Goal: Transaction & Acquisition: Purchase product/service

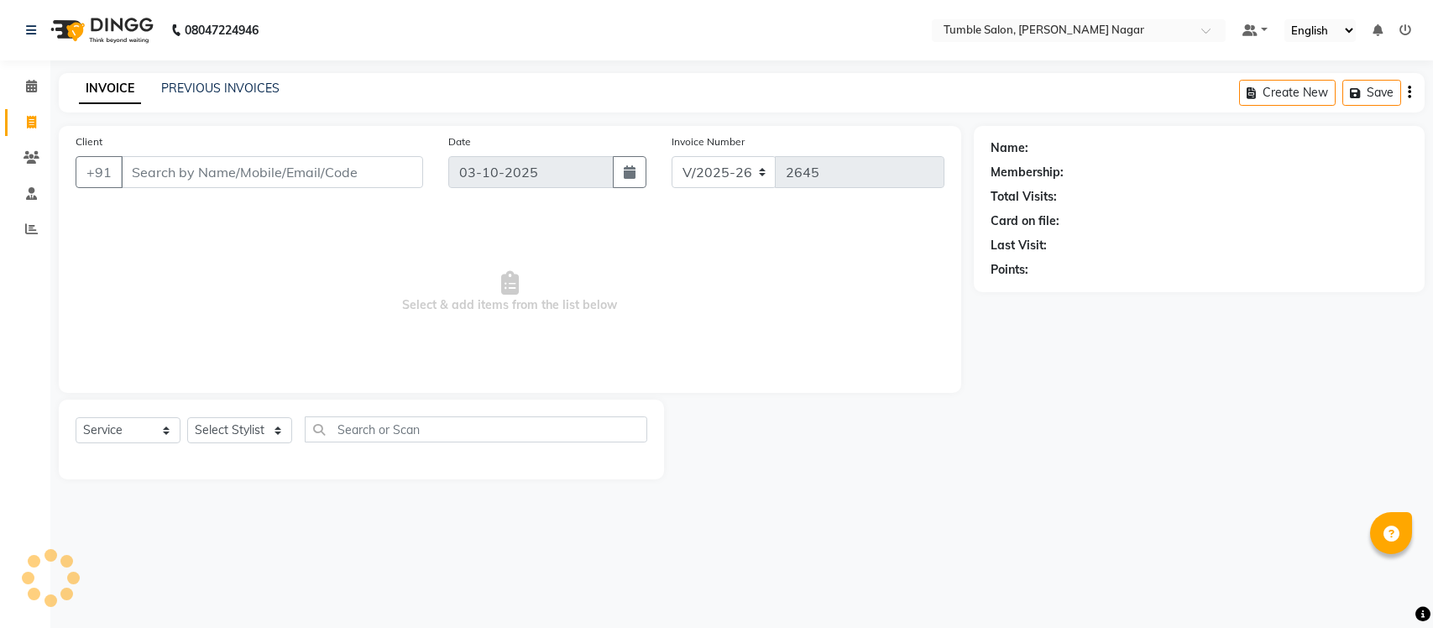
select select "8207"
select select "service"
click at [273, 428] on select "Select Stylist Finance id [PERSON_NAME] [PERSON_NAME] [PERSON_NAME] [PERSON_NAM…" at bounding box center [239, 430] width 105 height 26
select select "77847"
click at [187, 417] on select "Select Stylist Finance id [PERSON_NAME] [PERSON_NAME] [PERSON_NAME] [PERSON_NAM…" at bounding box center [239, 430] width 105 height 26
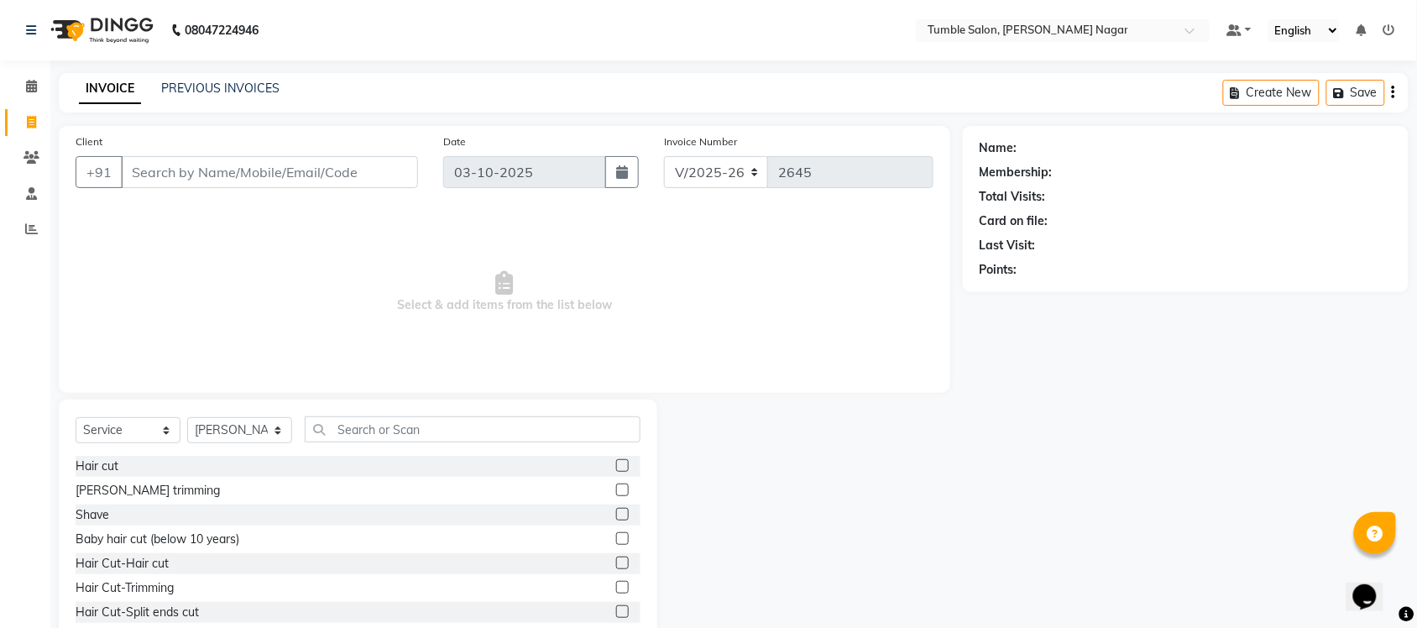
click at [616, 488] on label at bounding box center [622, 490] width 13 height 13
click at [616, 488] on input "checkbox" at bounding box center [621, 490] width 11 height 11
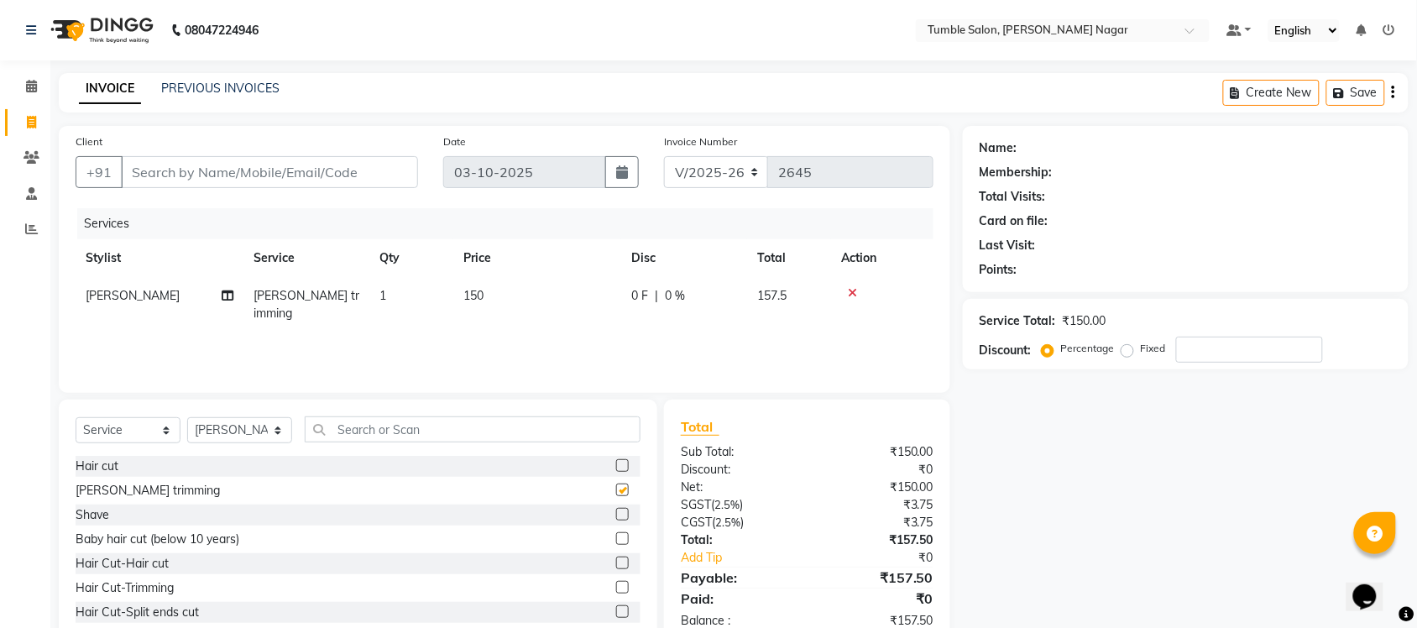
checkbox input "false"
click at [475, 295] on span "150" at bounding box center [474, 295] width 20 height 15
select select "77847"
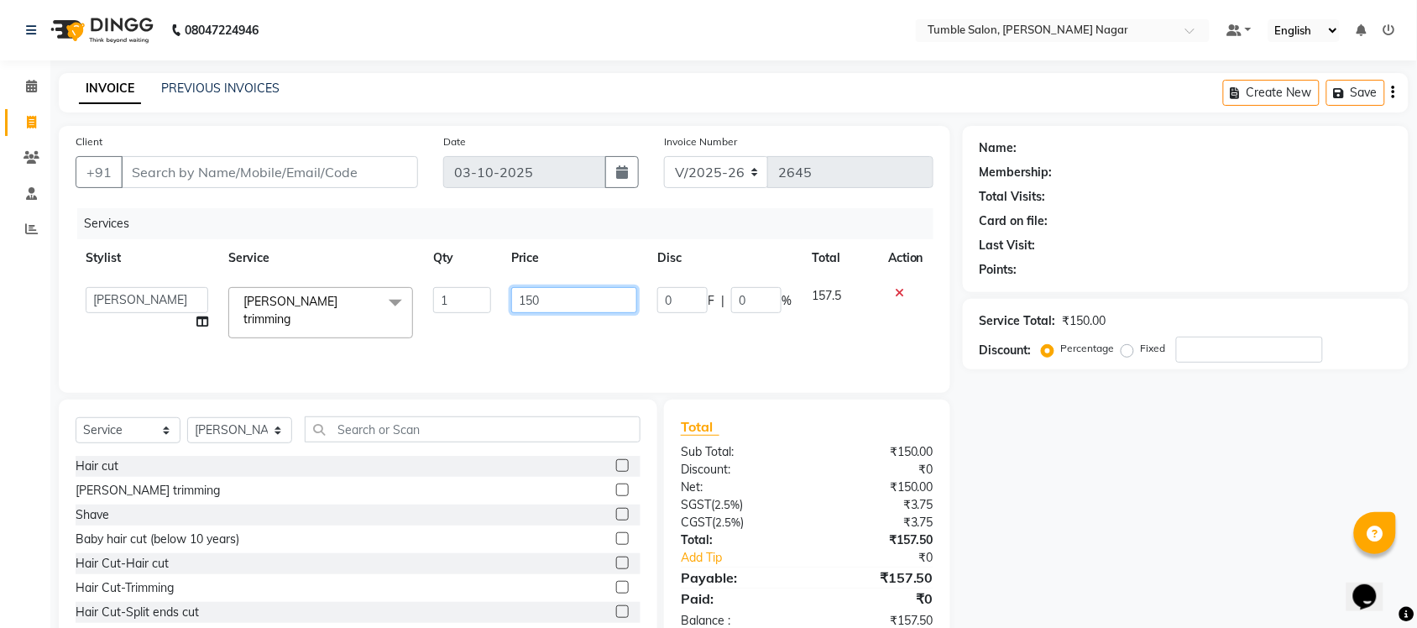
click at [532, 303] on input "150" at bounding box center [574, 300] width 126 height 26
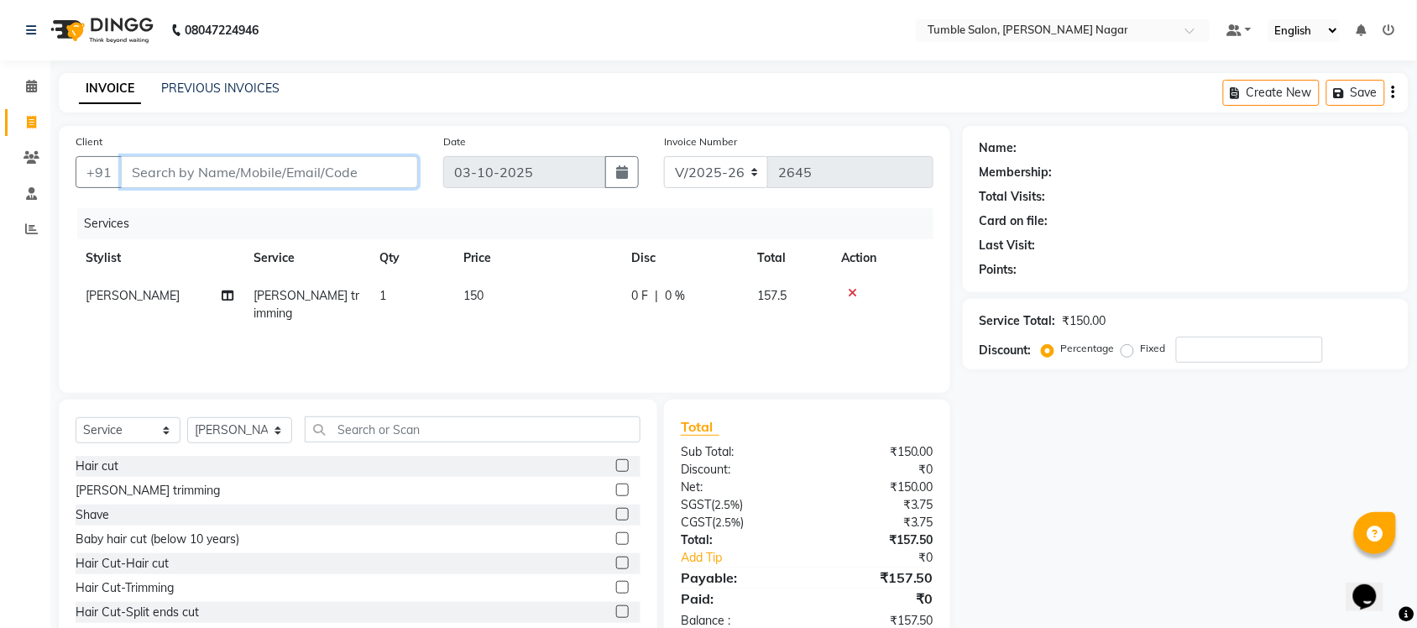
click at [371, 174] on input "Client" at bounding box center [269, 172] width 297 height 32
type input "n"
type input "0"
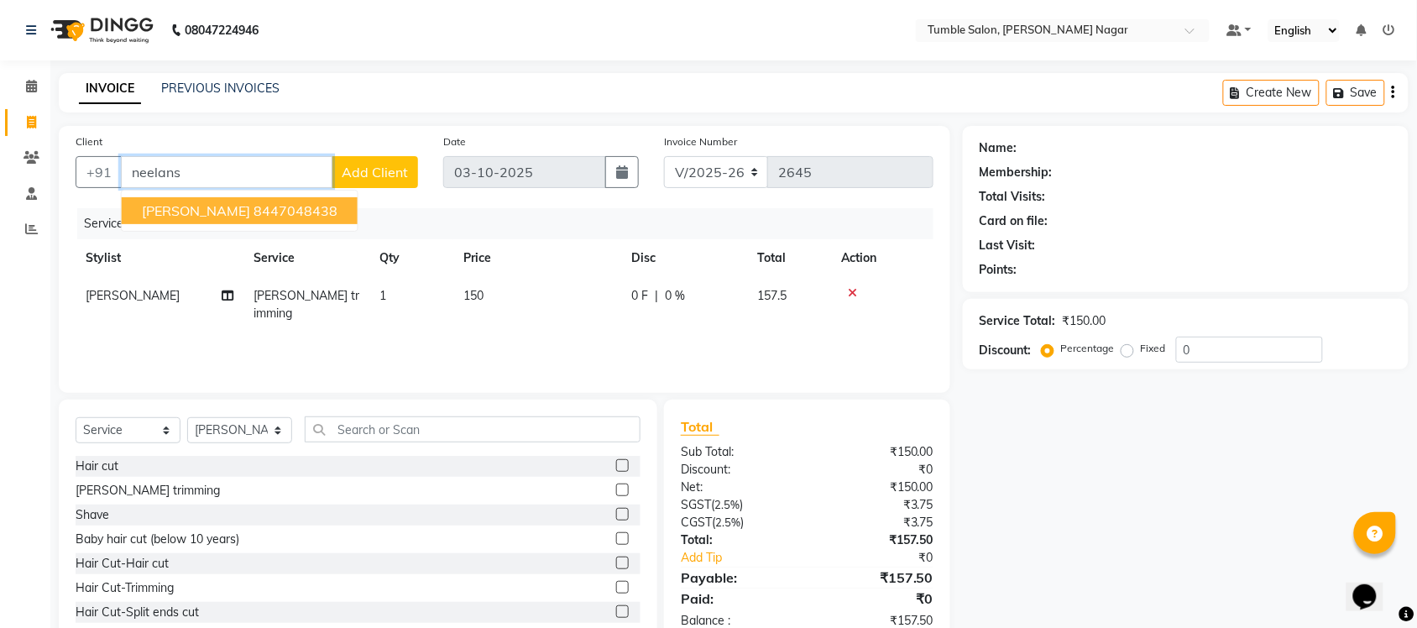
click at [307, 204] on button "neelansh 8447048438" at bounding box center [240, 210] width 236 height 27
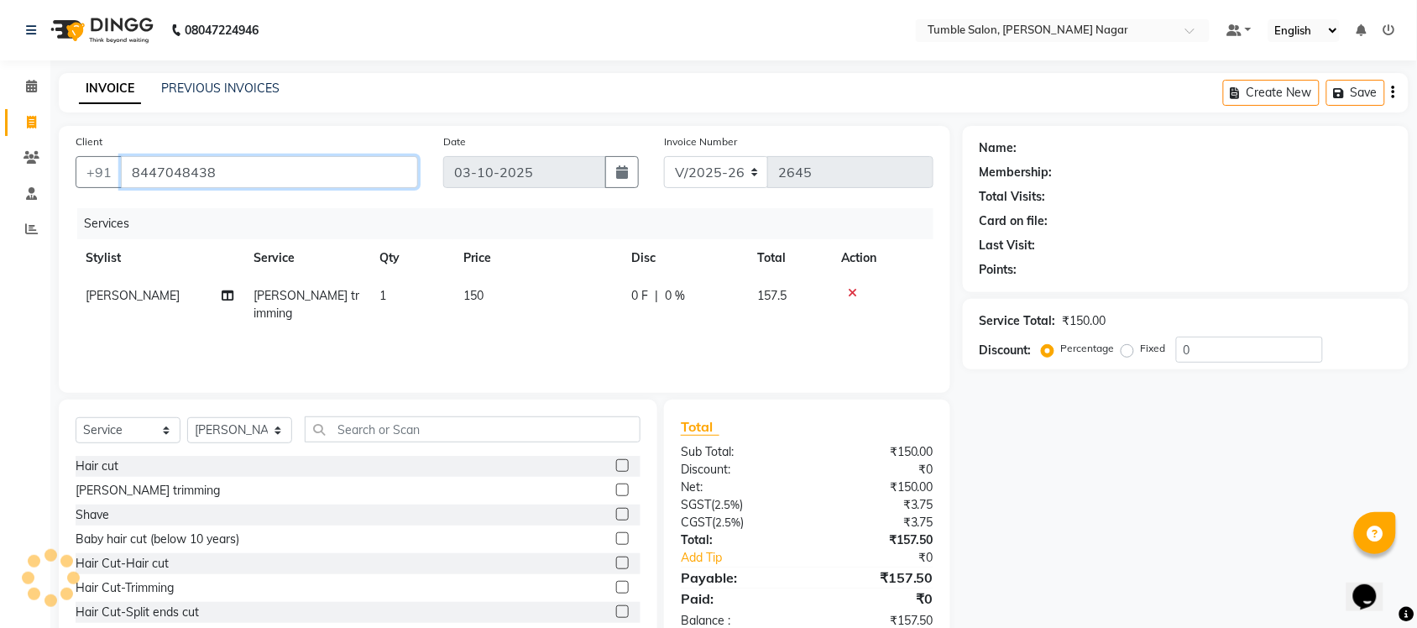
type input "8447048438"
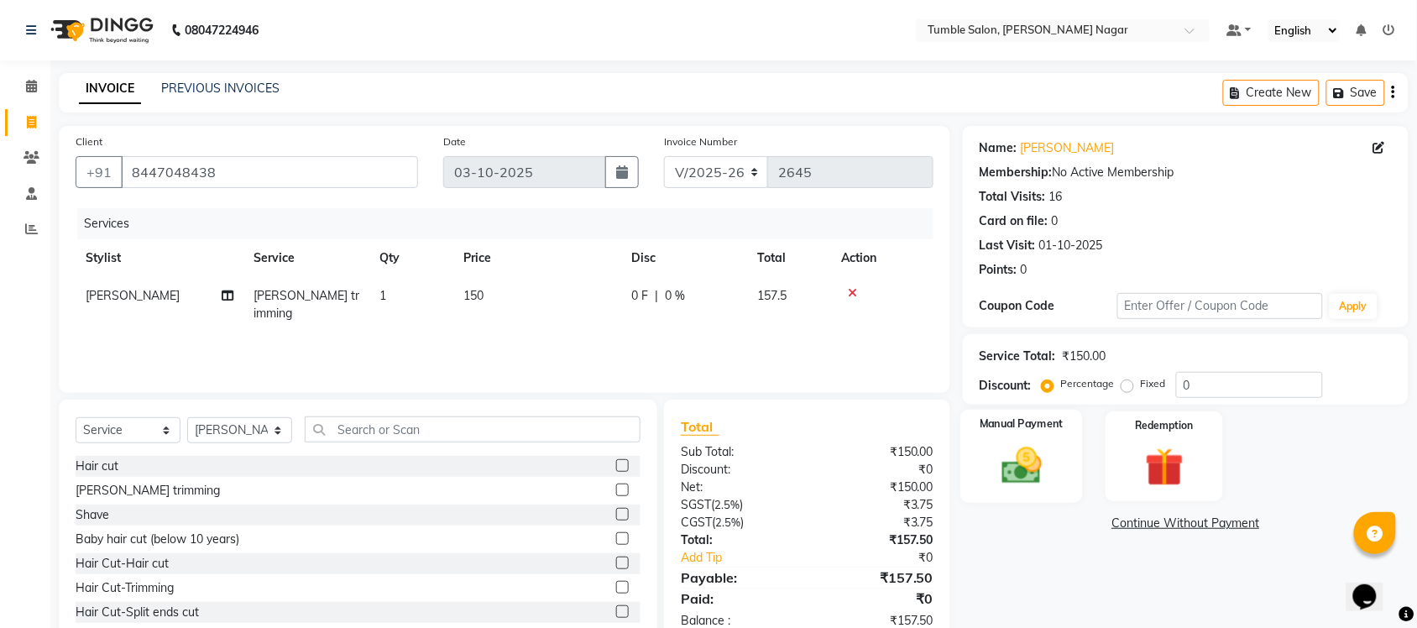
click at [1048, 493] on div "Manual Payment" at bounding box center [1022, 457] width 123 height 94
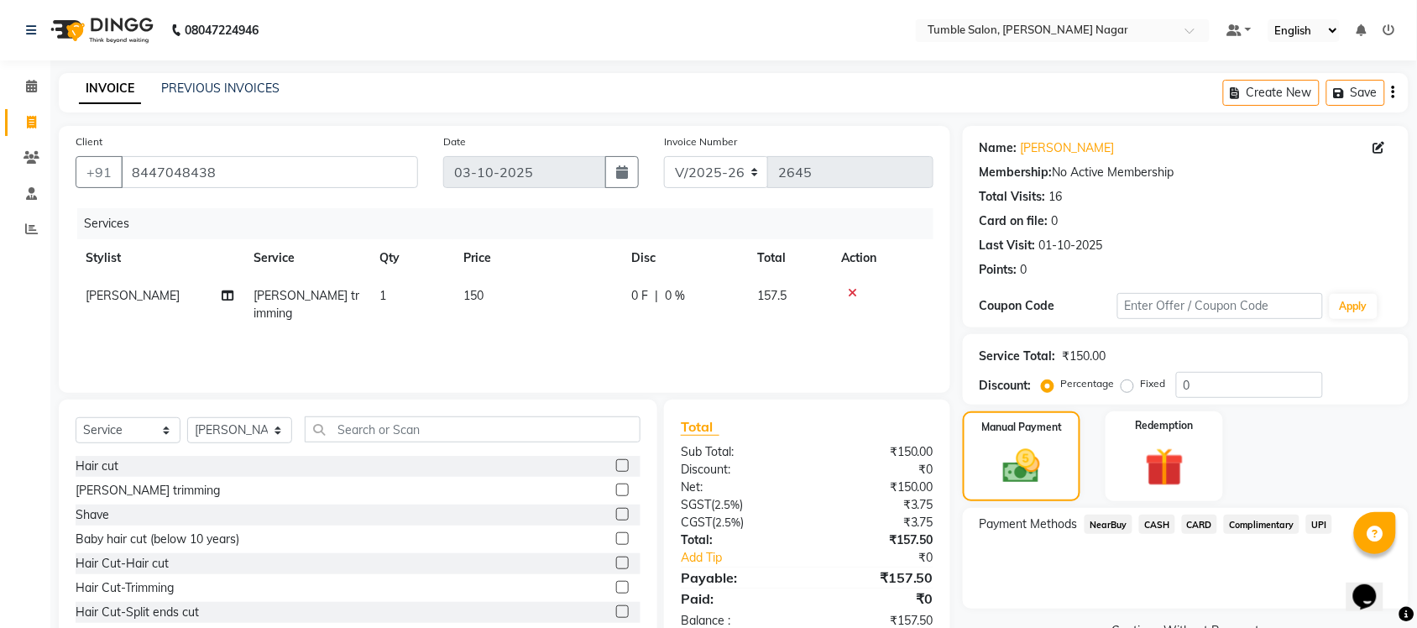
click at [1318, 525] on span "UPI" at bounding box center [1320, 524] width 26 height 19
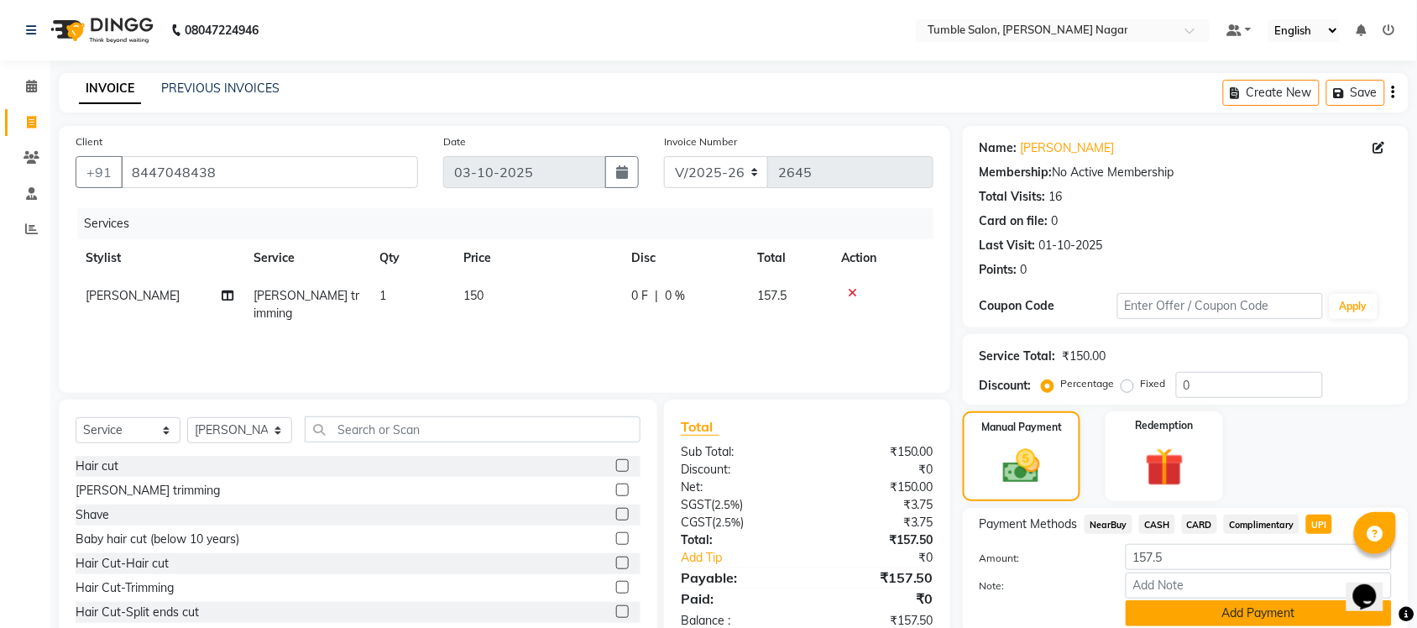
click at [1250, 613] on button "Add Payment" at bounding box center [1259, 613] width 266 height 26
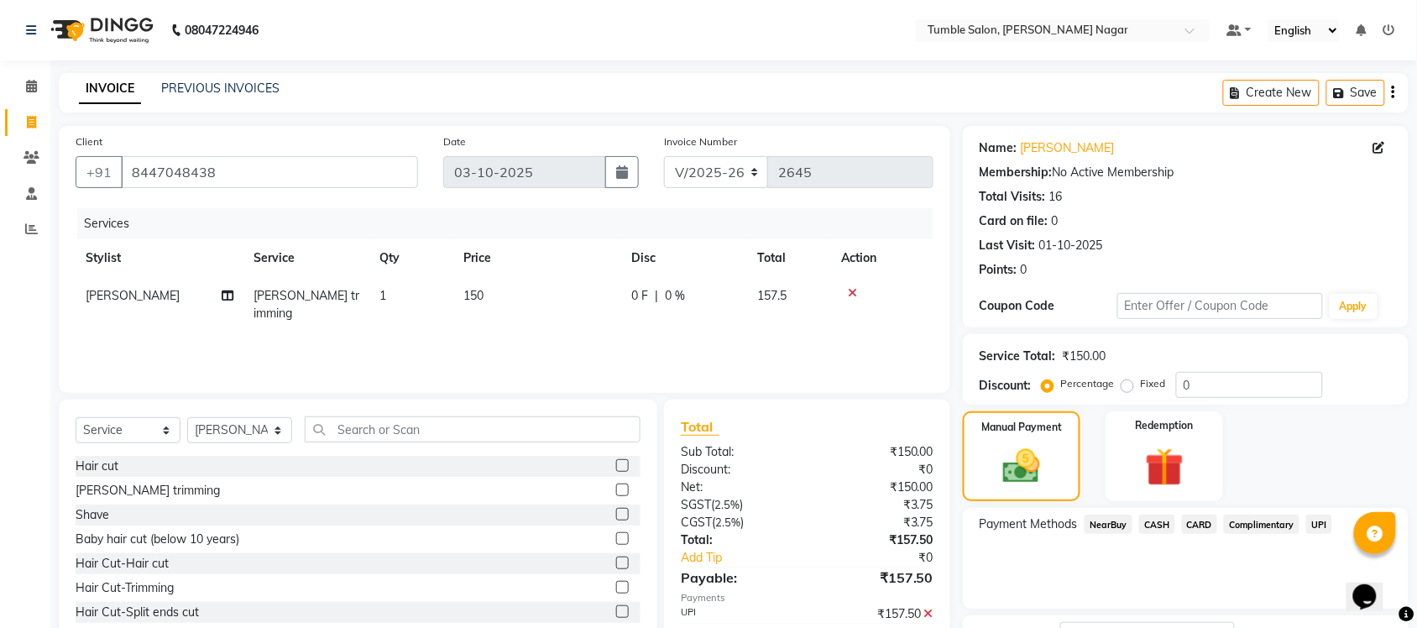
scroll to position [135, 0]
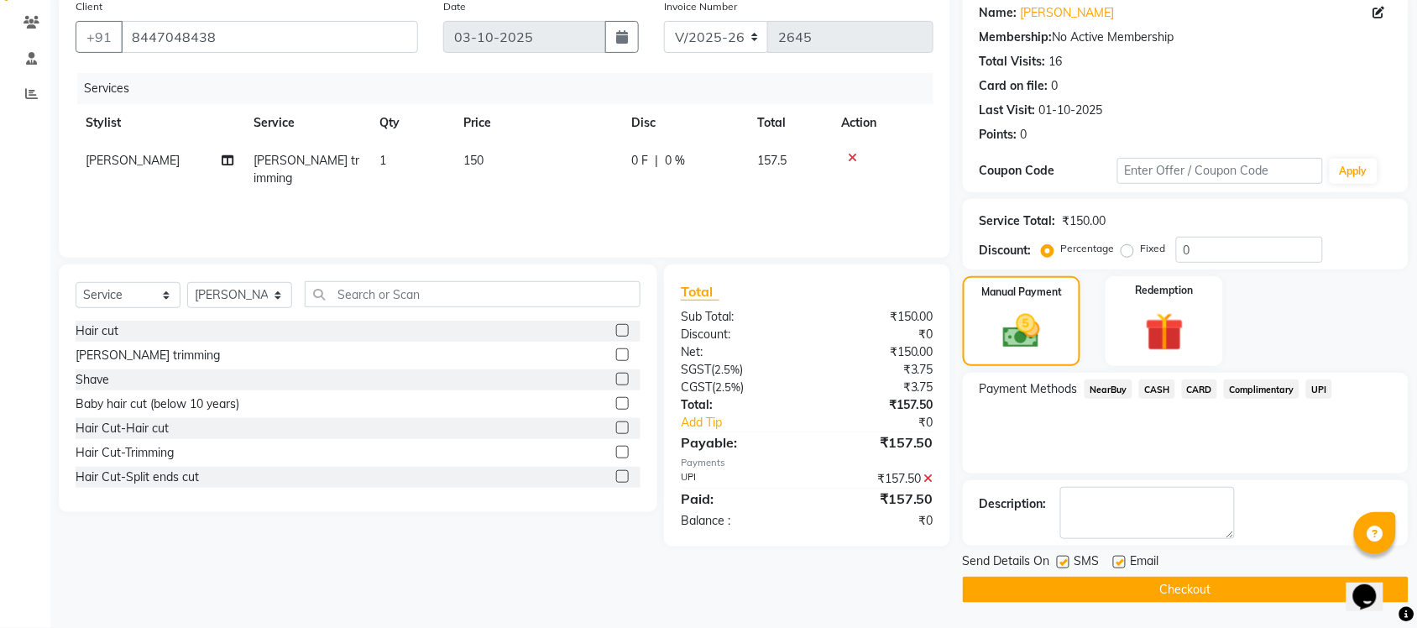
click at [1260, 593] on button "Checkout" at bounding box center [1186, 590] width 446 height 26
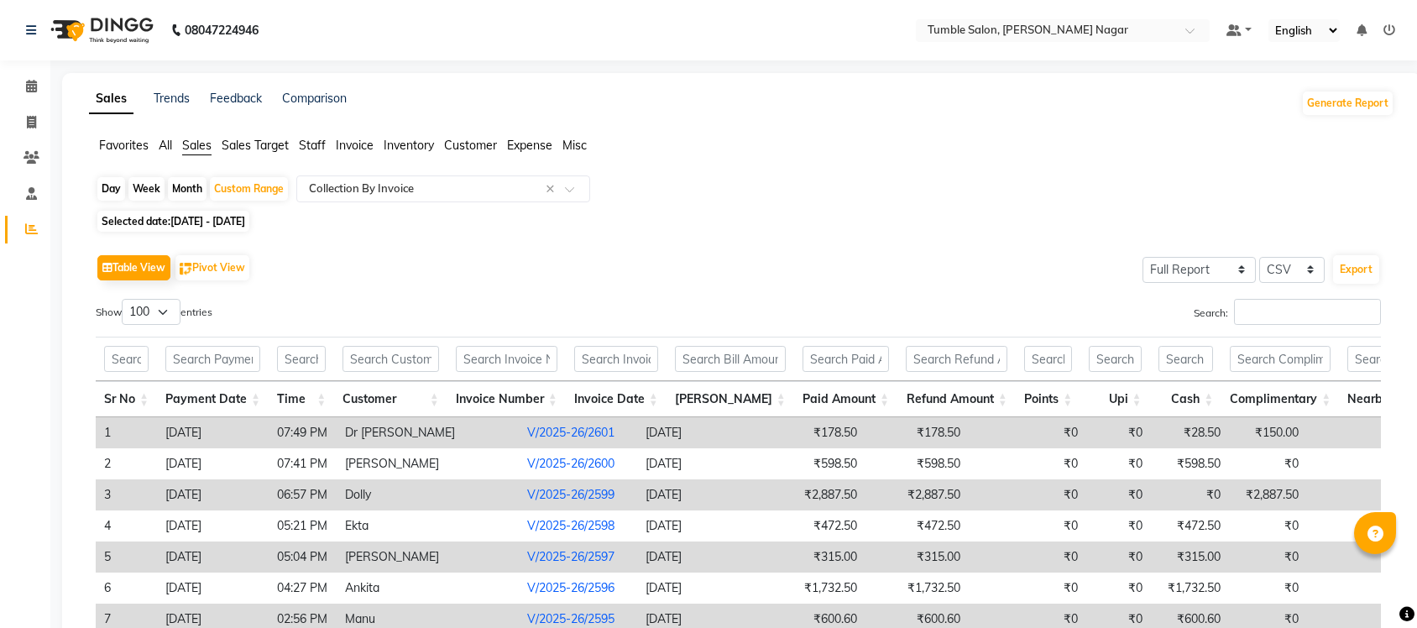
select select "full_report"
select select "csv"
select select "100"
click at [31, 122] on icon at bounding box center [31, 122] width 9 height 13
select select "service"
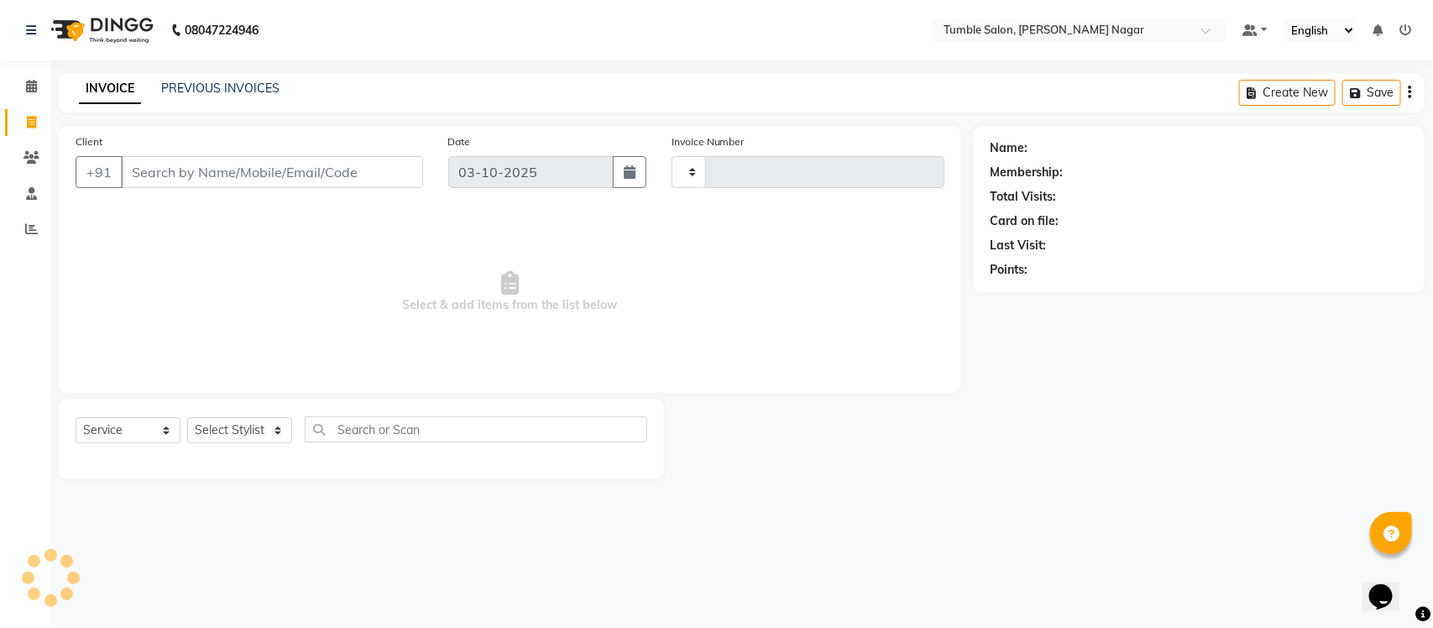
type input "2646"
select select "8207"
click at [239, 439] on select "Select Stylist" at bounding box center [239, 430] width 105 height 26
click at [216, 430] on select "Select Stylist" at bounding box center [239, 430] width 105 height 26
click at [216, 422] on select "Select Stylist" at bounding box center [239, 430] width 105 height 26
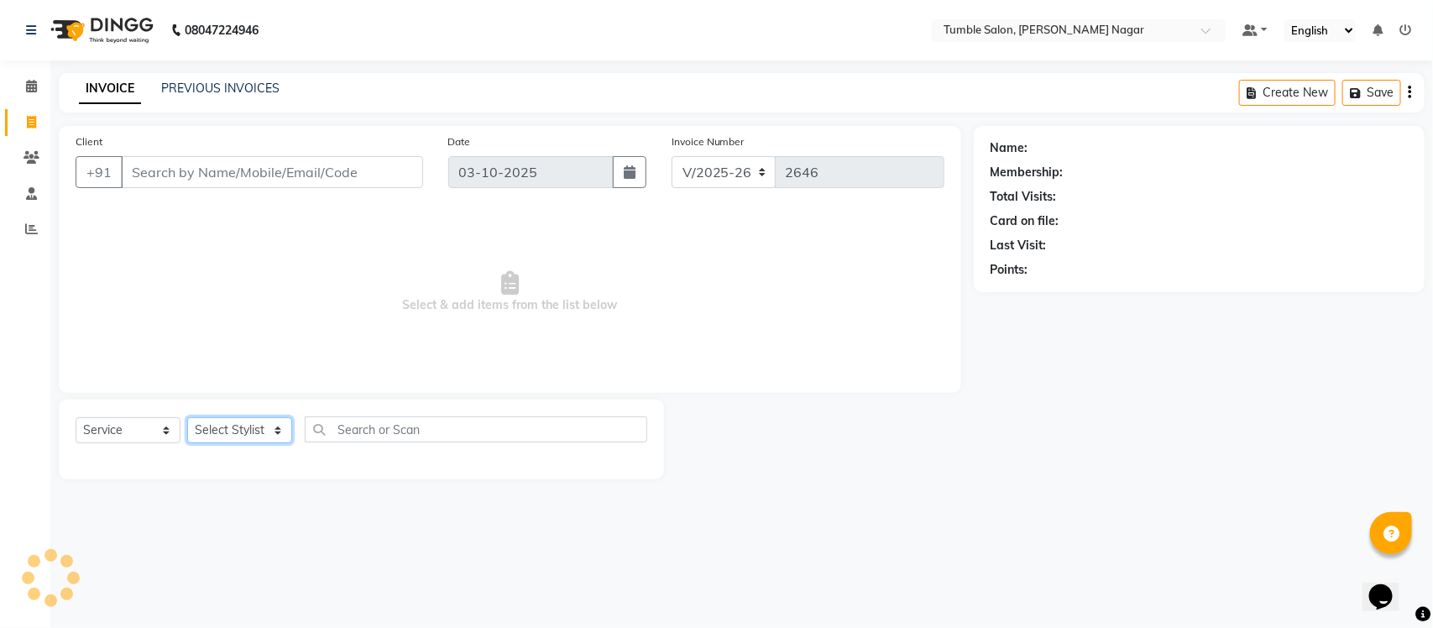
click at [216, 420] on select "Select Stylist" at bounding box center [239, 430] width 105 height 26
click at [218, 421] on select "Select Stylist" at bounding box center [239, 430] width 105 height 26
select select "77942"
click at [187, 417] on select "Select Stylist Finance id [PERSON_NAME] [PERSON_NAME] [PERSON_NAME] [PERSON_NAM…" at bounding box center [239, 430] width 105 height 26
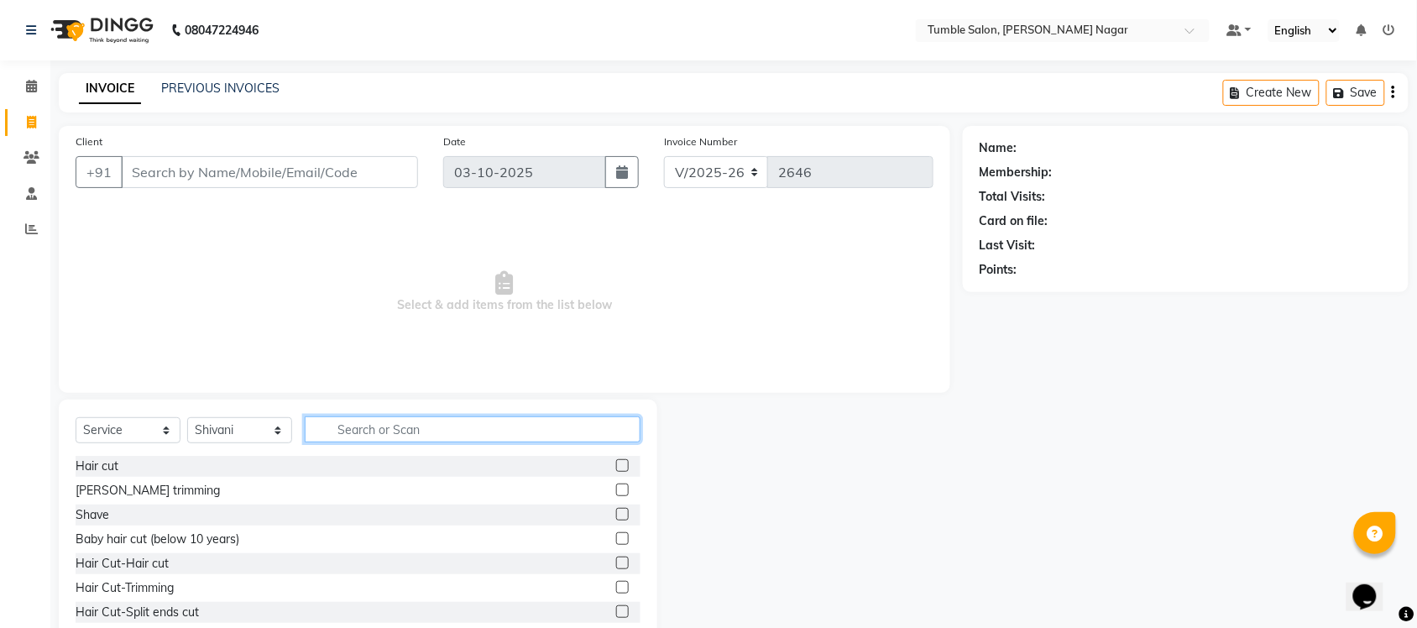
click at [374, 426] on input "text" at bounding box center [473, 430] width 336 height 26
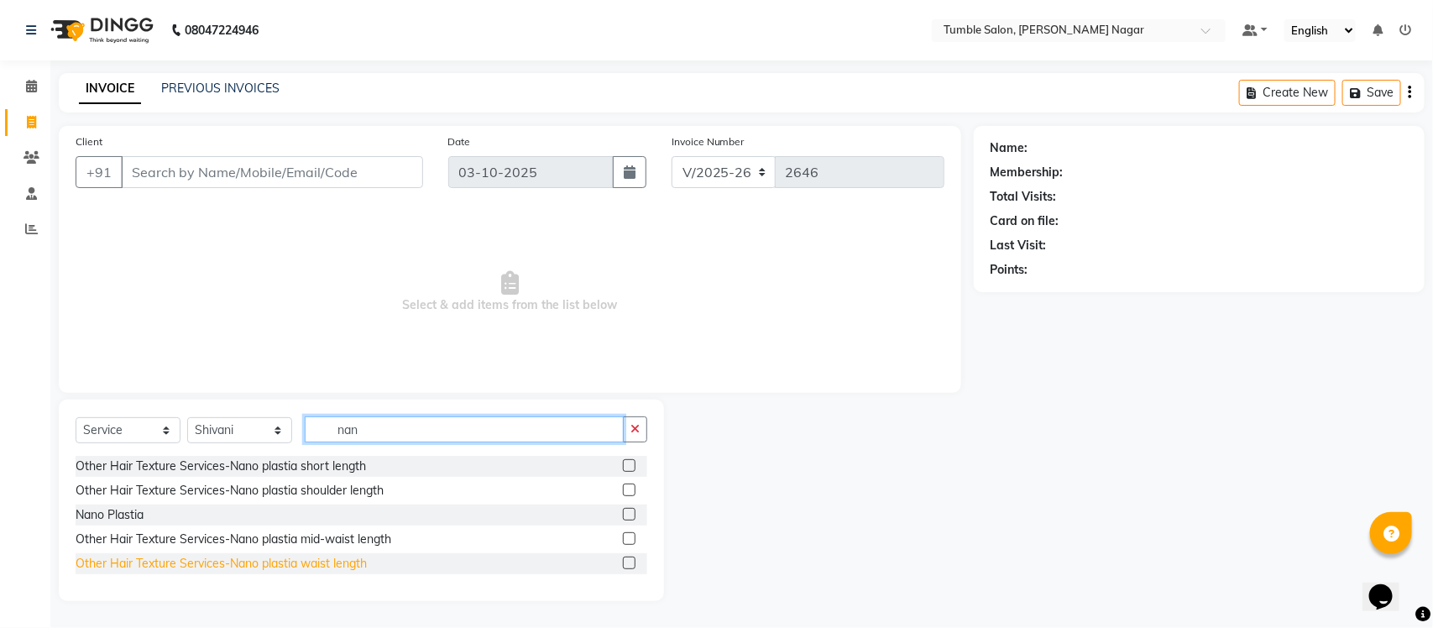
type input "nan"
click at [301, 561] on div "Other Hair Texture Services-Nano plastia waist length" at bounding box center [221, 564] width 291 height 18
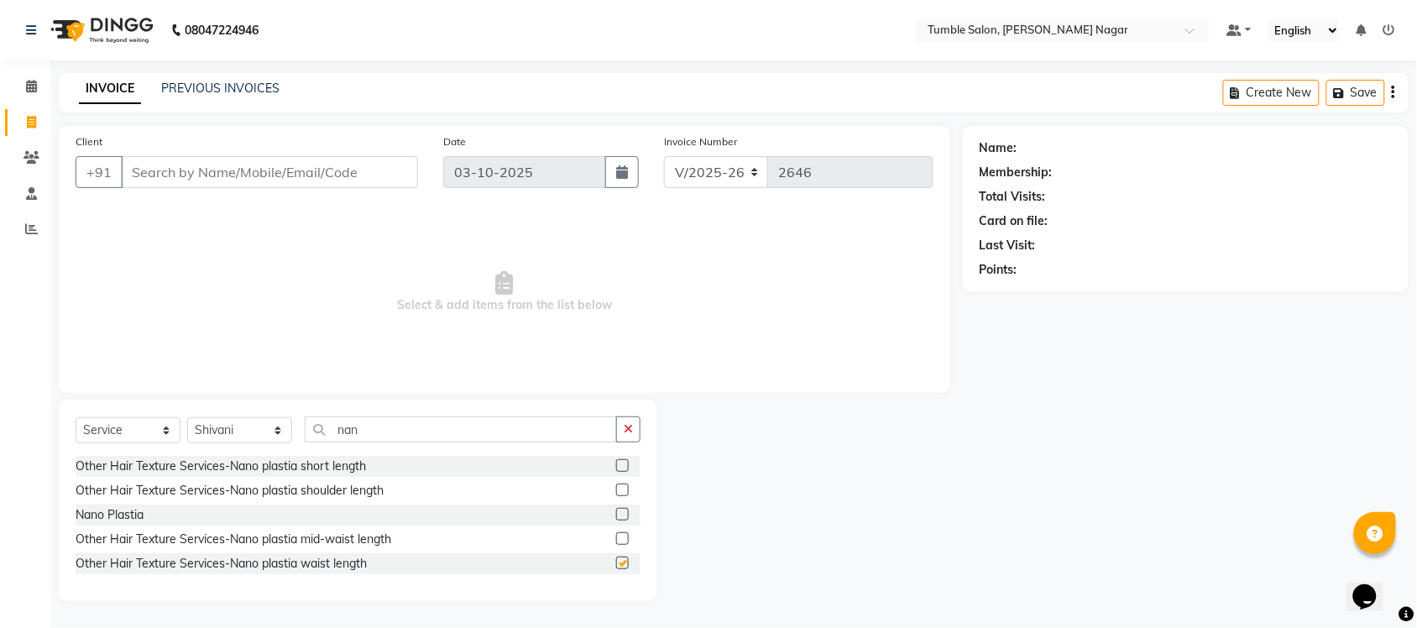
checkbox input "false"
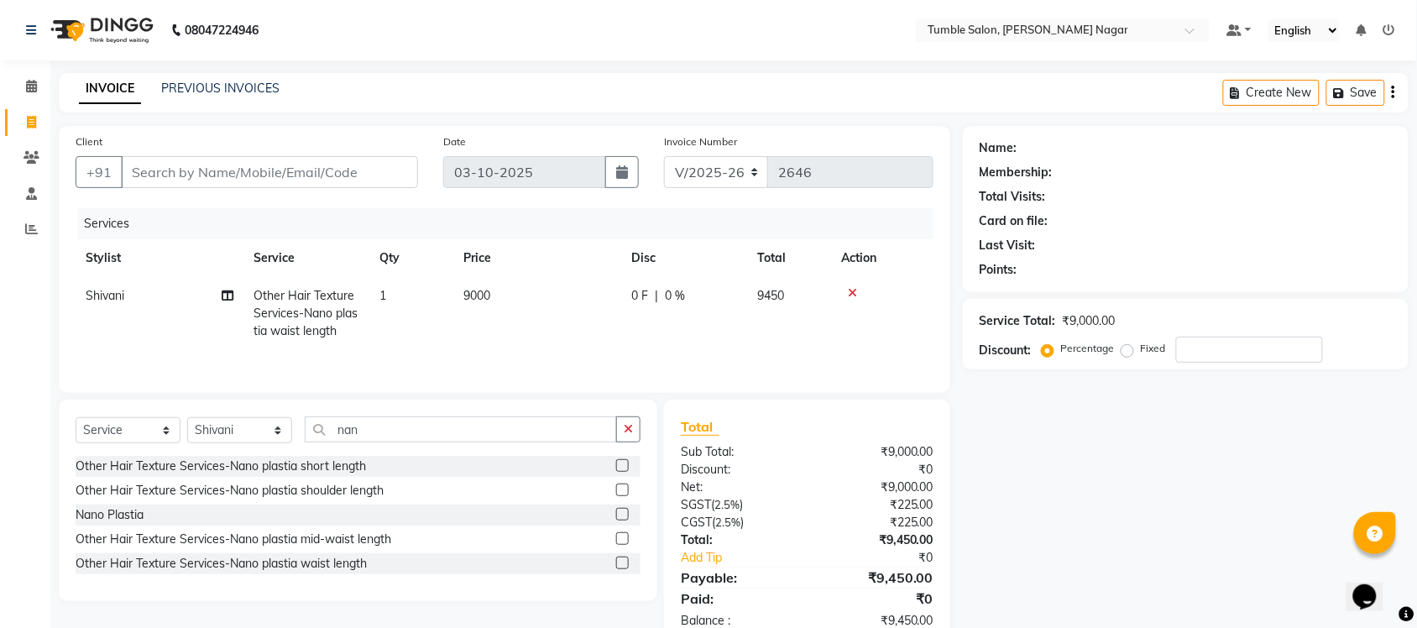
click at [483, 304] on td "9000" at bounding box center [537, 313] width 168 height 73
select select "77942"
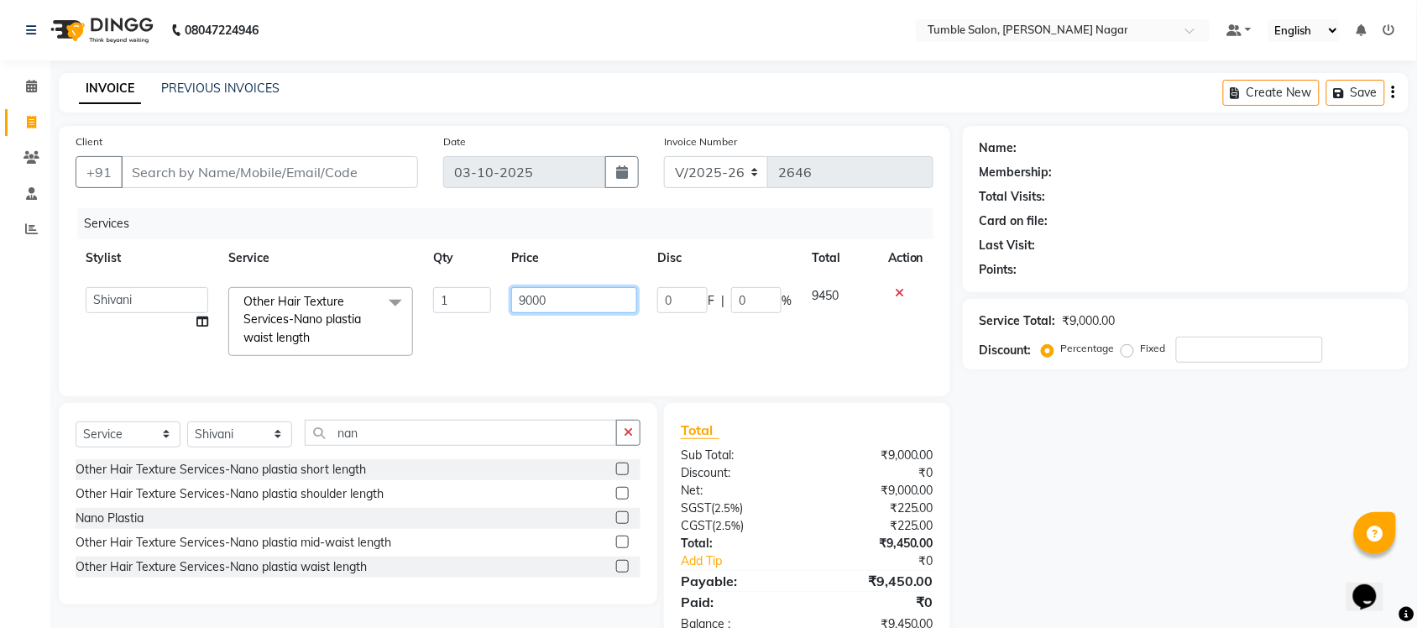
drag, startPoint x: 548, startPoint y: 300, endPoint x: 459, endPoint y: 299, distance: 88.2
click at [459, 299] on tr "Finance id Fiza Abbasi Govind Kiran Singh Krishna Lokesh Mahender Muskan Neetu …" at bounding box center [505, 321] width 858 height 89
type input "5000"
click at [1190, 481] on div "Name: Membership: Total Visits: Card on file: Last Visit: Points: Service Total…" at bounding box center [1192, 388] width 458 height 524
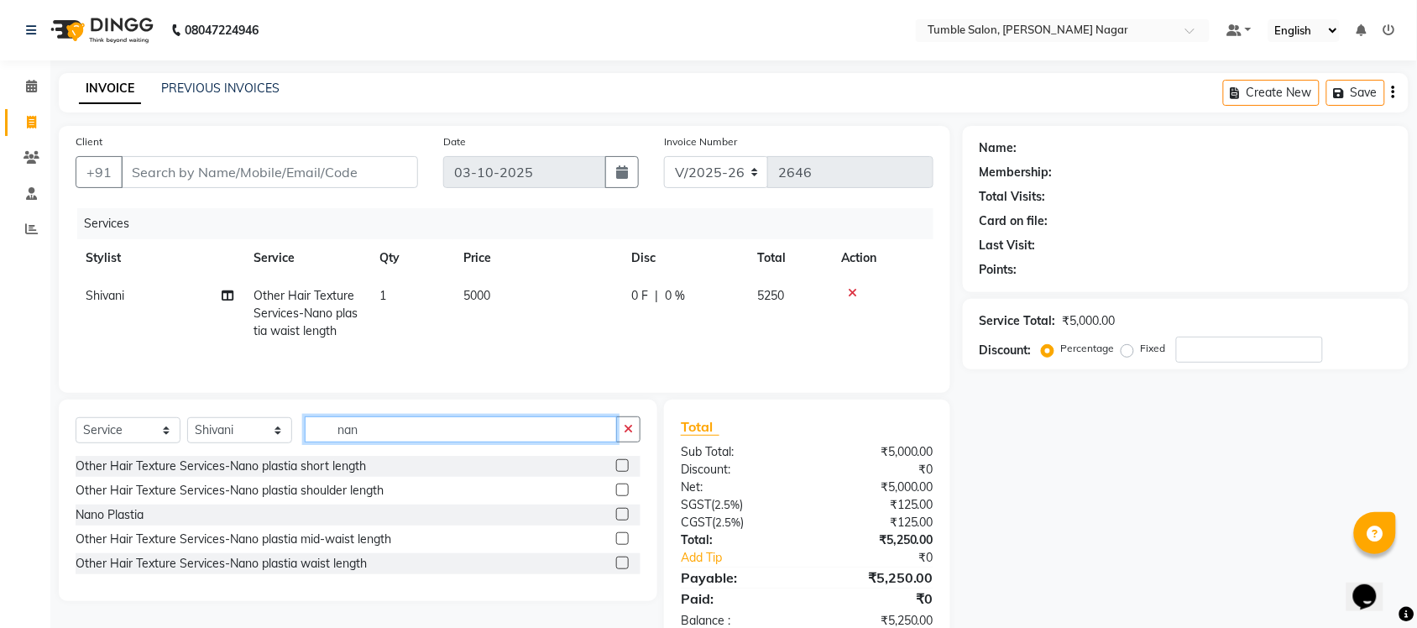
click at [406, 439] on input "nan" at bounding box center [461, 430] width 312 height 26
type input "n"
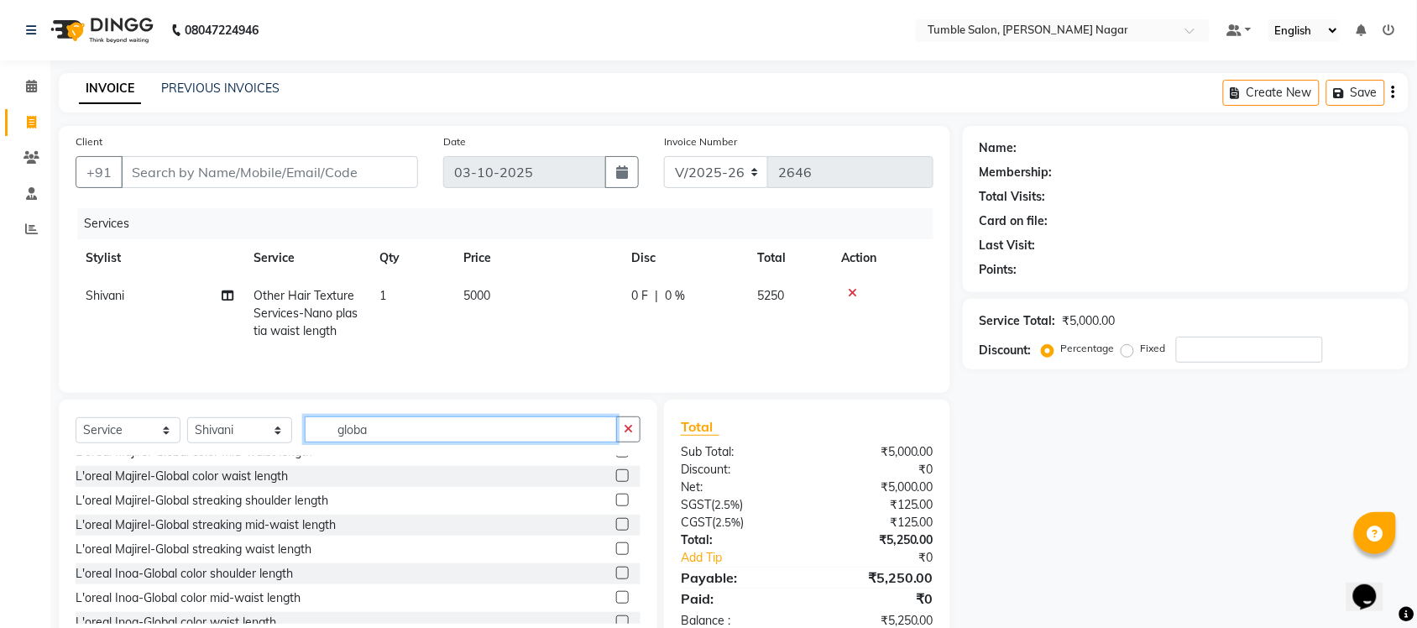
scroll to position [252, 0]
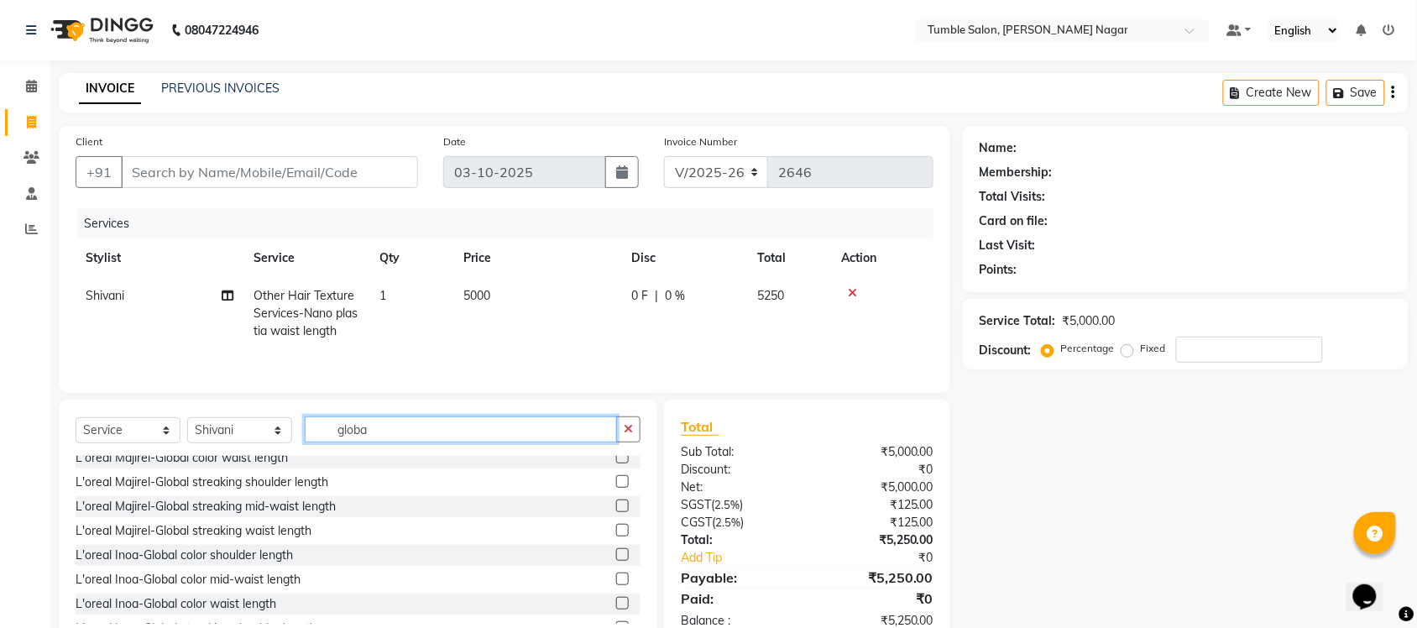
type input "globa"
click at [616, 581] on label at bounding box center [622, 579] width 13 height 13
click at [616, 581] on input "checkbox" at bounding box center [621, 579] width 11 height 11
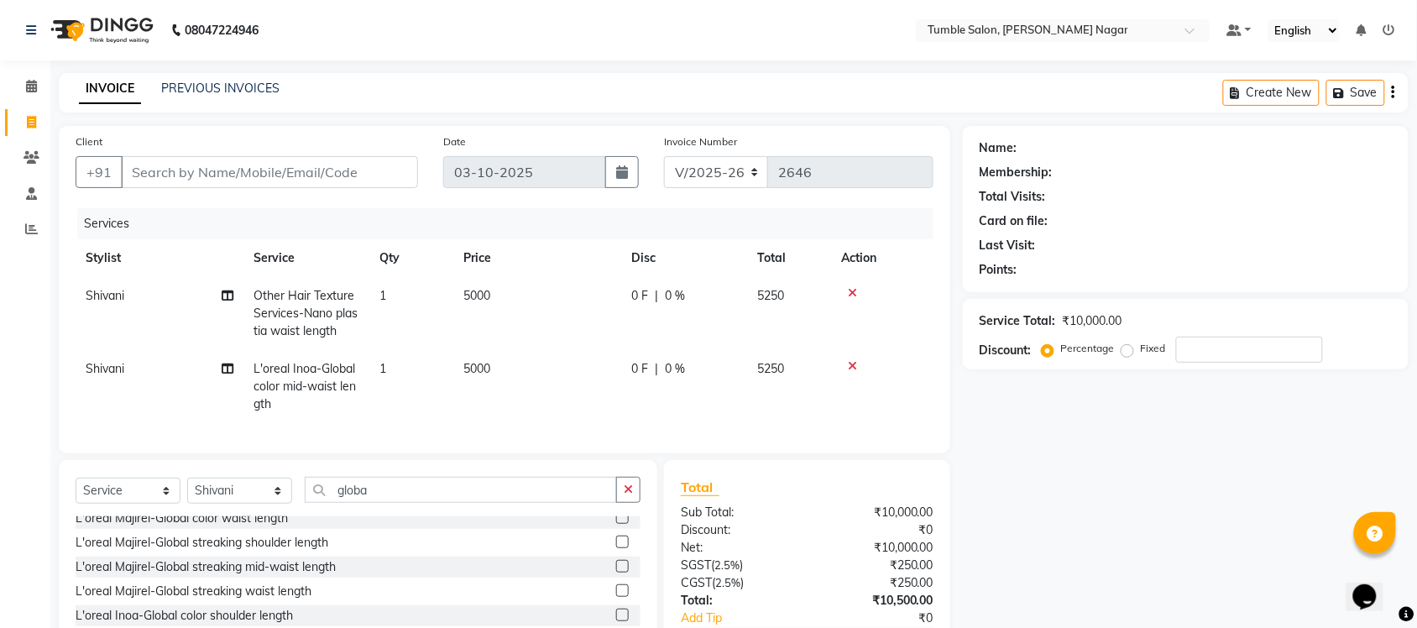
checkbox input "false"
click at [406, 498] on input "globa" at bounding box center [461, 490] width 312 height 26
type input "g"
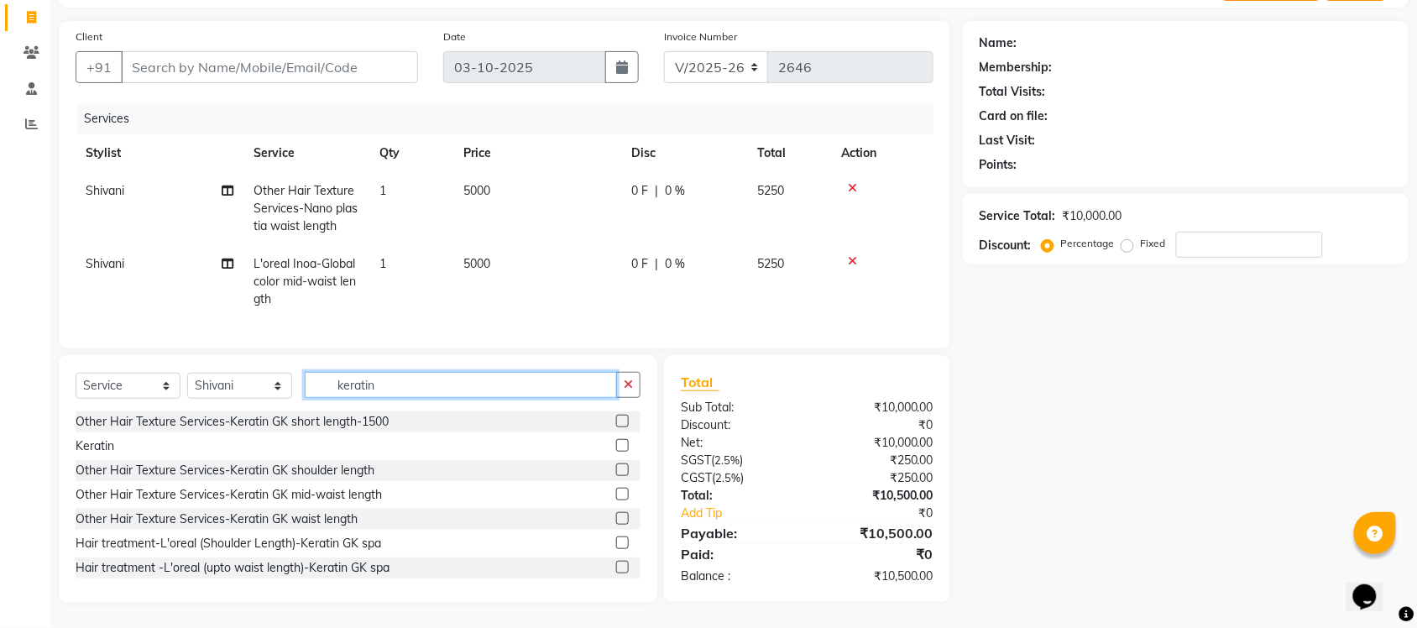
scroll to position [2, 0]
type input "keratin"
click at [616, 495] on label at bounding box center [622, 492] width 13 height 13
click at [616, 495] on input "checkbox" at bounding box center [621, 493] width 11 height 11
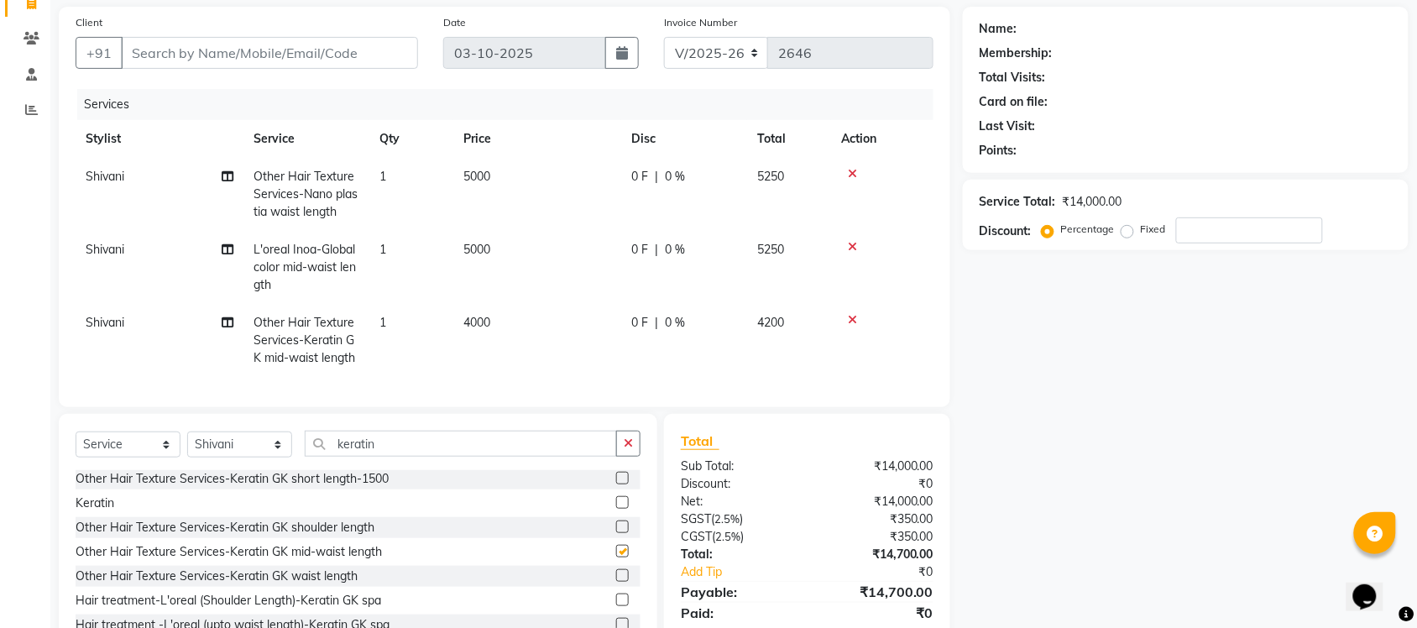
checkbox input "false"
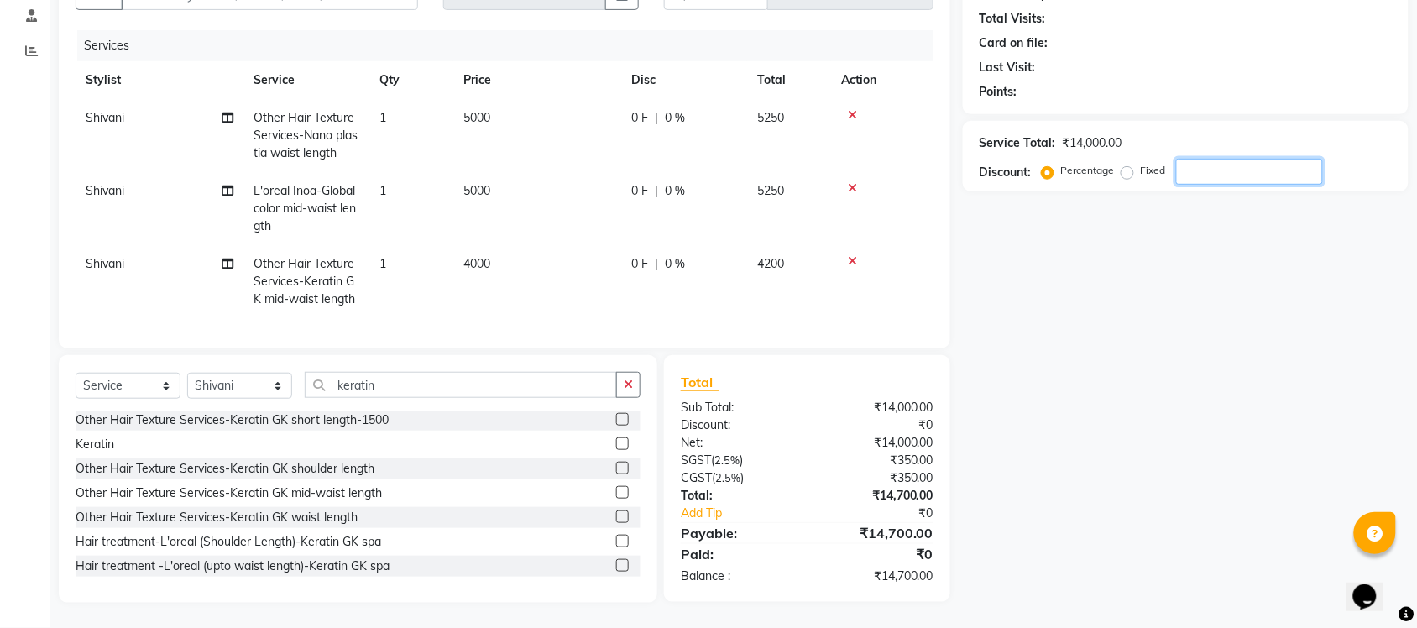
click at [1258, 159] on input "number" at bounding box center [1249, 172] width 147 height 26
type input "40"
click at [854, 109] on icon at bounding box center [852, 115] width 9 height 12
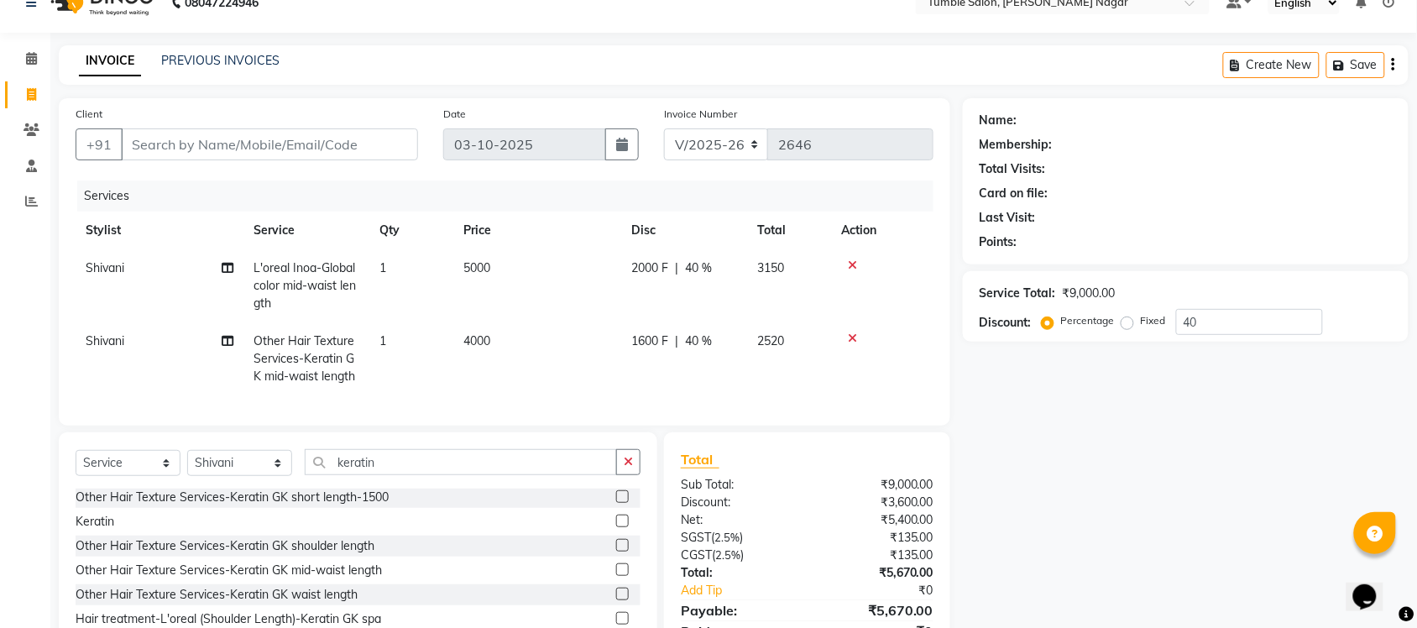
scroll to position [0, 0]
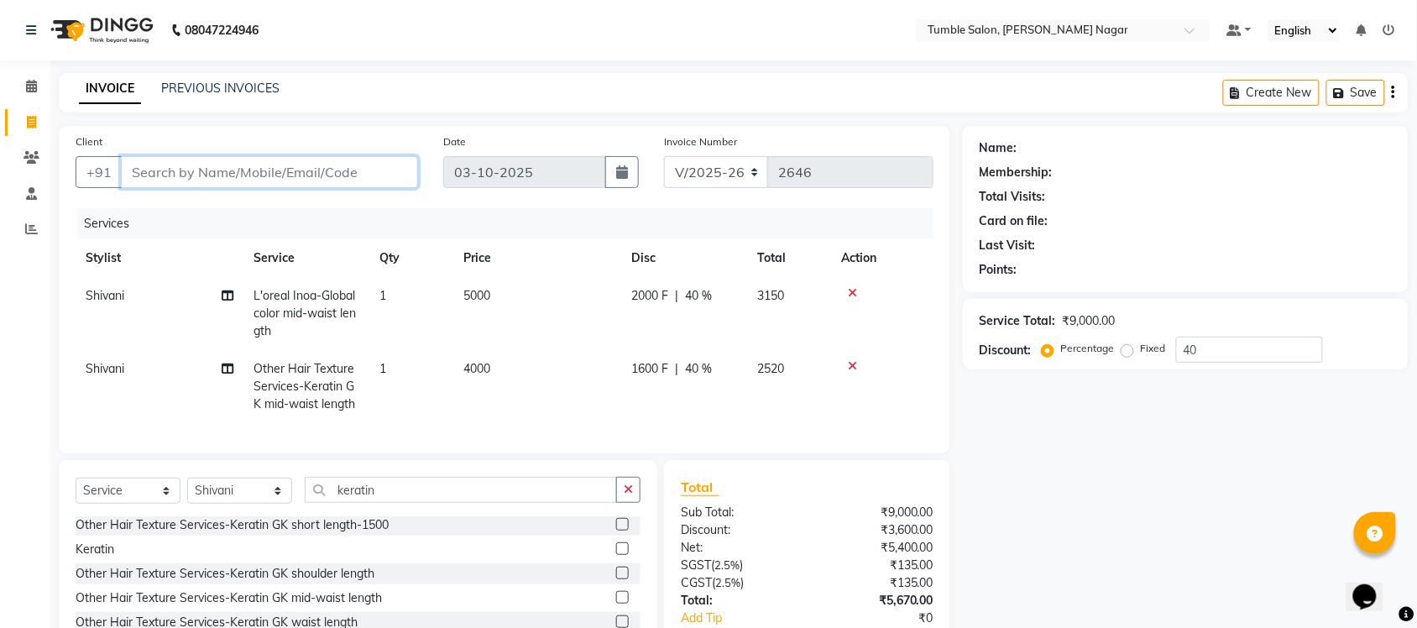
click at [376, 169] on input "Client" at bounding box center [269, 172] width 297 height 32
click at [1366, 99] on button "Save" at bounding box center [1356, 93] width 59 height 26
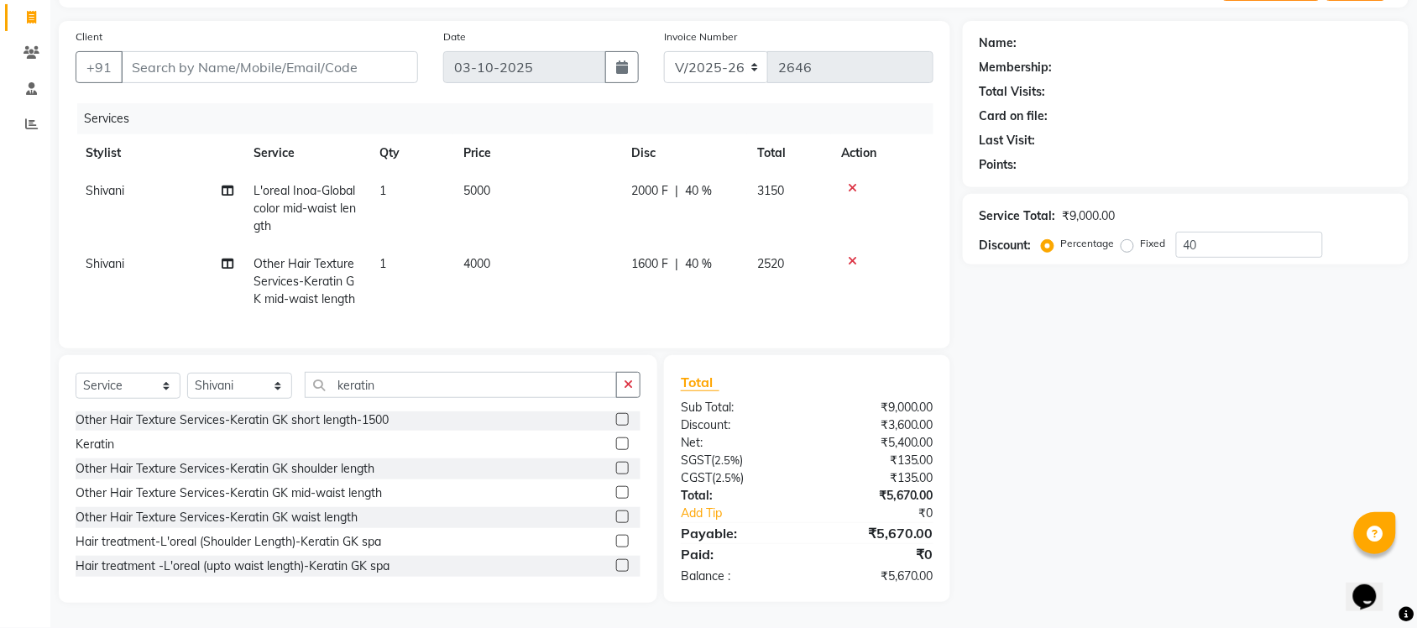
click at [852, 182] on icon at bounding box center [852, 188] width 9 height 12
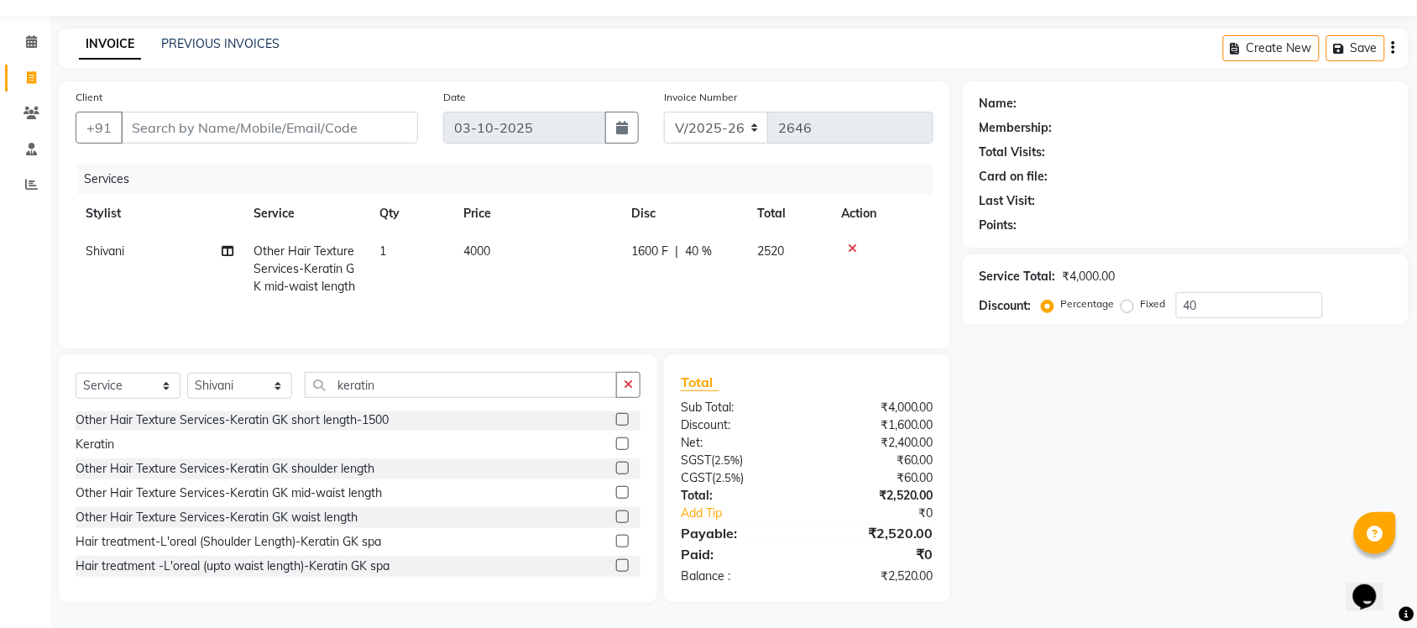
scroll to position [47, 0]
click at [853, 243] on icon at bounding box center [852, 249] width 9 height 12
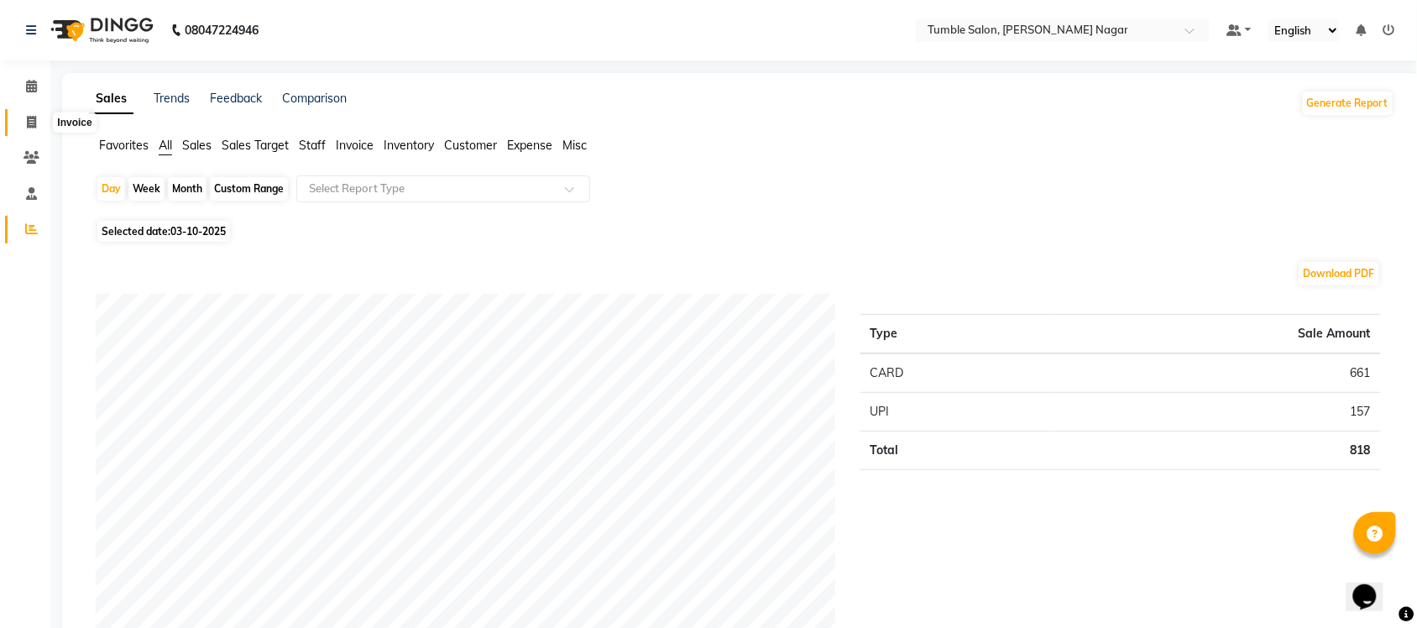
click at [31, 116] on icon at bounding box center [31, 122] width 9 height 13
select select "service"
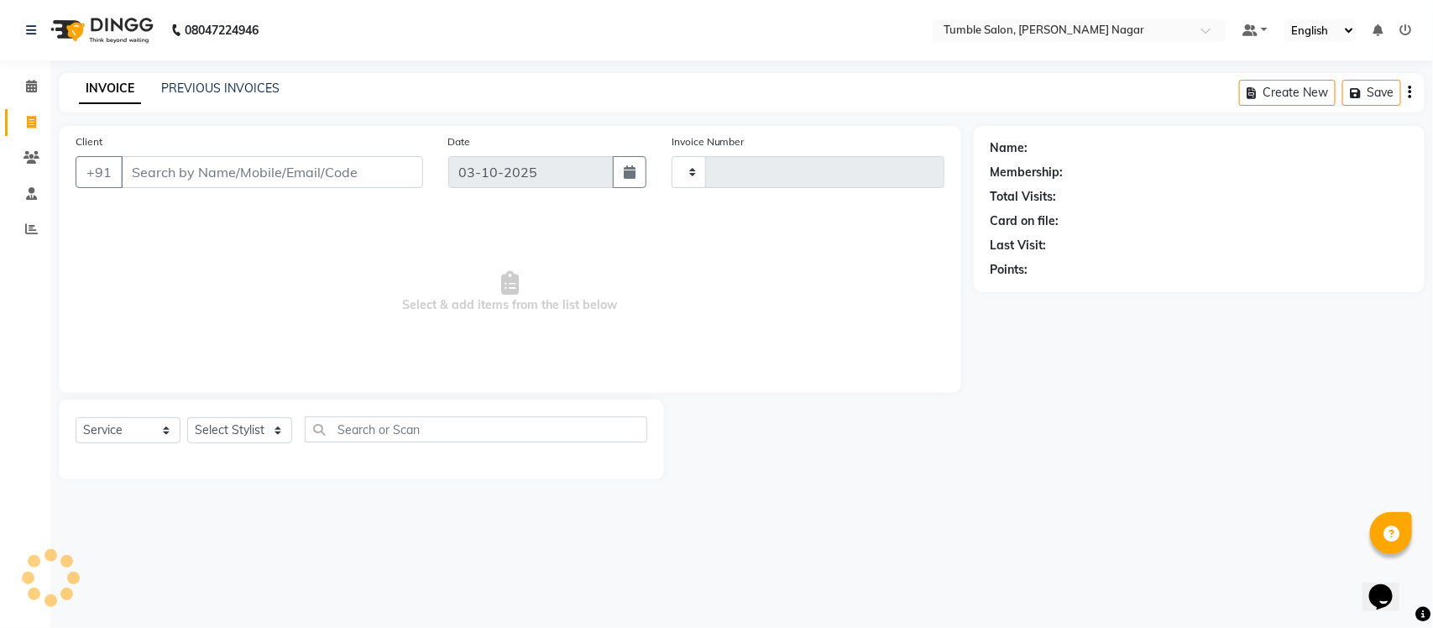
type input "2646"
select select "8207"
click at [187, 90] on link "PREVIOUS INVOICES" at bounding box center [220, 88] width 118 height 15
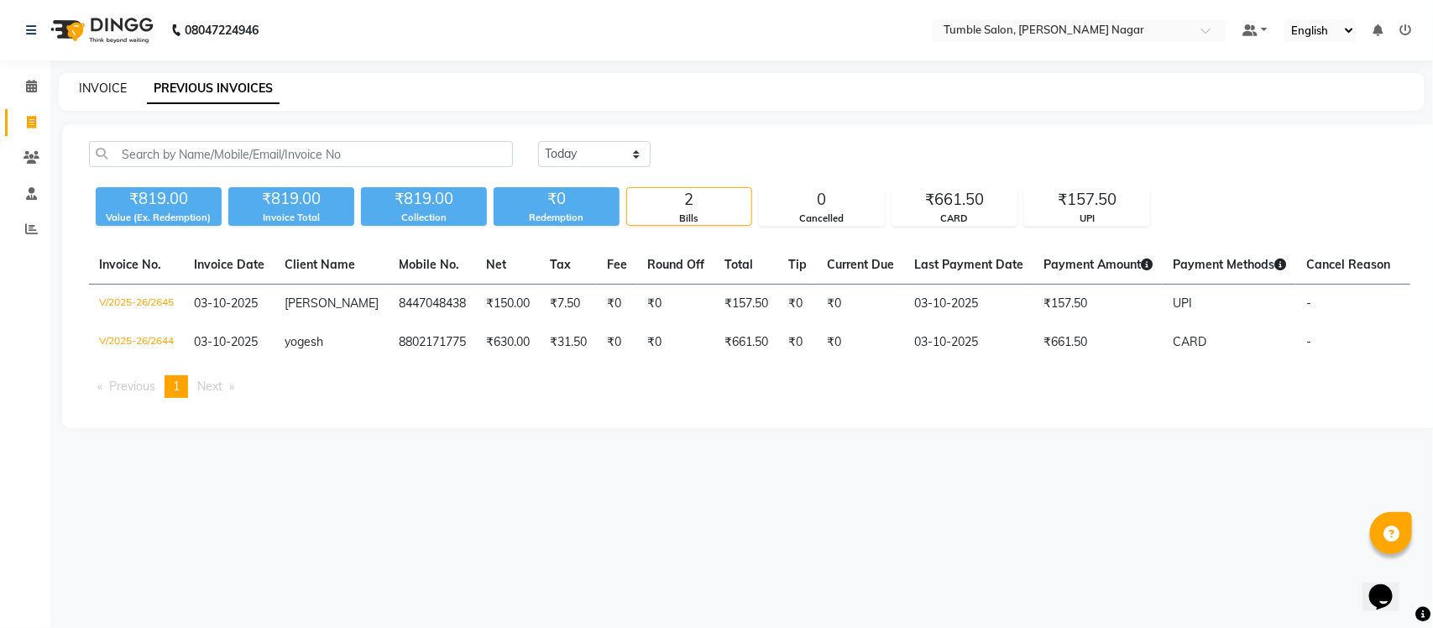
click at [103, 90] on link "INVOICE" at bounding box center [103, 88] width 48 height 15
select select "8207"
select select "service"
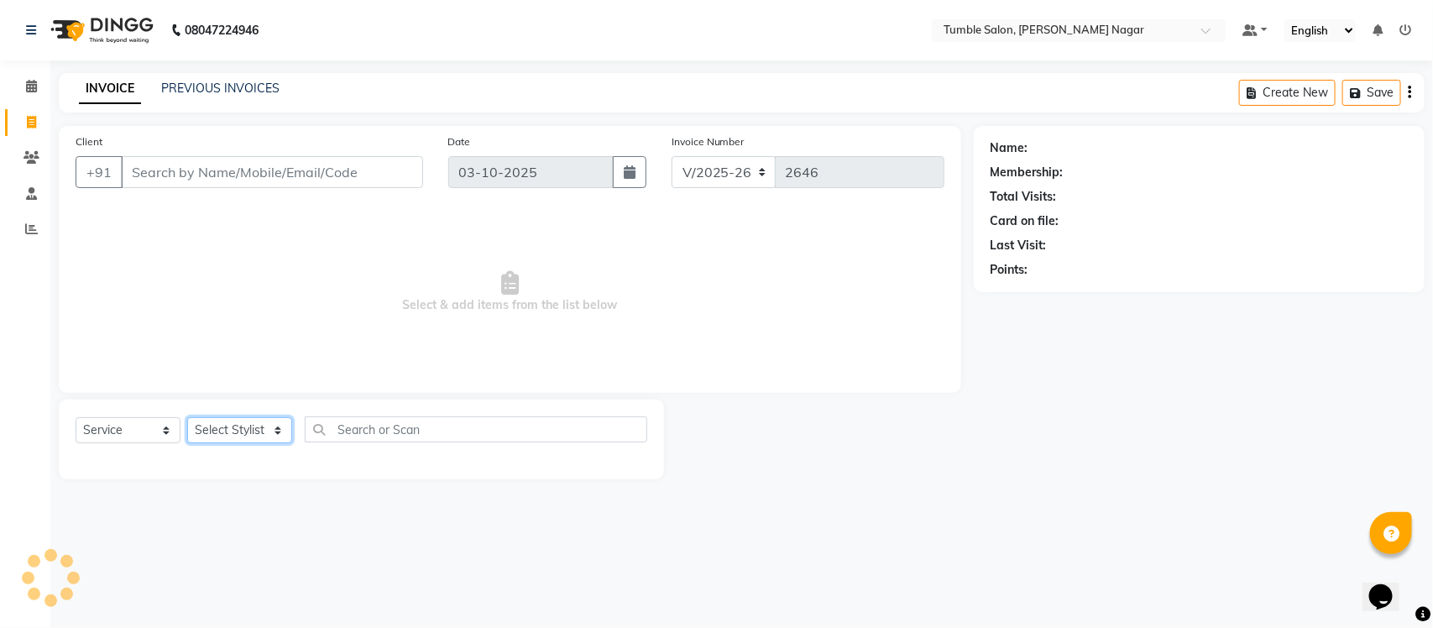
click at [235, 434] on select "Select Stylist" at bounding box center [239, 430] width 105 height 26
select select "77846"
click at [187, 417] on select "Select Stylist Finance id [PERSON_NAME] [PERSON_NAME] [PERSON_NAME] [PERSON_NAM…" at bounding box center [239, 430] width 105 height 26
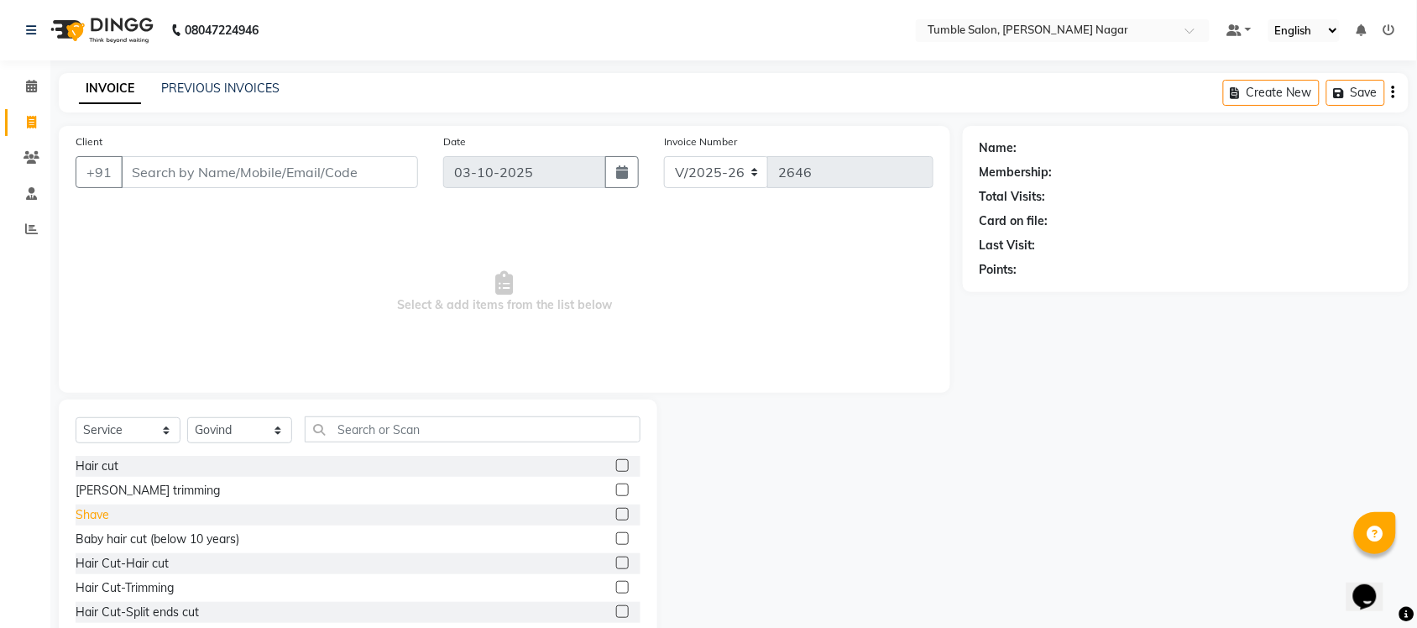
click at [86, 508] on div "Shave" at bounding box center [93, 515] width 34 height 18
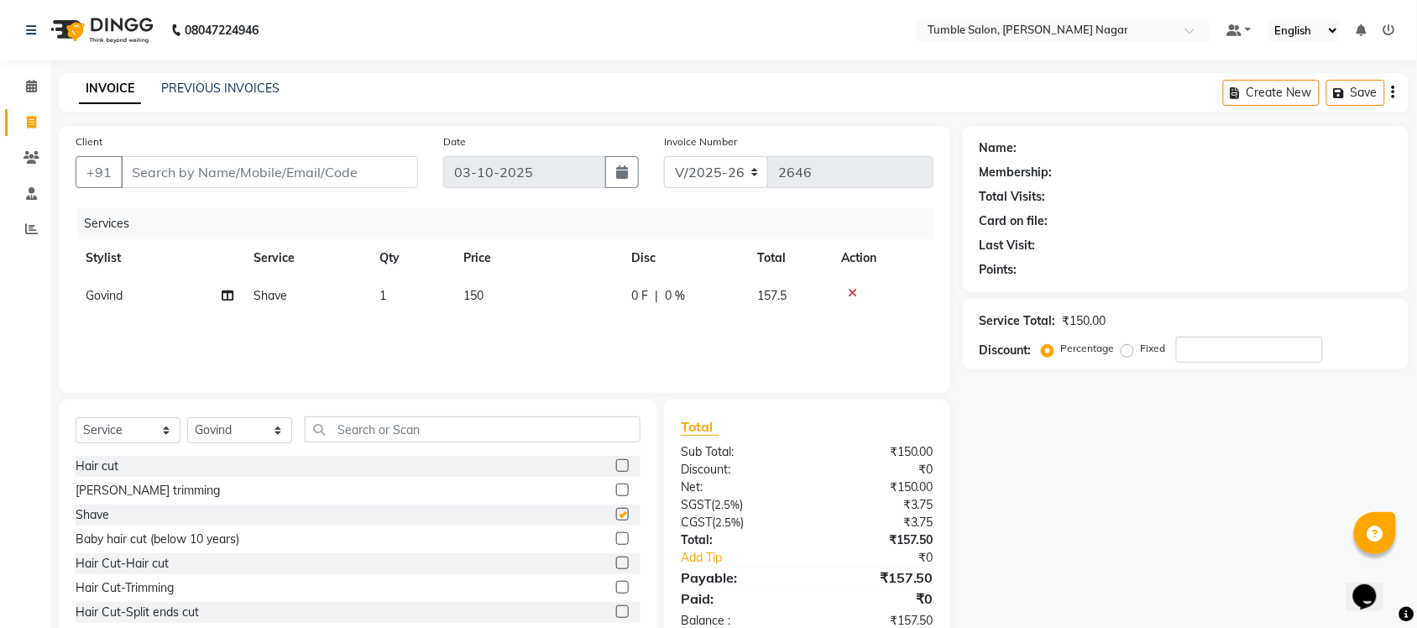
checkbox input "false"
drag, startPoint x: 375, startPoint y: 437, endPoint x: 385, endPoint y: 427, distance: 14.3
click at [376, 434] on input "text" at bounding box center [473, 430] width 336 height 26
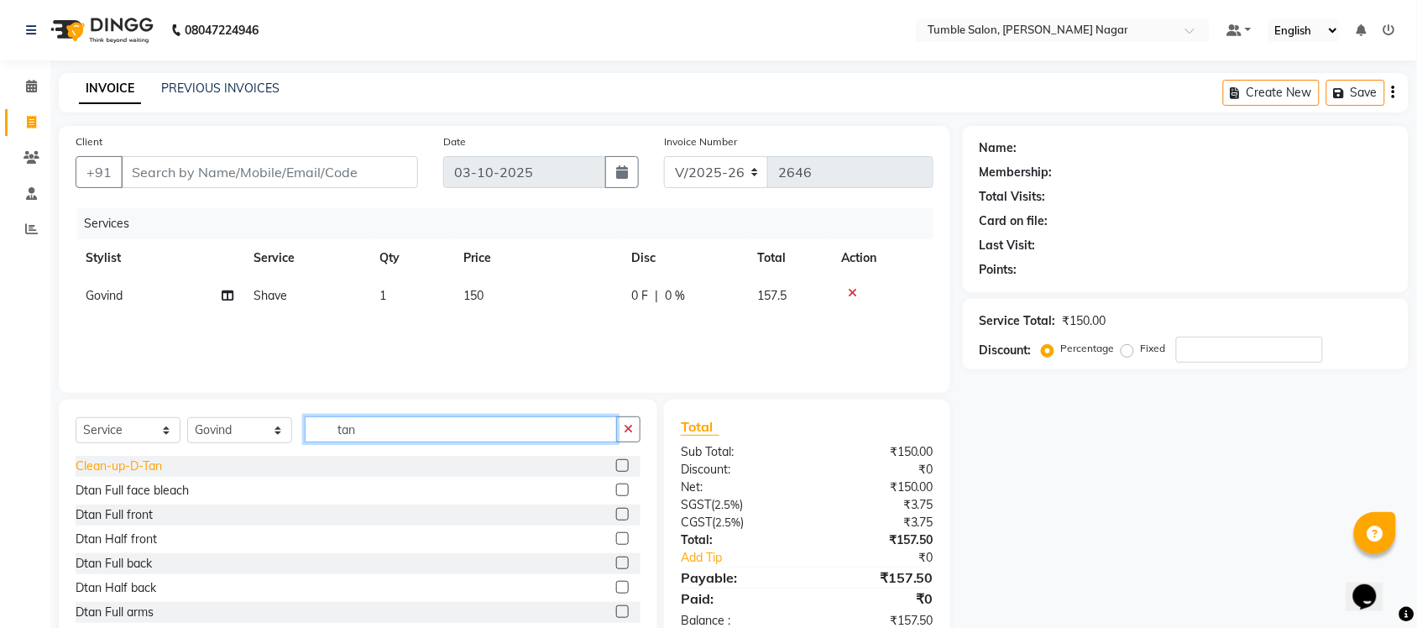
type input "tan"
click at [109, 462] on div "Clean-up-D-Tan" at bounding box center [119, 467] width 86 height 18
checkbox input "false"
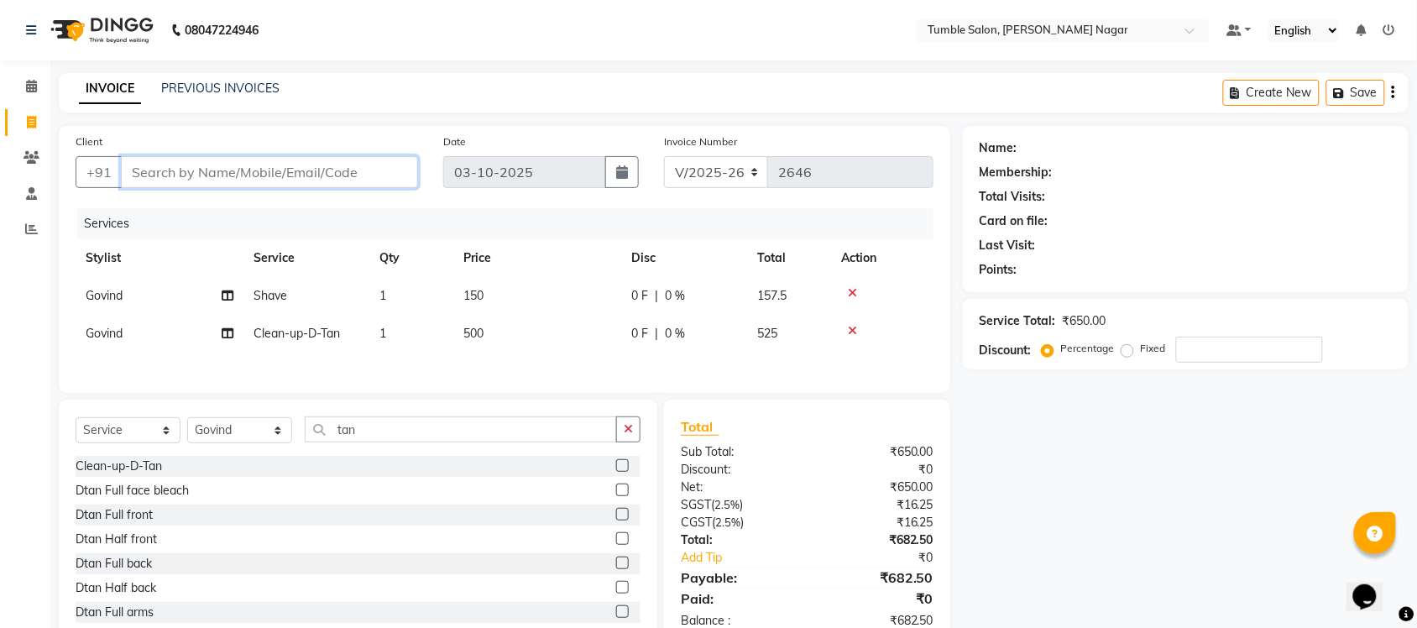
click at [261, 173] on input "Client" at bounding box center [269, 172] width 297 height 32
type input "j"
type input "0"
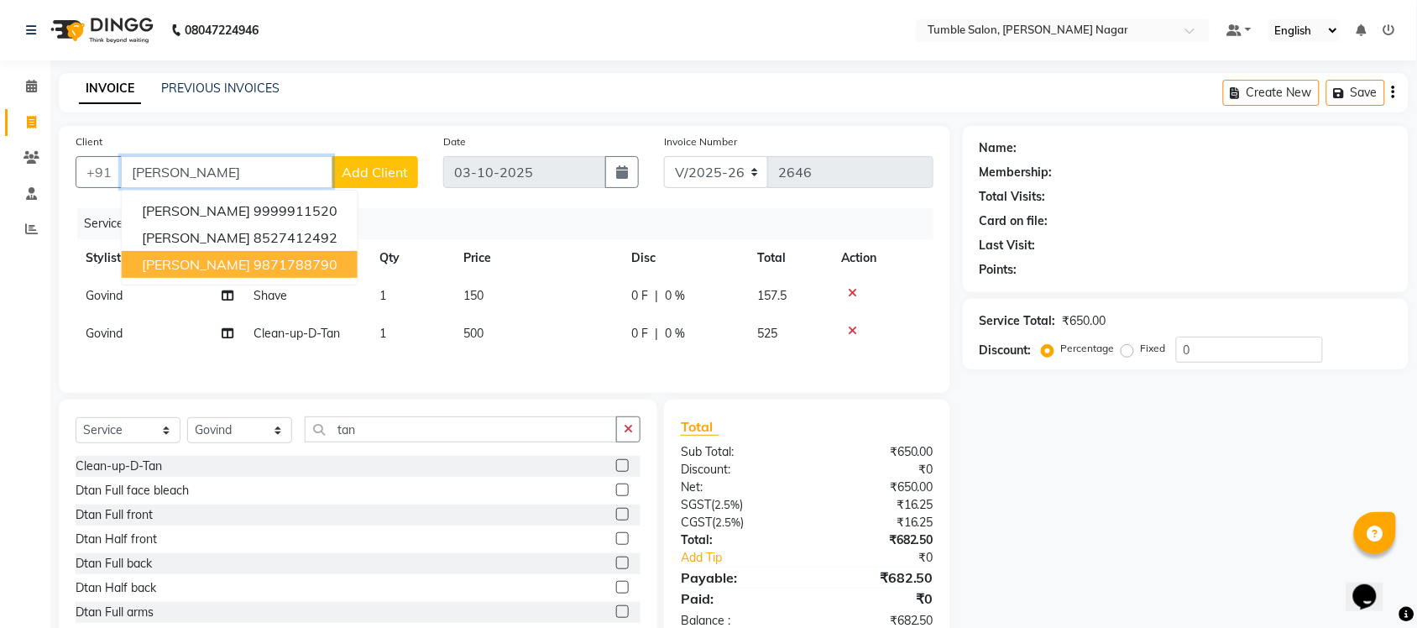
click at [266, 266] on ngb-highlight "9871788790" at bounding box center [296, 264] width 84 height 17
type input "9871788790"
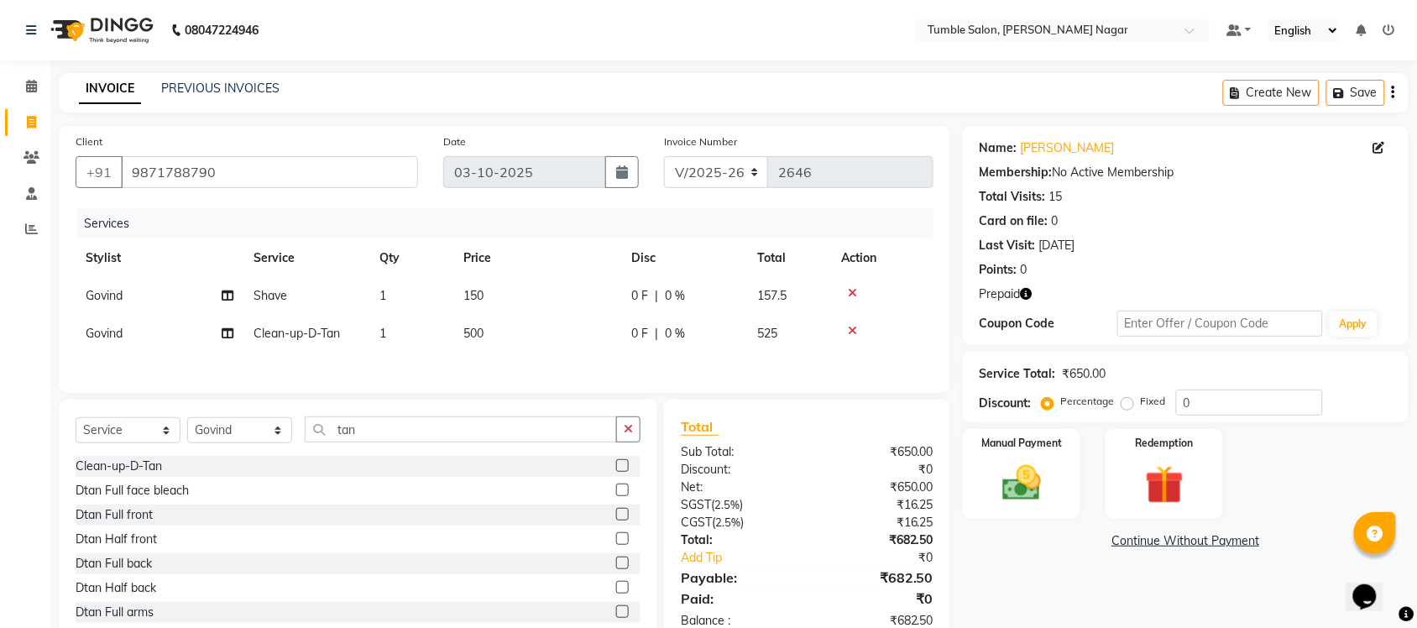
scroll to position [49, 0]
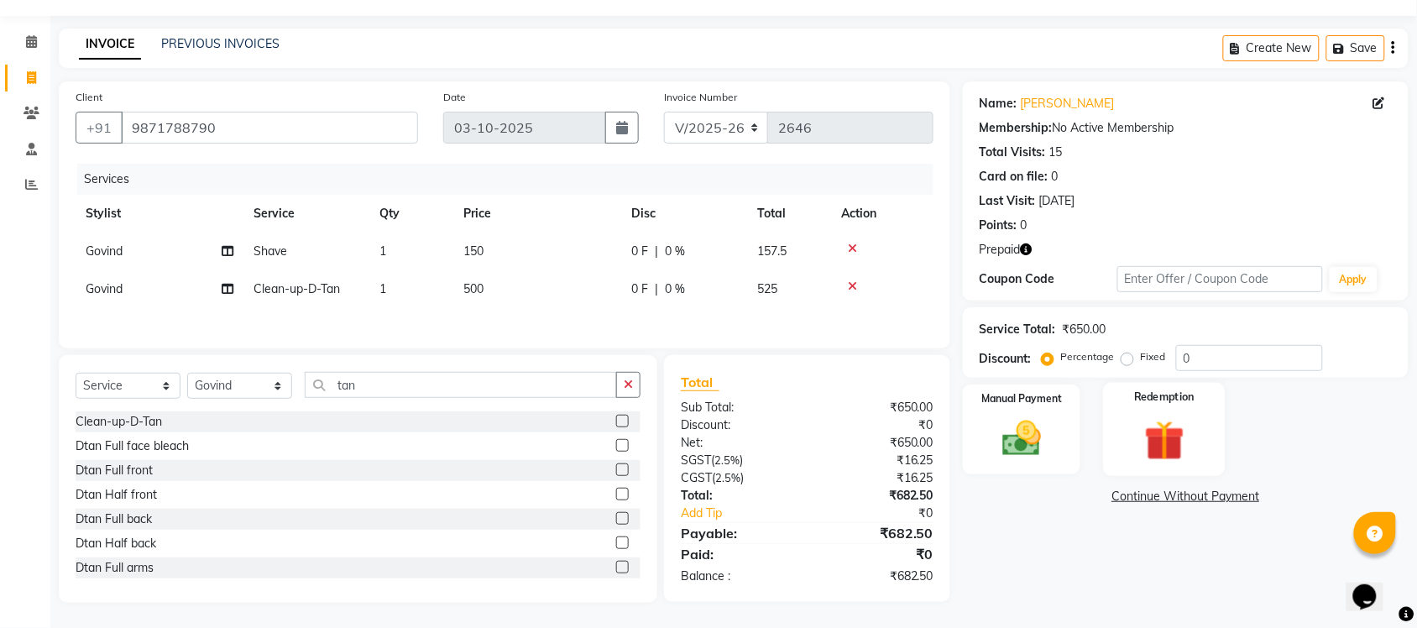
click at [1148, 417] on img at bounding box center [1164, 441] width 65 height 50
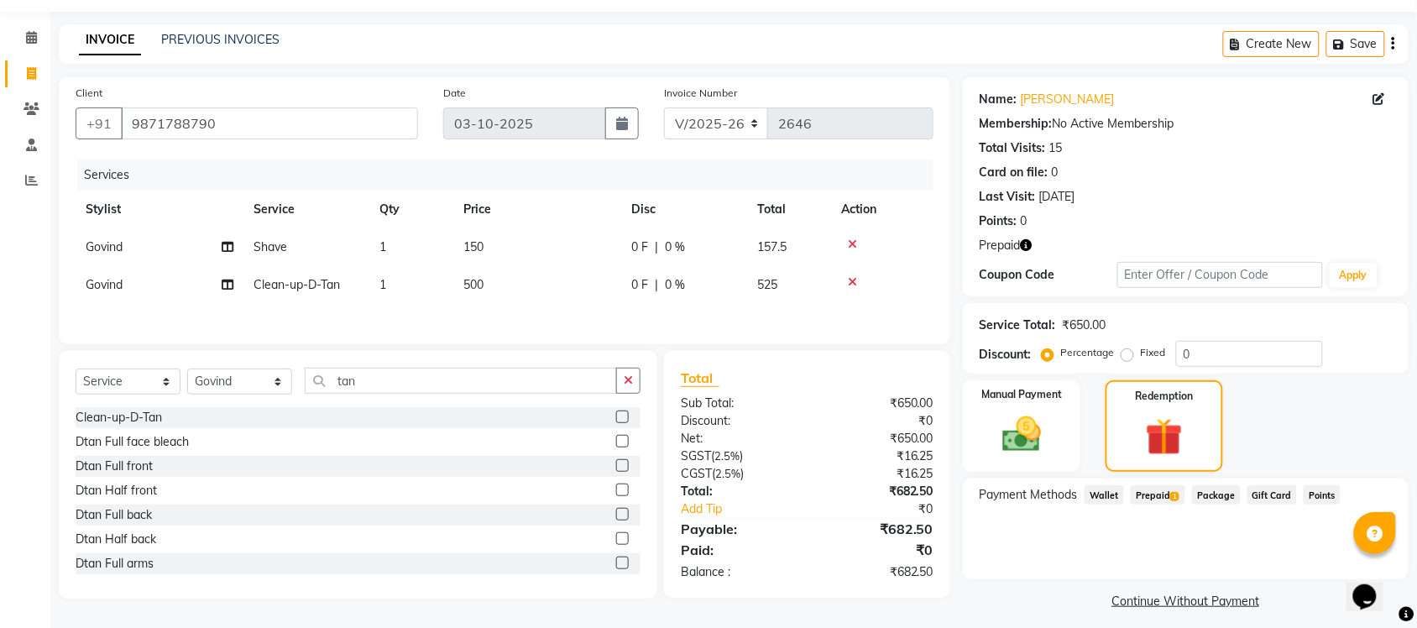
click at [1147, 491] on span "Prepaid 1" at bounding box center [1158, 494] width 55 height 19
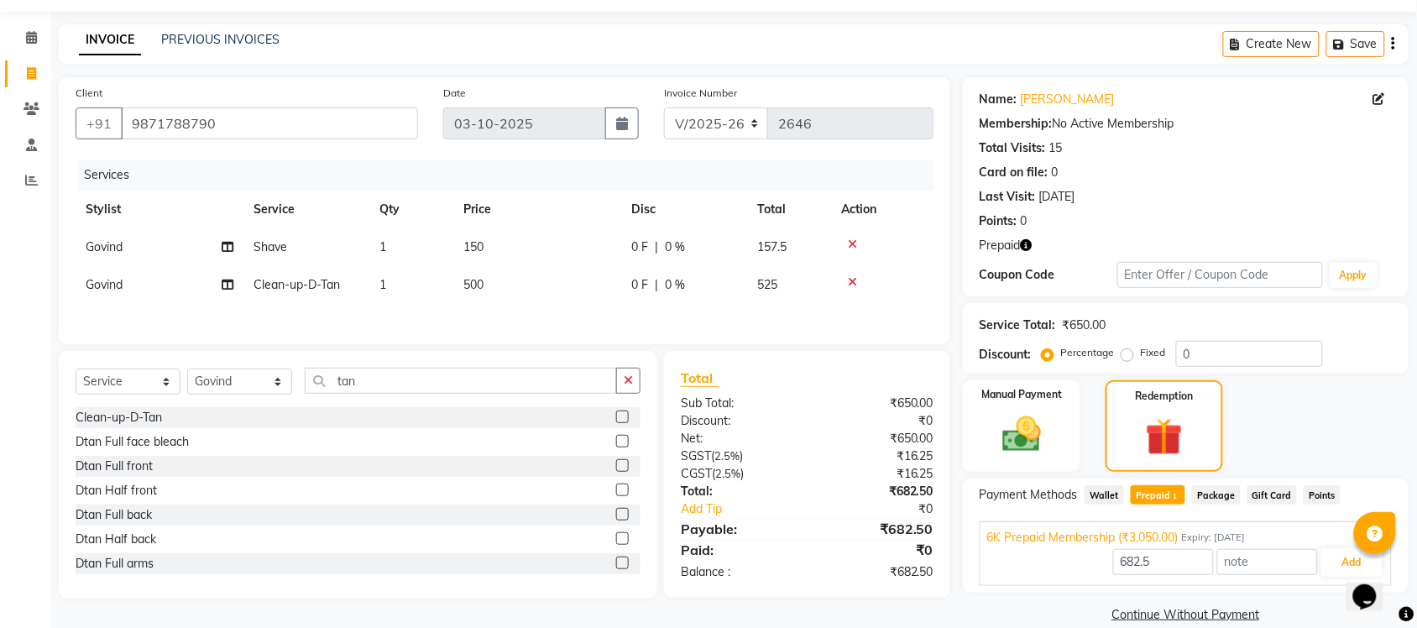
scroll to position [72, 0]
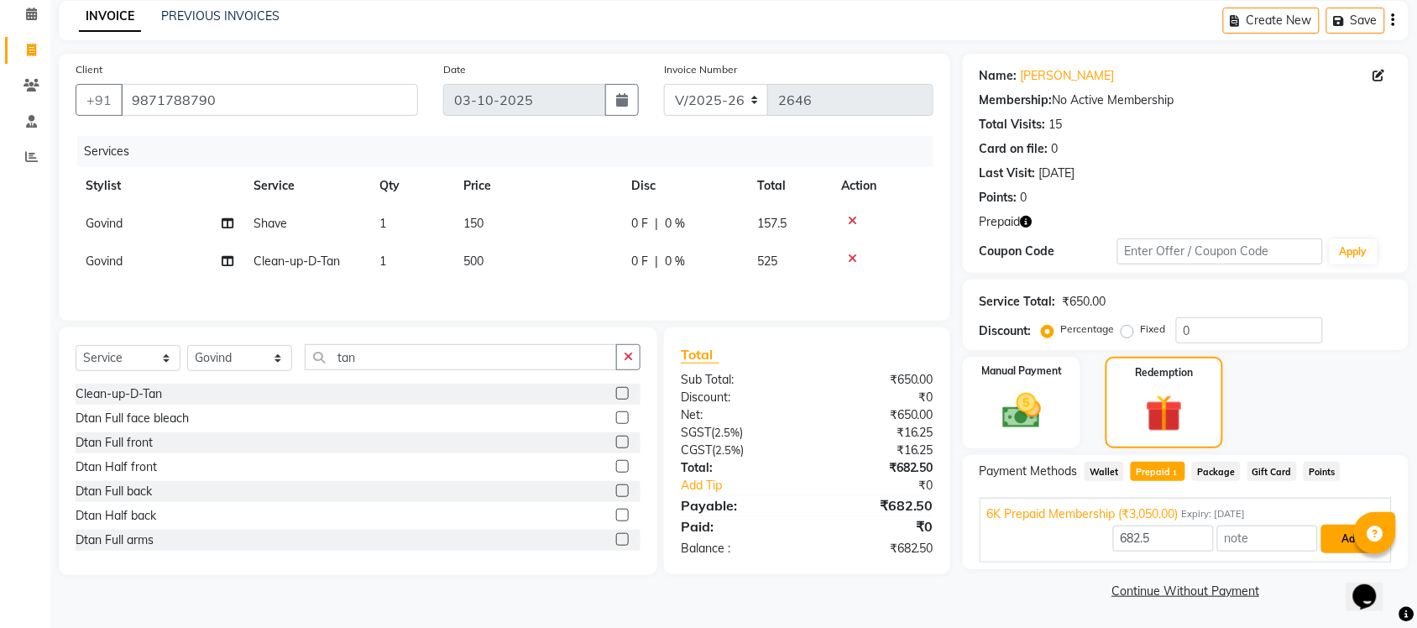
click at [1333, 539] on button "Add" at bounding box center [1352, 539] width 61 height 29
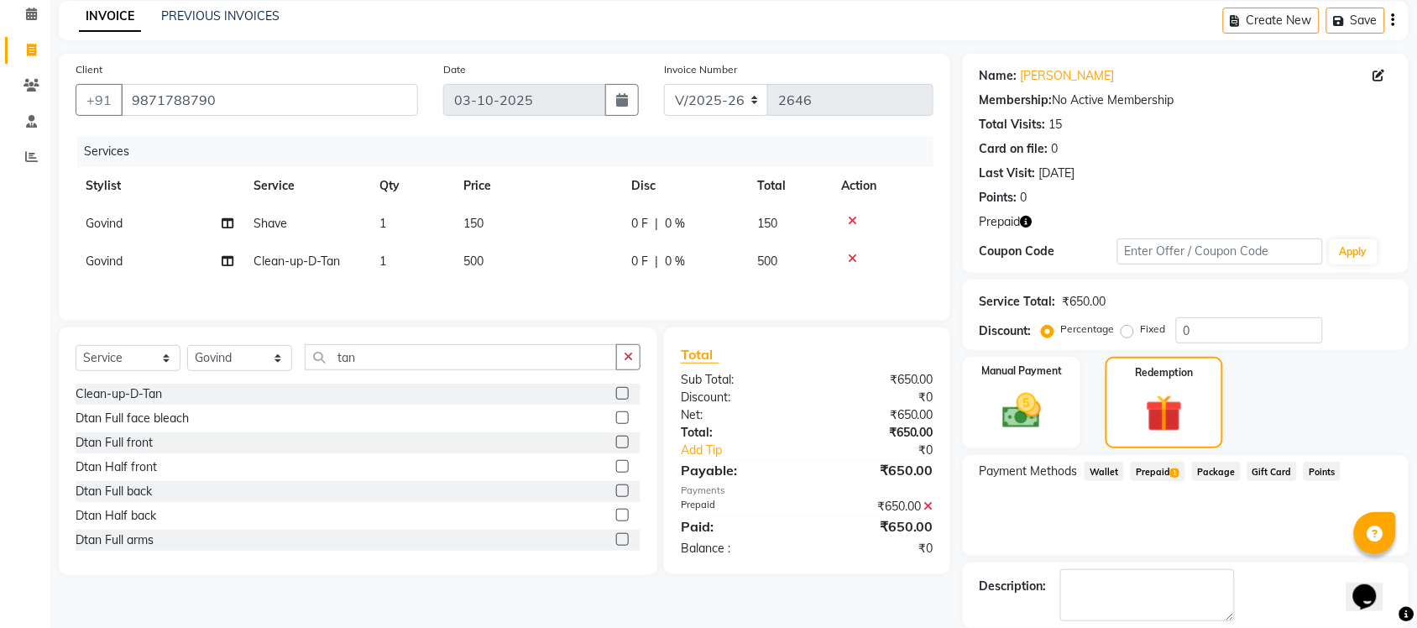
scroll to position [154, 0]
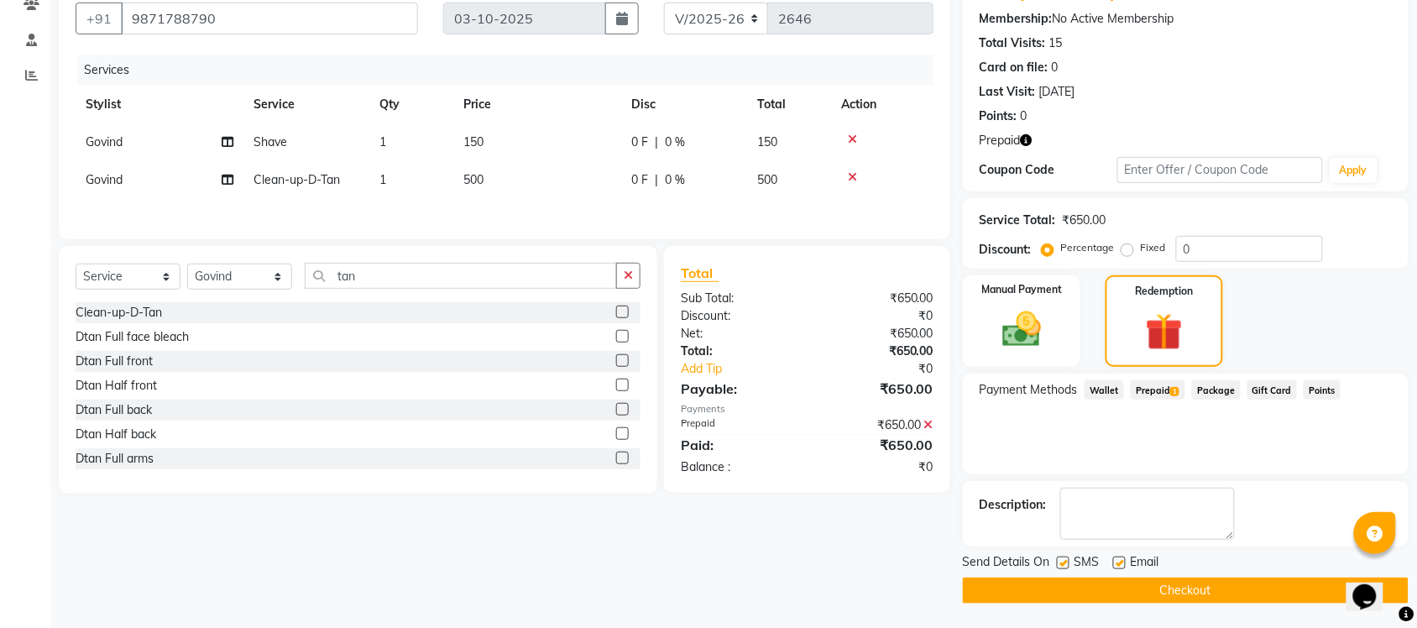
click at [1128, 584] on button "Checkout" at bounding box center [1186, 591] width 446 height 26
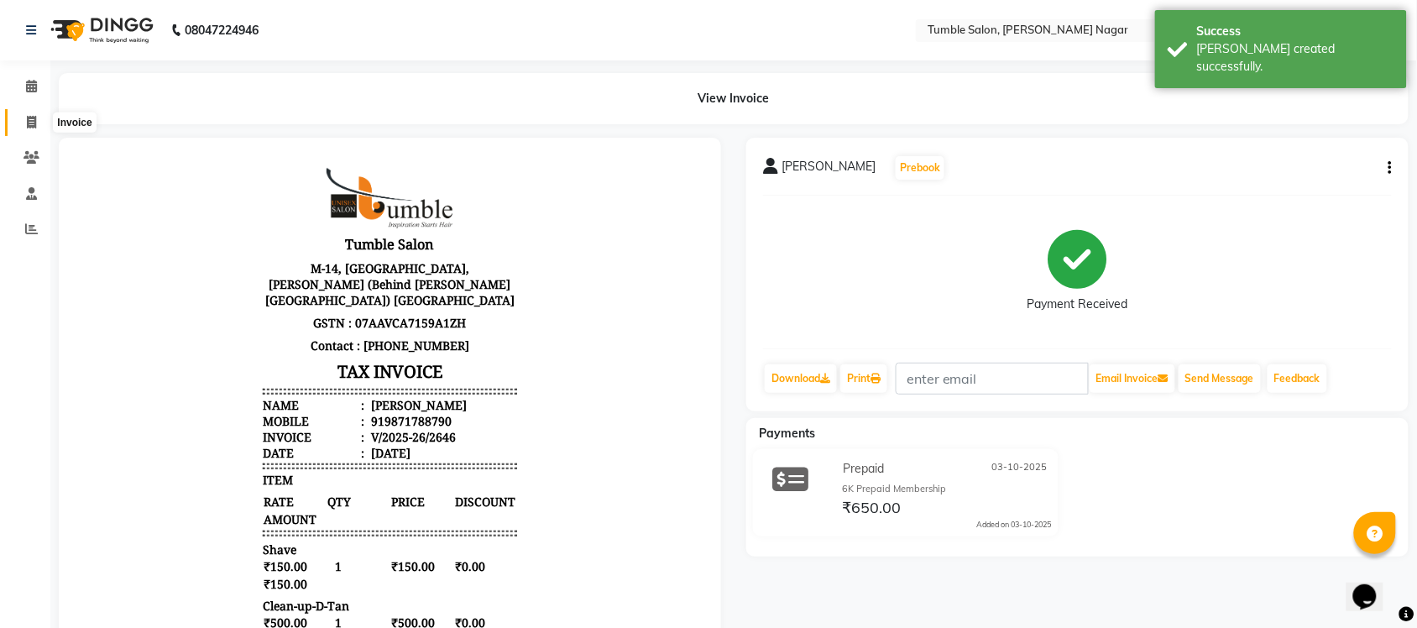
click at [18, 124] on span at bounding box center [31, 122] width 29 height 19
select select "service"
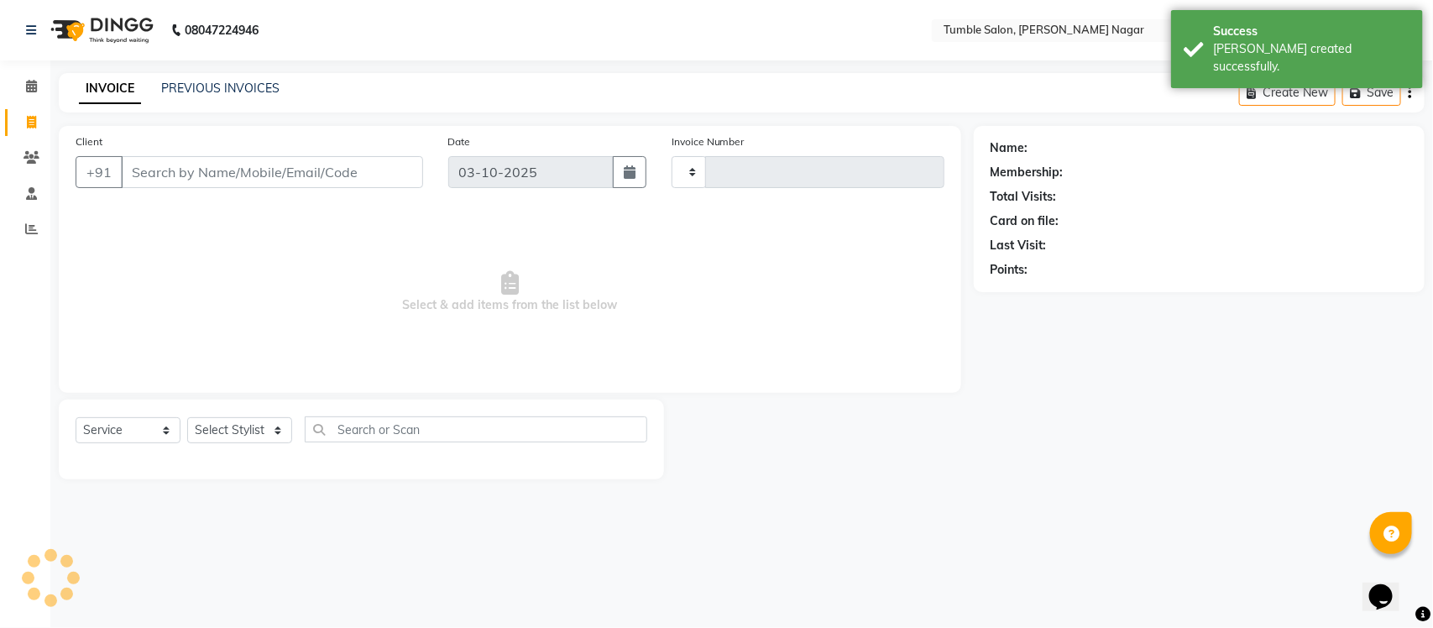
type input "2647"
select select "8207"
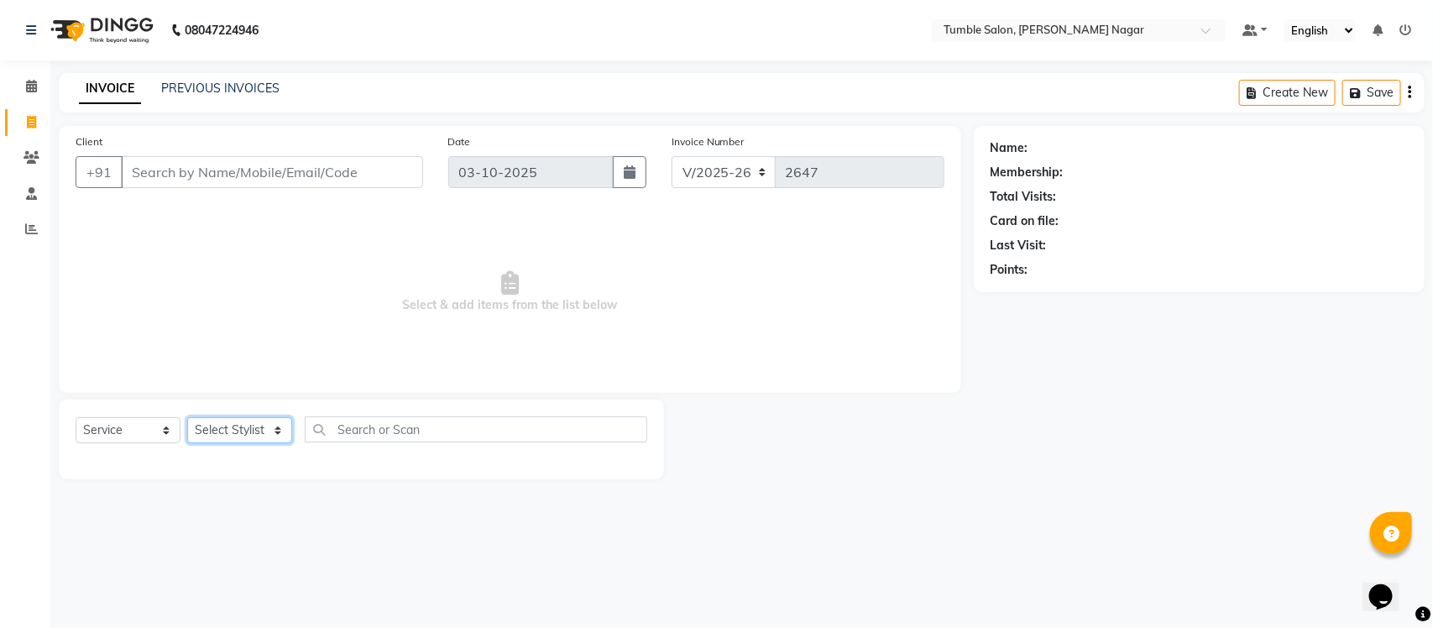
click at [194, 422] on select "Select Stylist Finance id Fiza Abbasi Govind Kiran Singh Krishna Lokesh Mahende…" at bounding box center [239, 430] width 105 height 26
select select "77848"
click at [187, 417] on select "Select Stylist Finance id Fiza Abbasi Govind Kiran Singh Krishna Lokesh Mahende…" at bounding box center [239, 430] width 105 height 26
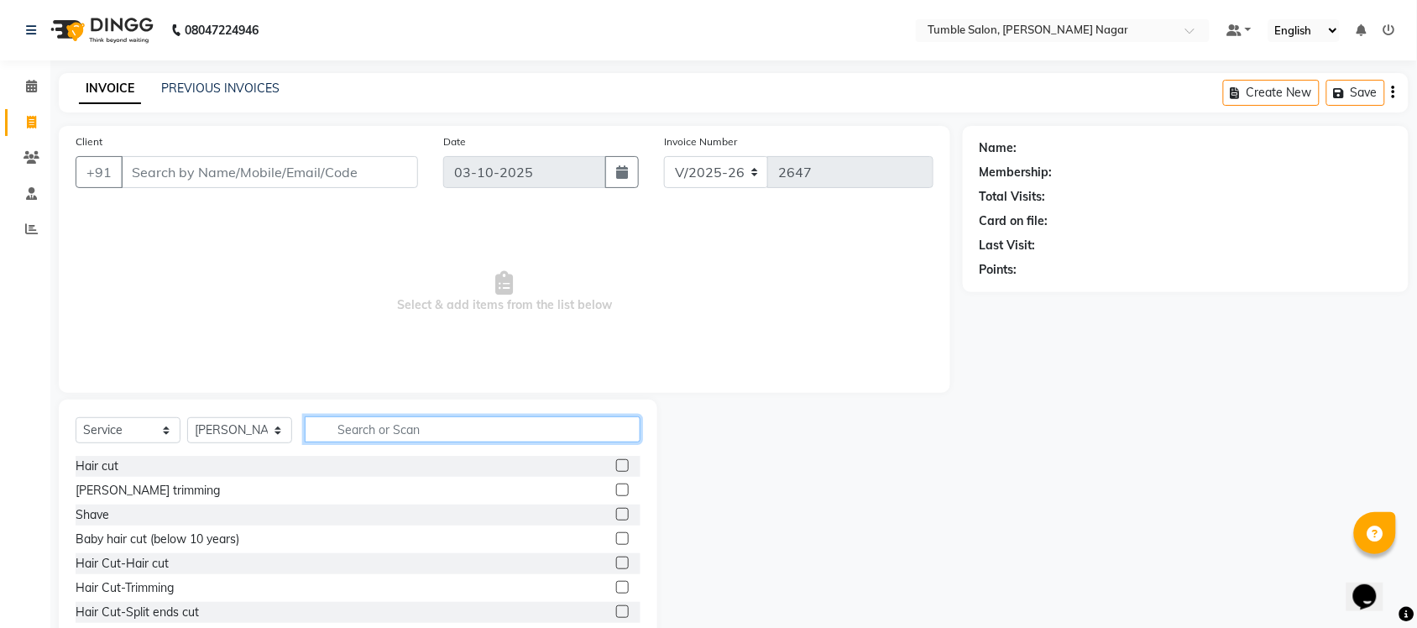
click at [369, 424] on input "text" at bounding box center [473, 430] width 336 height 26
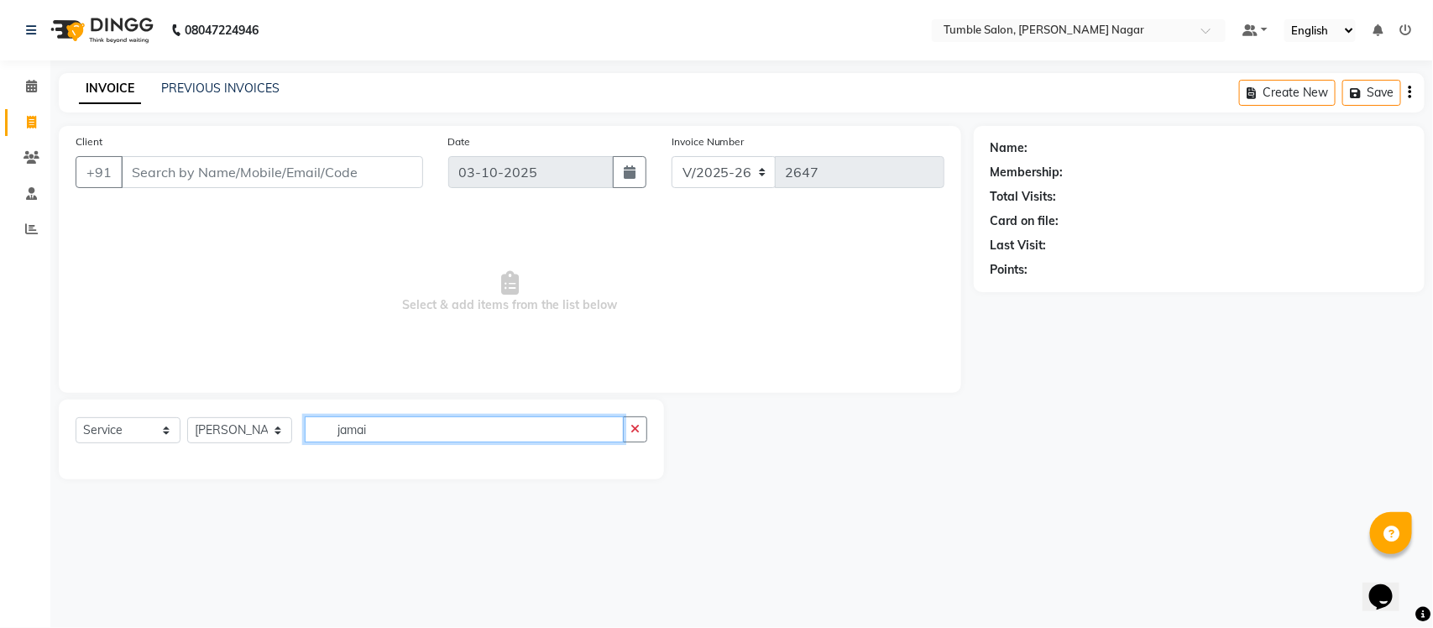
drag, startPoint x: 435, startPoint y: 432, endPoint x: 348, endPoint y: 422, distance: 87.1
click at [348, 429] on input "jamai" at bounding box center [464, 430] width 319 height 26
type input "j"
type input "jam"
click at [630, 435] on button "button" at bounding box center [635, 430] width 24 height 26
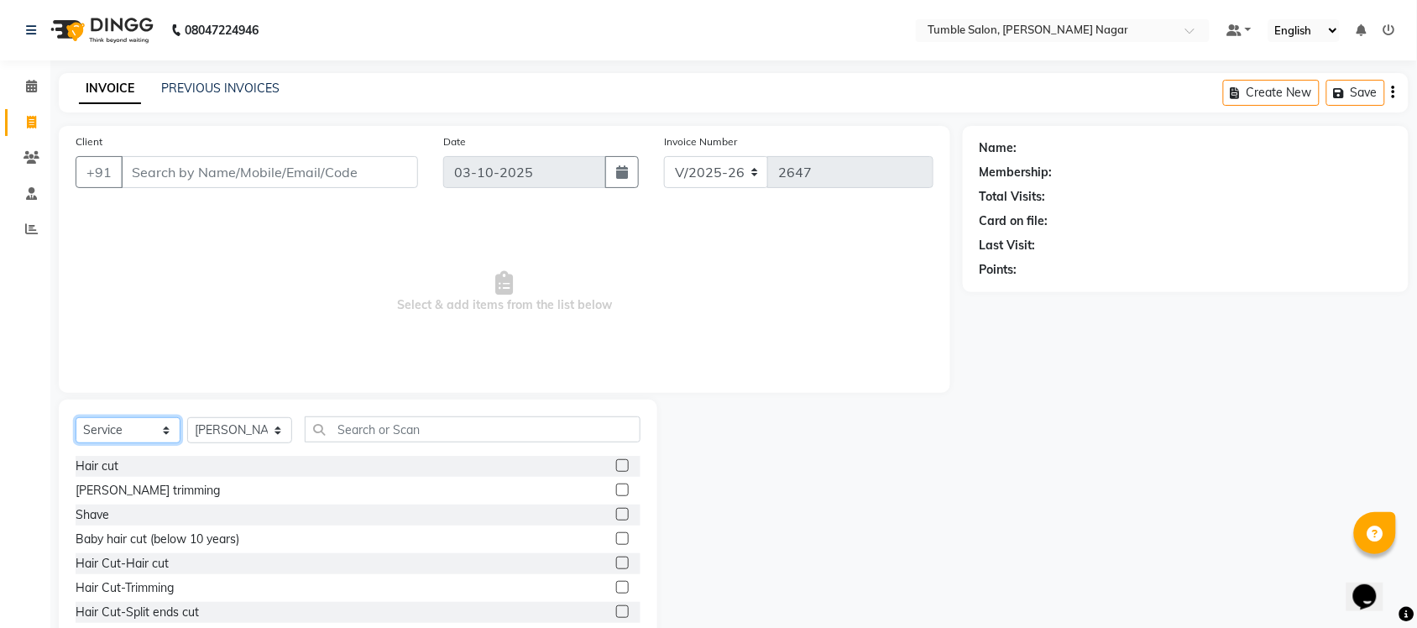
click at [123, 430] on select "Select Service Product Membership Package Voucher Prepaid Gift Card" at bounding box center [128, 430] width 105 height 26
click at [76, 417] on select "Select Service Product Membership Package Voucher Prepaid Gift Card" at bounding box center [128, 430] width 105 height 26
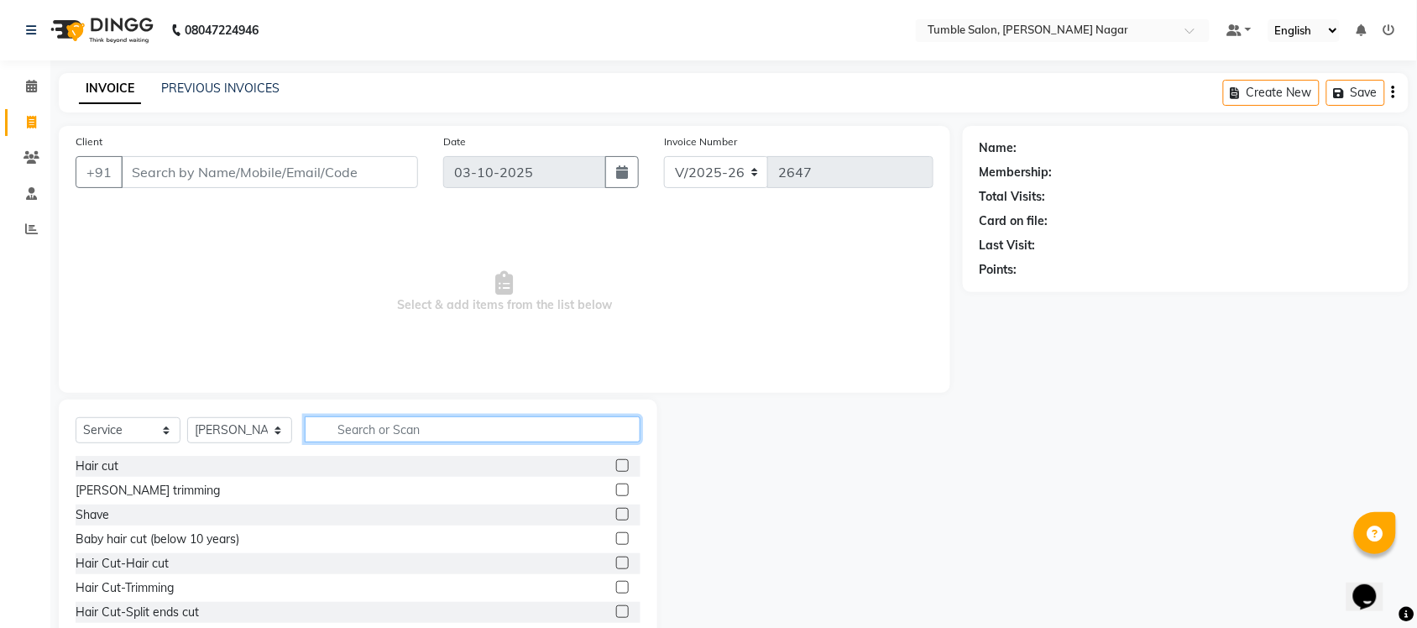
click at [438, 439] on input "text" at bounding box center [473, 430] width 336 height 26
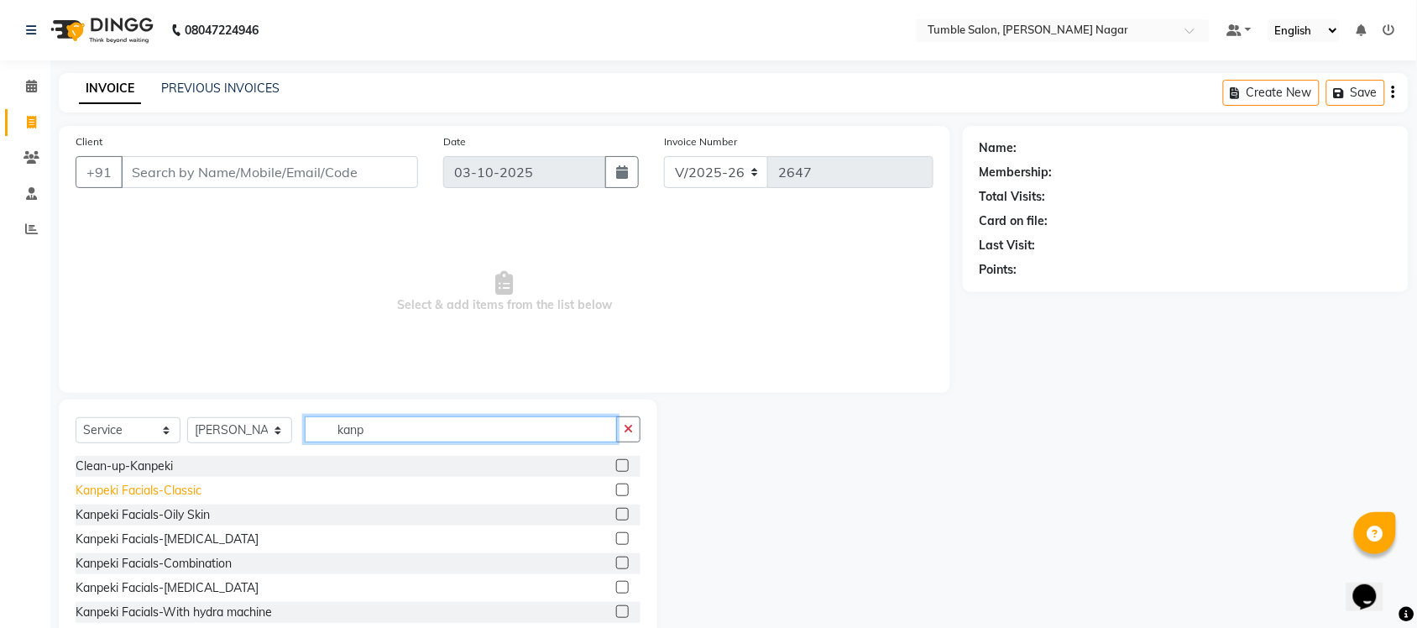
type input "kanp"
click at [158, 494] on div "Kanpeki Facials-Classic" at bounding box center [139, 491] width 126 height 18
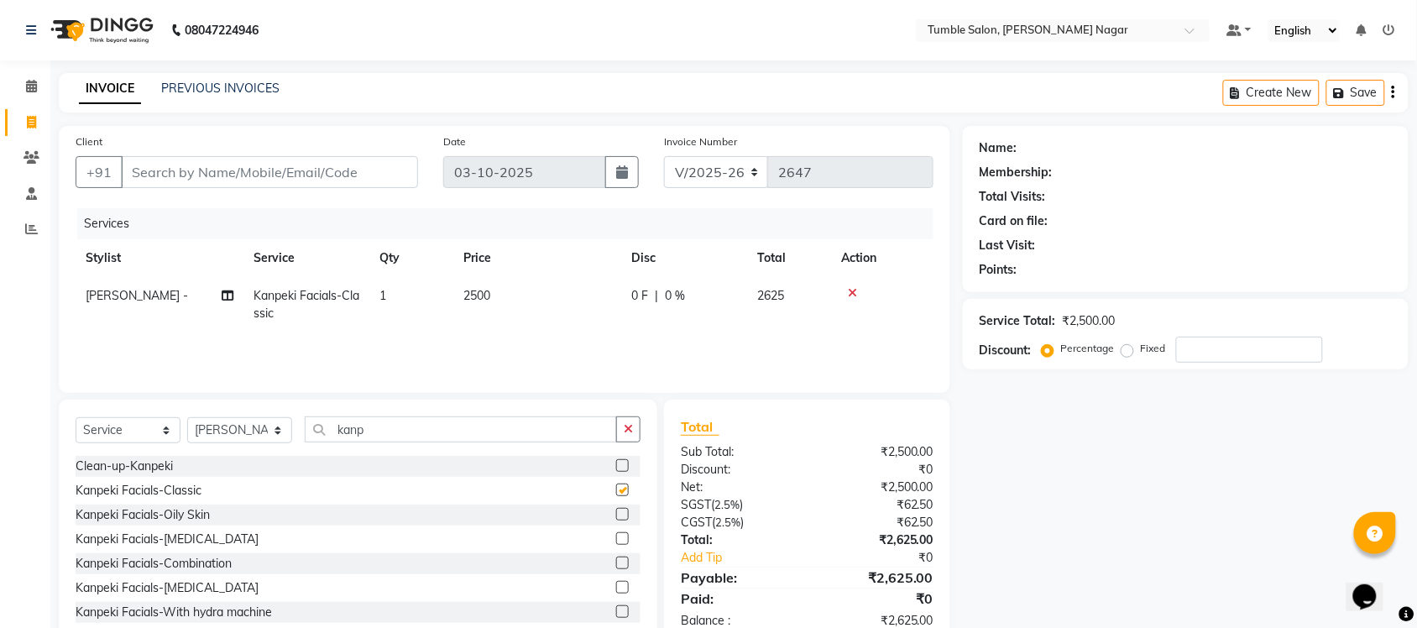
checkbox input "false"
click at [497, 308] on td "2500" at bounding box center [537, 304] width 168 height 55
select select "77848"
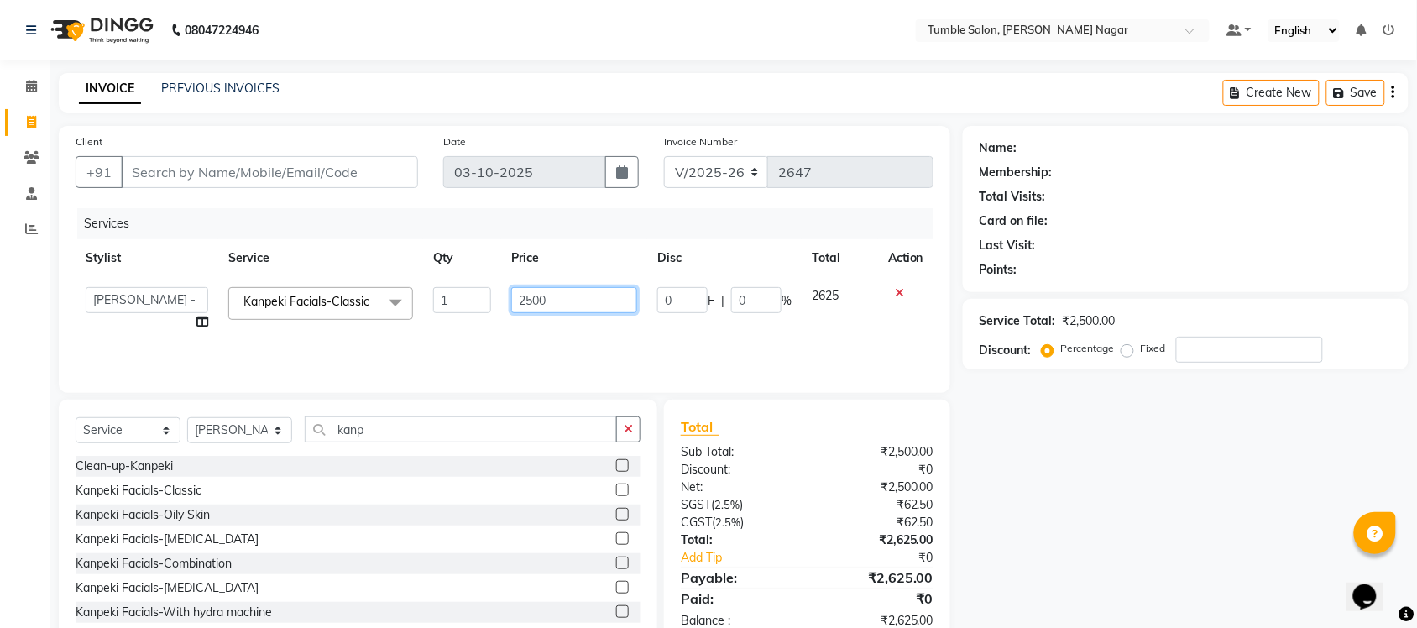
drag, startPoint x: 558, startPoint y: 300, endPoint x: 430, endPoint y: 304, distance: 128.5
click at [448, 296] on tr "Finance id Fiza Abbasi Govind Kiran Singh Krishna Lokesh Mahender Muskan Neetu …" at bounding box center [505, 309] width 858 height 64
type input "3500"
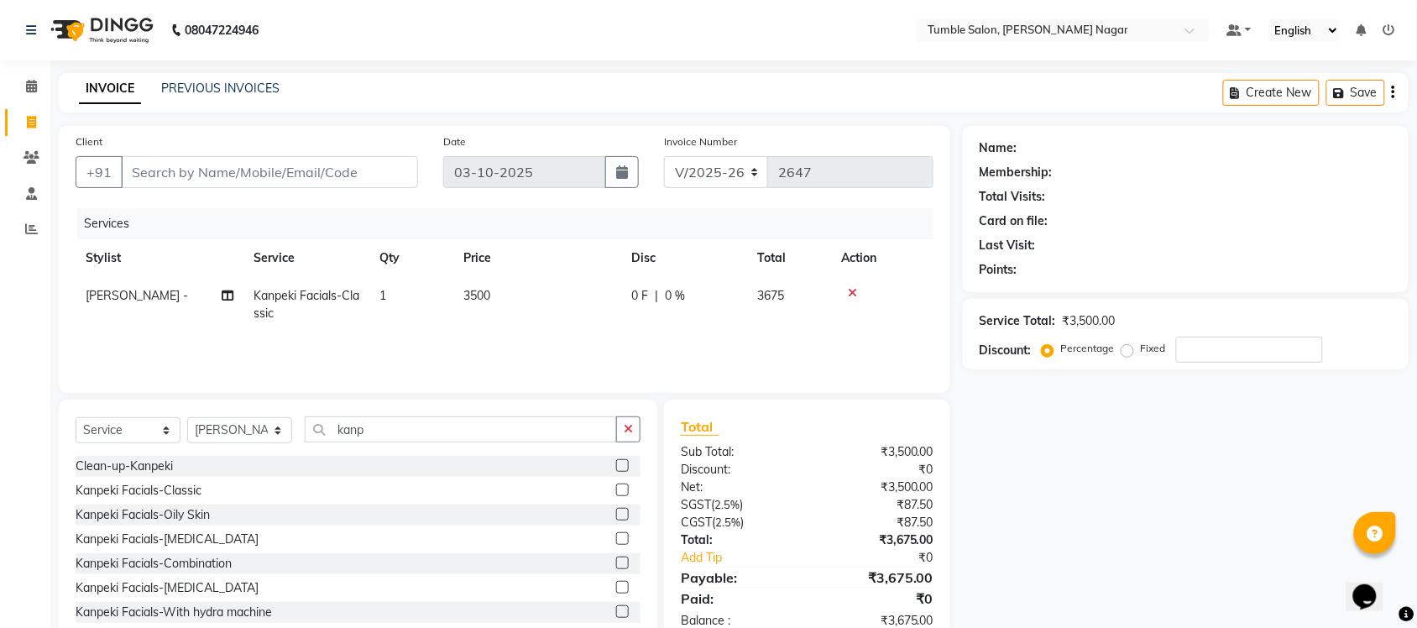
click at [1134, 598] on div "Name: Membership: Total Visits: Card on file: Last Visit: Points: Service Total…" at bounding box center [1192, 386] width 458 height 521
click at [672, 291] on span "0 %" at bounding box center [675, 296] width 20 height 18
select select "77848"
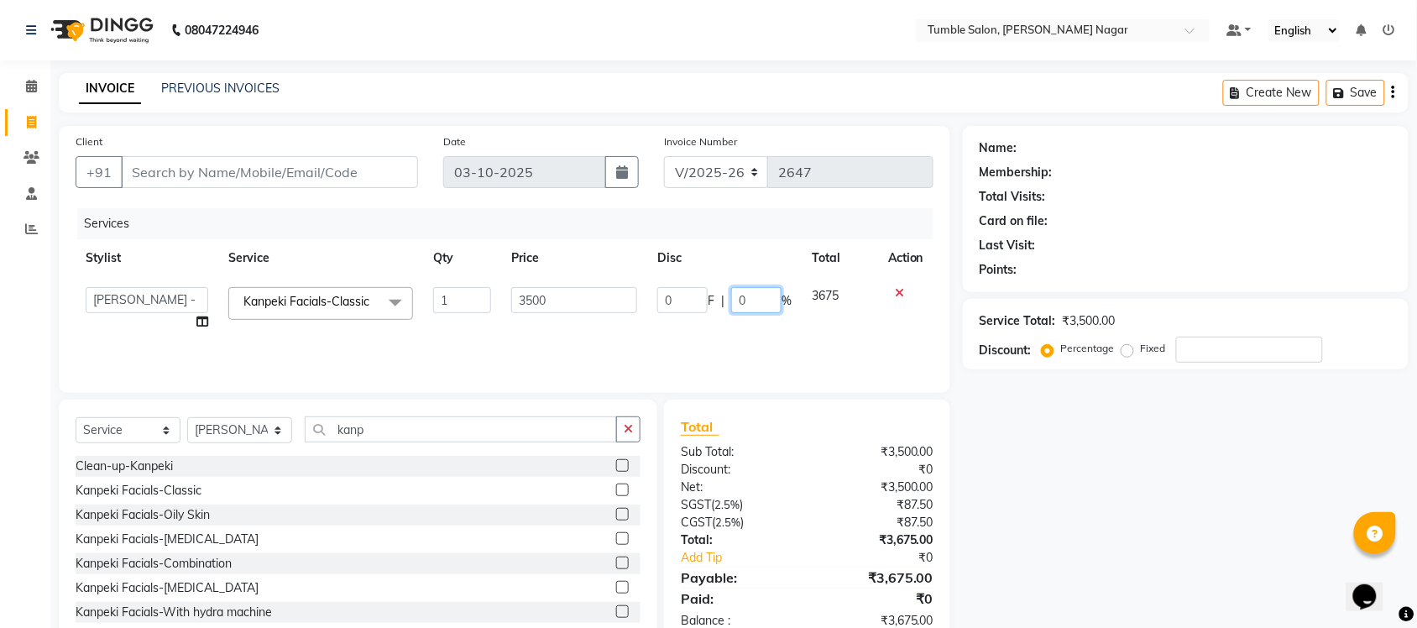
drag, startPoint x: 750, startPoint y: 298, endPoint x: 694, endPoint y: 288, distance: 56.3
click at [700, 288] on div "0 F | 0 %" at bounding box center [725, 300] width 134 height 26
type input "40"
click at [1164, 450] on div "Name: Membership: Total Visits: Card on file: Last Visit: Points: Service Total…" at bounding box center [1192, 386] width 458 height 521
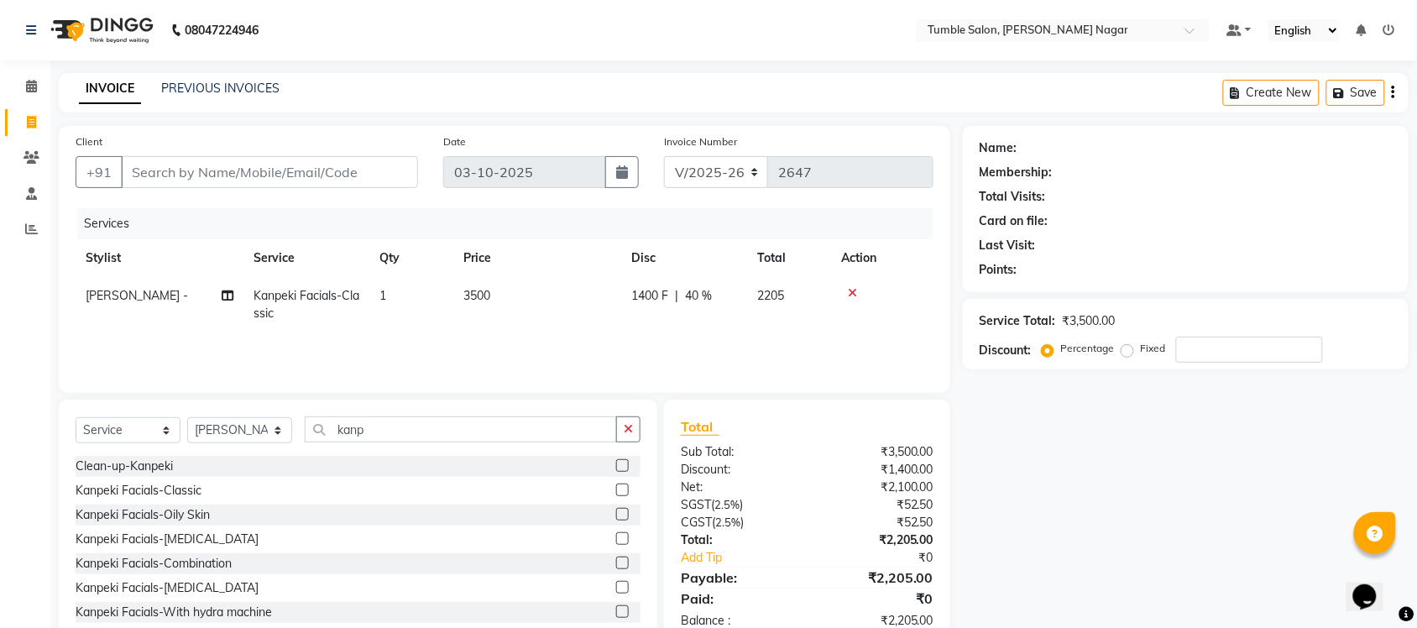
scroll to position [44, 0]
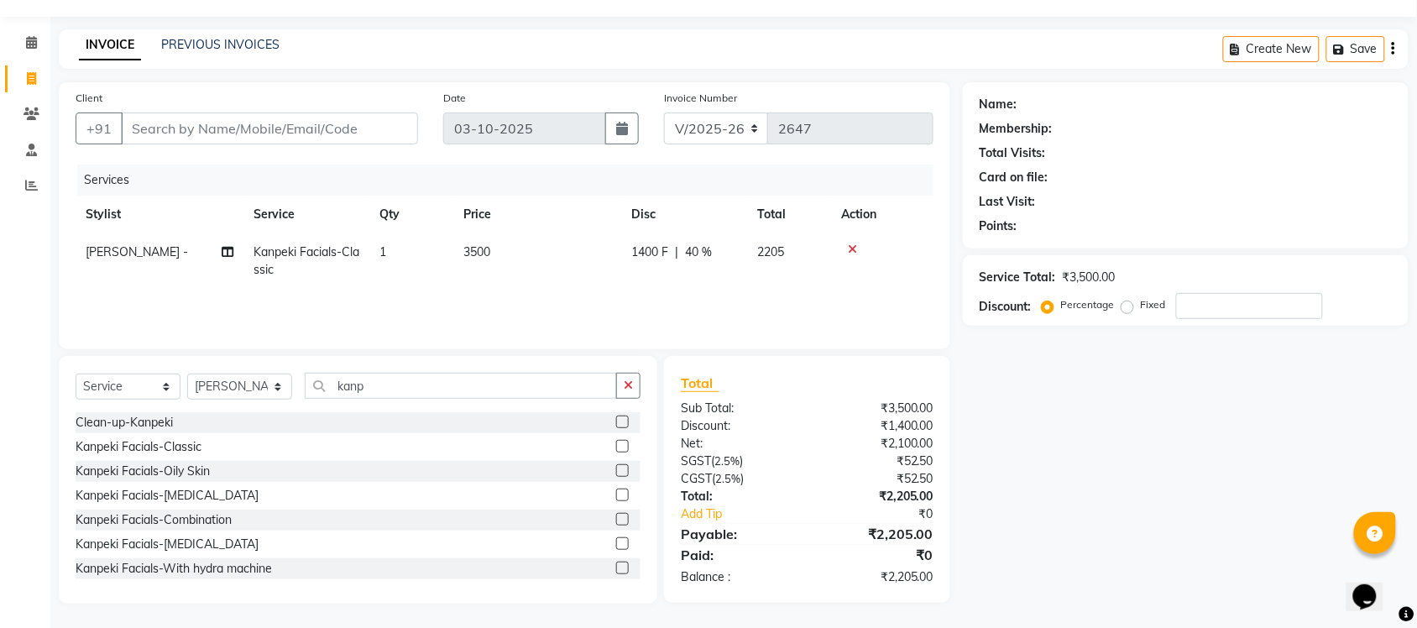
click at [519, 250] on td "3500" at bounding box center [537, 260] width 168 height 55
select select "77848"
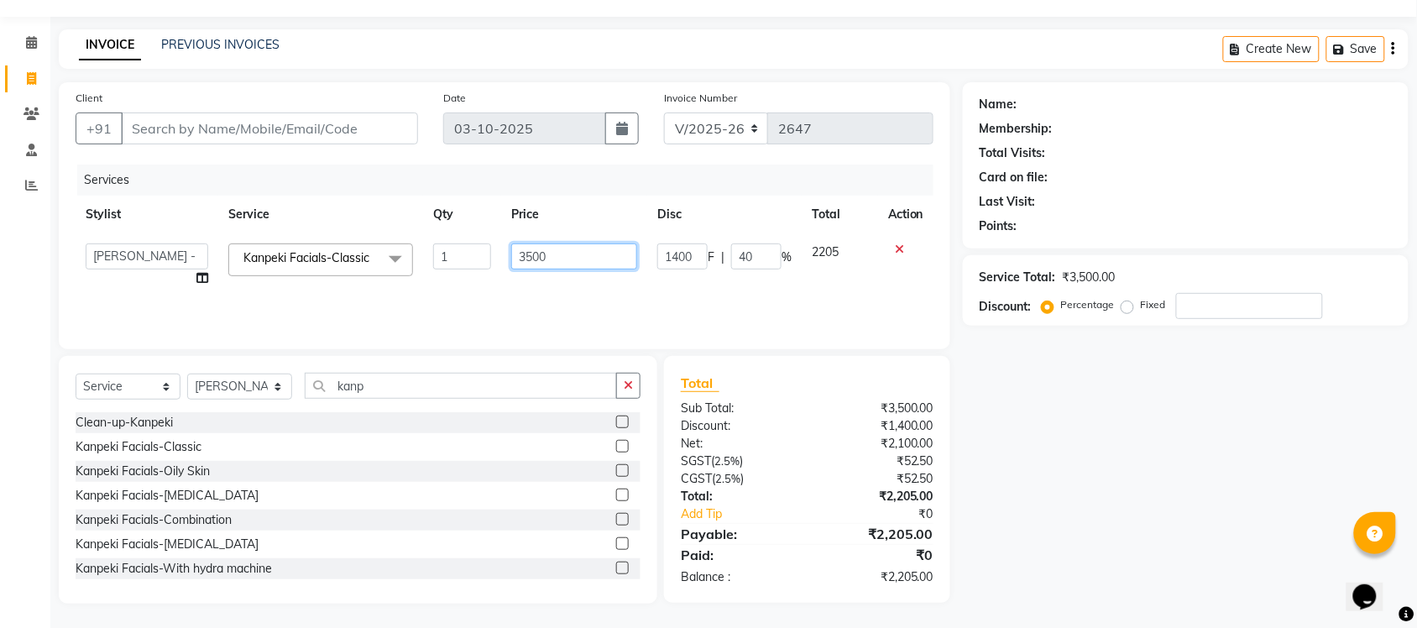
drag, startPoint x: 589, startPoint y: 254, endPoint x: 1209, endPoint y: 31, distance: 659.5
click at [357, 252] on tr "Finance id Fiza Abbasi Govind Kiran Singh Krishna Lokesh Mahender Muskan Neetu …" at bounding box center [505, 265] width 858 height 64
type input "4000"
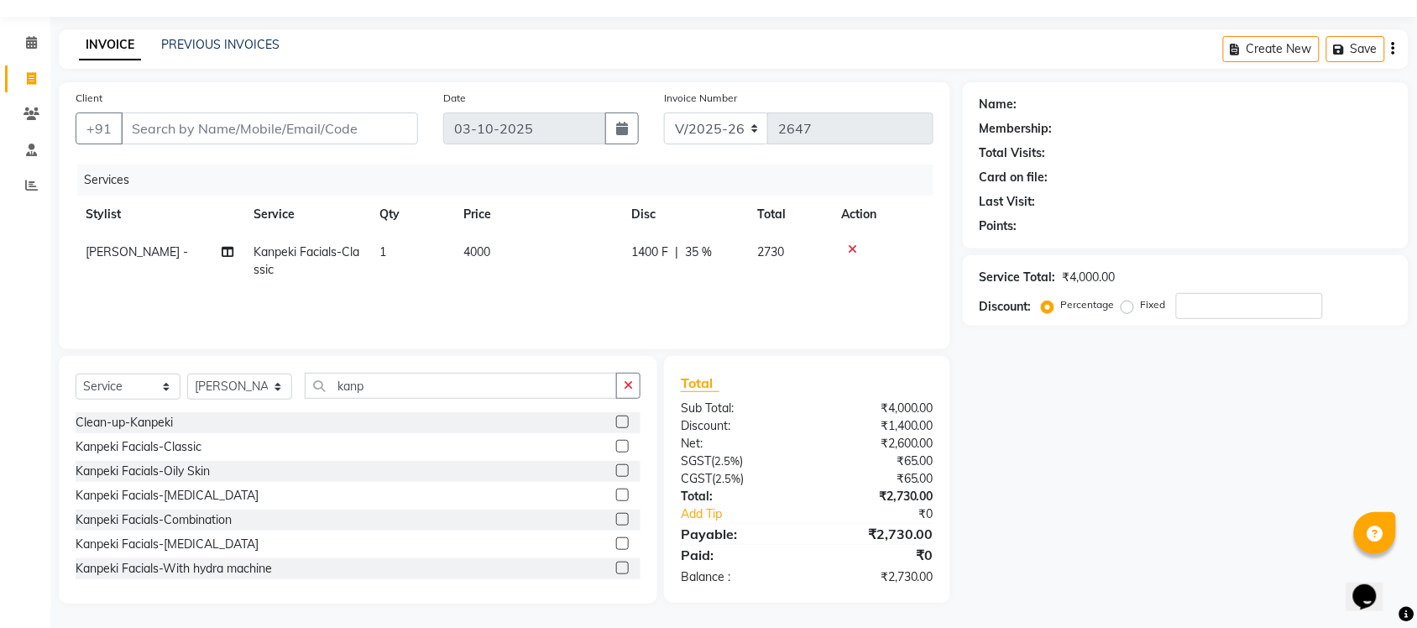
click at [1058, 529] on div "Name: Membership: Total Visits: Card on file: Last Visit: Points: Service Total…" at bounding box center [1192, 342] width 458 height 521
click at [463, 261] on td "4000" at bounding box center [537, 260] width 168 height 55
select select "77848"
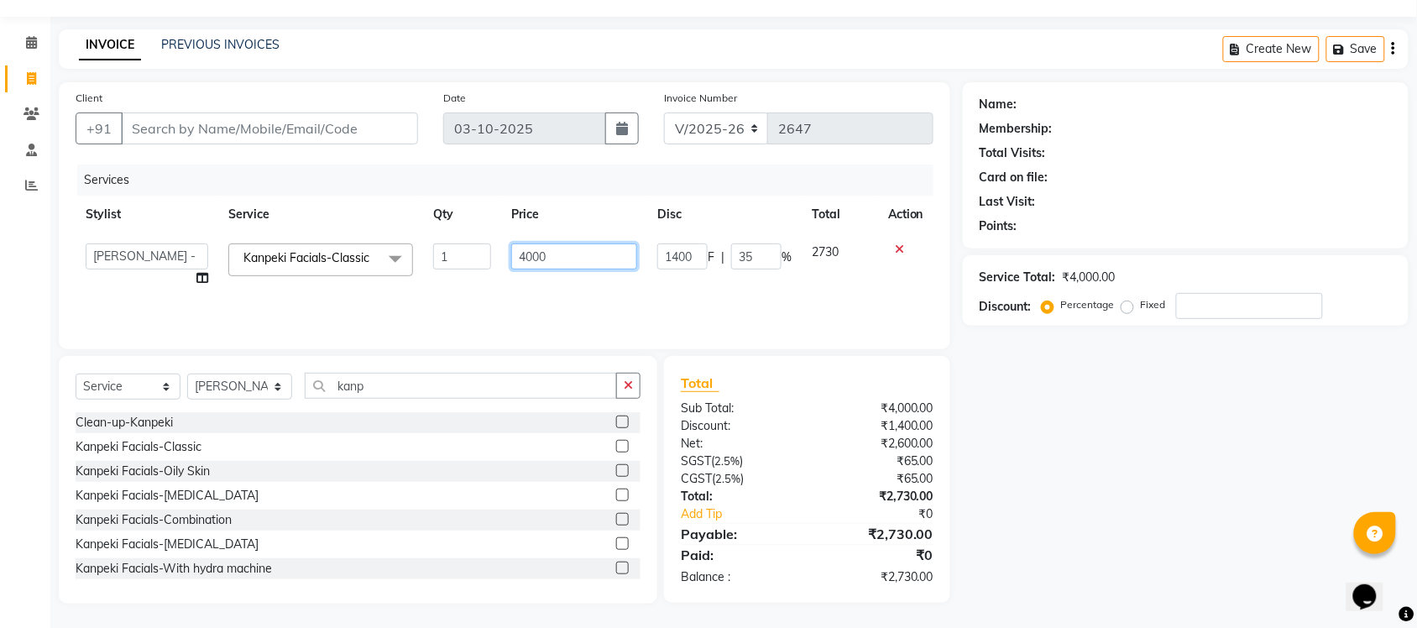
drag, startPoint x: 584, startPoint y: 262, endPoint x: 428, endPoint y: 253, distance: 156.5
click at [435, 254] on tr "Finance id Fiza Abbasi Govind Kiran Singh Krishna Lokesh Mahender Muskan Neetu …" at bounding box center [505, 265] width 858 height 64
type input "4"
type input "4200"
click at [1130, 443] on div "Name: Membership: Total Visits: Card on file: Last Visit: Points: Service Total…" at bounding box center [1192, 342] width 458 height 521
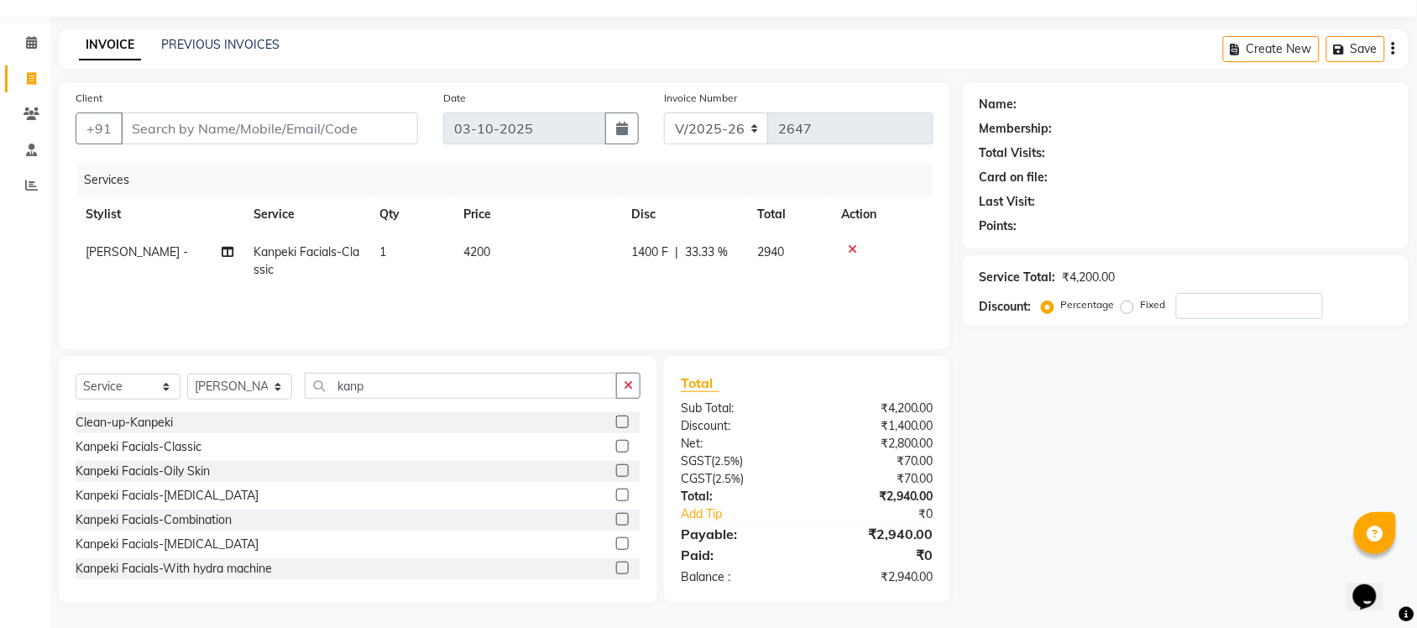
click at [855, 249] on icon at bounding box center [852, 250] width 9 height 12
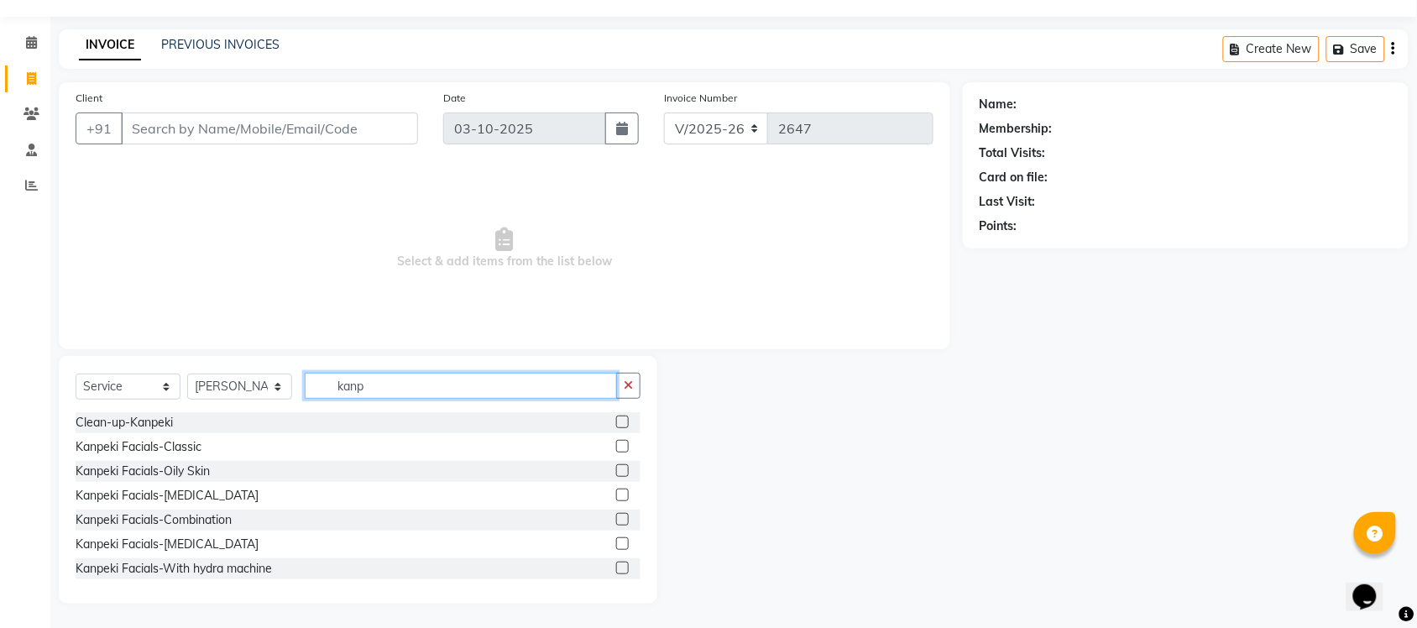
drag, startPoint x: 408, startPoint y: 382, endPoint x: 287, endPoint y: 366, distance: 122.0
click at [288, 366] on div "Select Service Product Membership Package Voucher Prepaid Gift Card Select Styl…" at bounding box center [358, 480] width 599 height 248
click at [147, 447] on div "Kanpeki Facials-Classic" at bounding box center [139, 447] width 126 height 18
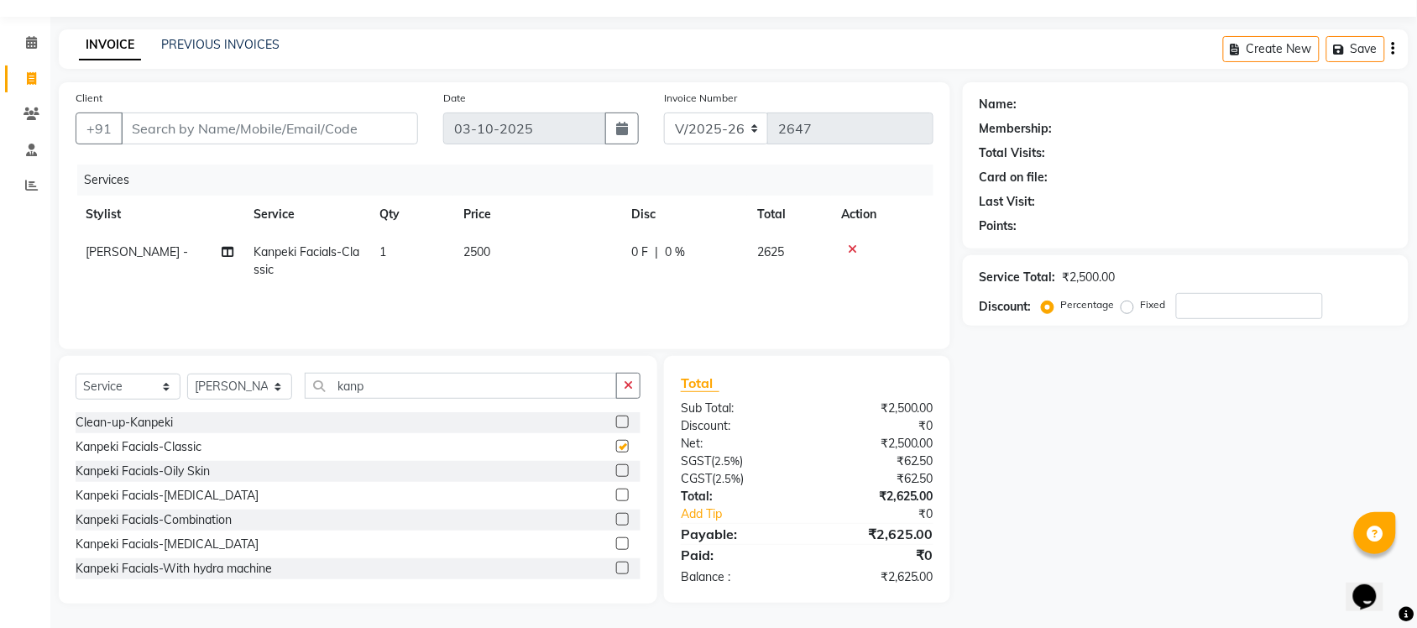
checkbox input "false"
click at [522, 265] on td "2500" at bounding box center [537, 260] width 168 height 55
select select "77848"
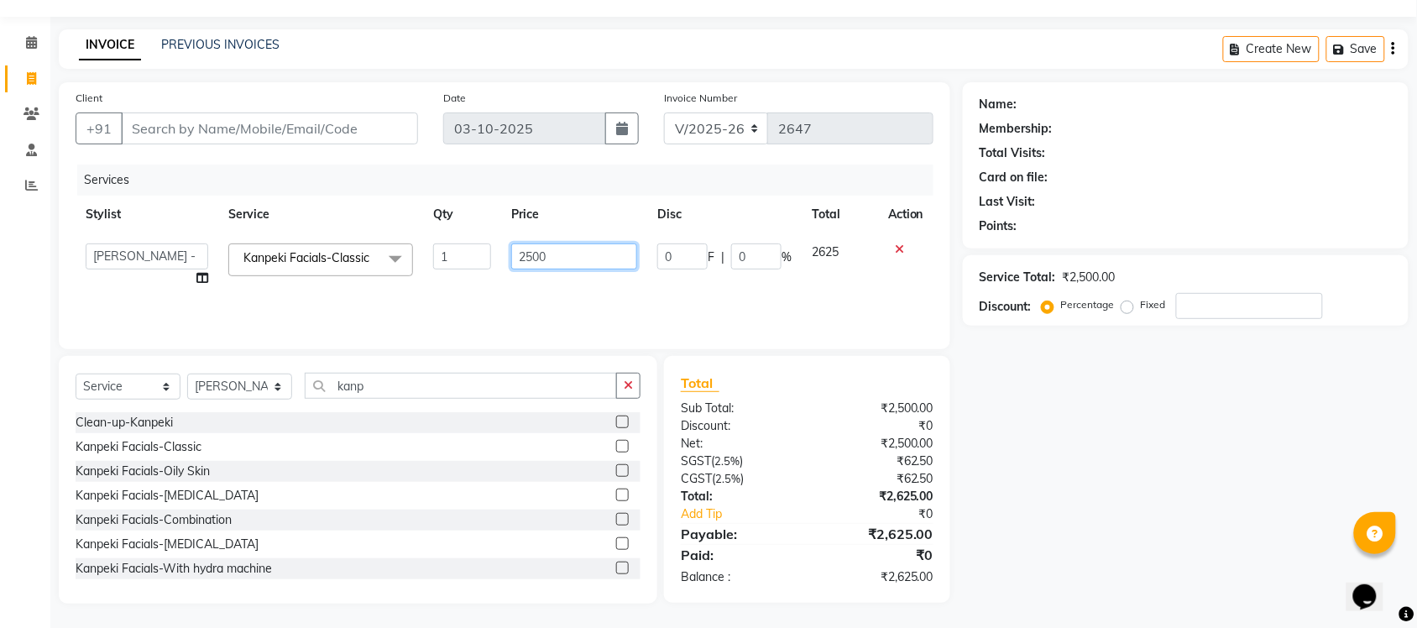
drag, startPoint x: 610, startPoint y: 260, endPoint x: 433, endPoint y: 250, distance: 176.6
click at [448, 252] on tr "Finance id Fiza Abbasi Govind Kiran Singh Krishna Lokesh Mahender Muskan Neetu …" at bounding box center [505, 265] width 858 height 64
type input "2000"
drag, startPoint x: 1080, startPoint y: 460, endPoint x: 1021, endPoint y: 408, distance: 78.5
click at [1081, 460] on div "Name: Membership: Total Visits: Card on file: Last Visit: Points: Service Total…" at bounding box center [1192, 342] width 458 height 521
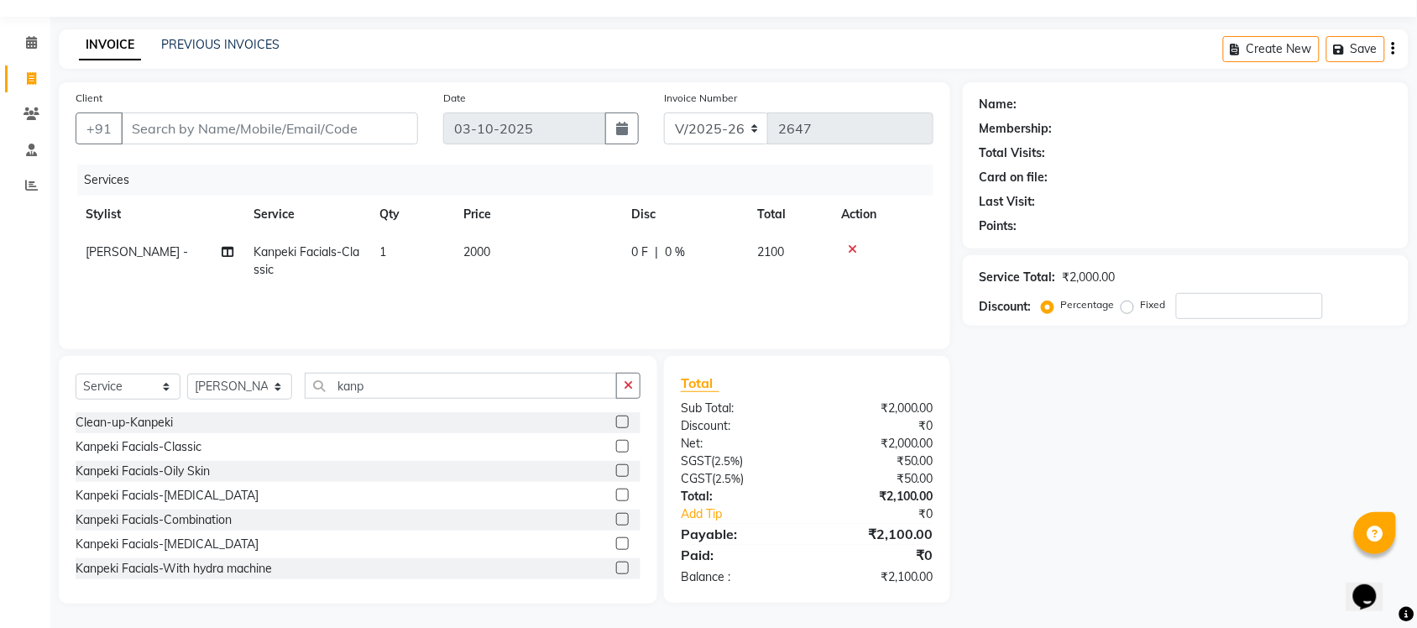
click at [627, 250] on td "0 F | 0 %" at bounding box center [684, 260] width 126 height 55
select select "77848"
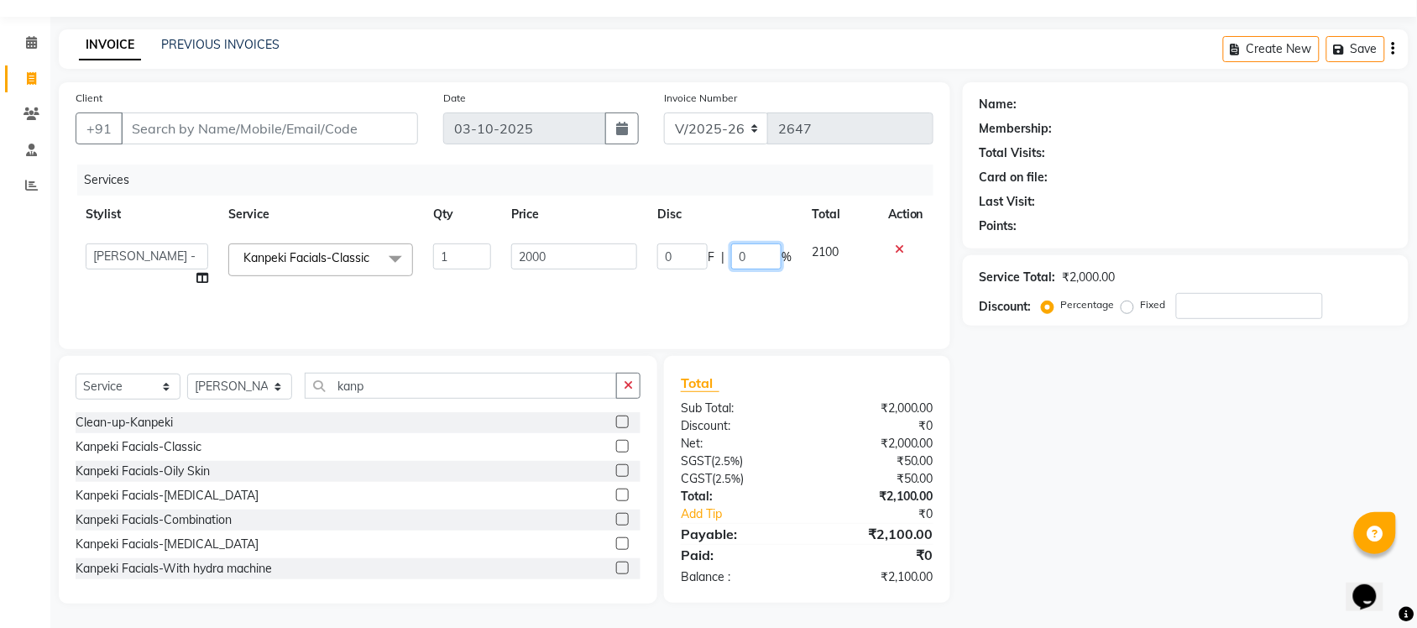
drag, startPoint x: 762, startPoint y: 256, endPoint x: 714, endPoint y: 248, distance: 49.4
click at [715, 249] on div "0 F | 0 %" at bounding box center [725, 257] width 134 height 26
type input "40"
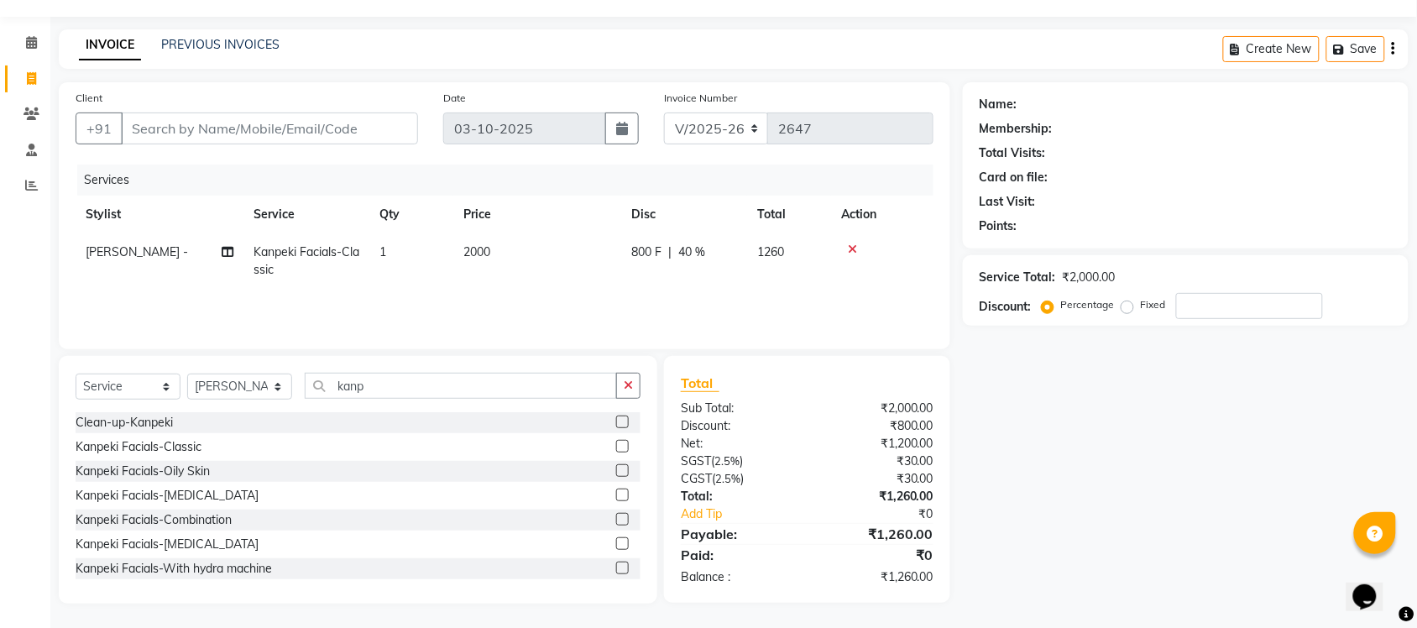
click at [1085, 439] on div "Name: Membership: Total Visits: Card on file: Last Visit: Points: Service Total…" at bounding box center [1192, 342] width 458 height 521
click at [447, 258] on td "1" at bounding box center [411, 260] width 84 height 55
select select "77848"
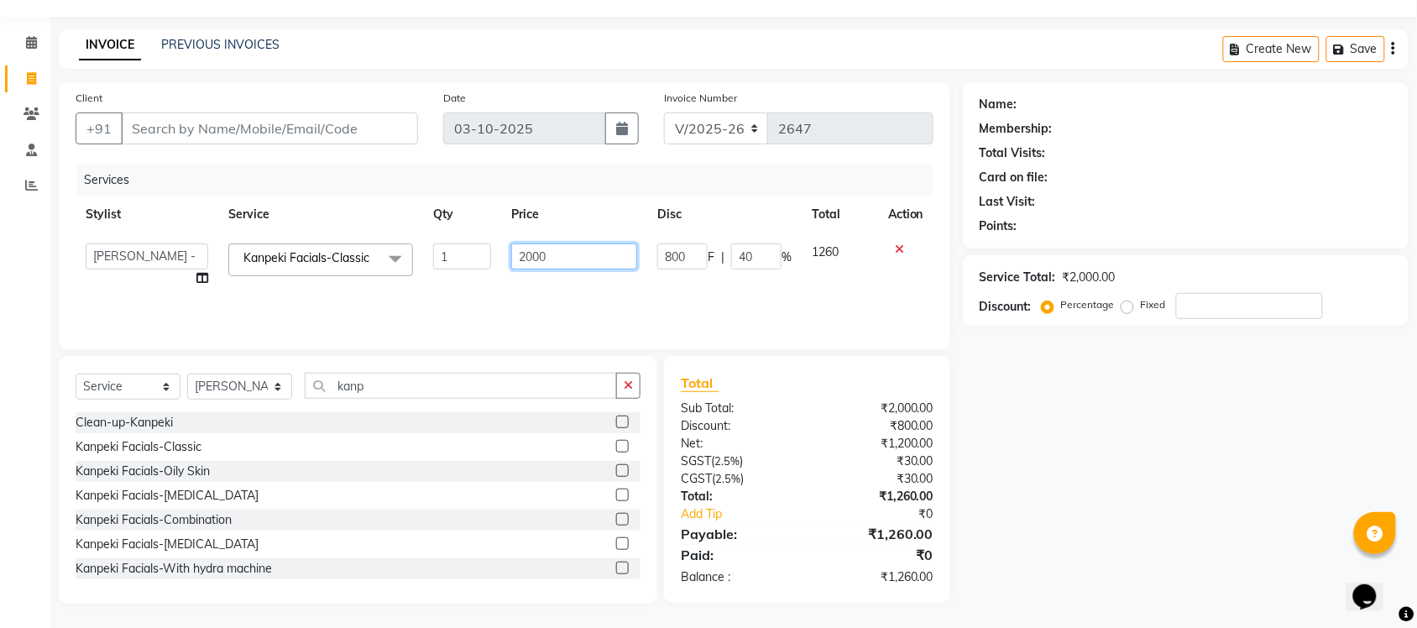
drag, startPoint x: 613, startPoint y: 261, endPoint x: 378, endPoint y: 244, distance: 235.8
click at [379, 244] on tr "Finance id Fiza Abbasi Govind Kiran Singh Krishna Lokesh Mahender Muskan Neetu …" at bounding box center [505, 265] width 858 height 64
type input "2"
type input "2800"
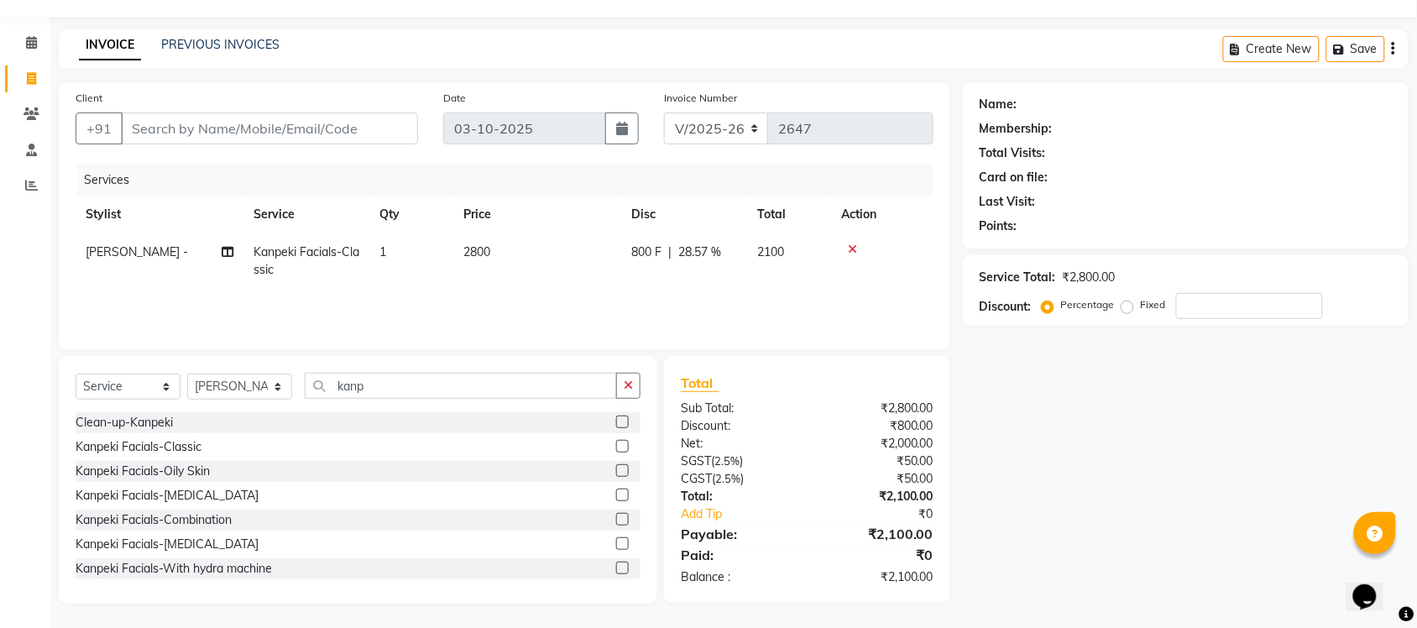
click at [1161, 438] on div "Name: Membership: Total Visits: Card on file: Last Visit: Points: Service Total…" at bounding box center [1192, 342] width 458 height 521
click at [842, 249] on icon at bounding box center [840, 250] width 9 height 12
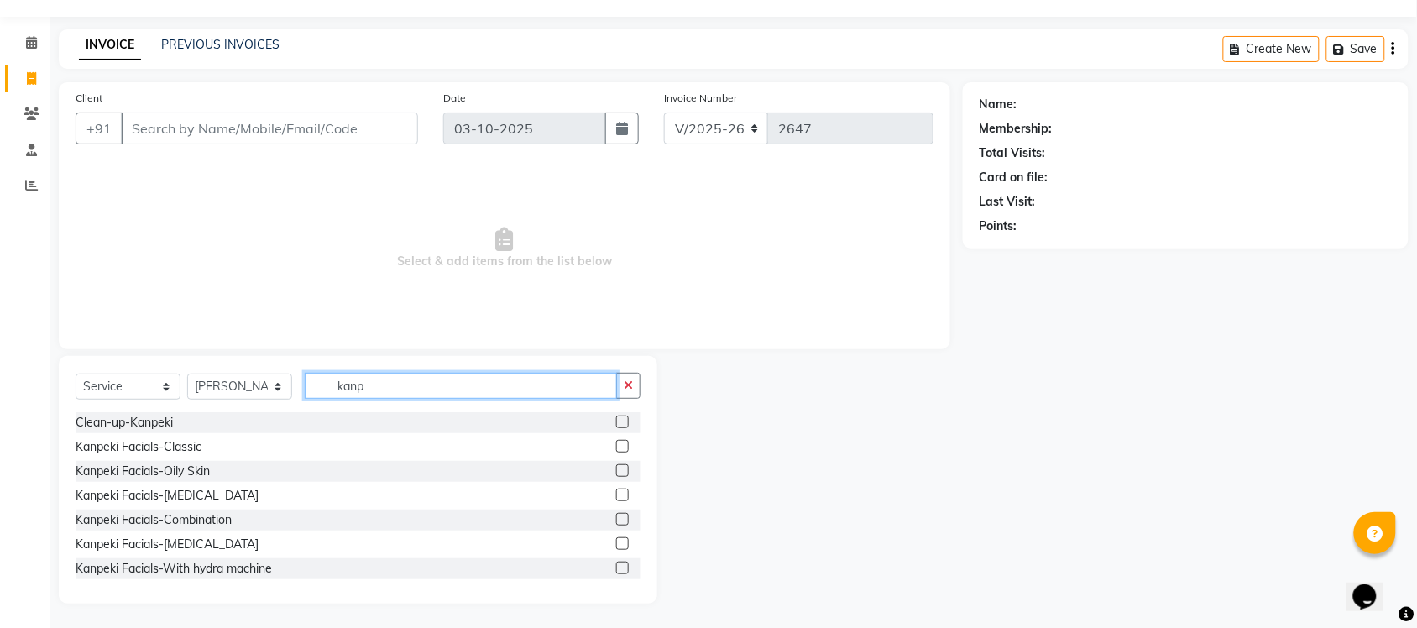
drag, startPoint x: 388, startPoint y: 385, endPoint x: 281, endPoint y: 340, distance: 115.6
click at [292, 341] on div "Client +91 Date 03-10-2025 Invoice Number V/2025 V/2025-26 2647 Select & add it…" at bounding box center [504, 342] width 917 height 521
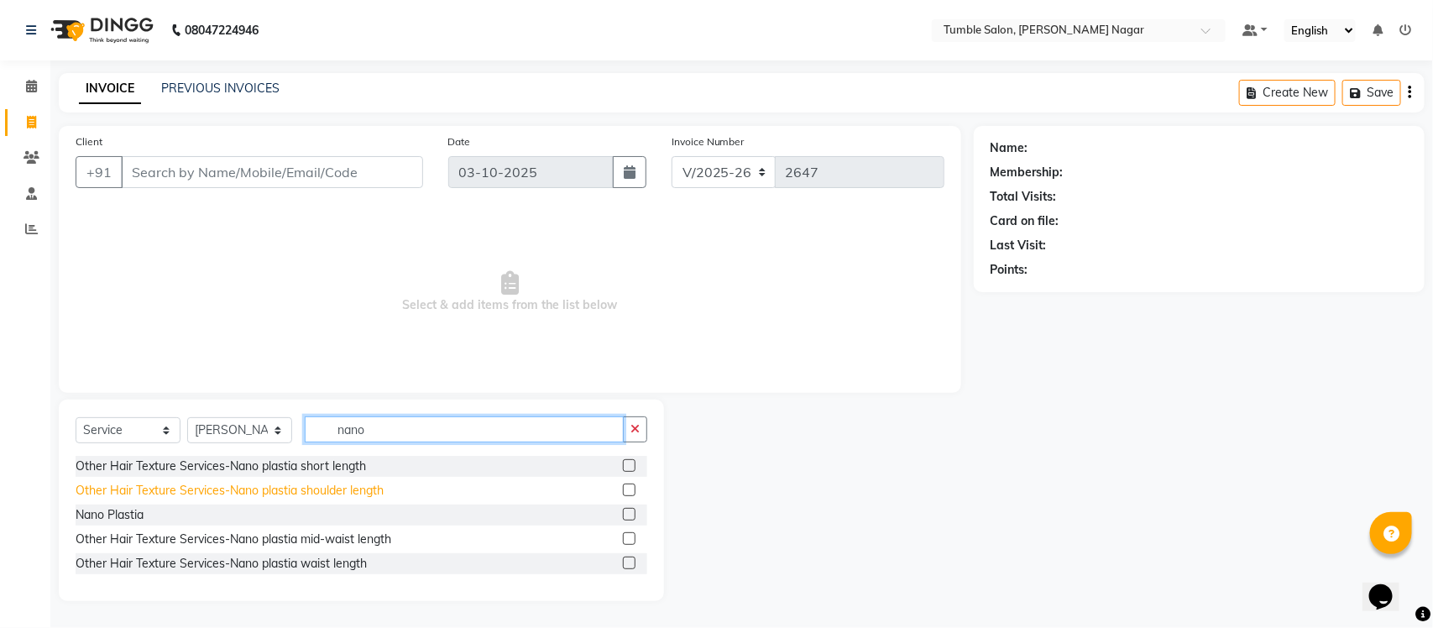
type input "nano"
click at [265, 495] on div "Other Hair Texture Services-Nano plastia shoulder length" at bounding box center [230, 491] width 308 height 18
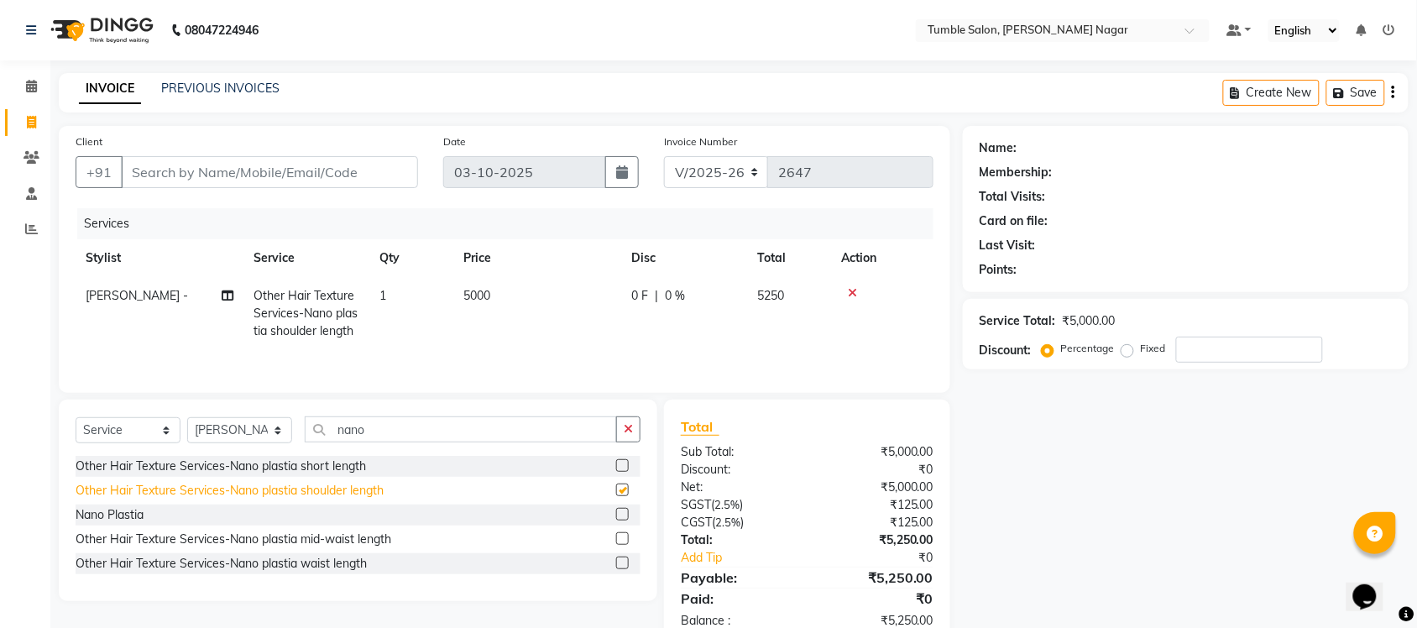
checkbox input "false"
click at [294, 473] on div "Other Hair Texture Services-Nano plastia short length" at bounding box center [221, 467] width 291 height 18
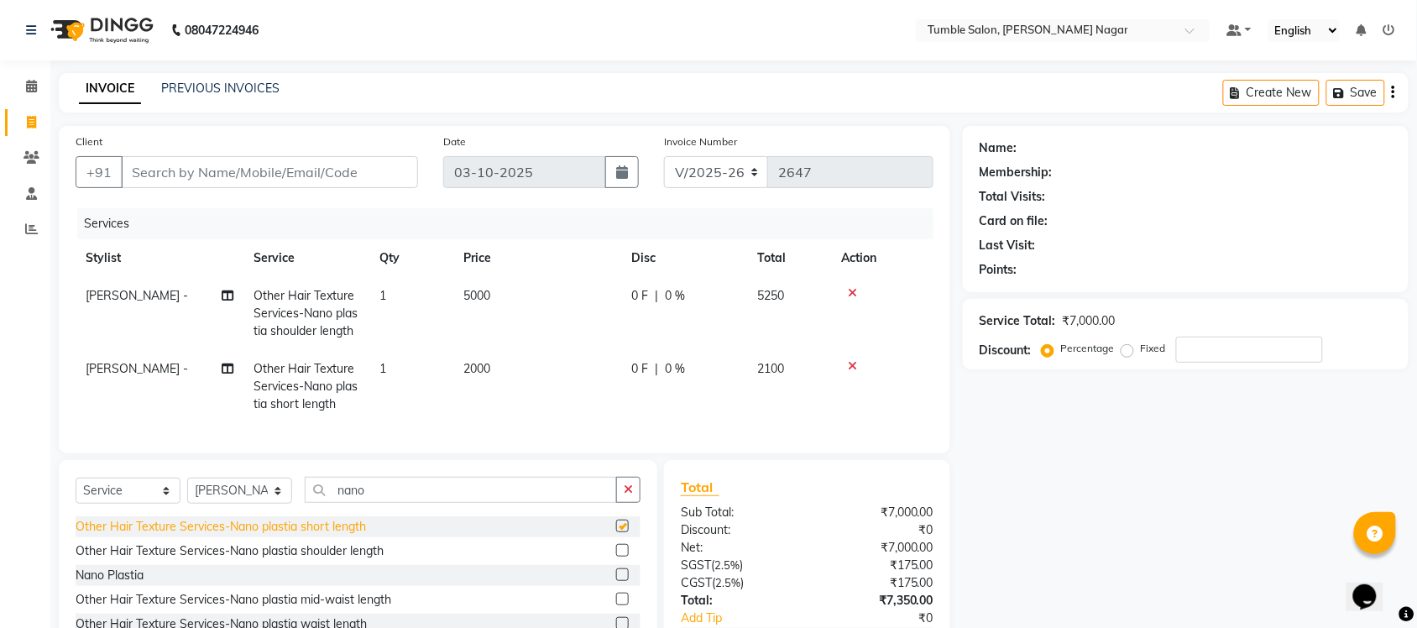
checkbox input "false"
click at [111, 584] on div "Nano Plastia" at bounding box center [110, 576] width 68 height 18
checkbox input "false"
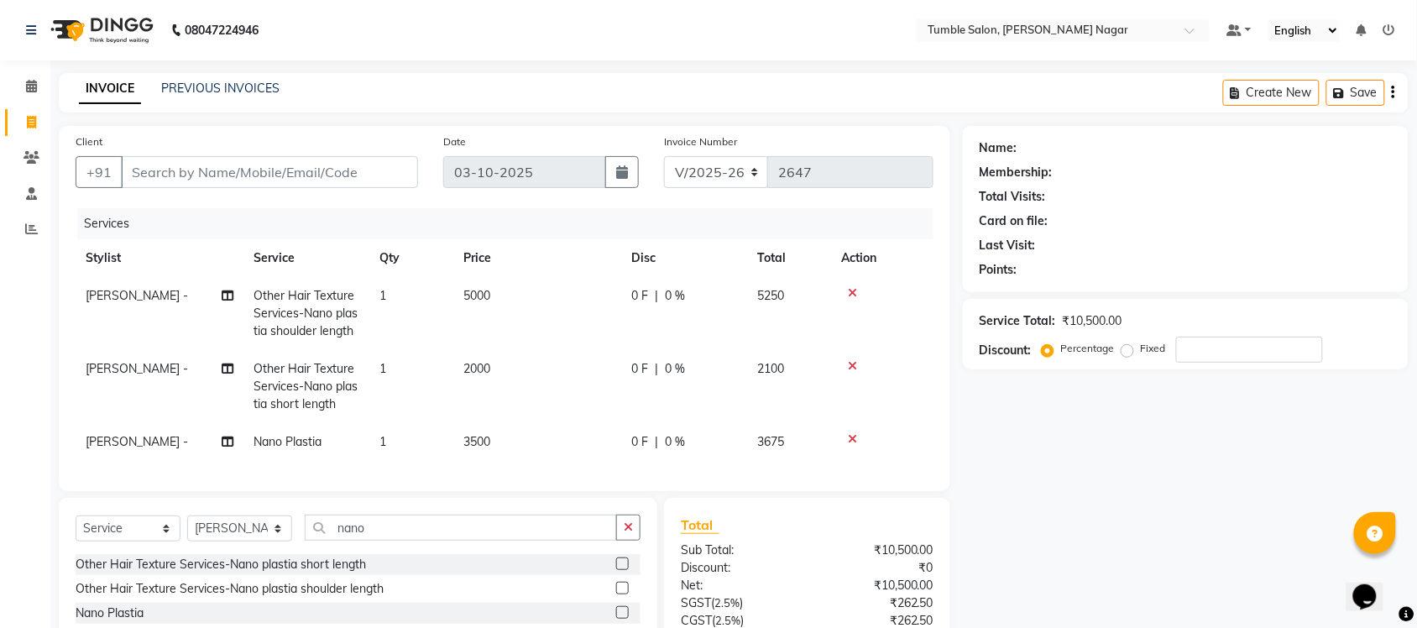
click at [848, 433] on icon at bounding box center [852, 439] width 9 height 12
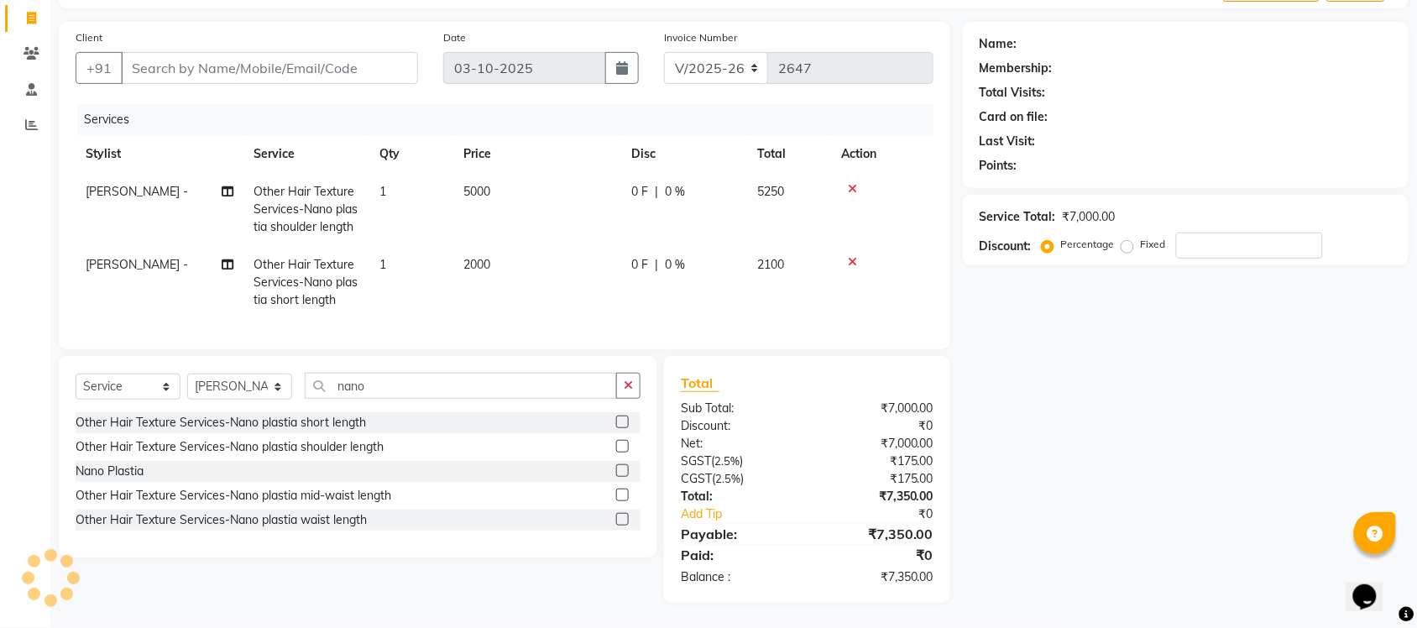
click at [494, 181] on td "5000" at bounding box center [537, 209] width 168 height 73
select select "77848"
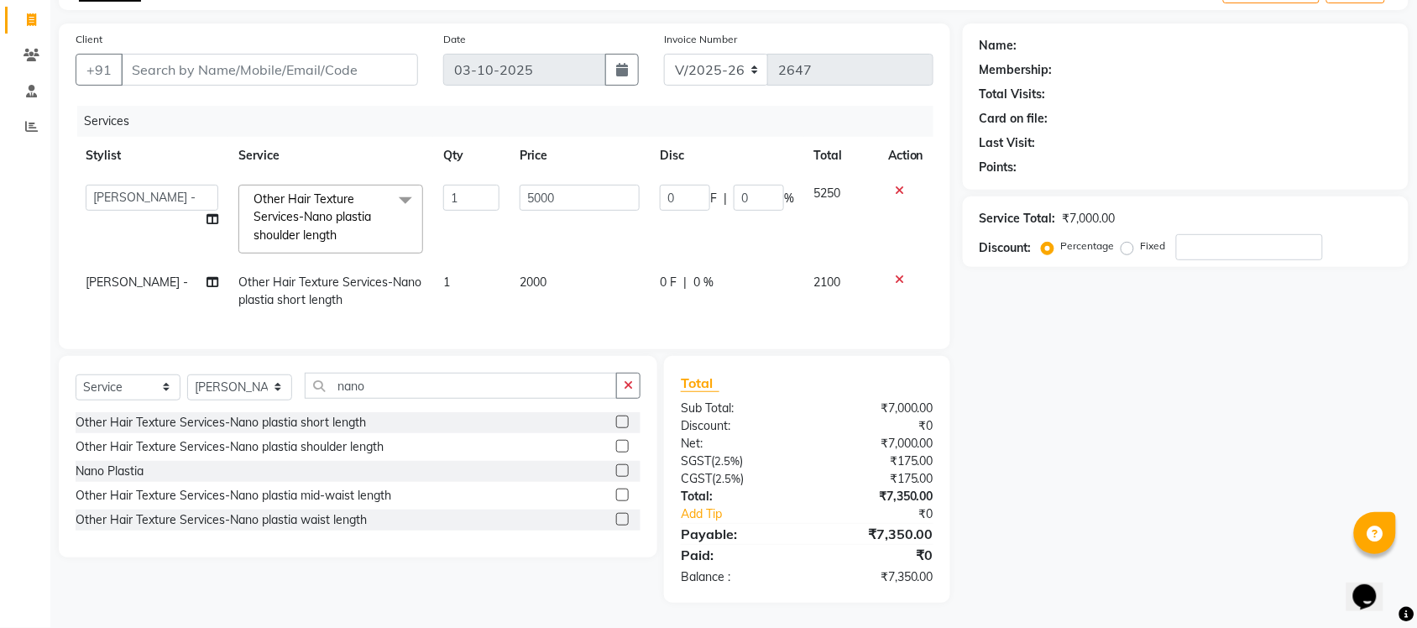
scroll to position [118, 0]
drag, startPoint x: 592, startPoint y: 175, endPoint x: 416, endPoint y: 183, distance: 176.5
click at [430, 182] on tr "Finance id Fiza Abbasi Govind Kiran Singh Krishna Lokesh Mahender Muskan Neetu …" at bounding box center [505, 219] width 858 height 89
type input "6000"
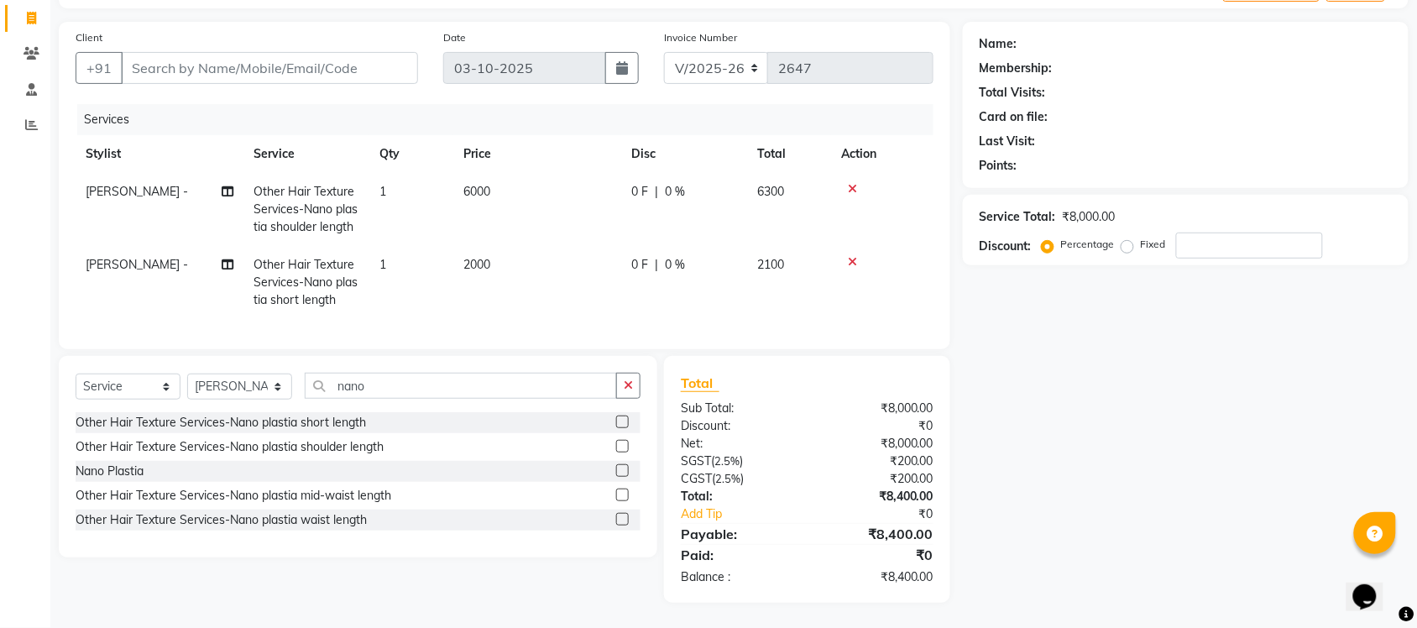
click at [1126, 427] on div "Name: Membership: Total Visits: Card on file: Last Visit: Points: Service Total…" at bounding box center [1192, 312] width 458 height 581
click at [857, 183] on div at bounding box center [882, 189] width 82 height 12
click at [849, 183] on icon at bounding box center [852, 189] width 9 height 12
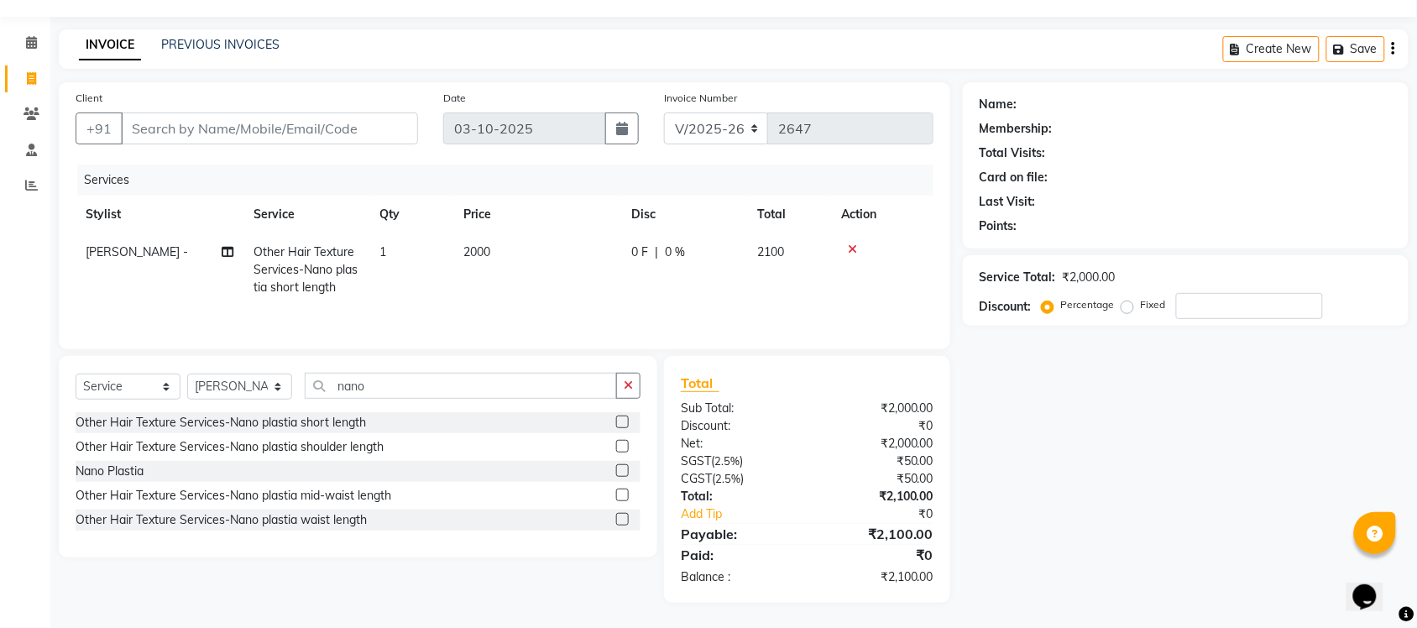
scroll to position [46, 0]
click at [857, 238] on td at bounding box center [882, 269] width 102 height 73
click at [850, 244] on icon at bounding box center [852, 250] width 9 height 12
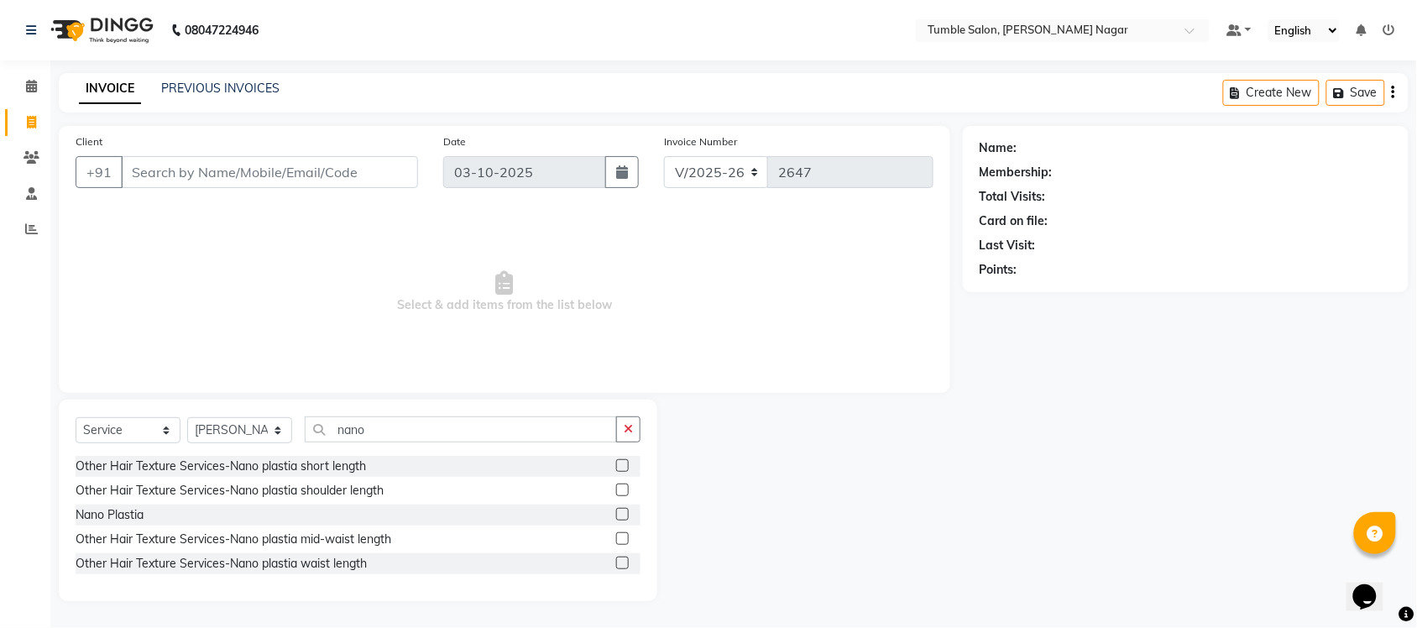
scroll to position [0, 0]
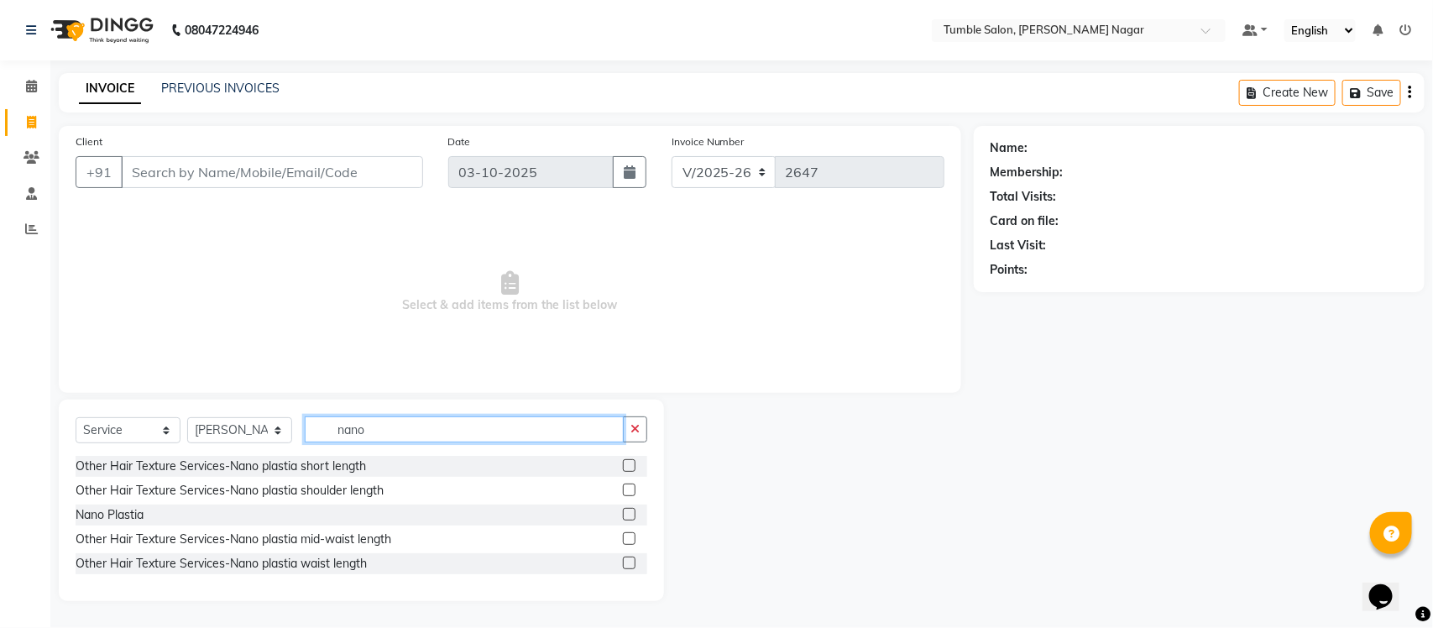
click at [380, 424] on input "nano" at bounding box center [464, 430] width 319 height 26
type input "n"
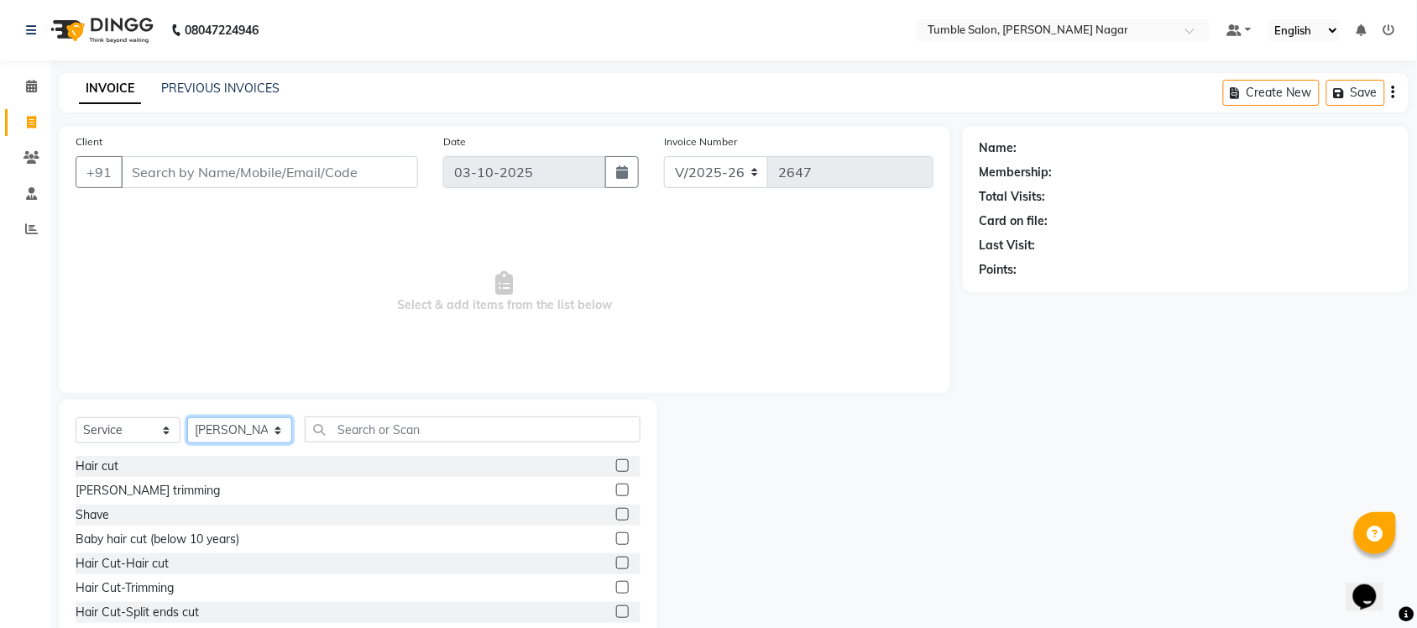
click at [207, 425] on select "Select Stylist Finance id [PERSON_NAME] [PERSON_NAME] [PERSON_NAME] [PERSON_NAM…" at bounding box center [239, 430] width 105 height 26
select select "77846"
click at [187, 417] on select "Select Stylist Finance id [PERSON_NAME] [PERSON_NAME] [PERSON_NAME] [PERSON_NAM…" at bounding box center [239, 430] width 105 height 26
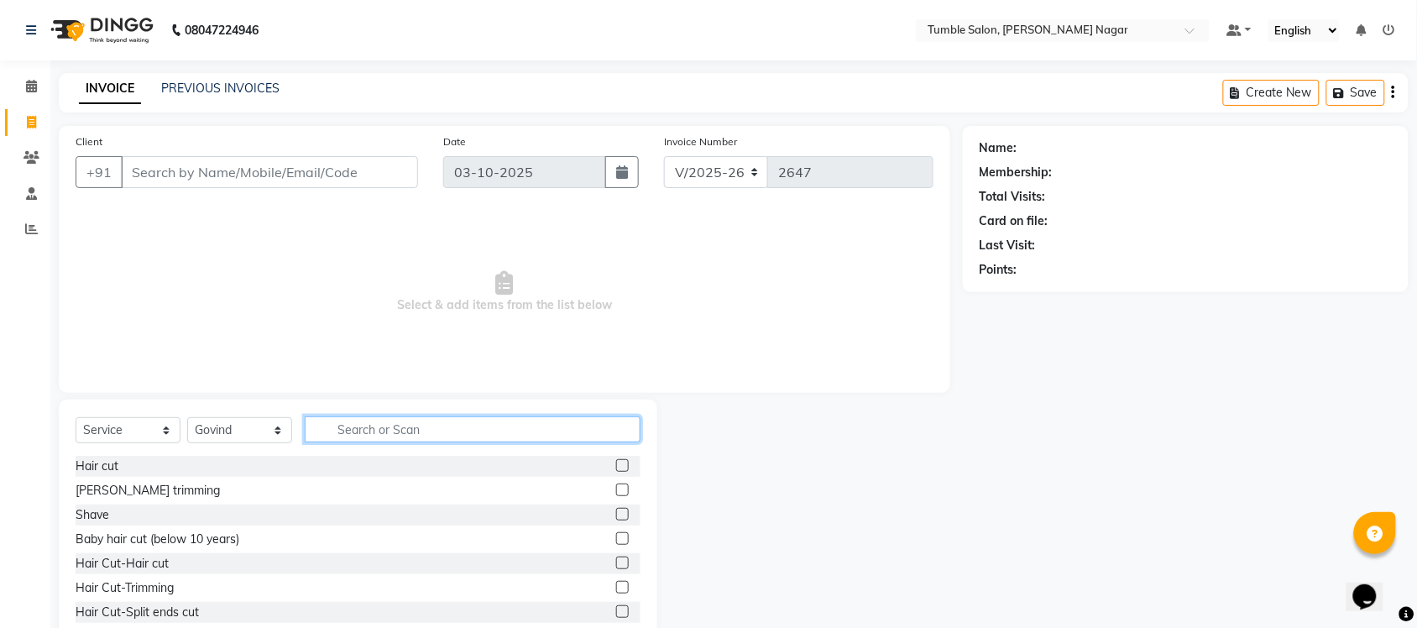
click at [333, 431] on input "text" at bounding box center [473, 430] width 336 height 26
type input "hair"
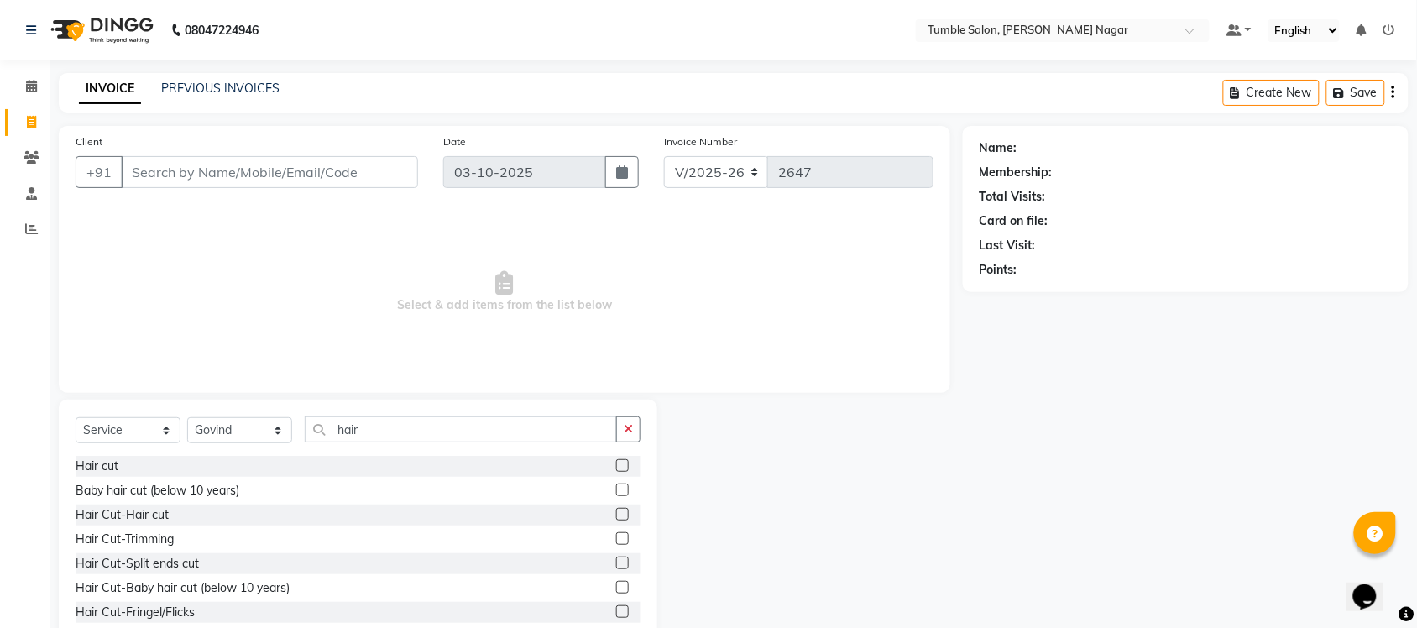
click at [616, 464] on label at bounding box center [622, 465] width 13 height 13
click at [616, 464] on input "checkbox" at bounding box center [621, 466] width 11 height 11
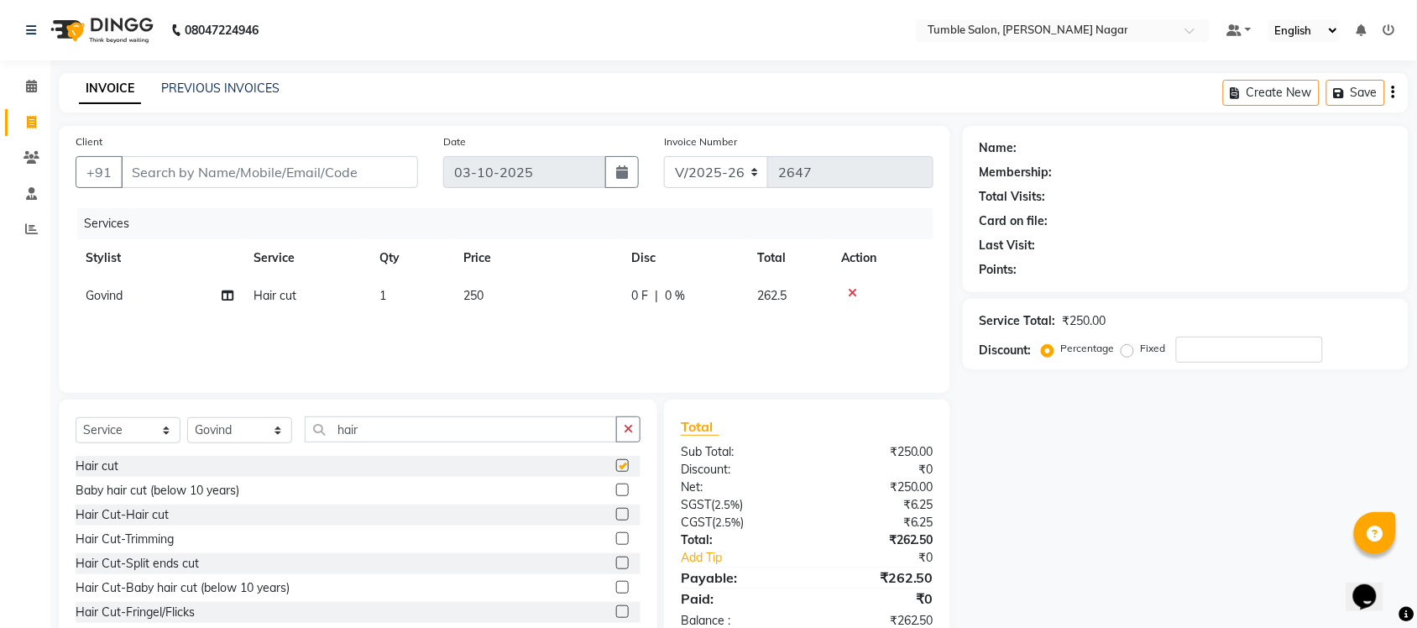
checkbox input "false"
click at [372, 426] on input "hair" at bounding box center [461, 430] width 312 height 26
type input "h"
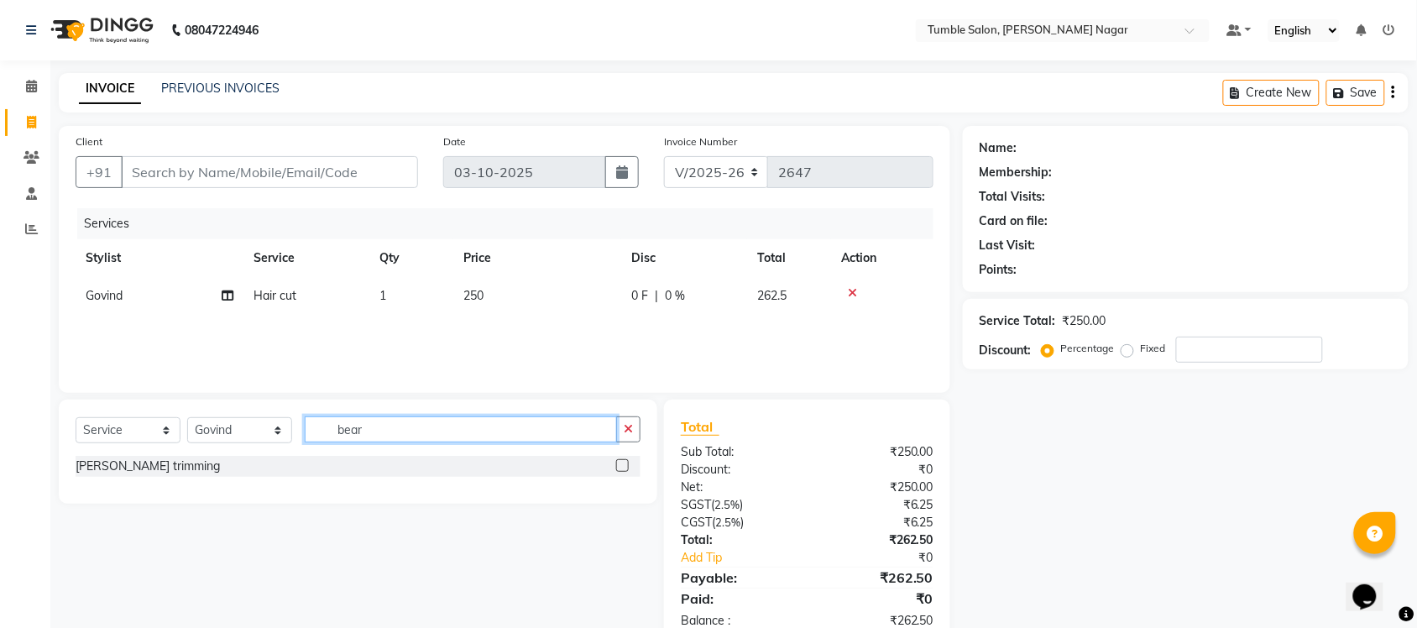
type input "bear"
click at [624, 466] on label at bounding box center [622, 465] width 13 height 13
click at [624, 466] on input "checkbox" at bounding box center [621, 466] width 11 height 11
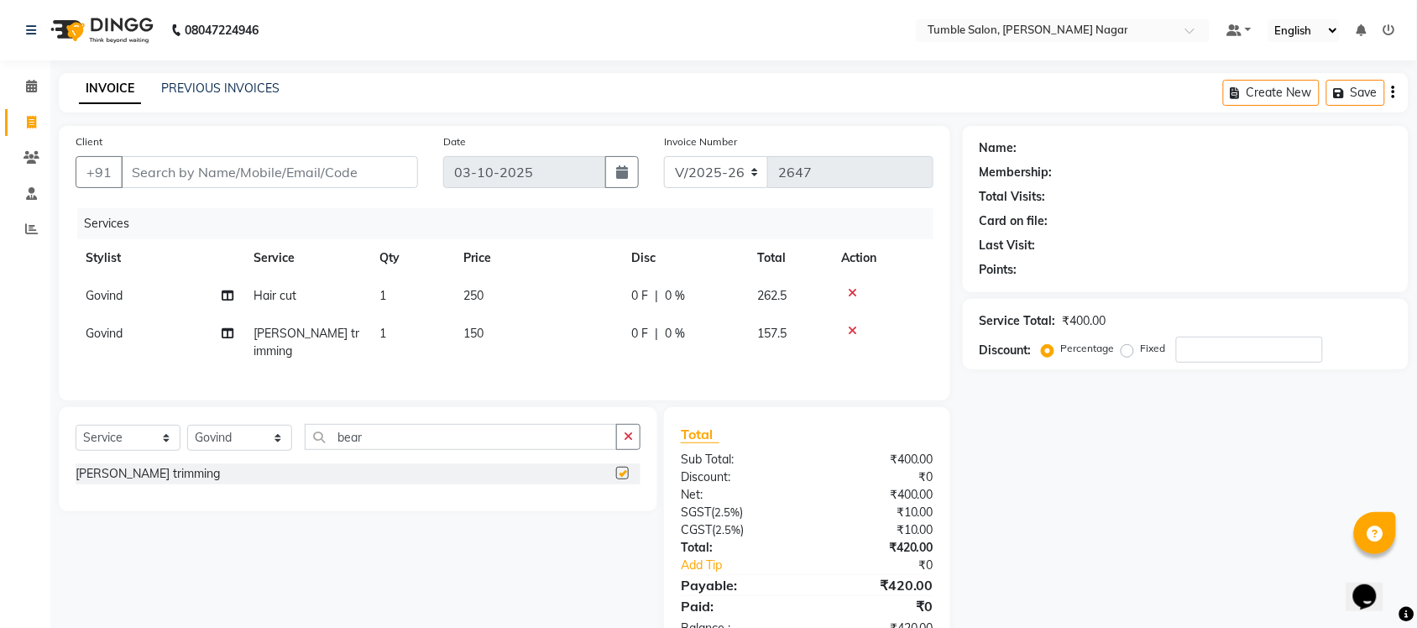
checkbox input "false"
click at [160, 170] on input "Client" at bounding box center [269, 172] width 297 height 32
type input "9"
type input "0"
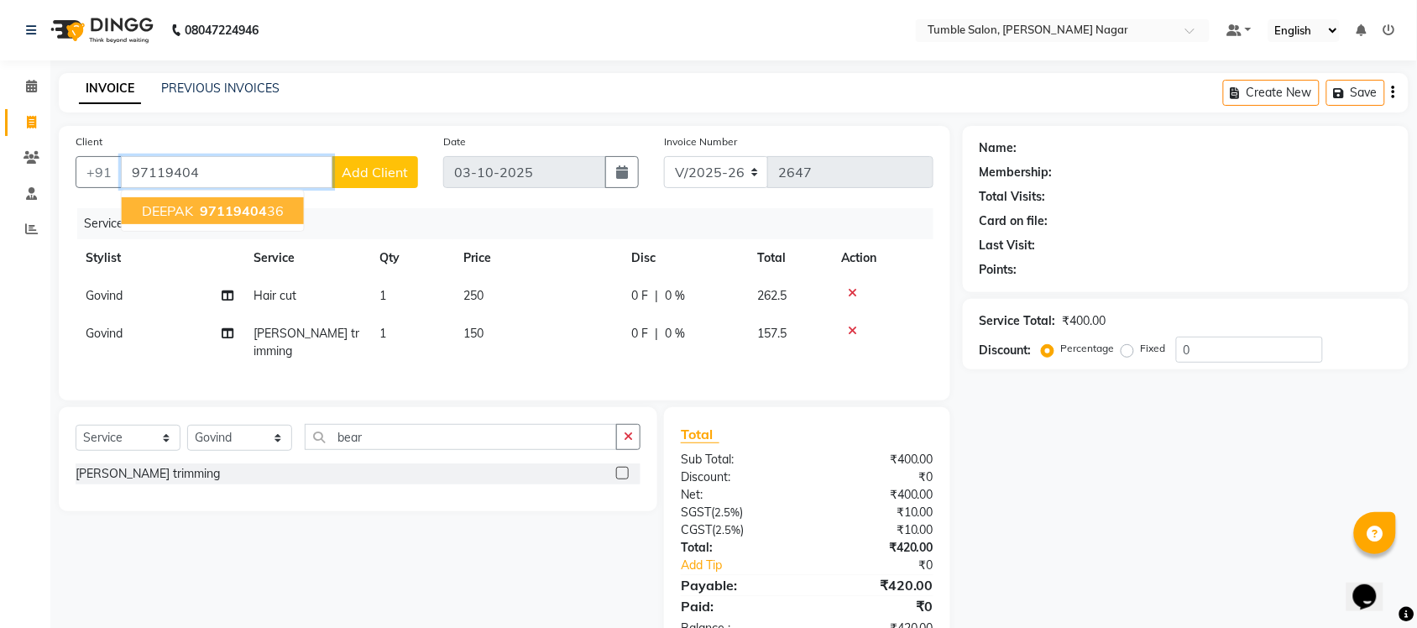
click at [254, 200] on button "DEEPAK 97119404 36" at bounding box center [213, 210] width 182 height 27
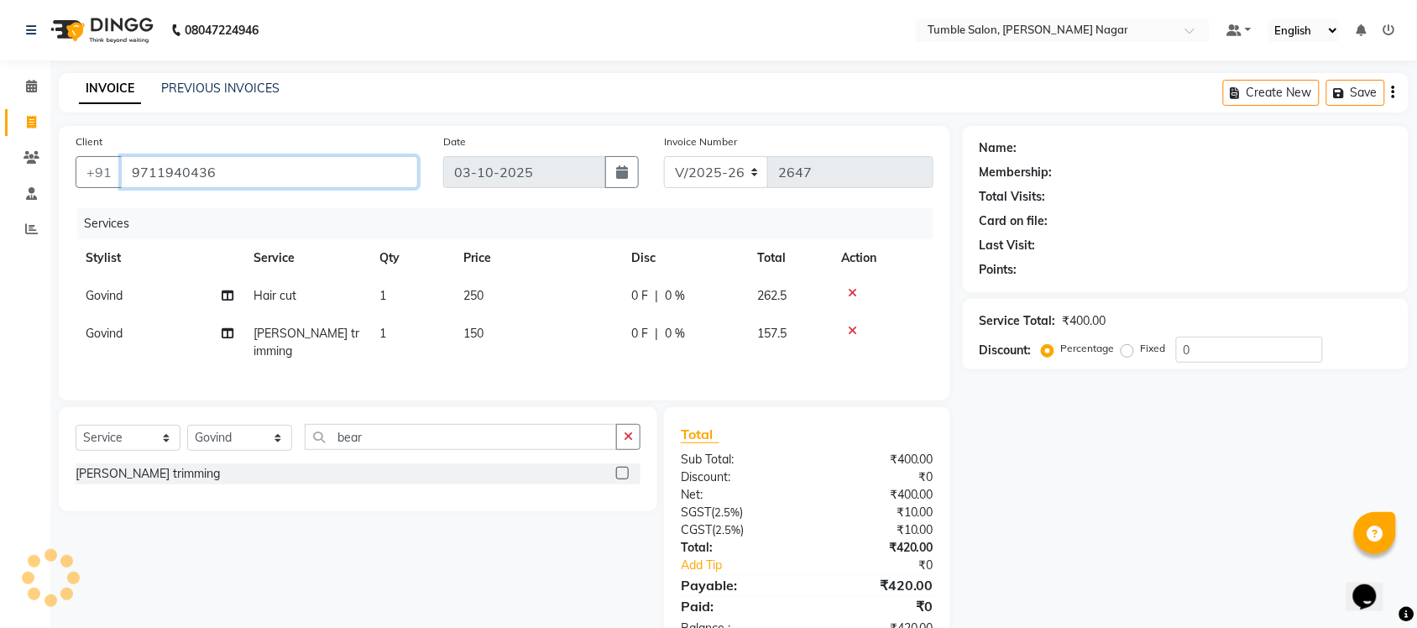
type input "9711940436"
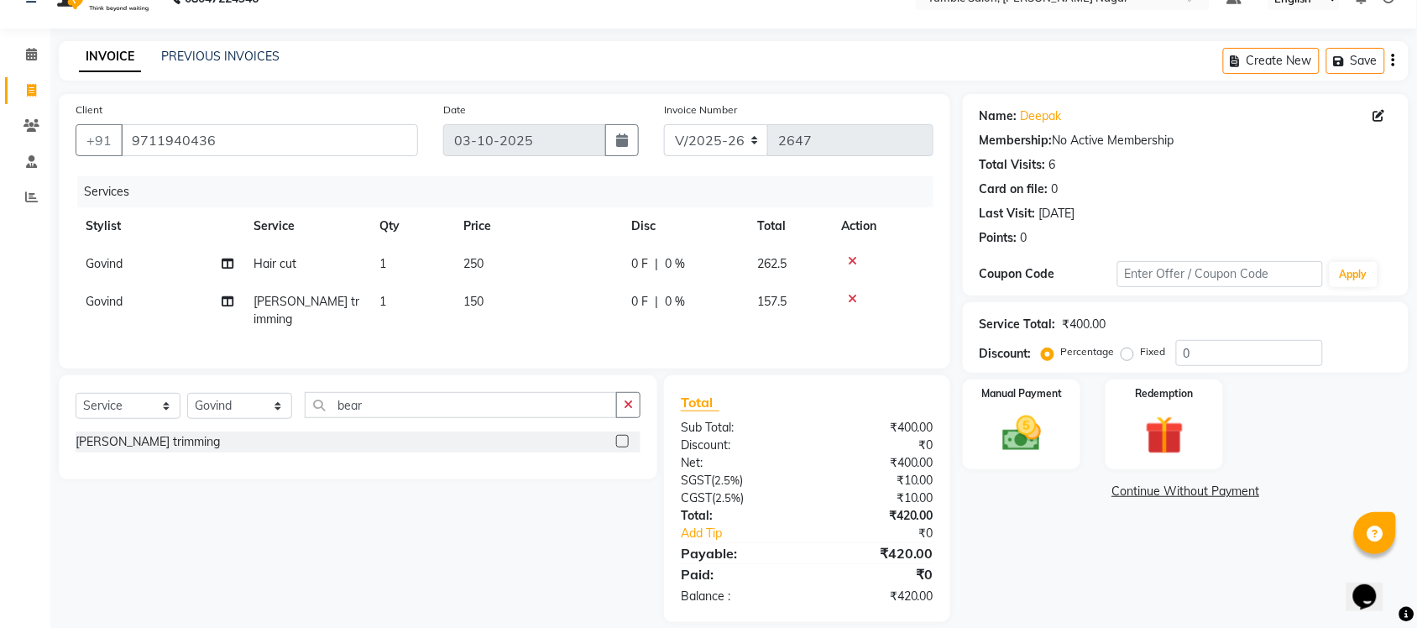
scroll to position [48, 0]
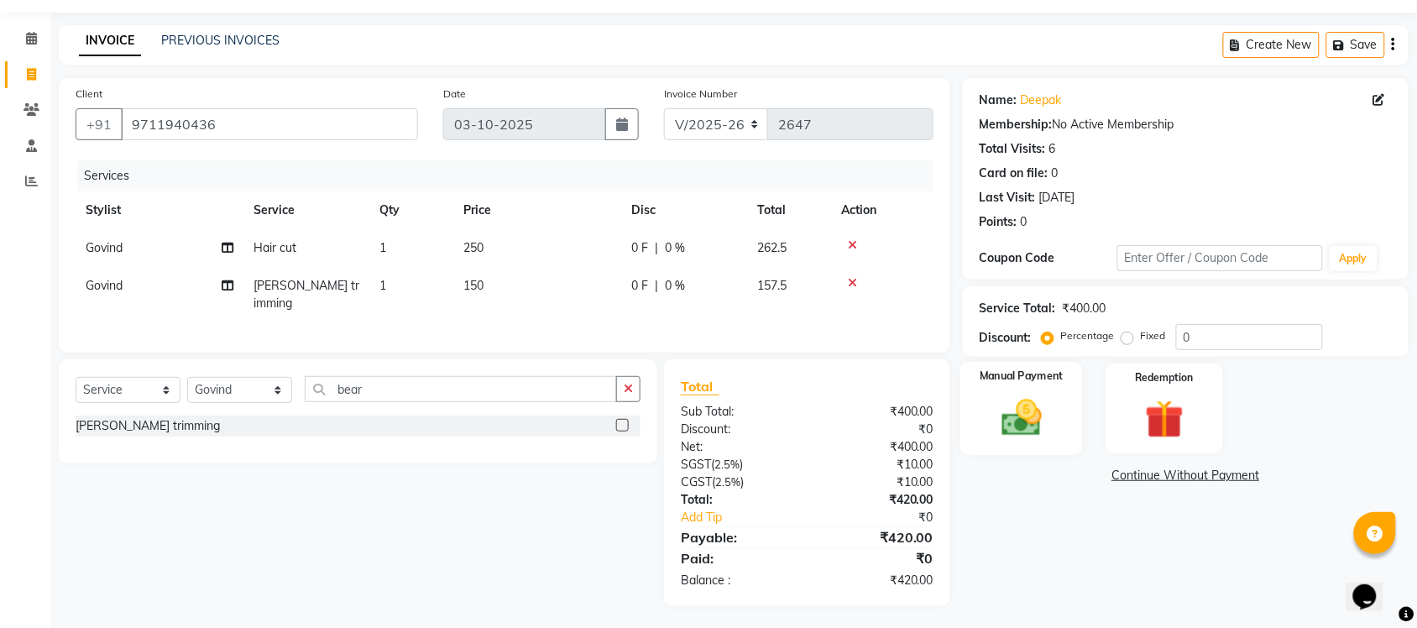
click at [1045, 390] on div "Manual Payment" at bounding box center [1022, 409] width 123 height 94
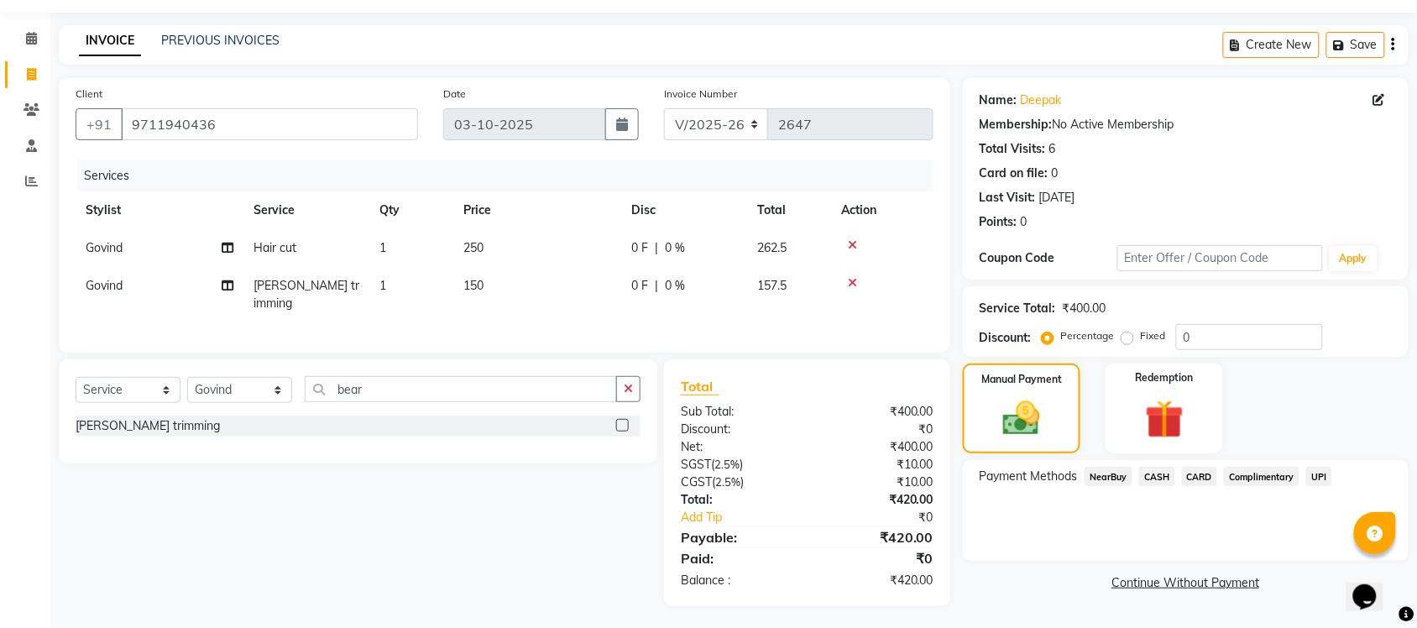
click at [1155, 473] on span "CASH" at bounding box center [1158, 476] width 36 height 19
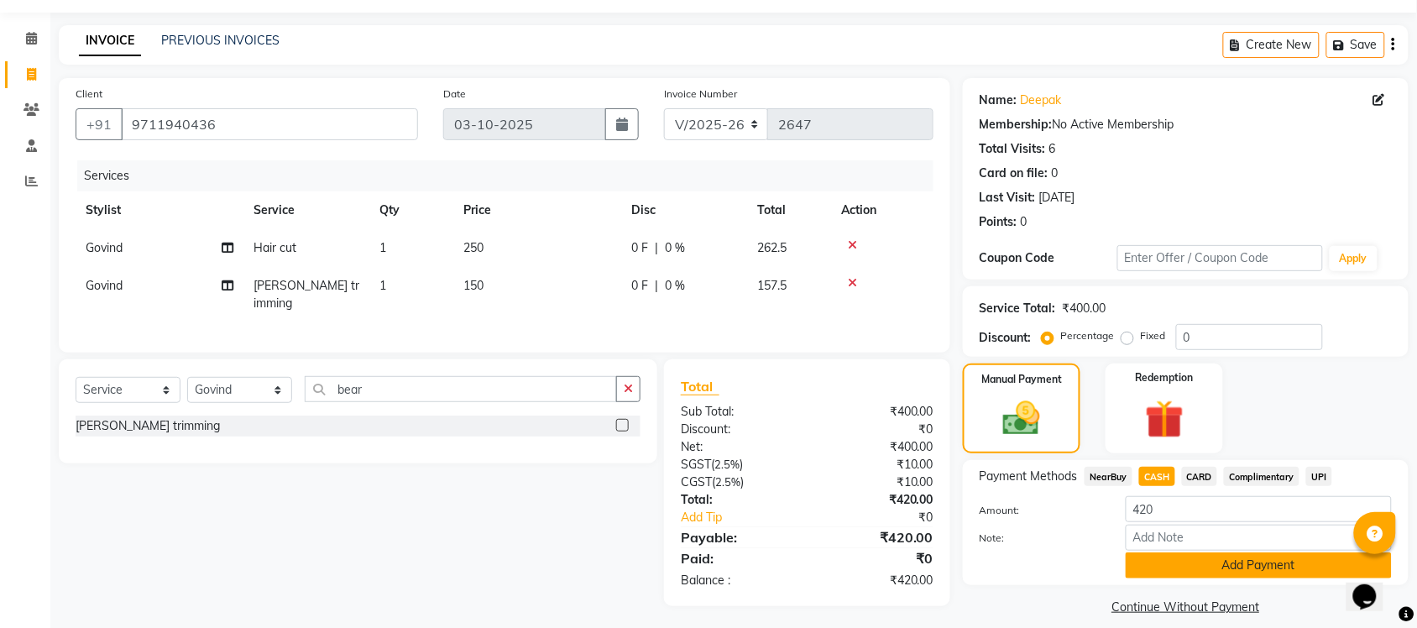
click at [1252, 563] on button "Add Payment" at bounding box center [1259, 566] width 266 height 26
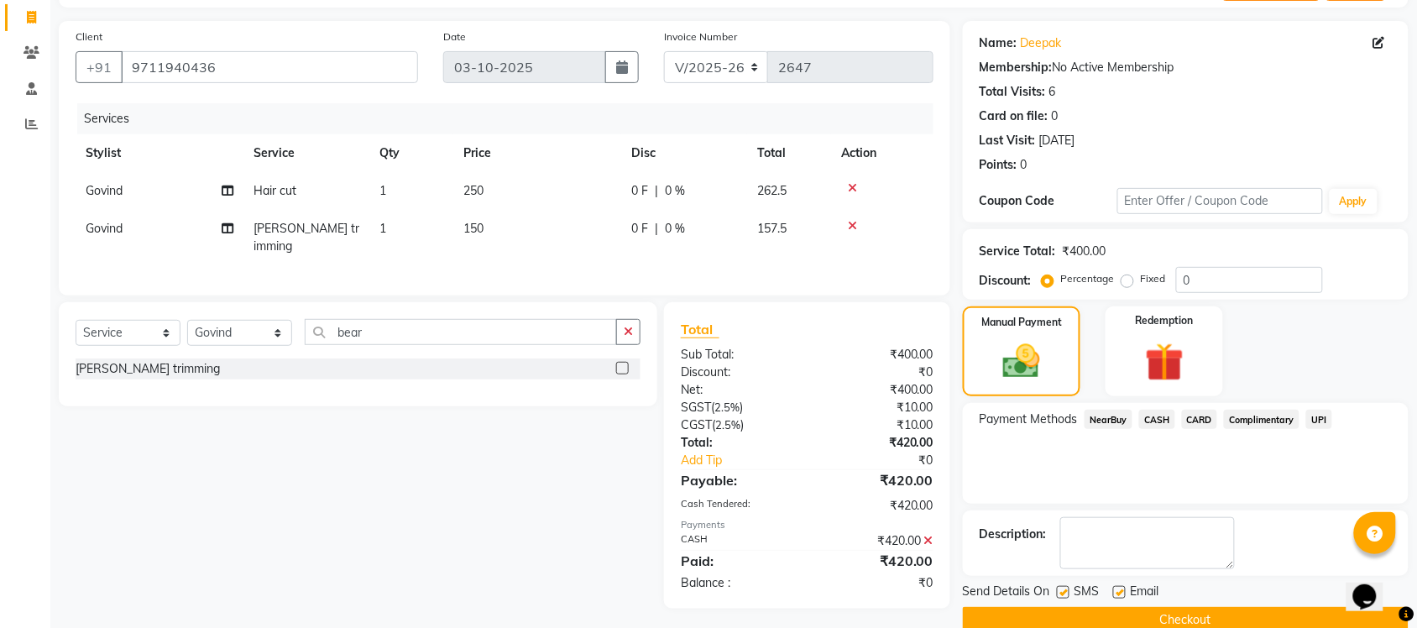
scroll to position [135, 0]
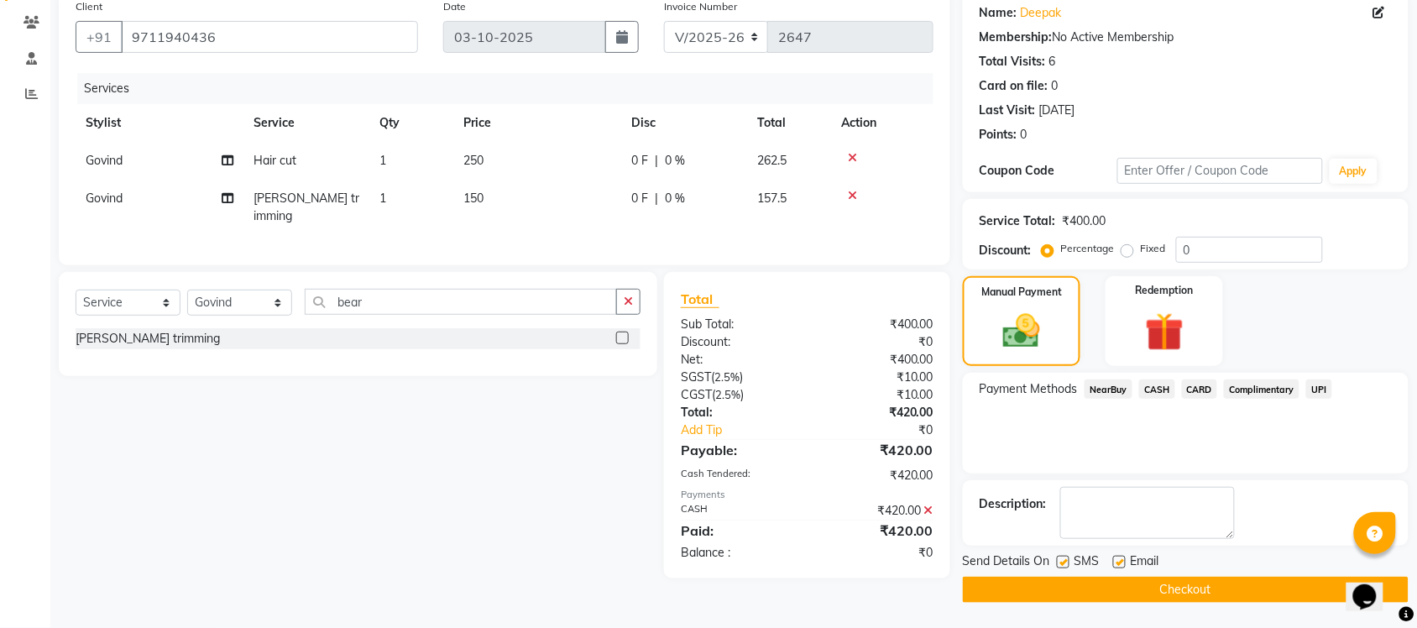
click at [1197, 586] on button "Checkout" at bounding box center [1186, 590] width 446 height 26
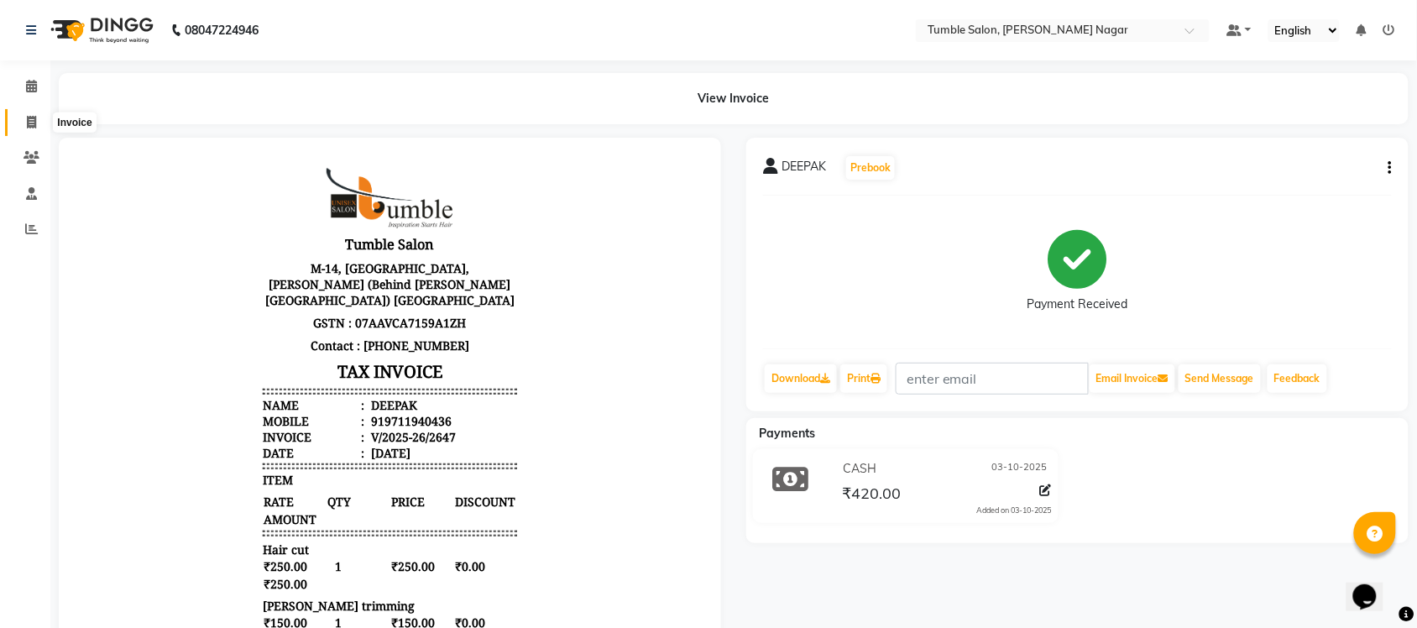
click at [31, 119] on icon at bounding box center [31, 122] width 9 height 13
select select "service"
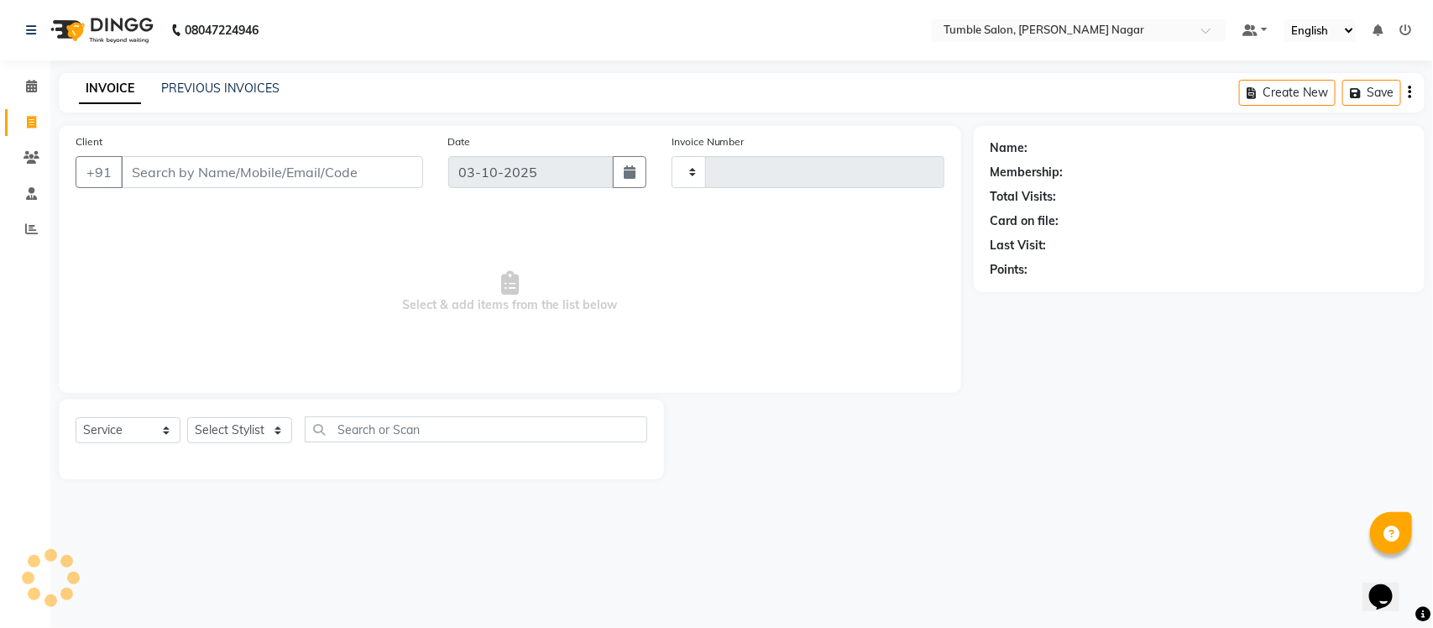
type input "2648"
select select "8207"
click at [266, 181] on input "Client" at bounding box center [272, 172] width 302 height 32
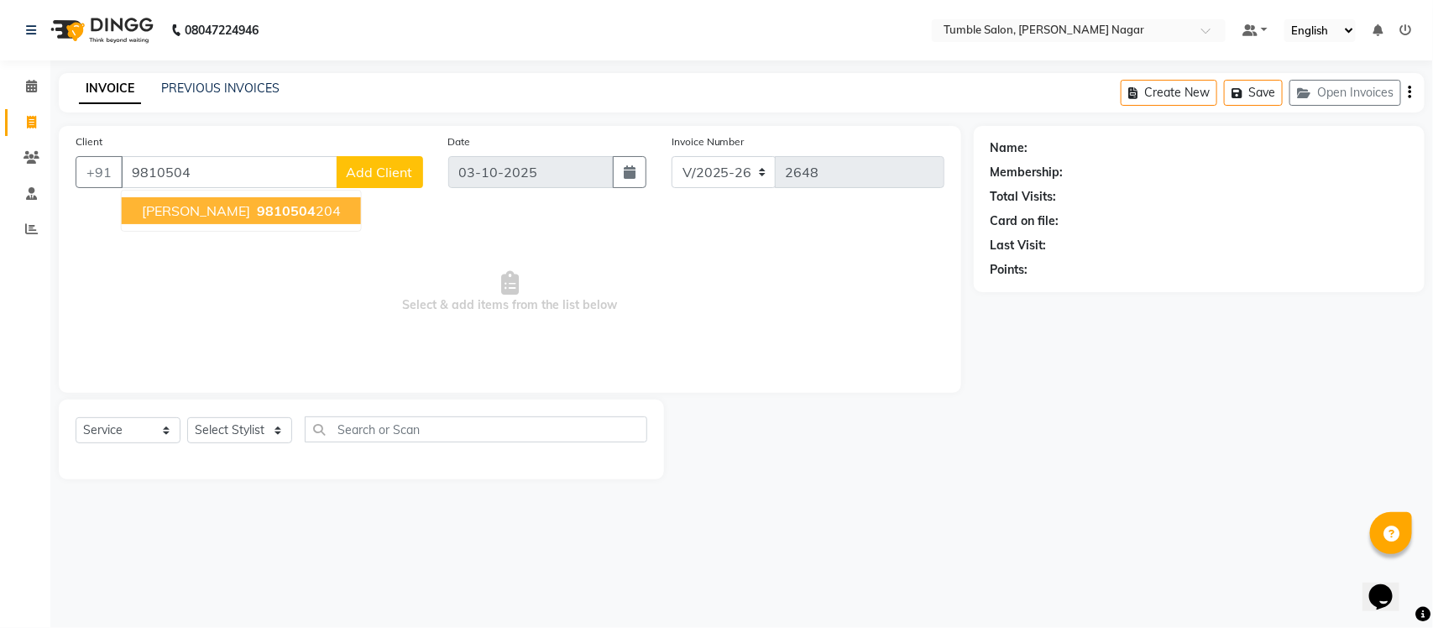
click at [257, 208] on span "9810504" at bounding box center [286, 210] width 59 height 17
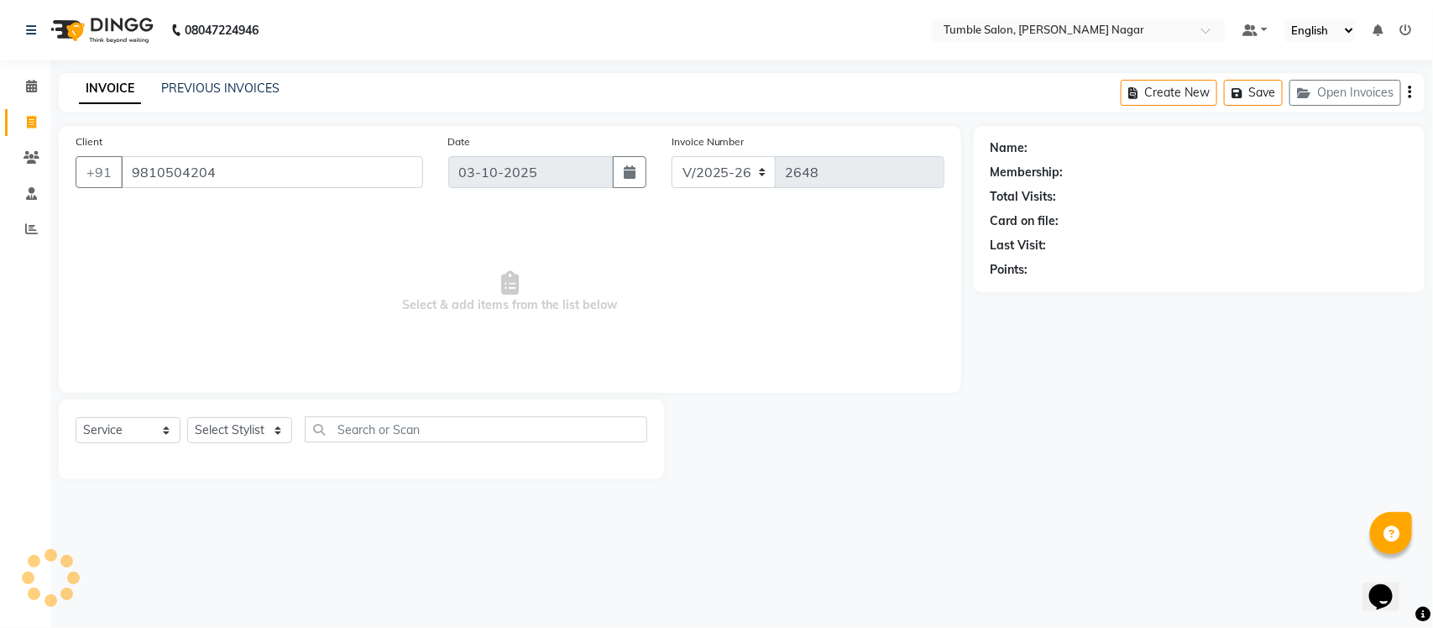
type input "9810504204"
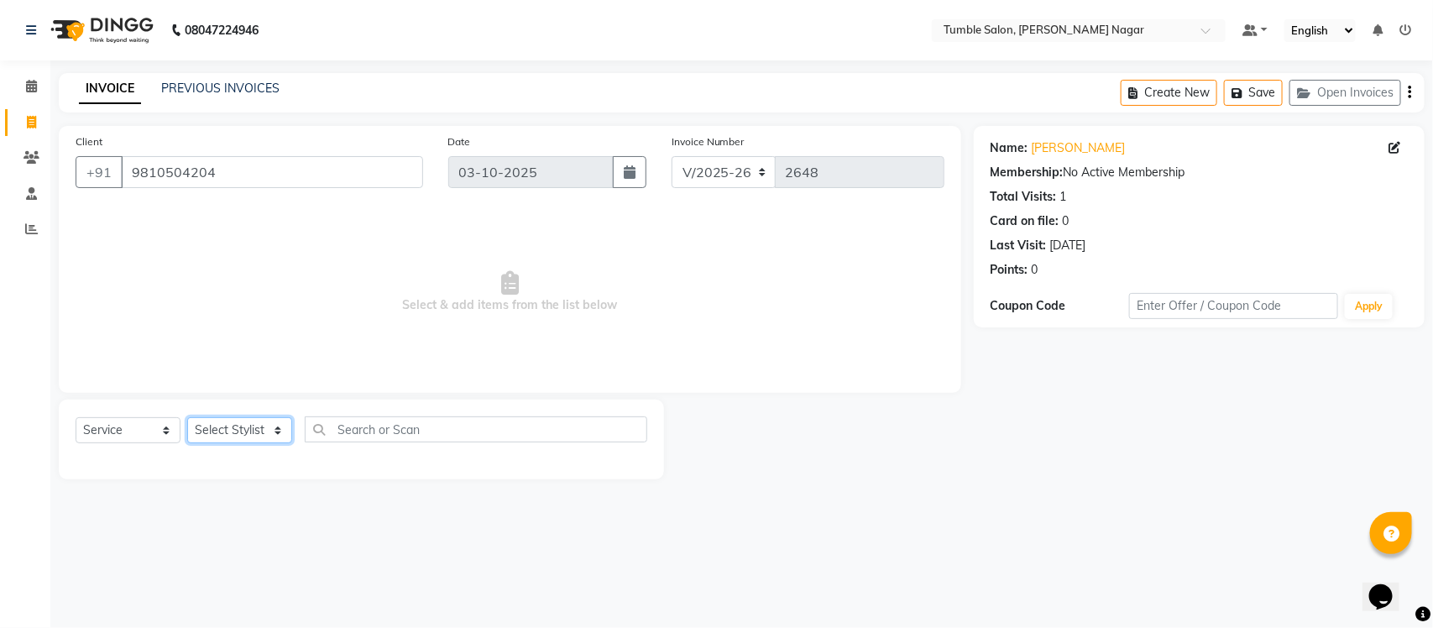
click at [244, 439] on select "Select Stylist Finance id Fiza Abbasi Govind Kiran Singh Krishna Lokesh Mahende…" at bounding box center [239, 430] width 105 height 26
select select "77847"
click at [187, 417] on select "Select Stylist Finance id Fiza Abbasi Govind Kiran Singh Krishna Lokesh Mahende…" at bounding box center [239, 430] width 105 height 26
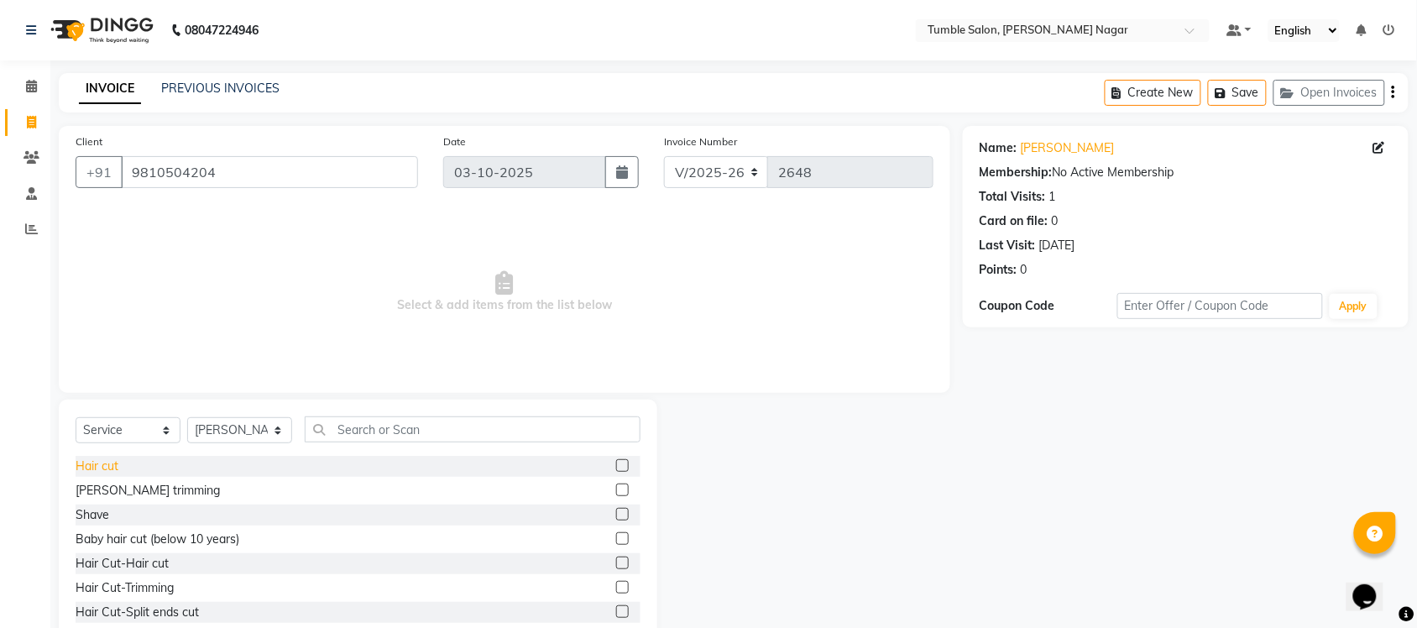
click at [98, 468] on div "Hair cut" at bounding box center [97, 467] width 43 height 18
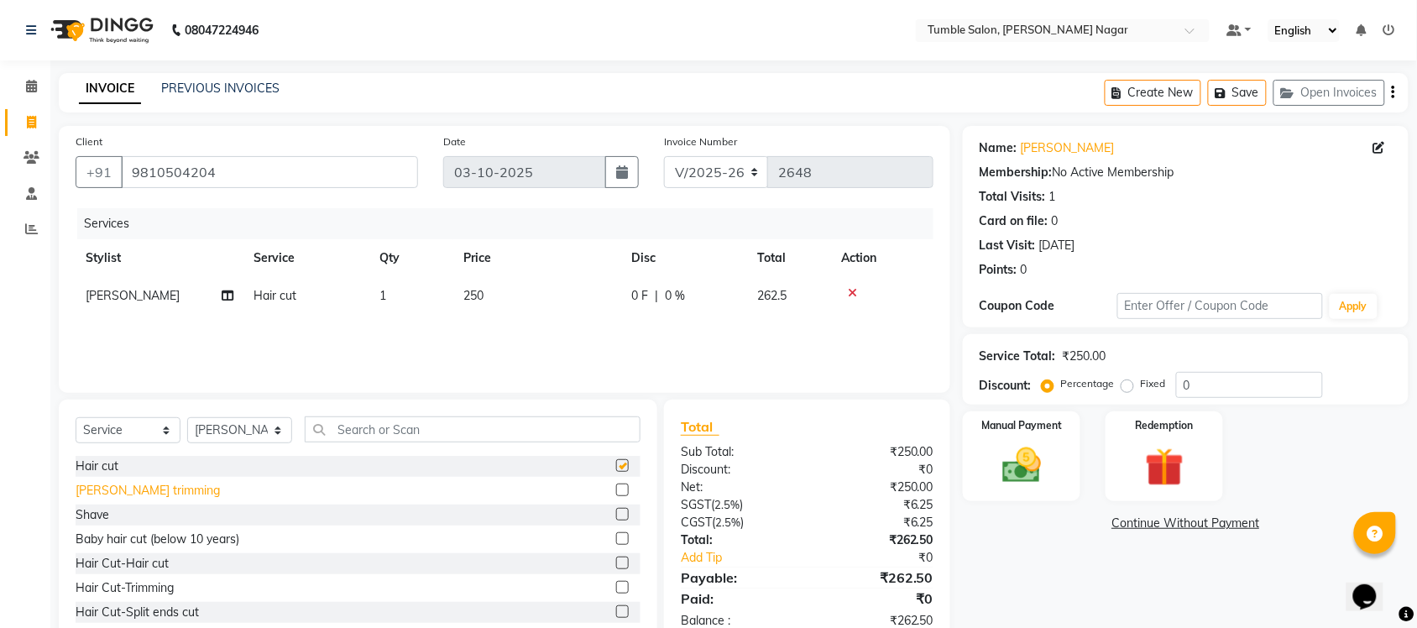
checkbox input "false"
click at [97, 514] on div "Shave" at bounding box center [93, 515] width 34 height 18
checkbox input "false"
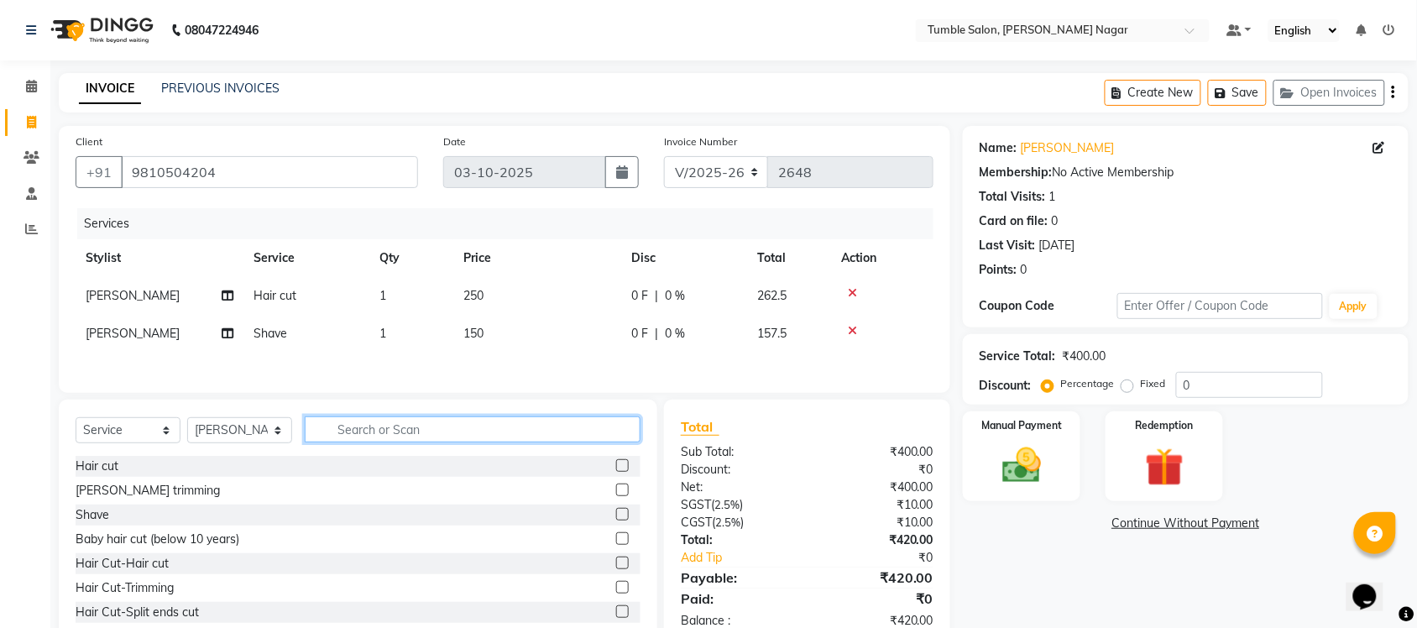
click at [354, 422] on input "text" at bounding box center [473, 430] width 336 height 26
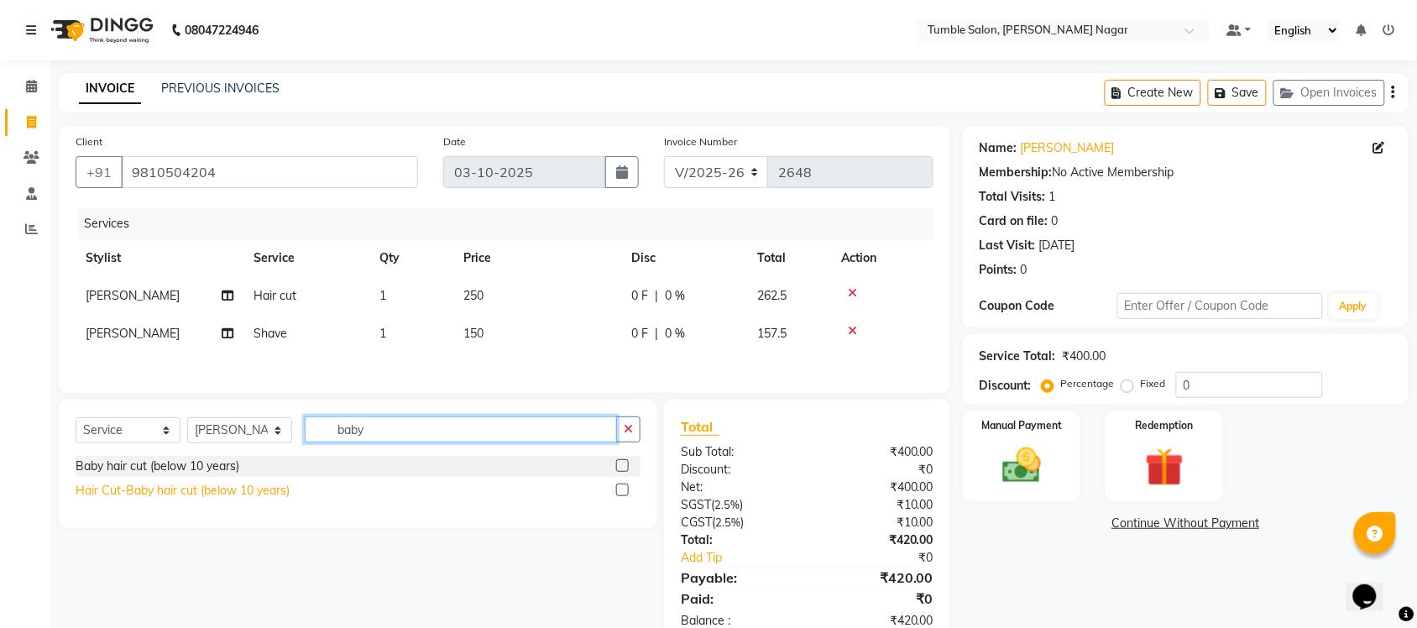
type input "baby"
click at [217, 498] on div "Hair Cut-Baby hair cut (below 10 years)" at bounding box center [183, 491] width 214 height 18
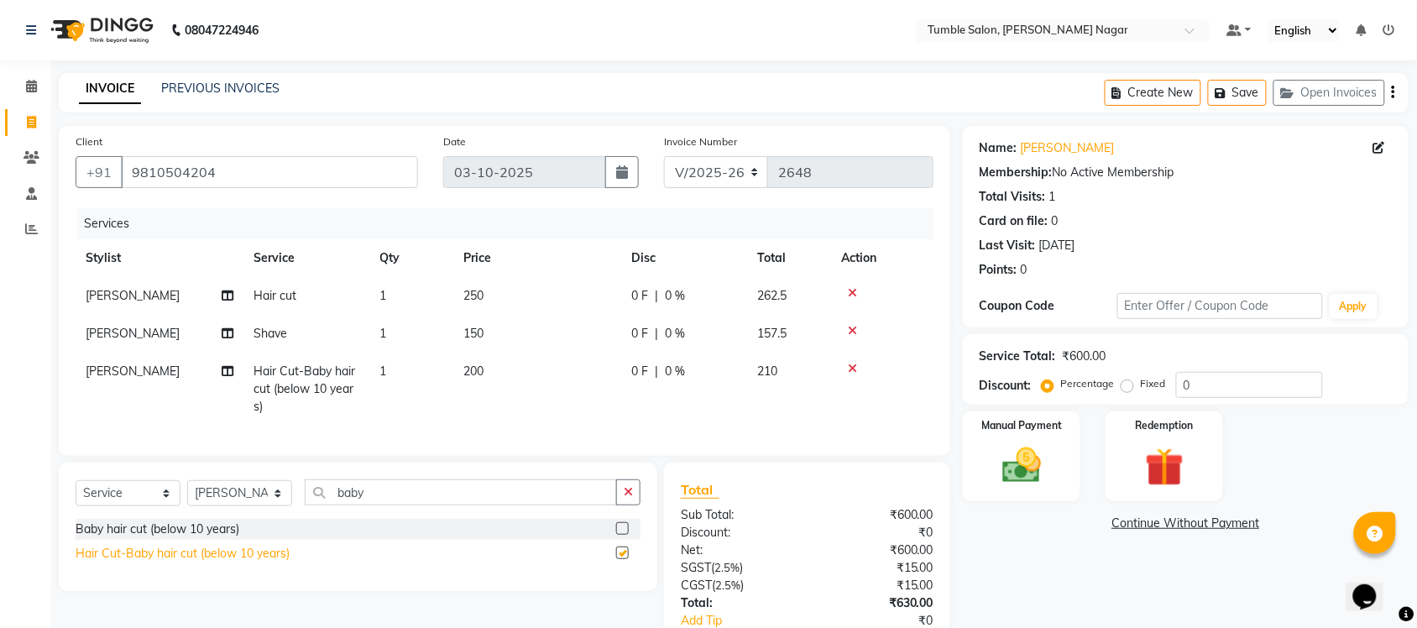
checkbox input "false"
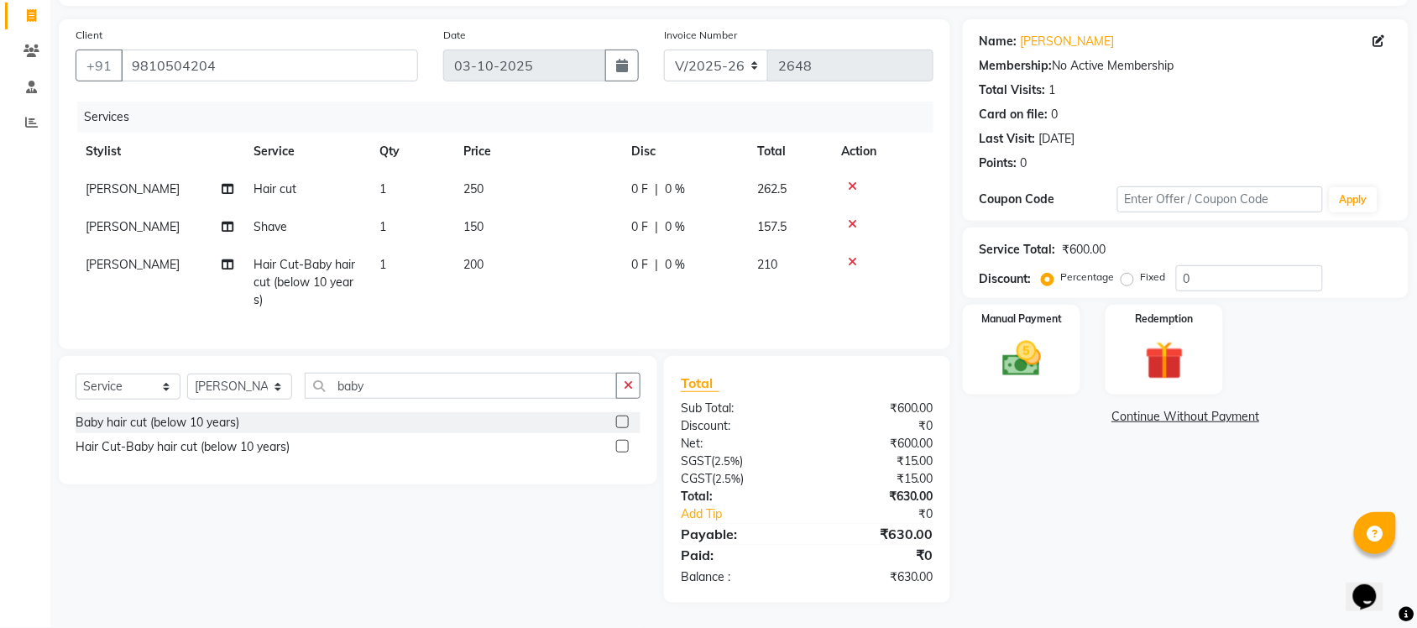
scroll to position [122, 0]
click at [624, 384] on icon "button" at bounding box center [628, 386] width 9 height 12
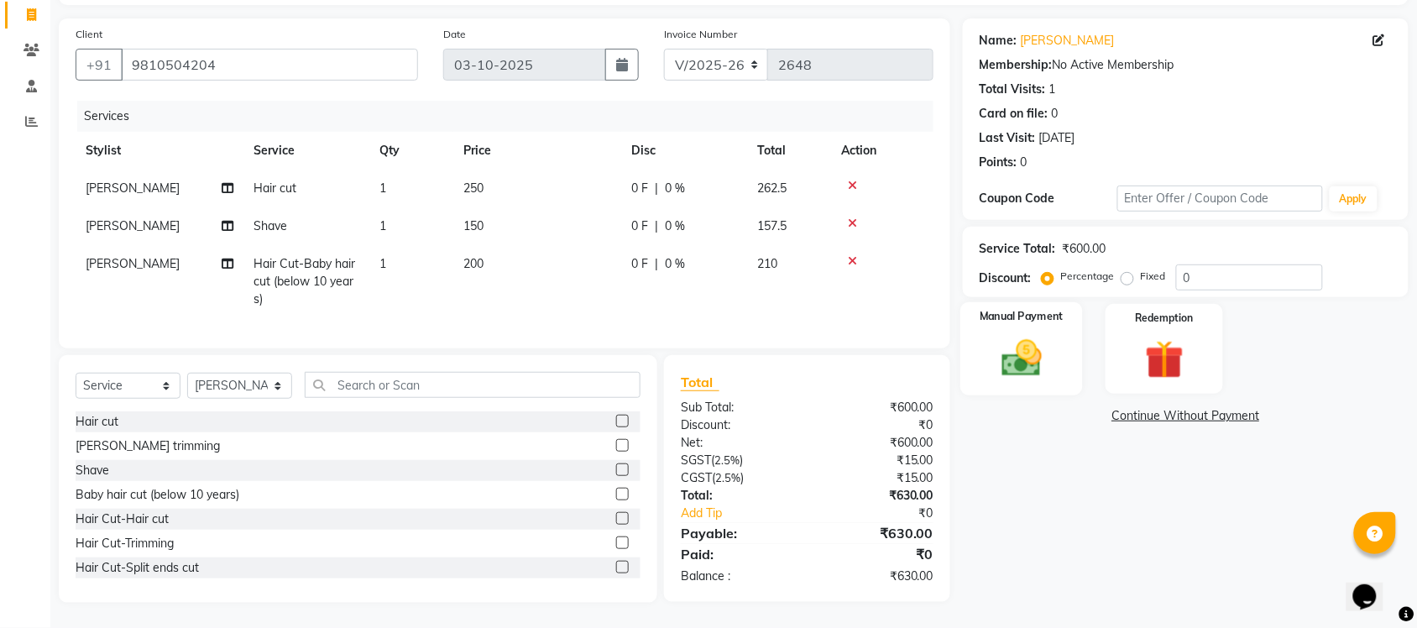
click at [970, 351] on div "Manual Payment" at bounding box center [1022, 349] width 123 height 94
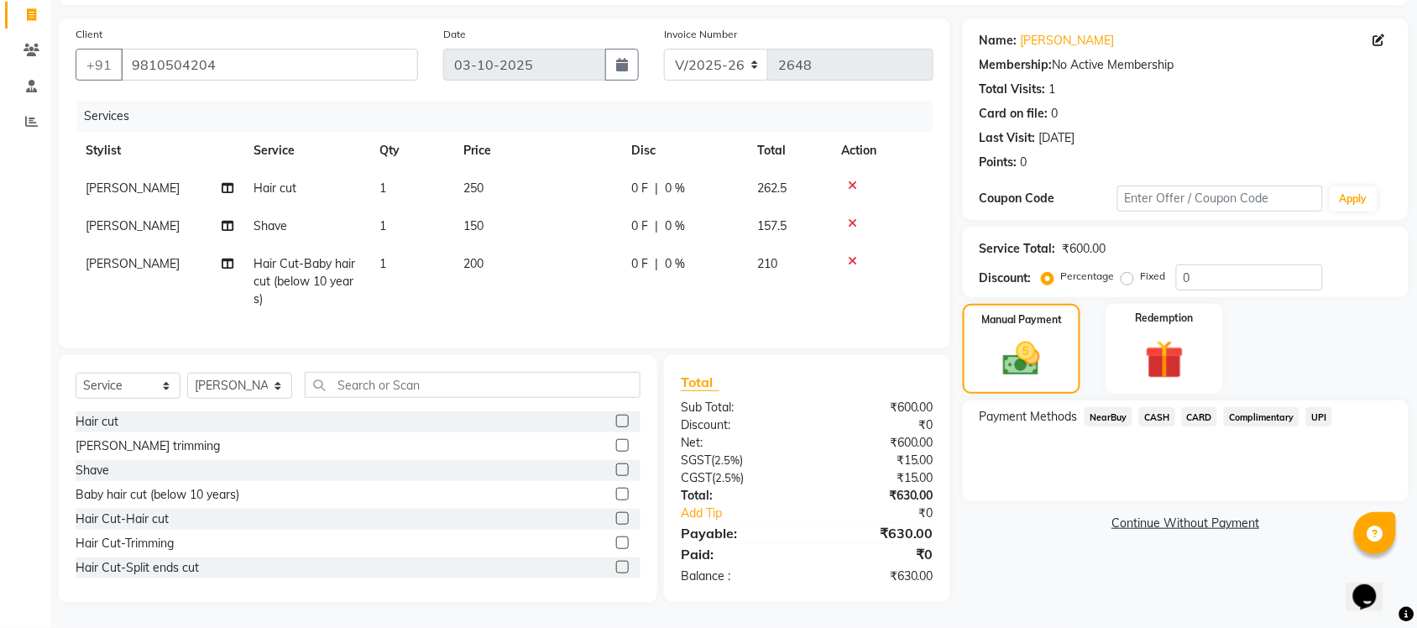
click at [1325, 407] on span "UPI" at bounding box center [1320, 416] width 26 height 19
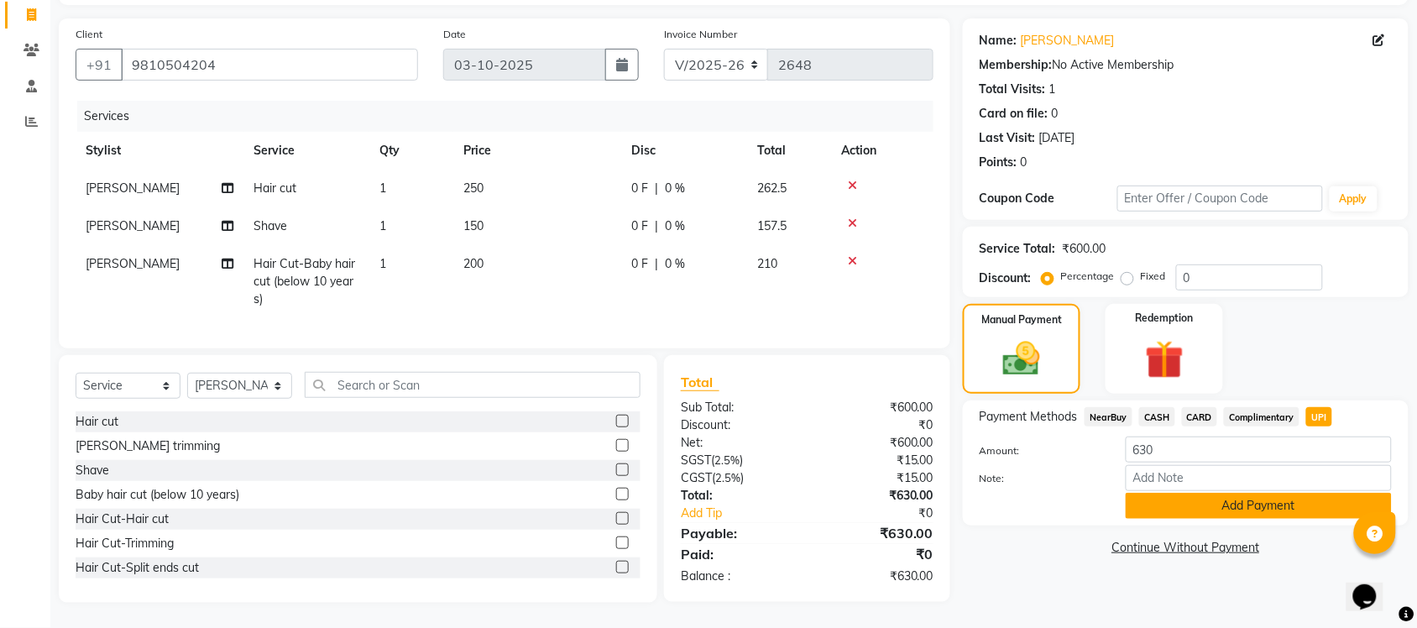
click at [1222, 493] on button "Add Payment" at bounding box center [1259, 506] width 266 height 26
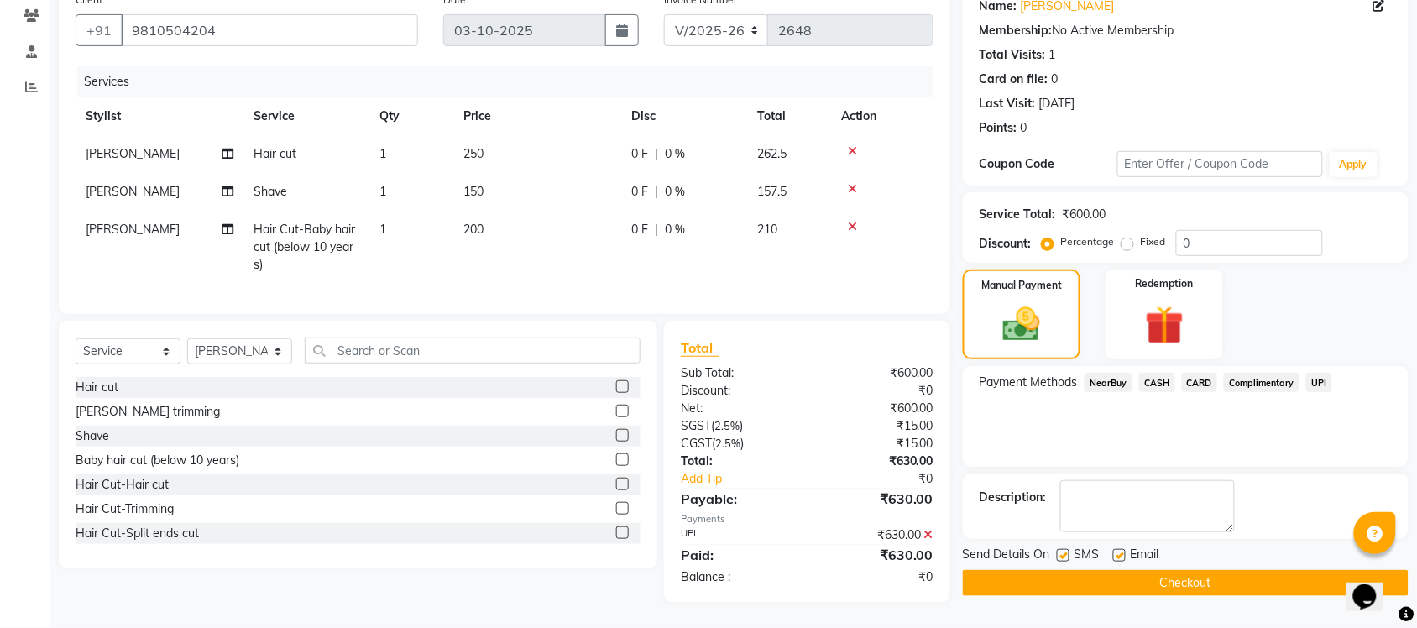
scroll to position [156, 0]
click at [1172, 570] on button "Checkout" at bounding box center [1186, 583] width 446 height 26
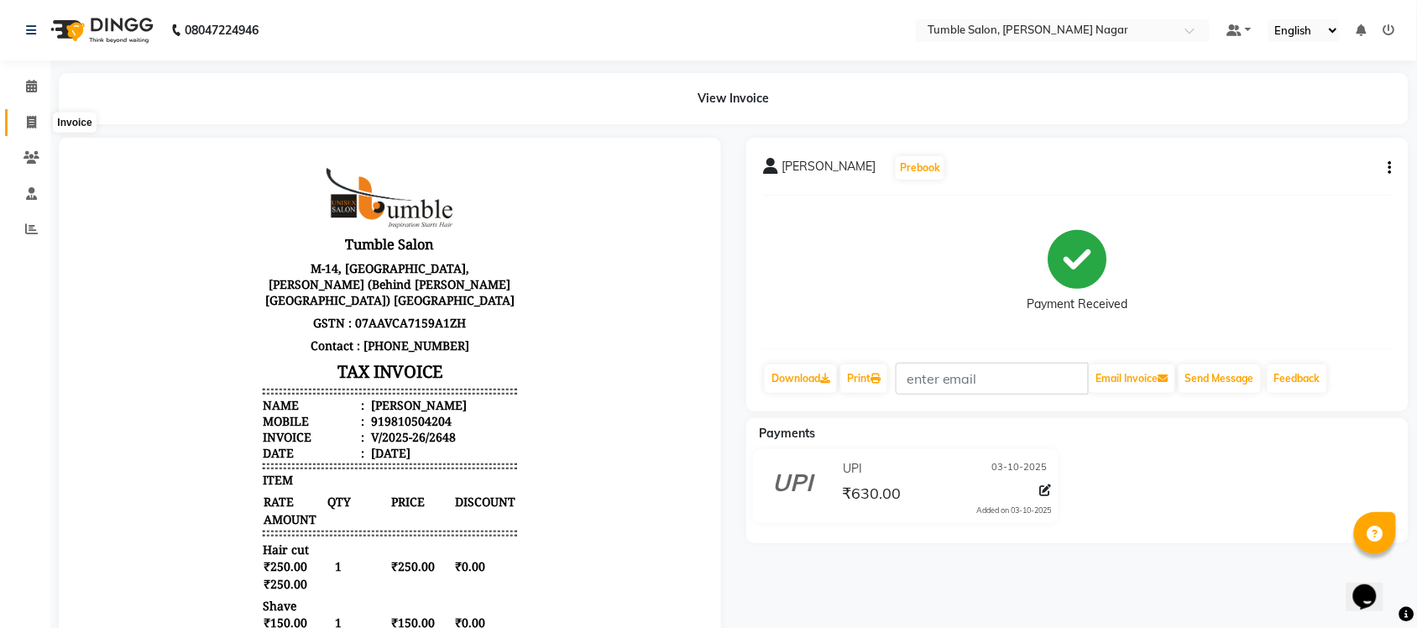
click at [35, 122] on icon at bounding box center [31, 122] width 9 height 13
select select "service"
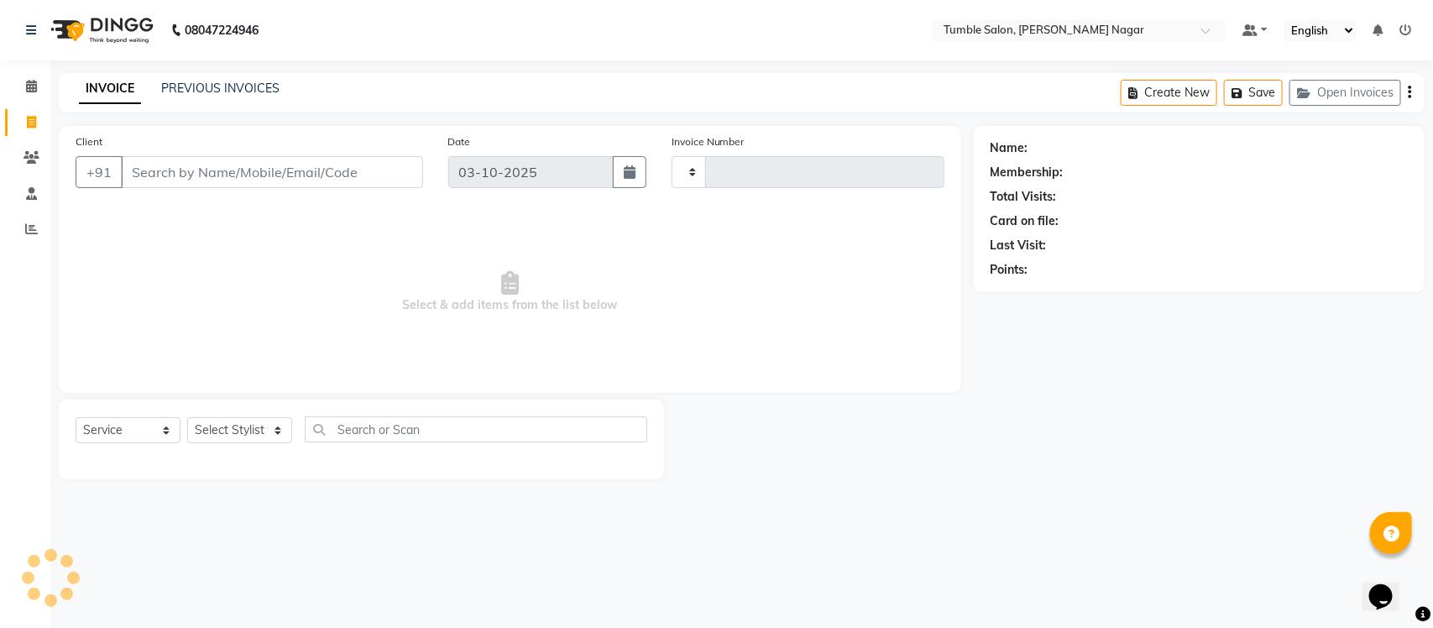
type input "2649"
select select "8207"
click at [237, 426] on select "Select Stylist Finance id Fiza Abbasi Govind Kiran Singh Krishna Lokesh Mahende…" at bounding box center [239, 430] width 105 height 26
select select "77846"
click at [187, 417] on select "Select Stylist Finance id Fiza Abbasi Govind Kiran Singh Krishna Lokesh Mahende…" at bounding box center [239, 430] width 105 height 26
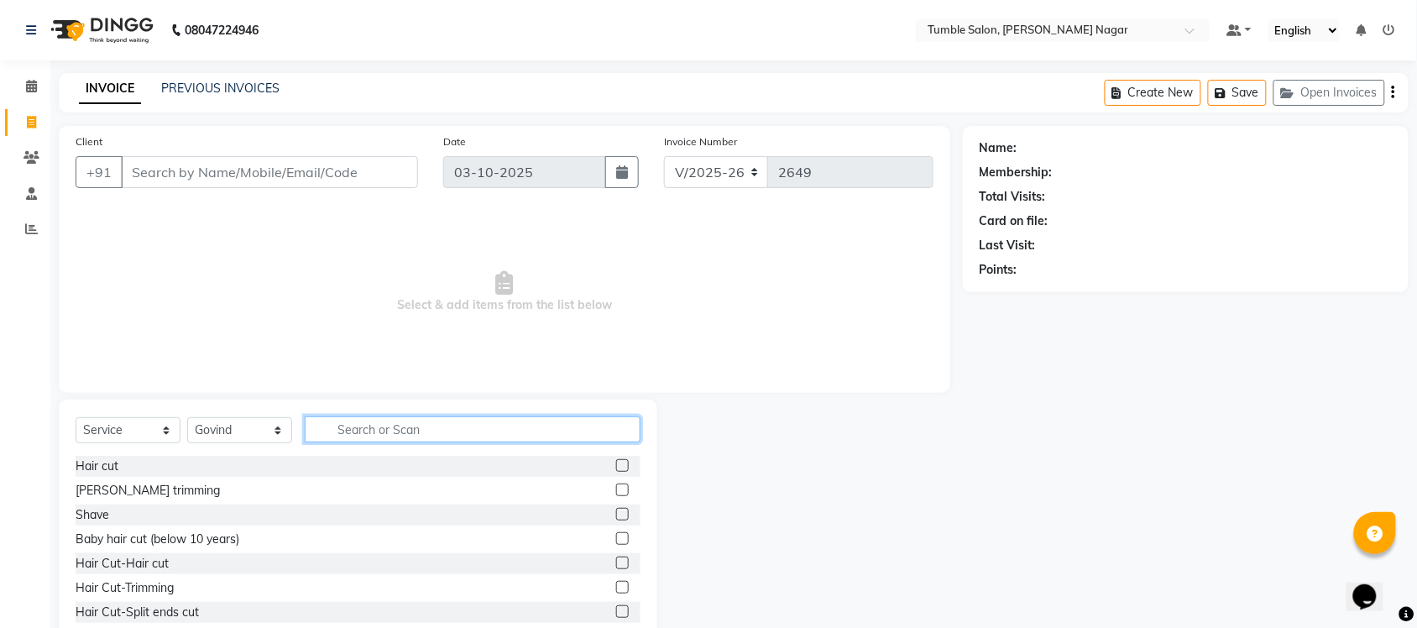
click at [401, 431] on input "text" at bounding box center [473, 430] width 336 height 26
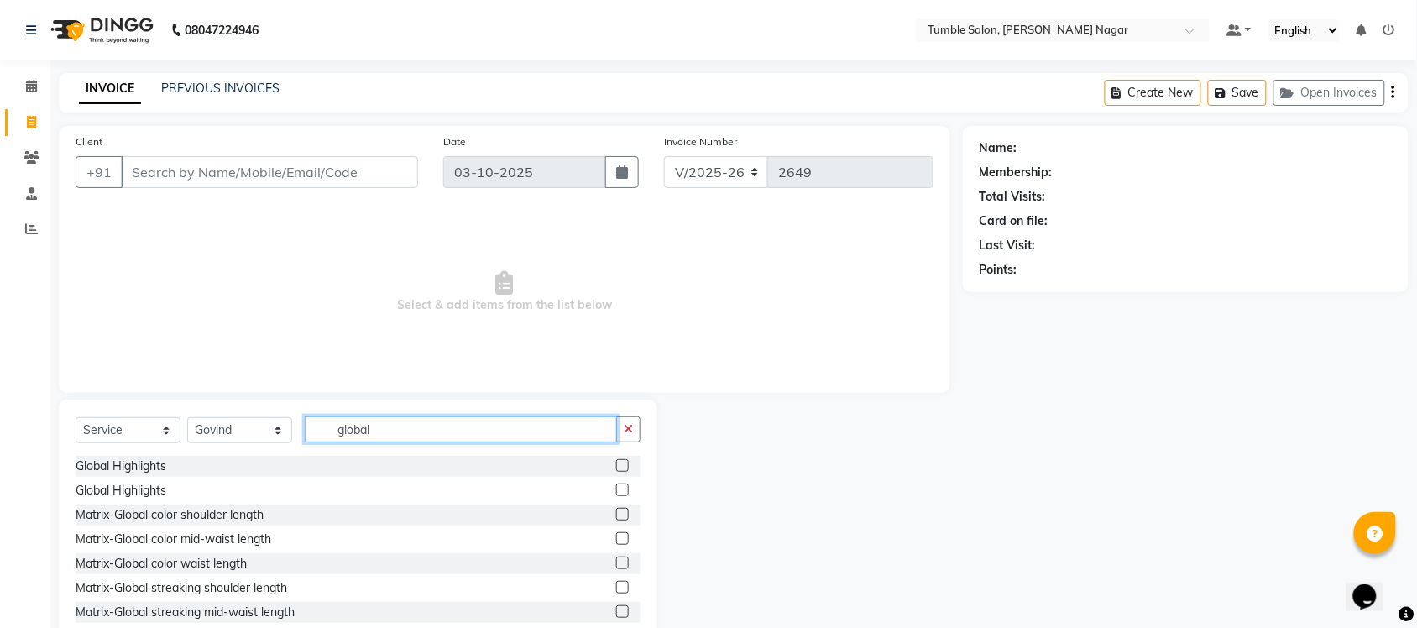
type input "global"
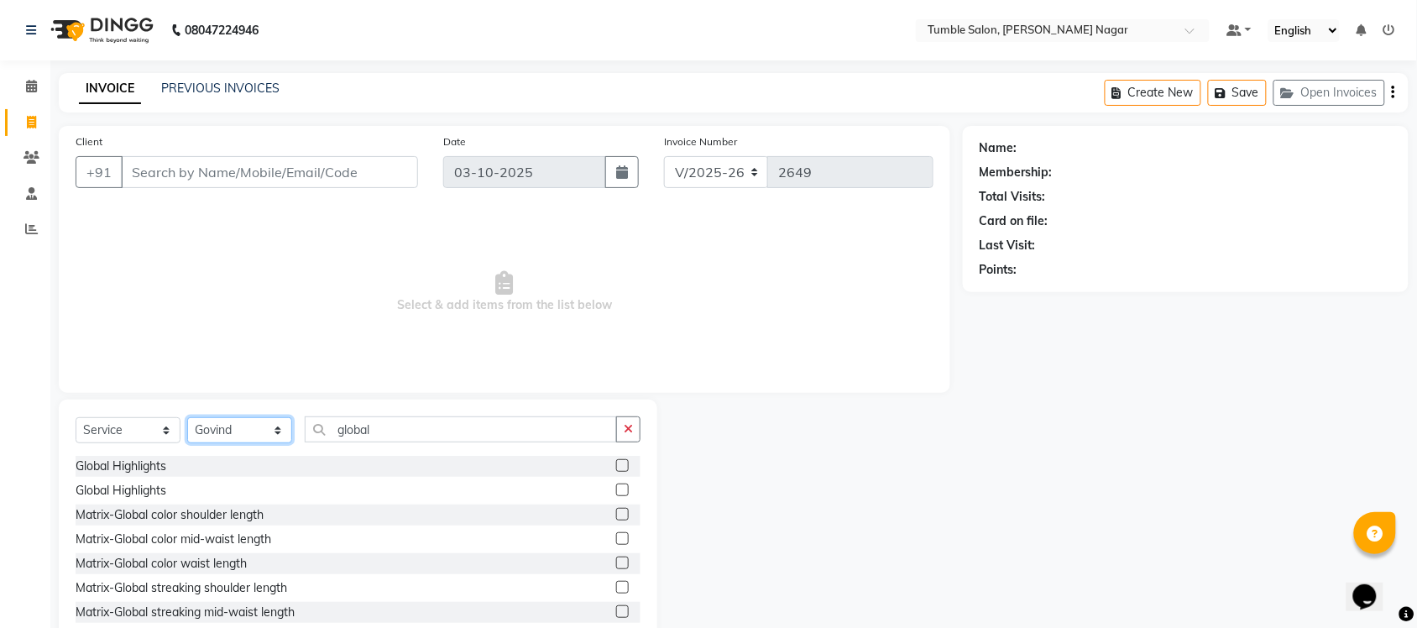
click at [232, 426] on select "Select Stylist Finance id Fiza Abbasi Govind Kiran Singh Krishna Lokesh Mahende…" at bounding box center [239, 430] width 105 height 26
select select "77847"
click at [187, 417] on select "Select Stylist Finance id Fiza Abbasi Govind Kiran Singh Krishna Lokesh Mahende…" at bounding box center [239, 430] width 105 height 26
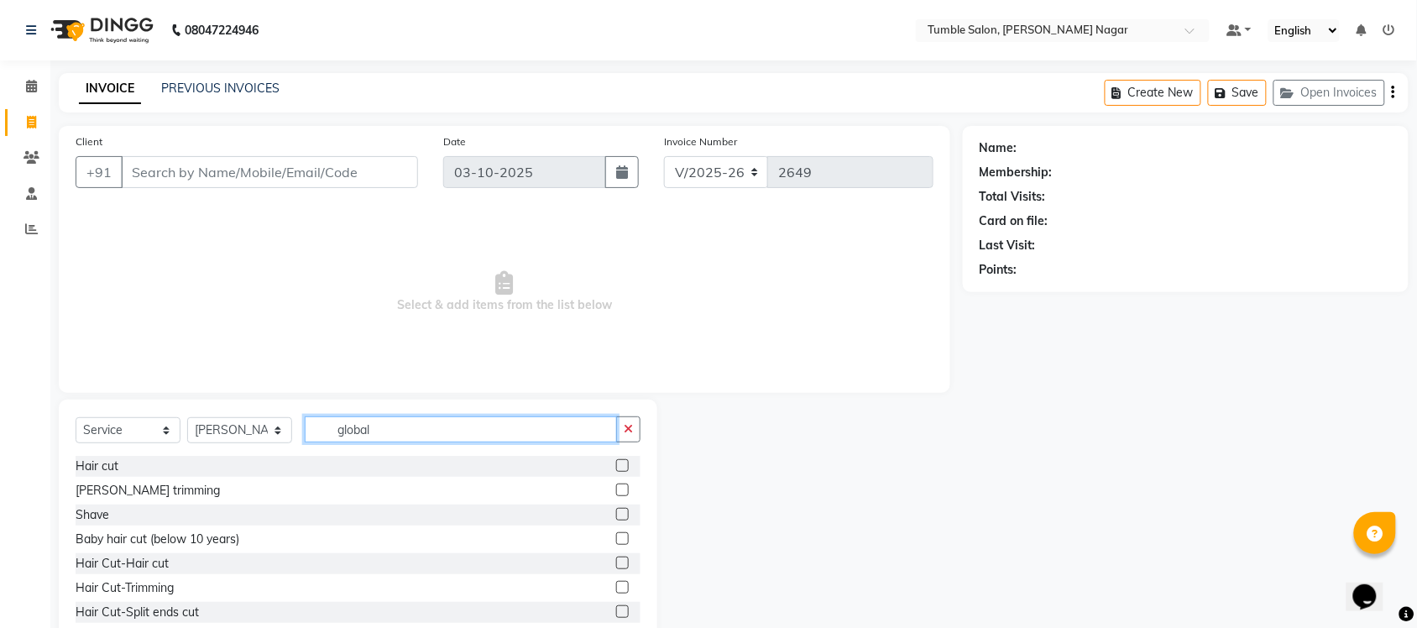
drag, startPoint x: 400, startPoint y: 427, endPoint x: 233, endPoint y: 414, distance: 166.7
click at [233, 414] on div "Select Service Product Membership Package Voucher Prepaid Gift Card Select Styl…" at bounding box center [358, 524] width 599 height 248
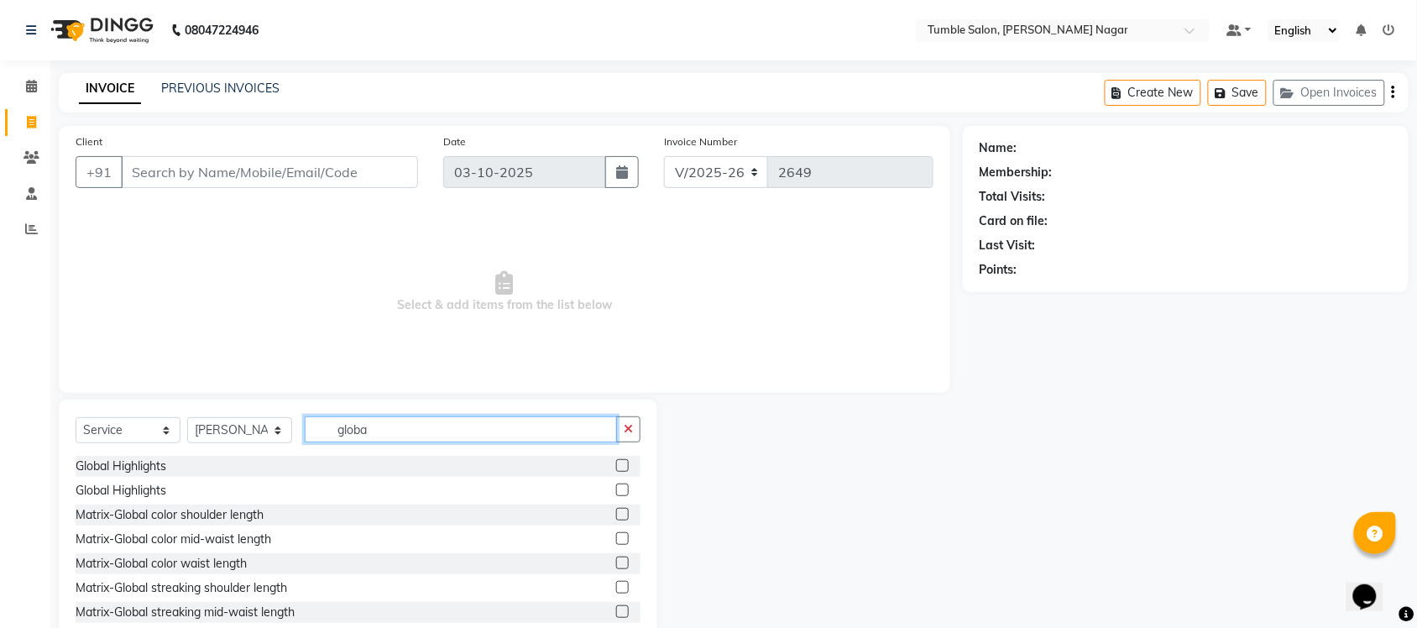
type input "global"
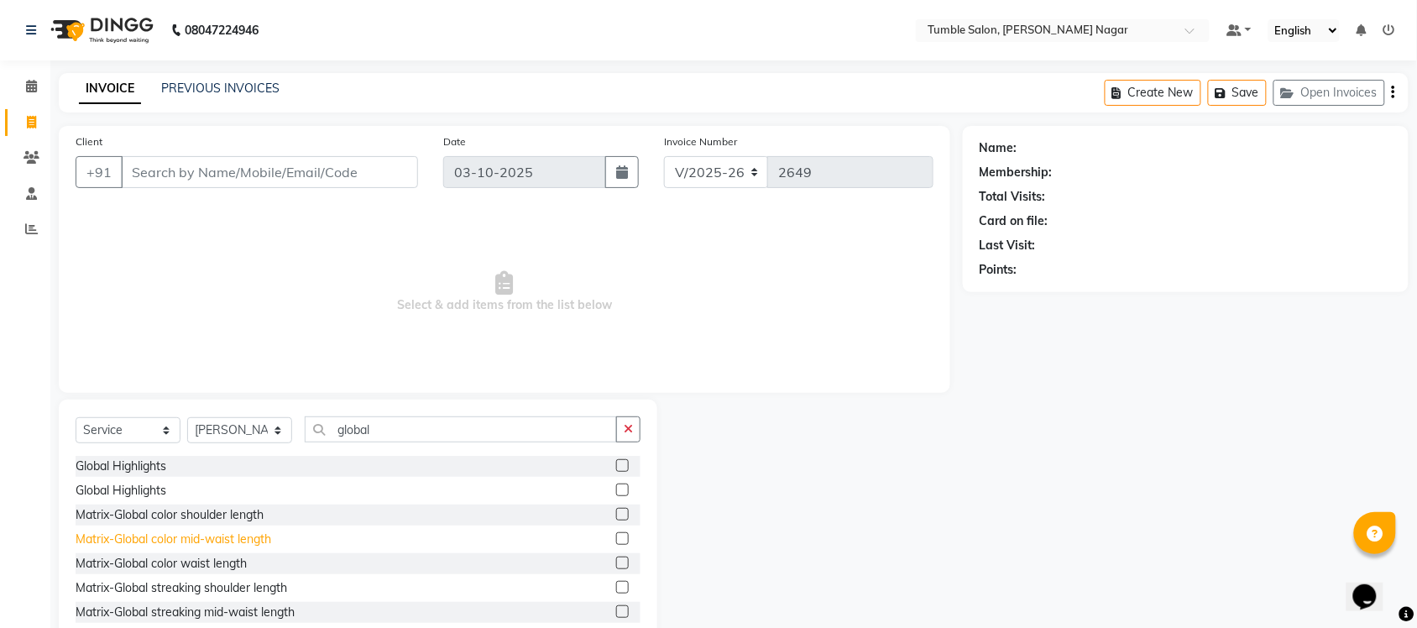
click at [181, 538] on div "Matrix-Global color mid-waist length" at bounding box center [174, 540] width 196 height 18
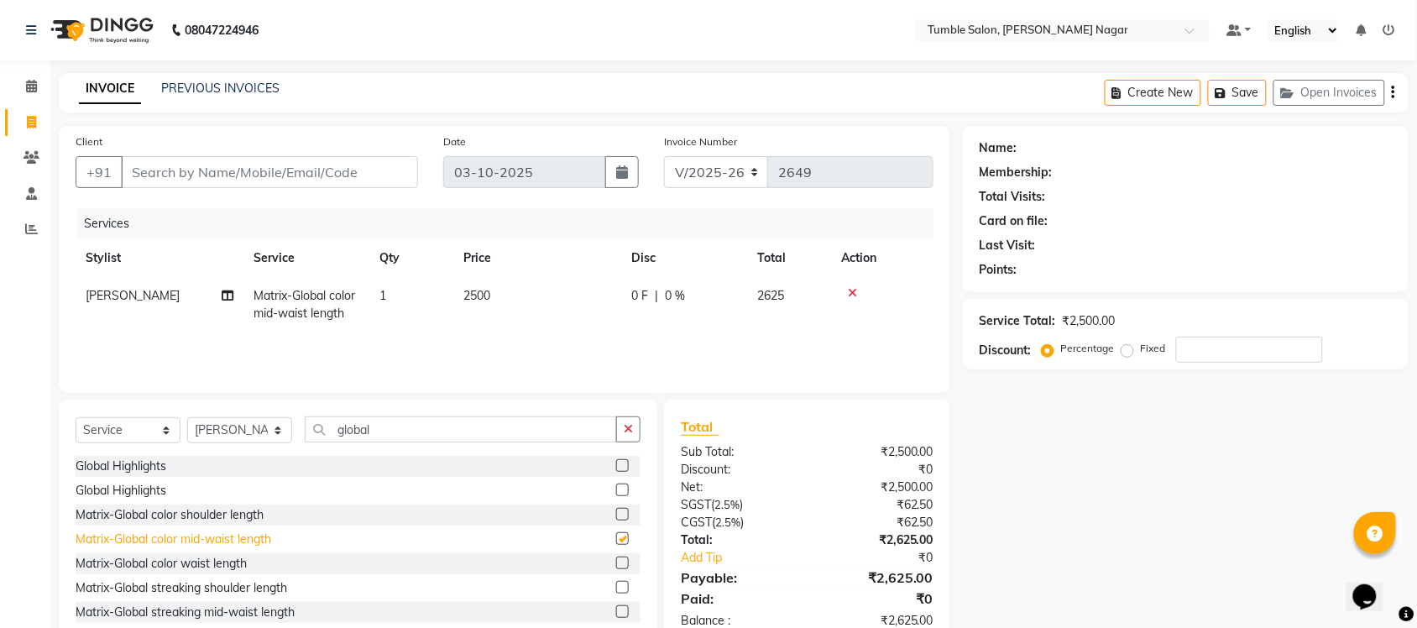
checkbox input "false"
click at [463, 286] on td "2500" at bounding box center [537, 304] width 168 height 55
select select "77847"
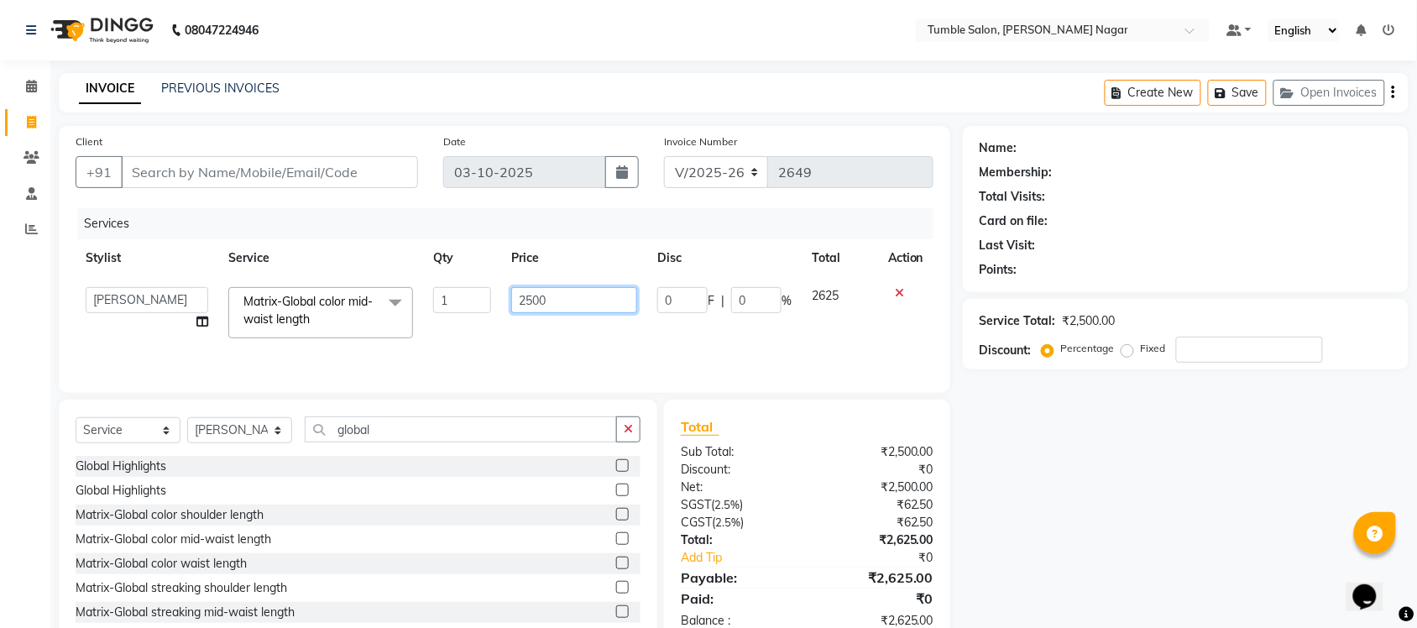
drag, startPoint x: 513, startPoint y: 296, endPoint x: 391, endPoint y: 281, distance: 122.6
click at [391, 281] on tr "Finance id Fiza Abbasi Govind Kiran Singh Krishna Lokesh Mahender Muskan Neetu …" at bounding box center [505, 312] width 858 height 71
type input "4000"
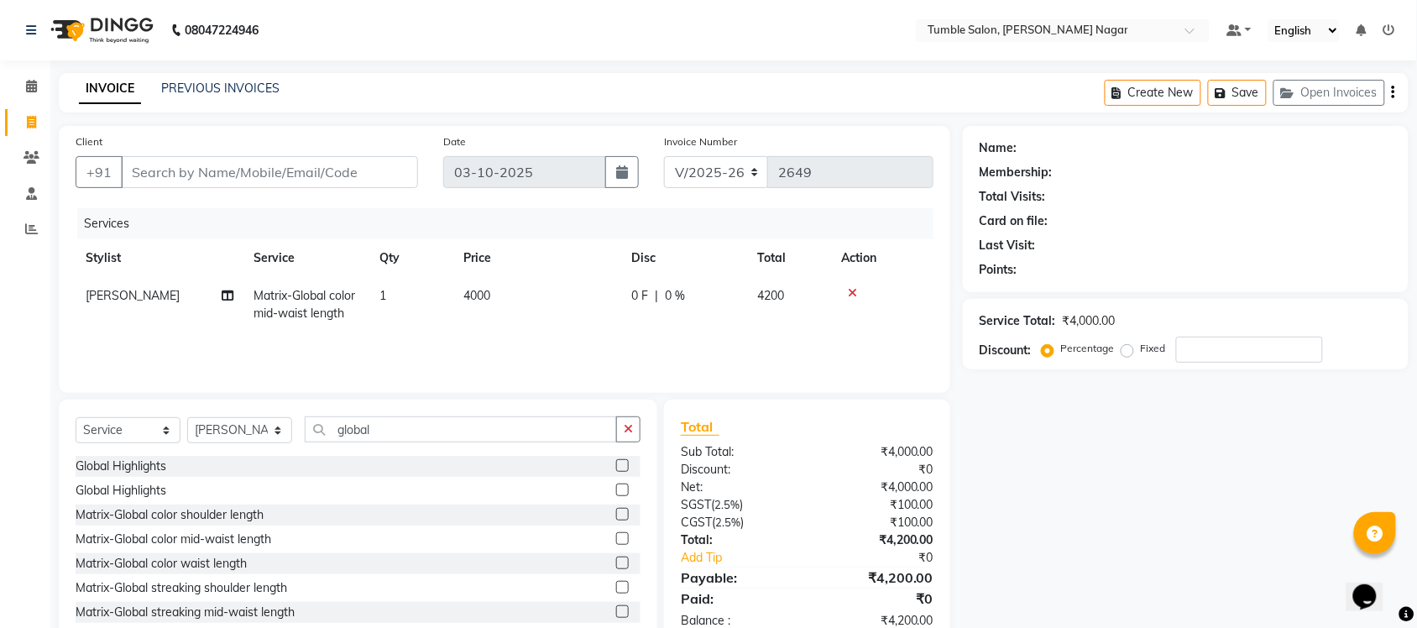
click at [1082, 547] on div "Name: Membership: Total Visits: Card on file: Last Visit: Points: Service Total…" at bounding box center [1192, 386] width 458 height 521
click at [1195, 341] on input "number" at bounding box center [1249, 350] width 147 height 26
type input "3"
type input "40"
click at [1241, 527] on div "Name: Membership: Total Visits: Card on file: Last Visit: Points: Service Total…" at bounding box center [1192, 386] width 458 height 521
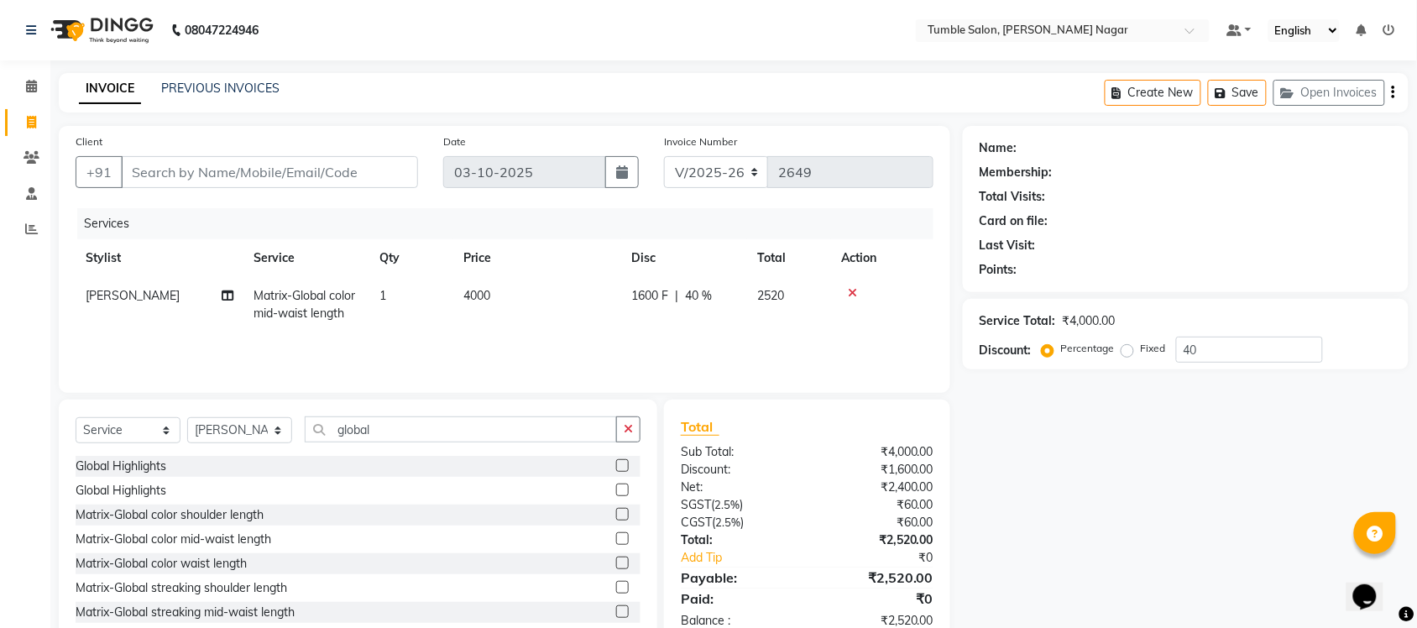
click at [497, 296] on td "4000" at bounding box center [537, 304] width 168 height 55
select select "77847"
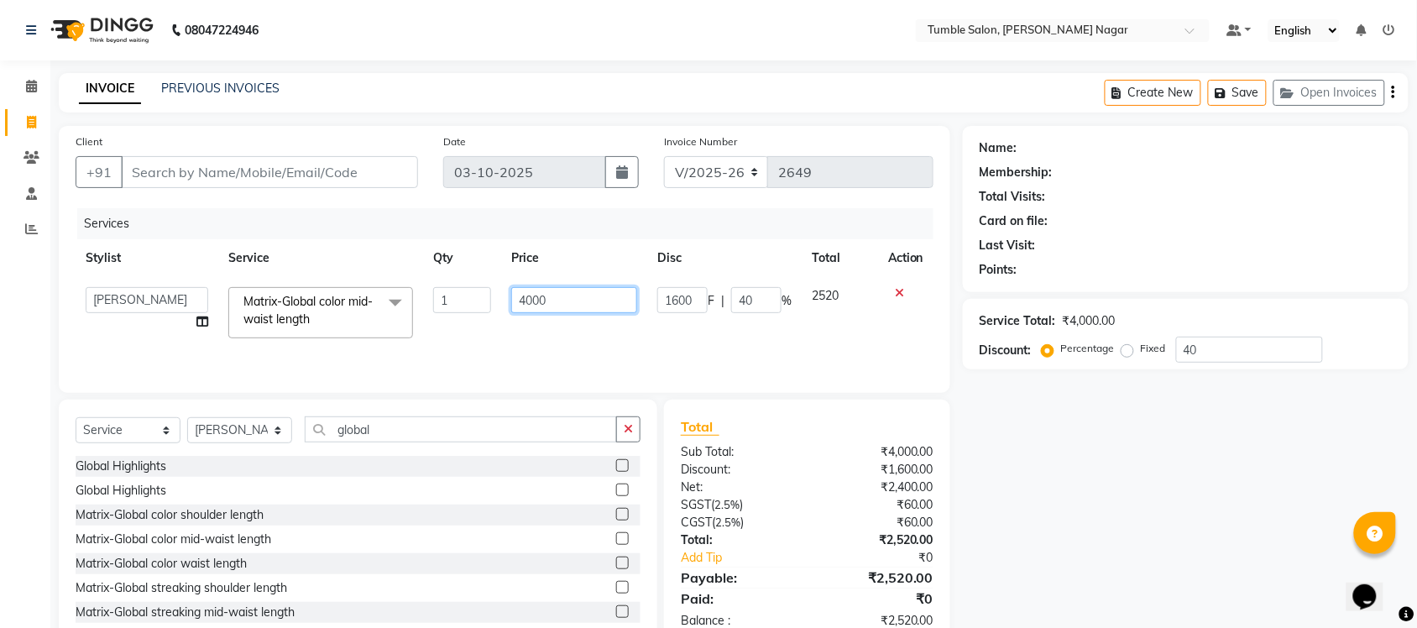
drag, startPoint x: 555, startPoint y: 295, endPoint x: 458, endPoint y: 291, distance: 96.6
click at [458, 291] on tr "Finance id Fiza Abbasi Govind Kiran Singh Krishna Lokesh Mahender Muskan Neetu …" at bounding box center [505, 312] width 858 height 71
type input "5000"
click at [1045, 553] on div "Name: Membership: Total Visits: Card on file: Last Visit: Points: Service Total…" at bounding box center [1192, 386] width 458 height 521
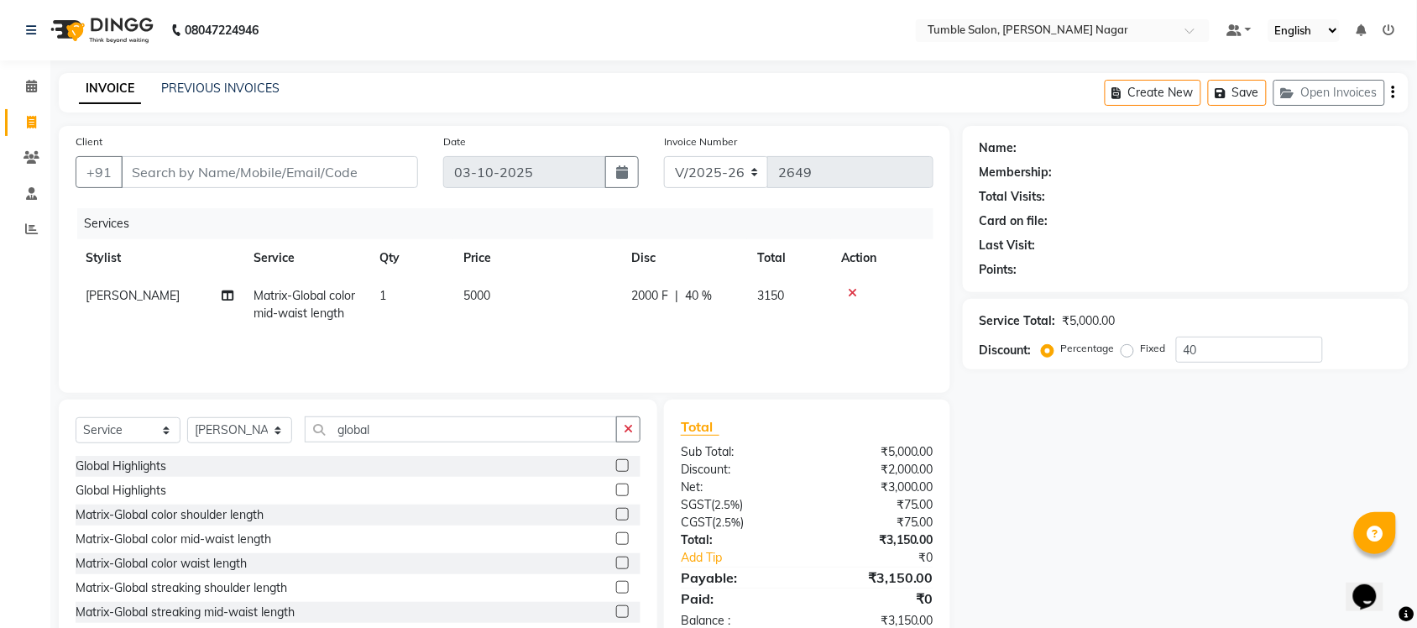
click at [513, 291] on td "5000" at bounding box center [537, 304] width 168 height 55
select select "77847"
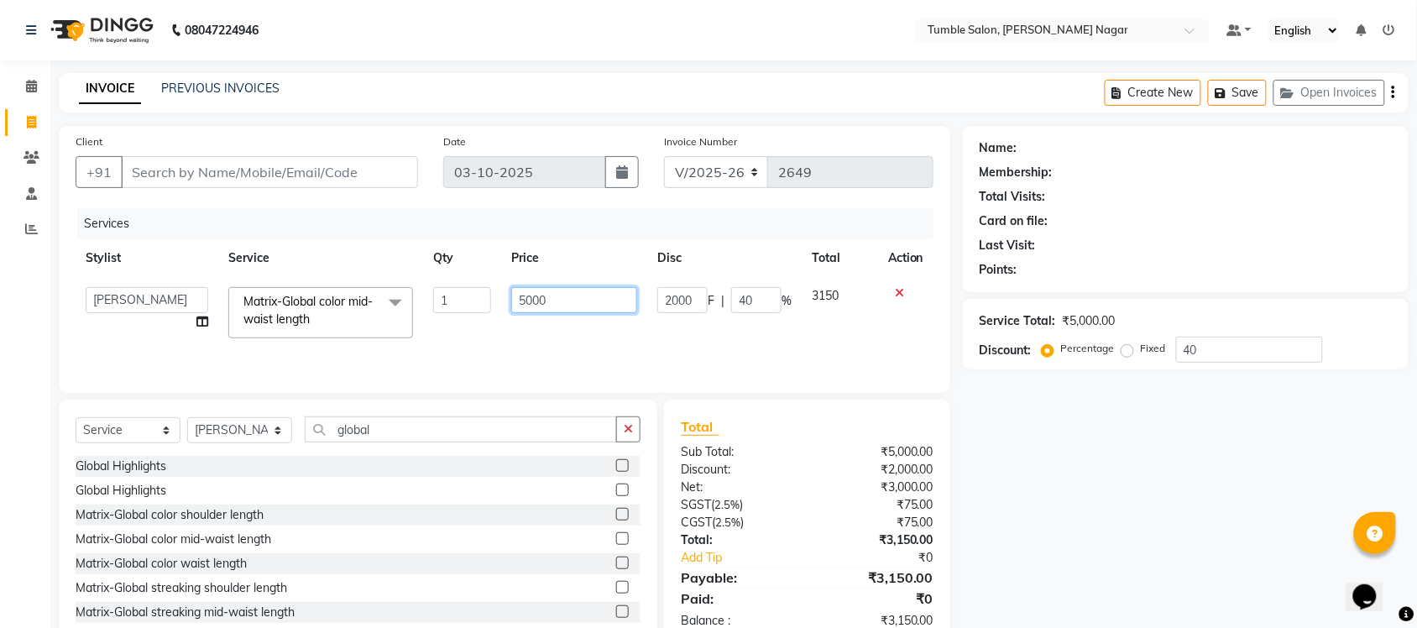
drag, startPoint x: 563, startPoint y: 298, endPoint x: 375, endPoint y: 290, distance: 188.3
click at [376, 290] on tr "Finance id Fiza Abbasi Govind Kiran Singh Krishna Lokesh Mahender Muskan Neetu …" at bounding box center [505, 312] width 858 height 71
type input "6000"
click at [1054, 505] on div "Name: Membership: Total Visits: Card on file: Last Visit: Points: Service Total…" at bounding box center [1192, 386] width 458 height 521
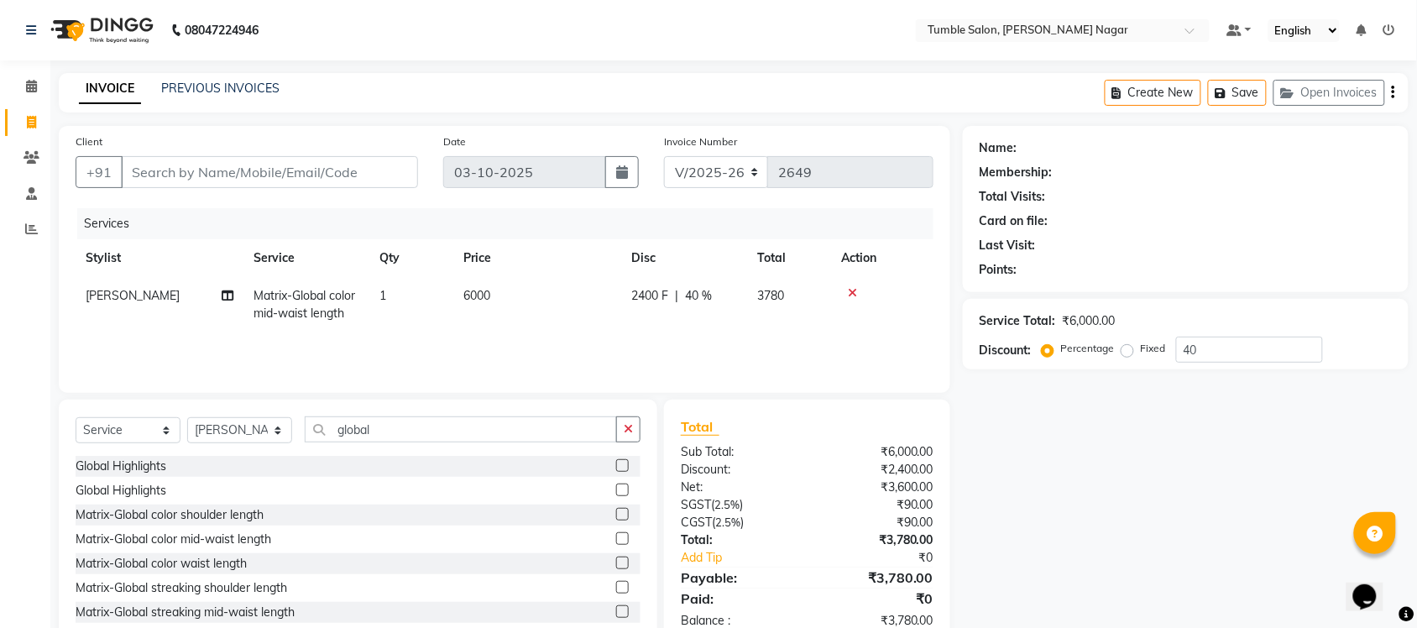
click at [509, 317] on td "6000" at bounding box center [537, 304] width 168 height 55
select select "77847"
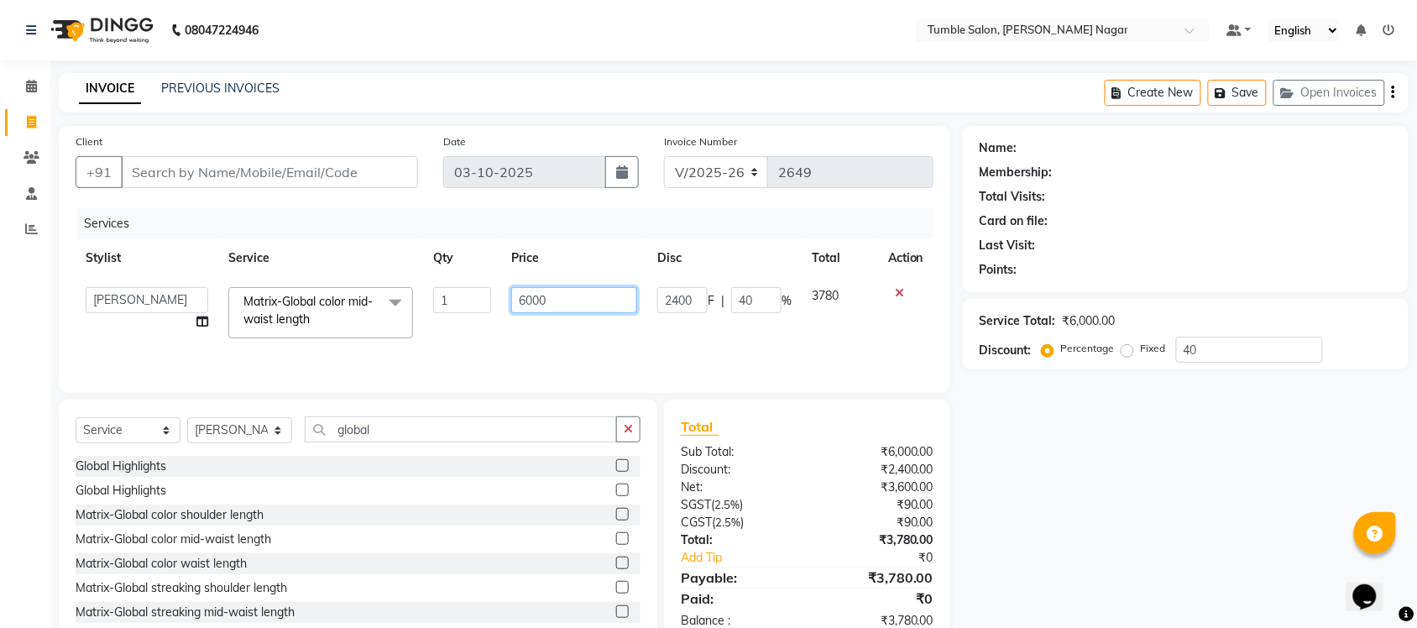
drag, startPoint x: 434, startPoint y: 295, endPoint x: 392, endPoint y: 295, distance: 42.0
click at [392, 295] on tr "Finance id Fiza Abbasi Govind Kiran Singh Krishna Lokesh Mahender Muskan Neetu …" at bounding box center [505, 312] width 858 height 71
type input "3500"
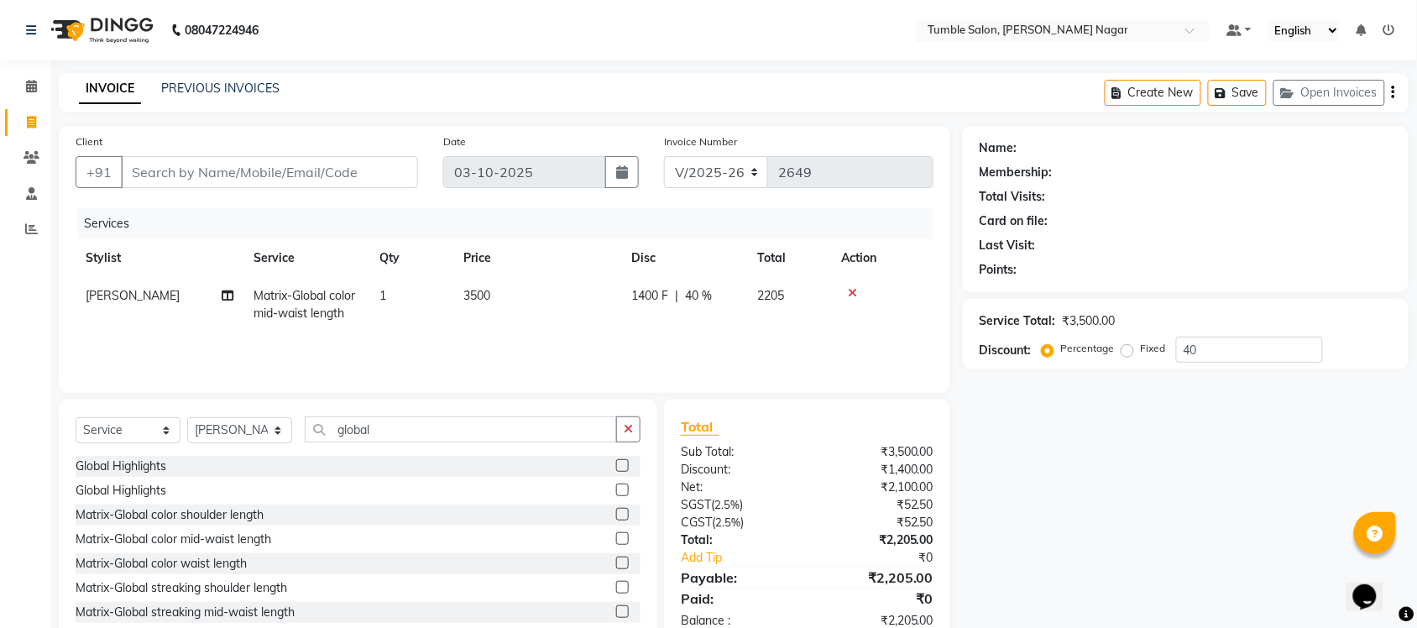
click at [972, 477] on div "Name: Membership: Total Visits: Card on file: Last Visit: Points: Service Total…" at bounding box center [1192, 386] width 458 height 521
drag, startPoint x: 396, startPoint y: 433, endPoint x: 277, endPoint y: 409, distance: 120.9
click at [277, 409] on div "Select Service Product Membership Package Voucher Prepaid Gift Card Select Styl…" at bounding box center [358, 524] width 599 height 248
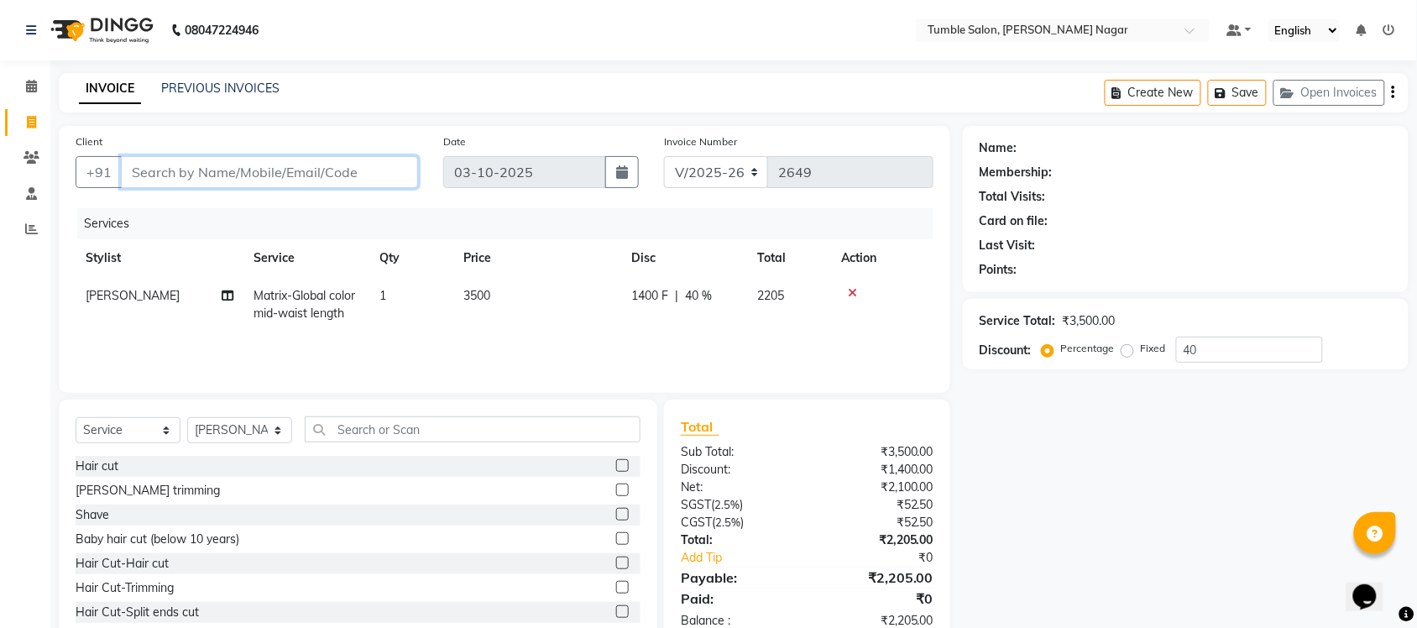
click at [252, 169] on input "Client" at bounding box center [269, 172] width 297 height 32
type input "8"
type input "0"
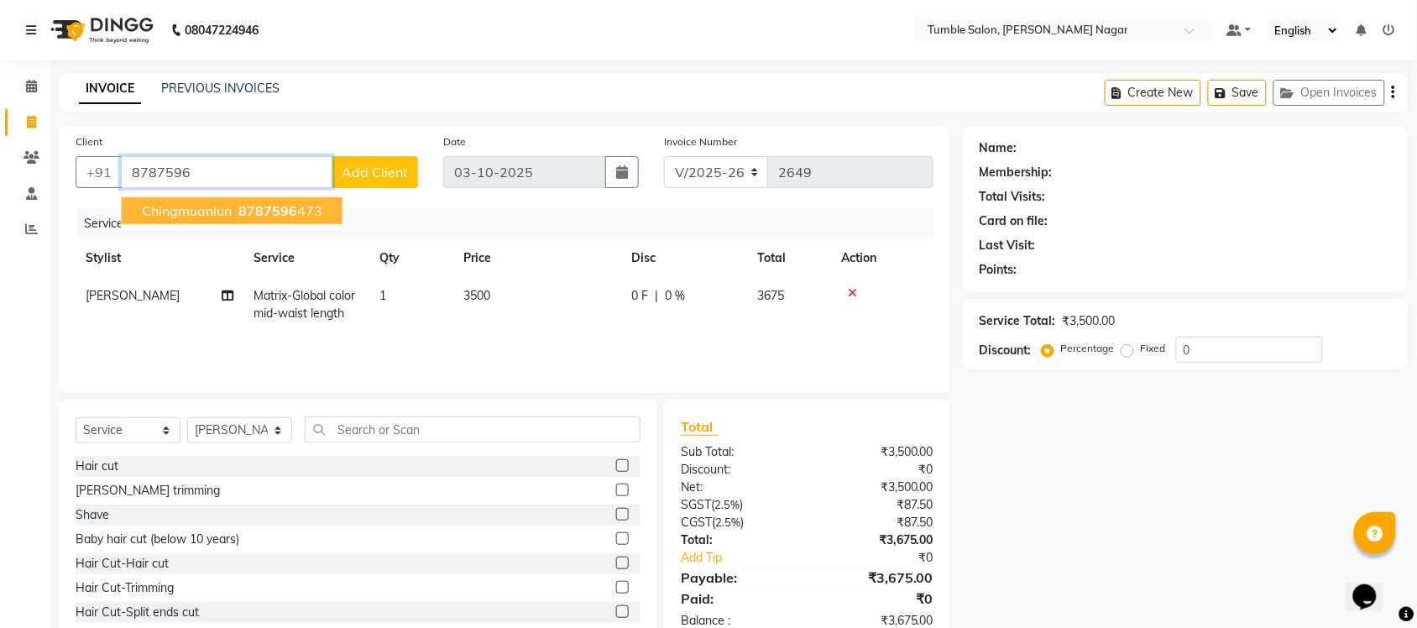
click at [204, 208] on span "Chingmuanlun" at bounding box center [187, 210] width 90 height 17
type input "8787596473"
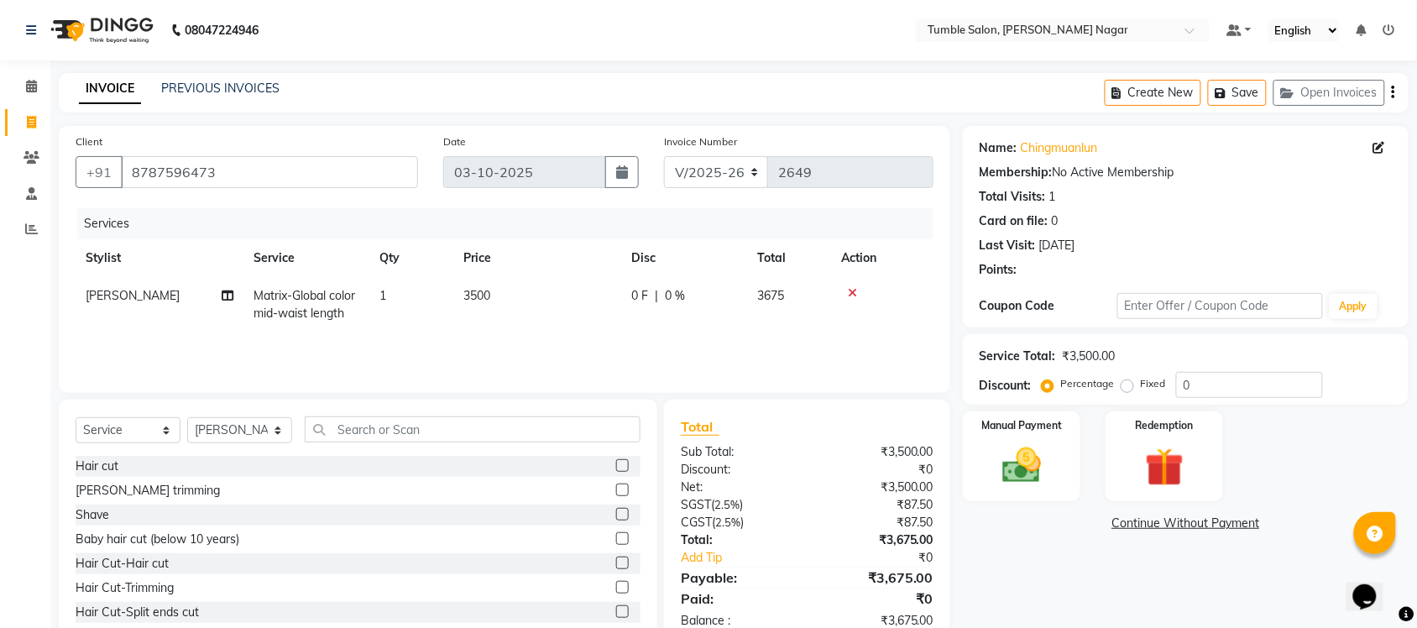
scroll to position [43, 0]
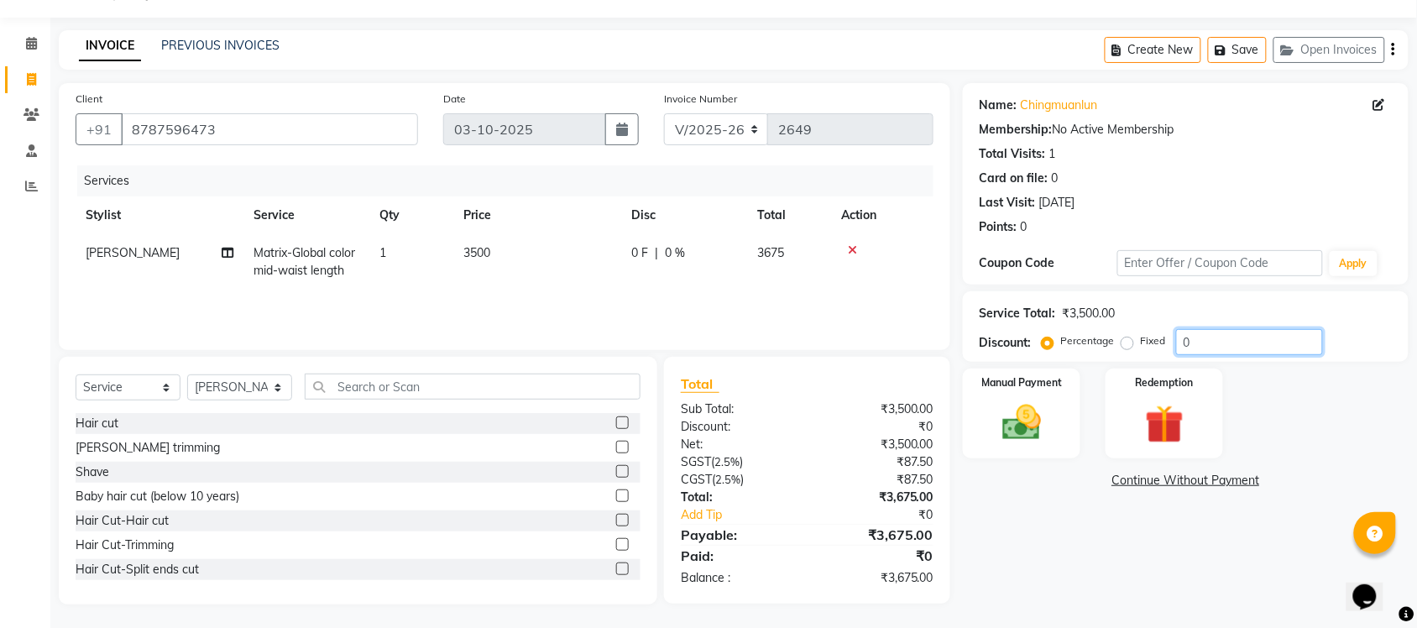
drag, startPoint x: 1143, startPoint y: 328, endPoint x: 1126, endPoint y: 328, distance: 16.8
click at [1126, 329] on div "Percentage Fixed 0" at bounding box center [1184, 342] width 278 height 26
type input "40"
click at [1092, 555] on div "Name: Chingmuanlun Membership: No Active Membership Total Visits: 1 Card on fil…" at bounding box center [1192, 343] width 458 height 521
click at [1020, 422] on img at bounding box center [1021, 423] width 65 height 46
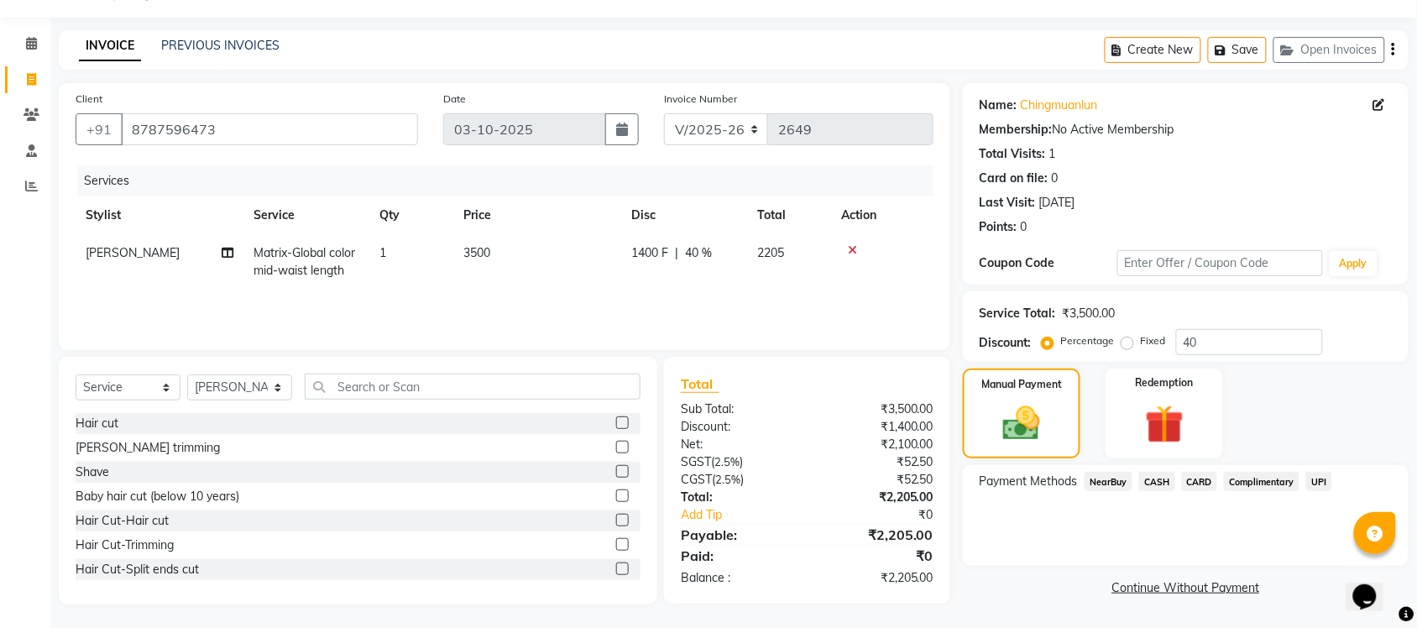
click at [1317, 474] on span "UPI" at bounding box center [1320, 481] width 26 height 19
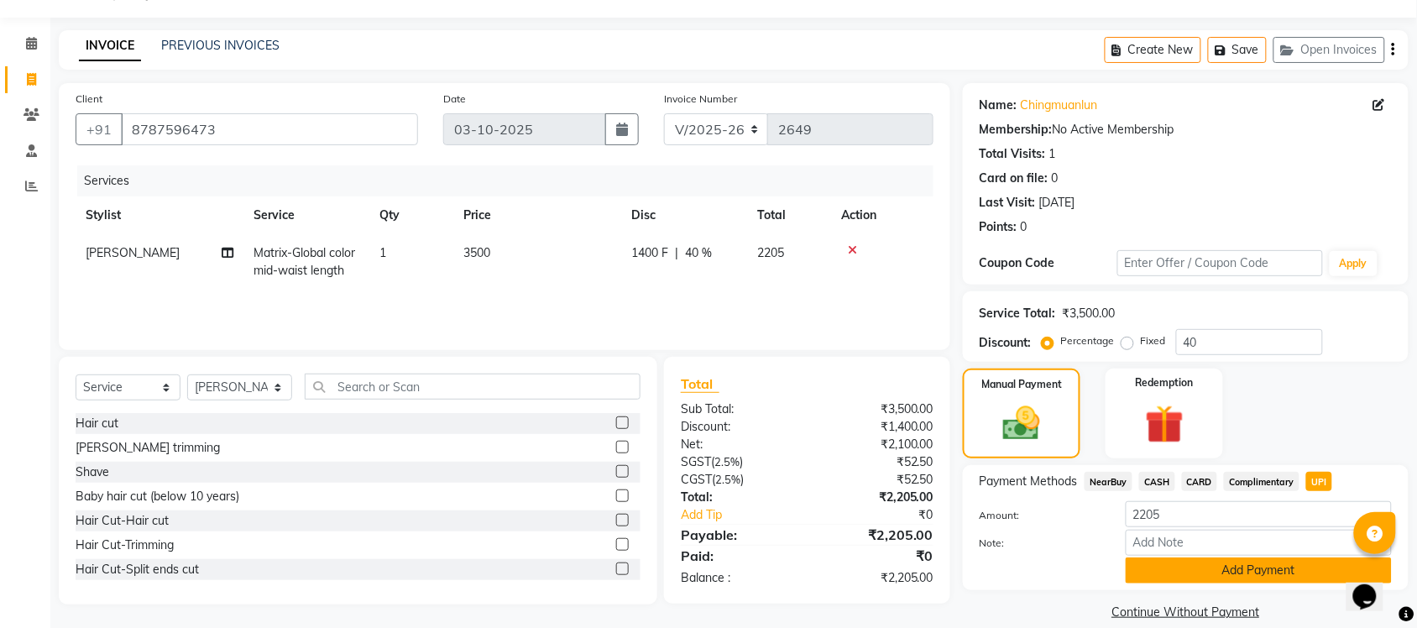
click at [1234, 579] on button "Add Payment" at bounding box center [1259, 571] width 266 height 26
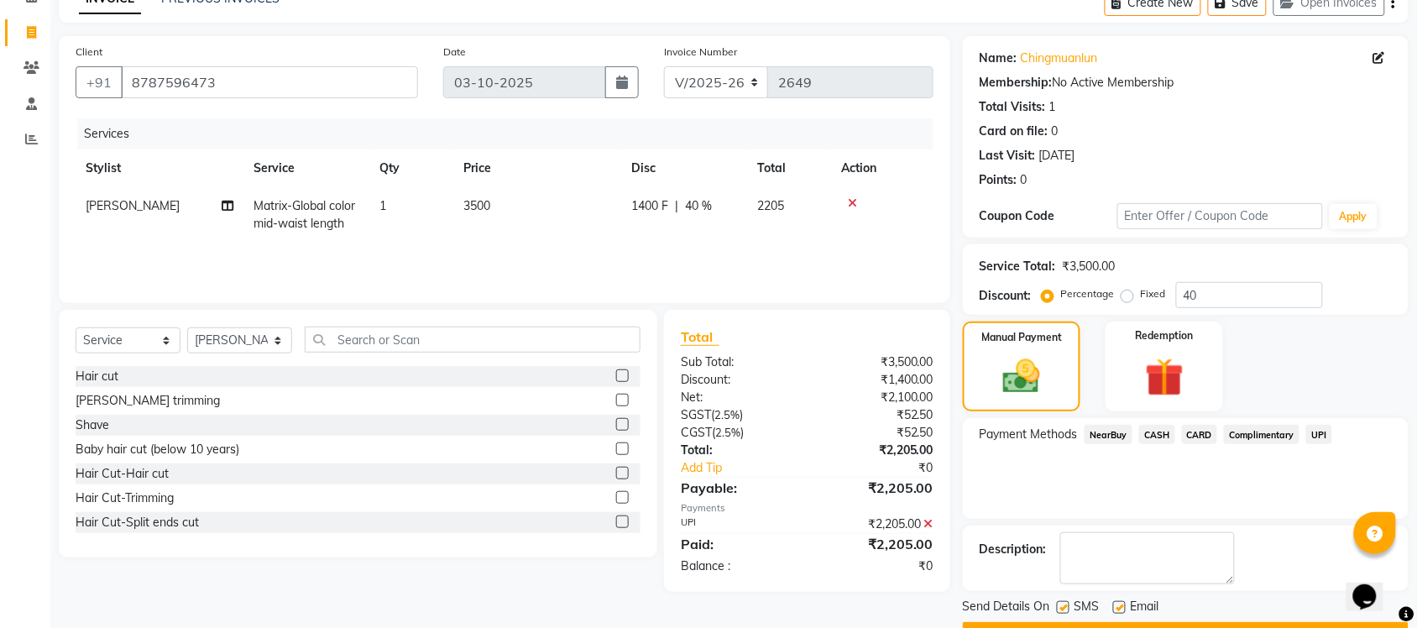
scroll to position [135, 0]
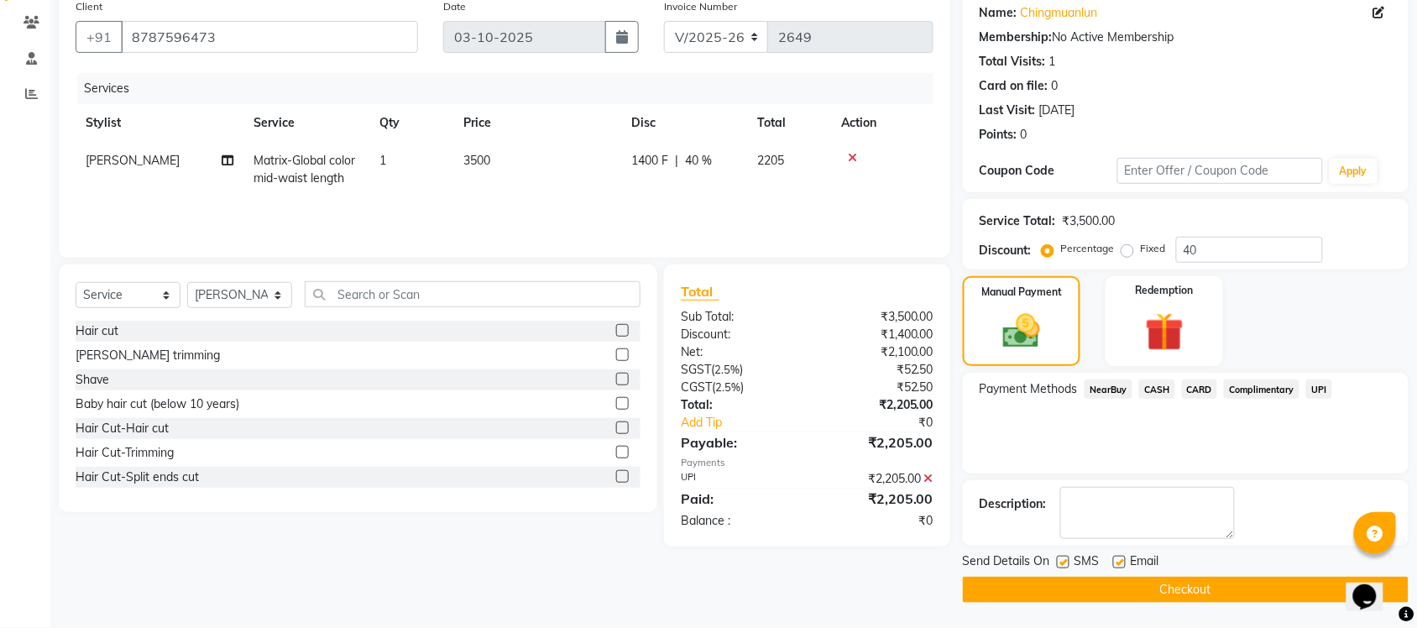
click at [1155, 590] on button "Checkout" at bounding box center [1186, 590] width 446 height 26
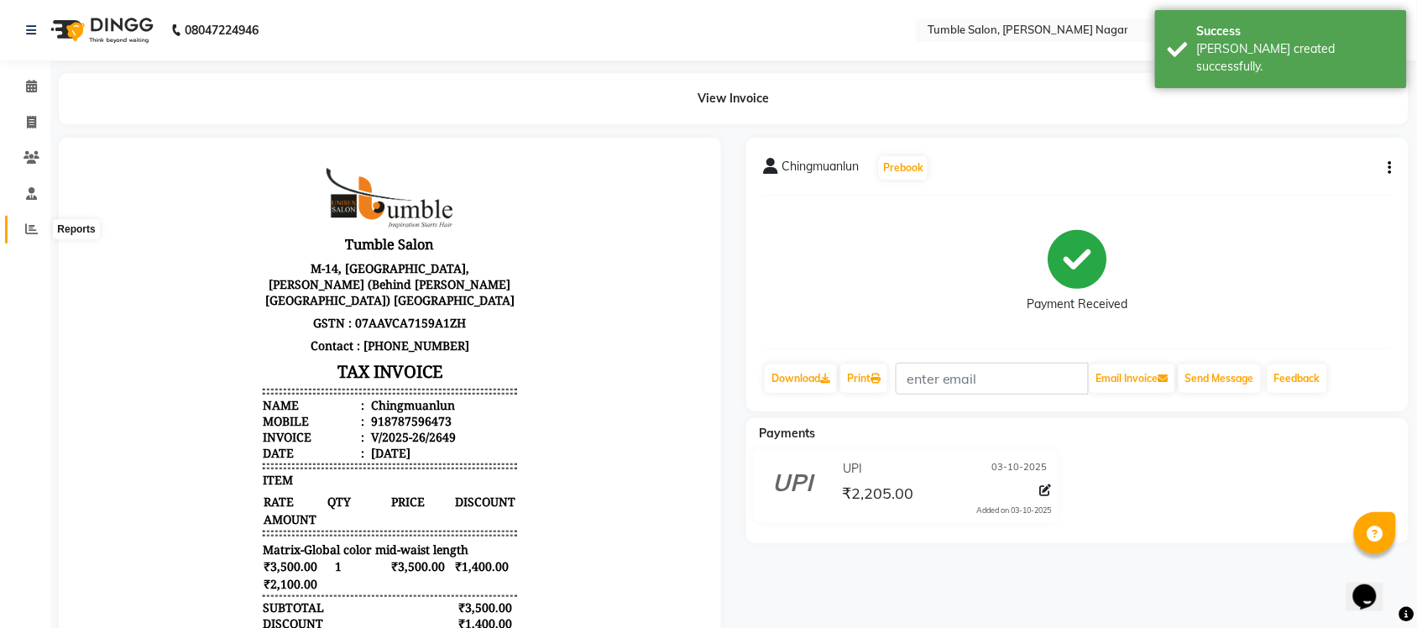
click at [30, 227] on icon at bounding box center [31, 229] width 13 height 13
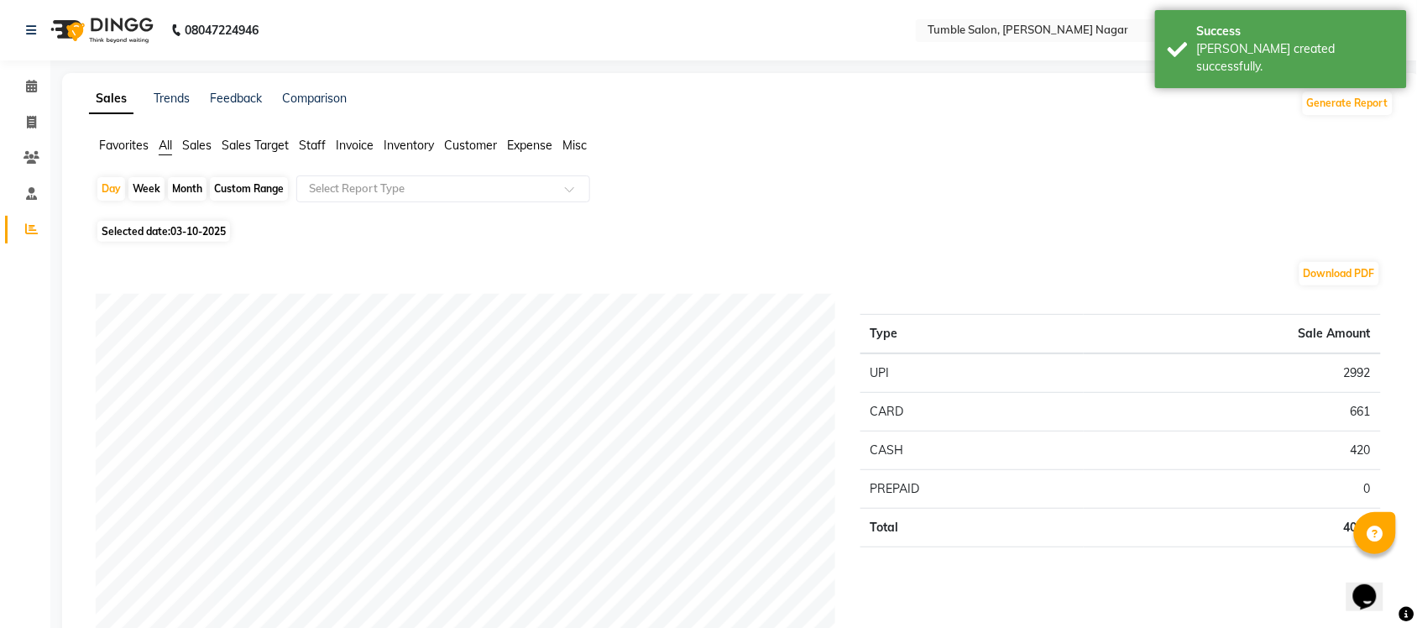
click at [317, 148] on span "Staff" at bounding box center [312, 145] width 27 height 15
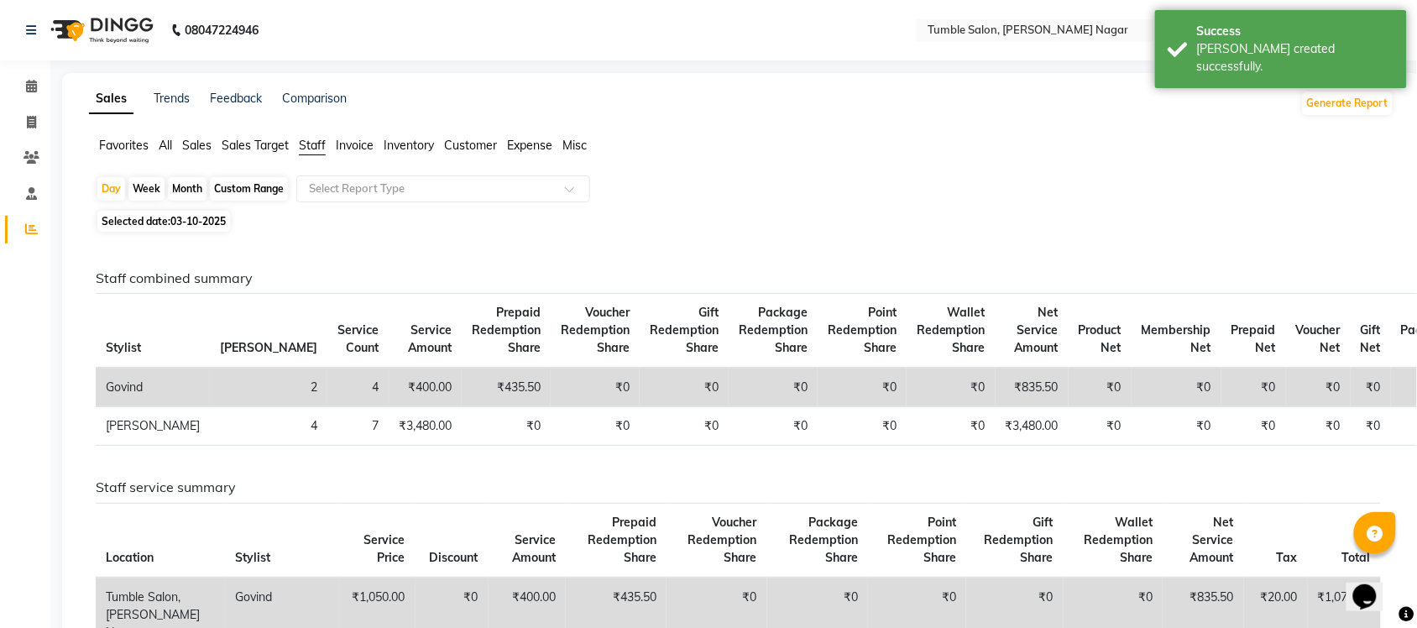
click at [185, 186] on div "Month" at bounding box center [187, 189] width 39 height 24
select select "10"
select select "2025"
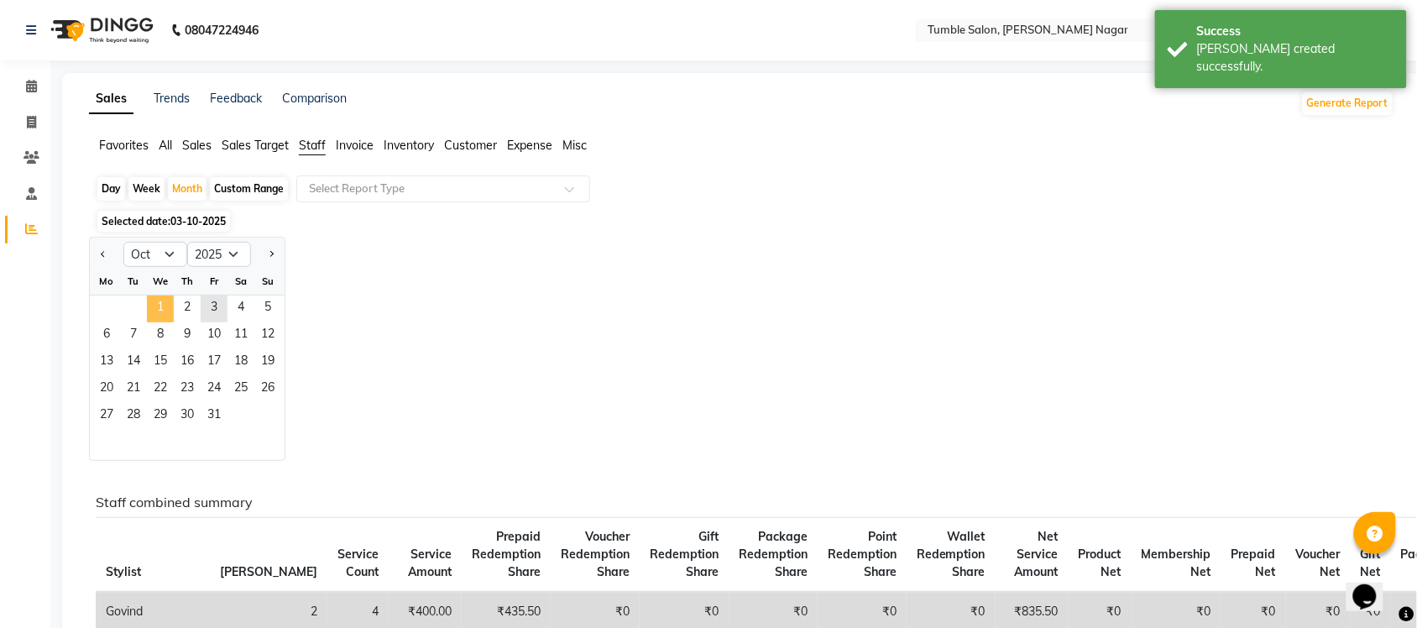
click at [164, 304] on span "1" at bounding box center [160, 309] width 27 height 27
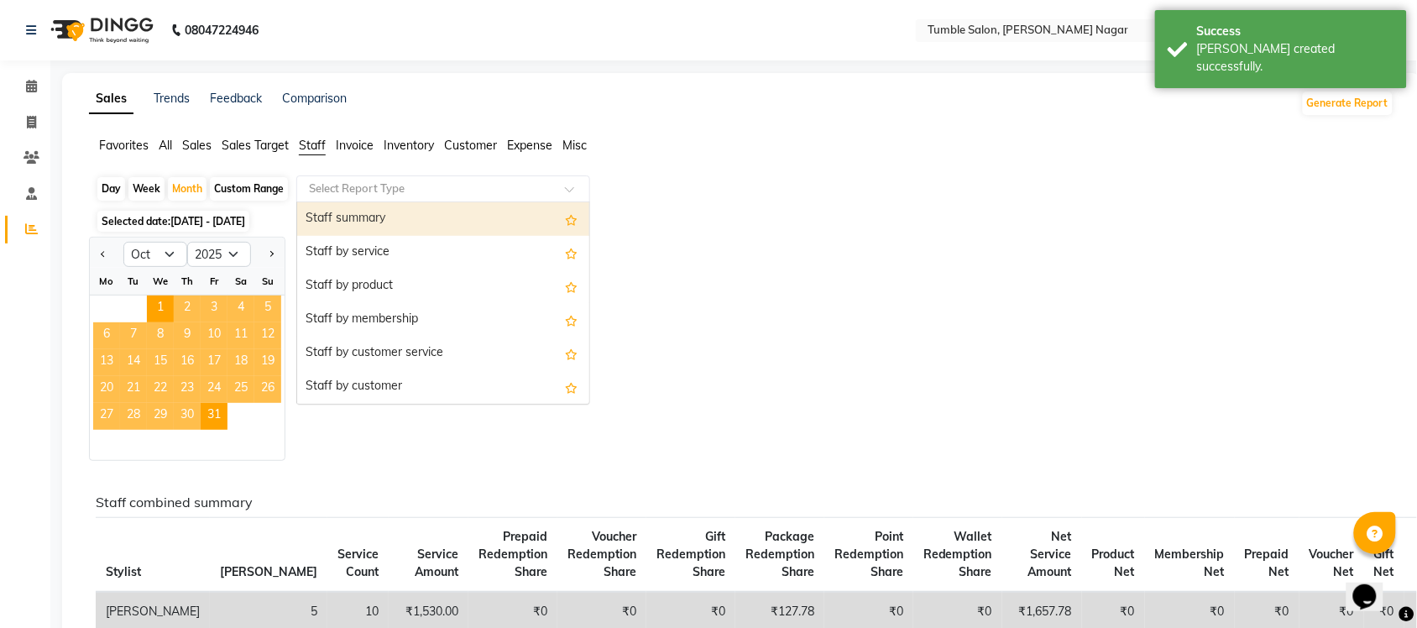
click at [375, 186] on input "text" at bounding box center [427, 189] width 242 height 17
click at [367, 217] on div "Staff summary" at bounding box center [443, 219] width 292 height 34
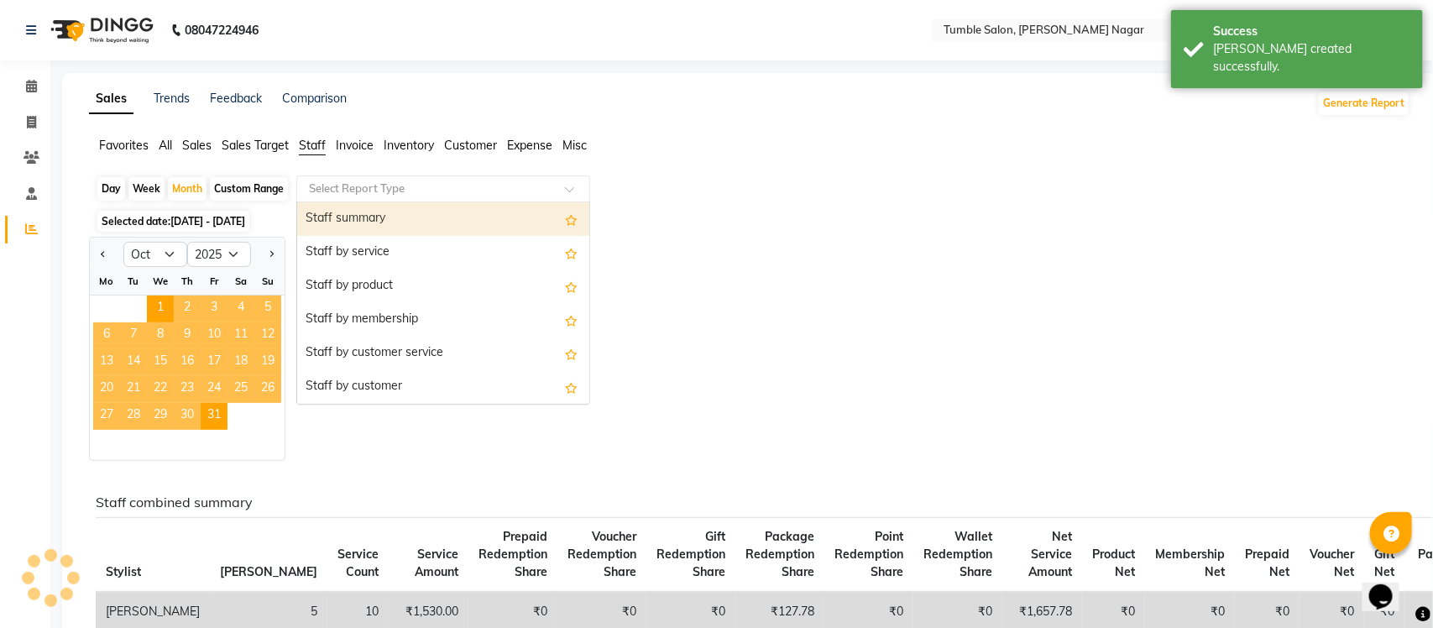
select select "full_report"
select select "csv"
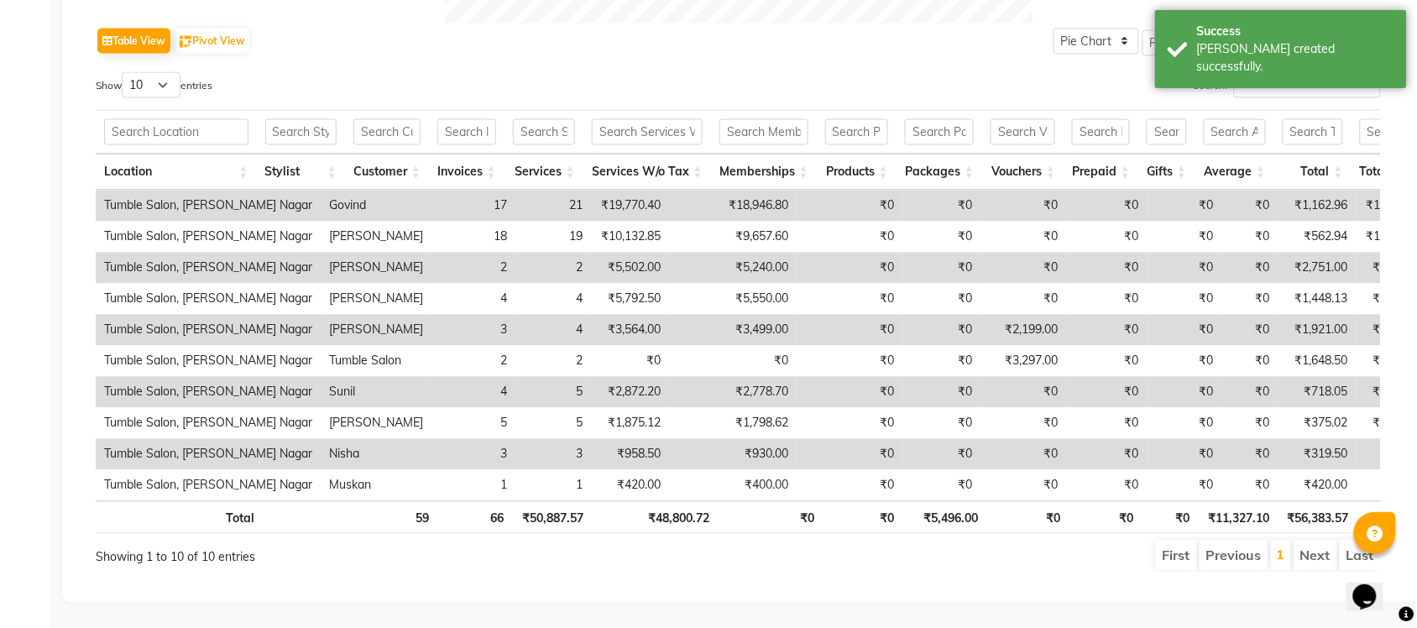
scroll to position [840, 0]
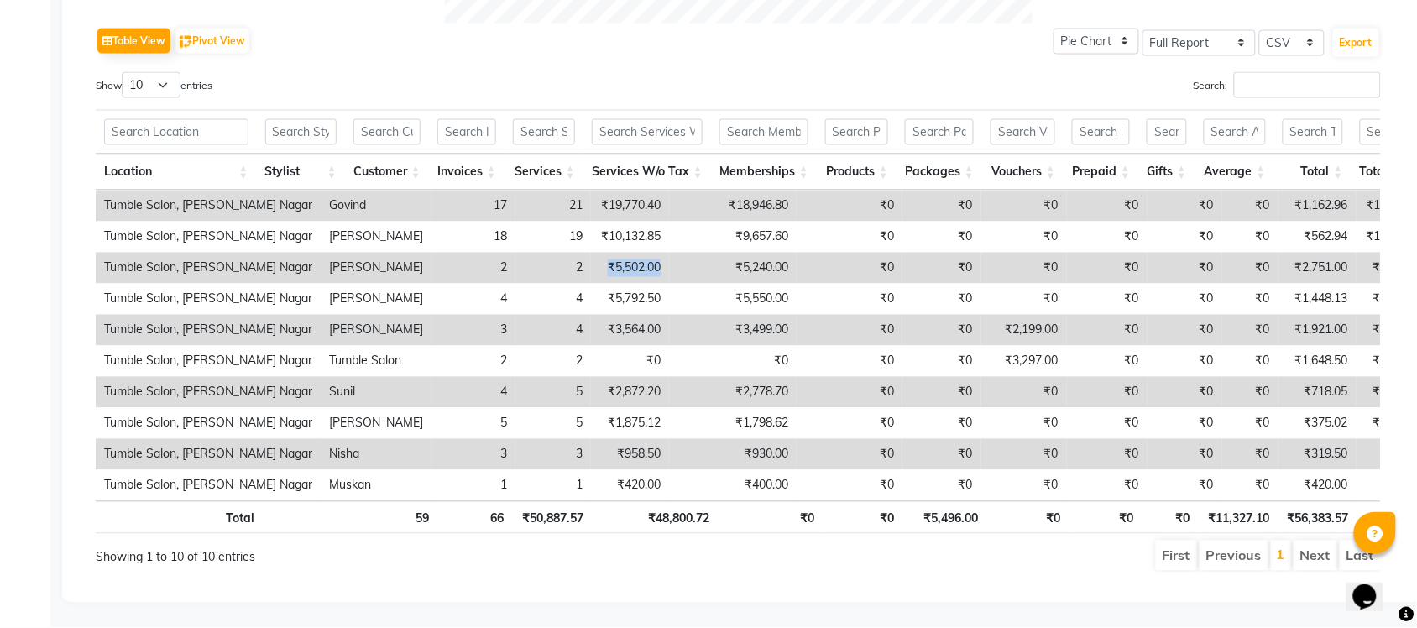
drag, startPoint x: 527, startPoint y: 258, endPoint x: 599, endPoint y: 258, distance: 72.2
click at [599, 258] on tr "Tumble Salon, Uttam Nagar Neetu 2 2 ₹5,502.00 ₹5,240.00 ₹0 ₹0 ₹0 ₹0 ₹0 ₹0 ₹2,75…" at bounding box center [1022, 268] width 1852 height 31
drag, startPoint x: 526, startPoint y: 451, endPoint x: 619, endPoint y: 451, distance: 93.2
click at [619, 451] on tr "Tumble Salon, Uttam Nagar Nisha 3 3 ₹958.50 ₹930.00 ₹0 ₹0 ₹0 ₹0 ₹0 ₹0 ₹319.50 ₹…" at bounding box center [1022, 454] width 1852 height 31
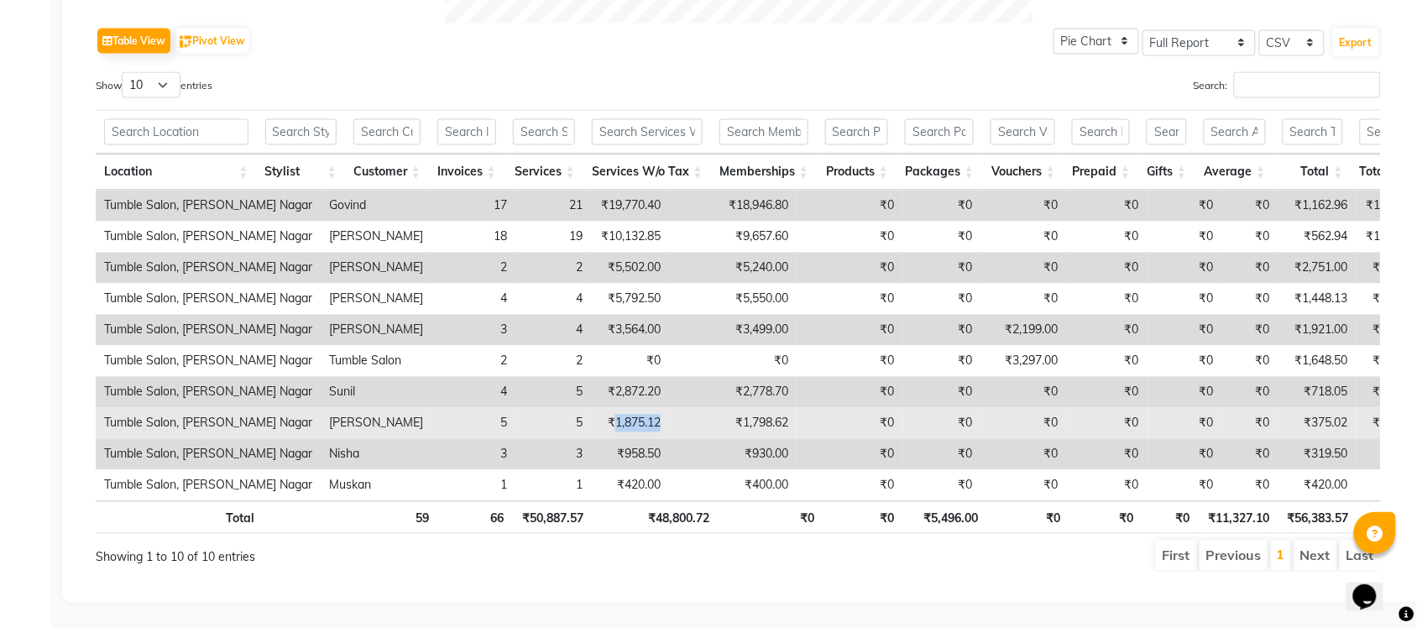
drag, startPoint x: 533, startPoint y: 417, endPoint x: 644, endPoint y: 417, distance: 110.8
click at [644, 417] on tr "Tumble Salon, Uttam Nagar Fiza Abbasi 5 5 ₹1,875.12 ₹1,798.62 ₹0 ₹0 ₹0 ₹0 ₹0 ₹0…" at bounding box center [1022, 423] width 1852 height 31
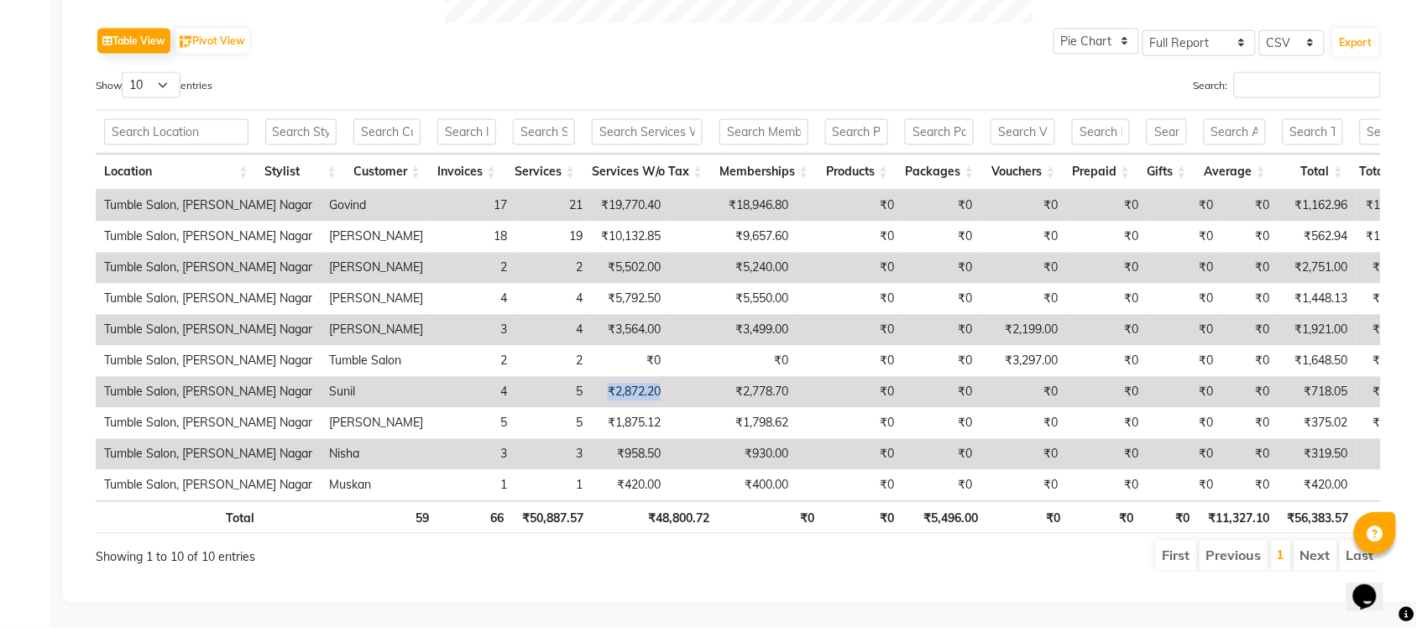
drag, startPoint x: 530, startPoint y: 382, endPoint x: 626, endPoint y: 390, distance: 96.1
click at [626, 390] on tr "Tumble Salon, Uttam Nagar Sunil 4 5 ₹2,872.20 ₹2,778.70 ₹0 ₹0 ₹0 ₹0 ₹0 ₹0 ₹718.…" at bounding box center [1022, 392] width 1852 height 31
drag, startPoint x: 533, startPoint y: 324, endPoint x: 597, endPoint y: 328, distance: 64.0
click at [597, 328] on tr "Tumble Salon, Uttam Nagar Rupesh 3 4 ₹3,564.00 ₹3,499.00 ₹0 ₹0 ₹2,199.00 ₹0 ₹0 …" at bounding box center [1022, 330] width 1852 height 31
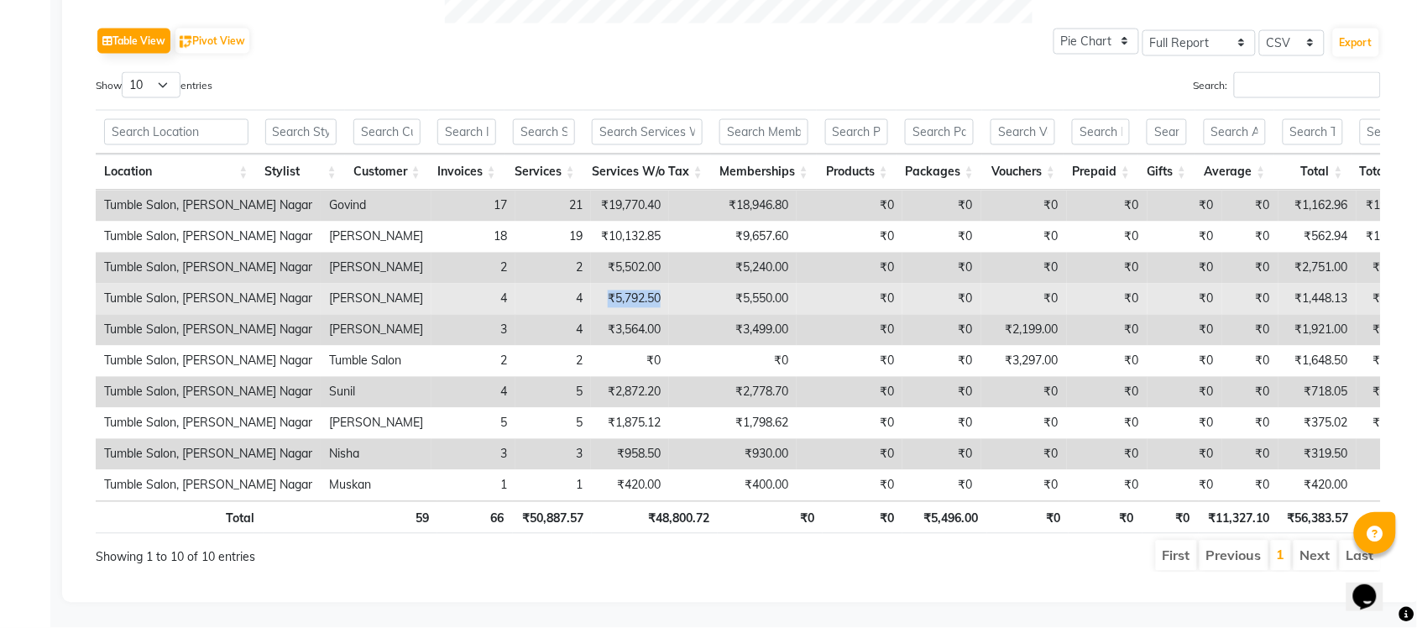
drag, startPoint x: 511, startPoint y: 301, endPoint x: 609, endPoint y: 301, distance: 98.2
click at [609, 301] on tr "Tumble Salon, Uttam Nagar Kiran Singh 4 4 ₹5,792.50 ₹5,550.00 ₹0 ₹0 ₹0 ₹0 ₹0 ₹0…" at bounding box center [1022, 299] width 1852 height 31
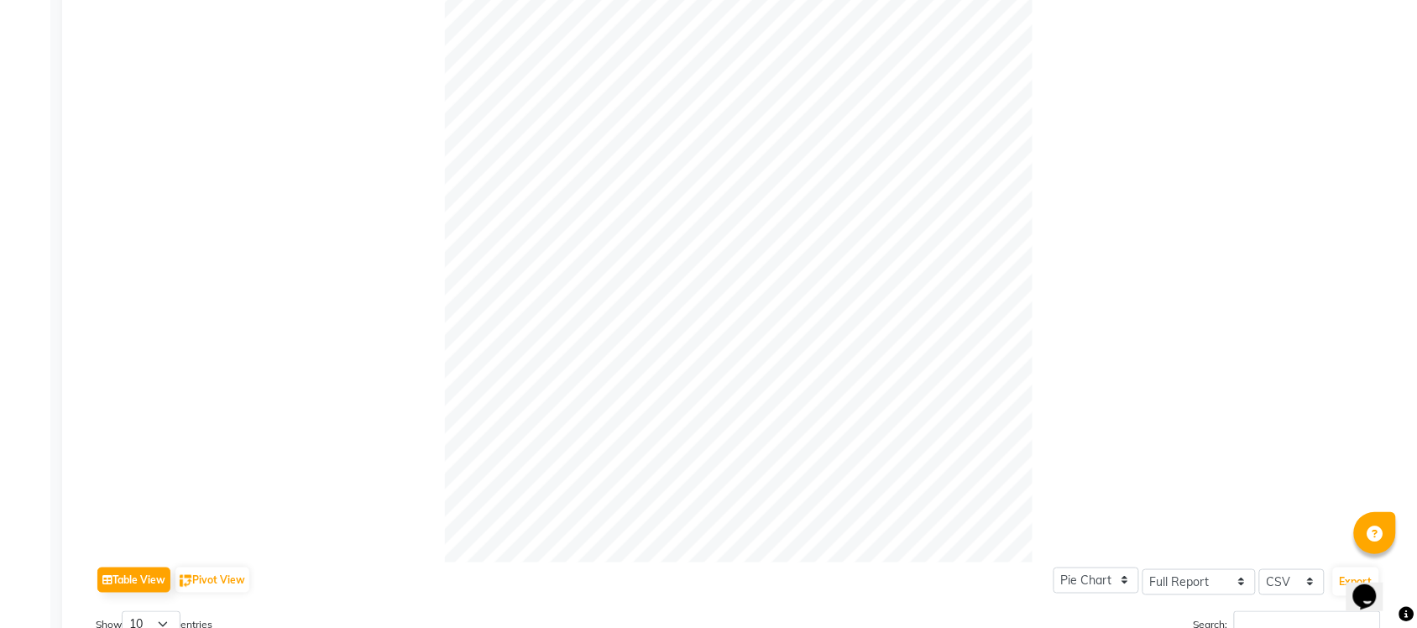
scroll to position [0, 0]
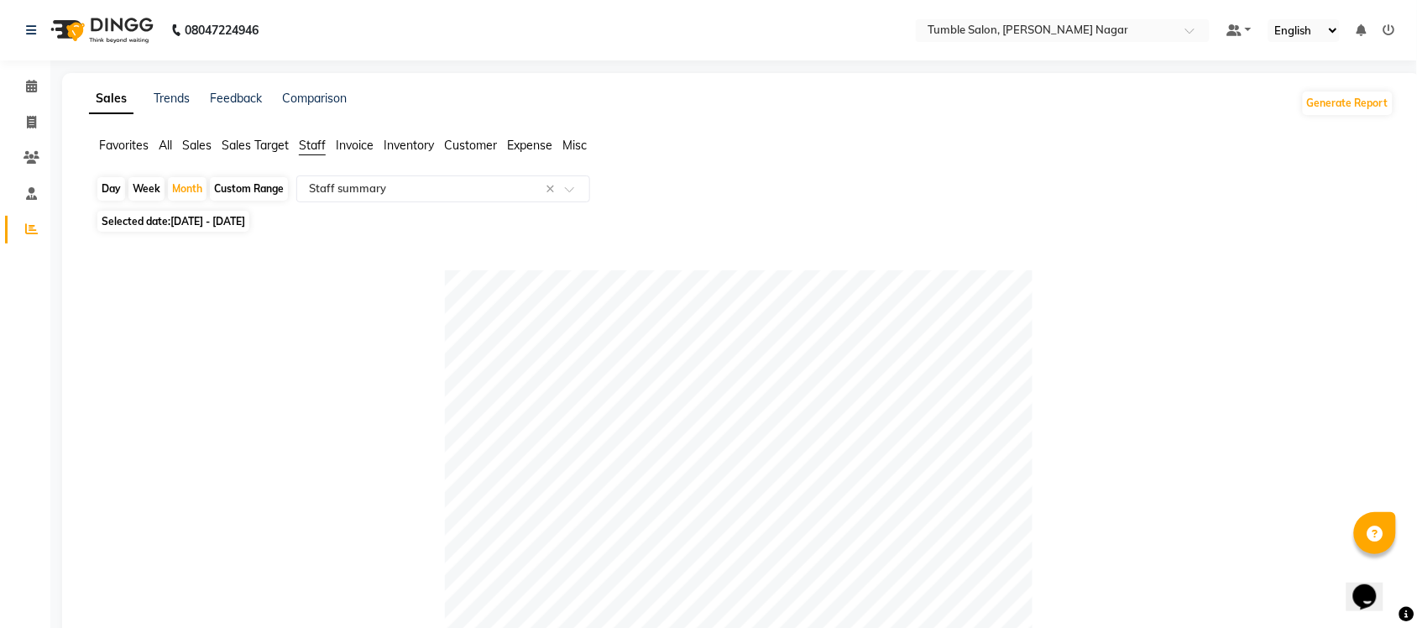
click at [111, 183] on div "Day" at bounding box center [111, 189] width 28 height 24
select select "10"
select select "2025"
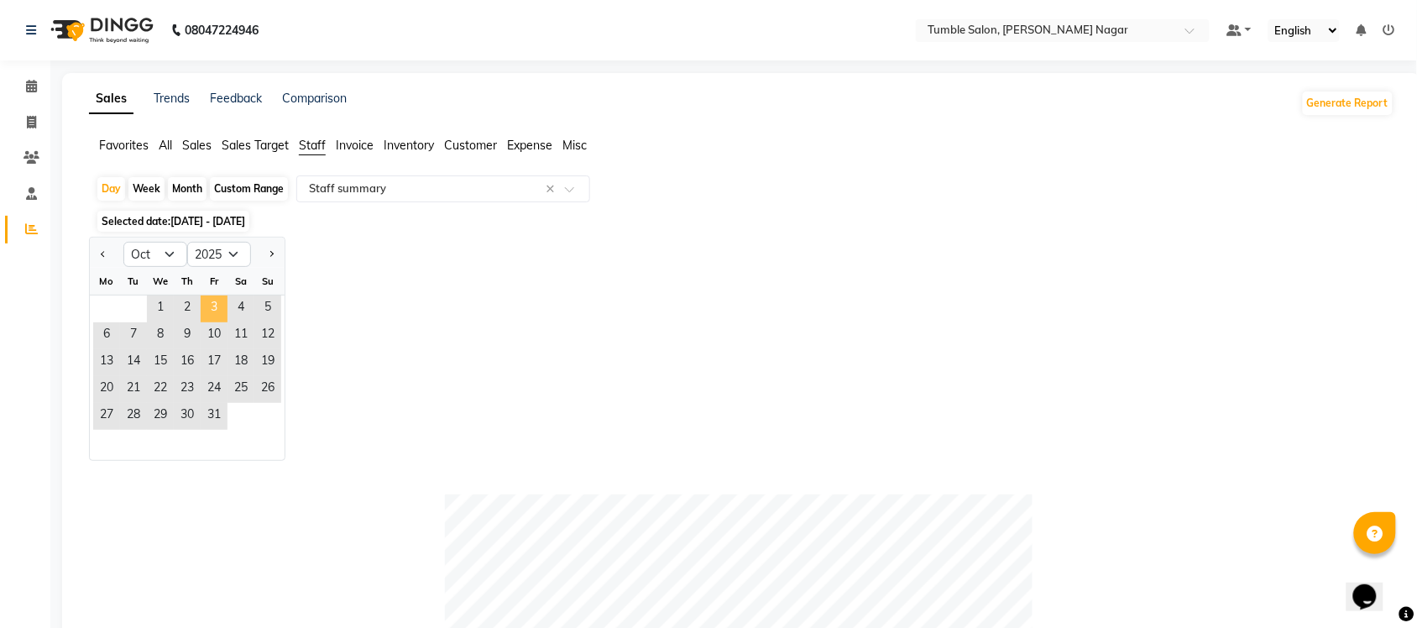
click at [214, 308] on span "3" at bounding box center [214, 309] width 27 height 27
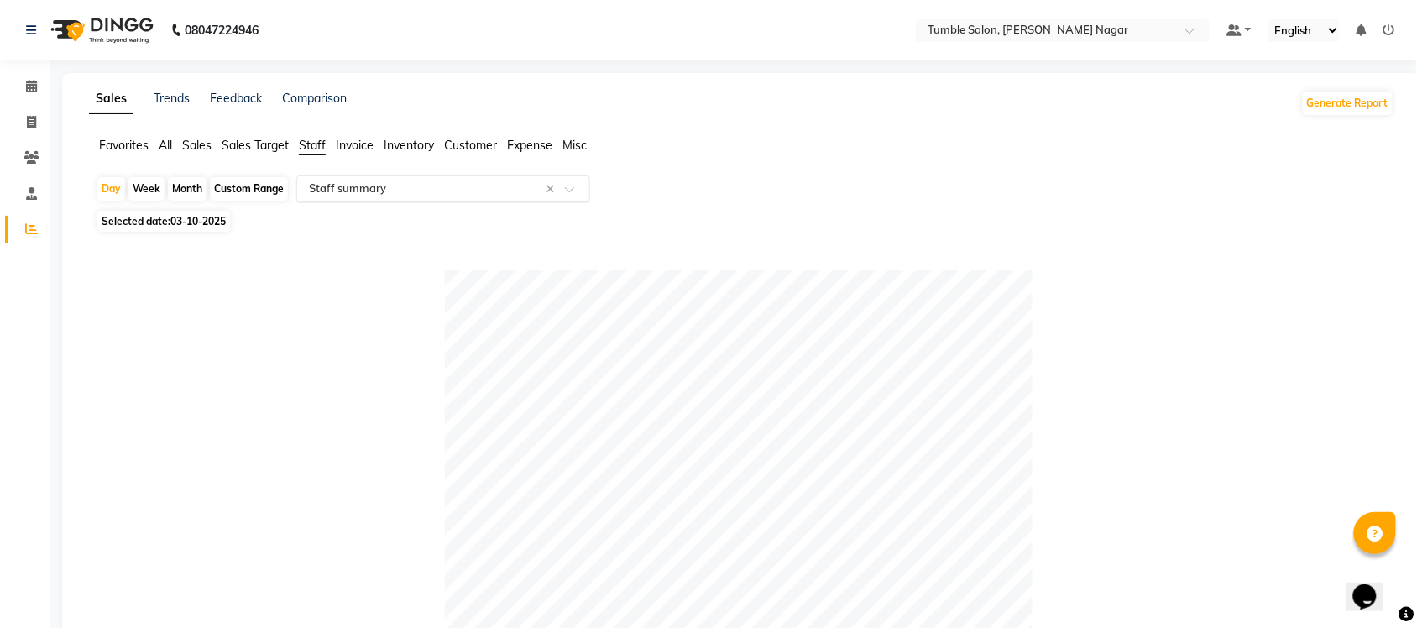
click at [365, 193] on input "text" at bounding box center [427, 189] width 242 height 17
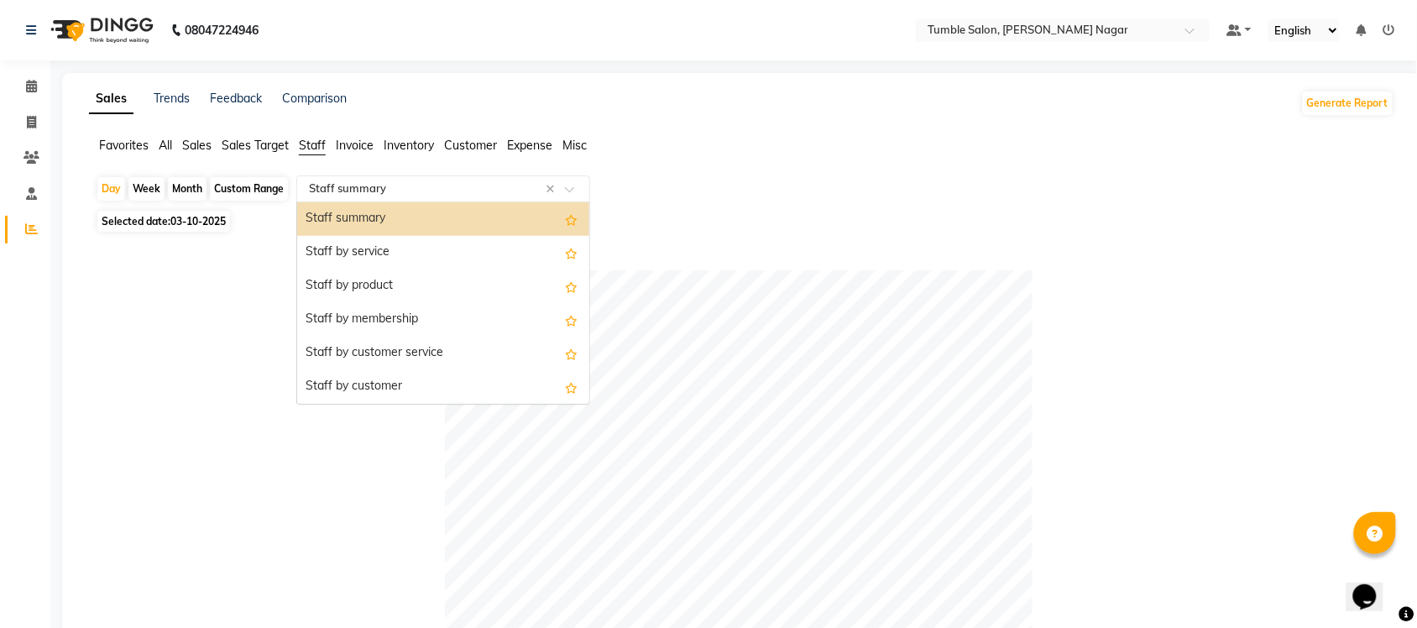
click at [365, 207] on div "Staff summary" at bounding box center [443, 219] width 292 height 34
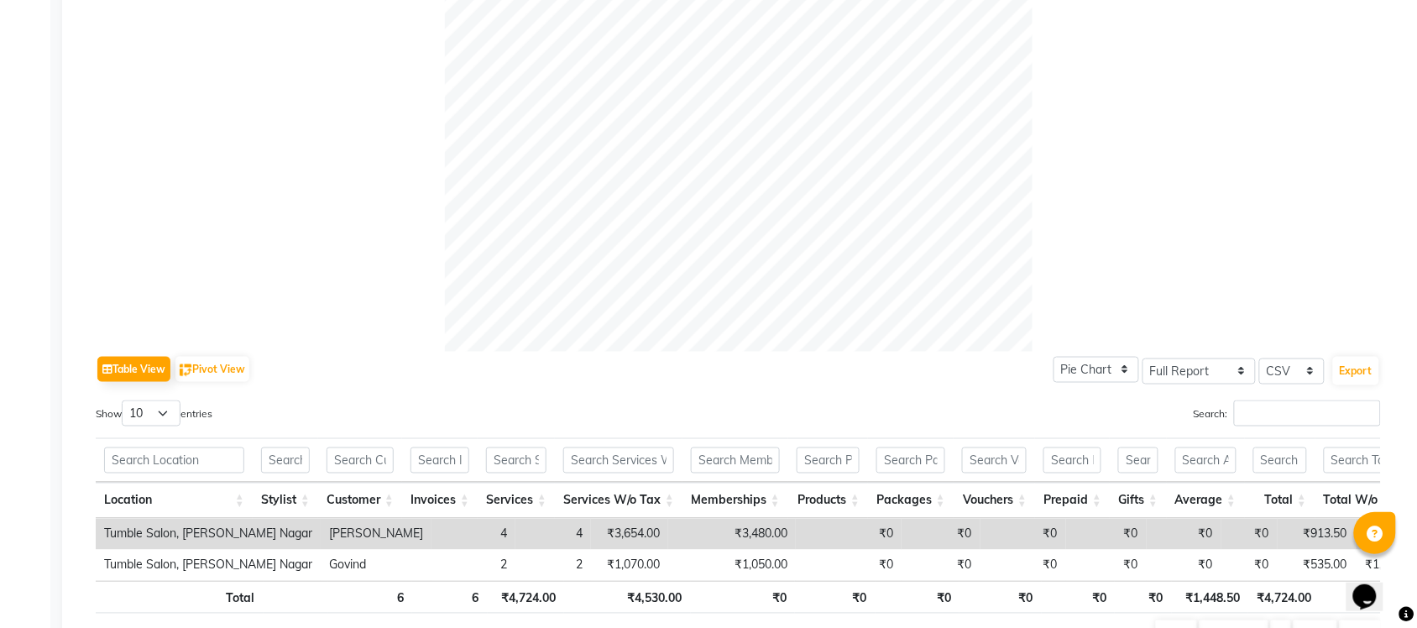
scroll to position [620, 0]
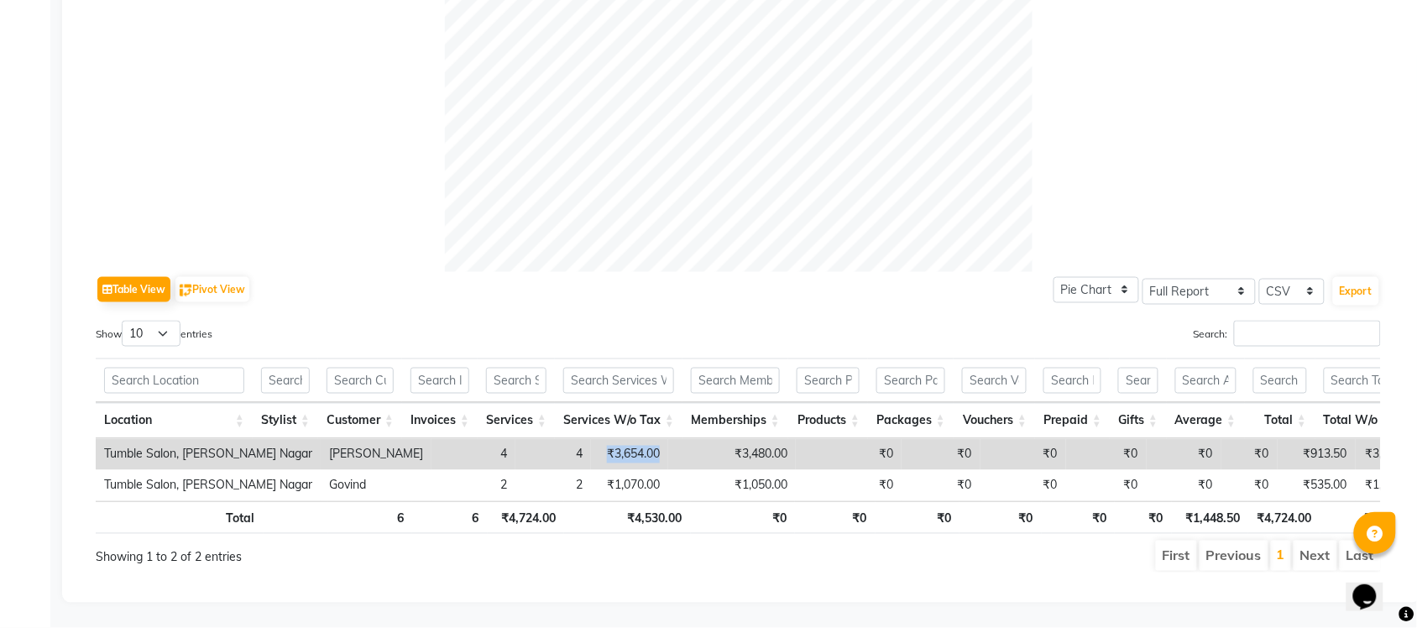
drag, startPoint x: 498, startPoint y: 416, endPoint x: 589, endPoint y: 416, distance: 90.7
click at [589, 439] on tr "Tumble Salon, Uttam Nagar Lokesh 4 4 ₹3,654.00 ₹3,480.00 ₹0 ₹0 ₹0 ₹0 ₹0 ₹0 ₹913…" at bounding box center [1018, 454] width 1844 height 31
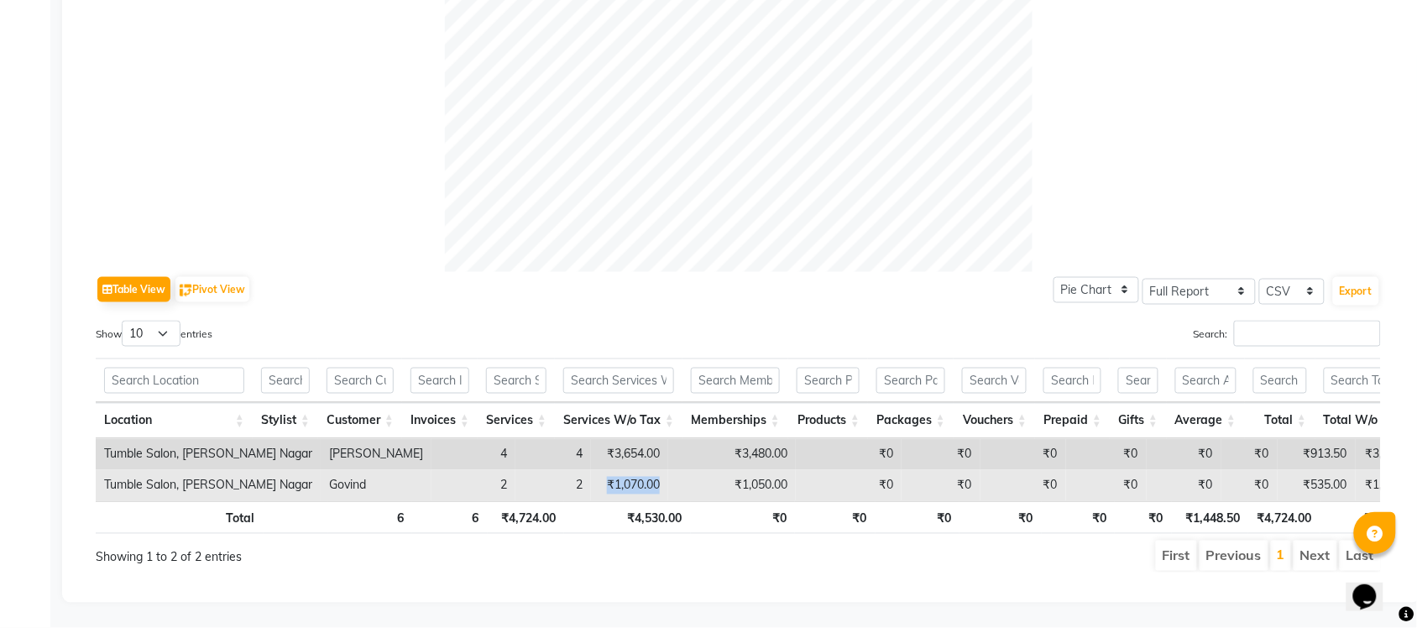
drag, startPoint x: 491, startPoint y: 454, endPoint x: 586, endPoint y: 450, distance: 95.0
click at [586, 470] on tr "Tumble Salon, Uttam Nagar Govind 2 2 ₹1,070.00 ₹1,050.00 ₹0 ₹0 ₹0 ₹0 ₹0 ₹0 ₹535…" at bounding box center [1018, 485] width 1844 height 31
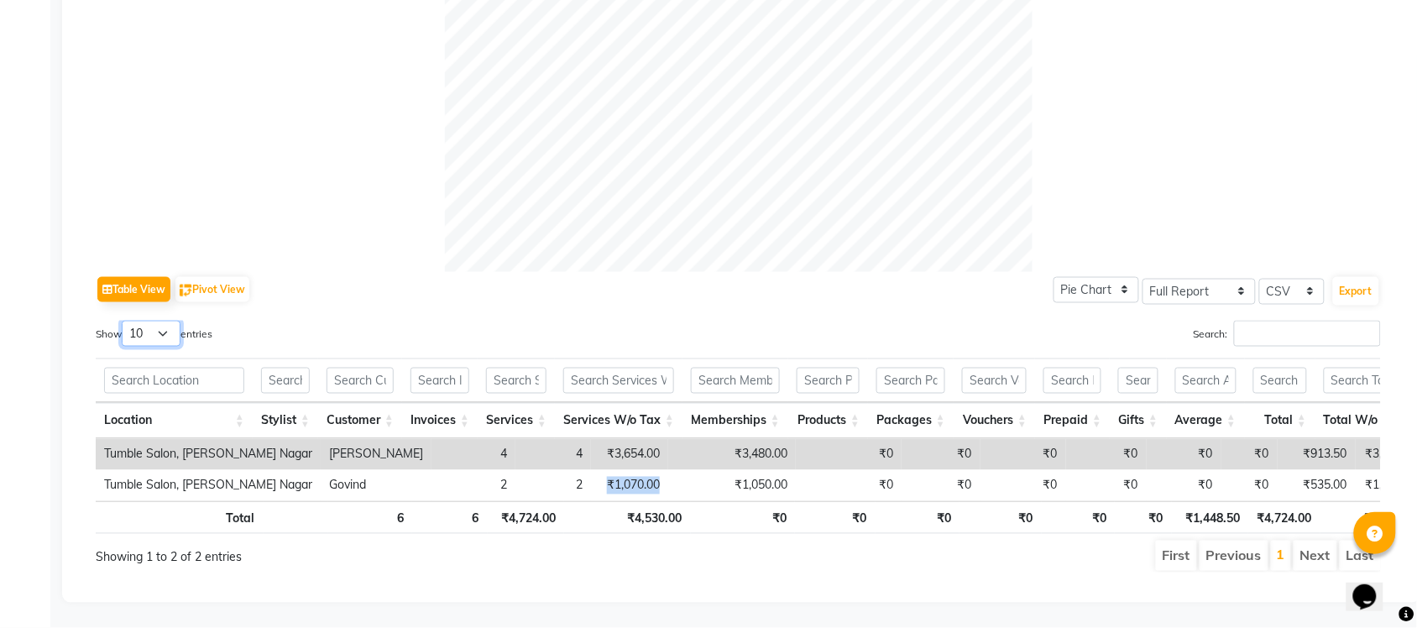
click at [156, 321] on select "10 25 50 100" at bounding box center [151, 334] width 59 height 26
click at [124, 321] on select "10 25 50 100" at bounding box center [151, 334] width 59 height 26
click at [137, 321] on select "10 25 50 100" at bounding box center [151, 334] width 59 height 26
select select "10"
click at [124, 321] on select "10 25 50 100" at bounding box center [151, 334] width 59 height 26
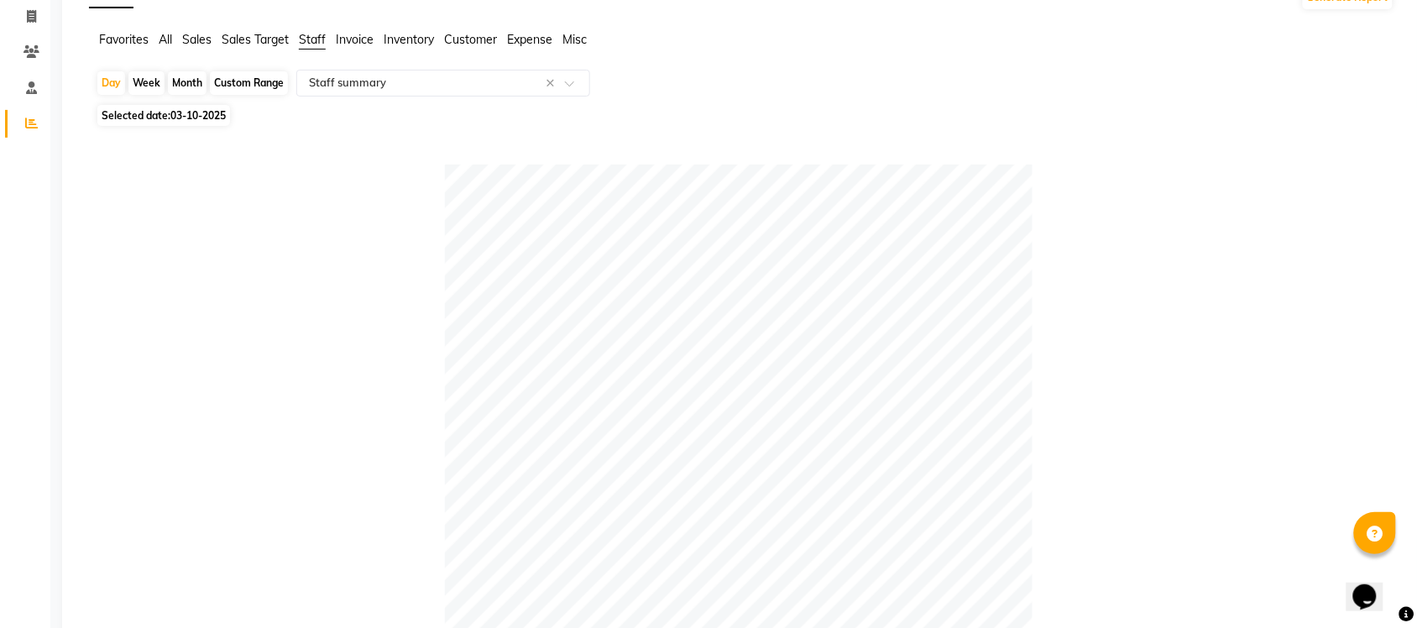
scroll to position [0, 0]
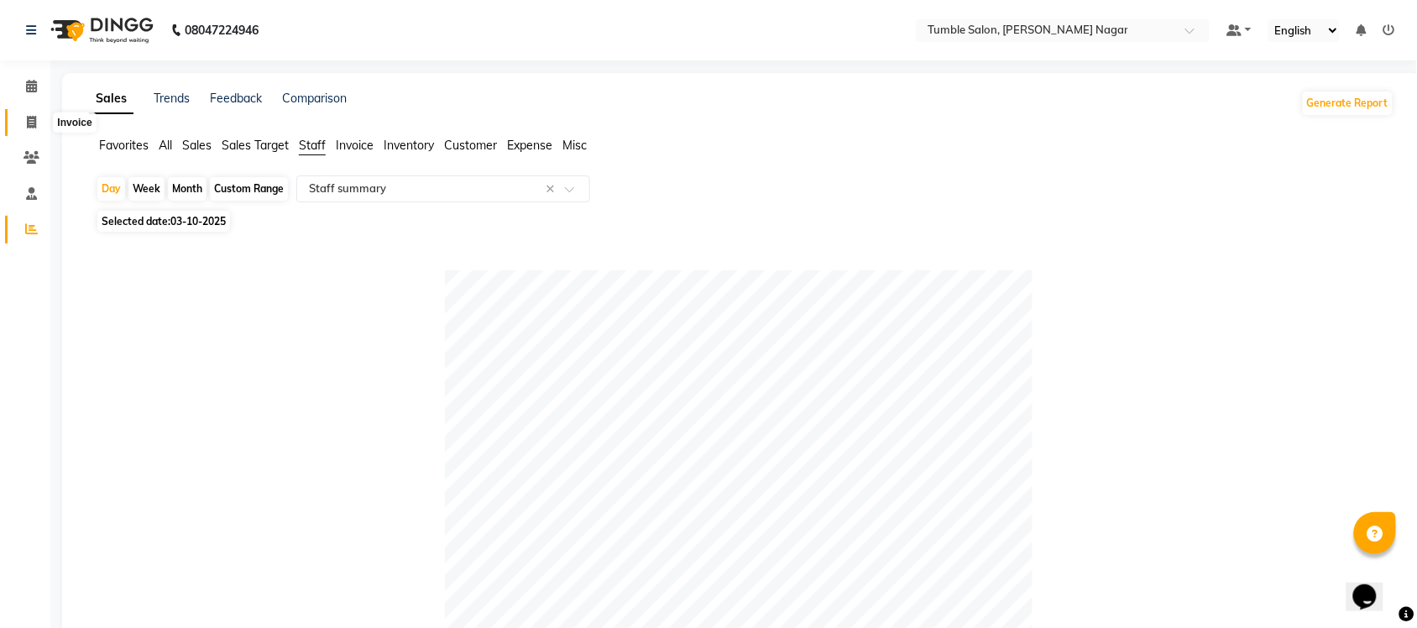
click at [29, 118] on icon at bounding box center [31, 122] width 9 height 13
select select "service"
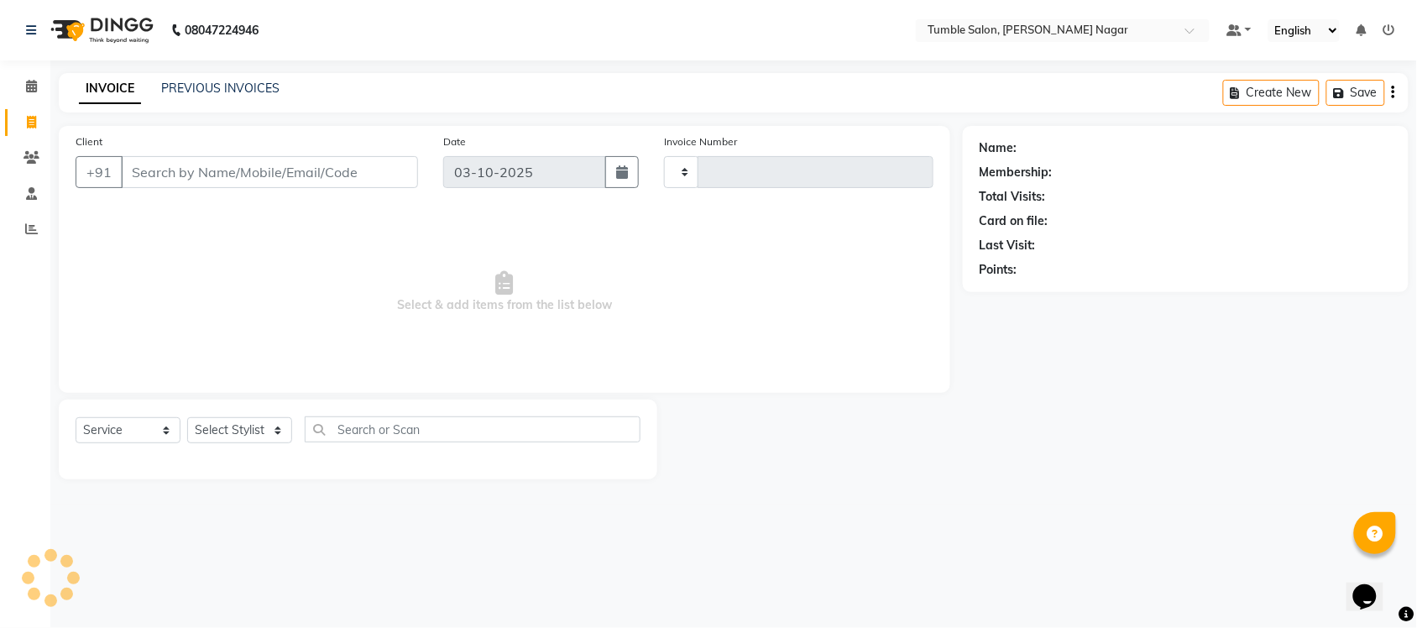
type input "2650"
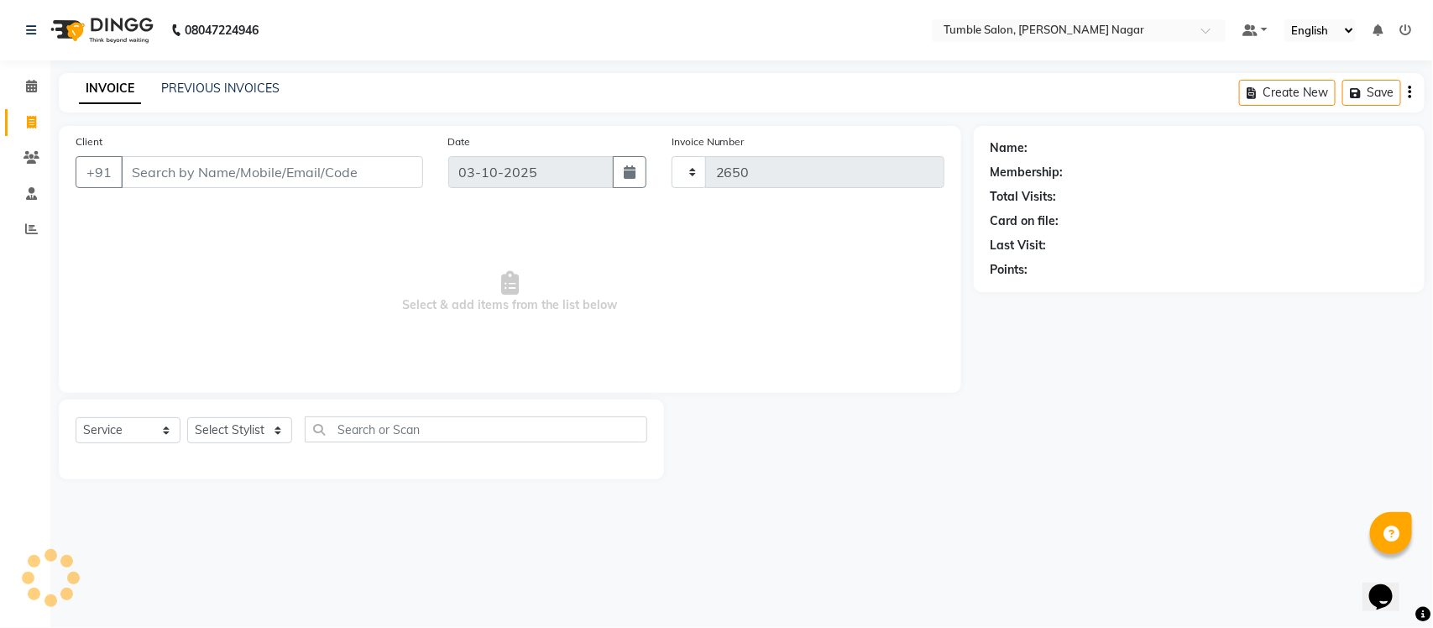
select select "8207"
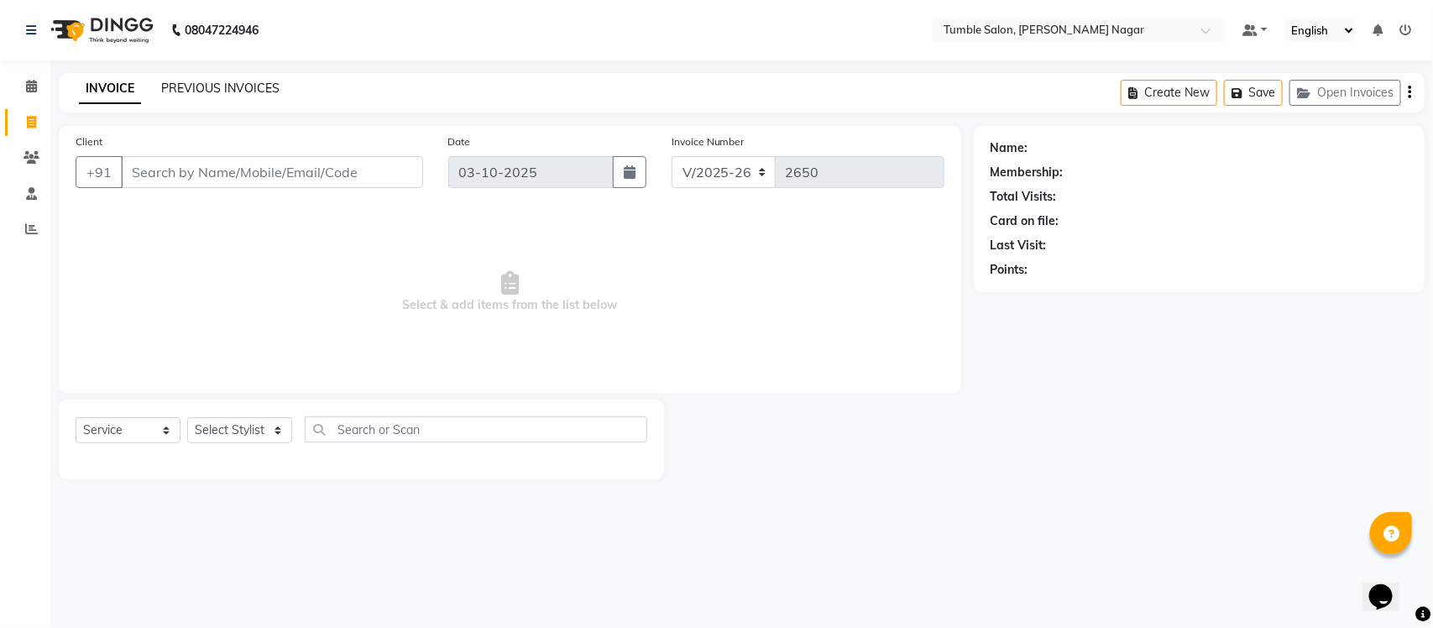
click at [245, 89] on link "PREVIOUS INVOICES" at bounding box center [220, 88] width 118 height 15
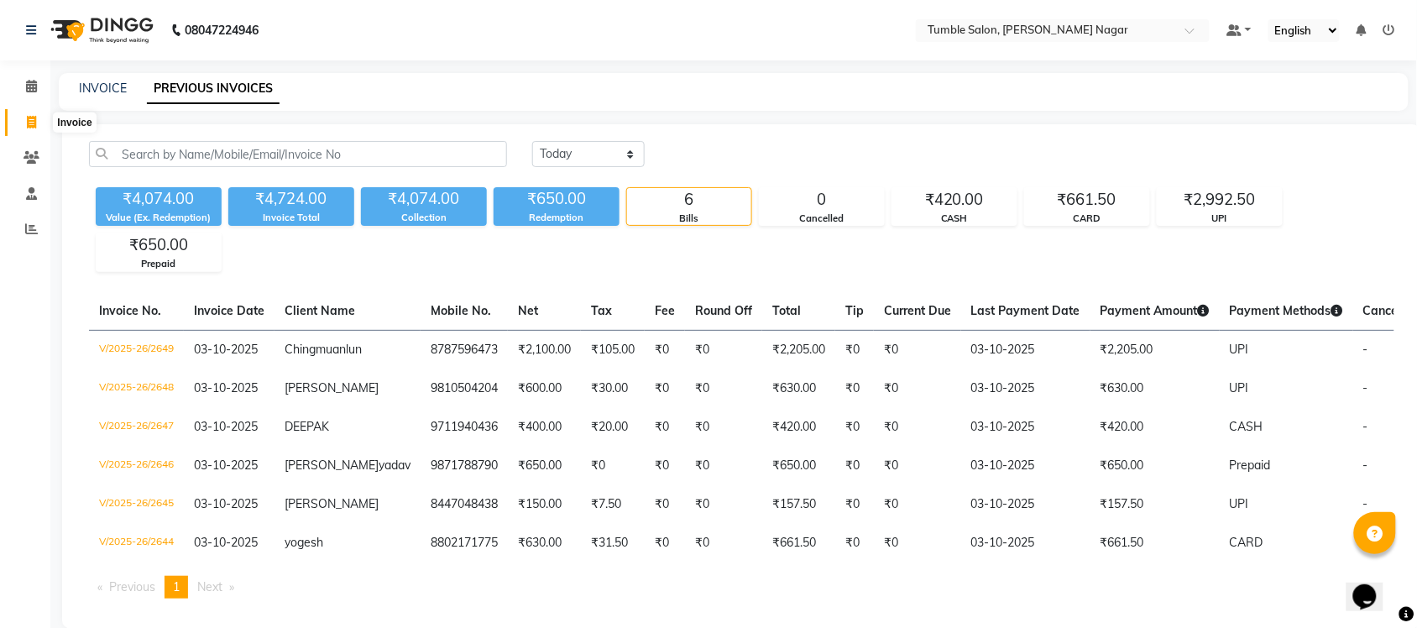
click at [24, 118] on span at bounding box center [31, 122] width 29 height 19
select select "service"
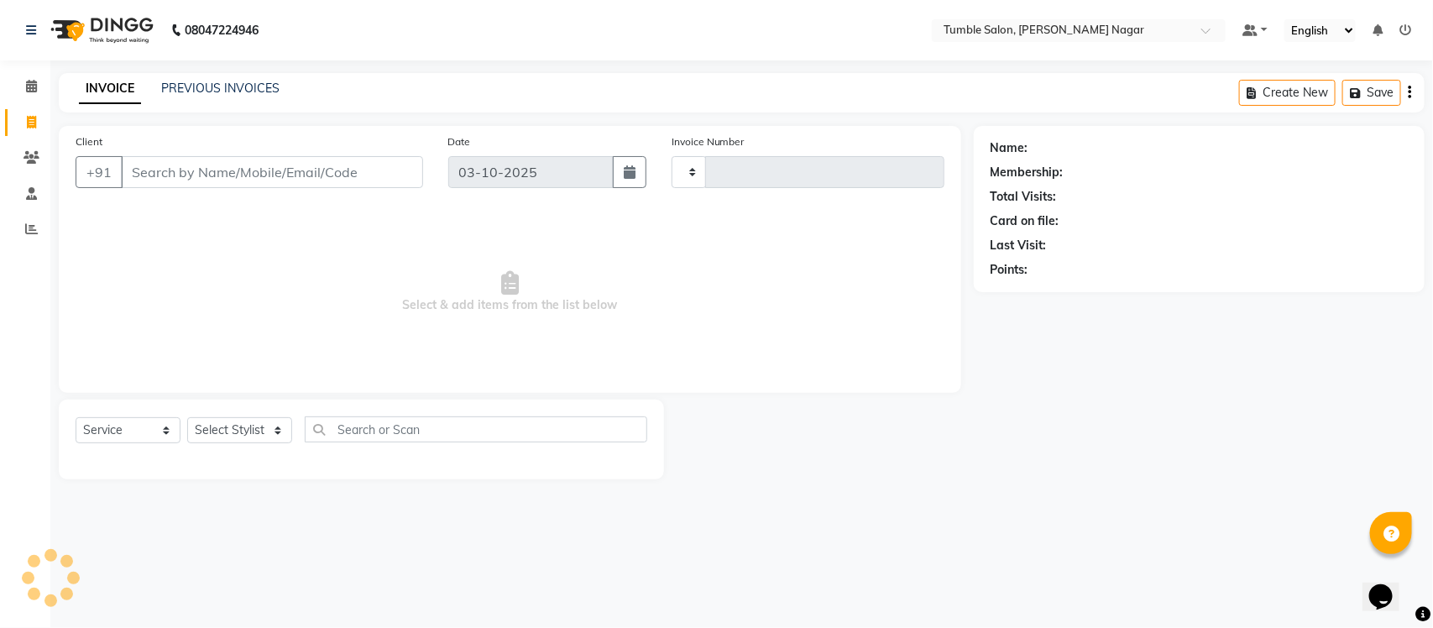
type input "2650"
select select "8207"
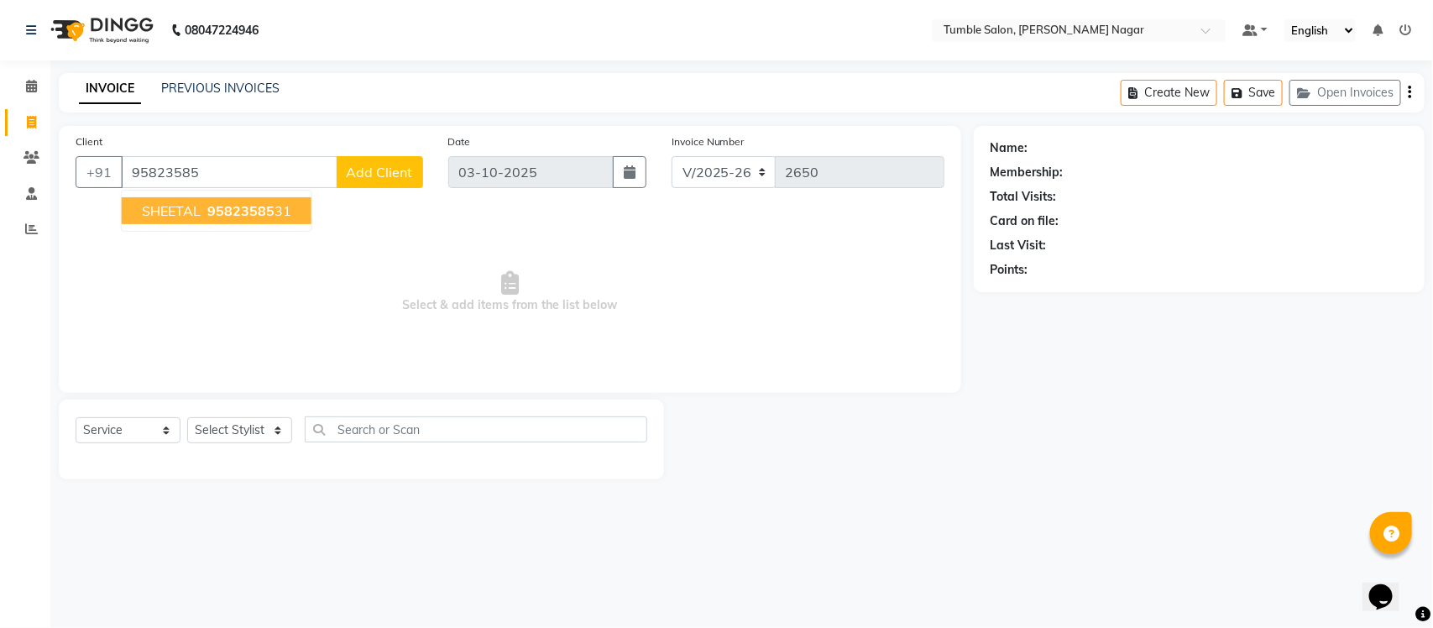
click at [296, 211] on button "SHEETAL 95823585 31" at bounding box center [217, 210] width 190 height 27
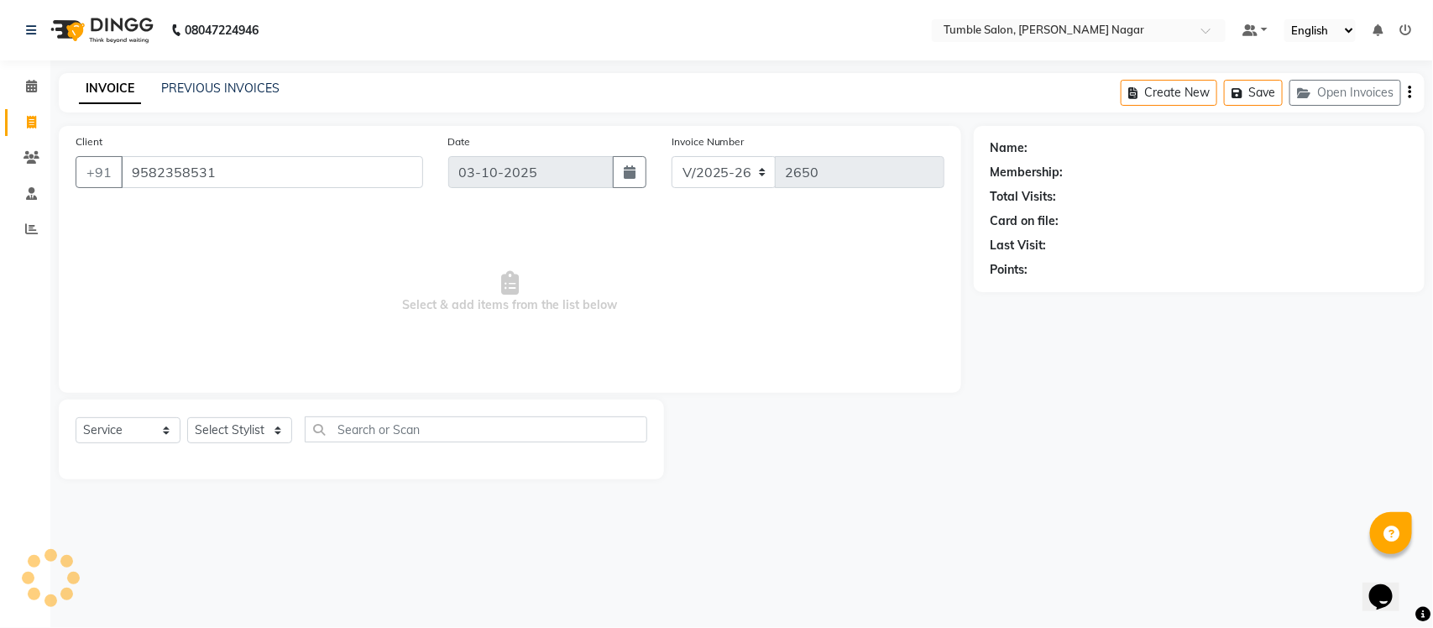
type input "9582358531"
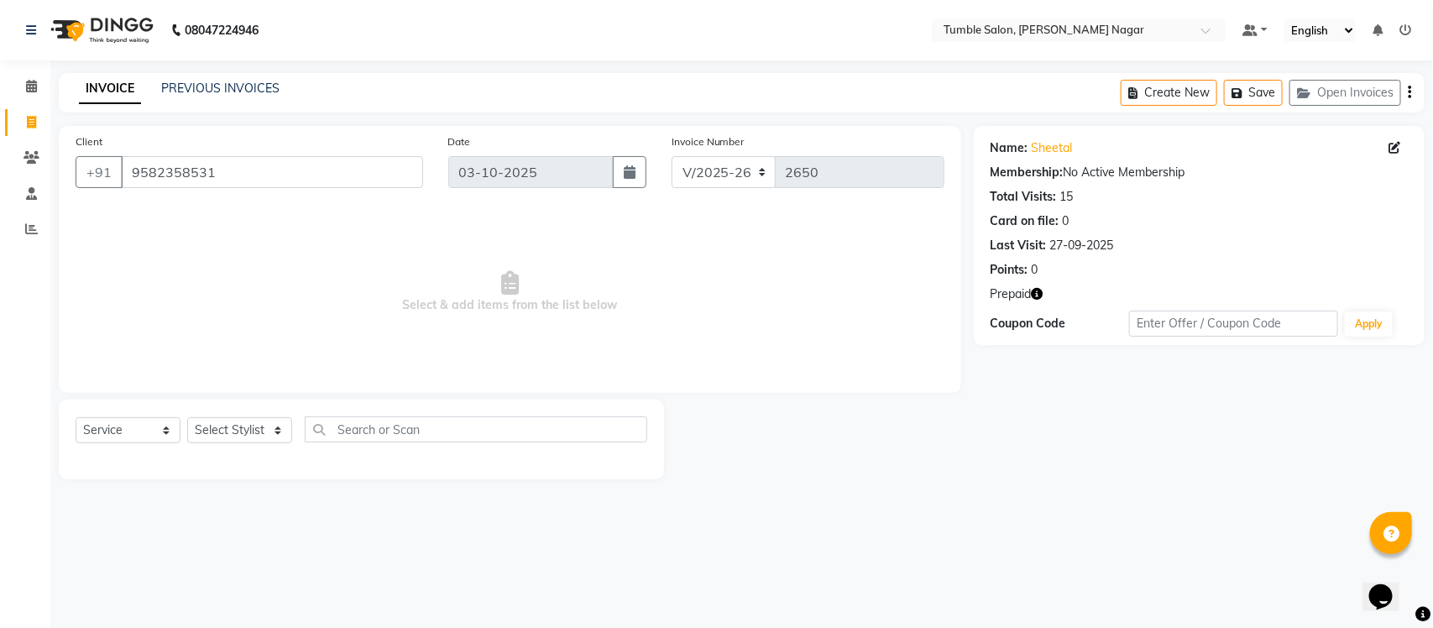
click at [1039, 296] on icon "button" at bounding box center [1038, 294] width 12 height 12
click at [137, 437] on select "Select Service Product Membership Package Voucher Prepaid Gift Card" at bounding box center [128, 430] width 105 height 26
click at [76, 417] on select "Select Service Product Membership Package Voucher Prepaid Gift Card" at bounding box center [128, 430] width 105 height 26
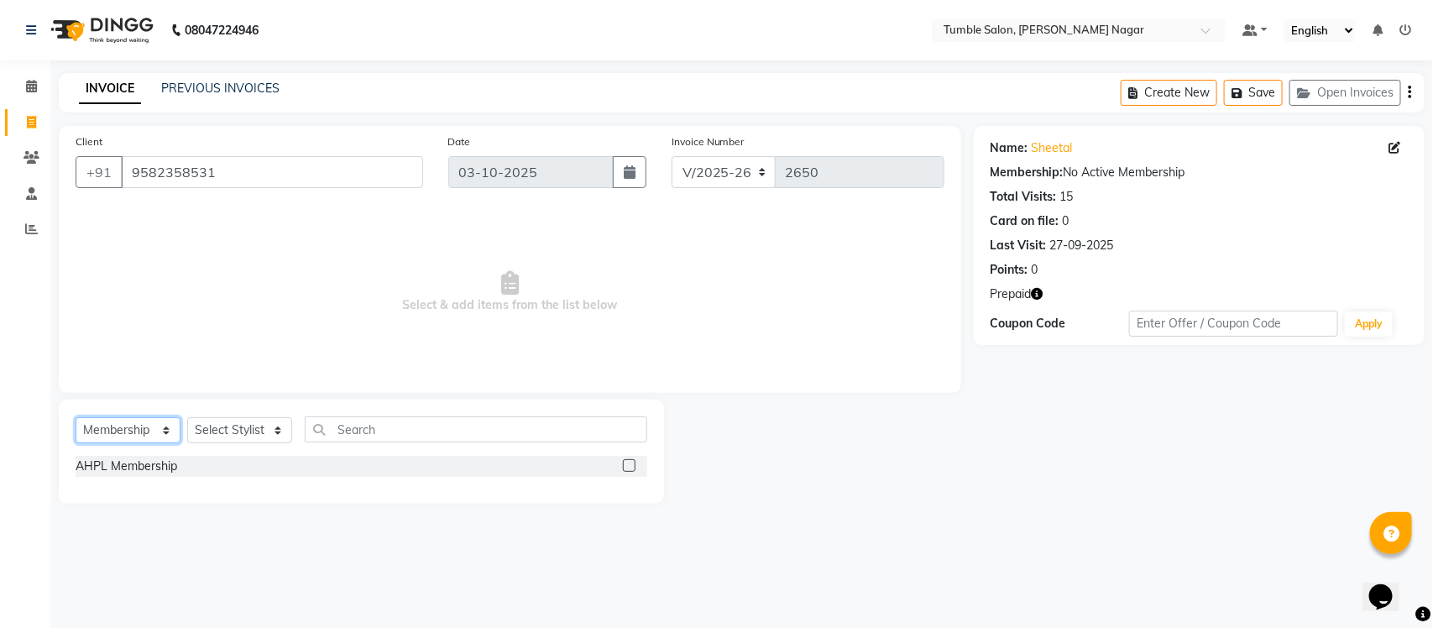
click at [118, 421] on select "Select Service Product Membership Package Voucher Prepaid Gift Card" at bounding box center [128, 430] width 105 height 26
select select "P"
click at [76, 417] on select "Select Service Product Membership Package Voucher Prepaid Gift Card" at bounding box center [128, 430] width 105 height 26
click at [116, 492] on div "10K Prepaid Membership" at bounding box center [143, 491] width 135 height 18
checkbox input "false"
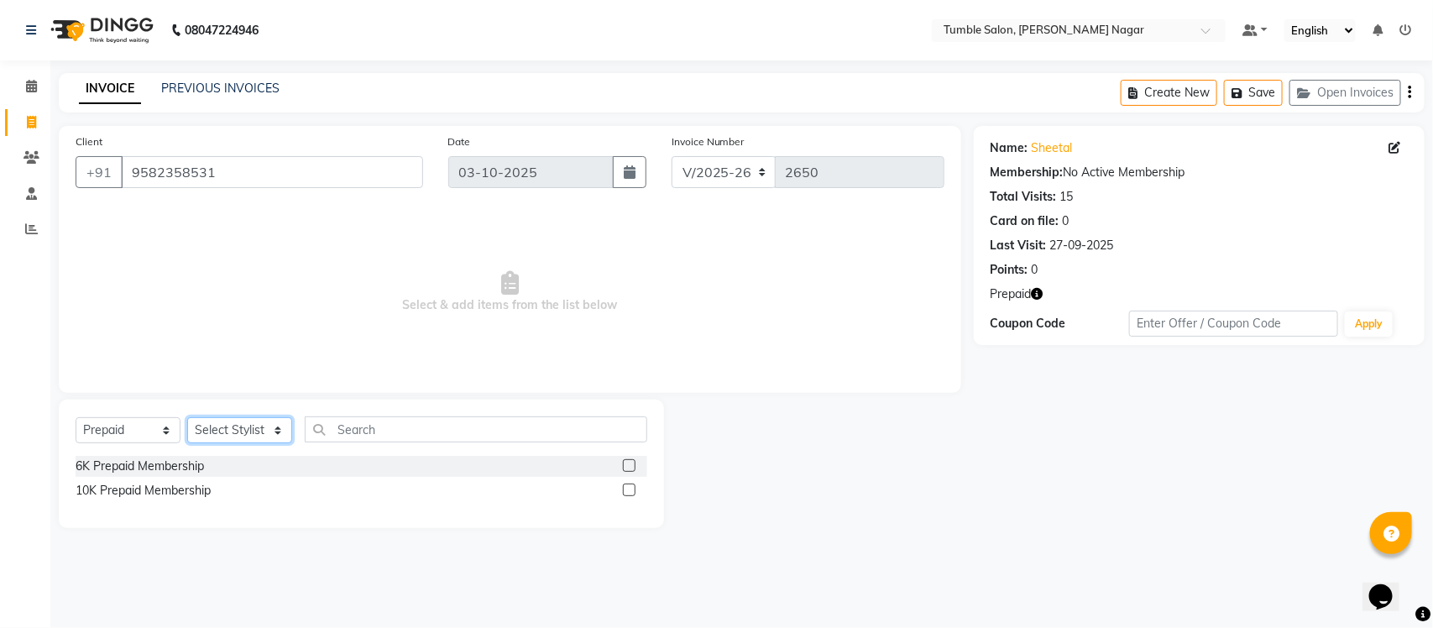
click at [221, 438] on select "Select Stylist Finance id [PERSON_NAME] [PERSON_NAME] [PERSON_NAME] [PERSON_NAM…" at bounding box center [239, 430] width 105 height 26
select select "85222"
click at [187, 417] on select "Select Stylist Finance id [PERSON_NAME] [PERSON_NAME] [PERSON_NAME] [PERSON_NAM…" at bounding box center [239, 430] width 105 height 26
click at [178, 493] on div "10K Prepaid Membership" at bounding box center [143, 491] width 135 height 18
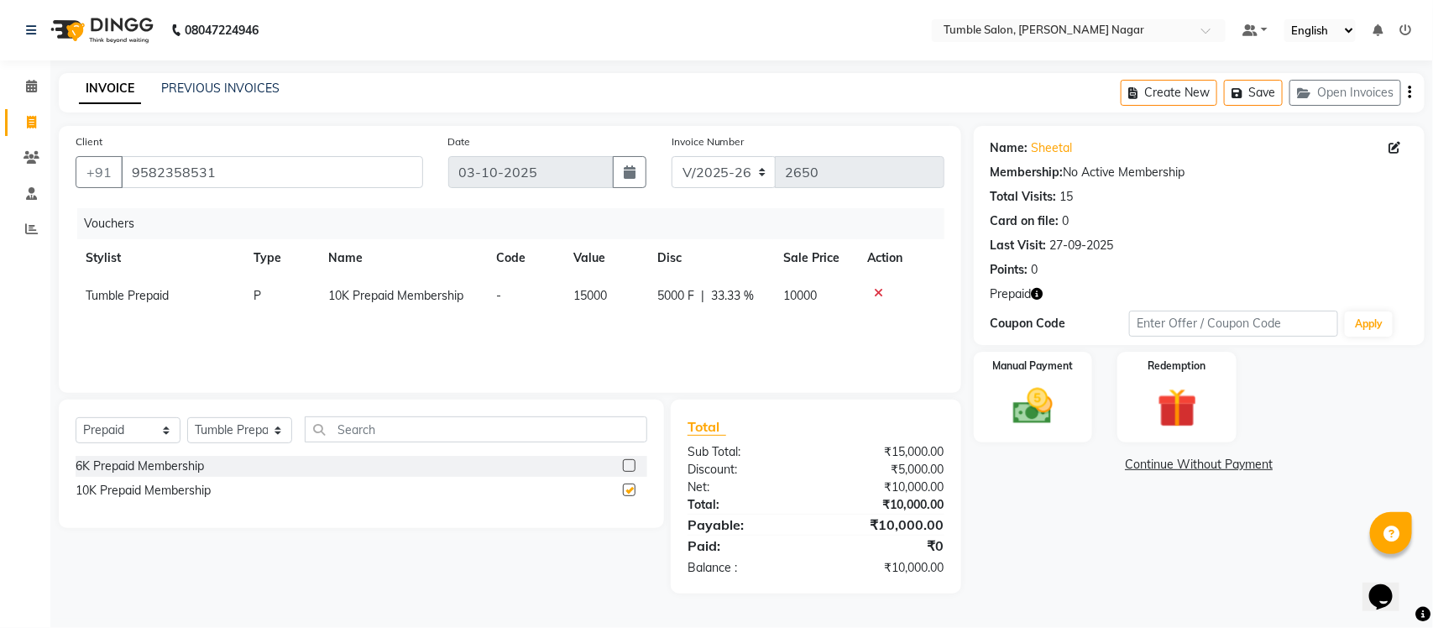
checkbox input "false"
click at [1034, 417] on img at bounding box center [1033, 406] width 66 height 47
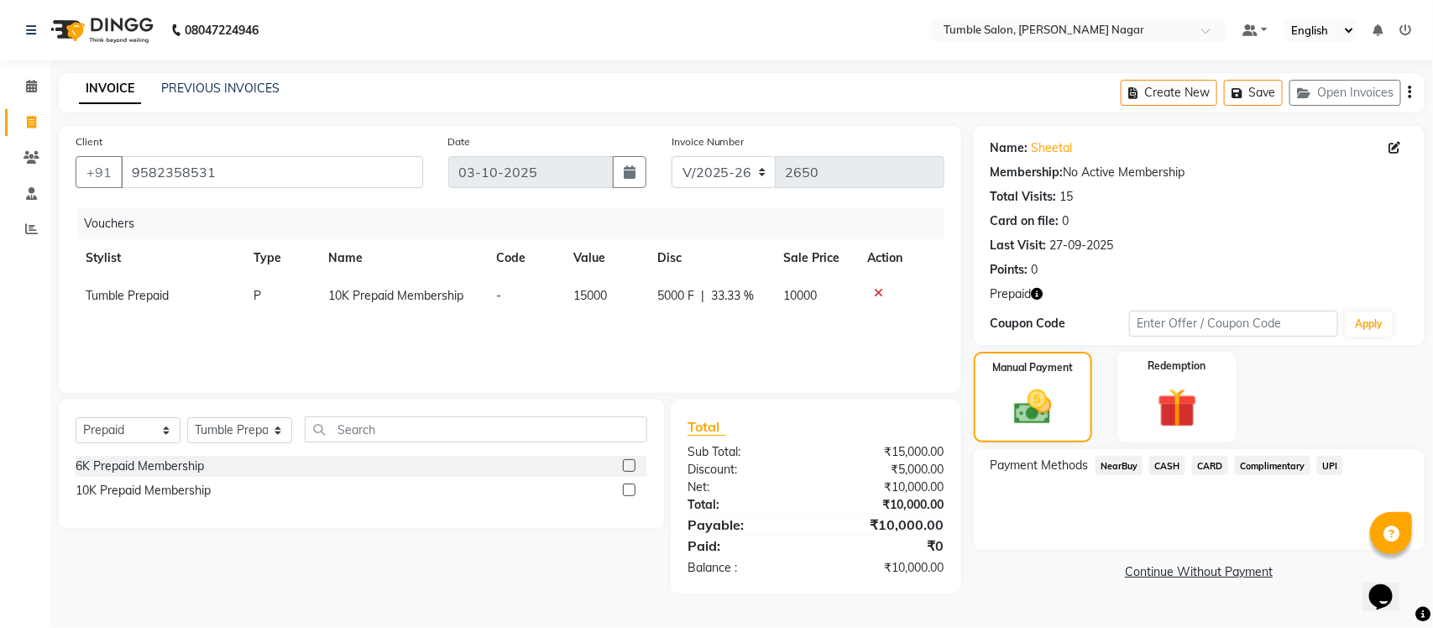
click at [1212, 460] on span "CARD" at bounding box center [1210, 465] width 36 height 19
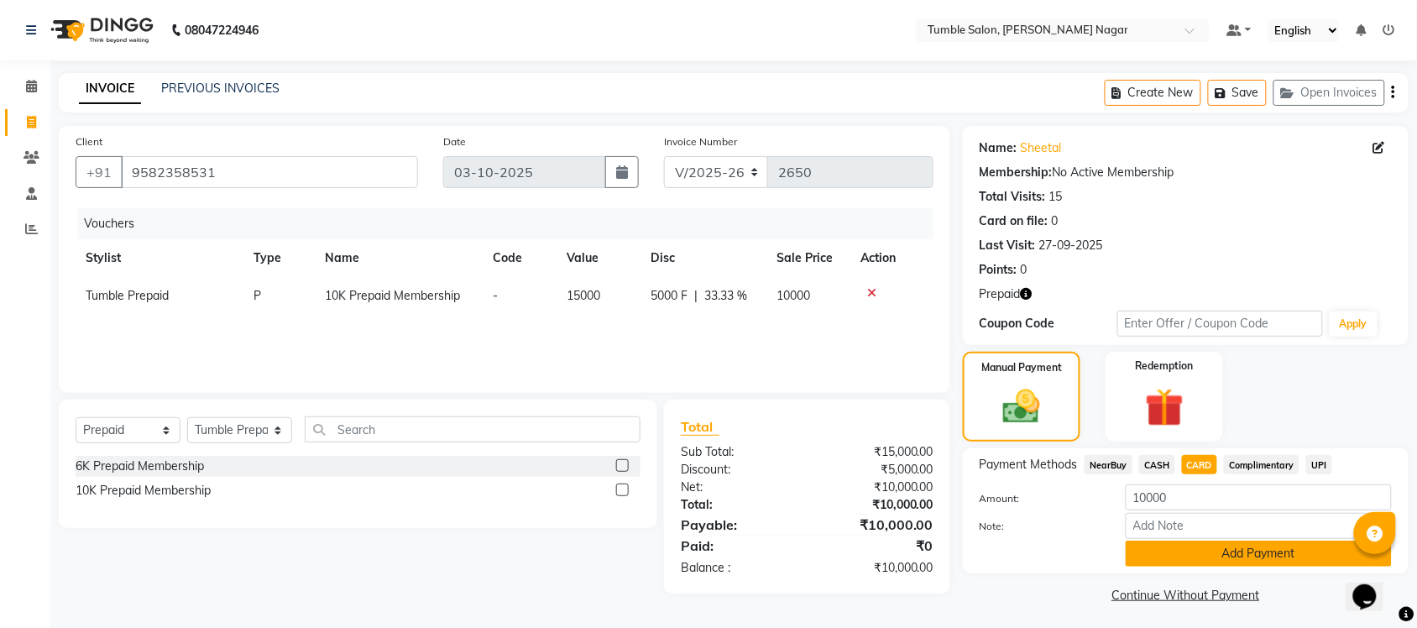
click at [1218, 553] on button "Add Payment" at bounding box center [1259, 554] width 266 height 26
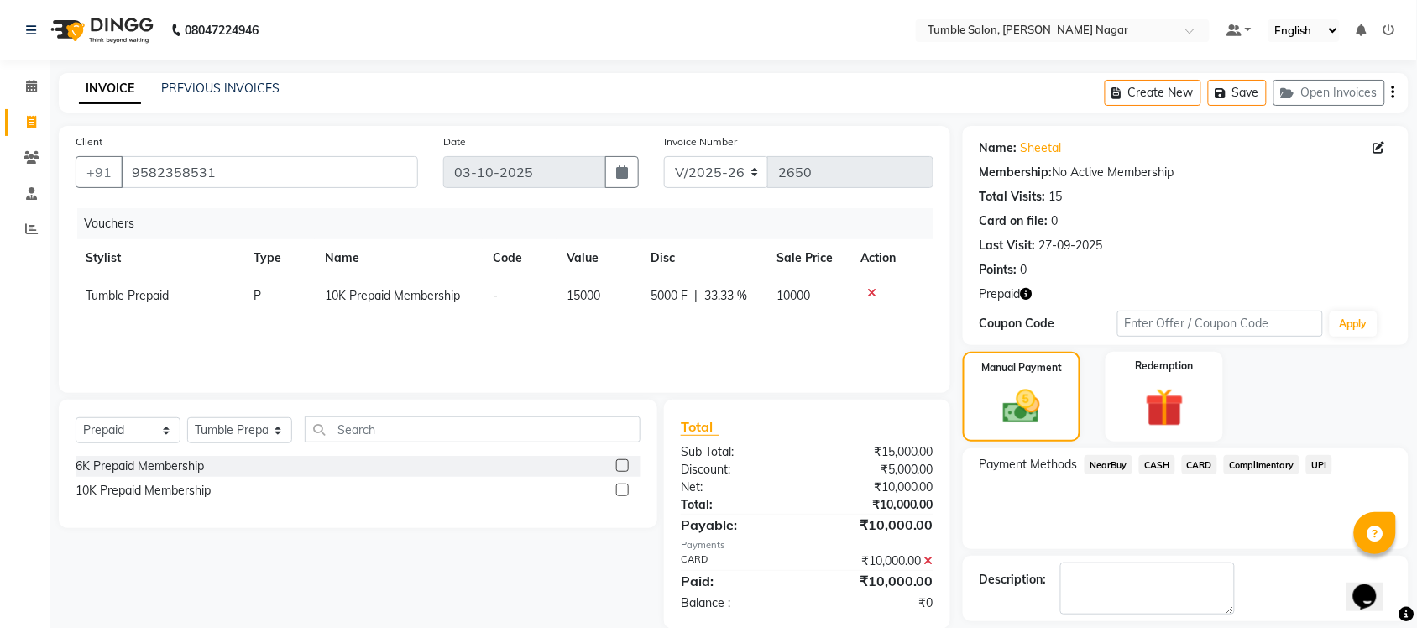
scroll to position [76, 0]
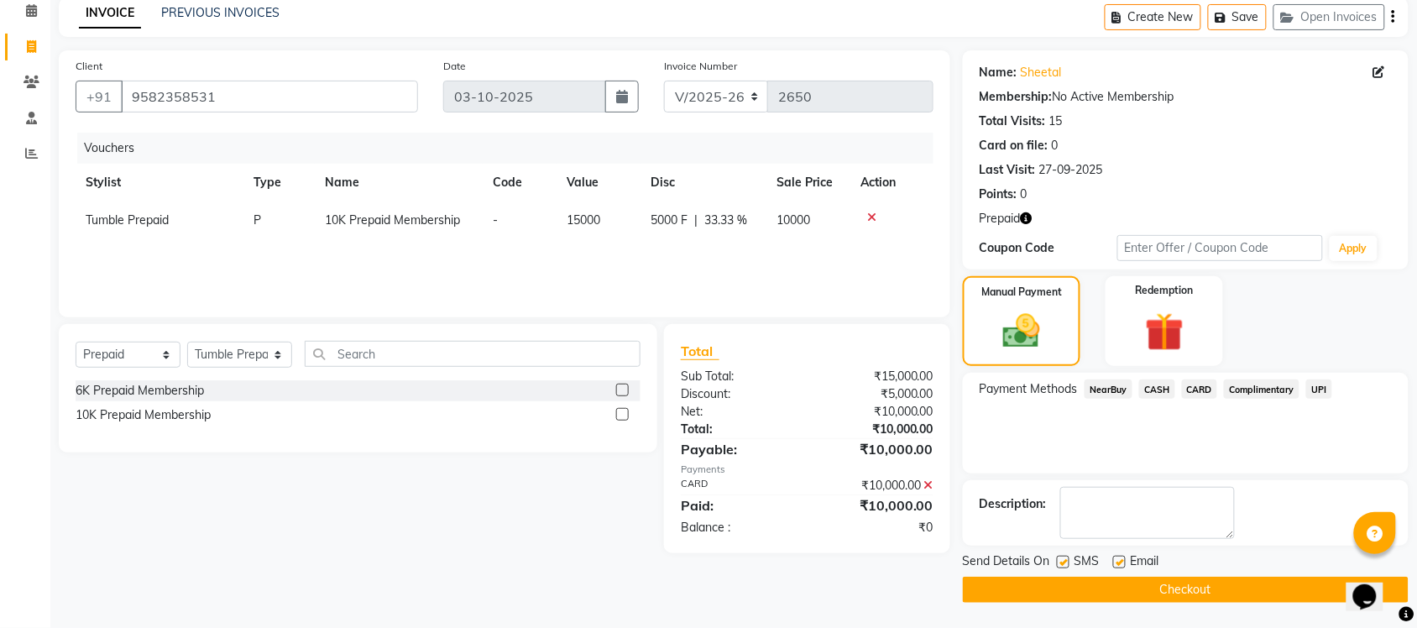
click at [1171, 588] on button "Checkout" at bounding box center [1186, 590] width 446 height 26
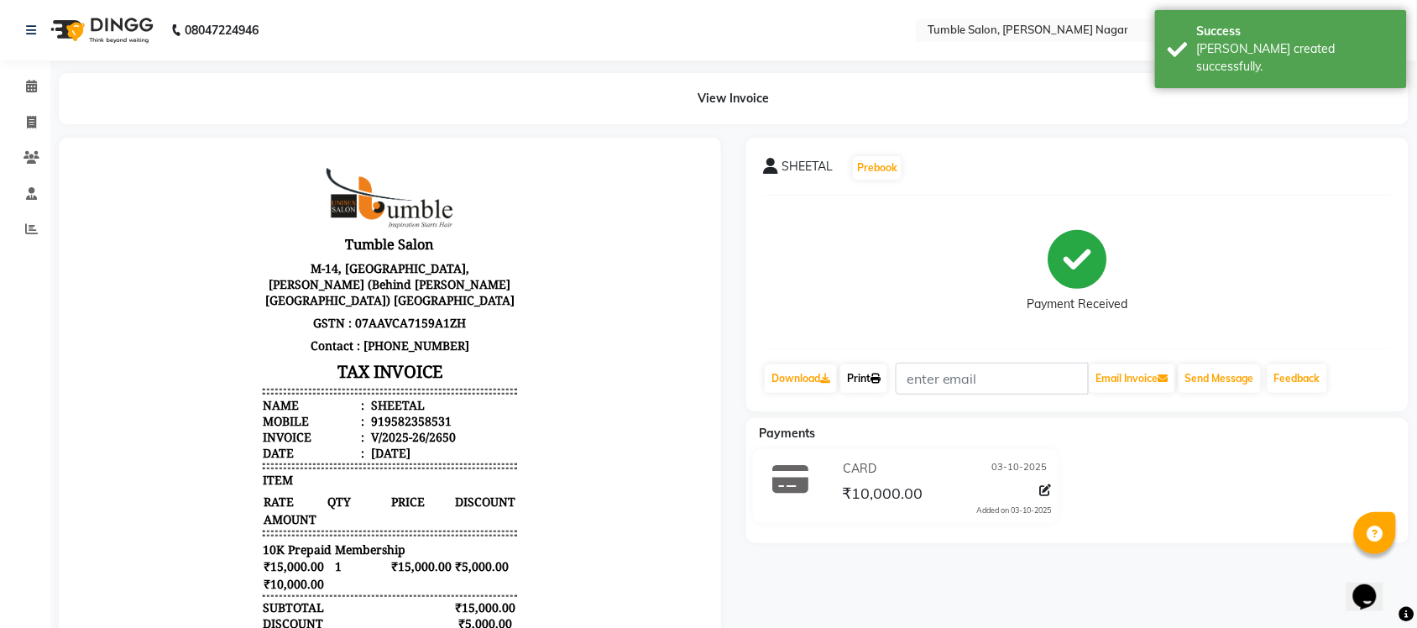
click at [873, 382] on link "Print" at bounding box center [864, 378] width 47 height 29
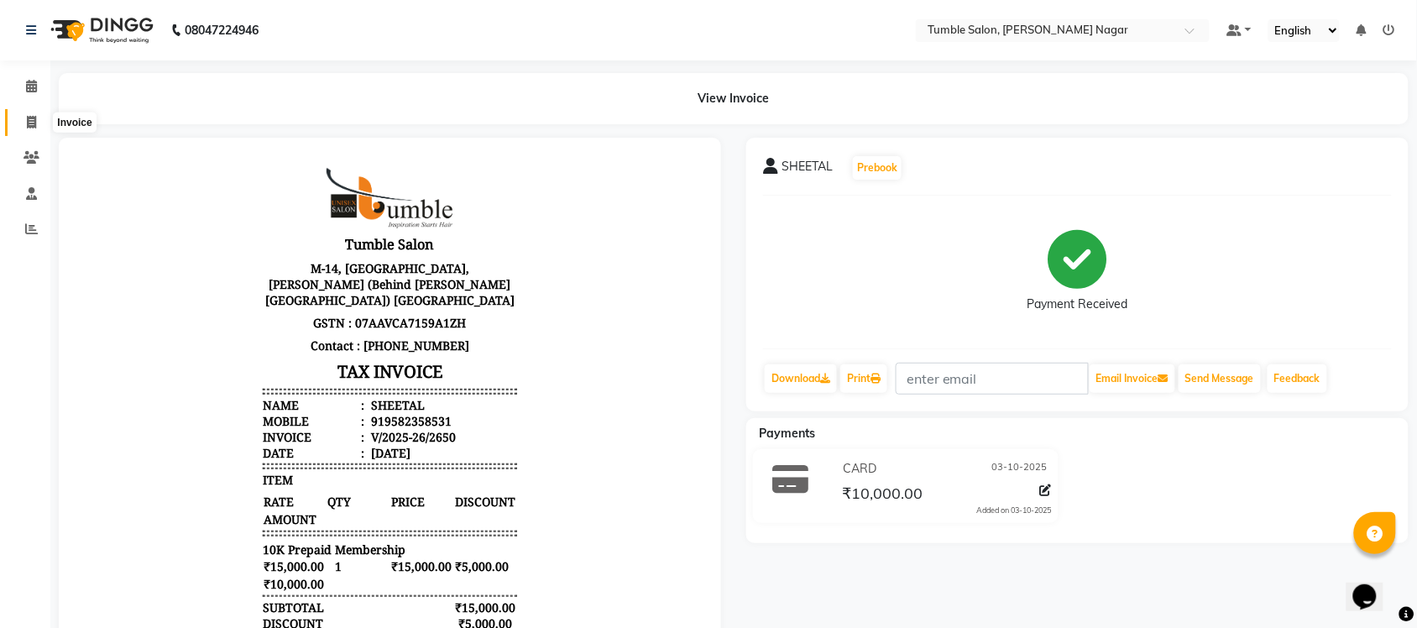
click at [18, 128] on span at bounding box center [31, 122] width 29 height 19
select select "service"
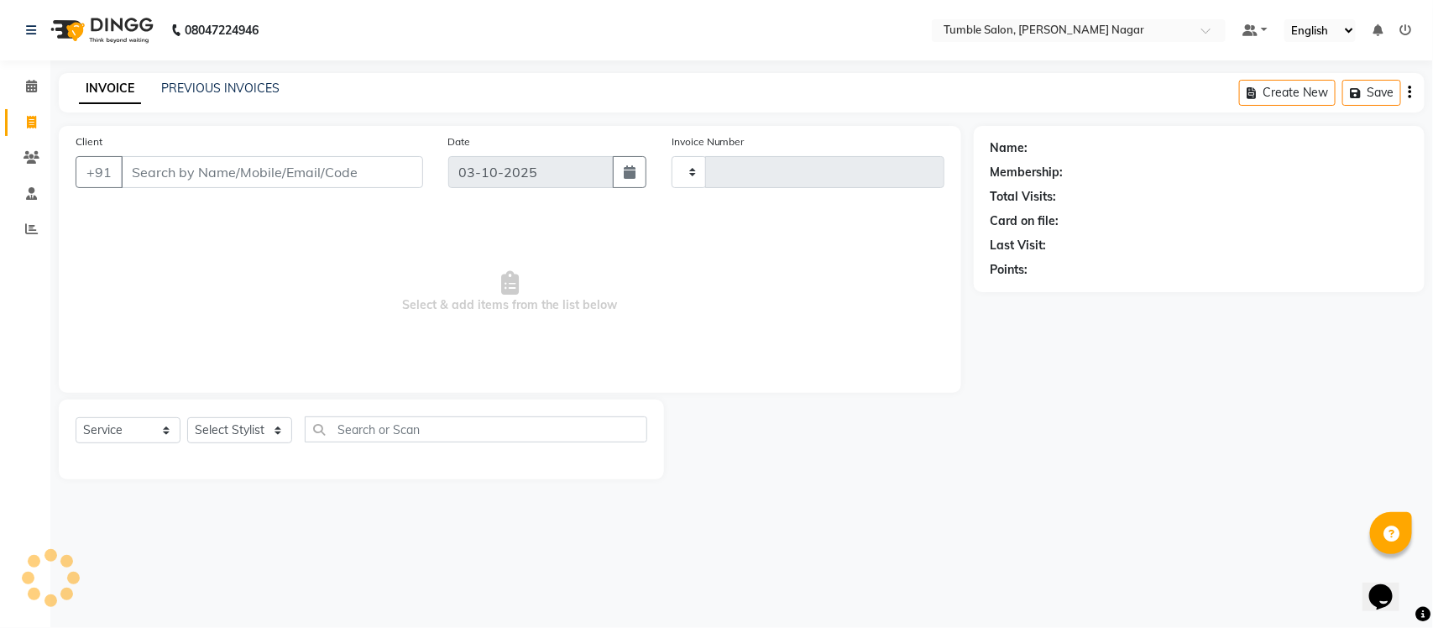
type input "2651"
select select "8207"
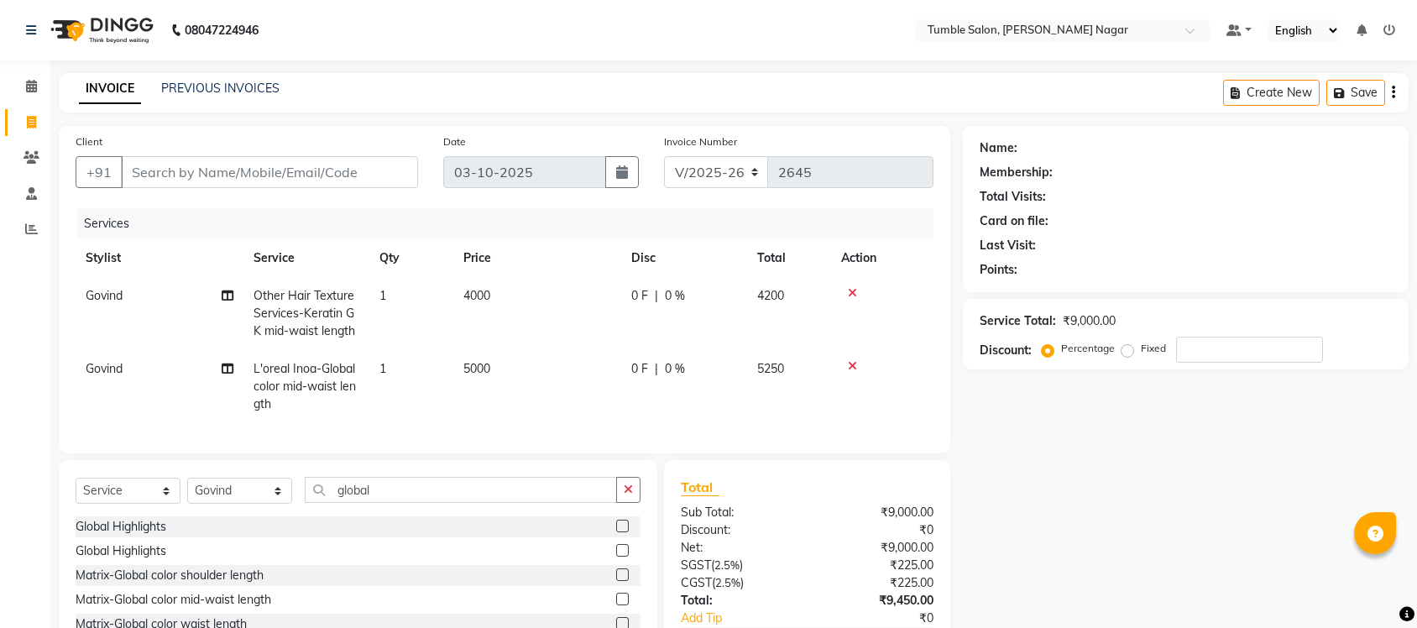
select select "8207"
select select "service"
select select "77846"
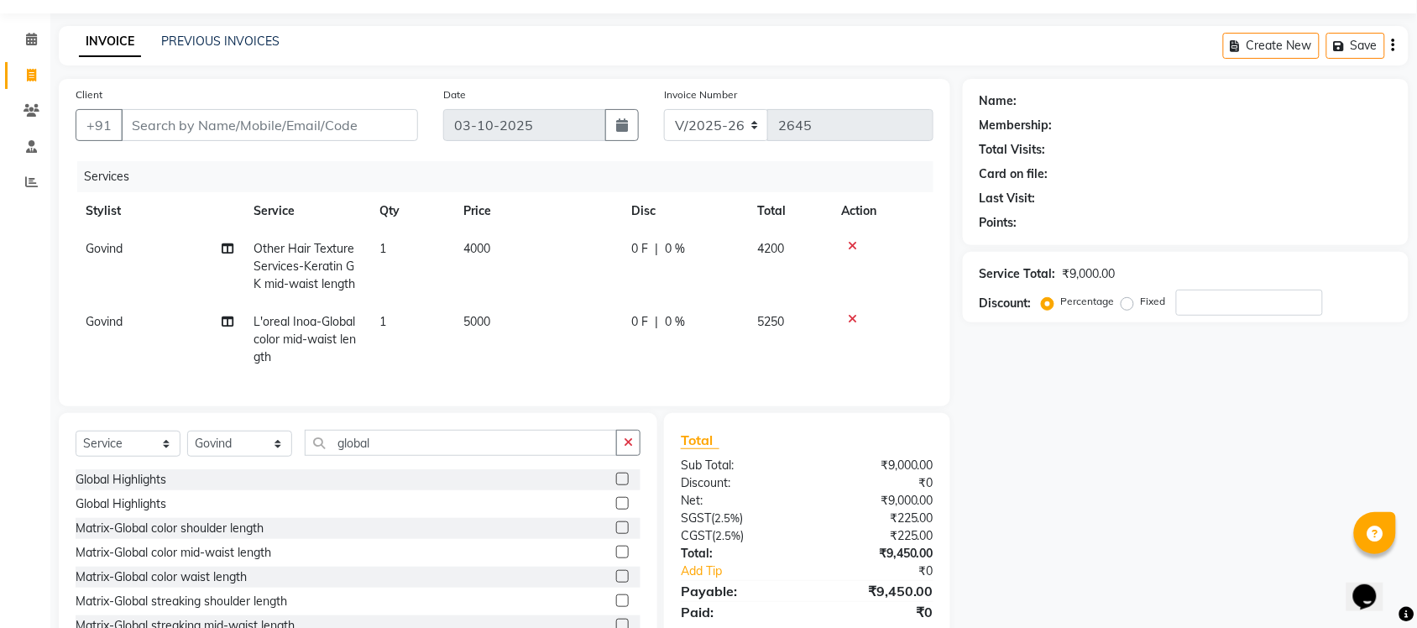
scroll to position [294, 0]
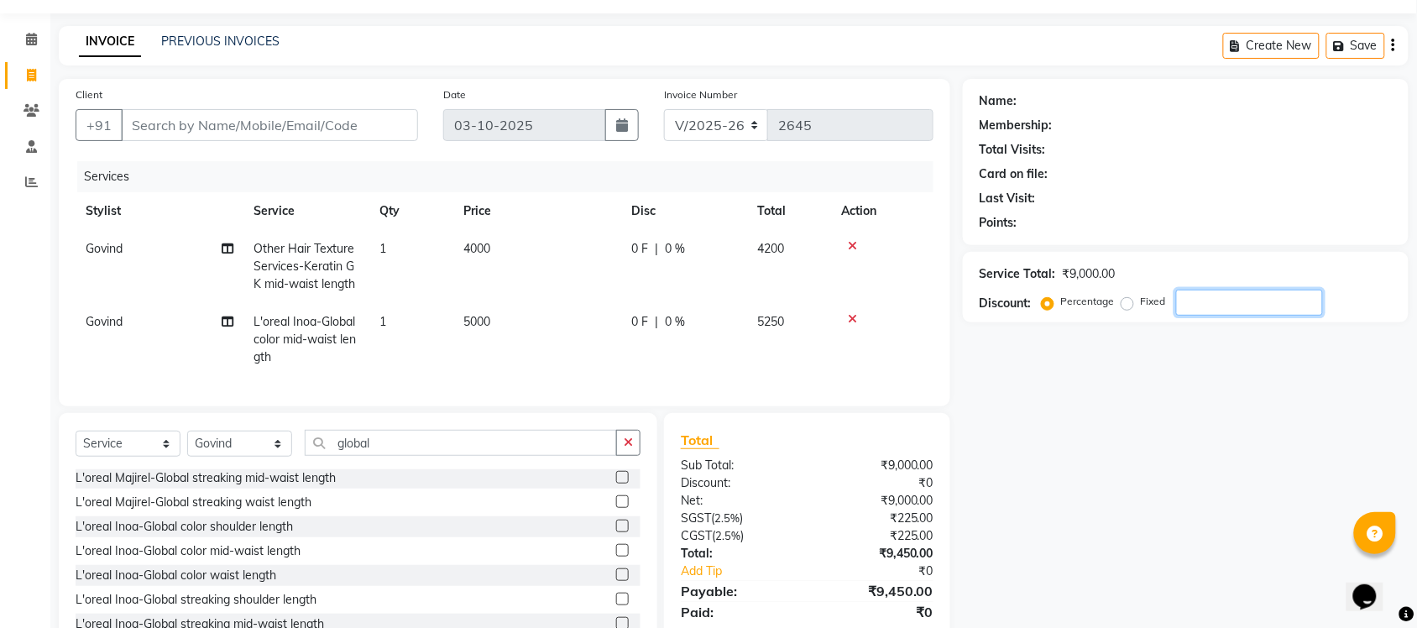
click at [1224, 295] on input "number" at bounding box center [1249, 303] width 147 height 26
type input "40"
click at [1119, 546] on div "Name: Membership: Total Visits: Card on file: Last Visit: Points: Service Total…" at bounding box center [1192, 370] width 458 height 582
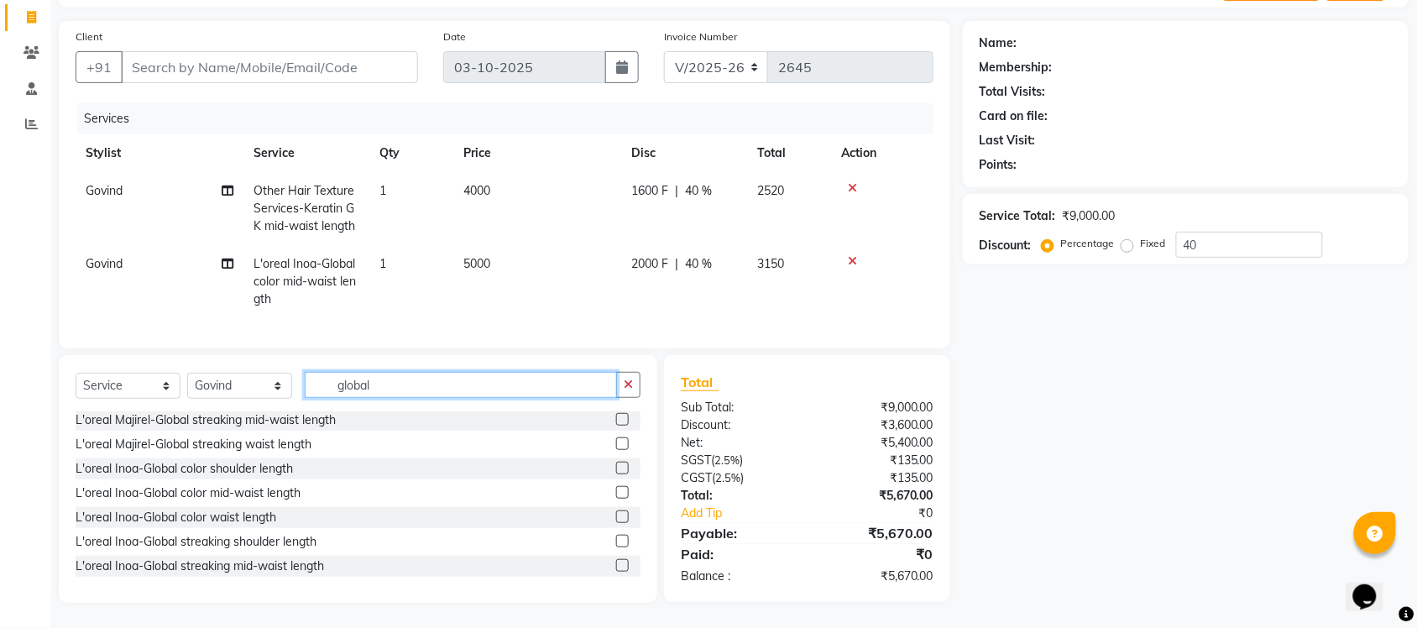
drag, startPoint x: 380, startPoint y: 389, endPoint x: 283, endPoint y: 367, distance: 99.8
click at [279, 372] on div "Select Service Product Membership Package Voucher Prepaid Gift Card Select Styl…" at bounding box center [358, 391] width 565 height 39
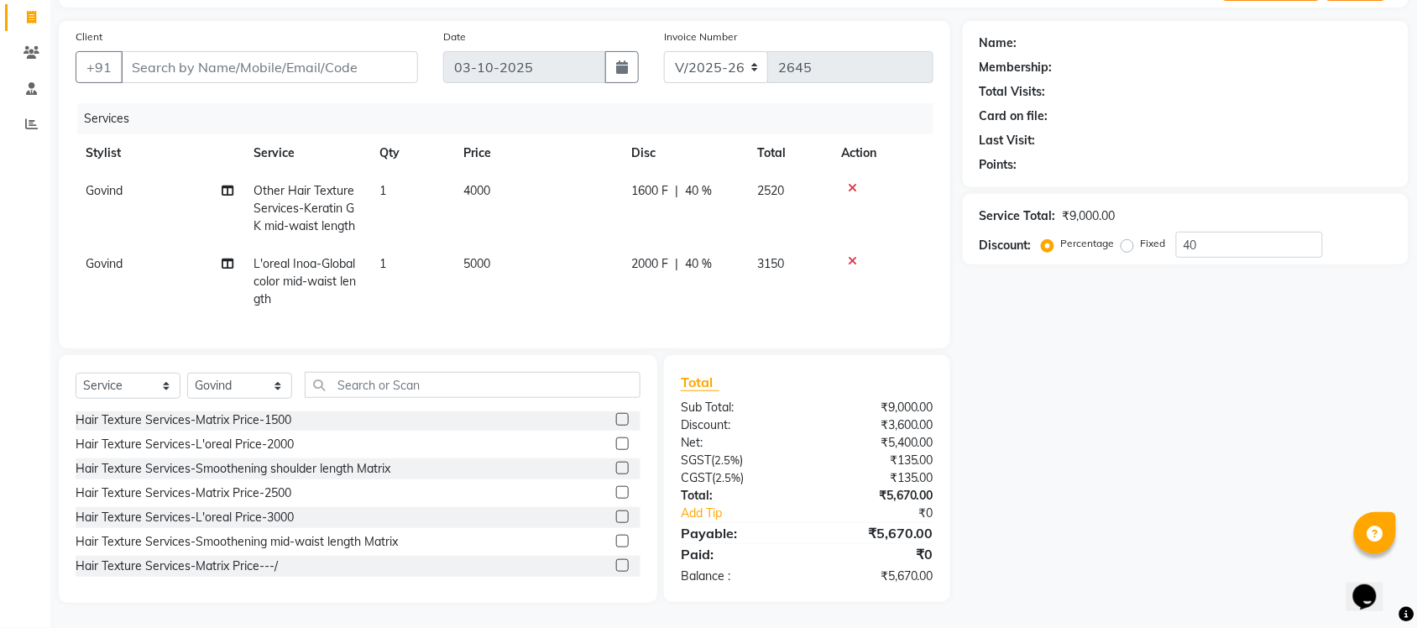
click at [439, 273] on td "1" at bounding box center [411, 281] width 84 height 73
select select "77846"
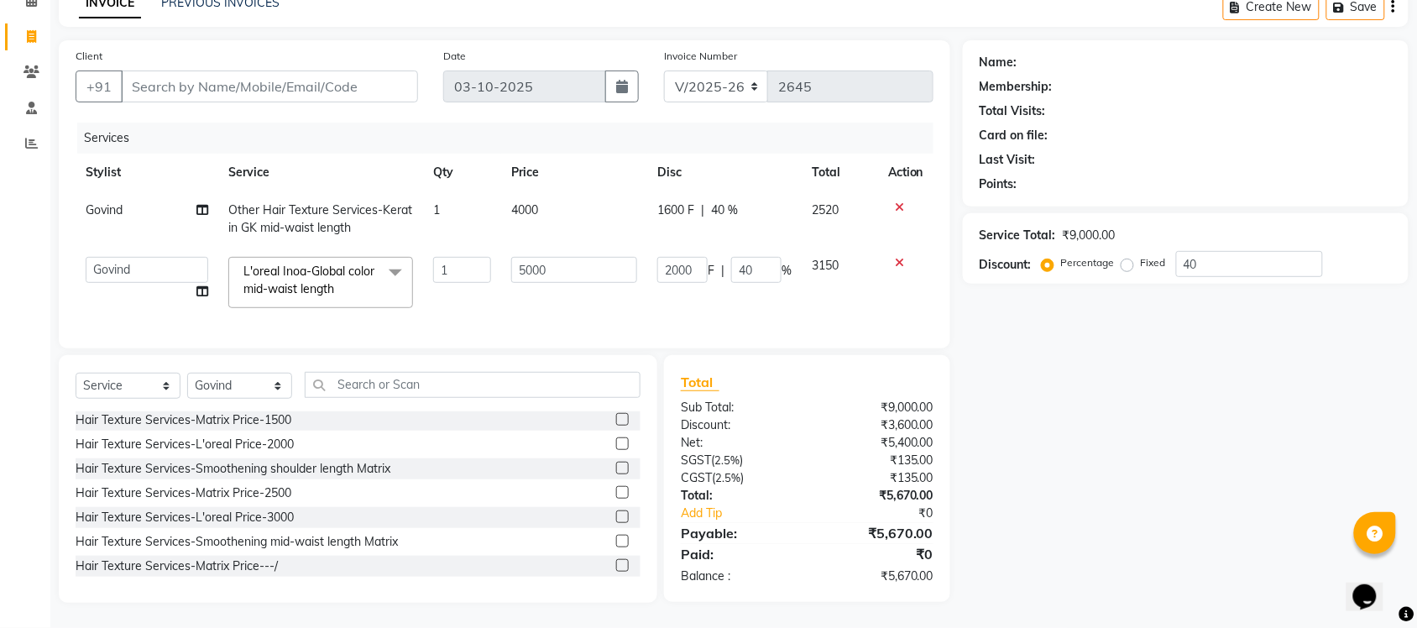
scroll to position [101, 0]
drag, startPoint x: 559, startPoint y: 252, endPoint x: 463, endPoint y: 241, distance: 97.2
click at [463, 247] on tr "Finance id Fiza Abbasi Govind Kiran Singh Krishna Lokesh Mahender Muskan Neetu …" at bounding box center [505, 282] width 858 height 71
type input "5500"
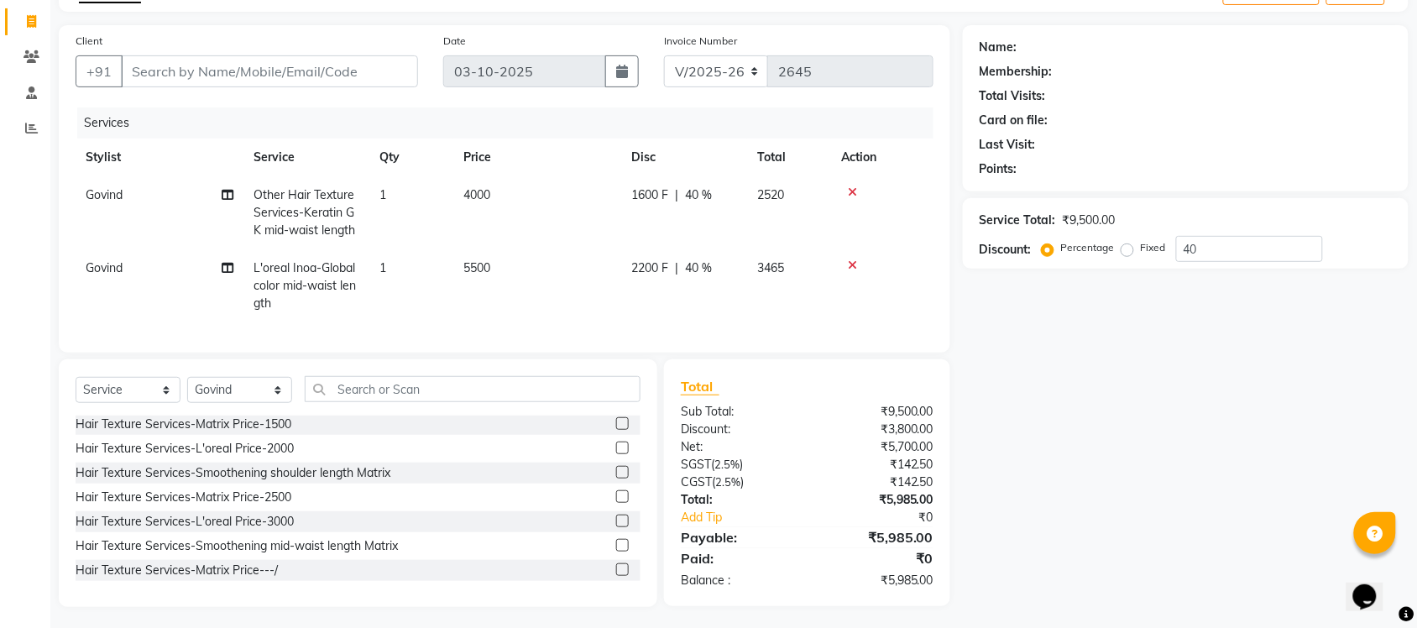
click at [998, 383] on div "Name: Membership: Total Visits: Card on file: Last Visit: Points: Service Total…" at bounding box center [1192, 316] width 458 height 582
click at [513, 269] on td "5500" at bounding box center [537, 285] width 168 height 73
select select "77846"
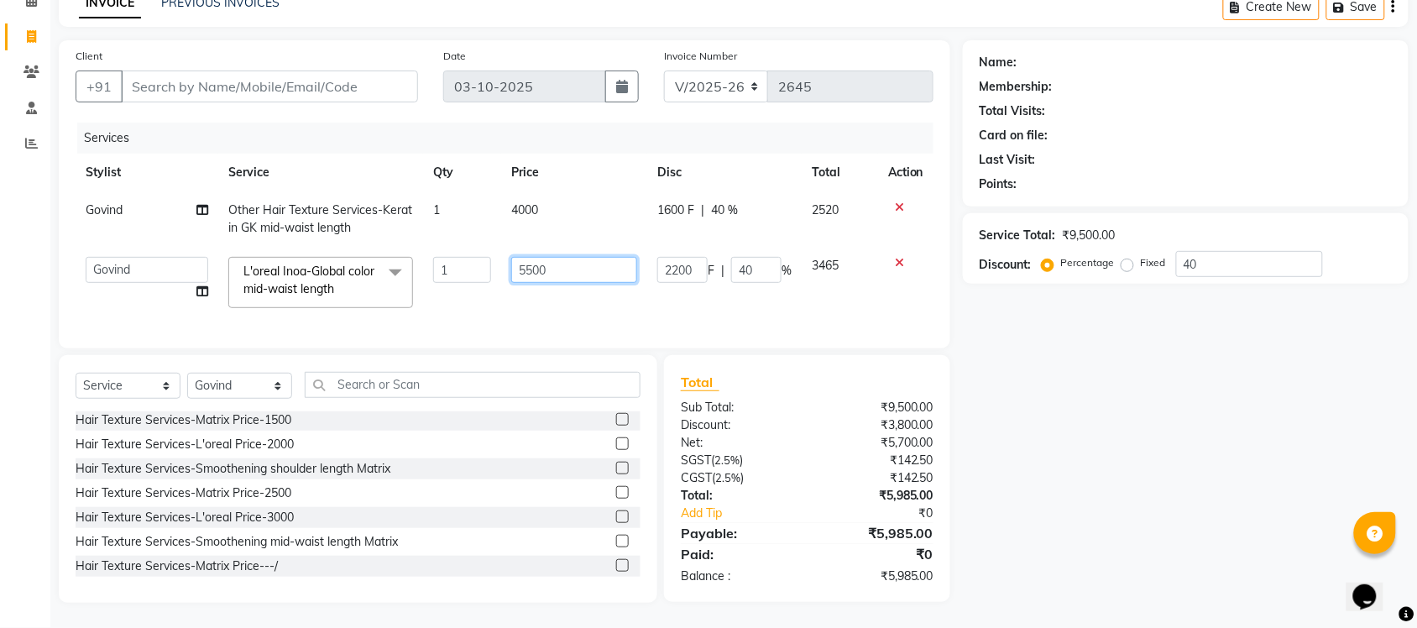
drag, startPoint x: 563, startPoint y: 256, endPoint x: 472, endPoint y: 242, distance: 91.8
click at [472, 247] on tr "Finance id Fiza Abbasi Govind Kiran Singh Krishna Lokesh Mahender Muskan Neetu …" at bounding box center [505, 282] width 858 height 71
type input "5600"
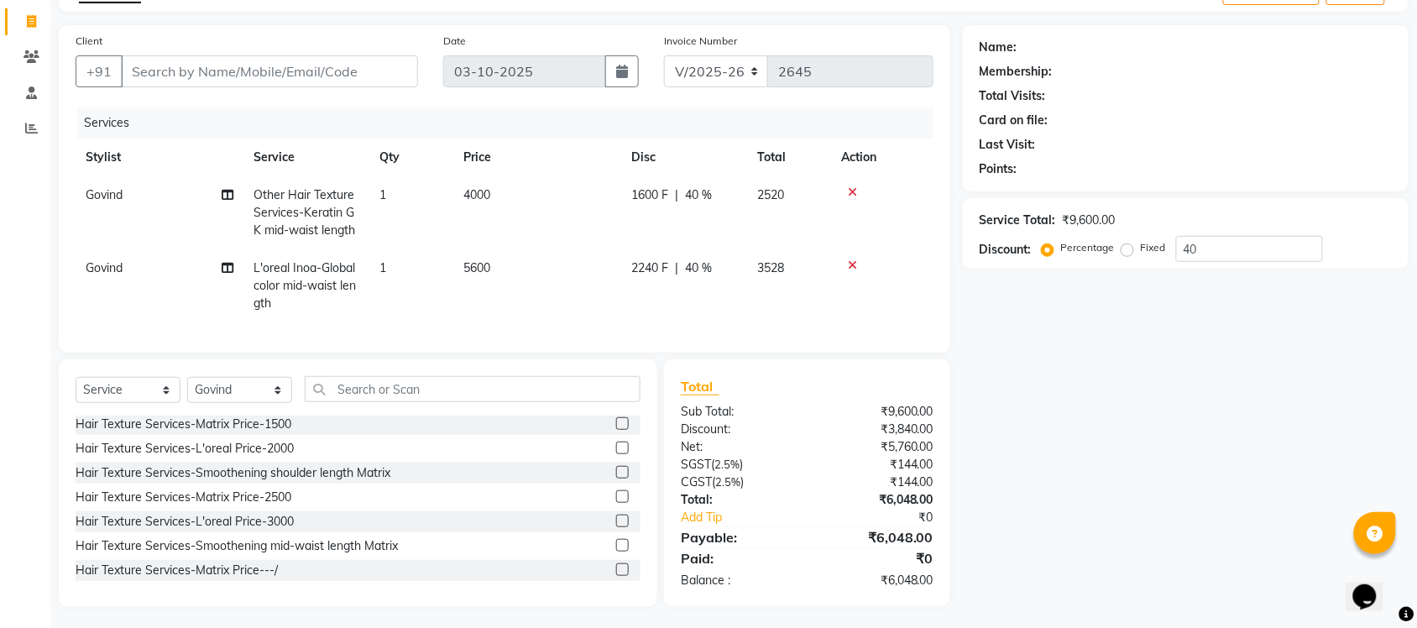
click at [1089, 437] on div "Name: Membership: Total Visits: Card on file: Last Visit: Points: Service Total…" at bounding box center [1192, 316] width 458 height 582
click at [479, 263] on span "5600" at bounding box center [477, 267] width 27 height 15
select select "77846"
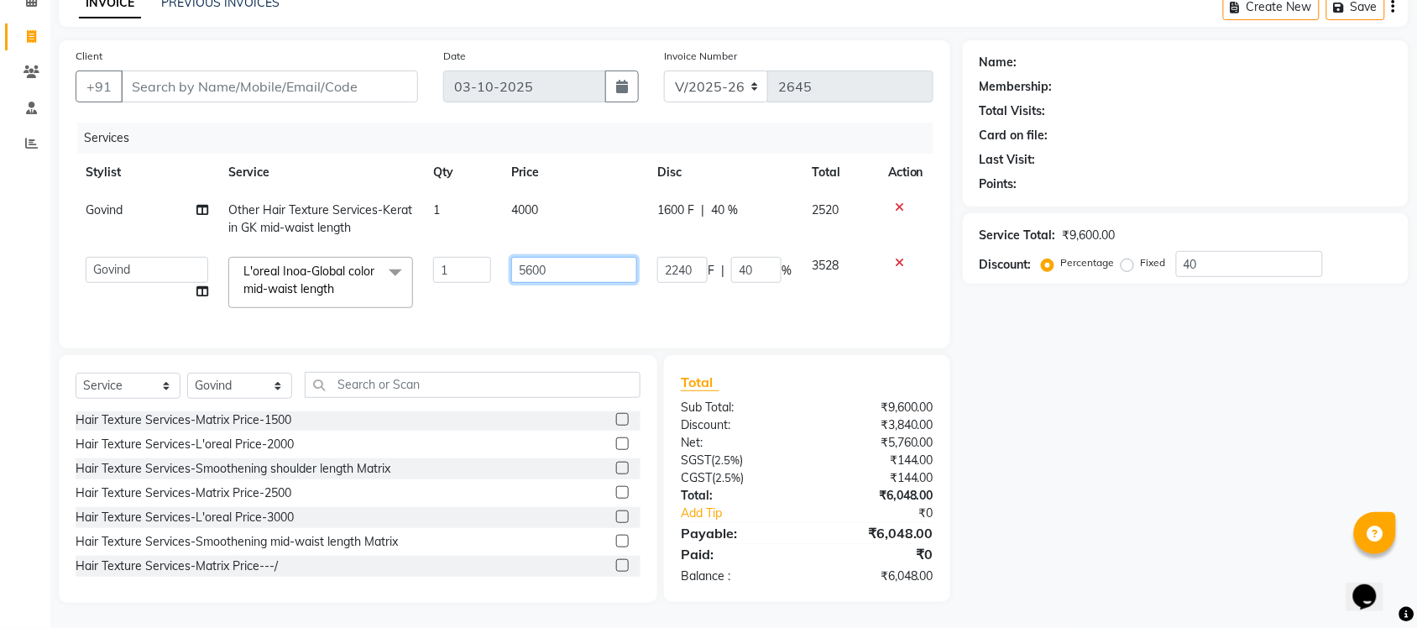
drag, startPoint x: 504, startPoint y: 242, endPoint x: 470, endPoint y: 238, distance: 33.9
click at [470, 247] on tr "Finance id Fiza Abbasi Govind Kiran Singh Krishna Lokesh Mahender Muskan Neetu …" at bounding box center [505, 282] width 858 height 71
drag, startPoint x: 563, startPoint y: 250, endPoint x: 438, endPoint y: 246, distance: 125.2
click at [438, 247] on tr "Finance id Fiza Abbasi Govind Kiran Singh Krishna Lokesh Mahender Muskan Neetu …" at bounding box center [505, 282] width 858 height 71
type input "4800"
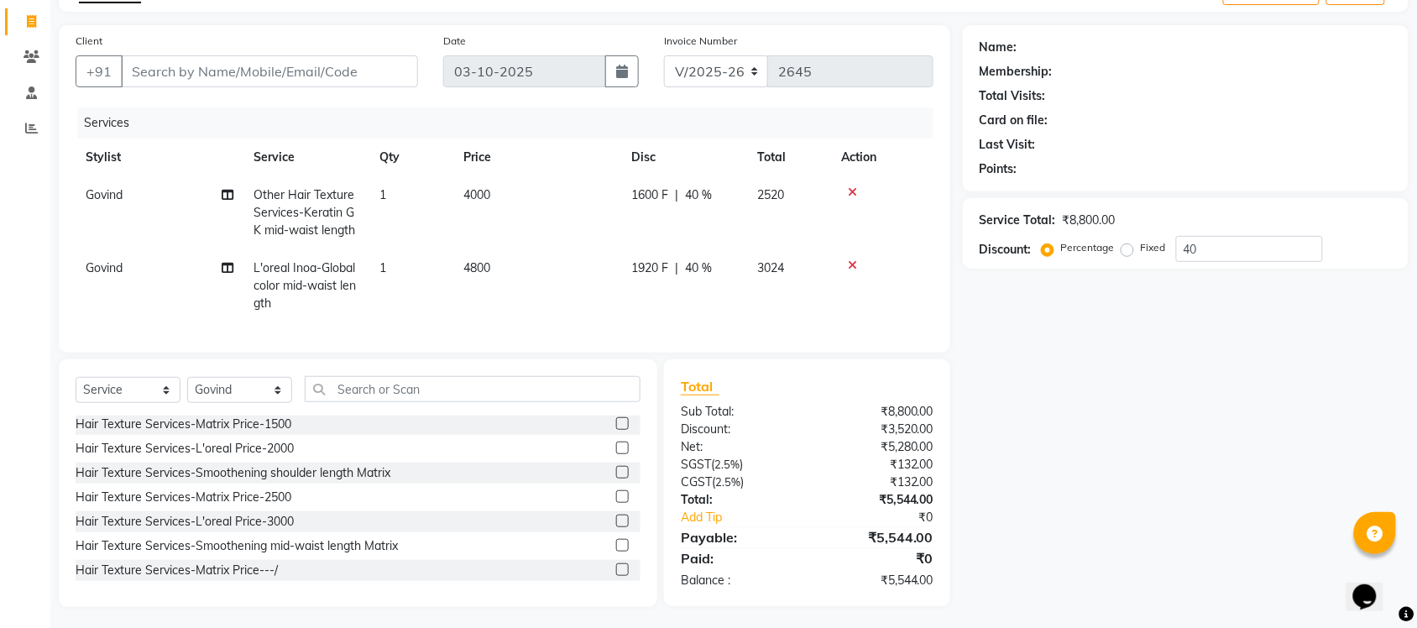
click at [1122, 515] on div "Name: Membership: Total Visits: Card on file: Last Visit: Points: Service Total…" at bounding box center [1192, 316] width 458 height 582
click at [539, 275] on td "4800" at bounding box center [537, 285] width 168 height 73
select select "77846"
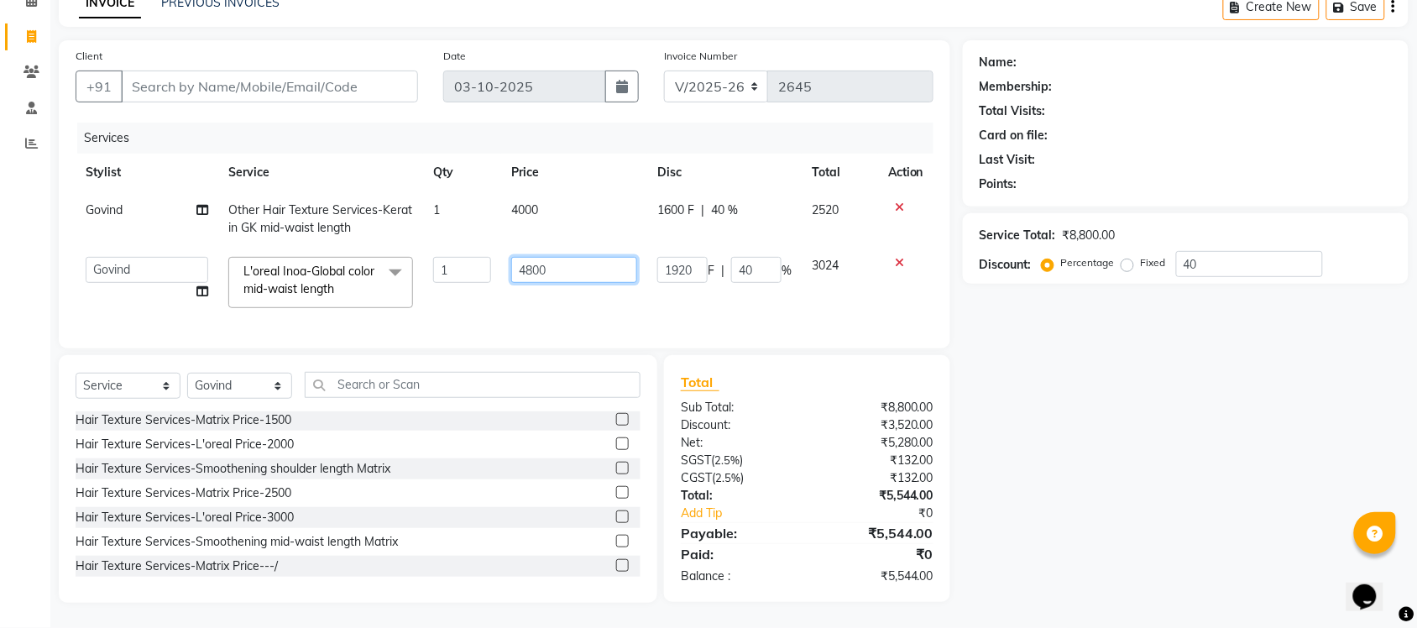
drag, startPoint x: 555, startPoint y: 256, endPoint x: 497, endPoint y: 248, distance: 58.5
click at [497, 248] on tr "Finance id Fiza Abbasi Govind Kiran Singh Krishna Lokesh Mahender Muskan Neetu …" at bounding box center [505, 282] width 858 height 71
type input "4900"
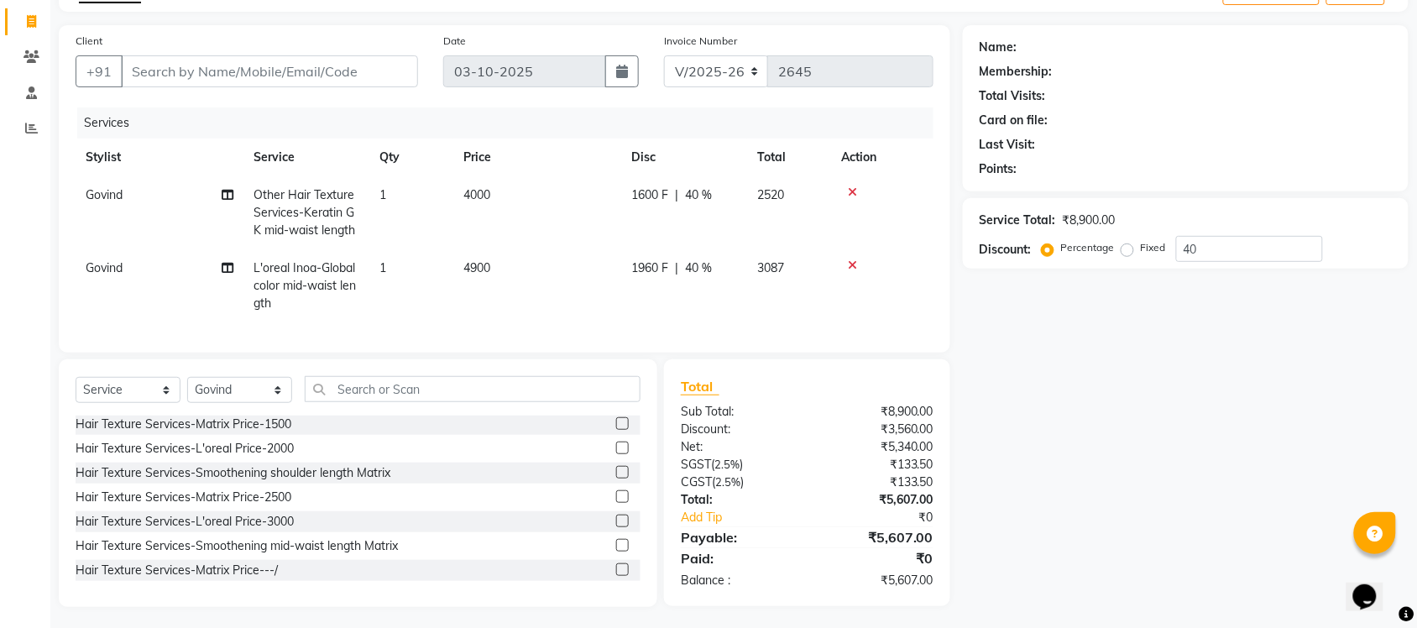
click at [1087, 536] on div "Name: Membership: Total Visits: Card on file: Last Visit: Points: Service Total…" at bounding box center [1192, 316] width 458 height 582
click at [512, 288] on td "4900" at bounding box center [537, 285] width 168 height 73
select select "77846"
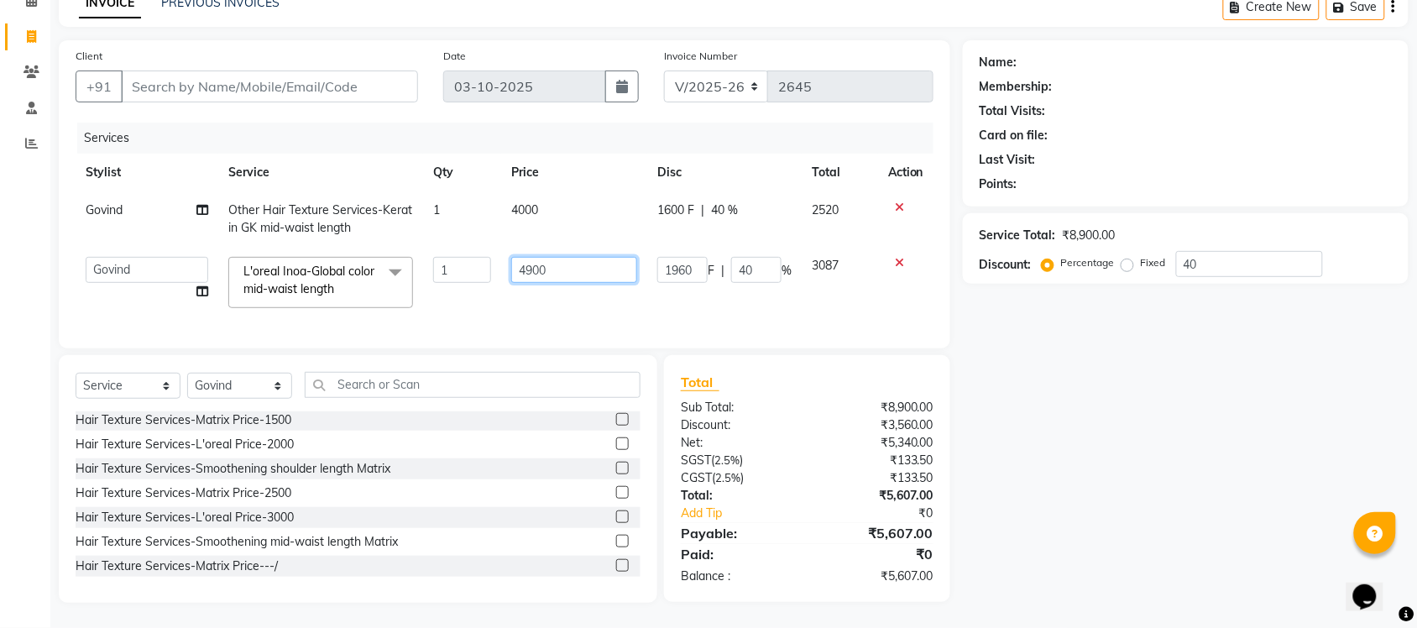
drag, startPoint x: 559, startPoint y: 258, endPoint x: 460, endPoint y: 273, distance: 100.2
click at [467, 247] on tr "Finance id Fiza Abbasi Govind Kiran Singh Krishna Lokesh Mahender Muskan Neetu …" at bounding box center [505, 282] width 858 height 71
type input "5000"
click at [1109, 417] on div "Name: Membership: Total Visits: Card on file: Last Visit: Points: Service Total…" at bounding box center [1192, 321] width 458 height 563
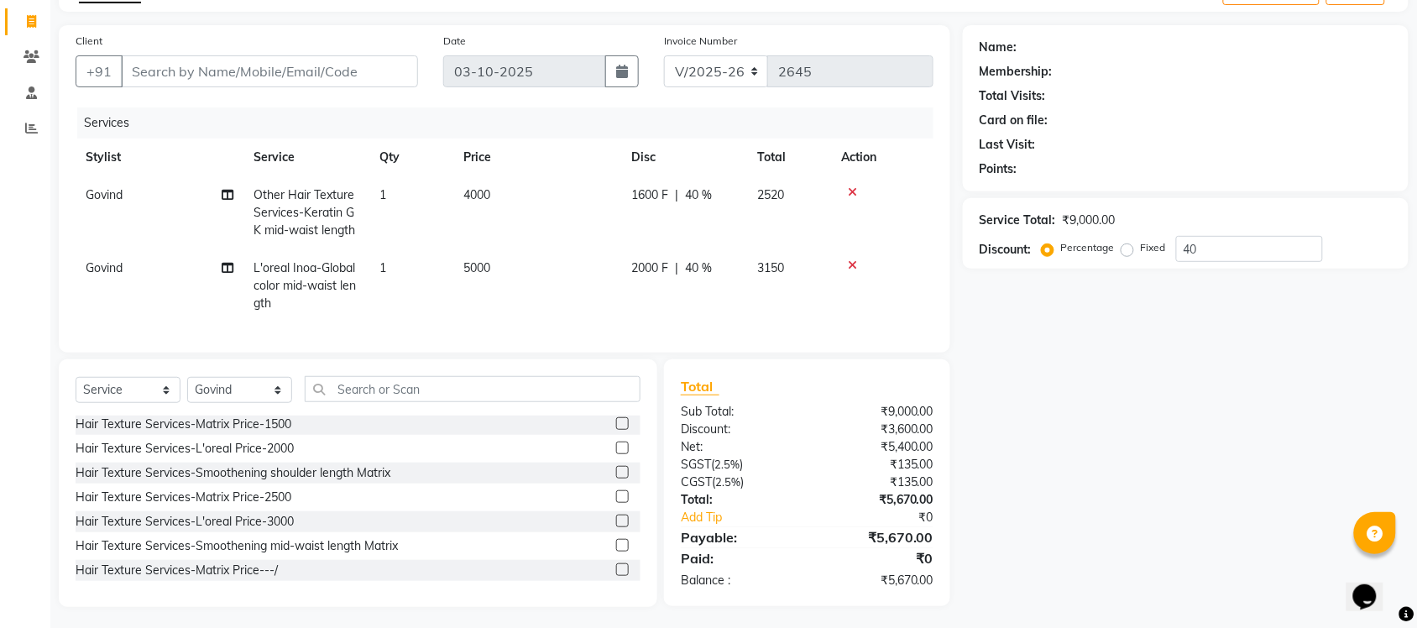
click at [464, 271] on span "5000" at bounding box center [477, 267] width 27 height 15
select select "77846"
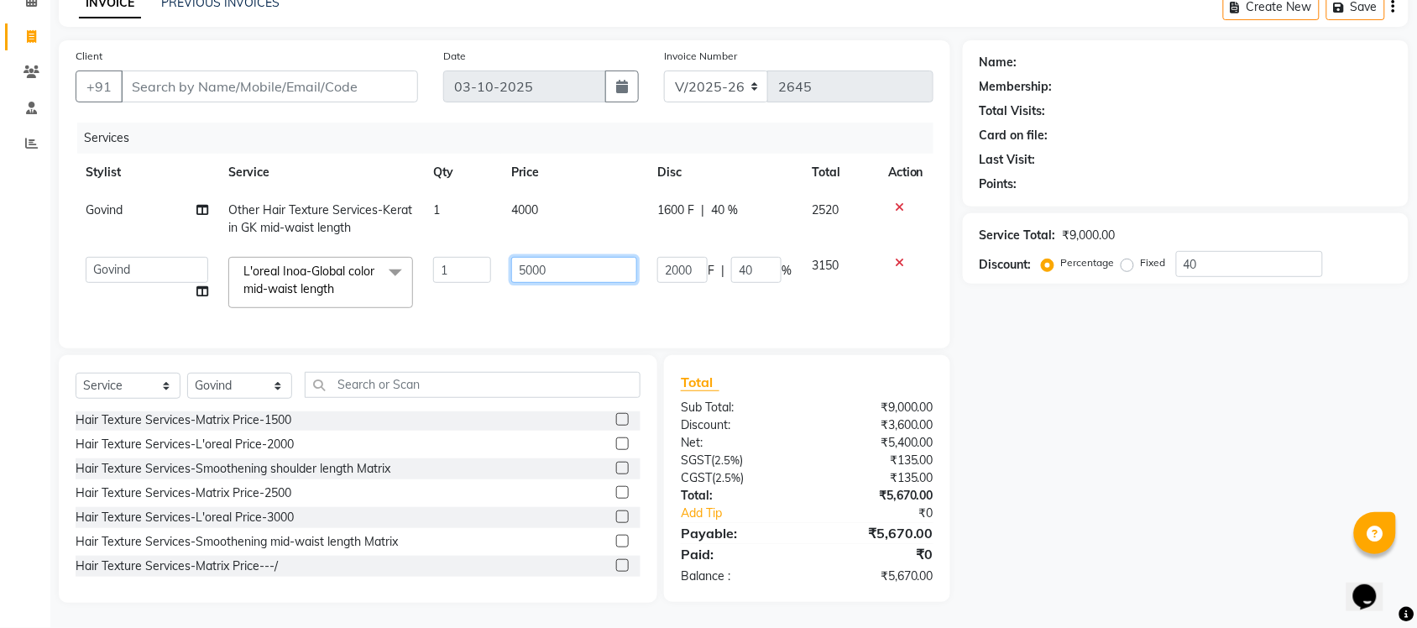
drag, startPoint x: 574, startPoint y: 253, endPoint x: 417, endPoint y: 266, distance: 156.8
click at [417, 266] on tr "Finance id Fiza Abbasi Govind Kiran Singh Krishna Lokesh Mahender Muskan Neetu …" at bounding box center [505, 282] width 858 height 71
type input "5100"
click at [1006, 422] on div "Name: Membership: Total Visits: Card on file: Last Visit: Points: Service Total…" at bounding box center [1192, 321] width 458 height 563
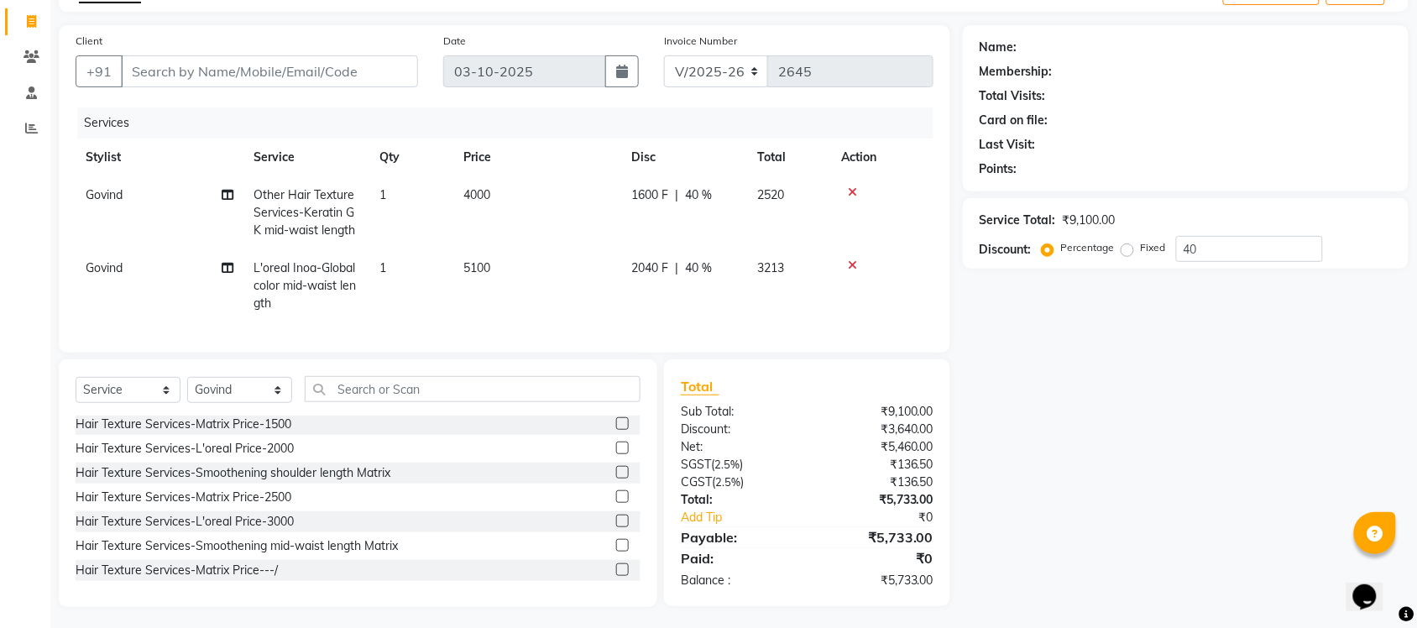
click at [523, 305] on td "5100" at bounding box center [537, 285] width 168 height 73
select select "77846"
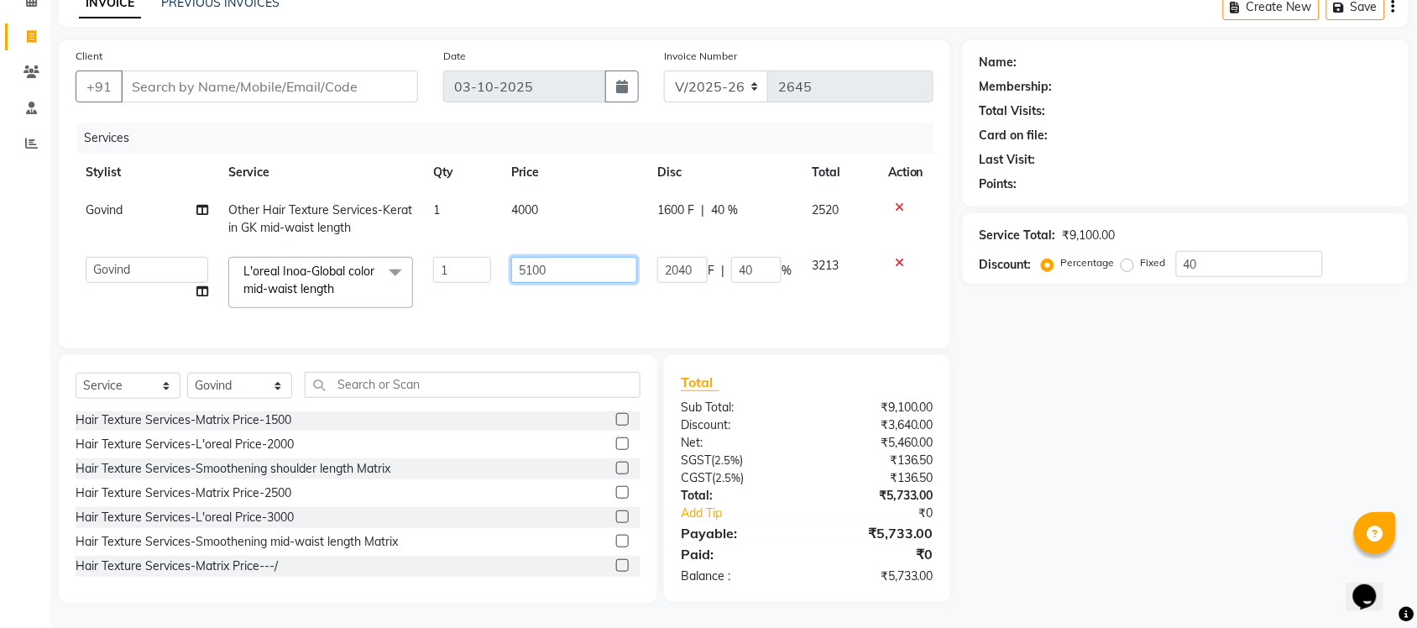
drag, startPoint x: 552, startPoint y: 252, endPoint x: 508, endPoint y: 249, distance: 43.7
click at [508, 249] on td "5100" at bounding box center [574, 282] width 146 height 71
type input "5200"
click at [1122, 485] on div "Name: Membership: Total Visits: Card on file: Last Visit: Points: Service Total…" at bounding box center [1192, 321] width 458 height 563
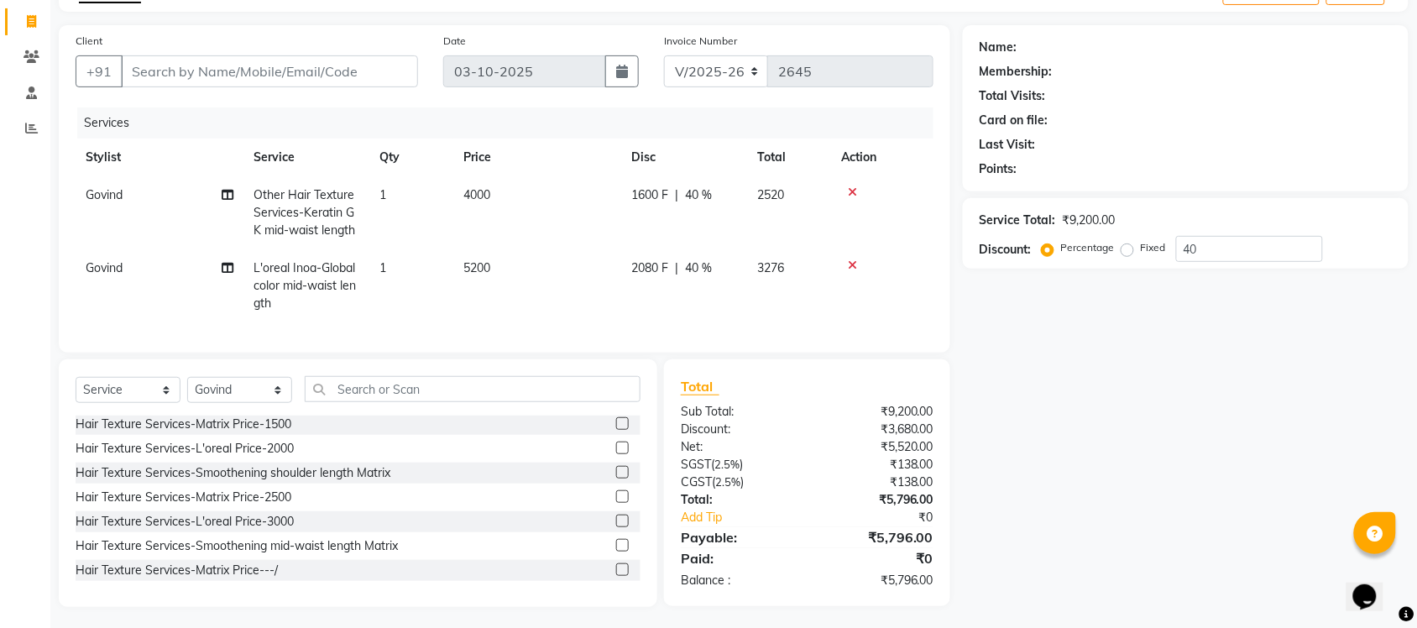
click at [501, 291] on td "5200" at bounding box center [537, 285] width 168 height 73
select select "77846"
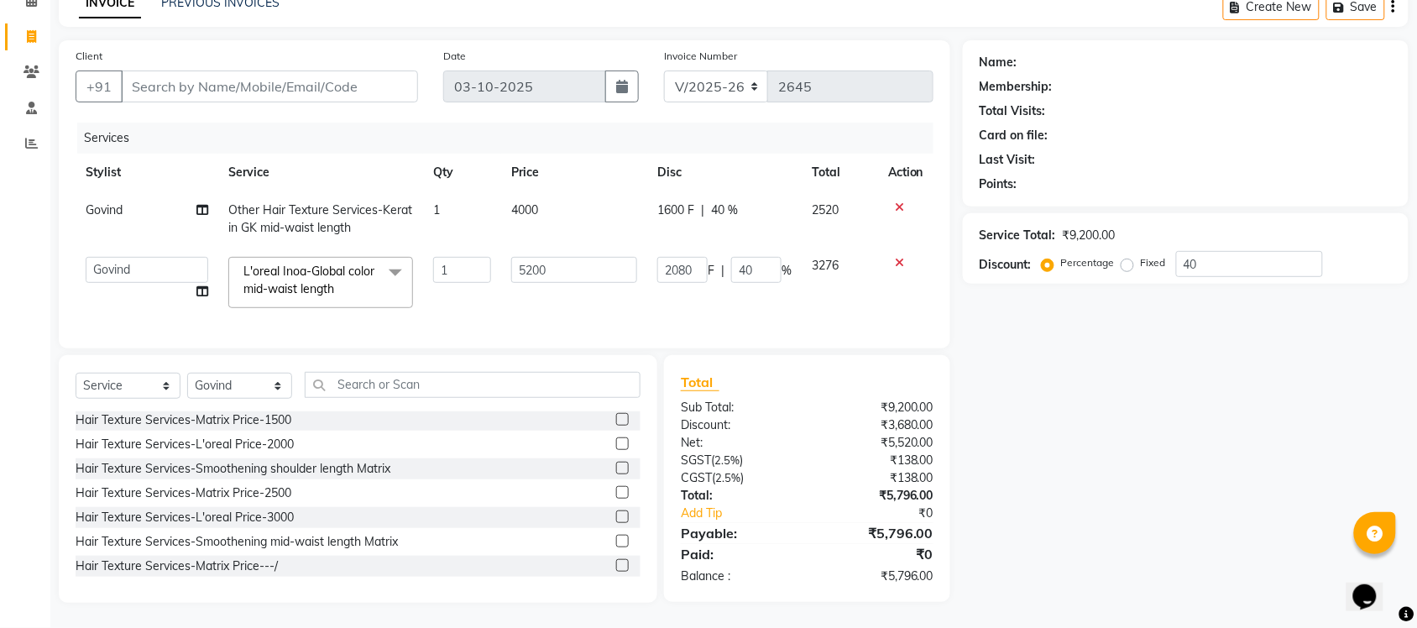
click at [701, 280] on td "2080 F | 40 %" at bounding box center [724, 282] width 155 height 71
click at [571, 257] on input "5200" at bounding box center [574, 270] width 126 height 26
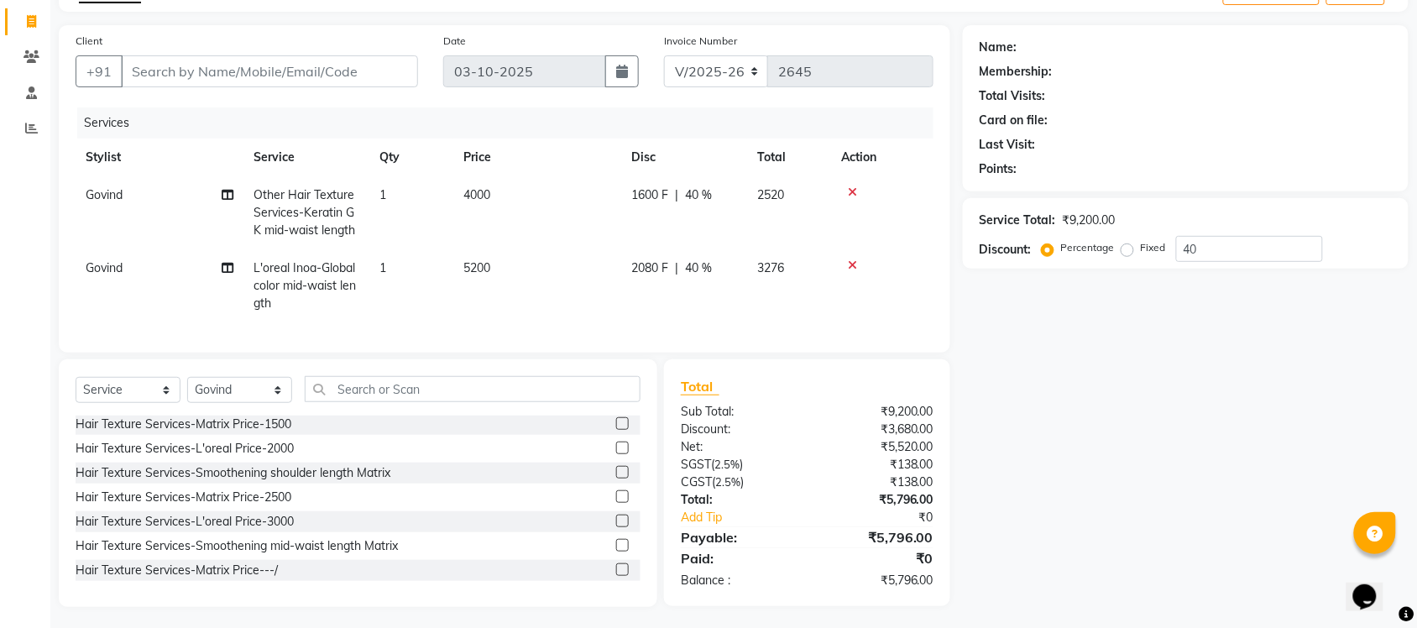
click at [534, 196] on td "4000" at bounding box center [537, 212] width 168 height 73
select select "77846"
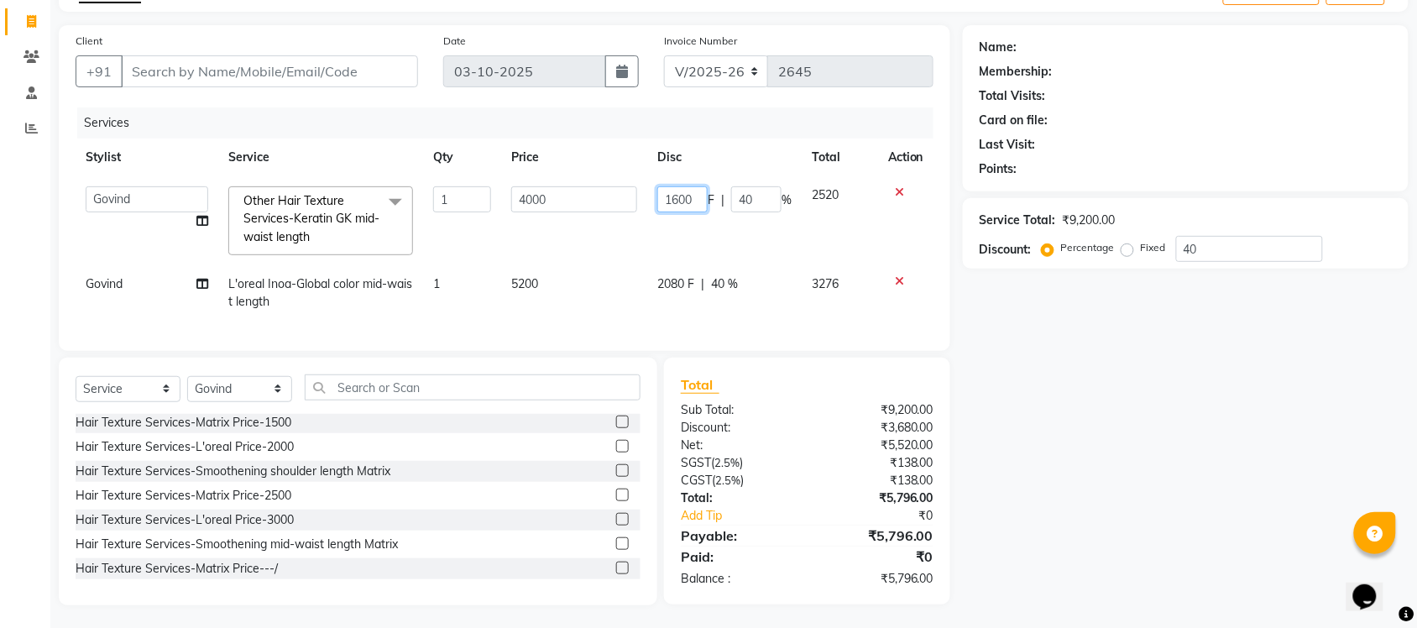
click at [690, 197] on input "1600" at bounding box center [683, 199] width 50 height 26
type input "1600.9"
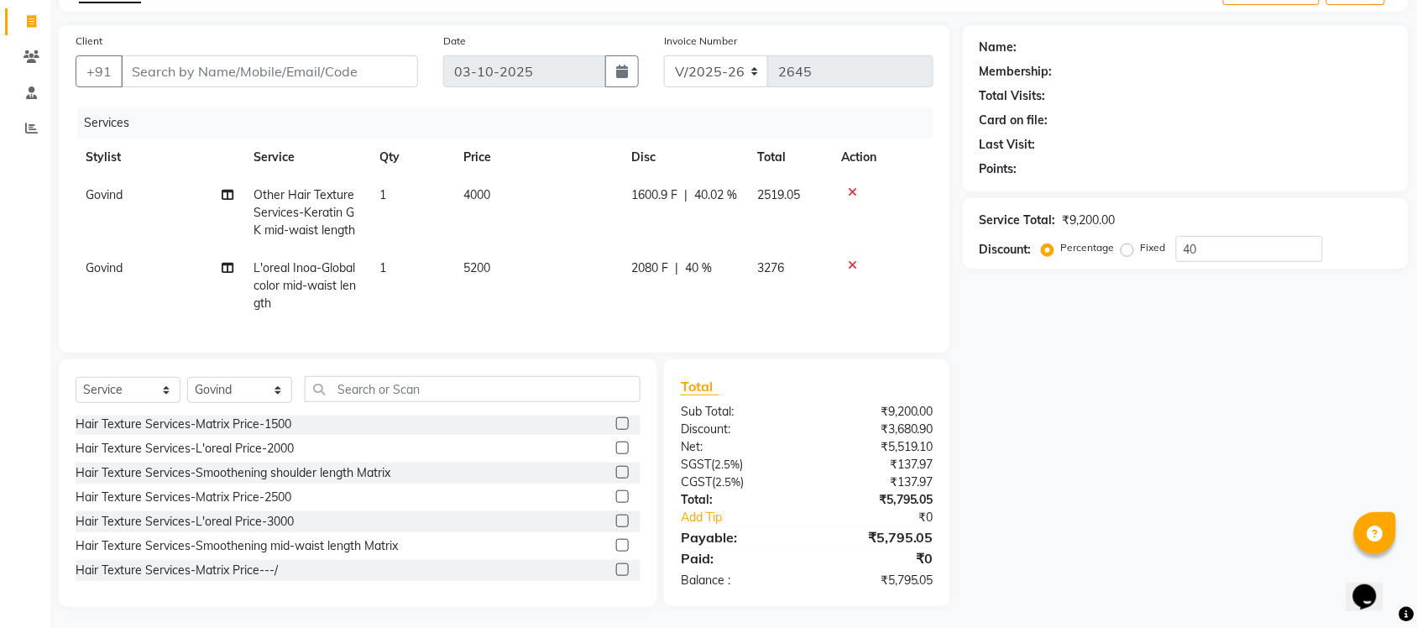
click at [1132, 417] on div "Name: Membership: Total Visits: Card on file: Last Visit: Points: Service Total…" at bounding box center [1192, 316] width 458 height 582
click at [662, 204] on span "1600.9 F" at bounding box center [654, 195] width 46 height 18
select select "77846"
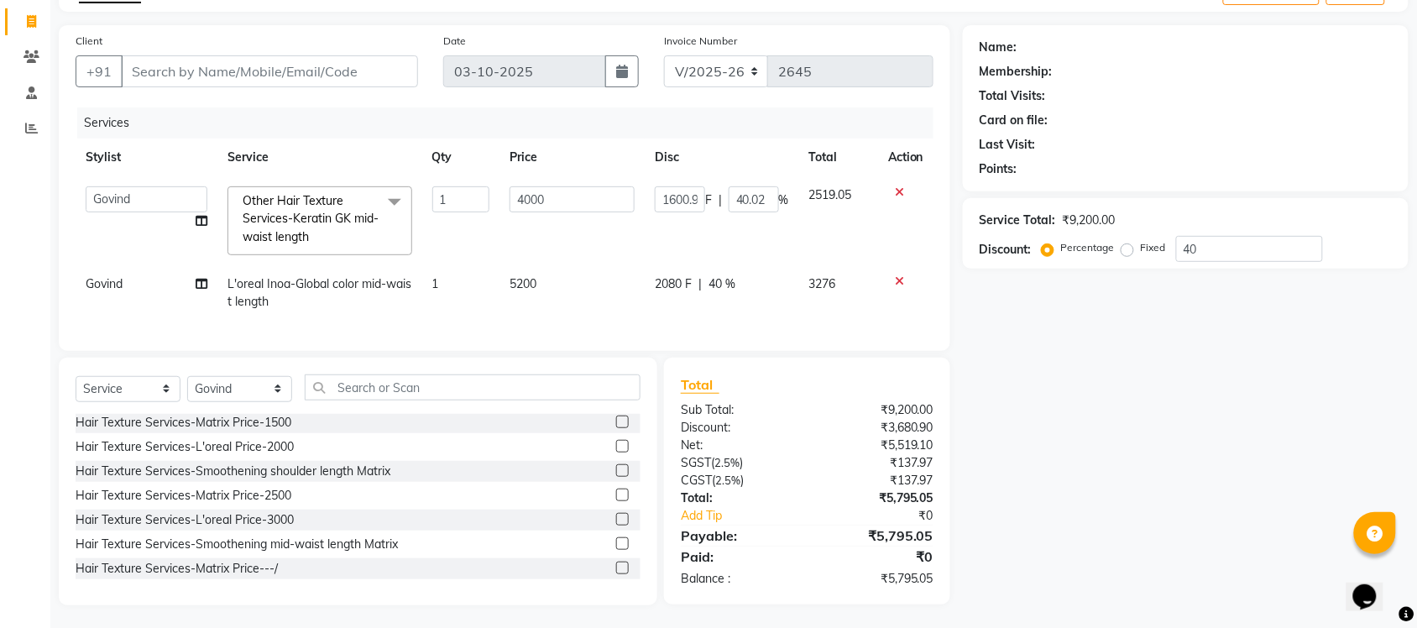
click at [674, 288] on span "2080 F" at bounding box center [673, 284] width 37 height 18
select select "77846"
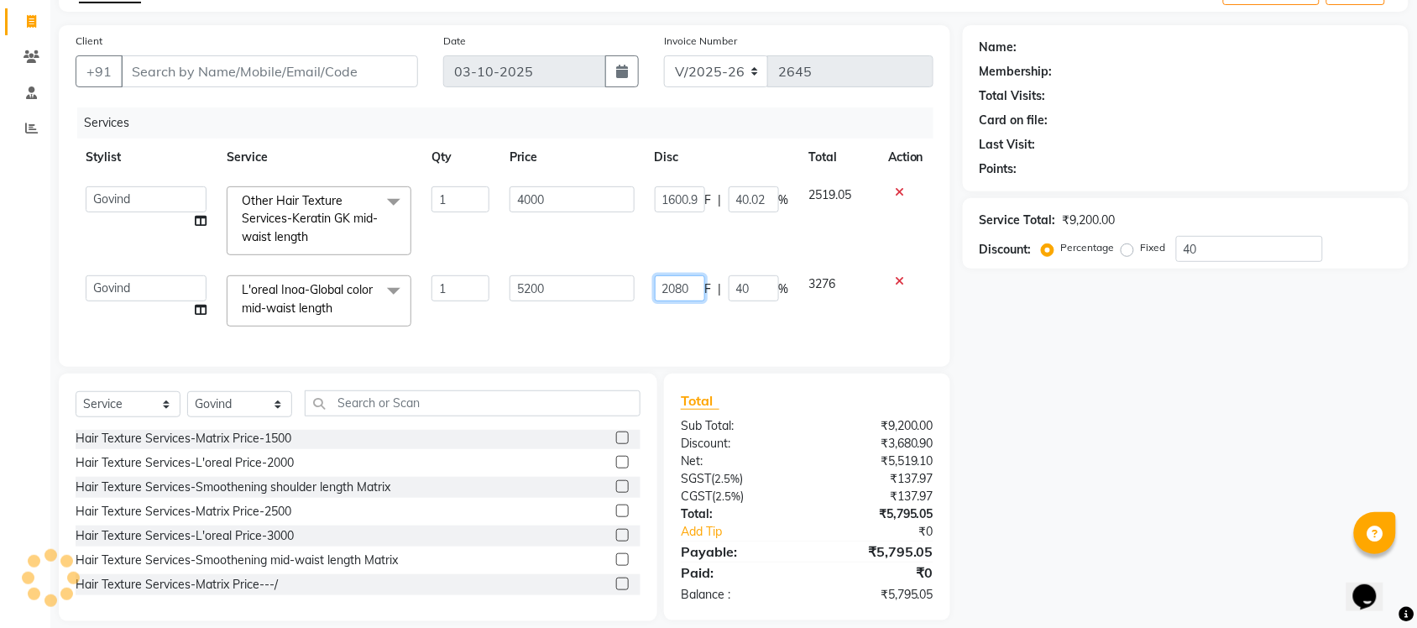
click at [690, 303] on td "2080 F | 40 %" at bounding box center [722, 300] width 155 height 71
type input "2080.9"
click at [1346, 480] on div "Name: Membership: Total Visits: Card on file: Last Visit: Points: Service Total…" at bounding box center [1192, 323] width 458 height 596
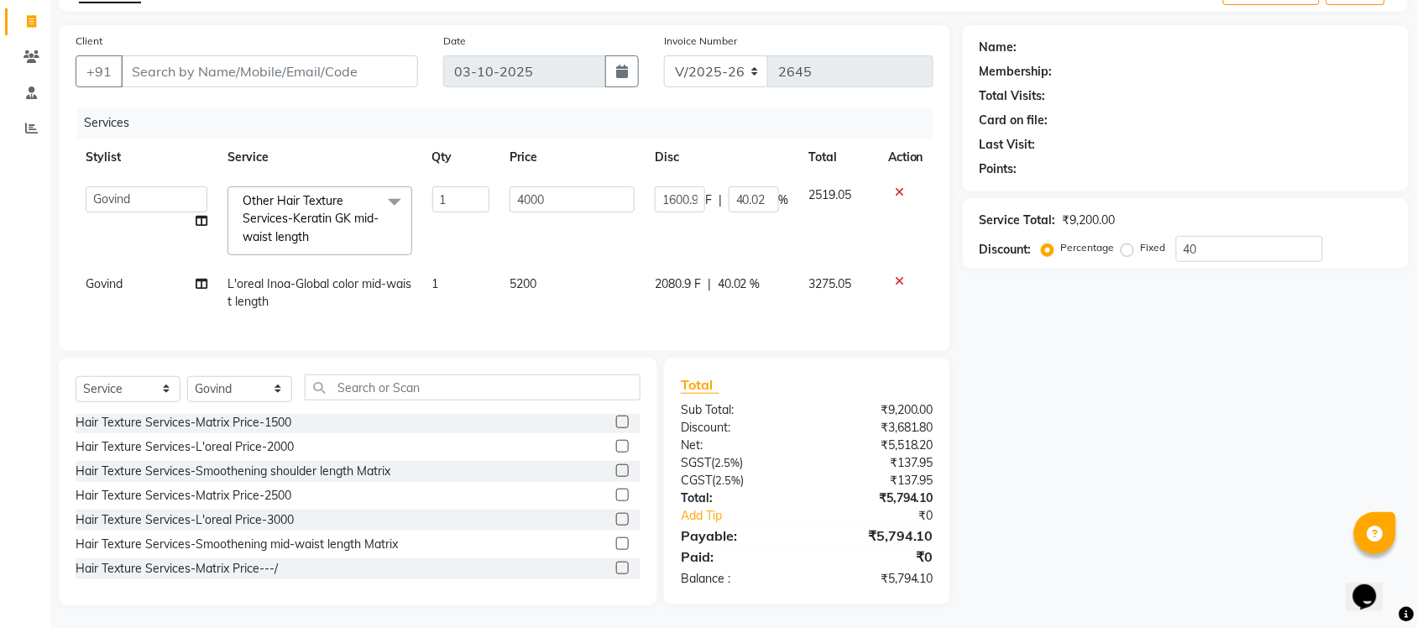
click at [674, 316] on td "2080.9 F | 40.02 %" at bounding box center [722, 292] width 155 height 55
select select "77846"
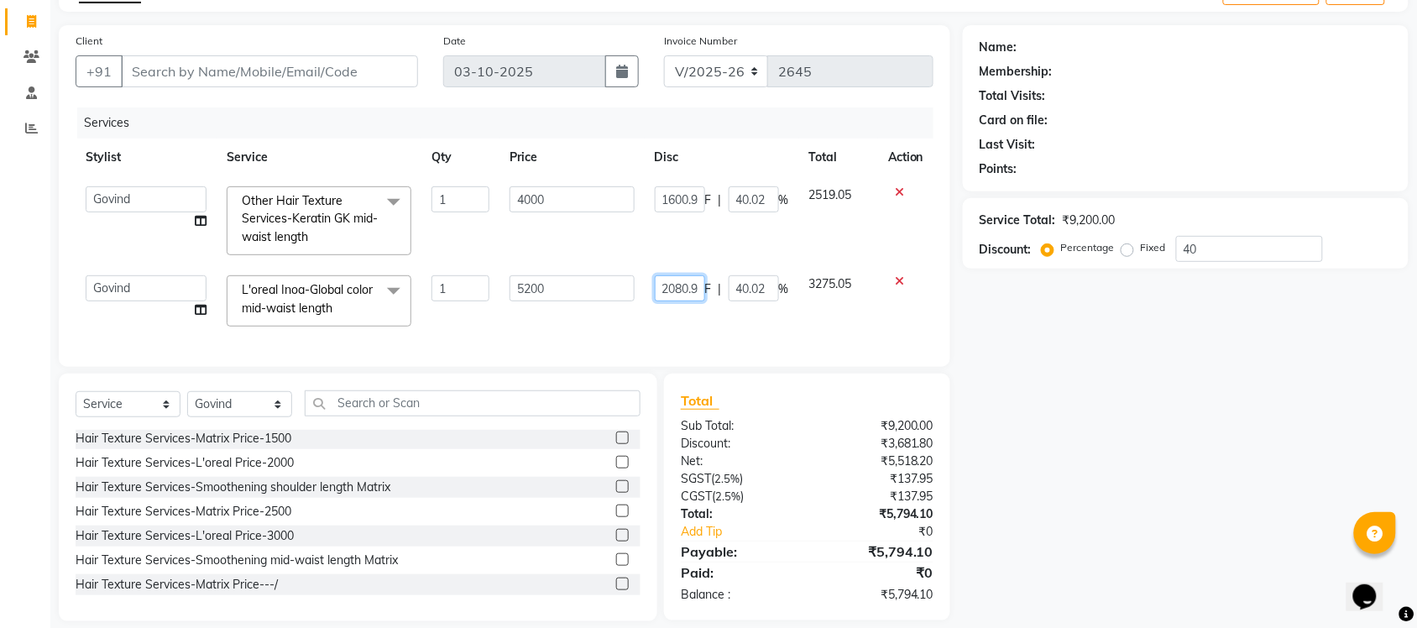
click at [694, 286] on input "2080.9" at bounding box center [680, 288] width 50 height 26
click at [697, 287] on input "2080.9" at bounding box center [680, 288] width 50 height 26
type input "2080"
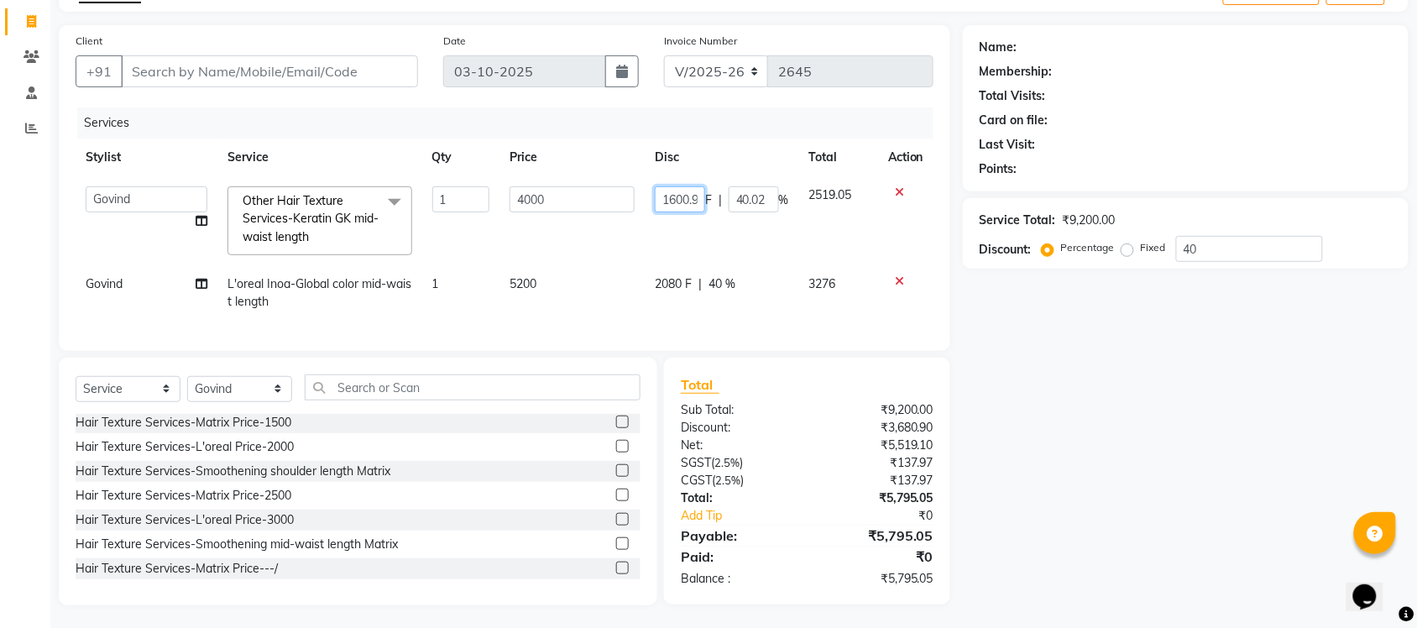
click at [673, 212] on input "1600.9" at bounding box center [680, 199] width 50 height 26
type input "1600"
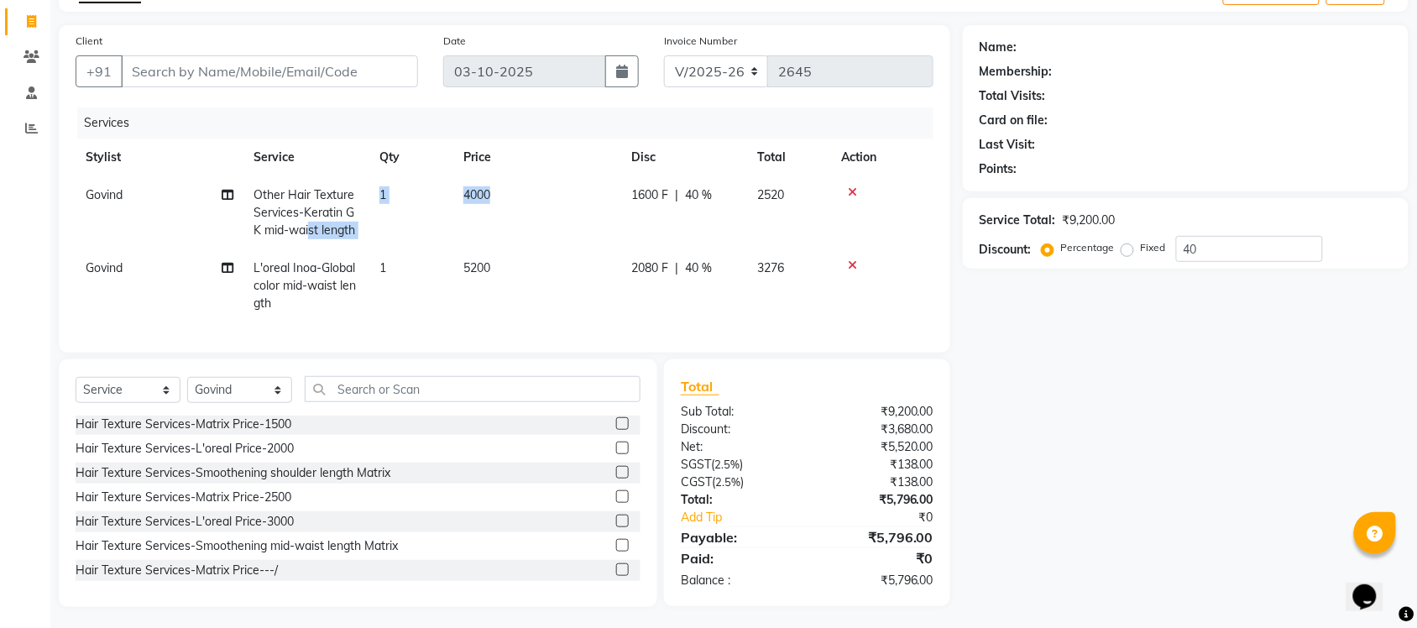
drag, startPoint x: 553, startPoint y: 199, endPoint x: 311, endPoint y: 239, distance: 245.2
click at [542, 238] on td "4000" at bounding box center [537, 212] width 168 height 73
select select "77846"
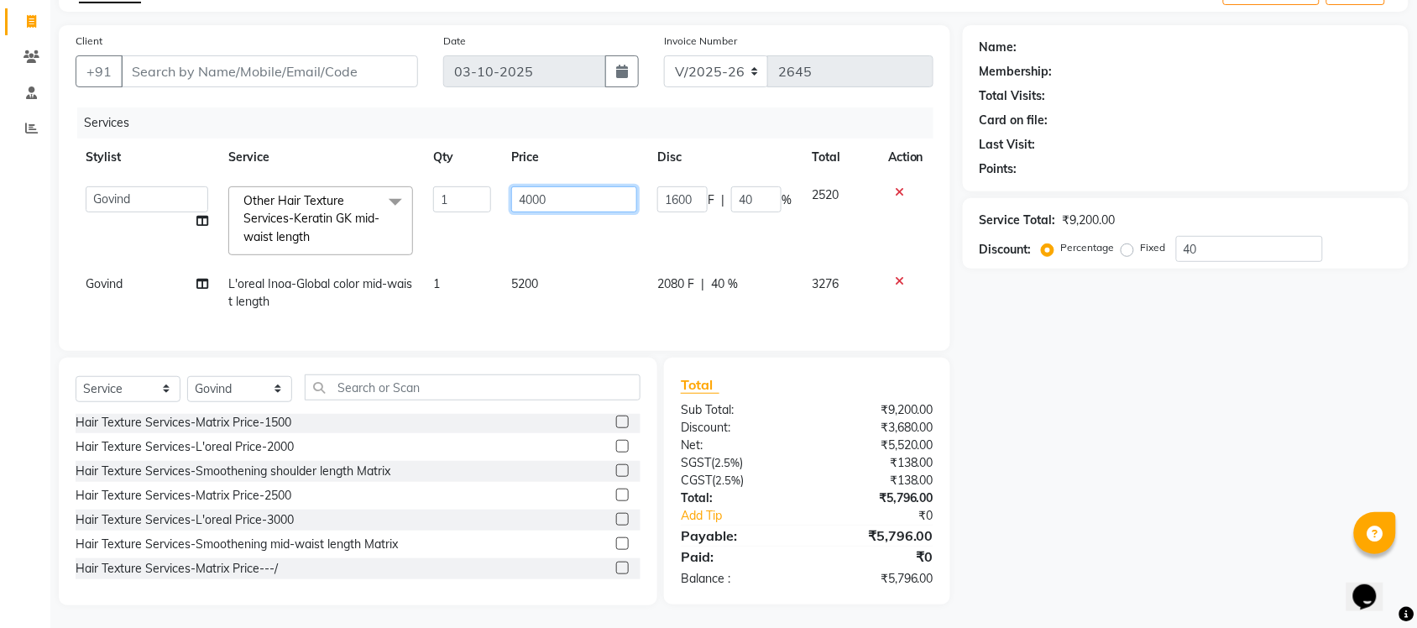
drag, startPoint x: 525, startPoint y: 202, endPoint x: 471, endPoint y: 207, distance: 54.0
click at [471, 207] on tr "Finance id Fiza Abbasi Govind Kiran Singh Krishna Lokesh Mahender Muskan Neetu …" at bounding box center [505, 220] width 858 height 89
type input "1"
type input "4100"
drag, startPoint x: 1157, startPoint y: 474, endPoint x: 1168, endPoint y: 481, distance: 12.8
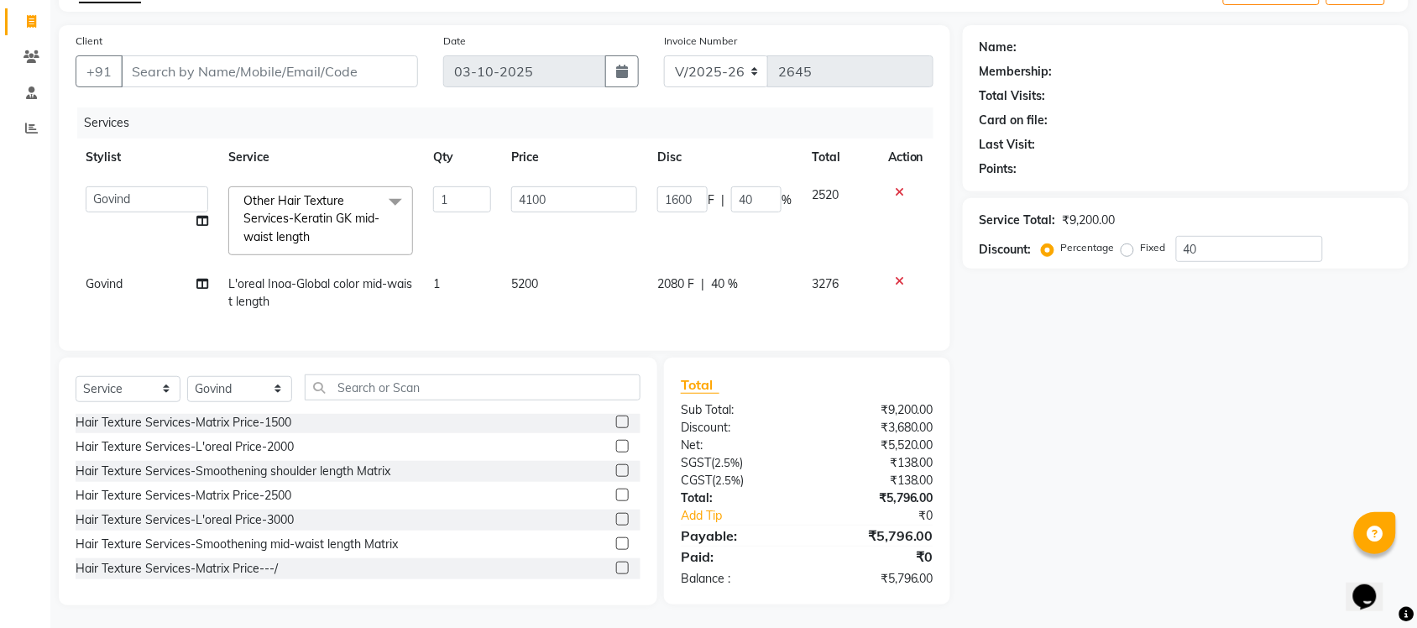
click at [1168, 481] on div "Name: Membership: Total Visits: Card on file: Last Visit: Points: Service Total…" at bounding box center [1192, 315] width 458 height 580
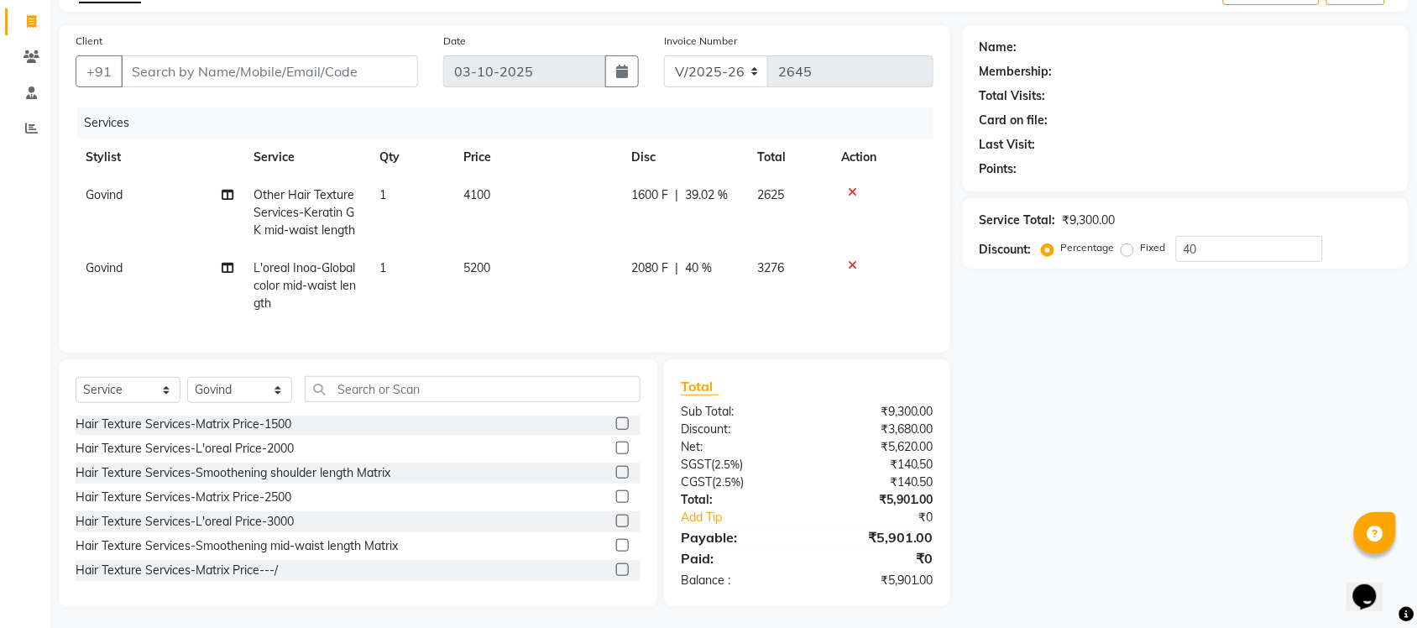
click at [508, 240] on td "4100" at bounding box center [537, 212] width 168 height 73
select select "77846"
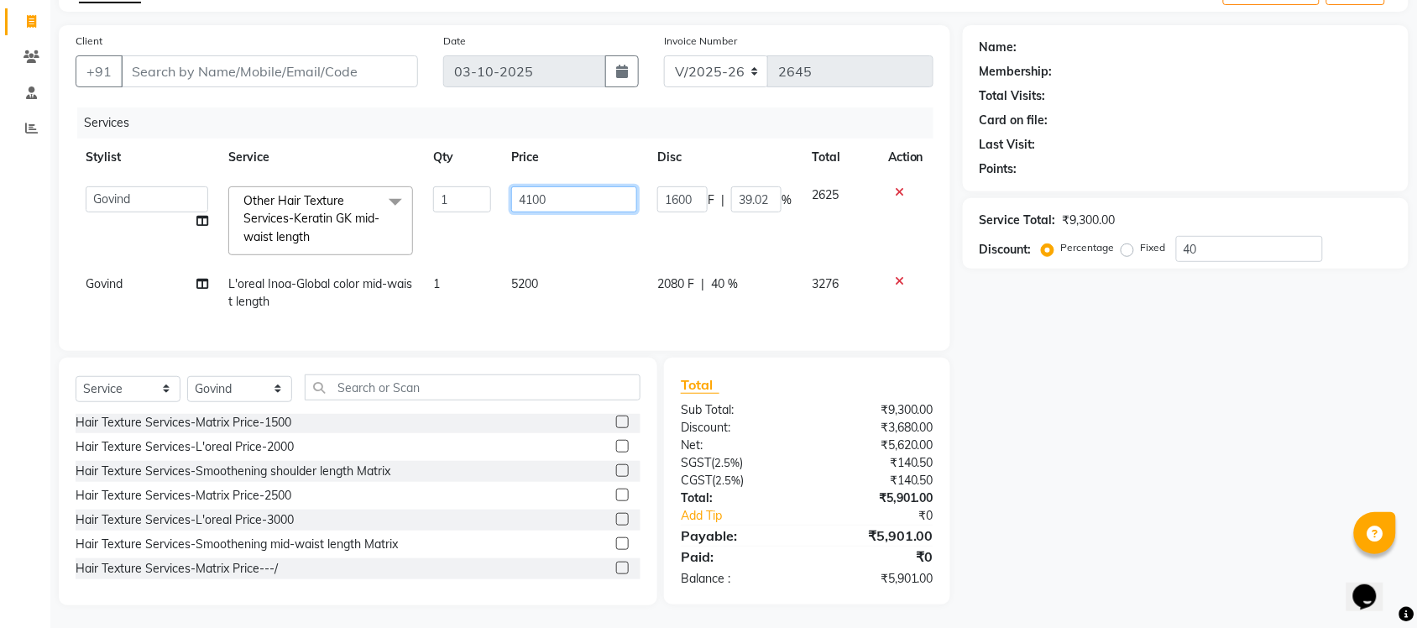
drag, startPoint x: 551, startPoint y: 200, endPoint x: 513, endPoint y: 210, distance: 39.1
click at [513, 210] on input "4100" at bounding box center [574, 199] width 126 height 26
type input "4"
type input "3900"
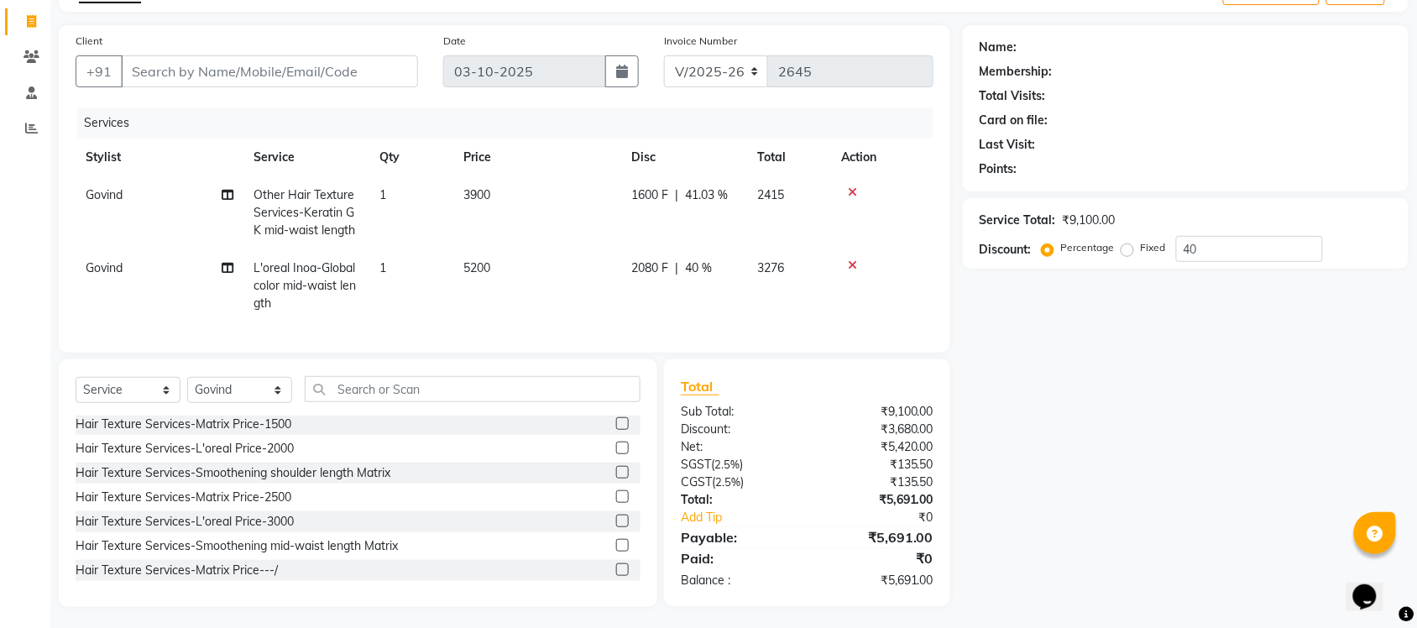
click at [1128, 399] on div "Name: Membership: Total Visits: Card on file: Last Visit: Points: Service Total…" at bounding box center [1192, 316] width 458 height 582
click at [495, 204] on td "3900" at bounding box center [537, 212] width 168 height 73
select select "77846"
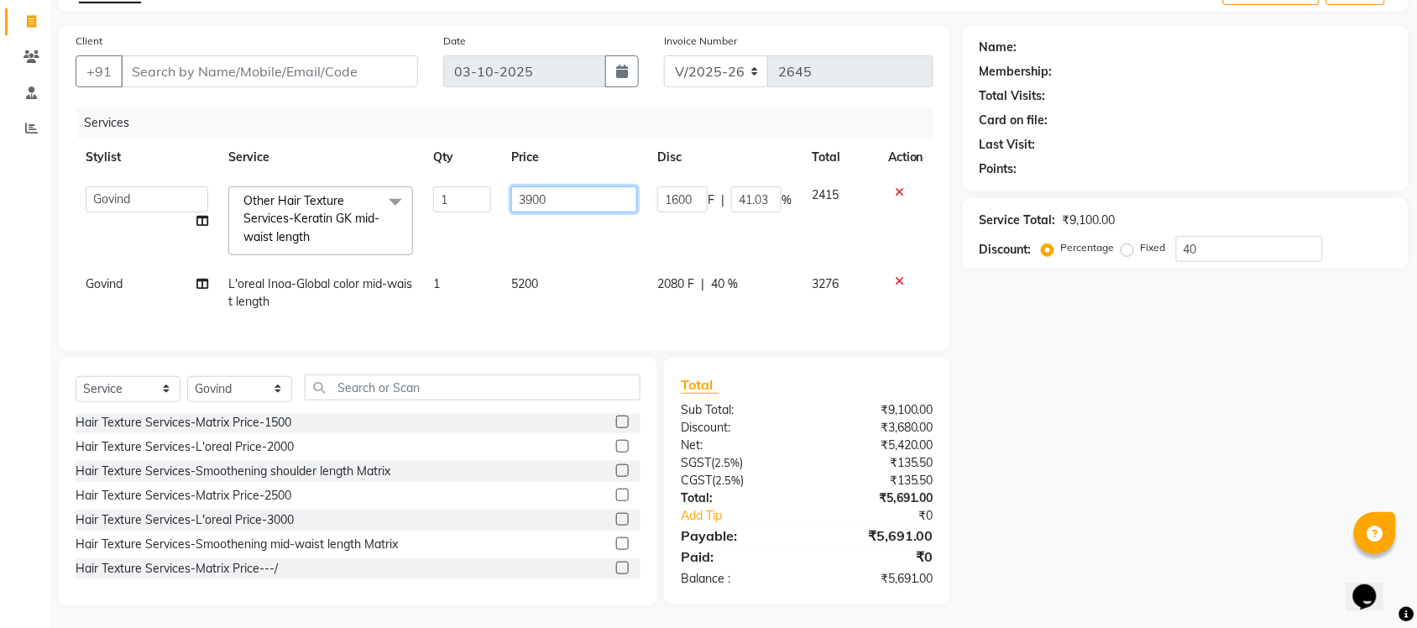
drag, startPoint x: 533, startPoint y: 208, endPoint x: 493, endPoint y: 225, distance: 43.7
click at [493, 225] on tr "Finance id Fiza Abbasi Govind Kiran Singh Krishna Lokesh Mahender Muskan Neetu …" at bounding box center [505, 220] width 858 height 89
drag, startPoint x: 573, startPoint y: 196, endPoint x: 512, endPoint y: 215, distance: 63.5
click at [512, 215] on td "3900" at bounding box center [574, 220] width 146 height 89
type input "4000.59"
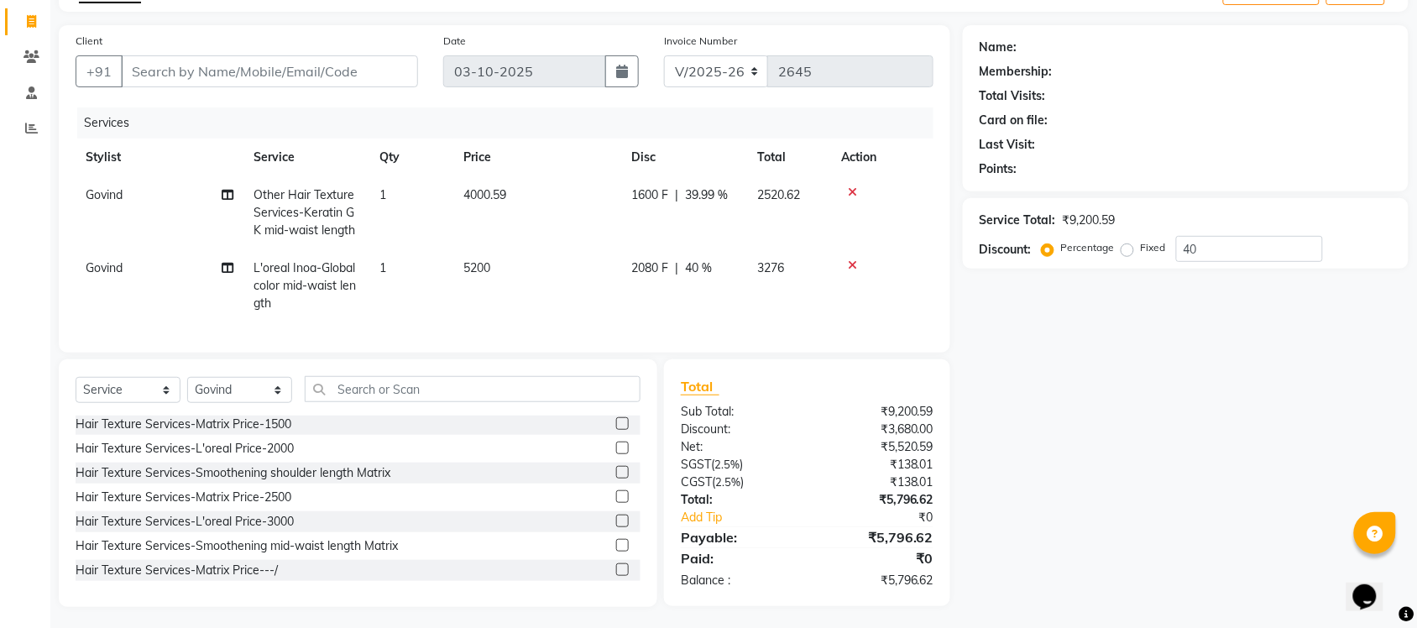
click at [1093, 396] on div "Name: Membership: Total Visits: Card on file: Last Visit: Points: Service Total…" at bounding box center [1192, 316] width 458 height 582
click at [508, 267] on td "5200" at bounding box center [537, 285] width 168 height 73
select select "77846"
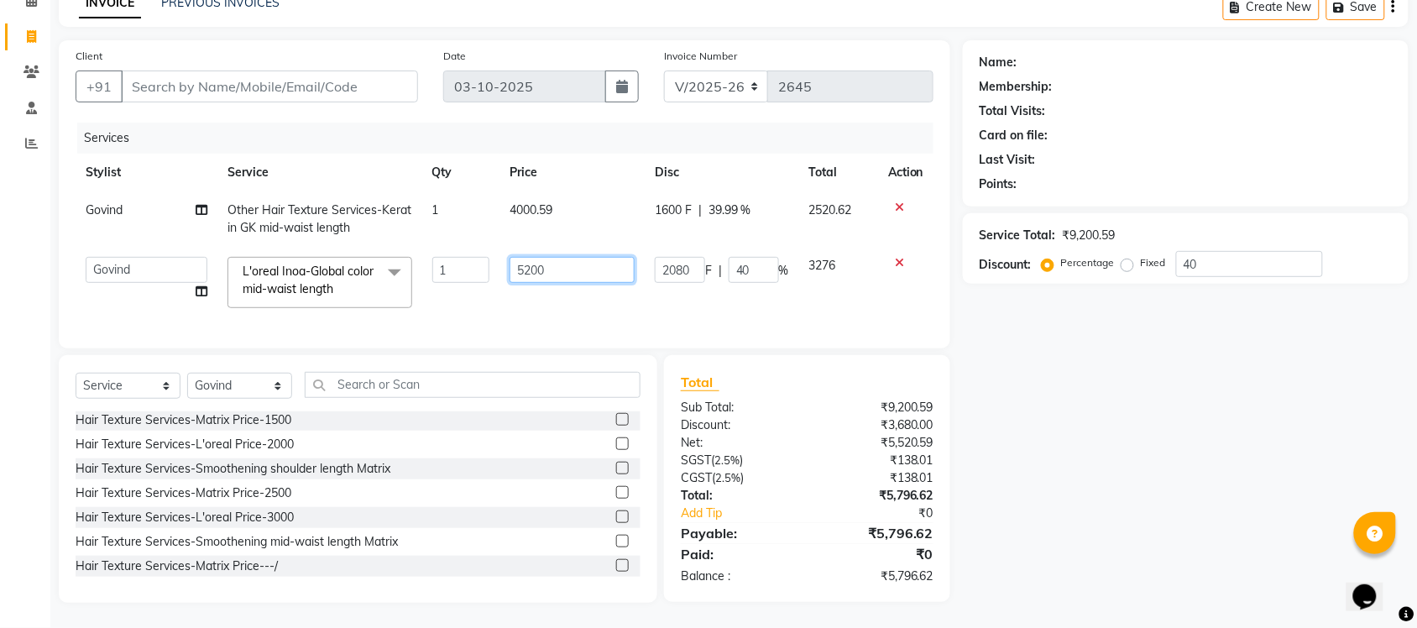
click at [558, 257] on input "5200" at bounding box center [572, 270] width 125 height 26
type input "5200.5"
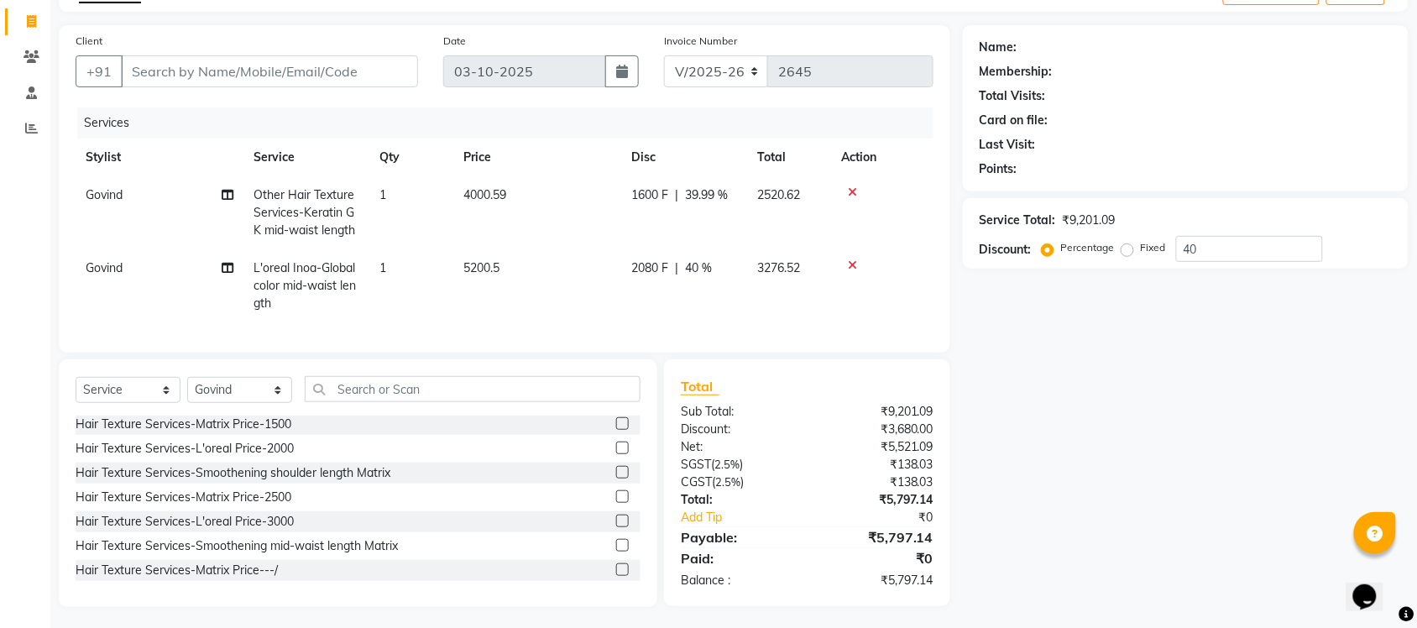
click at [1030, 426] on div "Name: Membership: Total Visits: Card on file: Last Visit: Points: Service Total…" at bounding box center [1192, 316] width 458 height 582
click at [512, 254] on td "5200.5" at bounding box center [537, 285] width 168 height 73
select select "77846"
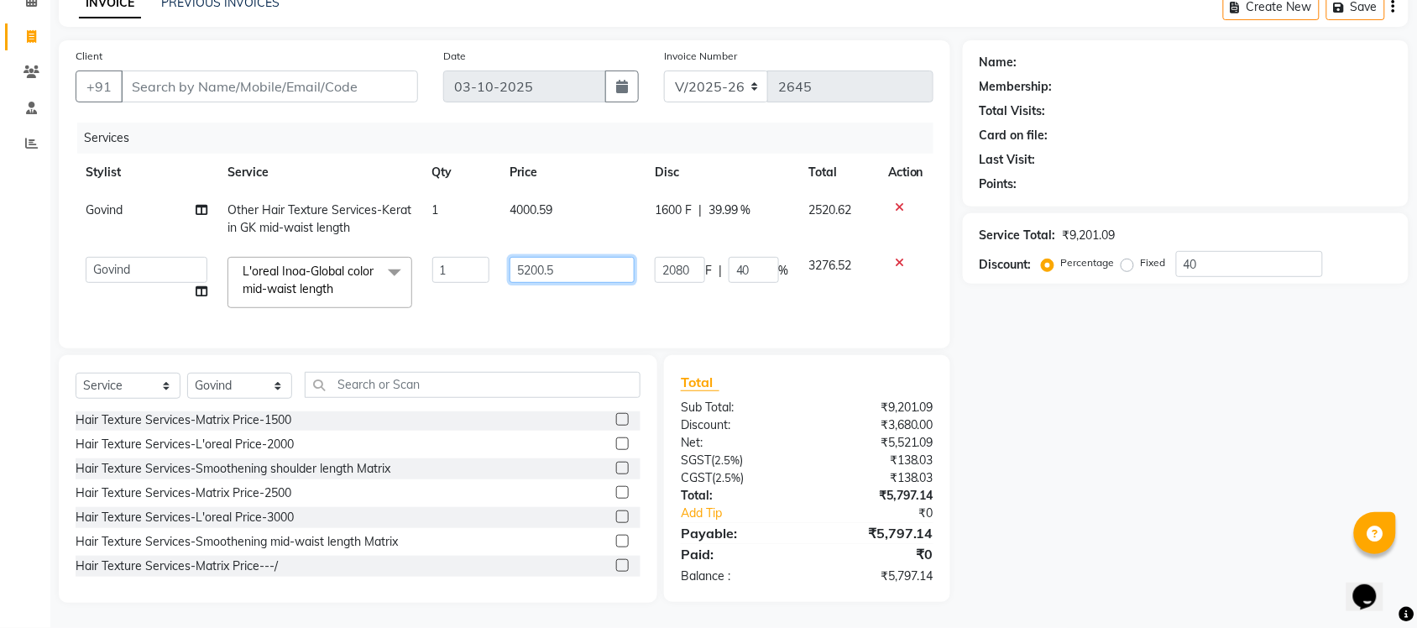
click at [563, 257] on input "5200.5" at bounding box center [572, 270] width 125 height 26
type input "5200.65"
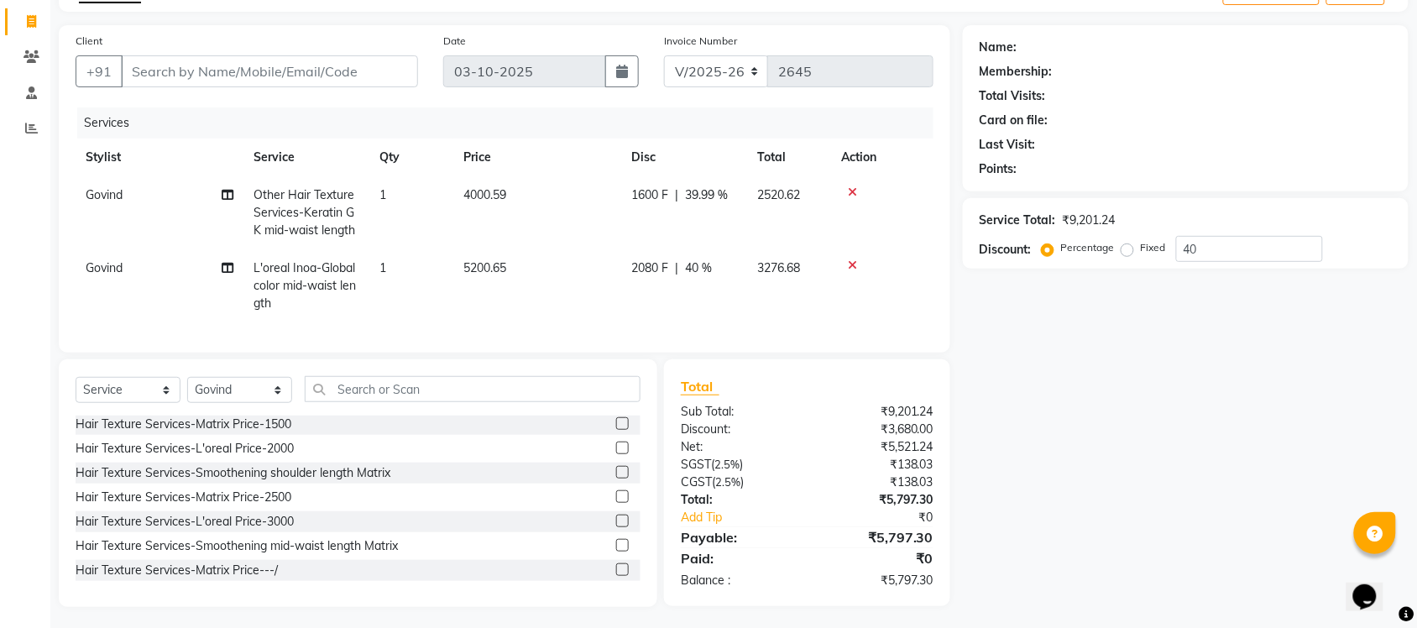
click at [1056, 448] on div "Name: Membership: Total Visits: Card on file: Last Visit: Points: Service Total…" at bounding box center [1192, 316] width 458 height 582
click at [569, 270] on td "5200.65" at bounding box center [537, 285] width 168 height 73
select select "77846"
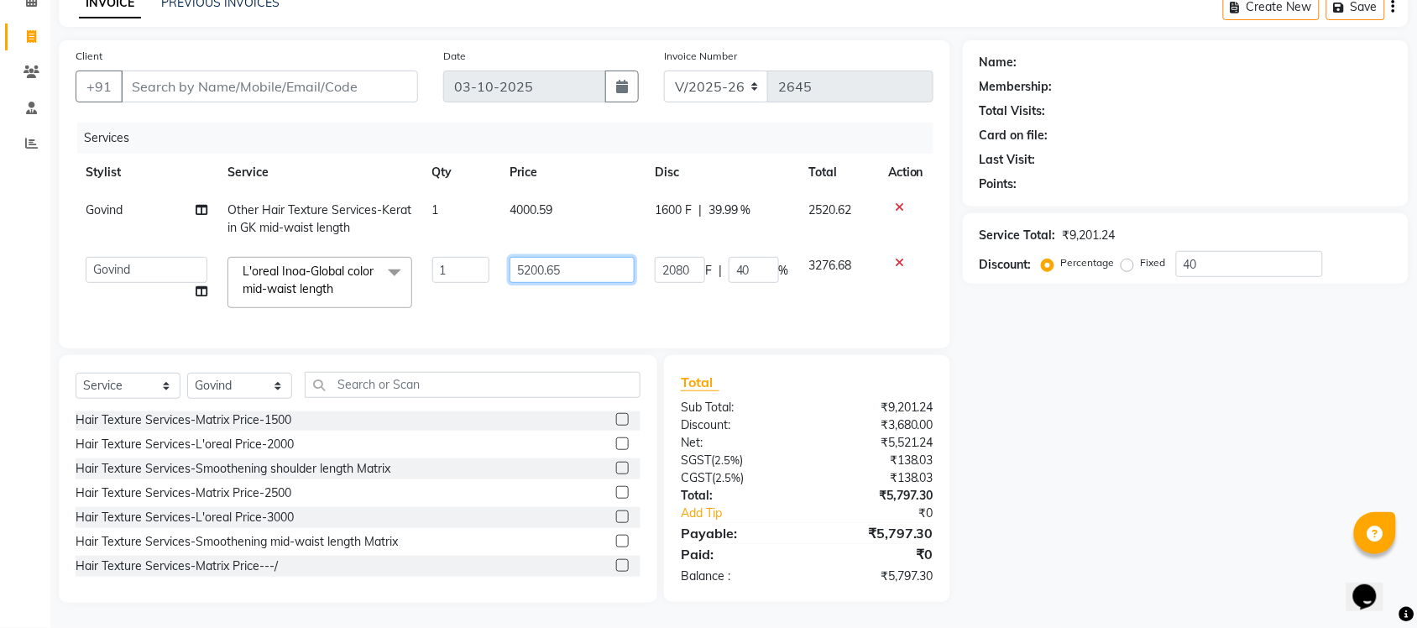
click at [580, 257] on input "5200.65" at bounding box center [572, 270] width 125 height 26
type input "5200"
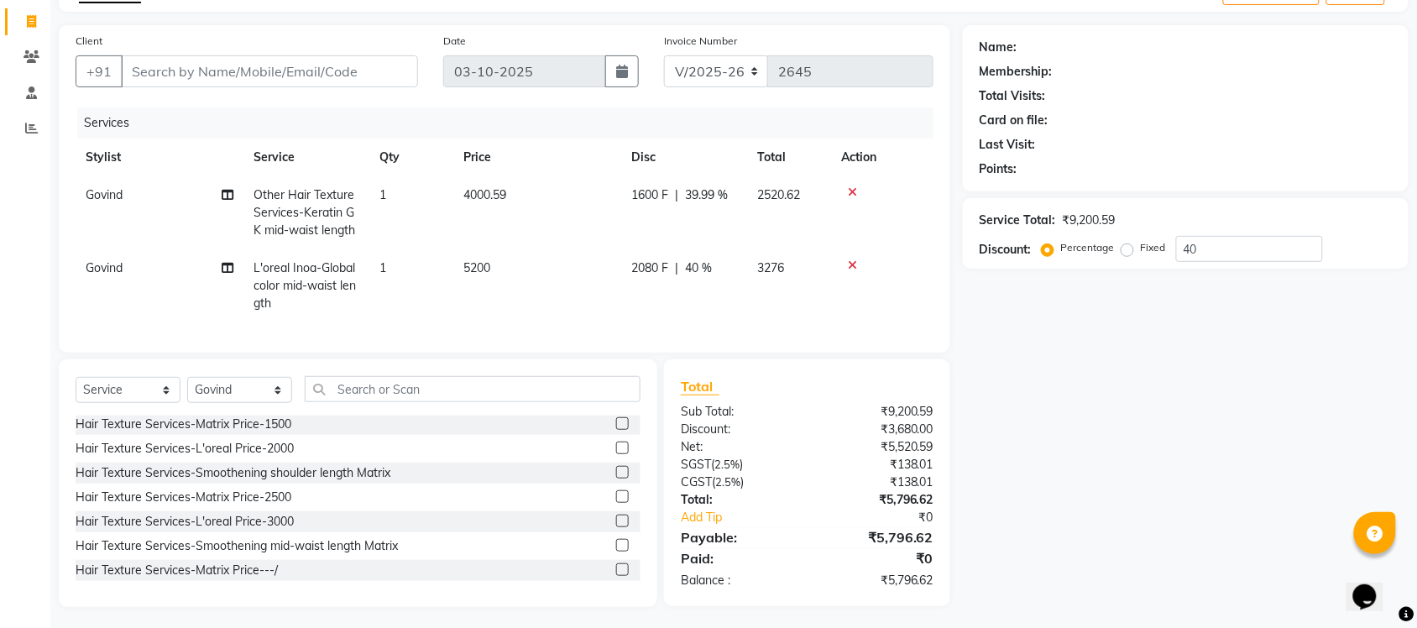
click at [554, 208] on td "4000.59" at bounding box center [537, 212] width 168 height 73
select select "77846"
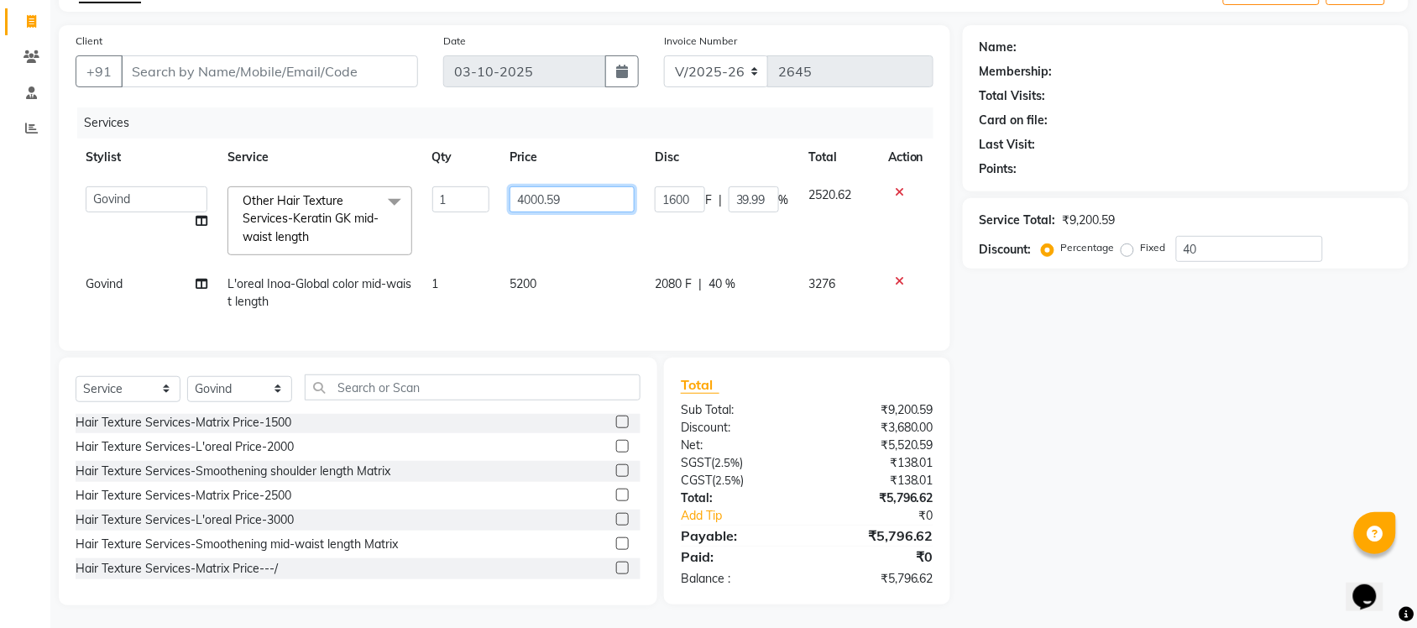
click at [578, 198] on input "4000.59" at bounding box center [572, 199] width 125 height 26
type input "4000.98"
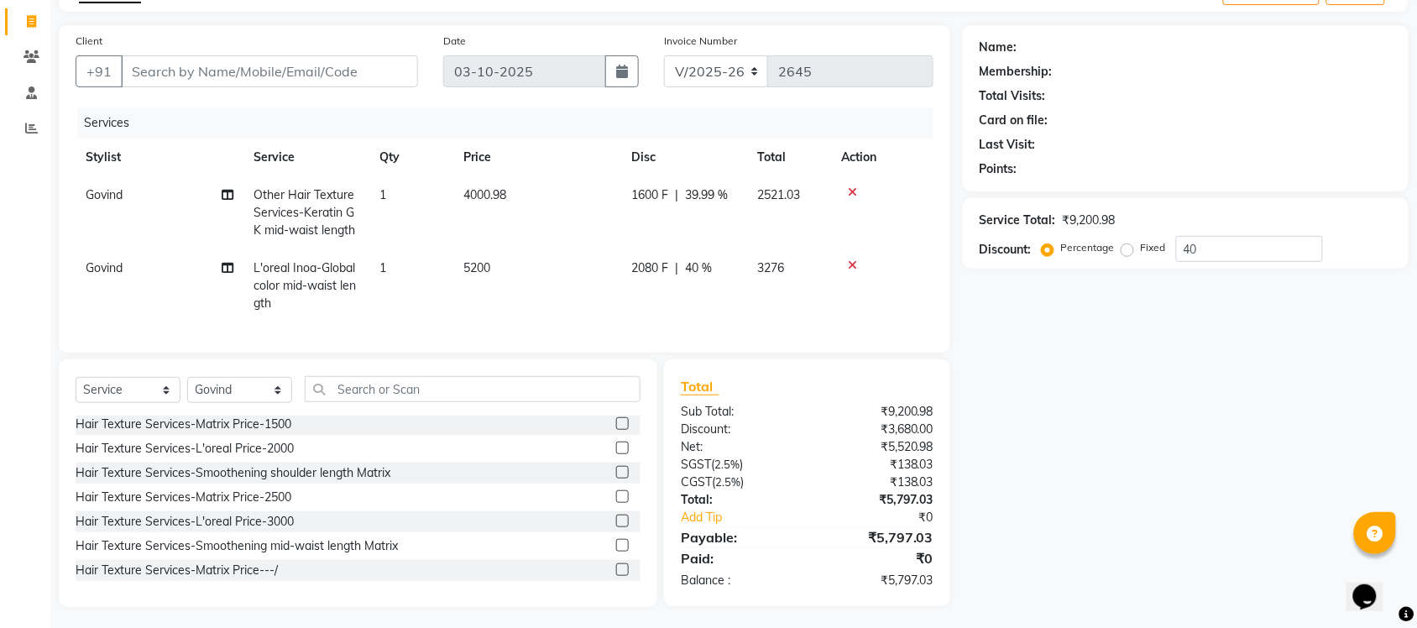
click at [1068, 473] on div "Name: Membership: Total Visits: Card on file: Last Visit: Points: Service Total…" at bounding box center [1192, 316] width 458 height 582
click at [542, 187] on td "4000.98" at bounding box center [537, 212] width 168 height 73
select select "77846"
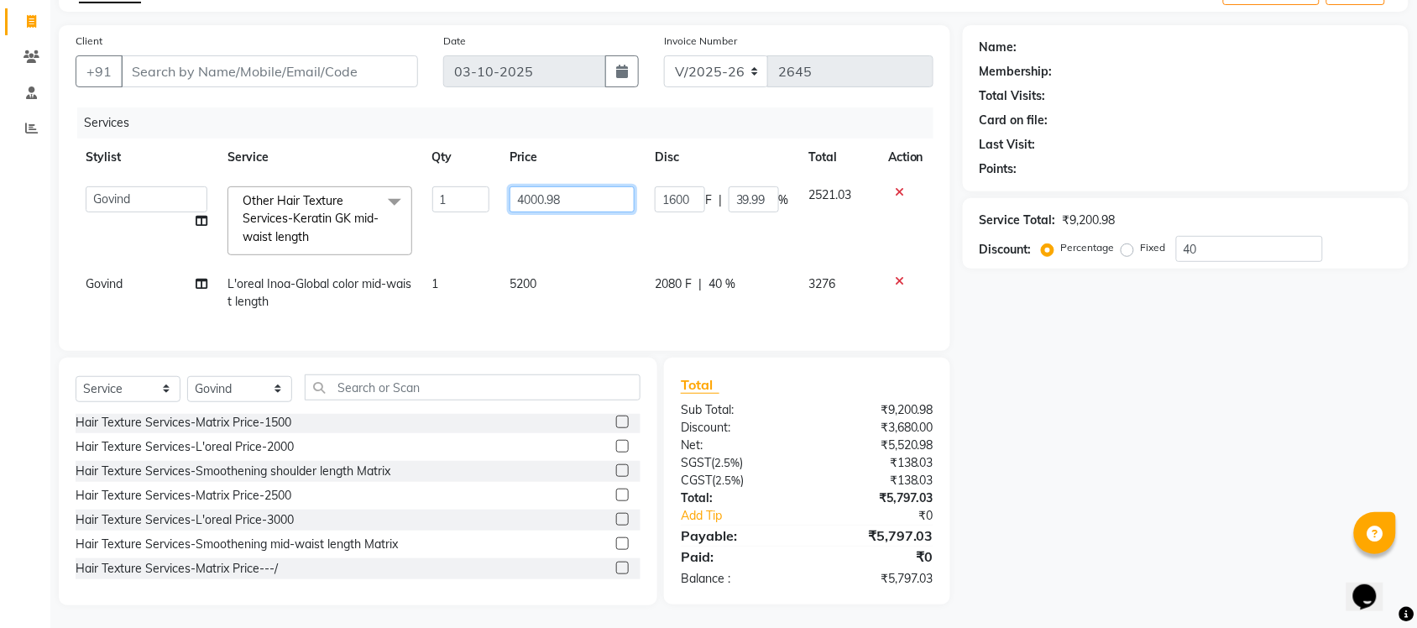
click at [582, 196] on input "4000.98" at bounding box center [572, 199] width 125 height 26
type input "4000.99"
click at [1042, 395] on div "Name: Membership: Total Visits: Card on file: Last Visit: Points: Service Total…" at bounding box center [1192, 315] width 458 height 580
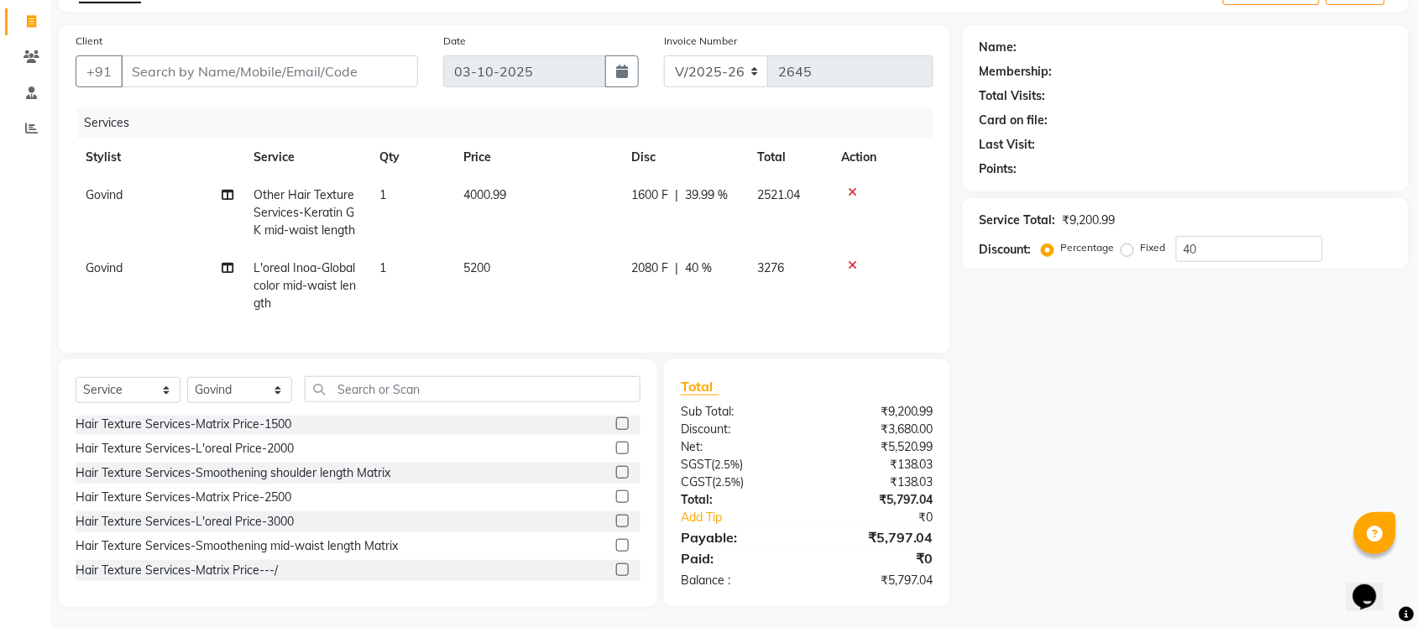
click at [1058, 433] on div "Name: Membership: Total Visits: Card on file: Last Visit: Points: Service Total…" at bounding box center [1192, 316] width 458 height 582
click at [518, 291] on td "5200" at bounding box center [537, 285] width 168 height 73
select select "77846"
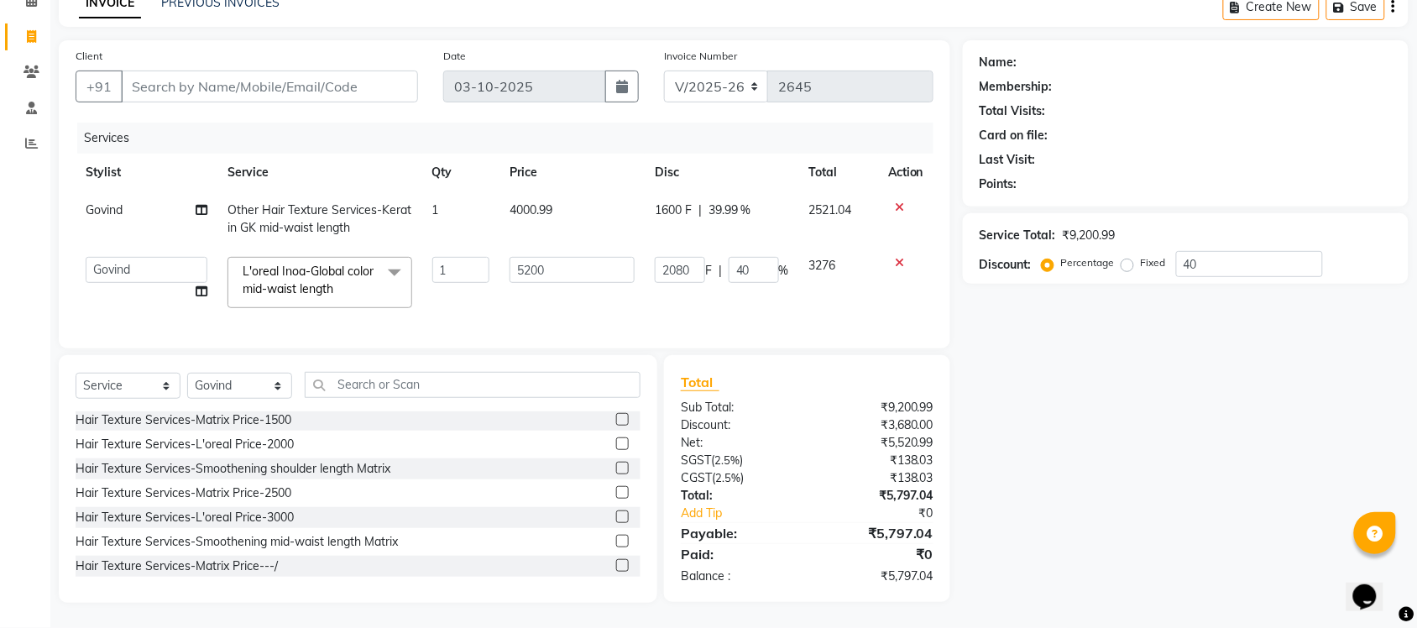
click at [574, 195] on td "4000.99" at bounding box center [572, 218] width 145 height 55
select select "77846"
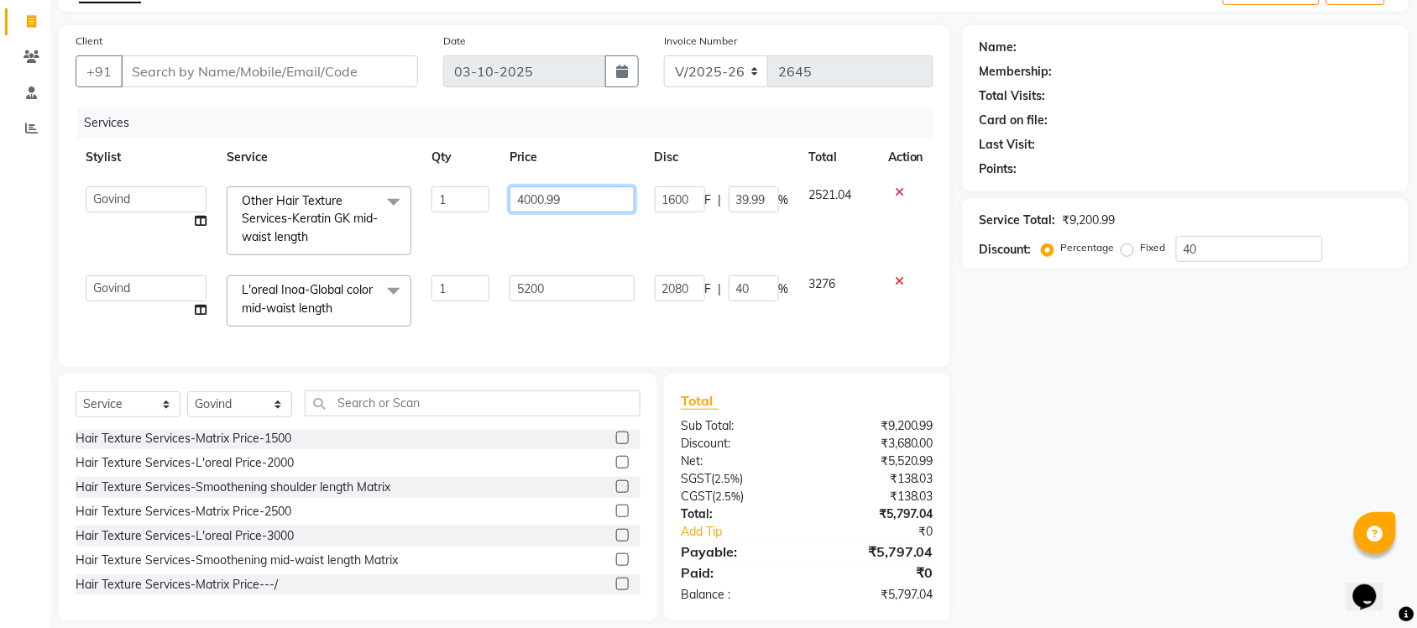
click at [574, 195] on input "4000.99" at bounding box center [572, 199] width 125 height 26
type input "4000"
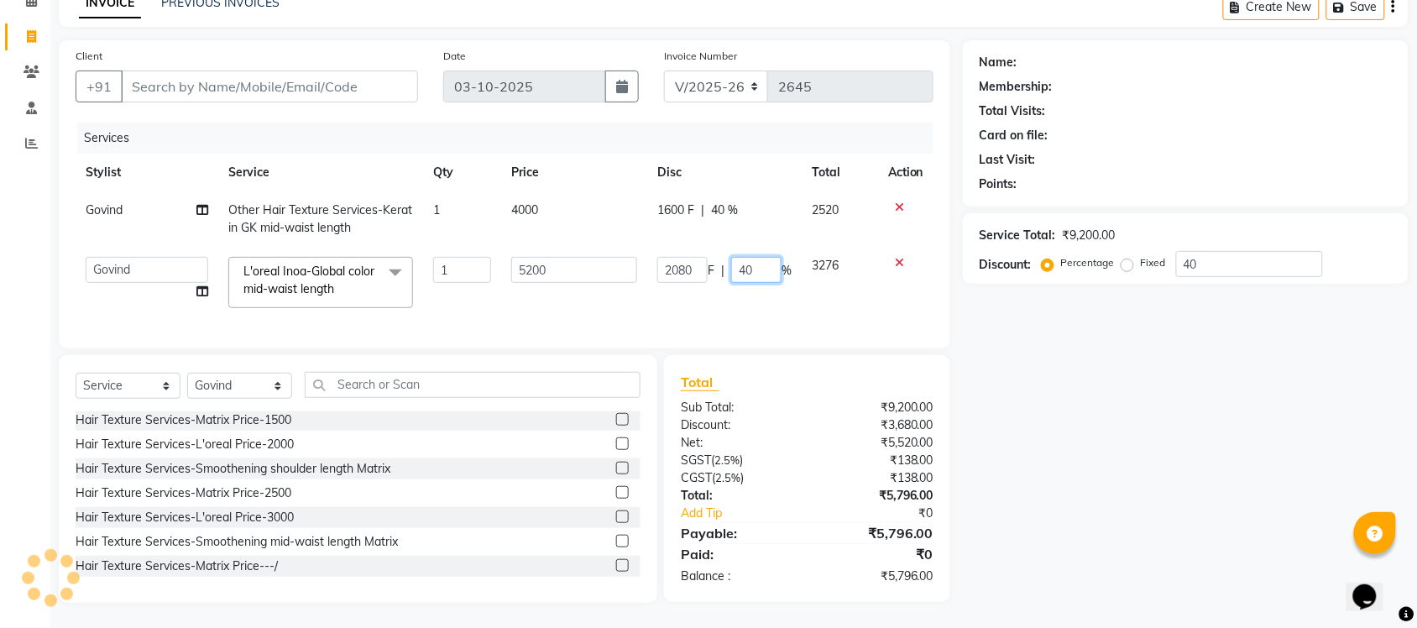
scroll to position [101, 0]
click at [757, 257] on input "40" at bounding box center [756, 270] width 50 height 26
click at [764, 257] on input "40" at bounding box center [756, 270] width 50 height 26
type input "40.56"
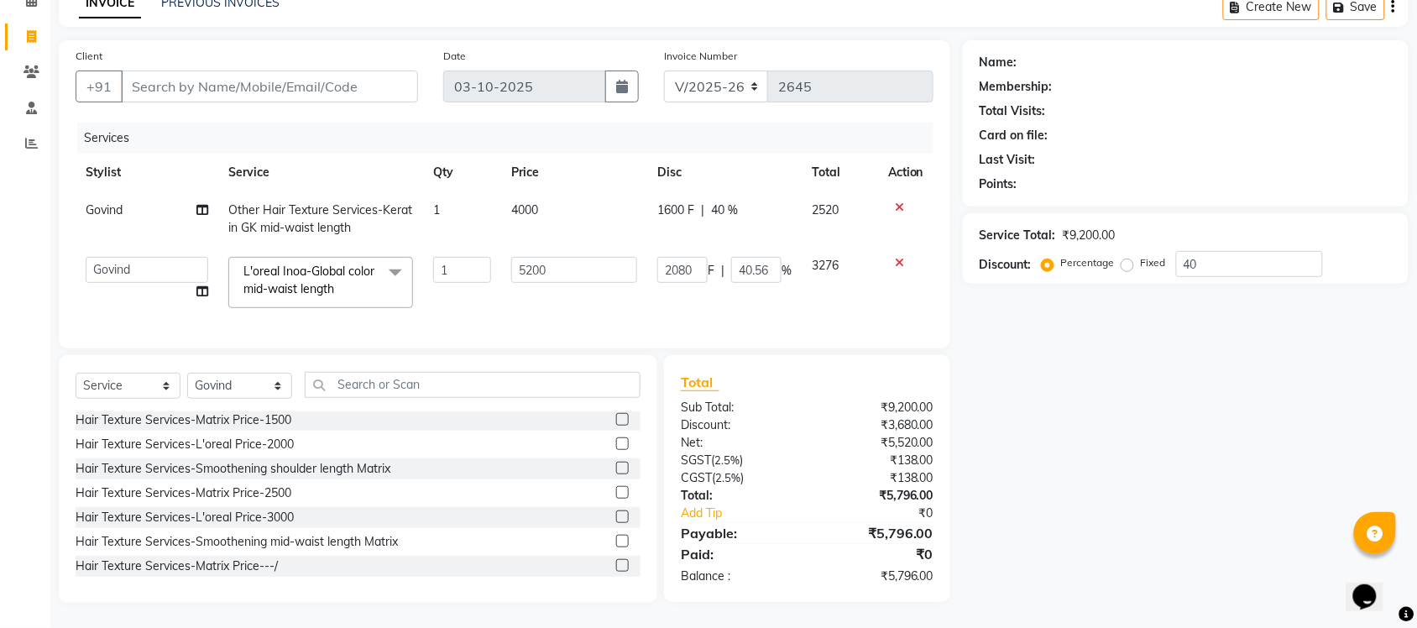
click at [1044, 390] on div "Name: Membership: Total Visits: Card on file: Last Visit: Points: Service Total…" at bounding box center [1192, 321] width 458 height 563
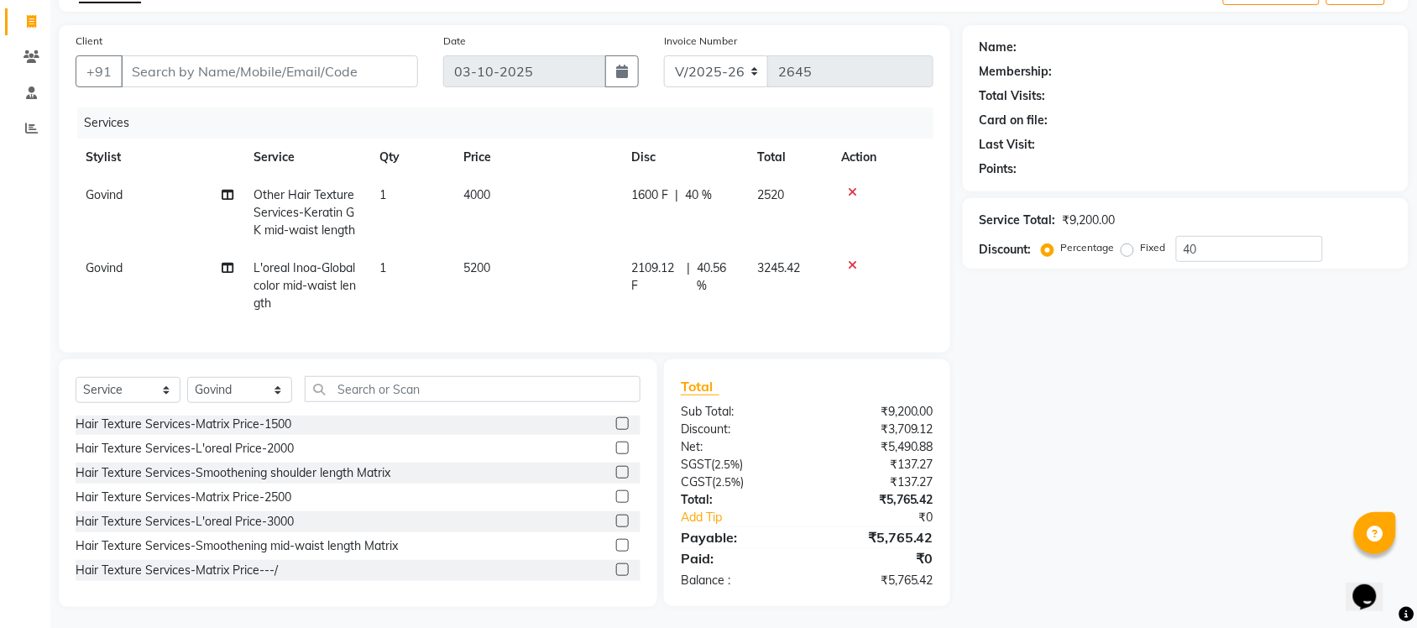
click at [746, 263] on td "2109.12 F | 40.56 %" at bounding box center [684, 285] width 126 height 73
select select "77846"
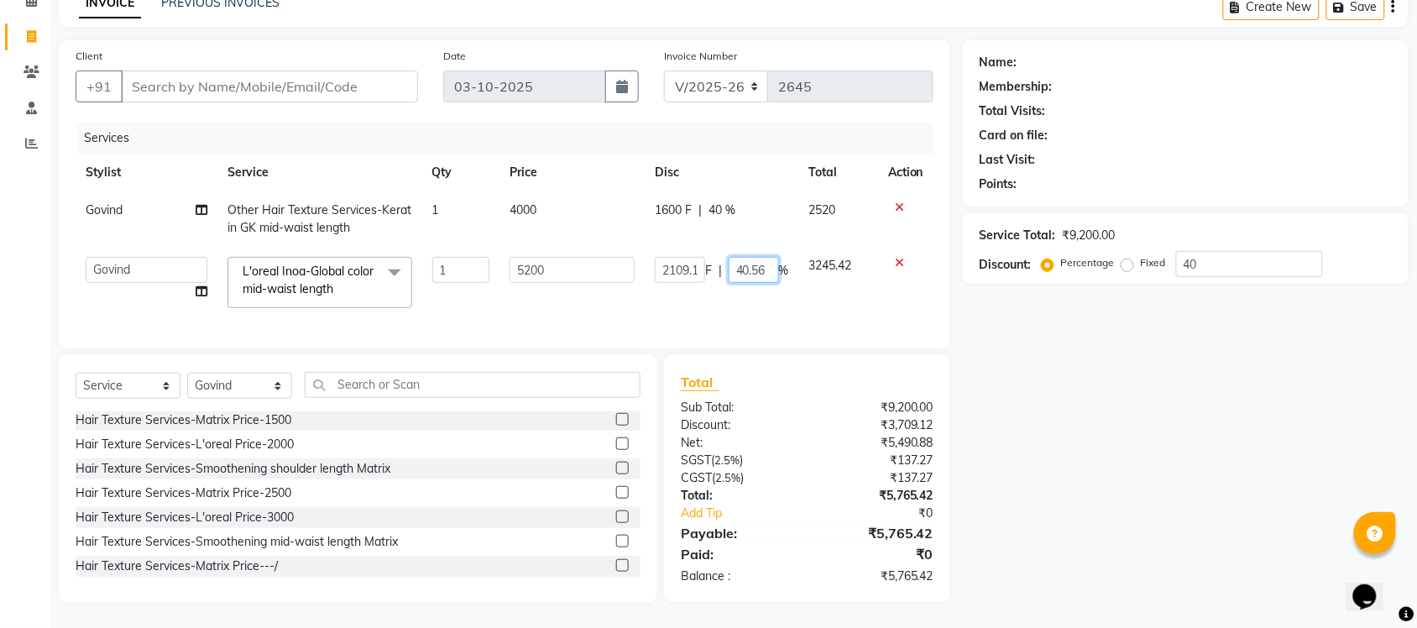
click at [773, 257] on input "40.56" at bounding box center [754, 270] width 50 height 26
type input "40.98"
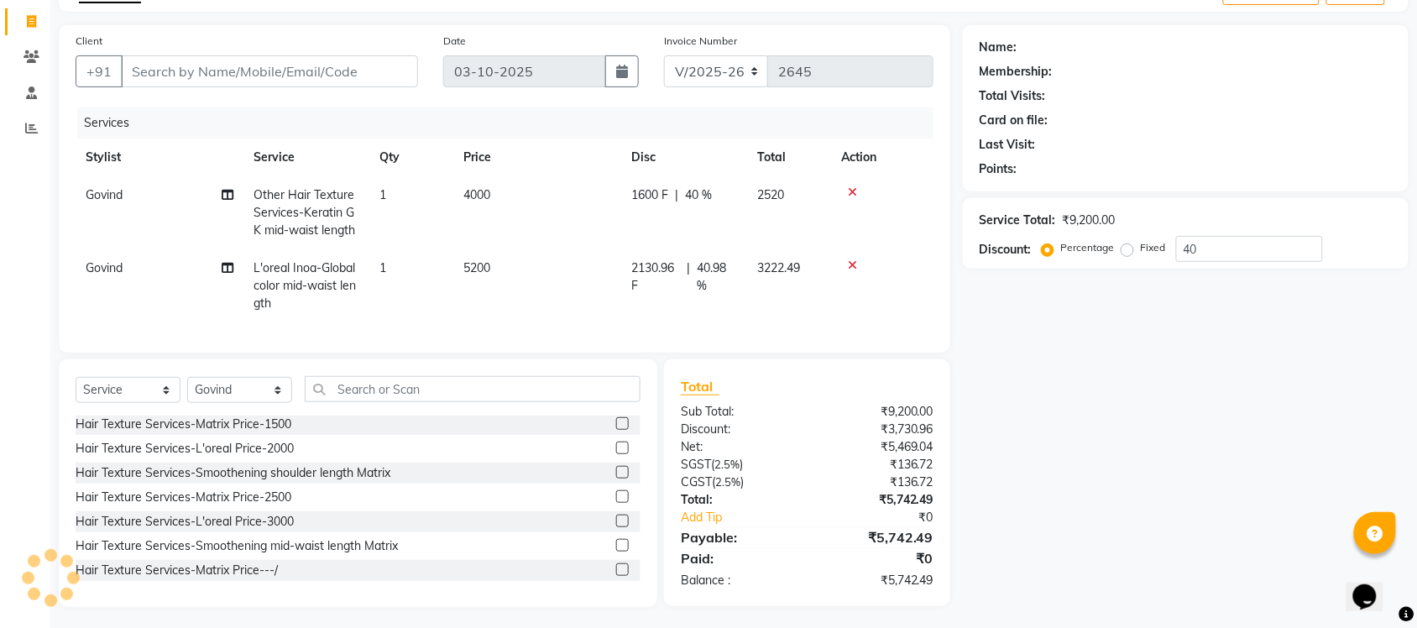
click at [1068, 527] on div "Name: Membership: Total Visits: Card on file: Last Visit: Points: Service Total…" at bounding box center [1192, 316] width 458 height 582
click at [741, 270] on td "2130.96 F | 40.98 %" at bounding box center [684, 285] width 126 height 73
select select "77846"
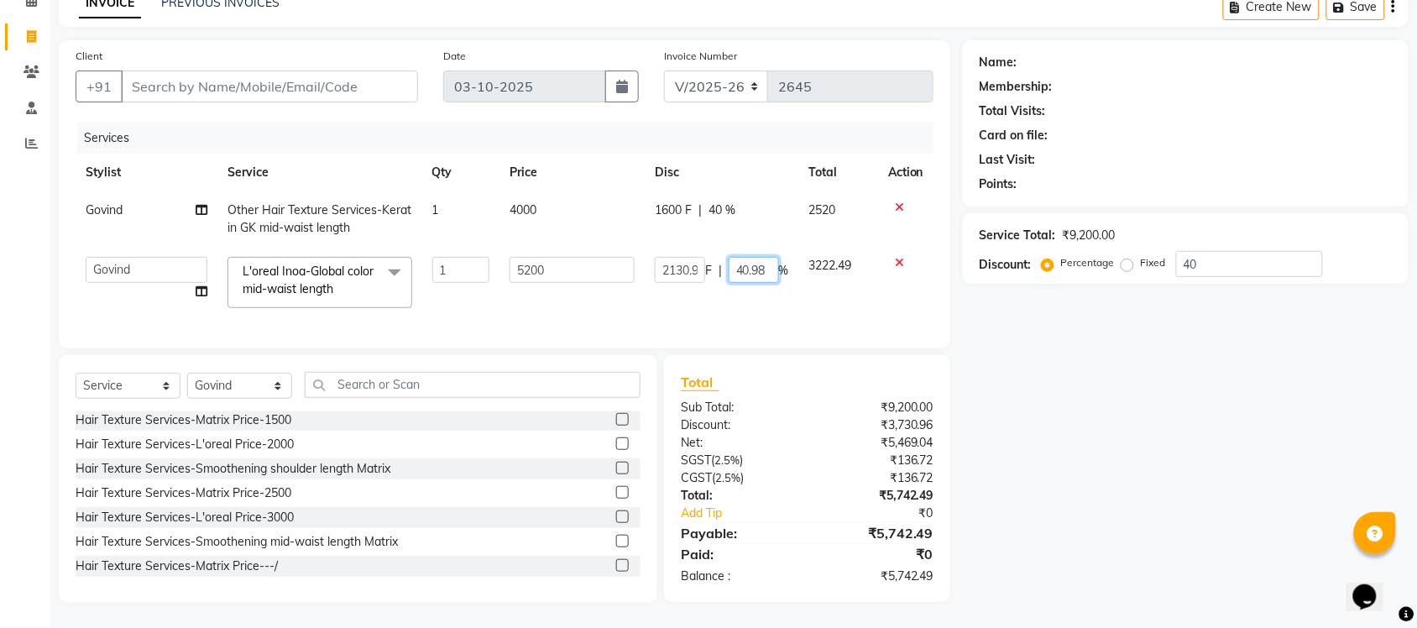
click at [771, 257] on input "40.98" at bounding box center [754, 270] width 50 height 26
type input "40.99"
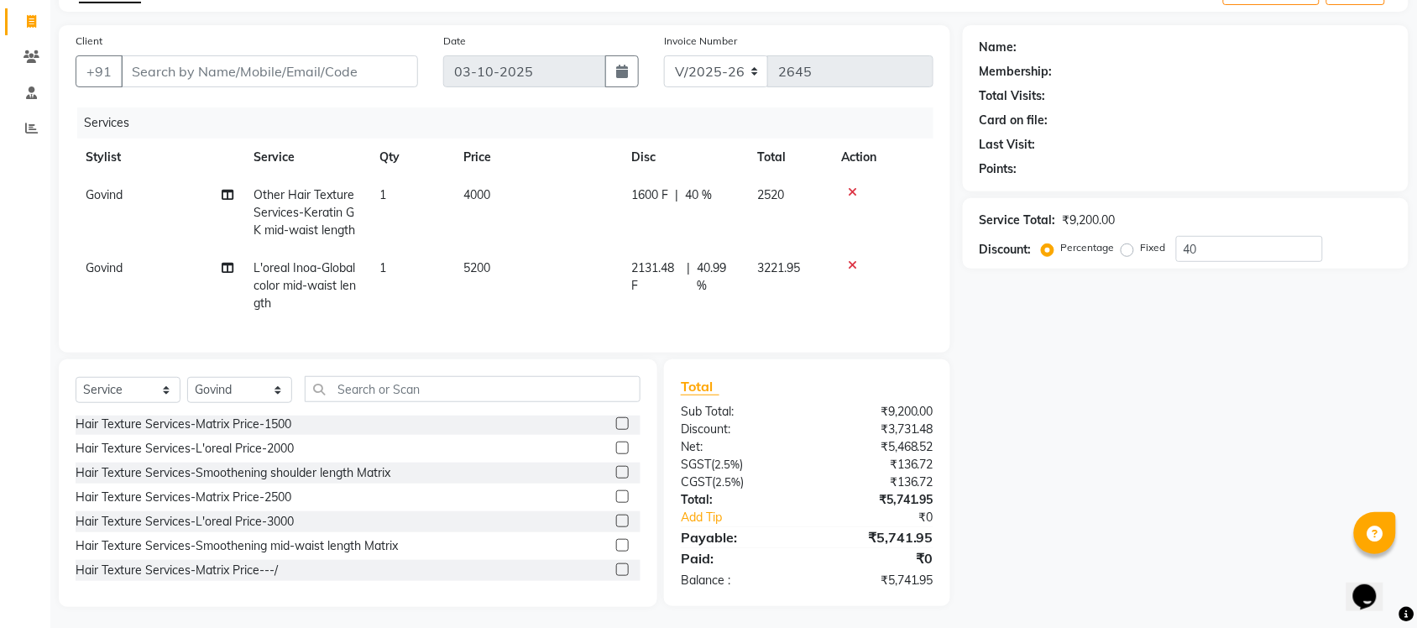
click at [1072, 455] on div "Name: Membership: Total Visits: Card on file: Last Visit: Points: Service Total…" at bounding box center [1192, 316] width 458 height 582
click at [778, 271] on span "3221.95" at bounding box center [778, 267] width 43 height 15
select select "77846"
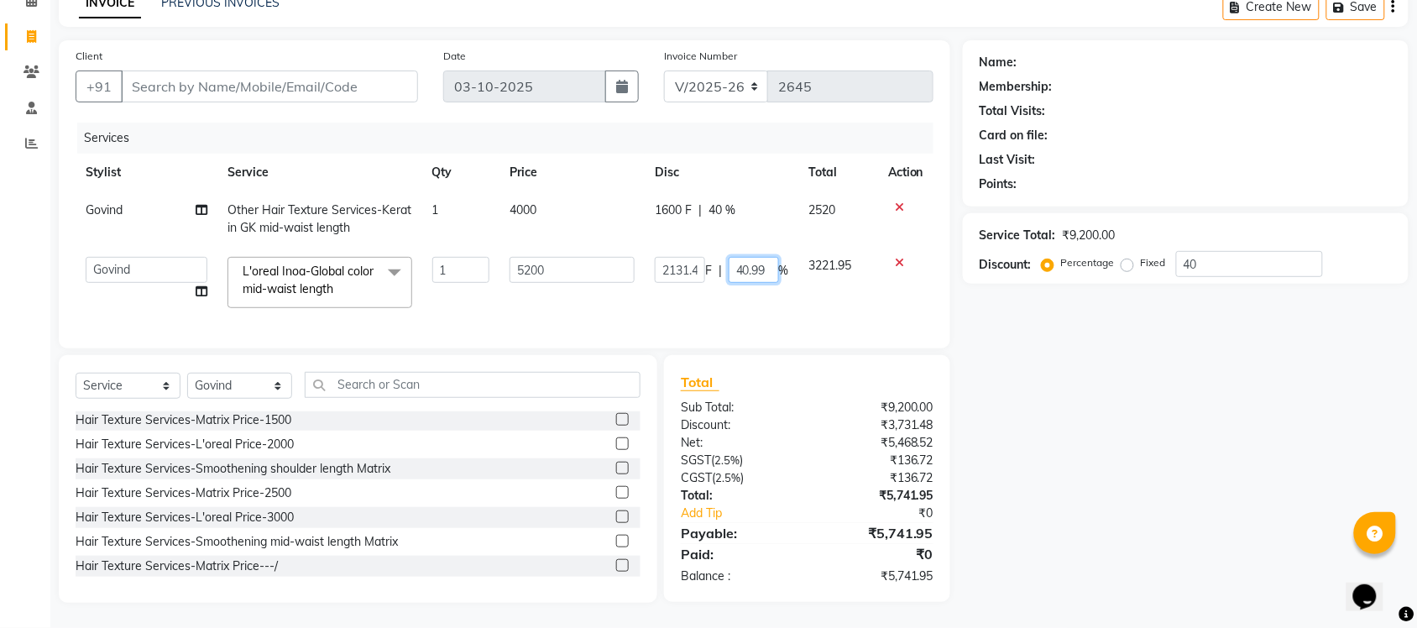
click at [768, 257] on input "40.99" at bounding box center [754, 270] width 50 height 26
type input "40"
click at [1064, 464] on div "Name: Membership: Total Visits: Card on file: Last Visit: Points: Service Total…" at bounding box center [1192, 321] width 458 height 563
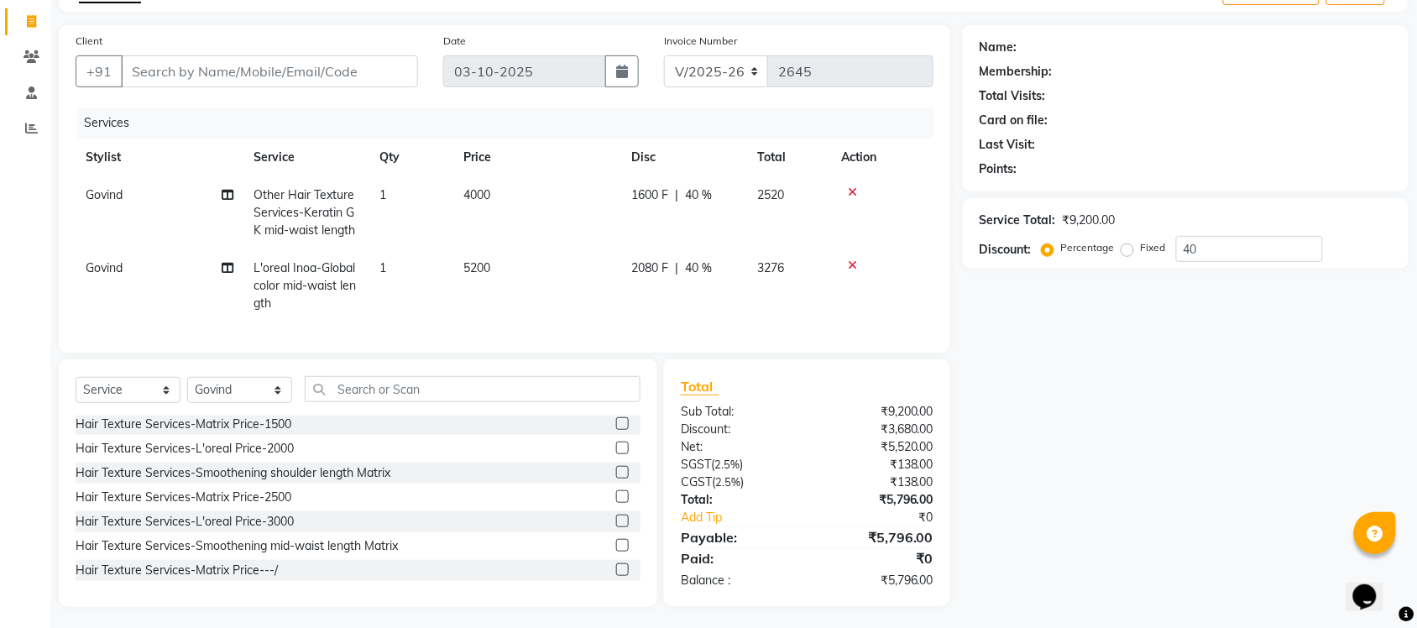
scroll to position [119, 0]
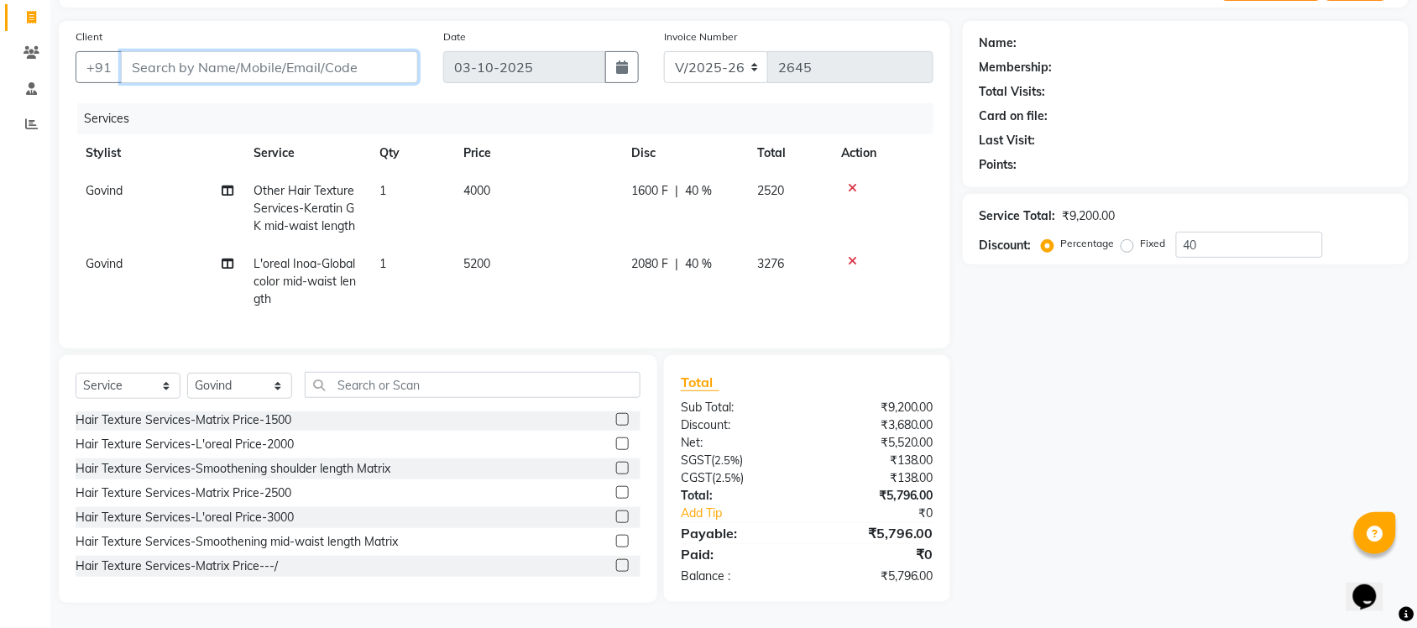
click at [363, 56] on input "Client" at bounding box center [269, 67] width 297 height 32
type input "7"
type input "0"
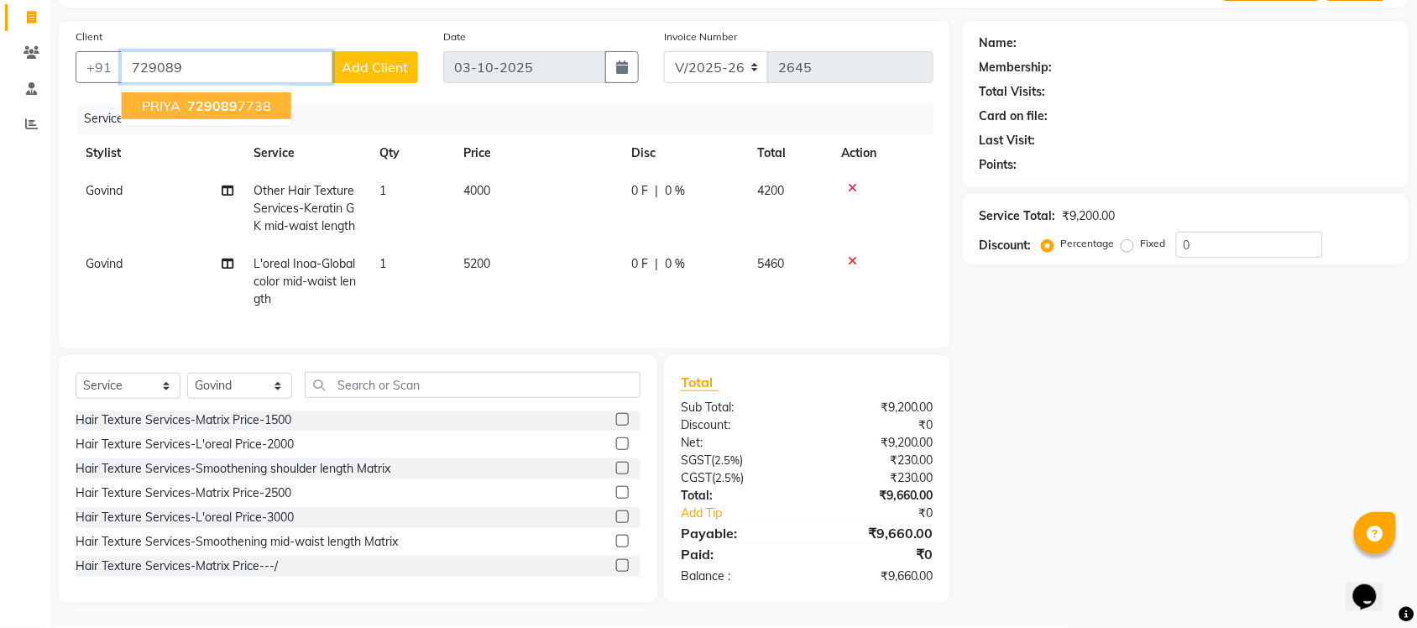
click at [250, 97] on ngb-highlight "729089 7738" at bounding box center [227, 105] width 87 height 17
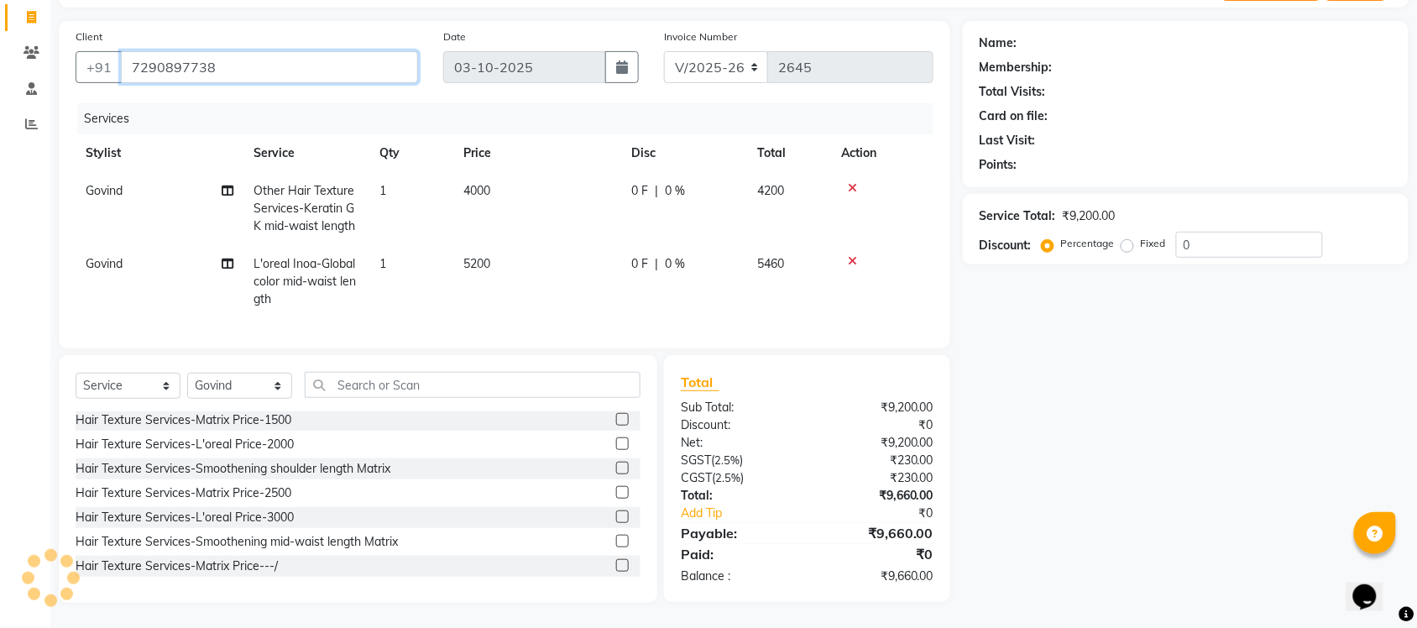
type input "7290897738"
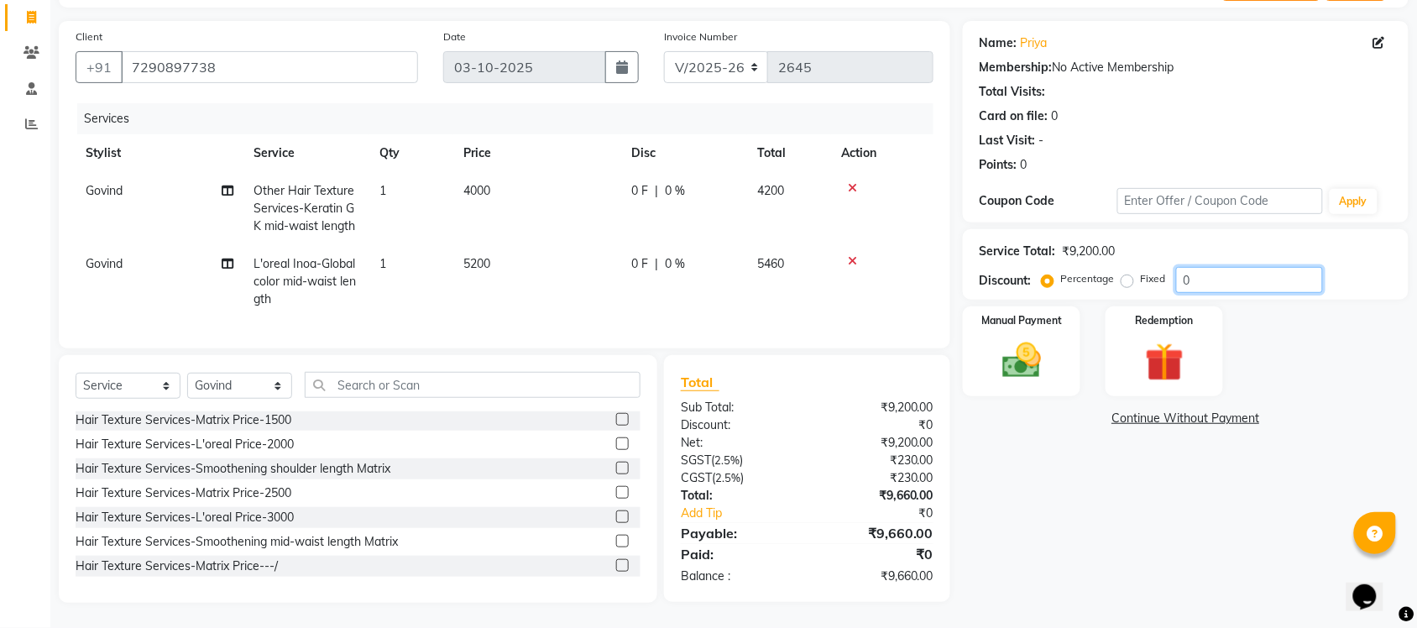
drag, startPoint x: 1219, startPoint y: 266, endPoint x: 1033, endPoint y: 279, distance: 186.8
click at [1063, 282] on div "Service Total: ₹9,200.00 Discount: Percentage Fixed 0" at bounding box center [1186, 264] width 446 height 71
type input "40"
click at [1037, 481] on div "Name: Priya Membership: No Active Membership Total Visits: Card on file: 0 Last…" at bounding box center [1192, 312] width 458 height 582
click at [1024, 359] on img at bounding box center [1021, 361] width 65 height 46
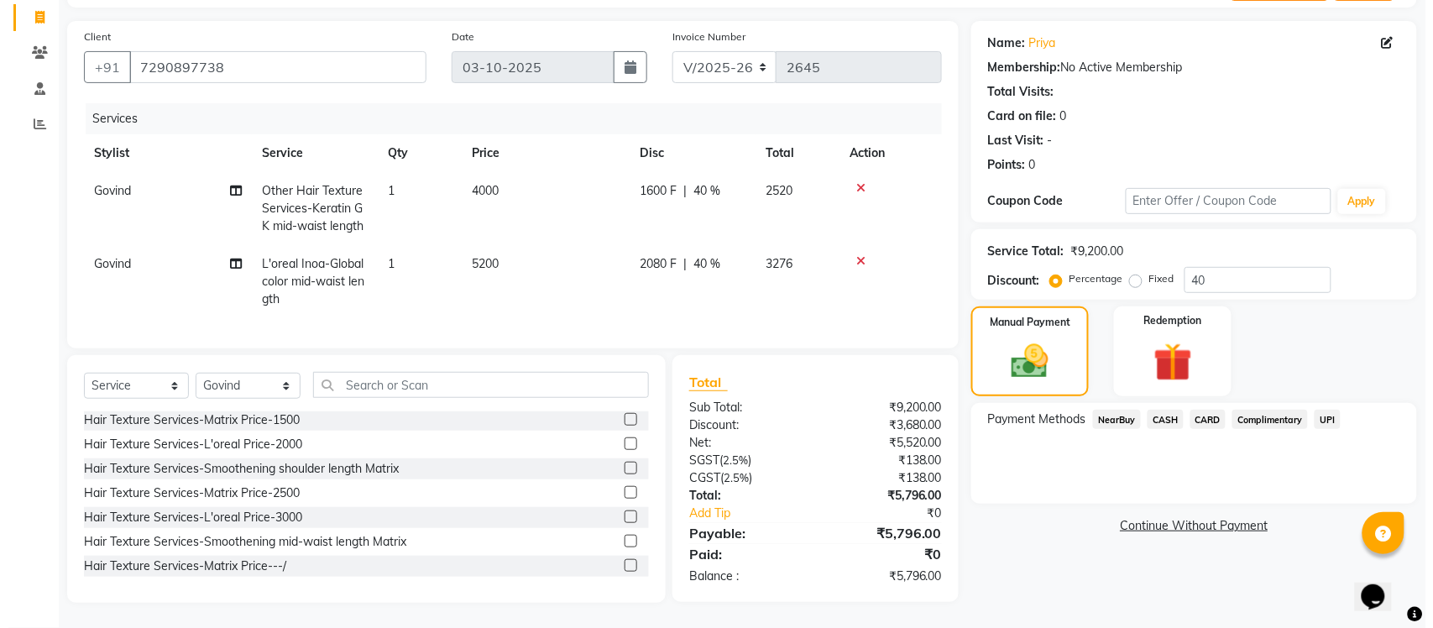
scroll to position [0, 0]
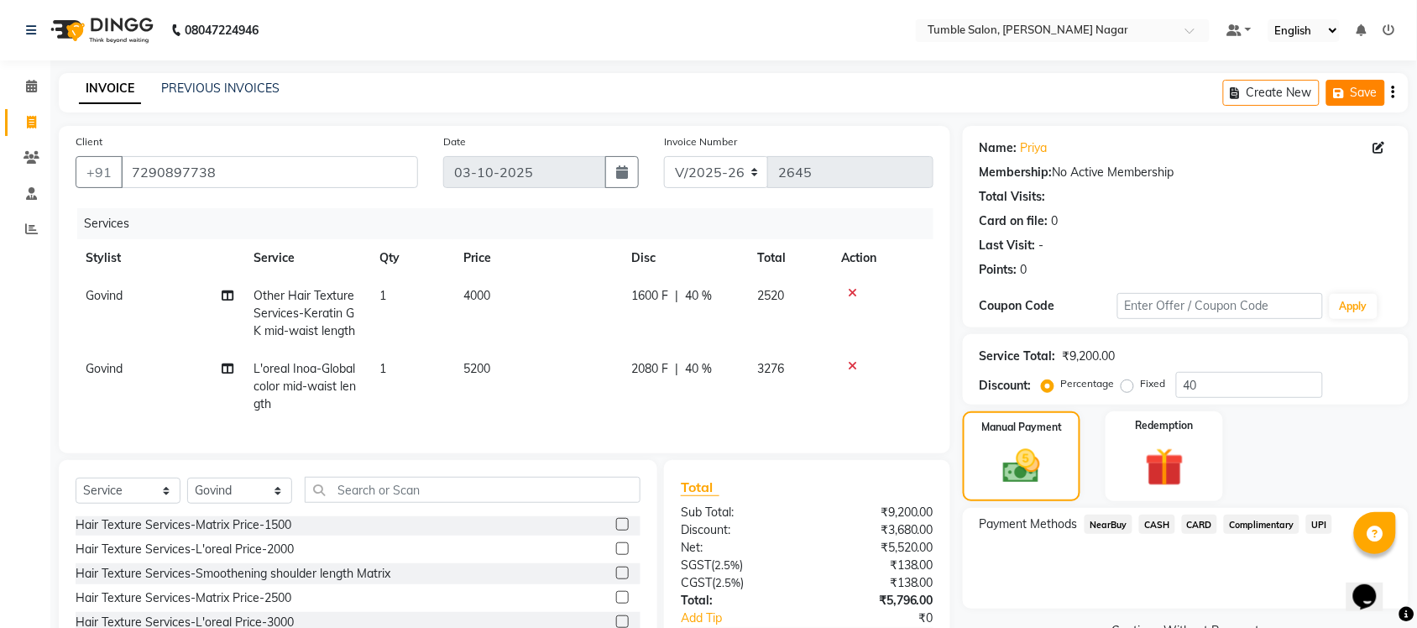
click at [1352, 93] on button "Save" at bounding box center [1356, 93] width 59 height 26
click at [26, 27] on icon at bounding box center [31, 30] width 10 height 12
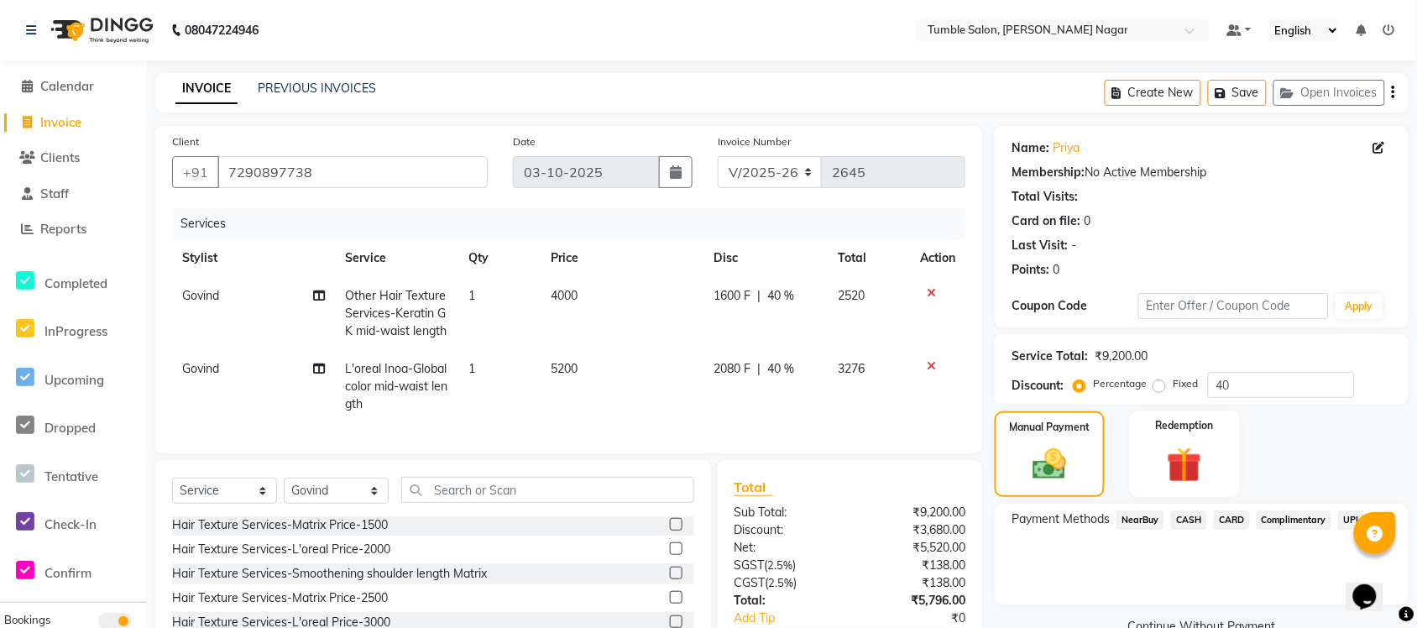
click at [217, 89] on link "INVOICE" at bounding box center [207, 89] width 62 height 30
click at [206, 86] on link "INVOICE" at bounding box center [207, 89] width 62 height 30
click at [23, 22] on div "08047224946" at bounding box center [142, 30] width 258 height 47
click at [29, 29] on icon at bounding box center [31, 30] width 10 height 12
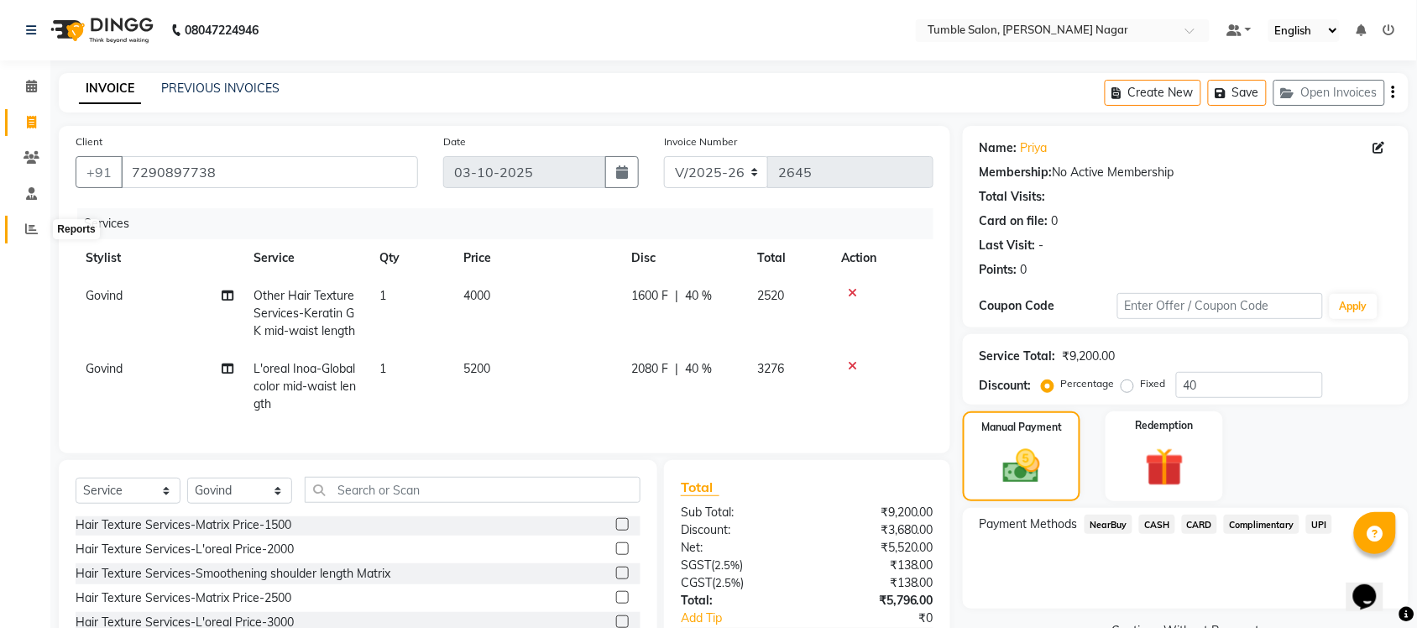
click at [28, 221] on span at bounding box center [31, 229] width 29 height 19
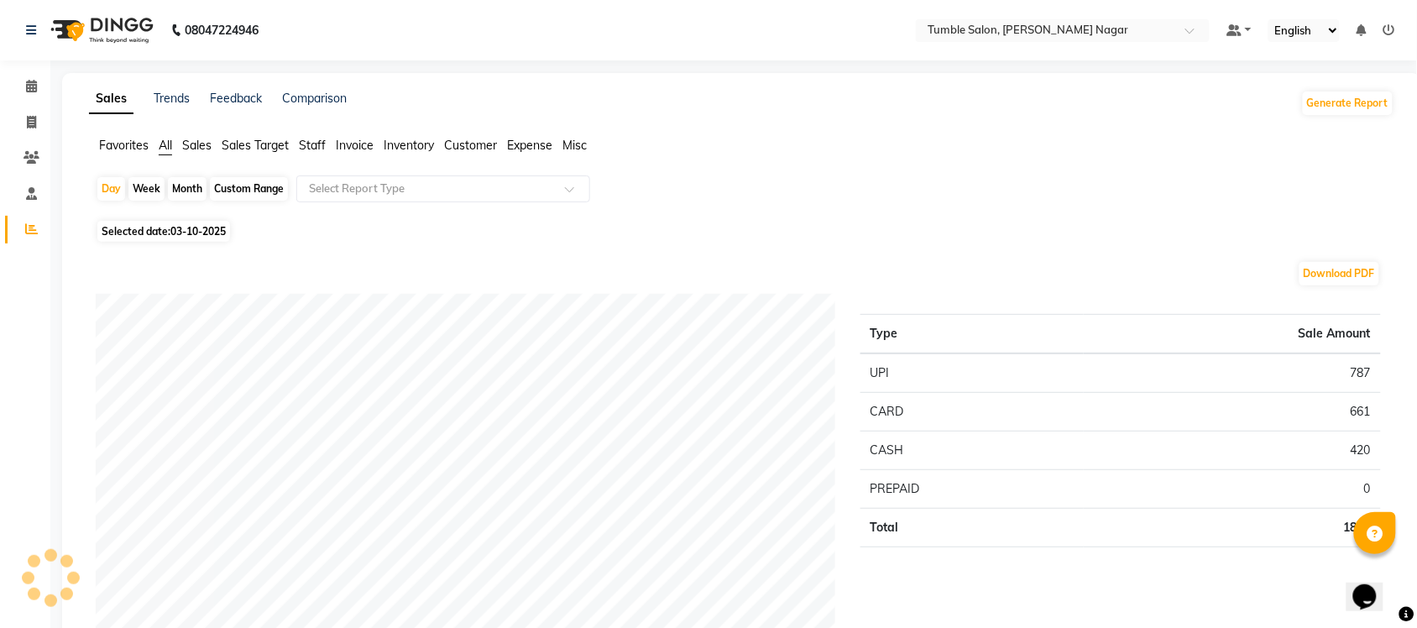
click at [320, 143] on span "Staff" at bounding box center [312, 145] width 27 height 15
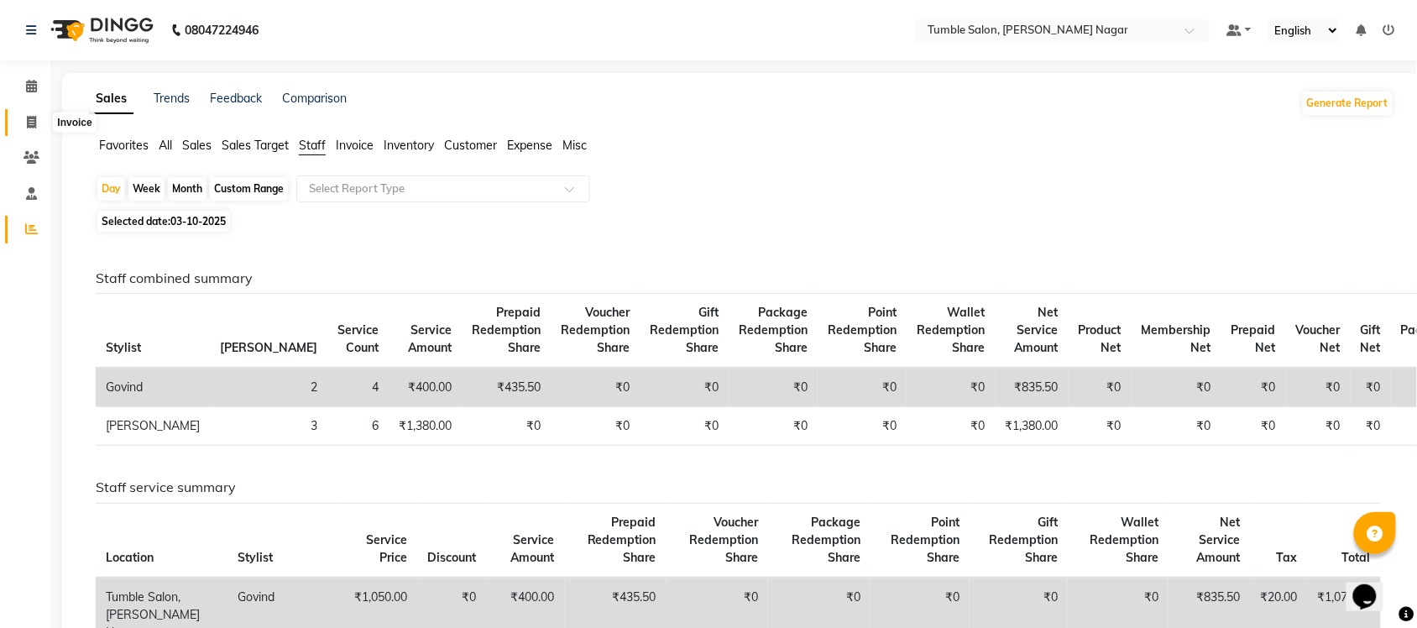
click at [19, 126] on span at bounding box center [31, 122] width 29 height 19
select select "service"
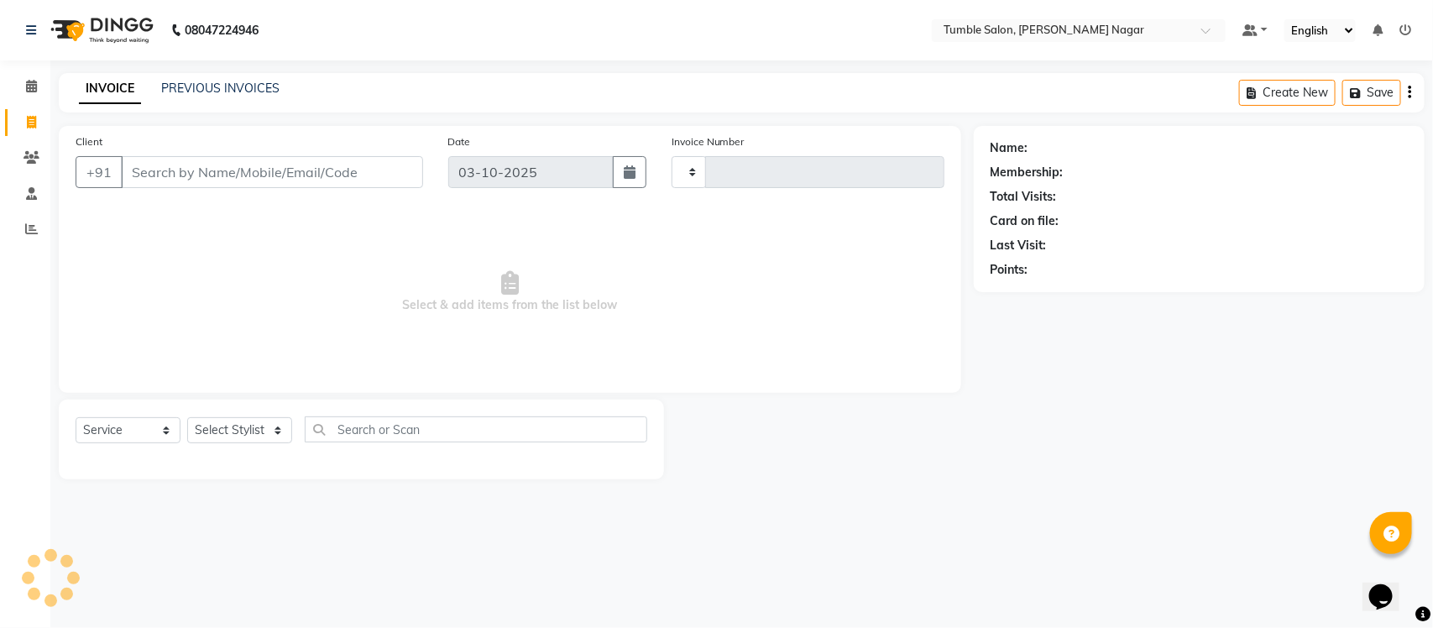
type input "2650"
select select "8207"
click at [207, 81] on link "PREVIOUS INVOICES" at bounding box center [220, 88] width 118 height 15
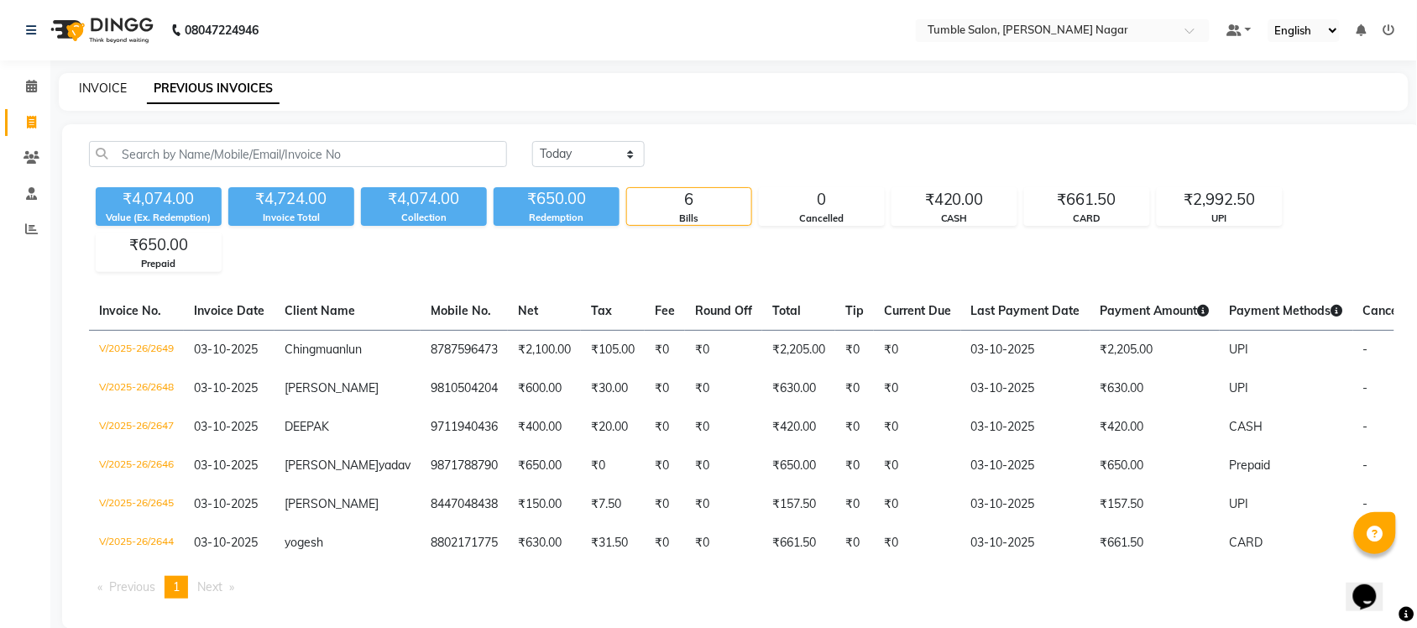
click at [102, 85] on link "INVOICE" at bounding box center [103, 88] width 48 height 15
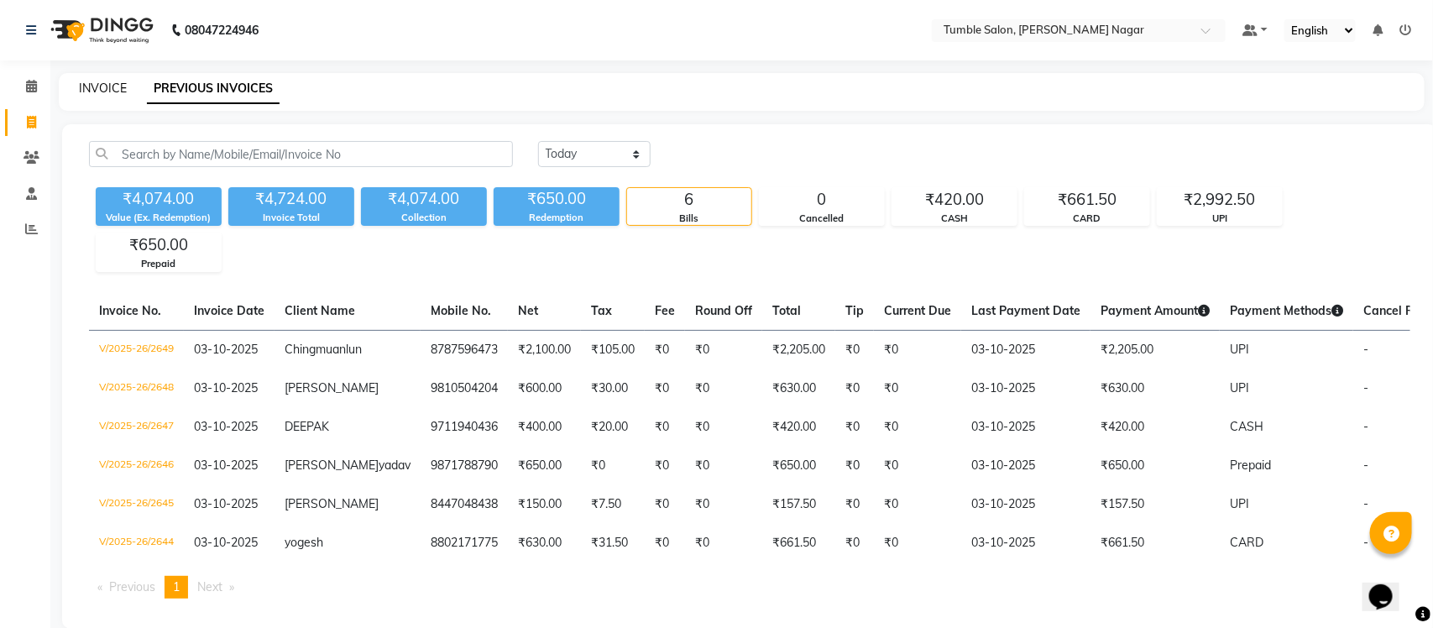
select select "8207"
select select "service"
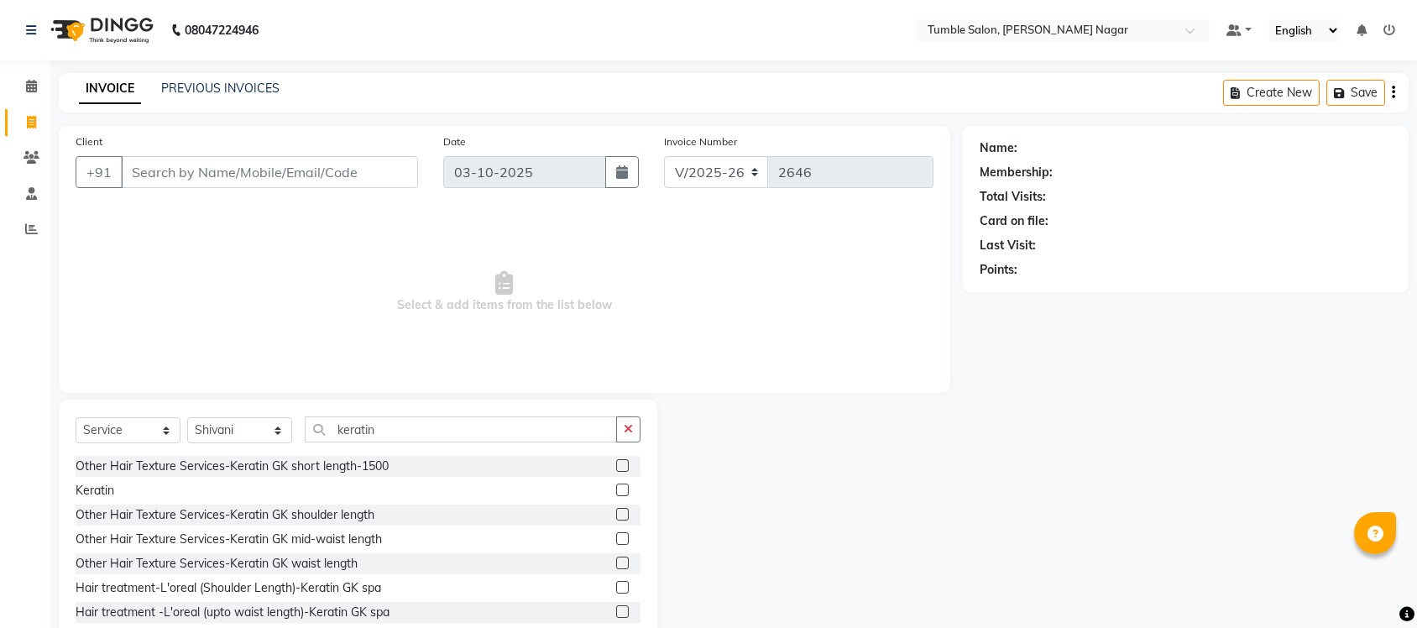
select select "8207"
select select "service"
select select "77942"
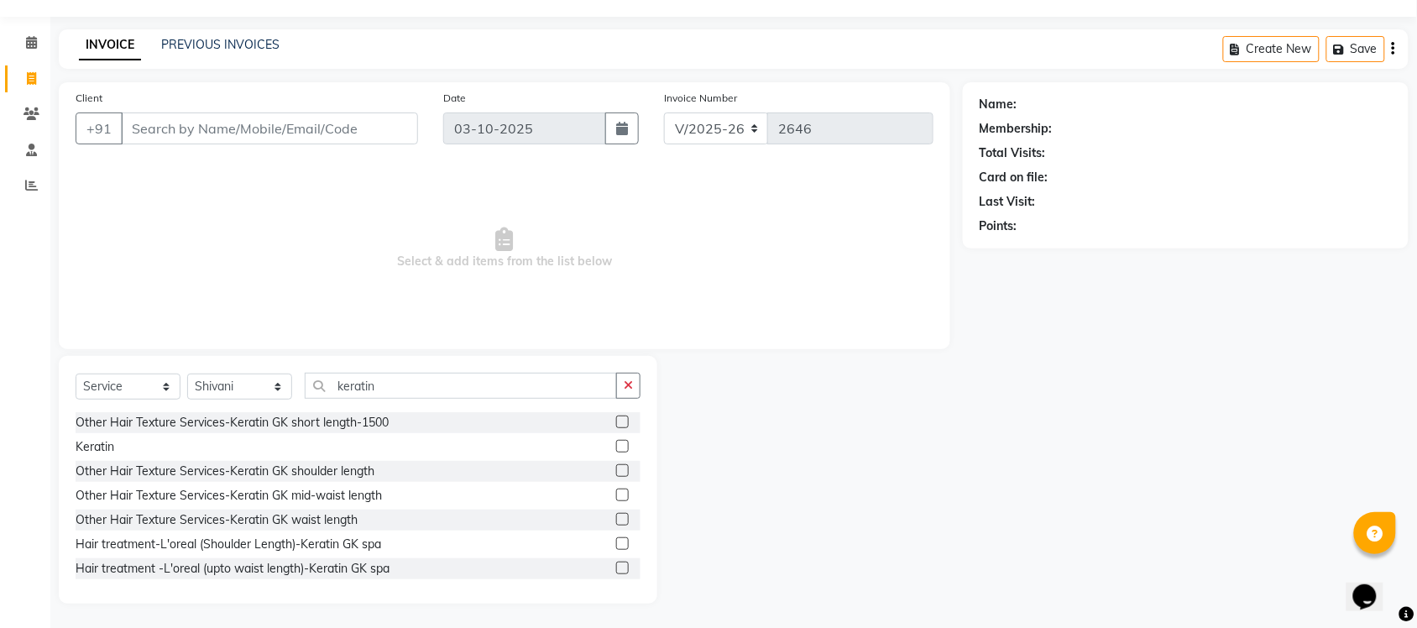
scroll to position [2, 0]
click at [260, 44] on link "PREVIOUS INVOICES" at bounding box center [220, 44] width 118 height 15
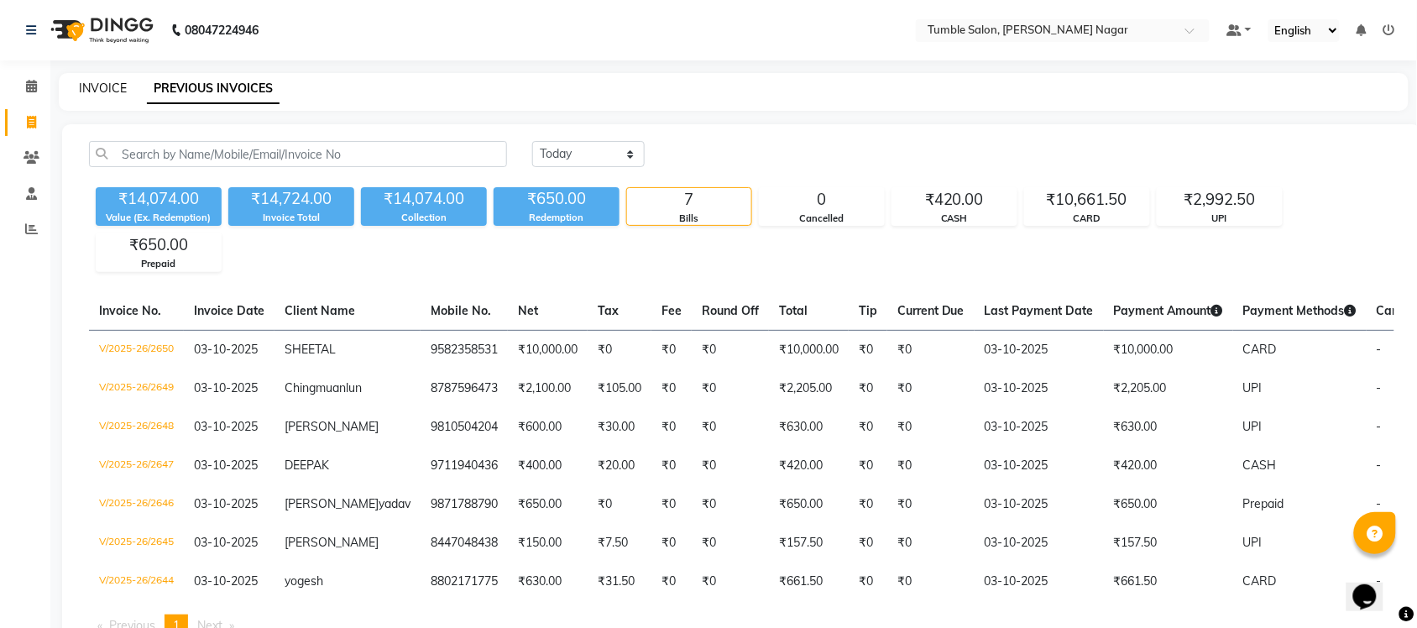
click at [107, 90] on link "INVOICE" at bounding box center [103, 88] width 48 height 15
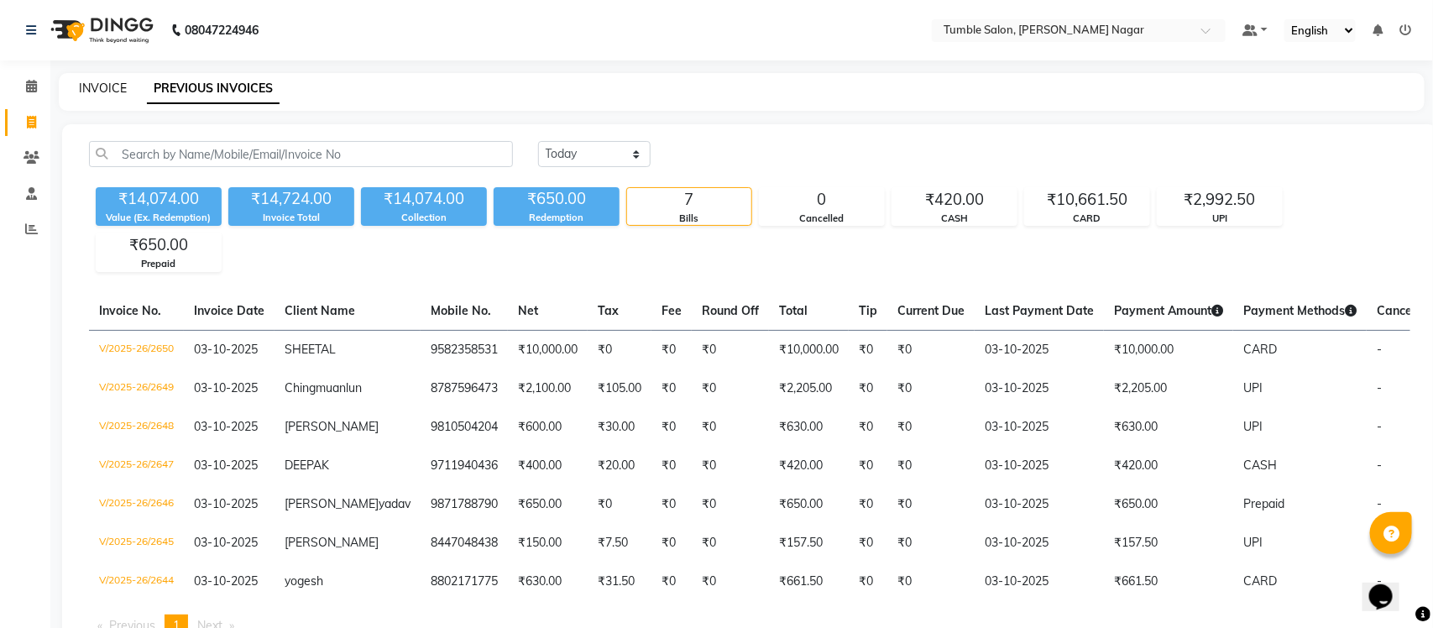
select select "8207"
select select "service"
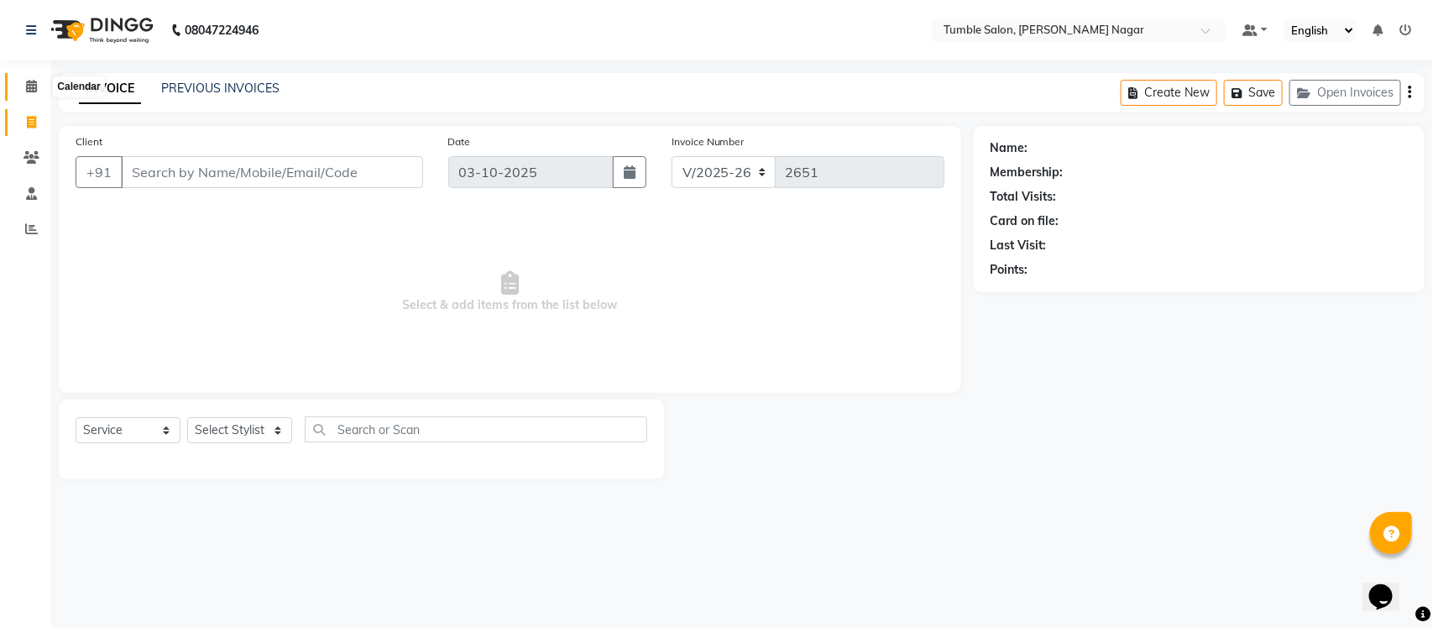
click at [23, 88] on span at bounding box center [31, 86] width 29 height 19
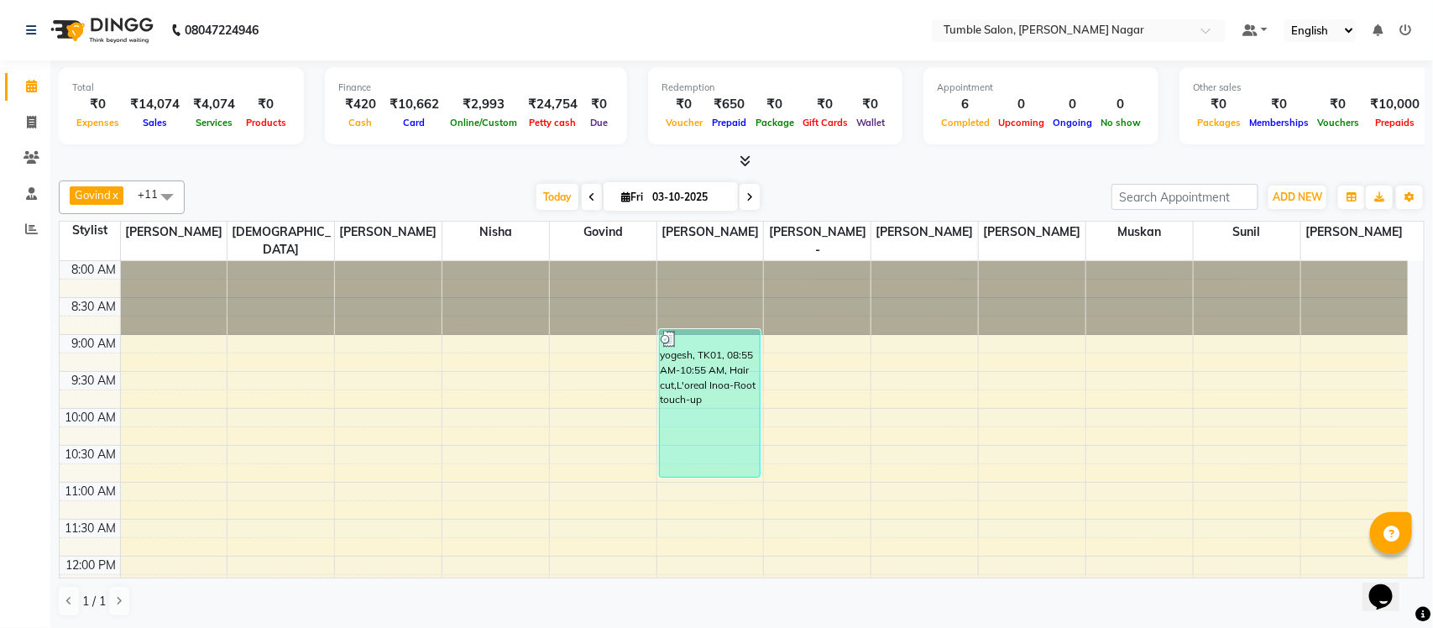
click at [589, 198] on icon at bounding box center [592, 197] width 7 height 10
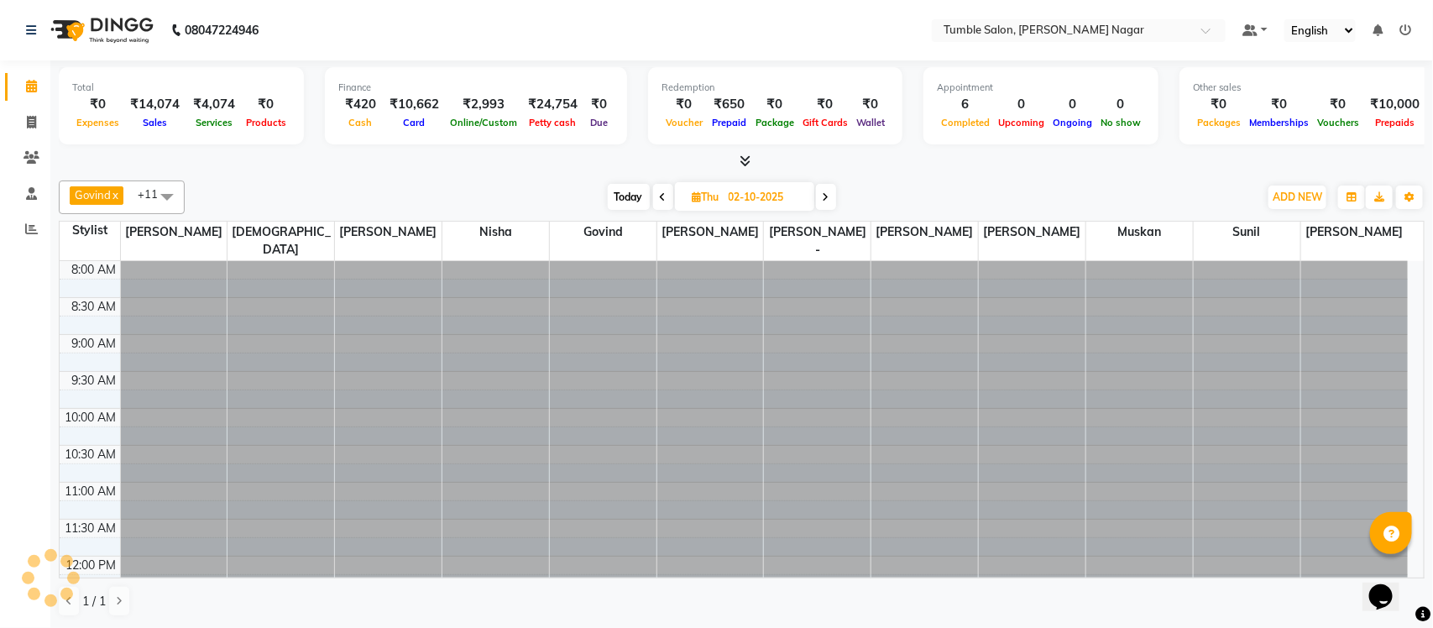
scroll to position [449, 0]
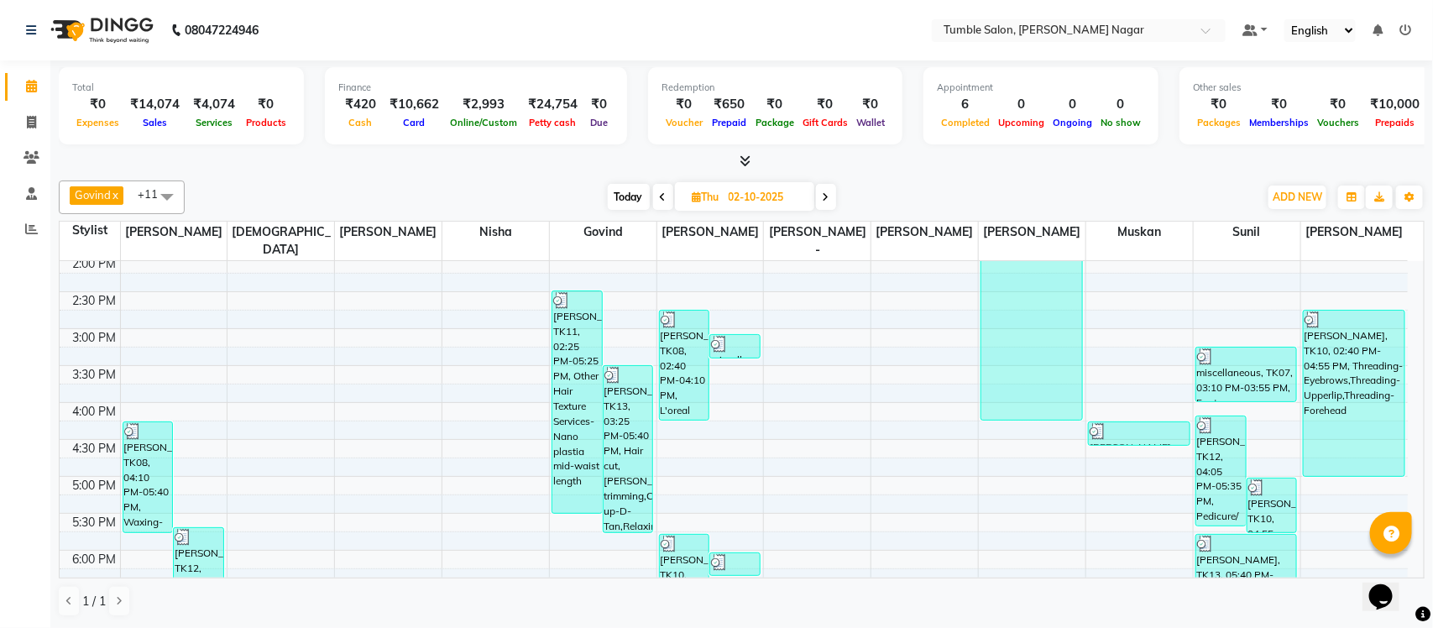
click at [661, 197] on icon at bounding box center [663, 197] width 7 height 10
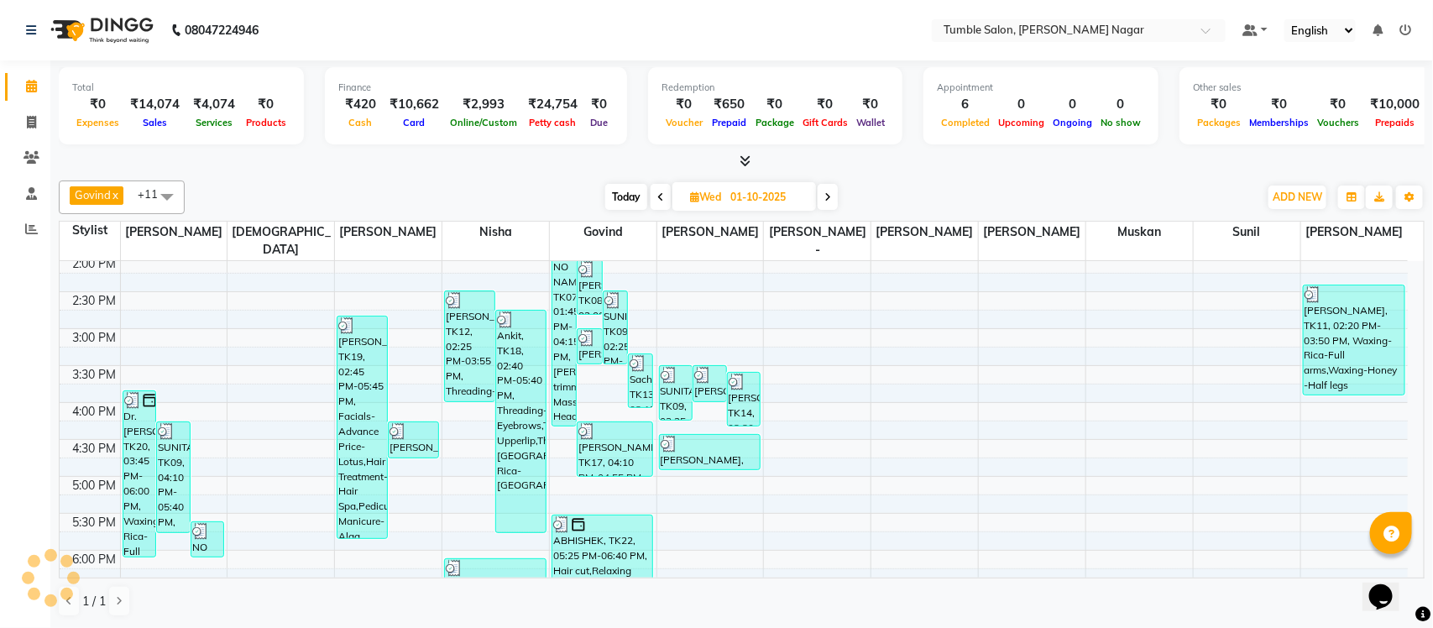
click at [661, 197] on icon at bounding box center [661, 197] width 7 height 10
type input "30-09-2025"
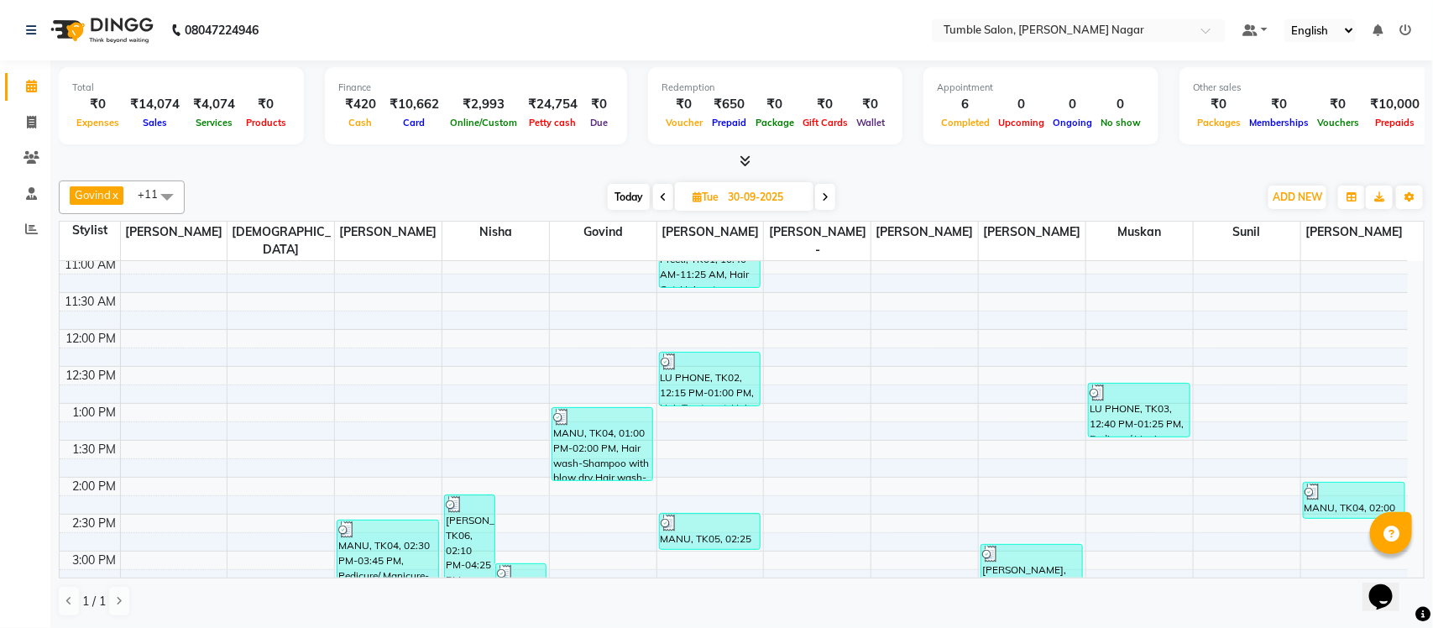
scroll to position [0, 0]
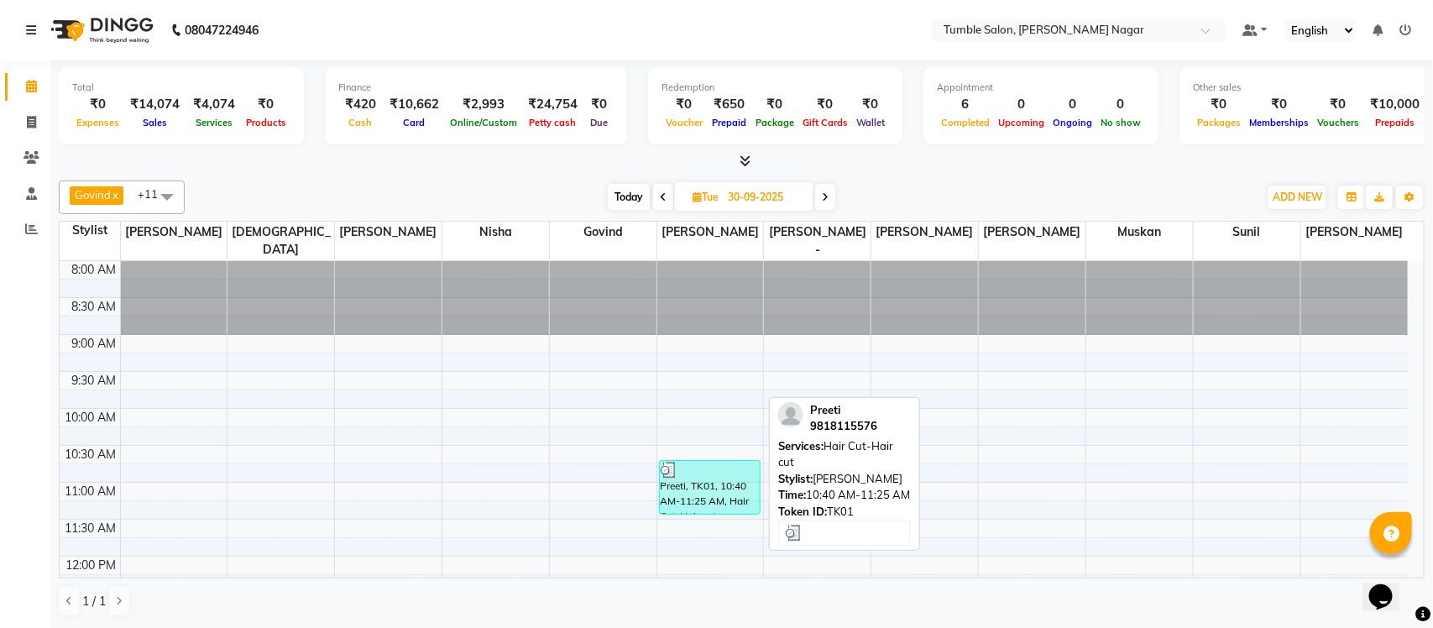
click at [677, 468] on div "Preeti, TK01, 10:40 AM-11:25 AM, Hair Cut-Hair cut" at bounding box center [710, 487] width 101 height 53
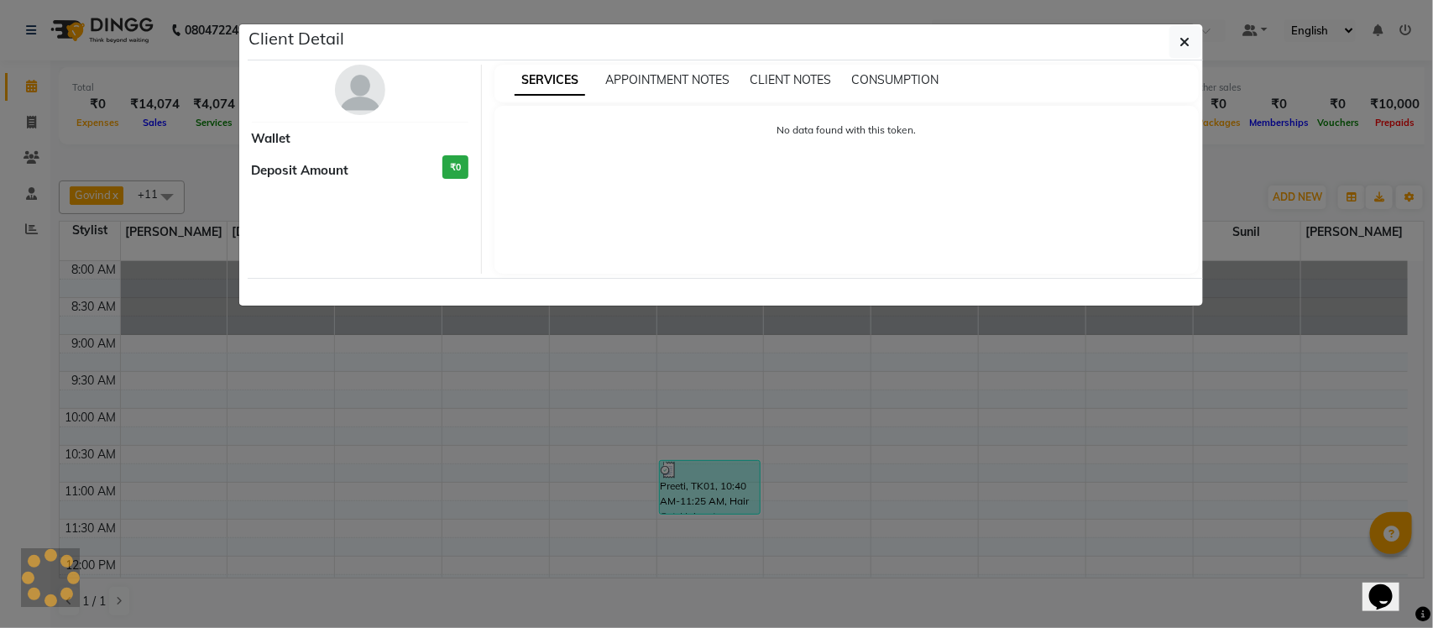
select select "3"
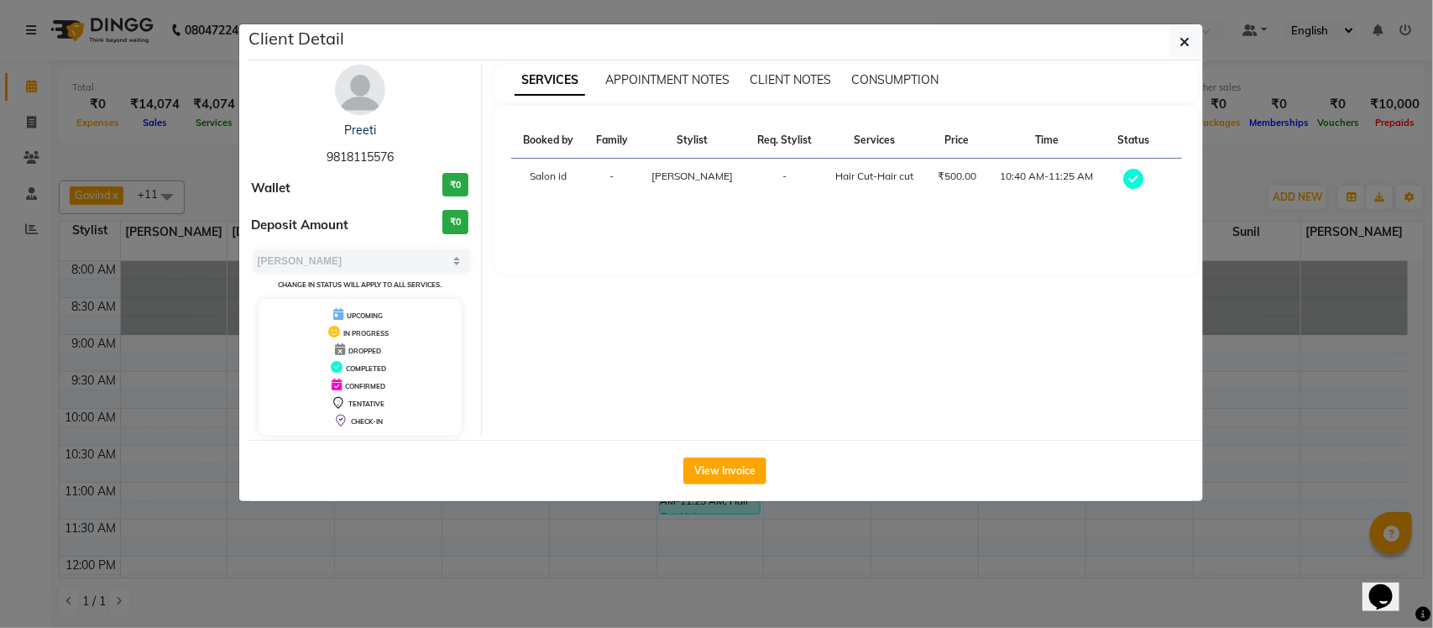
click at [1257, 370] on ngb-modal-window "Client Detail Preeti 9818115576 Wallet ₹0 Deposit Amount ₹0 Select MARK DONE UP…" at bounding box center [716, 314] width 1433 height 628
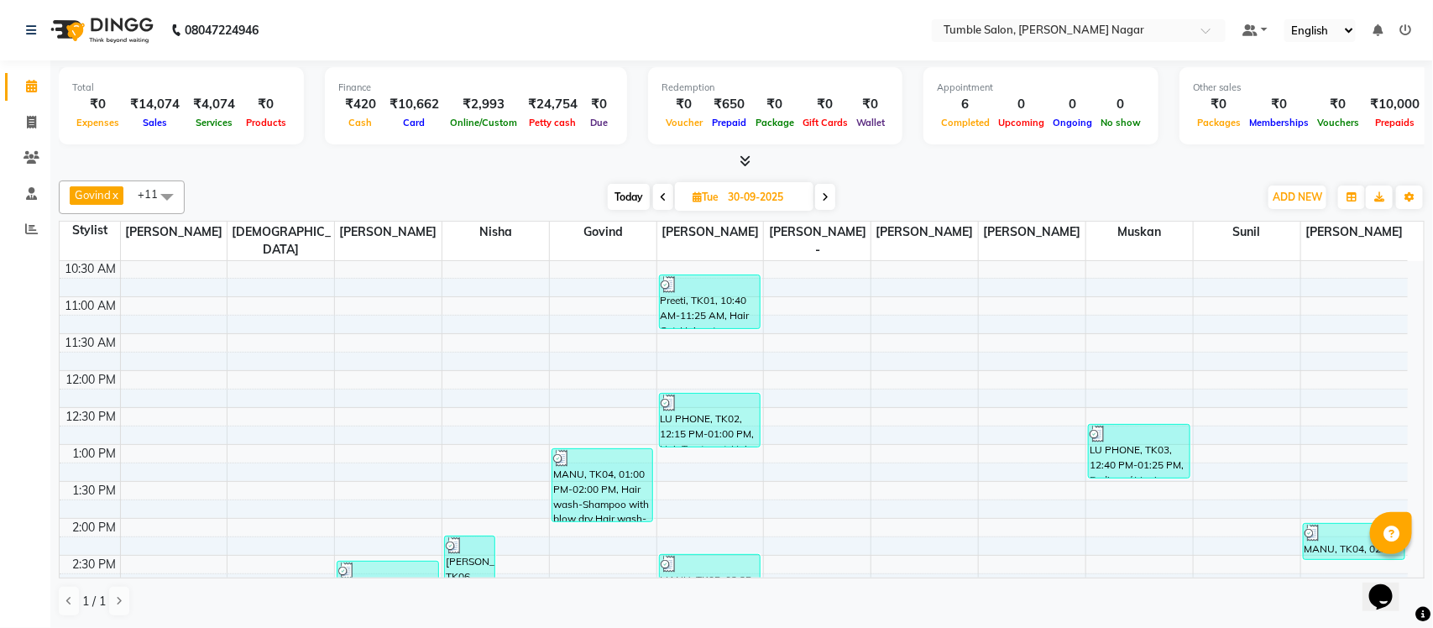
scroll to position [392, 0]
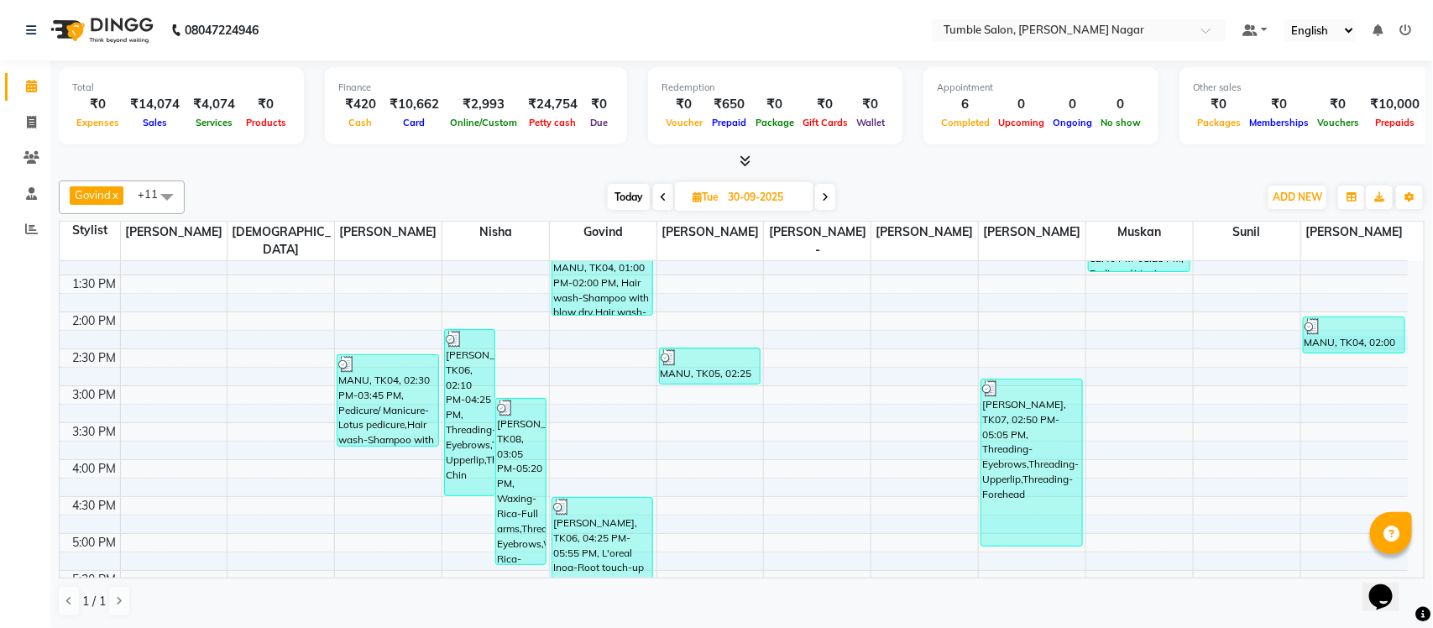
click at [1379, 337] on div "MANU, TK04, 02:00 PM-02:30 PM, Hair wash-Shampoo with blow dry" at bounding box center [1354, 336] width 102 height 38
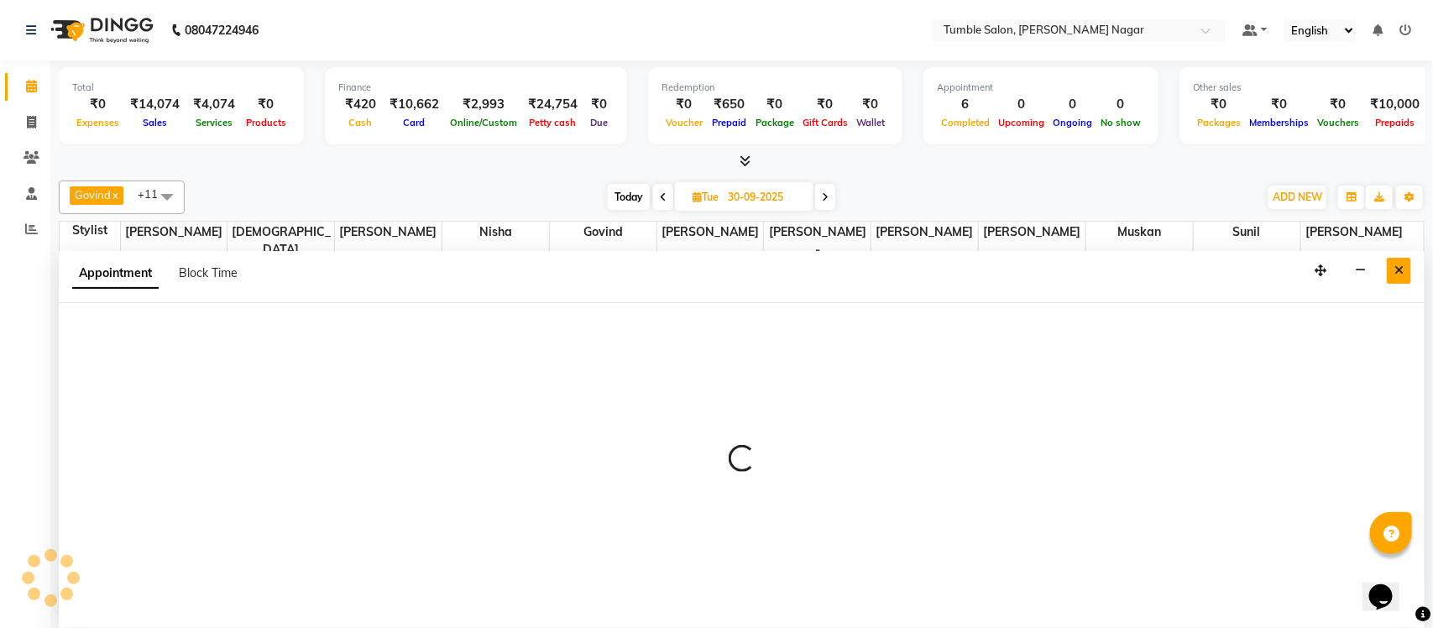
select select "92332"
select select "855"
select select "tentative"
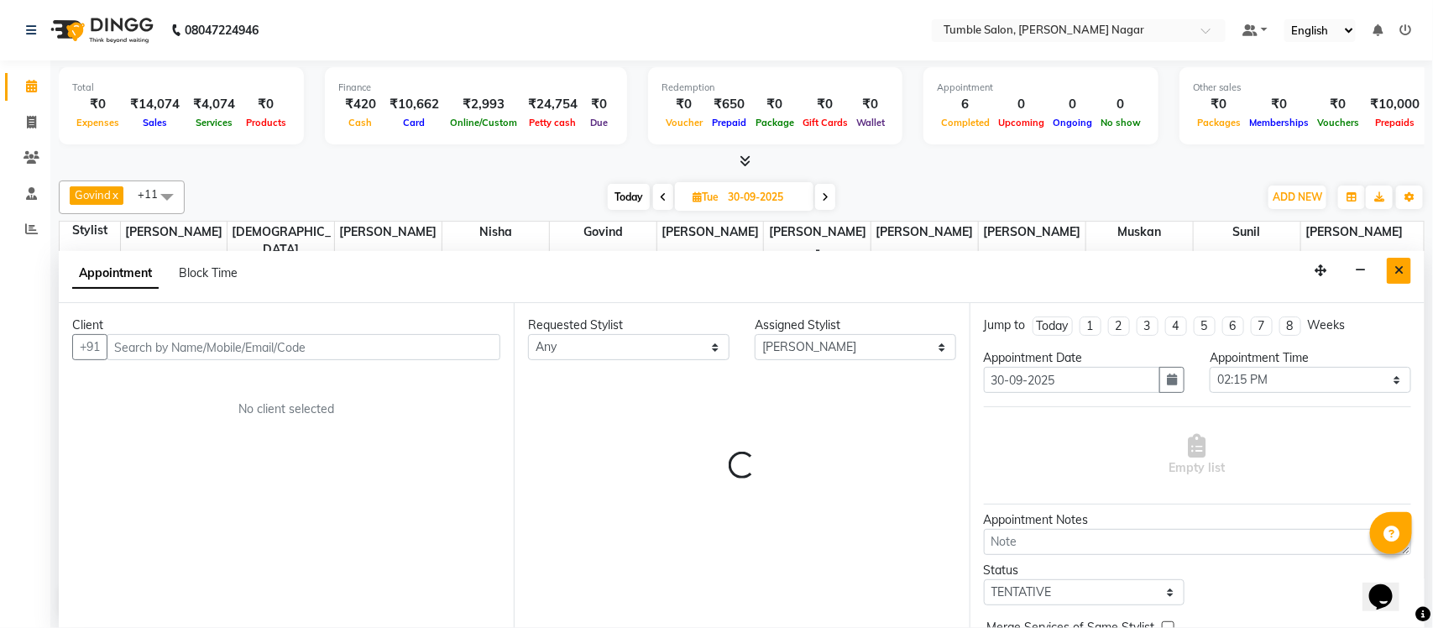
click at [1405, 267] on button "Close" at bounding box center [1399, 271] width 24 height 26
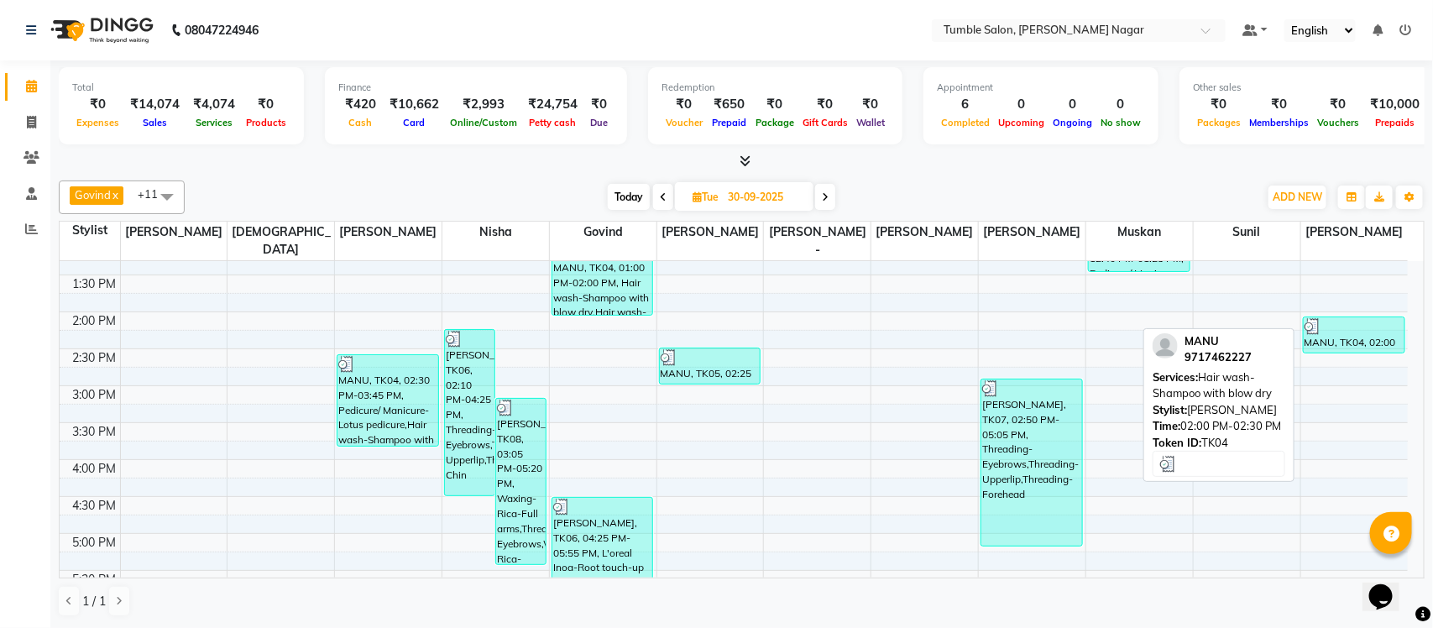
click at [1340, 320] on div "MANU, TK04, 02:00 PM-02:30 PM, Hair wash-Shampoo with blow dry" at bounding box center [1354, 334] width 101 height 35
select select "3"
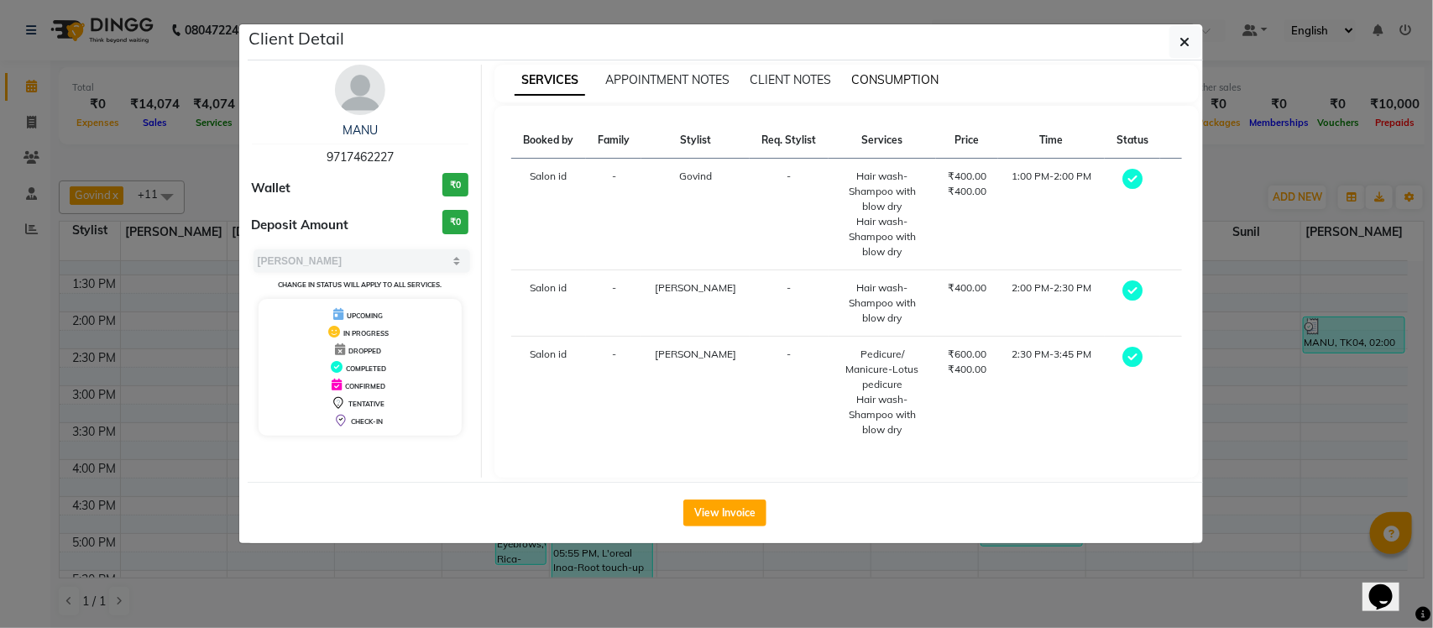
click at [909, 76] on span "CONSUMPTION" at bounding box center [894, 79] width 87 height 15
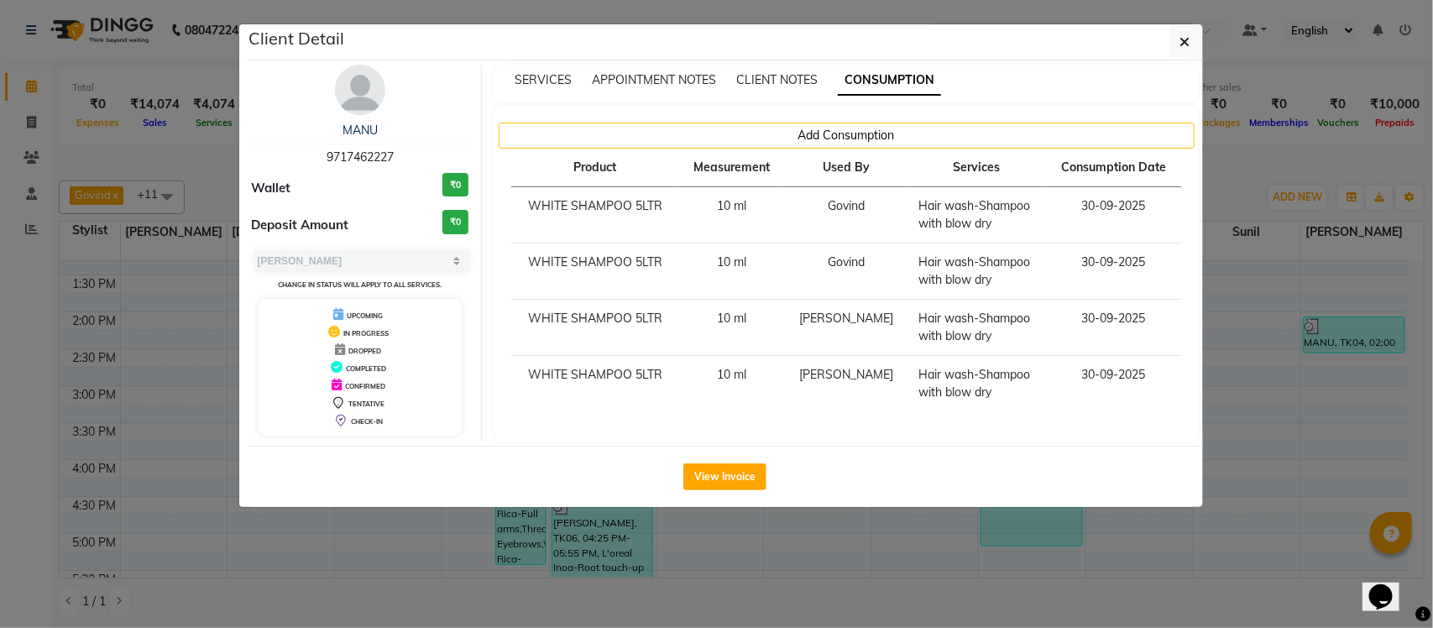
click at [548, 71] on div "SERVICES" at bounding box center [543, 80] width 57 height 18
click at [548, 81] on span "SERVICES" at bounding box center [543, 79] width 57 height 15
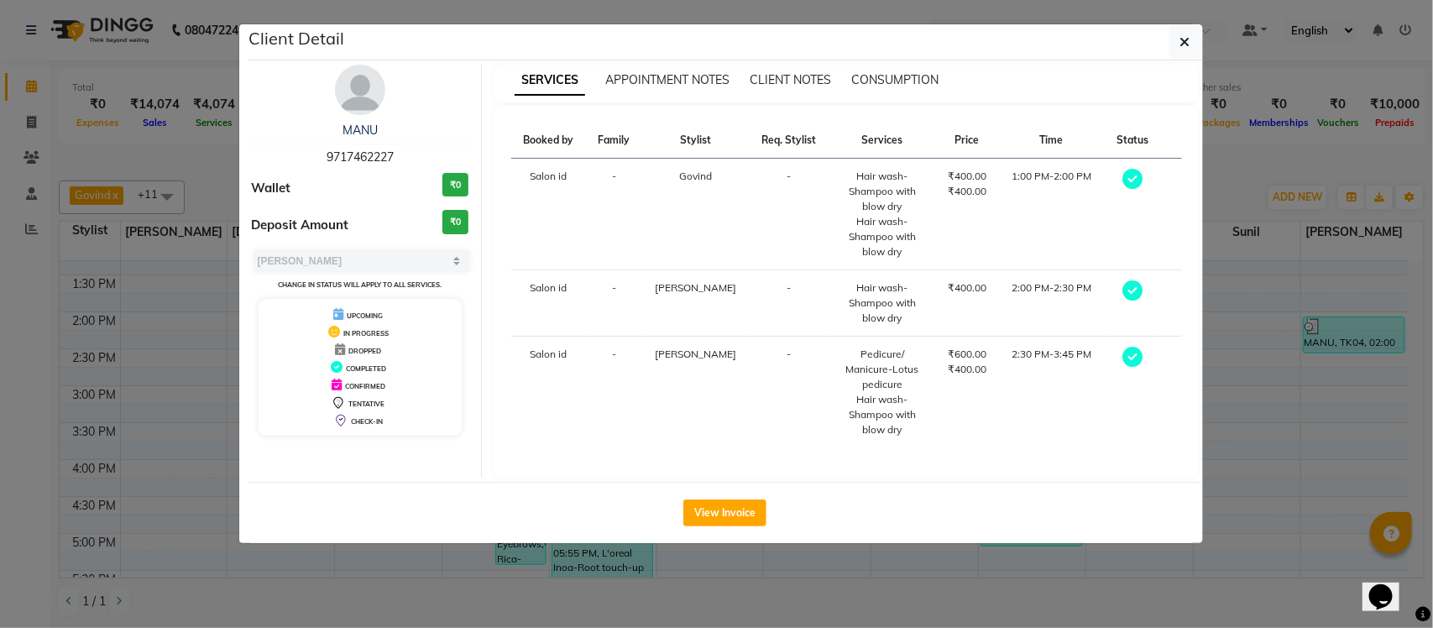
click at [1272, 231] on ngb-modal-window "Client Detail MANU 9717462227 Wallet ₹0 Deposit Amount ₹0 Select MARK DONE UPCO…" at bounding box center [716, 314] width 1433 height 628
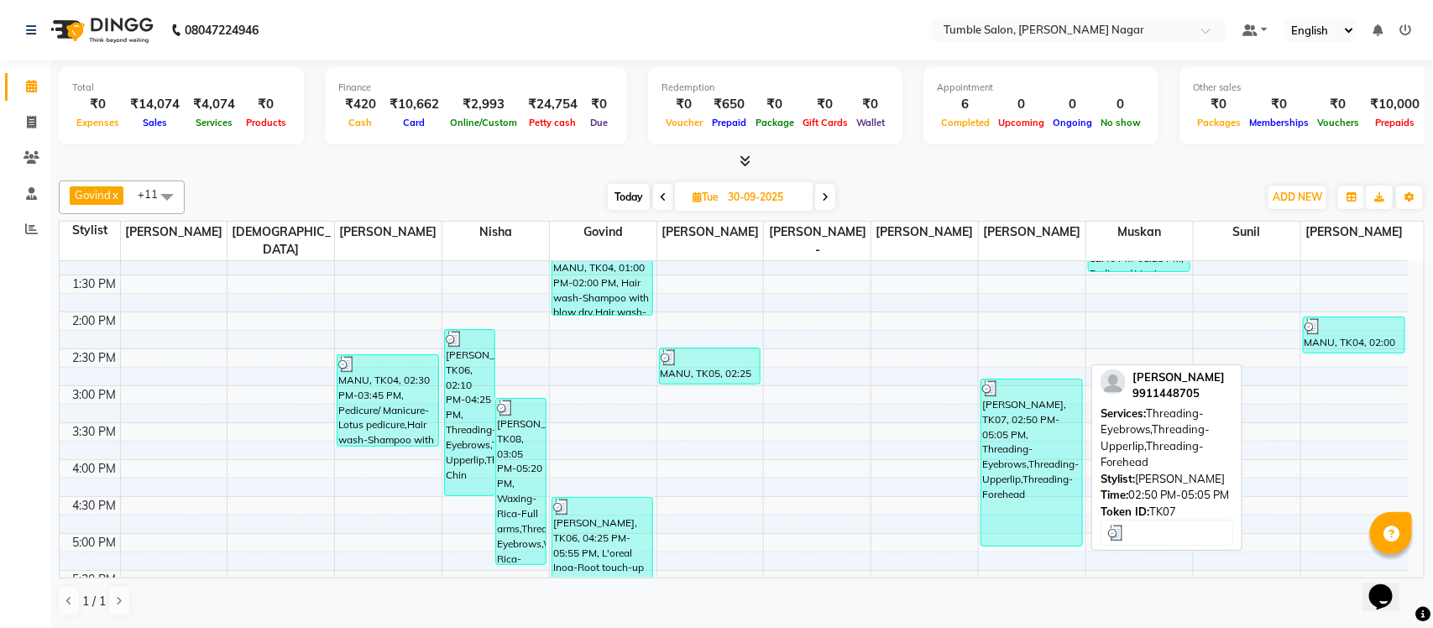
click at [1048, 433] on div "ANANYA, TK07, 02:50 PM-05:05 PM, Threading-Eyebrows,Threading-Upperlip,Threadin…" at bounding box center [1032, 463] width 101 height 166
select select "3"
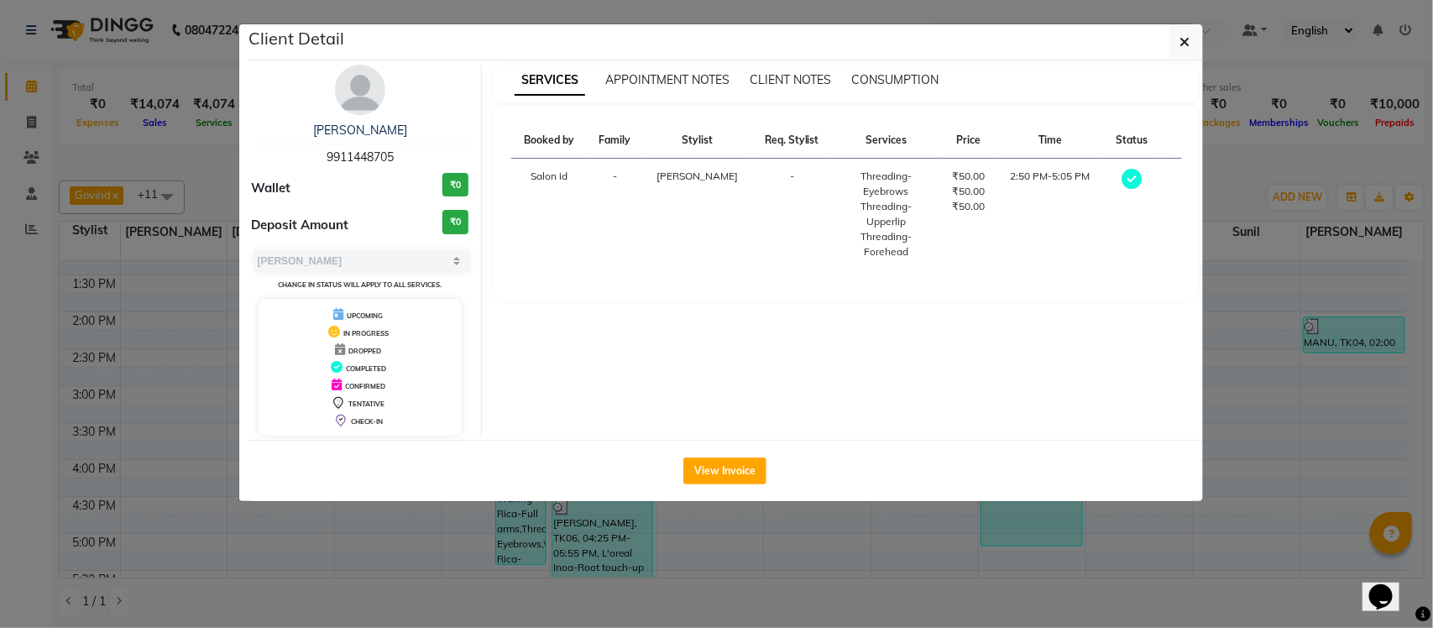
click at [1276, 202] on ngb-modal-window "Client Detail ANANYA 9911448705 Wallet ₹0 Deposit Amount ₹0 Select MARK DONE UP…" at bounding box center [716, 314] width 1433 height 628
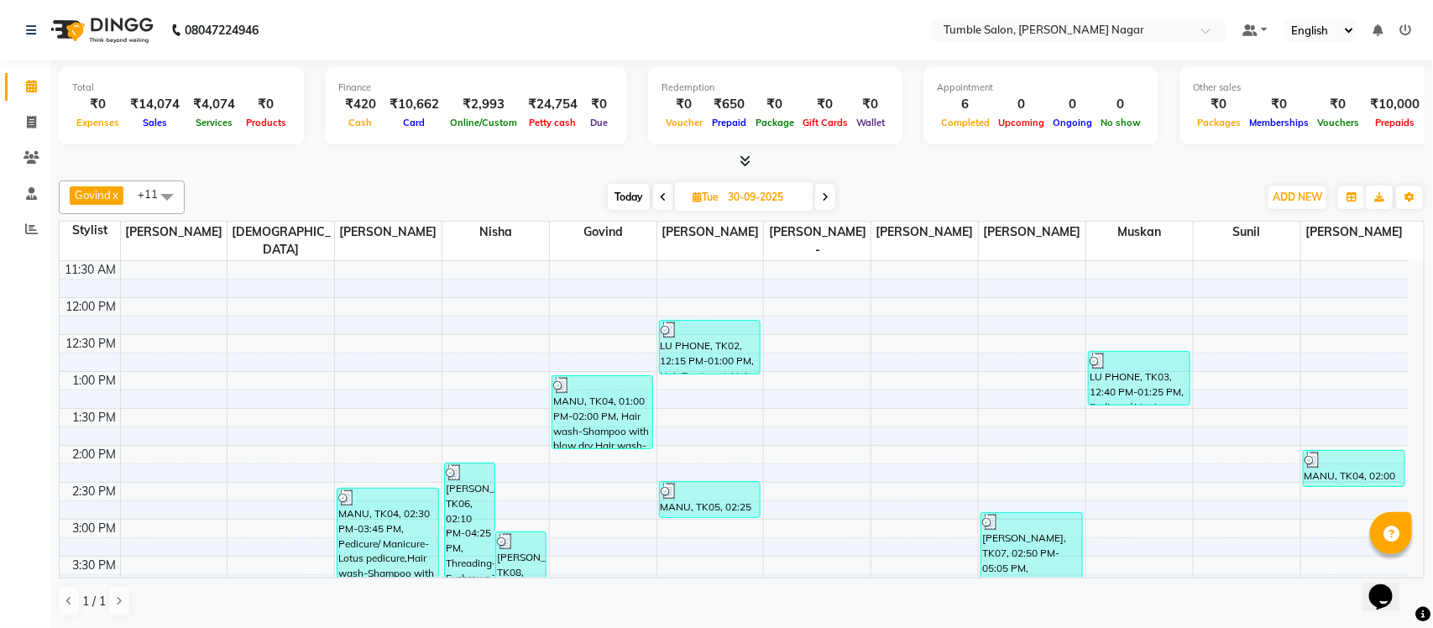
scroll to position [170, 0]
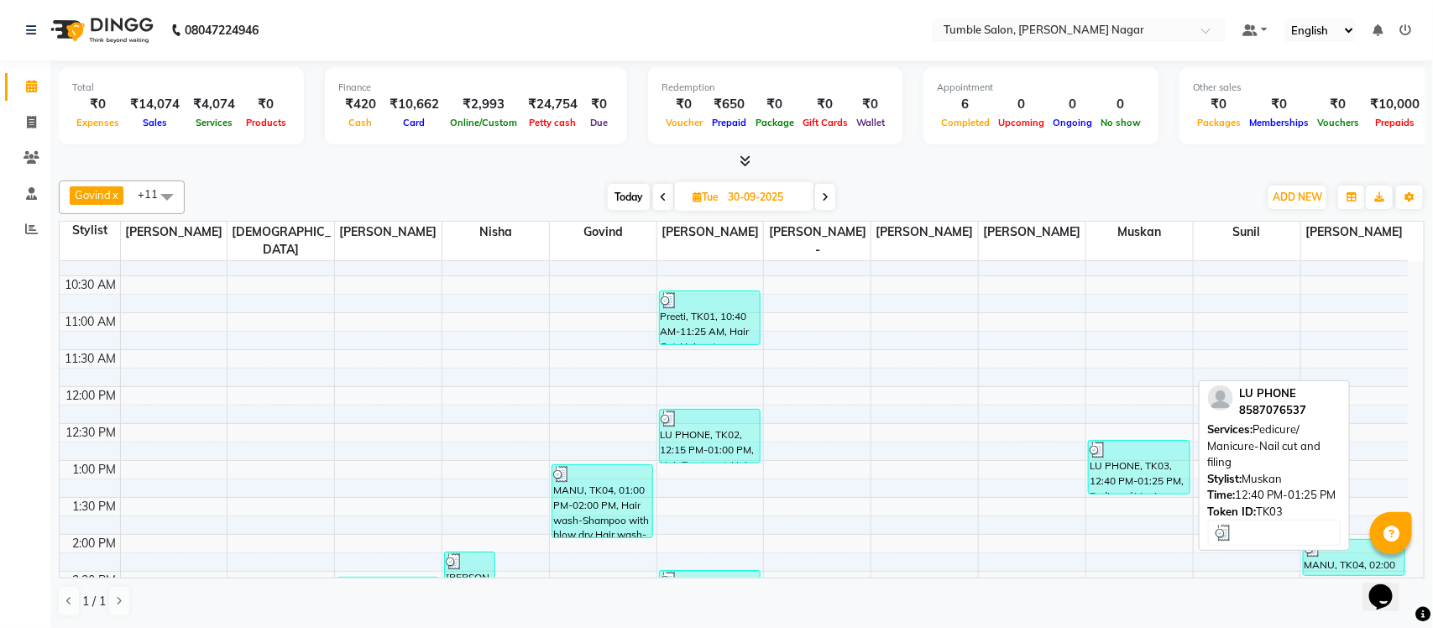
click at [1140, 443] on div "LU PHONE, TK03, 12:40 PM-01:25 PM, Pedicure/ Manicure-Nail cut and filing" at bounding box center [1139, 467] width 101 height 53
select select "3"
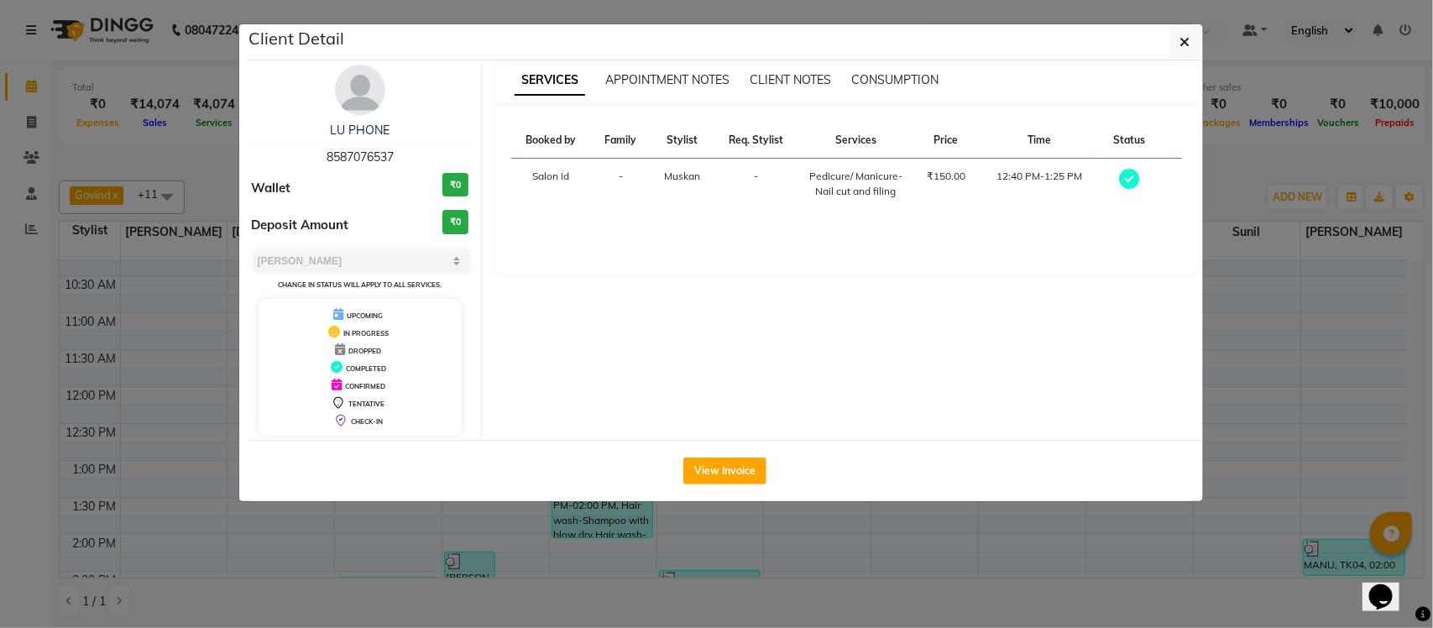
click at [1374, 338] on ngb-modal-window "Client Detail LU PHONE 8587076537 Wallet ₹0 Deposit Amount ₹0 Select MARK DONE …" at bounding box center [716, 314] width 1433 height 628
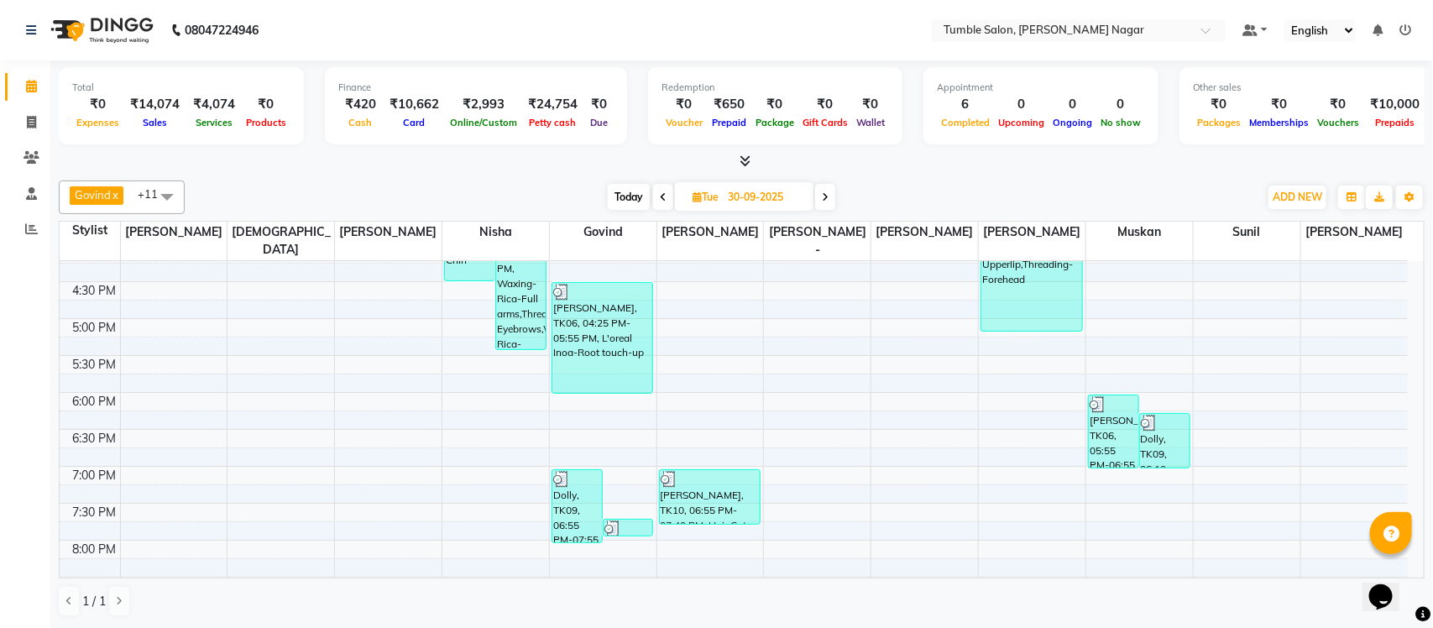
scroll to position [711, 0]
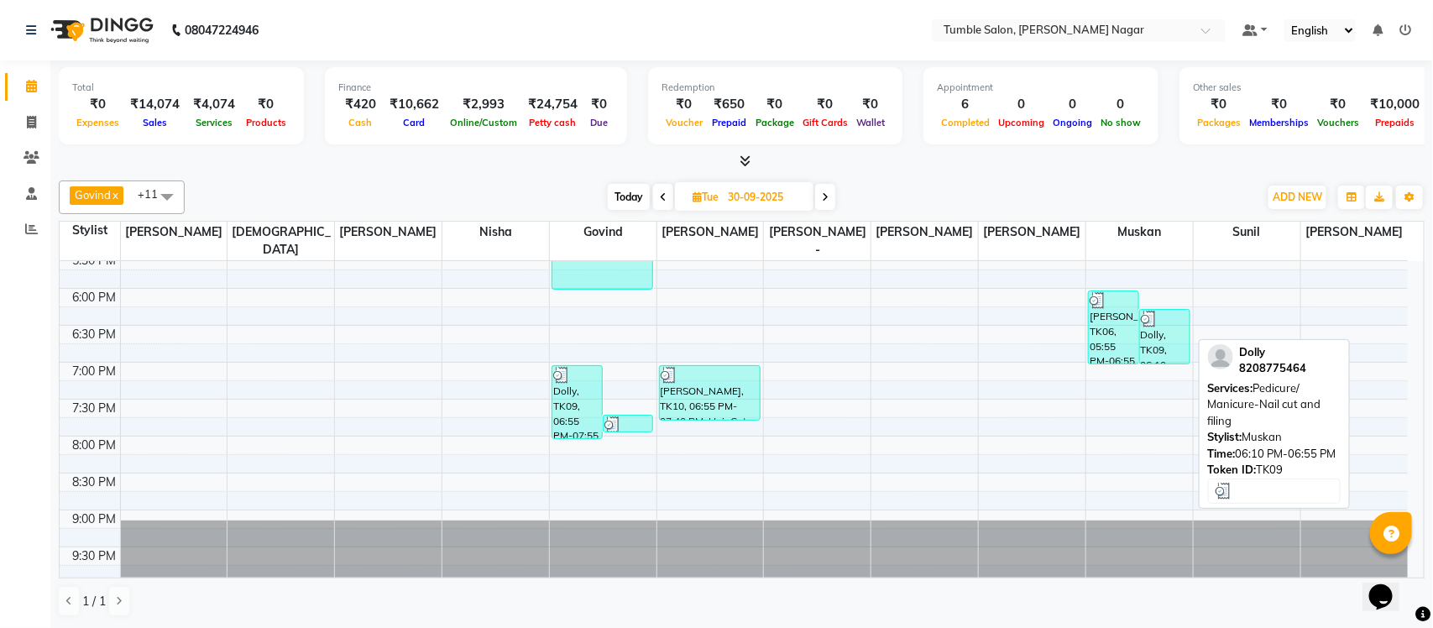
click at [1167, 315] on div "Dolly, TK09, 06:10 PM-06:55 PM, Pedicure/ Manicure-Nail cut and filing" at bounding box center [1165, 337] width 50 height 54
select select "3"
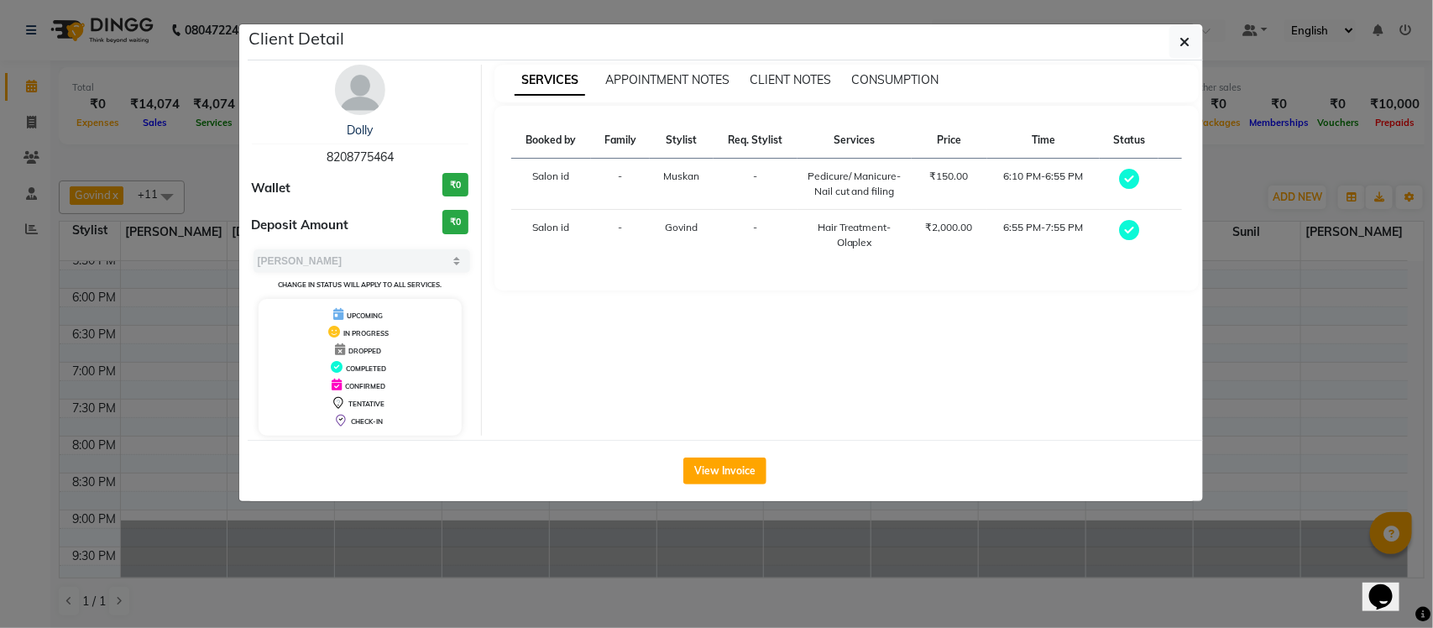
click at [1328, 320] on ngb-modal-window "Client Detail Dolly 8208775464 Wallet ₹0 Deposit Amount ₹0 Select MARK DONE UPC…" at bounding box center [716, 314] width 1433 height 628
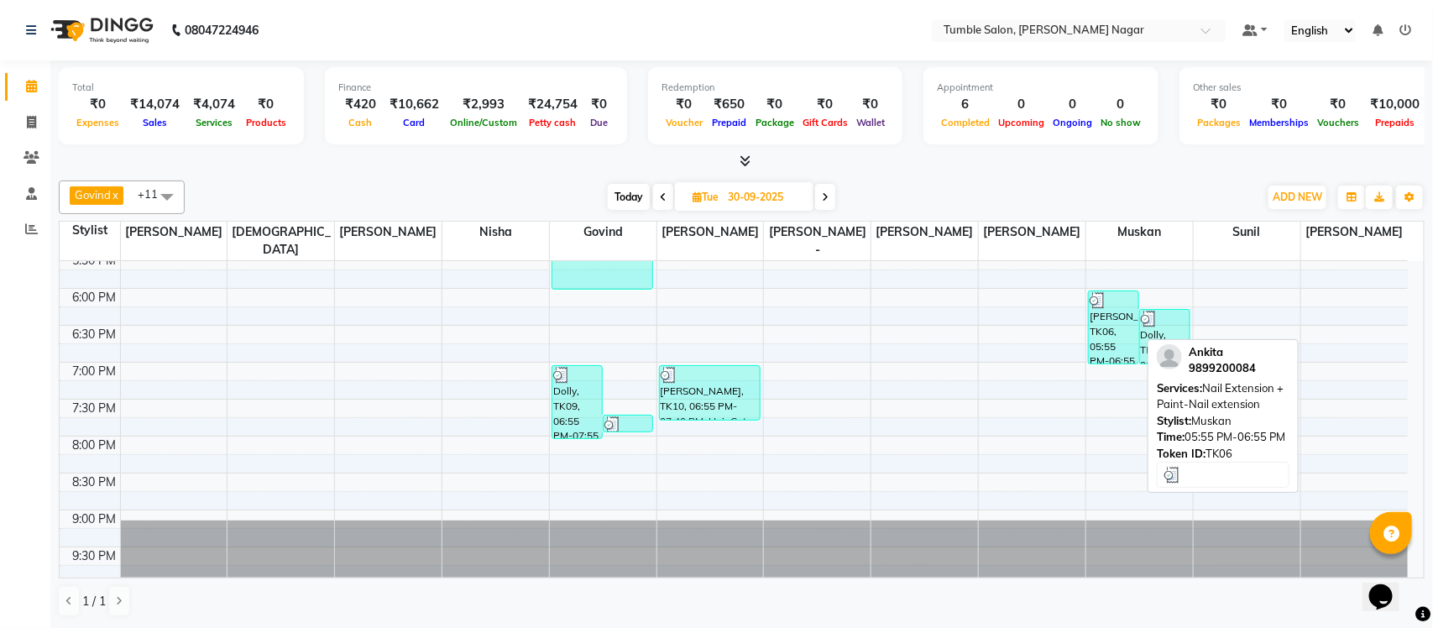
click at [1100, 322] on div "Ankita, TK06, 05:55 PM-06:55 PM, Nail Extension + Paint-Nail extension" at bounding box center [1114, 327] width 50 height 72
select select "3"
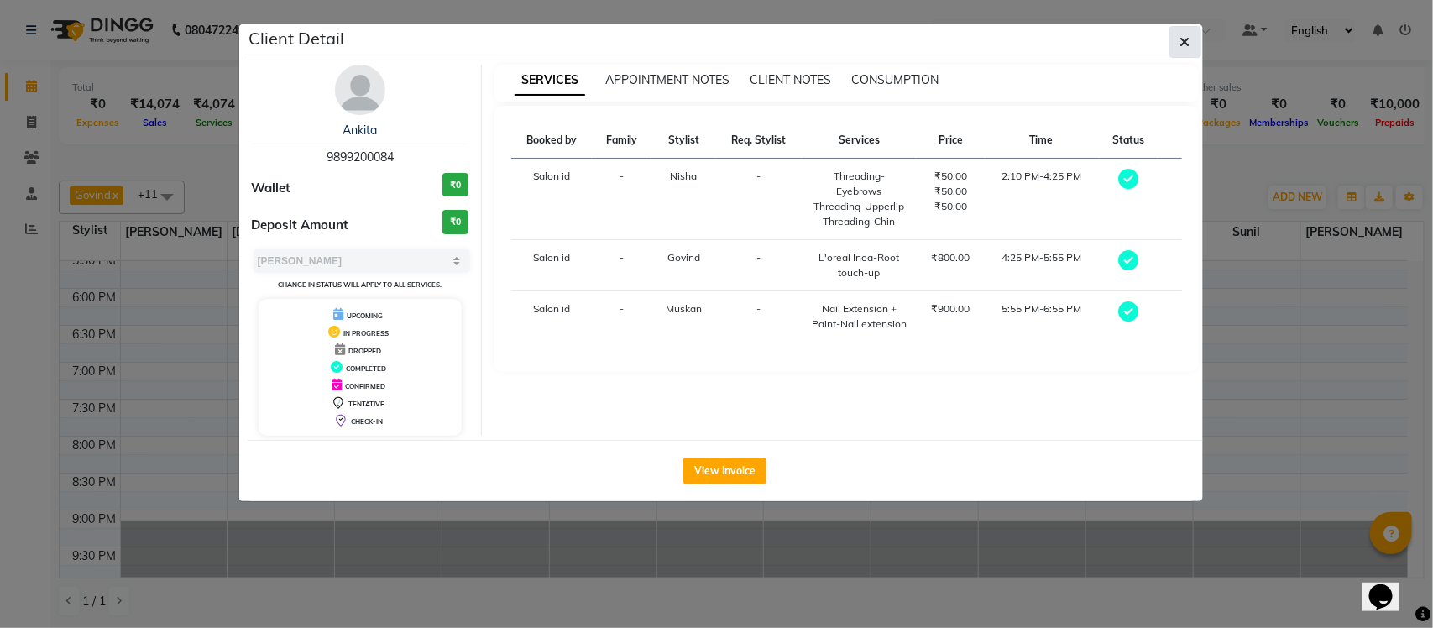
click at [1197, 42] on button "button" at bounding box center [1186, 42] width 32 height 32
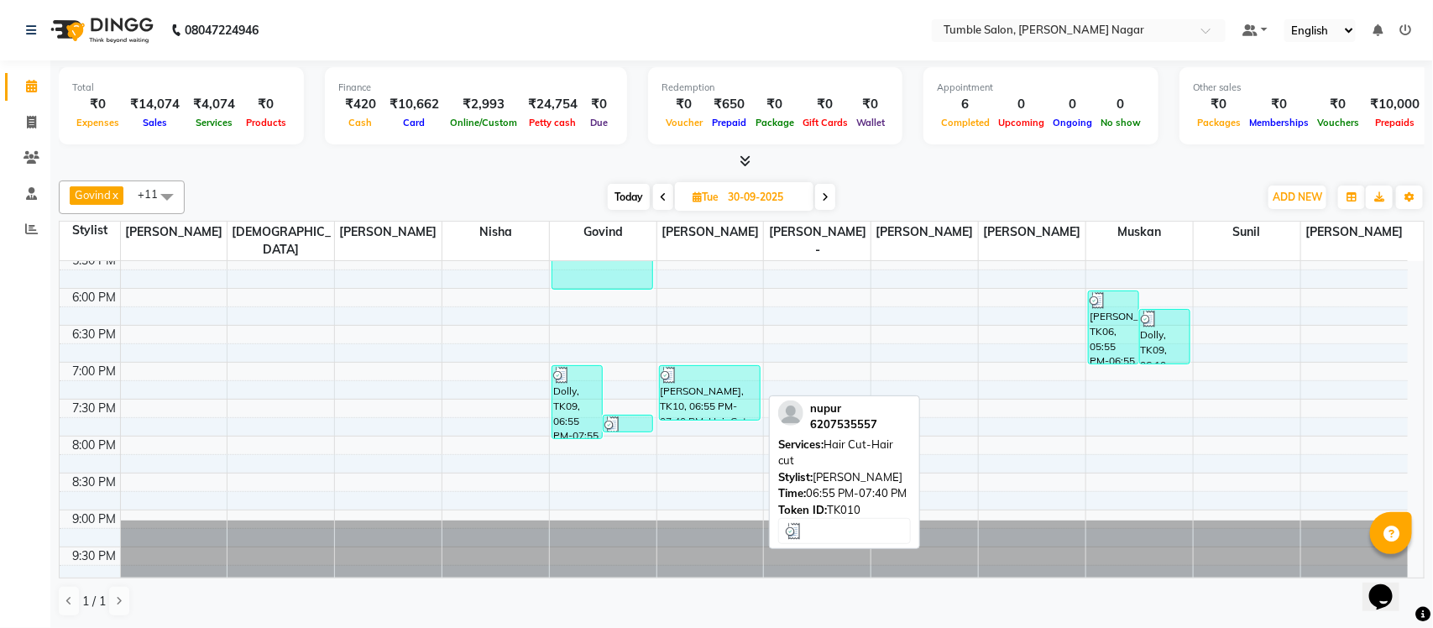
click at [745, 385] on div "nupur, TK10, 06:55 PM-07:40 PM, Hair Cut-Hair cut" at bounding box center [710, 393] width 101 height 54
select select "3"
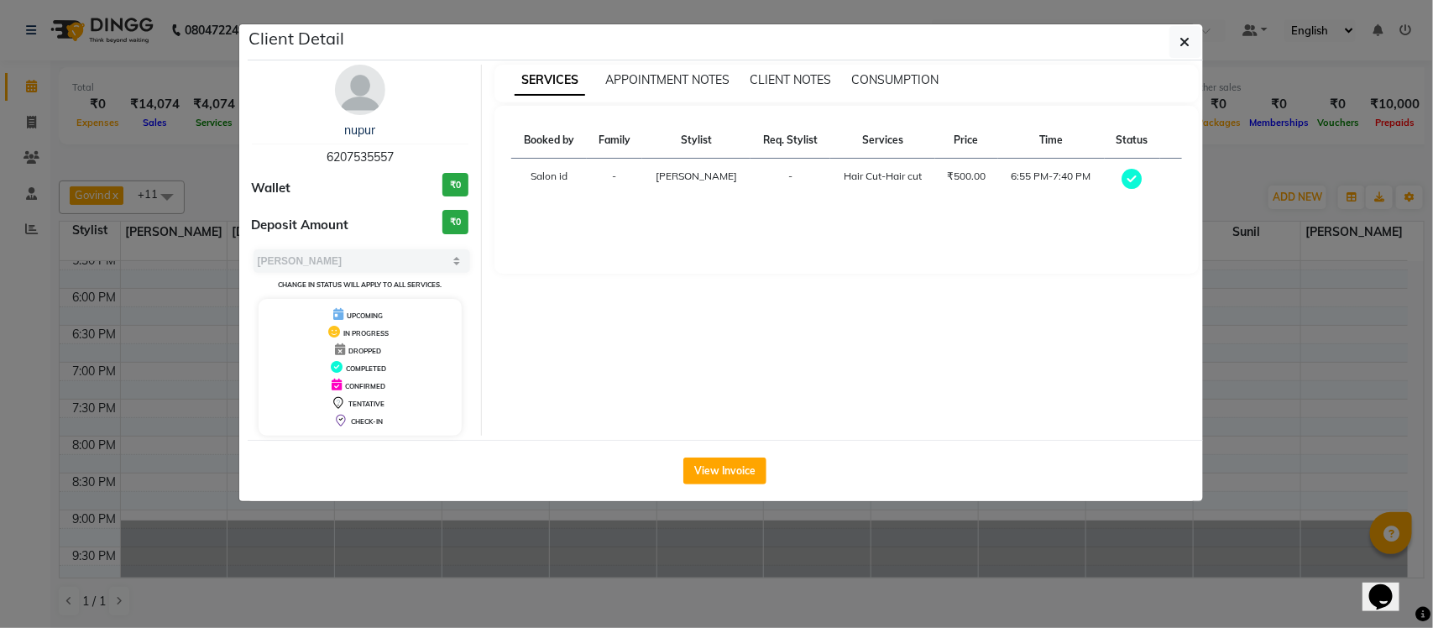
click at [1233, 157] on ngb-modal-window "Client Detail nupur 6207535557 Wallet ₹0 Deposit Amount ₹0 Select MARK DONE UPC…" at bounding box center [716, 314] width 1433 height 628
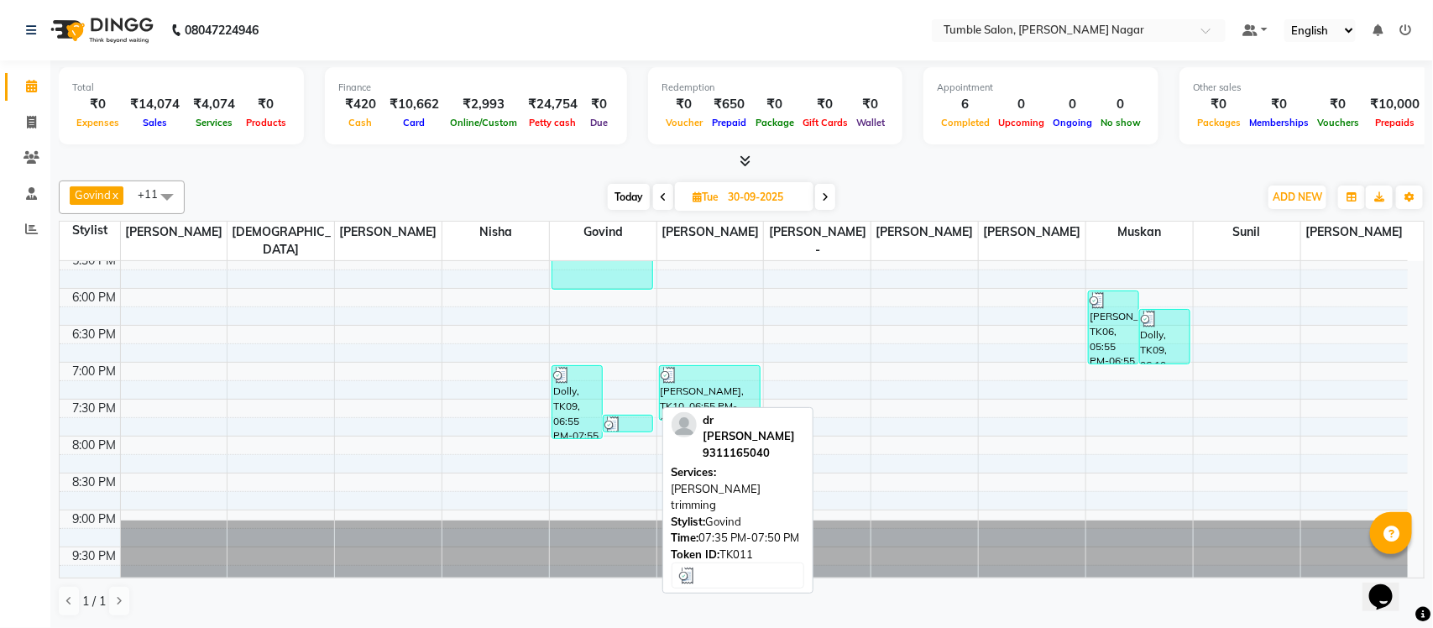
click at [631, 417] on div at bounding box center [629, 425] width 48 height 17
select select "3"
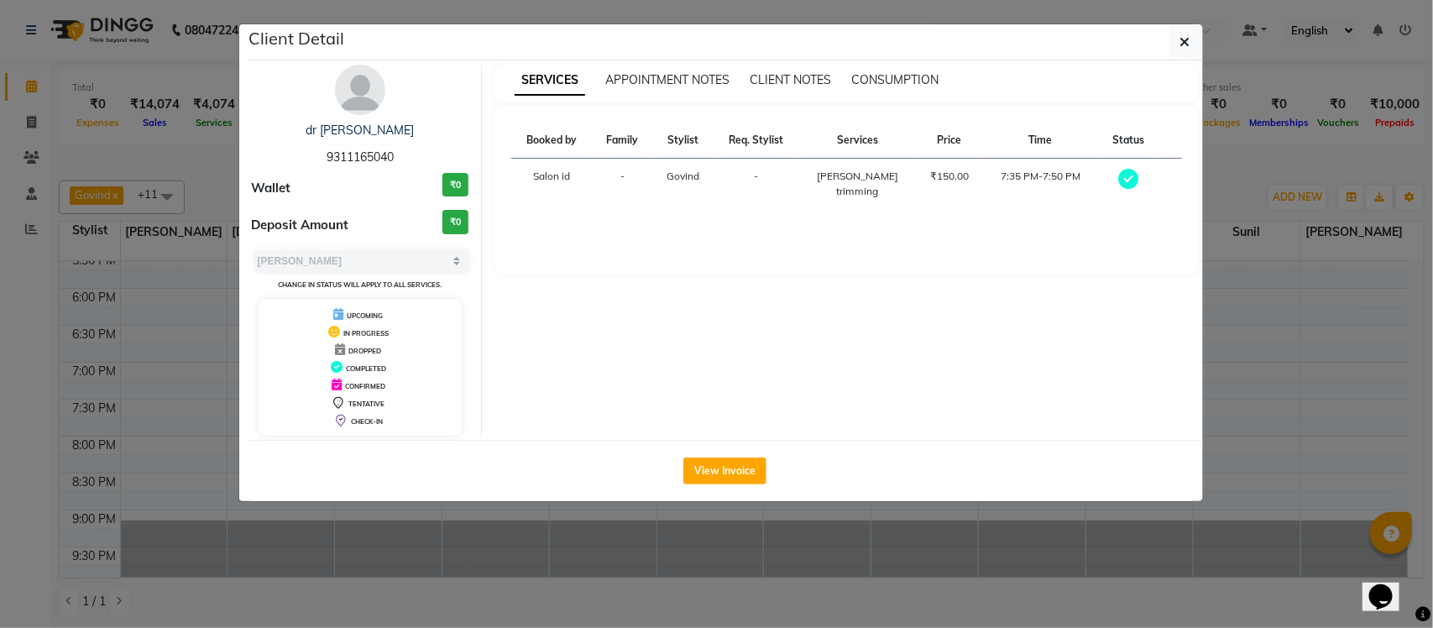
click at [1386, 319] on ngb-modal-window "Client Detail dr rahul 9311165040 Wallet ₹0 Deposit Amount ₹0 Select MARK DONE …" at bounding box center [716, 314] width 1433 height 628
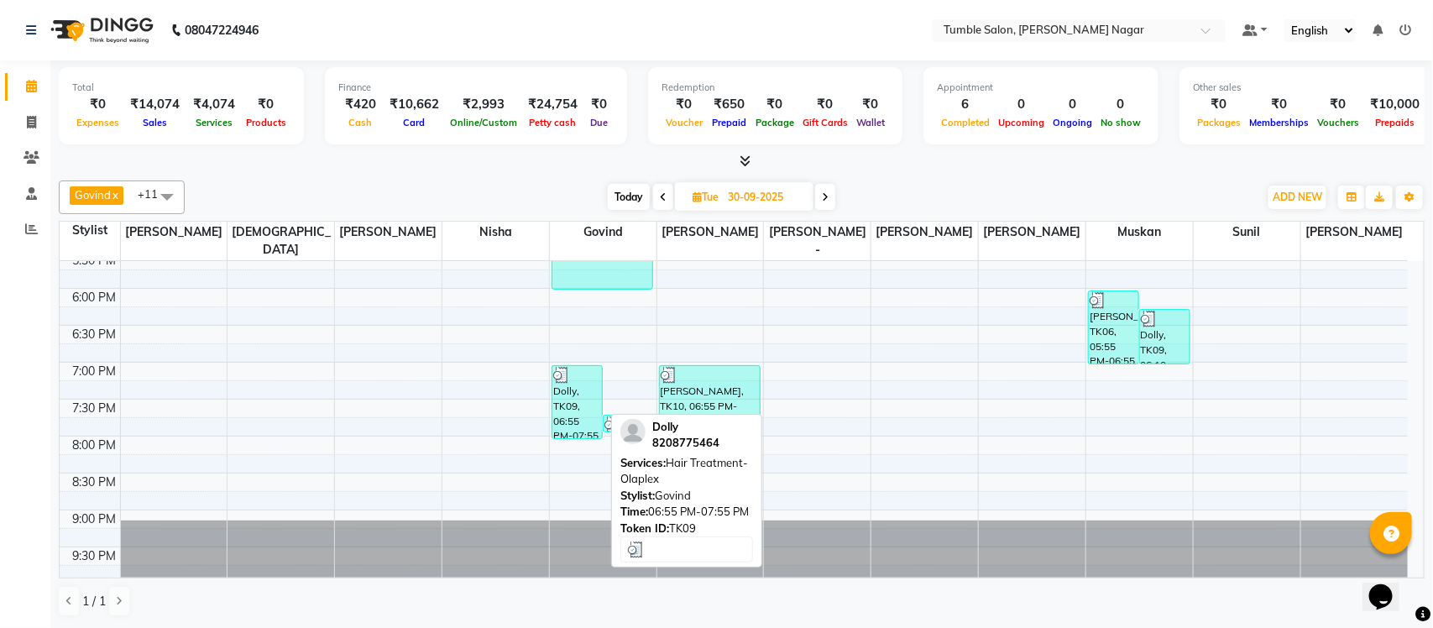
click at [558, 386] on div "Dolly, TK09, 06:55 PM-07:55 PM, Hair Treatment-Olaplex" at bounding box center [578, 402] width 50 height 72
select select "3"
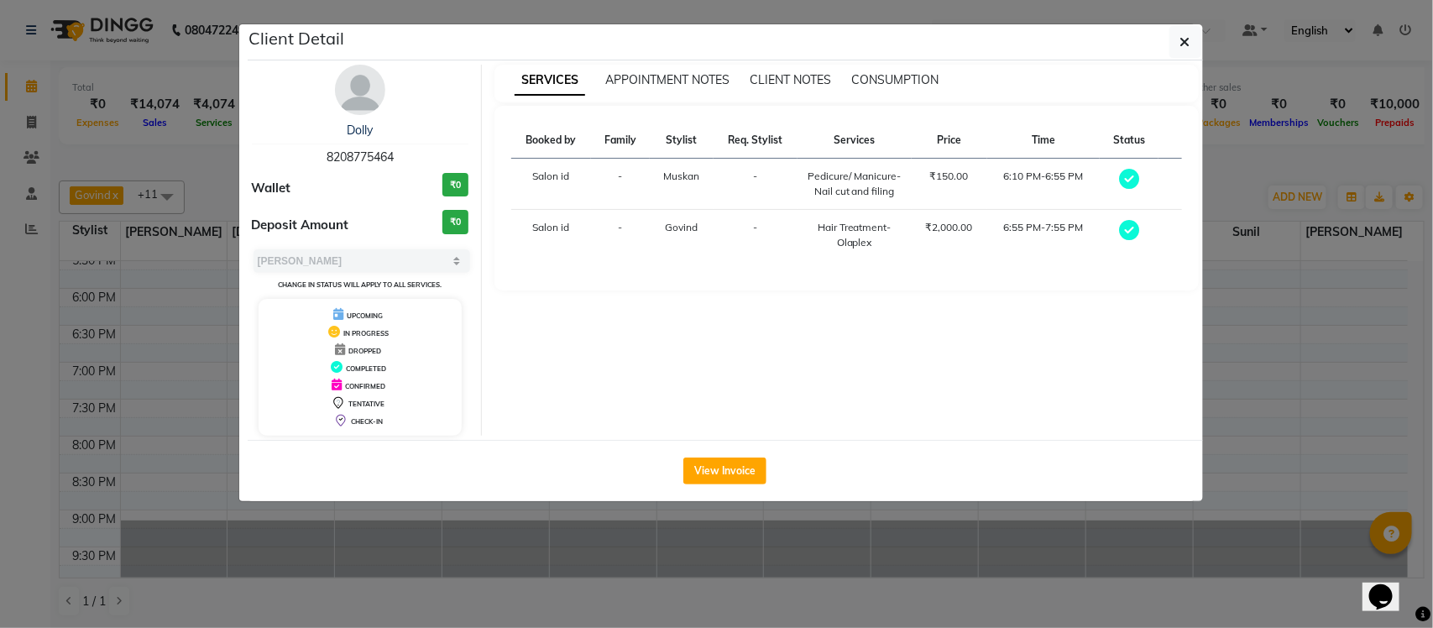
click at [1286, 344] on ngb-modal-window "Client Detail Dolly 8208775464 Wallet ₹0 Deposit Amount ₹0 Select MARK DONE UPC…" at bounding box center [716, 314] width 1433 height 628
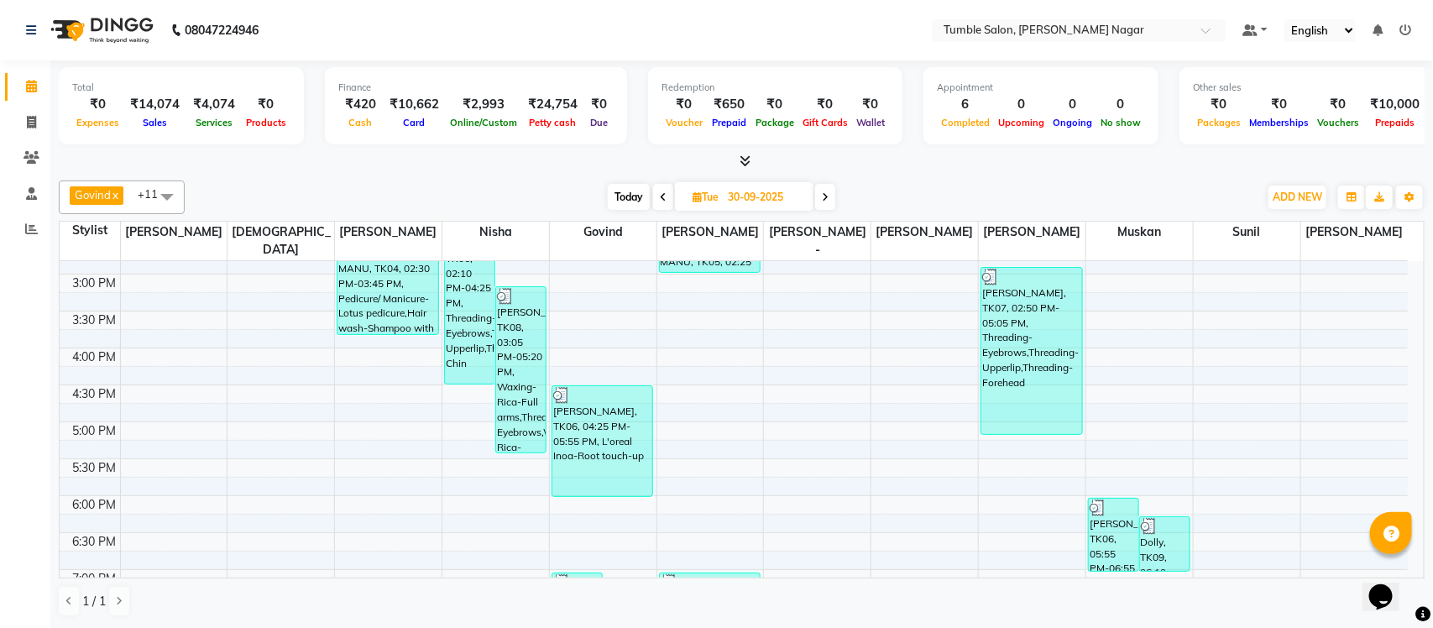
scroll to position [500, 0]
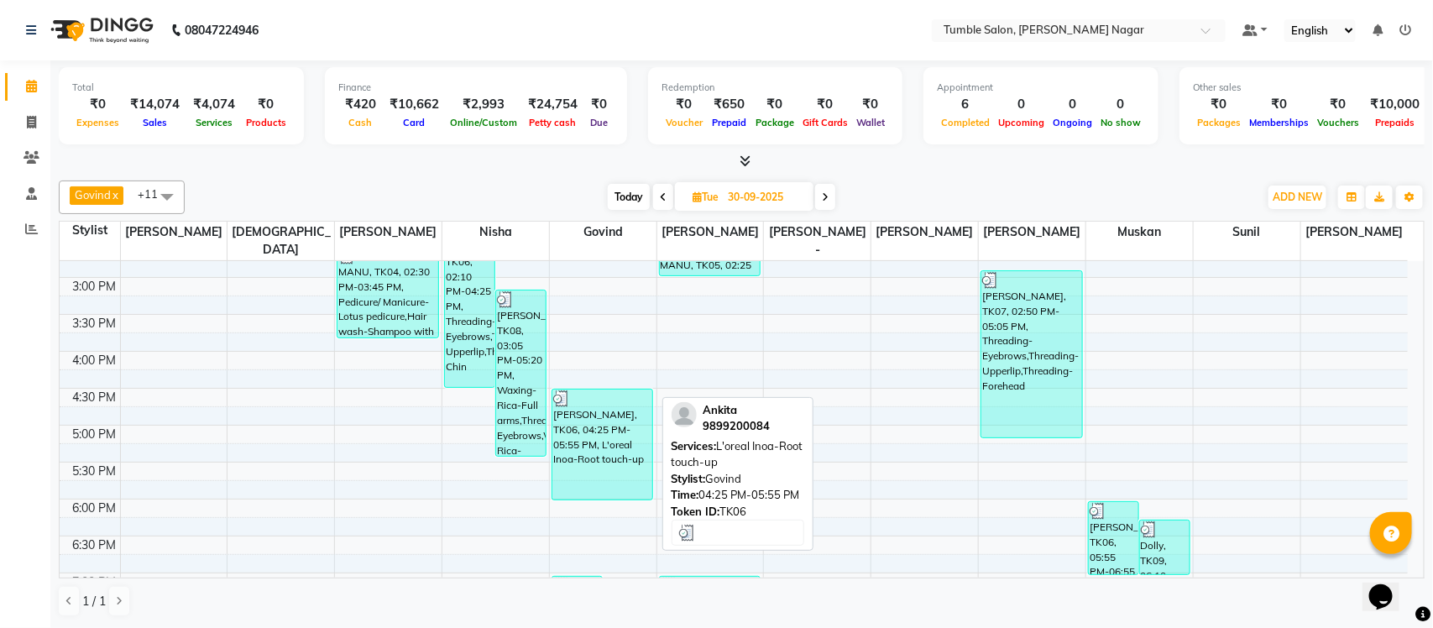
click at [588, 431] on div "Ankita, TK06, 04:25 PM-05:55 PM, L'oreal Inoa-Root touch-up" at bounding box center [603, 445] width 101 height 110
select select "3"
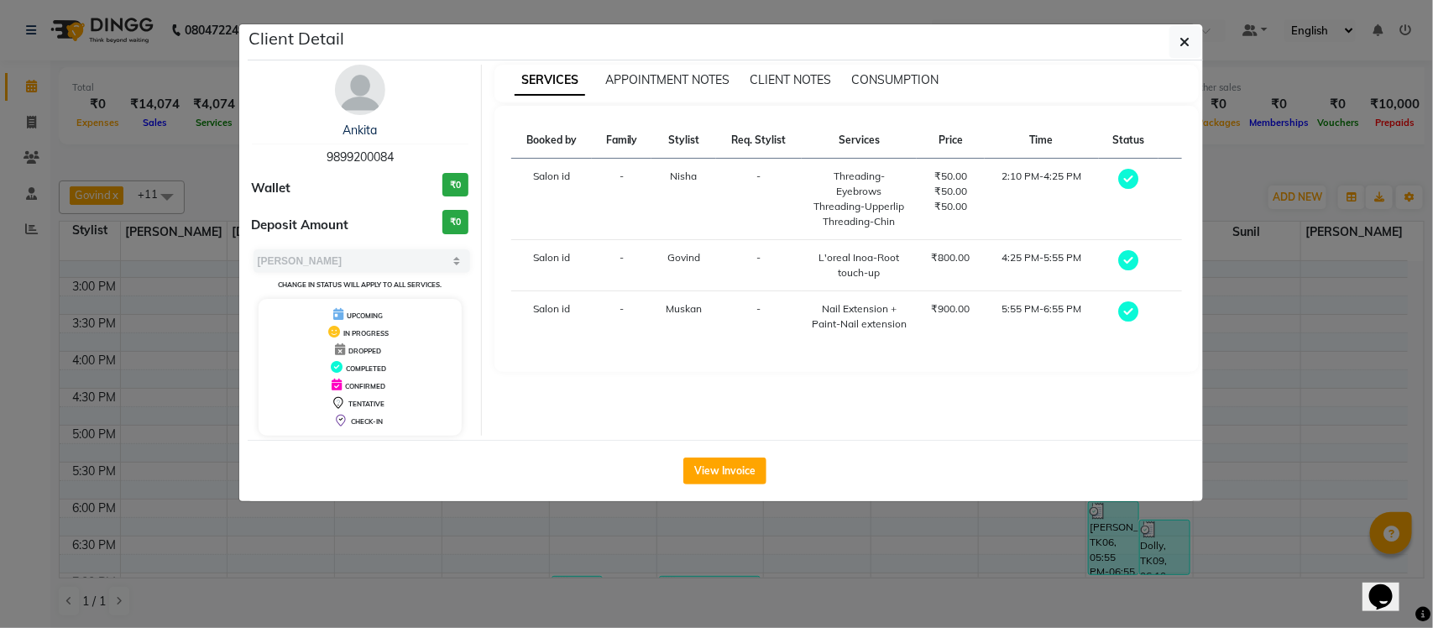
click at [1227, 141] on ngb-modal-window "Client Detail Ankita 9899200084 Wallet ₹0 Deposit Amount ₹0 Select MARK DONE UP…" at bounding box center [716, 314] width 1433 height 628
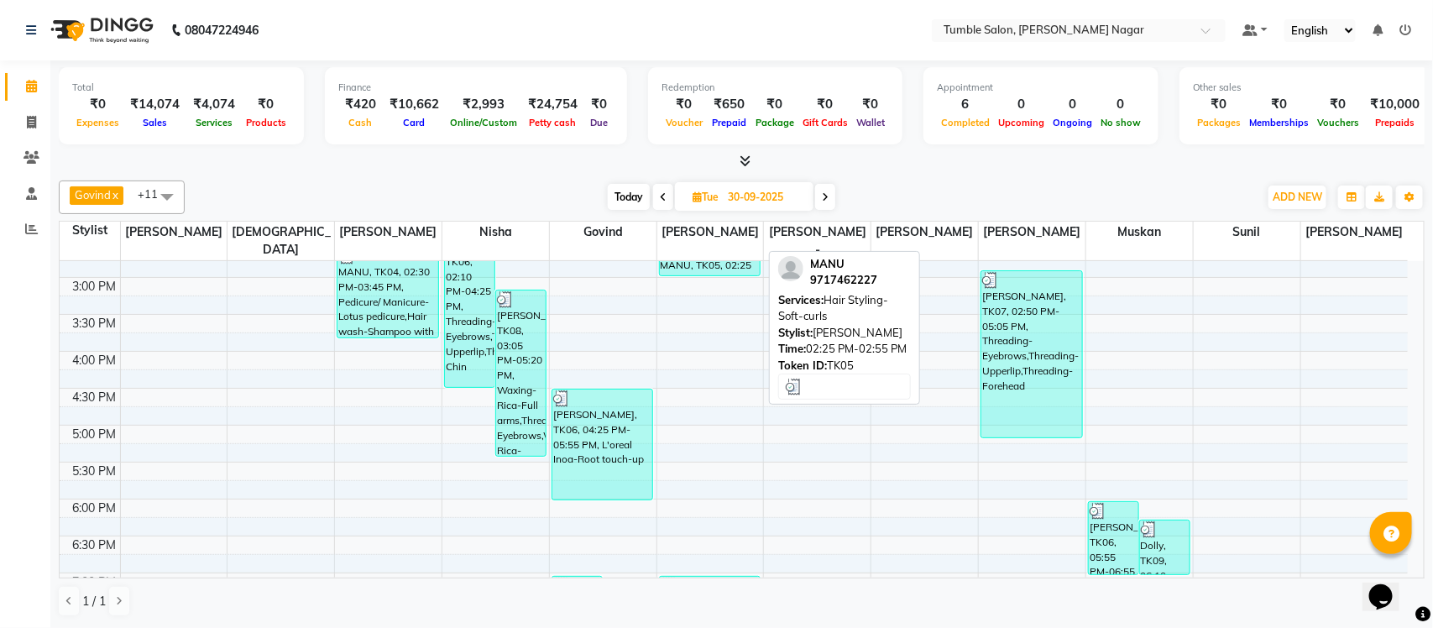
click at [736, 246] on div "MANU, TK05, 02:25 PM-02:55 PM, Hair Styling-Soft-curls" at bounding box center [710, 257] width 101 height 35
select select "3"
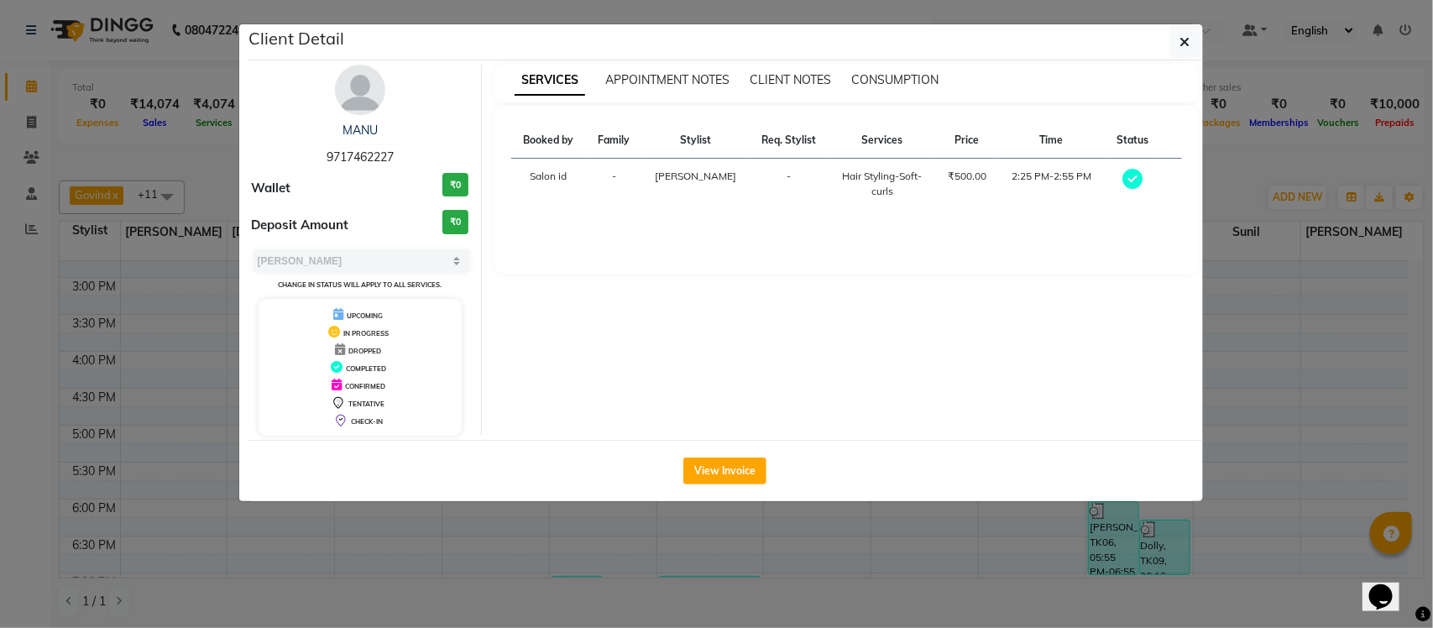
click at [1254, 169] on ngb-modal-window "Client Detail MANU 9717462227 Wallet ₹0 Deposit Amount ₹0 Select MARK DONE UPCO…" at bounding box center [716, 314] width 1433 height 628
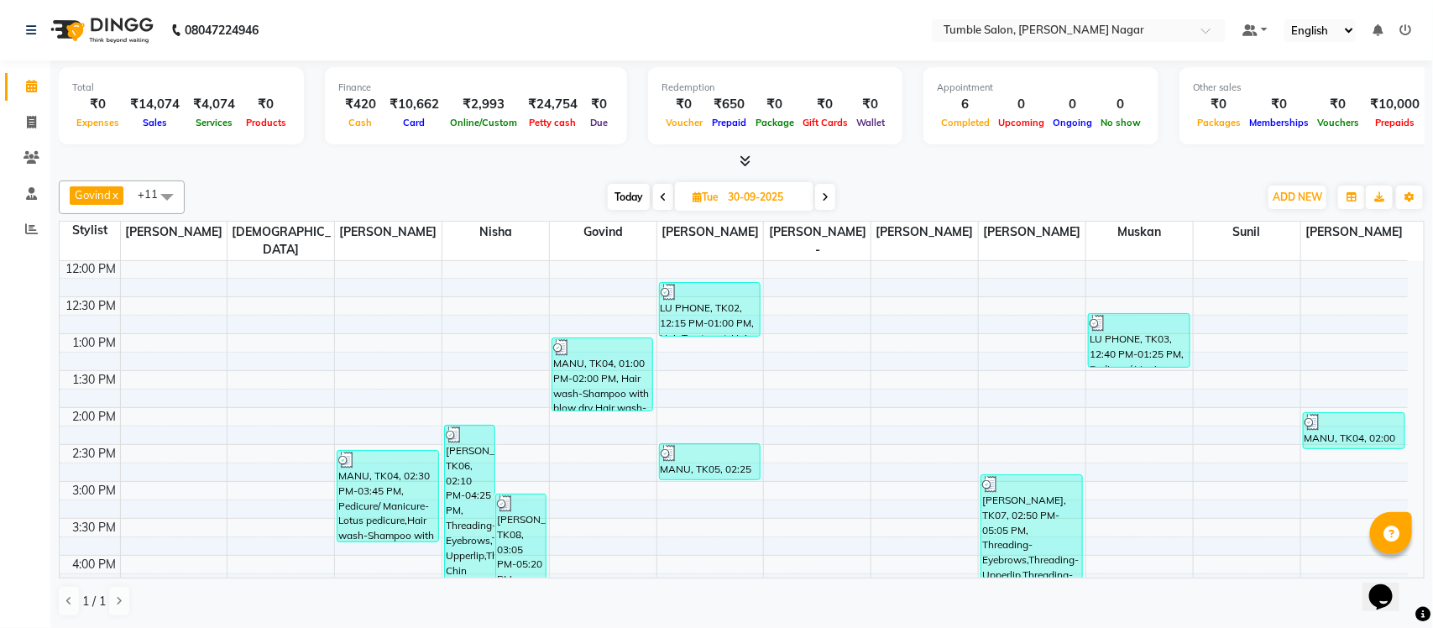
scroll to position [203, 0]
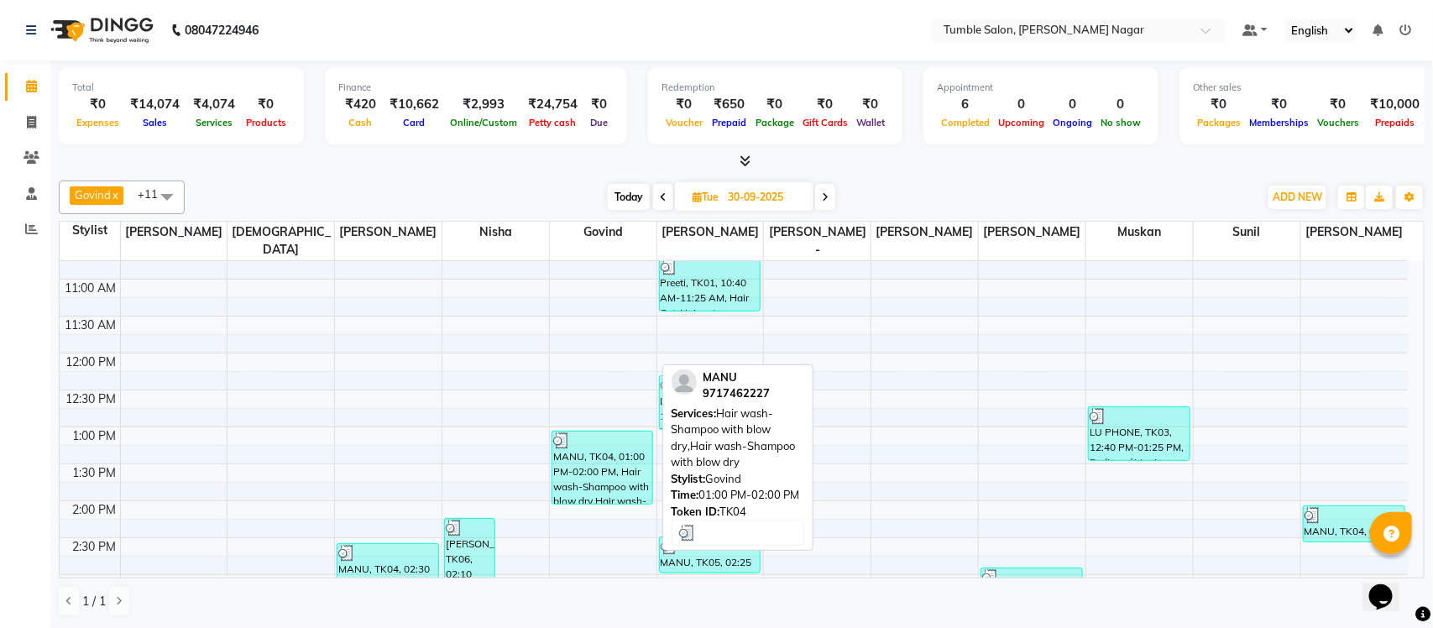
click at [610, 460] on div "MANU, TK04, 01:00 PM-02:00 PM, Hair wash-Shampoo with blow dry,Hair wash-Shampo…" at bounding box center [603, 468] width 101 height 72
select select "3"
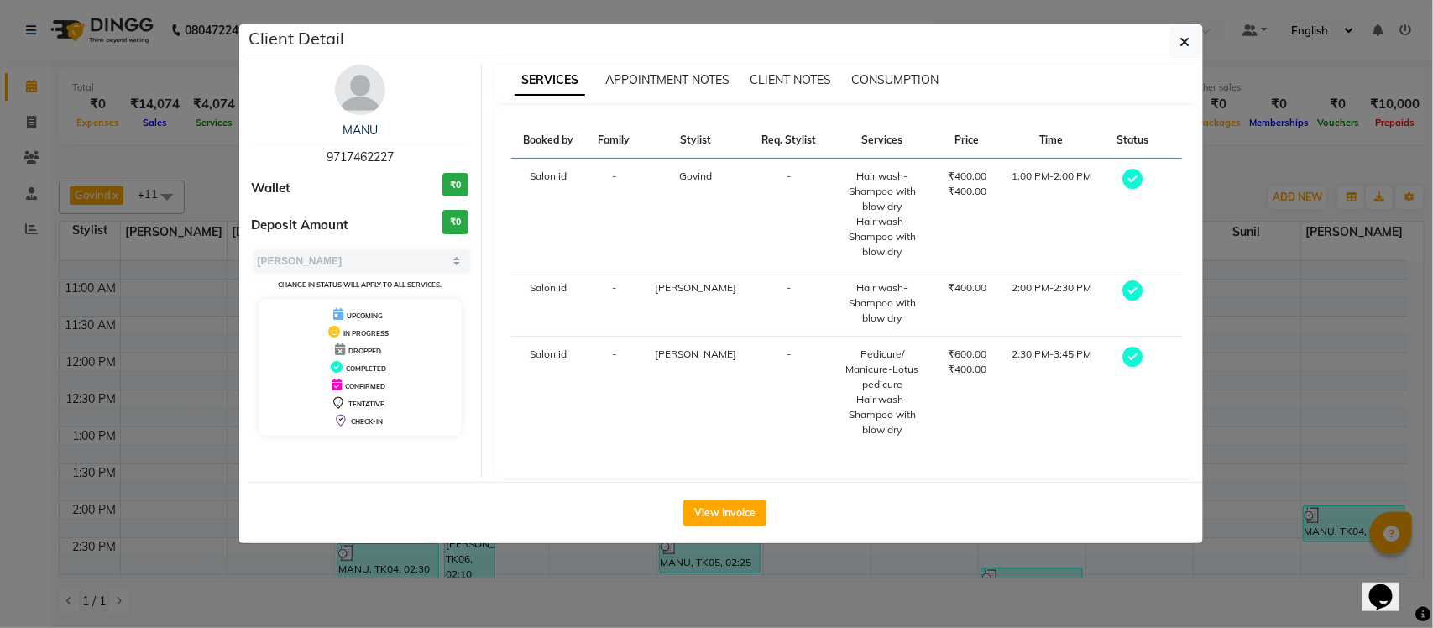
click at [908, 71] on div "CONSUMPTION" at bounding box center [894, 80] width 87 height 18
click at [901, 81] on span "CONSUMPTION" at bounding box center [894, 79] width 87 height 15
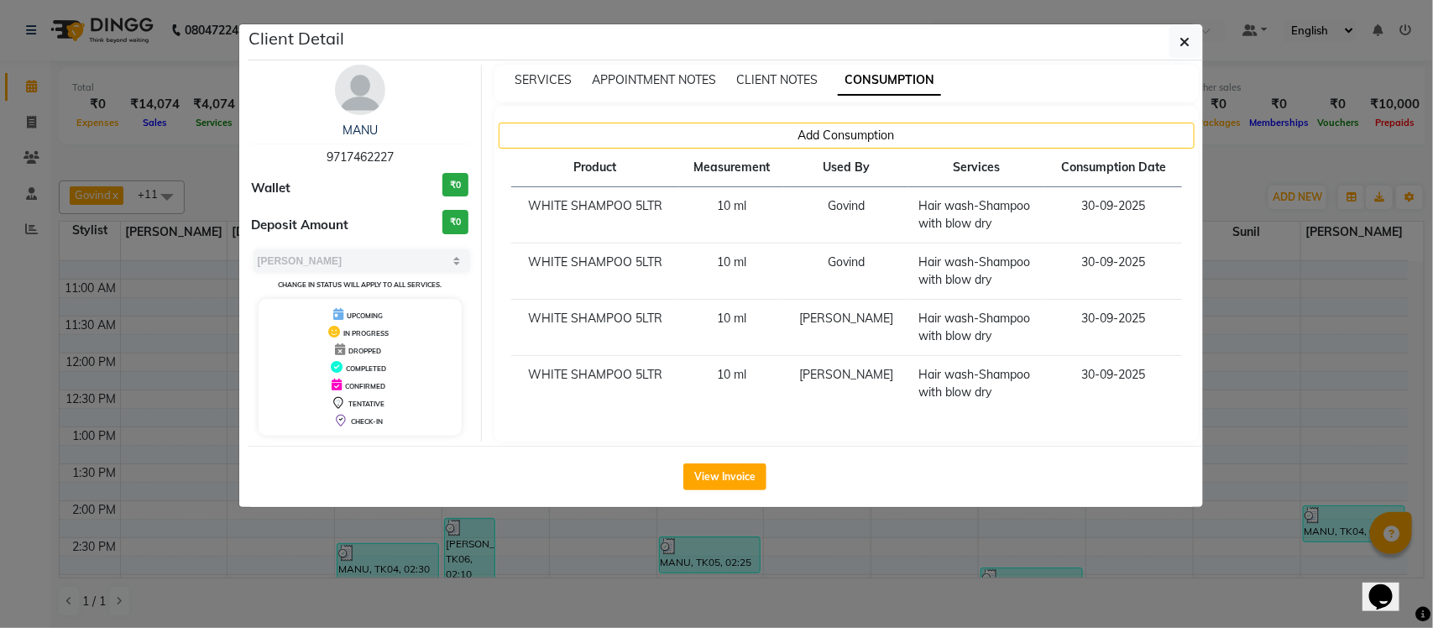
click at [803, 151] on th "Used By" at bounding box center [846, 168] width 124 height 39
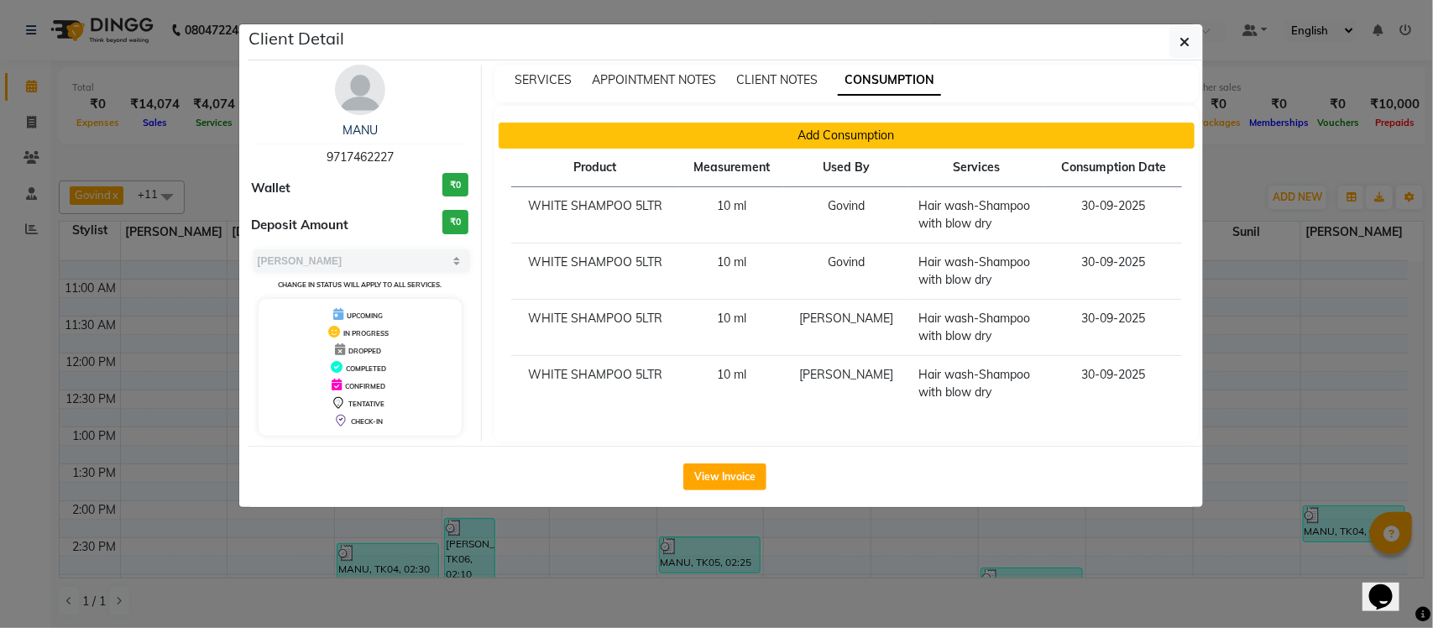
click at [802, 131] on button "Add Consumption" at bounding box center [847, 136] width 696 height 26
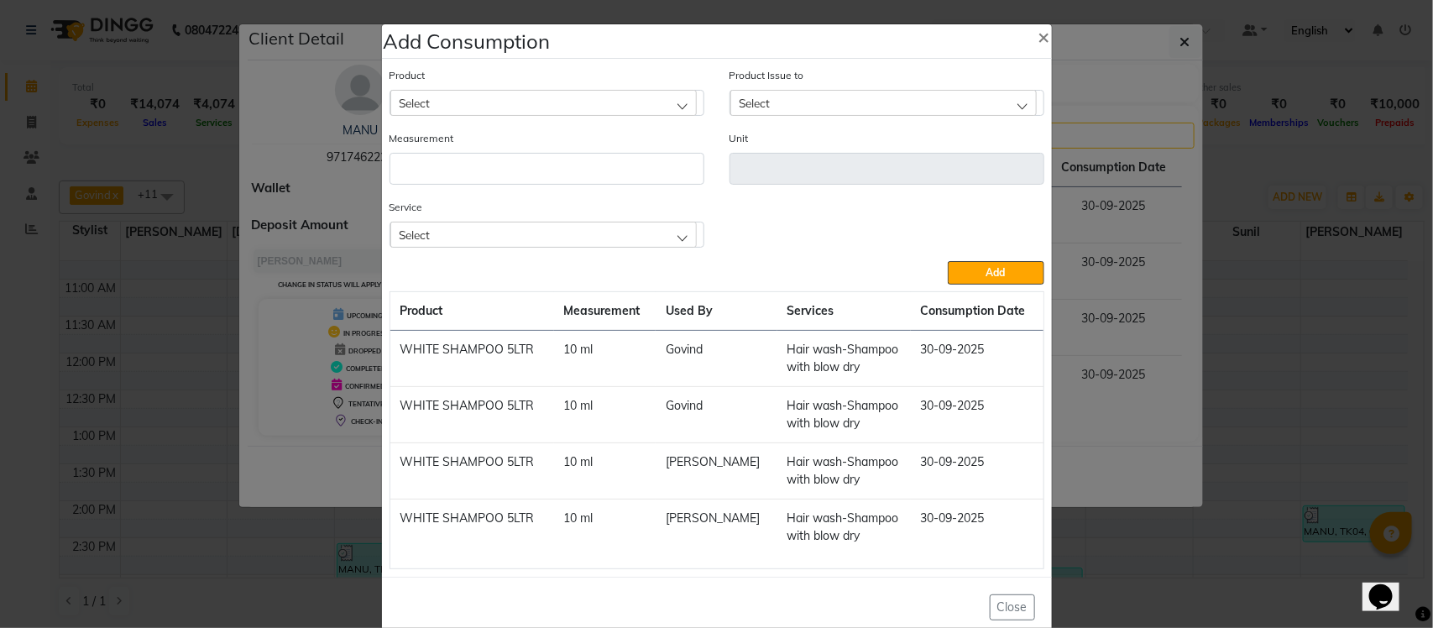
click at [554, 231] on div "Select" at bounding box center [543, 234] width 307 height 25
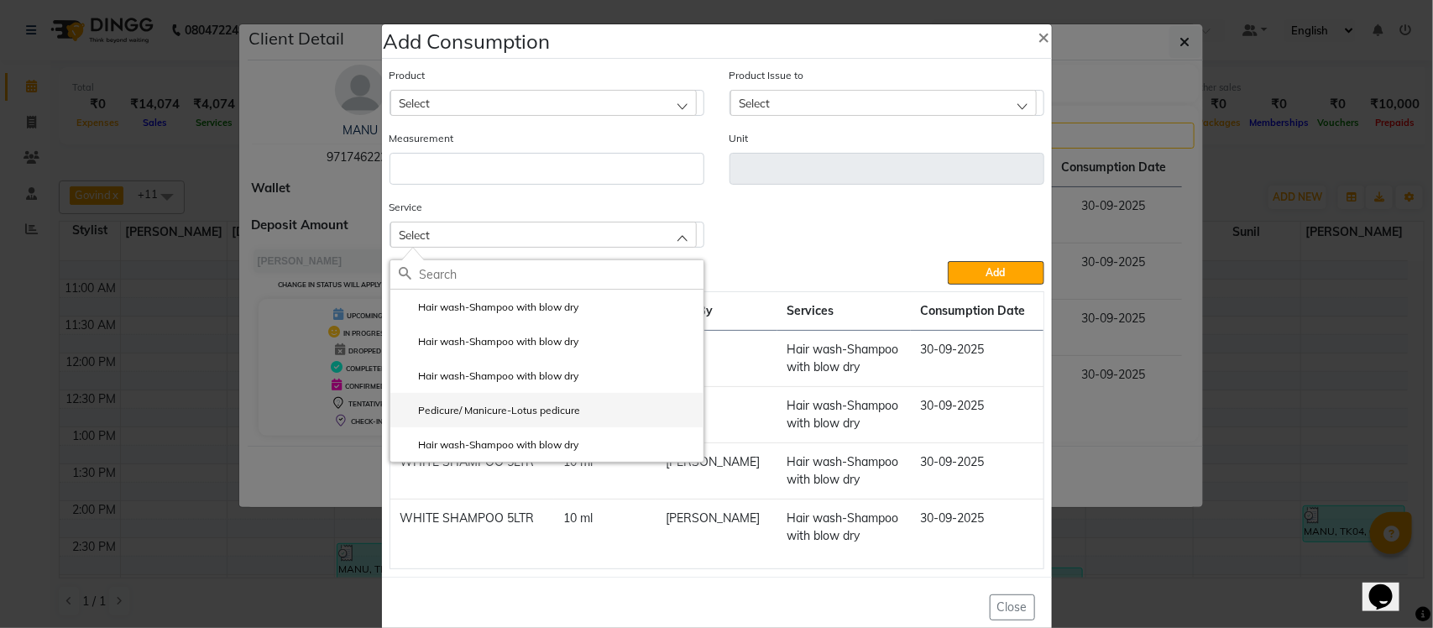
click at [546, 411] on label "Pedicure/ Manicure-Lotus pedicure" at bounding box center [490, 410] width 182 height 15
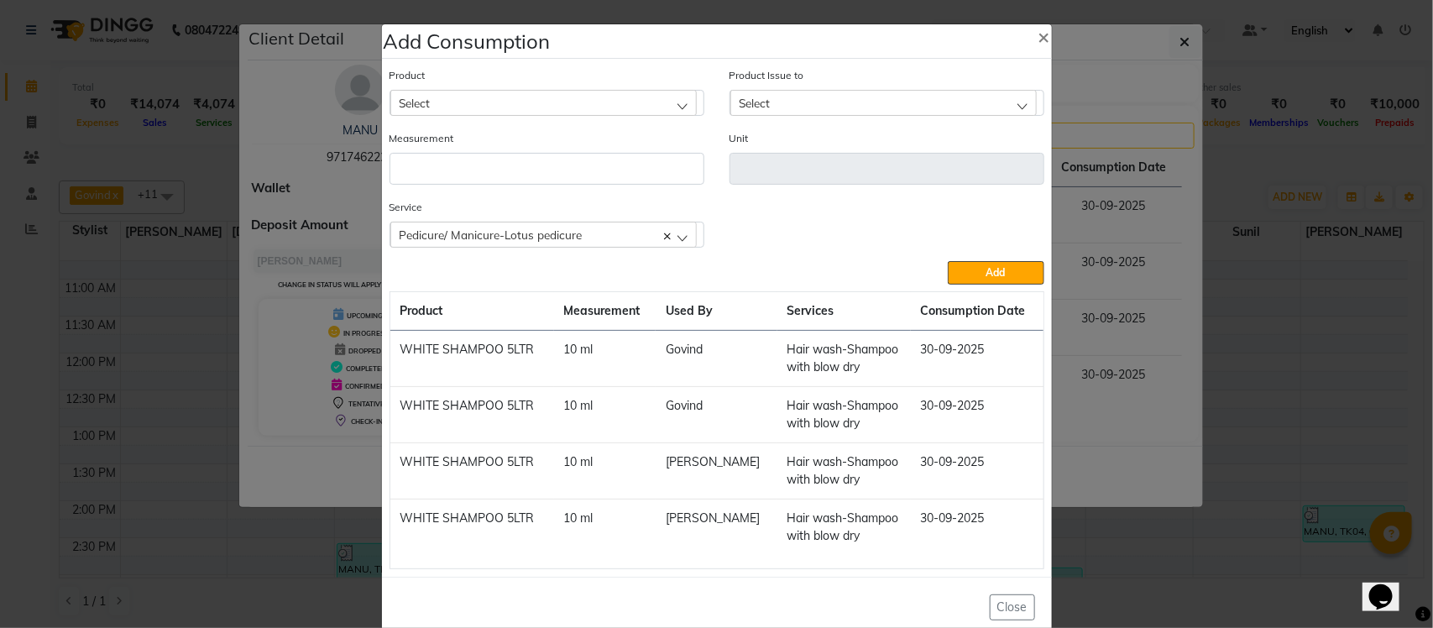
click at [598, 95] on div "Select" at bounding box center [543, 102] width 307 height 25
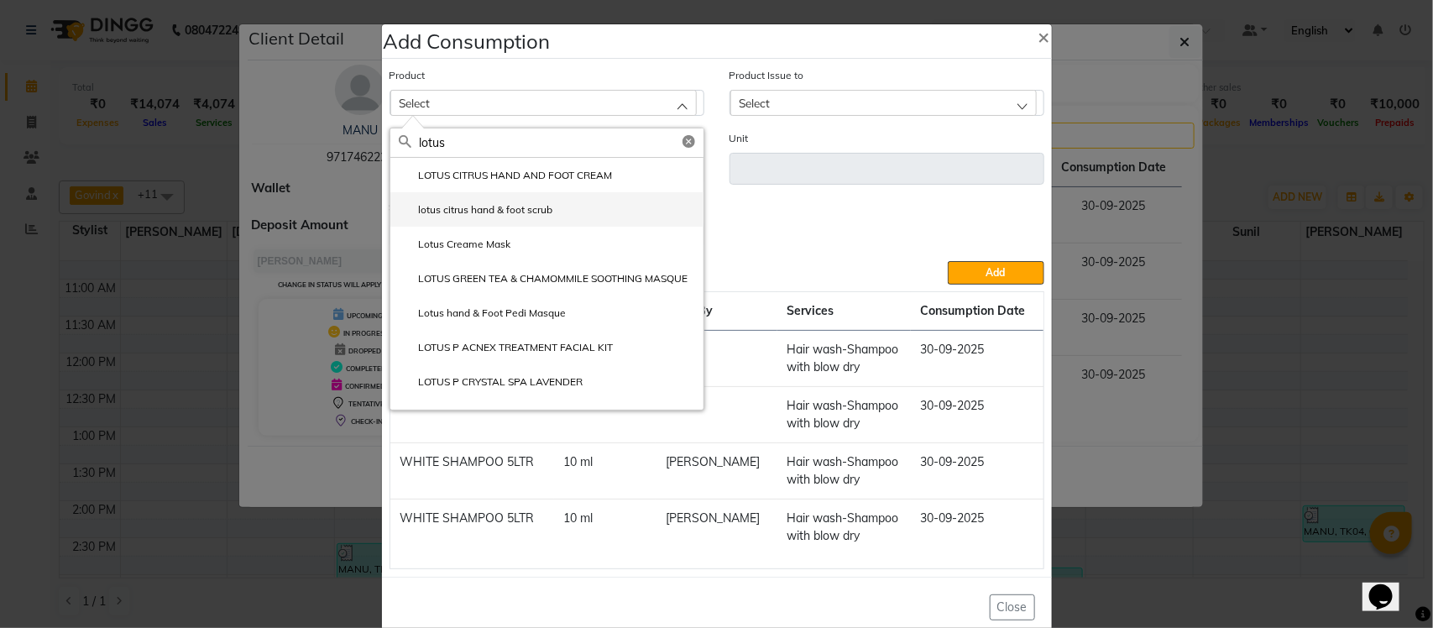
type input "lotus"
click at [493, 211] on label "lotus citrus hand & foot scrub" at bounding box center [476, 209] width 155 height 15
type input "gm"
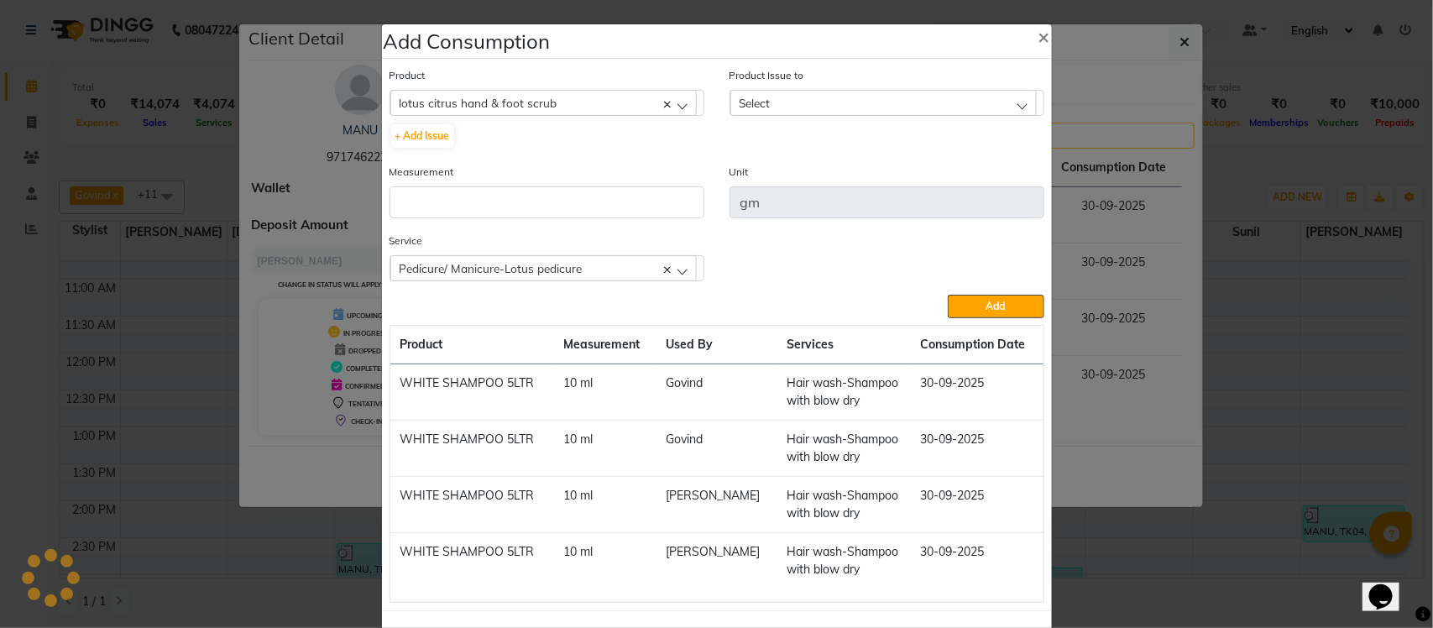
click at [800, 103] on div "Select" at bounding box center [884, 102] width 307 height 25
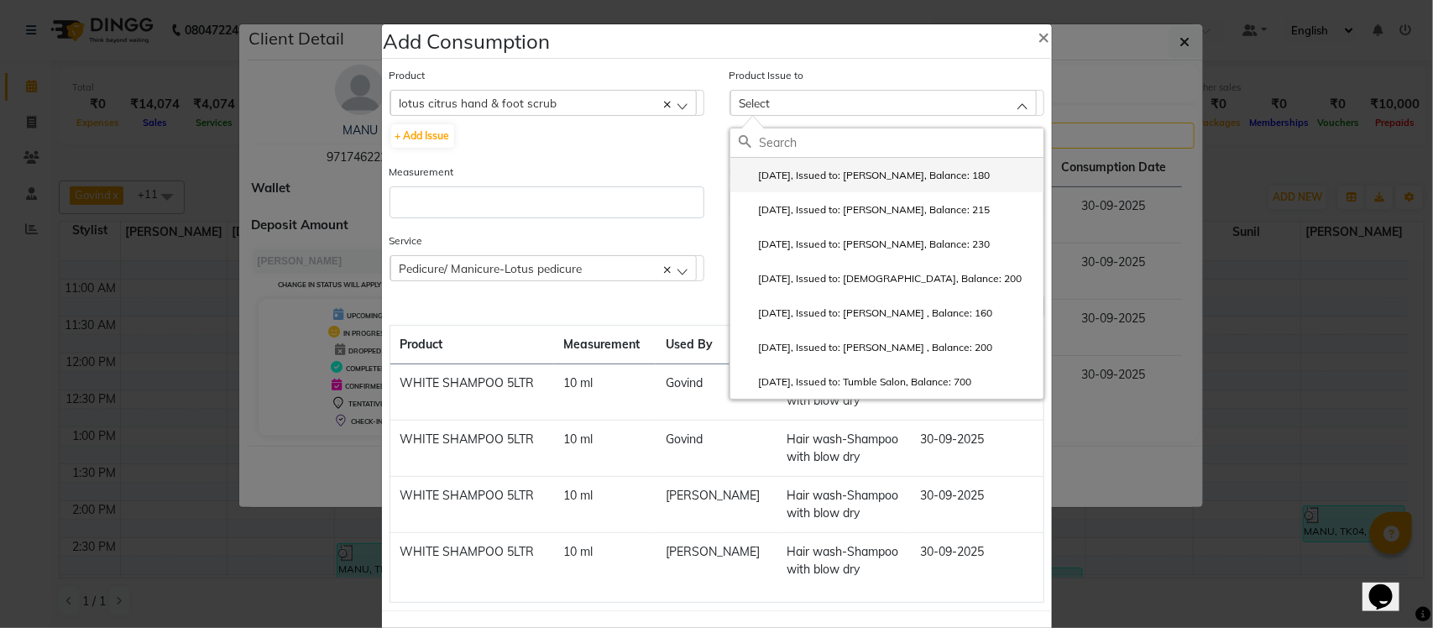
click at [813, 181] on label "2025-07-25, Issued to: Krishna, Balance: 180" at bounding box center [865, 175] width 252 height 15
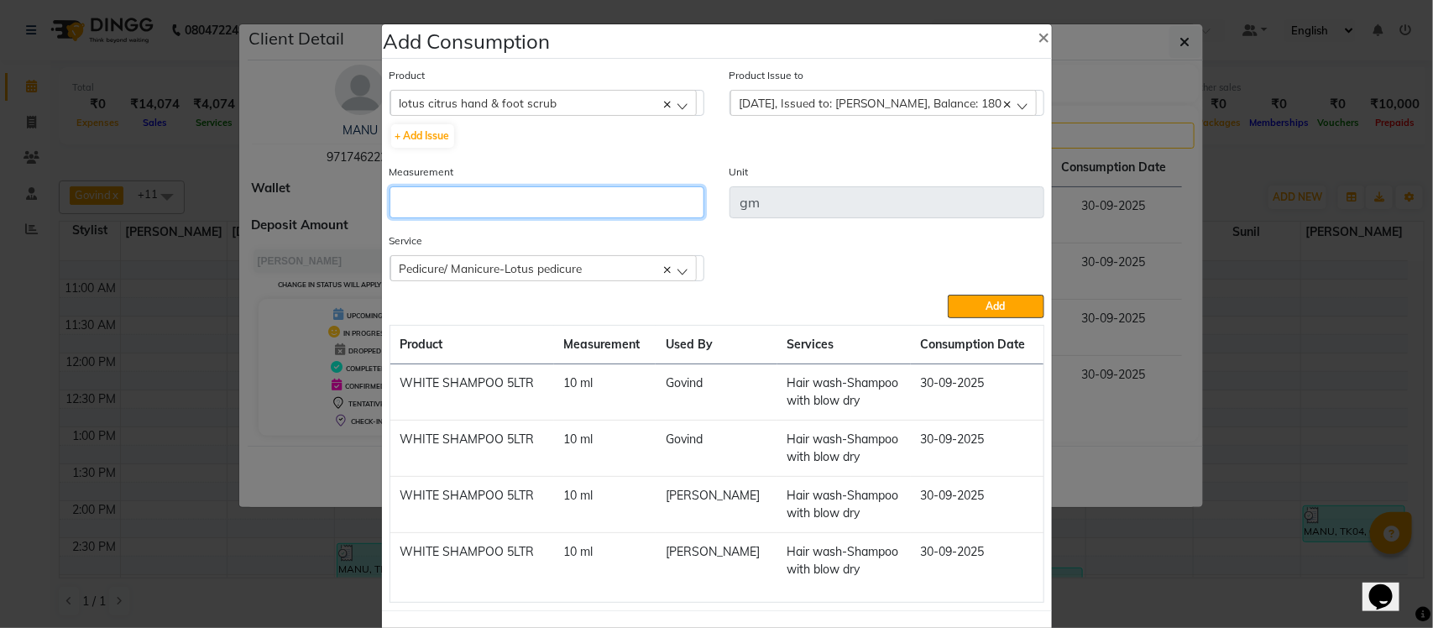
click at [636, 207] on input "number" at bounding box center [547, 202] width 315 height 32
type input "10"
click at [988, 321] on div "Product lotus citrus hand & foot scrub Absolut Repair Molecular Shampoo - 300 m…" at bounding box center [716, 334] width 663 height 545
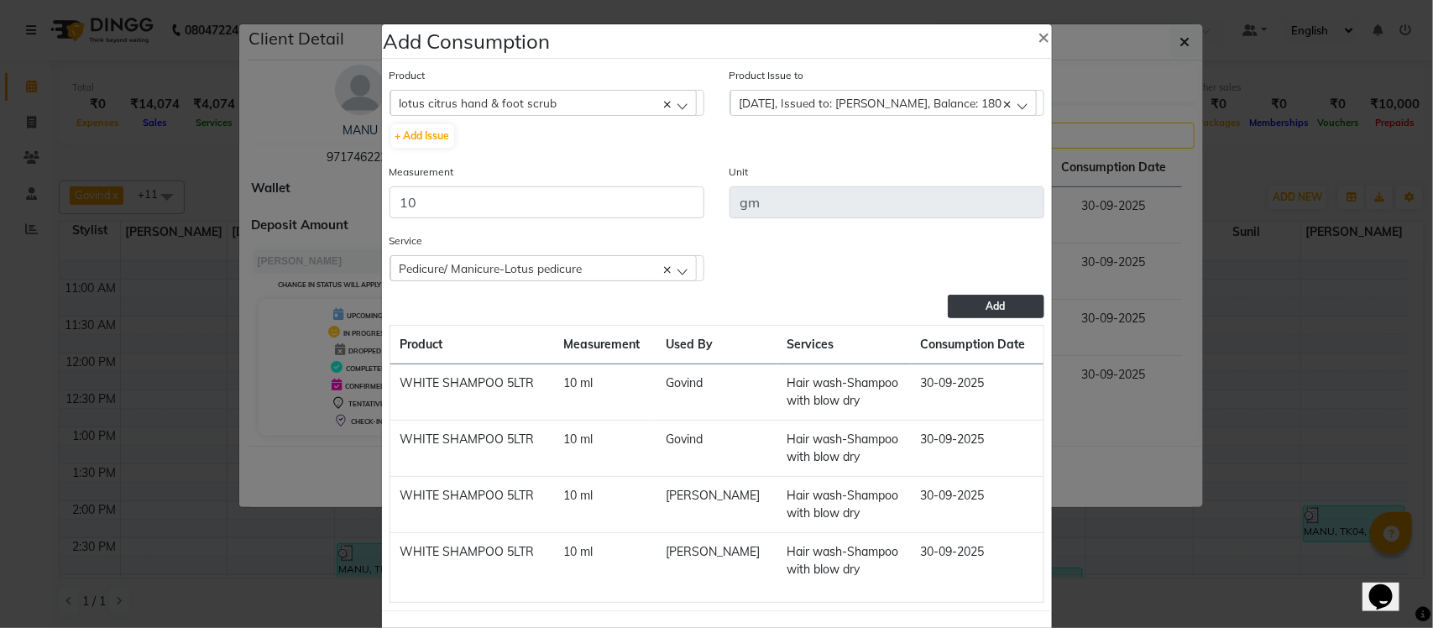
click at [987, 307] on span "Add" at bounding box center [996, 306] width 19 height 13
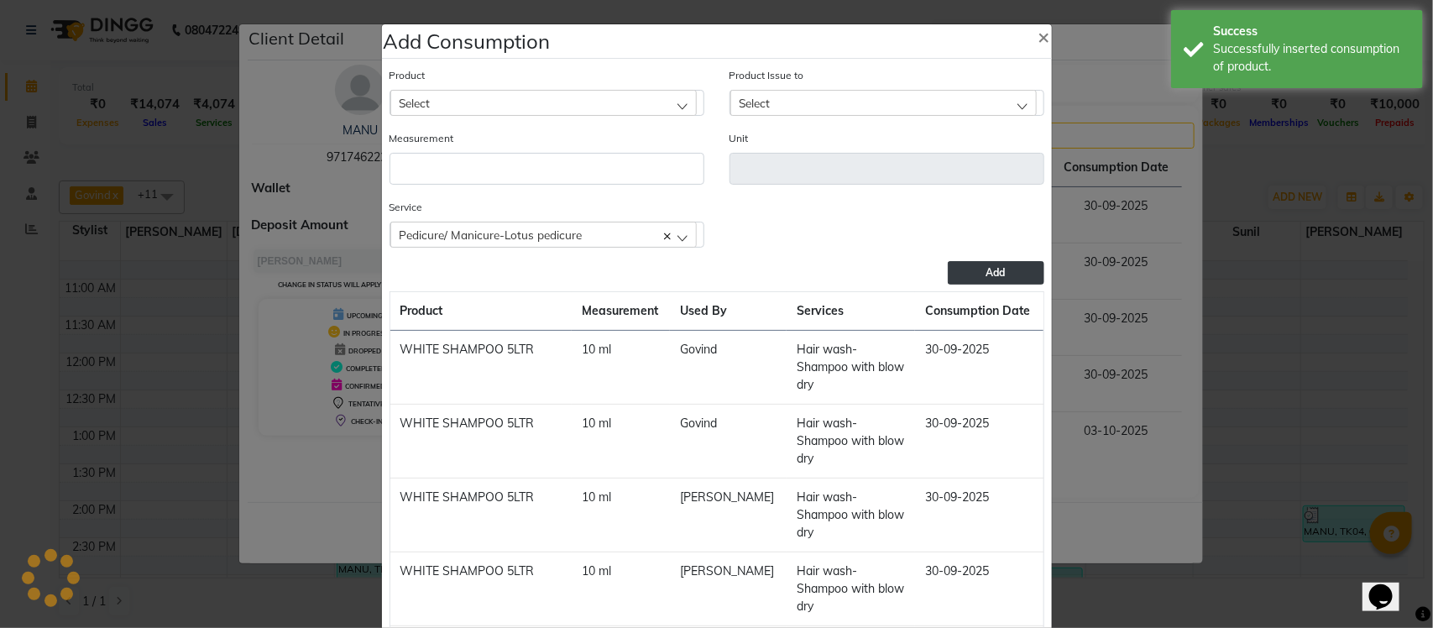
click at [485, 236] on span "Pedicure/ Manicure-Lotus pedicure" at bounding box center [491, 235] width 183 height 14
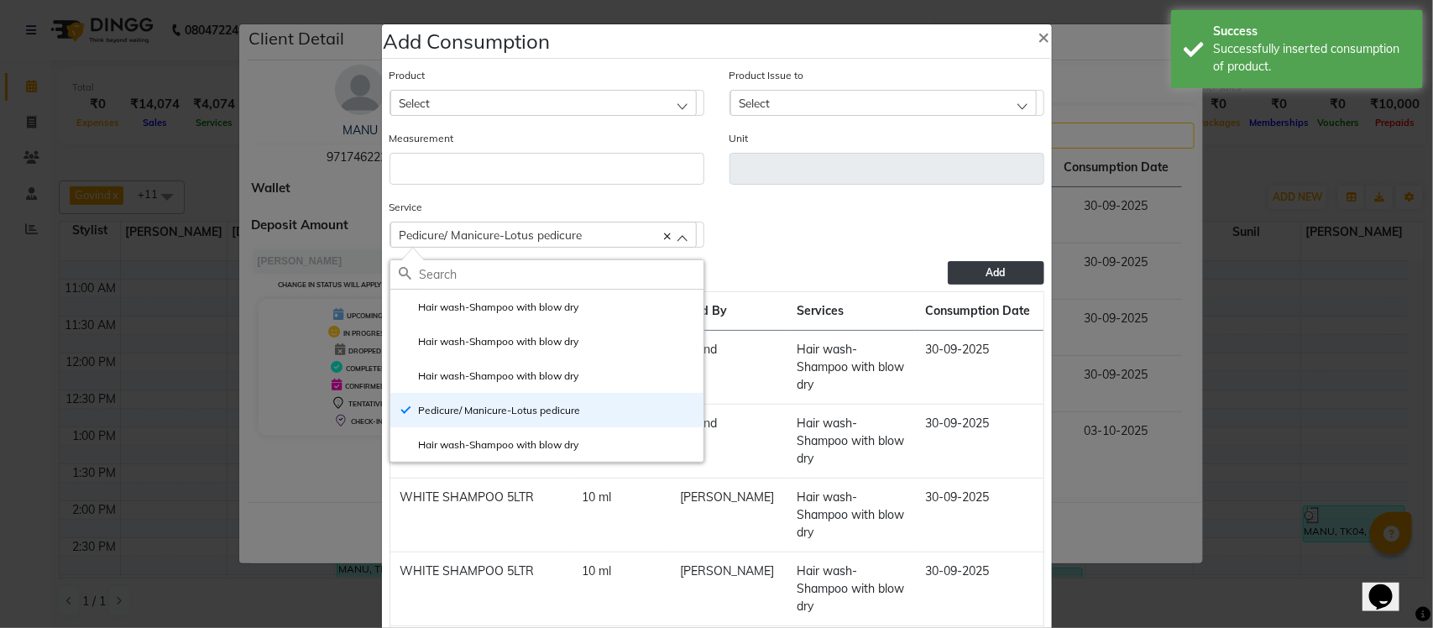
click at [555, 95] on div "Select" at bounding box center [543, 102] width 307 height 25
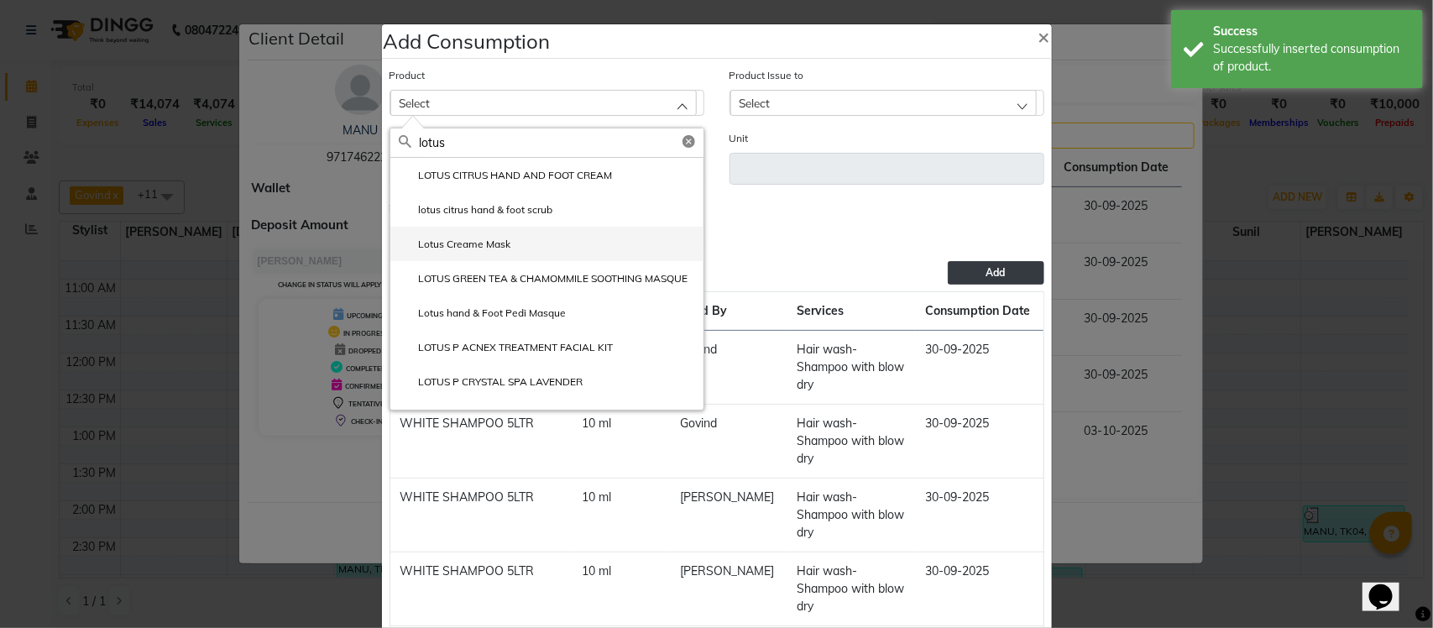
type input "lotus"
click at [569, 242] on li "Lotus Creame Mask" at bounding box center [546, 244] width 313 height 34
type input "gm"
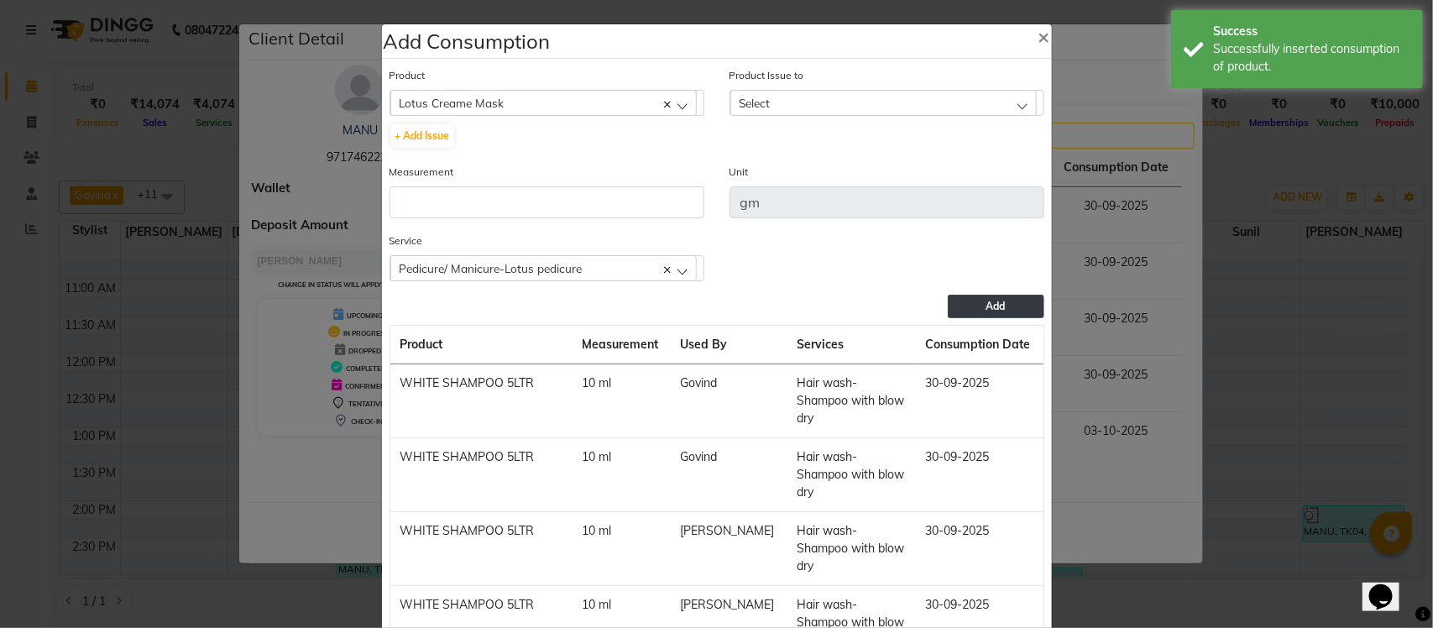
click at [836, 97] on div "Select" at bounding box center [884, 102] width 307 height 25
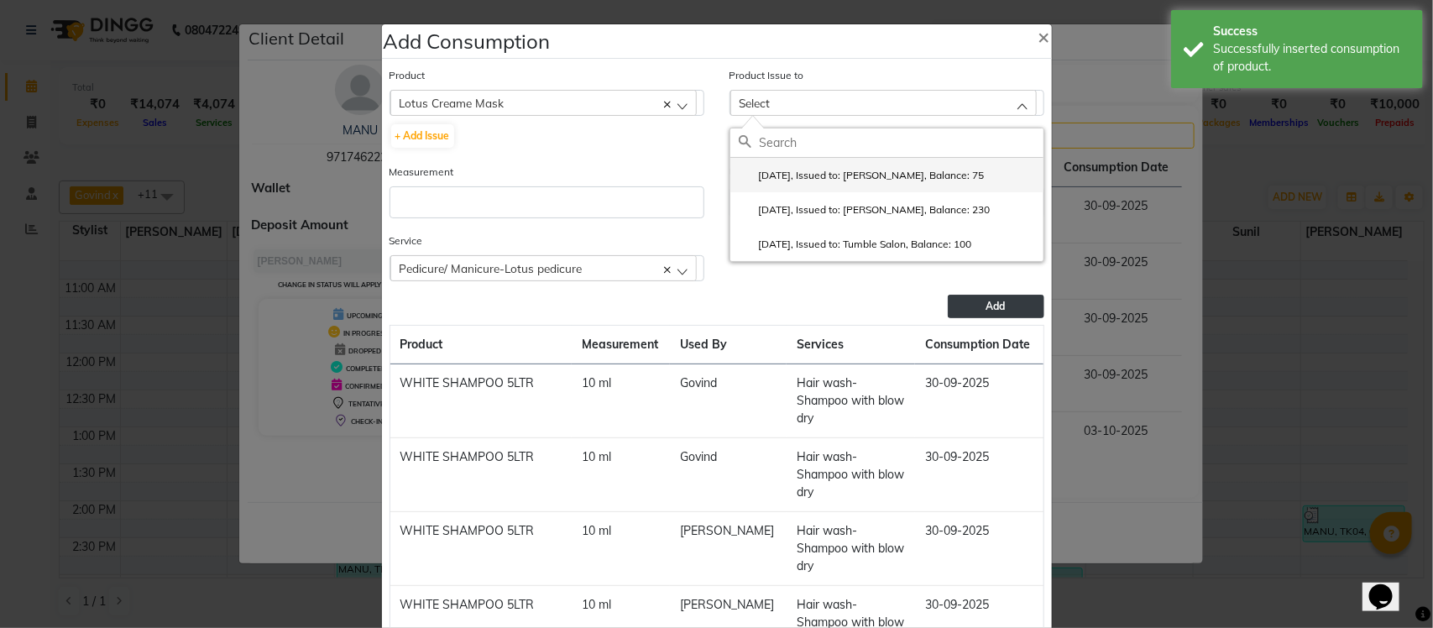
click at [841, 173] on label "2025-07-25, Issued to: Krishna, Balance: 75" at bounding box center [862, 175] width 246 height 15
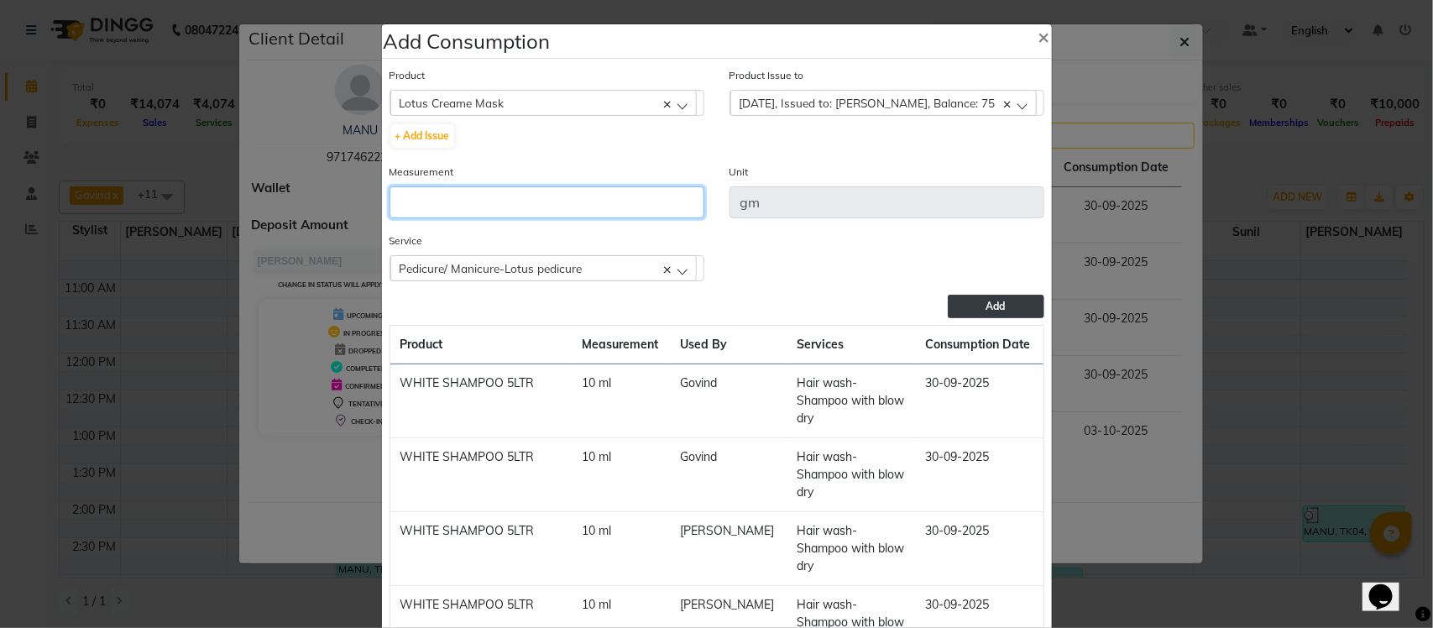
click at [589, 195] on input "number" at bounding box center [547, 202] width 315 height 32
type input "10"
click at [1027, 312] on button "Add" at bounding box center [996, 307] width 96 height 24
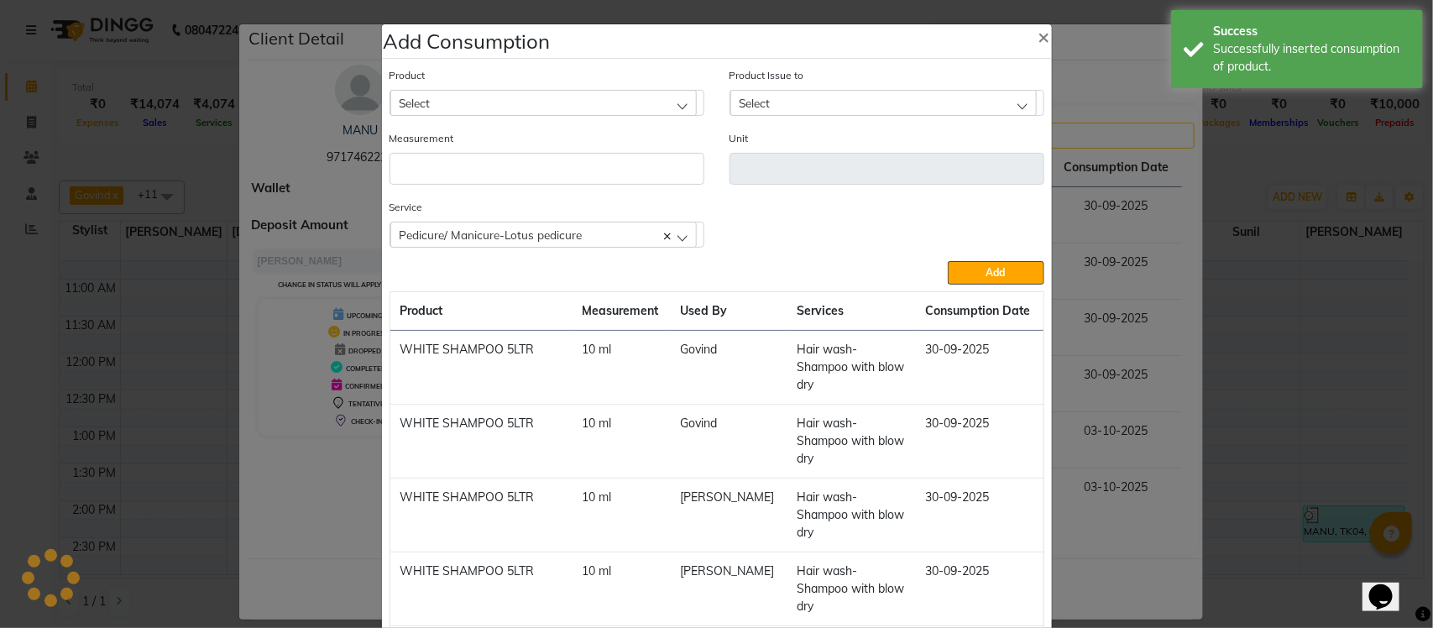
click at [515, 95] on div "Select" at bounding box center [543, 102] width 307 height 25
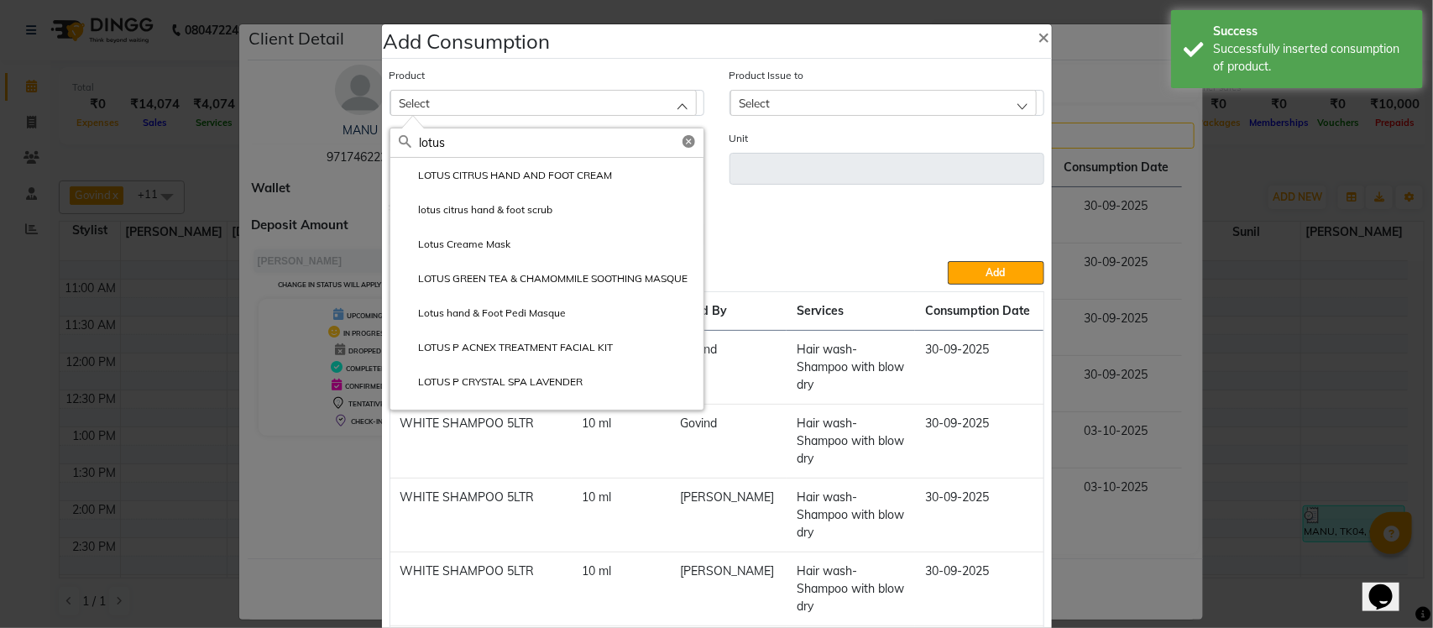
type input "lotus"
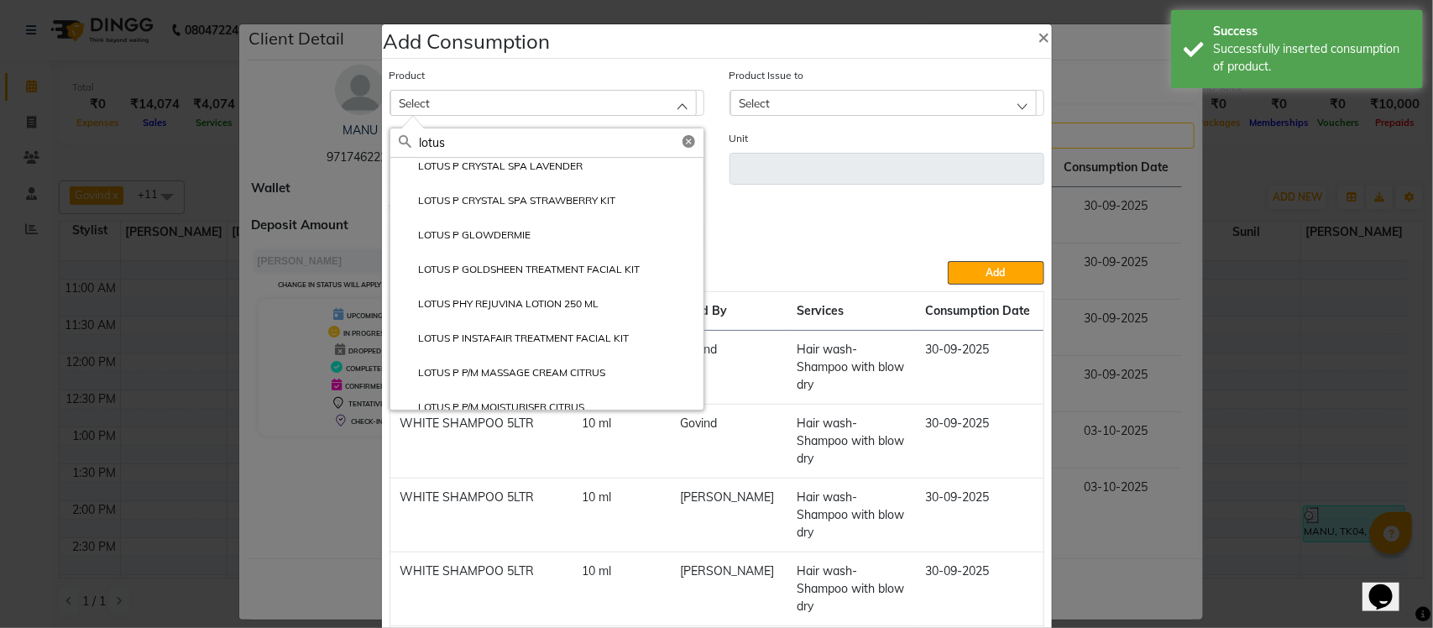
scroll to position [277, 0]
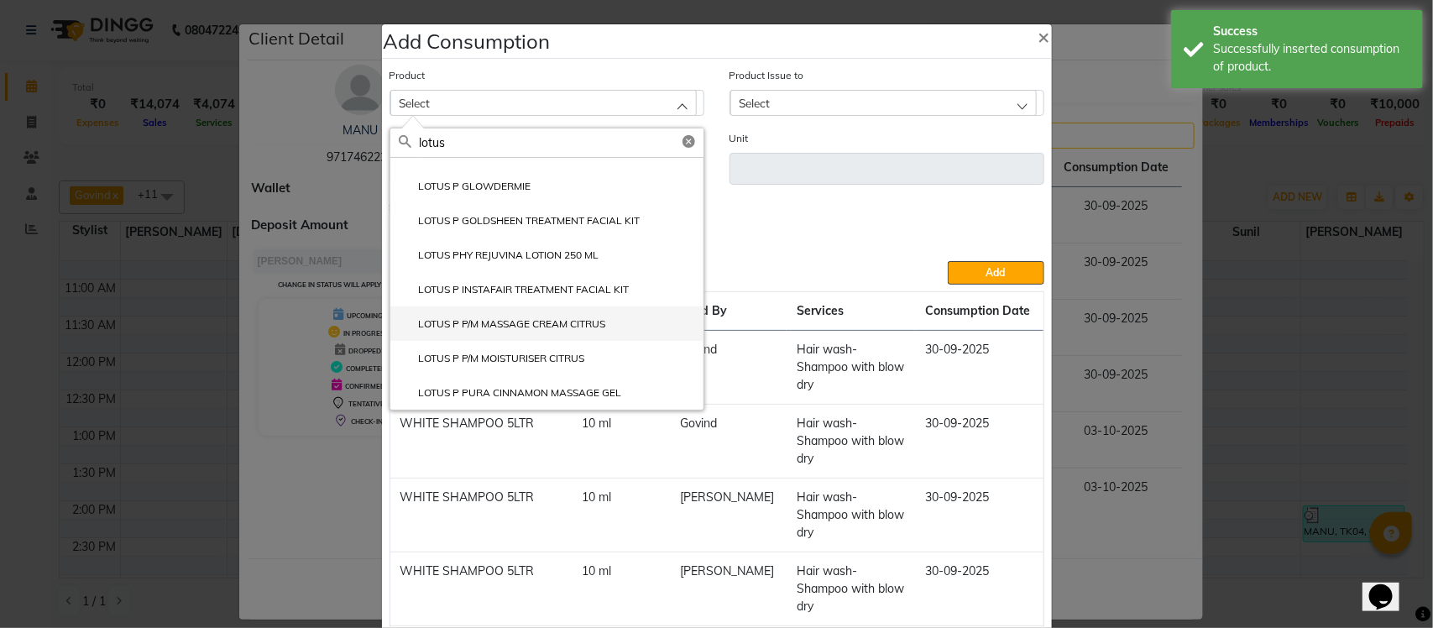
click at [500, 326] on label "LOTUS P P/M MASSAGE CREAM CITRUS" at bounding box center [502, 324] width 207 height 15
type input "gm"
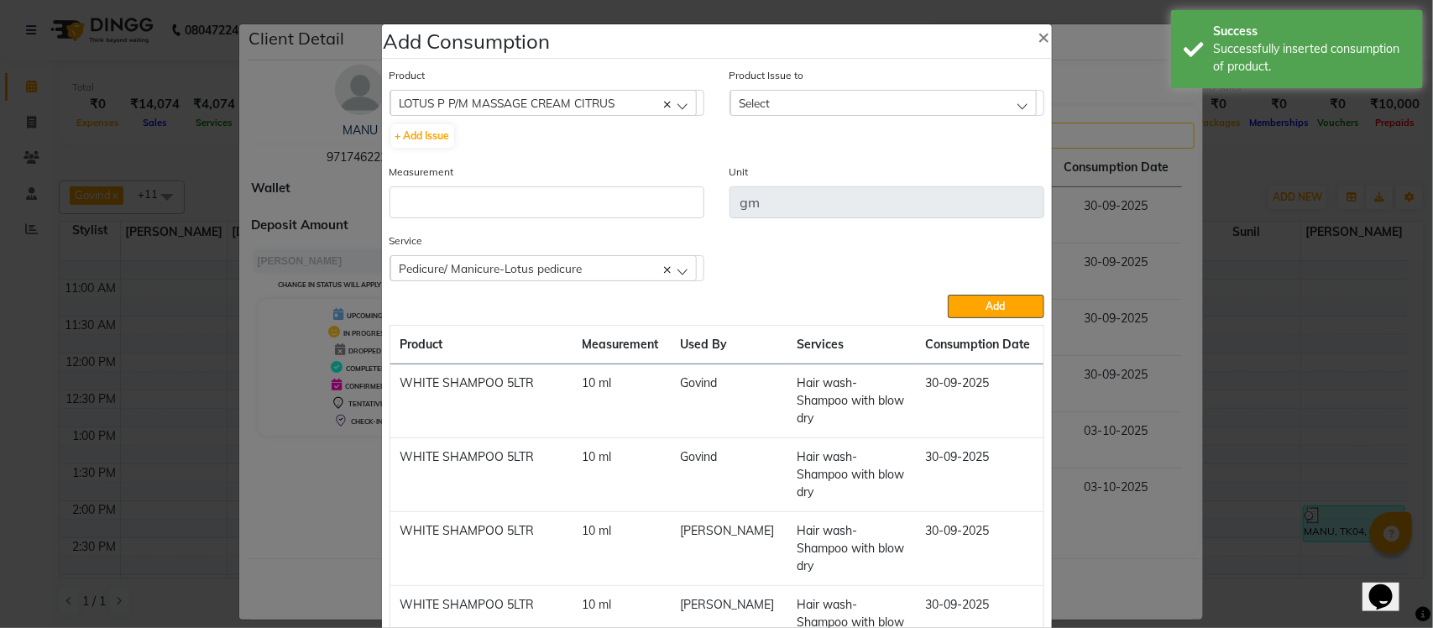
click at [837, 105] on div "Select" at bounding box center [884, 102] width 307 height 25
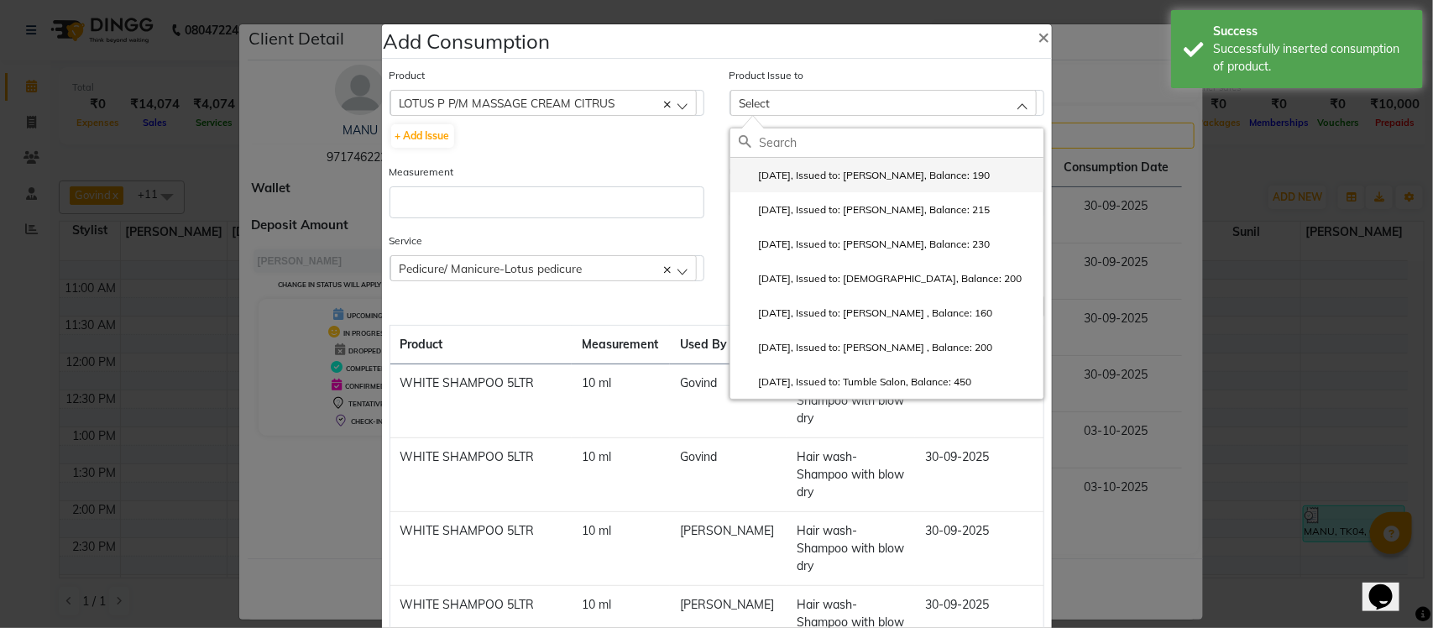
click at [840, 160] on li "2025-07-25, Issued to: Krishna, Balance: 190" at bounding box center [887, 175] width 313 height 34
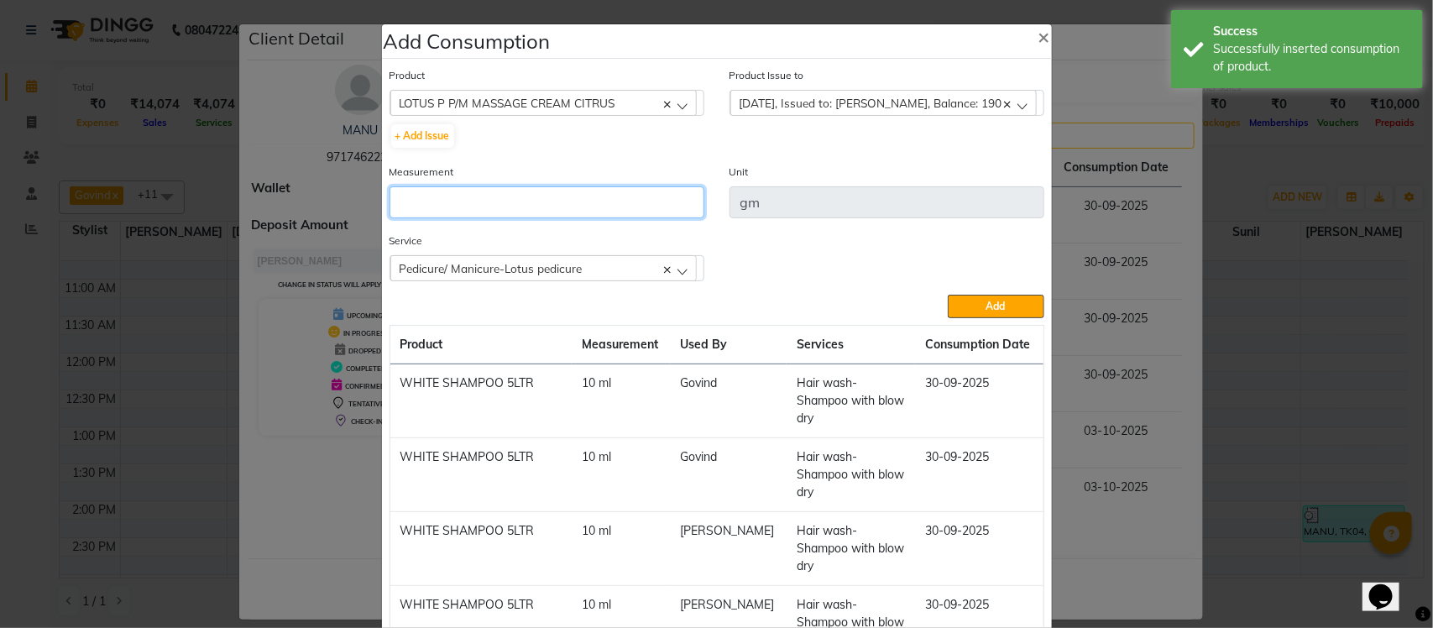
click at [639, 202] on input "number" at bounding box center [547, 202] width 315 height 32
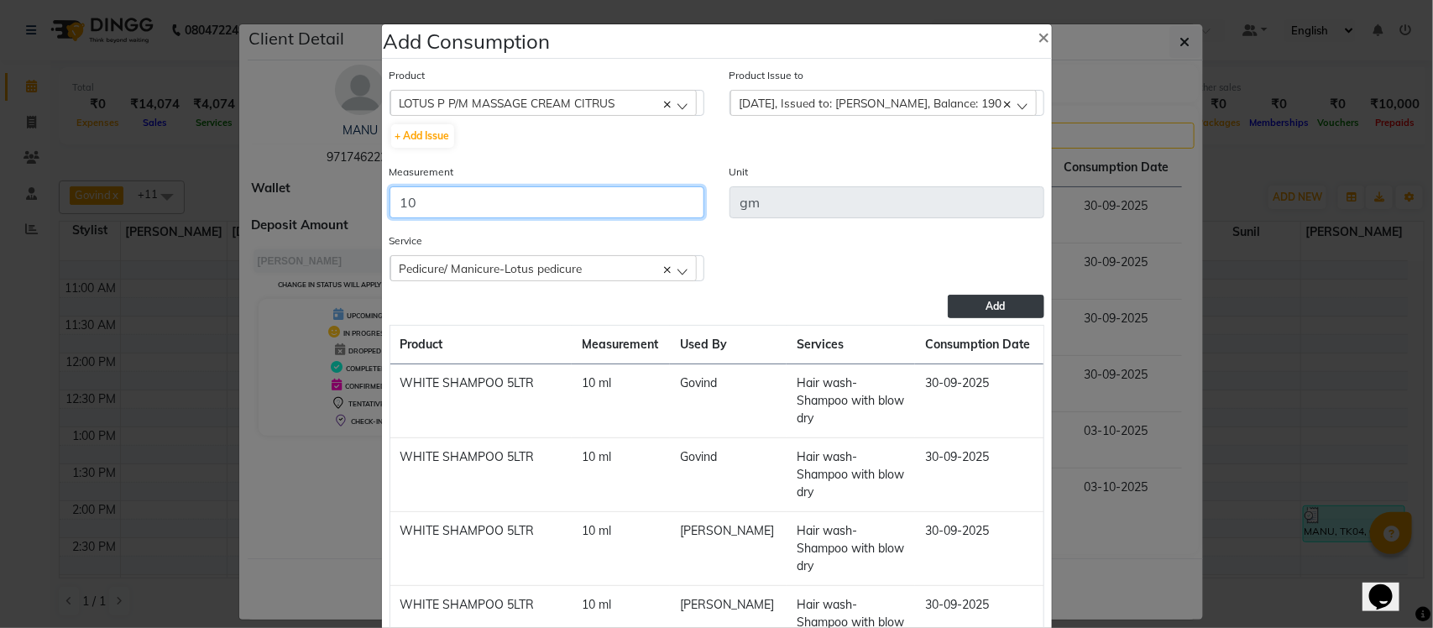
type input "10"
click at [972, 302] on button "Add" at bounding box center [996, 307] width 96 height 24
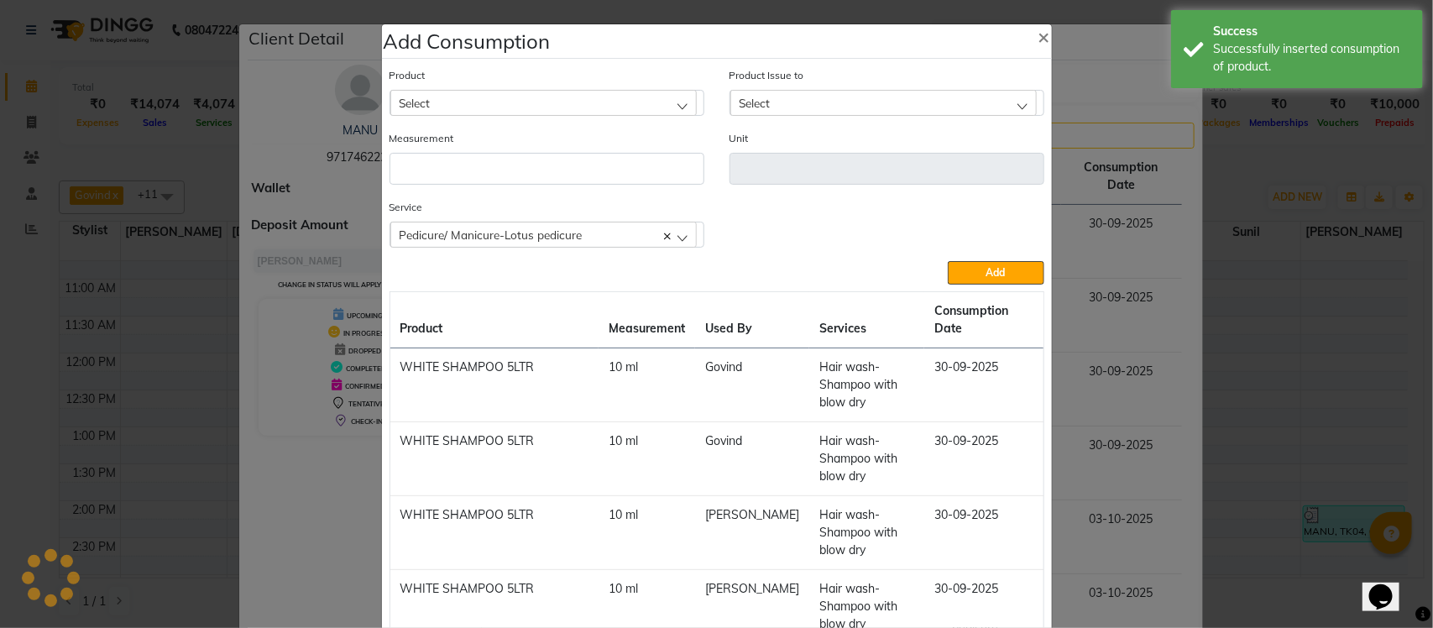
click at [1115, 288] on ngb-modal-window "Add Consumption × Product Select Absolut Repair Molecular Shampoo - 300 ml Prod…" at bounding box center [716, 314] width 1433 height 628
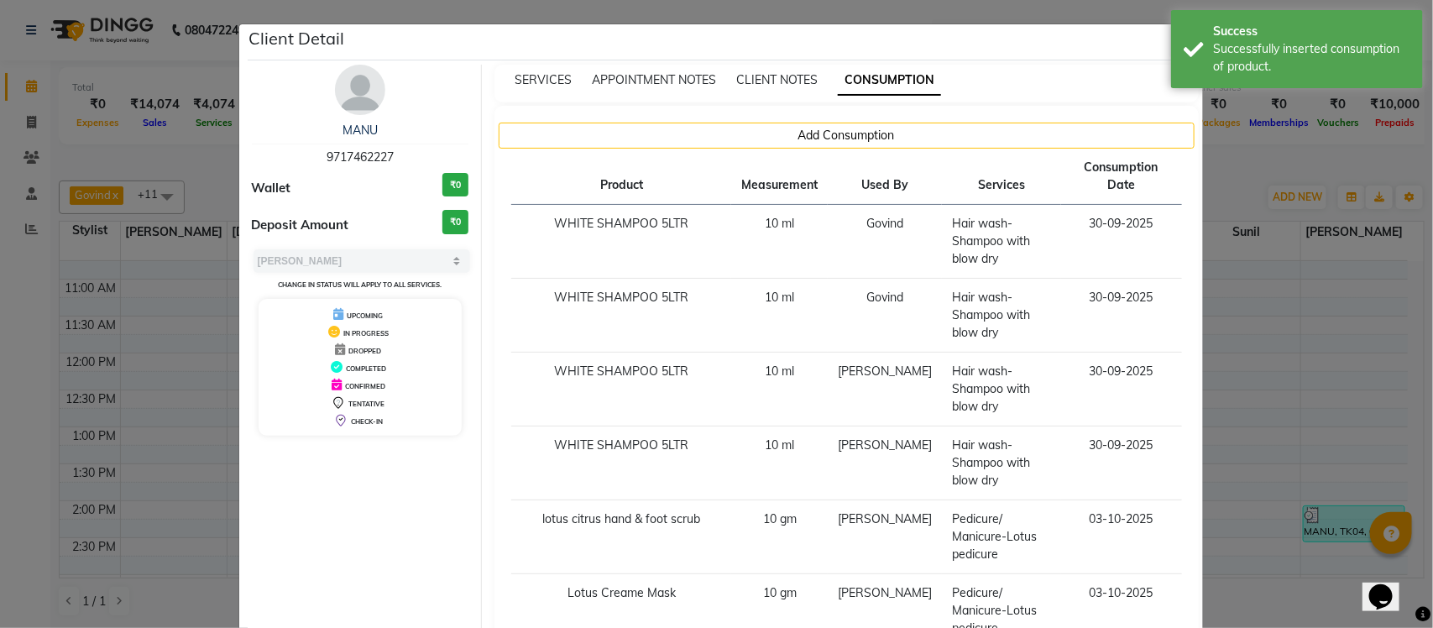
click at [1226, 172] on ngb-modal-window "Client Detail MANU 9717462227 Wallet ₹0 Deposit Amount ₹0 Select MARK DONE UPCO…" at bounding box center [716, 314] width 1433 height 628
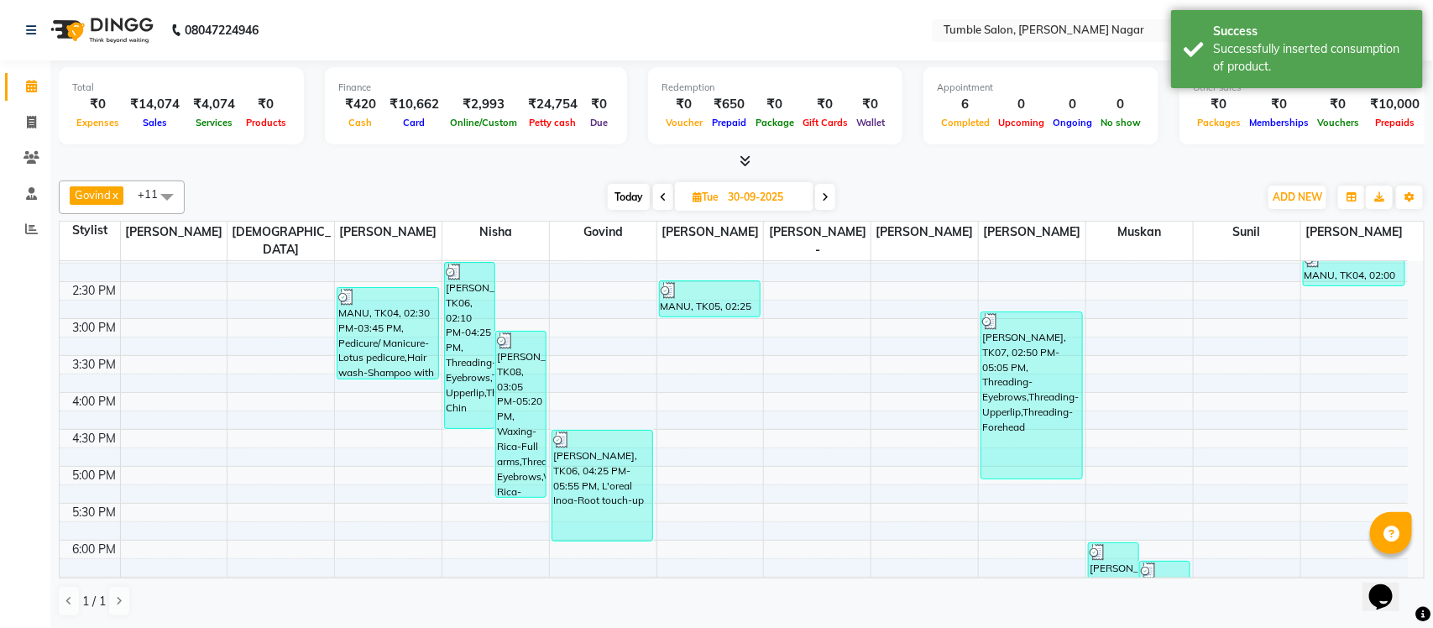
scroll to position [474, 0]
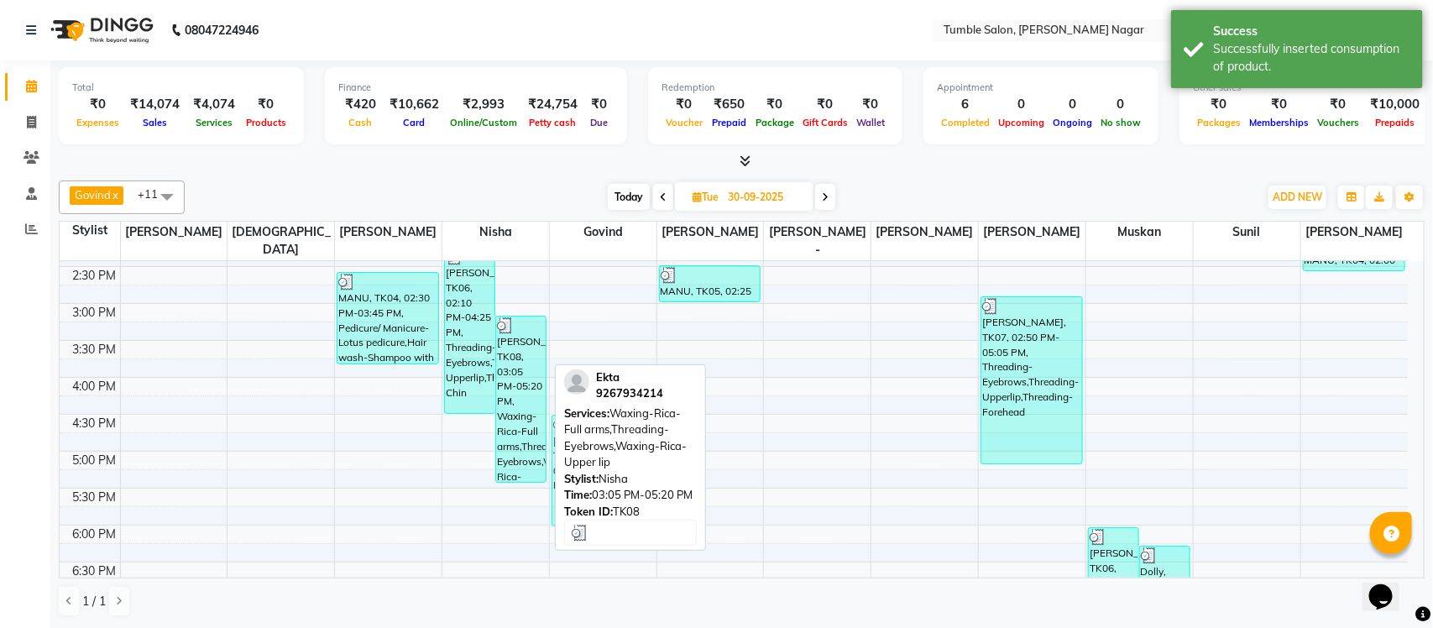
click at [505, 376] on div "Ekta, TK08, 03:05 PM-05:20 PM, Waxing-Rica-Full arms,Threading-Eyebrows,Waxing-…" at bounding box center [521, 399] width 50 height 165
select select "3"
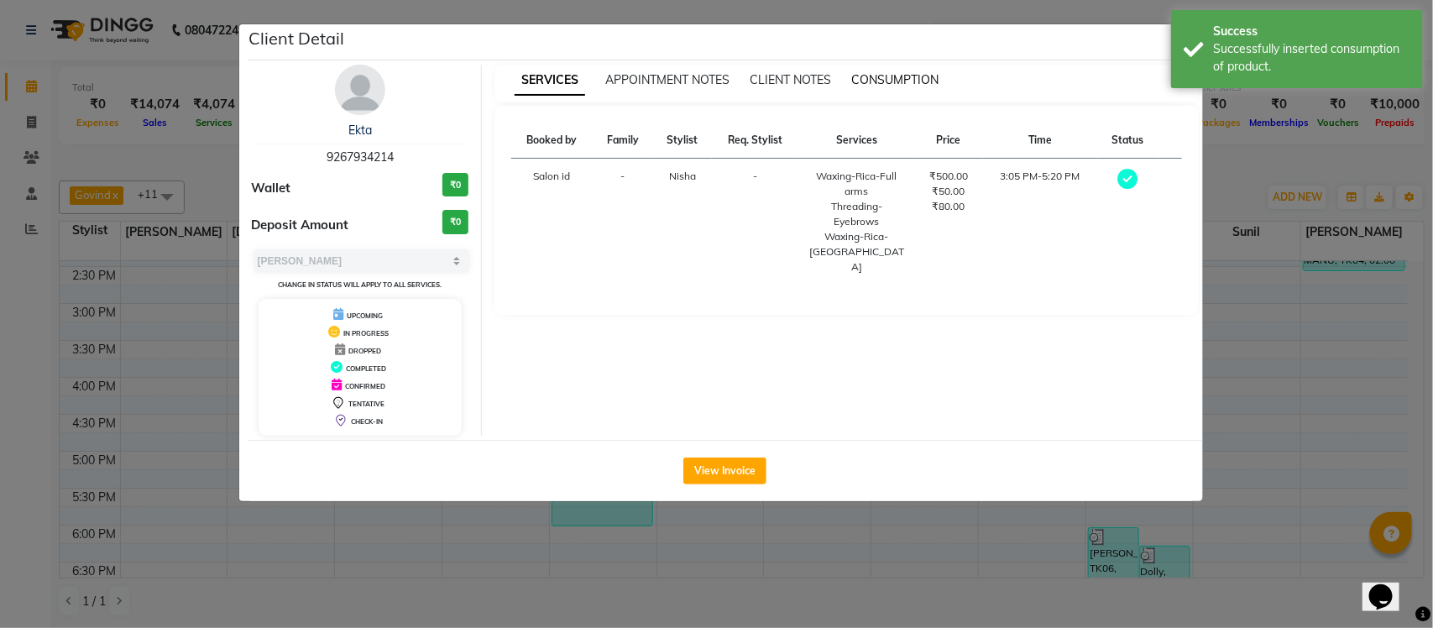
click at [893, 78] on span "CONSUMPTION" at bounding box center [894, 79] width 87 height 15
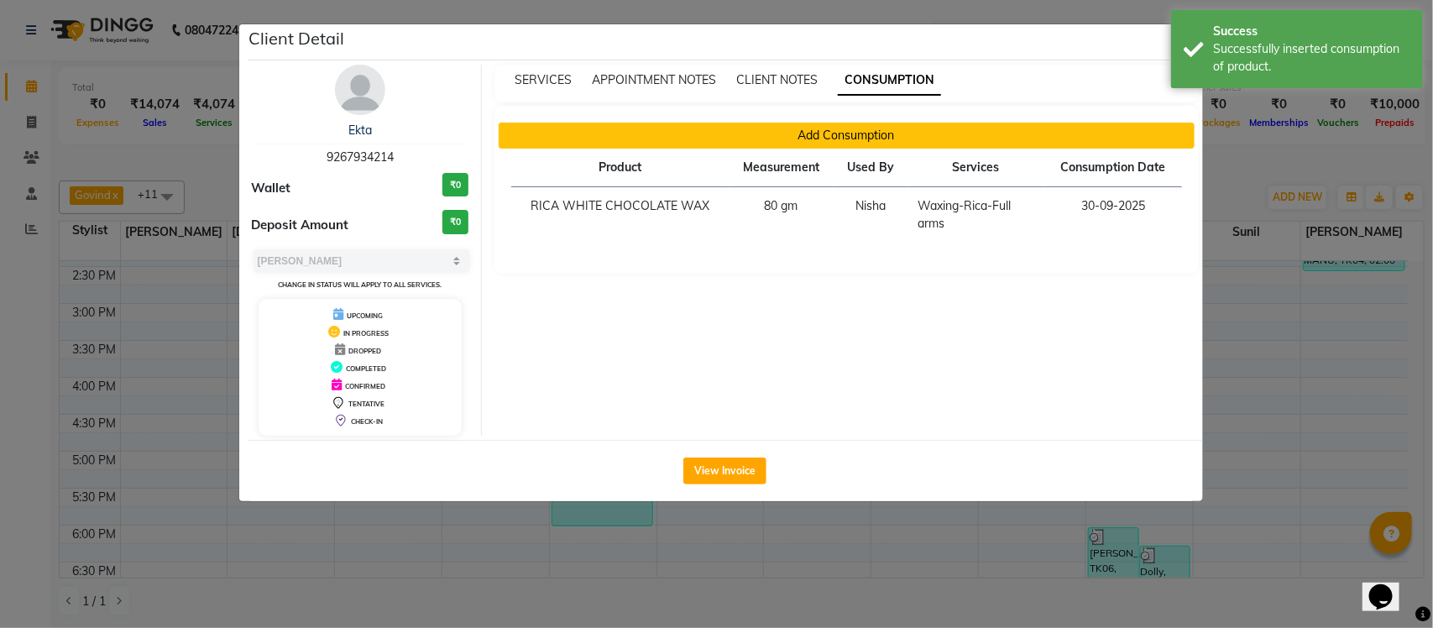
click at [749, 137] on button "Add Consumption" at bounding box center [847, 136] width 696 height 26
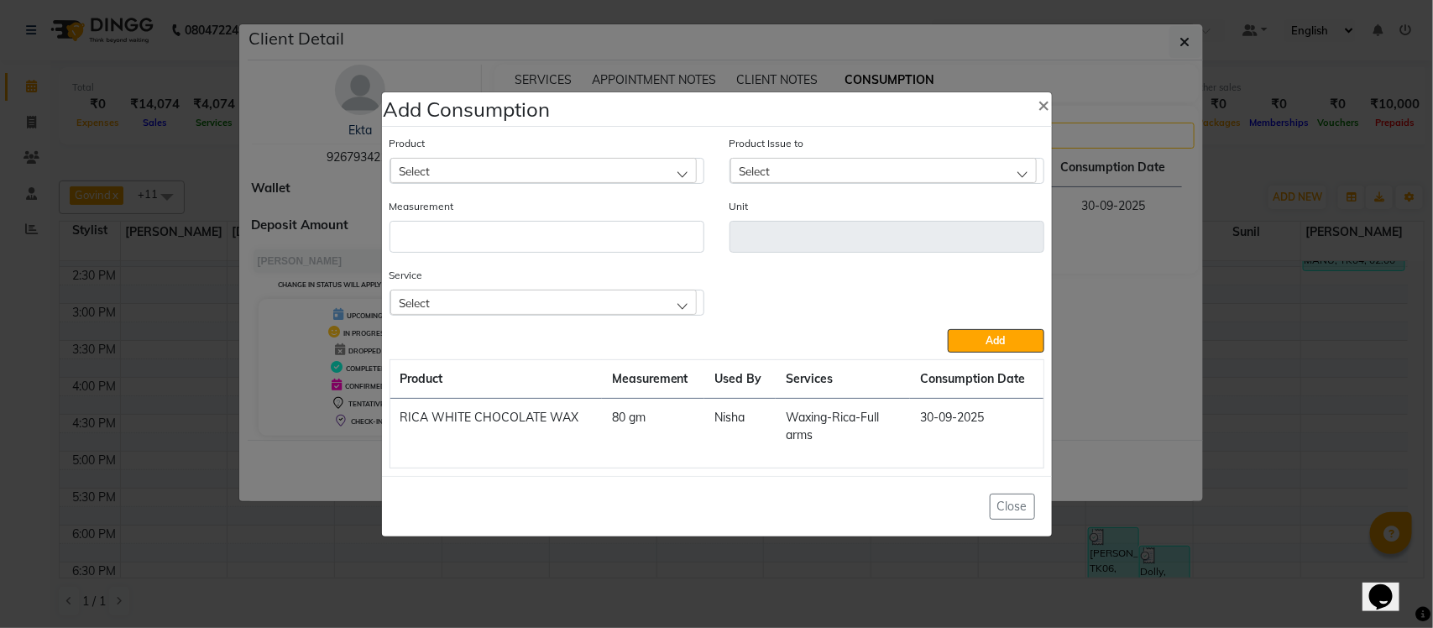
click at [469, 303] on div "Select" at bounding box center [543, 302] width 307 height 25
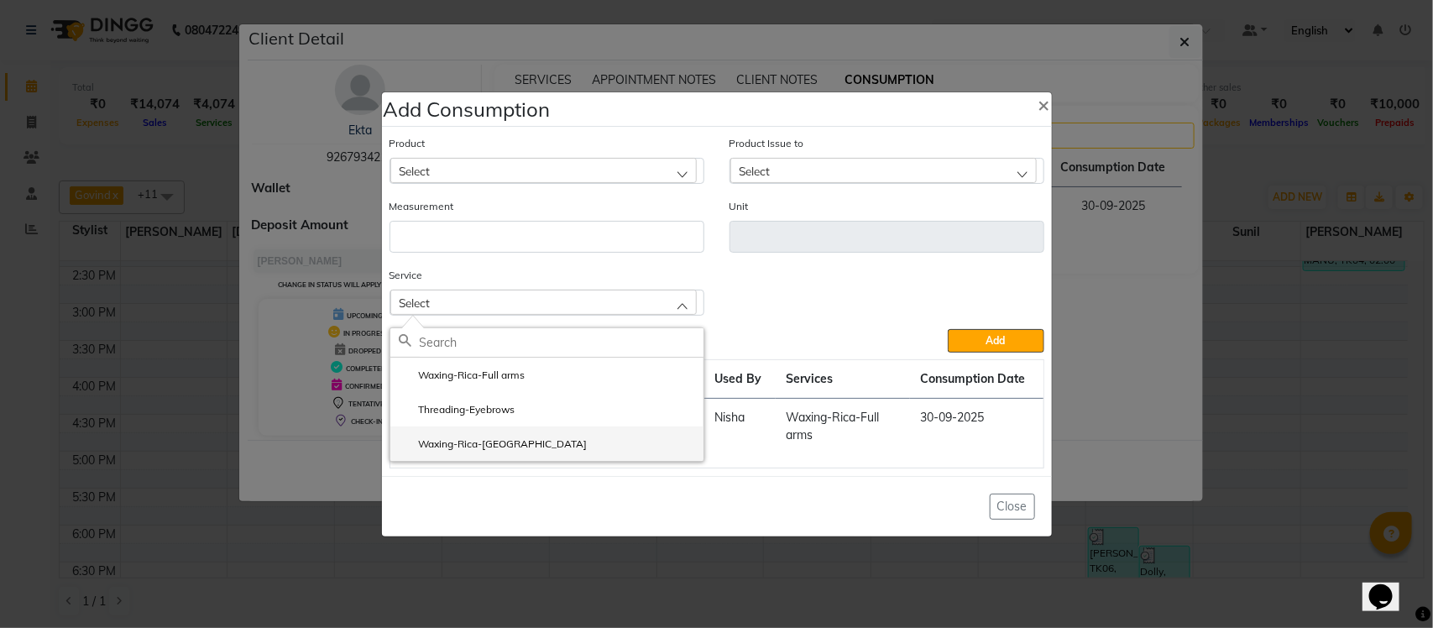
click at [605, 454] on li "Waxing-Rica-[GEOGRAPHIC_DATA]" at bounding box center [546, 444] width 313 height 34
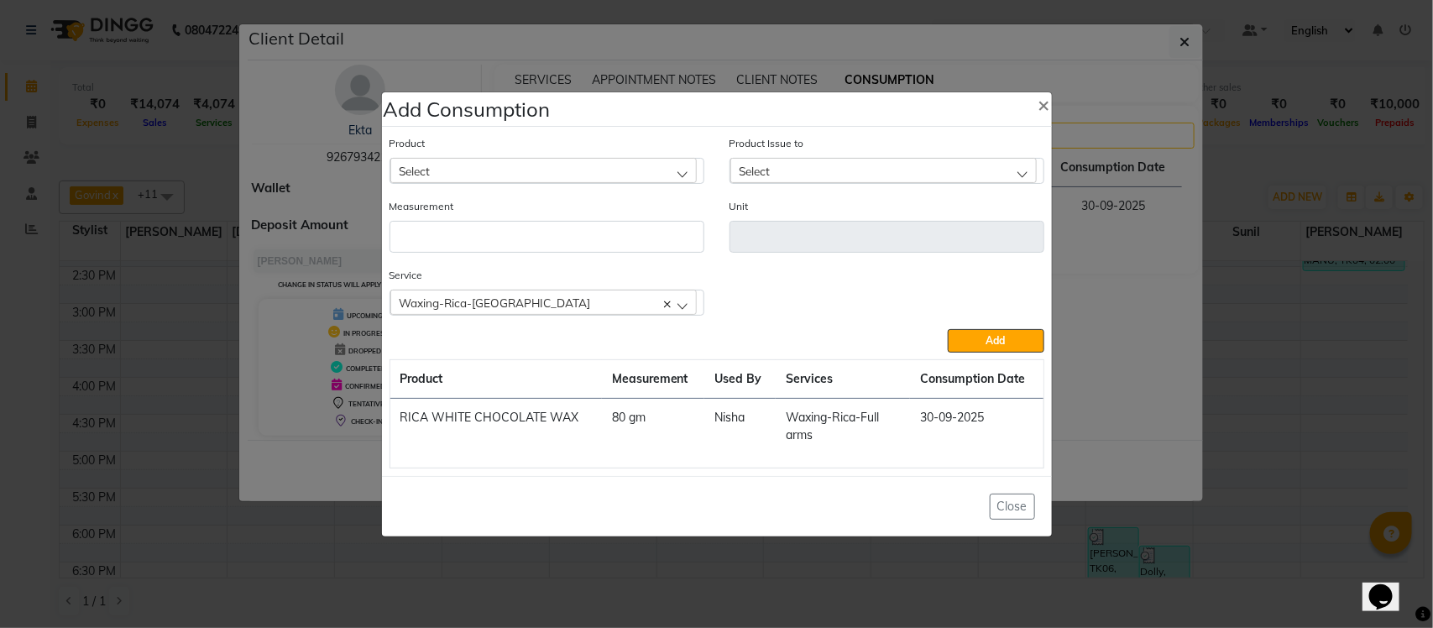
click at [599, 166] on div "Select" at bounding box center [543, 170] width 307 height 25
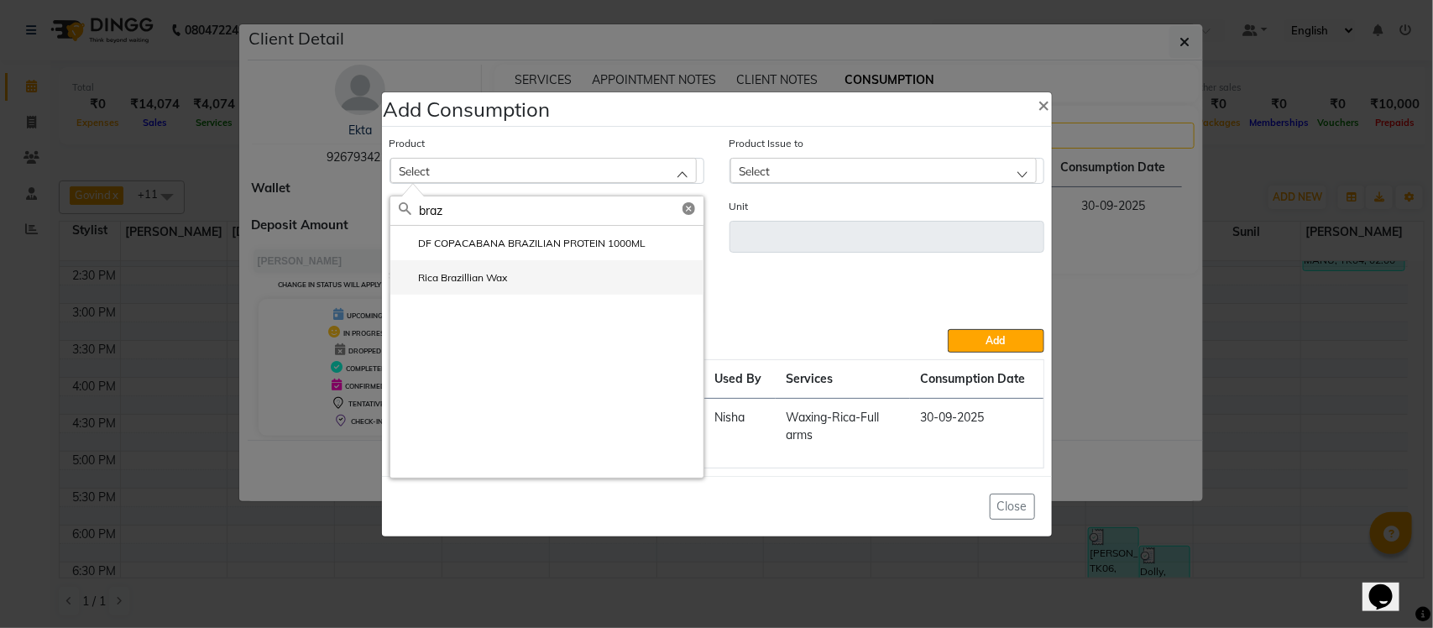
type input "braz"
click at [602, 269] on li "Rica Brazillian Wax" at bounding box center [546, 277] width 313 height 34
type input "gm"
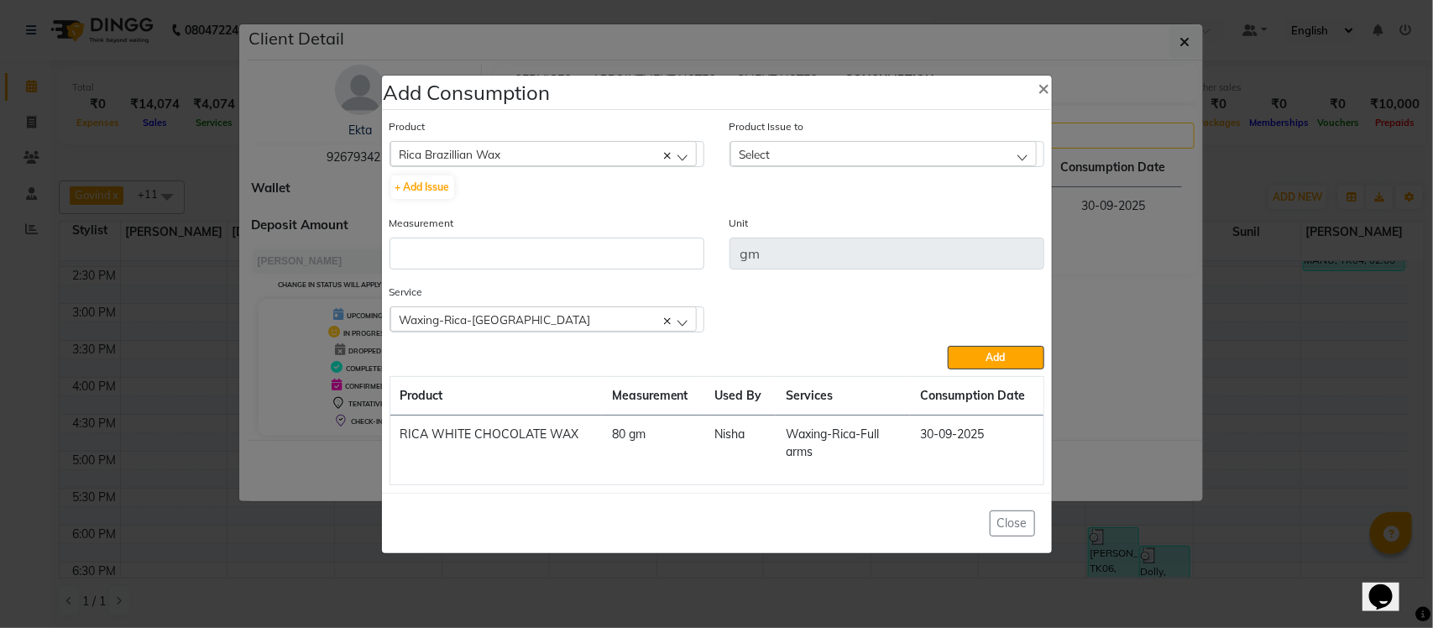
click at [841, 156] on div "Select" at bounding box center [884, 153] width 307 height 25
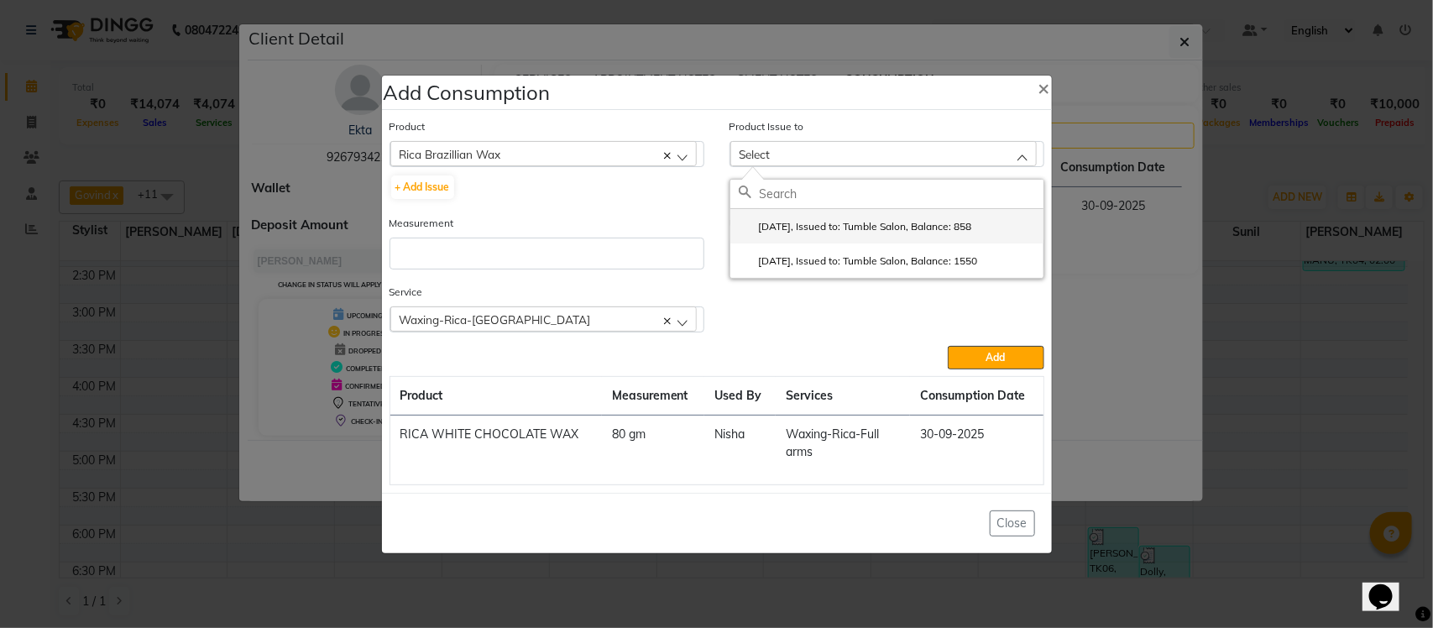
click at [823, 225] on label "2025-07-30, Issued to: Tumble Salon, Balance: 858" at bounding box center [855, 226] width 233 height 15
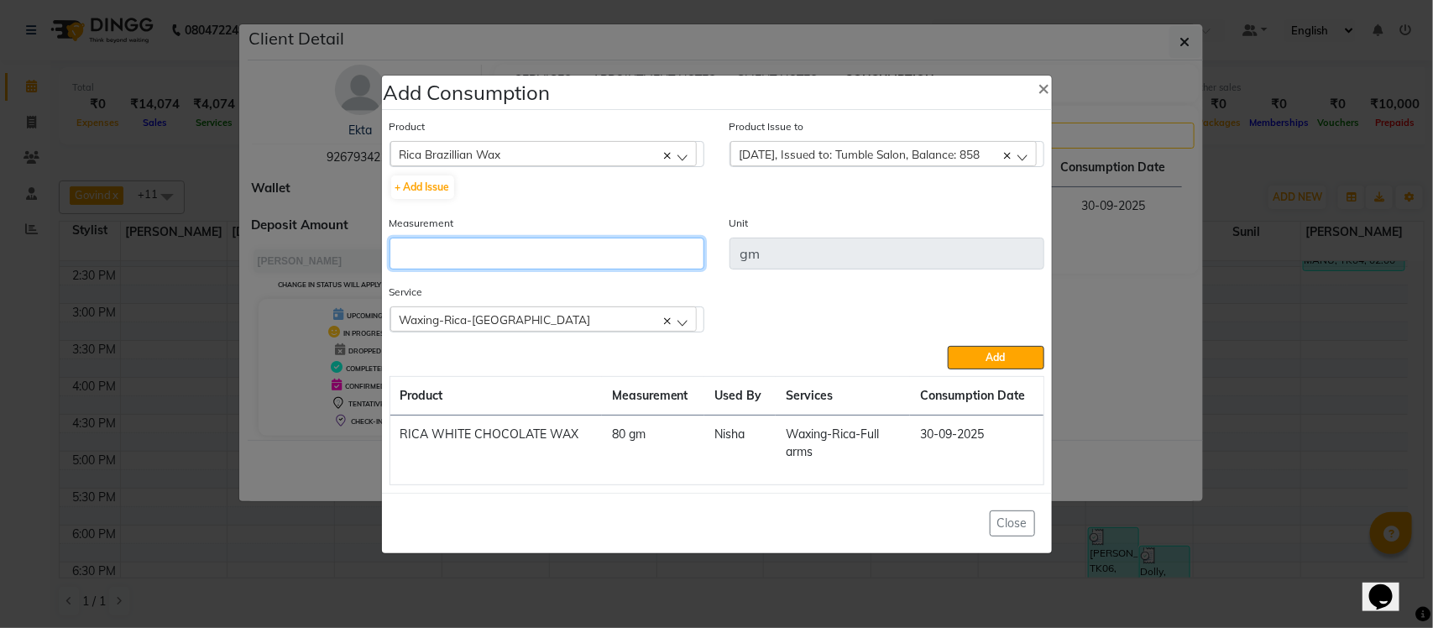
click at [554, 250] on input "number" at bounding box center [547, 254] width 315 height 32
type input "5"
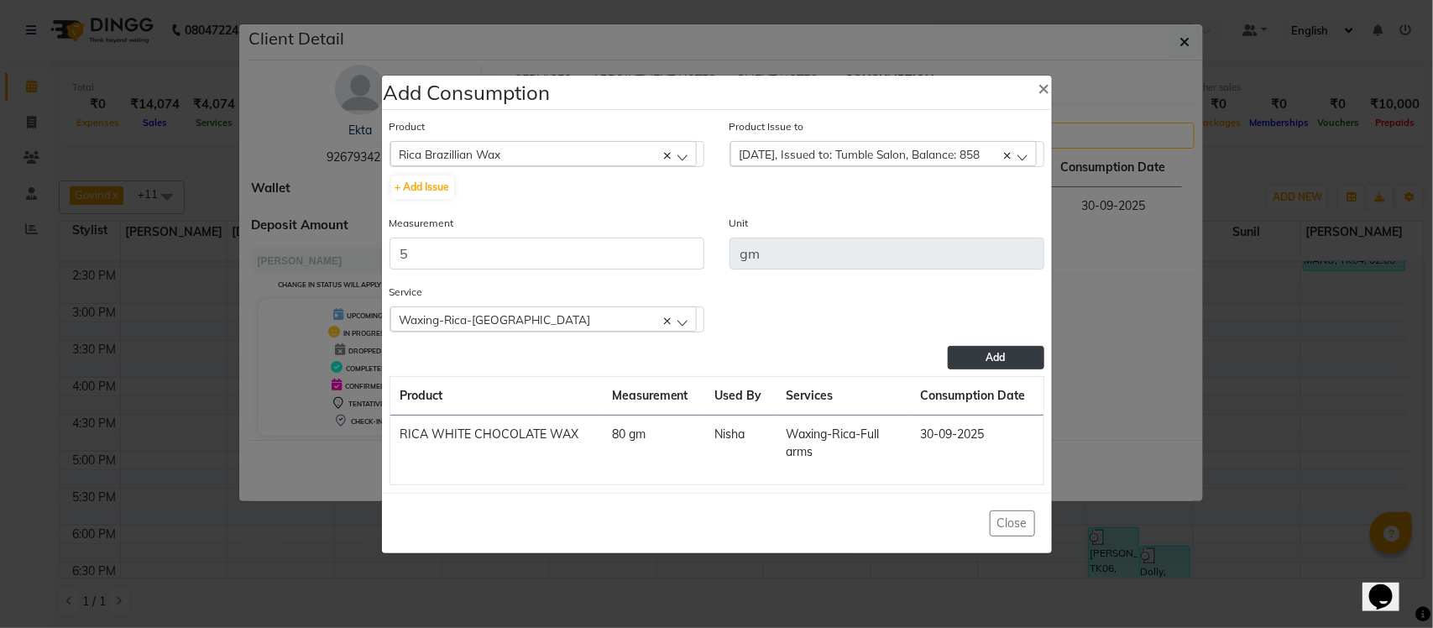
click at [970, 351] on button "Add" at bounding box center [996, 358] width 96 height 24
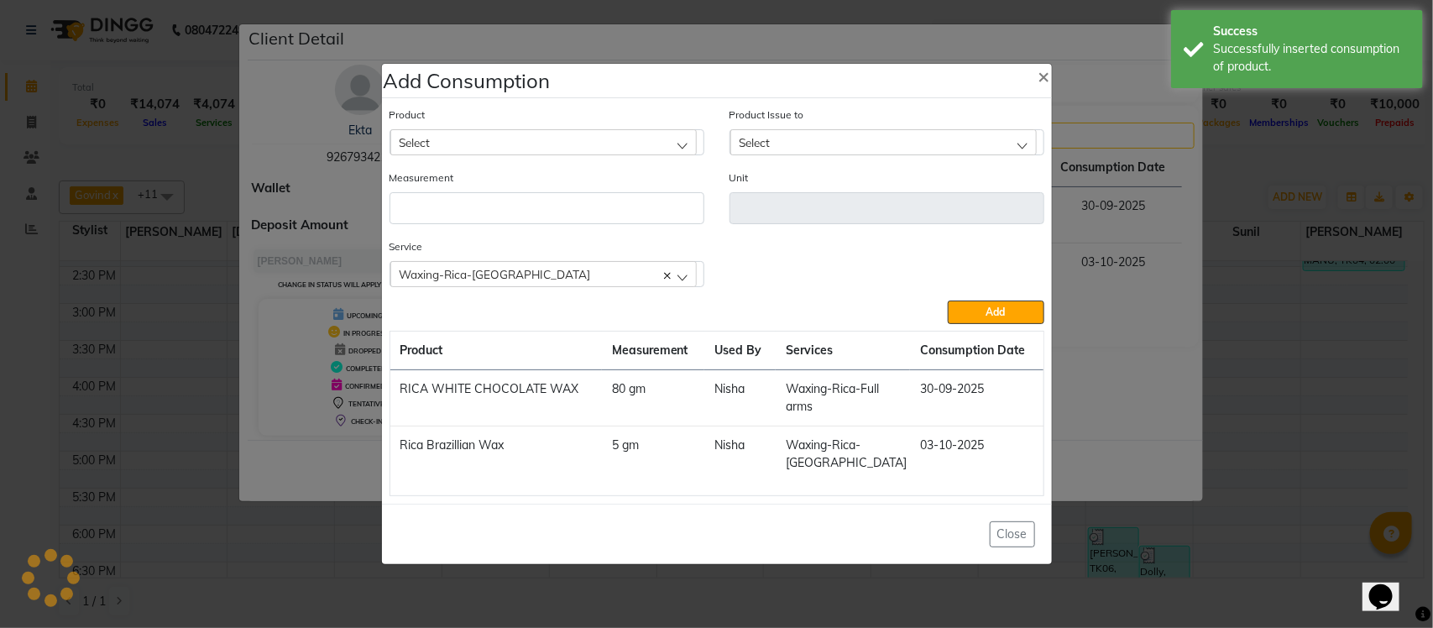
click at [1129, 259] on ngb-modal-window "Add Consumption × Product Select Absolut Repair Molecular Shampoo - 300 ml Prod…" at bounding box center [716, 314] width 1433 height 628
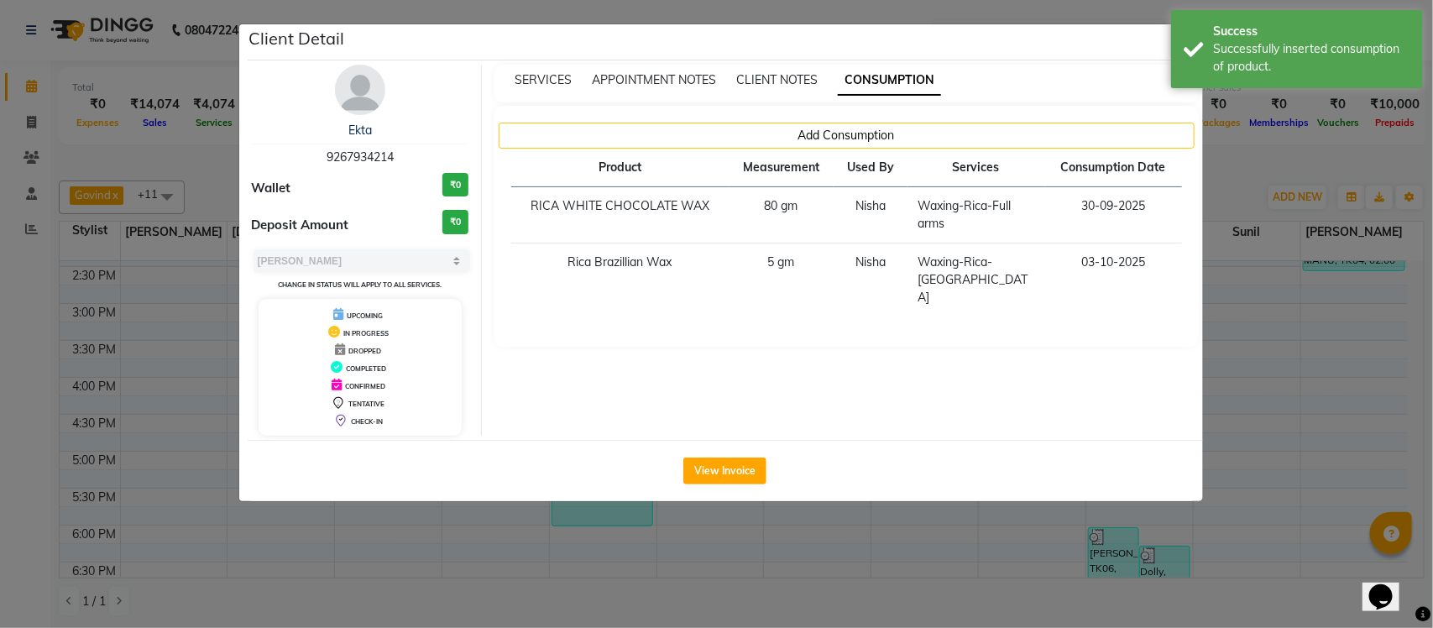
click at [1244, 155] on ngb-modal-window "Client Detail Ekta 9267934214 Wallet ₹0 Deposit Amount ₹0 Select MARK DONE UPCO…" at bounding box center [716, 314] width 1433 height 628
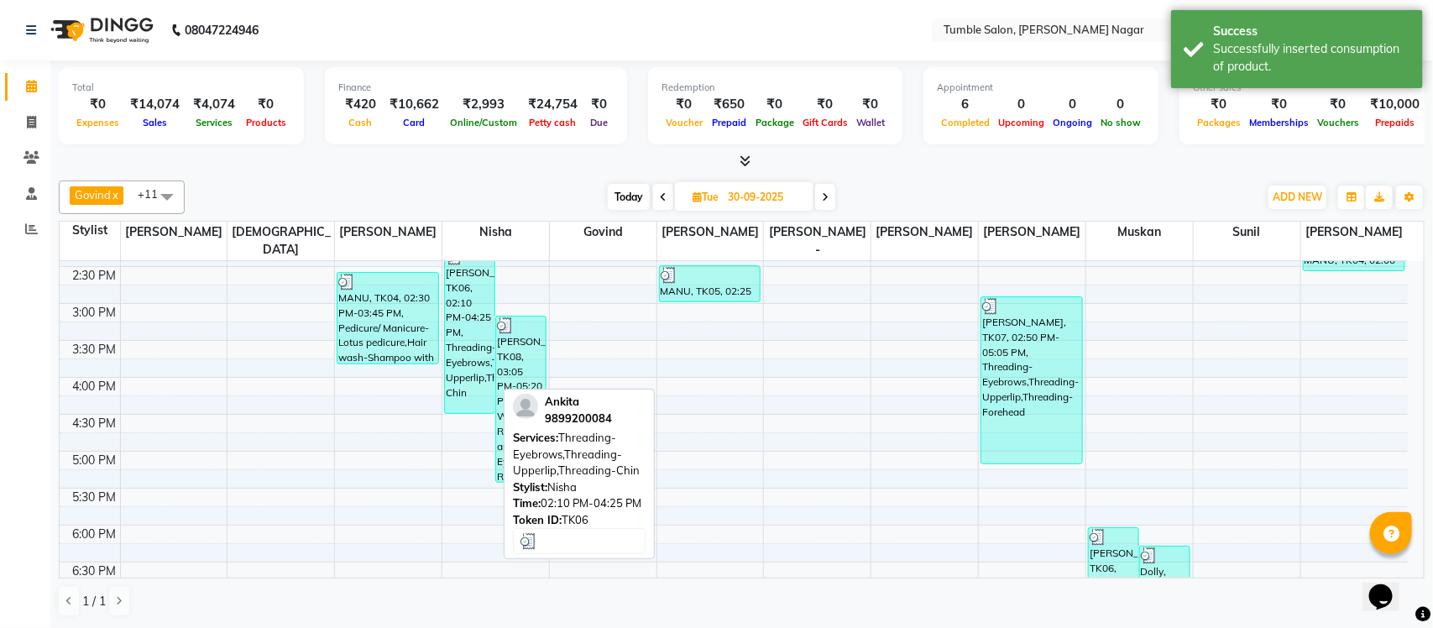
click at [449, 357] on div "Ankita, TK06, 02:10 PM-04:25 PM, Threading-Eyebrows,Threading-Upperlip,Threadin…" at bounding box center [470, 330] width 50 height 165
select select "3"
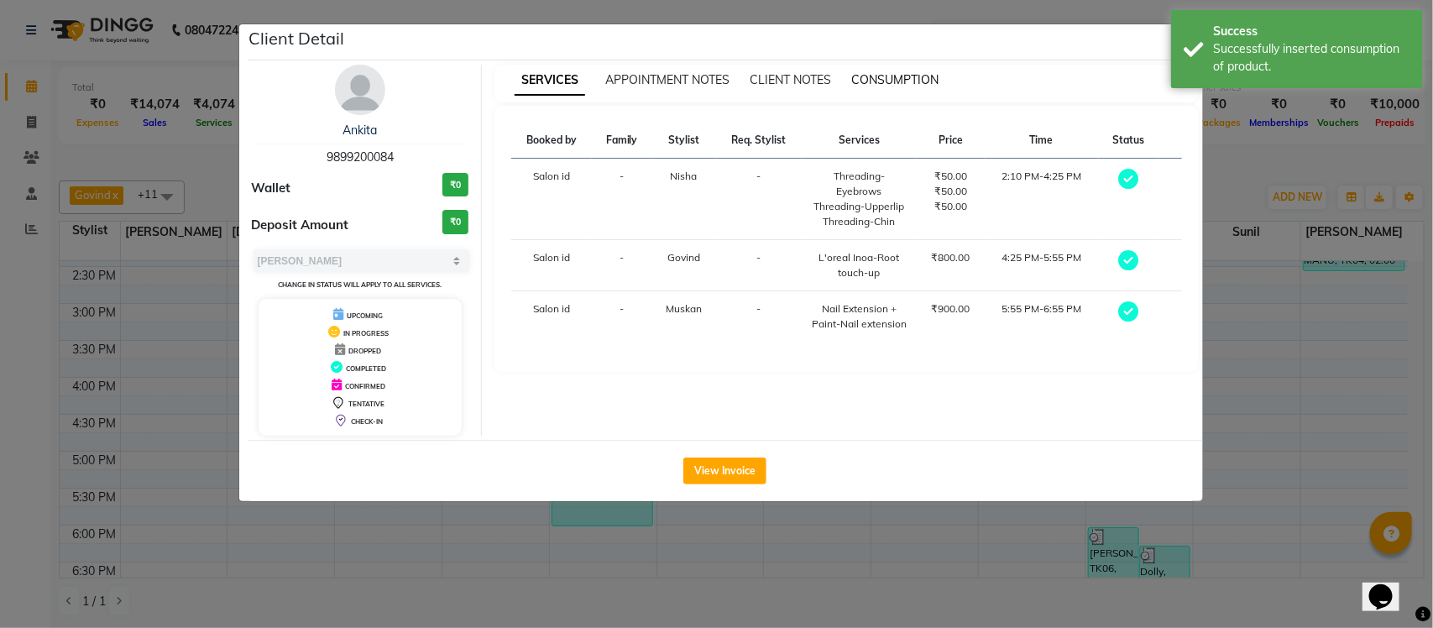
click at [892, 76] on span "CONSUMPTION" at bounding box center [894, 79] width 87 height 15
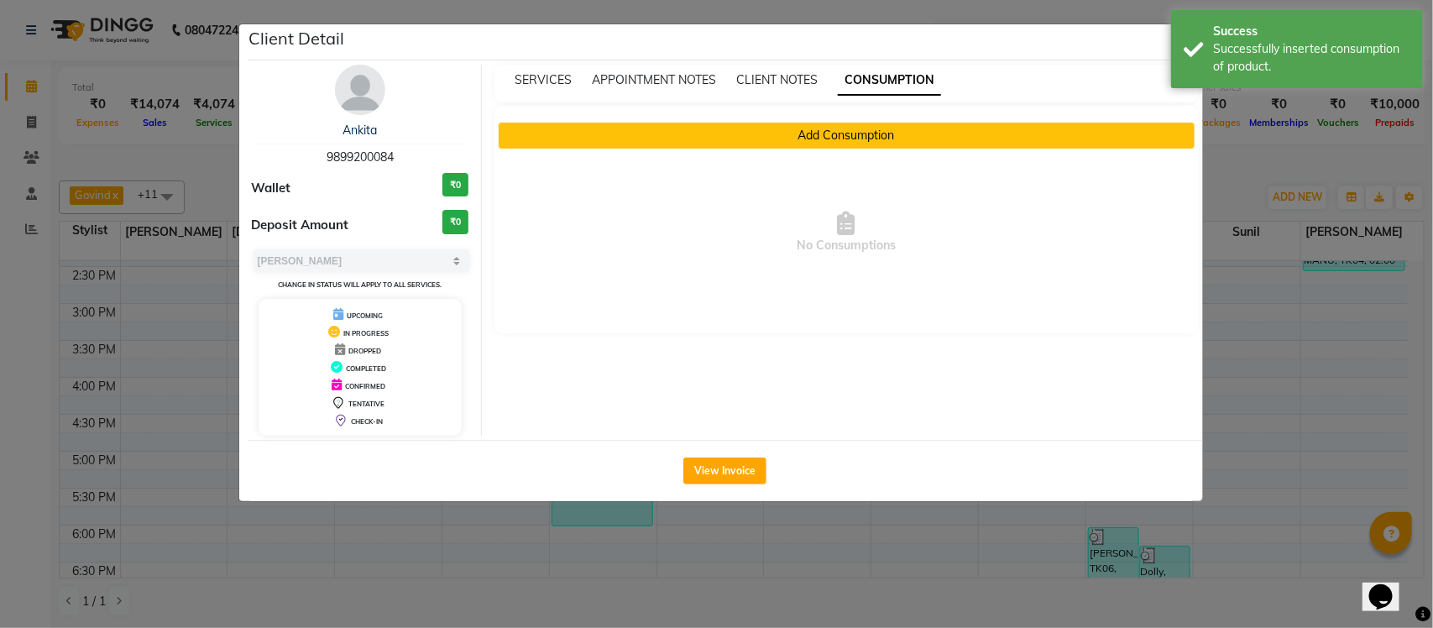
click at [850, 134] on button "Add Consumption" at bounding box center [847, 136] width 696 height 26
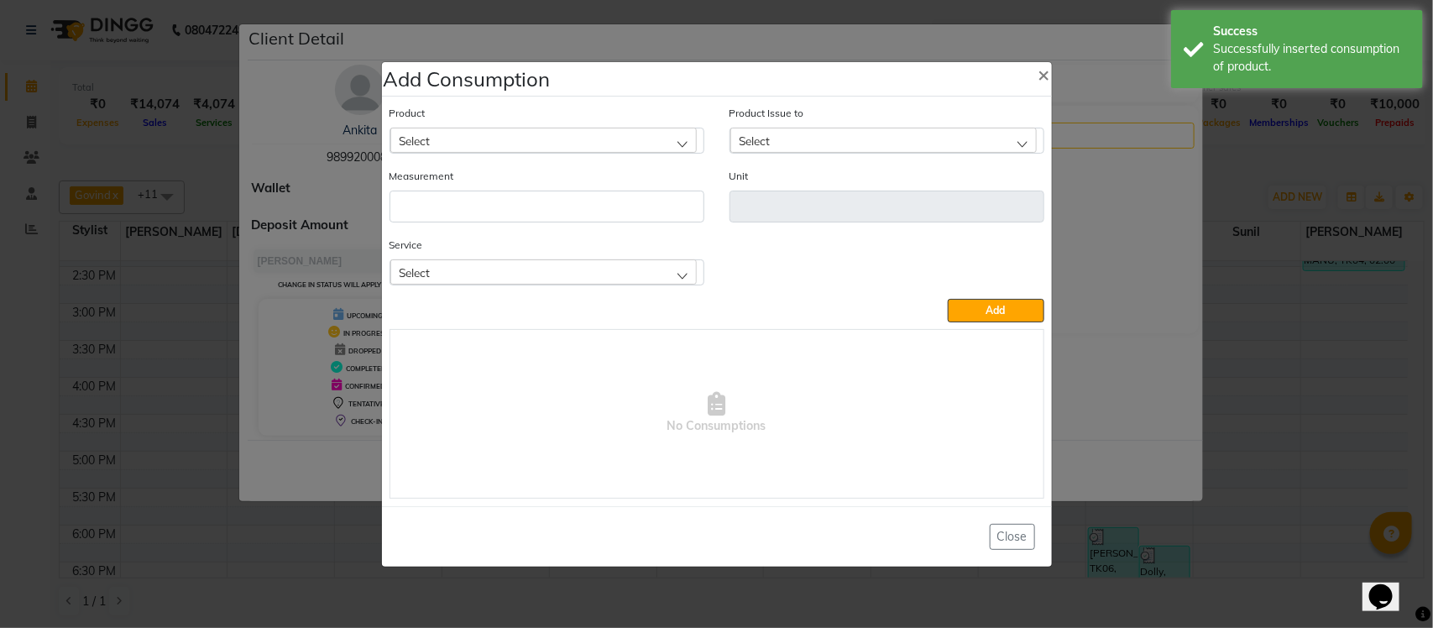
click at [563, 270] on div "Select" at bounding box center [543, 271] width 307 height 25
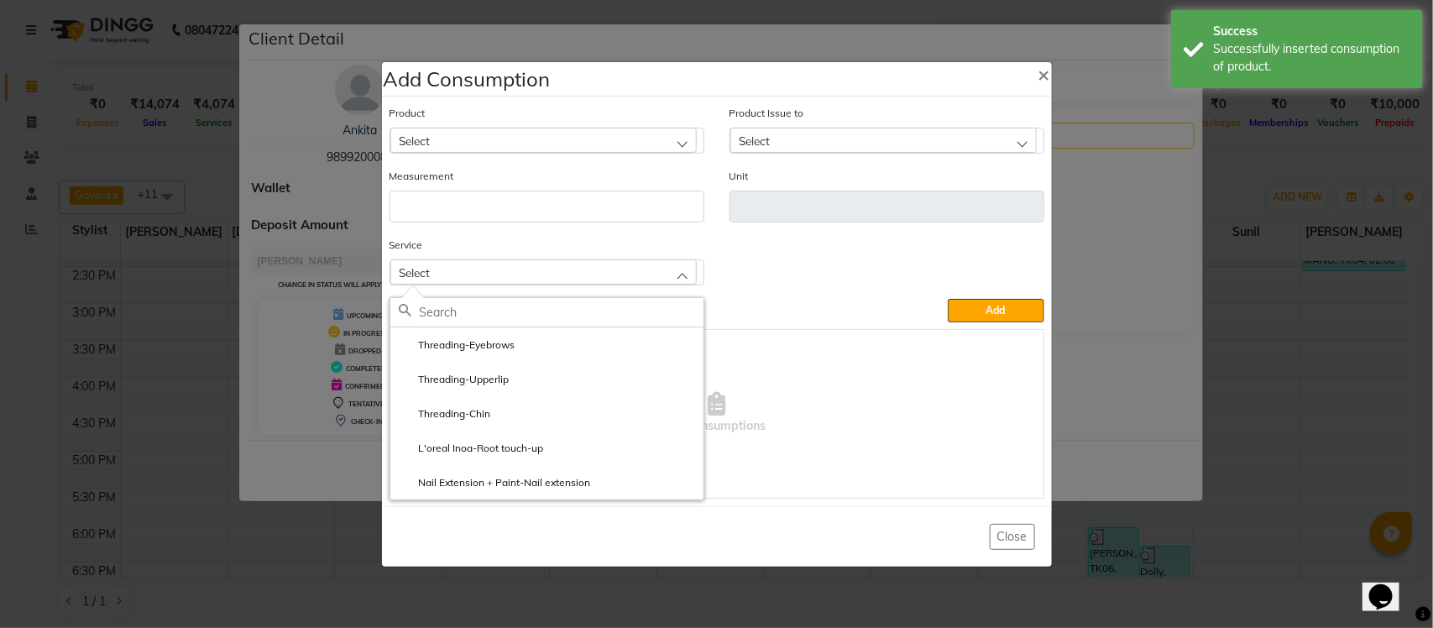
click at [1195, 338] on ngb-modal-window "Add Consumption × Product Select Product Issue to Select Measurement Unit Servi…" at bounding box center [716, 314] width 1433 height 628
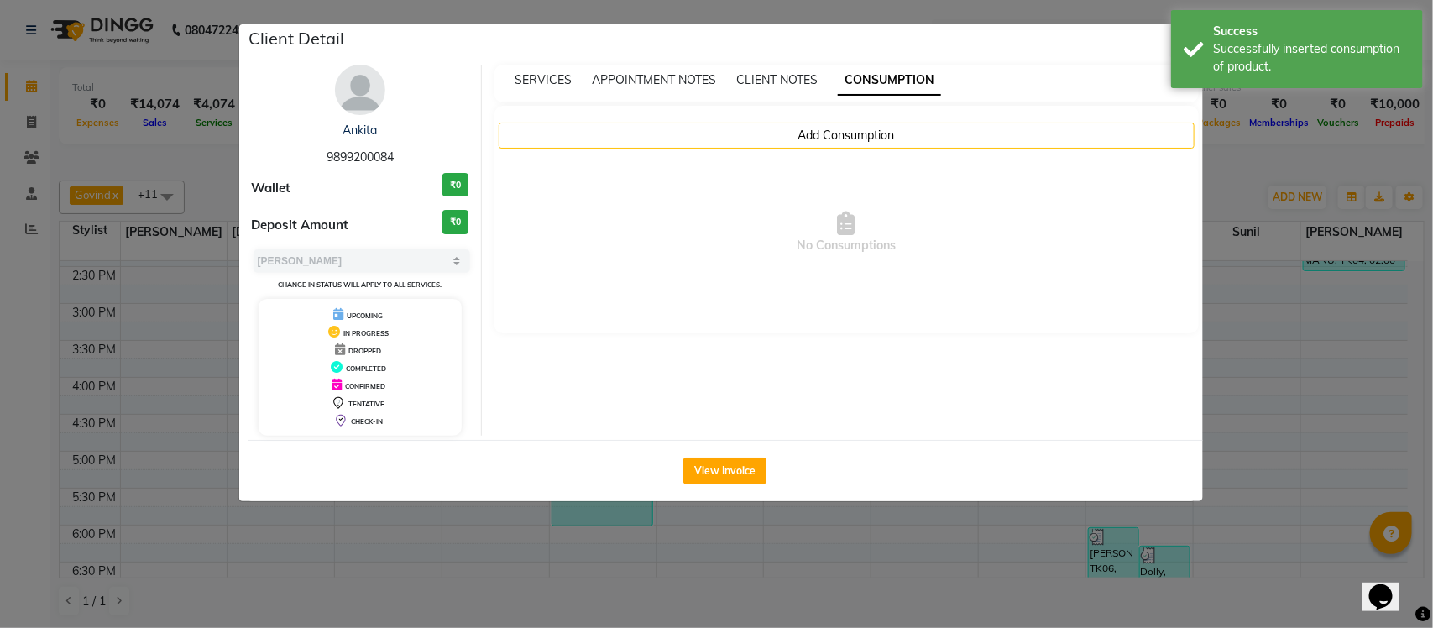
click at [1265, 241] on ngb-modal-window "Client Detail Ankita 9899200084 Wallet ₹0 Deposit Amount ₹0 Select MARK DONE UP…" at bounding box center [716, 314] width 1433 height 628
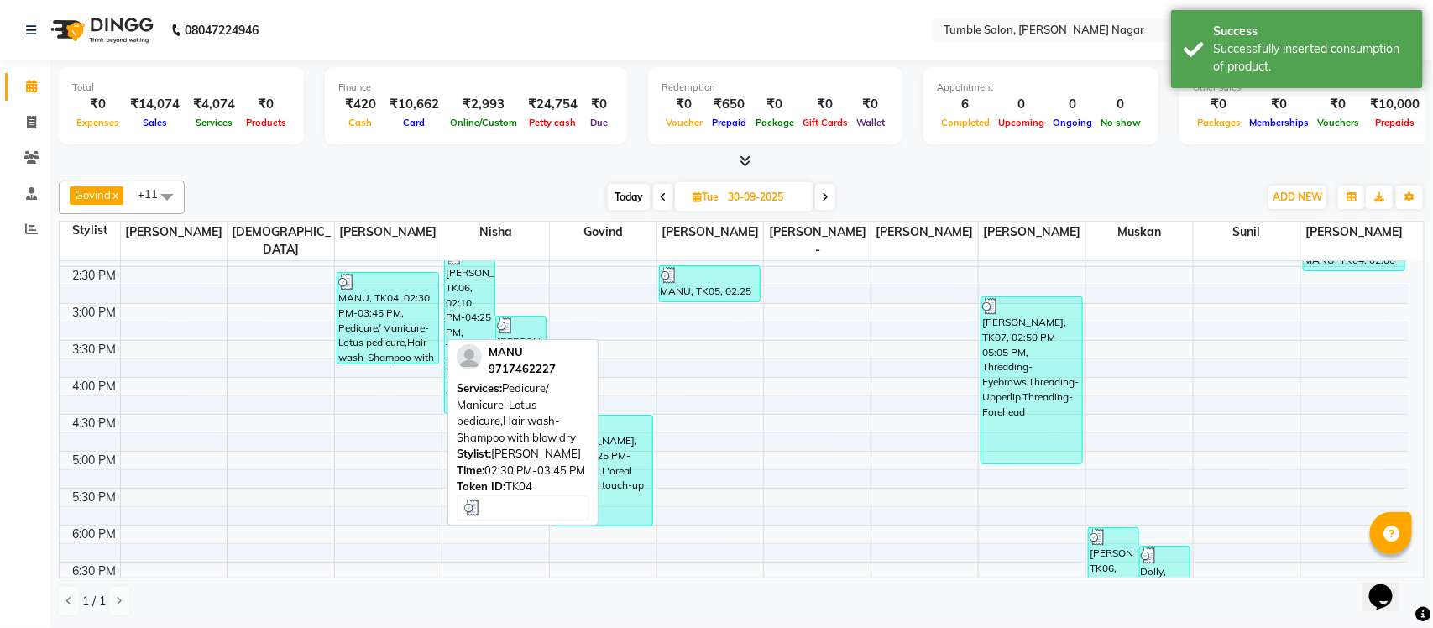
click at [388, 309] on div "MANU, TK04, 02:30 PM-03:45 PM, Pedicure/ Manicure-Lotus pedicure,Hair wash-Sham…" at bounding box center [388, 318] width 101 height 91
select select "3"
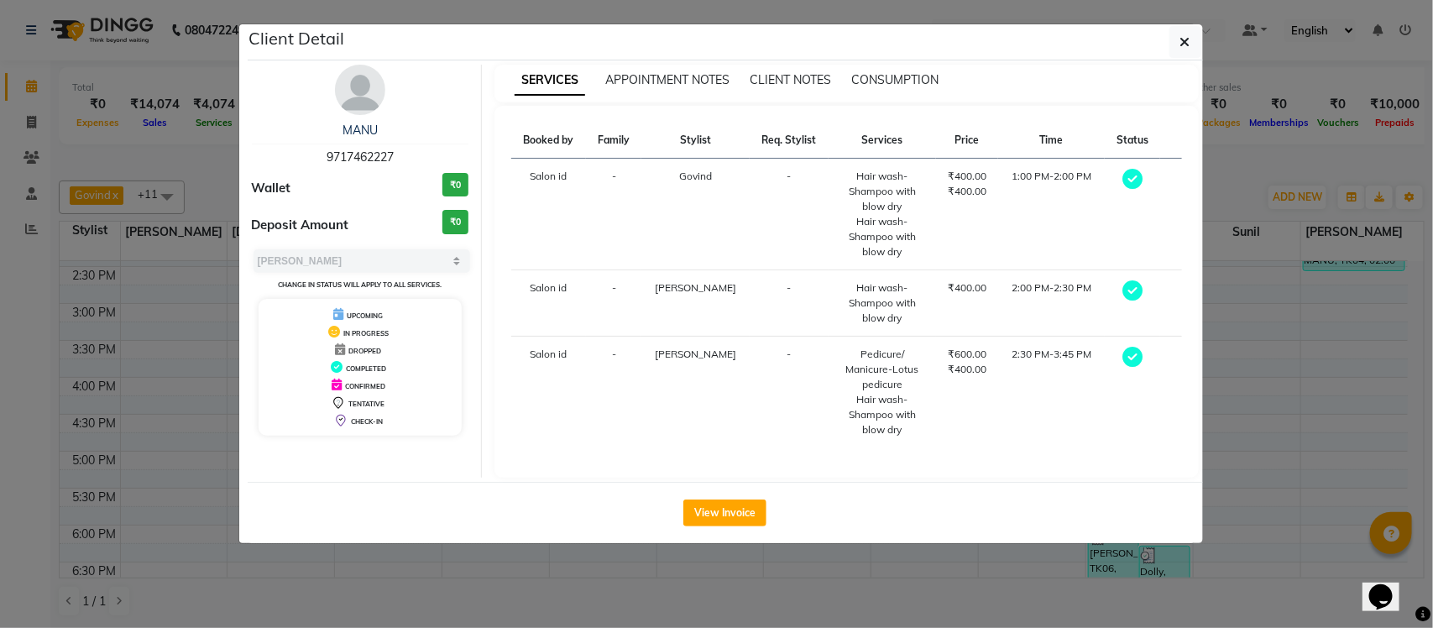
click at [1223, 170] on ngb-modal-window "Client Detail MANU 9717462227 Wallet ₹0 Deposit Amount ₹0 Select MARK DONE UPCO…" at bounding box center [716, 314] width 1433 height 628
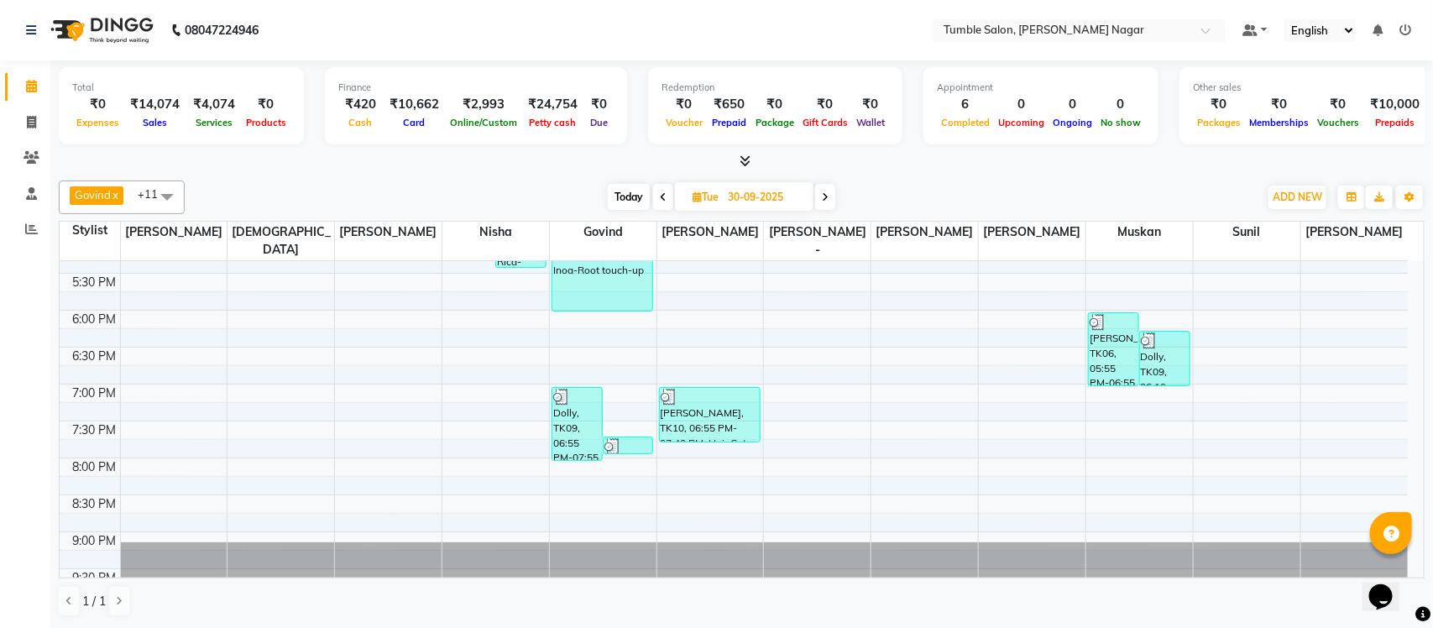
scroll to position [711, 0]
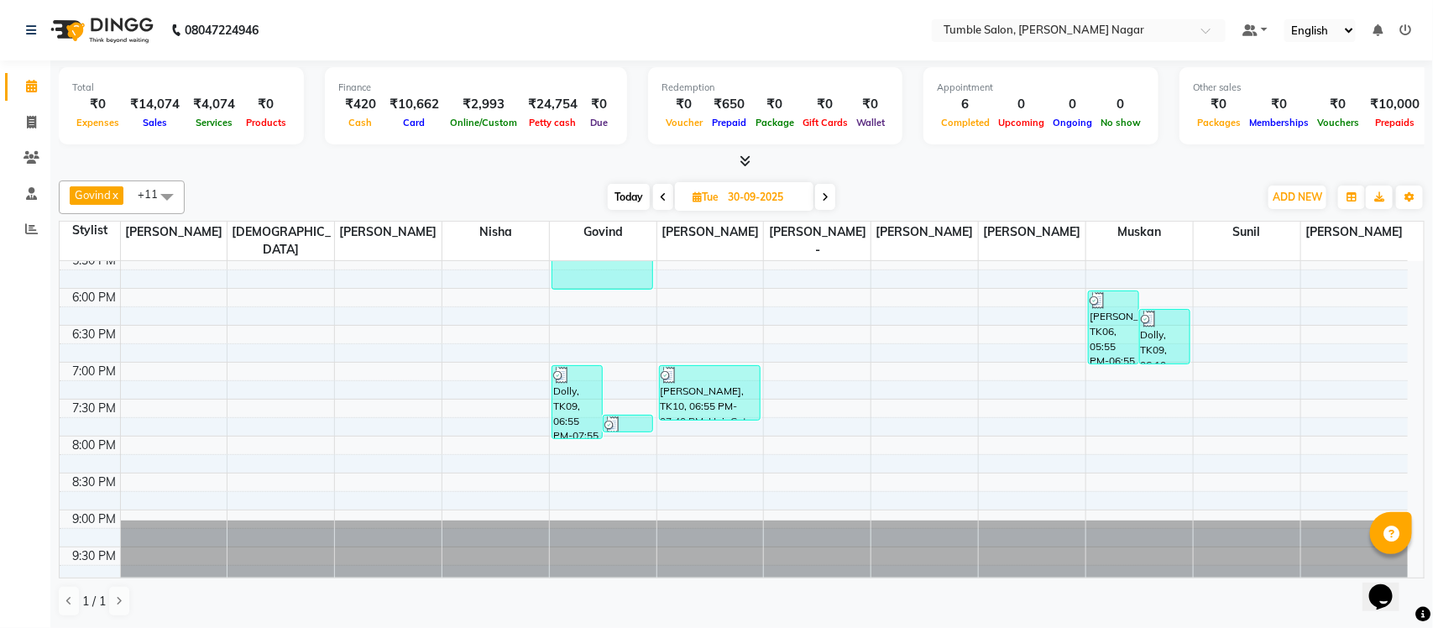
click at [827, 195] on icon at bounding box center [825, 197] width 7 height 10
type input "01-10-2025"
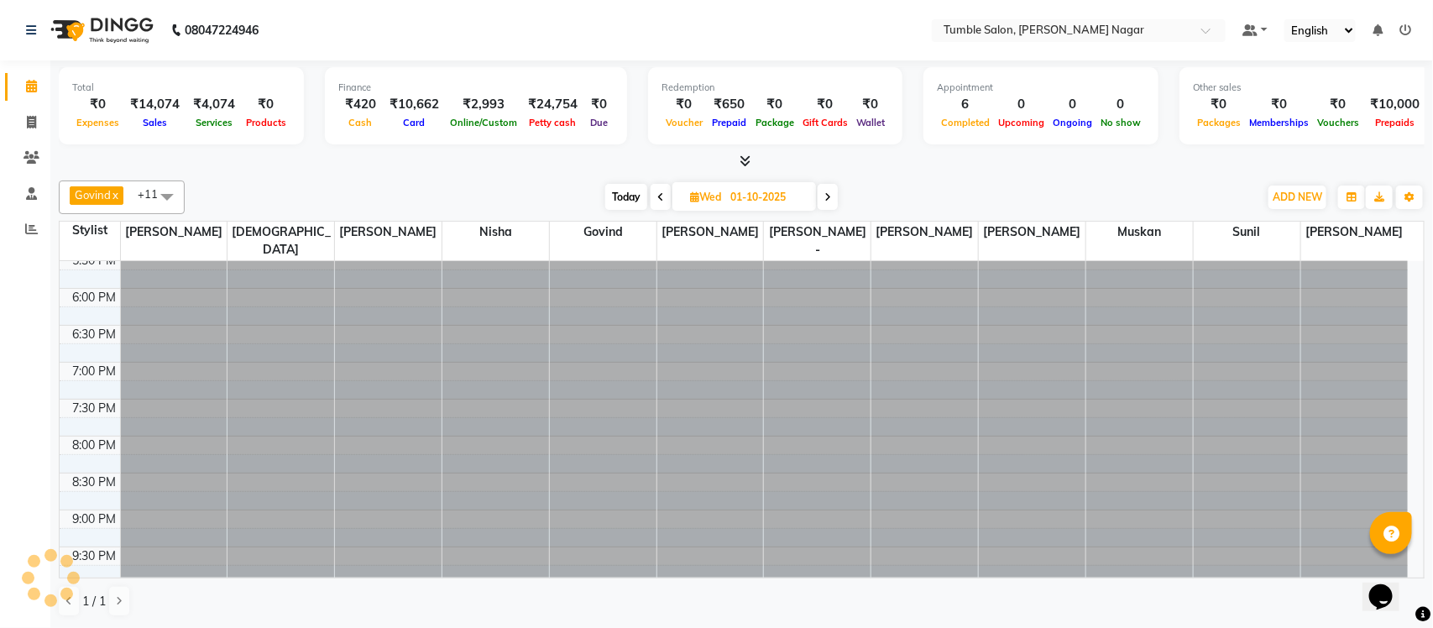
scroll to position [449, 0]
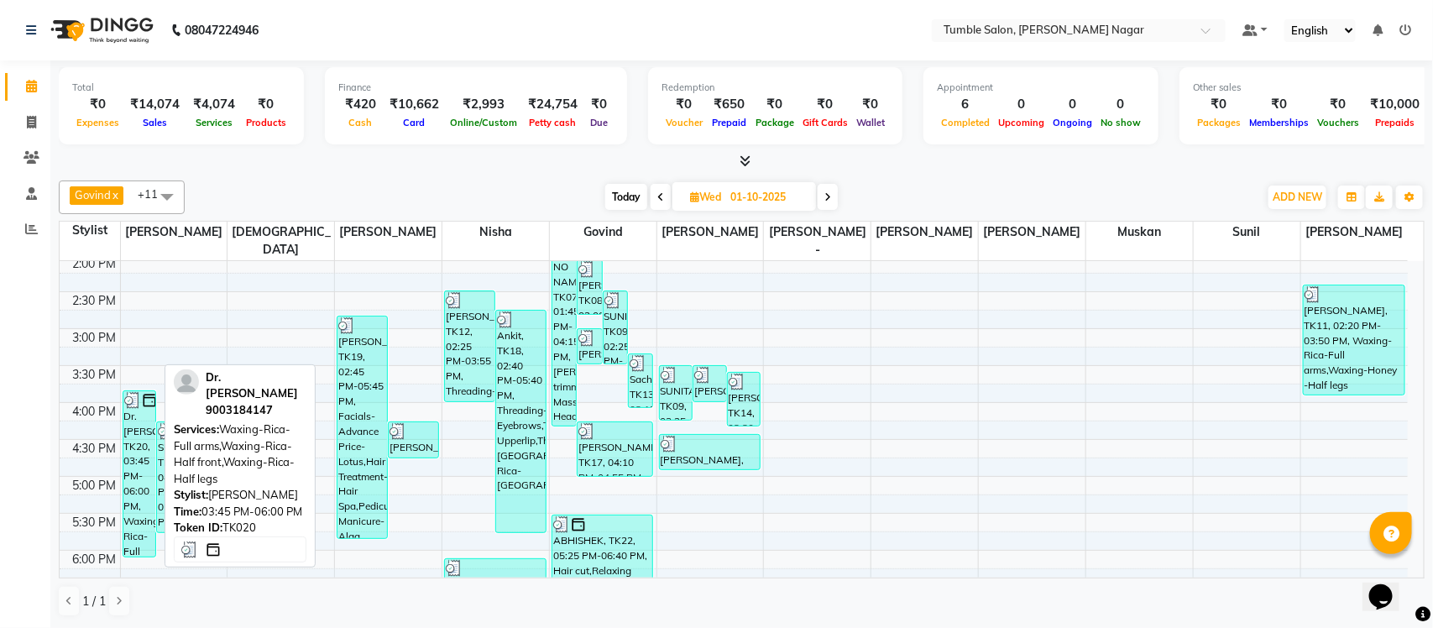
click at [144, 407] on div "Dr.[PERSON_NAME], TK20, 03:45 PM-06:00 PM, Waxing-Rica-Full arms,Waxing-Rica-Ha…" at bounding box center [139, 473] width 33 height 165
select select "3"
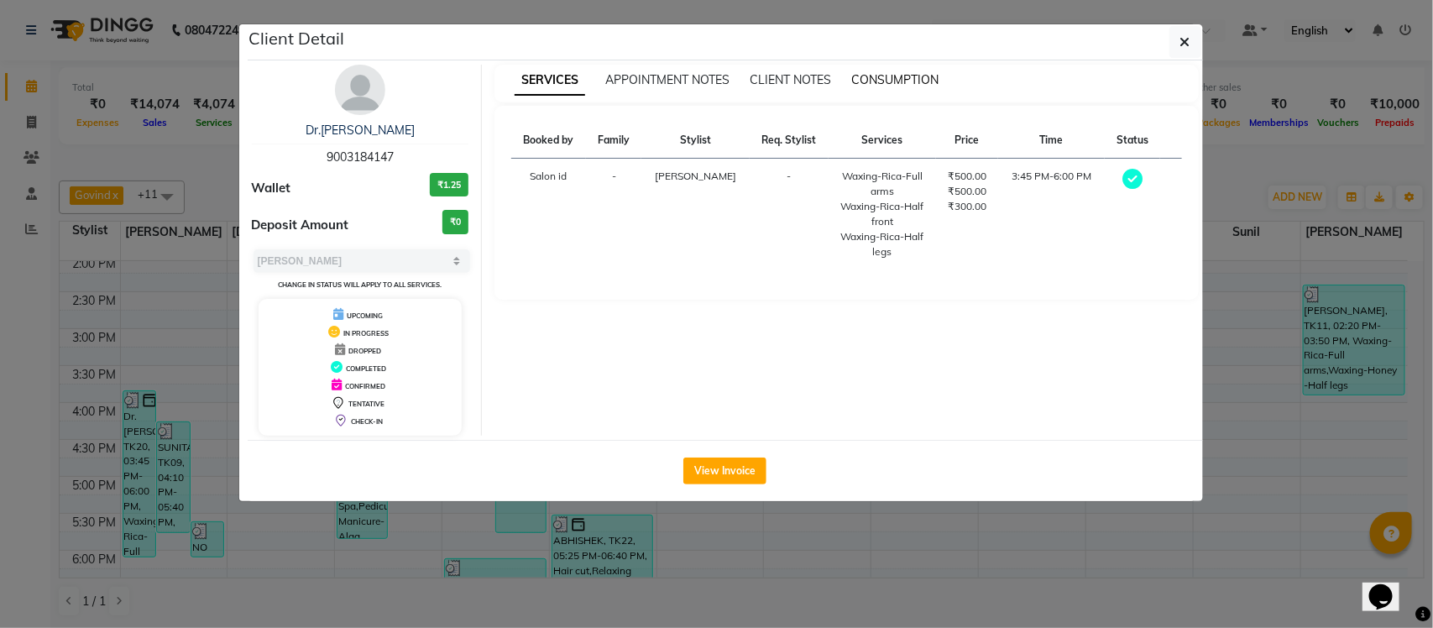
click at [911, 81] on span "CONSUMPTION" at bounding box center [894, 79] width 87 height 15
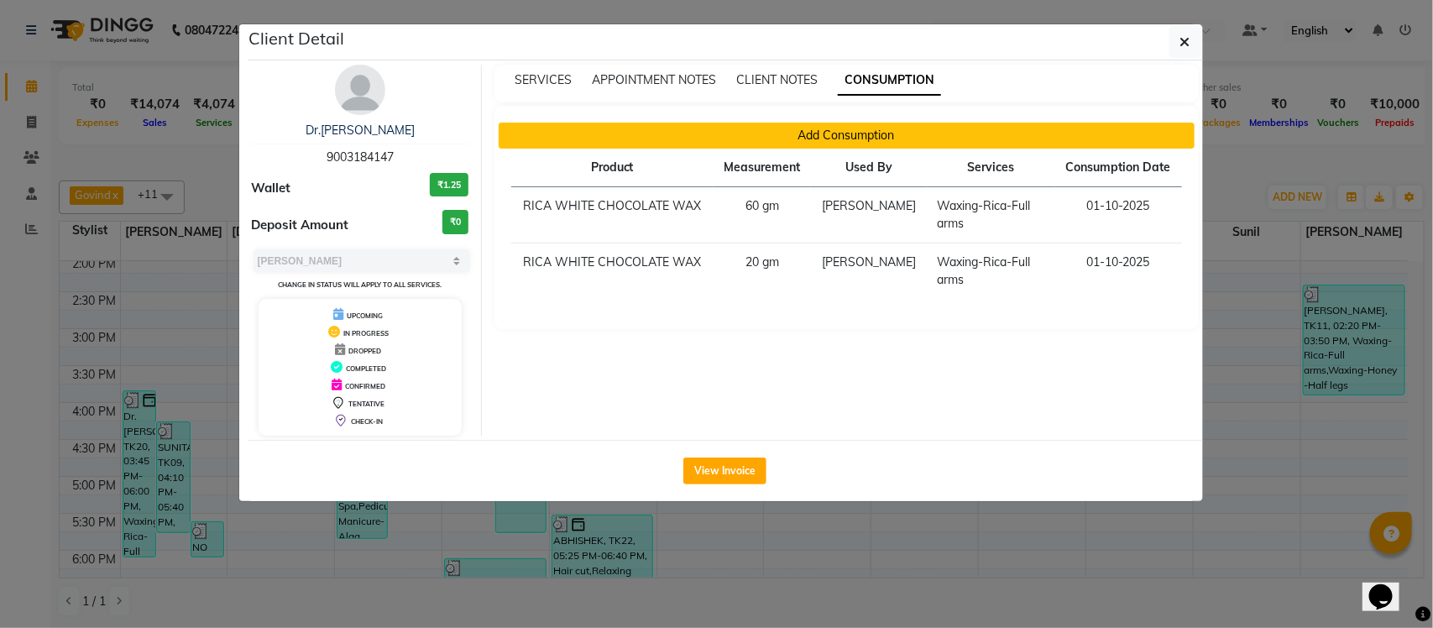
click at [647, 143] on button "Add Consumption" at bounding box center [847, 136] width 696 height 26
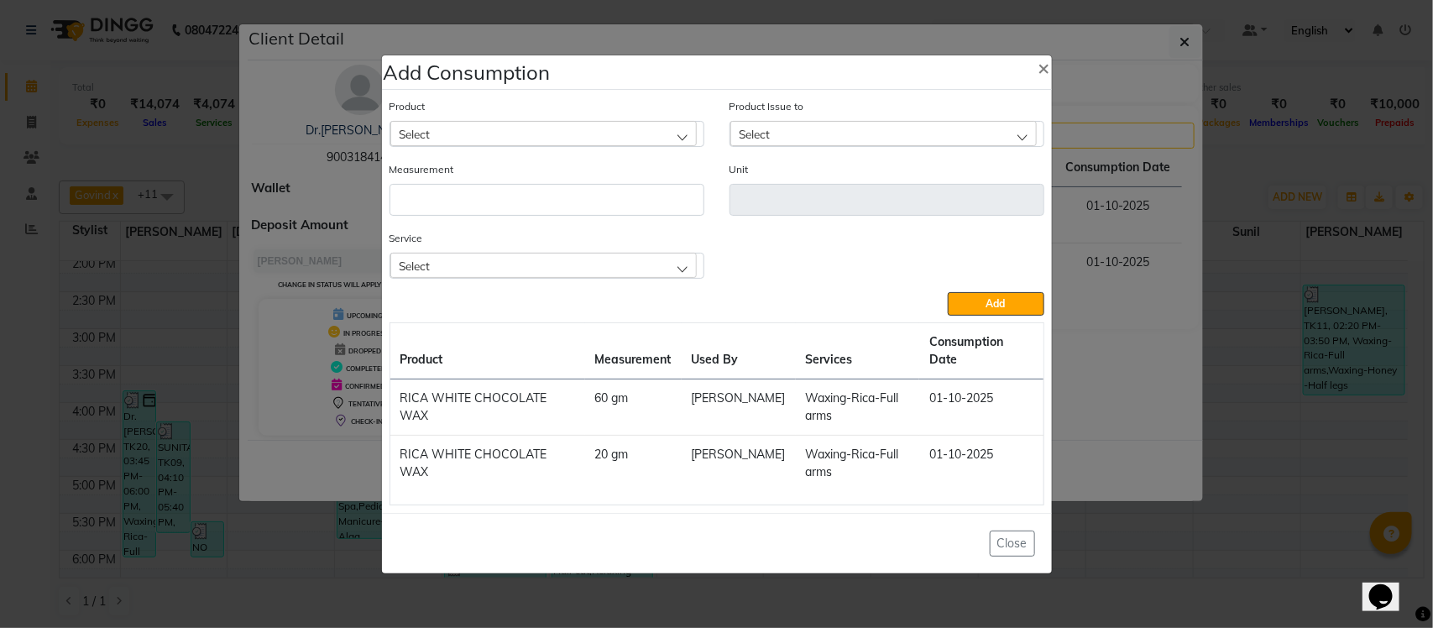
click at [523, 277] on div "Select" at bounding box center [543, 265] width 307 height 25
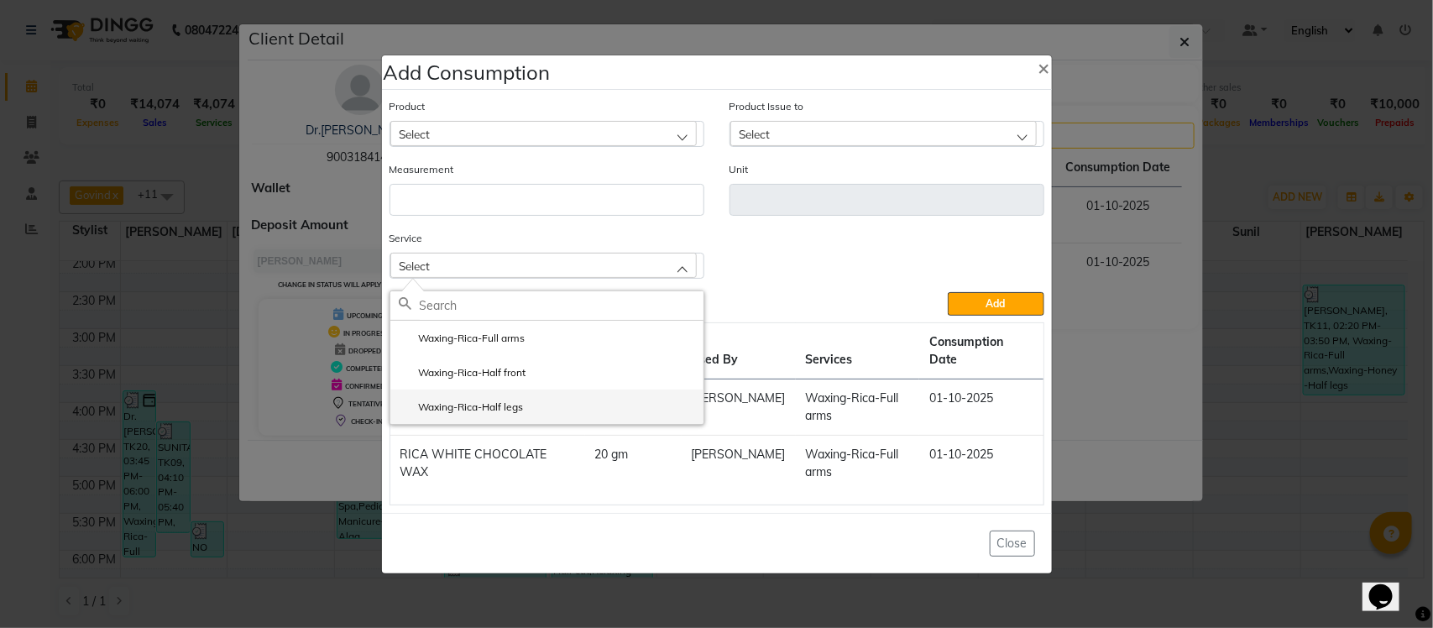
click at [530, 424] on li "Waxing-Rica-Half legs" at bounding box center [546, 407] width 313 height 34
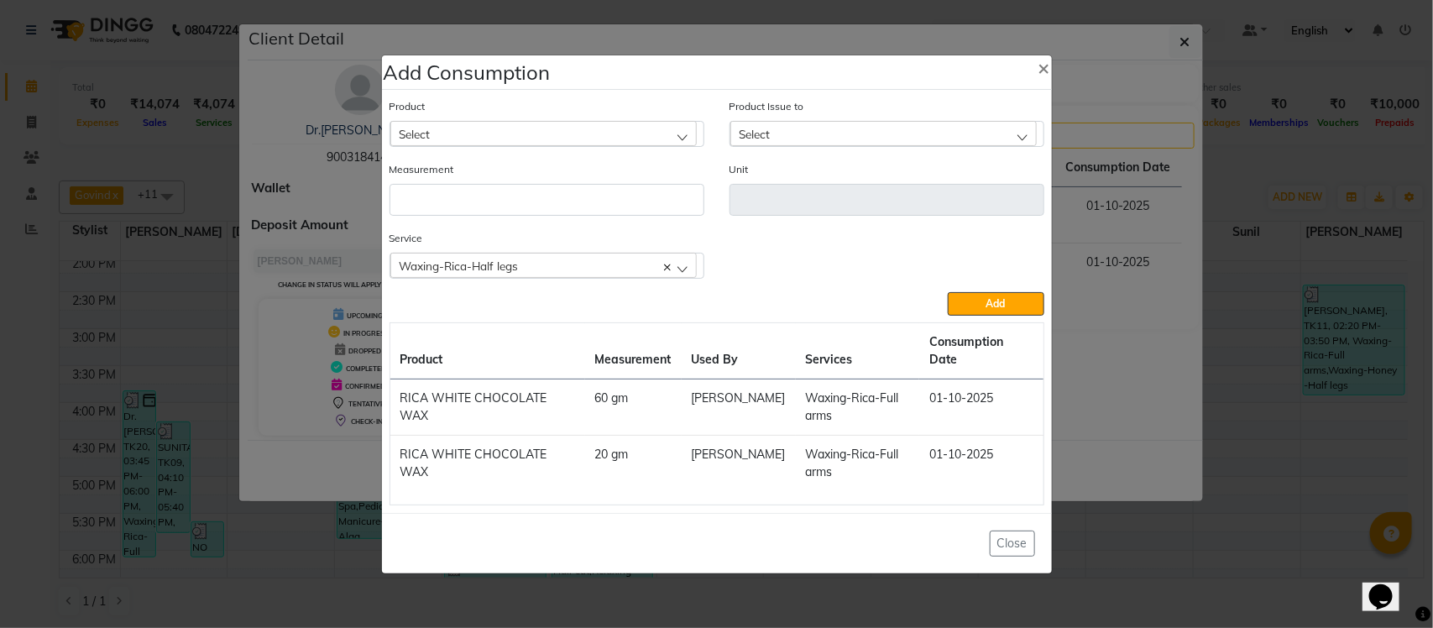
click at [622, 140] on div "Select" at bounding box center [543, 133] width 307 height 25
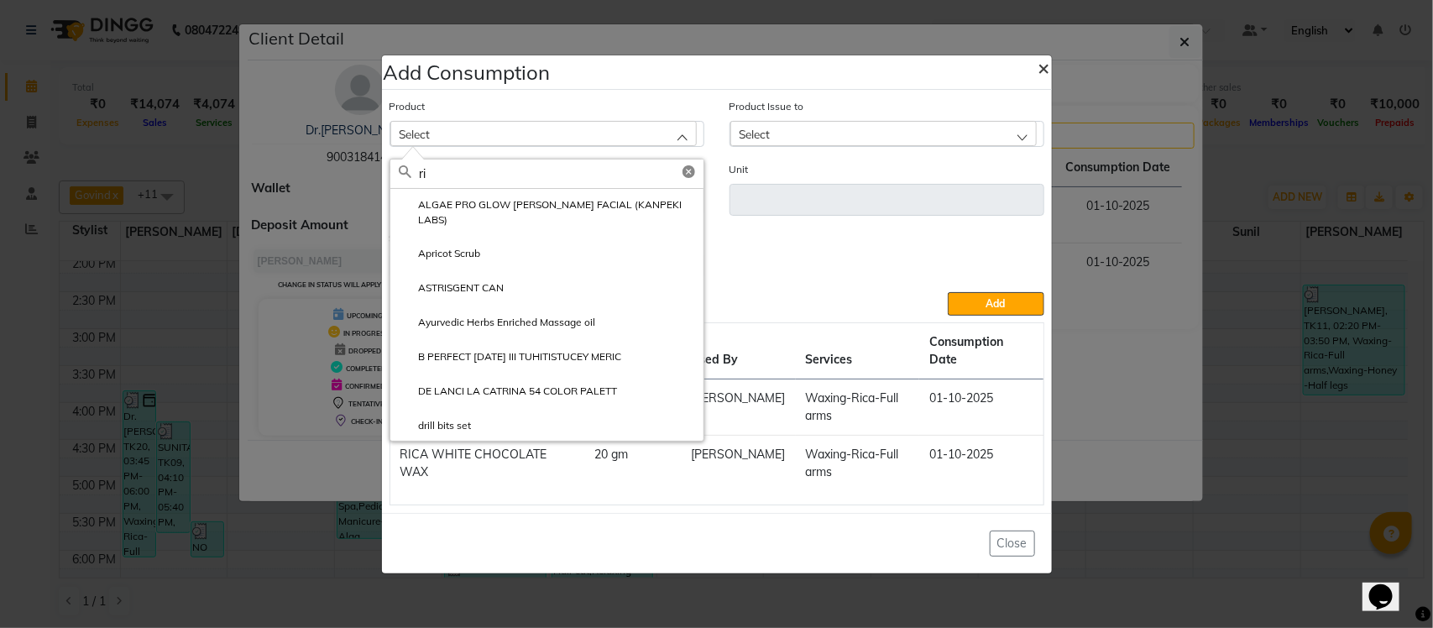
type input "ri"
click at [1039, 77] on span "×" at bounding box center [1045, 67] width 12 height 25
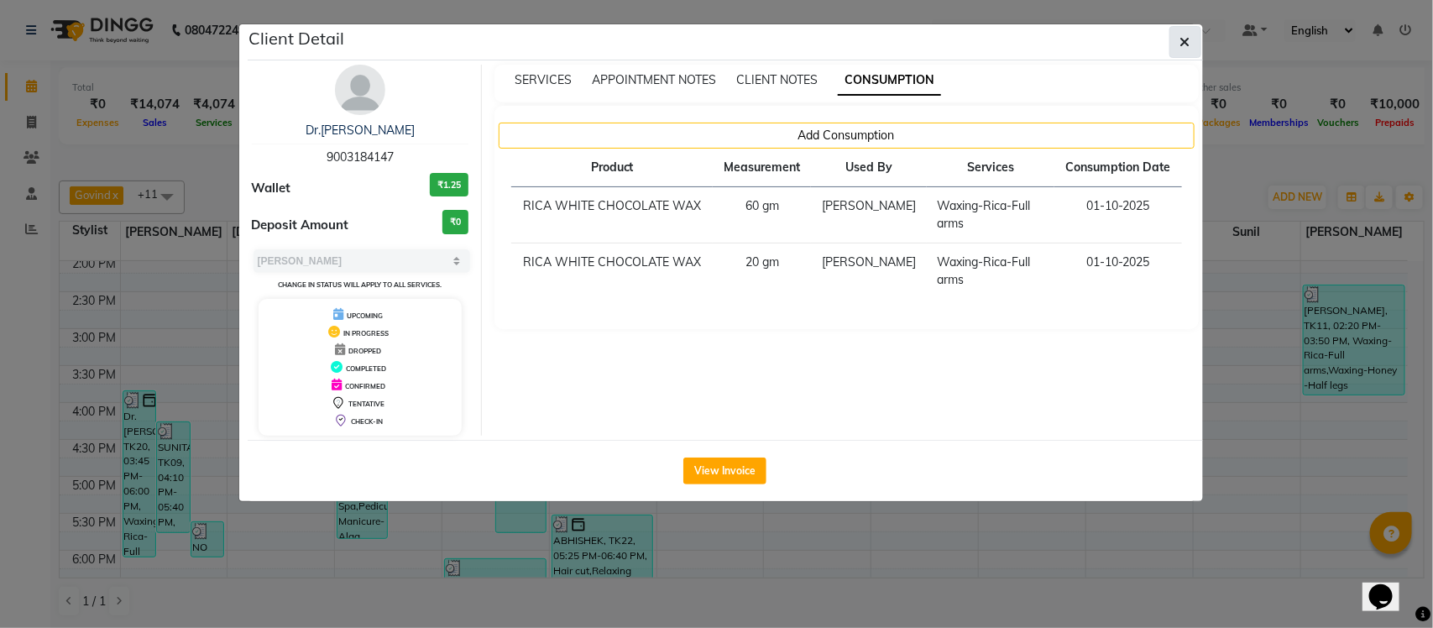
click at [1182, 50] on button "button" at bounding box center [1186, 42] width 32 height 32
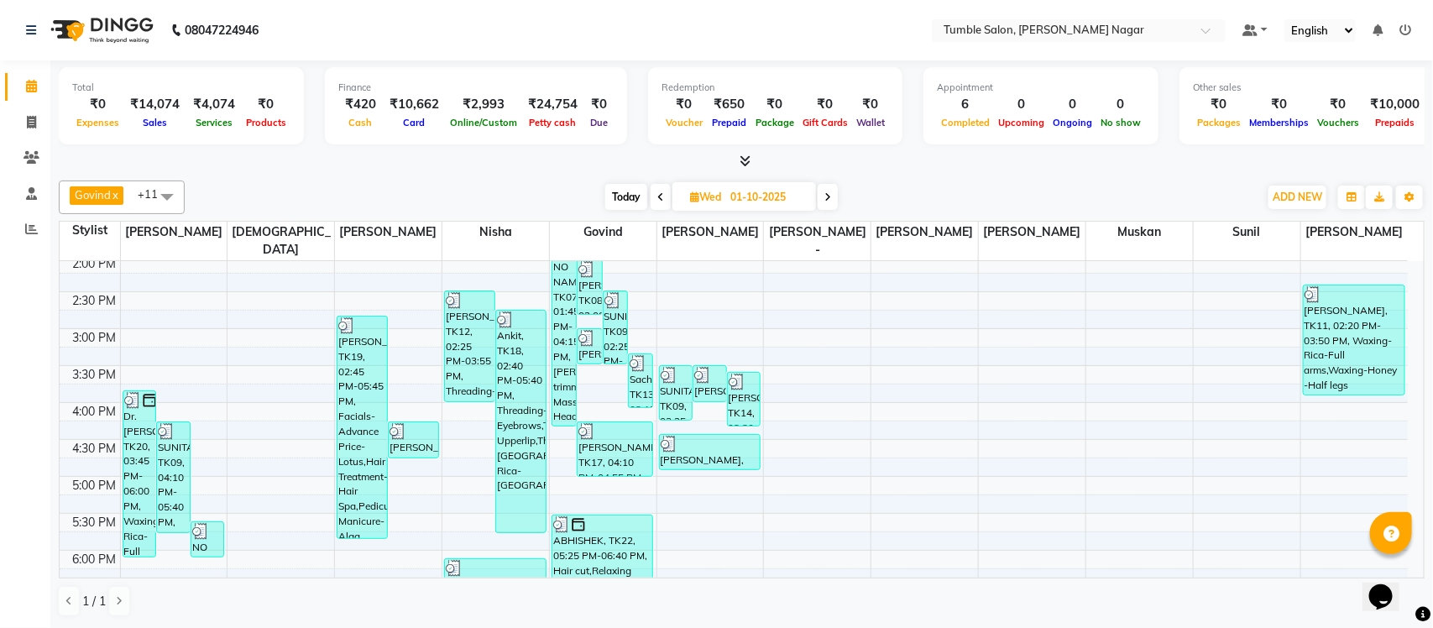
click at [1185, 174] on div "Govind x Krishna x Lokesh x Muskan x Neetu x Nisha x Rebika x Rupesh x Sujit - …" at bounding box center [742, 399] width 1366 height 450
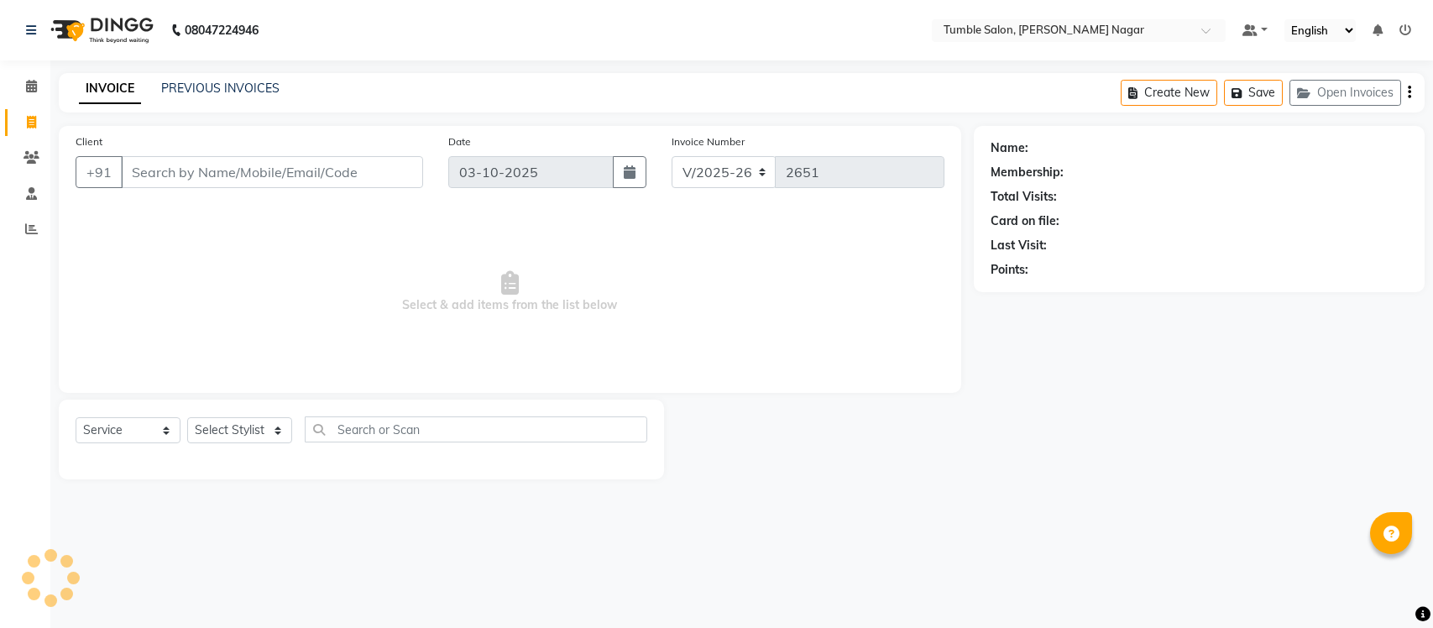
select select "8207"
select select "service"
click at [187, 81] on link "PREVIOUS INVOICES" at bounding box center [220, 88] width 118 height 15
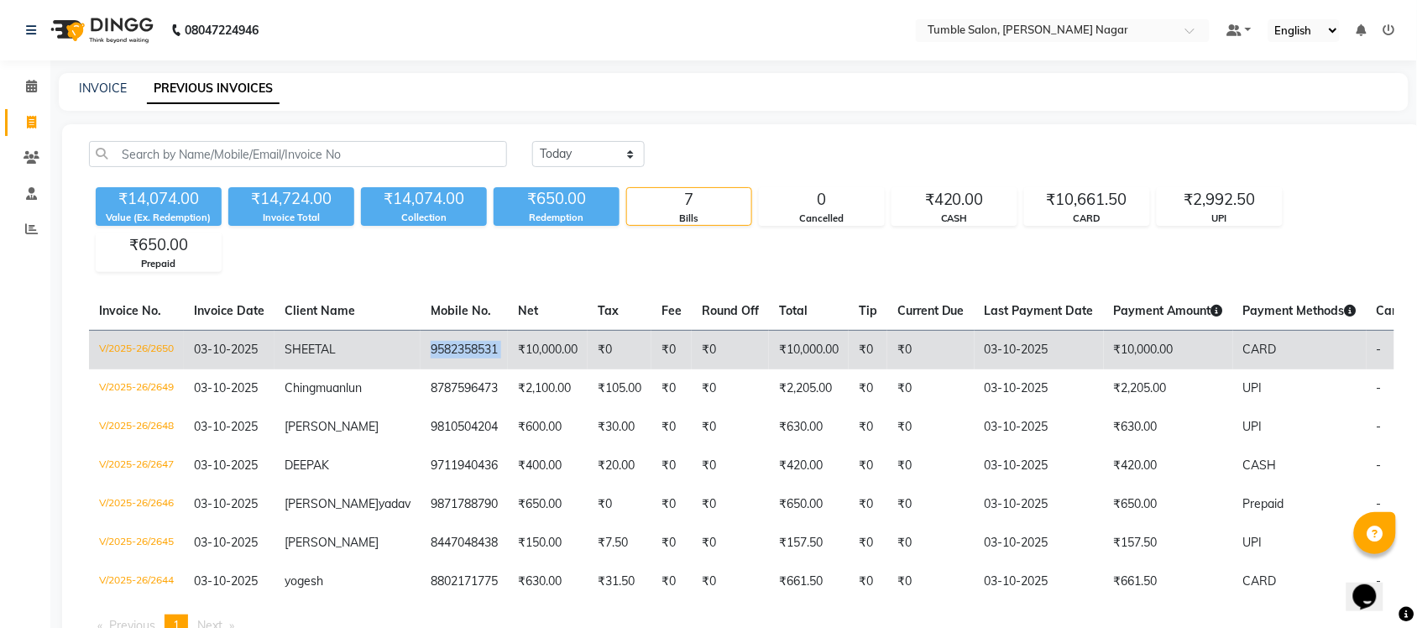
copy td "9582358531"
drag, startPoint x: 382, startPoint y: 347, endPoint x: 473, endPoint y: 347, distance: 90.7
click at [473, 347] on tr "V/2025-26/2650 [DATE] SHEETAL 9582358531 ₹10,000.00 ₹0 ₹0 ₹0 ₹10,000.00 ₹0 ₹0 […" at bounding box center [808, 349] width 1438 height 39
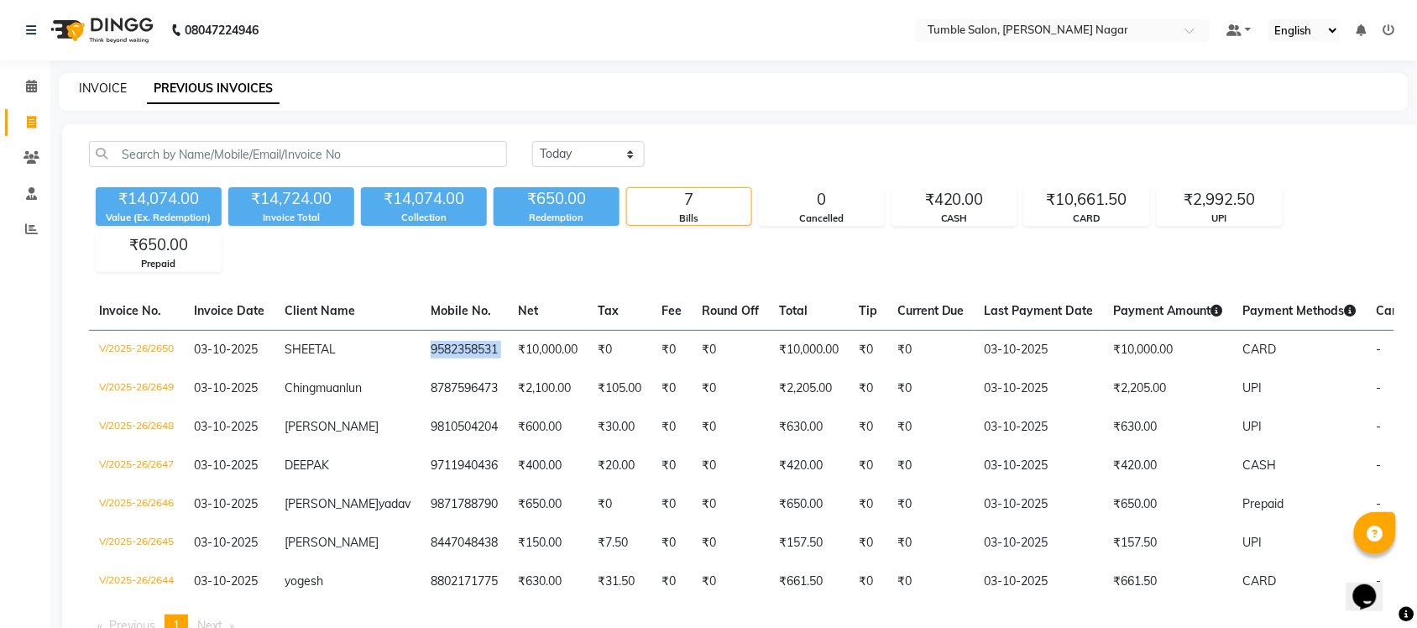
click at [97, 82] on link "INVOICE" at bounding box center [103, 88] width 48 height 15
select select "service"
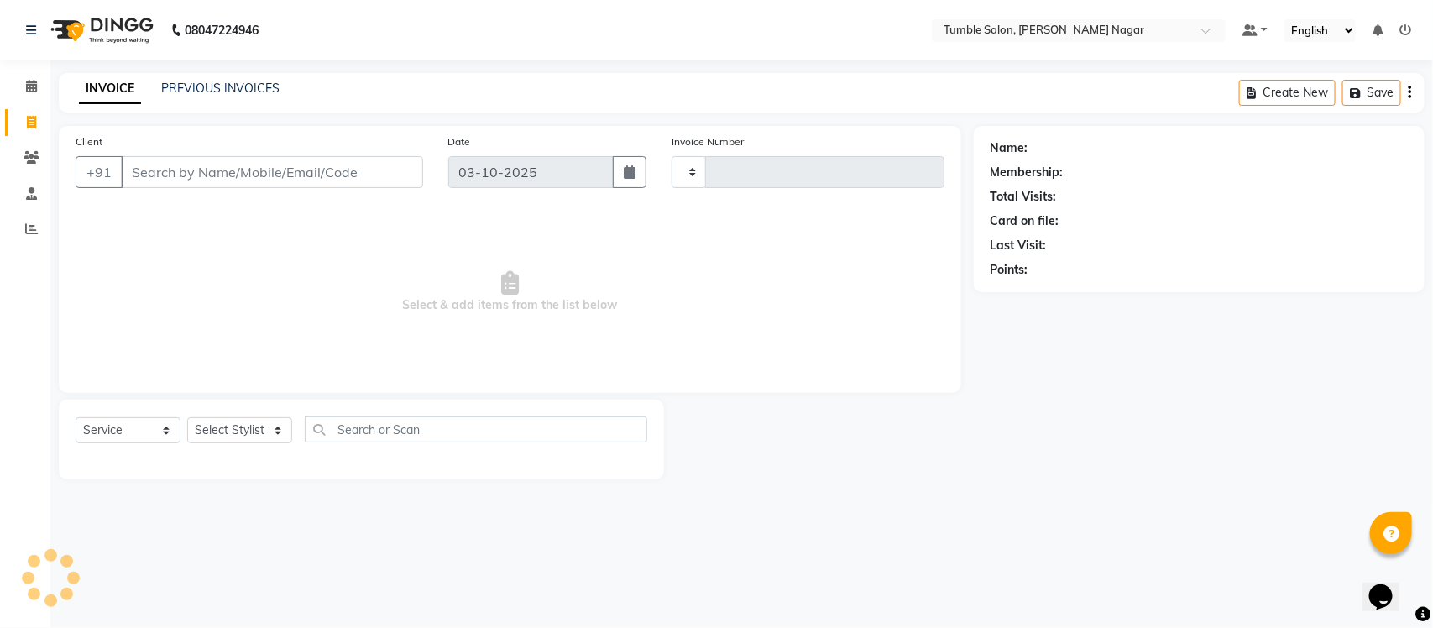
type input "2651"
select select "8207"
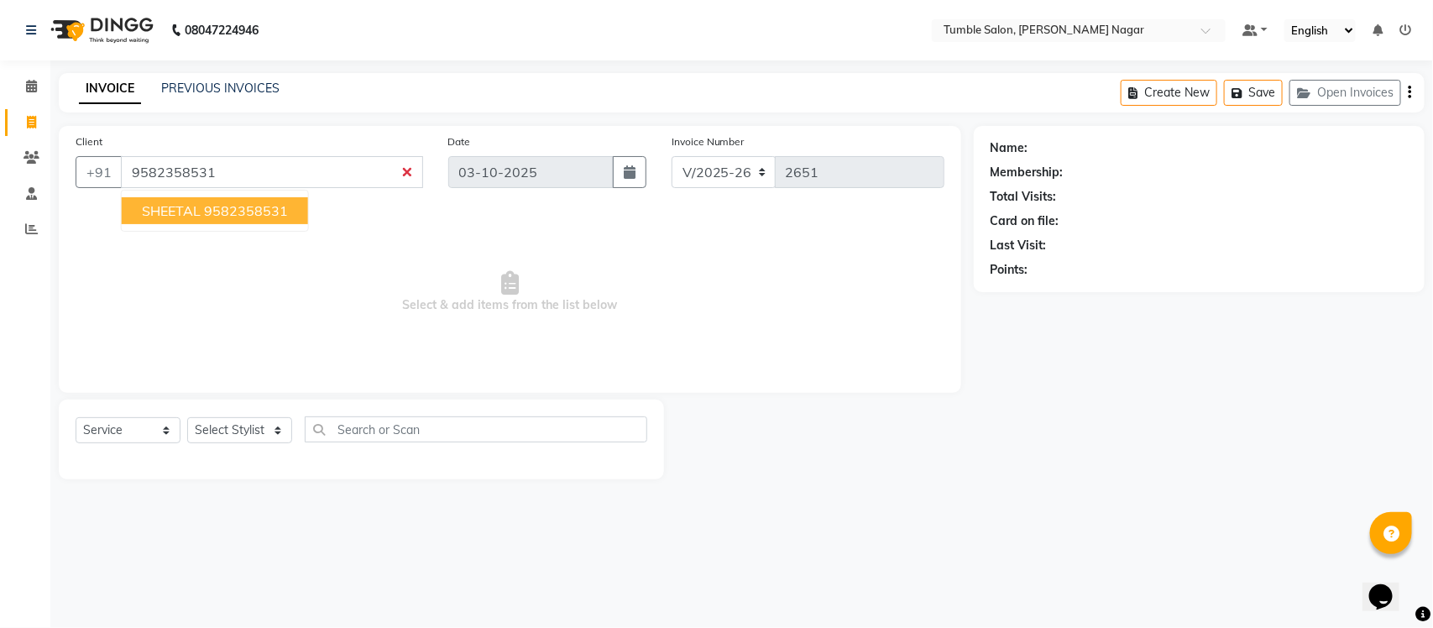
click at [186, 208] on span "SHEETAL" at bounding box center [171, 210] width 59 height 17
type input "9582358531"
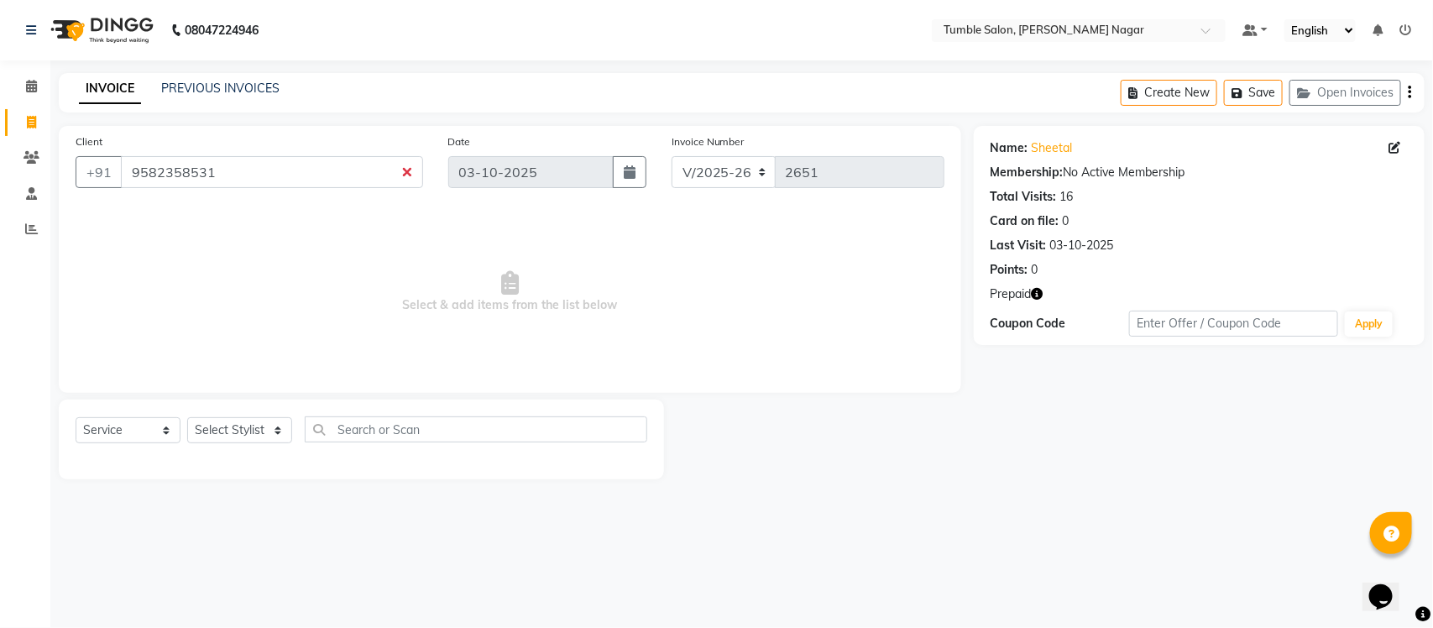
click at [228, 417] on div "Select Service Product Membership Package Voucher Prepaid Gift Card Select Styl…" at bounding box center [362, 436] width 572 height 39
click at [224, 438] on select "Select Stylist Finance id [PERSON_NAME] [PERSON_NAME] [PERSON_NAME] [PERSON_NAM…" at bounding box center [239, 430] width 105 height 26
select select "77845"
click at [187, 417] on select "Select Stylist Finance id [PERSON_NAME] [PERSON_NAME] [PERSON_NAME] [PERSON_NAM…" at bounding box center [239, 430] width 105 height 26
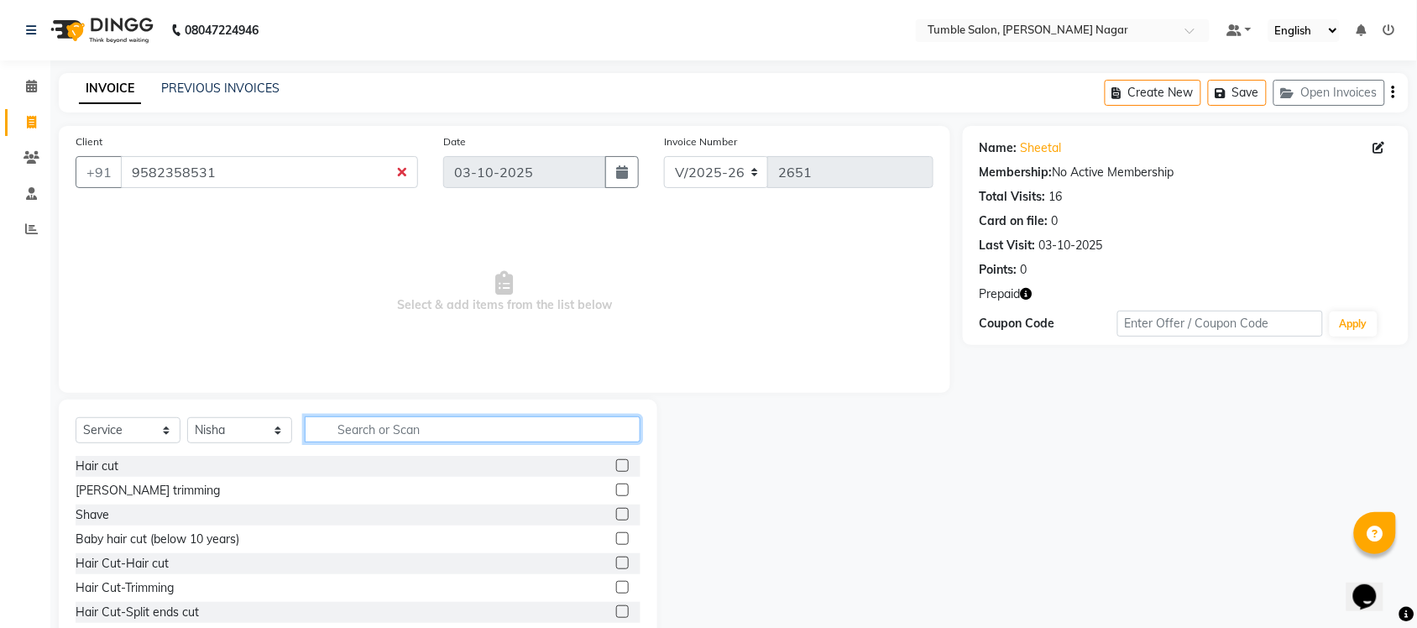
click at [332, 429] on input "text" at bounding box center [473, 430] width 336 height 26
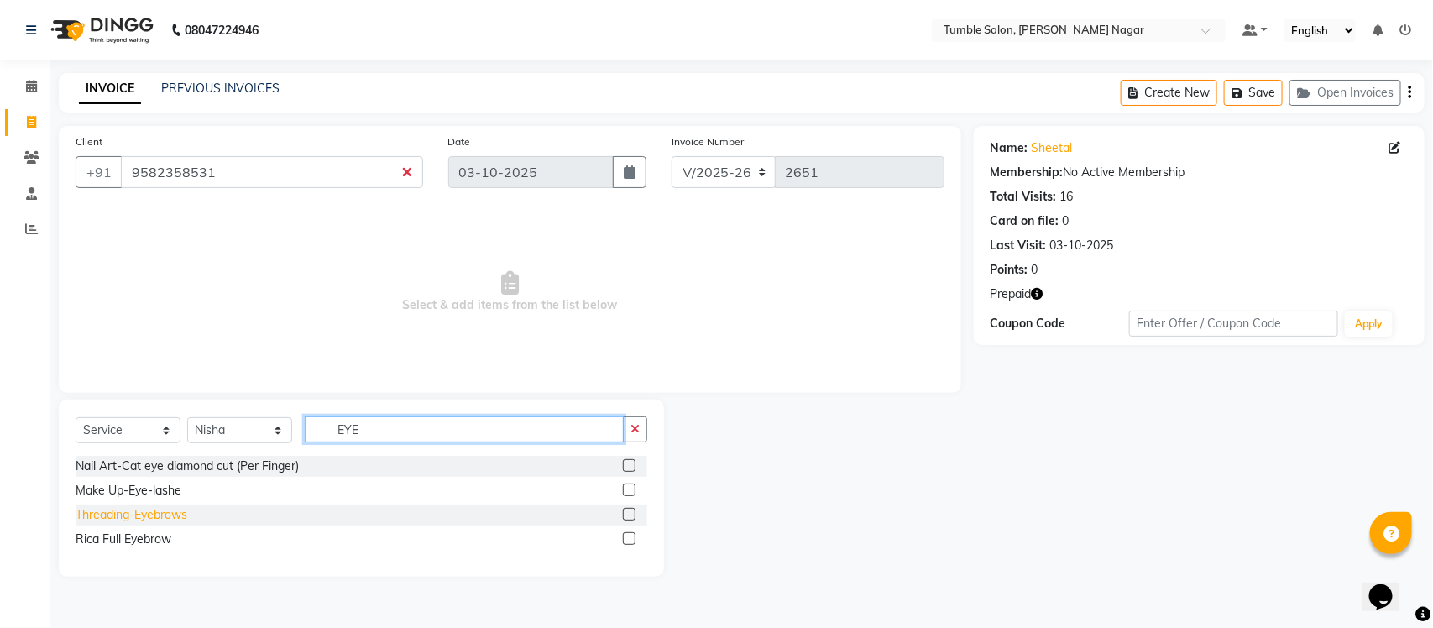
type input "EYE"
click at [179, 521] on div "Threading-Eyebrows" at bounding box center [132, 515] width 112 height 18
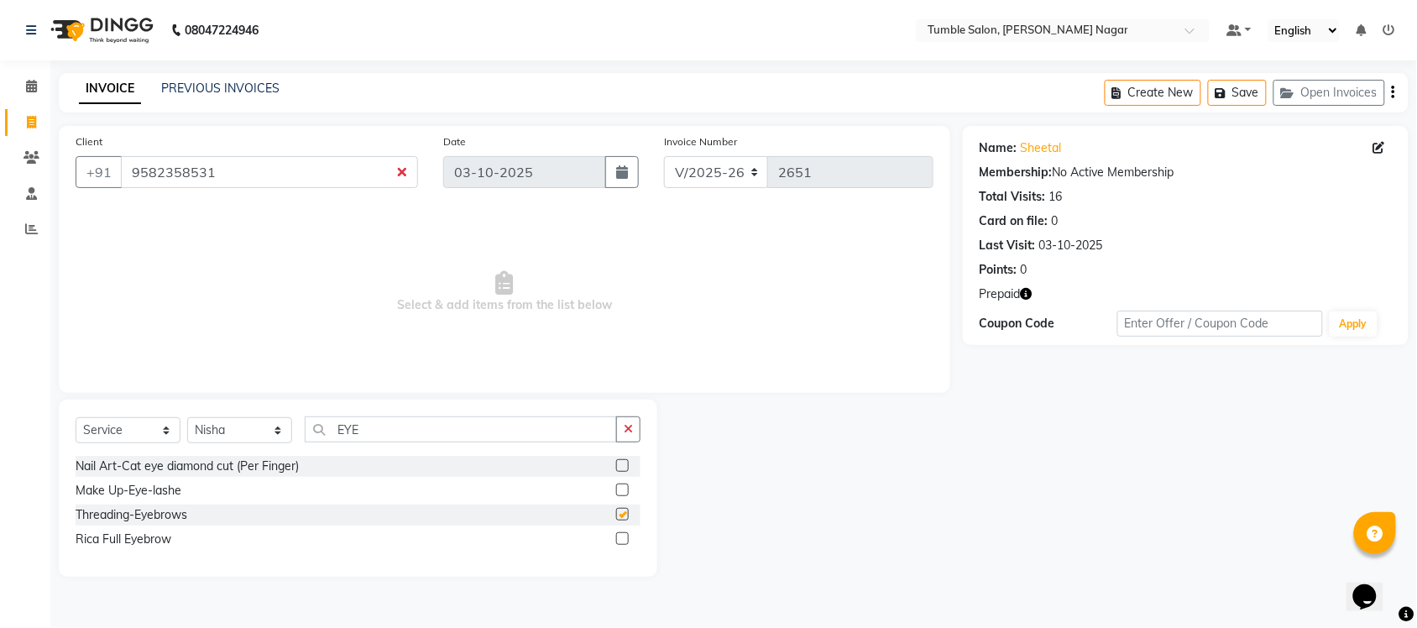
checkbox input "false"
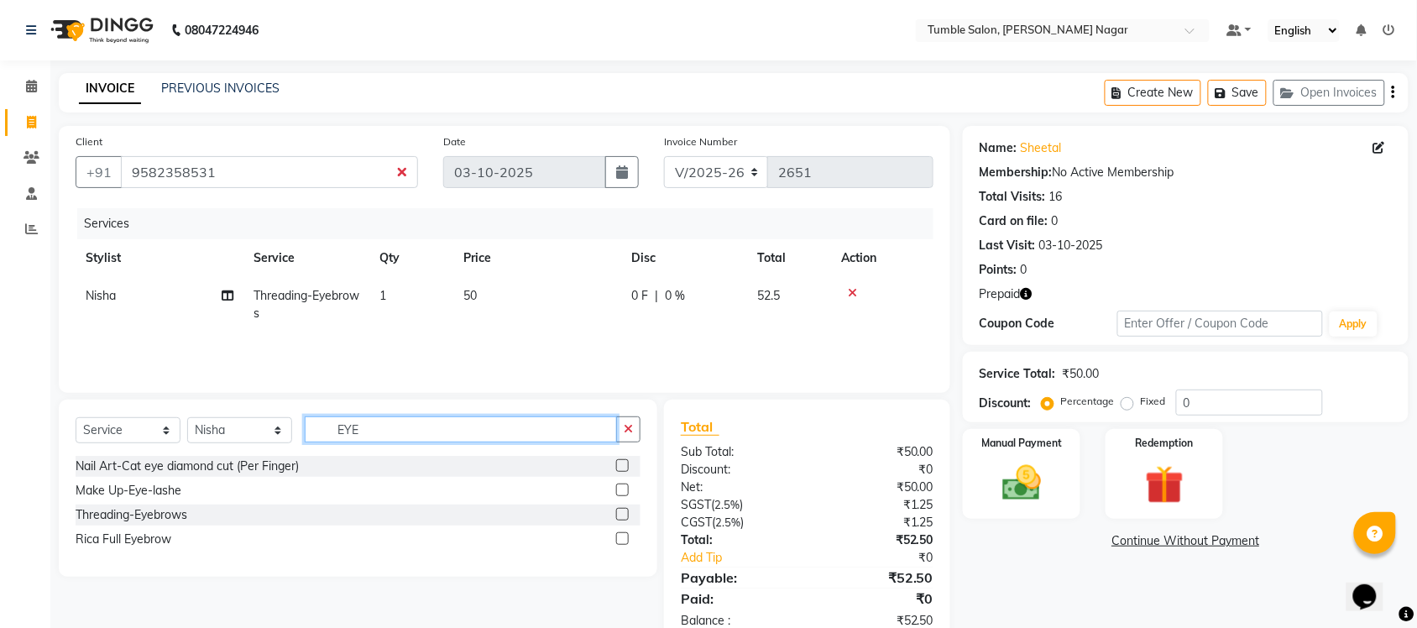
drag, startPoint x: 405, startPoint y: 422, endPoint x: 151, endPoint y: 424, distance: 253.6
click at [218, 424] on div "Select Service Product Membership Package Voucher Prepaid Gift Card Select Styl…" at bounding box center [358, 436] width 565 height 39
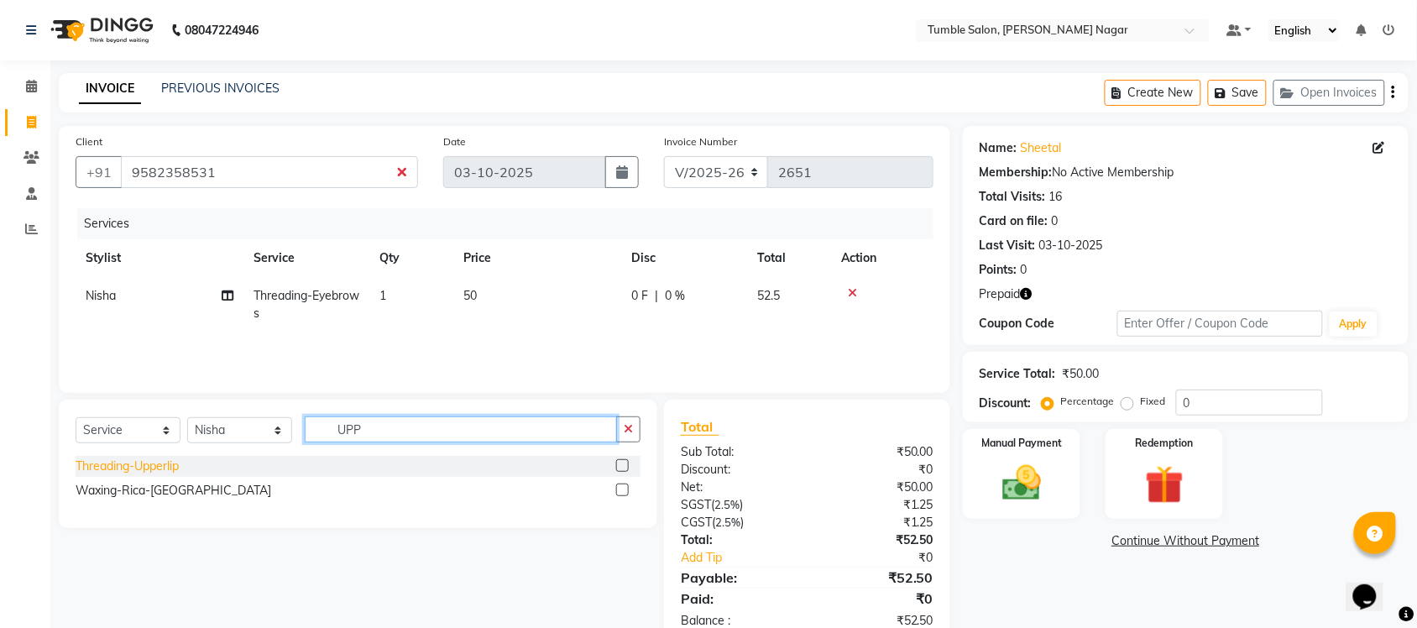
type input "UPP"
click at [135, 474] on div "Threading-Upperlip" at bounding box center [127, 467] width 103 height 18
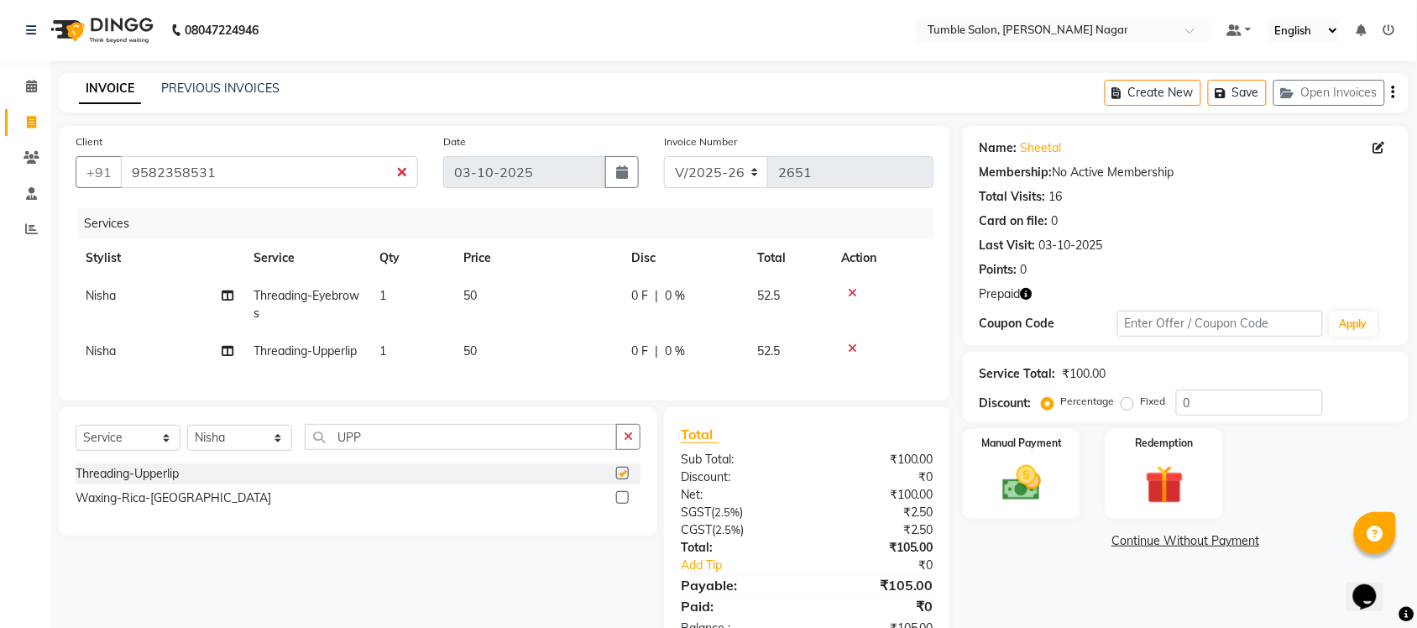
checkbox input "false"
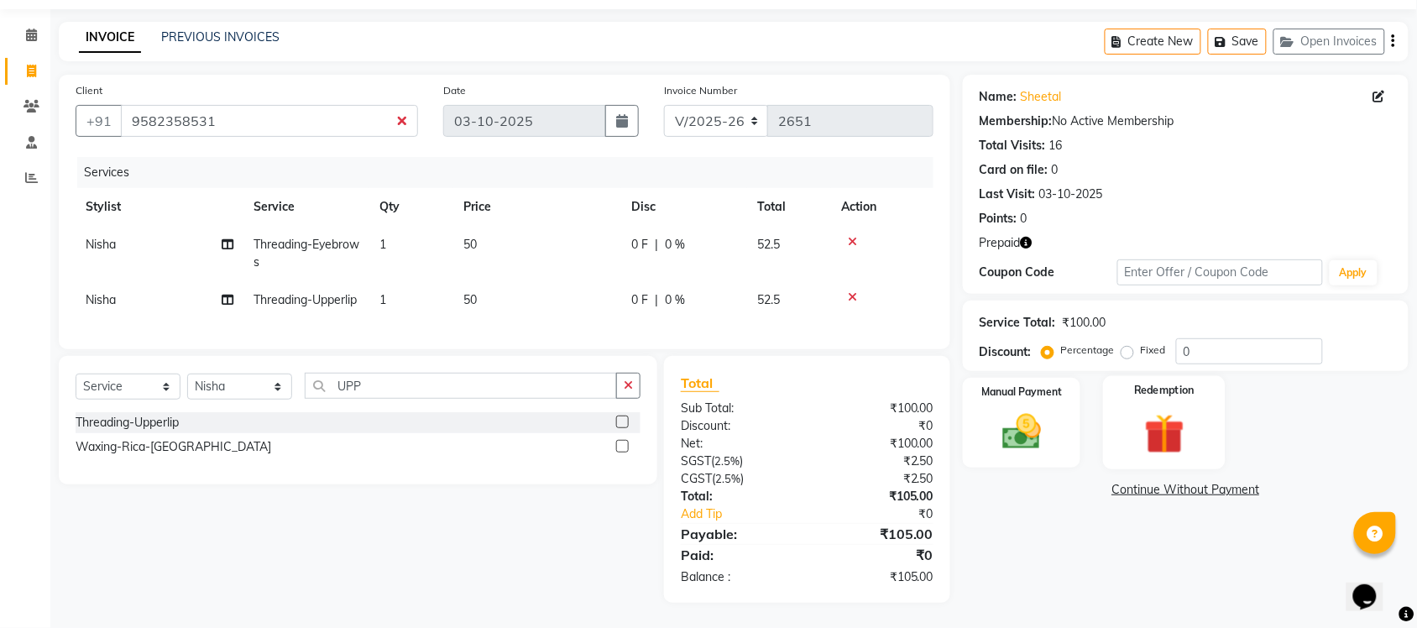
click at [1187, 424] on img at bounding box center [1164, 434] width 65 height 50
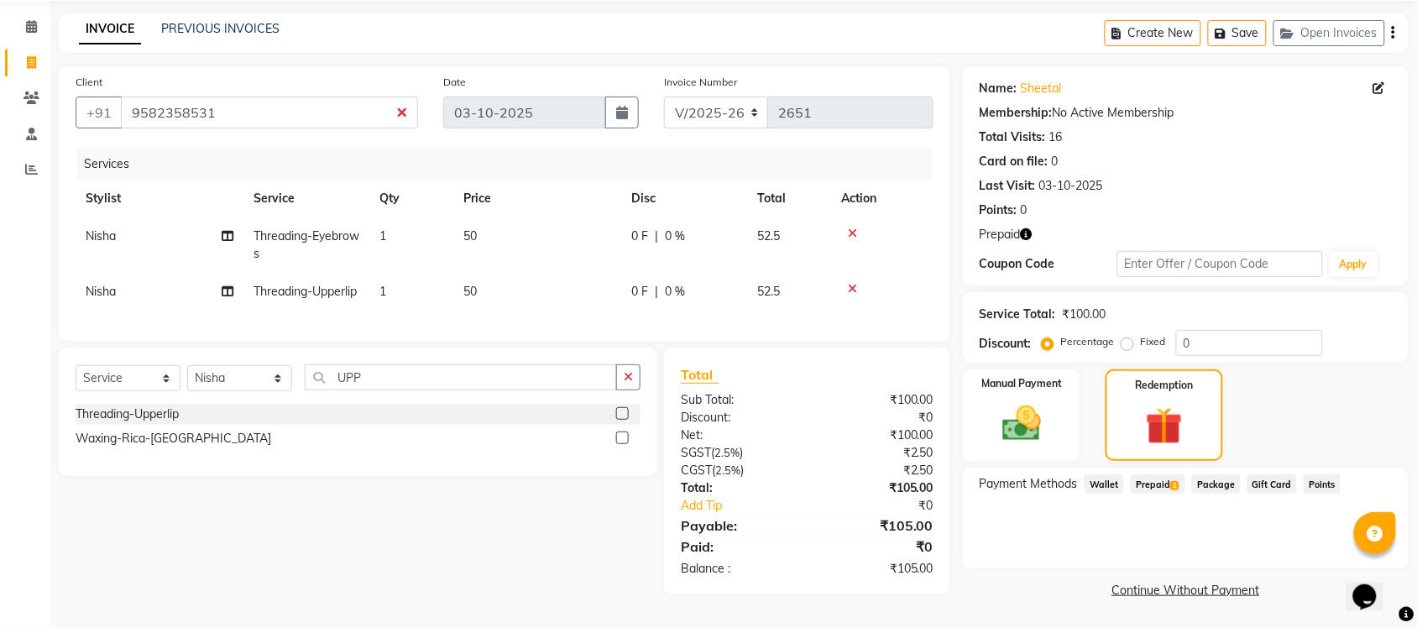
click at [1146, 474] on span "Prepaid 2" at bounding box center [1158, 483] width 55 height 19
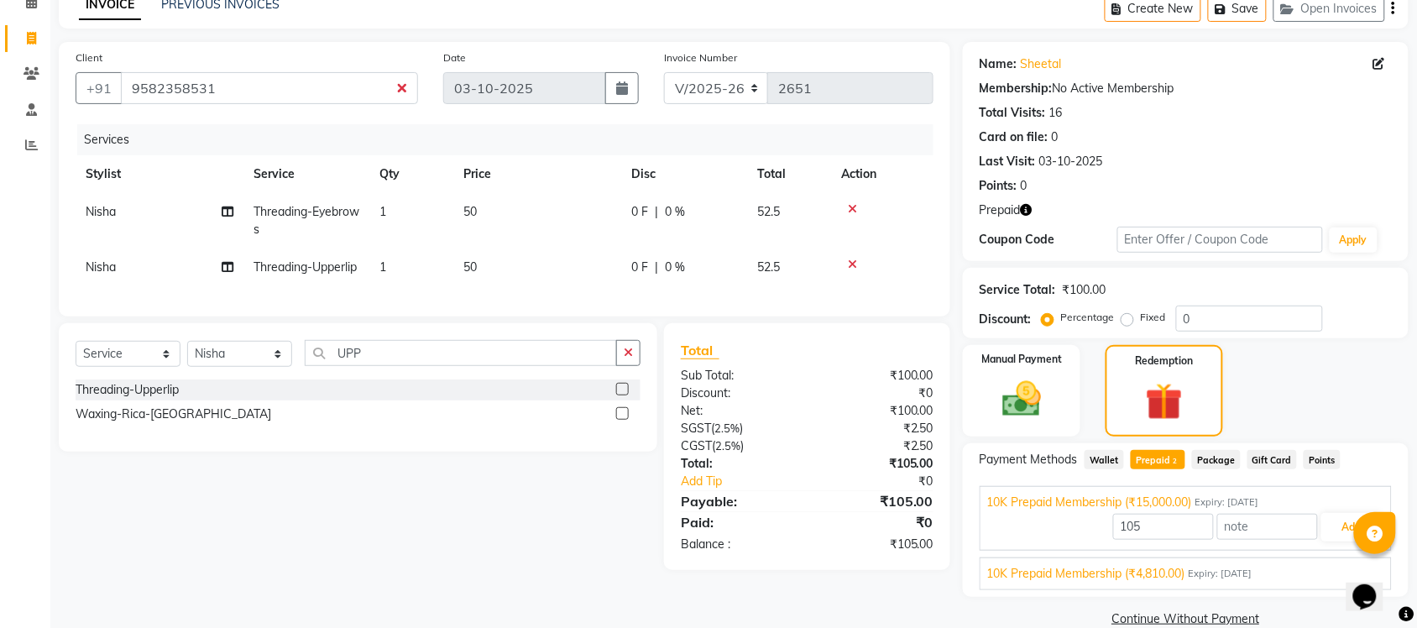
scroll to position [112, 0]
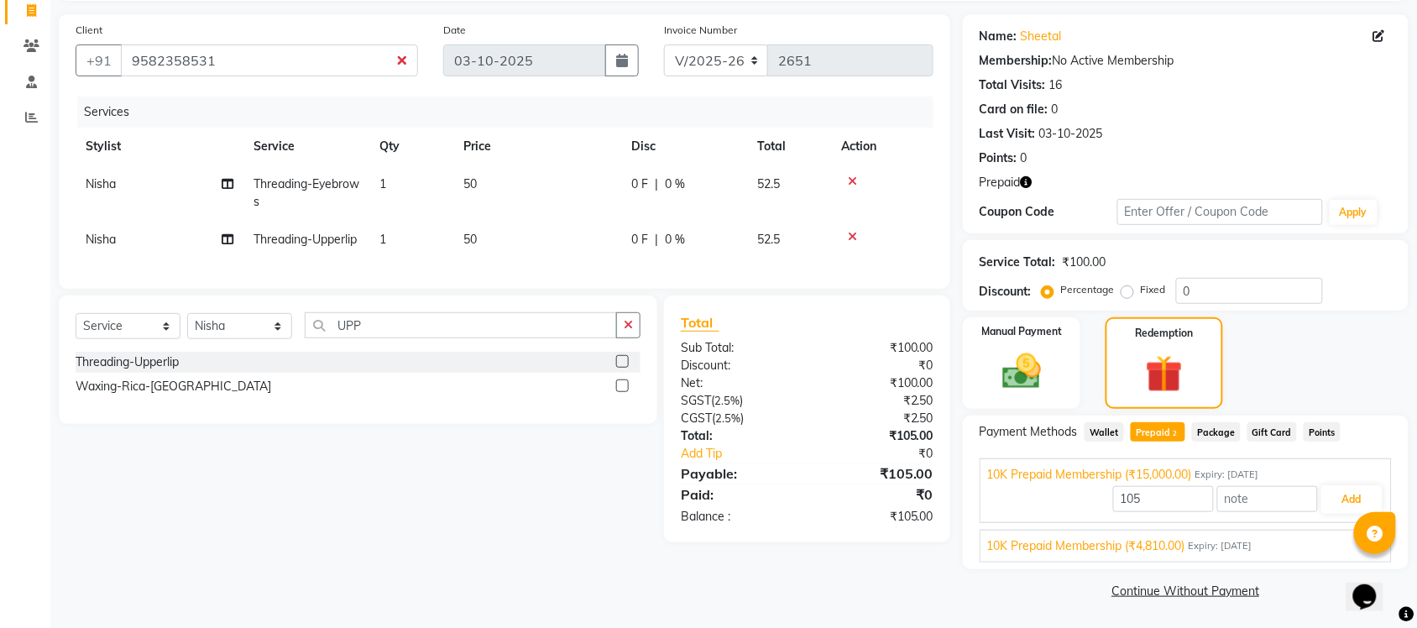
click at [1331, 550] on div "10K Prepaid Membership (₹4,810.00) Expiry: [DATE]" at bounding box center [1186, 546] width 397 height 18
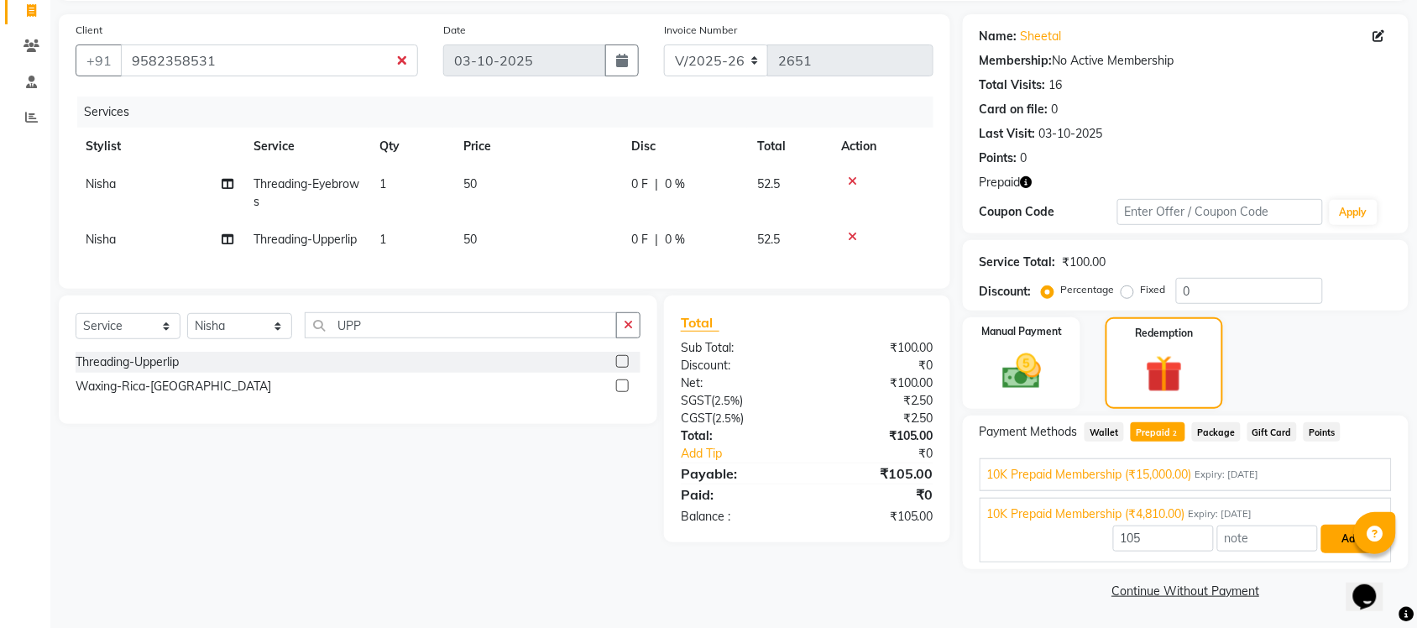
click at [1335, 533] on button "Add" at bounding box center [1352, 539] width 61 height 29
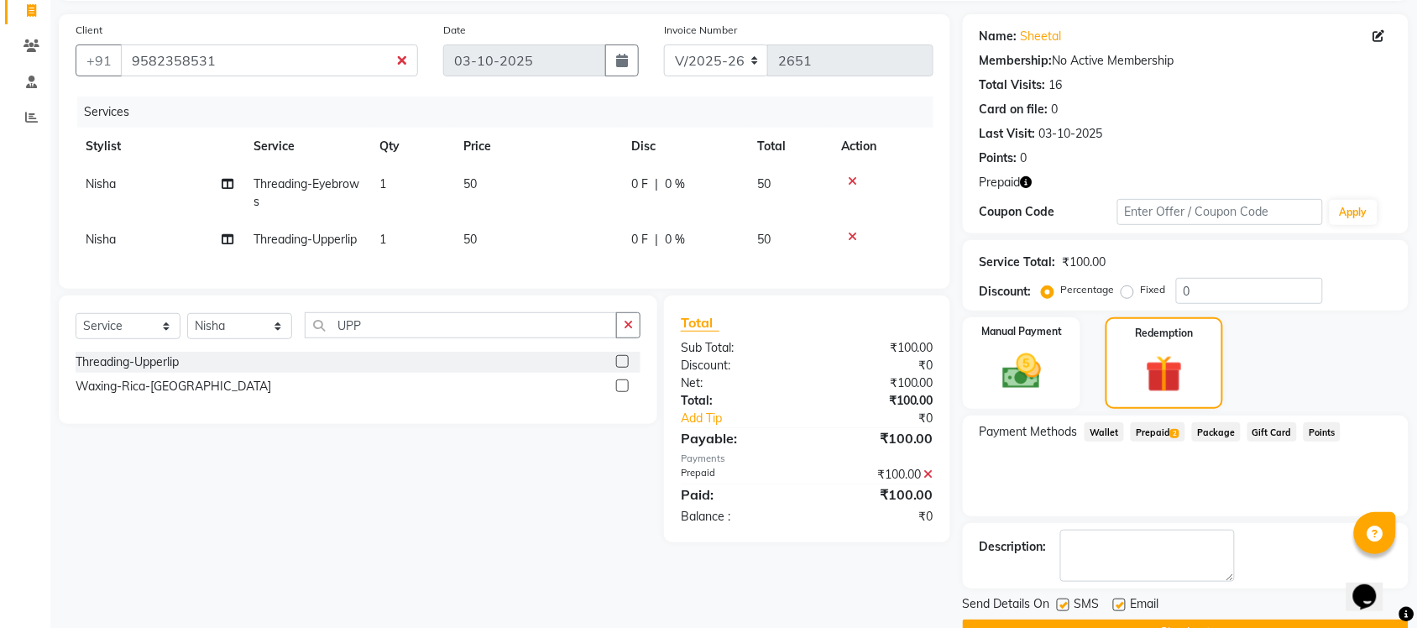
scroll to position [154, 0]
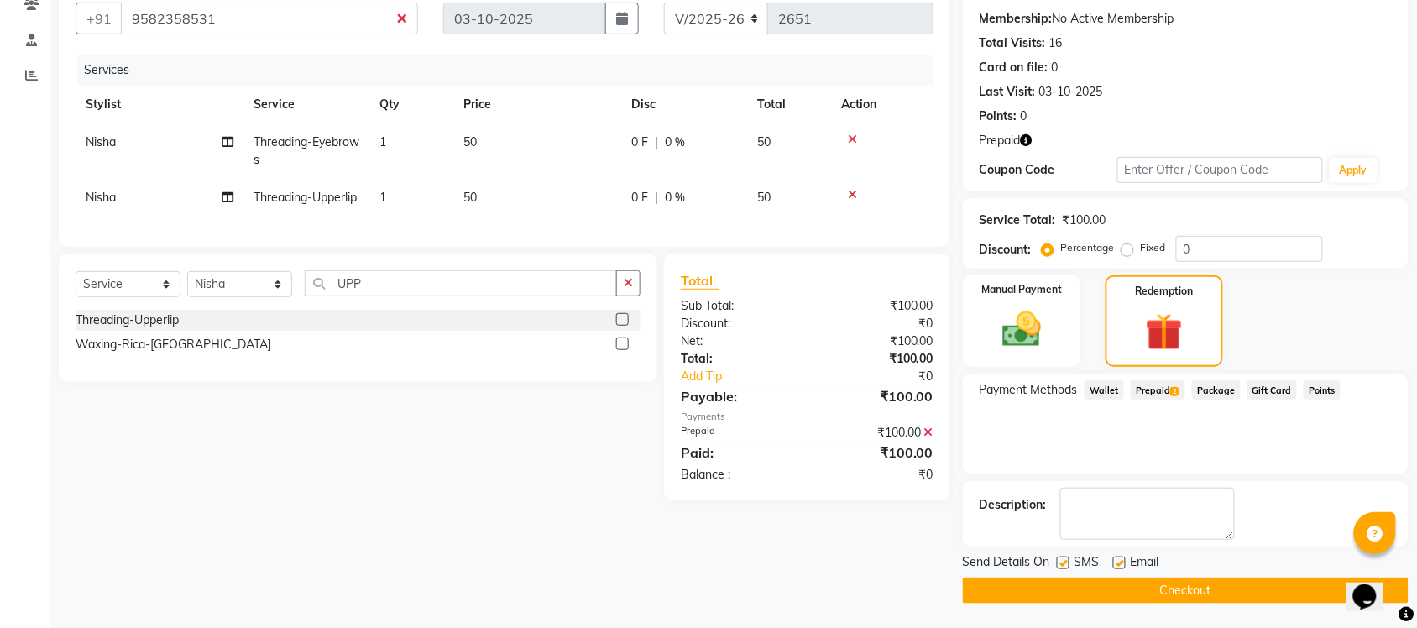
click at [1105, 588] on button "Checkout" at bounding box center [1186, 591] width 446 height 26
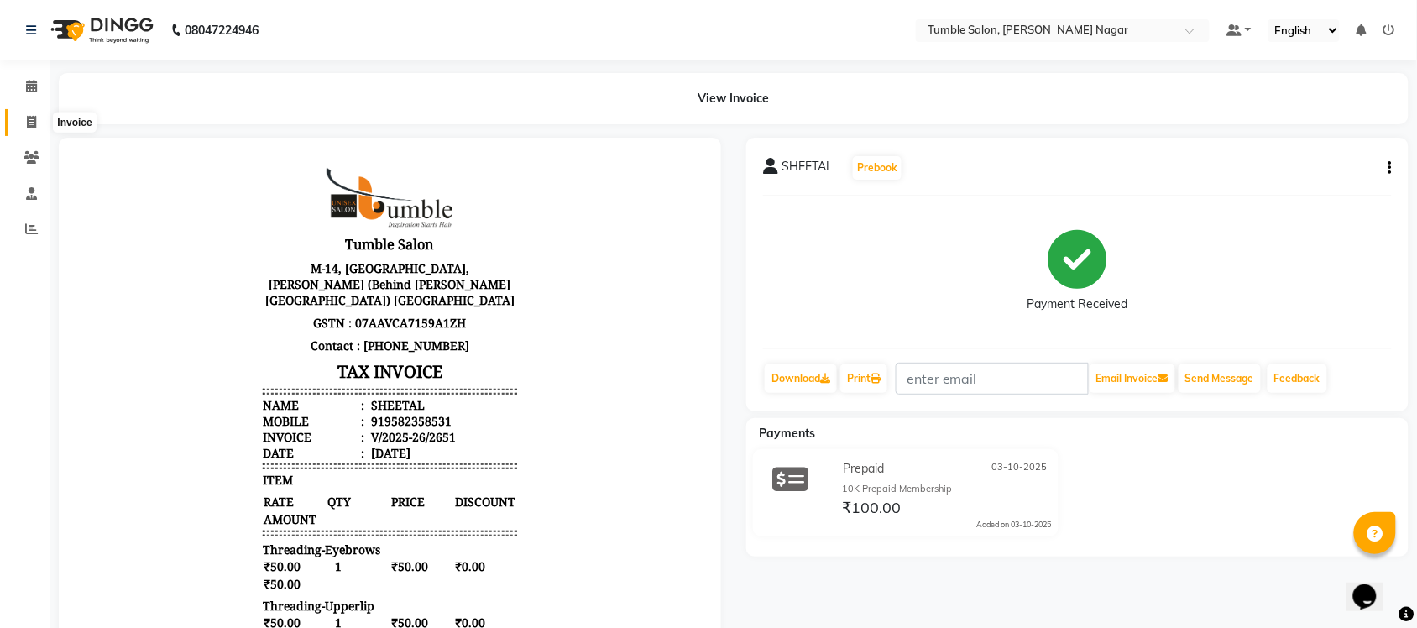
click at [38, 119] on span at bounding box center [31, 122] width 29 height 19
select select "service"
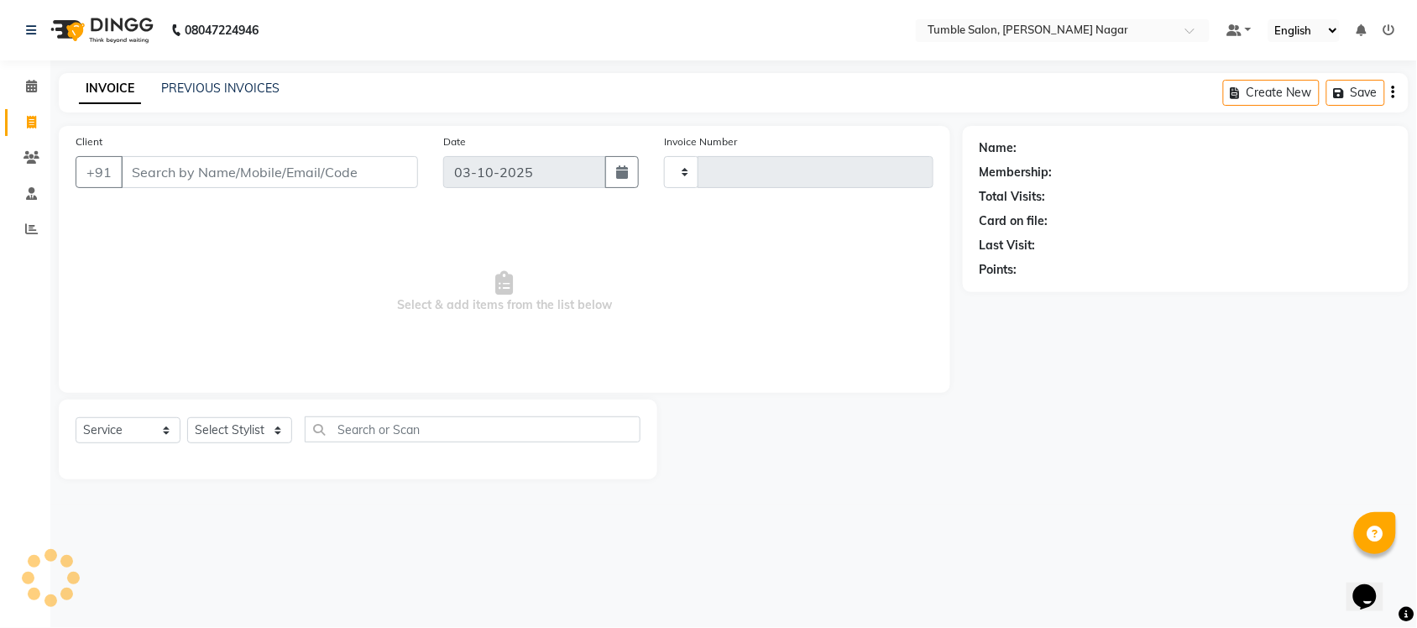
type input "2652"
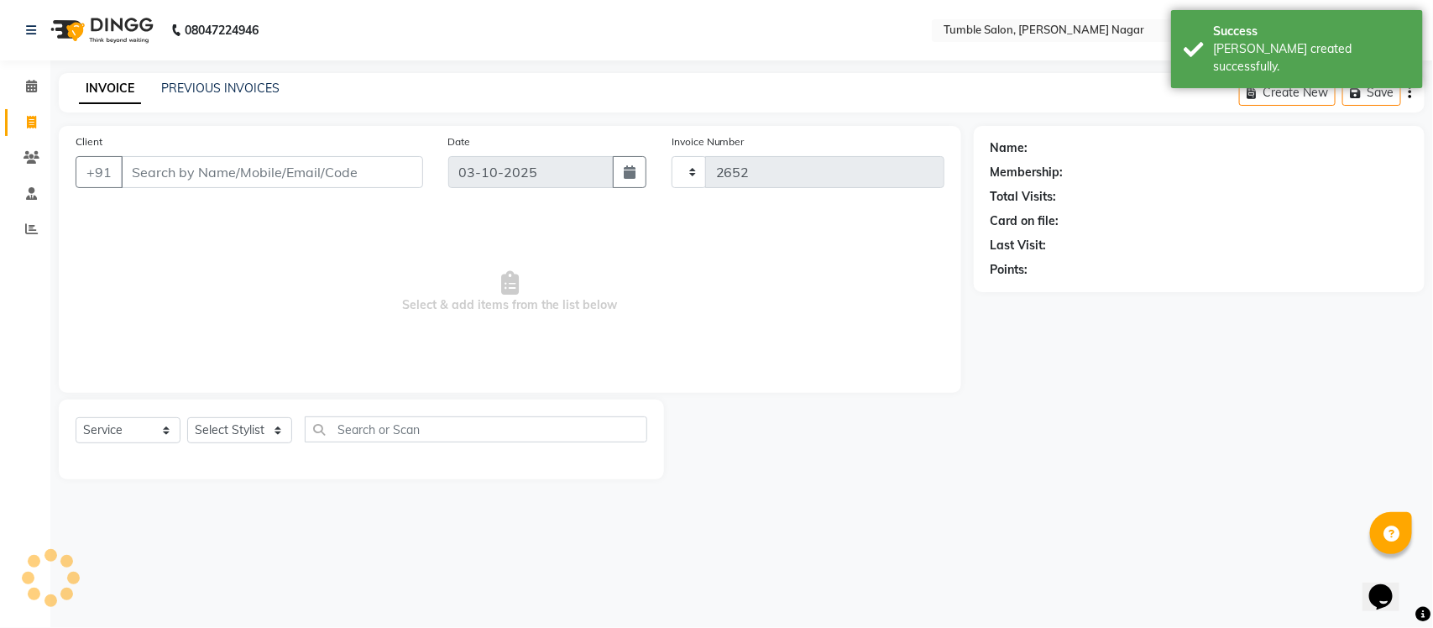
select select "8207"
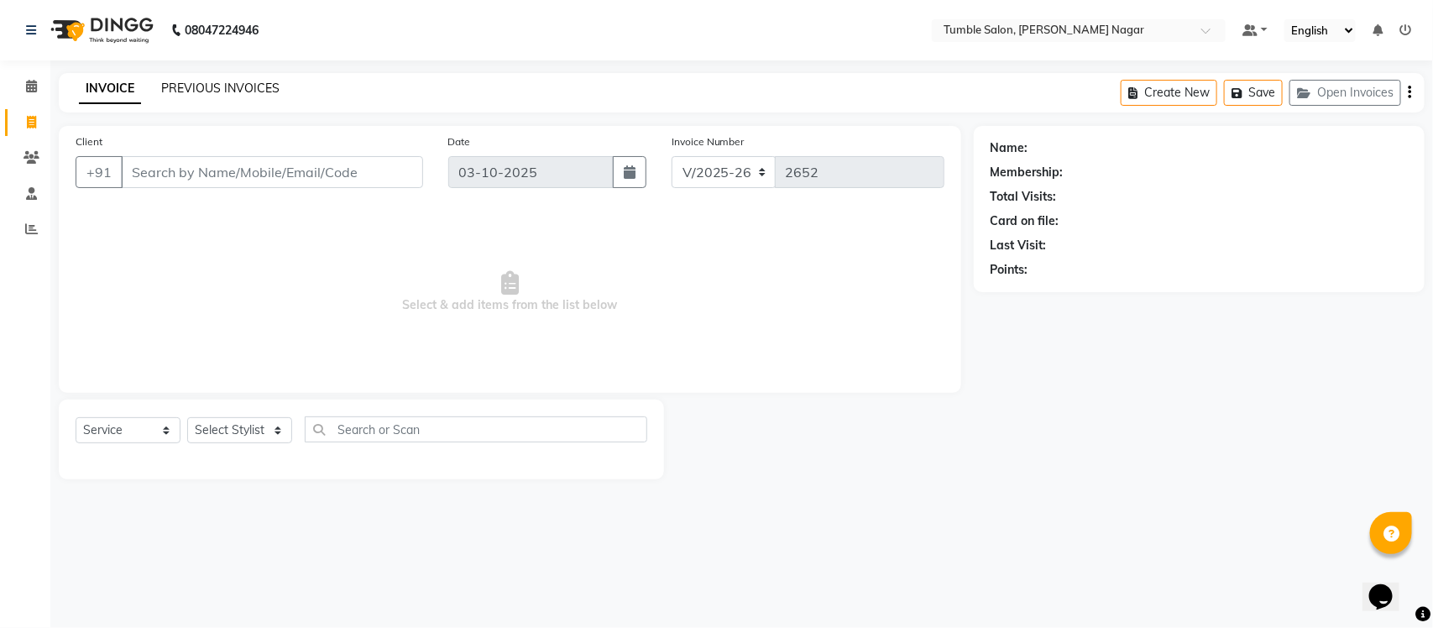
click at [249, 89] on link "PREVIOUS INVOICES" at bounding box center [220, 88] width 118 height 15
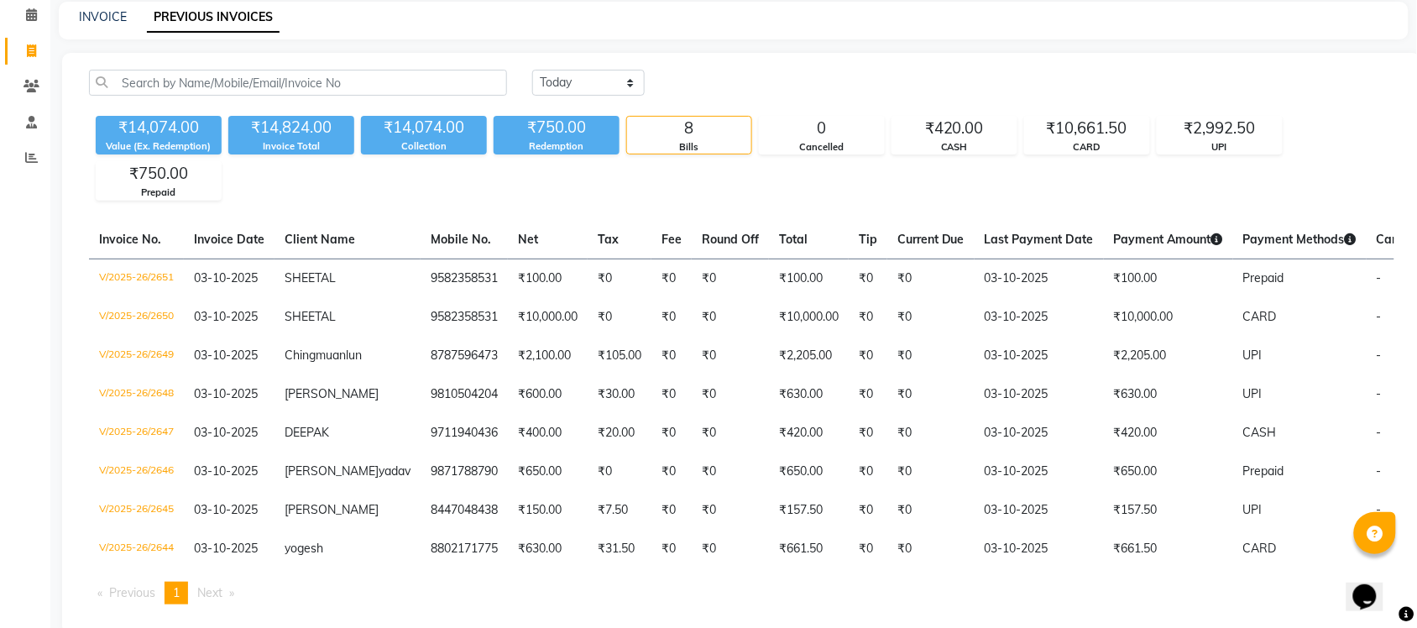
scroll to position [114, 0]
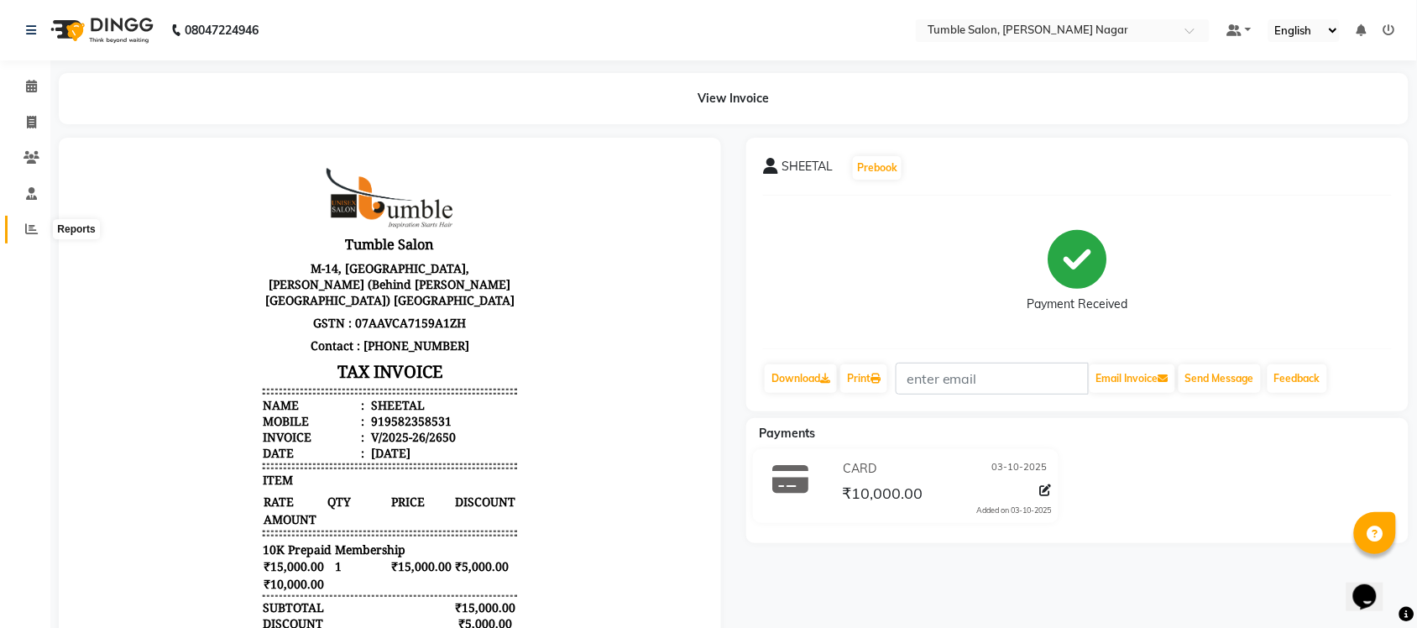
click at [29, 224] on icon at bounding box center [31, 229] width 13 height 13
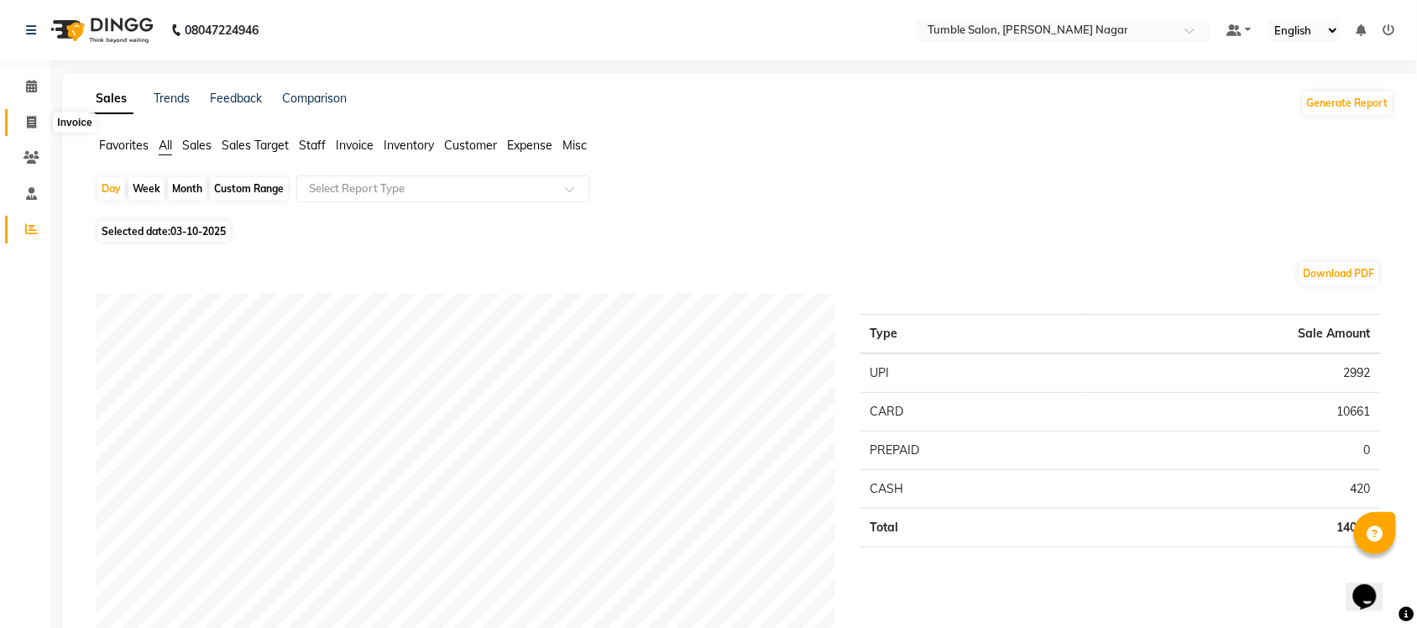
click at [27, 118] on icon at bounding box center [31, 122] width 9 height 13
select select "service"
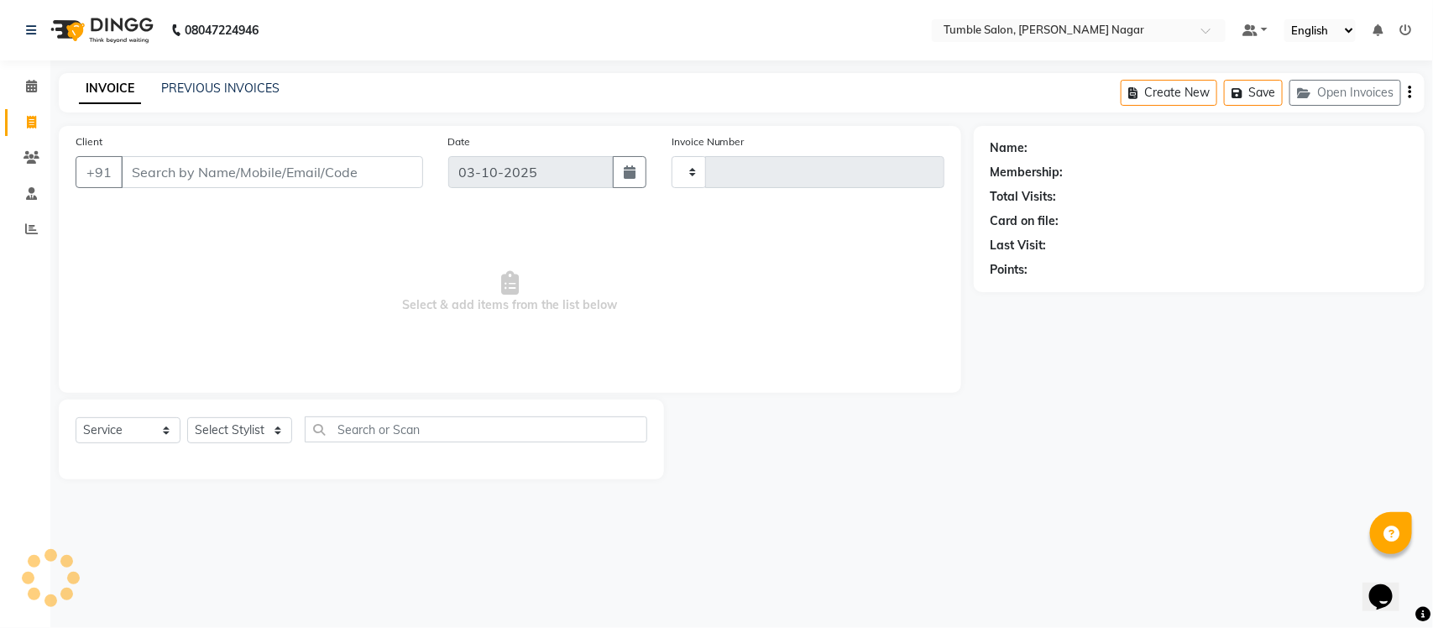
type input "2652"
select select "8207"
click at [204, 81] on link "PREVIOUS INVOICES" at bounding box center [220, 88] width 118 height 15
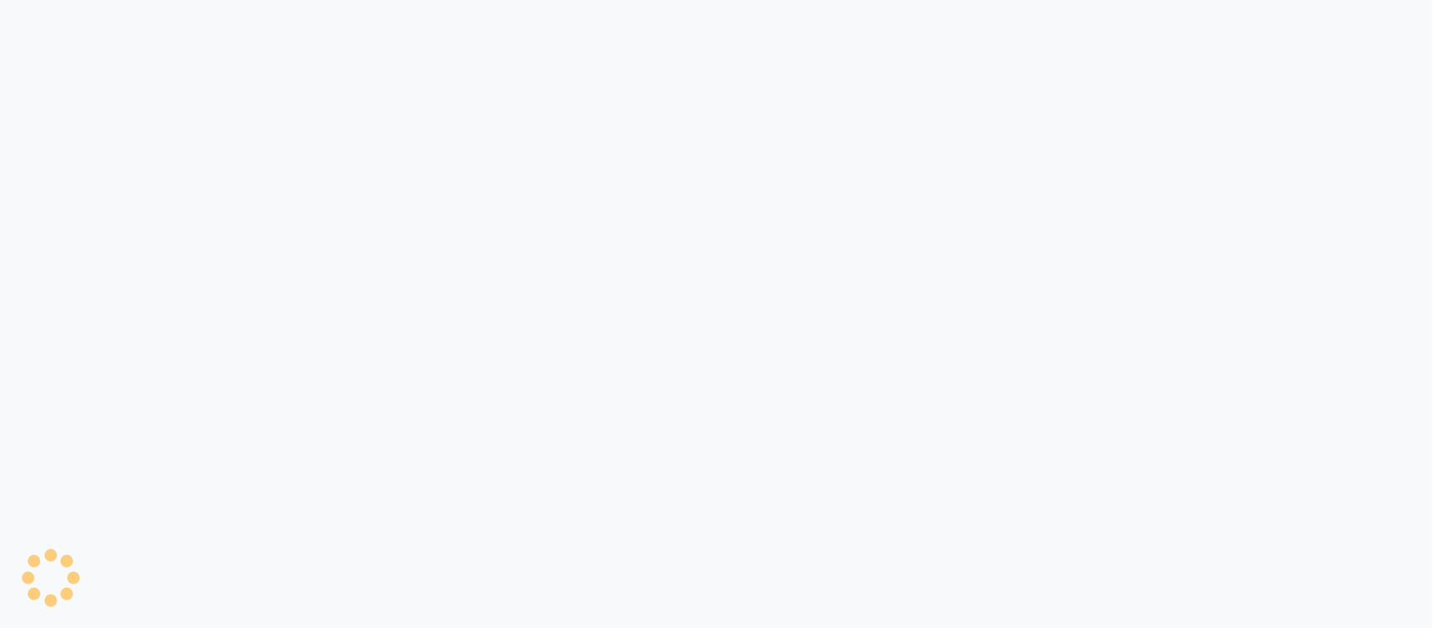
select select "8207"
select select "service"
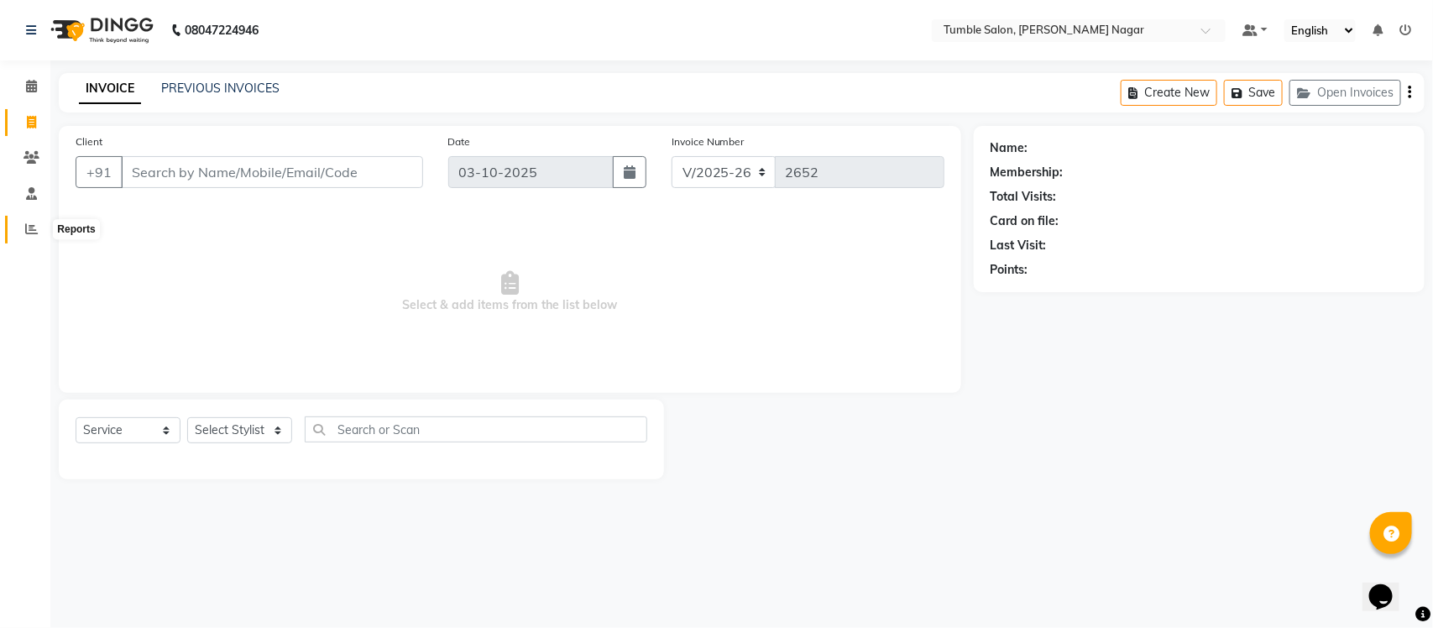
click at [29, 227] on icon at bounding box center [31, 229] width 13 height 13
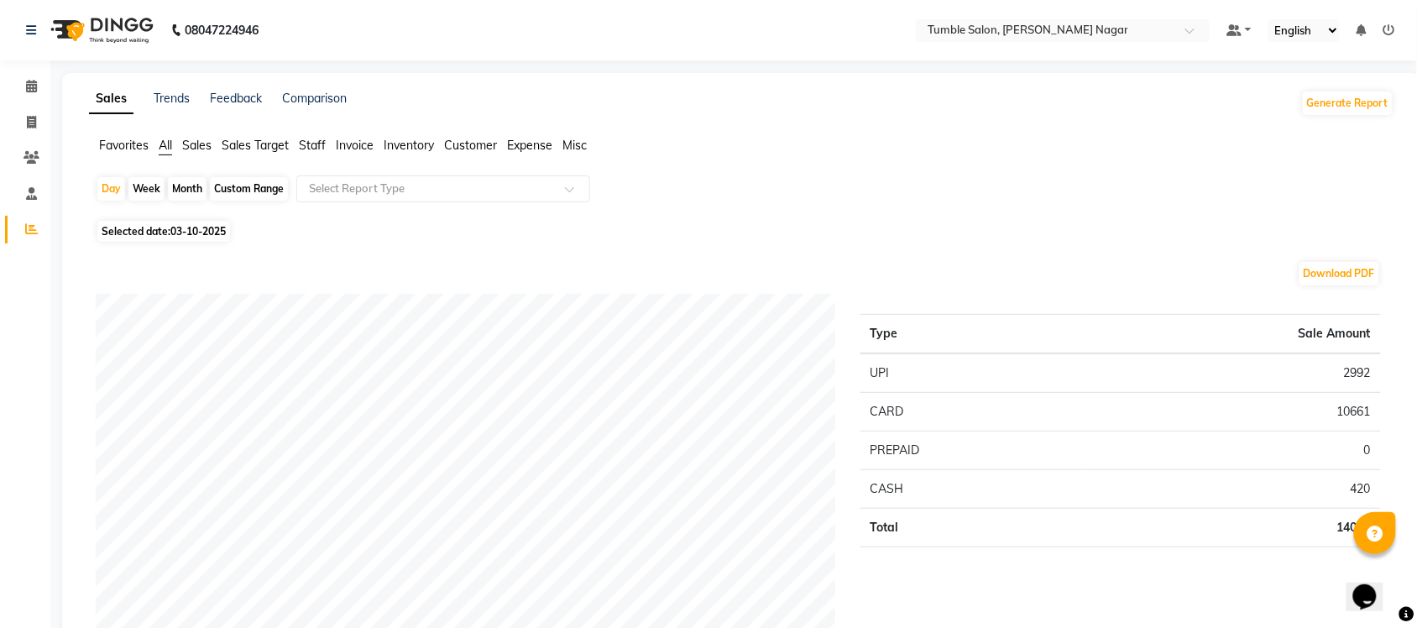
click at [198, 140] on span "Sales" at bounding box center [196, 145] width 29 height 15
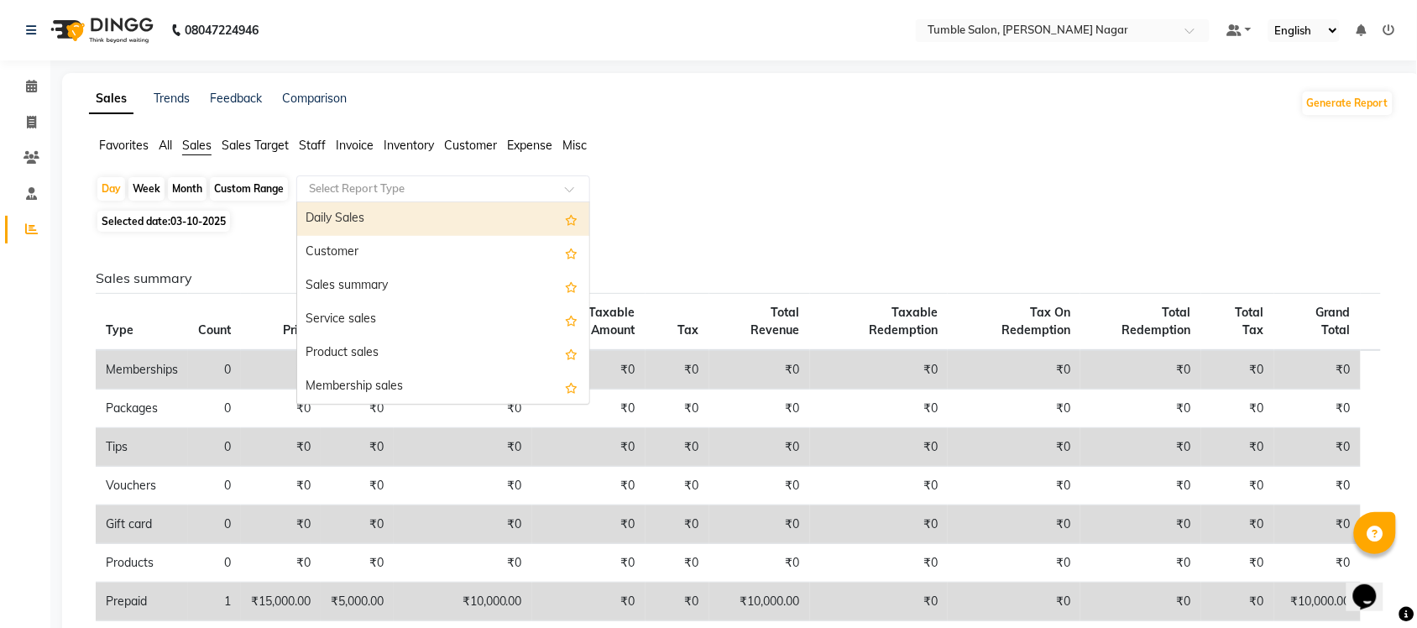
click at [569, 190] on span at bounding box center [575, 194] width 21 height 17
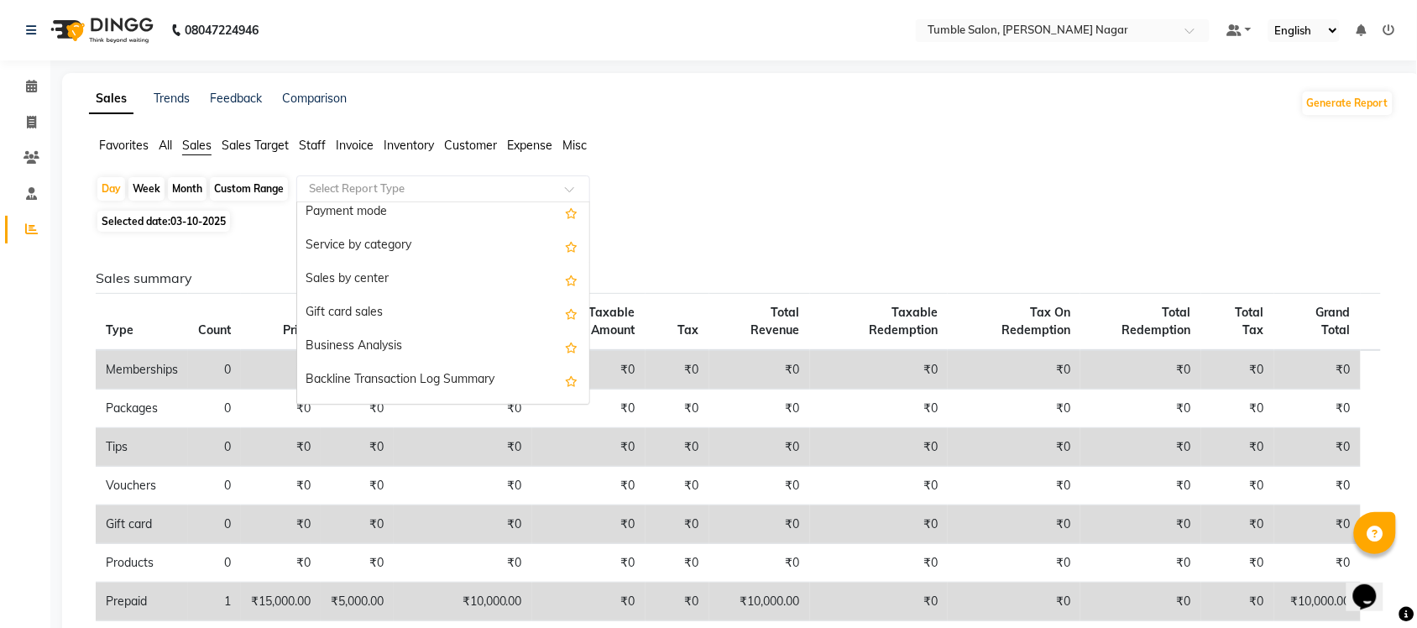
scroll to position [401, 0]
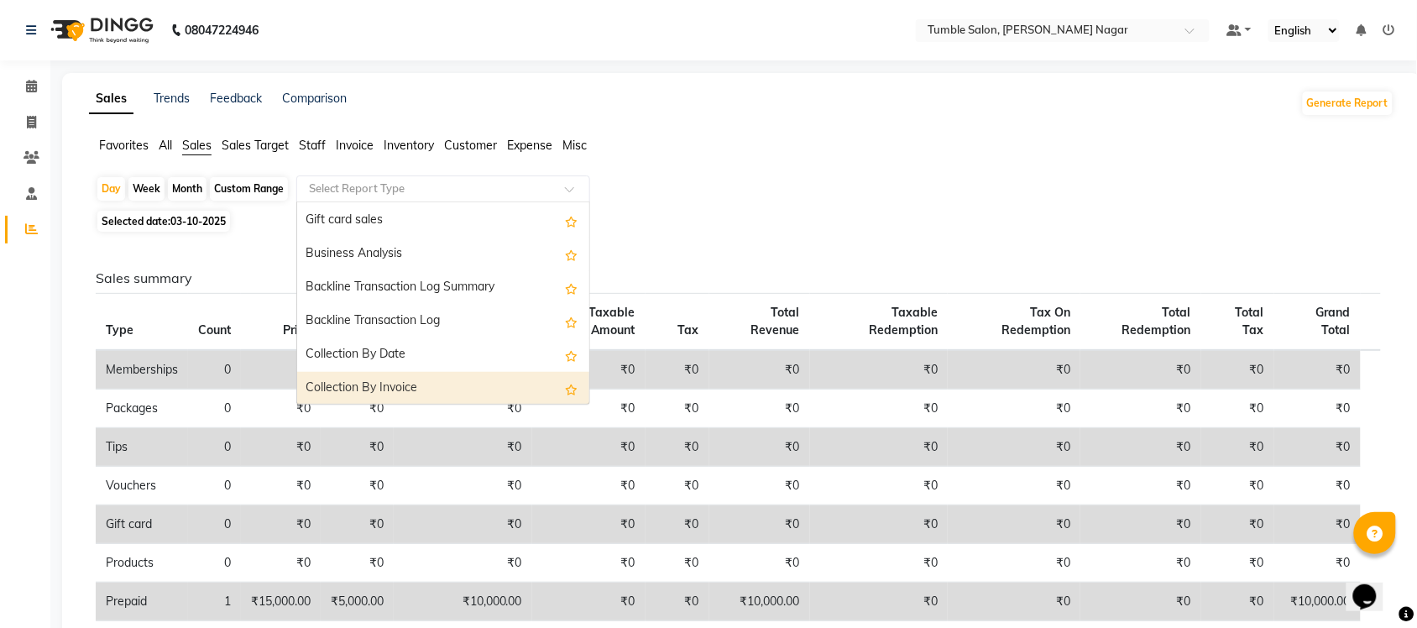
click at [466, 388] on div "Collection By Invoice" at bounding box center [443, 389] width 292 height 34
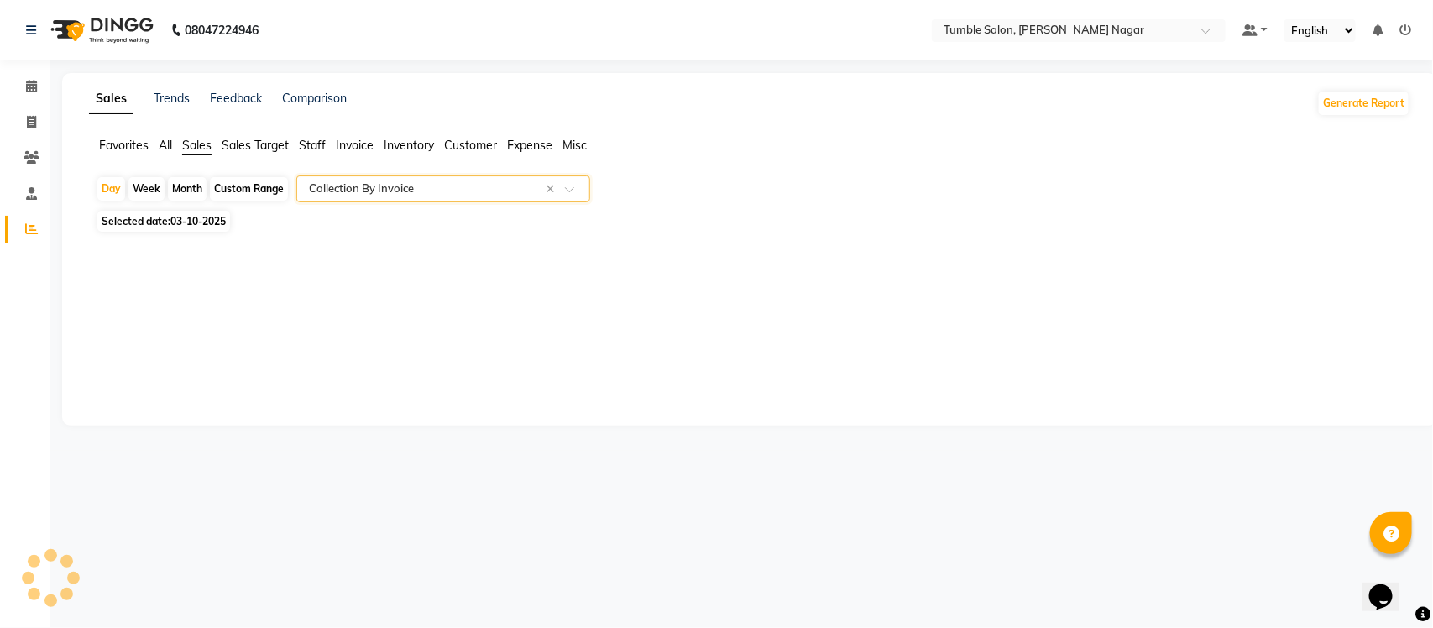
select select "full_report"
select select "csv"
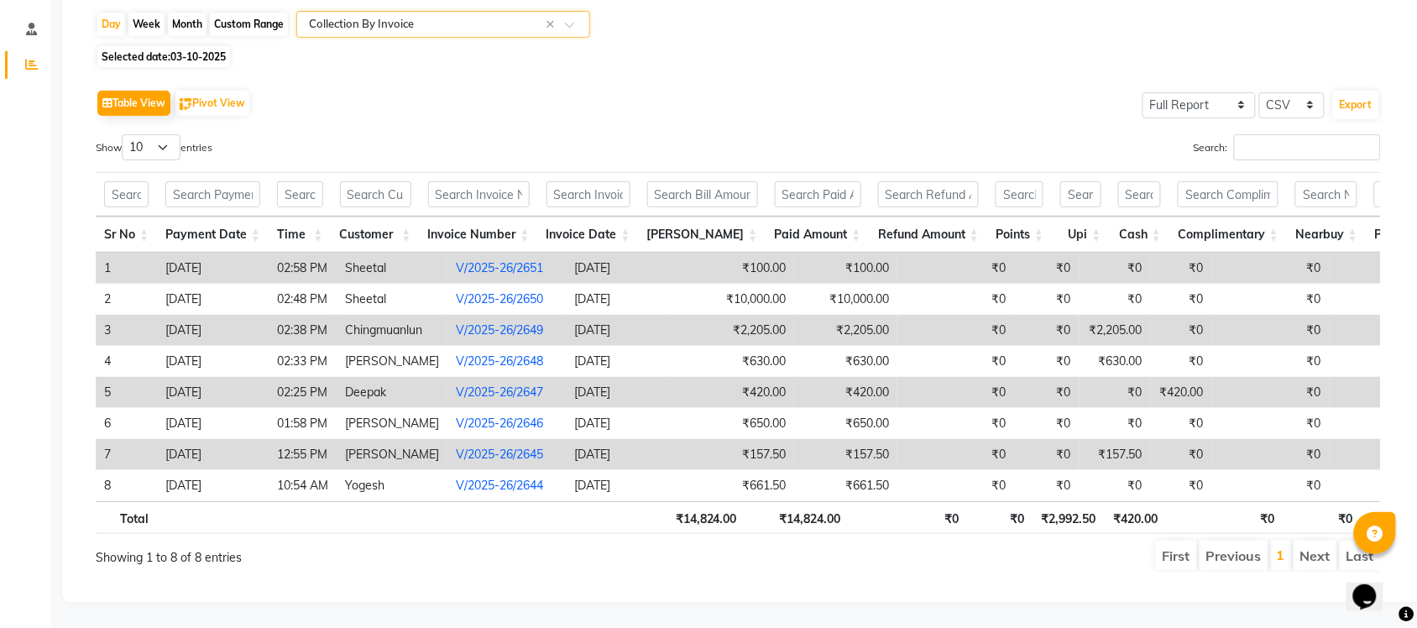
scroll to position [0, 0]
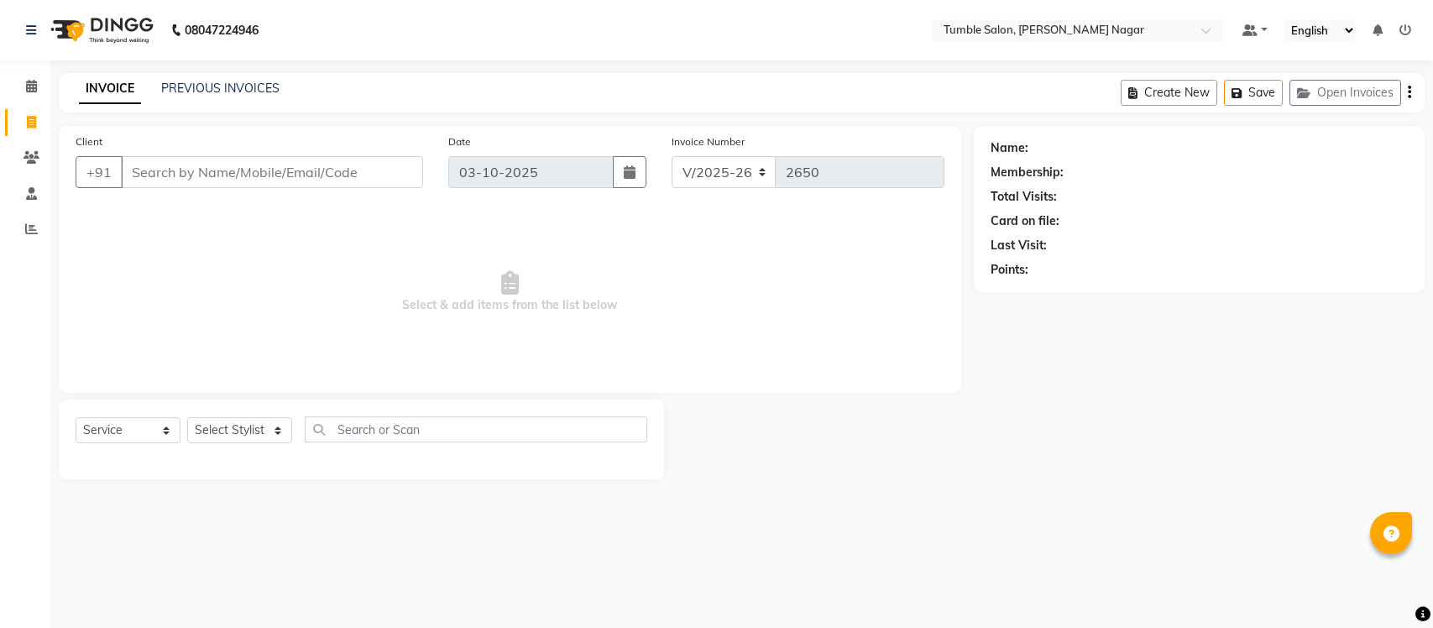
select select "8207"
select select "service"
click at [23, 227] on span at bounding box center [31, 229] width 29 height 19
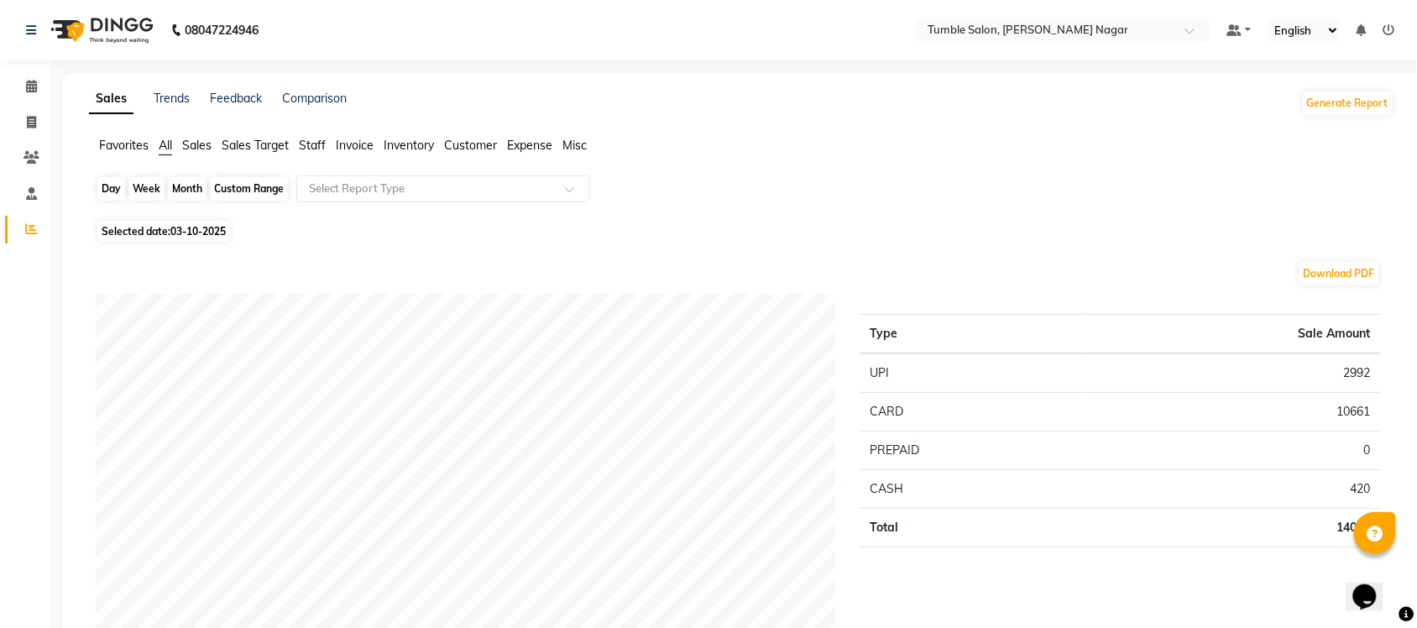
click at [107, 186] on div "Day" at bounding box center [111, 189] width 28 height 24
select select "10"
select select "2025"
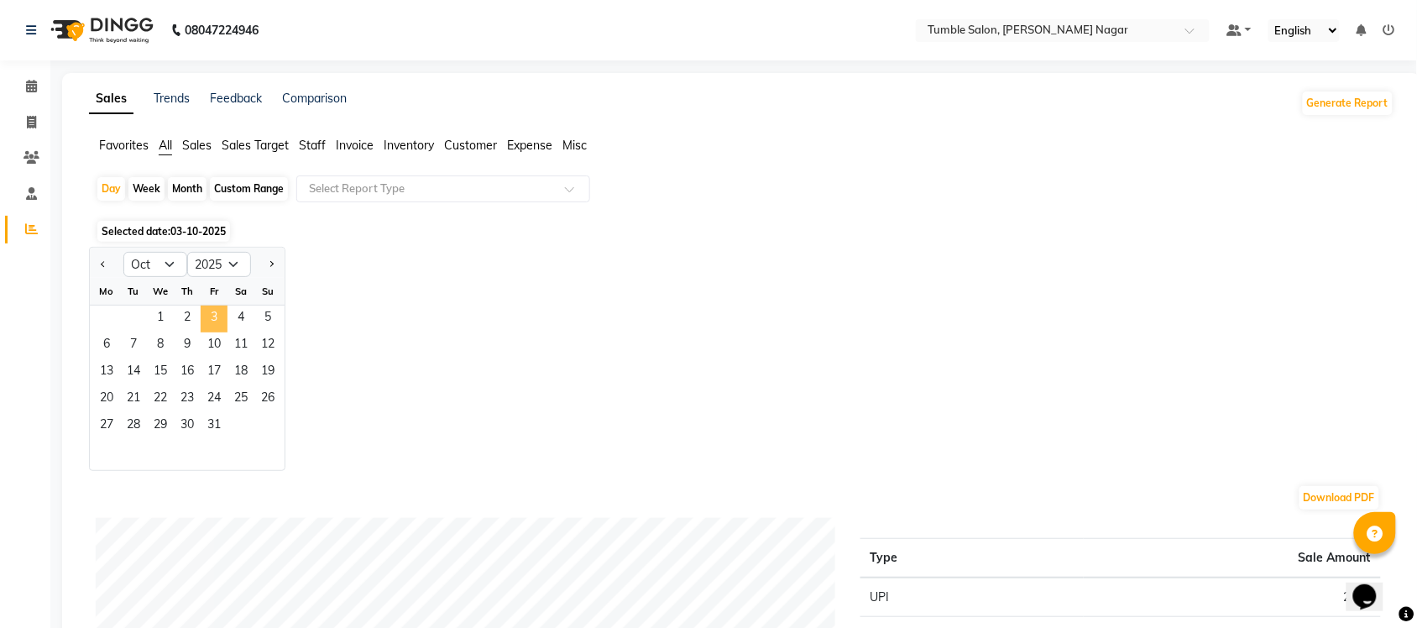
click at [207, 321] on span "3" at bounding box center [214, 319] width 27 height 27
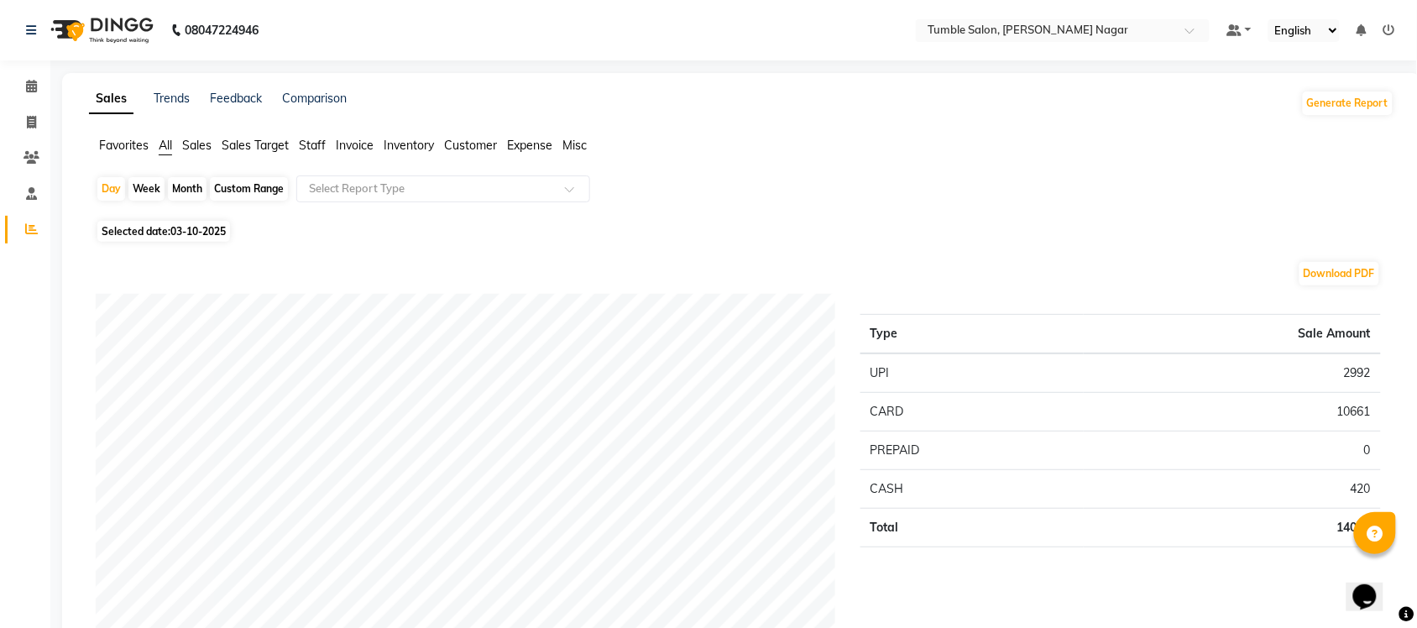
click at [202, 144] on span "Sales" at bounding box center [196, 145] width 29 height 15
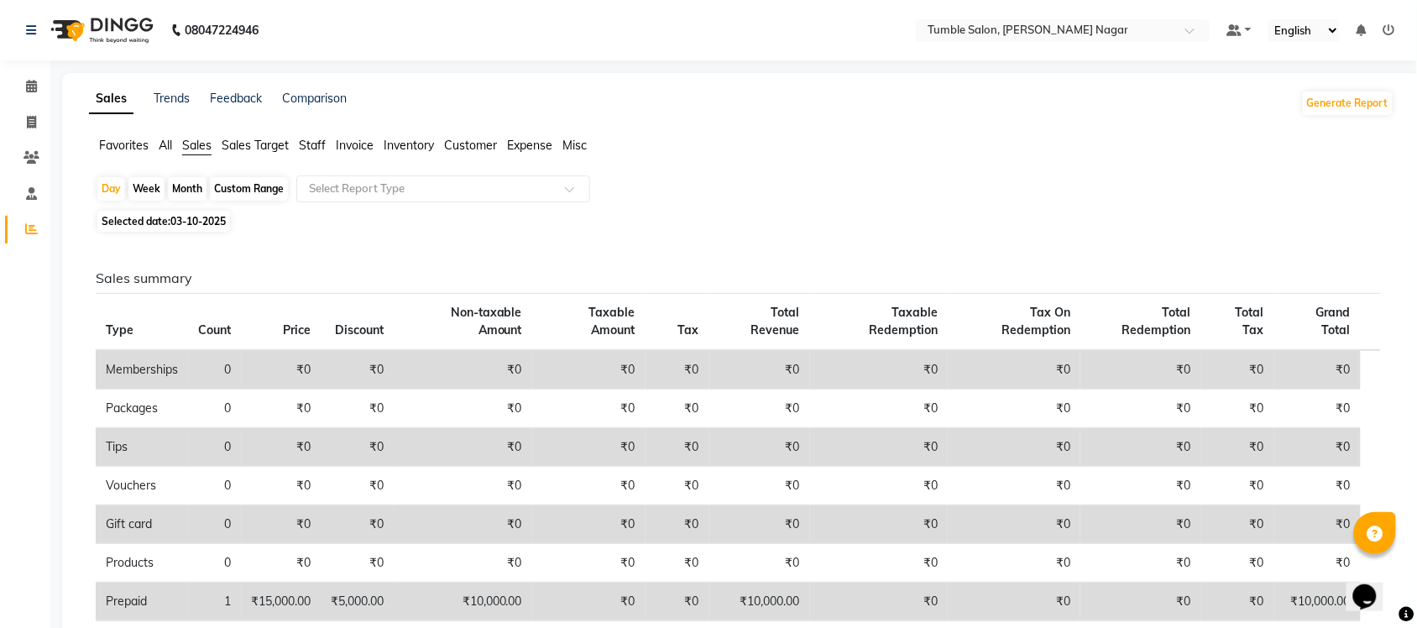
click at [308, 144] on span "Staff" at bounding box center [312, 145] width 27 height 15
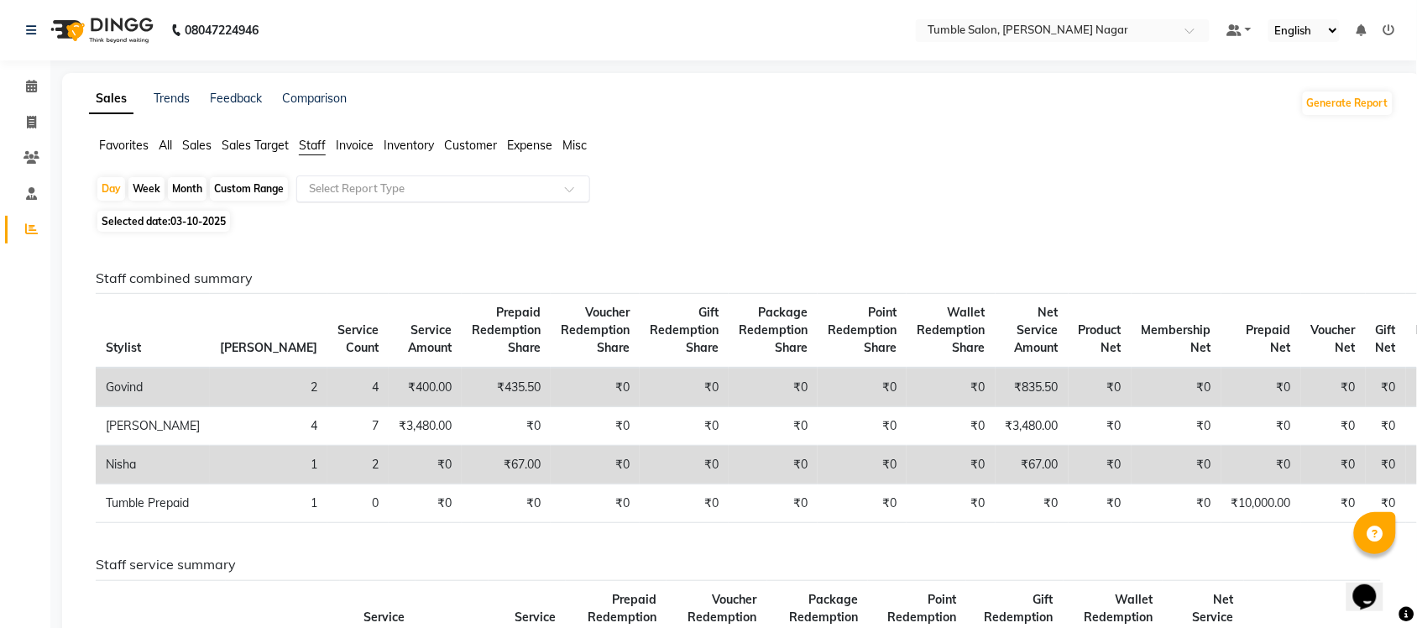
click at [573, 189] on span at bounding box center [575, 194] width 21 height 17
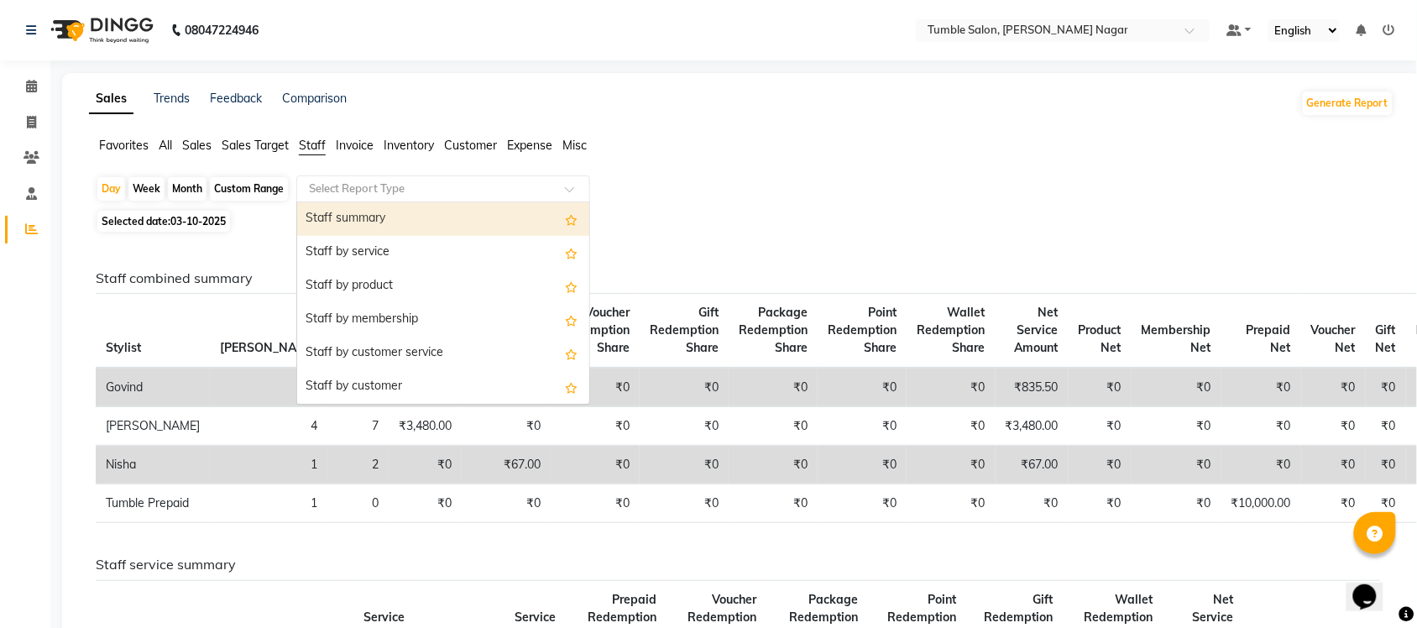
click at [438, 223] on div "Staff summary" at bounding box center [443, 219] width 292 height 34
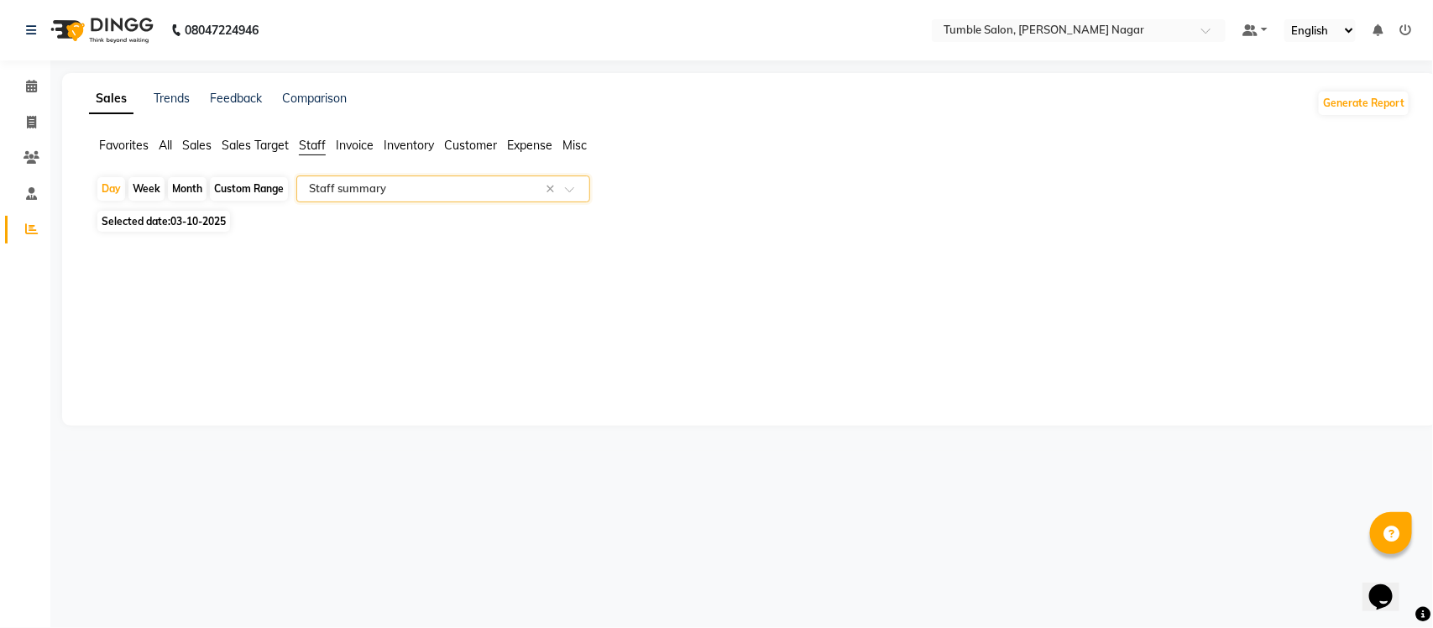
select select "full_report"
select select "csv"
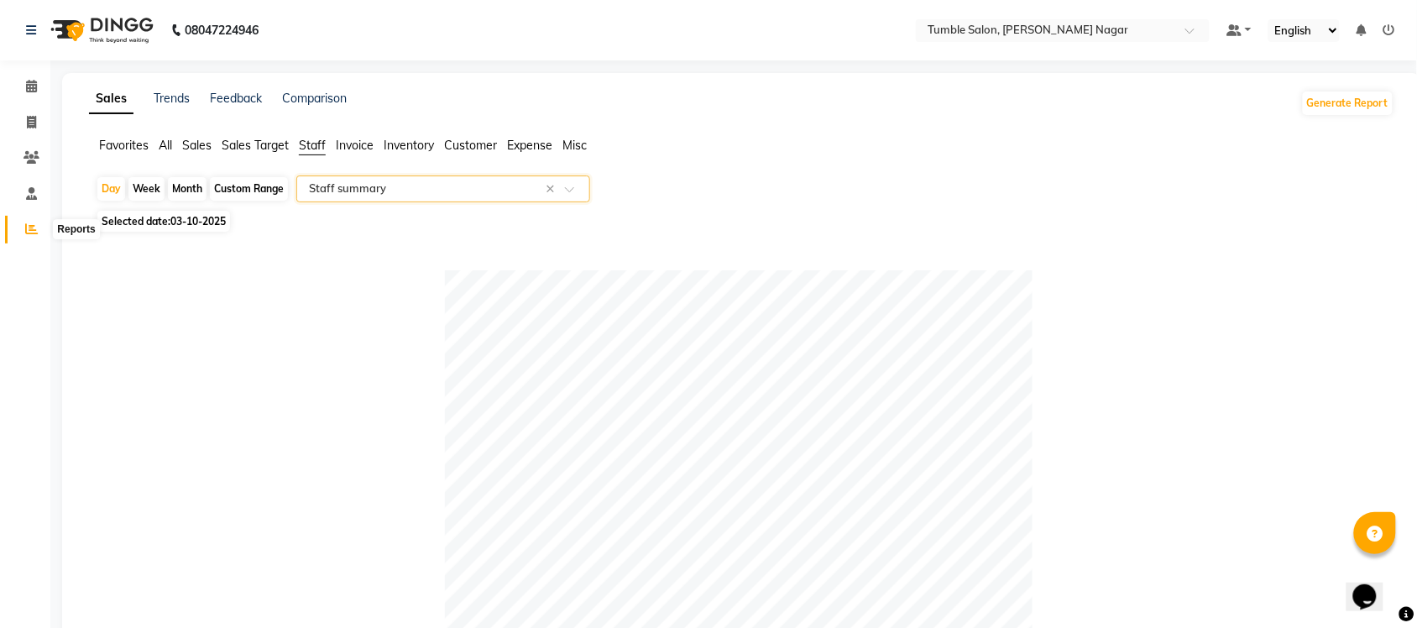
click at [30, 232] on icon at bounding box center [31, 229] width 13 height 13
click at [202, 147] on span "Sales" at bounding box center [196, 145] width 29 height 15
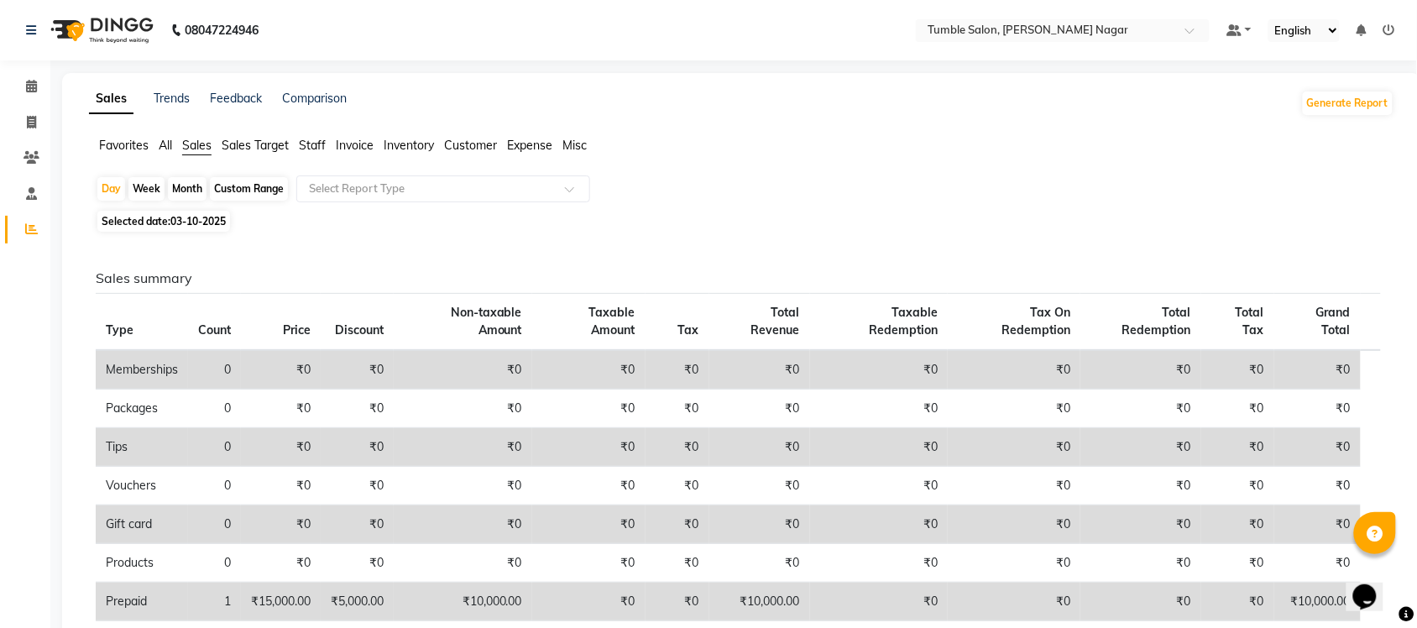
click at [187, 185] on div "Month" at bounding box center [187, 189] width 39 height 24
select select "10"
select select "2025"
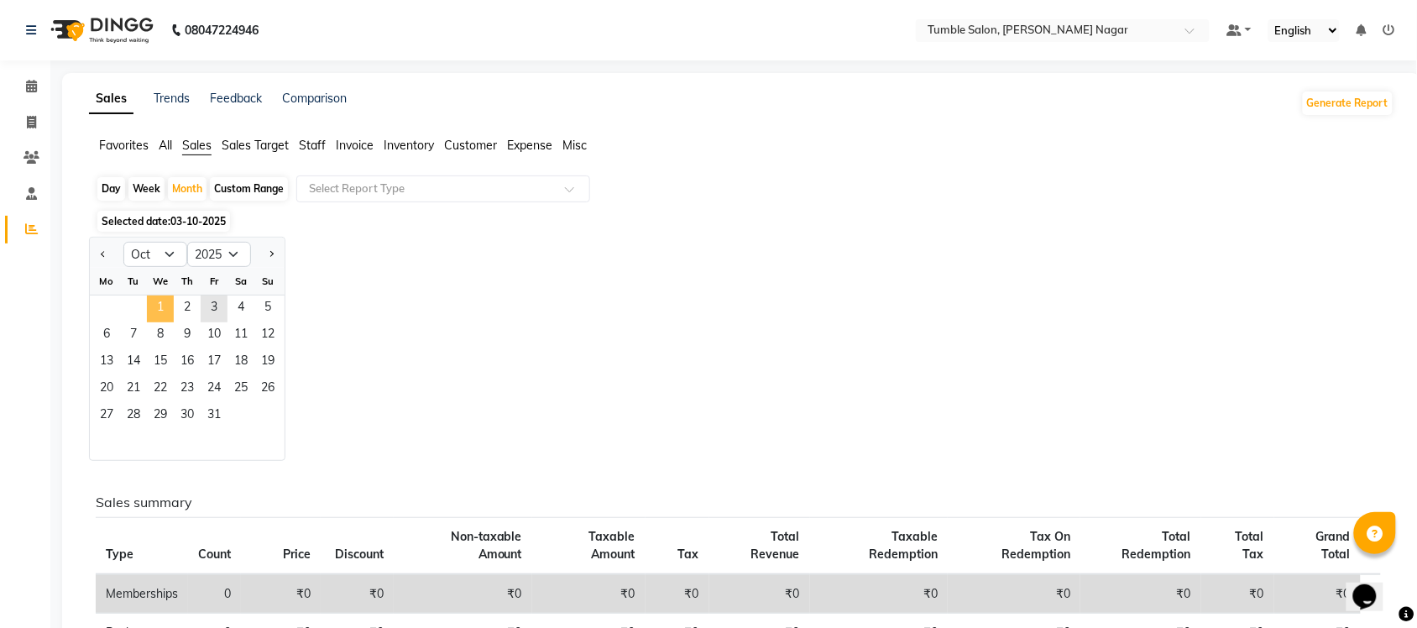
click at [160, 307] on span "1" at bounding box center [160, 309] width 27 height 27
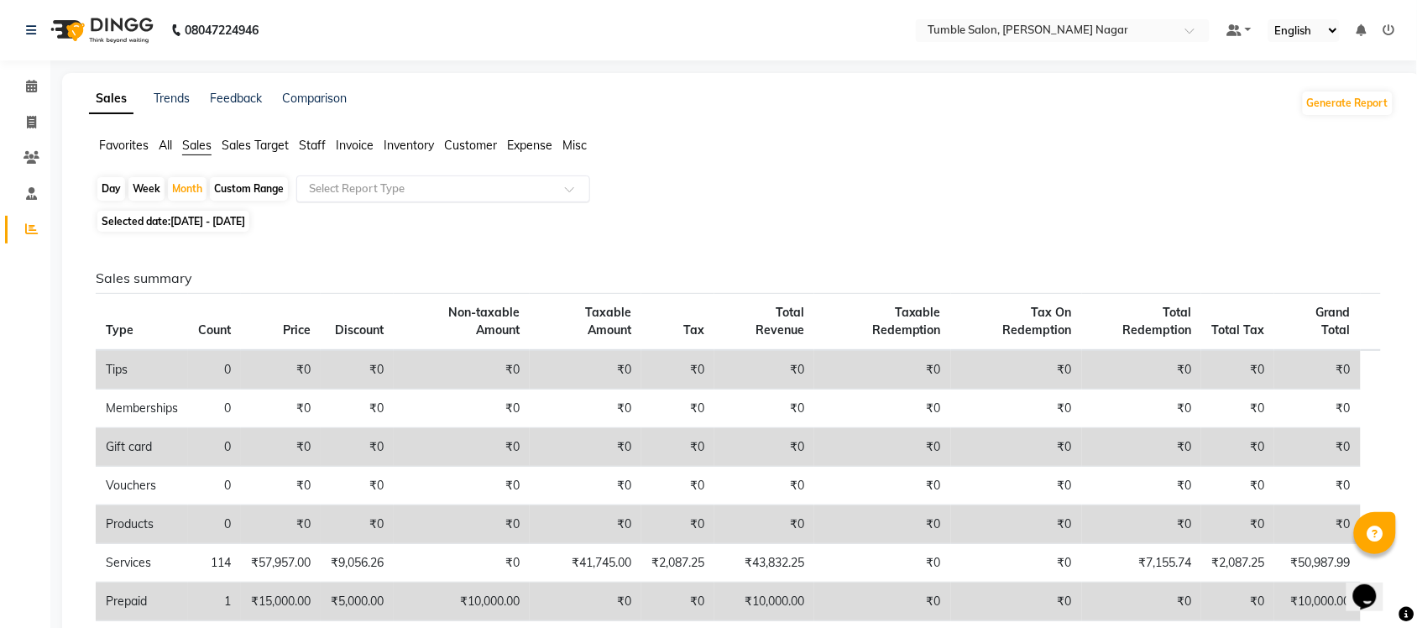
click at [572, 194] on span at bounding box center [575, 194] width 21 height 17
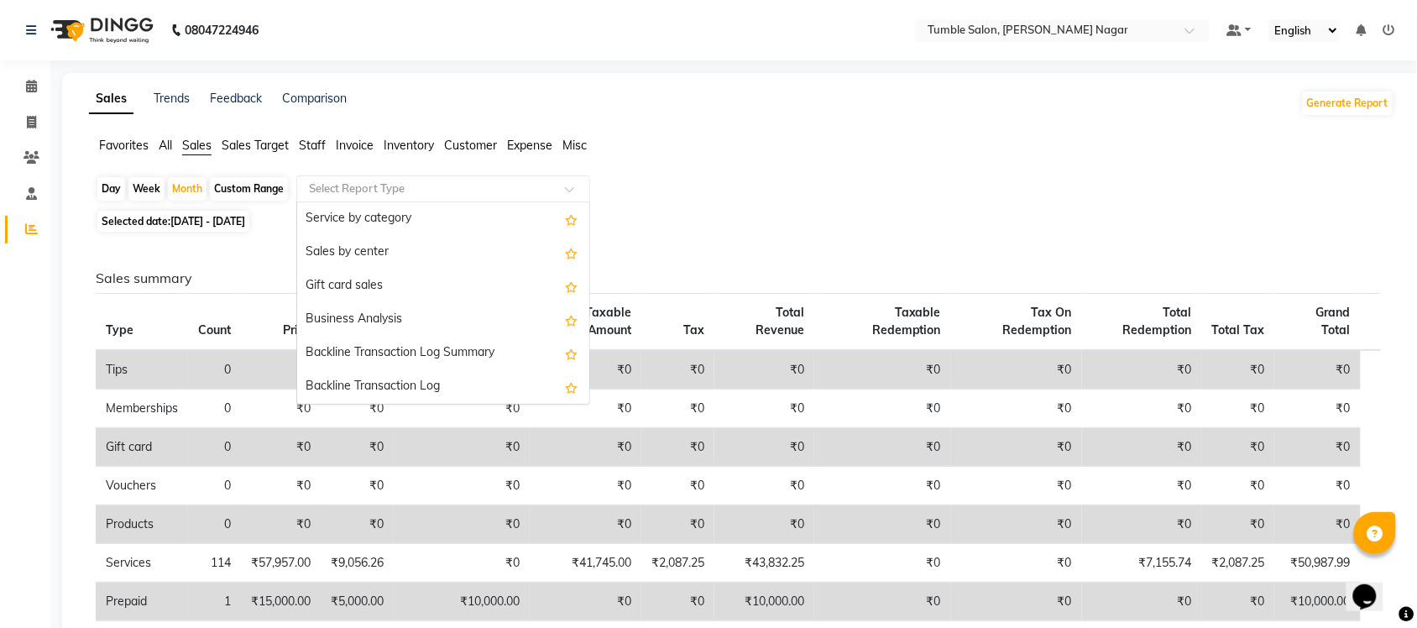
scroll to position [401, 0]
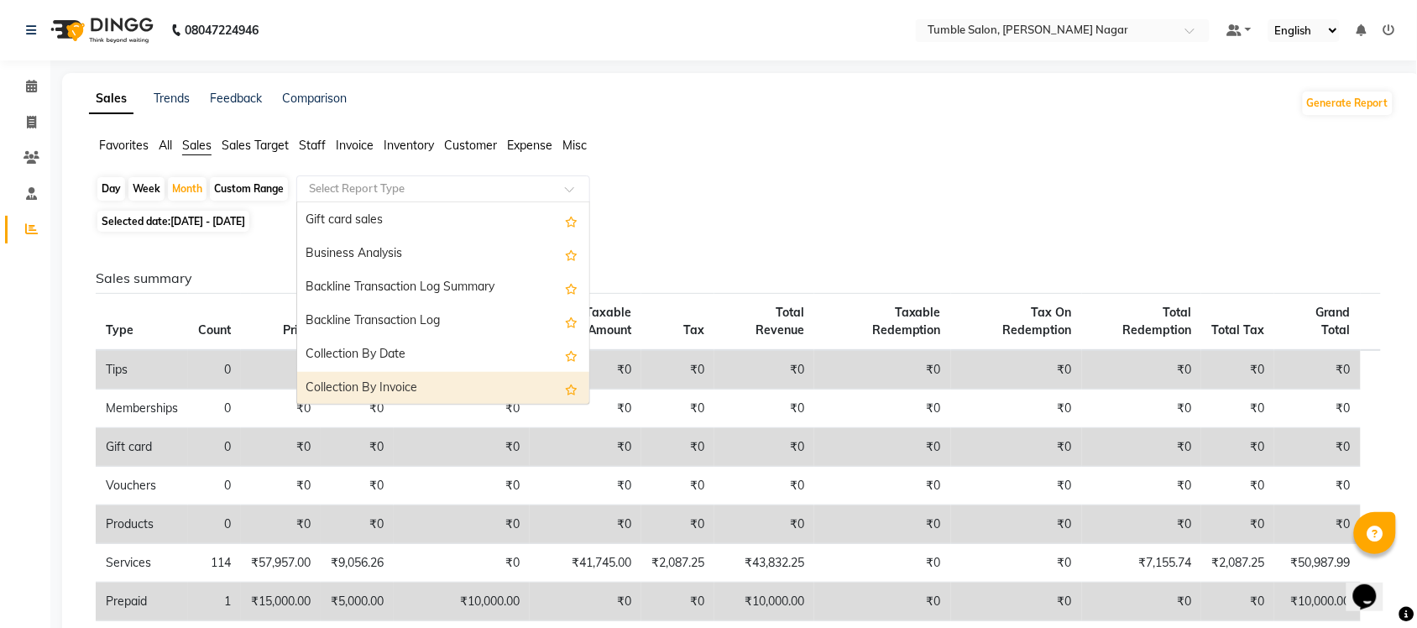
click at [434, 385] on div "Collection By Invoice" at bounding box center [443, 389] width 292 height 34
select select "full_report"
select select "csv"
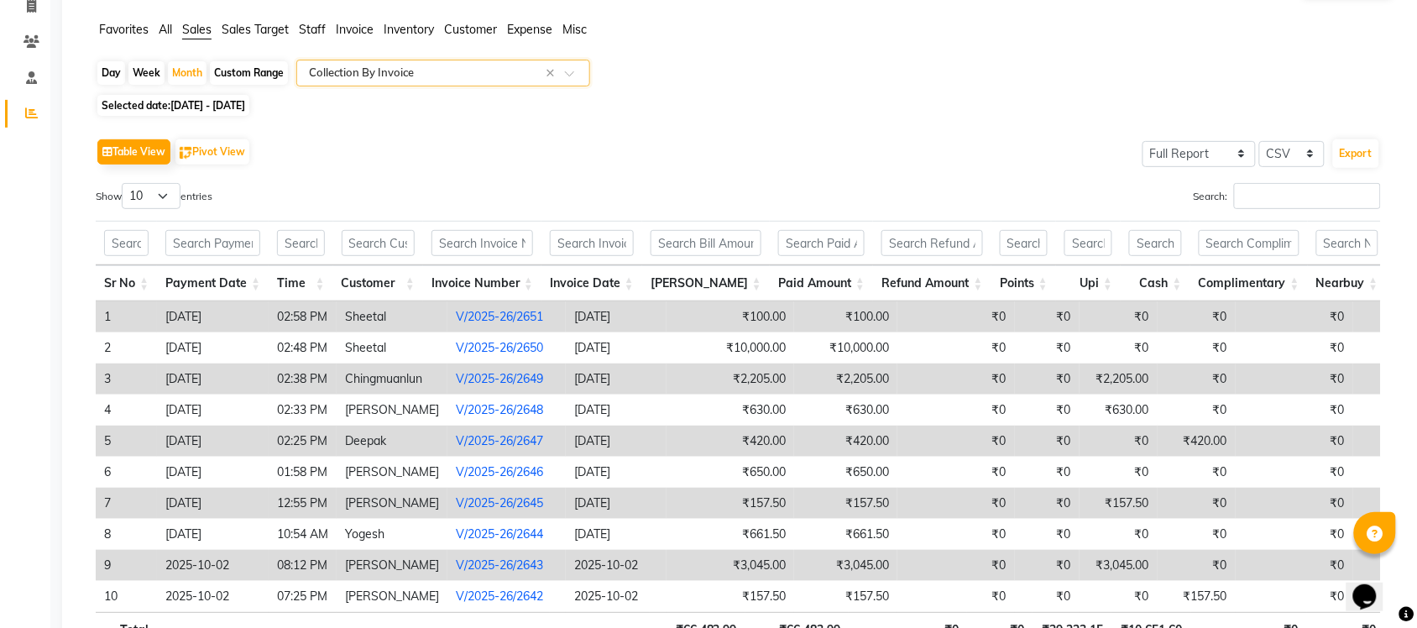
scroll to position [0, 0]
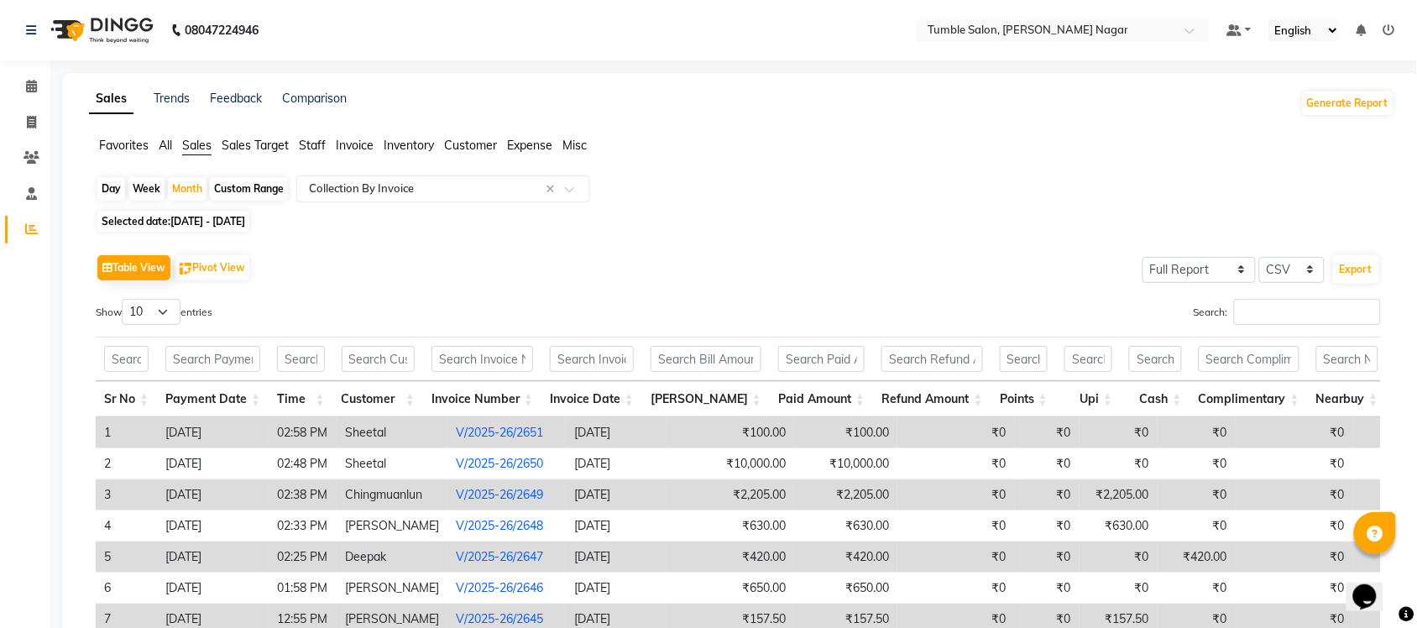
click at [194, 147] on span "Sales" at bounding box center [196, 145] width 29 height 15
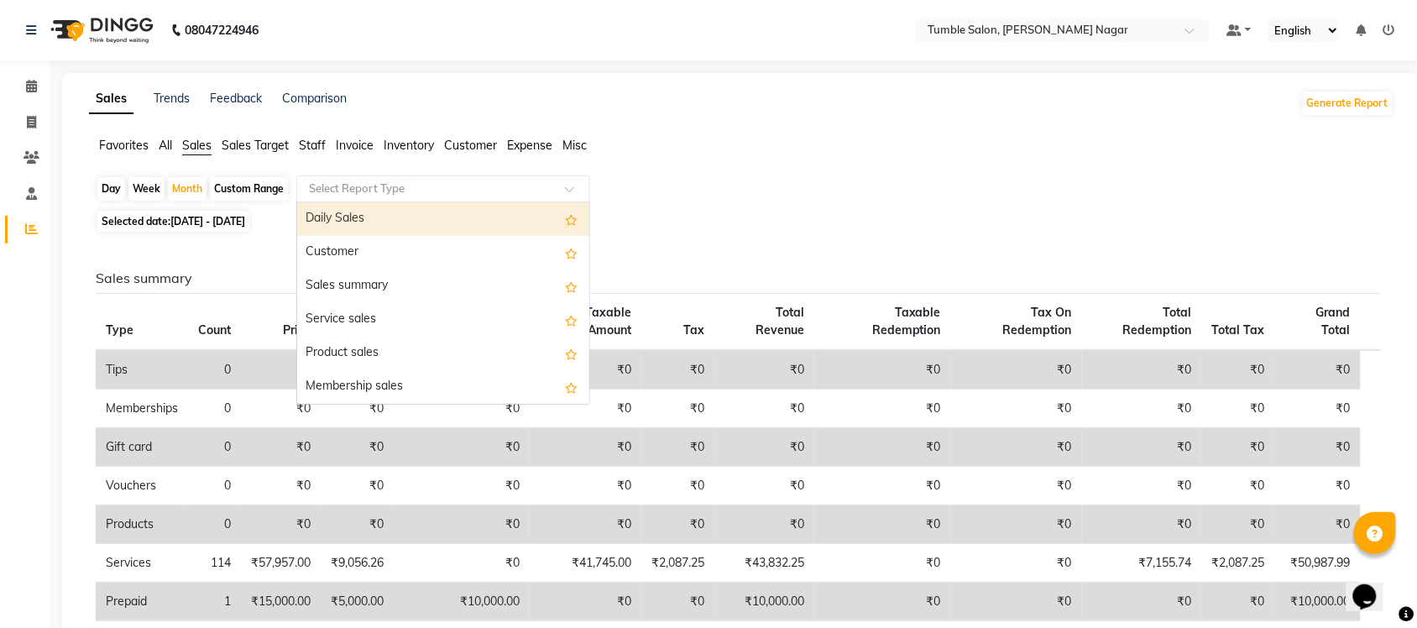
click at [574, 190] on span at bounding box center [575, 194] width 21 height 17
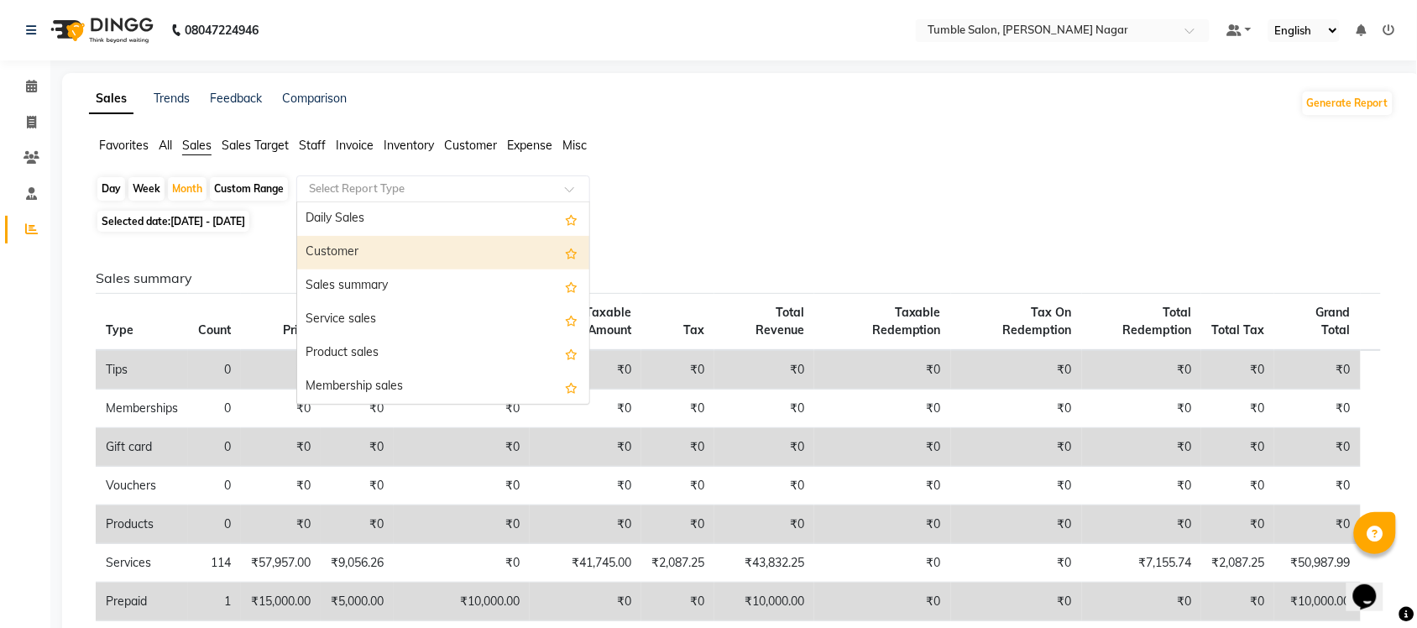
scroll to position [401, 0]
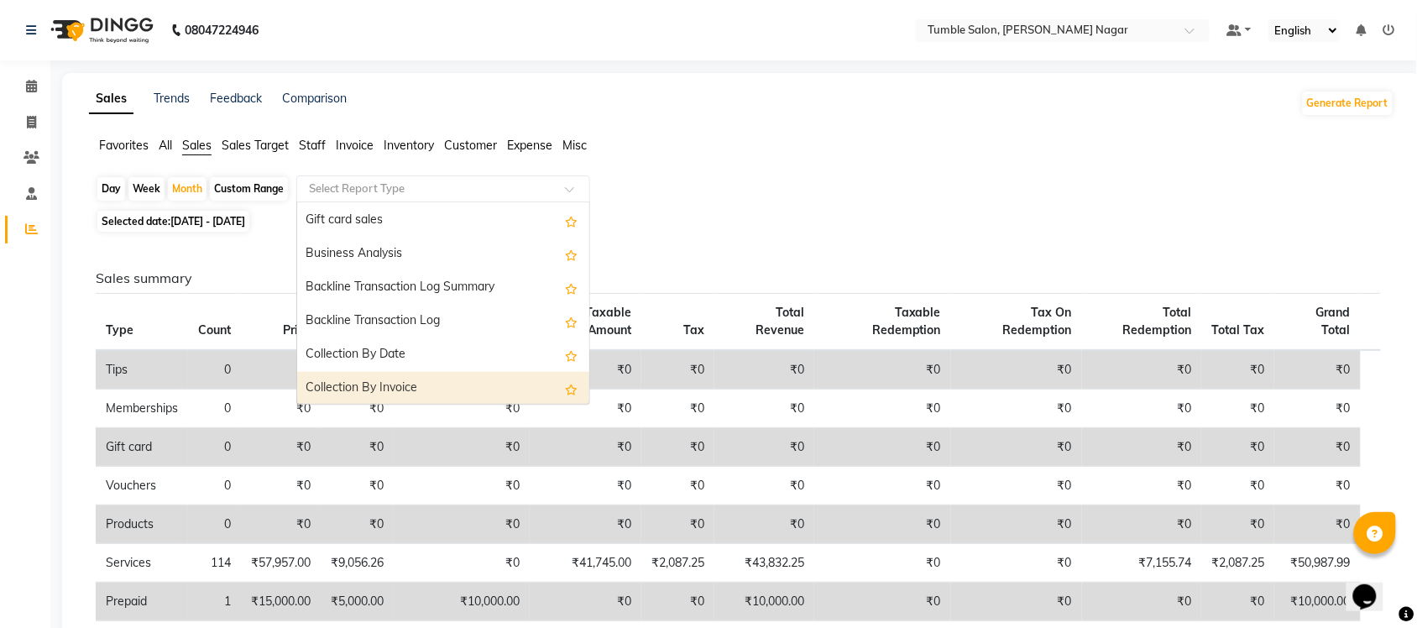
click at [443, 382] on div "Collection By Invoice" at bounding box center [443, 389] width 292 height 34
select select "full_report"
select select "csv"
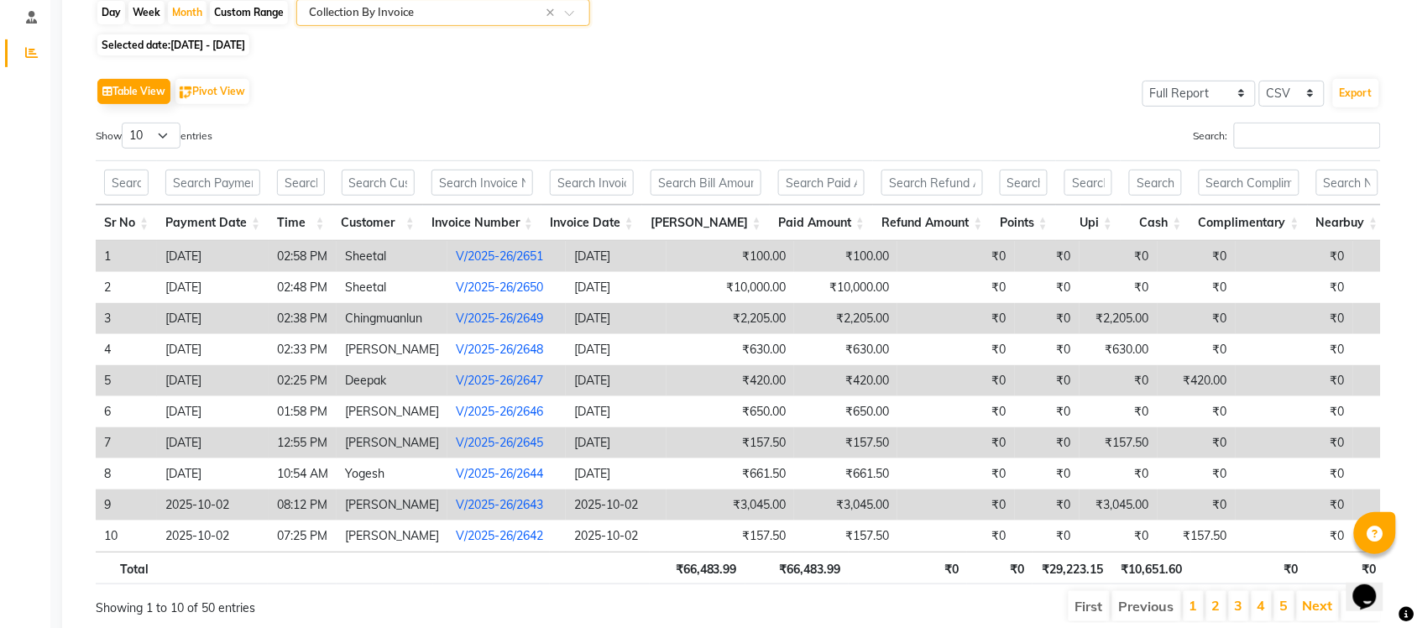
scroll to position [260, 0]
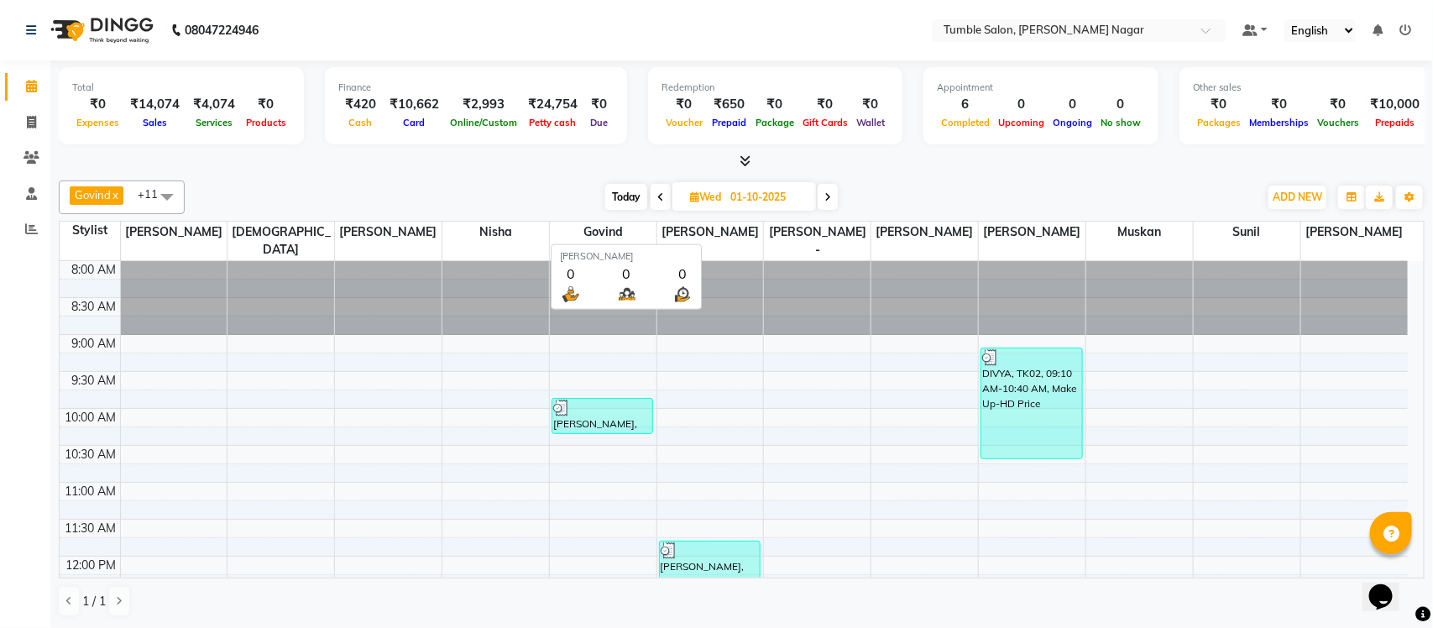
scroll to position [449, 0]
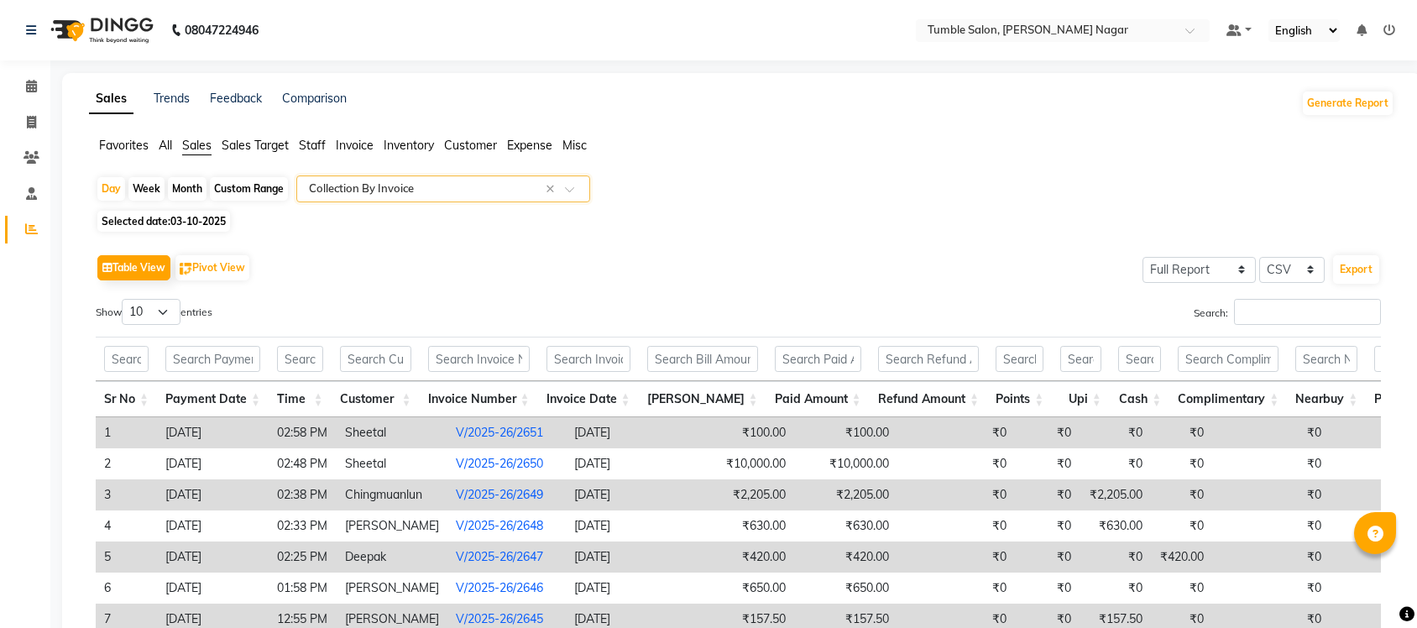
select select "full_report"
select select "csv"
click at [525, 233] on div "Day Week Month Custom Range Select Report Type × Collection By Invoice × Select…" at bounding box center [742, 463] width 1306 height 575
click at [17, 126] on span at bounding box center [31, 122] width 29 height 19
select select "8207"
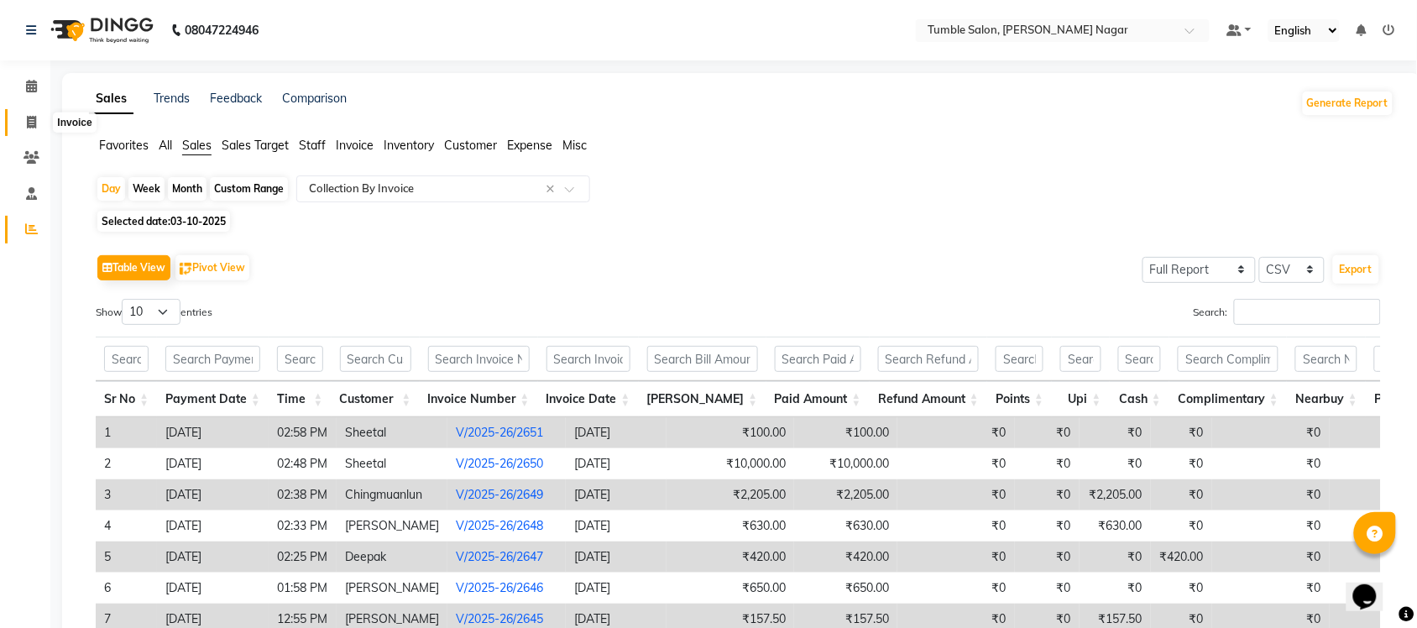
select select "service"
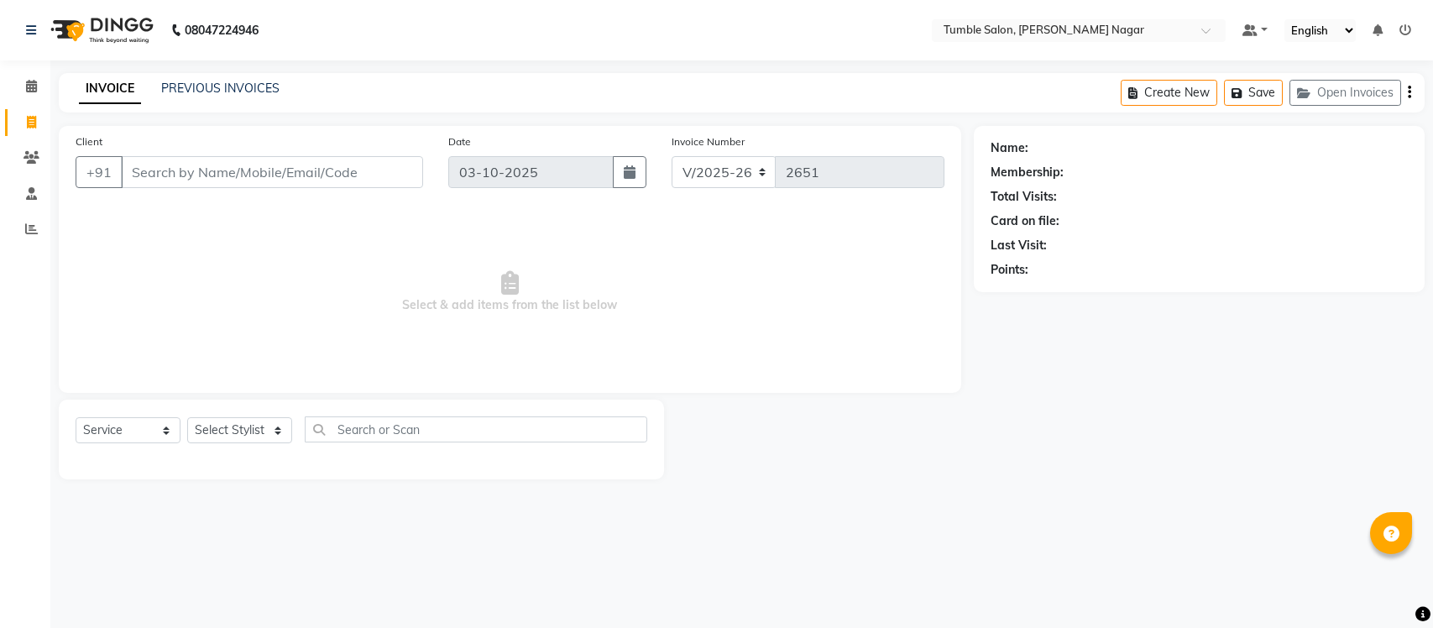
select select "8207"
select select "service"
click at [203, 431] on select "Select Stylist Finance id [PERSON_NAME] [PERSON_NAME] [PERSON_NAME] [PERSON_NAM…" at bounding box center [239, 430] width 105 height 26
select select "77846"
click at [187, 417] on select "Select Stylist Finance id [PERSON_NAME] [PERSON_NAME] [PERSON_NAME] [PERSON_NAM…" at bounding box center [239, 430] width 105 height 26
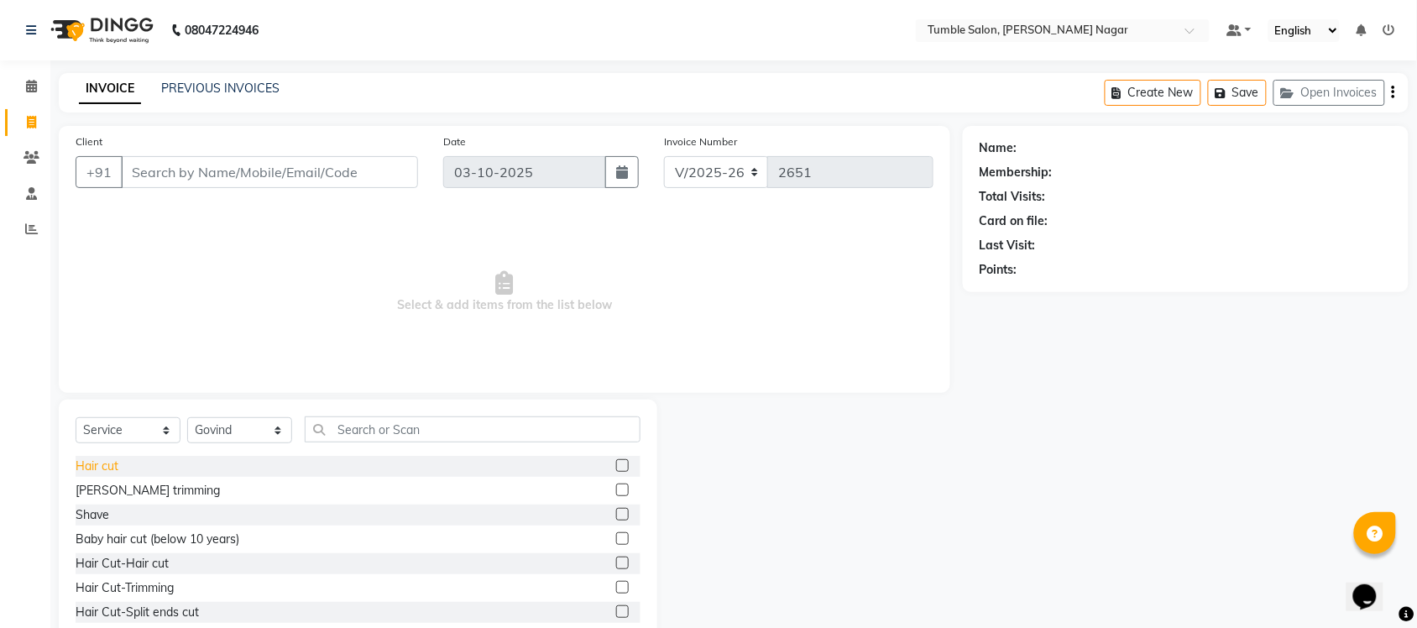
click at [107, 458] on div "Hair cut" at bounding box center [97, 467] width 43 height 18
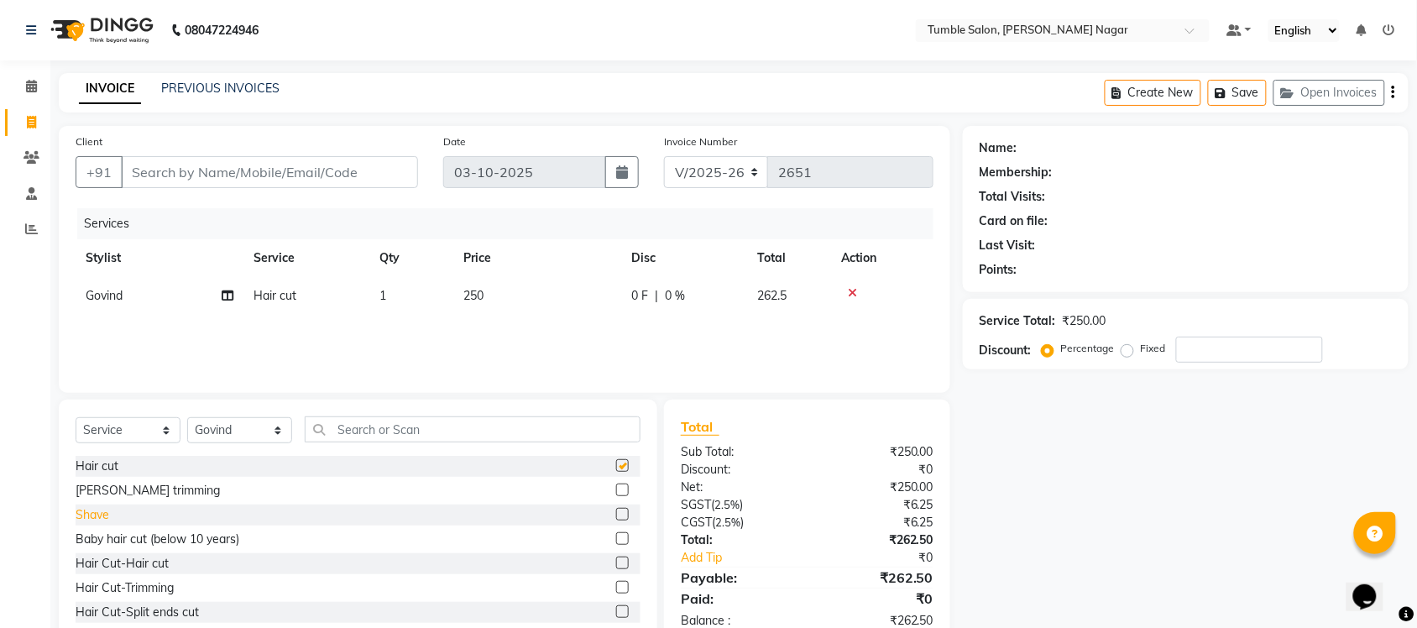
checkbox input "false"
click at [109, 493] on div "[PERSON_NAME] trimming" at bounding box center [148, 491] width 144 height 18
checkbox input "false"
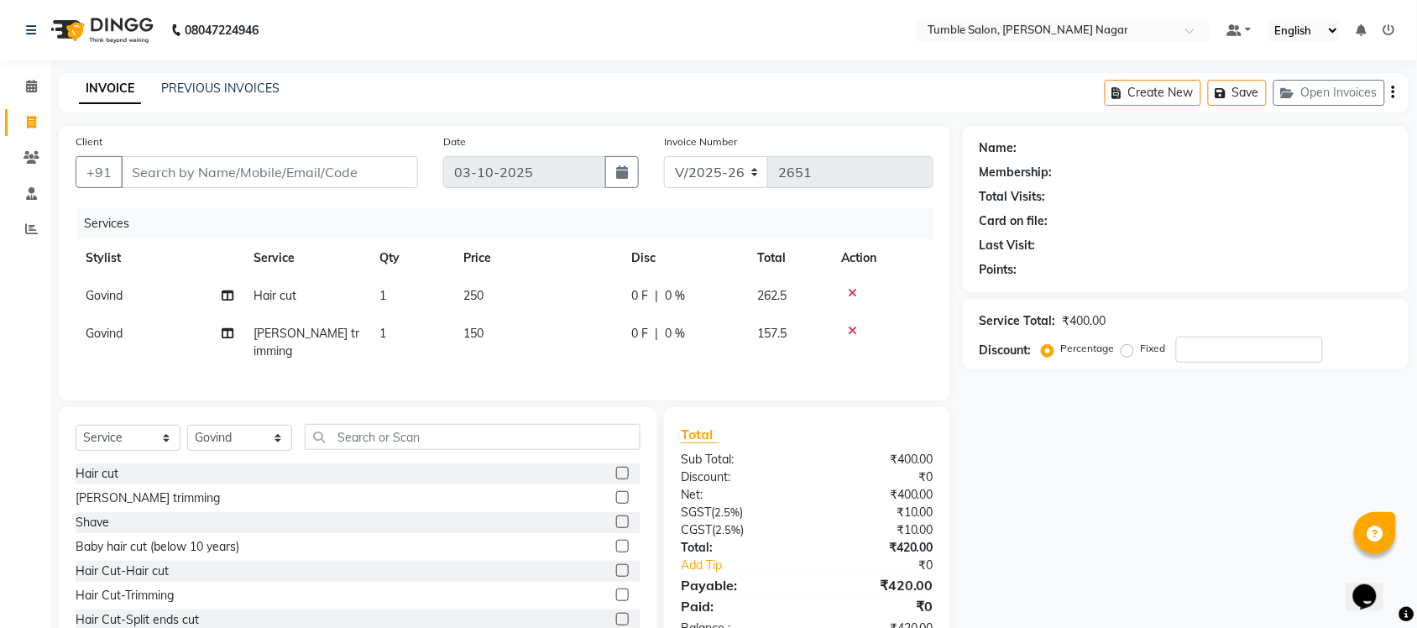
click at [490, 299] on td "250" at bounding box center [537, 296] width 168 height 38
select select "77846"
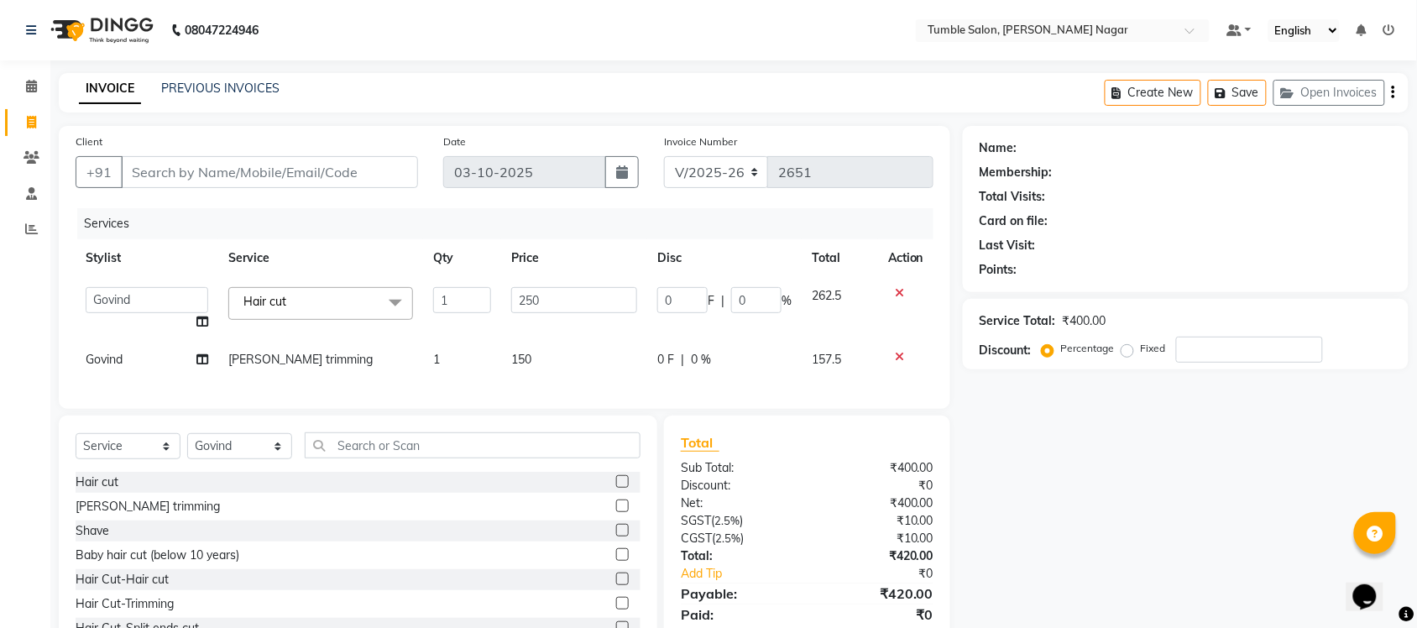
scroll to position [76, 0]
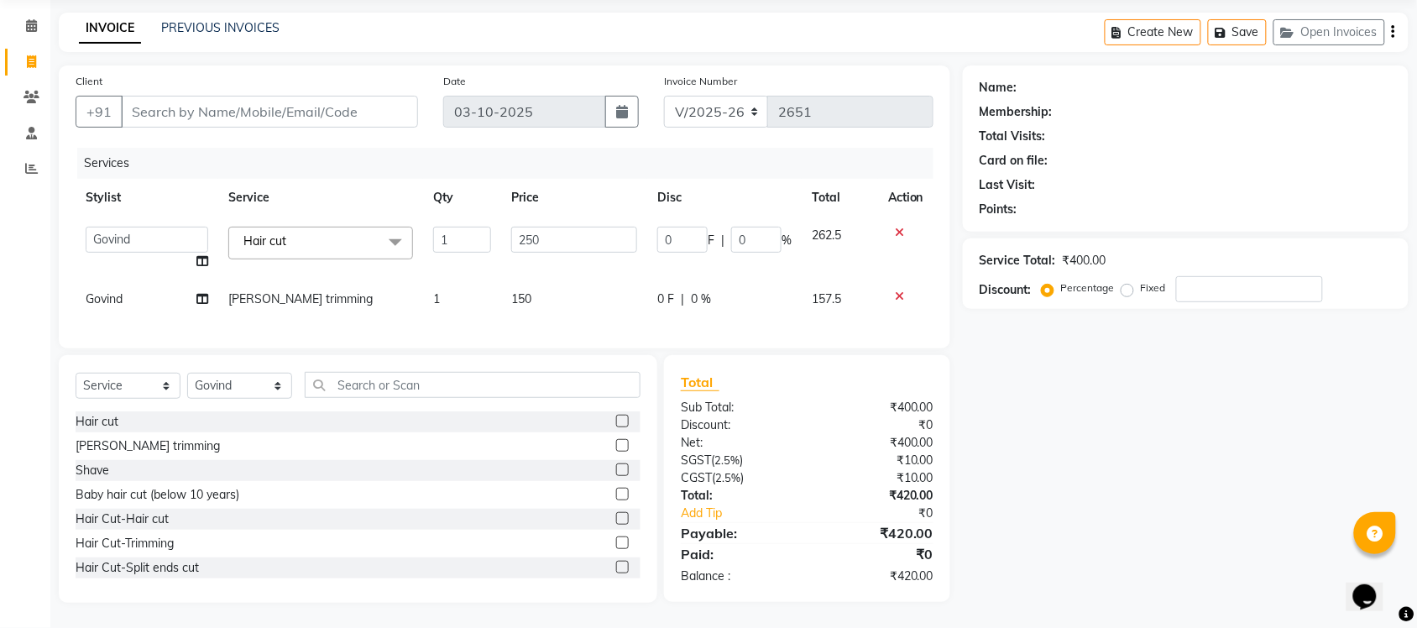
click at [1272, 504] on div "Name: Membership: Total Visits: Card on file: Last Visit: Points: Service Total…" at bounding box center [1192, 333] width 458 height 537
click at [532, 291] on span "150" at bounding box center [521, 298] width 20 height 15
select select "77846"
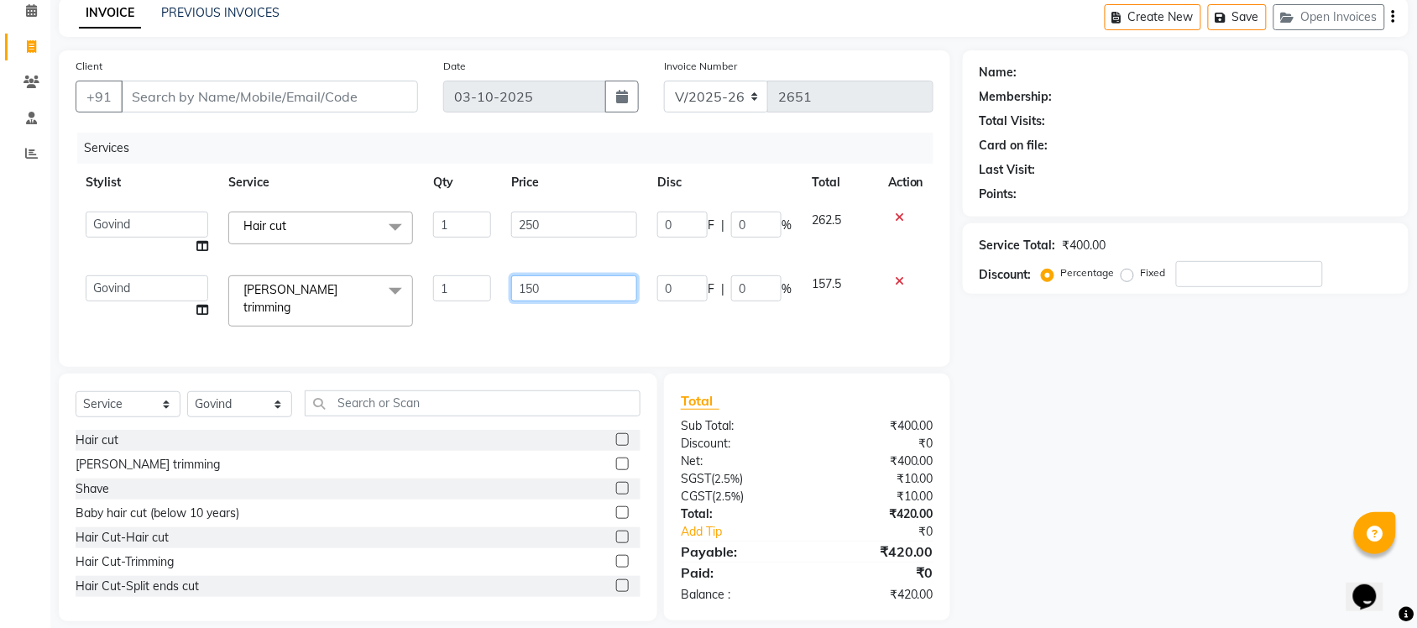
drag, startPoint x: 433, startPoint y: 305, endPoint x: 358, endPoint y: 311, distance: 75.8
click at [359, 311] on tr "Finance id [PERSON_NAME] Govind [PERSON_NAME] Krishna [PERSON_NAME] [PERSON_NAM…" at bounding box center [505, 300] width 858 height 71
type input "160"
click at [1093, 526] on div "Name: Membership: Total Visits: Card on file: Last Visit: Points: Service Total…" at bounding box center [1192, 335] width 458 height 571
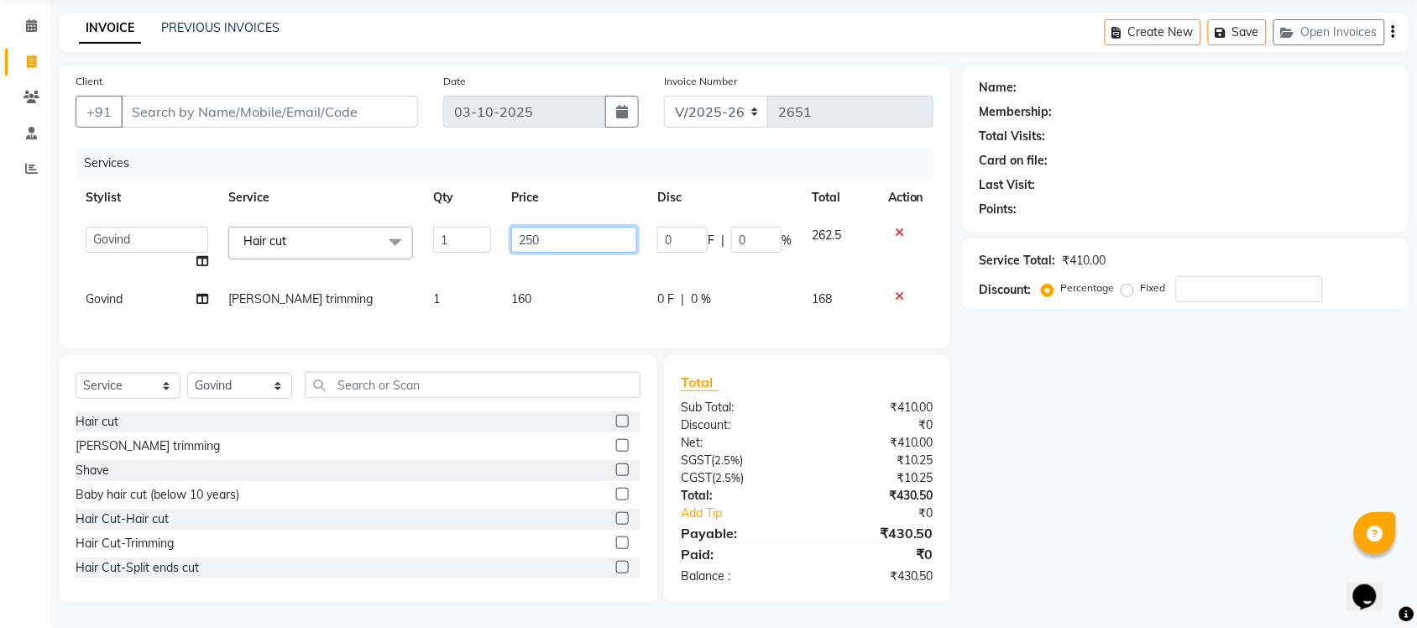
drag, startPoint x: 569, startPoint y: 229, endPoint x: 438, endPoint y: 231, distance: 131.8
click at [438, 231] on tr "Finance id Fiza Abbasi Govind Kiran Singh Krishna Lokesh Mahender Muskan Neetu …" at bounding box center [505, 249] width 858 height 64
type input "580"
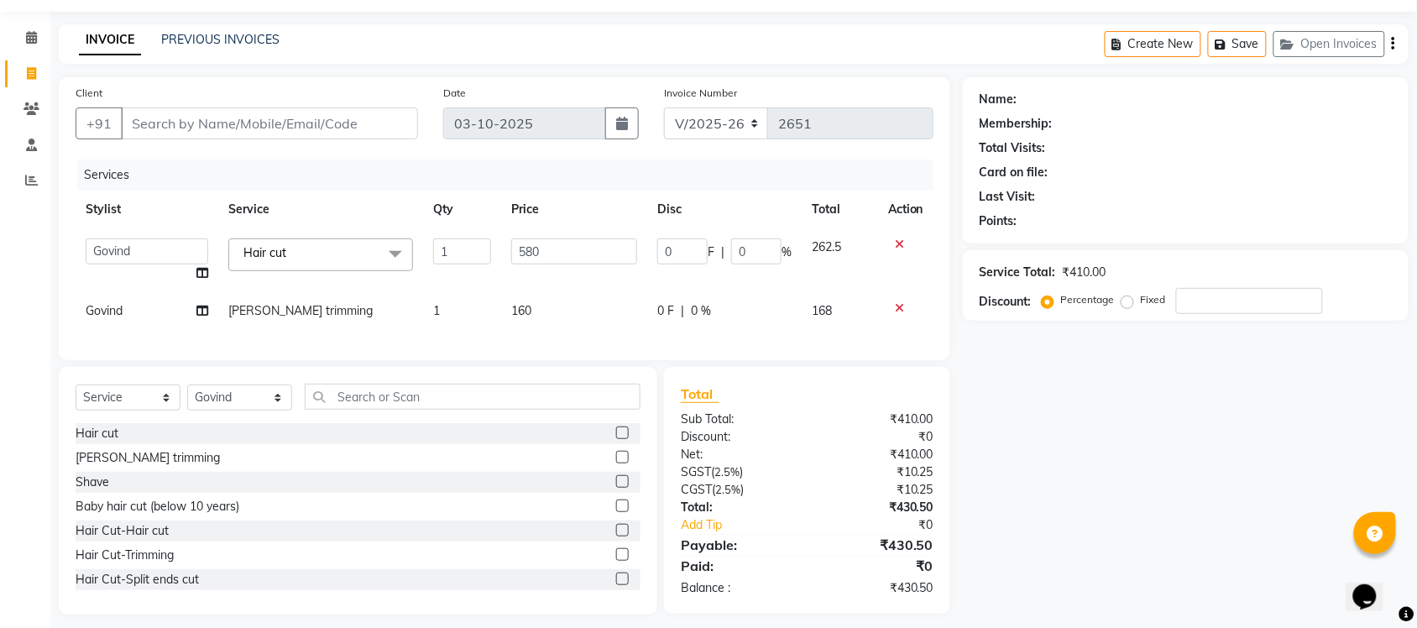
click at [1182, 428] on div "Name: Membership: Total Visits: Card on file: Last Visit: Points: Service Total…" at bounding box center [1192, 345] width 458 height 537
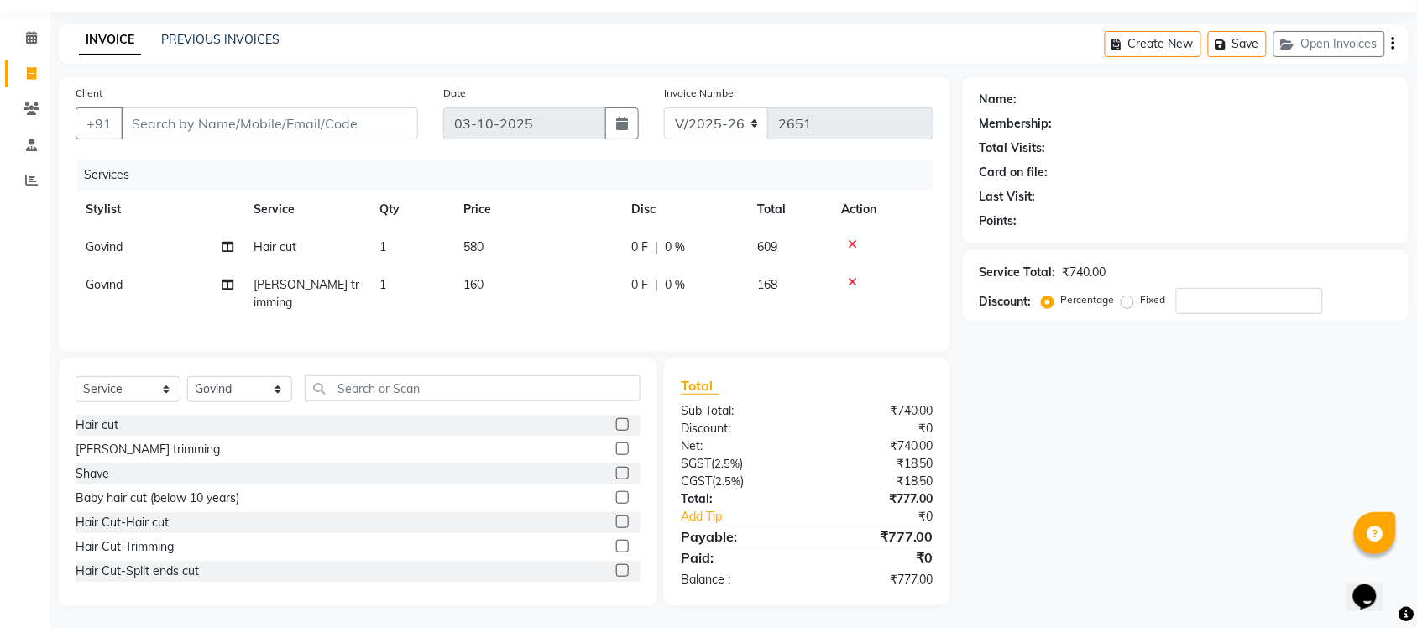
click at [493, 254] on td "580" at bounding box center [537, 247] width 168 height 38
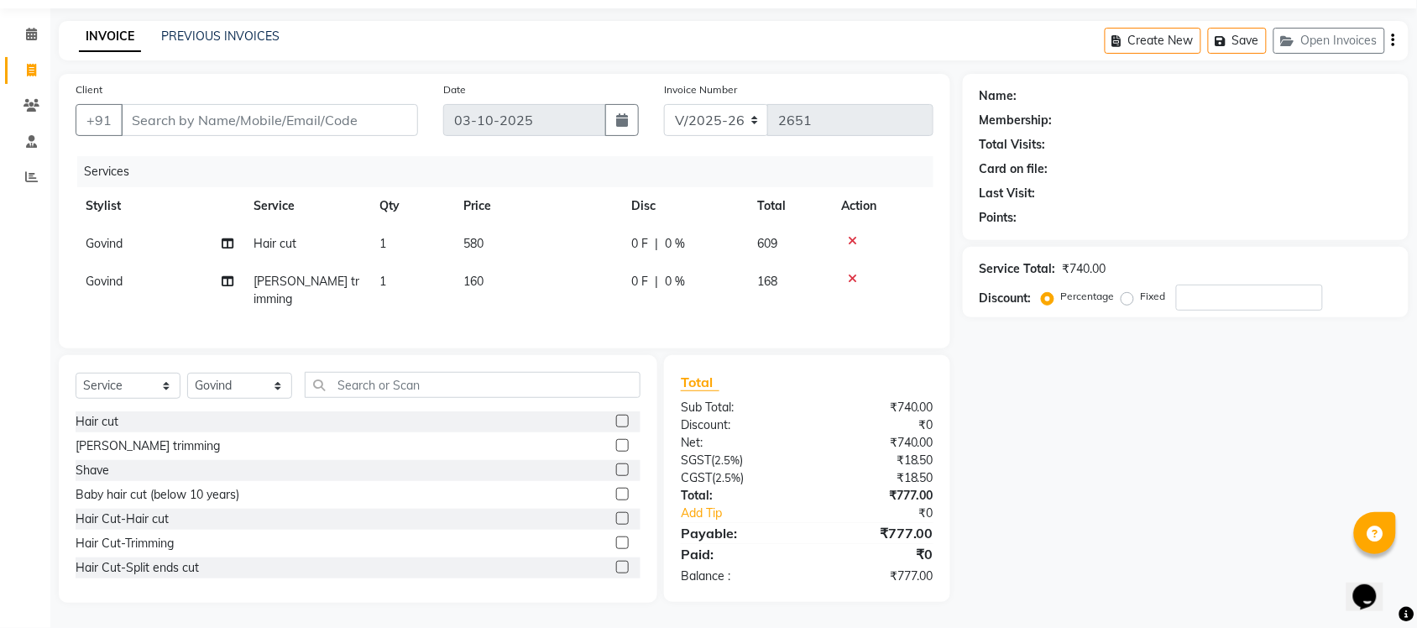
select select "77846"
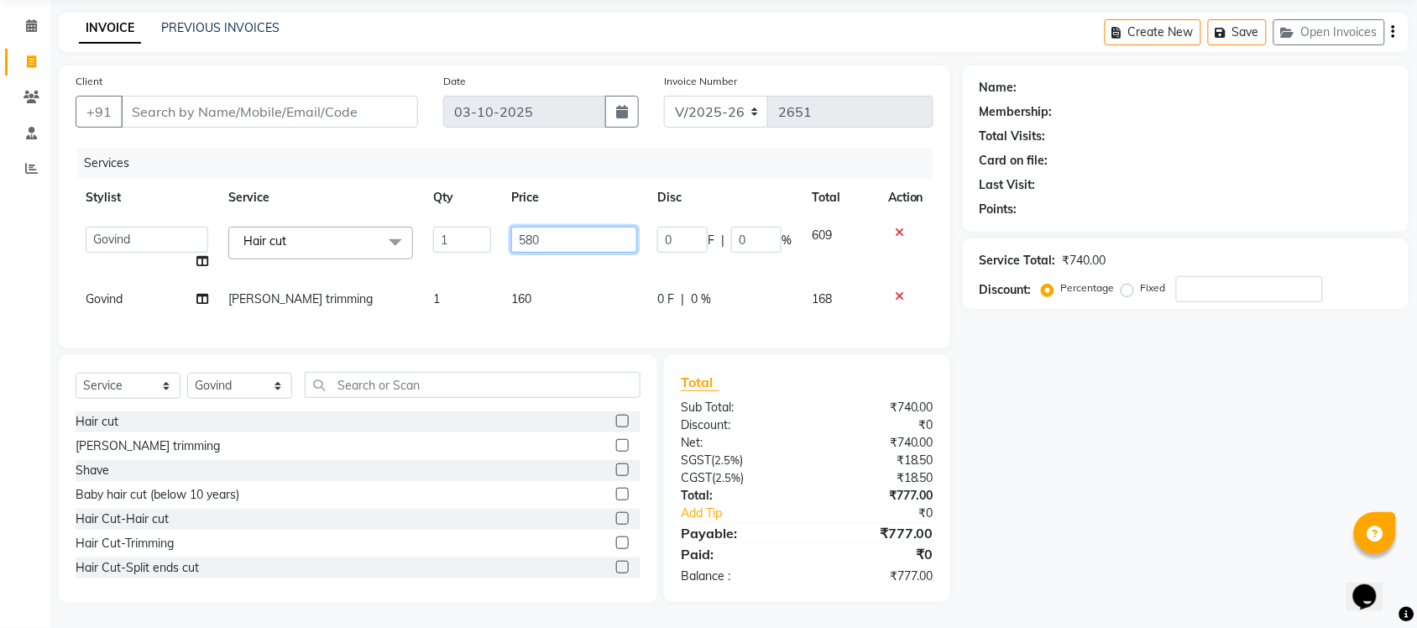
drag, startPoint x: 568, startPoint y: 228, endPoint x: 453, endPoint y: 223, distance: 114.3
click at [460, 223] on tr "Finance id Fiza Abbasi Govind Kiran Singh Krishna Lokesh Mahender Muskan Neetu …" at bounding box center [505, 249] width 858 height 64
type input "280"
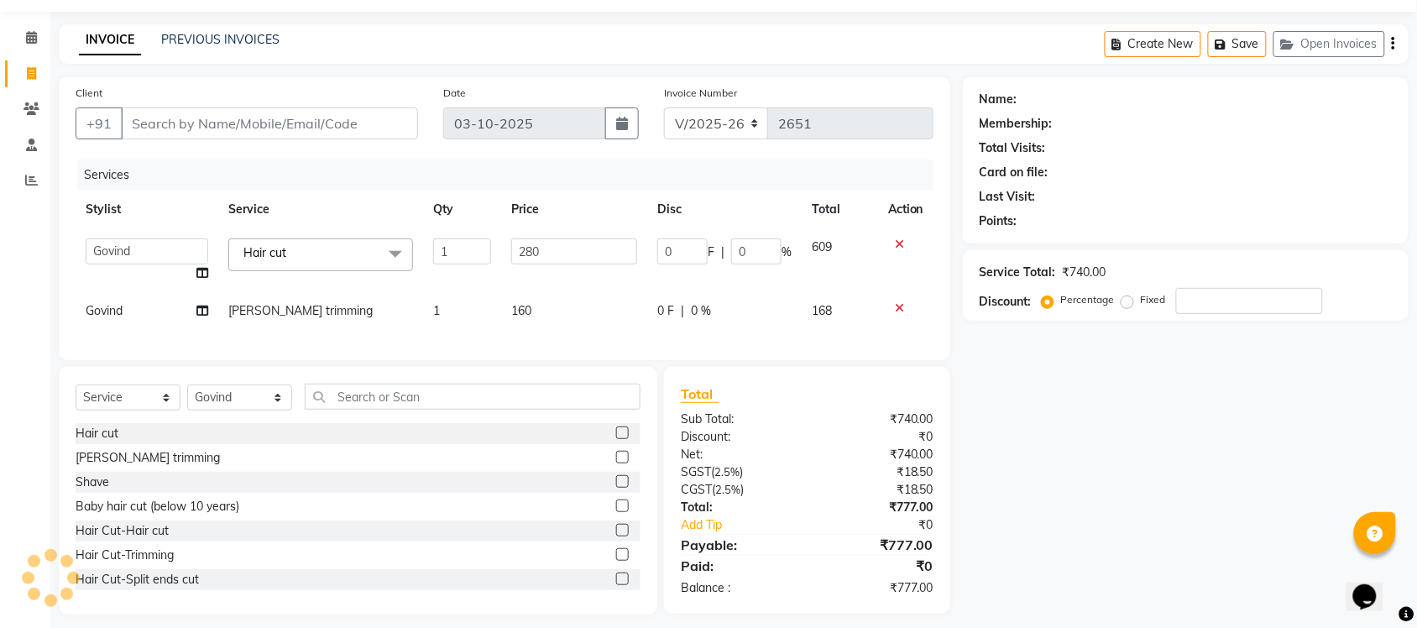
click at [1172, 427] on div "Name: Membership: Total Visits: Card on file: Last Visit: Points: Service Total…" at bounding box center [1192, 345] width 458 height 537
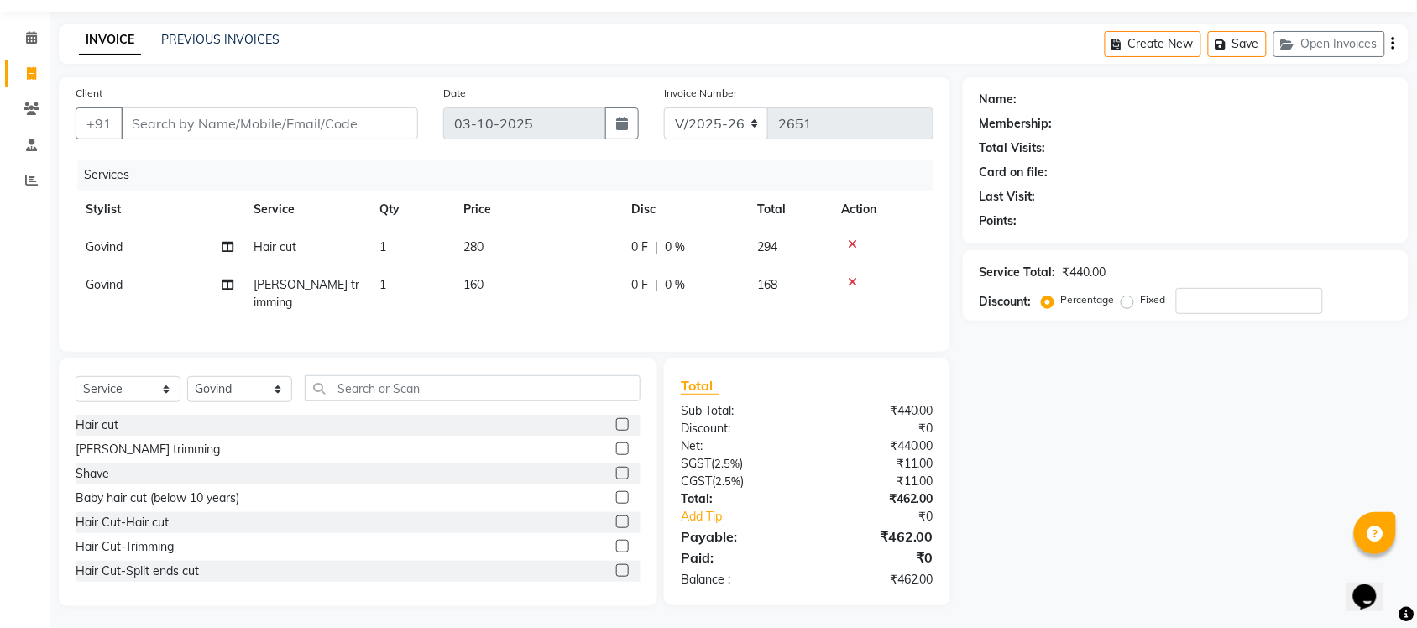
click at [477, 286] on span "160" at bounding box center [474, 284] width 20 height 15
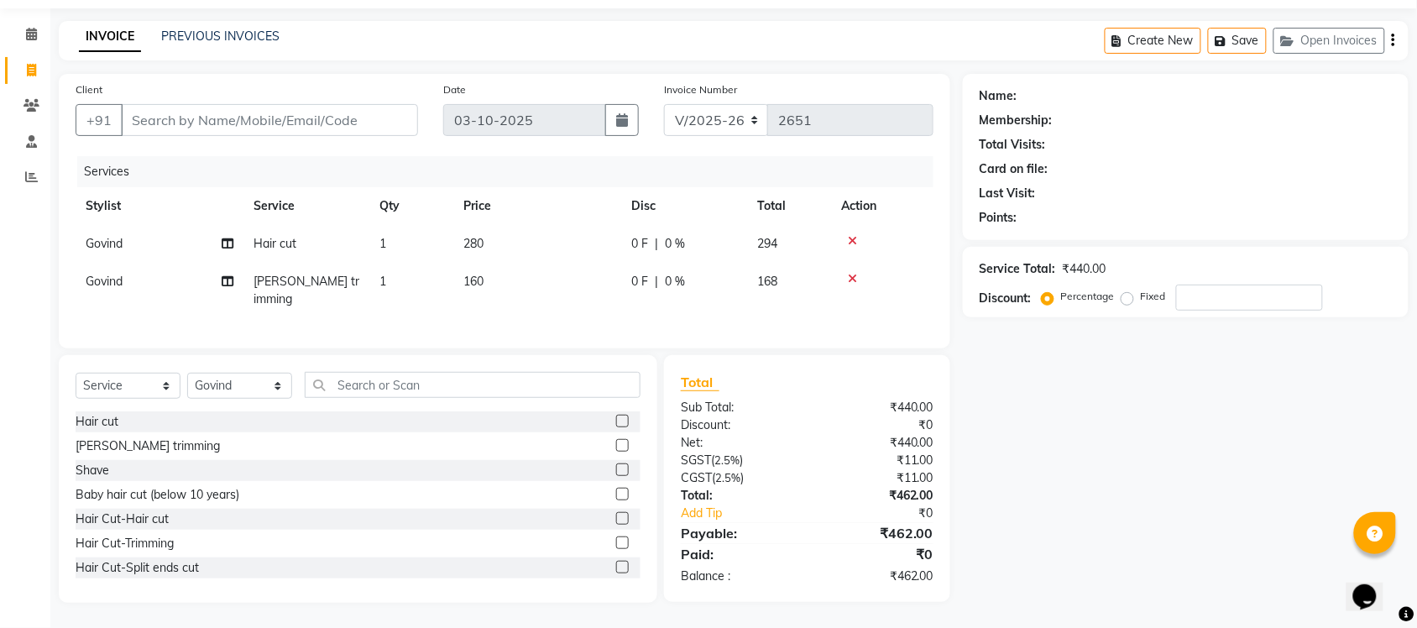
select select "77846"
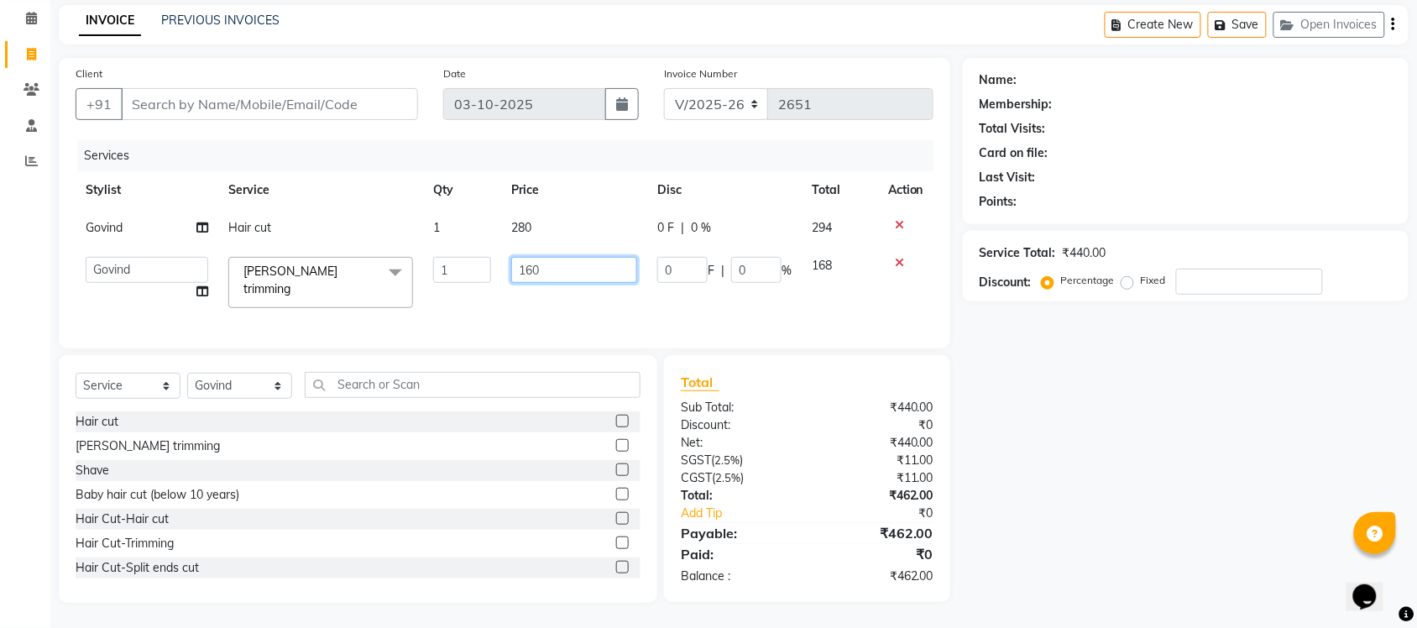
drag, startPoint x: 567, startPoint y: 269, endPoint x: 451, endPoint y: 270, distance: 115.9
click at [452, 270] on tr "Finance id Fiza Abbasi Govind Kiran Singh Krishna Lokesh Mahender Muskan Neetu …" at bounding box center [505, 282] width 858 height 71
type input "180"
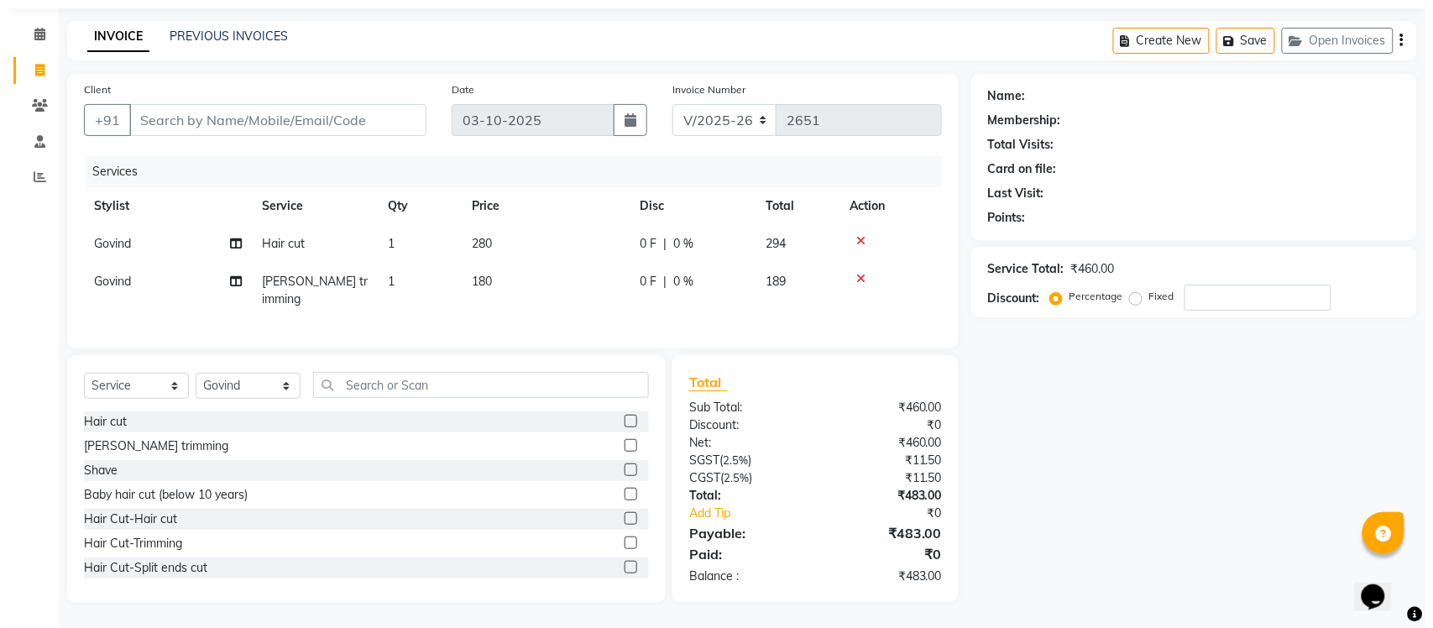
scroll to position [49, 0]
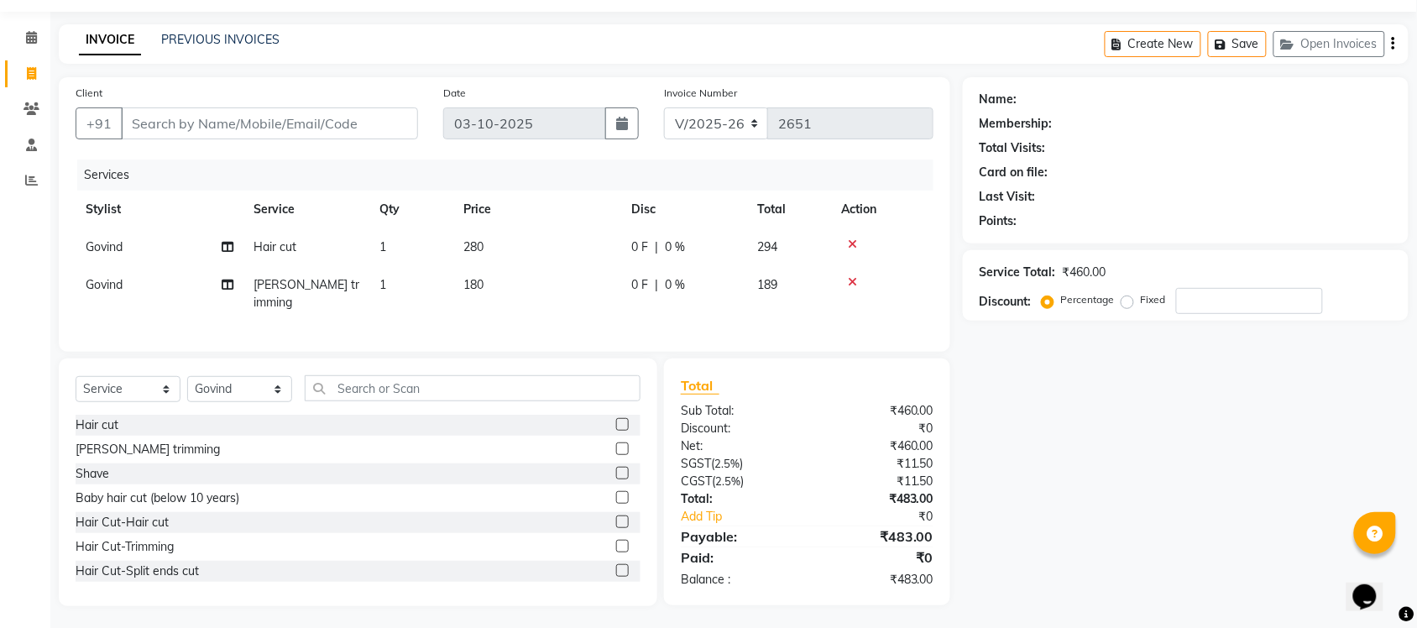
click at [1064, 392] on div "Name: Membership: Total Visits: Card on file: Last Visit: Points: Service Total…" at bounding box center [1192, 341] width 458 height 529
click at [244, 110] on input "Client" at bounding box center [269, 123] width 297 height 32
type input "9"
type input "0"
type input "9781346789"
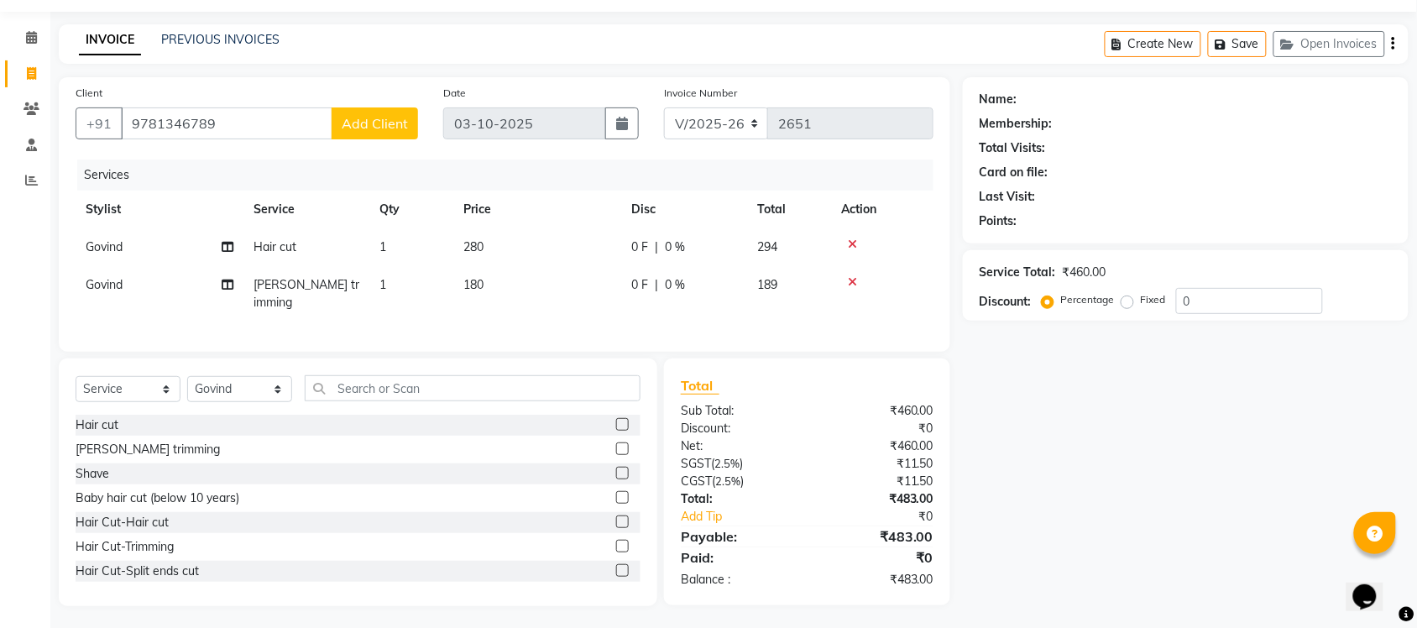
click at [393, 120] on span "Add Client" at bounding box center [375, 123] width 66 height 17
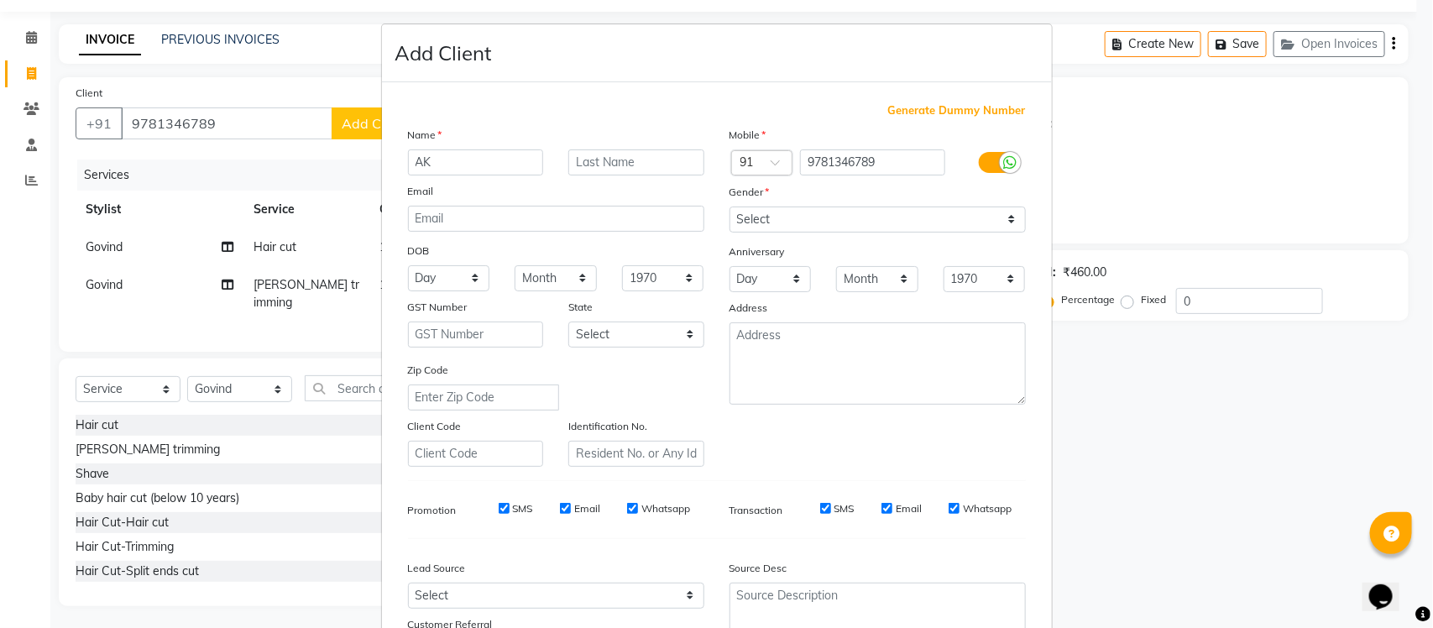
type input "AK"
click at [686, 166] on input "text" at bounding box center [637, 162] width 136 height 26
type input "PANDEY"
click at [825, 218] on select "Select Male Female Other Prefer Not To Say" at bounding box center [878, 220] width 296 height 26
select select "male"
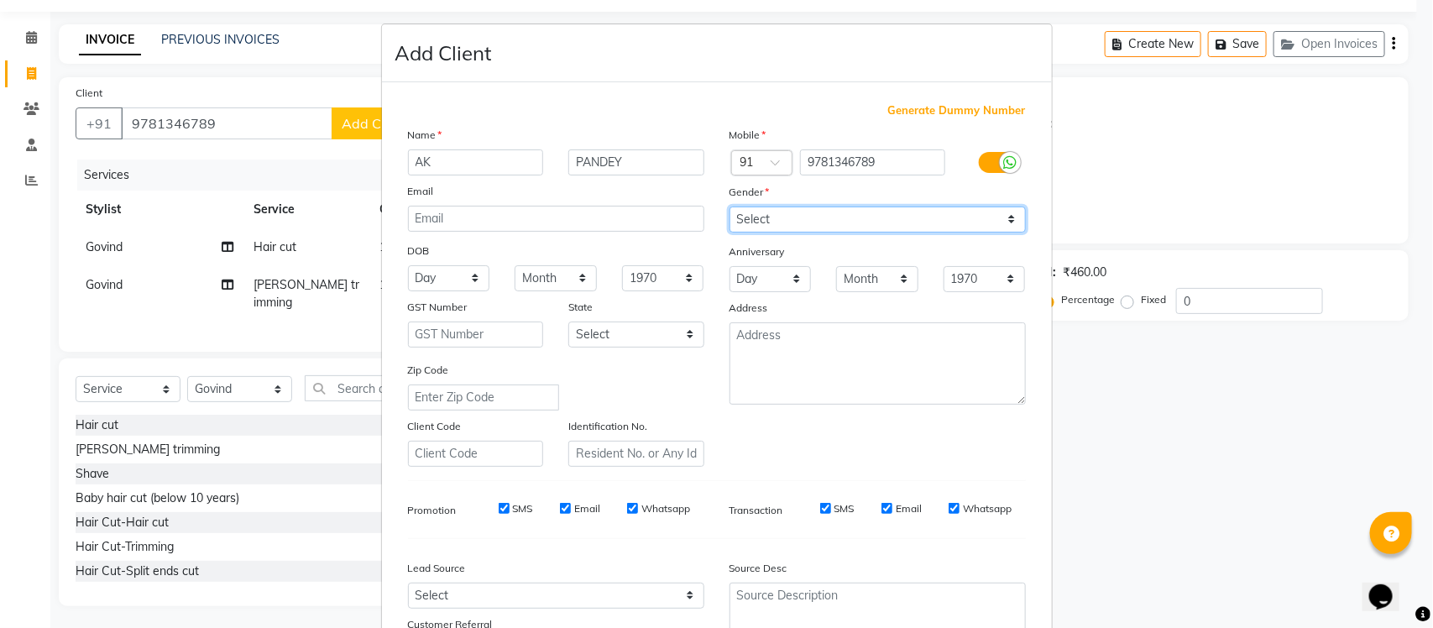
click at [730, 207] on select "Select Male Female Other Prefer Not To Say" at bounding box center [878, 220] width 296 height 26
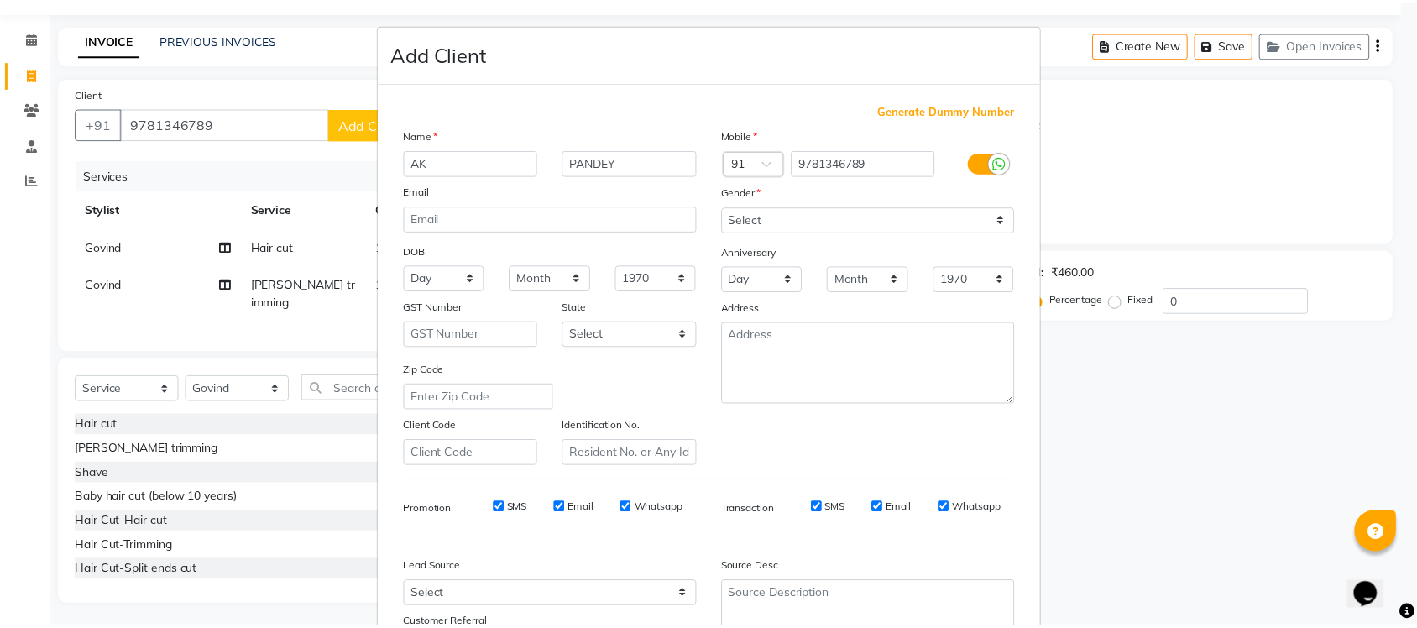
scroll to position [140, 0]
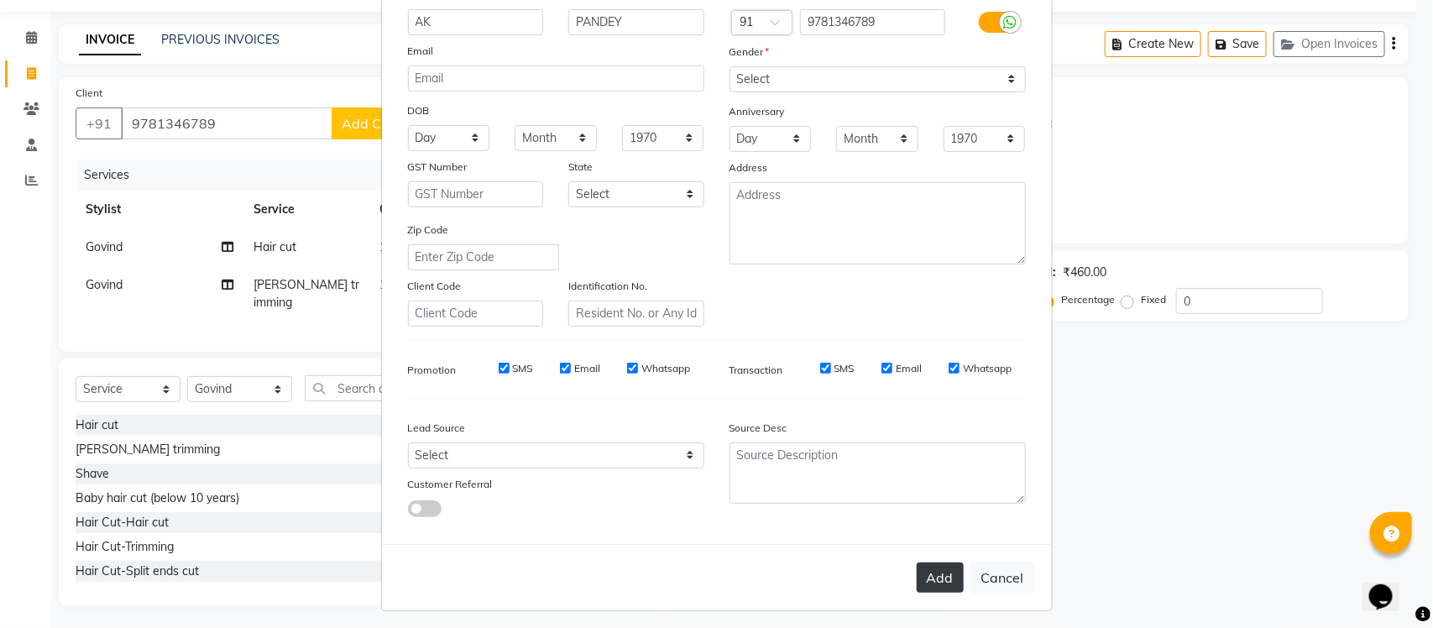
click at [917, 576] on button "Add" at bounding box center [940, 578] width 47 height 30
select select
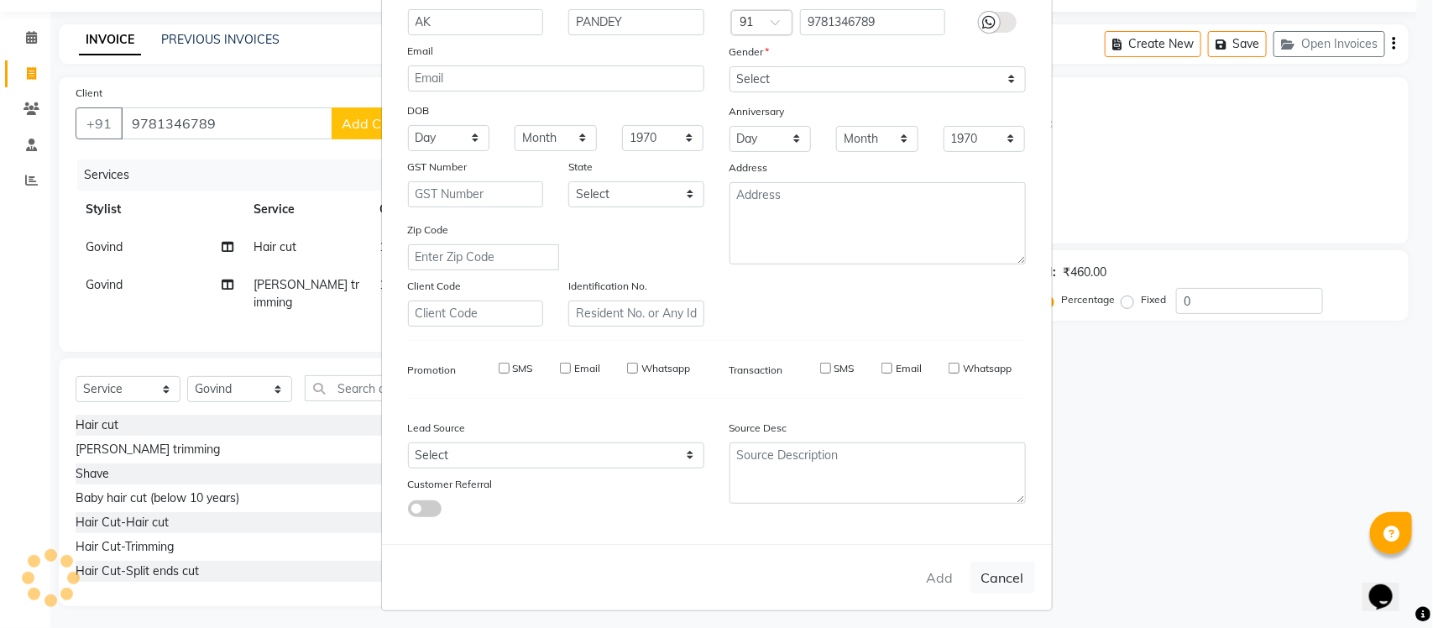
select select
checkbox input "false"
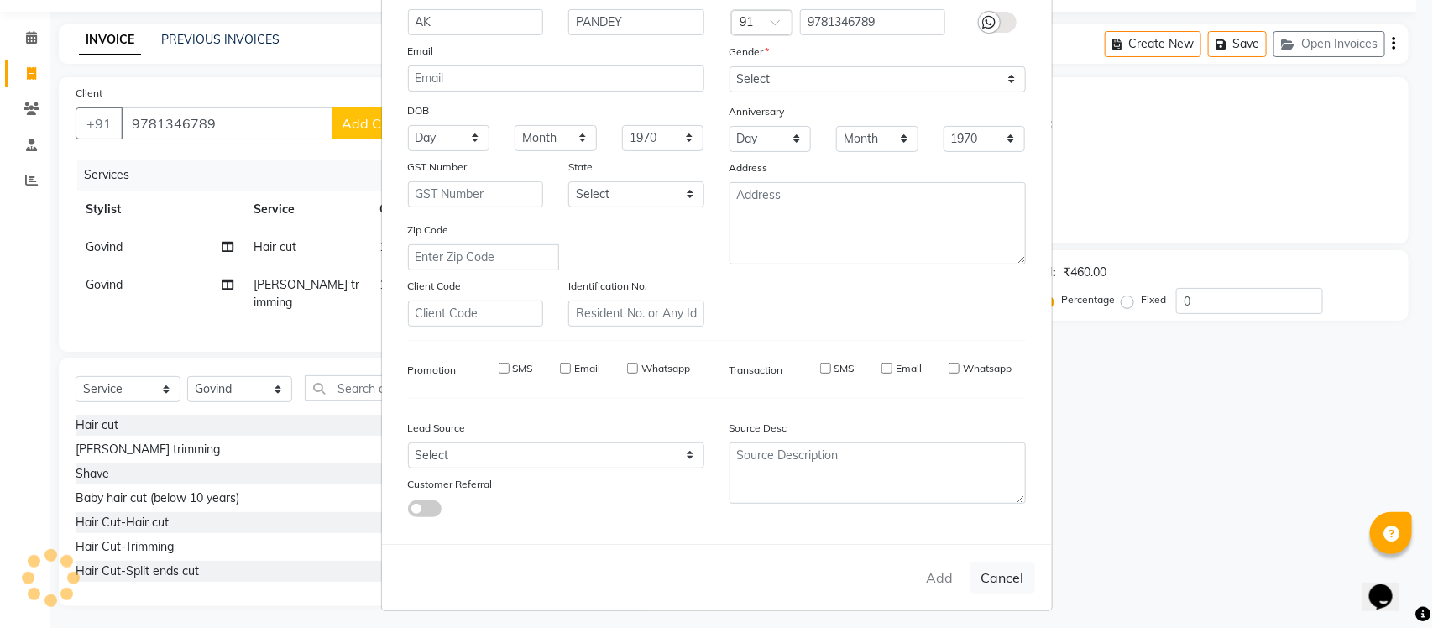
checkbox input "false"
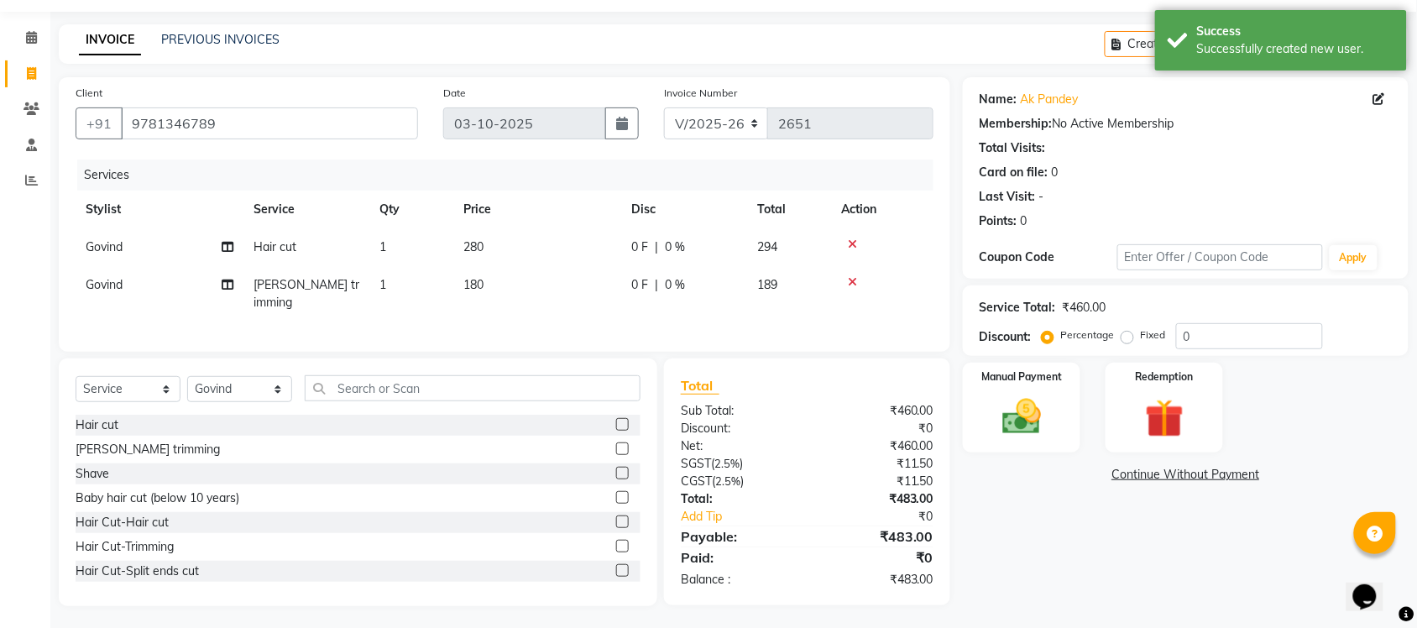
click at [484, 257] on td "280" at bounding box center [537, 247] width 168 height 38
select select "77846"
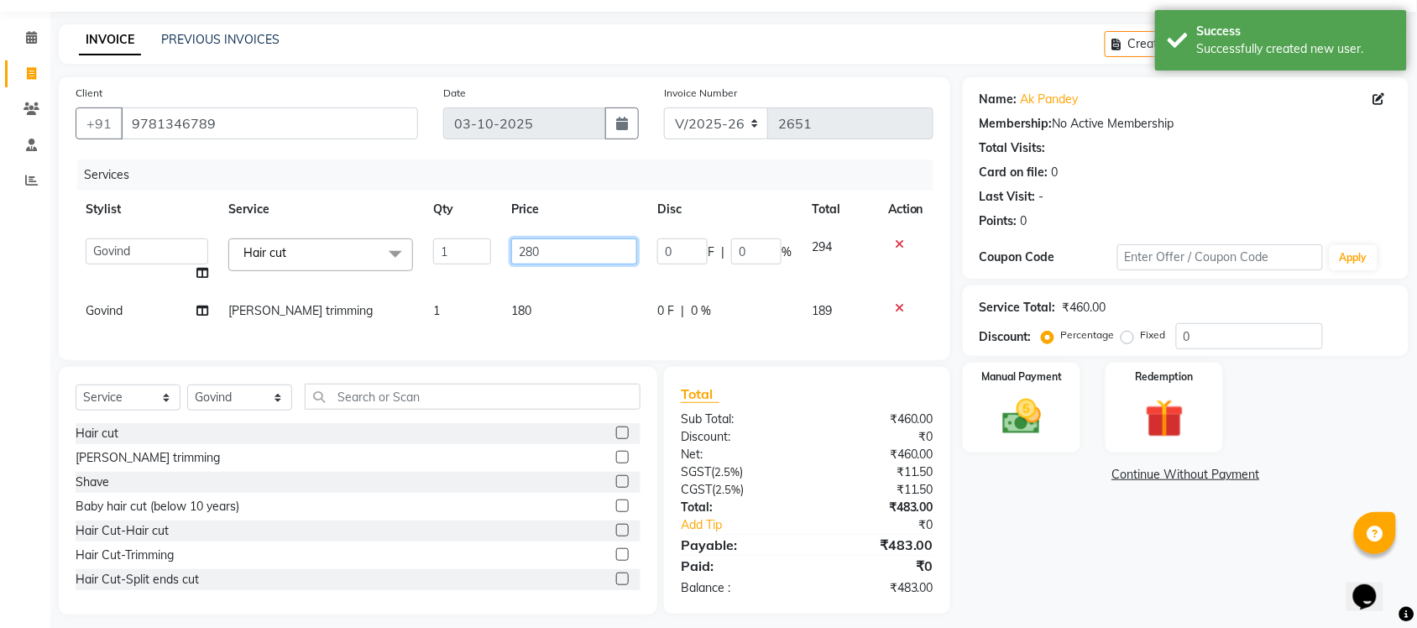
drag, startPoint x: 571, startPoint y: 252, endPoint x: 500, endPoint y: 252, distance: 71.4
click at [500, 252] on tr "Finance id Fiza Abbasi Govind Kiran Singh Krishna Lokesh Mahender Muskan Neetu …" at bounding box center [505, 260] width 858 height 64
type input "285"
click at [1118, 568] on div "Name: Ak Pandey Membership: No Active Membership Total Visits: Card on file: 0 …" at bounding box center [1192, 345] width 458 height 537
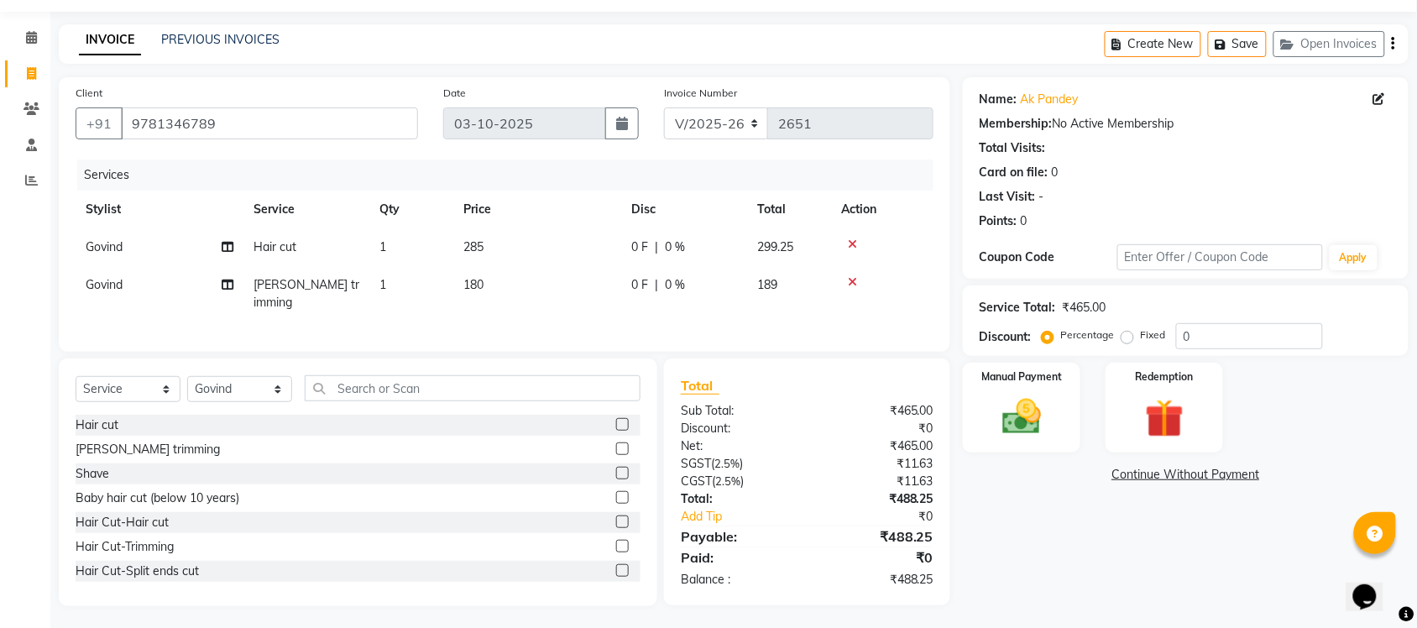
click at [492, 239] on td "285" at bounding box center [537, 247] width 168 height 38
select select "77846"
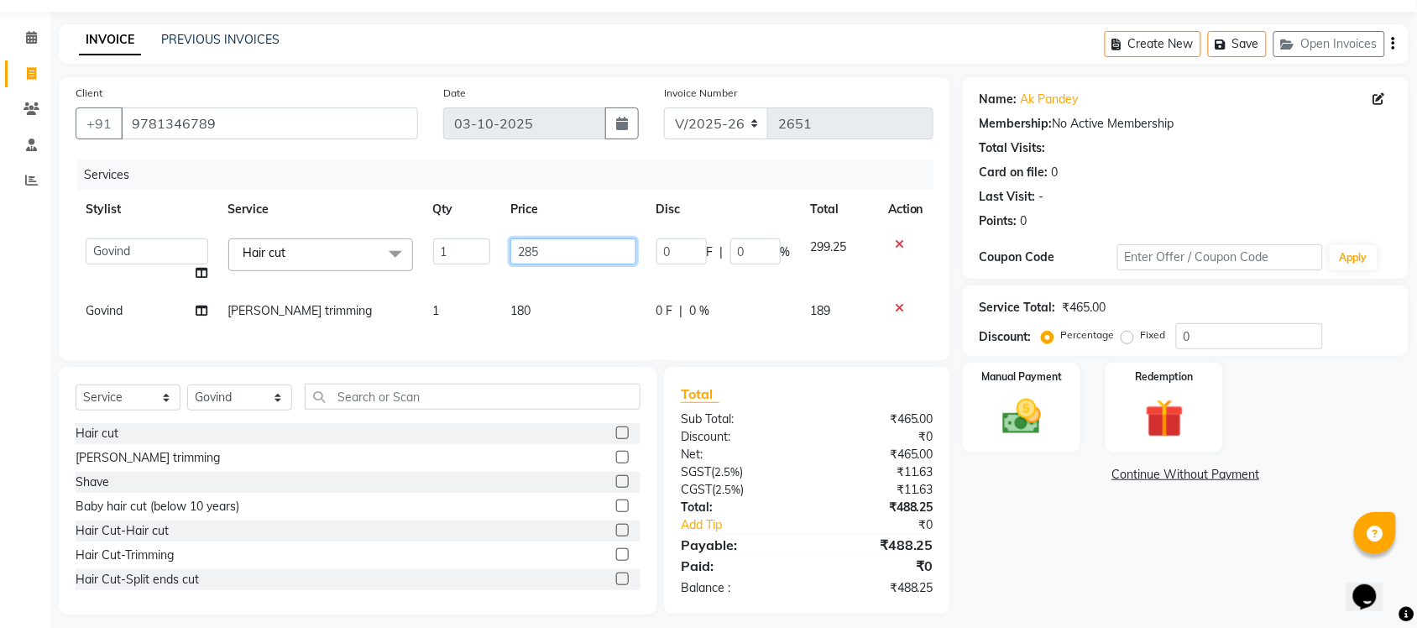
drag, startPoint x: 550, startPoint y: 253, endPoint x: 509, endPoint y: 256, distance: 41.3
click at [509, 256] on td "285" at bounding box center [572, 260] width 145 height 64
type input "290"
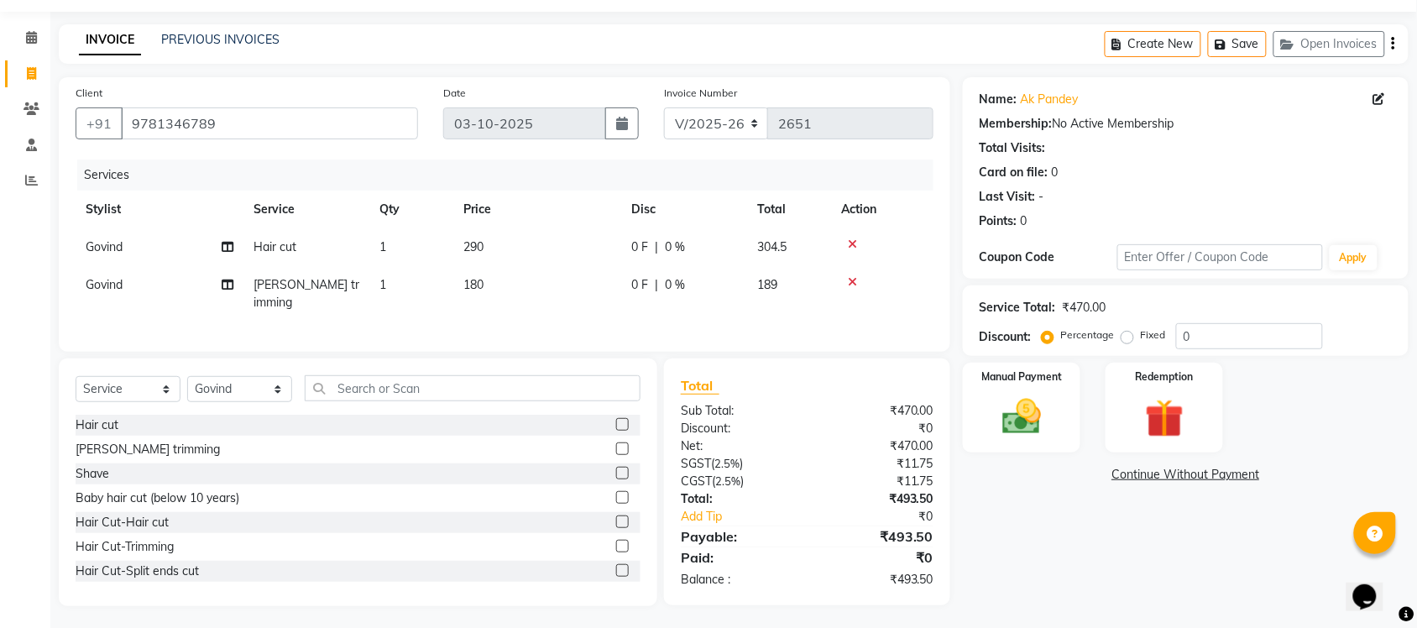
click at [1110, 536] on div "Name: Ak Pandey Membership: No Active Membership Total Visits: Card on file: 0 …" at bounding box center [1192, 341] width 458 height 529
click at [495, 246] on td "290" at bounding box center [537, 247] width 168 height 38
select select "77846"
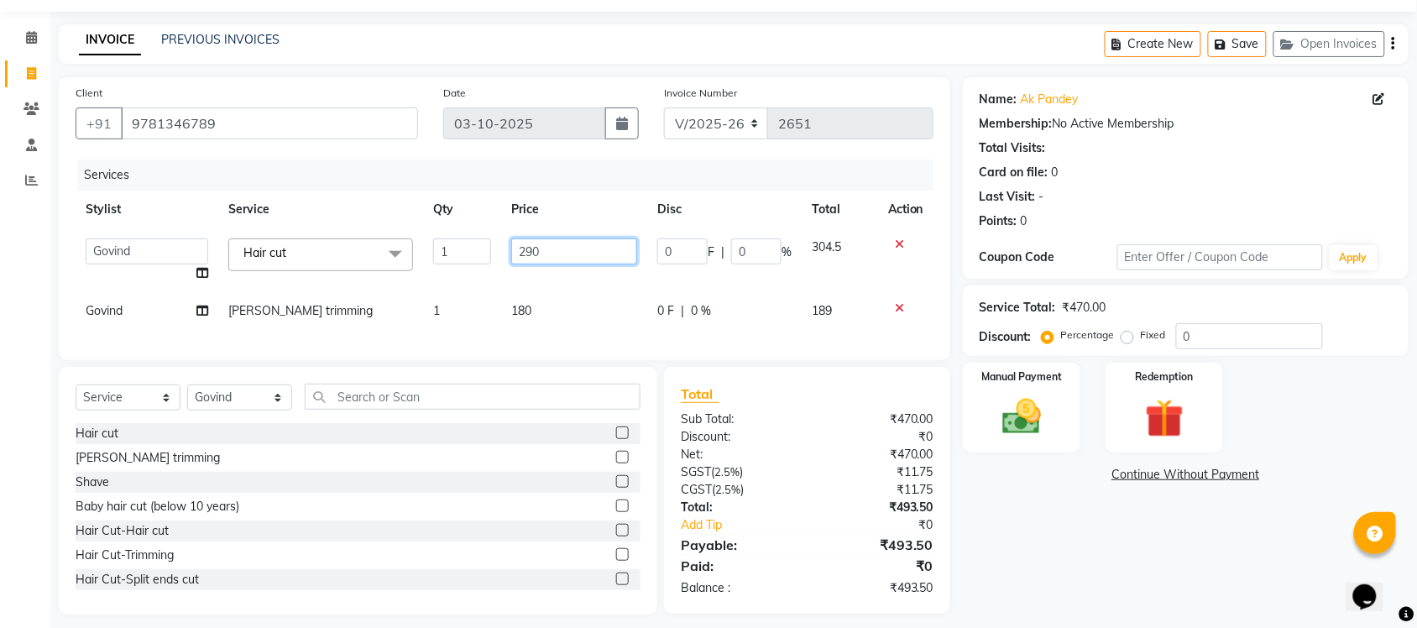
click at [561, 262] on input "290" at bounding box center [574, 251] width 126 height 26
type input "295"
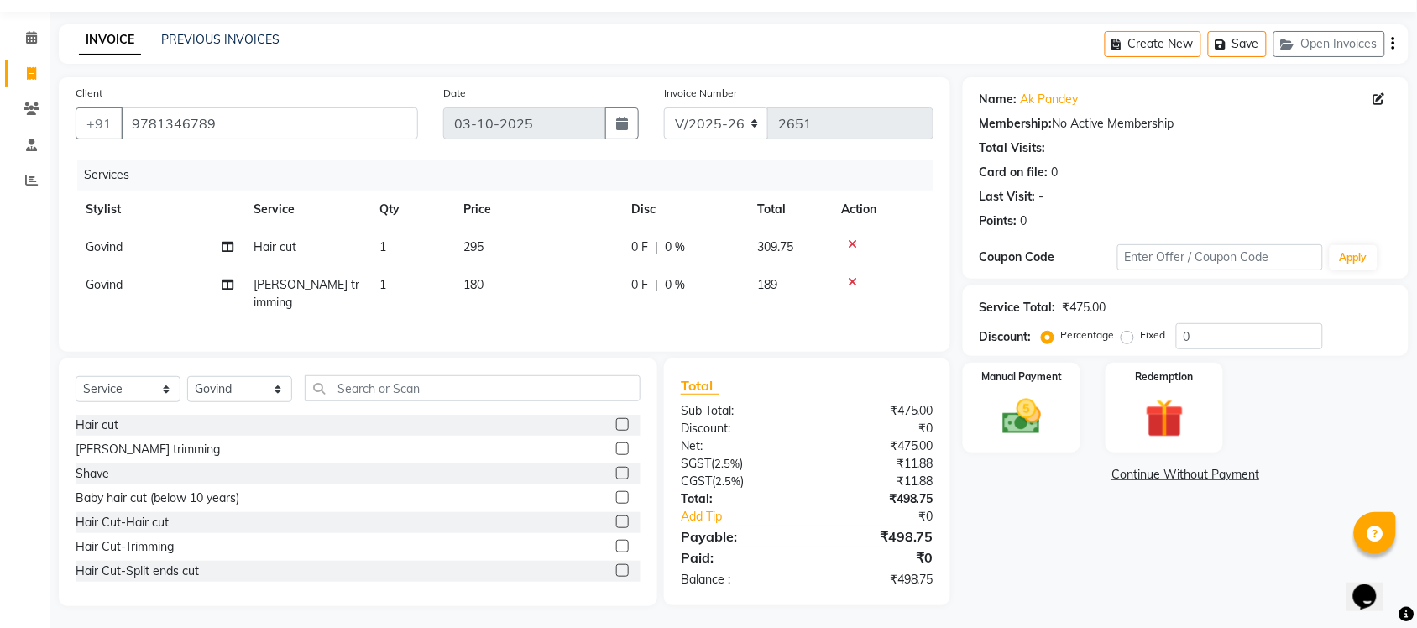
click at [1021, 536] on div "Name: Ak Pandey Membership: No Active Membership Total Visits: Card on file: 0 …" at bounding box center [1192, 341] width 458 height 529
click at [527, 281] on td "180" at bounding box center [537, 293] width 168 height 55
select select "77846"
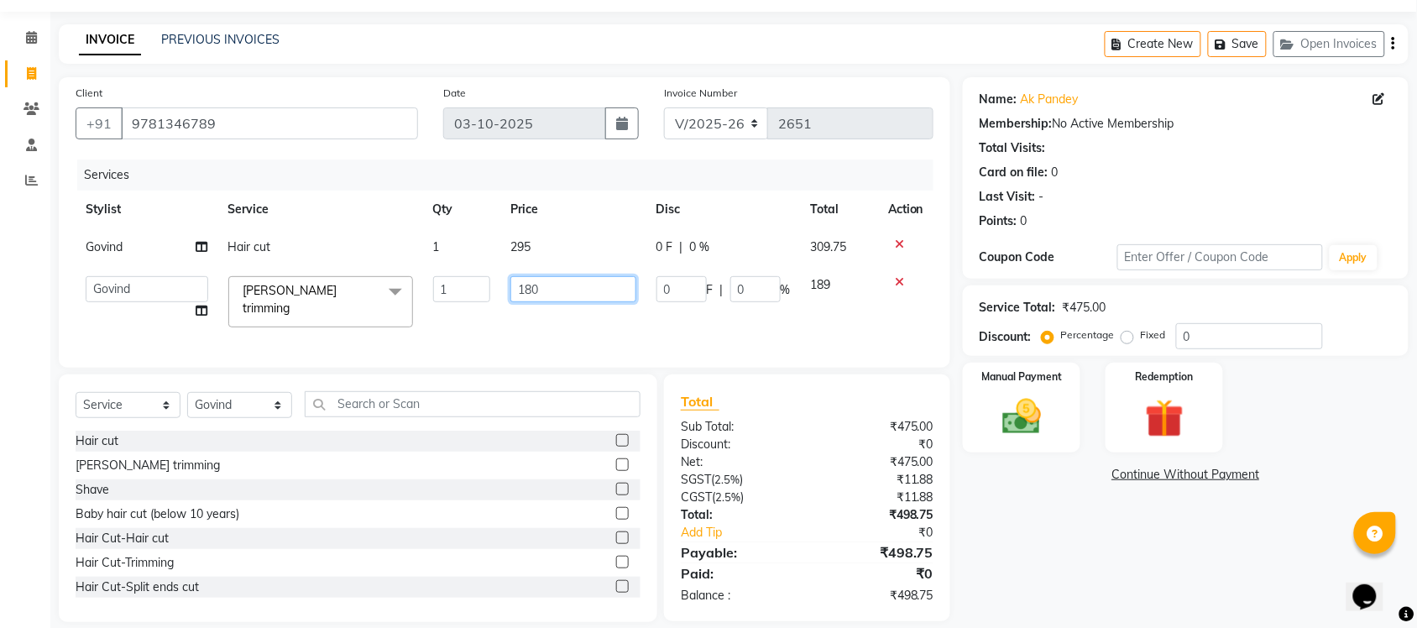
click at [552, 295] on input "180" at bounding box center [573, 289] width 125 height 26
type input "185"
click at [1152, 574] on div "Name: Ak Pandey Membership: No Active Membership Total Visits: Card on file: 0 …" at bounding box center [1192, 349] width 458 height 545
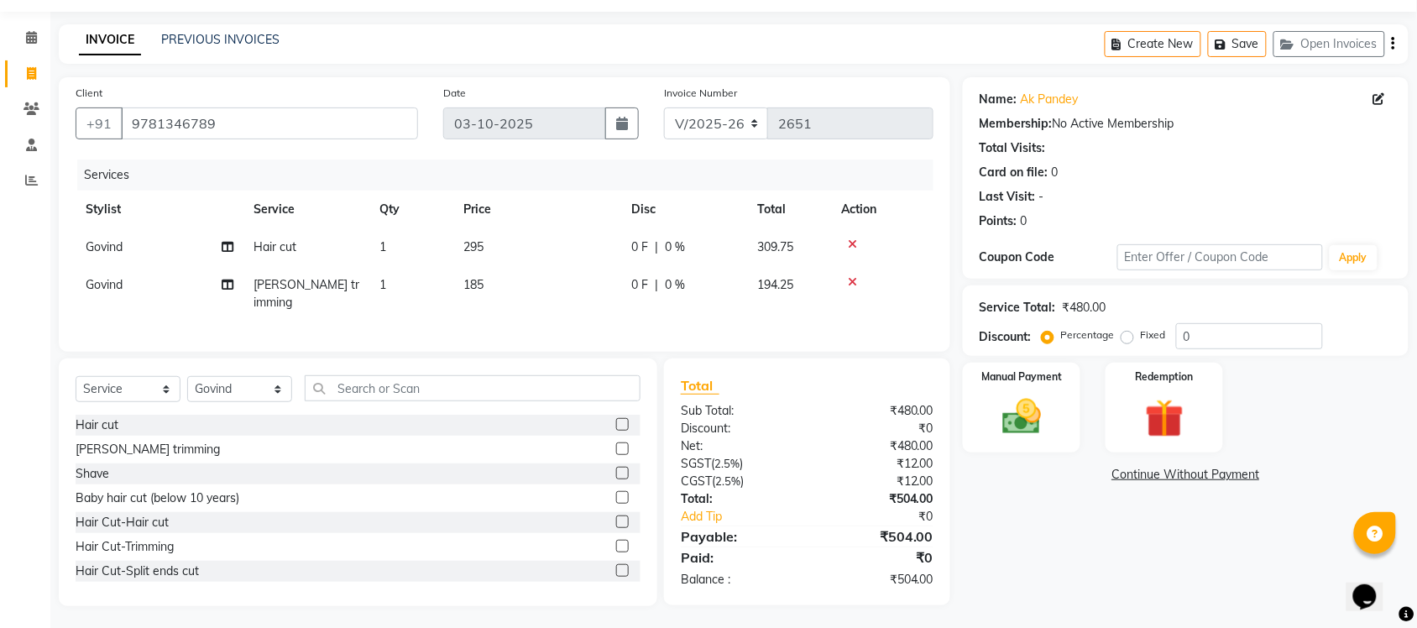
click at [560, 283] on td "185" at bounding box center [537, 293] width 168 height 55
select select "77846"
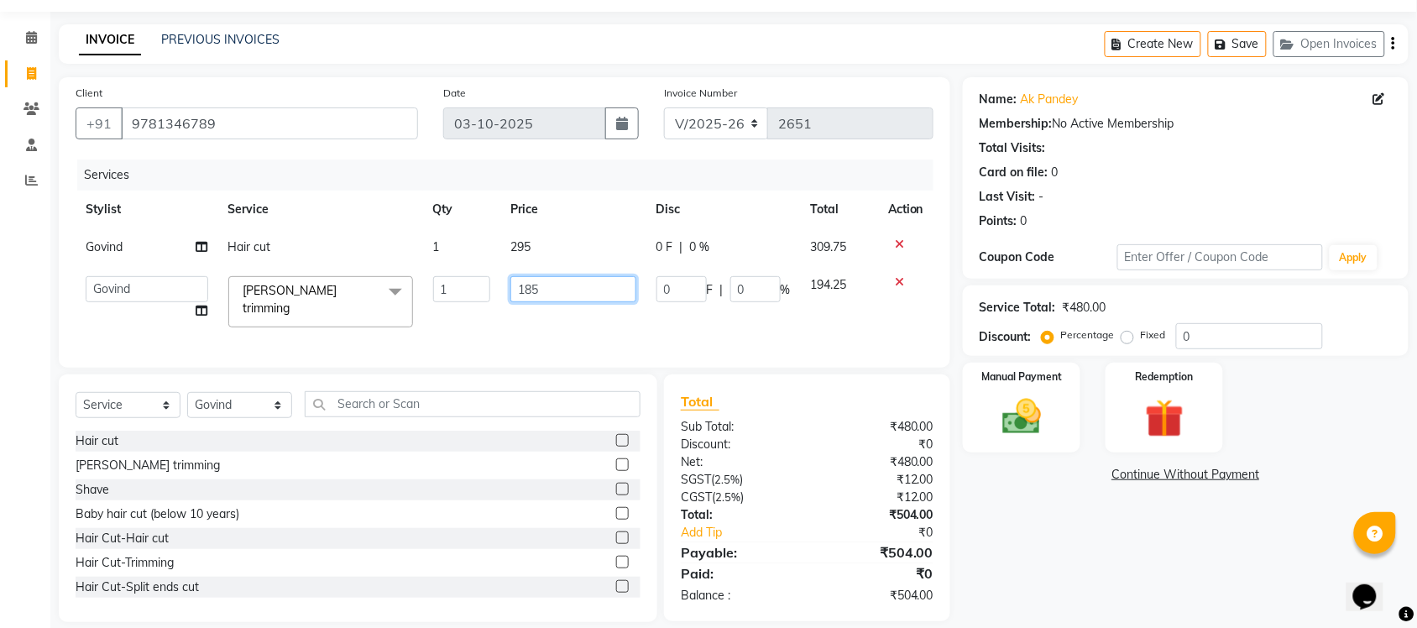
click at [580, 292] on input "185" at bounding box center [573, 289] width 125 height 26
type input "183"
click at [1009, 602] on div "Name: Ak Pandey Membership: No Active Membership Total Visits: Card on file: 0 …" at bounding box center [1192, 349] width 458 height 545
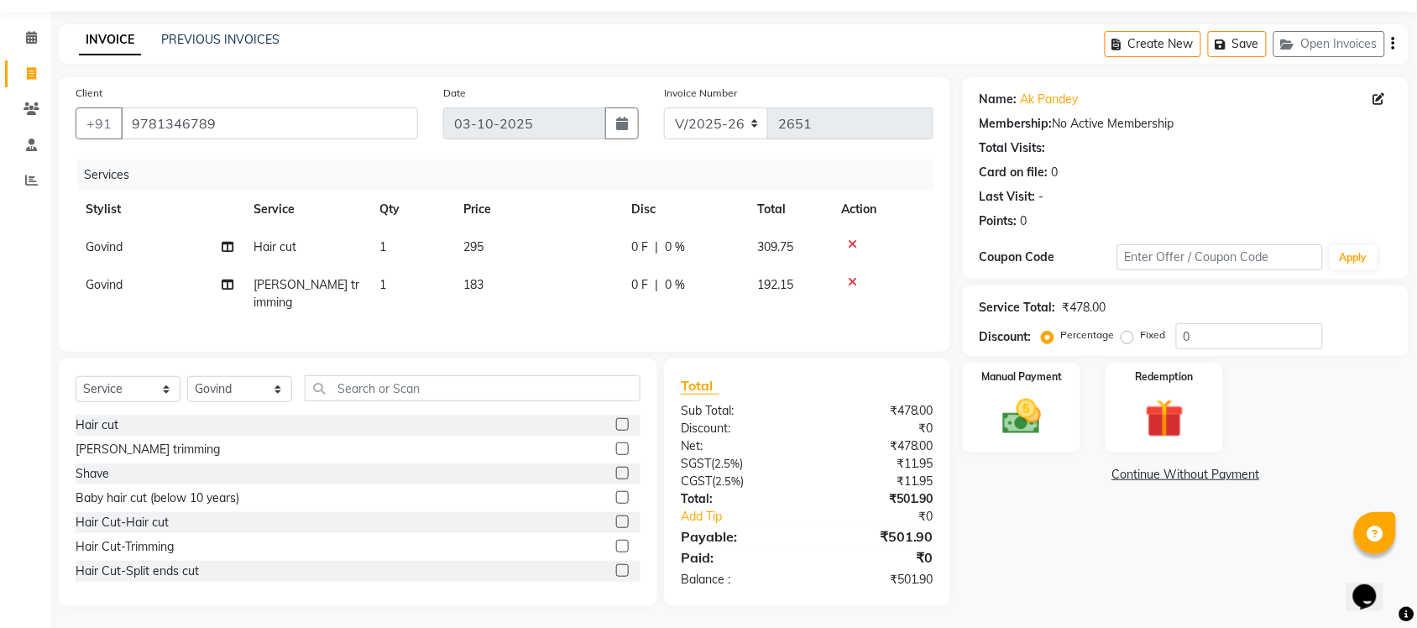
click at [493, 277] on td "183" at bounding box center [537, 293] width 168 height 55
select select "77846"
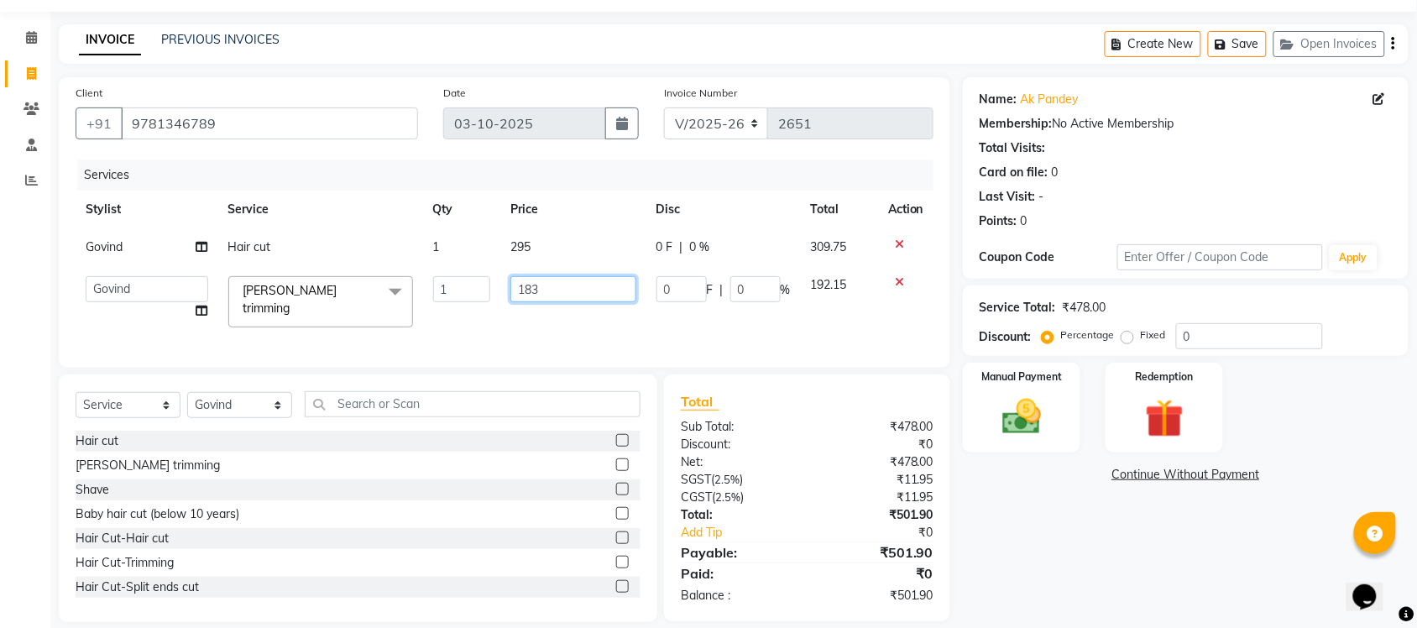
click at [557, 295] on input "183" at bounding box center [573, 289] width 125 height 26
type input "182"
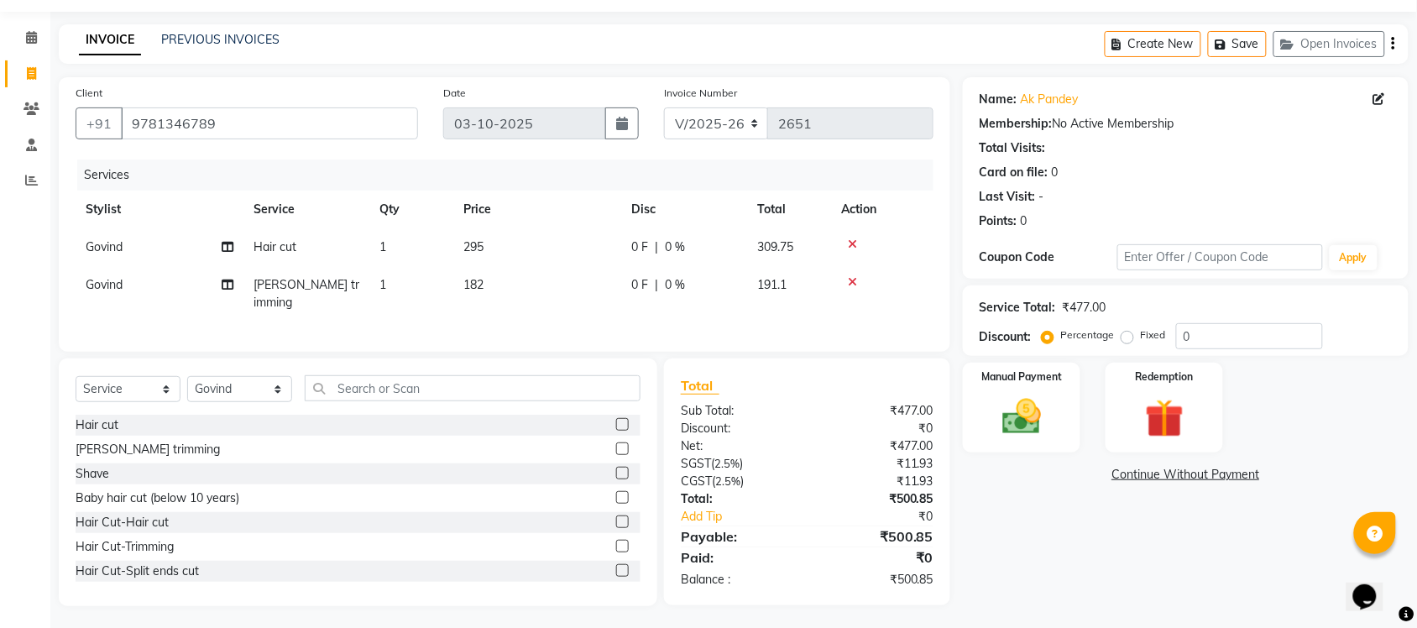
click at [988, 538] on div "Name: Ak Pandey Membership: No Active Membership Total Visits: Card on file: 0 …" at bounding box center [1192, 341] width 458 height 529
click at [514, 279] on td "182" at bounding box center [537, 293] width 168 height 55
select select "77846"
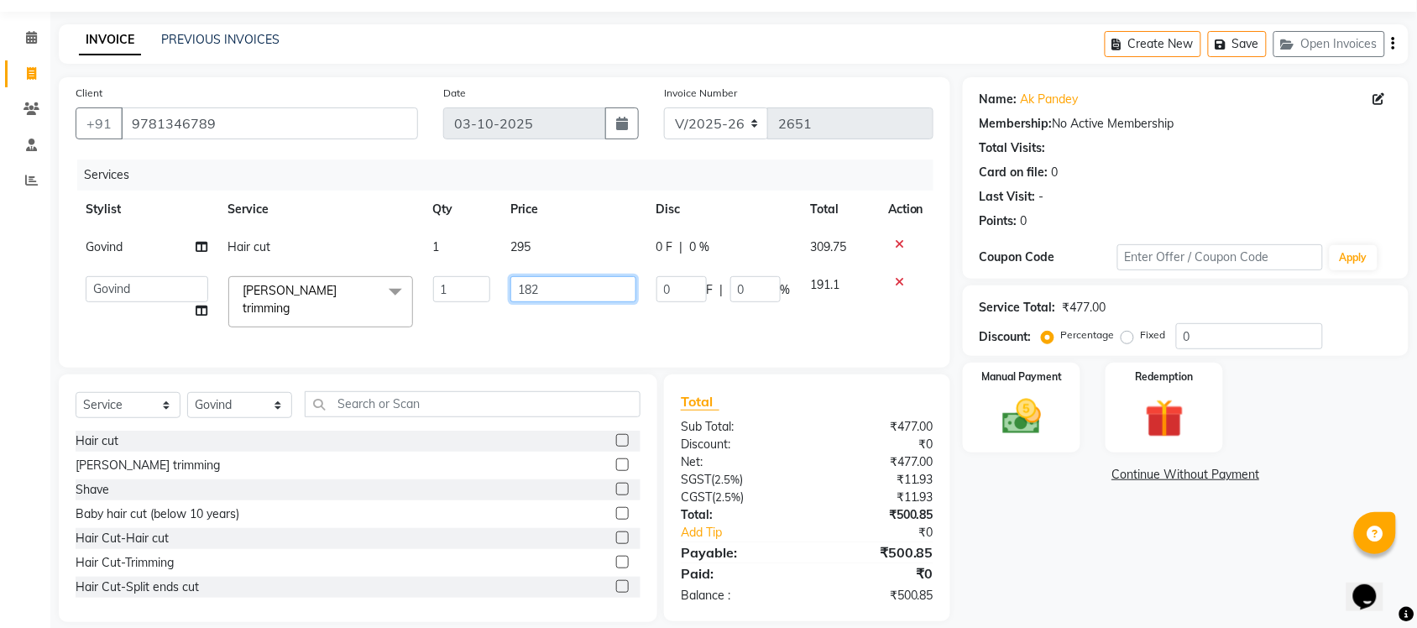
click at [561, 301] on input "182" at bounding box center [573, 289] width 125 height 26
type input "181"
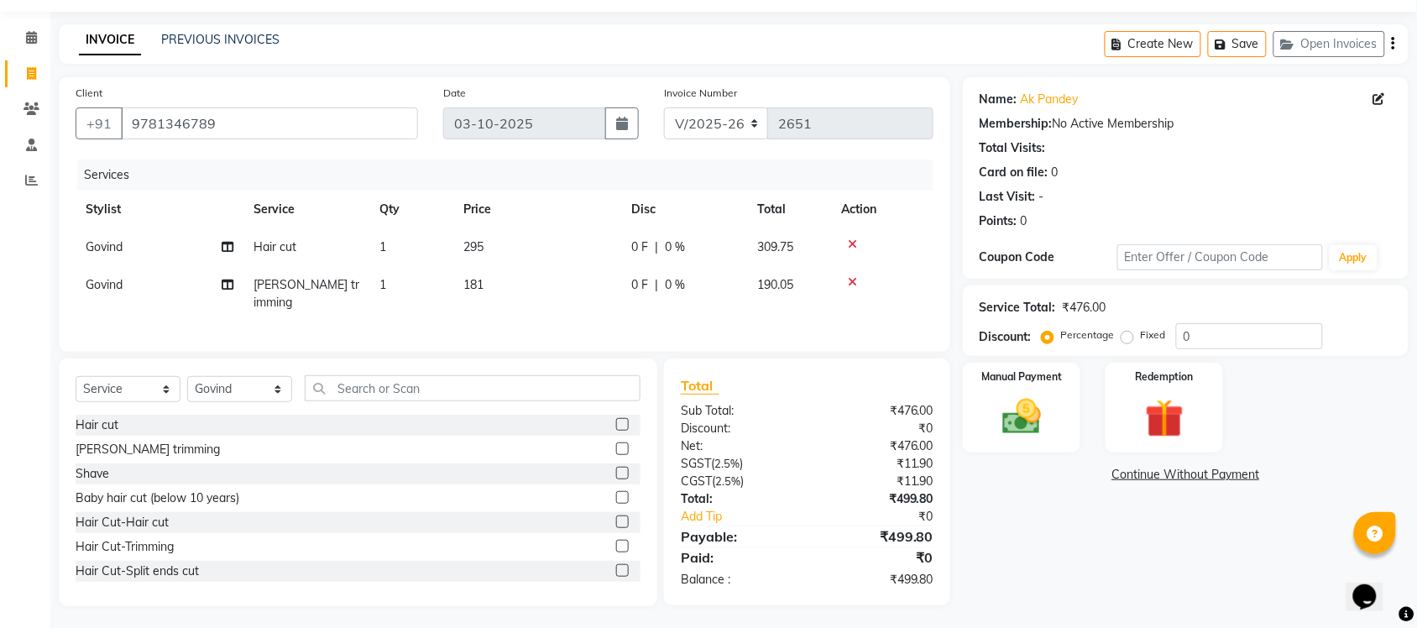
click at [1009, 548] on div "Name: Ak Pandey Membership: No Active Membership Total Visits: Card on file: 0 …" at bounding box center [1192, 341] width 458 height 529
click at [488, 237] on td "295" at bounding box center [537, 247] width 168 height 38
select select "77846"
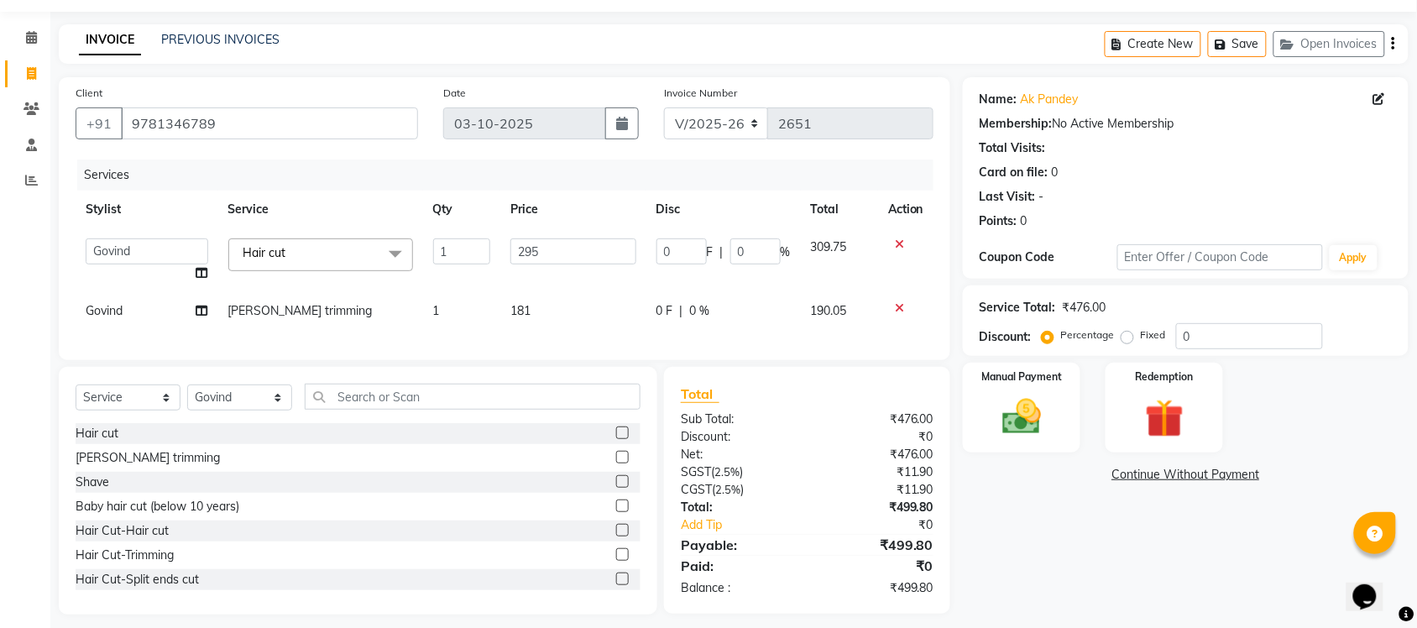
click at [1012, 526] on div "Name: Ak Pandey Membership: No Active Membership Total Visits: Card on file: 0 …" at bounding box center [1192, 345] width 458 height 537
click at [543, 312] on td "181" at bounding box center [572, 311] width 145 height 38
select select "77846"
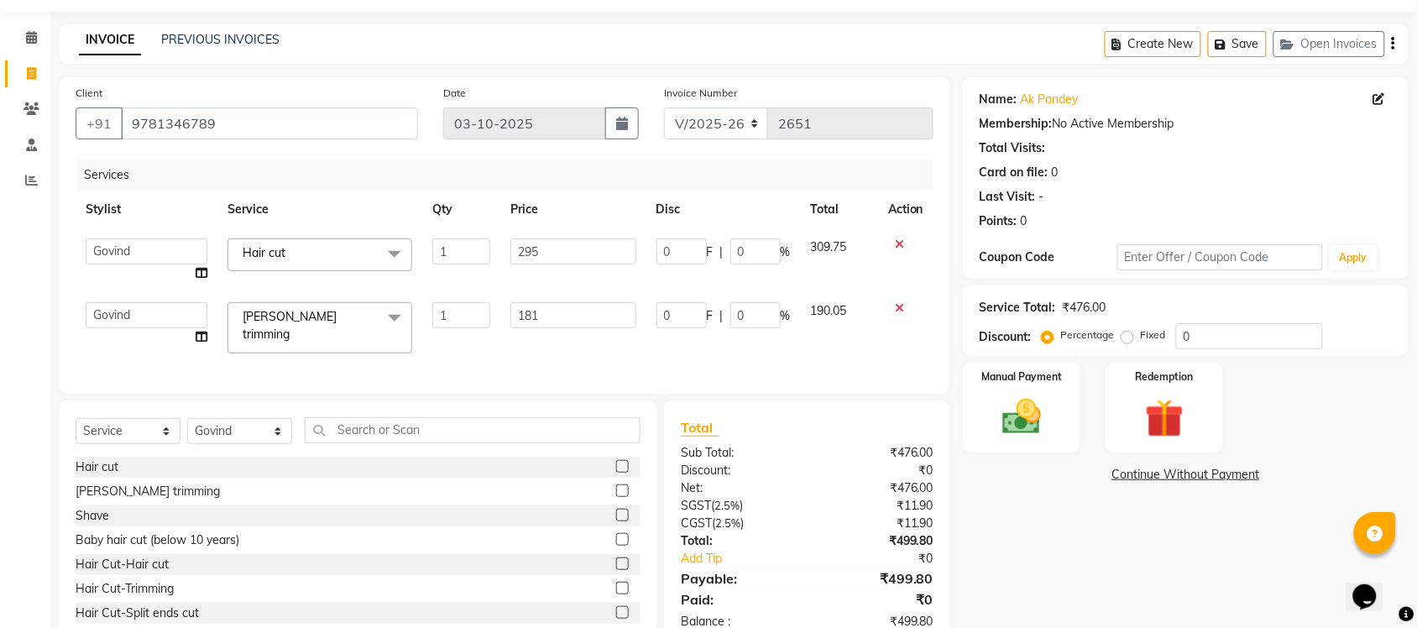
scroll to position [101, 0]
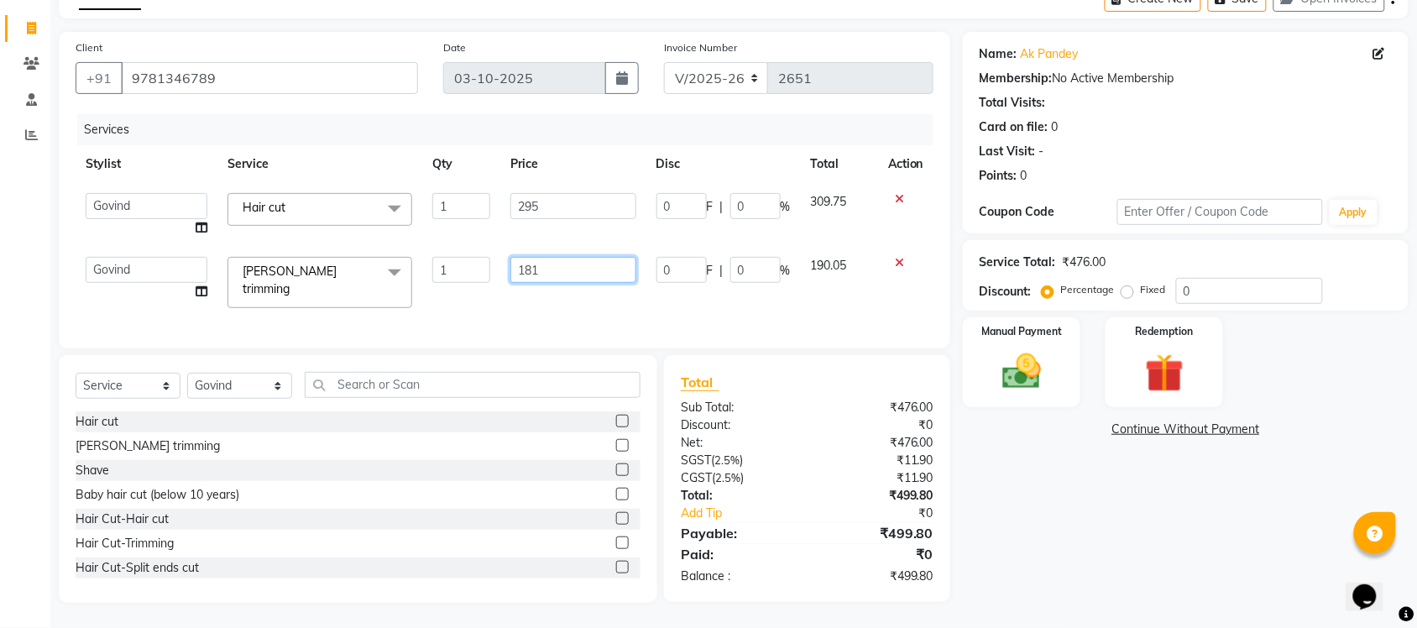
click at [563, 262] on input "181" at bounding box center [573, 270] width 125 height 26
type input "180.5"
click at [1110, 571] on div "Name: Ak Pandey Membership: No Active Membership Total Visits: Card on file: 0 …" at bounding box center [1192, 317] width 458 height 571
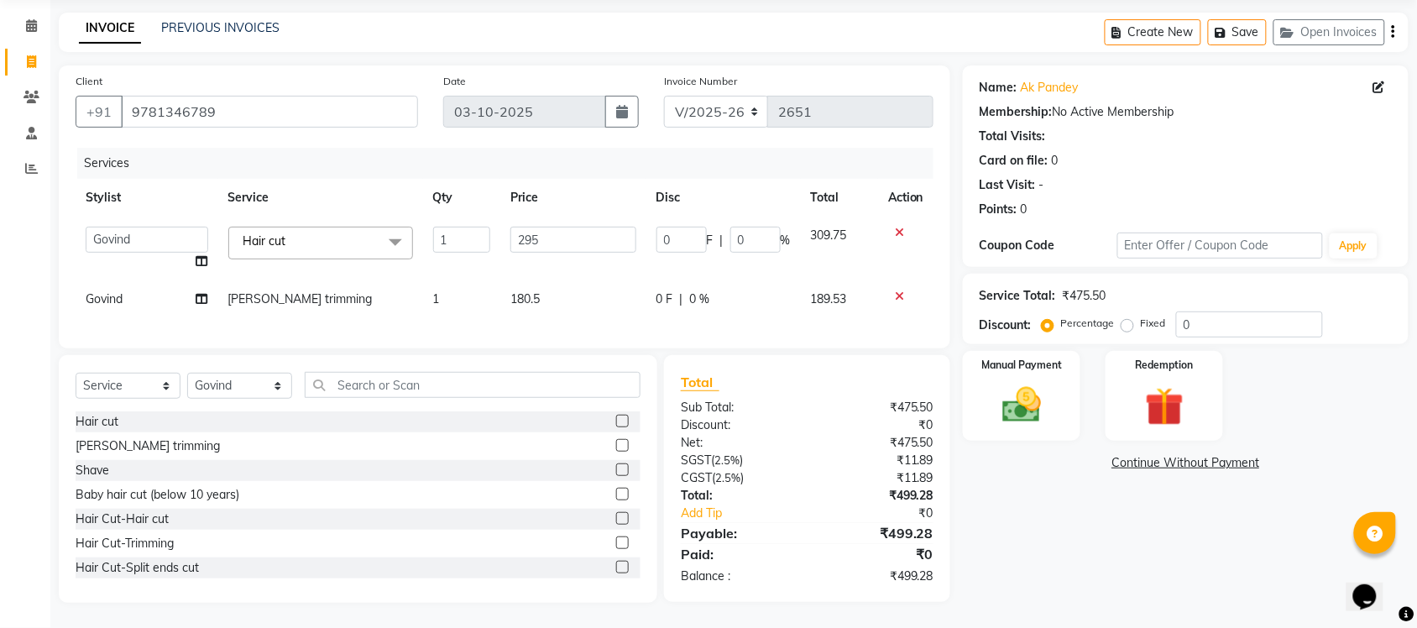
click at [553, 280] on td "180.5" at bounding box center [572, 299] width 145 height 38
select select "77846"
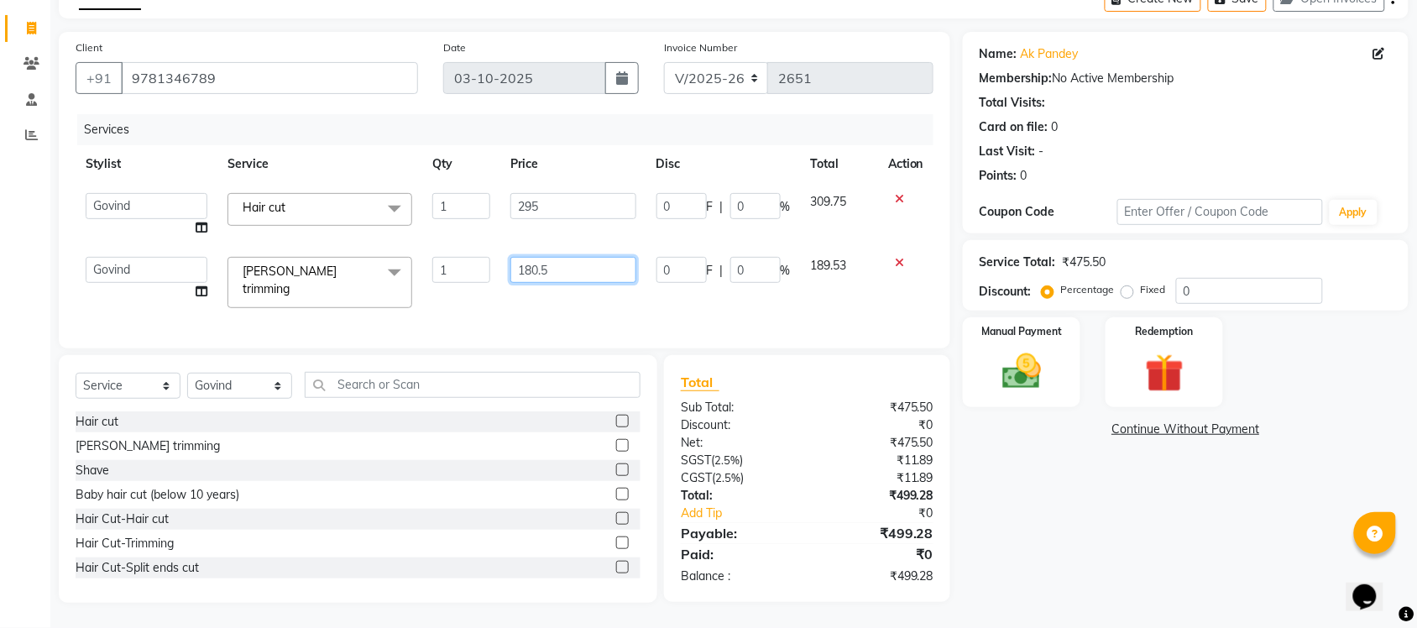
click at [592, 262] on input "180.5" at bounding box center [573, 270] width 125 height 26
type input "180.8"
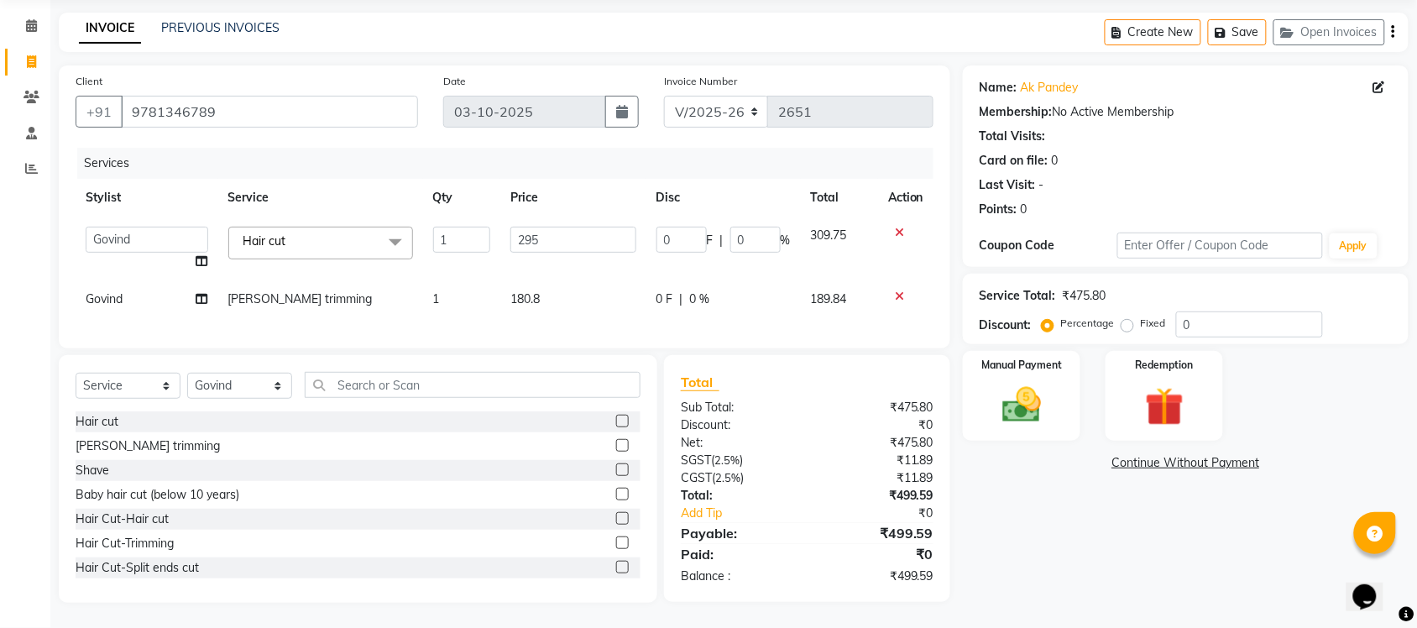
scroll to position [76, 0]
click at [1065, 564] on div "Name: Ak Pandey Membership: No Active Membership Total Visits: Card on file: 0 …" at bounding box center [1192, 333] width 458 height 537
click at [540, 291] on span "180.8" at bounding box center [525, 298] width 29 height 15
select select "77846"
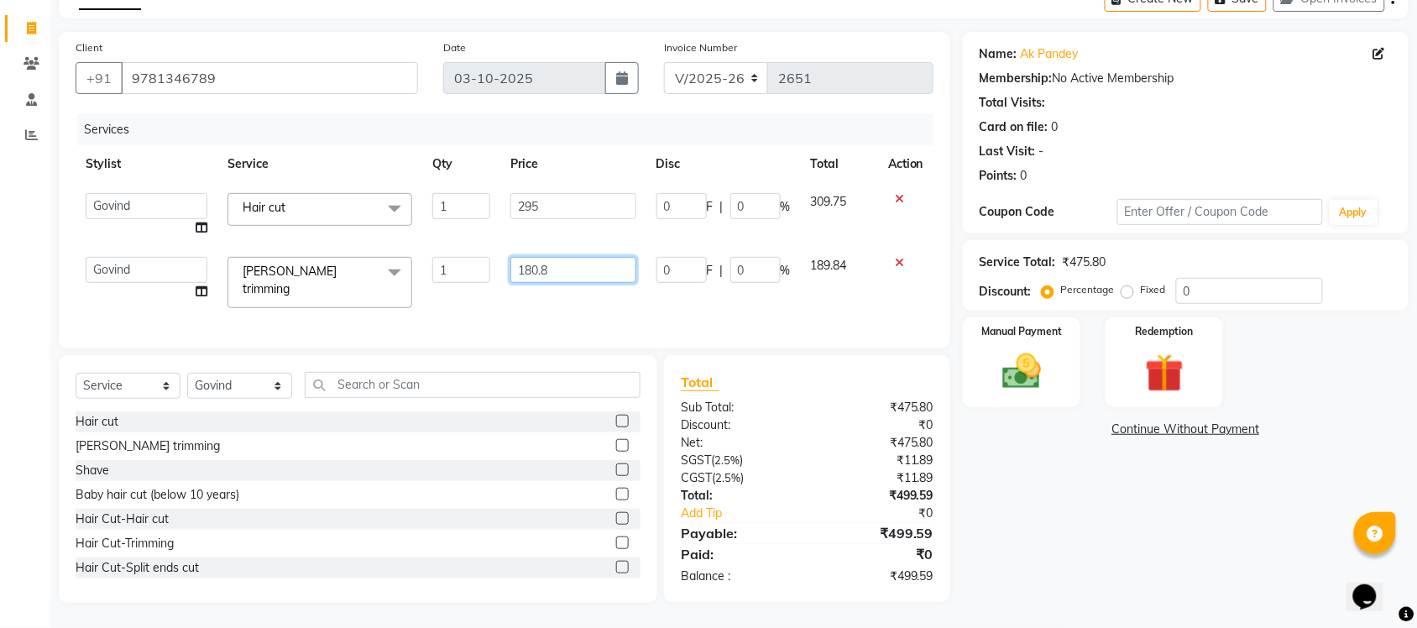
click at [585, 269] on input "180.8" at bounding box center [573, 270] width 125 height 26
type input "180.2"
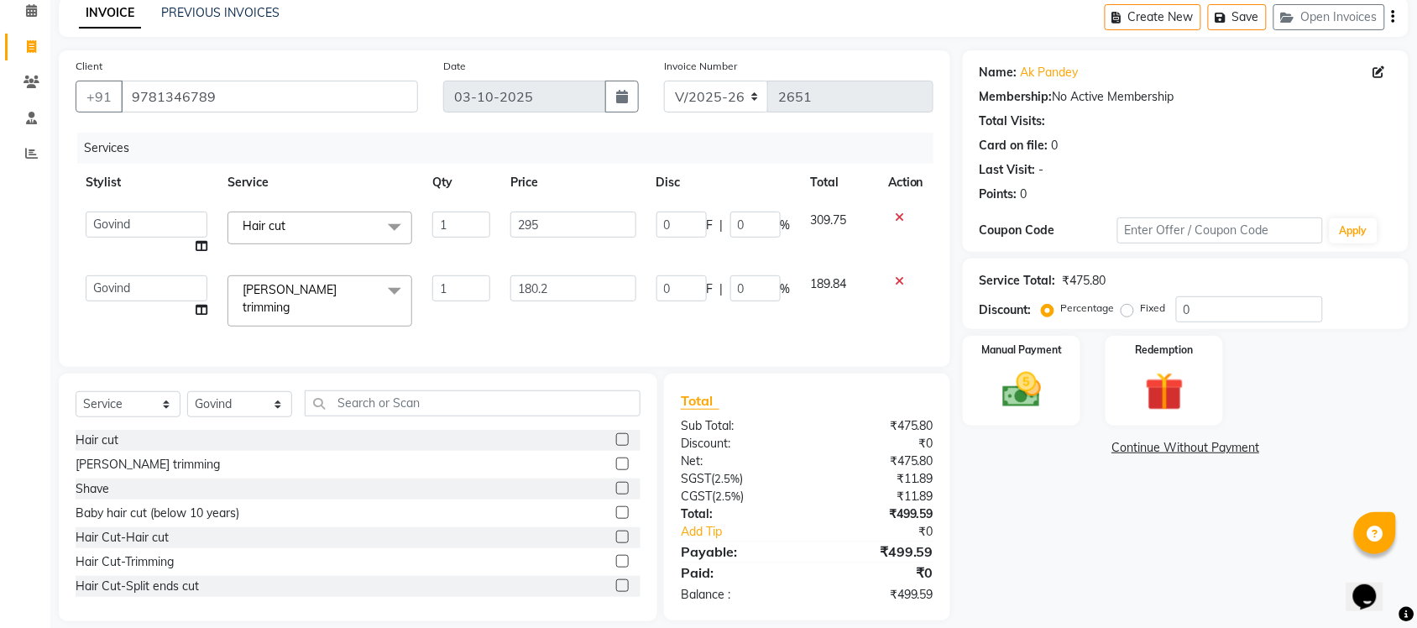
click at [1187, 579] on div "Name: Ak Pandey Membership: No Active Membership Total Visits: Card on file: 0 …" at bounding box center [1192, 335] width 458 height 571
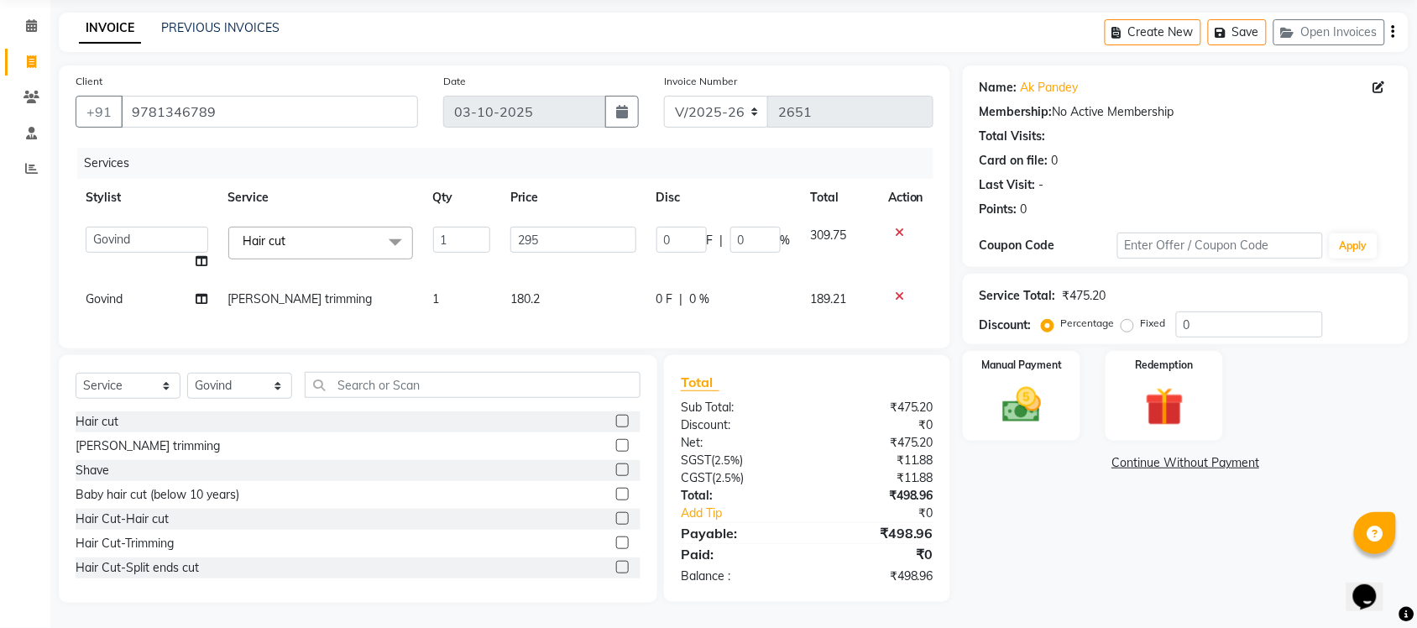
click at [554, 282] on td "180.2" at bounding box center [572, 299] width 145 height 38
select select "77846"
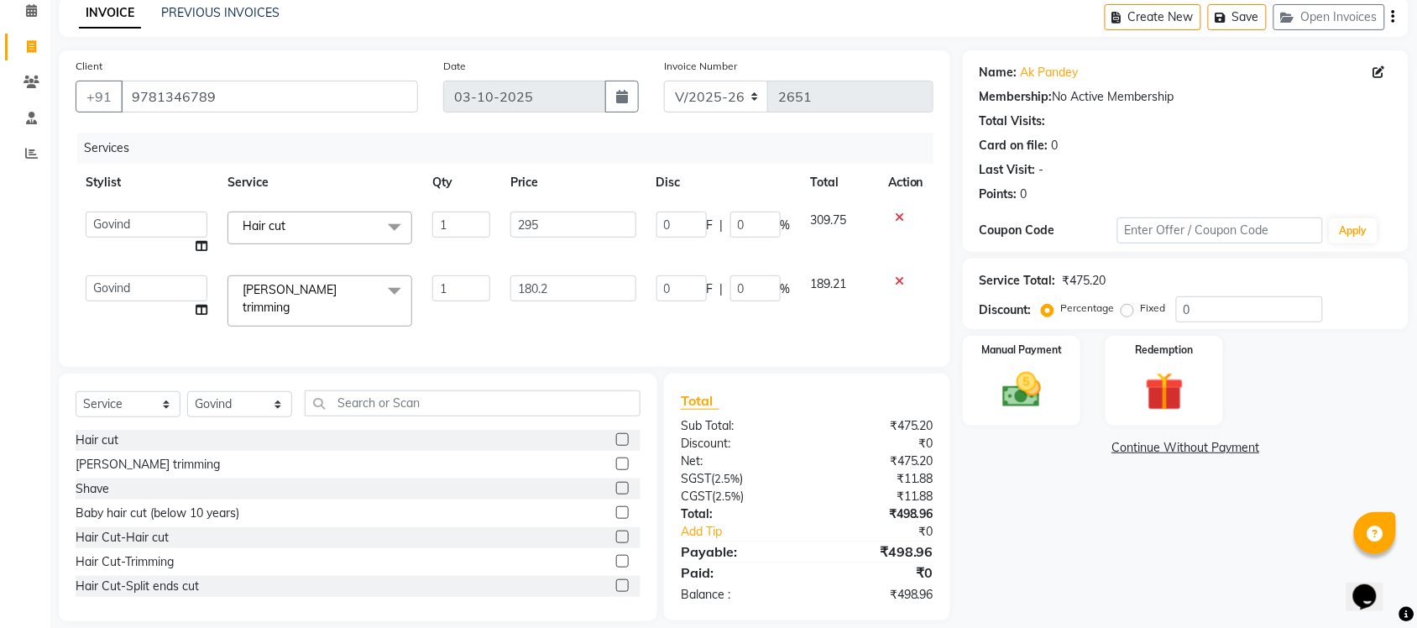
scroll to position [101, 0]
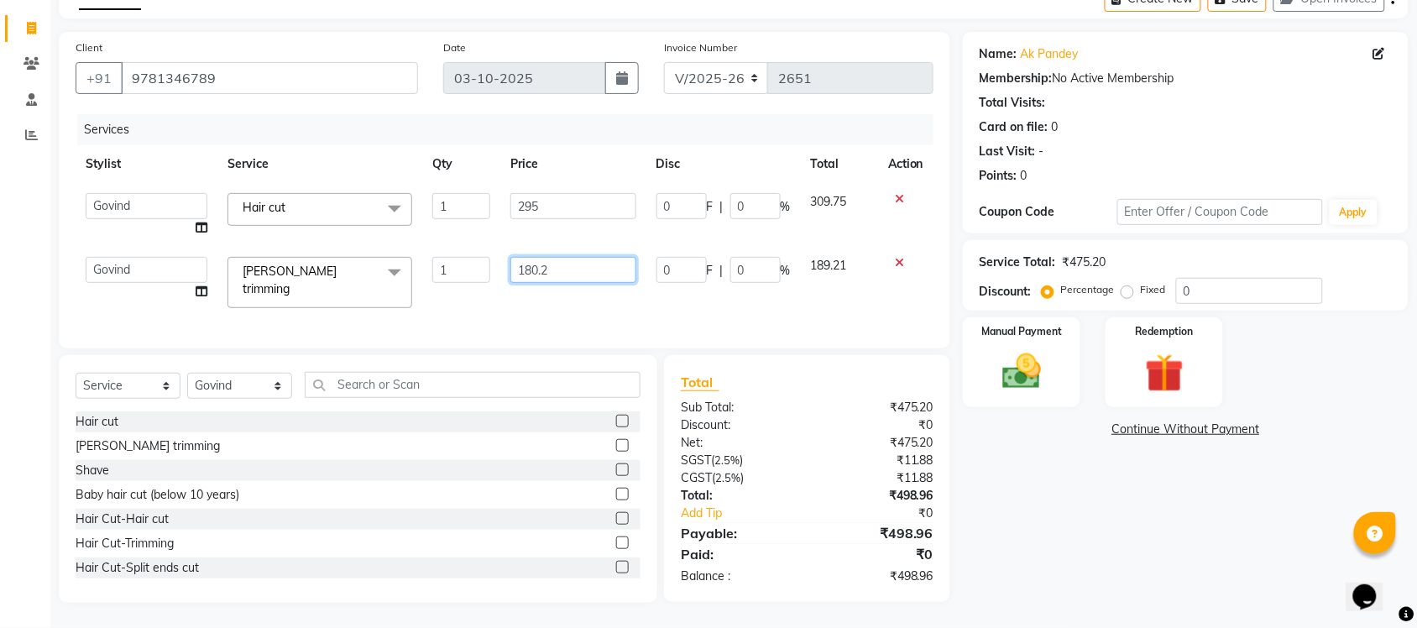
click at [580, 260] on input "180.2" at bounding box center [573, 270] width 125 height 26
type input "180.4"
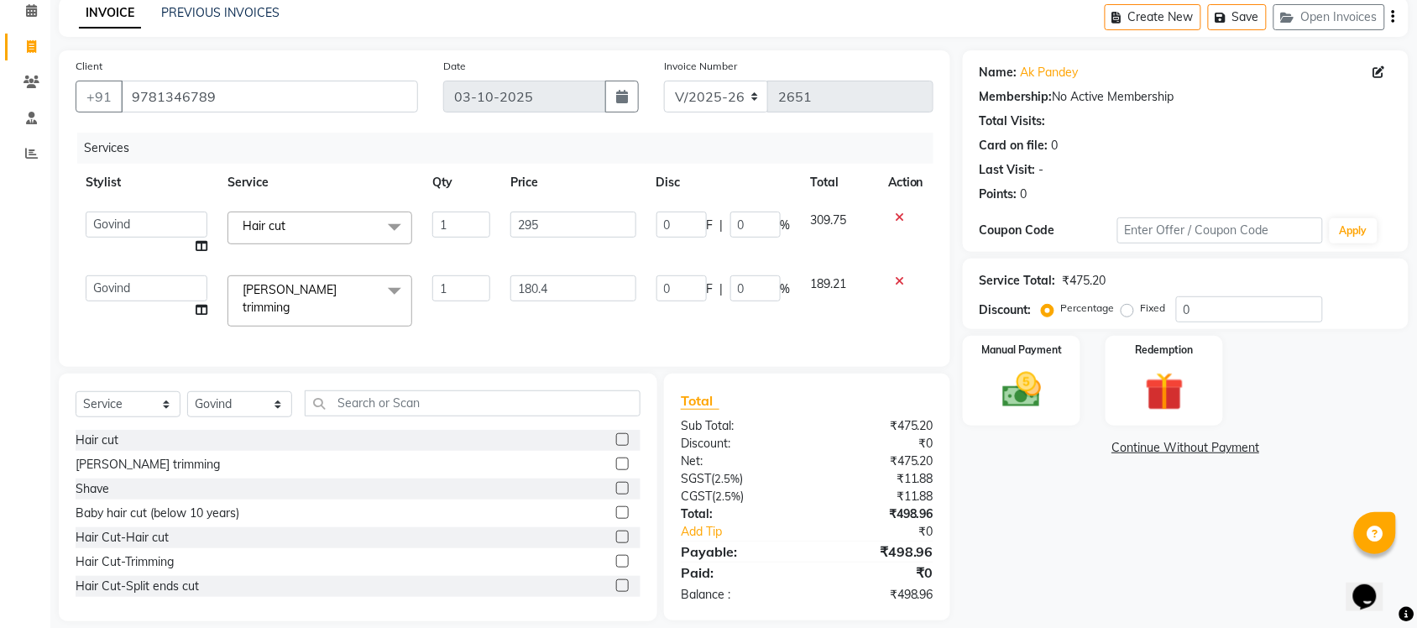
click at [1155, 600] on div "Name: Ak Pandey Membership: No Active Membership Total Visits: Card on file: 0 …" at bounding box center [1192, 335] width 458 height 571
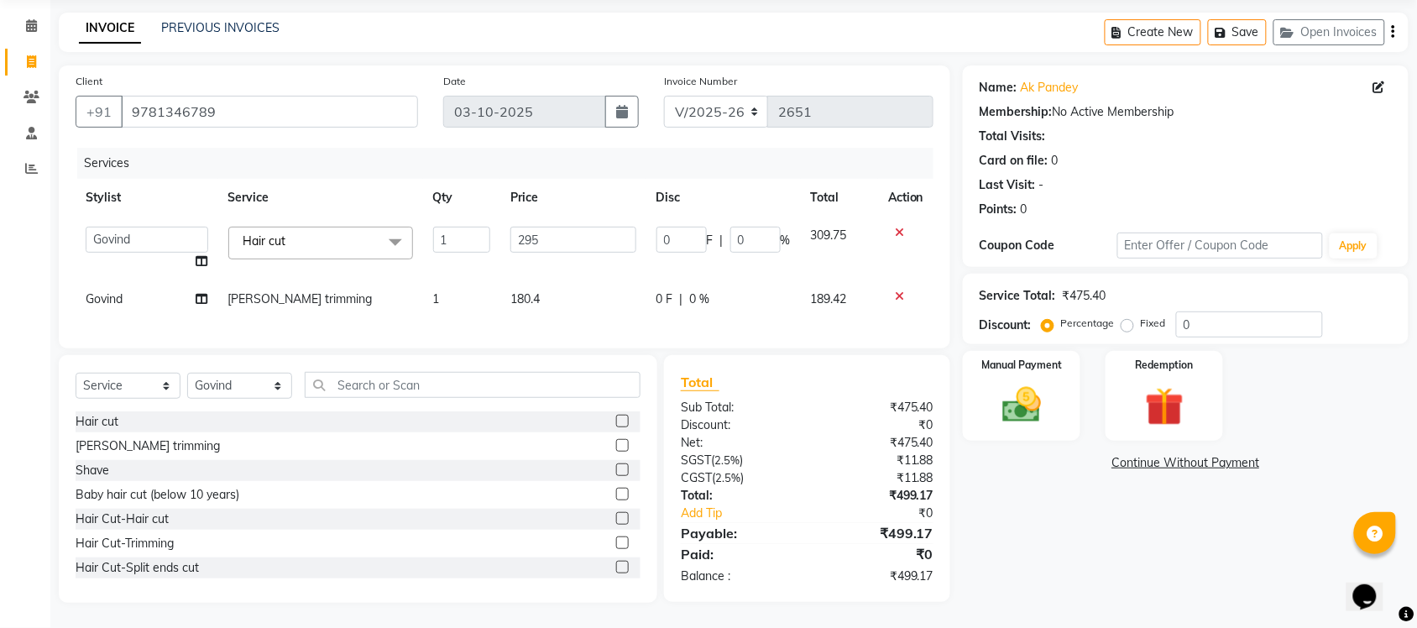
click at [569, 280] on td "180.4" at bounding box center [572, 299] width 145 height 38
select select "77846"
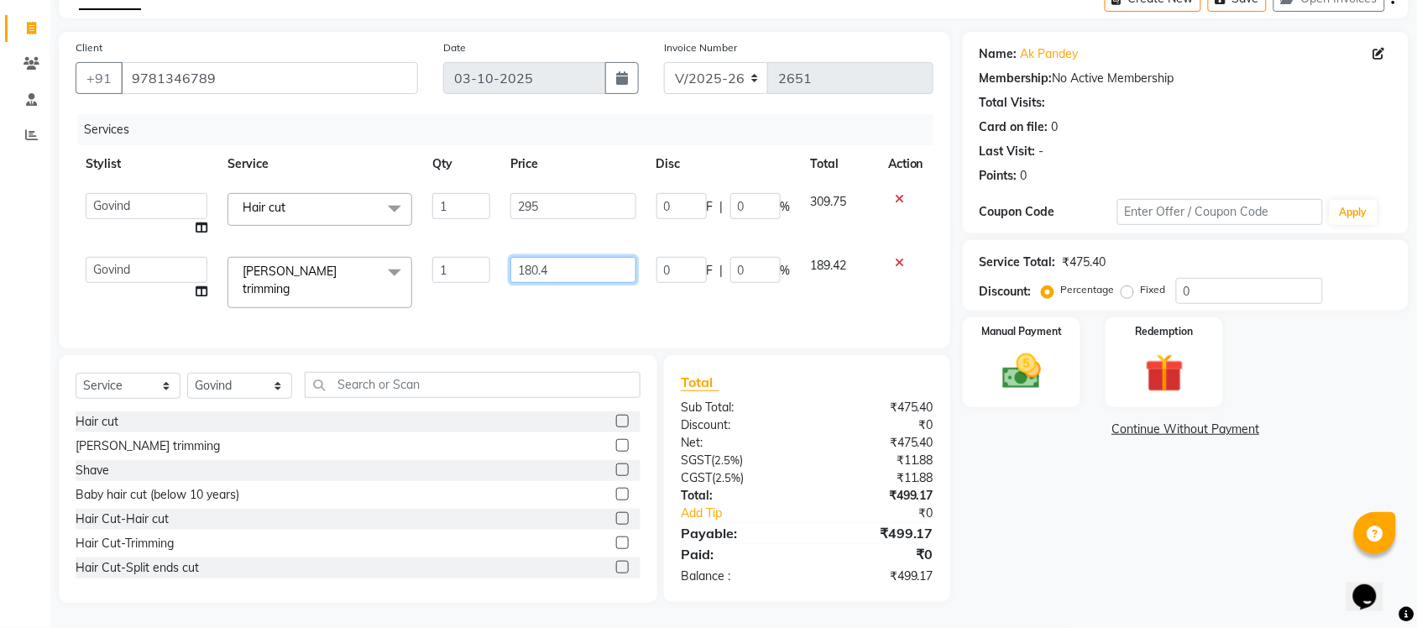
click at [574, 261] on input "180.4" at bounding box center [573, 270] width 125 height 26
type input "180.3"
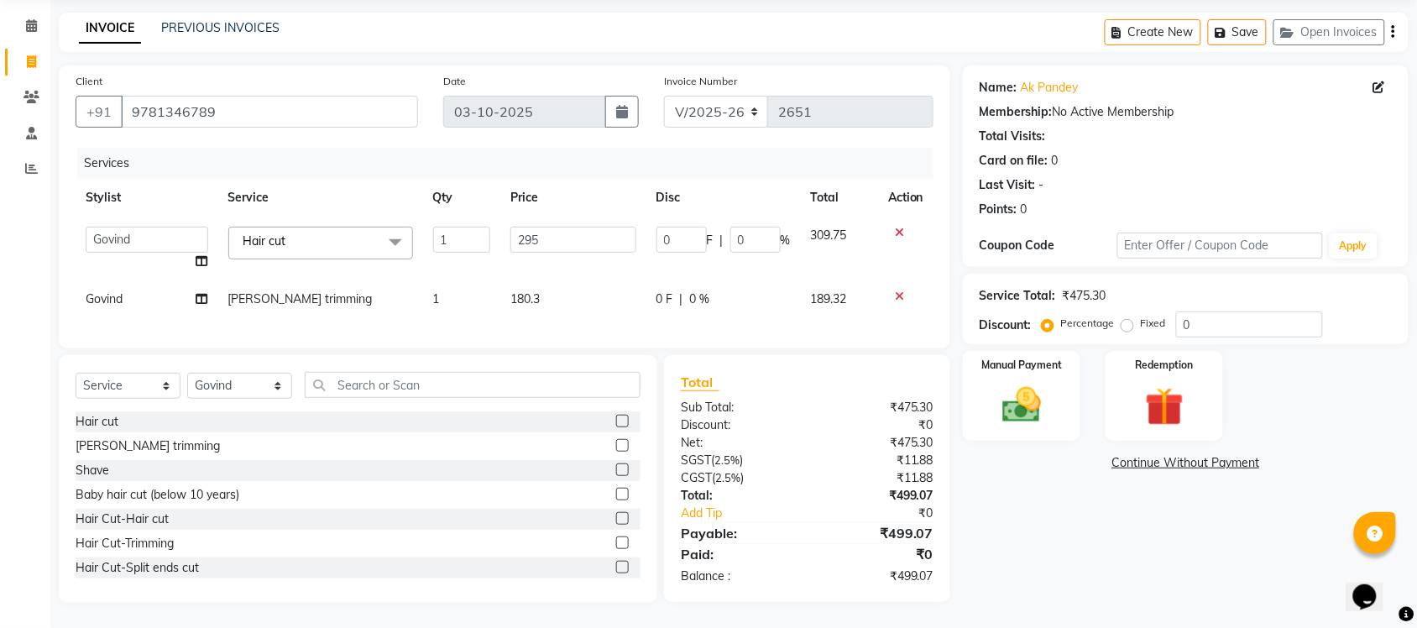
click at [1072, 536] on div "Name: Ak Pandey Membership: No Active Membership Total Visits: Card on file: 0 …" at bounding box center [1192, 333] width 458 height 537
click at [537, 291] on span "180.3" at bounding box center [525, 298] width 29 height 15
select select "77846"
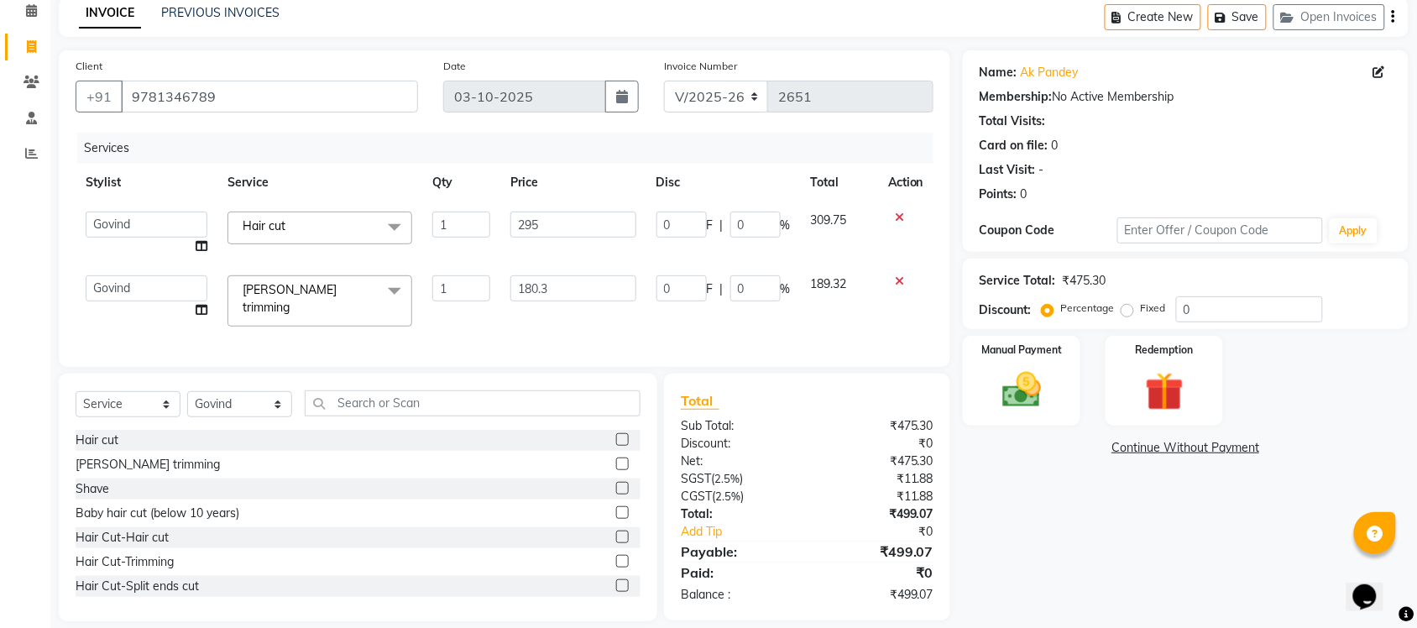
scroll to position [101, 0]
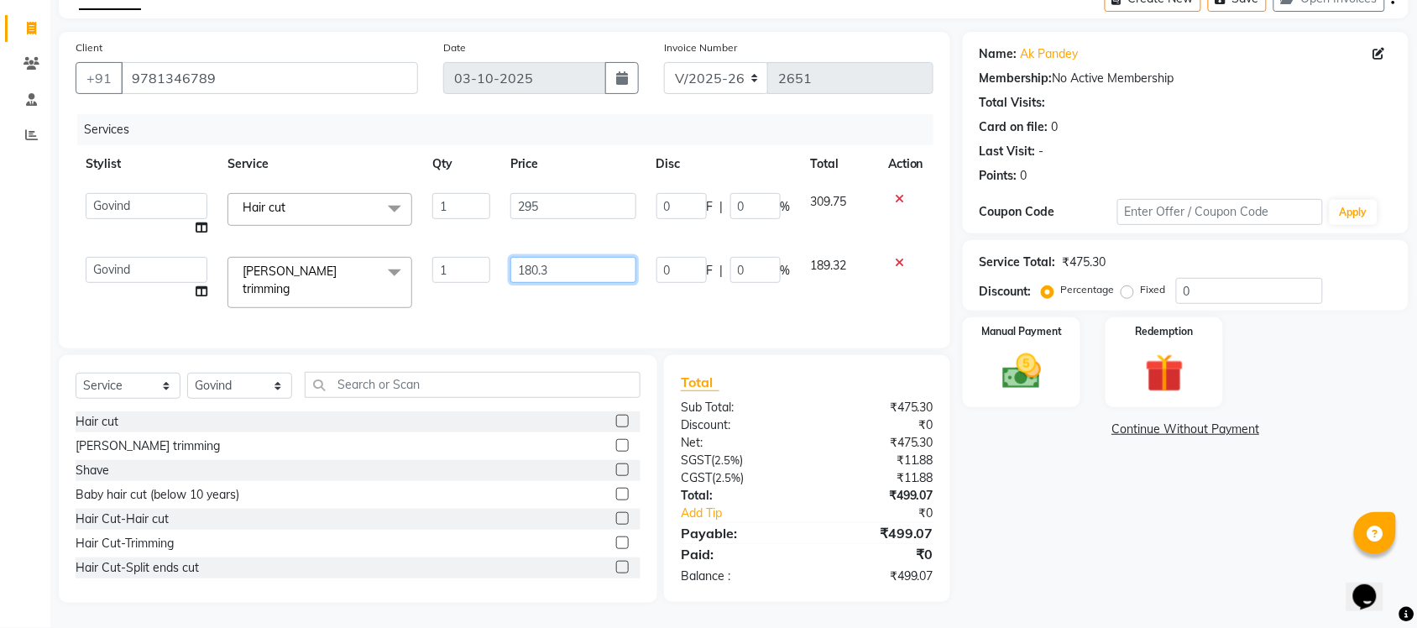
click at [557, 271] on input "180.3" at bounding box center [573, 270] width 125 height 26
type input "180.36"
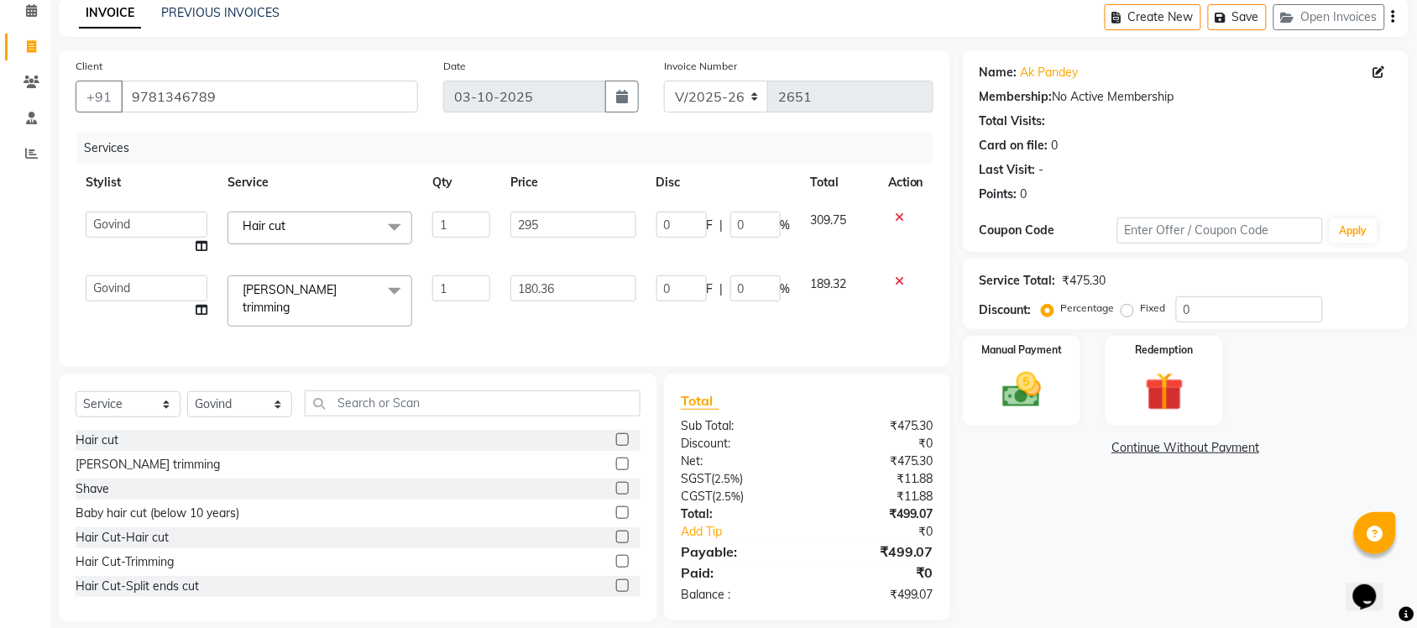
click at [1108, 521] on div "Name: Ak Pandey Membership: No Active Membership Total Visits: Card on file: 0 …" at bounding box center [1192, 335] width 458 height 571
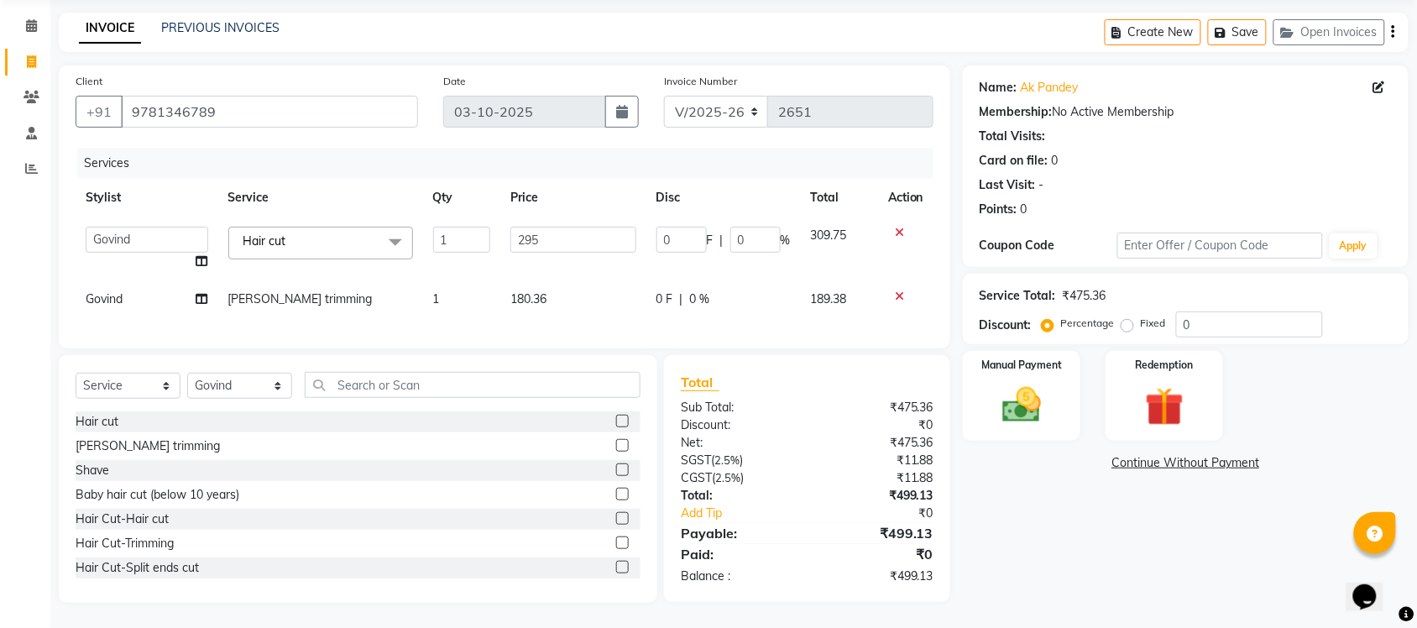
click at [550, 280] on td "180.36" at bounding box center [572, 299] width 145 height 38
select select "77846"
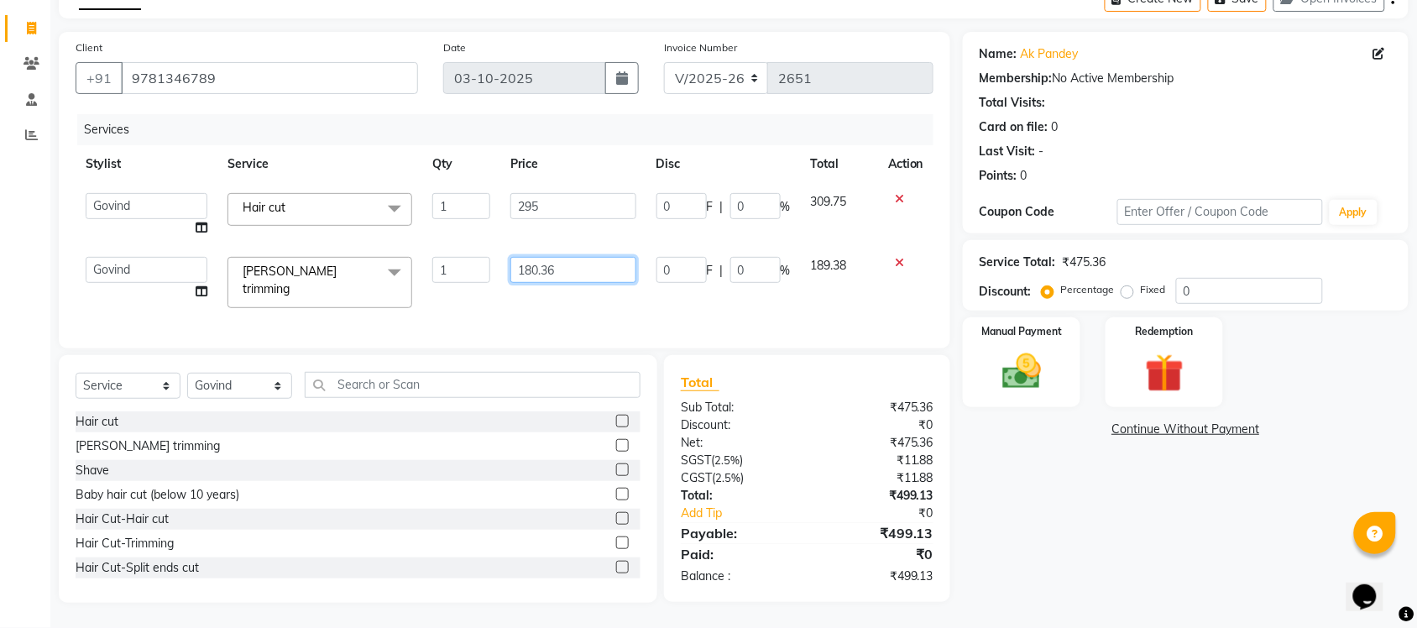
click at [584, 259] on input "180.36" at bounding box center [573, 270] width 125 height 26
type input "180.35"
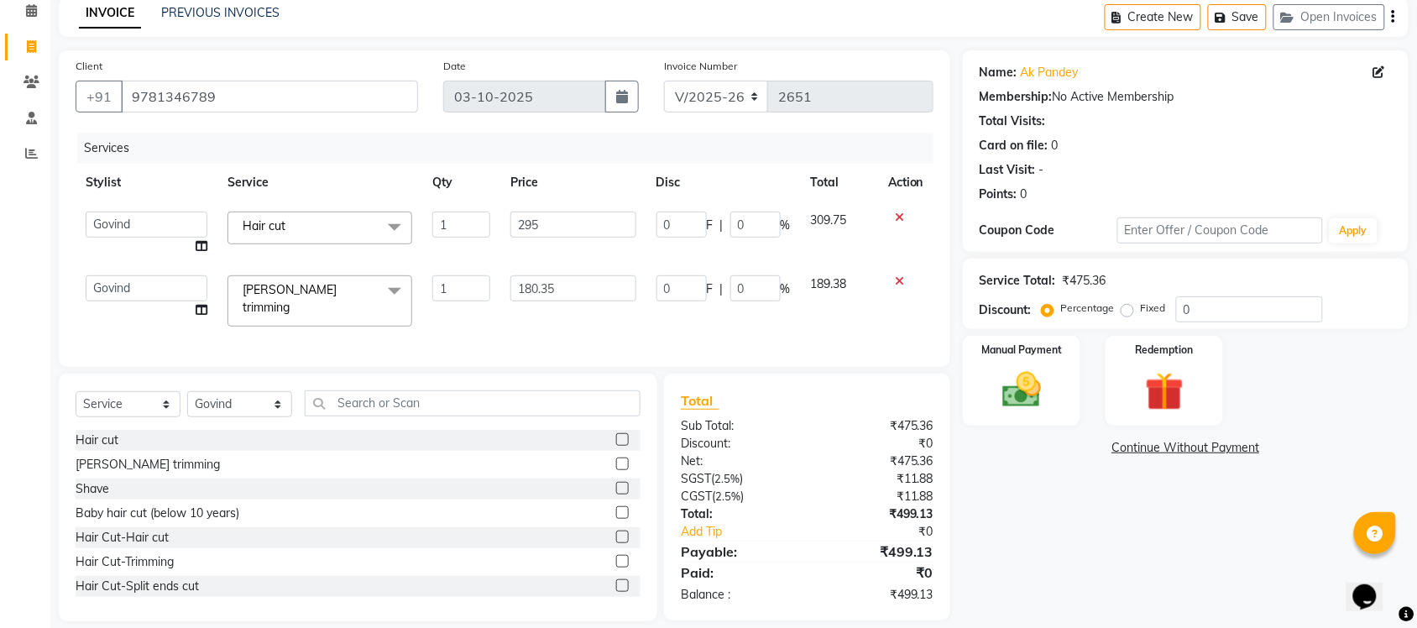
click at [1064, 533] on div "Name: Ak Pandey Membership: No Active Membership Total Visits: Card on file: 0 …" at bounding box center [1192, 335] width 458 height 571
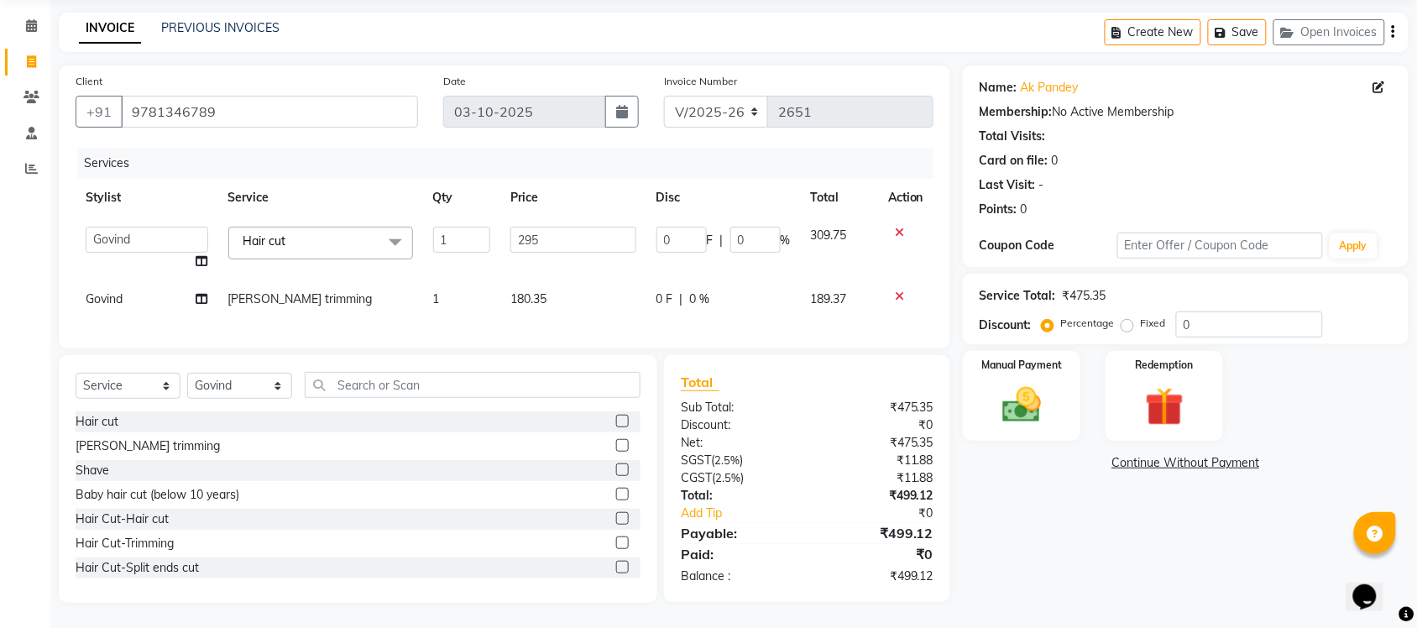
click at [577, 291] on td "180.35" at bounding box center [572, 299] width 145 height 38
select select "77846"
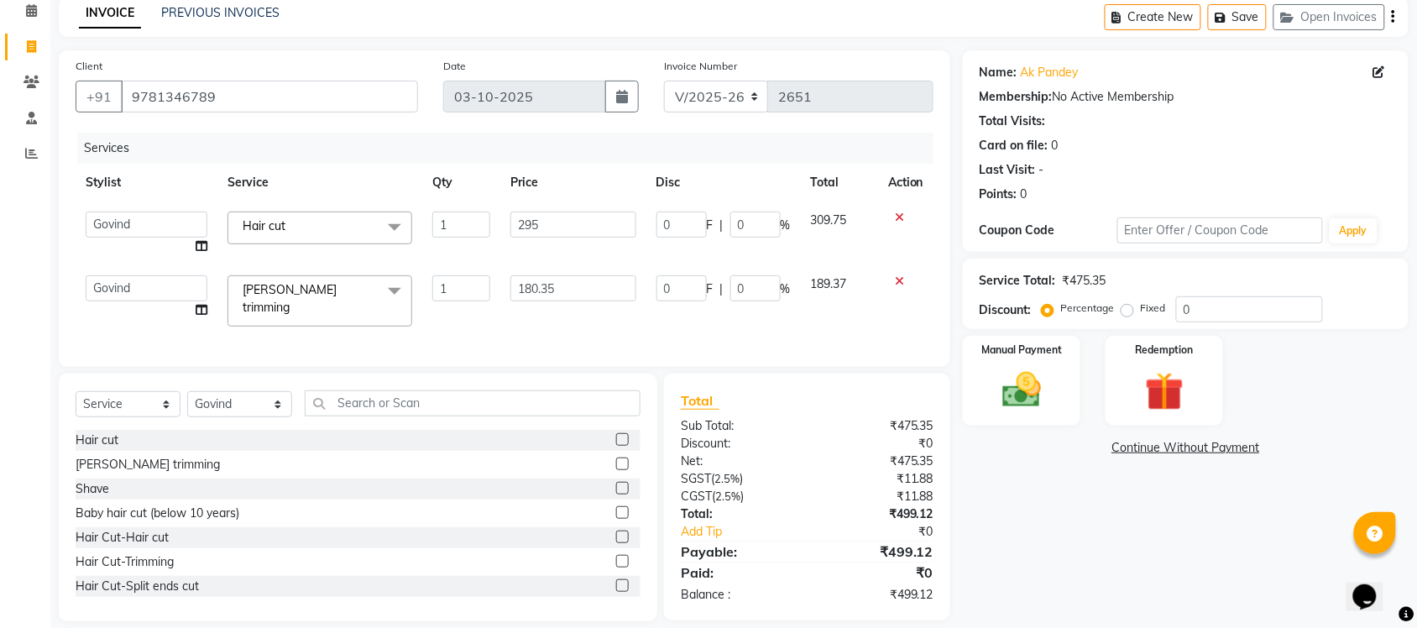
scroll to position [101, 0]
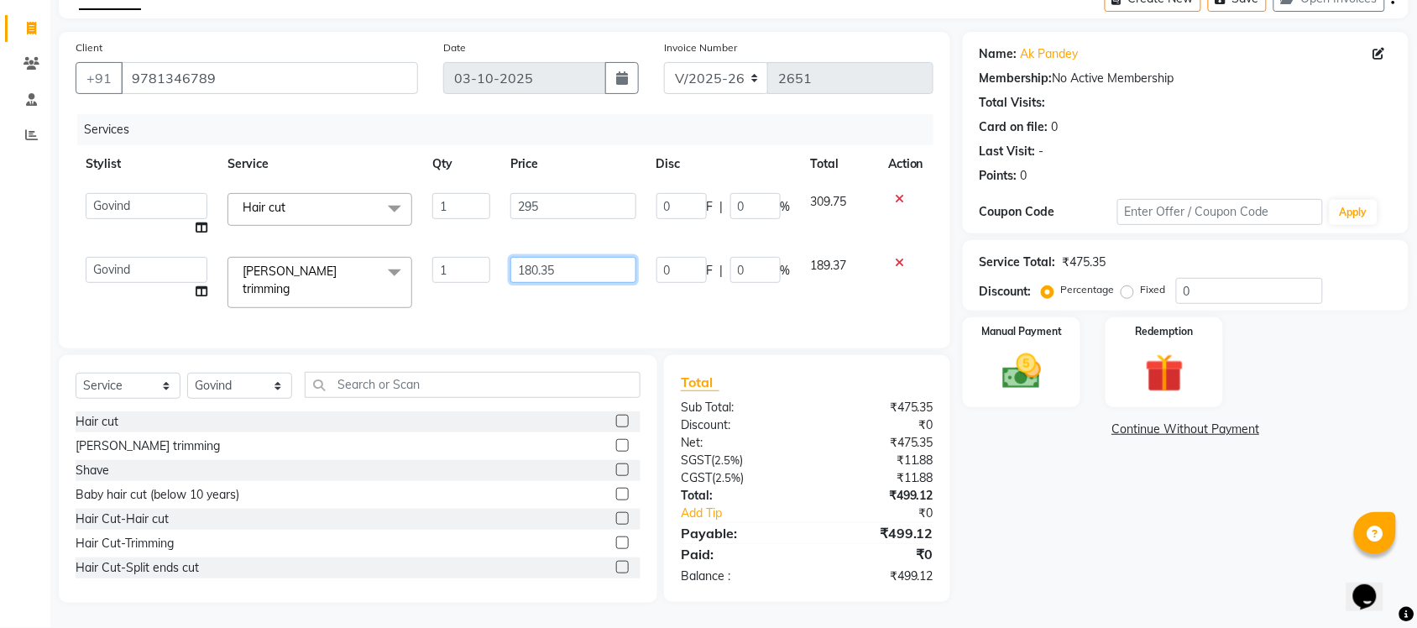
click at [596, 265] on input "180.35" at bounding box center [573, 270] width 125 height 26
type input "180.33"
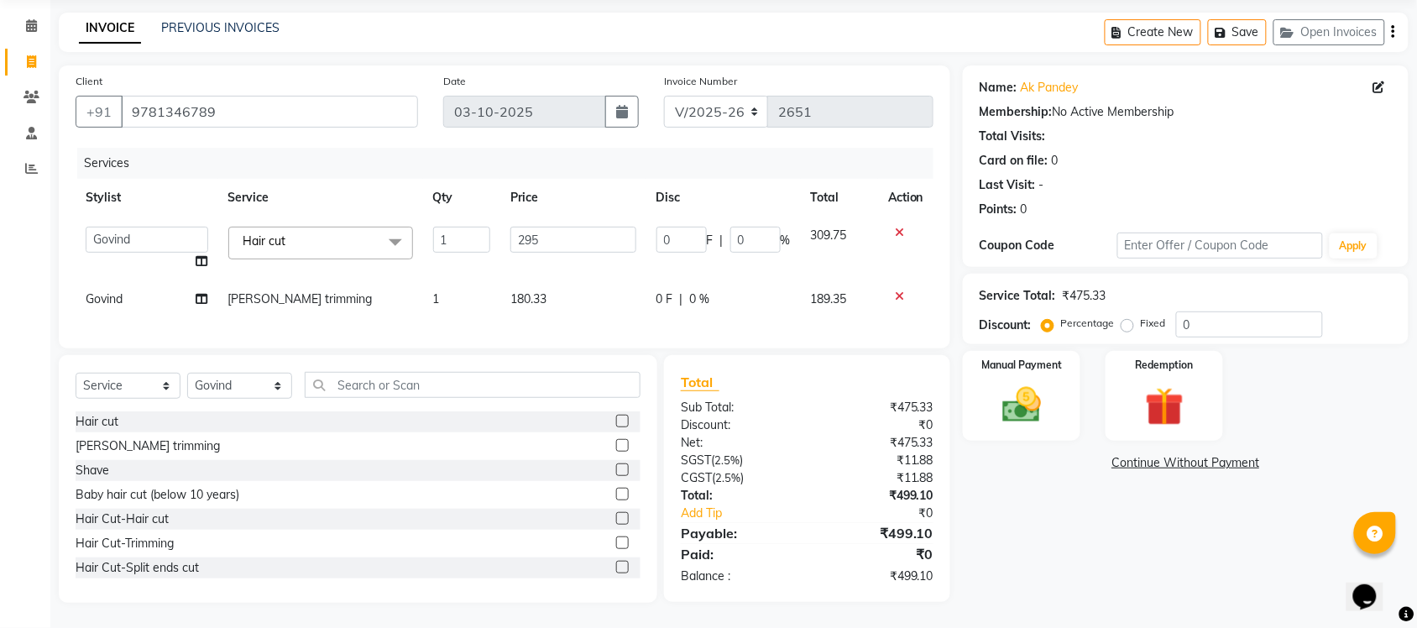
scroll to position [76, 0]
click at [1079, 616] on main "INVOICE PREVIOUS INVOICES Create New Save Open Invoices Client +91 9781346789 D…" at bounding box center [733, 321] width 1367 height 616
click at [555, 280] on td "180.33" at bounding box center [572, 299] width 145 height 38
select select "77846"
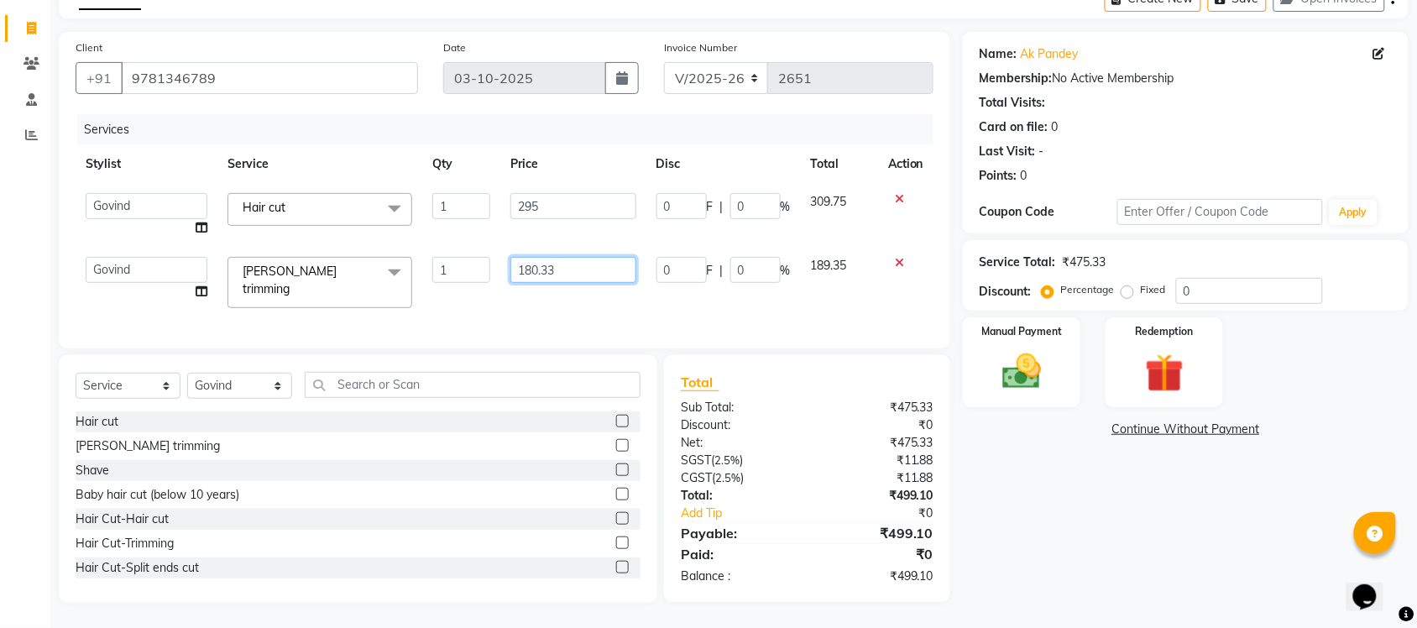
click at [573, 273] on input "180.33" at bounding box center [573, 270] width 125 height 26
type input "180.31"
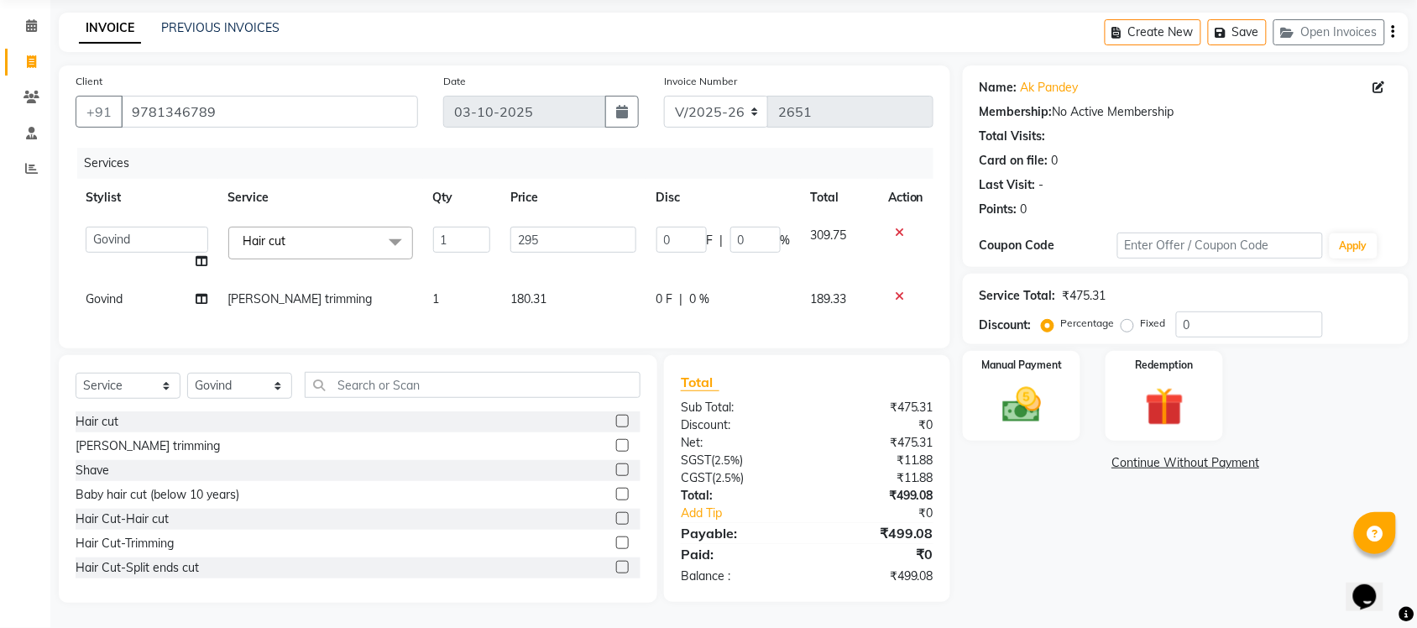
scroll to position [76, 0]
click at [1063, 535] on div "Name: Ak Pandey Membership: No Active Membership Total Visits: Card on file: 0 …" at bounding box center [1192, 333] width 458 height 537
click at [1039, 382] on img at bounding box center [1021, 405] width 65 height 46
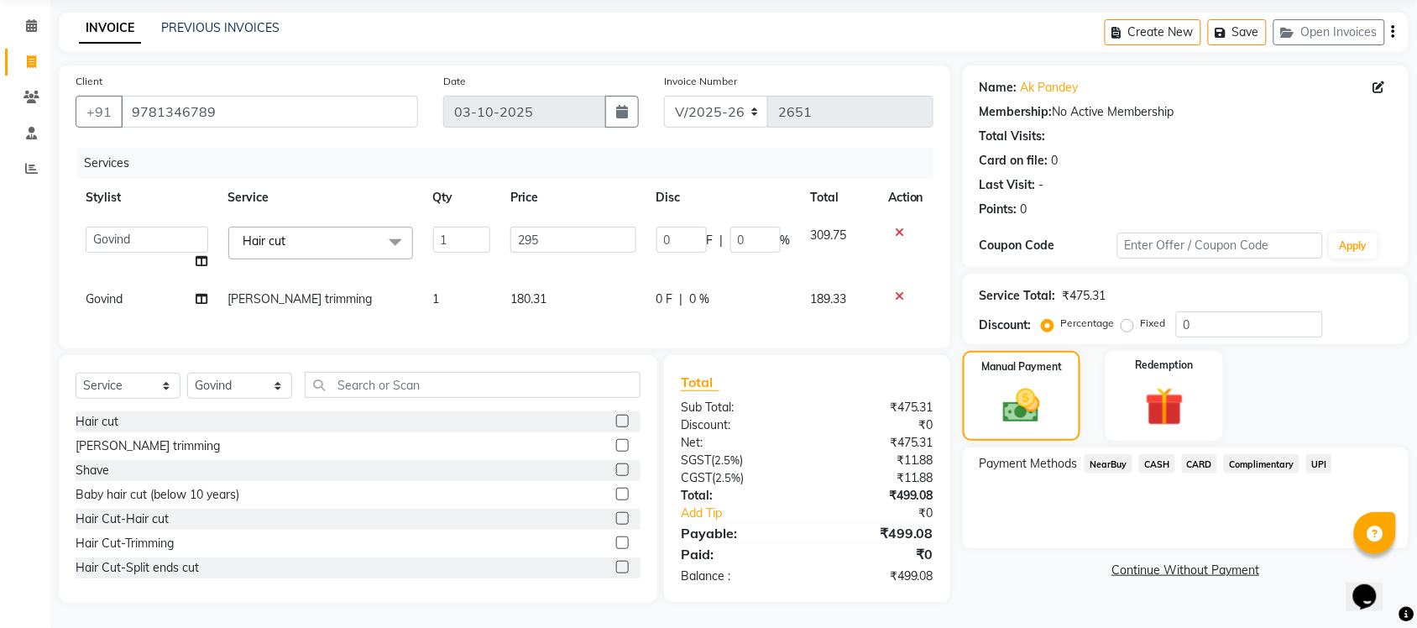
click at [1325, 454] on span "UPI" at bounding box center [1320, 463] width 26 height 19
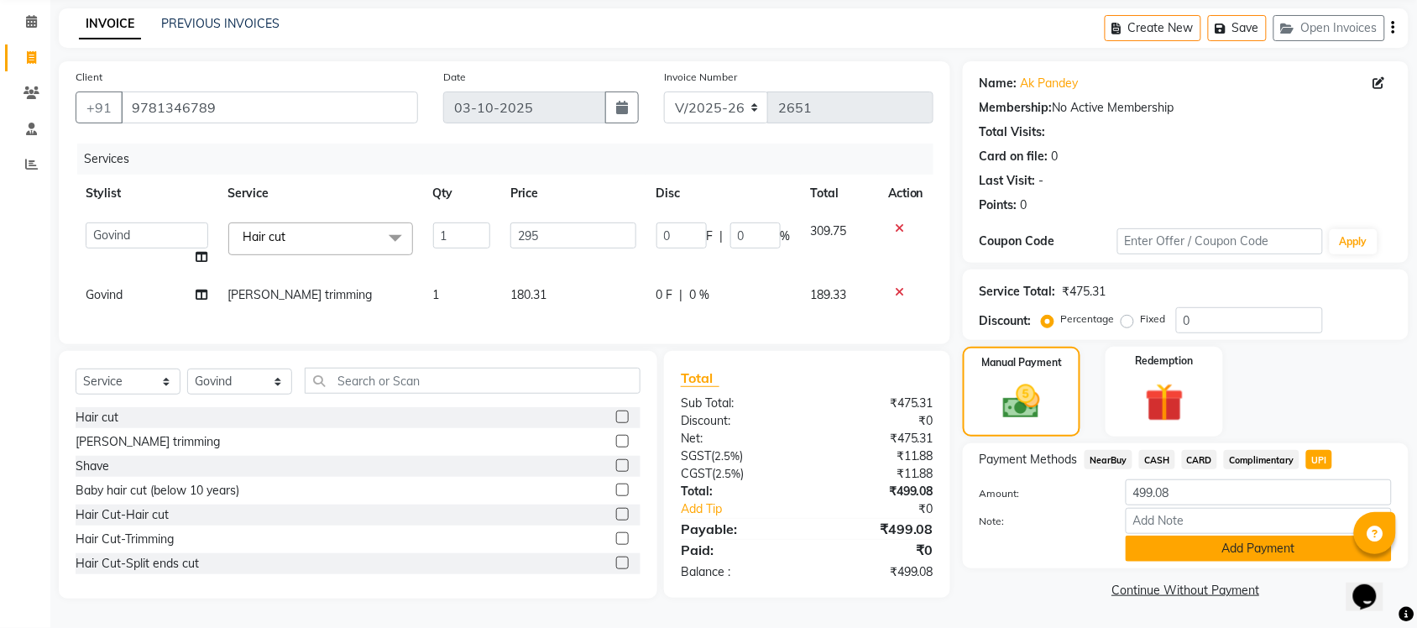
click at [1224, 543] on button "Add Payment" at bounding box center [1259, 549] width 266 height 26
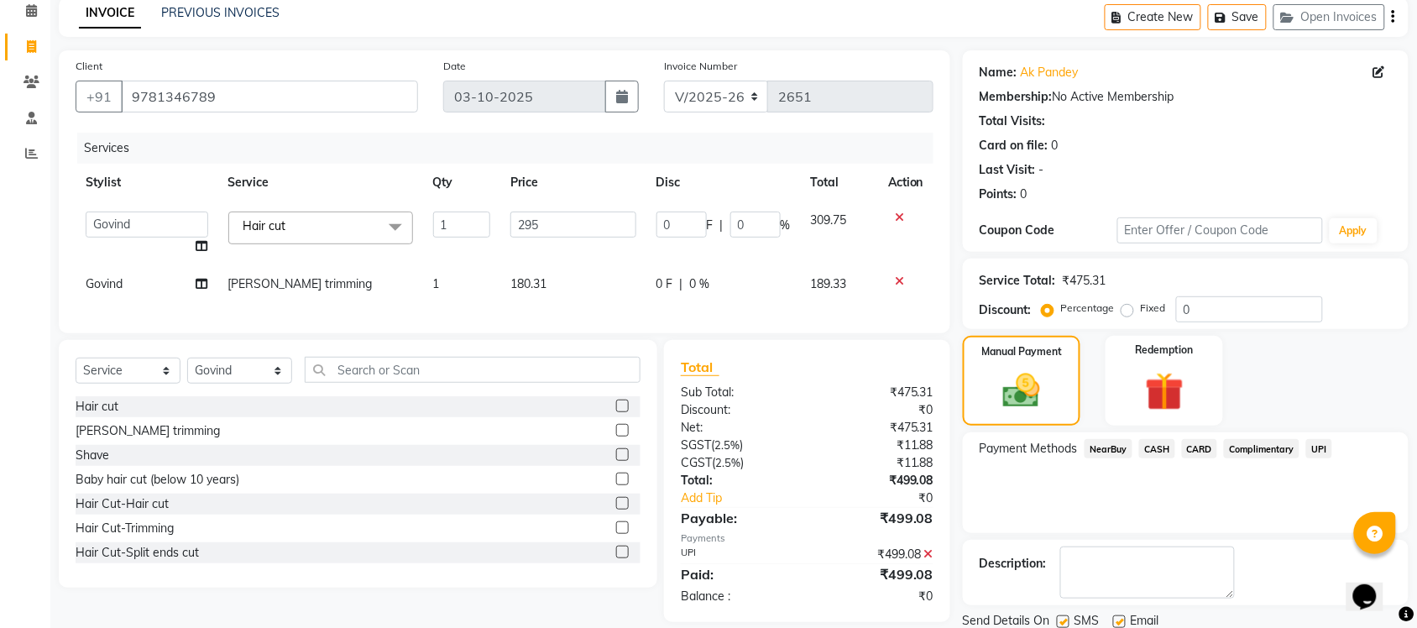
scroll to position [135, 0]
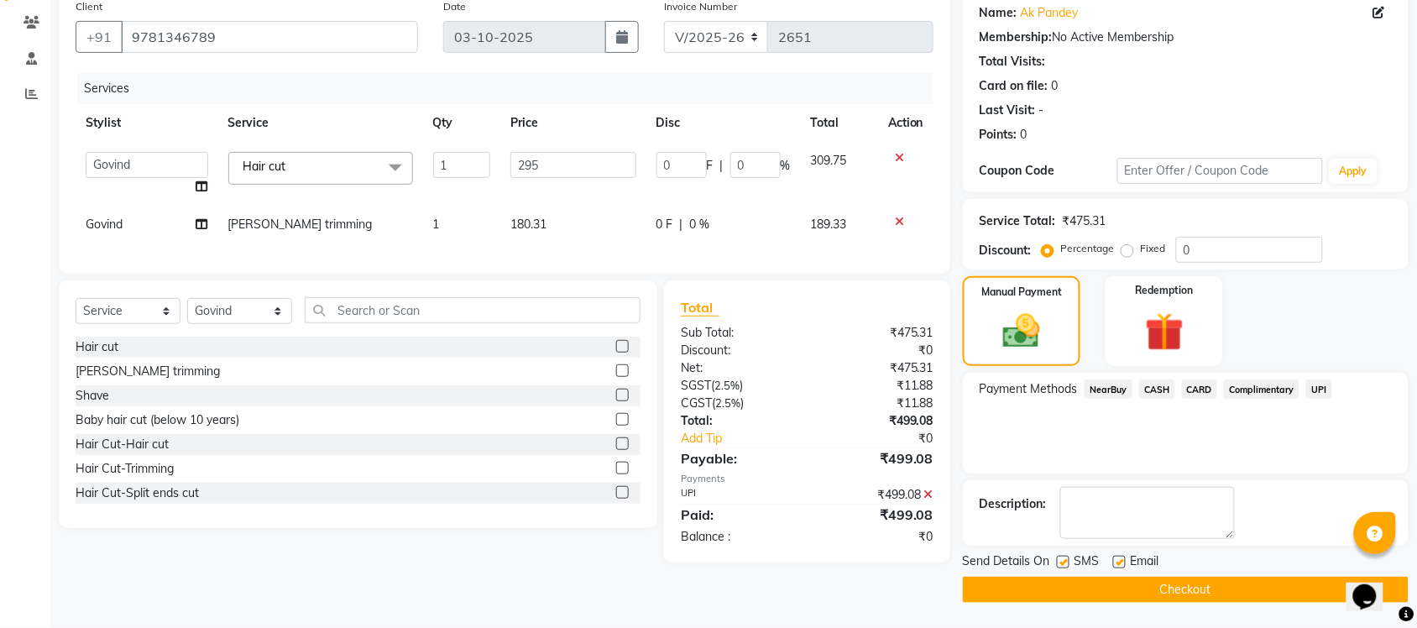
click at [1127, 597] on button "Checkout" at bounding box center [1186, 590] width 446 height 26
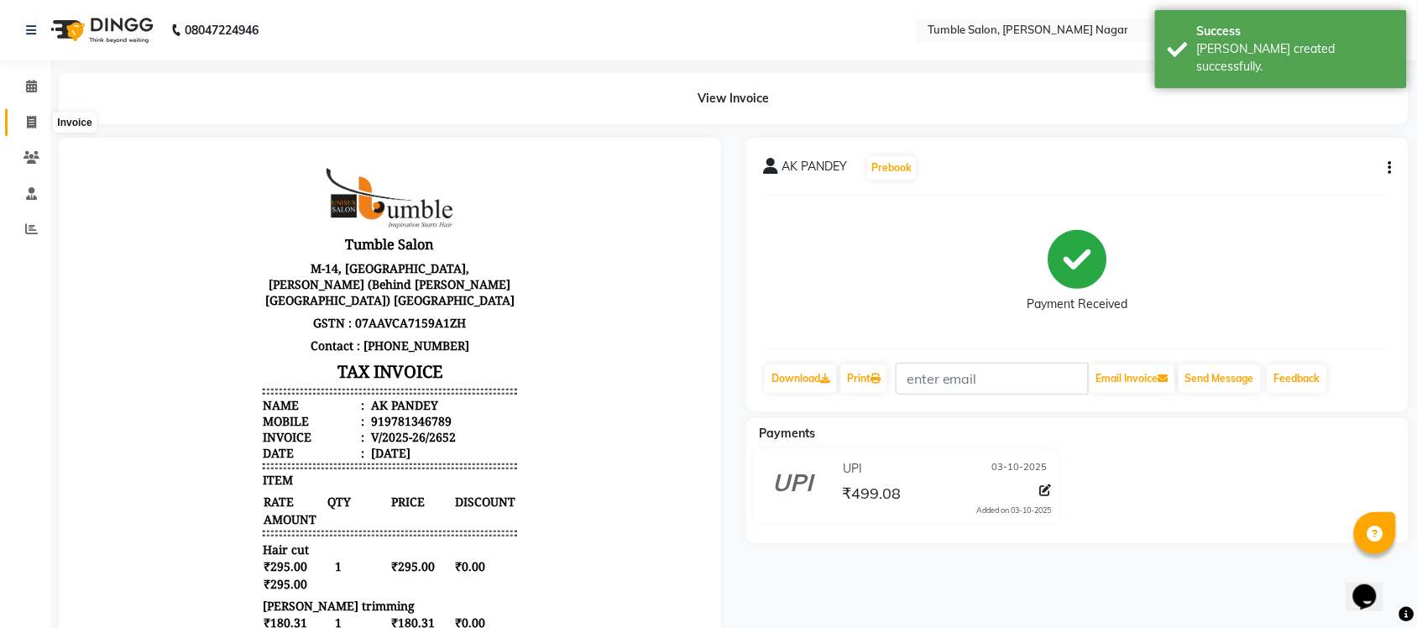
click at [39, 123] on span at bounding box center [31, 122] width 29 height 19
select select "service"
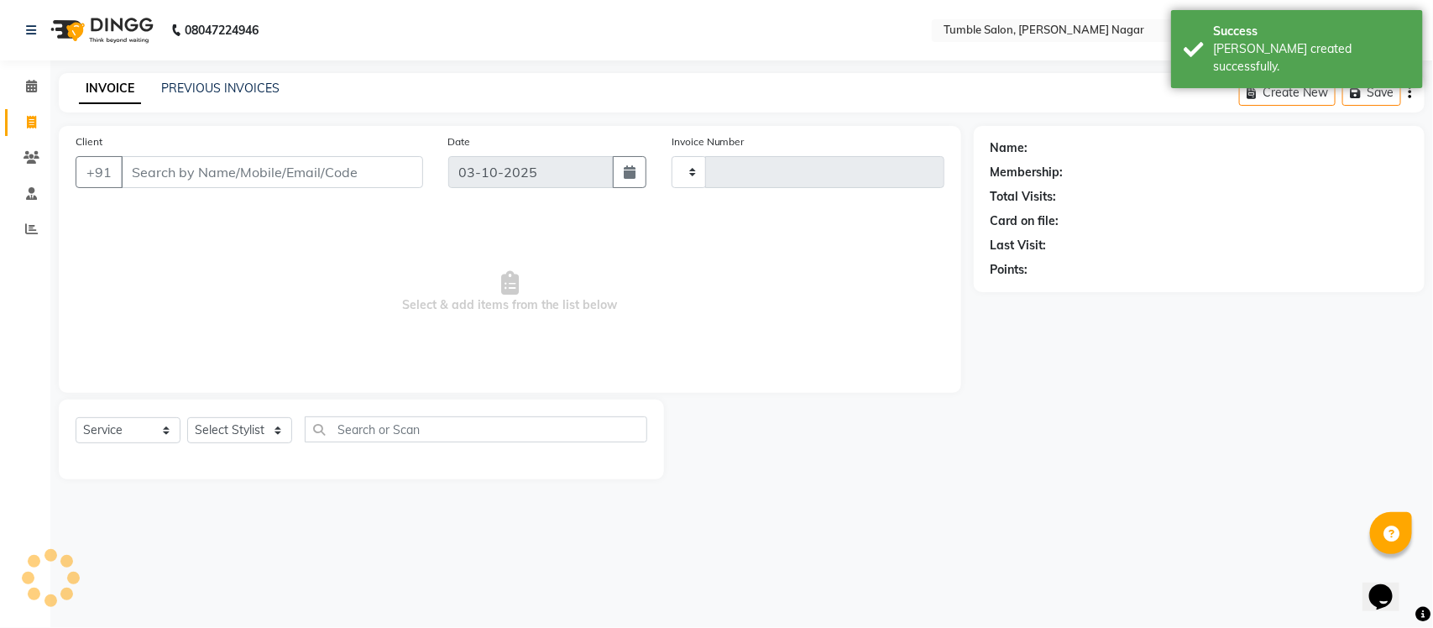
type input "2653"
select select "8207"
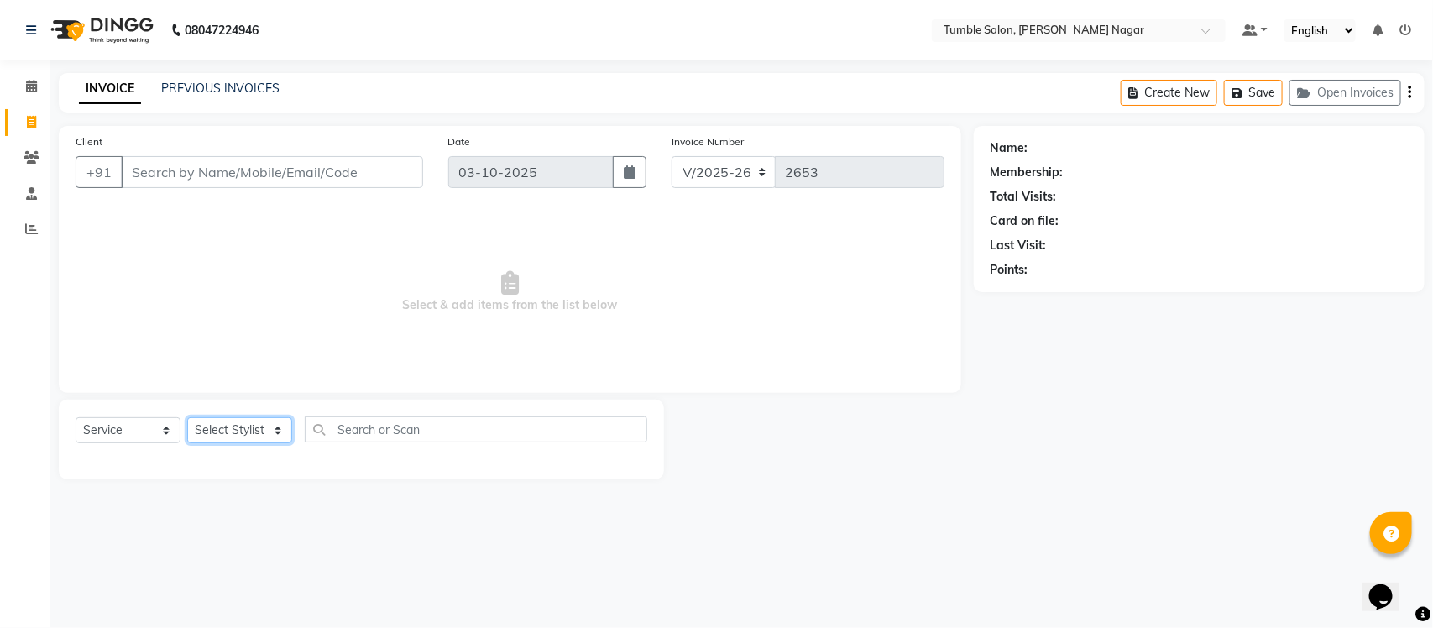
click at [219, 428] on select "Select Stylist Finance id Fiza Abbasi Govind Kiran Singh Krishna Lokesh Mahende…" at bounding box center [239, 430] width 105 height 26
select select "77851"
click at [187, 417] on select "Select Stylist Finance id Fiza Abbasi Govind Kiran Singh Krishna Lokesh Mahende…" at bounding box center [239, 430] width 105 height 26
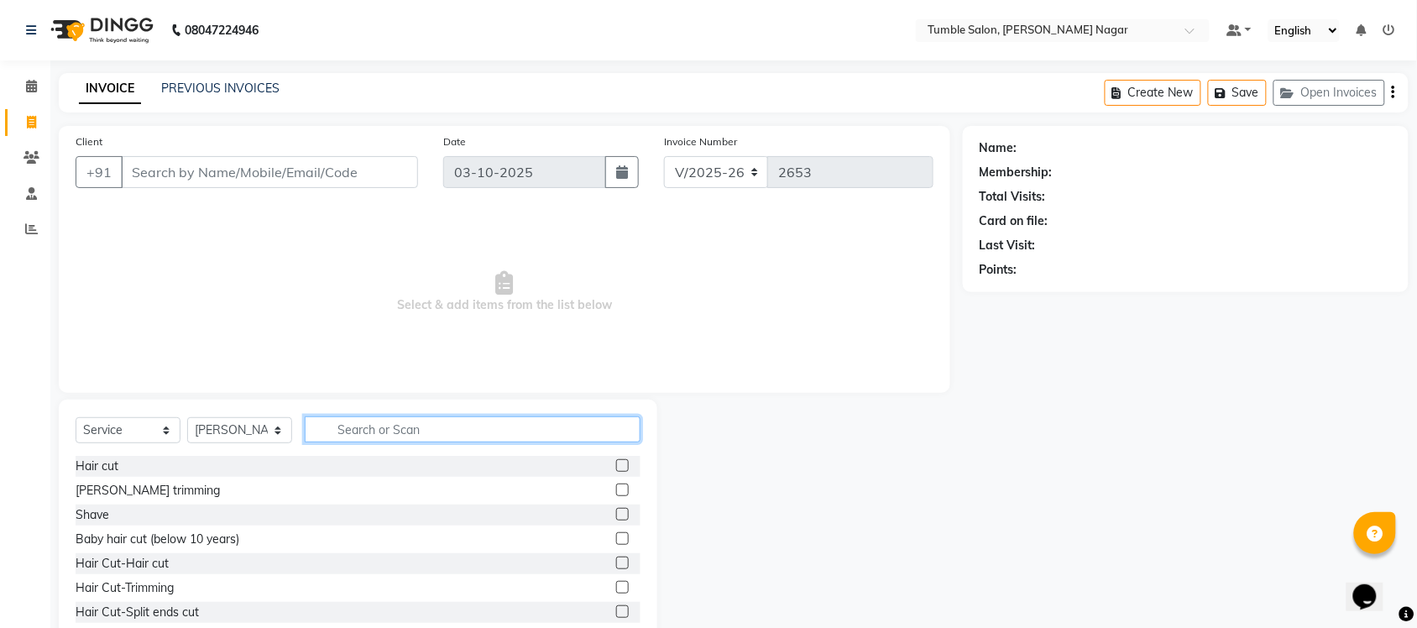
click at [347, 437] on input "text" at bounding box center [473, 430] width 336 height 26
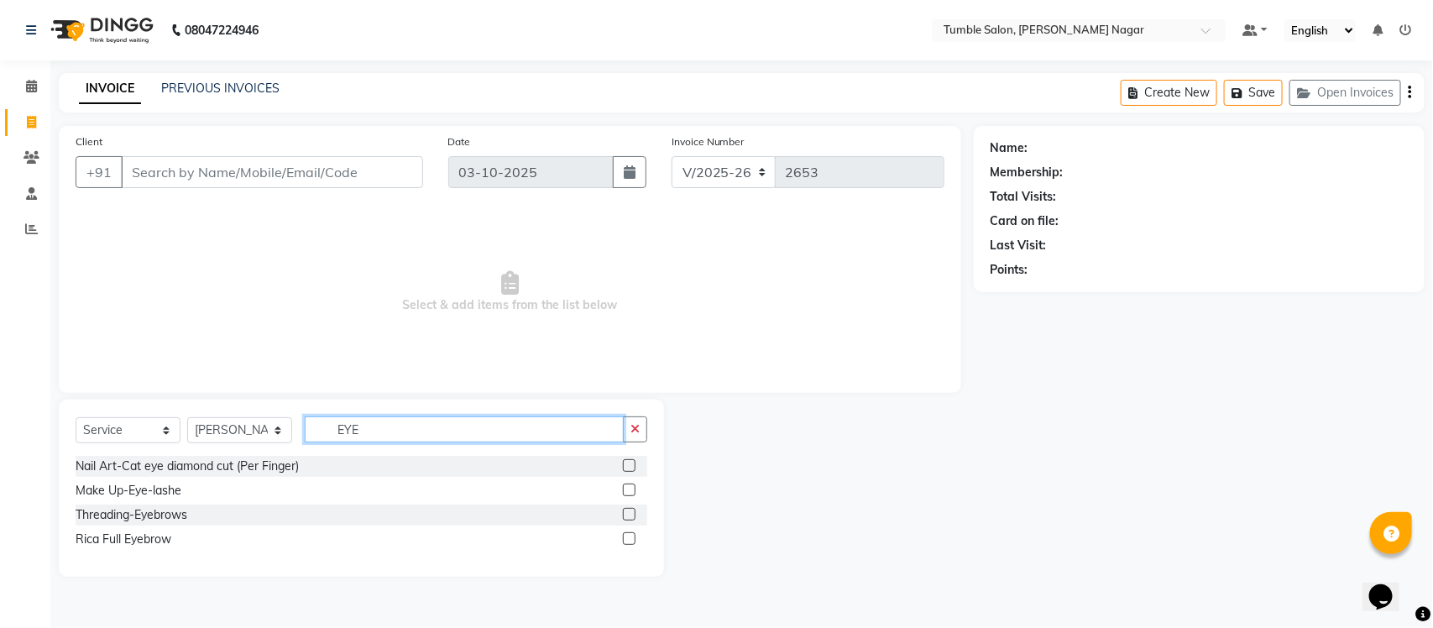
type input "EYE"
click at [631, 515] on label at bounding box center [629, 514] width 13 height 13
click at [631, 515] on input "checkbox" at bounding box center [628, 515] width 11 height 11
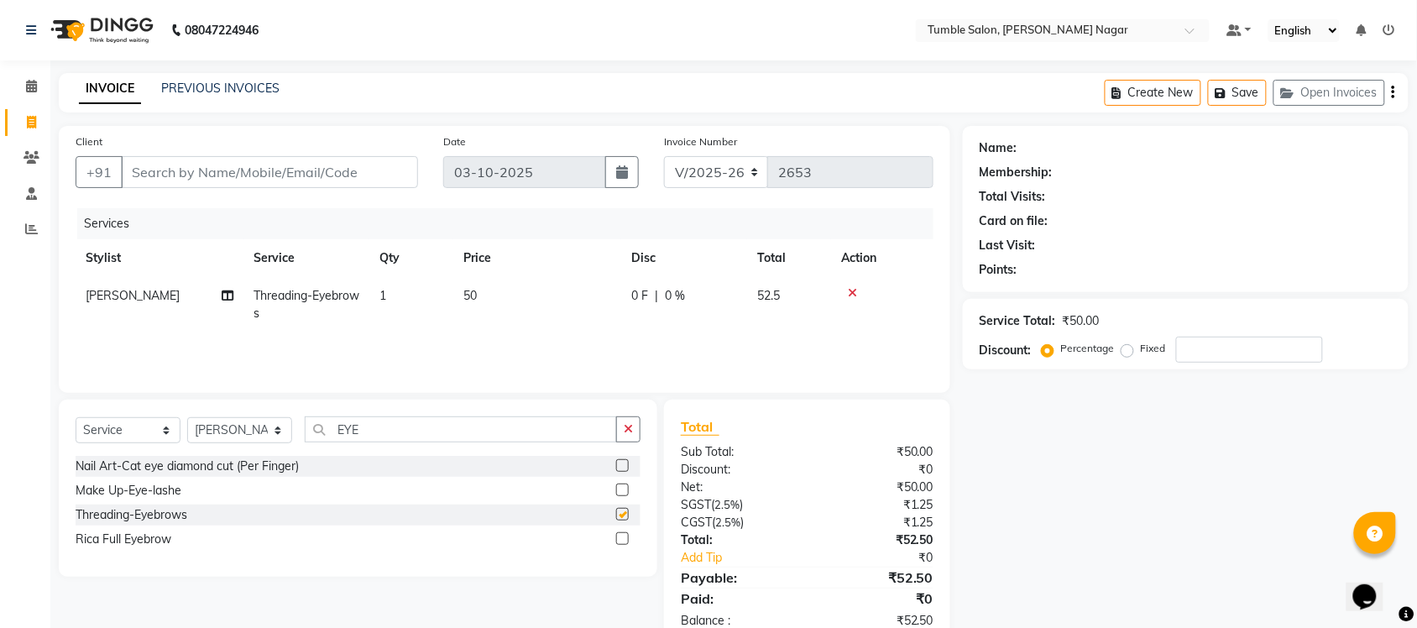
checkbox input "false"
click at [136, 177] on input "Client" at bounding box center [269, 172] width 297 height 32
type input "9"
type input "0"
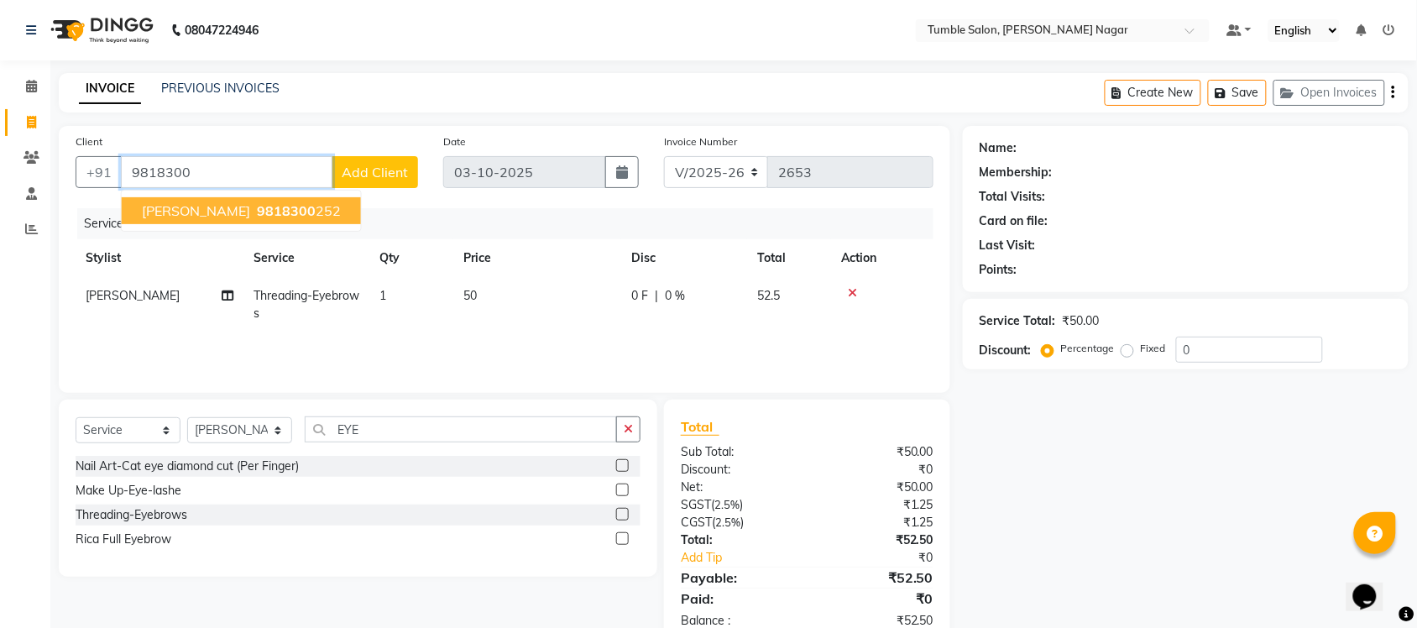
click at [176, 197] on button "ANJALI TOMAR 9818300 252" at bounding box center [241, 210] width 239 height 27
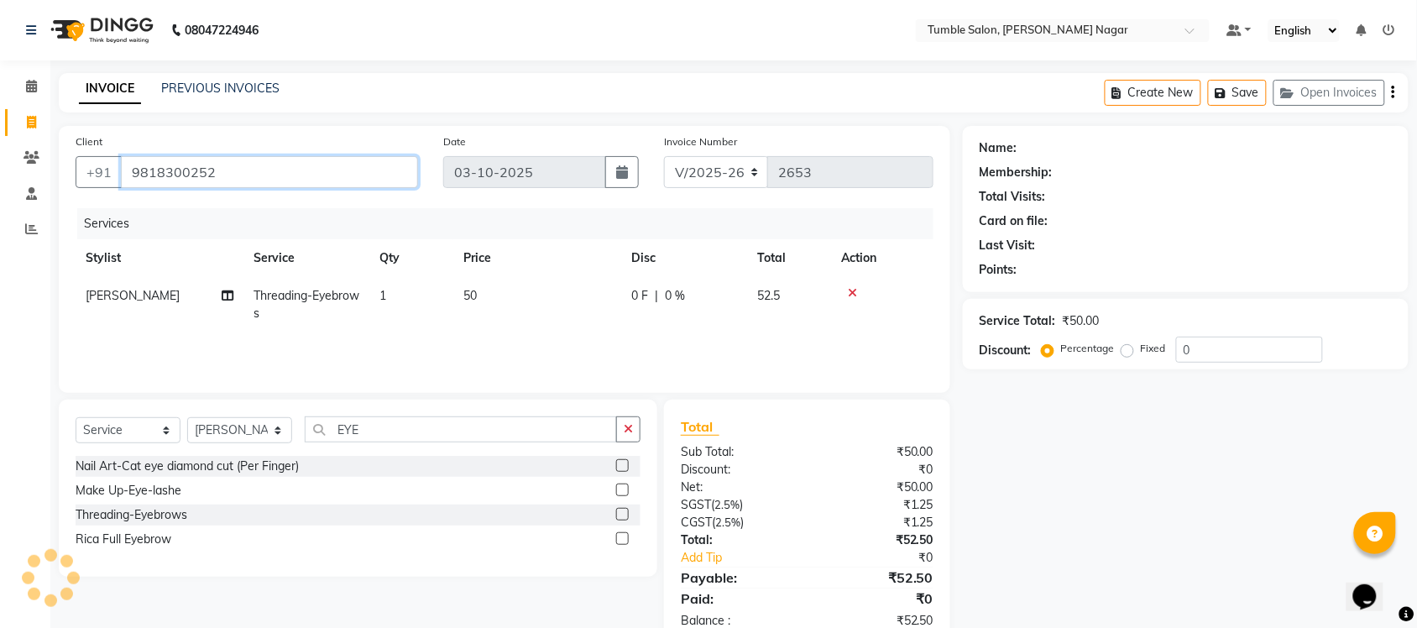
type input "9818300252"
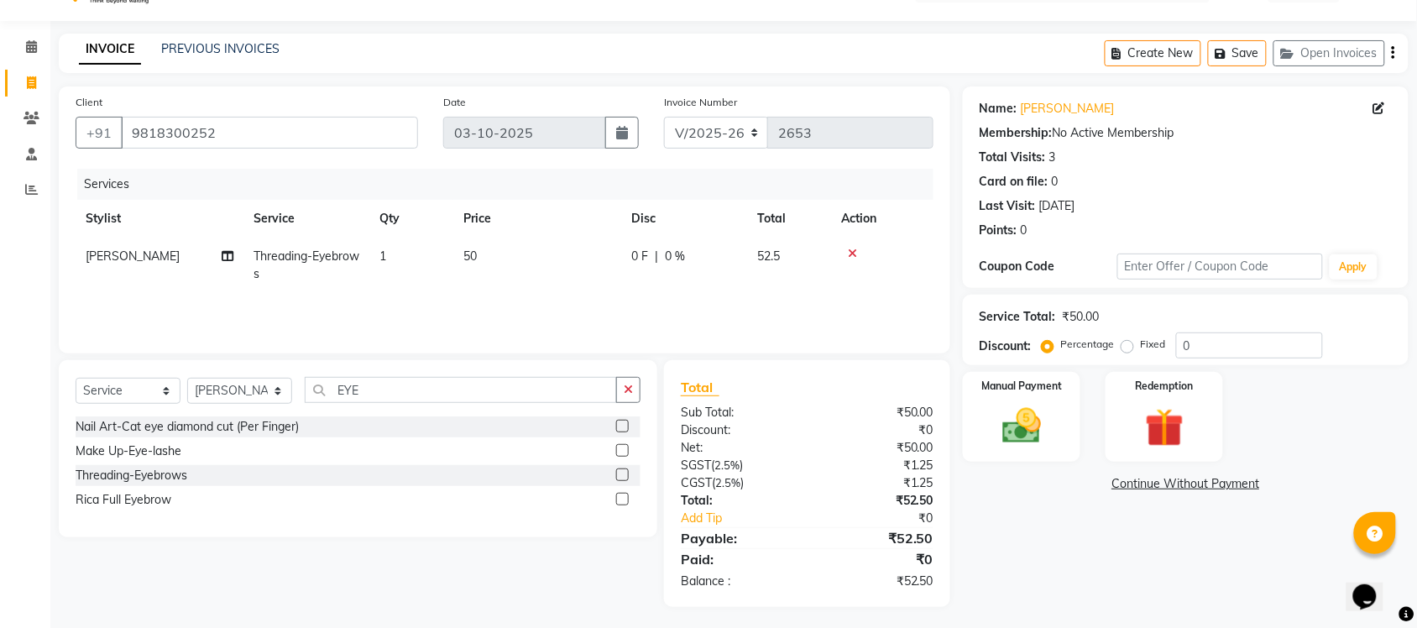
scroll to position [43, 0]
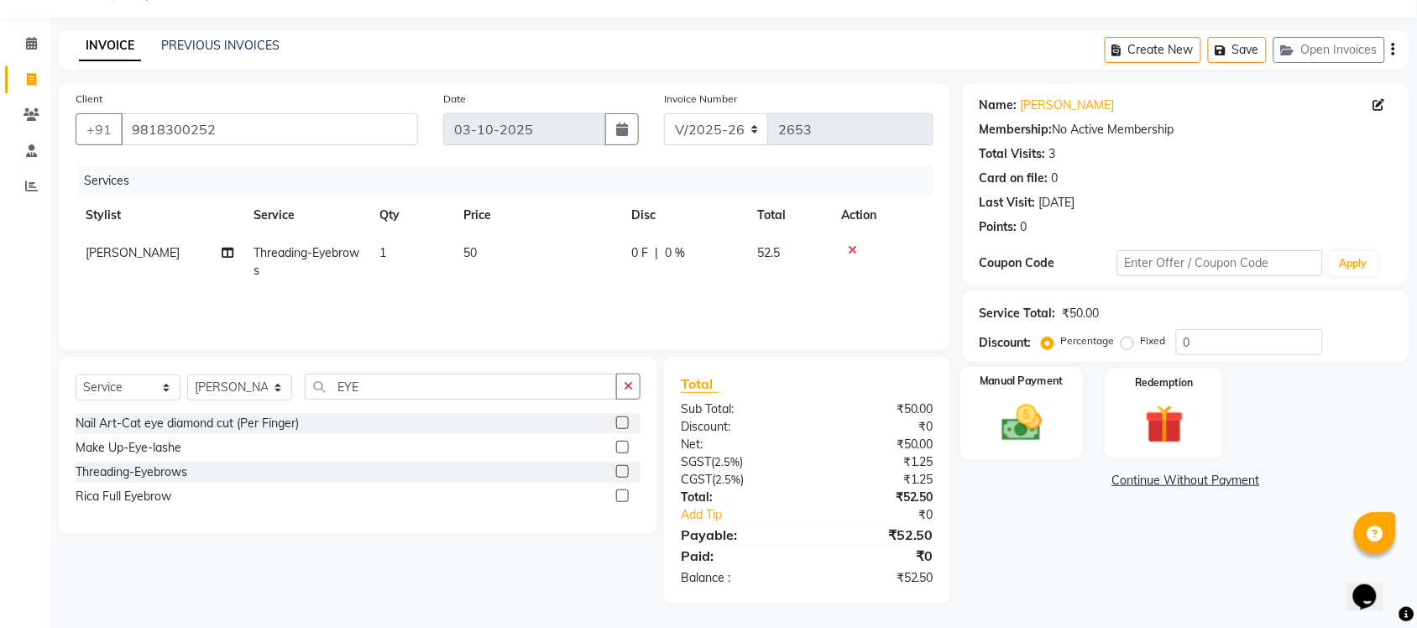
click at [1043, 401] on img at bounding box center [1021, 423] width 65 height 46
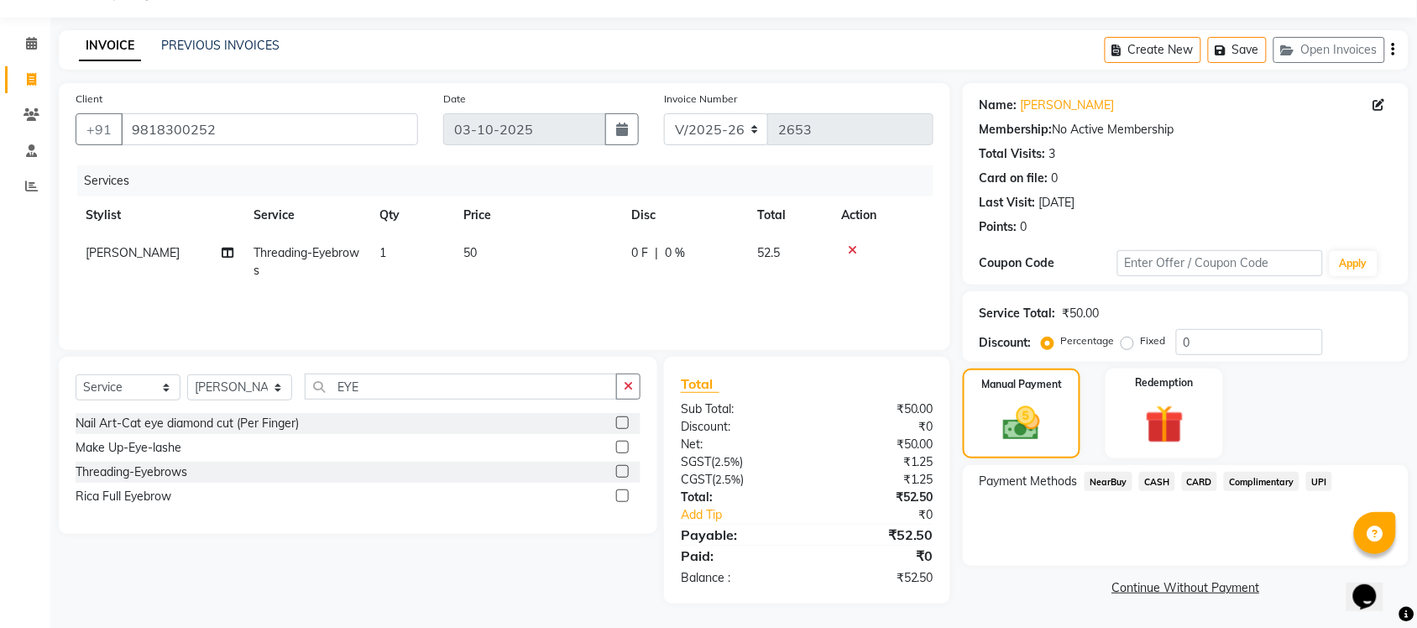
click at [1320, 479] on span "UPI" at bounding box center [1320, 481] width 26 height 19
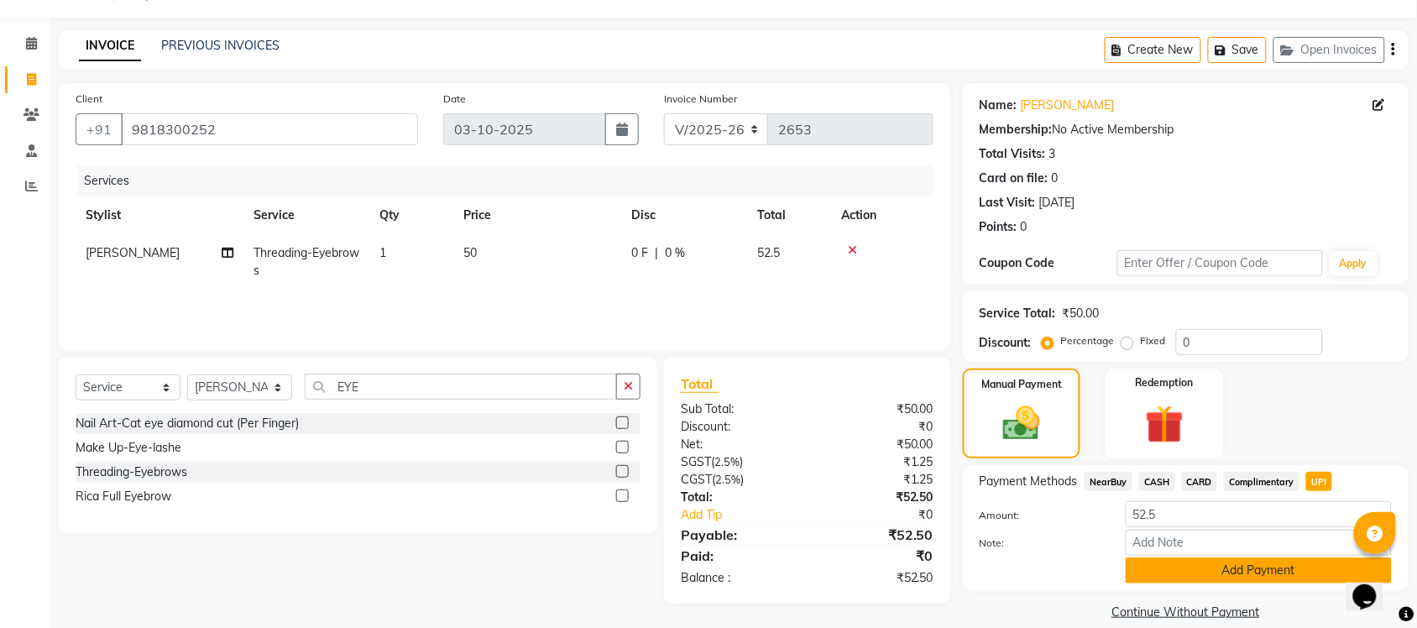
click at [1249, 574] on button "Add Payment" at bounding box center [1259, 571] width 266 height 26
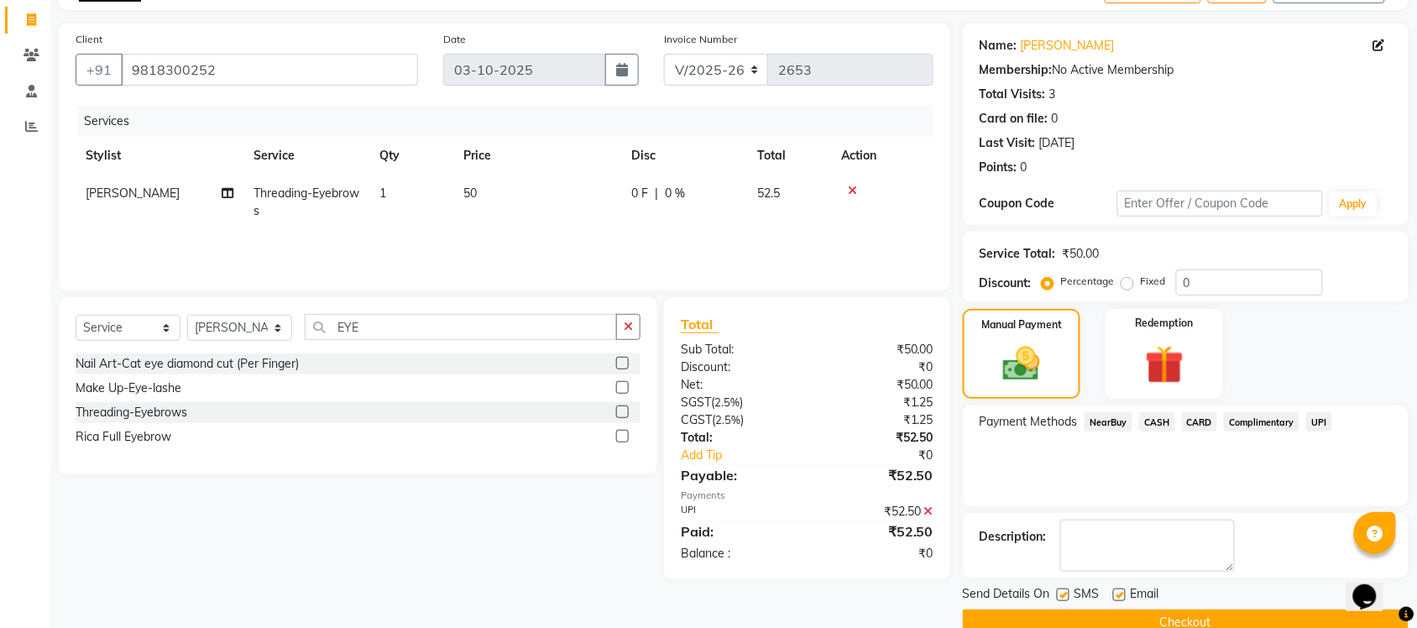
scroll to position [135, 0]
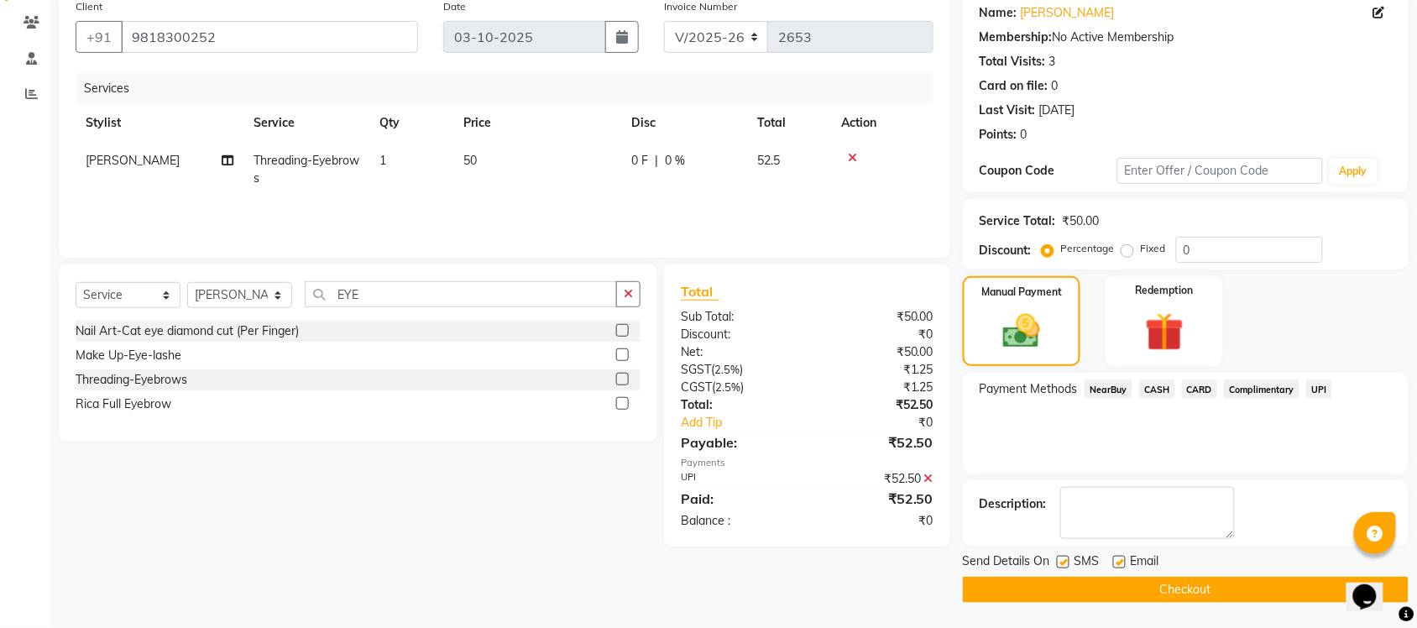
click at [1219, 588] on button "Checkout" at bounding box center [1186, 590] width 446 height 26
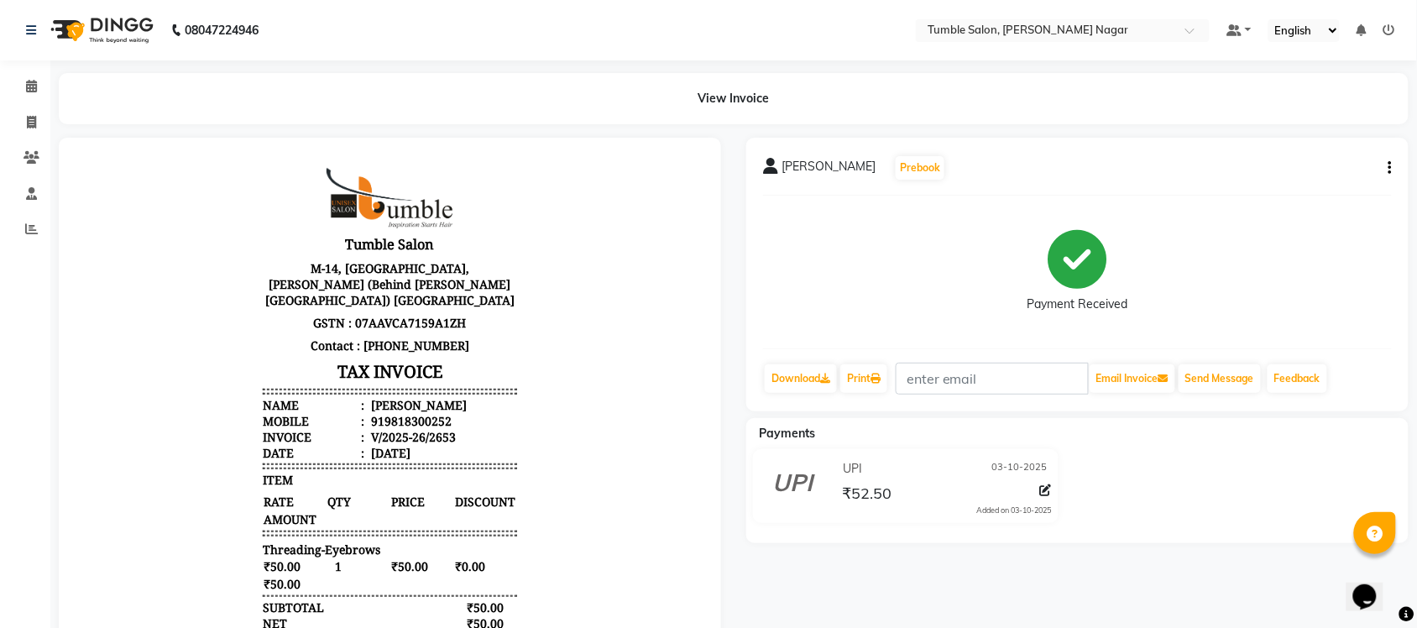
click at [118, 26] on img at bounding box center [100, 30] width 115 height 47
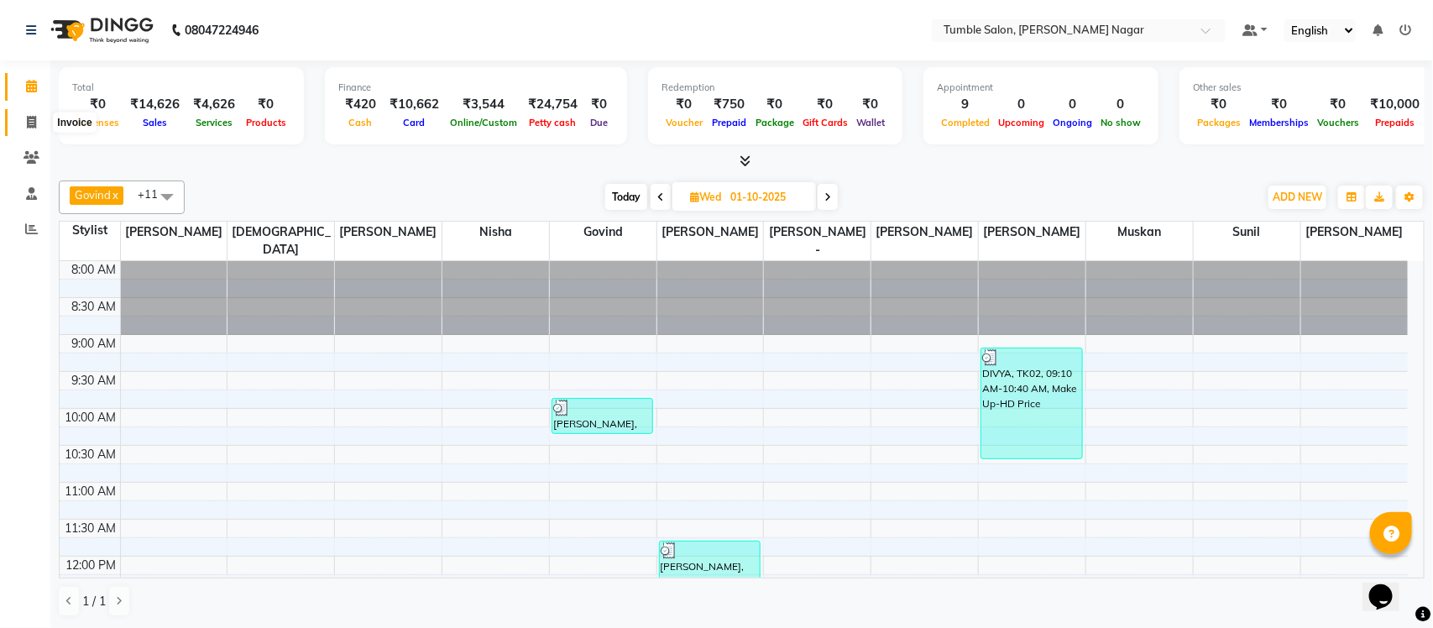
click at [31, 123] on icon at bounding box center [31, 122] width 9 height 13
select select "8207"
select select "service"
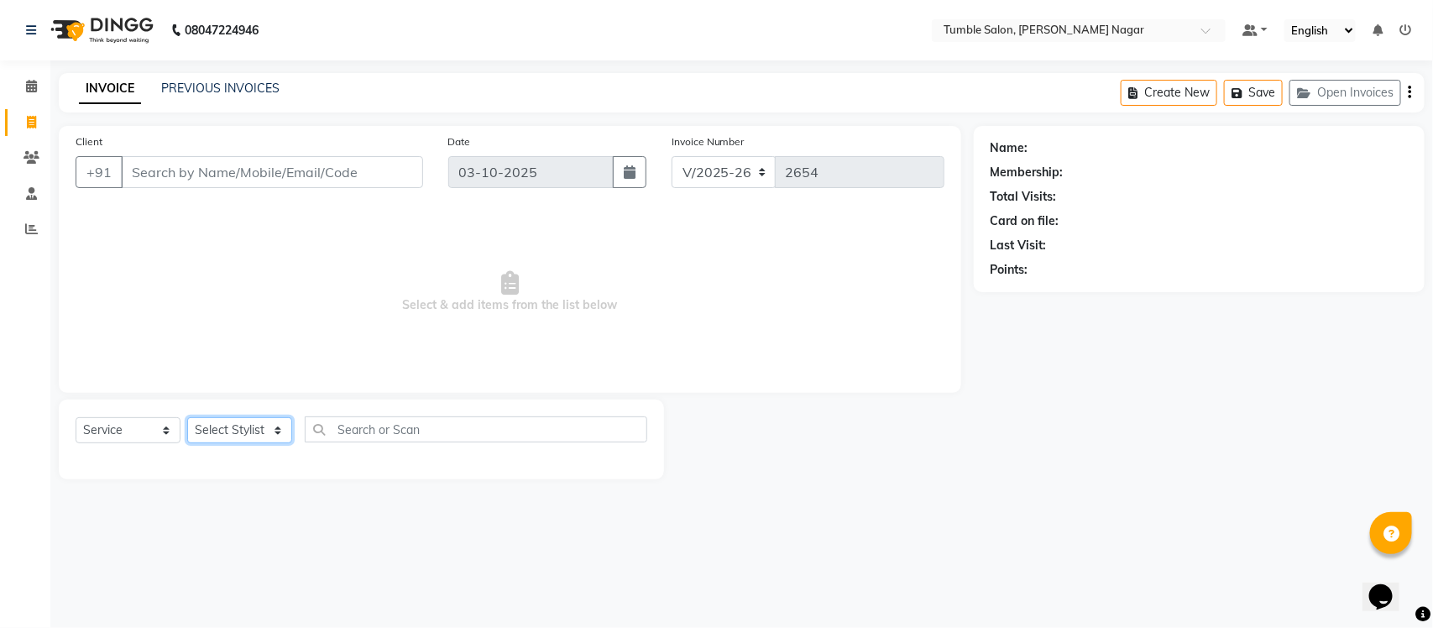
click at [198, 438] on select "Select Stylist Finance id Fiza Abbasi Govind Kiran Singh Krishna Lokesh Mahende…" at bounding box center [239, 430] width 105 height 26
select select "77845"
click at [187, 417] on select "Select Stylist Finance id Fiza Abbasi Govind Kiran Singh Krishna Lokesh Mahende…" at bounding box center [239, 430] width 105 height 26
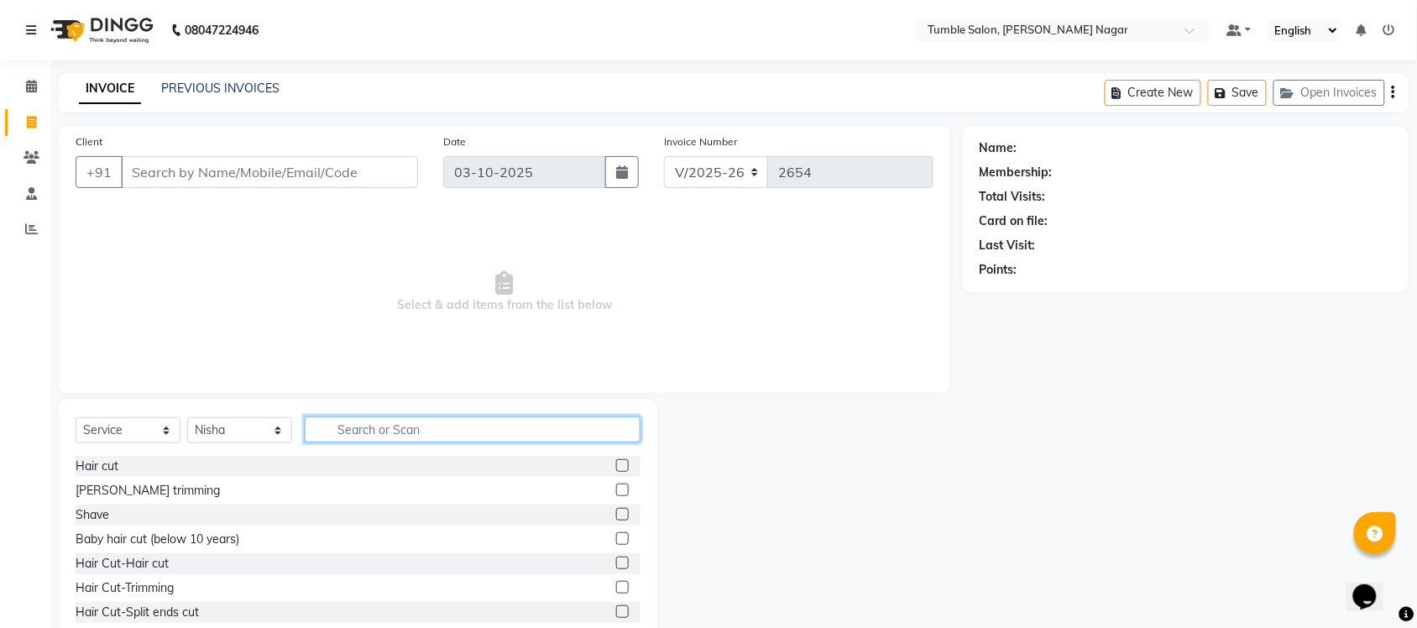
click at [358, 434] on input "text" at bounding box center [473, 430] width 336 height 26
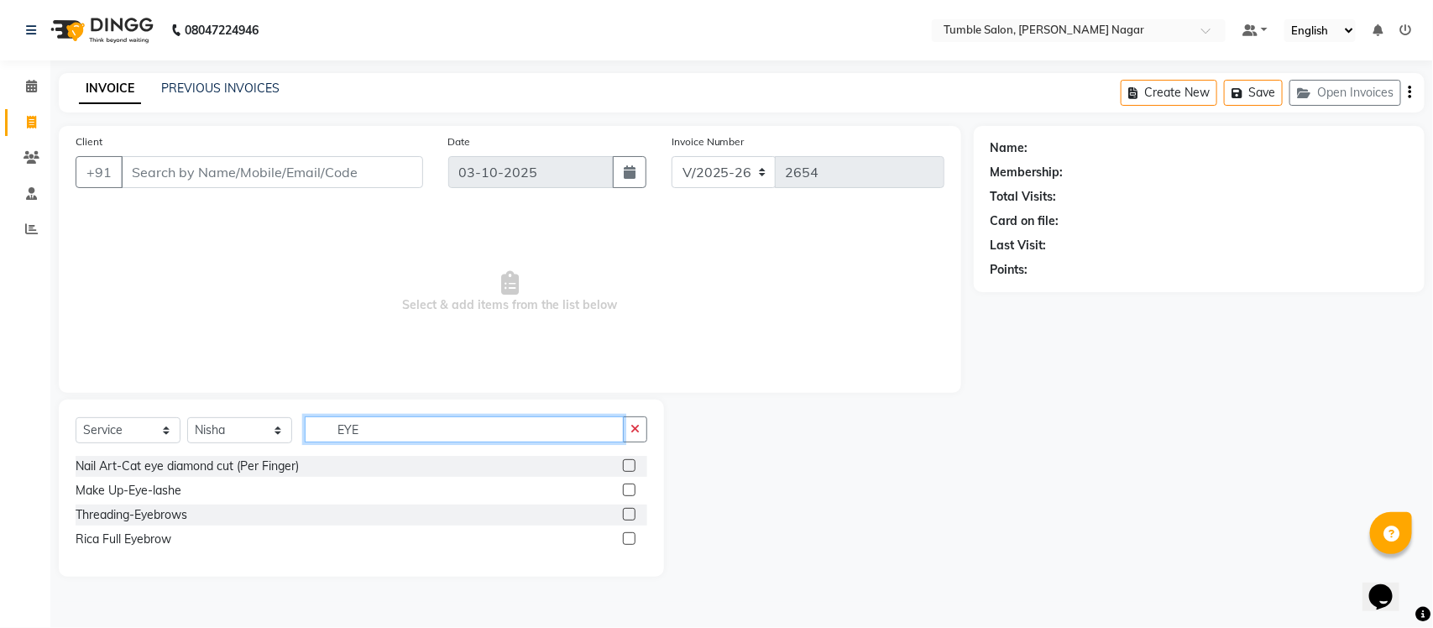
type input "EYE"
click at [631, 512] on label at bounding box center [629, 514] width 13 height 13
click at [631, 512] on input "checkbox" at bounding box center [628, 515] width 11 height 11
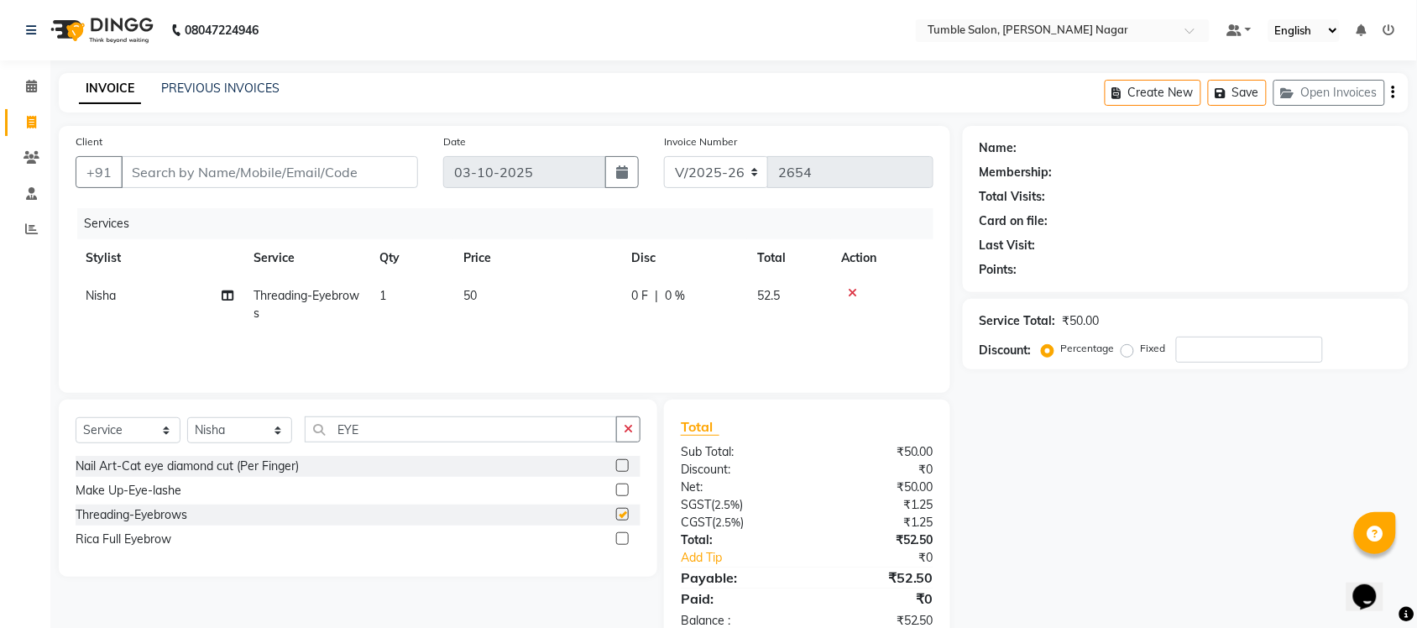
checkbox input "false"
click at [384, 432] on input "EYE" at bounding box center [461, 430] width 312 height 26
type input "E"
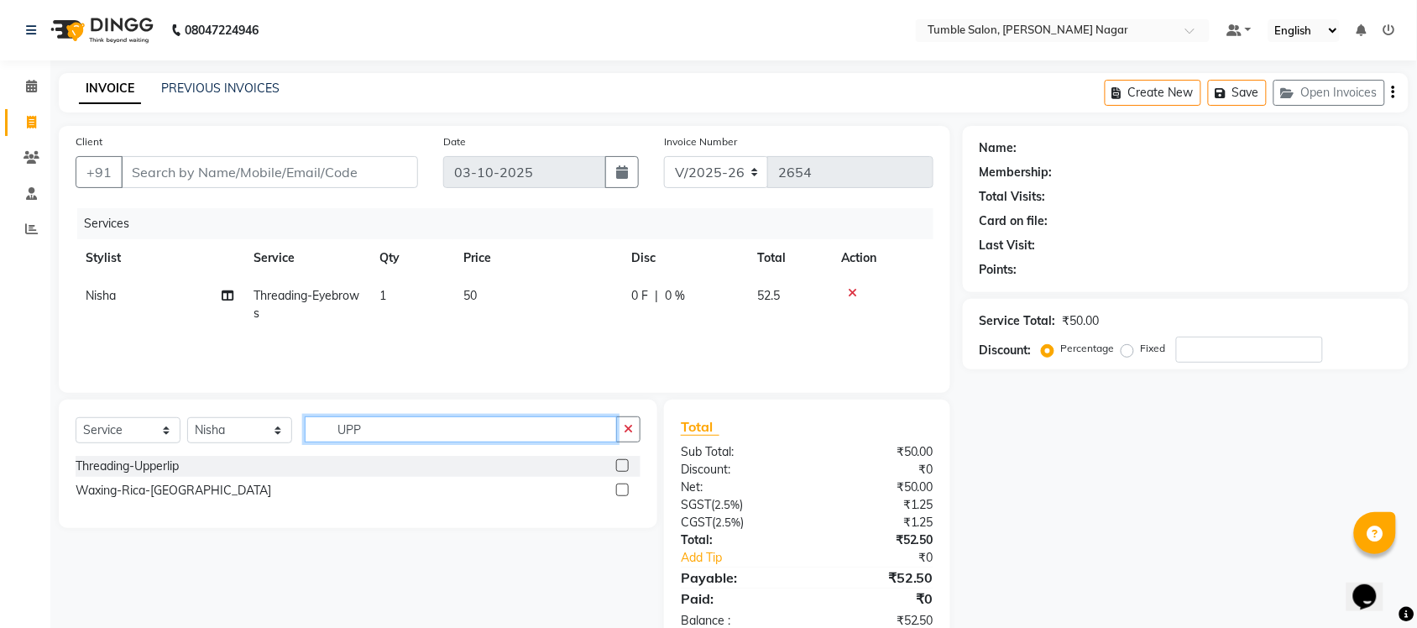
type input "UPP"
click at [624, 462] on label at bounding box center [622, 465] width 13 height 13
click at [624, 462] on input "checkbox" at bounding box center [621, 466] width 11 height 11
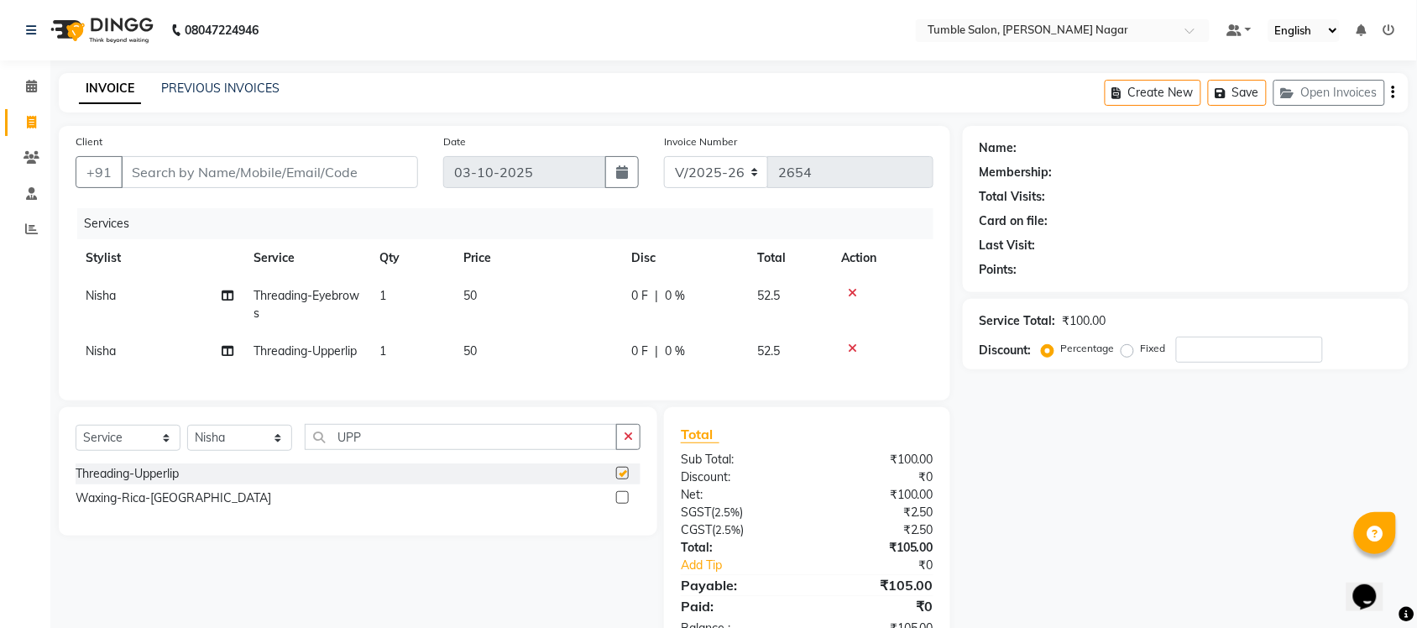
checkbox input "false"
click at [390, 450] on input "UPP" at bounding box center [461, 437] width 312 height 26
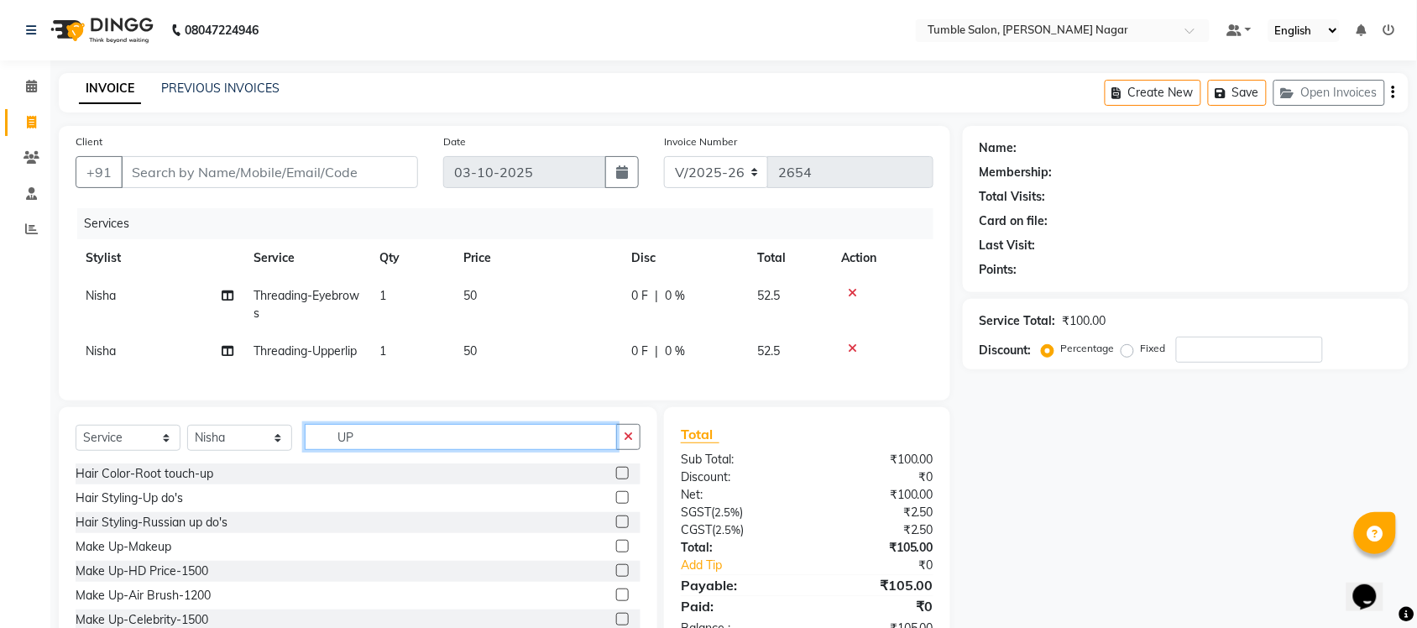
type input "U"
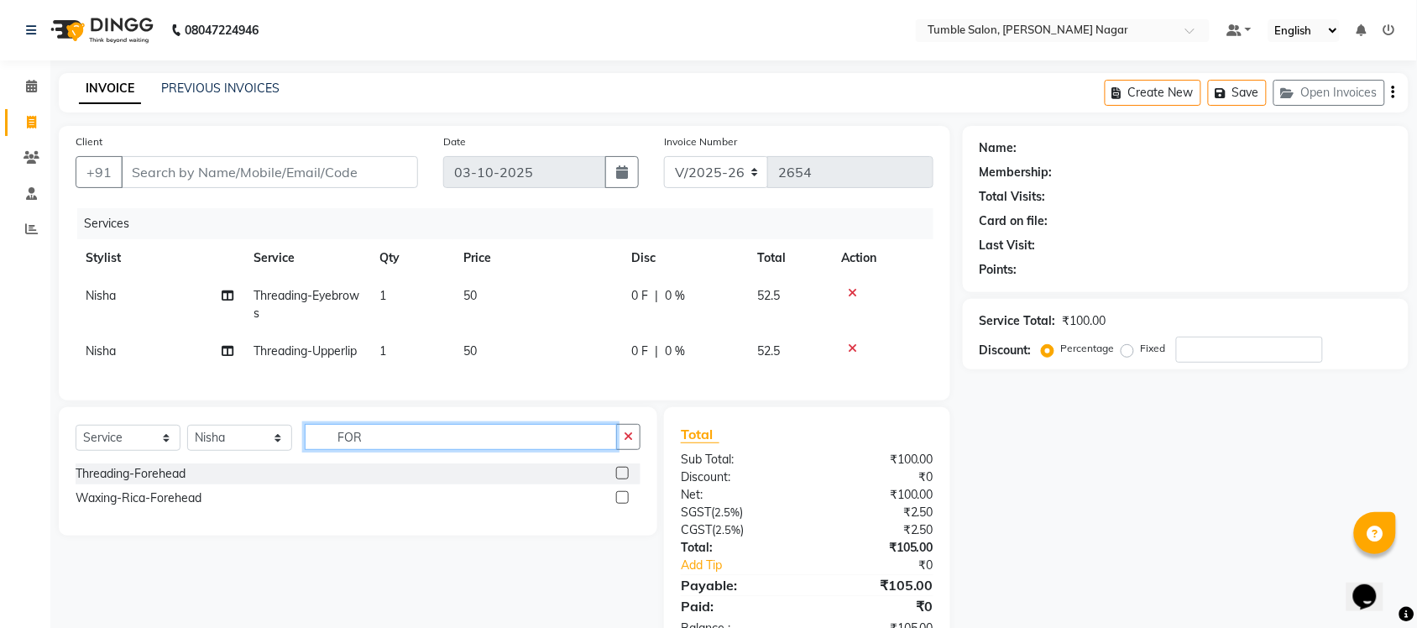
type input "FOR"
click at [620, 479] on label at bounding box center [622, 473] width 13 height 13
click at [620, 479] on input "checkbox" at bounding box center [621, 474] width 11 height 11
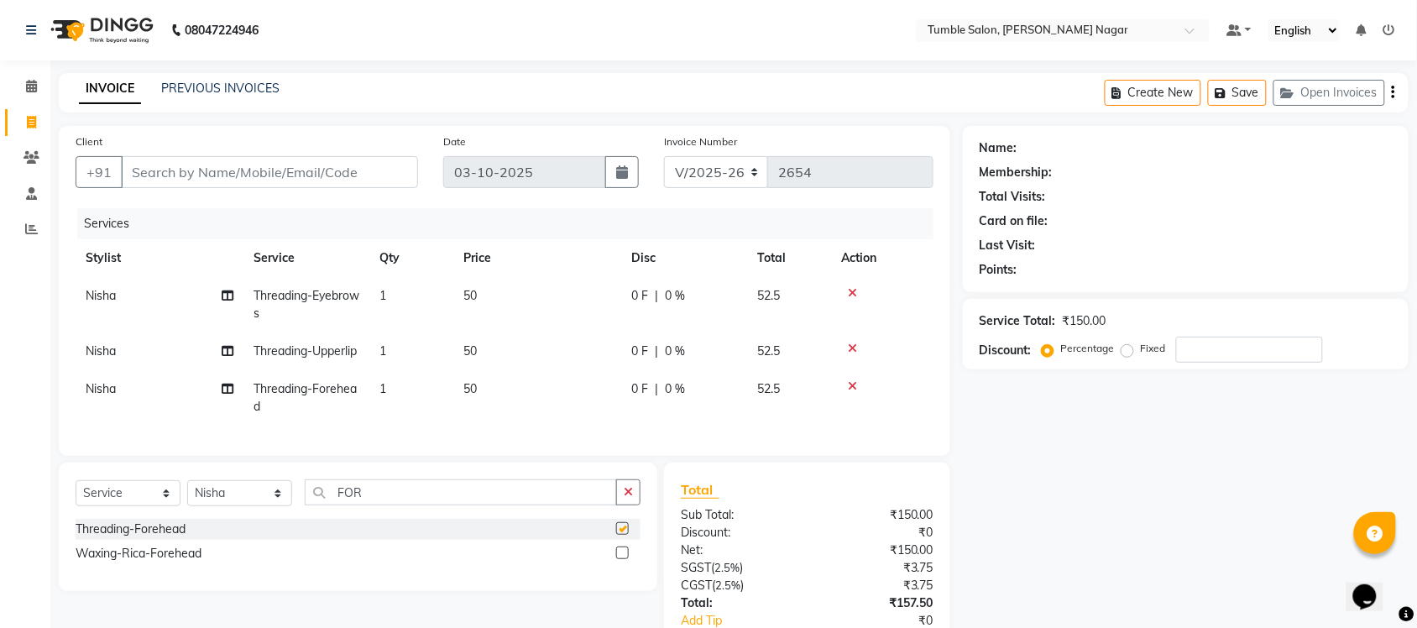
checkbox input "false"
click at [160, 172] on input "Client" at bounding box center [269, 172] width 297 height 32
type input "9"
type input "0"
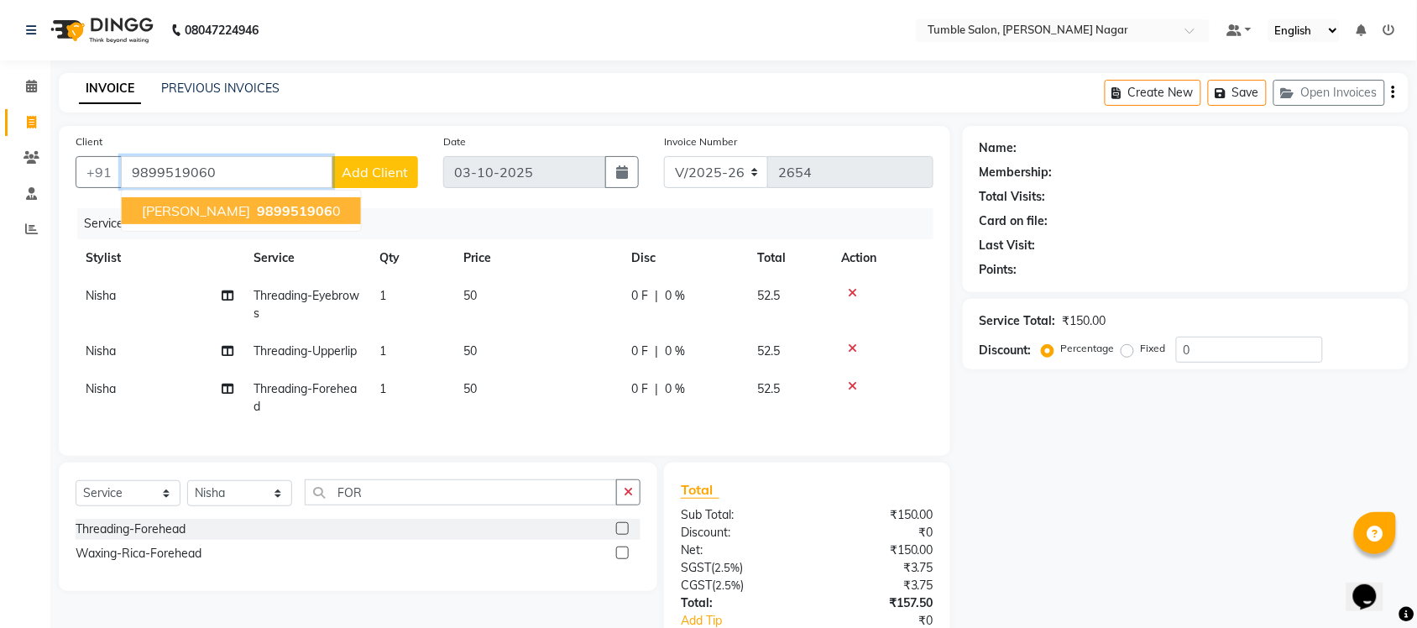
type input "9899519060"
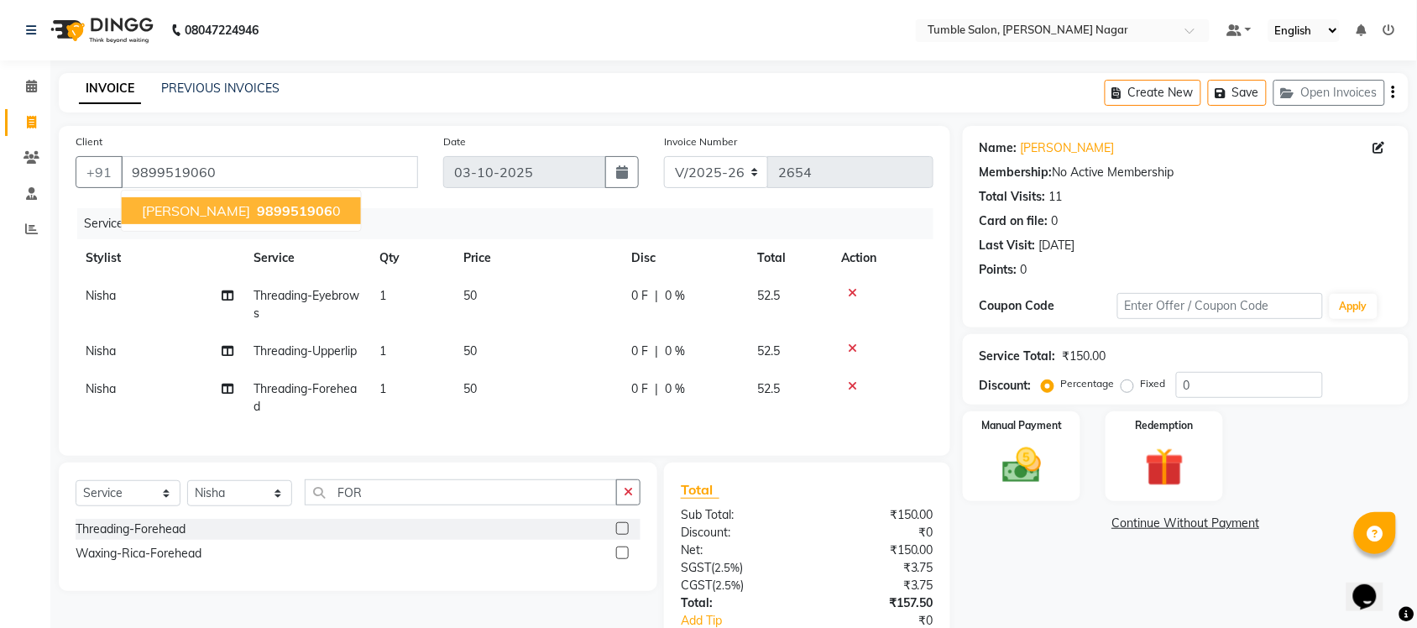
click at [183, 210] on button "Sanjoli 989951906 0" at bounding box center [241, 210] width 239 height 27
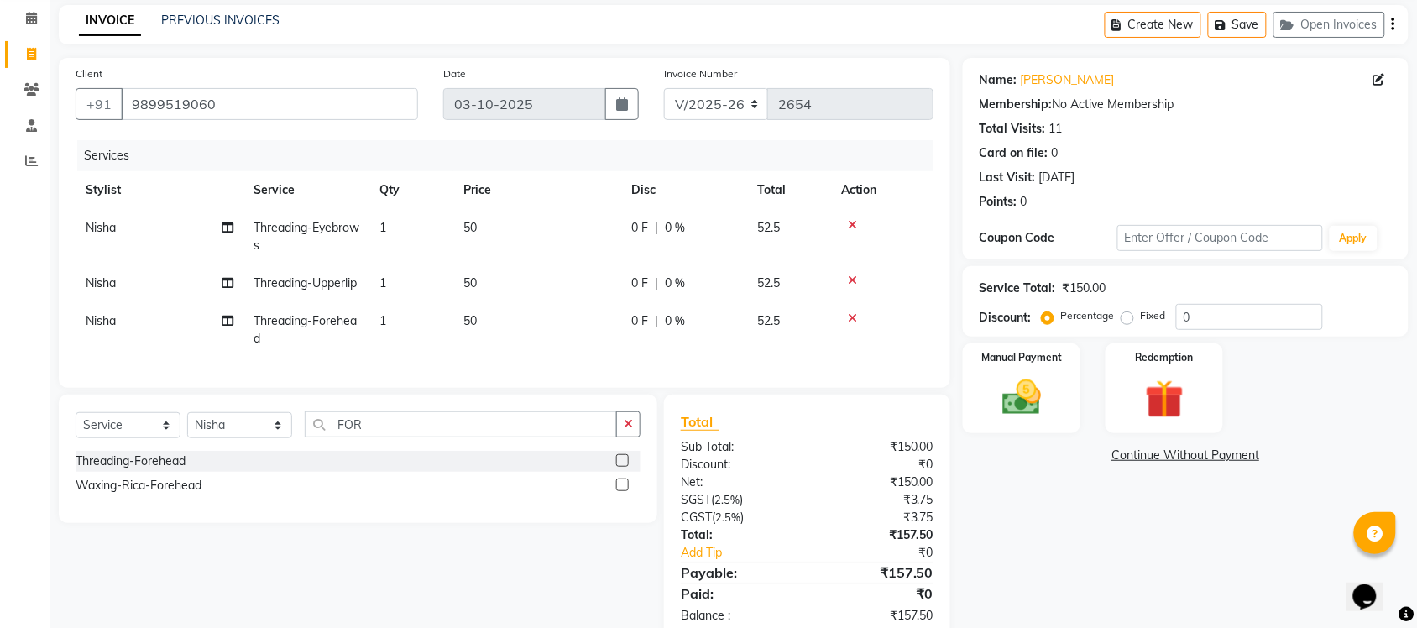
scroll to position [139, 0]
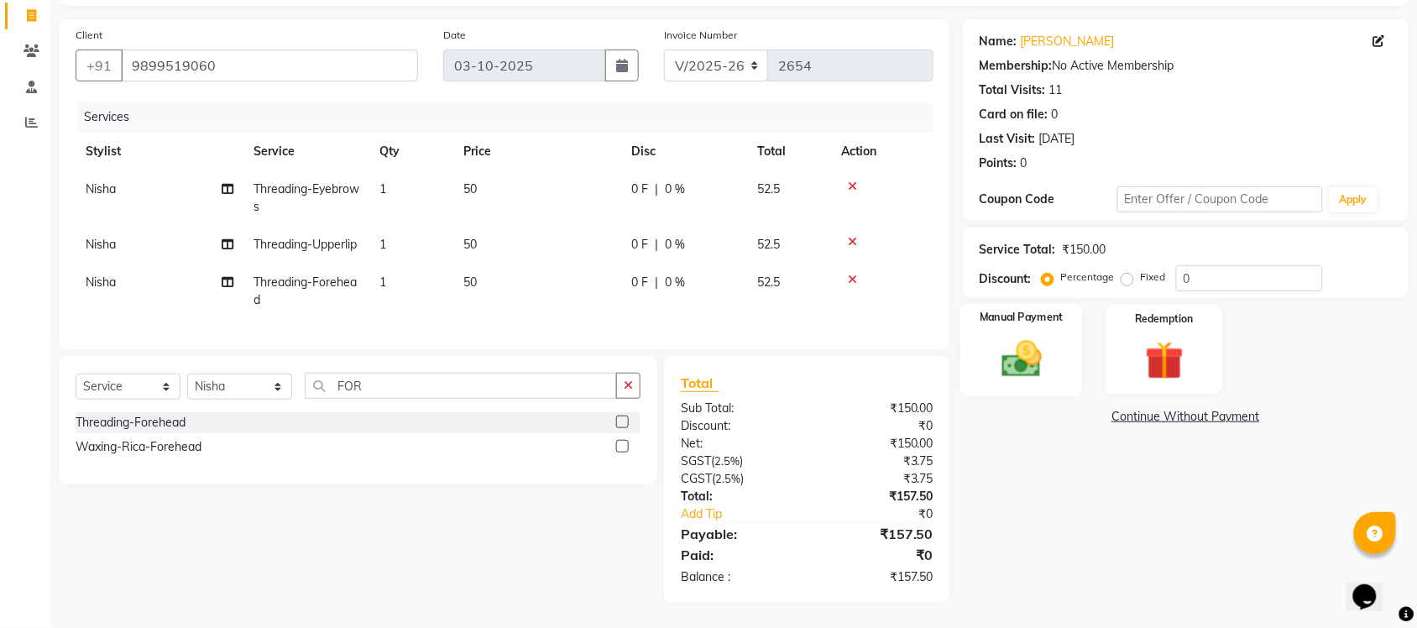
click at [1042, 336] on img at bounding box center [1021, 359] width 65 height 46
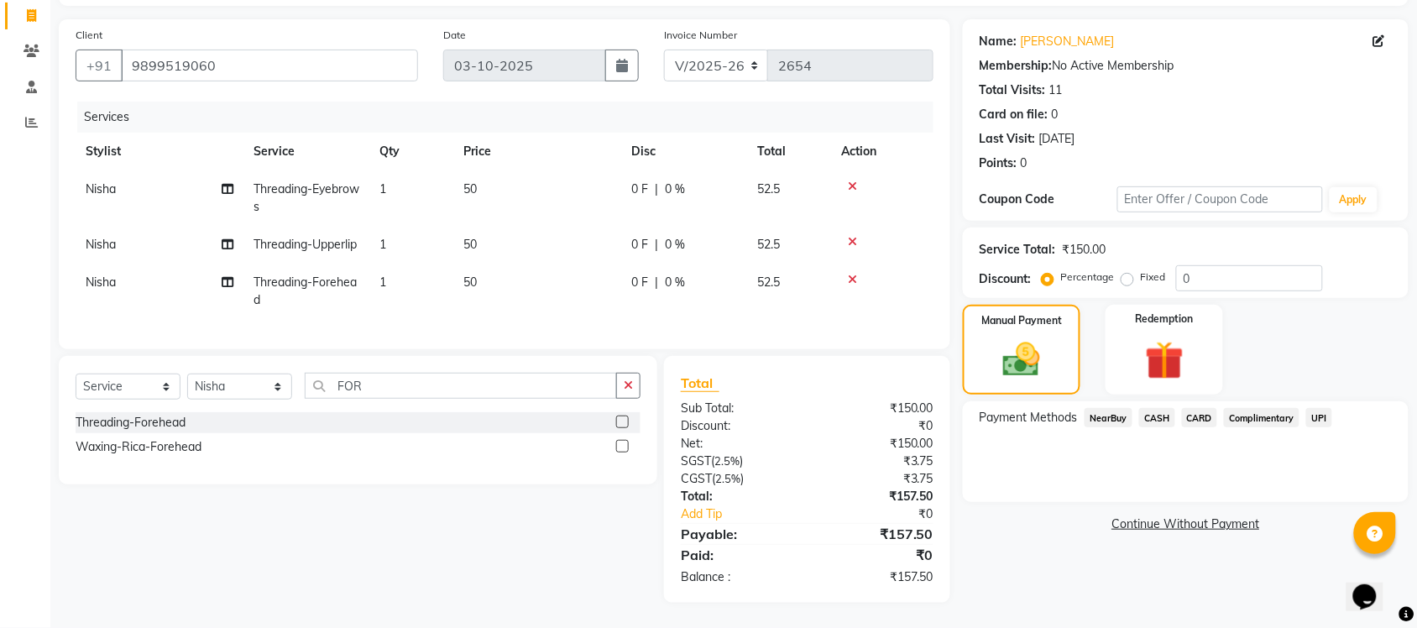
click at [1318, 408] on span "UPI" at bounding box center [1320, 417] width 26 height 19
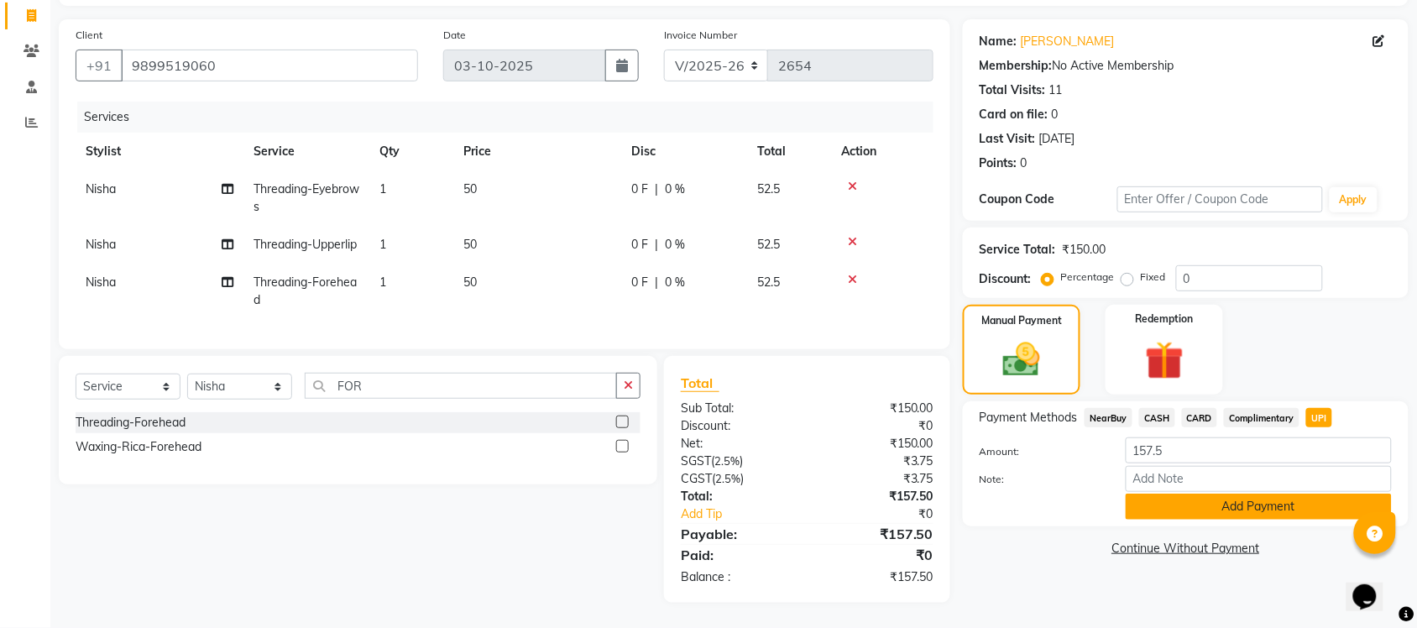
click at [1277, 494] on button "Add Payment" at bounding box center [1259, 507] width 266 height 26
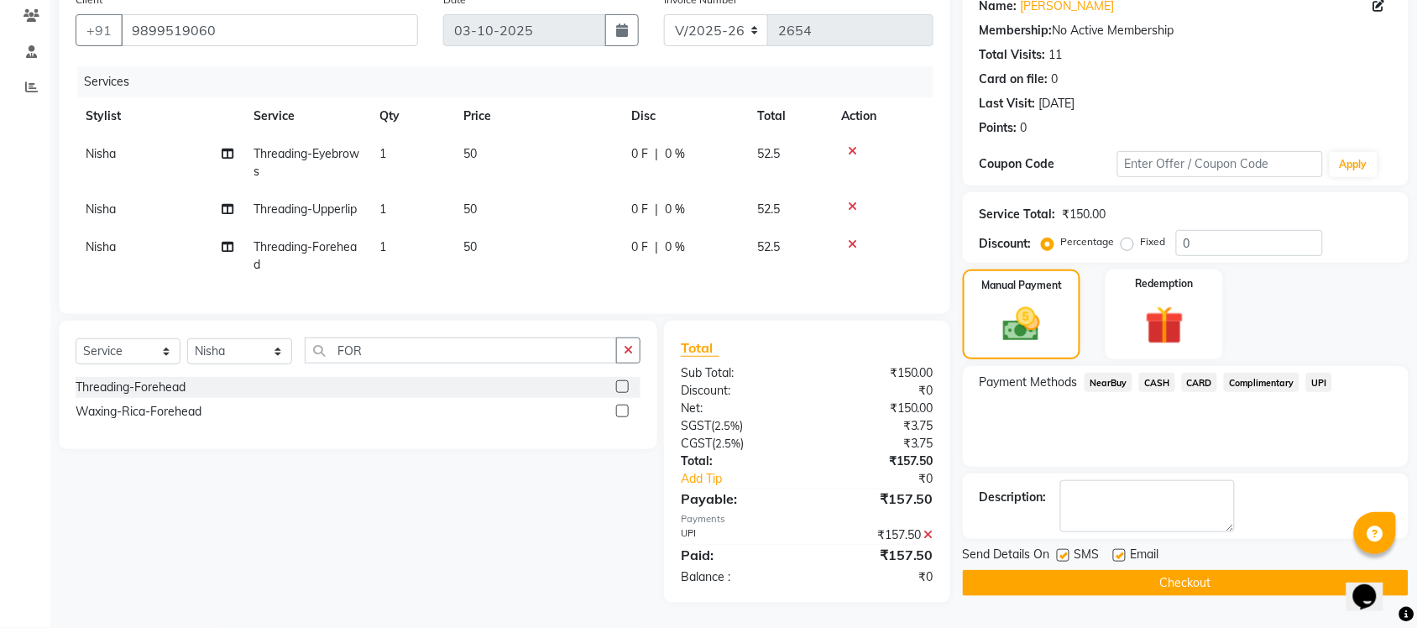
scroll to position [174, 0]
click at [1216, 570] on button "Checkout" at bounding box center [1186, 583] width 446 height 26
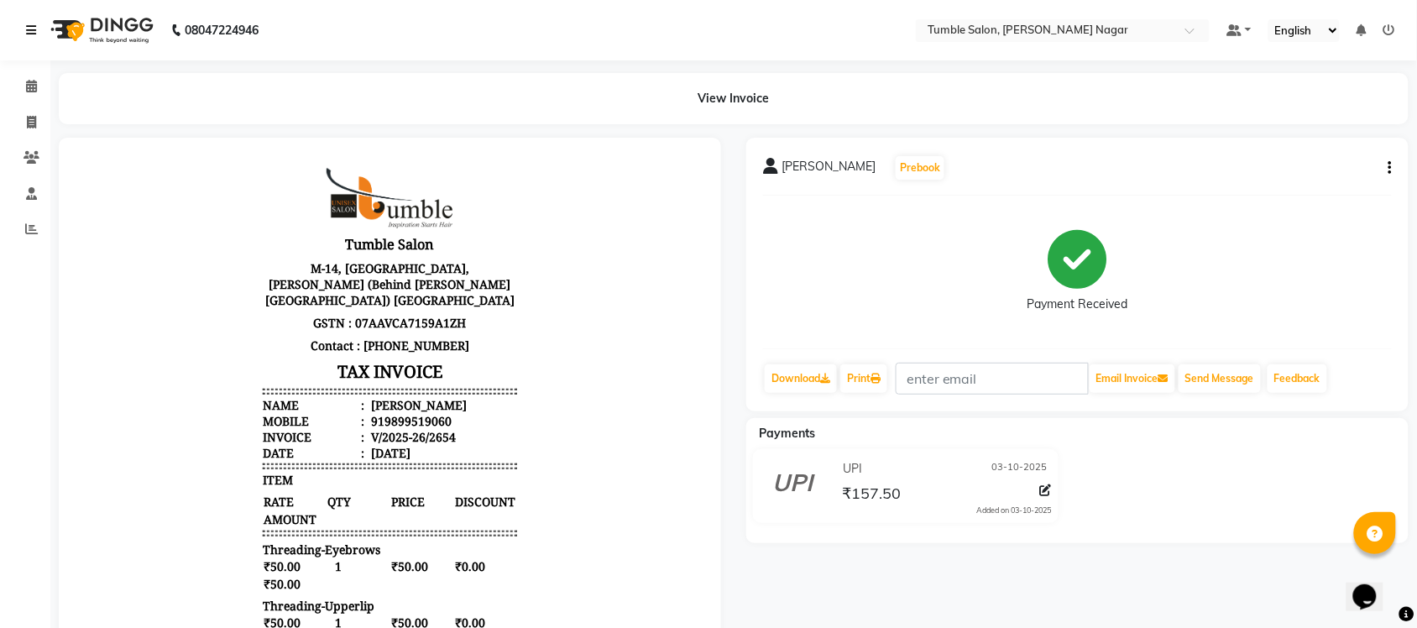
click at [34, 27] on icon at bounding box center [31, 30] width 10 height 12
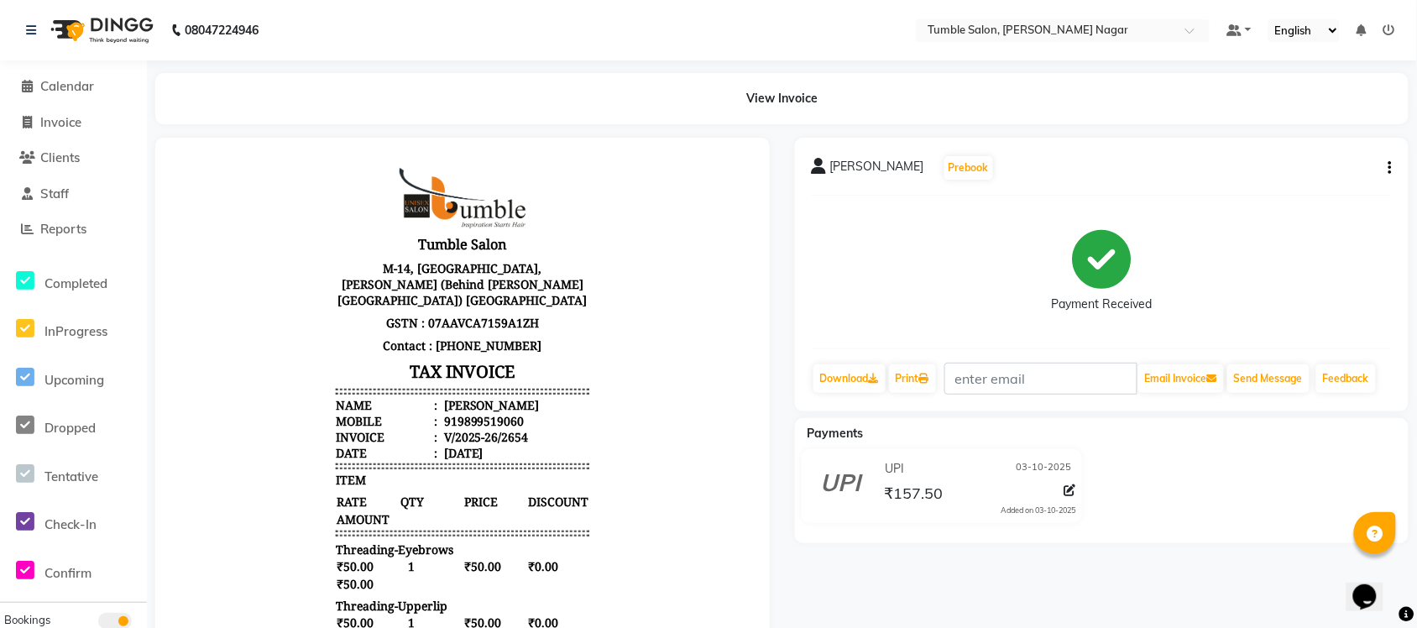
click at [111, 39] on img at bounding box center [100, 30] width 115 height 47
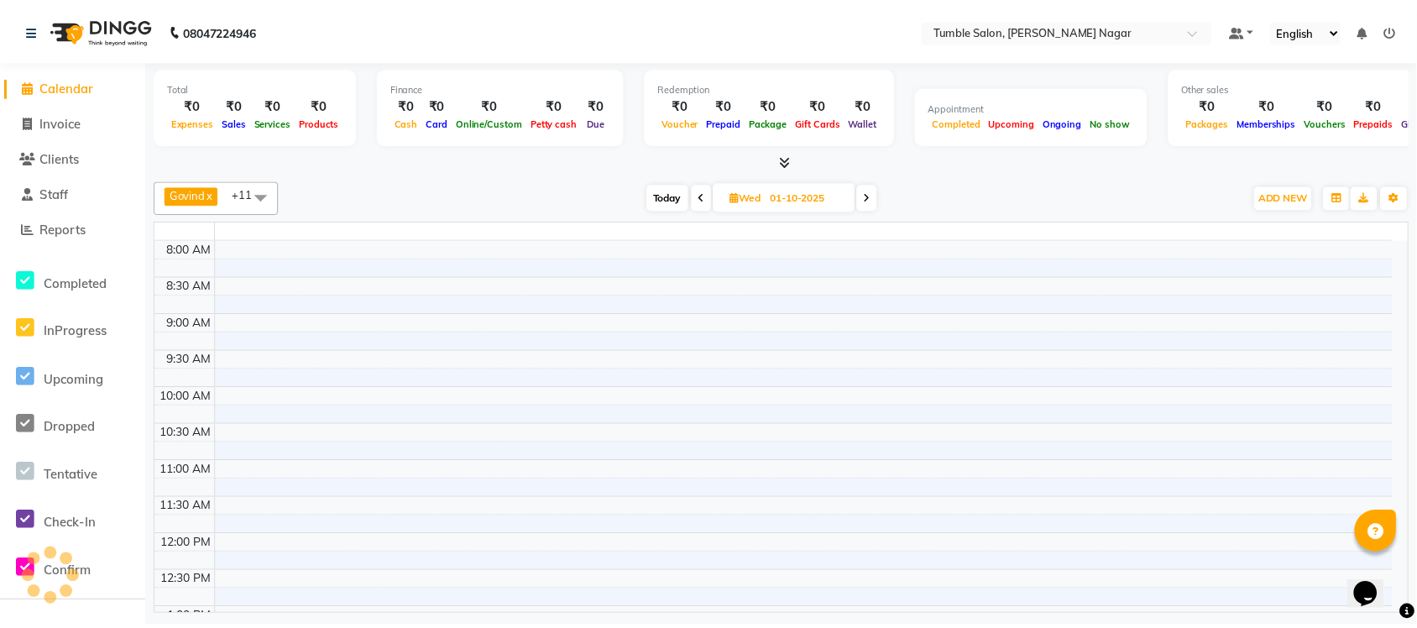
scroll to position [598, 0]
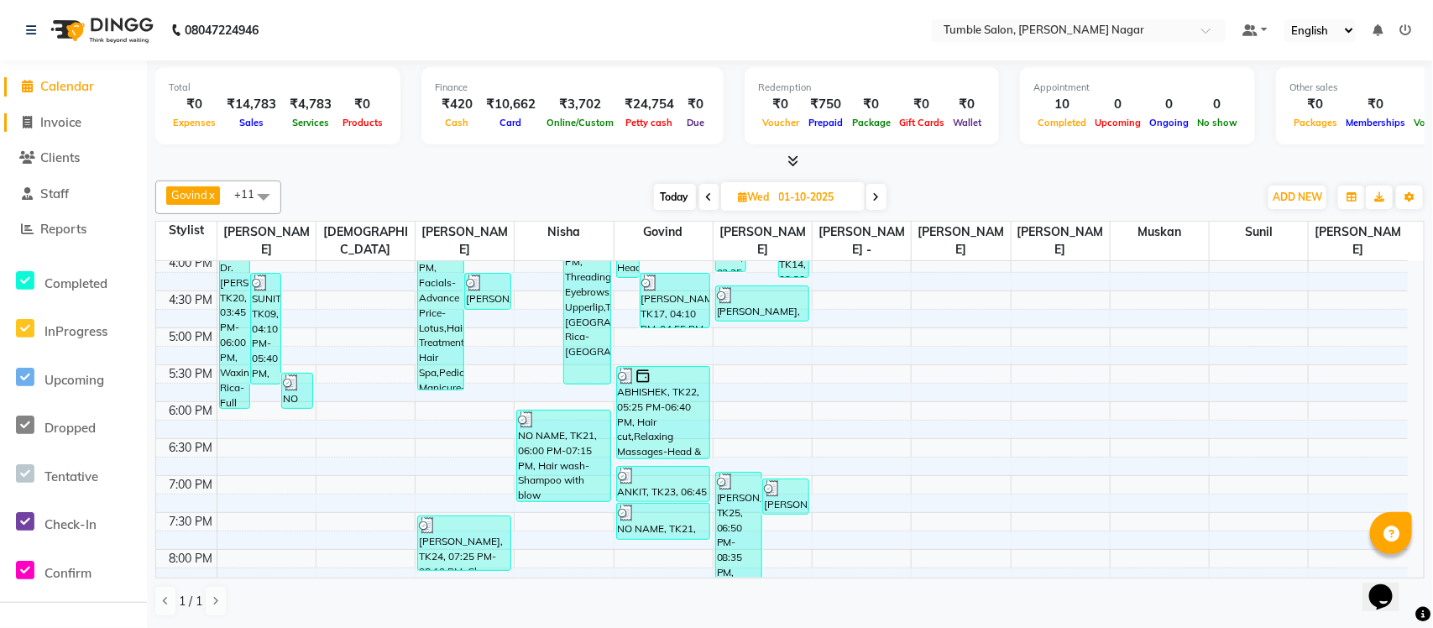
click at [55, 120] on span "Invoice" at bounding box center [60, 122] width 41 height 16
select select "8207"
select select "service"
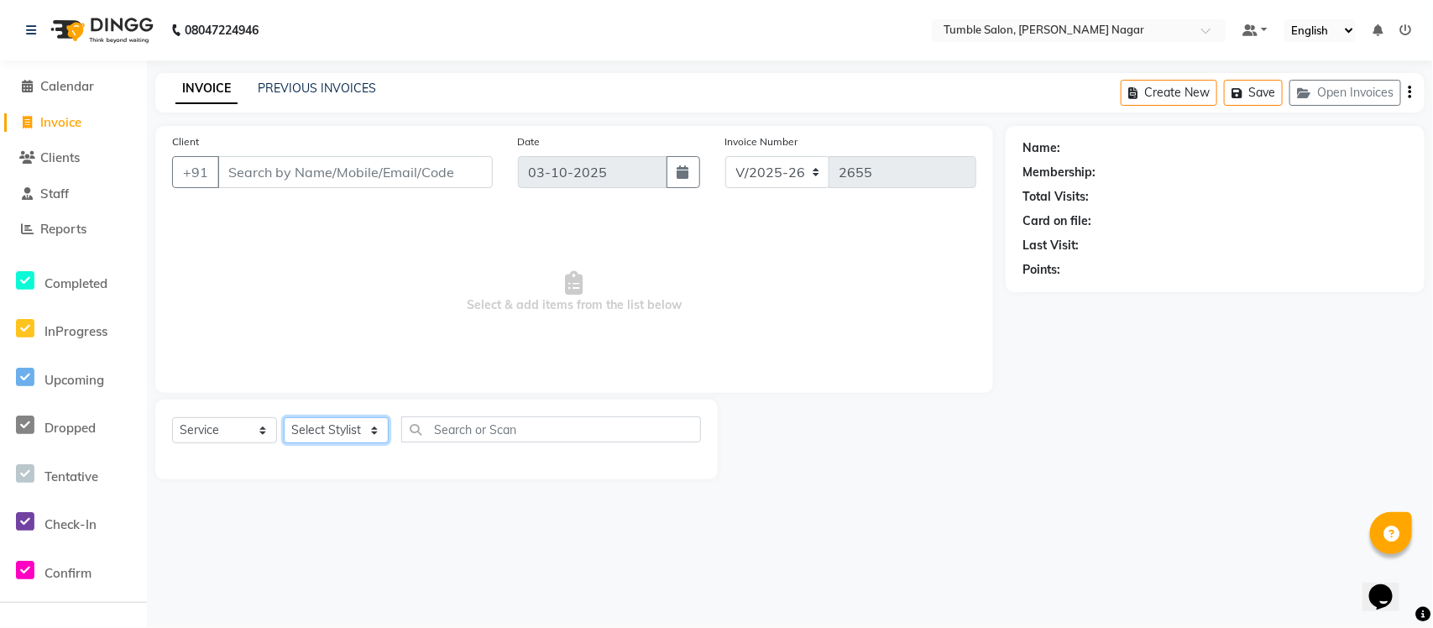
drag, startPoint x: 320, startPoint y: 430, endPoint x: 263, endPoint y: 290, distance: 151.4
click at [320, 427] on select "Select Stylist Finance id Fiza Abbasi Govind Kiran Singh Krishna Lokesh Mahende…" at bounding box center [336, 430] width 105 height 26
select select "77846"
click at [284, 417] on select "Select Stylist Finance id Fiza Abbasi Govind Kiran Singh Krishna Lokesh Mahende…" at bounding box center [336, 430] width 105 height 26
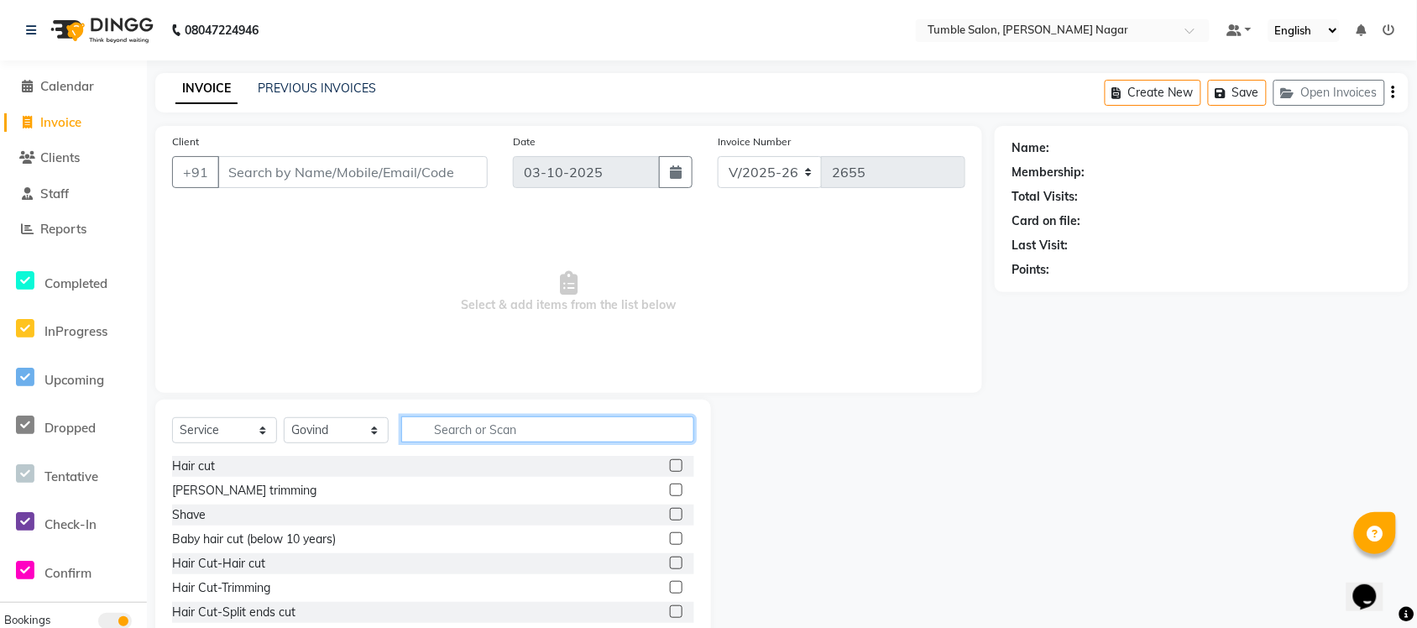
click at [451, 435] on input "text" at bounding box center [547, 430] width 293 height 26
click at [670, 485] on label at bounding box center [676, 490] width 13 height 13
click at [670, 485] on input "checkbox" at bounding box center [675, 490] width 11 height 11
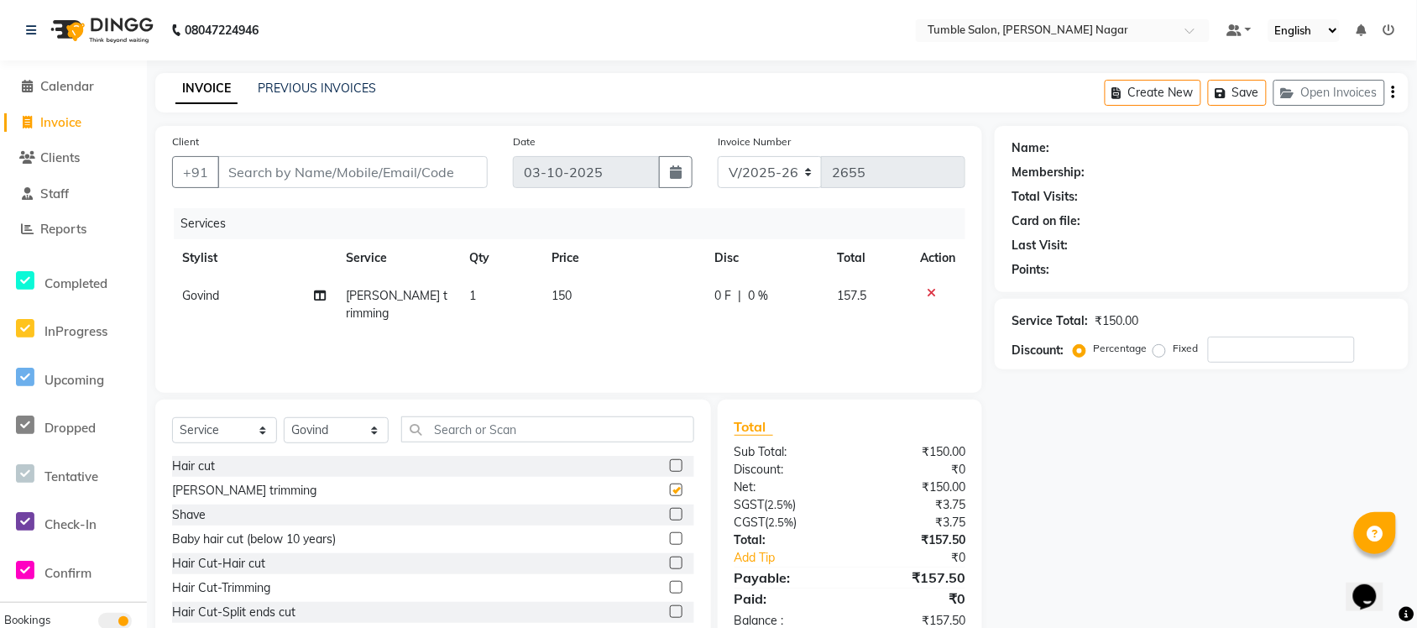
checkbox input "false"
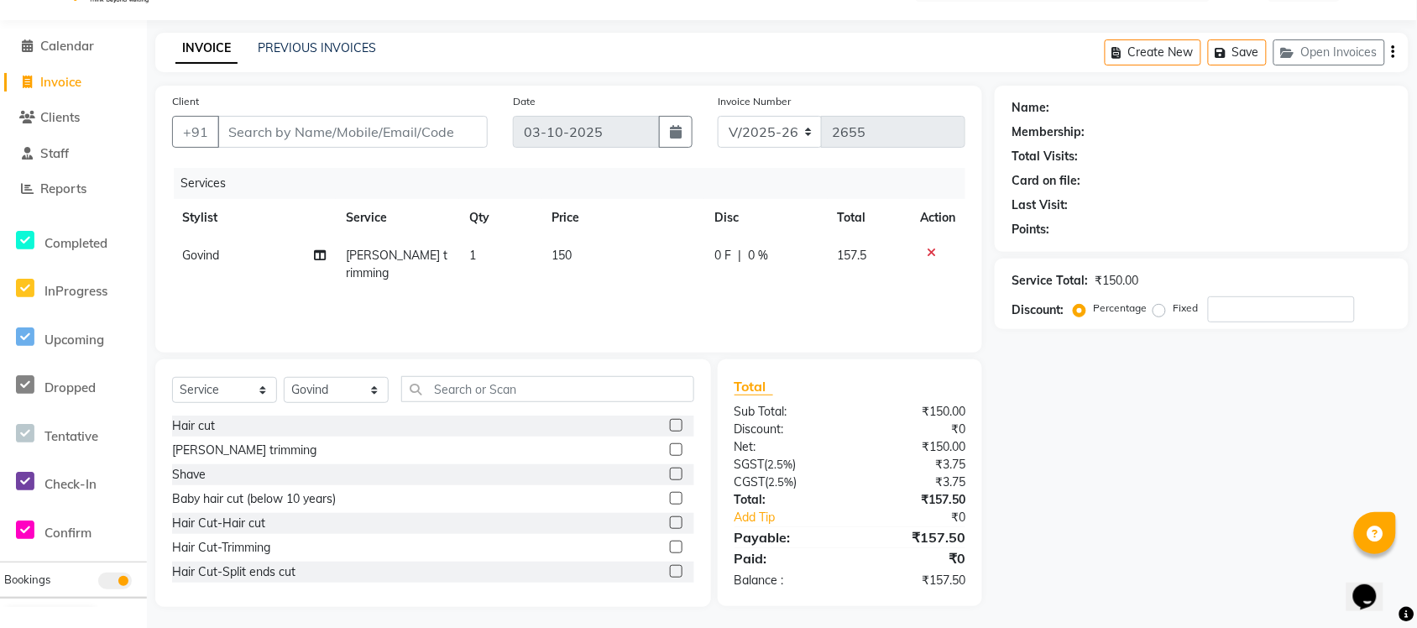
scroll to position [43, 0]
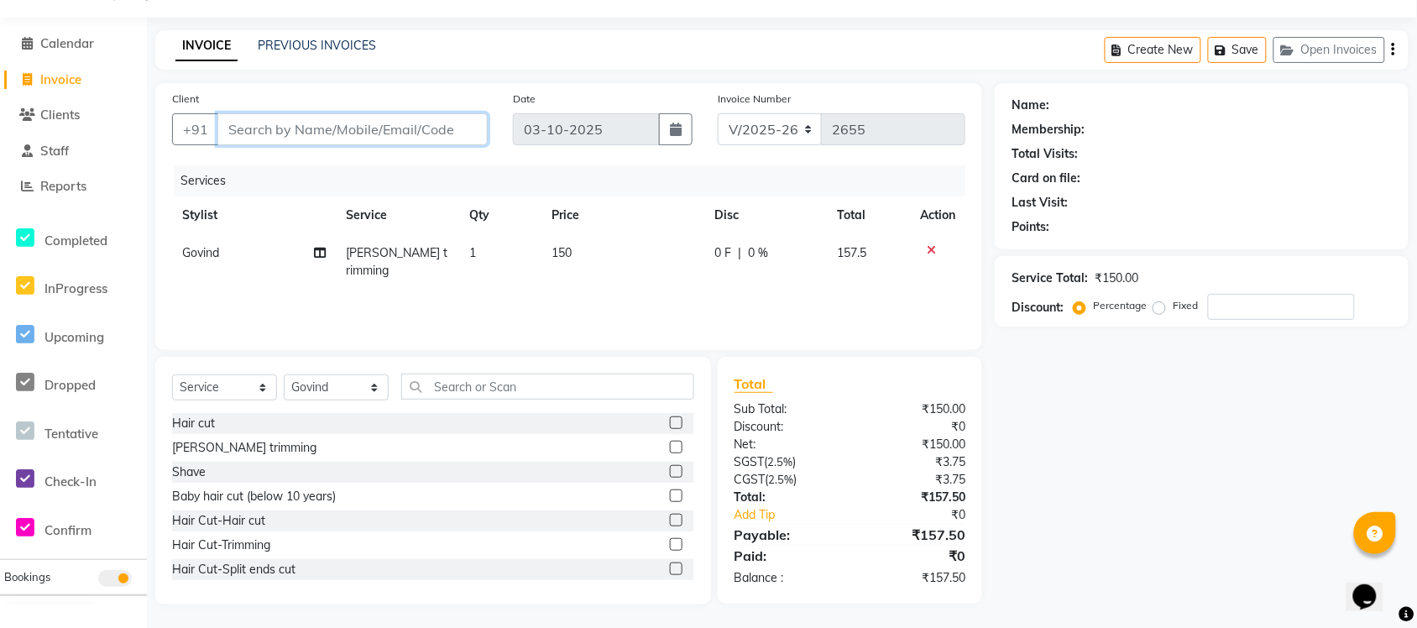
click at [262, 128] on input "Client" at bounding box center [352, 129] width 270 height 32
click at [351, 50] on link "PREVIOUS INVOICES" at bounding box center [317, 45] width 118 height 15
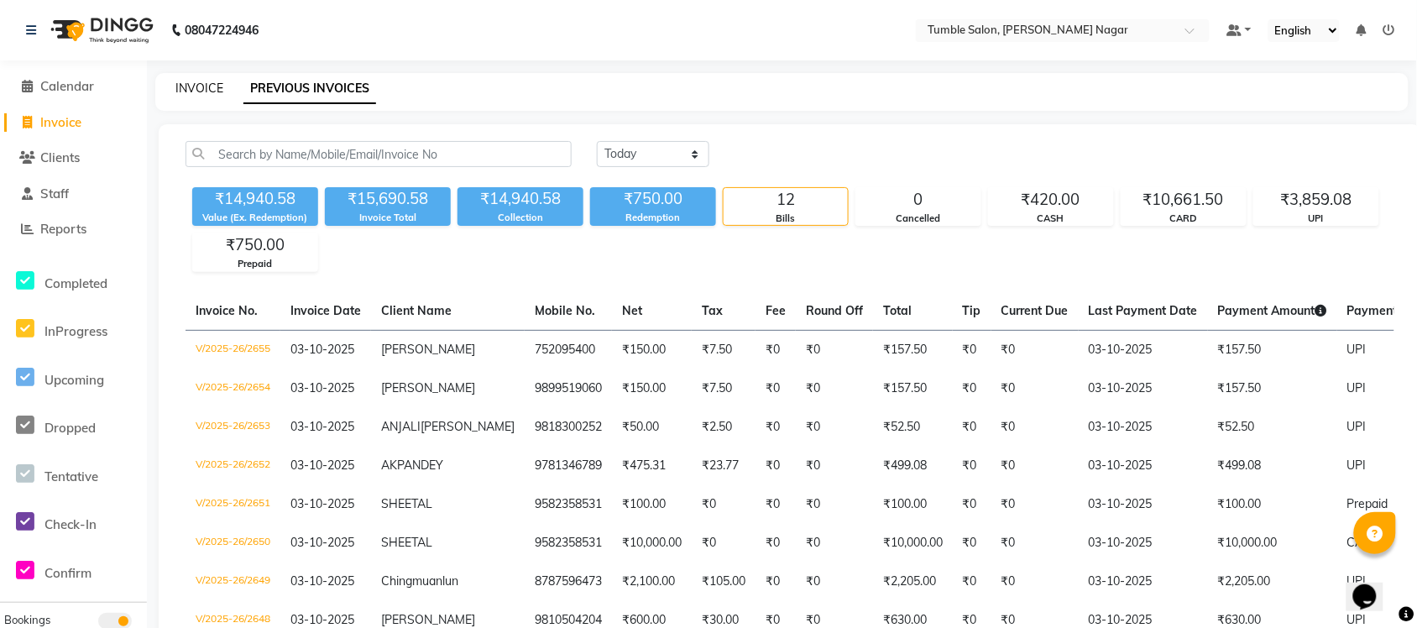
click at [194, 81] on link "INVOICE" at bounding box center [200, 88] width 48 height 15
select select "service"
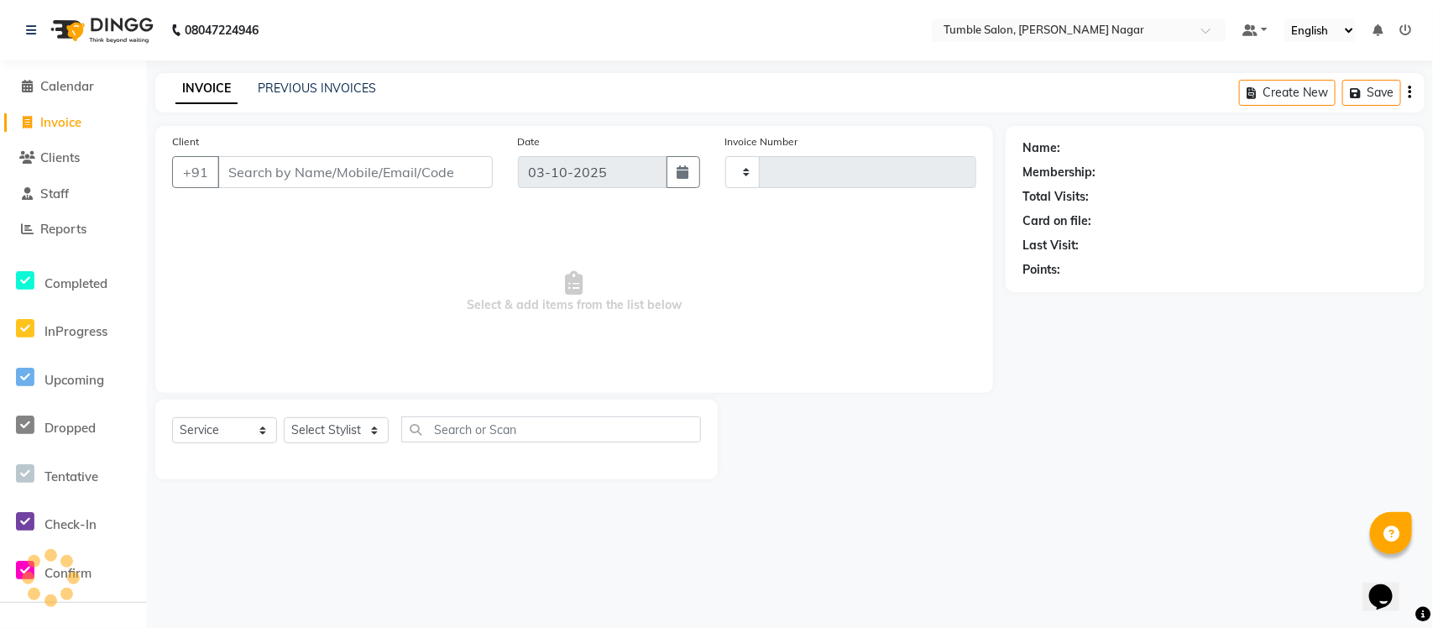
type input "2656"
select select "8207"
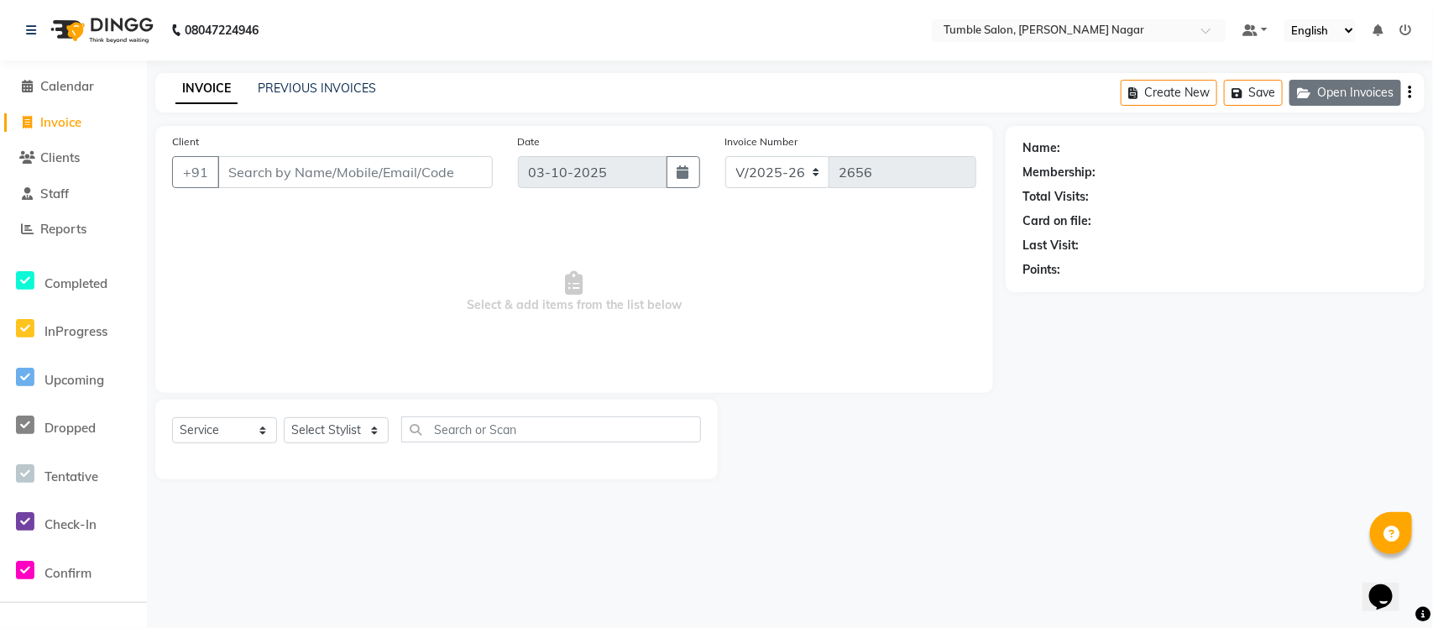
click at [1363, 89] on button "Open Invoices" at bounding box center [1346, 93] width 112 height 26
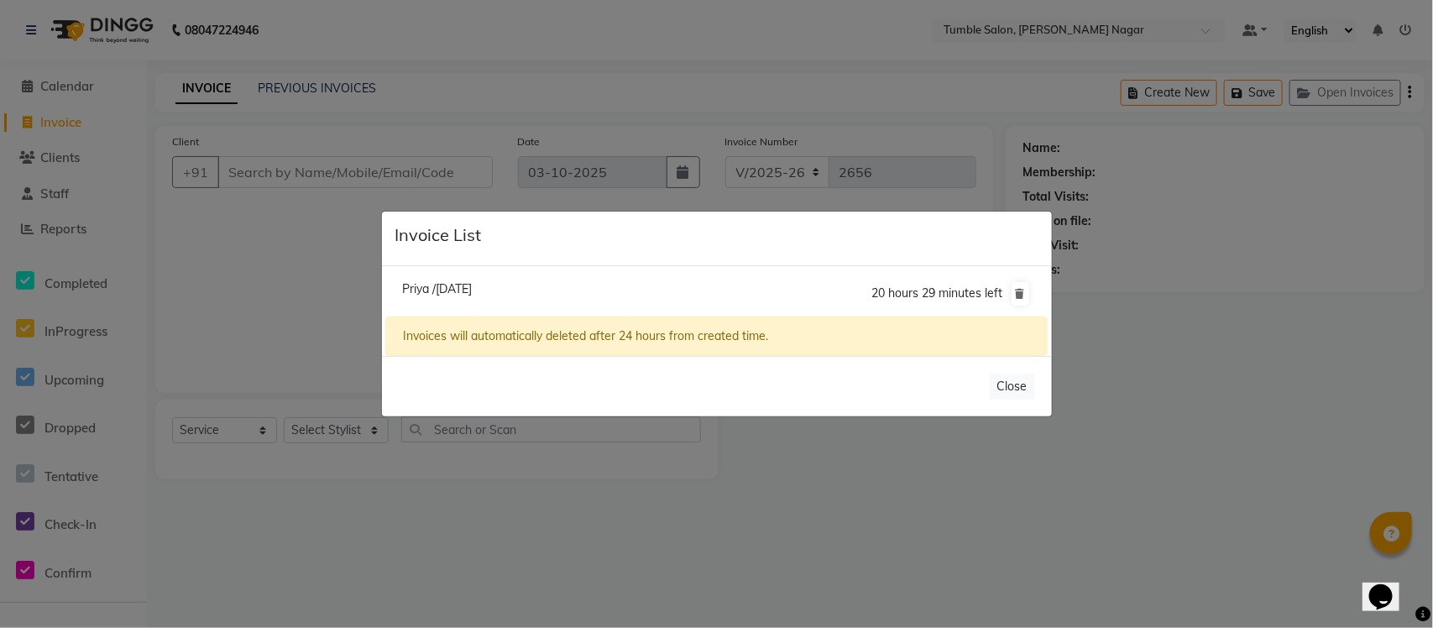
click at [472, 286] on span "Priya /03 October 2025" at bounding box center [437, 288] width 70 height 15
type input "7290897738"
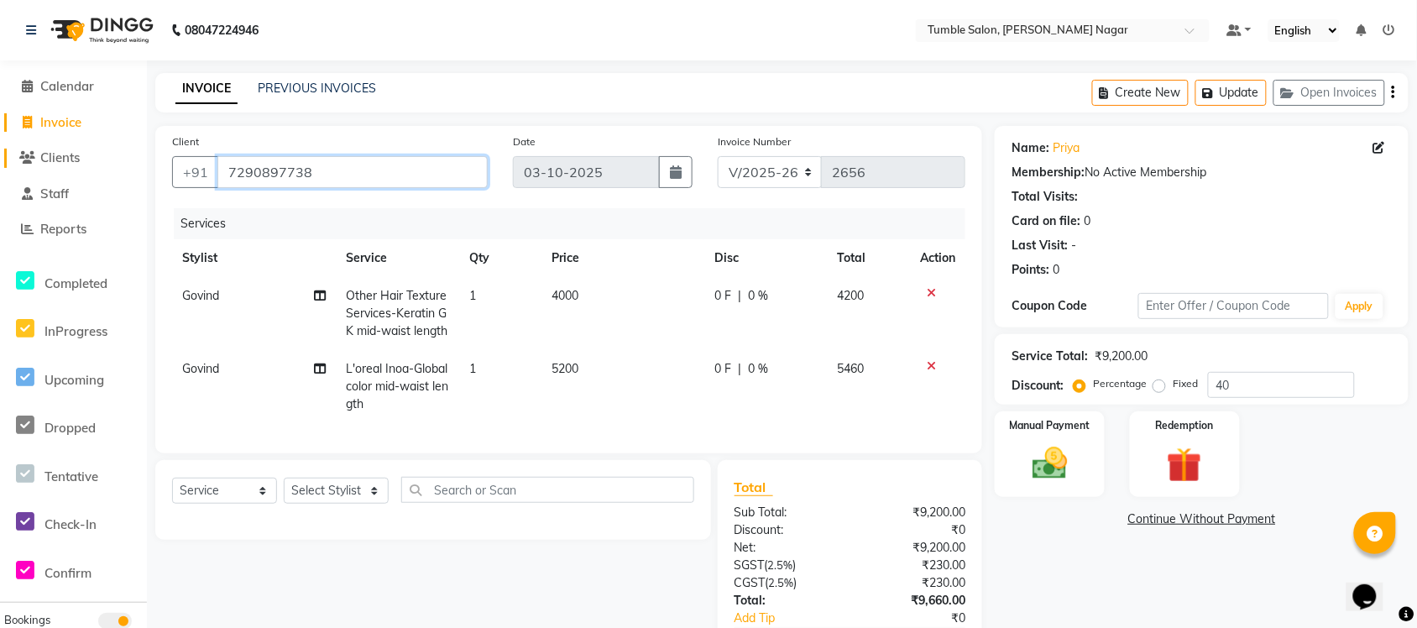
drag, startPoint x: 405, startPoint y: 174, endPoint x: 72, endPoint y: 165, distance: 332.7
click at [72, 165] on app-home "08047224946 Select Location × Tumble Salon, Uttam Nagar Default Panel My Panel …" at bounding box center [708, 366] width 1417 height 732
type input "9"
type input "0"
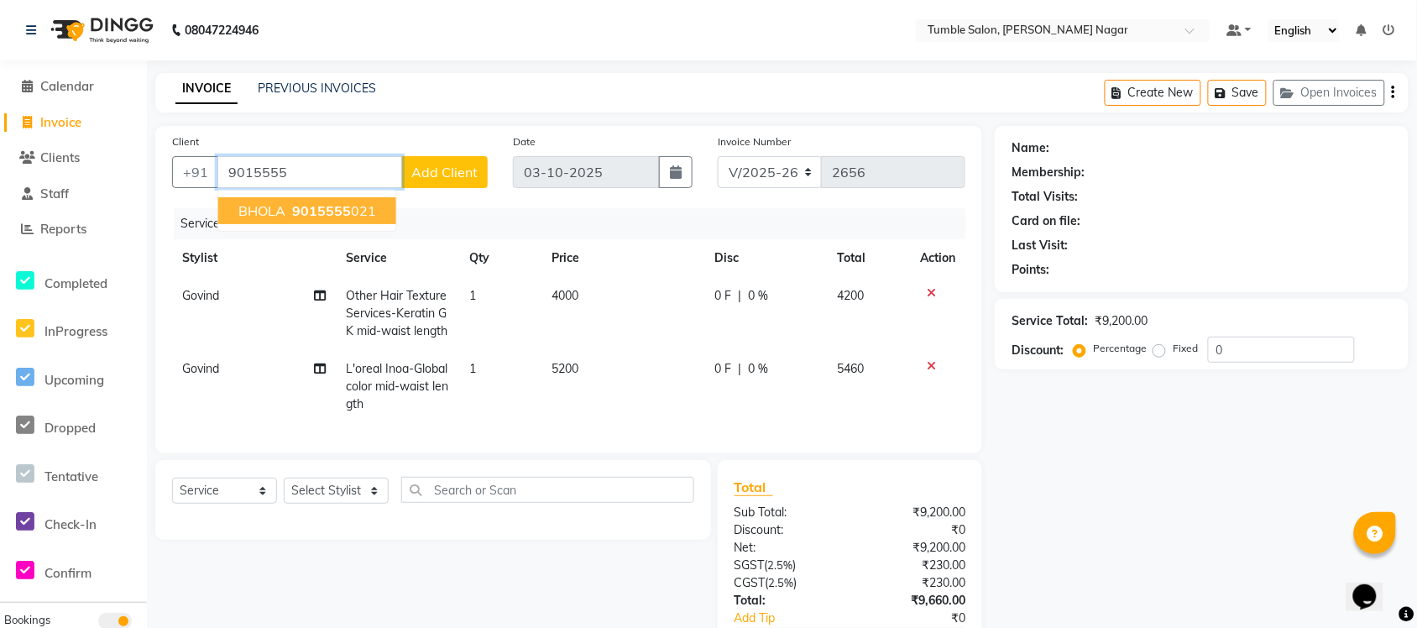
click at [359, 218] on ngb-highlight "9015555 021" at bounding box center [332, 210] width 87 height 17
type input "9015555021"
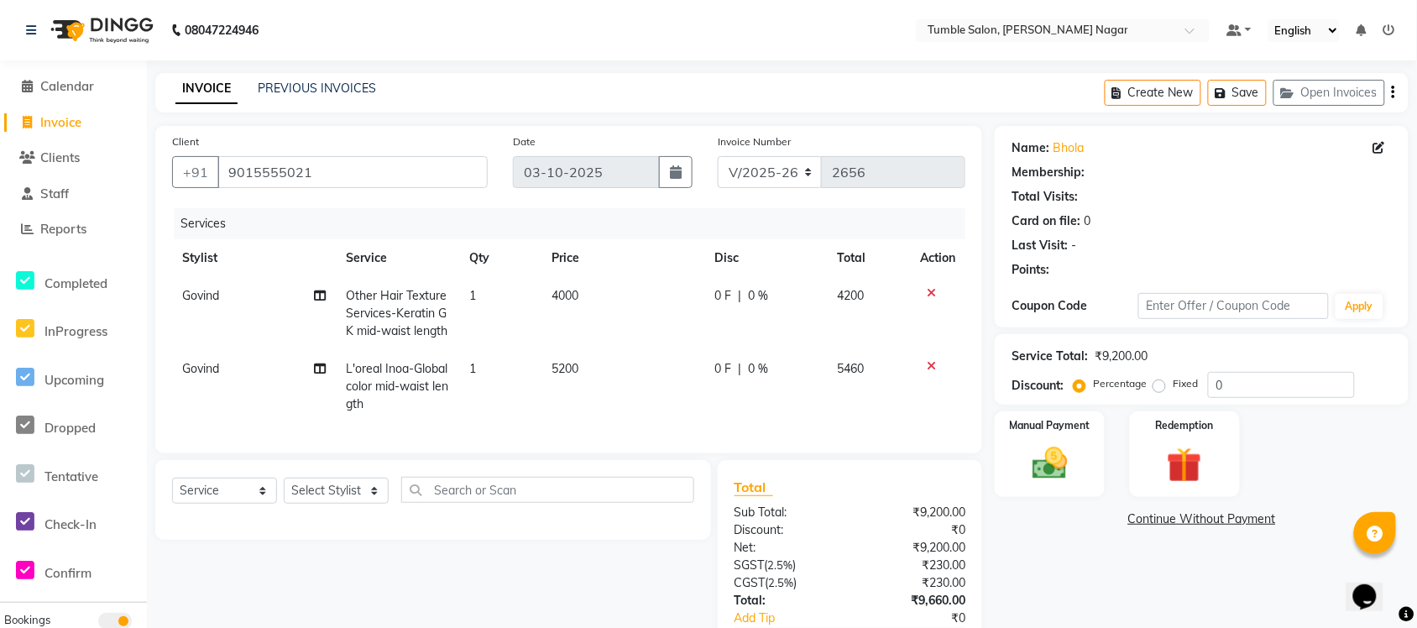
scroll to position [119, 0]
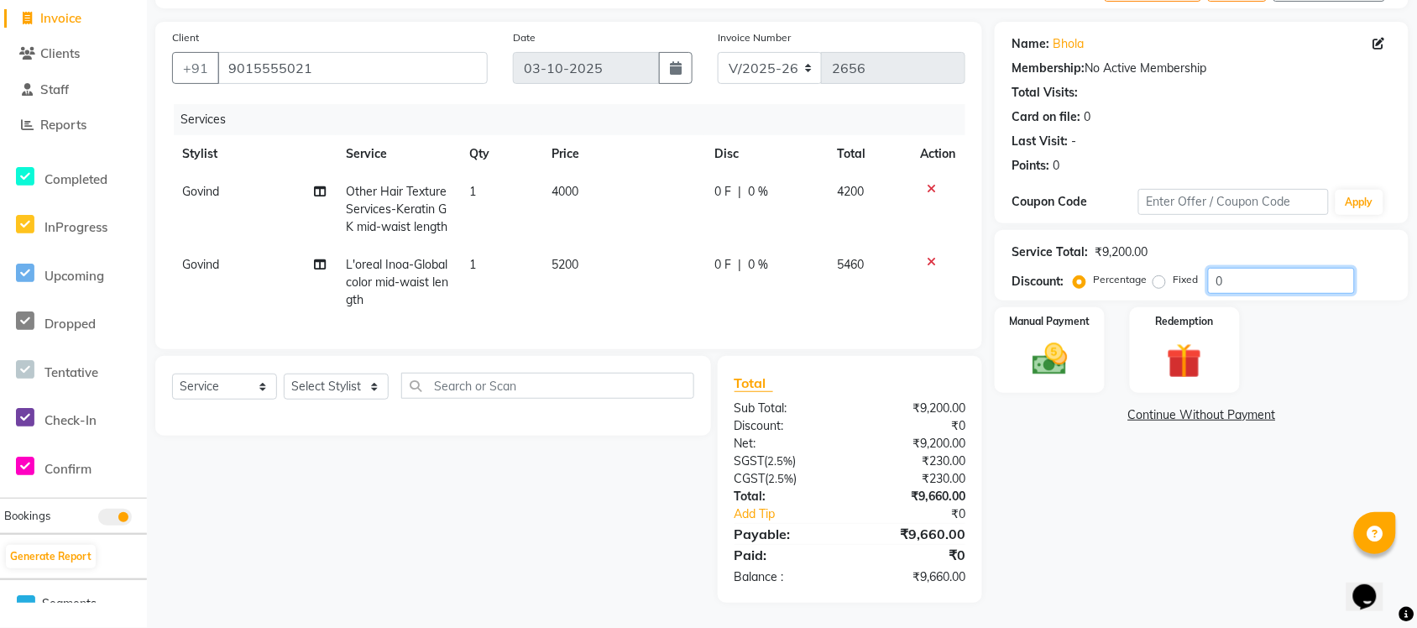
drag, startPoint x: 1234, startPoint y: 260, endPoint x: 1072, endPoint y: 263, distance: 162.1
click at [1077, 268] on div "Percentage Fixed 0" at bounding box center [1216, 281] width 278 height 26
type input "40"
click at [571, 257] on span "5200" at bounding box center [564, 264] width 27 height 15
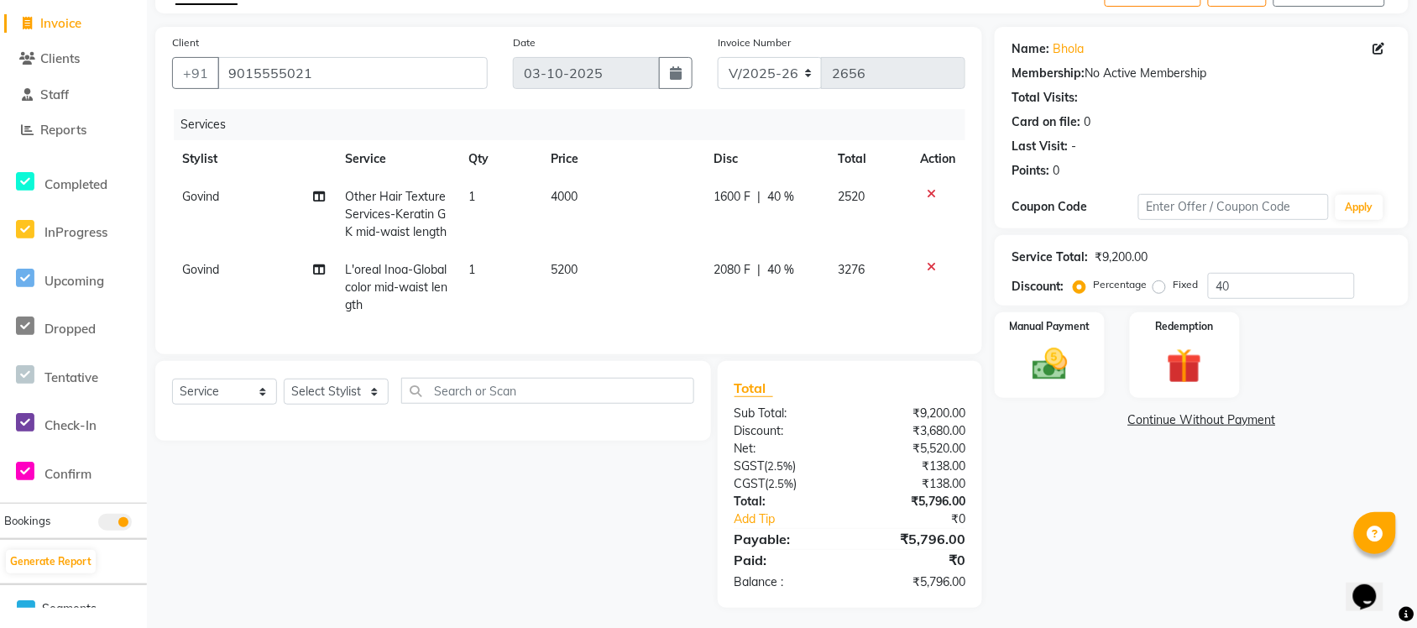
select select "77846"
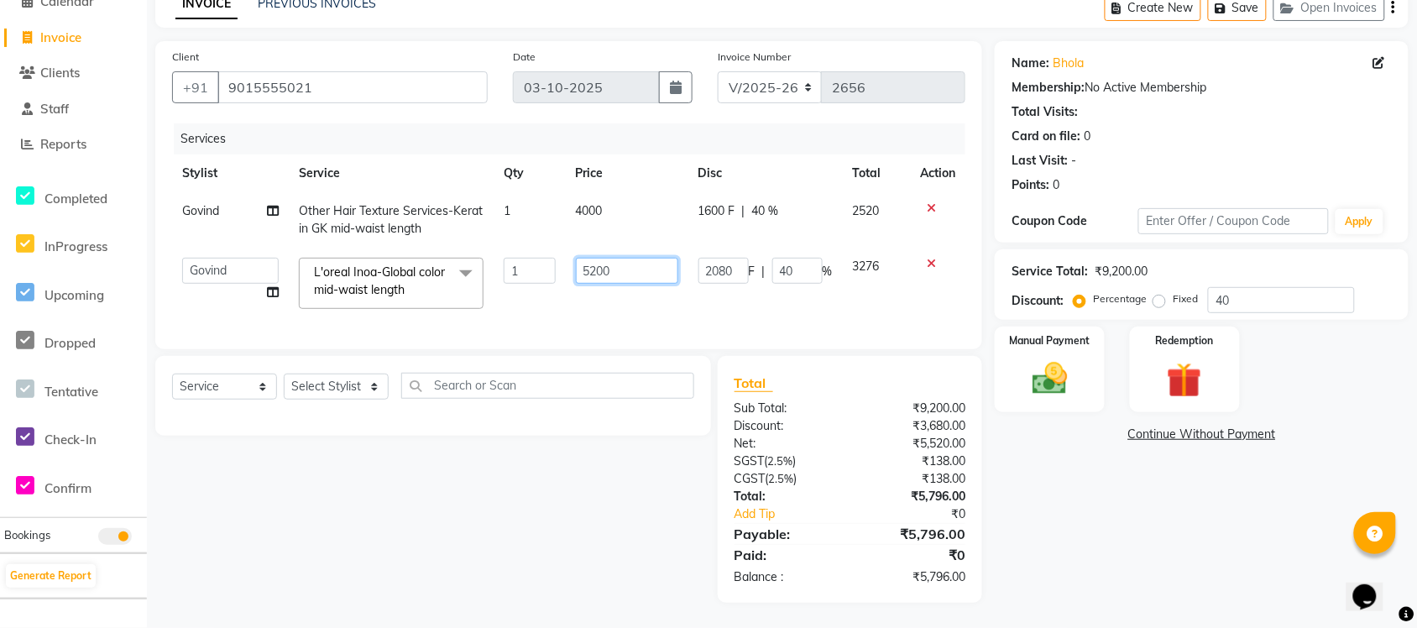
drag, startPoint x: 637, startPoint y: 254, endPoint x: 618, endPoint y: 252, distance: 18.6
click at [618, 258] on input "5200" at bounding box center [627, 271] width 102 height 26
click at [1142, 516] on div "Name: Bhola Membership: No Active Membership Total Visits: Card on file: 0 Last…" at bounding box center [1208, 322] width 427 height 562
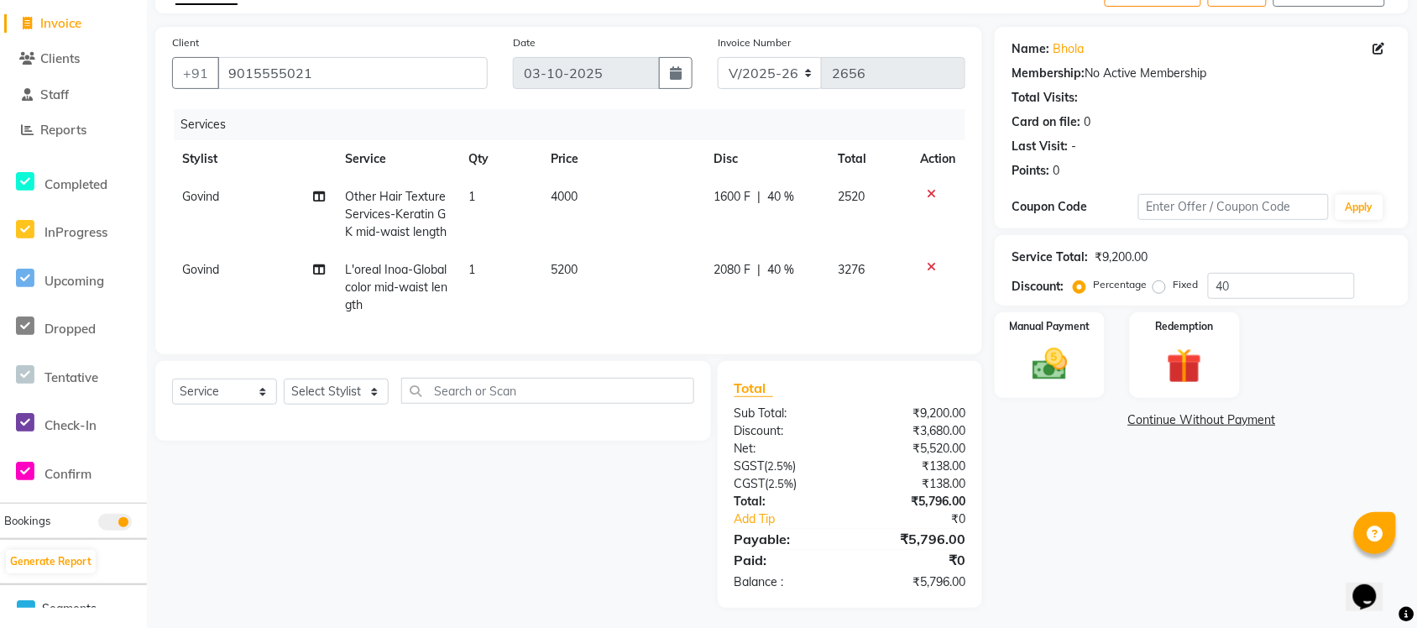
scroll to position [119, 0]
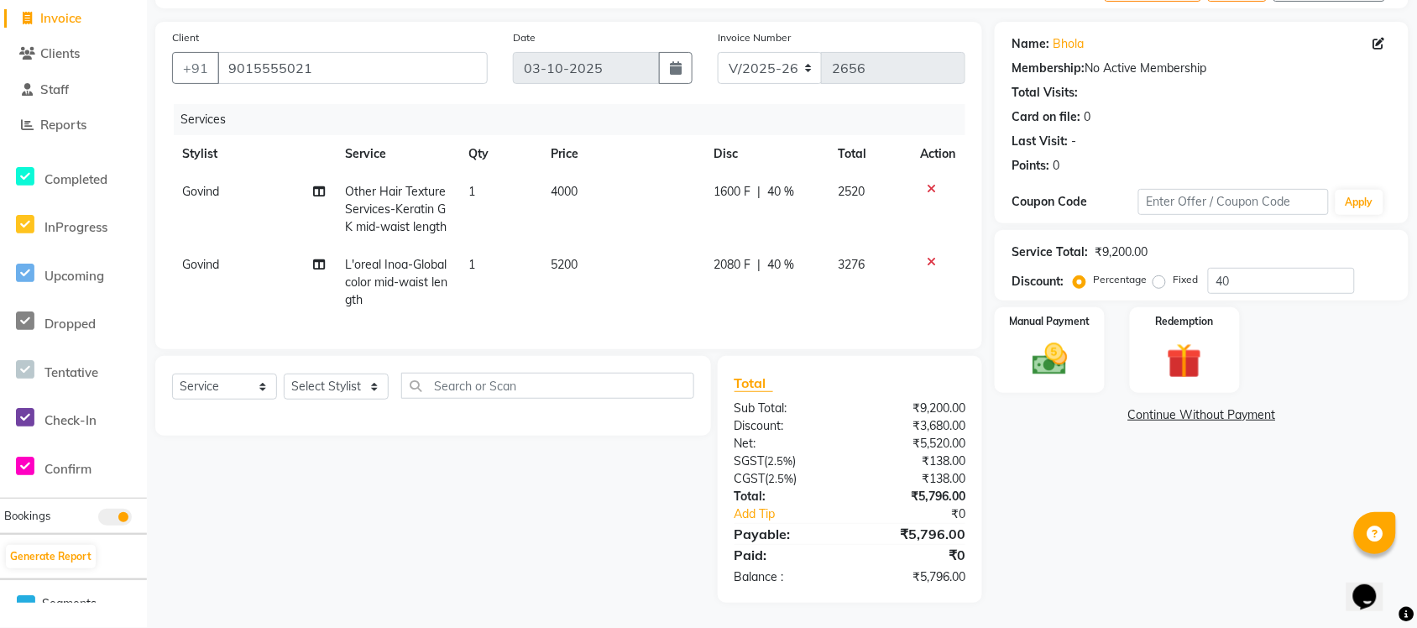
click at [746, 256] on span "2080 F" at bounding box center [732, 265] width 37 height 18
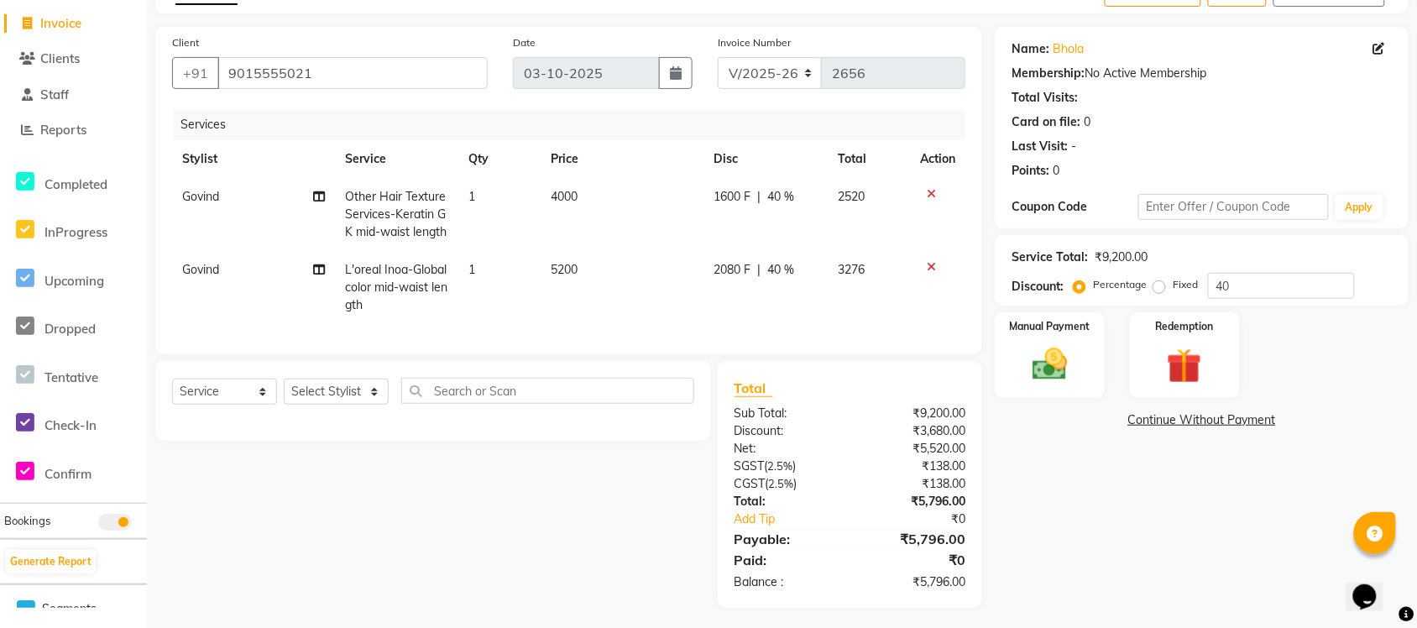
select select "77846"
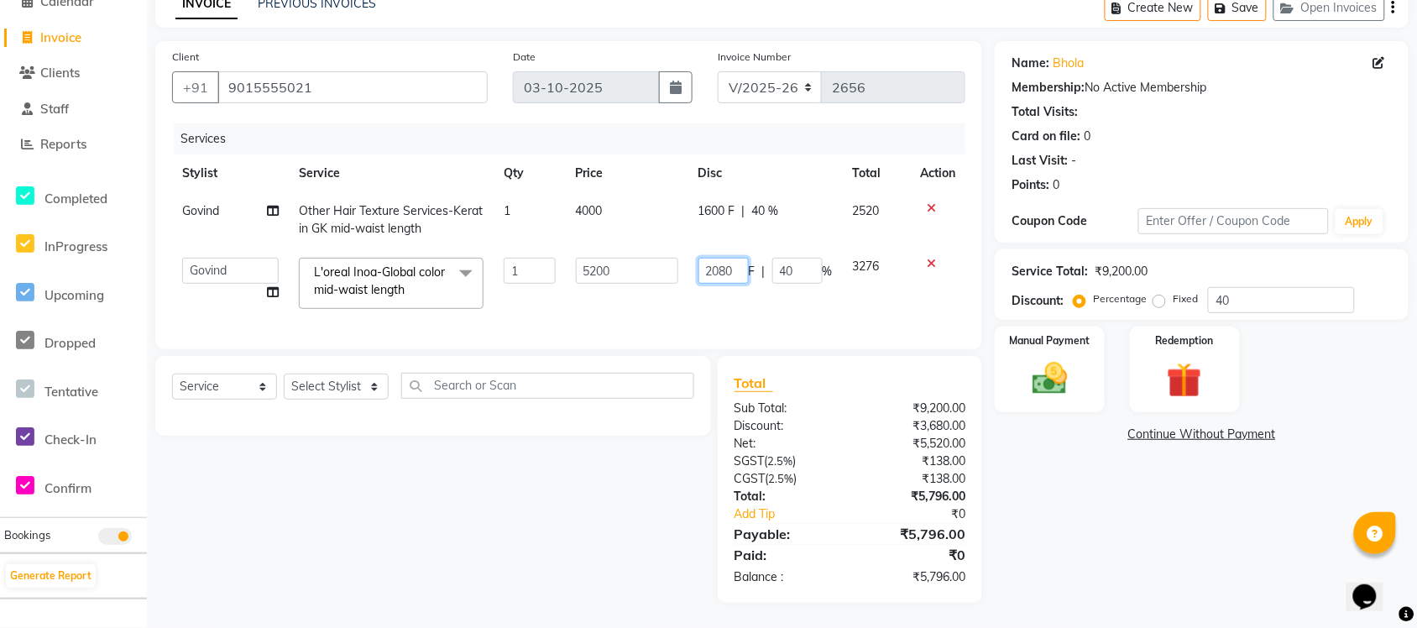
click at [736, 258] on input "2080" at bounding box center [724, 271] width 50 height 26
type input "2075"
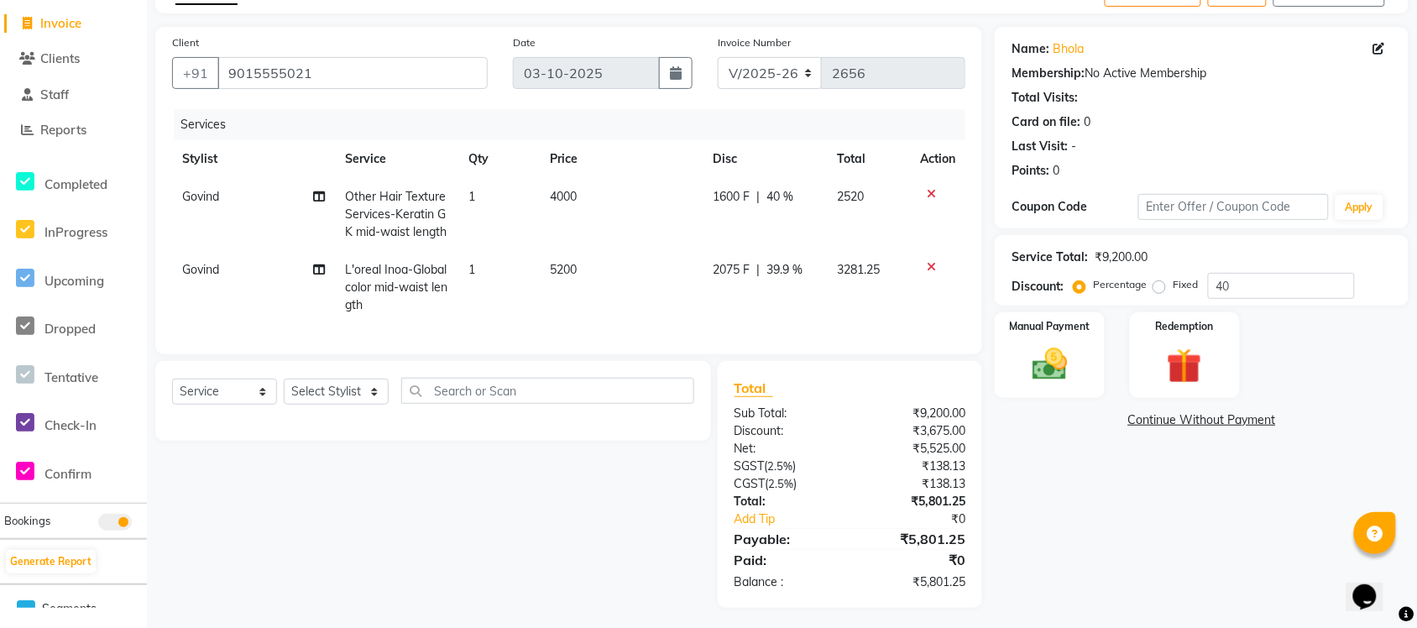
click at [1115, 568] on div "Name: Bhola Membership: No Active Membership Total Visits: Card on file: 0 Last…" at bounding box center [1208, 317] width 427 height 581
click at [736, 269] on span "2075 F" at bounding box center [731, 270] width 37 height 18
select select "77846"
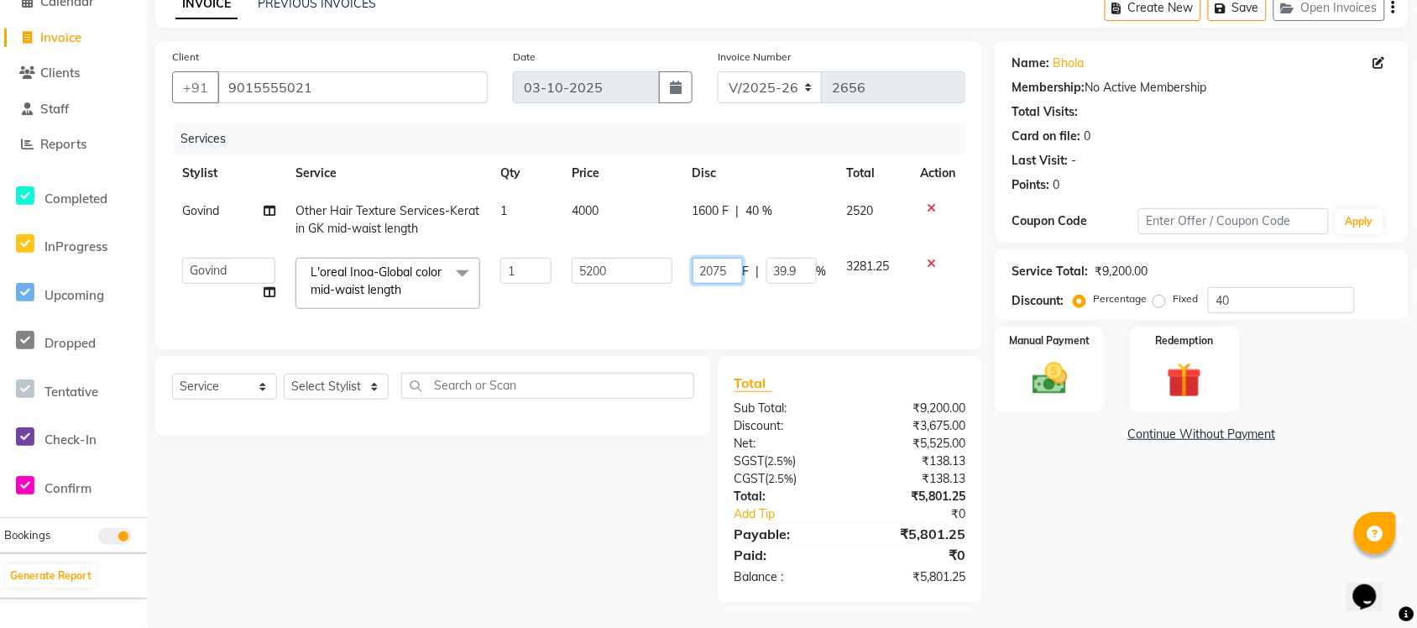
click at [732, 258] on input "2075" at bounding box center [718, 271] width 50 height 26
type input "2074"
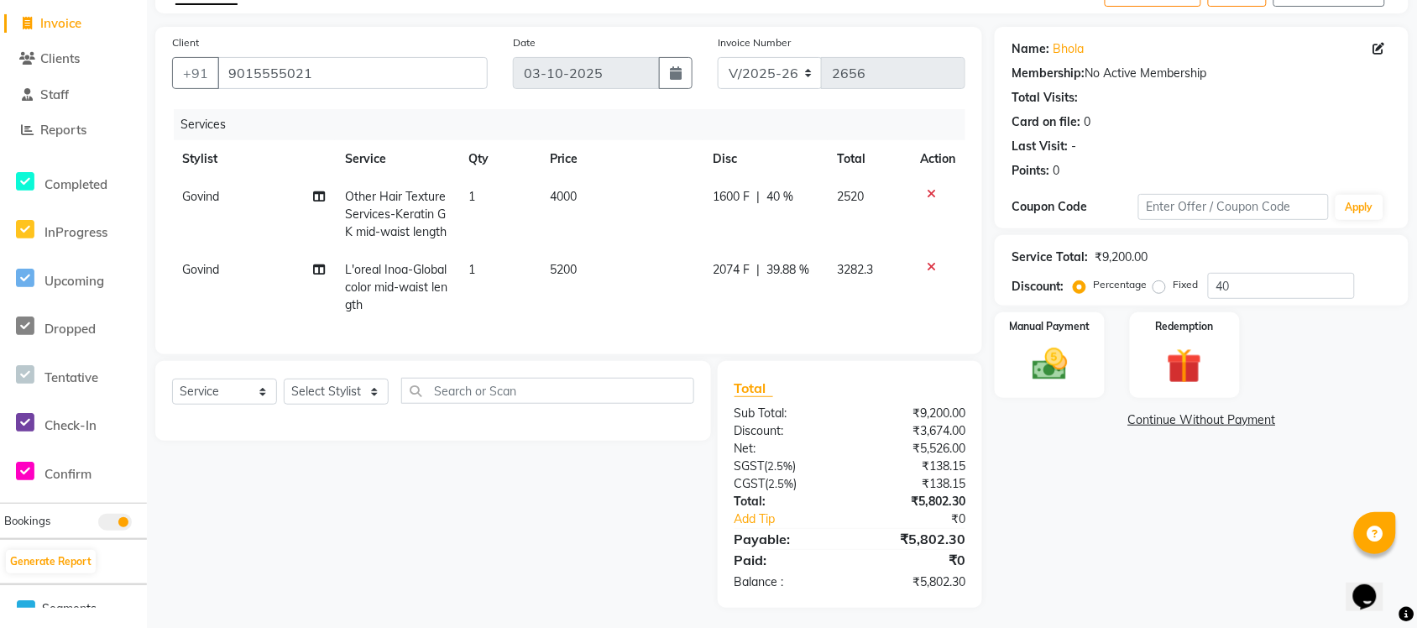
click at [1106, 521] on div "Name: Bhola Membership: No Active Membership Total Visits: Card on file: 0 Last…" at bounding box center [1208, 317] width 427 height 581
click at [736, 273] on span "2074 F" at bounding box center [731, 270] width 37 height 18
select select "77846"
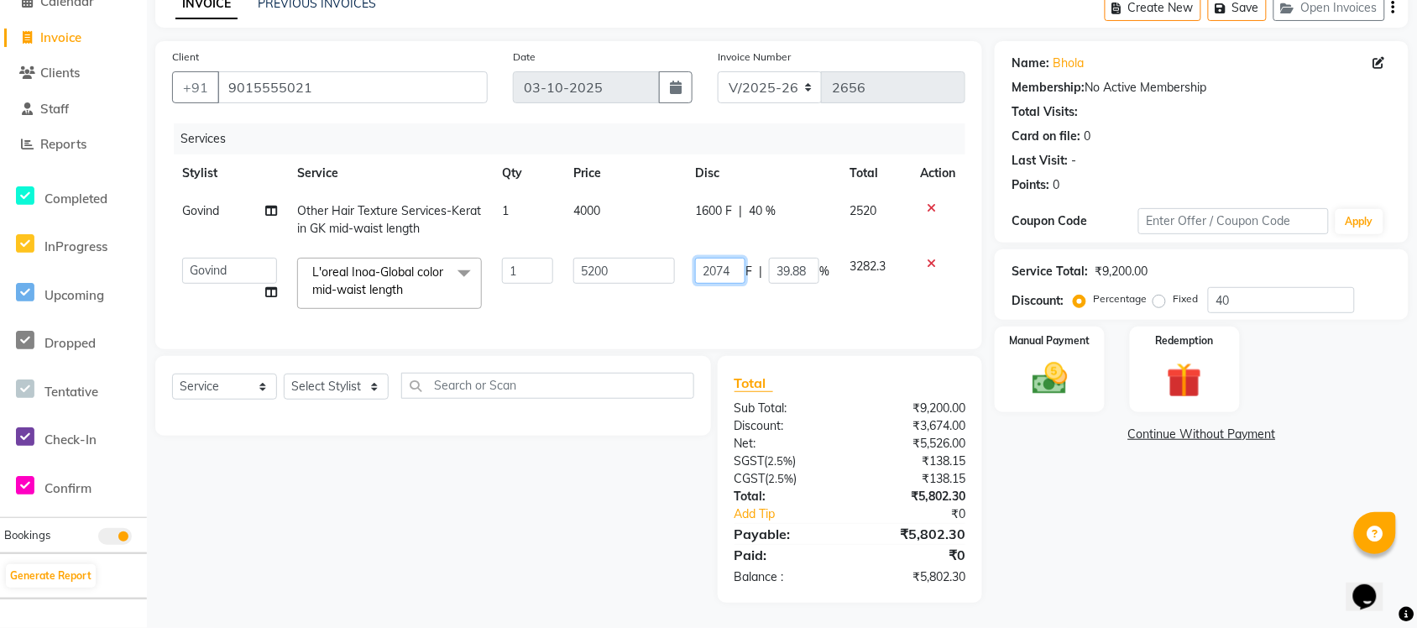
click at [733, 258] on input "2074" at bounding box center [720, 271] width 50 height 26
type input "2076"
click at [1135, 518] on div "Name: Bhola Membership: No Active Membership Total Visits: Card on file: 0 Last…" at bounding box center [1208, 322] width 427 height 562
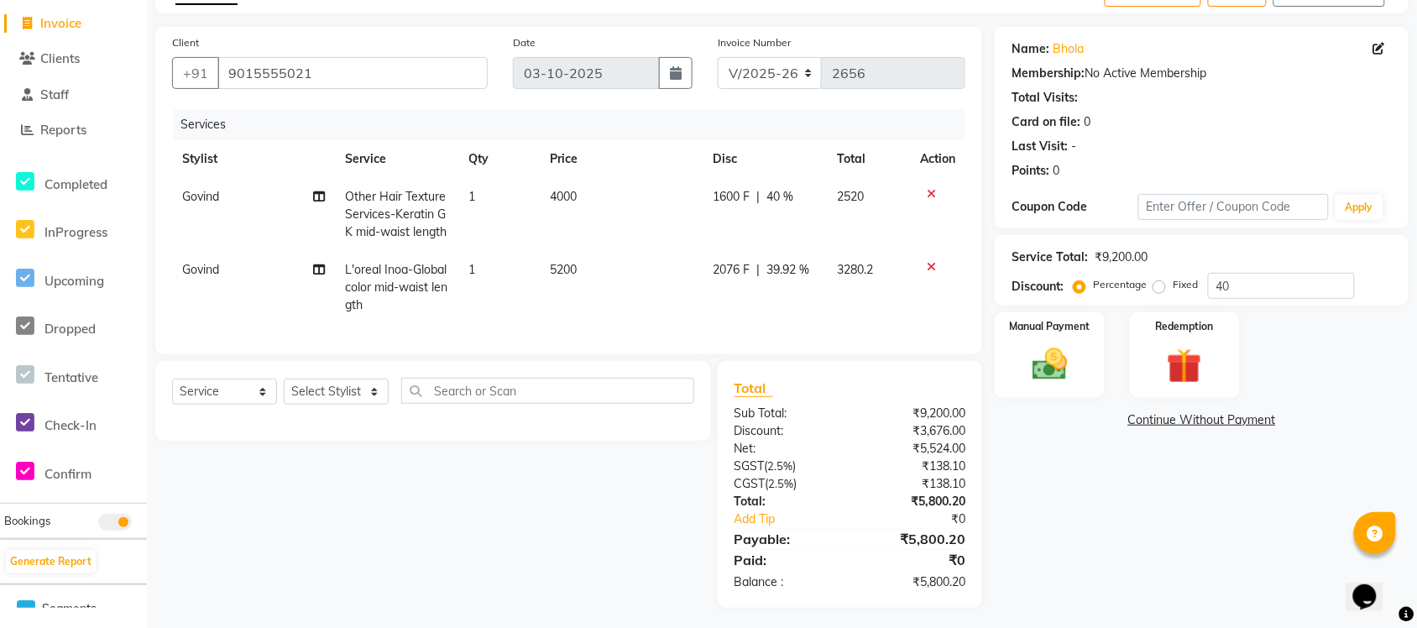
click at [740, 266] on span "2076 F" at bounding box center [731, 270] width 37 height 18
select select "77846"
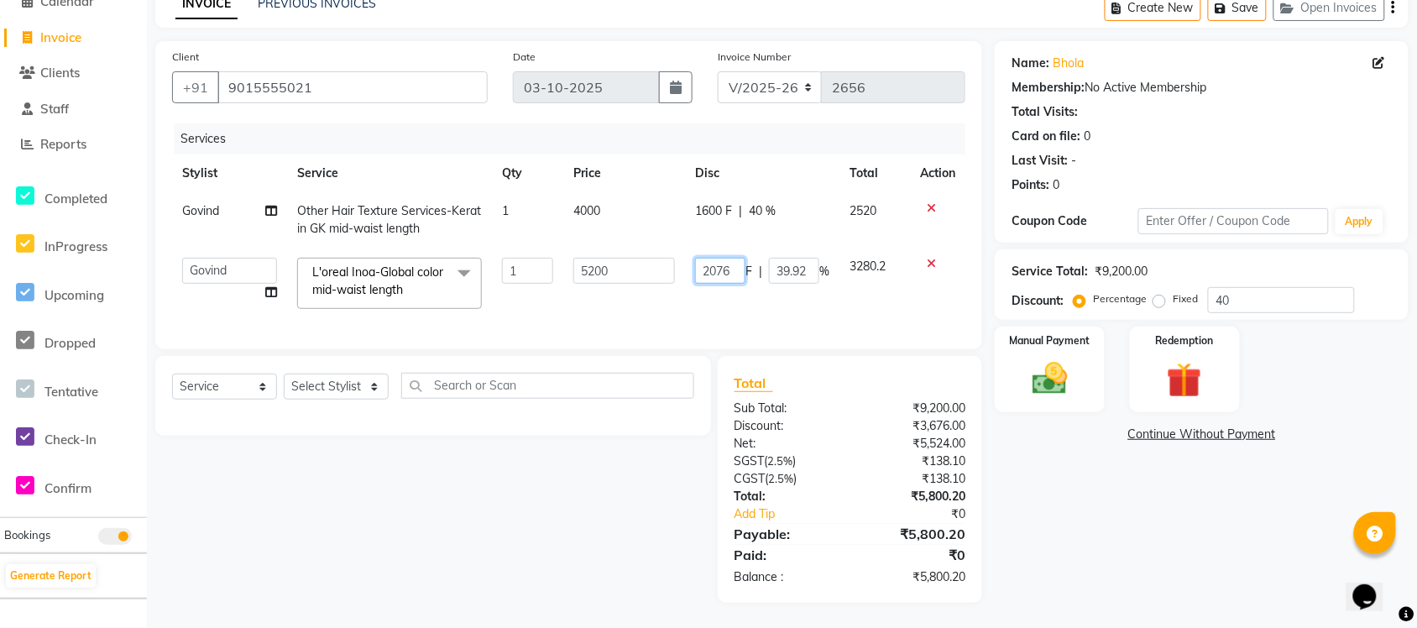
click at [743, 259] on input "2076" at bounding box center [720, 271] width 50 height 26
type input "2076.1"
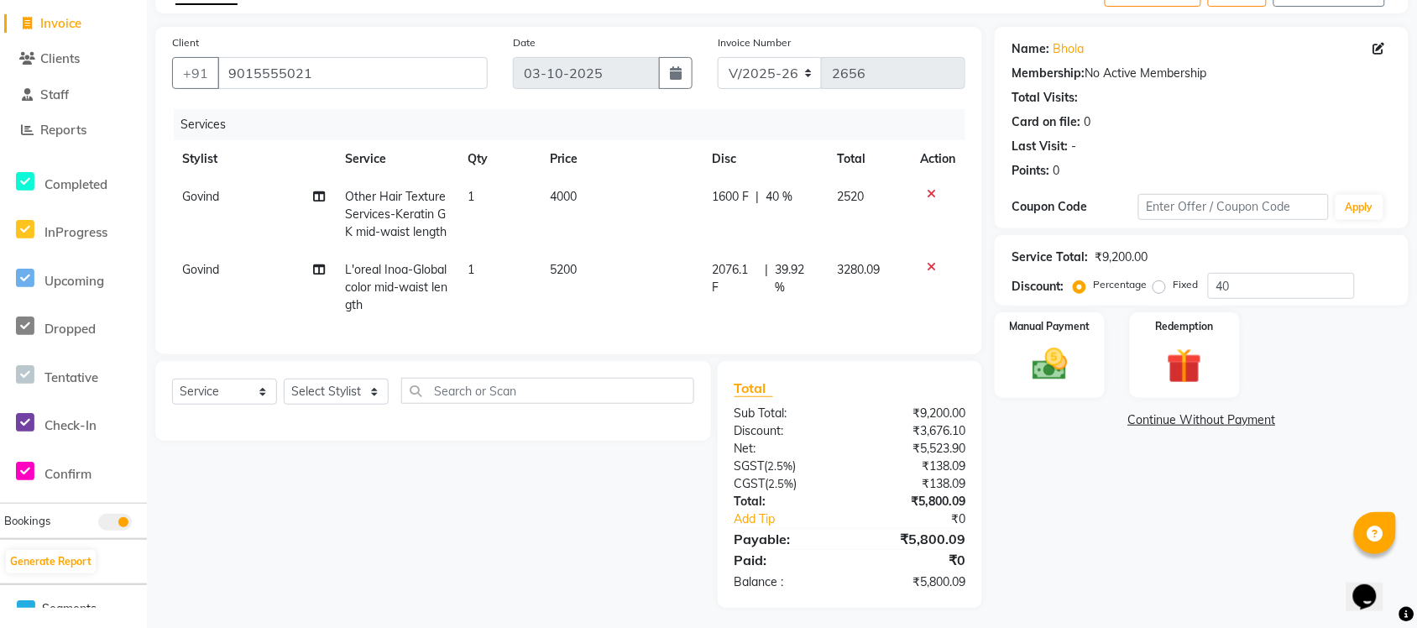
click at [1181, 619] on main "INVOICE PREVIOUS INVOICES Create New Save Open Invoices Client +91 9015555021 D…" at bounding box center [782, 303] width 1271 height 659
click at [741, 258] on td "2076.1 F | 39.92 %" at bounding box center [765, 287] width 125 height 73
select select "77846"
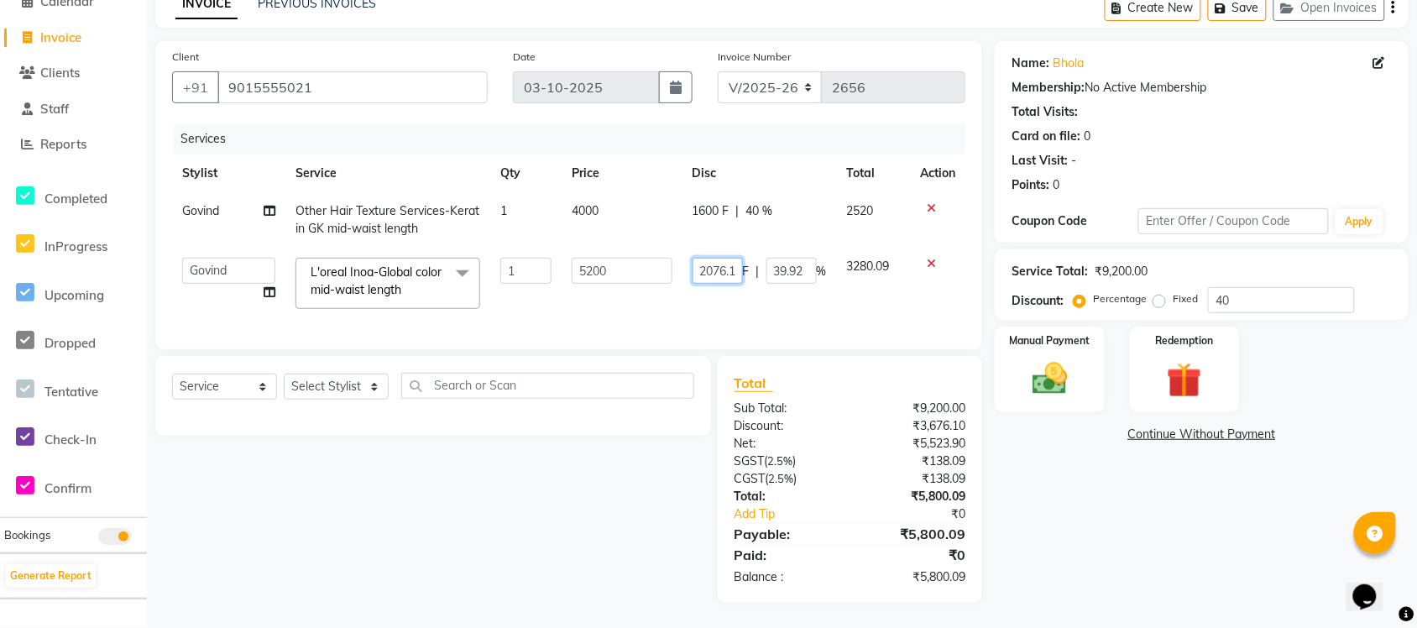
click at [737, 258] on input "2076.1" at bounding box center [718, 271] width 50 height 26
click at [720, 258] on input "2076.1" at bounding box center [718, 271] width 50 height 26
type input "2076.18"
click at [1060, 557] on div "Name: Bhola Membership: No Active Membership Total Visits: Card on file: 0 Last…" at bounding box center [1208, 322] width 427 height 562
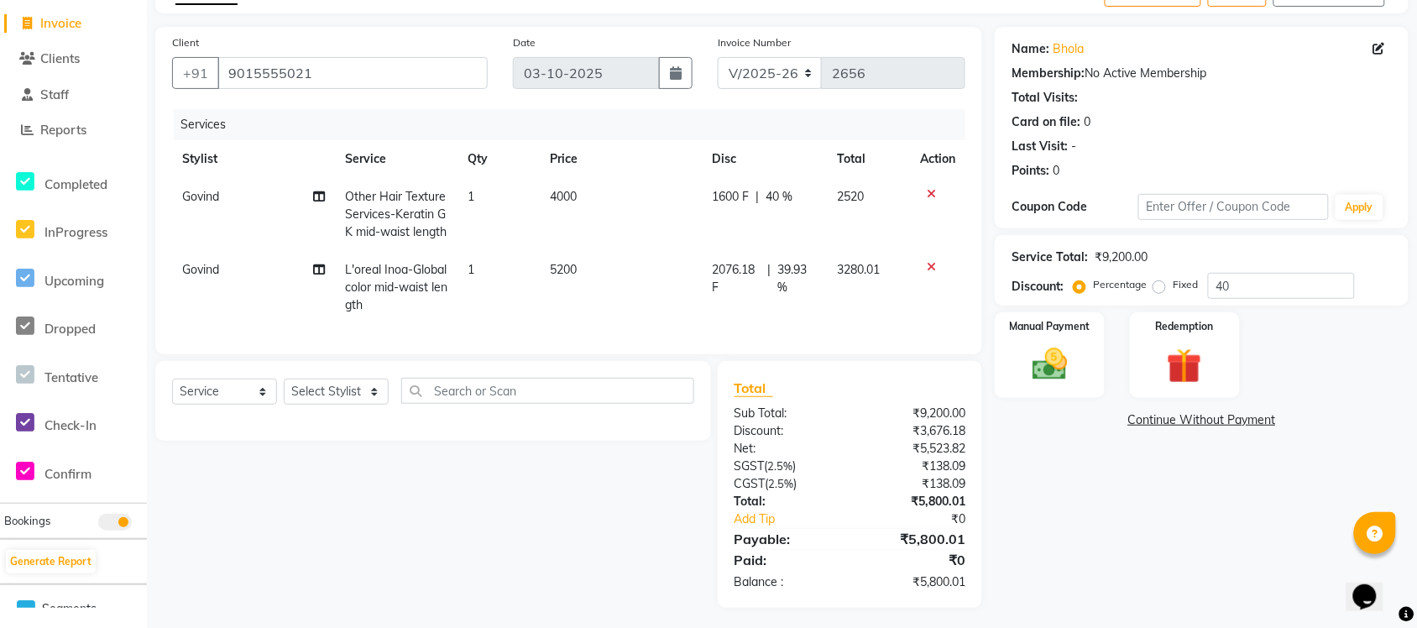
click at [737, 281] on span "2076.18 F" at bounding box center [736, 278] width 49 height 35
select select "77846"
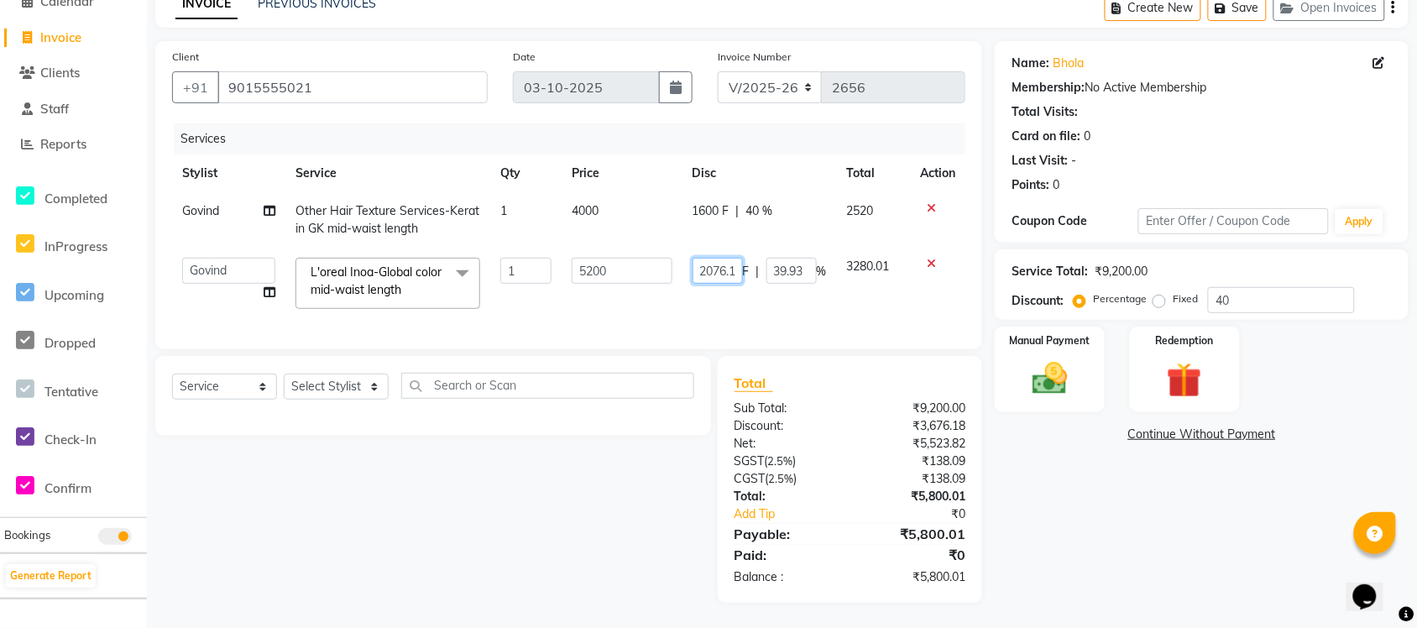
click at [731, 258] on input "2076.18" at bounding box center [718, 271] width 50 height 26
type input "2076.19"
click at [1067, 509] on div "Name: Bhola Membership: No Active Membership Total Visits: Card on file: 0 Last…" at bounding box center [1208, 322] width 427 height 562
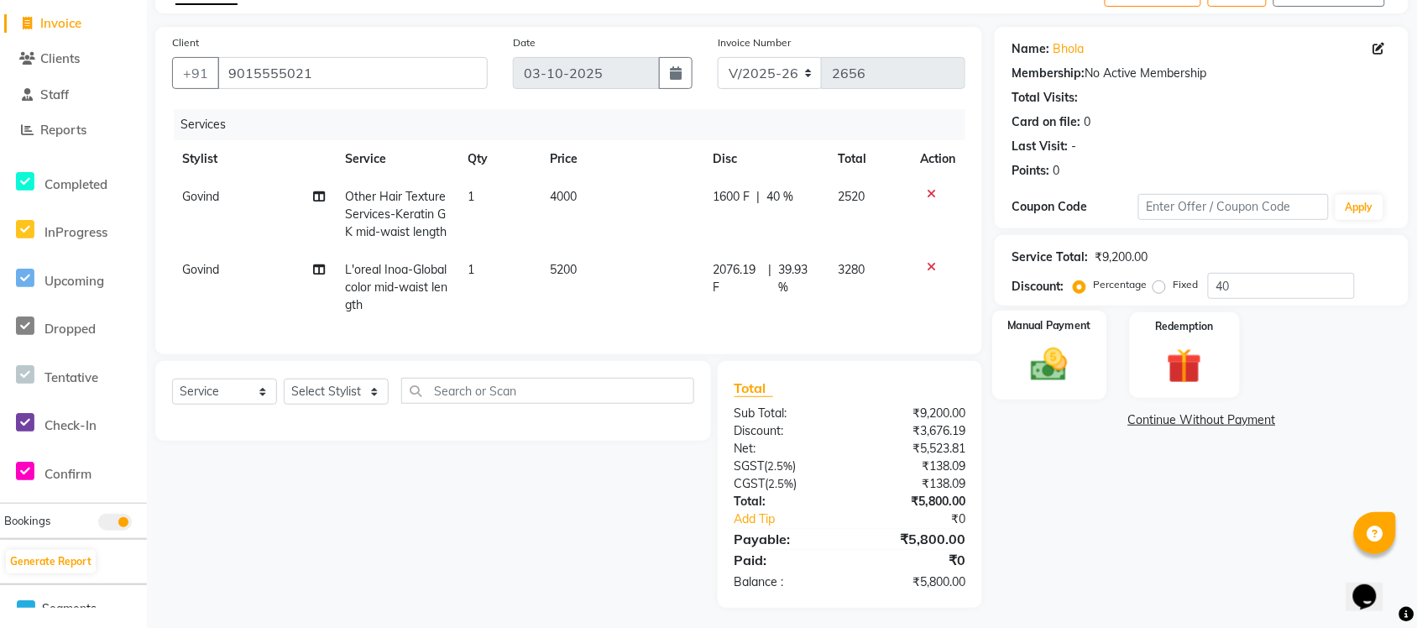
click at [1058, 338] on div "Manual Payment" at bounding box center [1050, 355] width 114 height 89
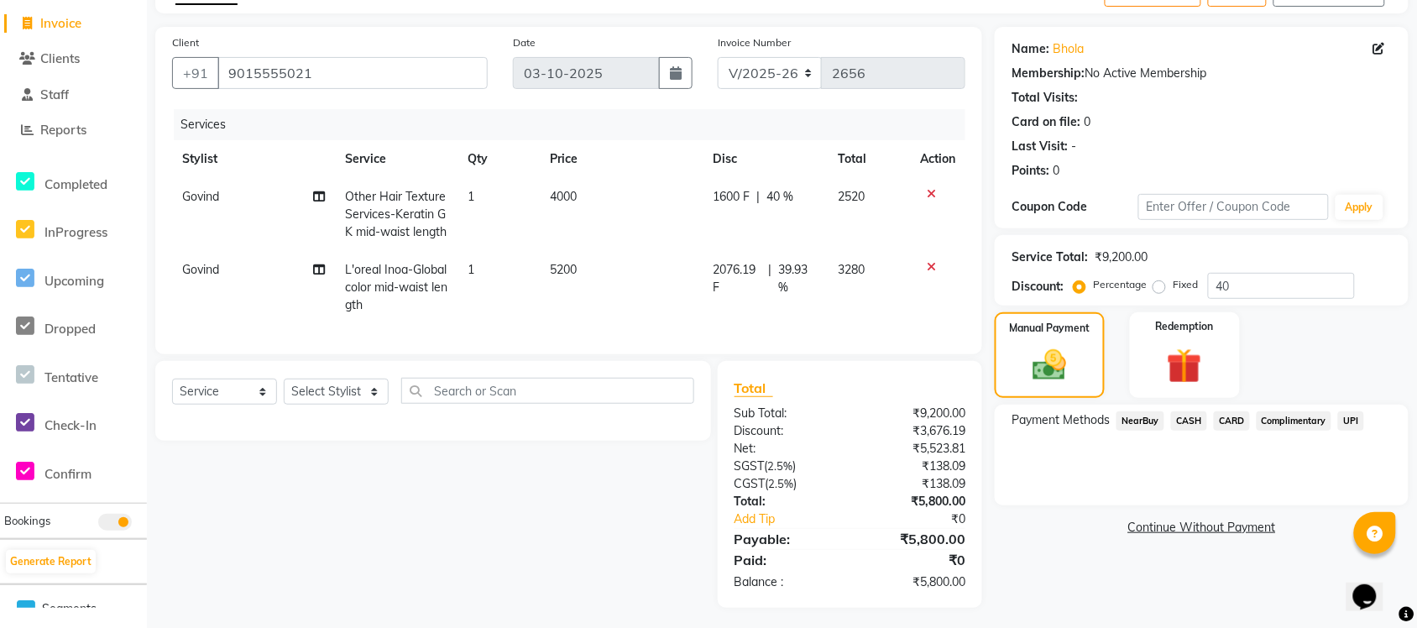
click at [1236, 414] on span "CARD" at bounding box center [1232, 420] width 36 height 19
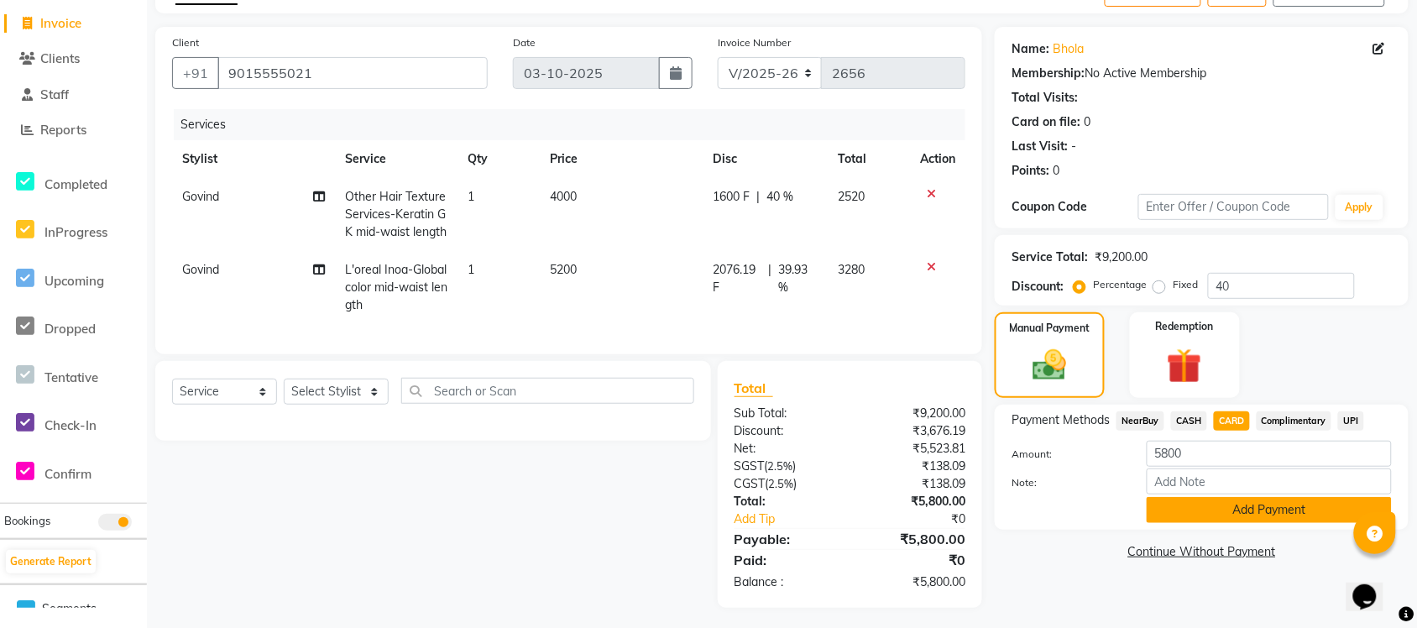
click at [1203, 498] on button "Add Payment" at bounding box center [1269, 510] width 245 height 26
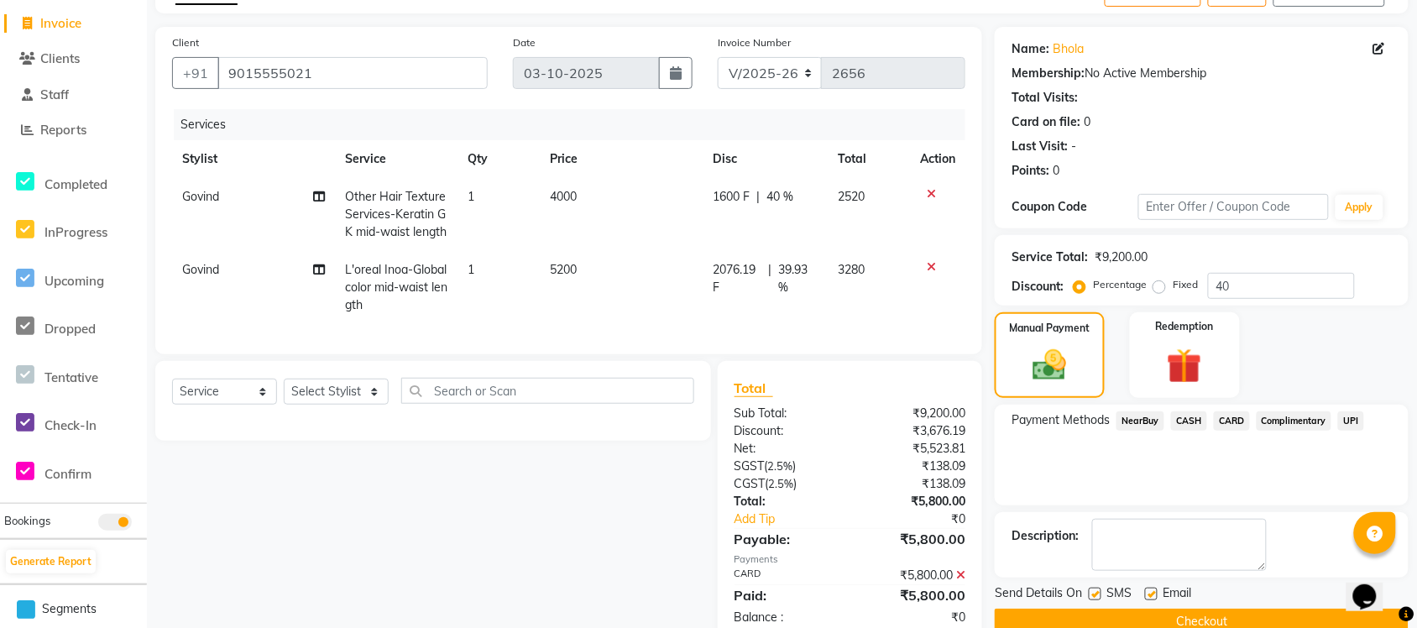
scroll to position [154, 0]
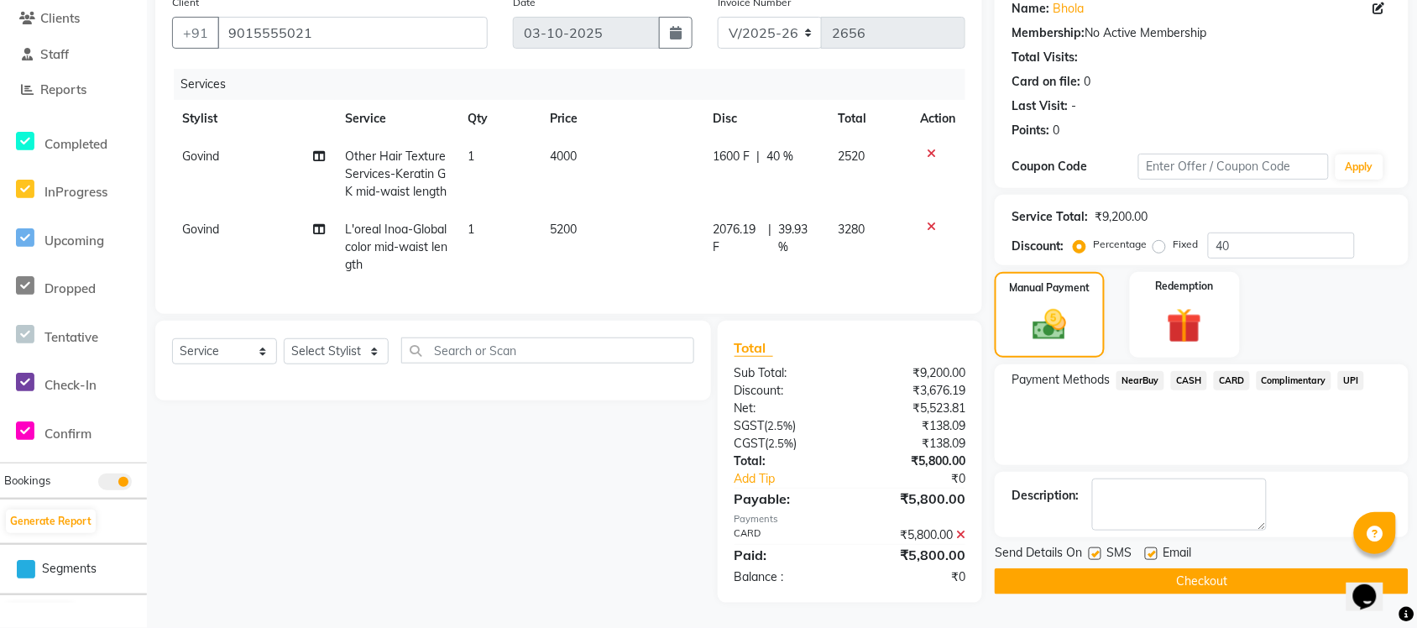
click at [1182, 569] on button "Checkout" at bounding box center [1202, 582] width 414 height 26
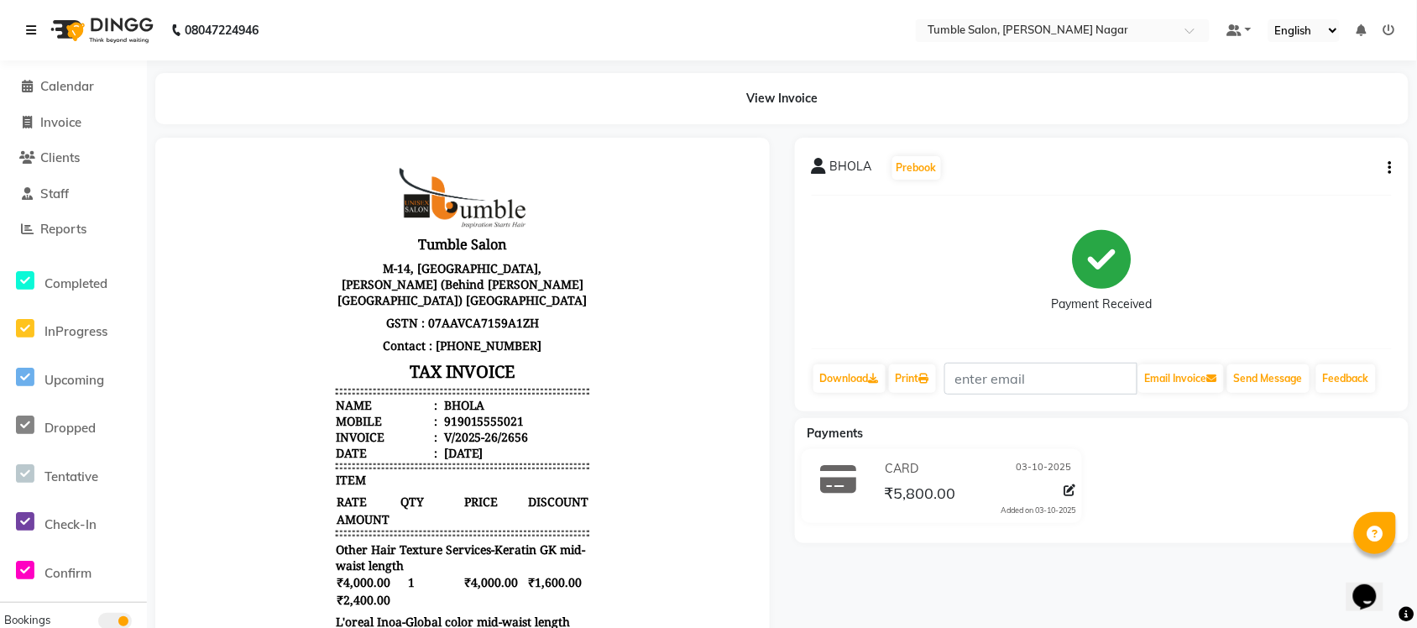
click at [27, 25] on icon at bounding box center [31, 30] width 10 height 12
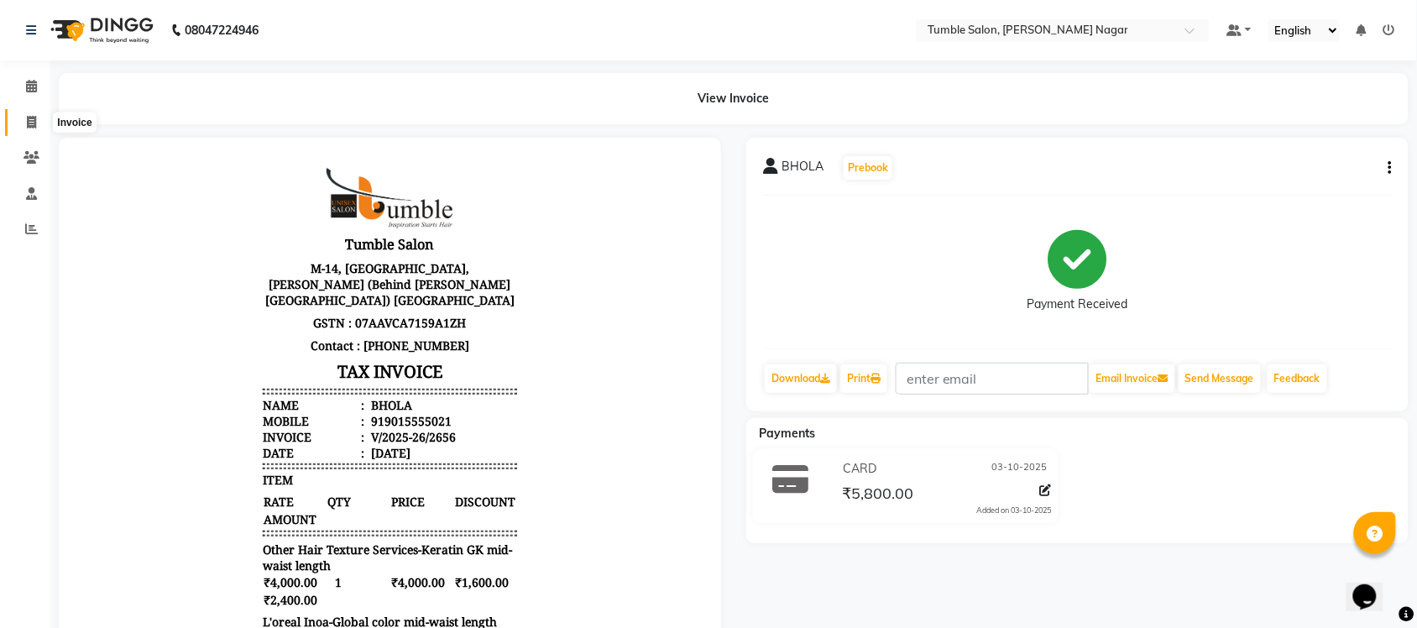
click at [29, 123] on icon at bounding box center [31, 122] width 9 height 13
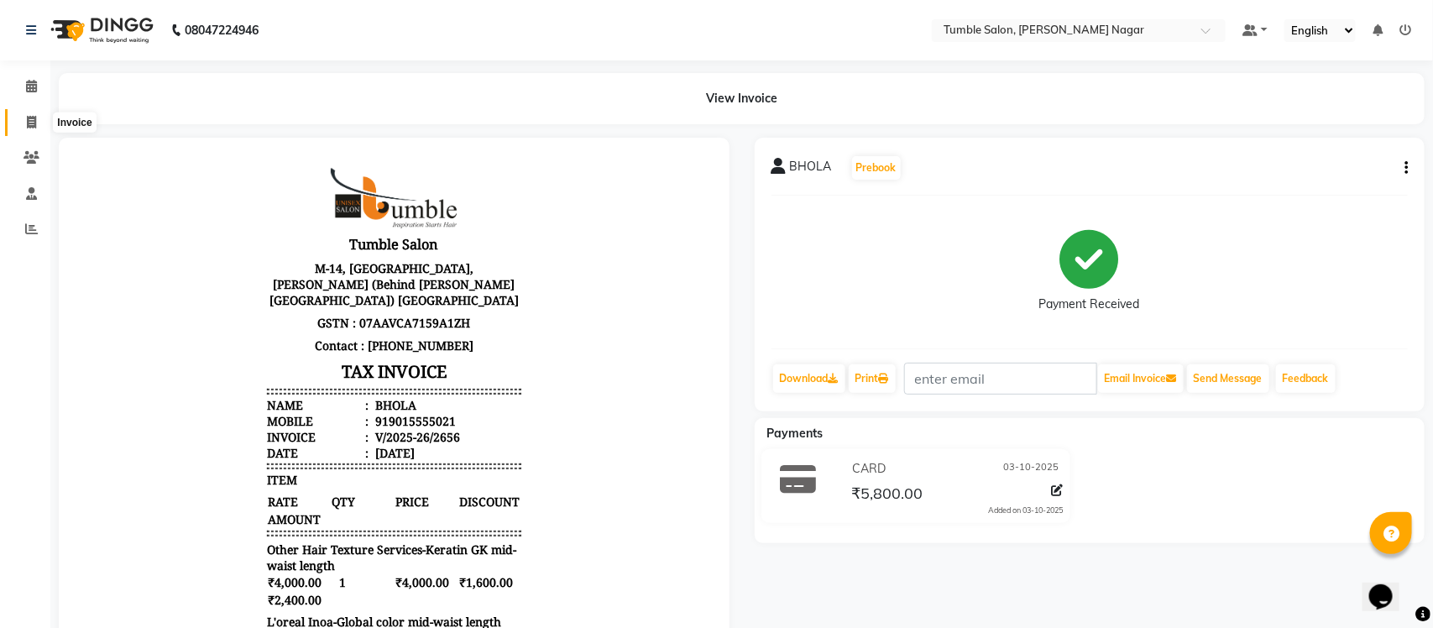
select select "service"
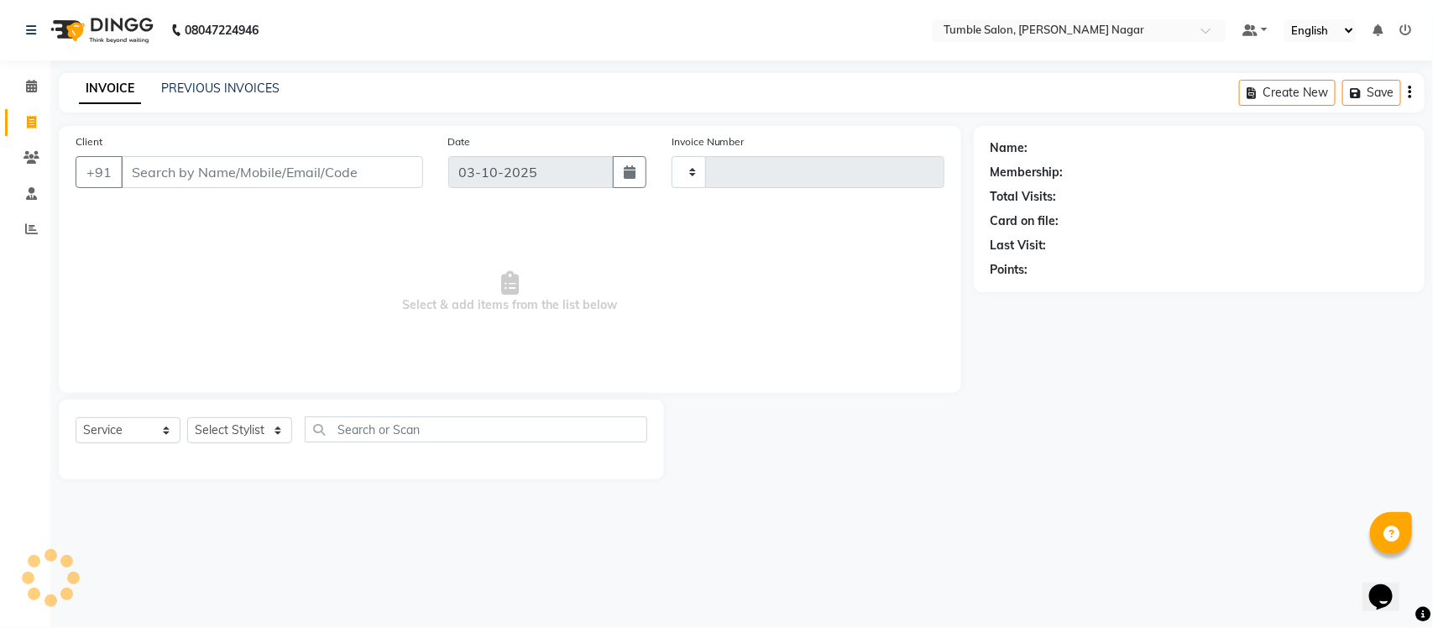
type input "2657"
select select "8207"
click at [225, 88] on link "PREVIOUS INVOICES" at bounding box center [220, 88] width 118 height 15
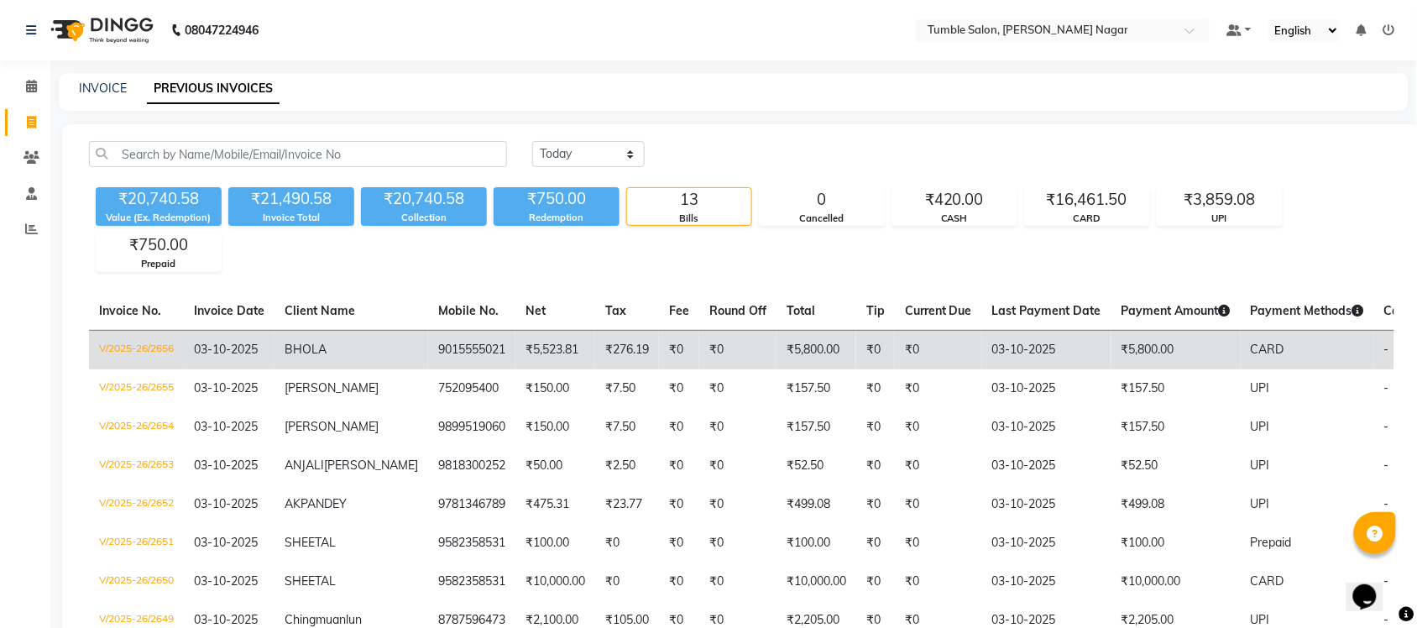
click at [143, 346] on td "V/2025-26/2656" at bounding box center [136, 349] width 95 height 39
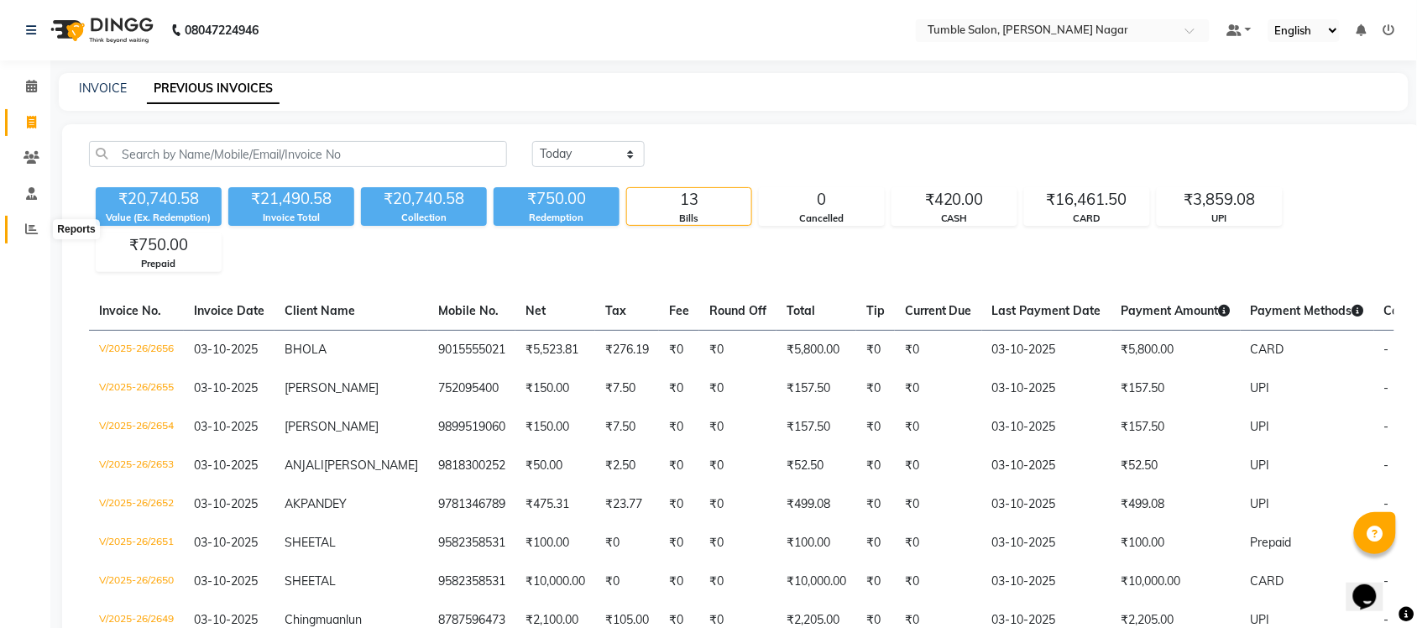
click at [34, 225] on icon at bounding box center [31, 229] width 13 height 13
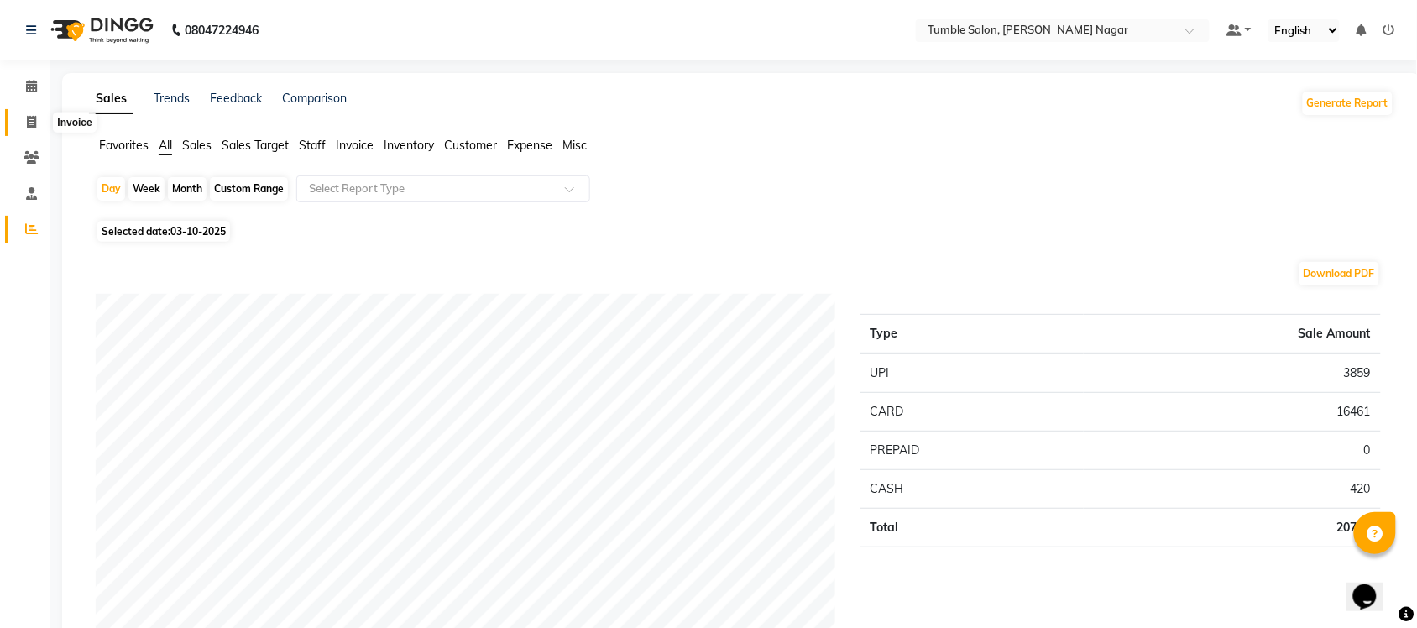
click at [31, 116] on icon at bounding box center [31, 122] width 9 height 13
select select "service"
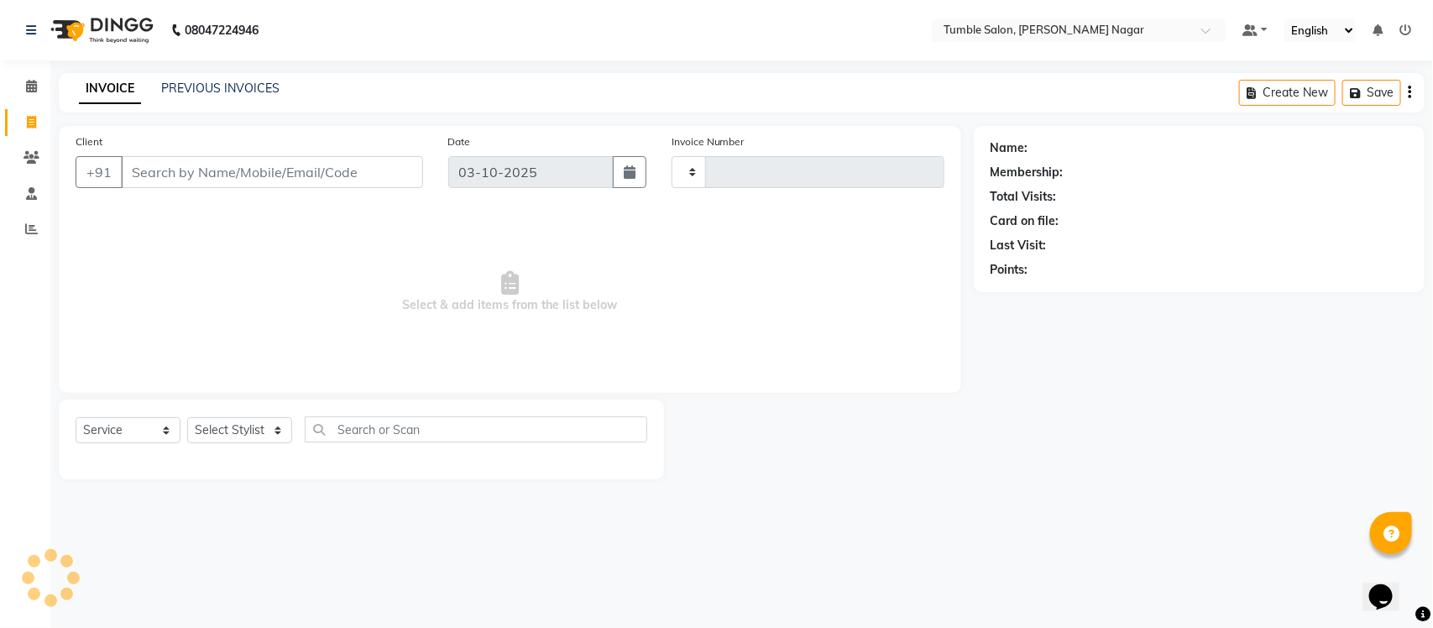
type input "2657"
select select "8207"
click at [189, 179] on input "Client" at bounding box center [272, 172] width 302 height 32
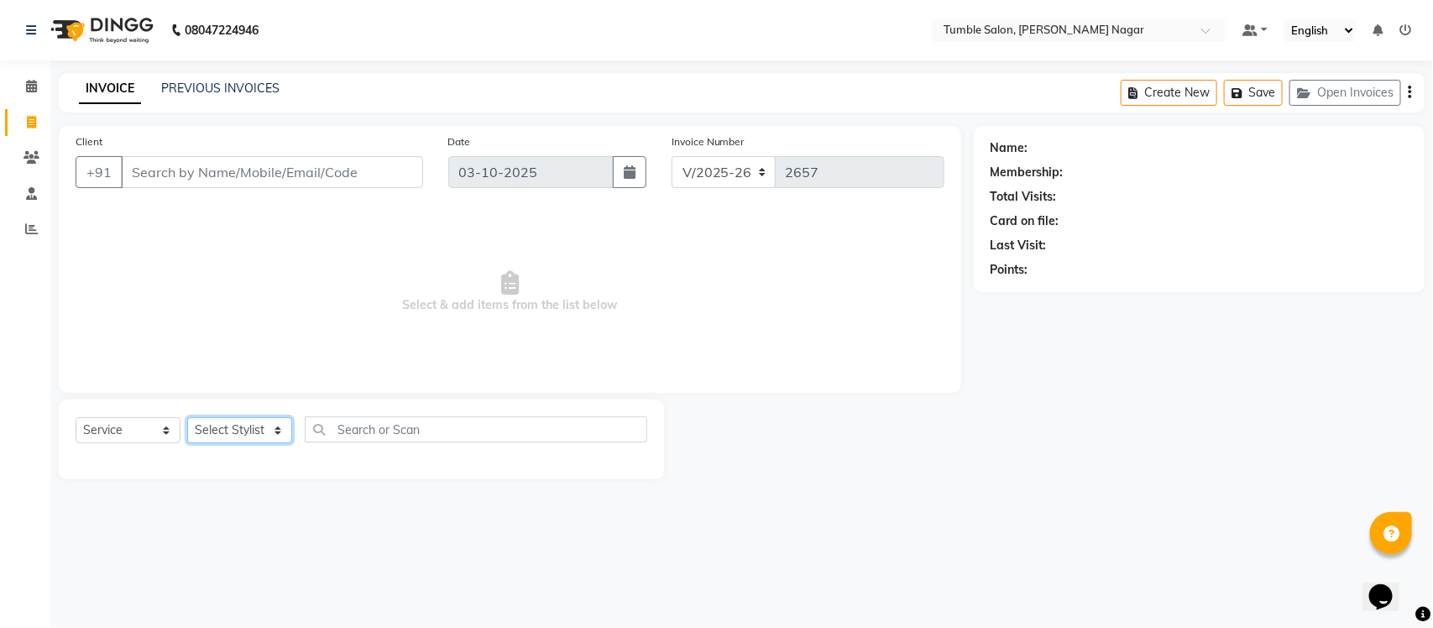
click at [274, 430] on select "Select Stylist Finance id Fiza Abbasi Govind Kiran Singh Krishna Lokesh Mahende…" at bounding box center [239, 430] width 105 height 26
select select "77847"
click at [187, 417] on select "Select Stylist Finance id Fiza Abbasi Govind Kiran Singh Krishna Lokesh Mahende…" at bounding box center [239, 430] width 105 height 26
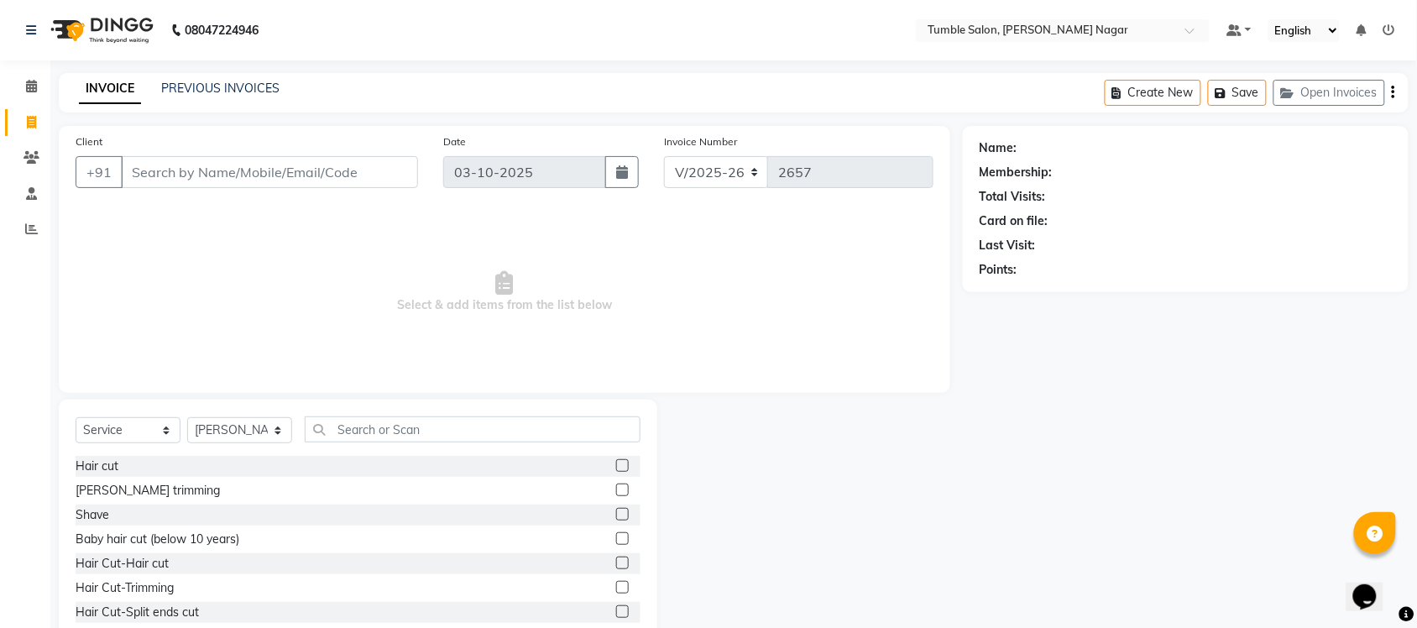
click at [616, 469] on label at bounding box center [622, 465] width 13 height 13
click at [616, 469] on input "checkbox" at bounding box center [621, 466] width 11 height 11
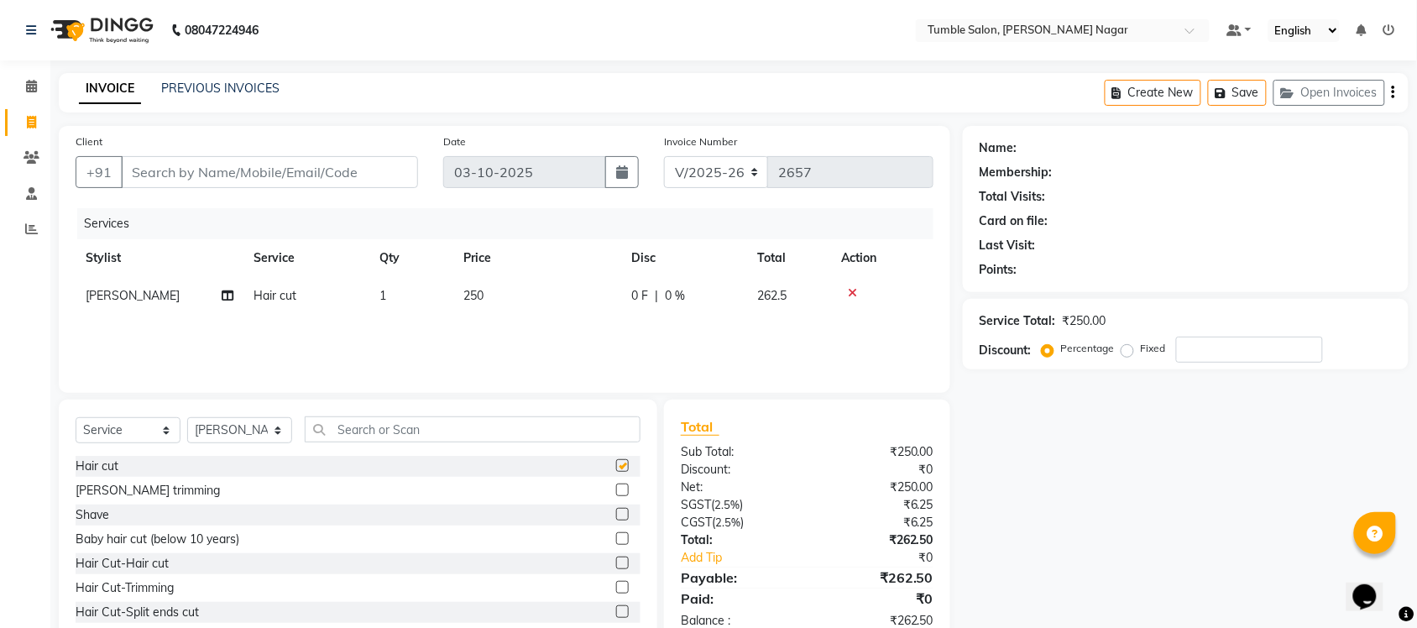
checkbox input "false"
click at [616, 489] on label at bounding box center [622, 490] width 13 height 13
click at [616, 489] on input "checkbox" at bounding box center [621, 490] width 11 height 11
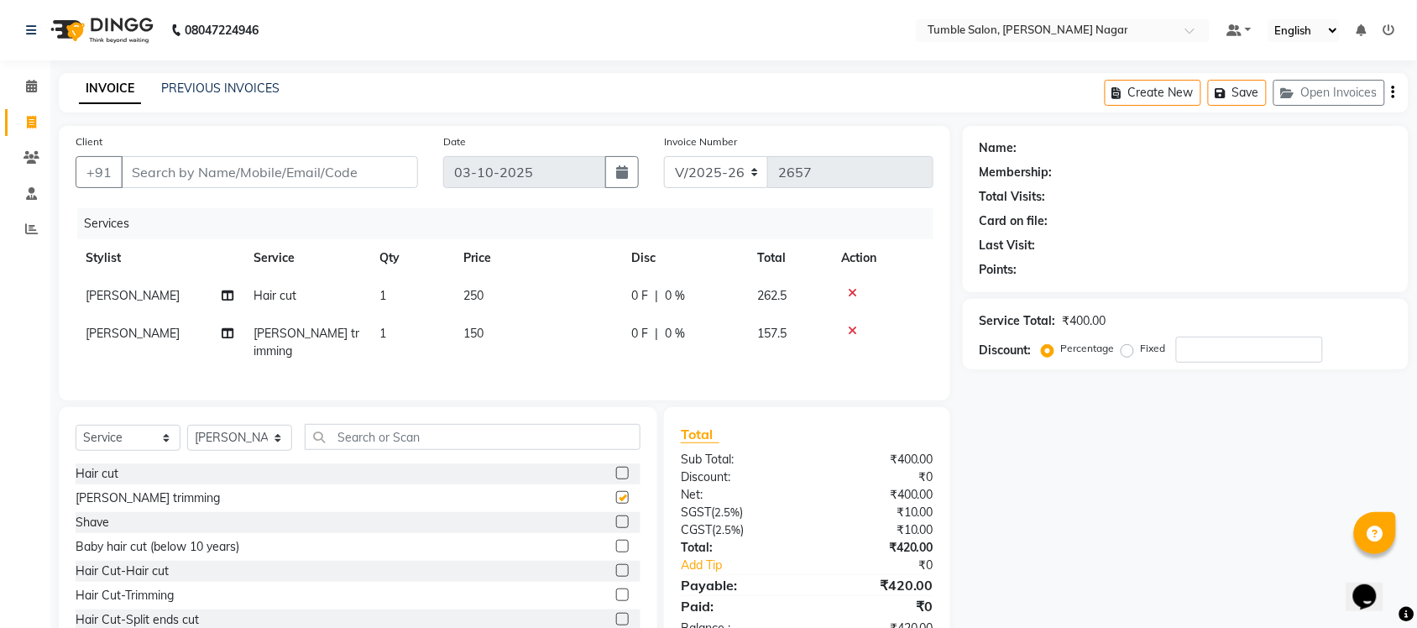
checkbox input "false"
click at [368, 443] on input "text" at bounding box center [473, 437] width 336 height 26
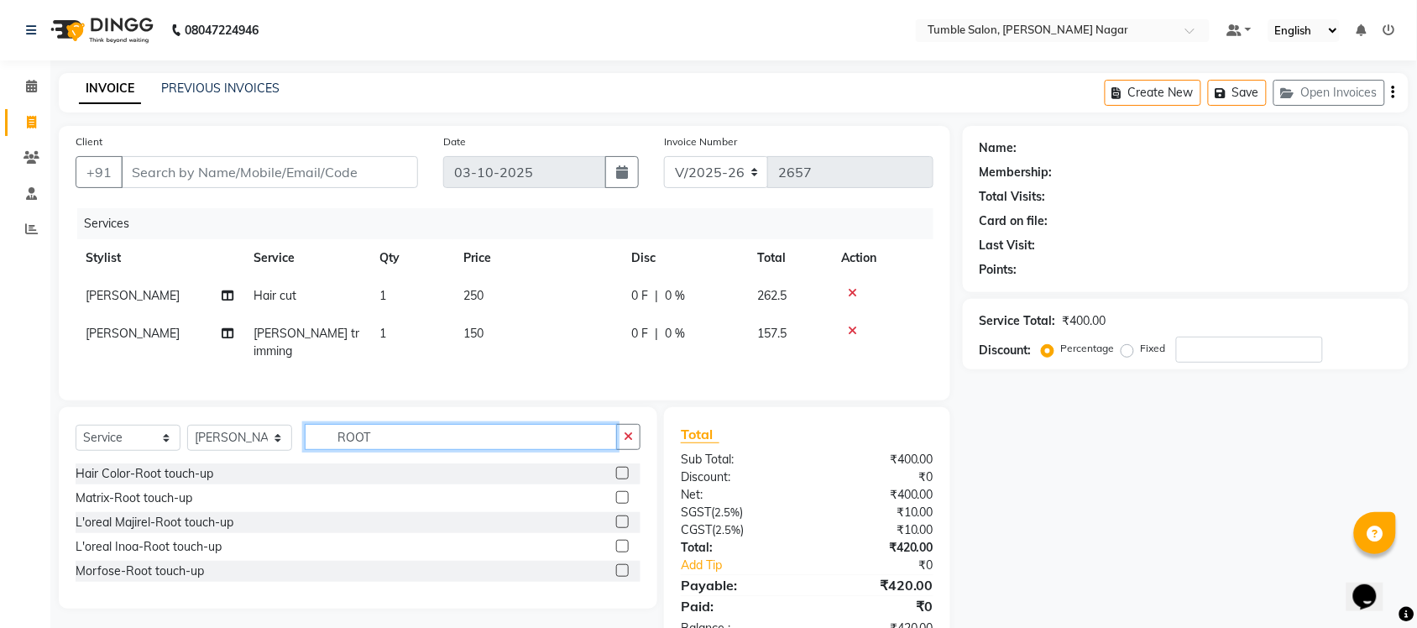
type input "ROOT"
click at [618, 548] on label at bounding box center [622, 546] width 13 height 13
click at [618, 548] on input "checkbox" at bounding box center [621, 547] width 11 height 11
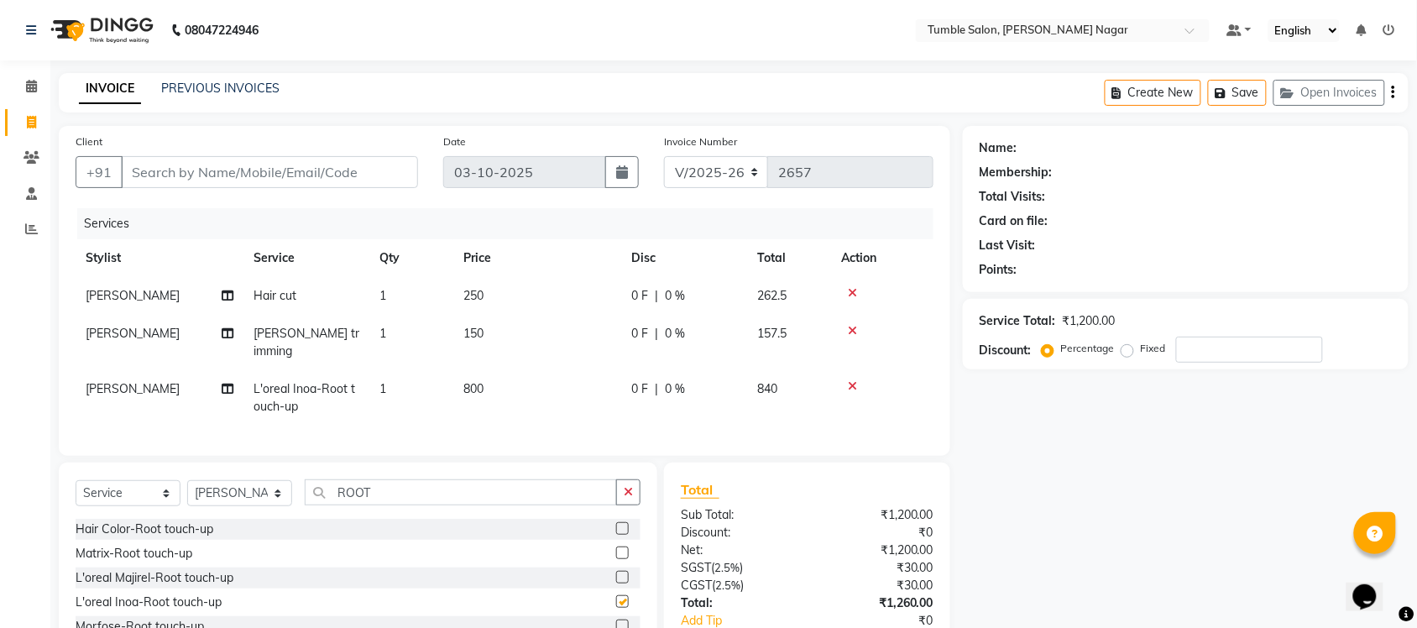
checkbox input "false"
click at [471, 381] on span "800" at bounding box center [474, 388] width 20 height 15
select select "77847"
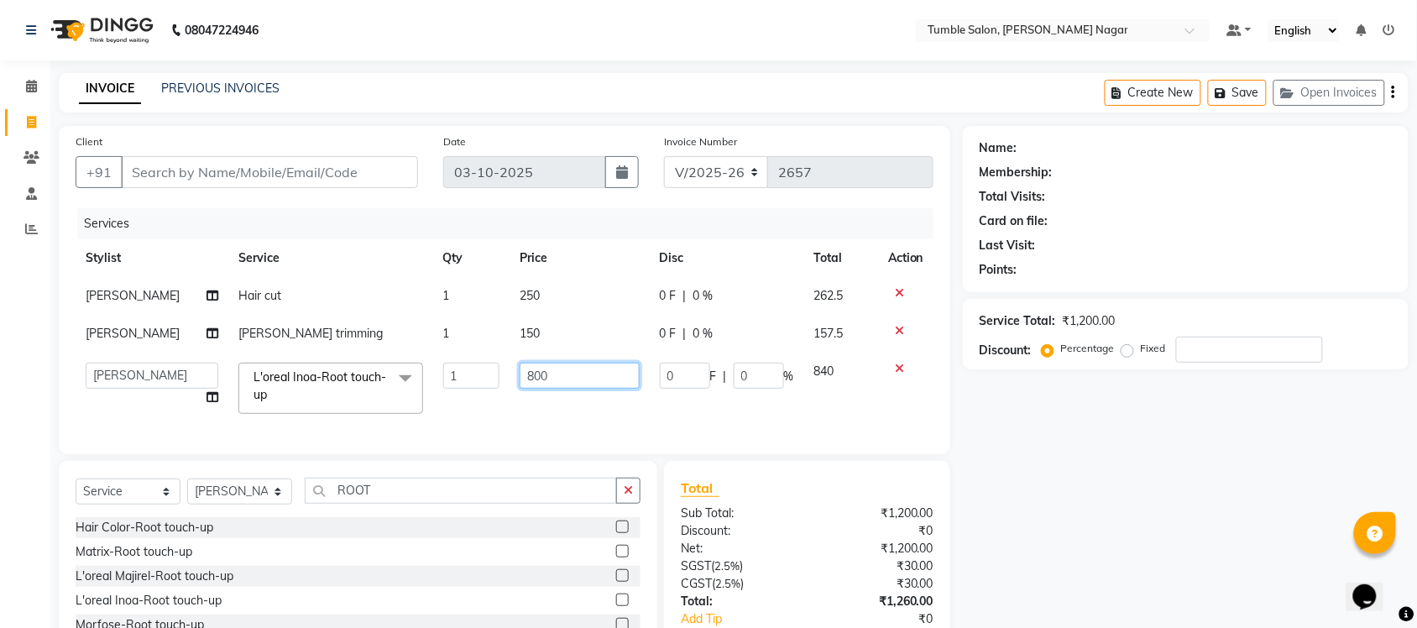
click at [527, 370] on input "800" at bounding box center [580, 376] width 120 height 26
type input "900"
click at [1113, 506] on div "Name: Membership: Total Visits: Card on file: Last Visit: Points: Service Total…" at bounding box center [1192, 417] width 458 height 582
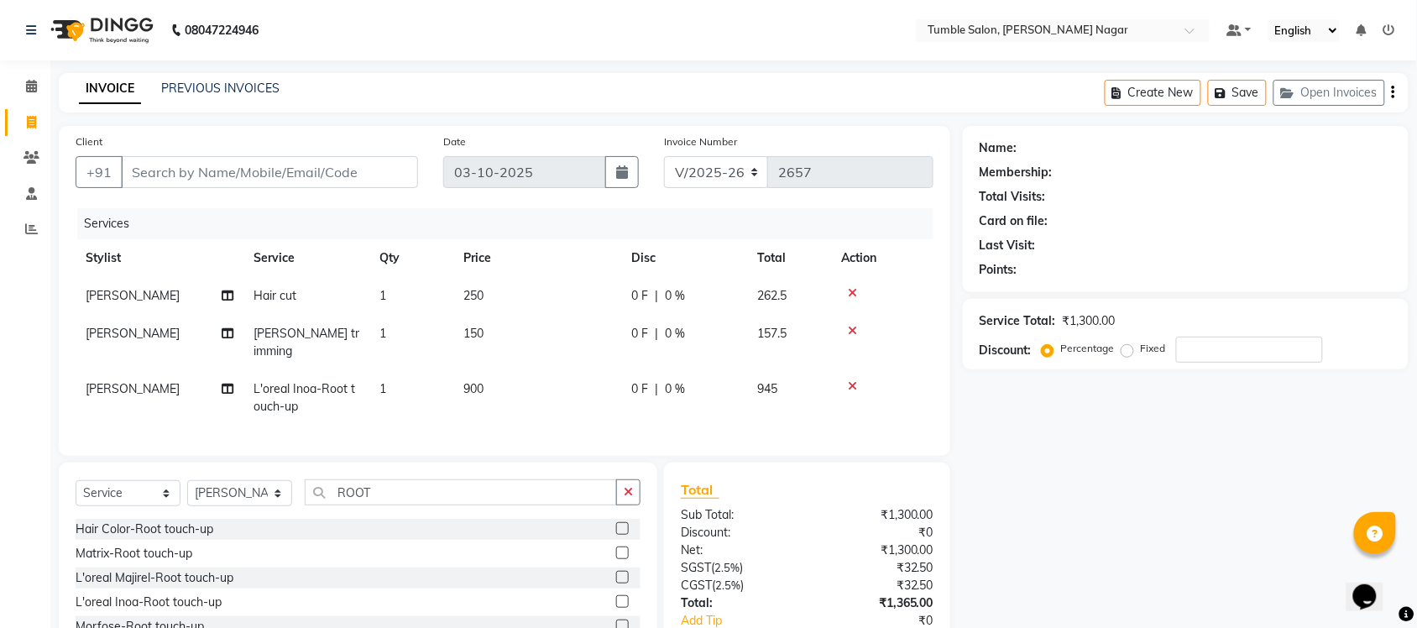
click at [479, 332] on span "150" at bounding box center [474, 333] width 20 height 15
select select "77847"
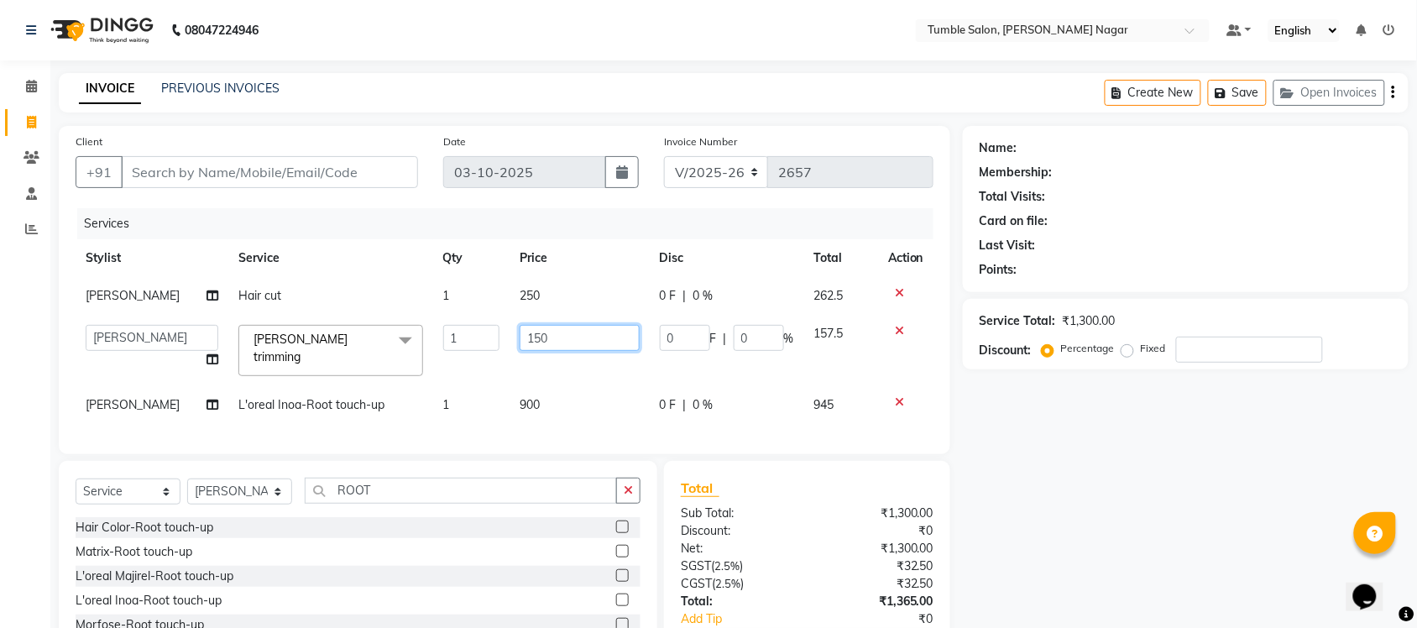
click at [532, 338] on input "150" at bounding box center [580, 338] width 120 height 26
type input "160"
click at [1123, 448] on div "Name: Membership: Total Visits: Card on file: Last Visit: Points: Service Total…" at bounding box center [1192, 417] width 458 height 582
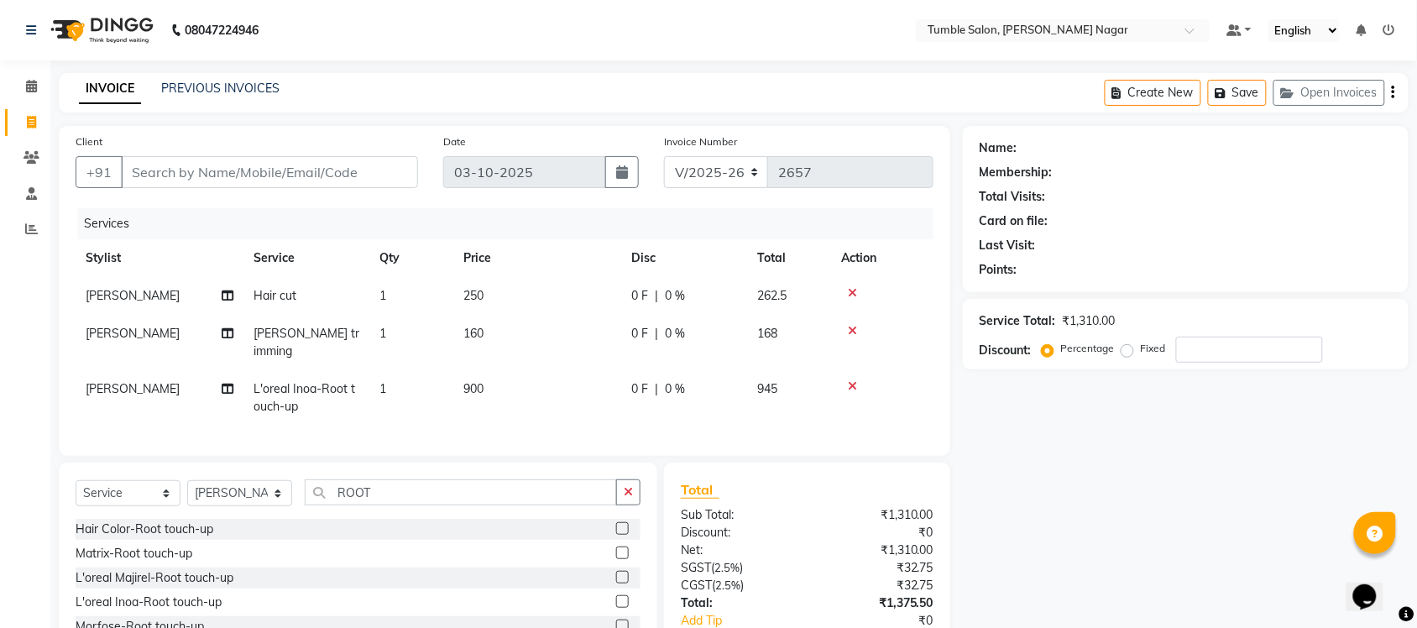
click at [479, 290] on span "250" at bounding box center [474, 295] width 20 height 15
select select "77847"
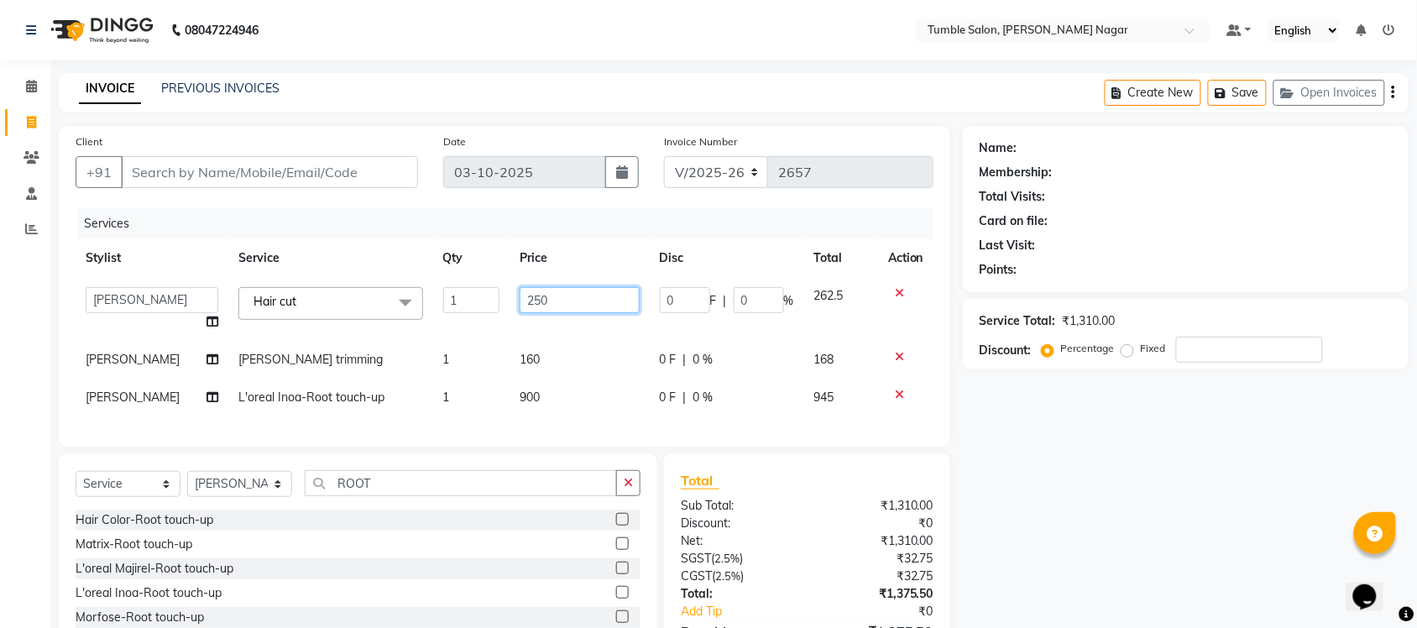
click at [532, 300] on input "250" at bounding box center [580, 300] width 120 height 26
type input "270"
click at [993, 473] on div "Name: Membership: Total Visits: Card on file: Last Visit: Points: Service Total…" at bounding box center [1192, 413] width 458 height 574
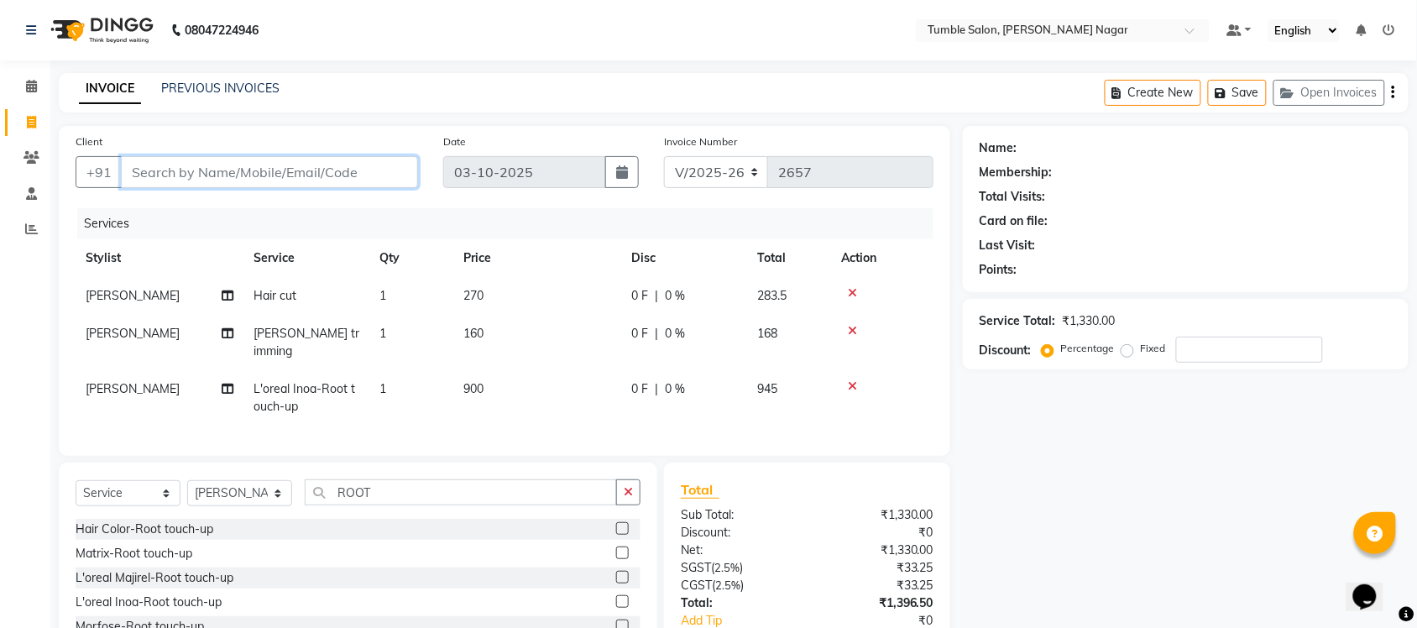
click at [190, 175] on input "Client" at bounding box center [269, 172] width 297 height 32
type input "9"
type input "0"
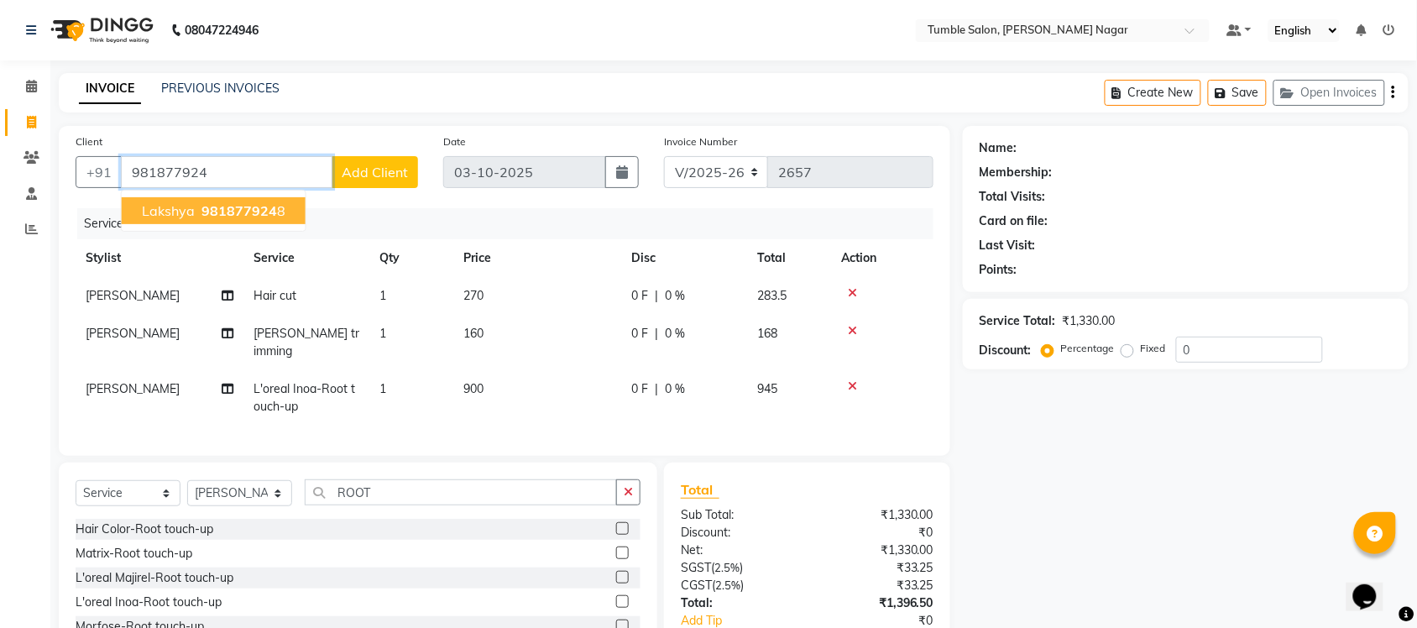
click at [279, 207] on ngb-highlight "981877924 8" at bounding box center [241, 210] width 87 height 17
type input "9818779248"
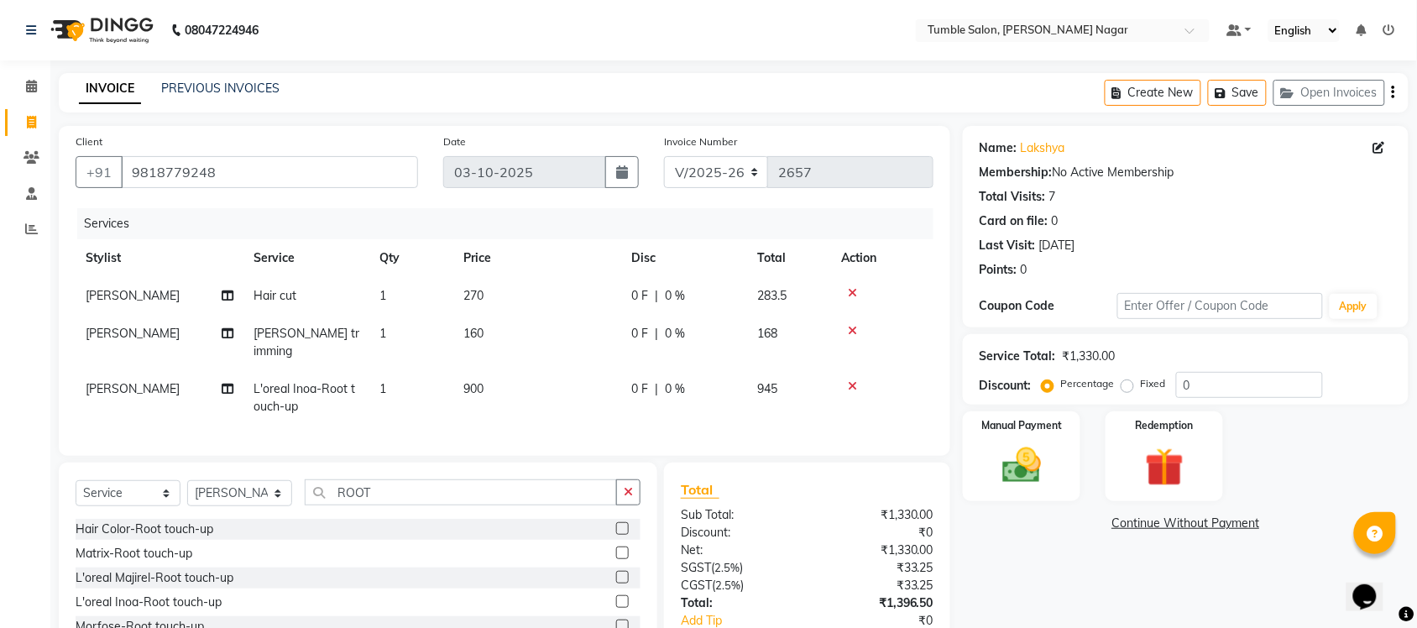
scroll to position [103, 0]
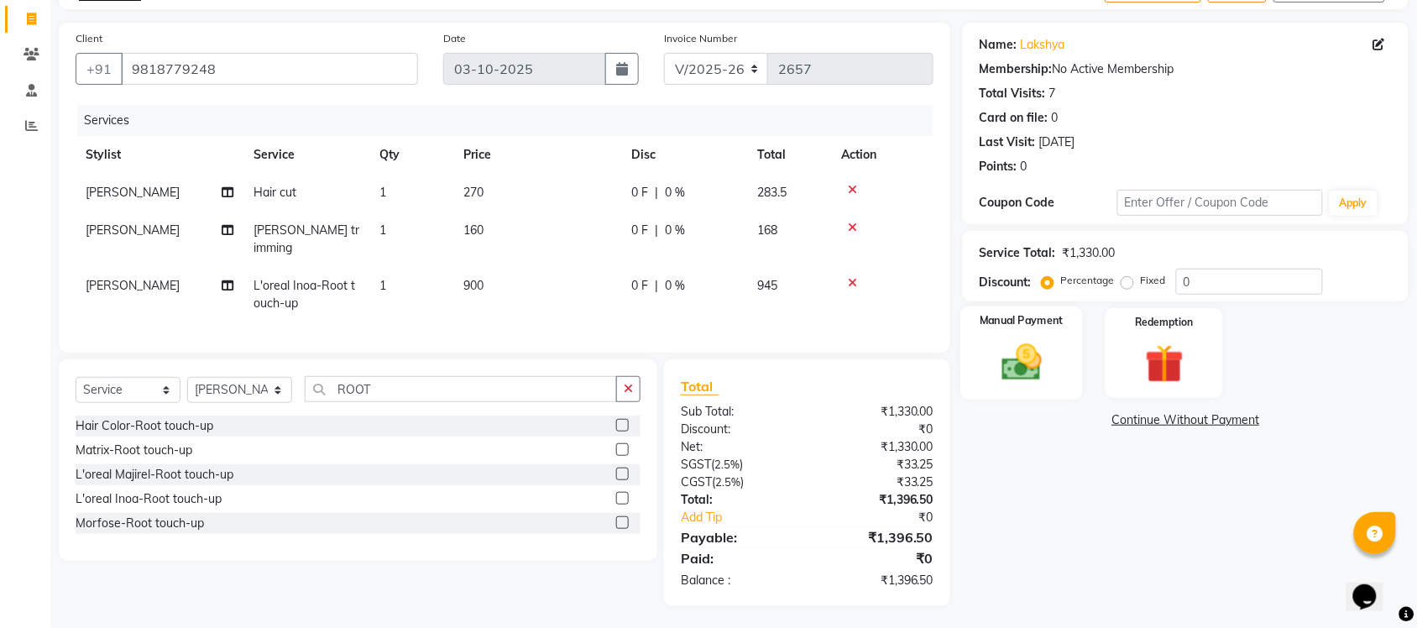
click at [1043, 392] on div "Manual Payment" at bounding box center [1022, 354] width 123 height 94
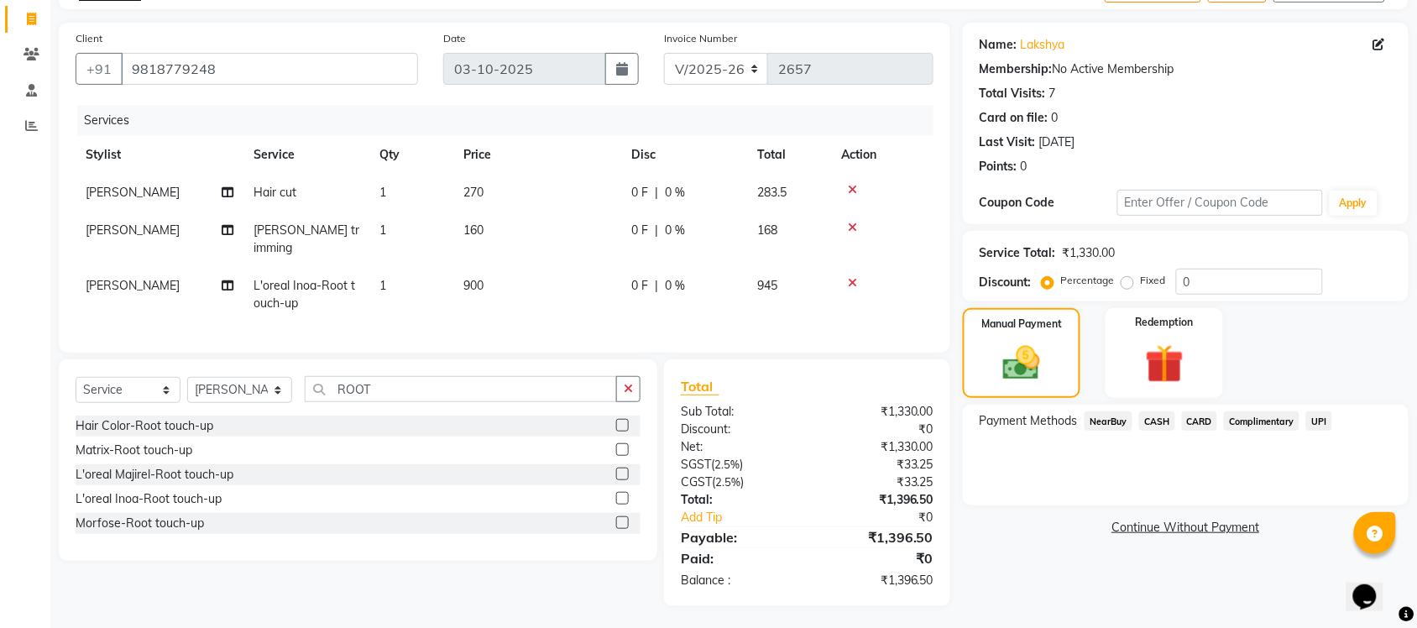
click at [1197, 417] on span "CARD" at bounding box center [1200, 420] width 36 height 19
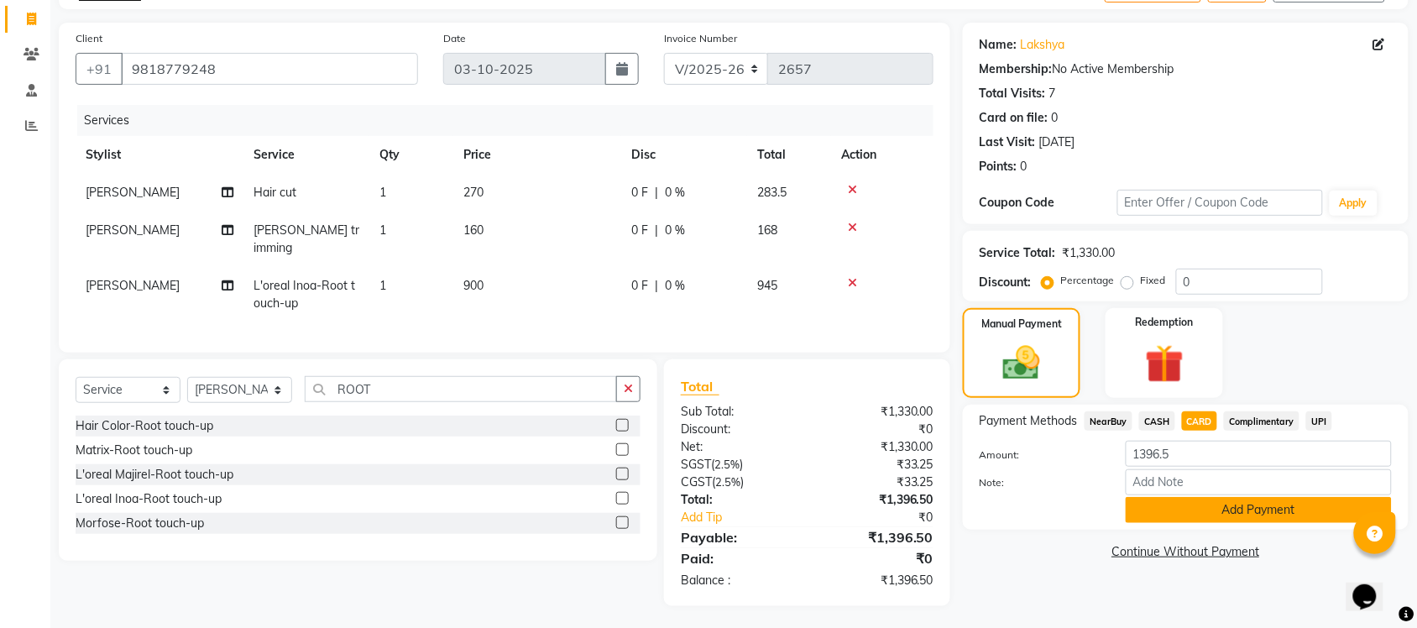
click at [1199, 514] on button "Add Payment" at bounding box center [1259, 510] width 266 height 26
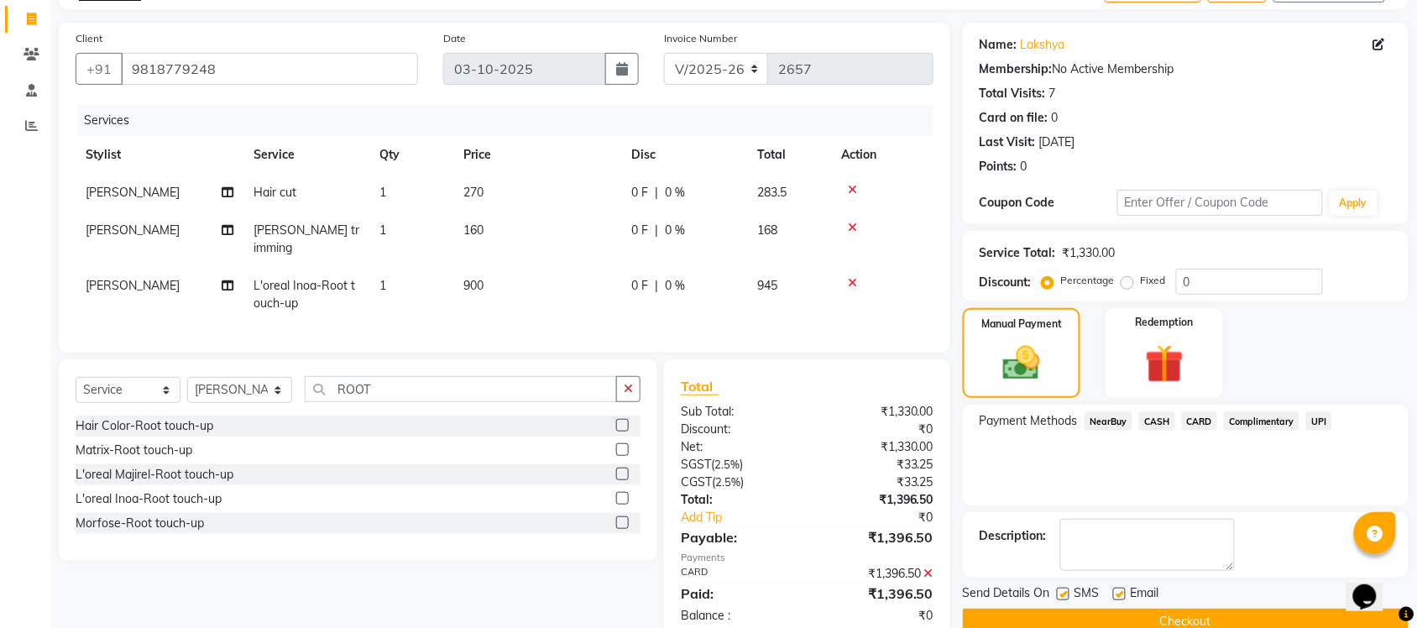
scroll to position [139, 0]
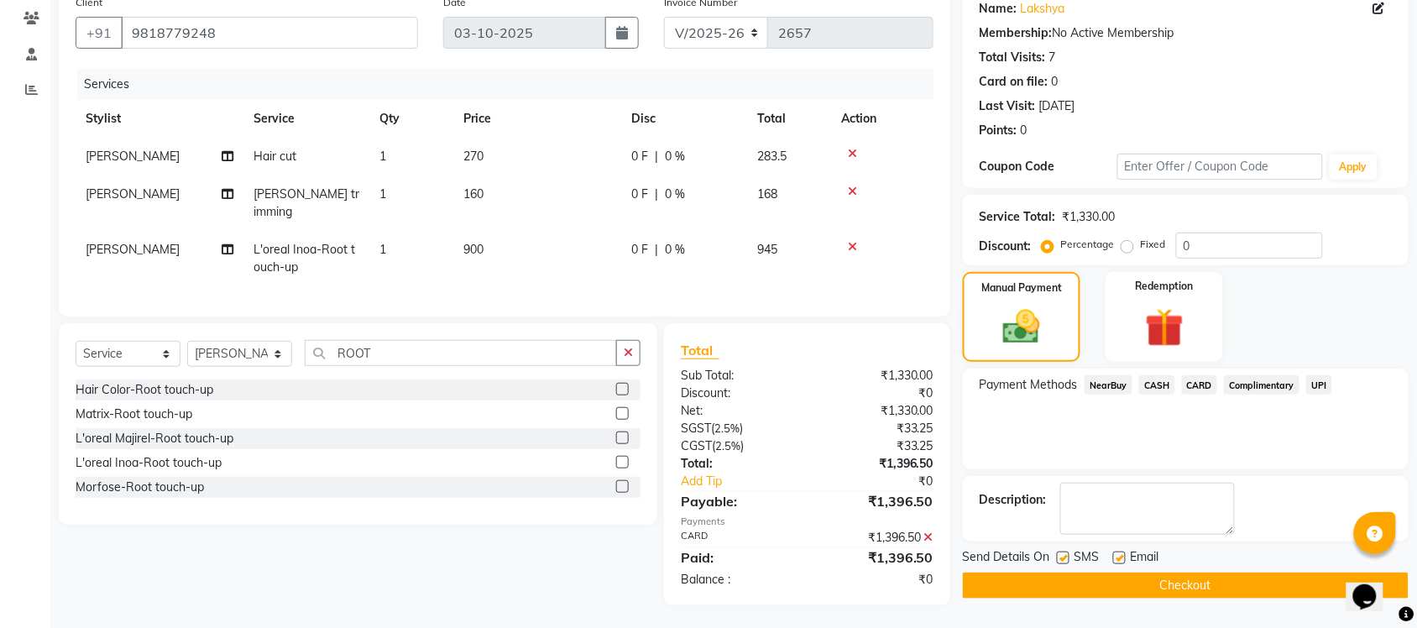
click at [1192, 588] on button "Checkout" at bounding box center [1186, 586] width 446 height 26
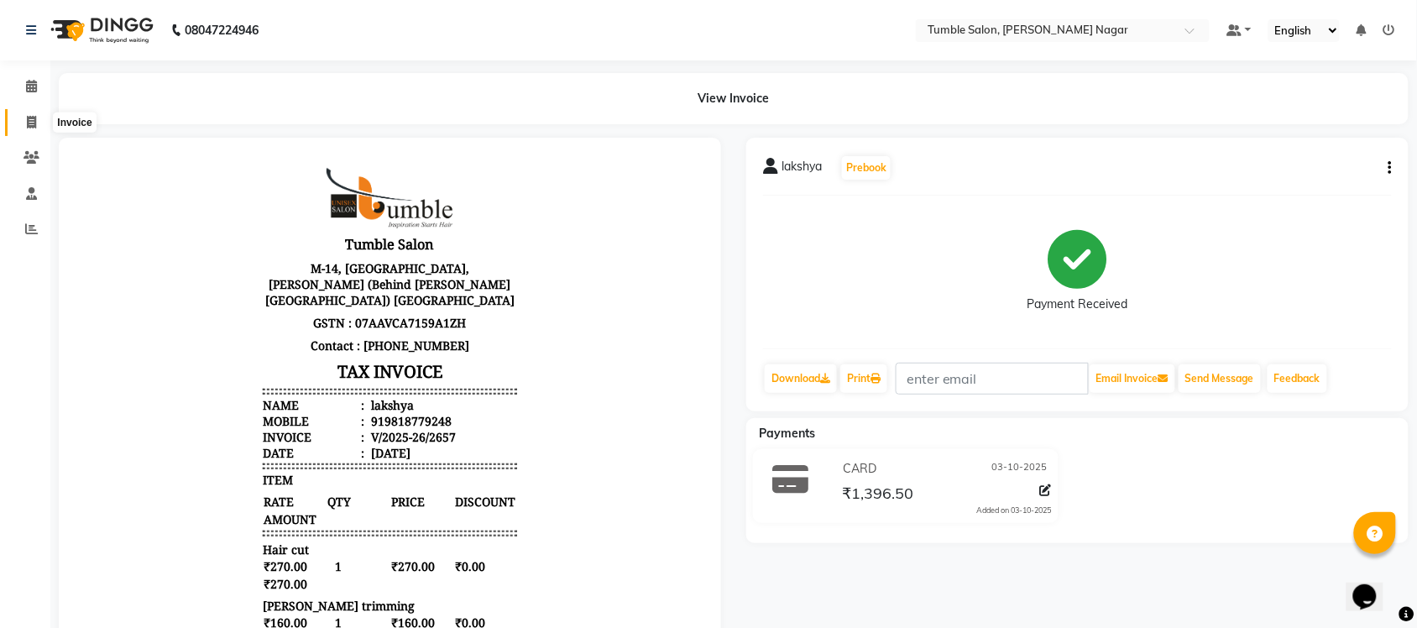
click at [27, 122] on icon at bounding box center [31, 122] width 9 height 13
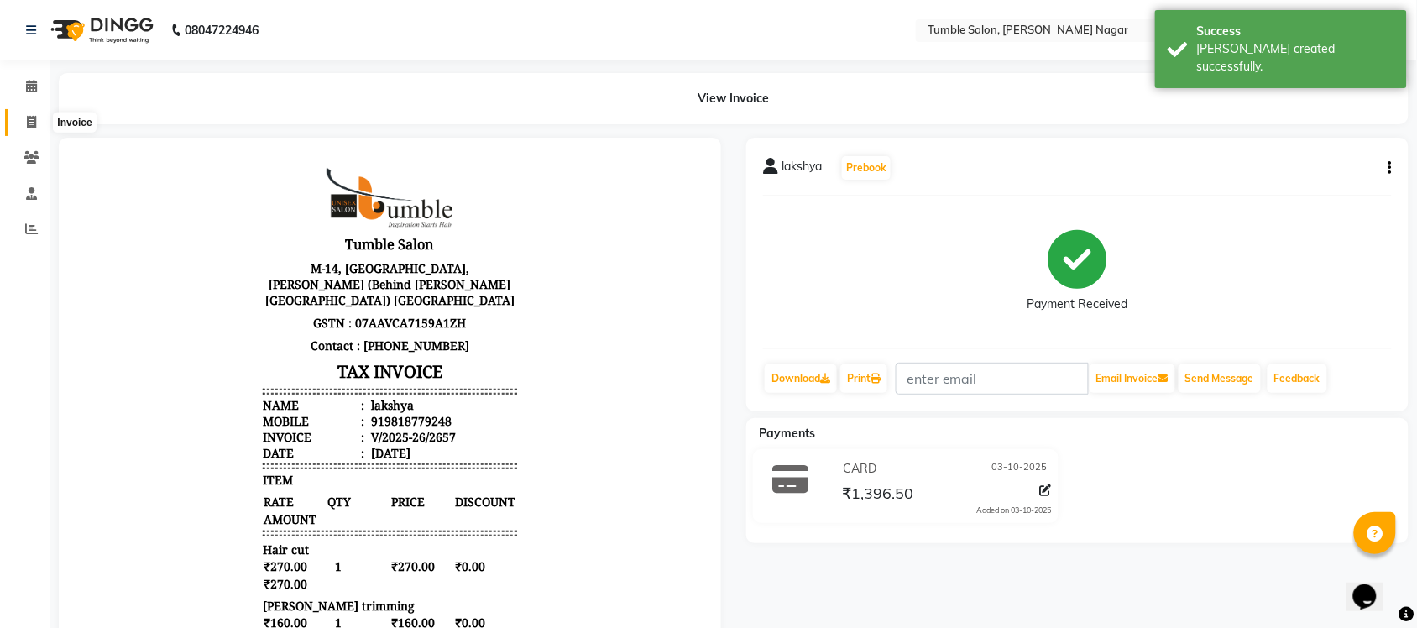
select select "service"
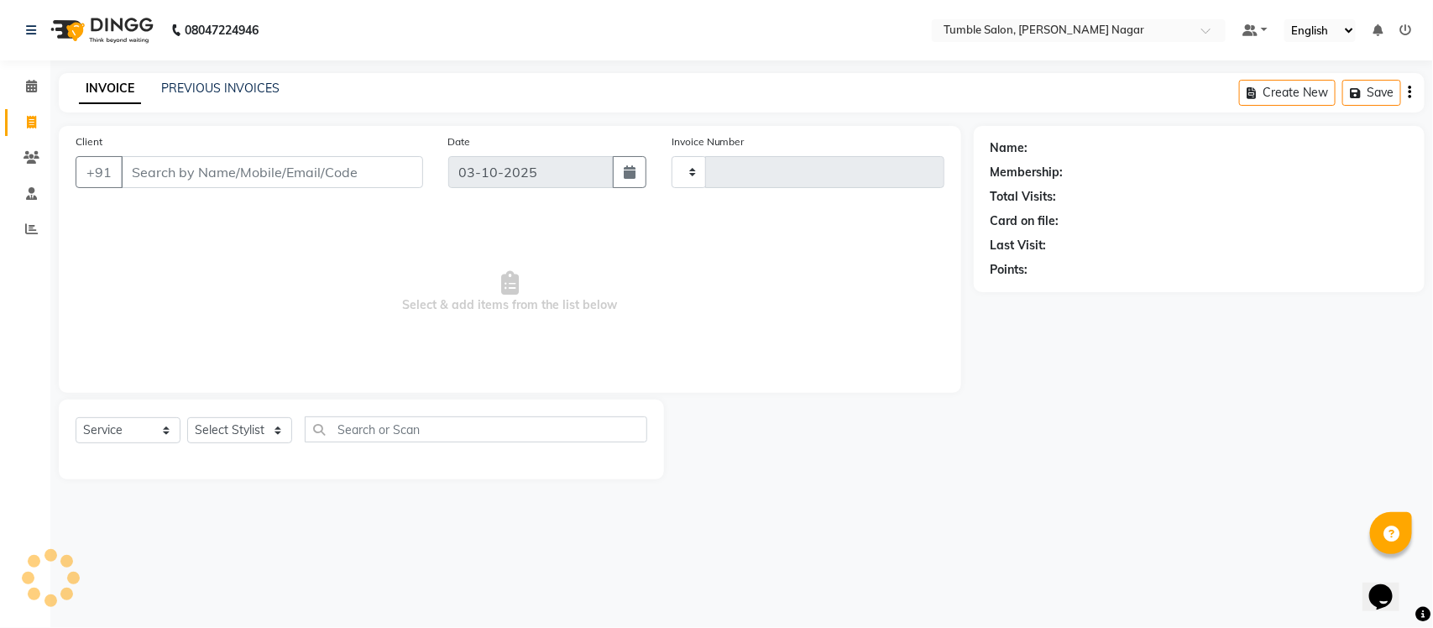
type input "2658"
select select "8207"
click at [183, 86] on link "PREVIOUS INVOICES" at bounding box center [220, 88] width 118 height 15
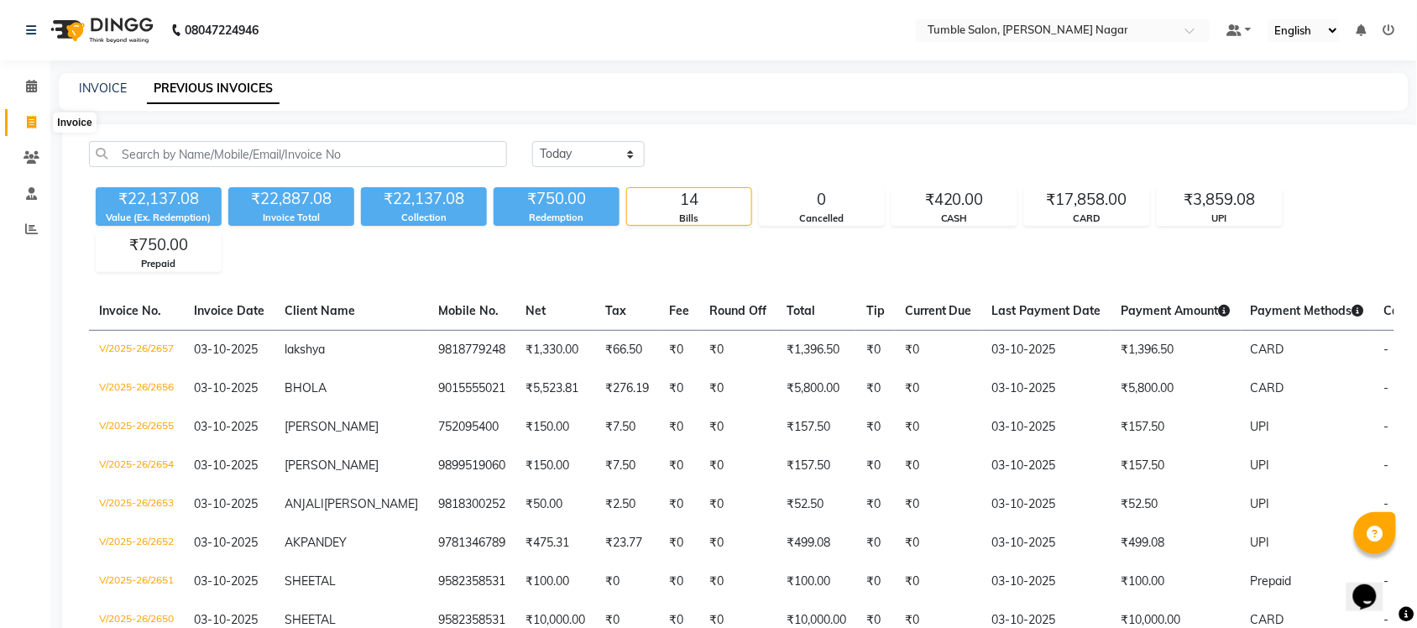
click at [36, 118] on span at bounding box center [31, 122] width 29 height 19
select select "service"
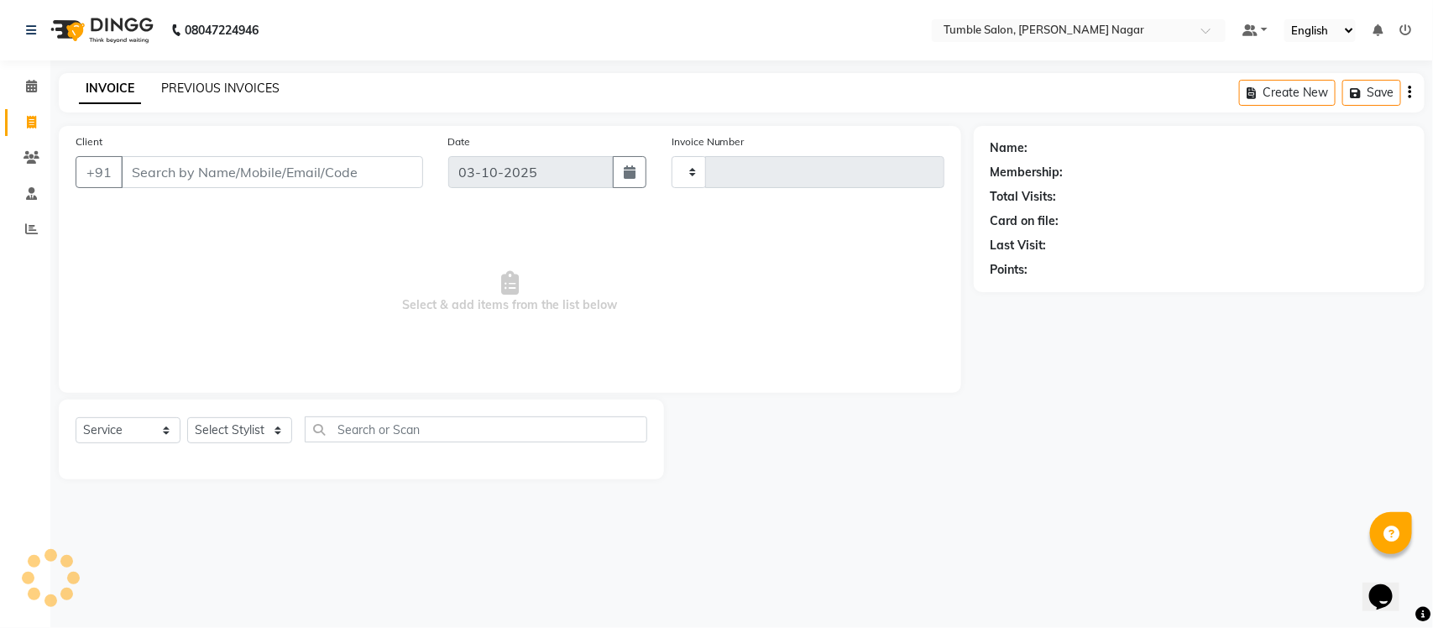
click at [202, 84] on link "PREVIOUS INVOICES" at bounding box center [220, 88] width 118 height 15
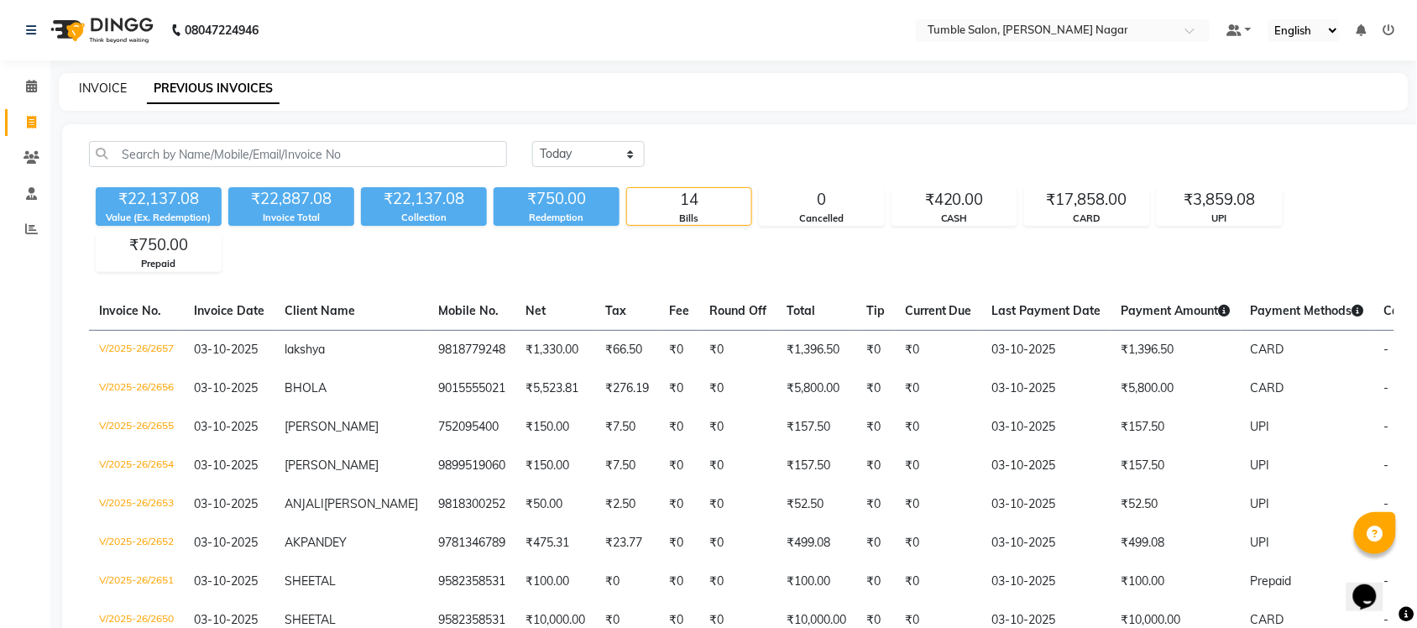
click at [98, 85] on link "INVOICE" at bounding box center [103, 88] width 48 height 15
select select "service"
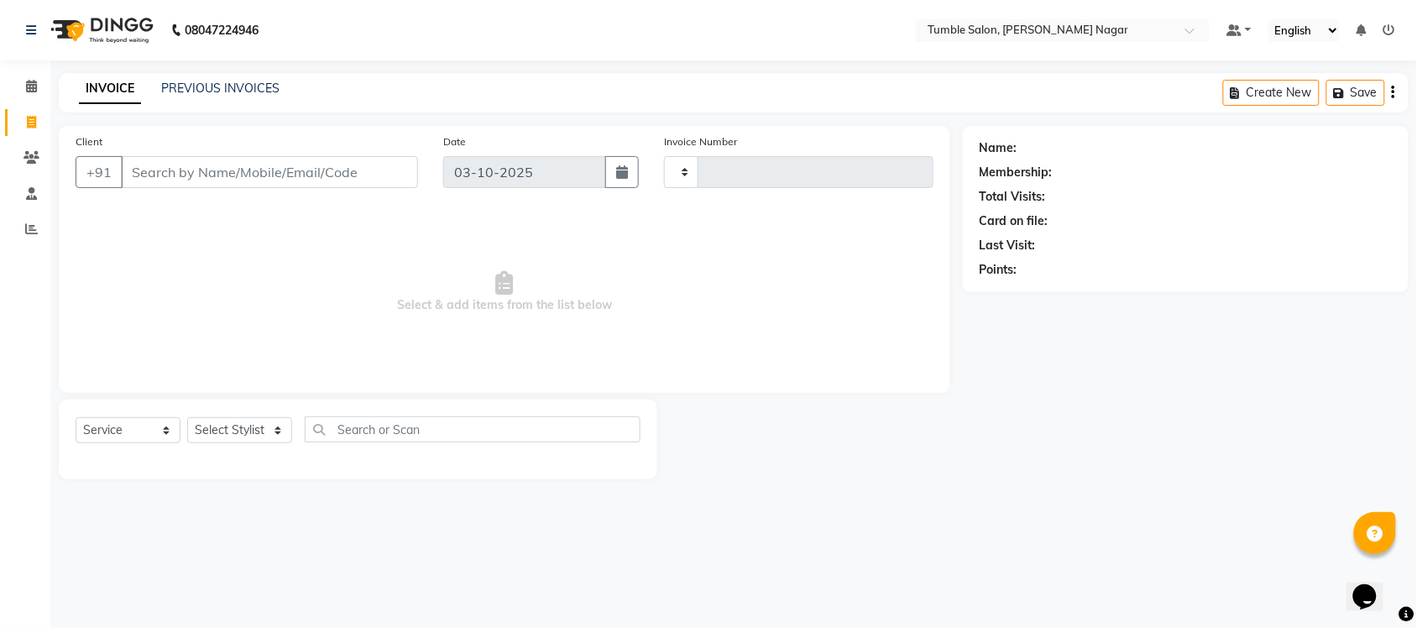
type input "2658"
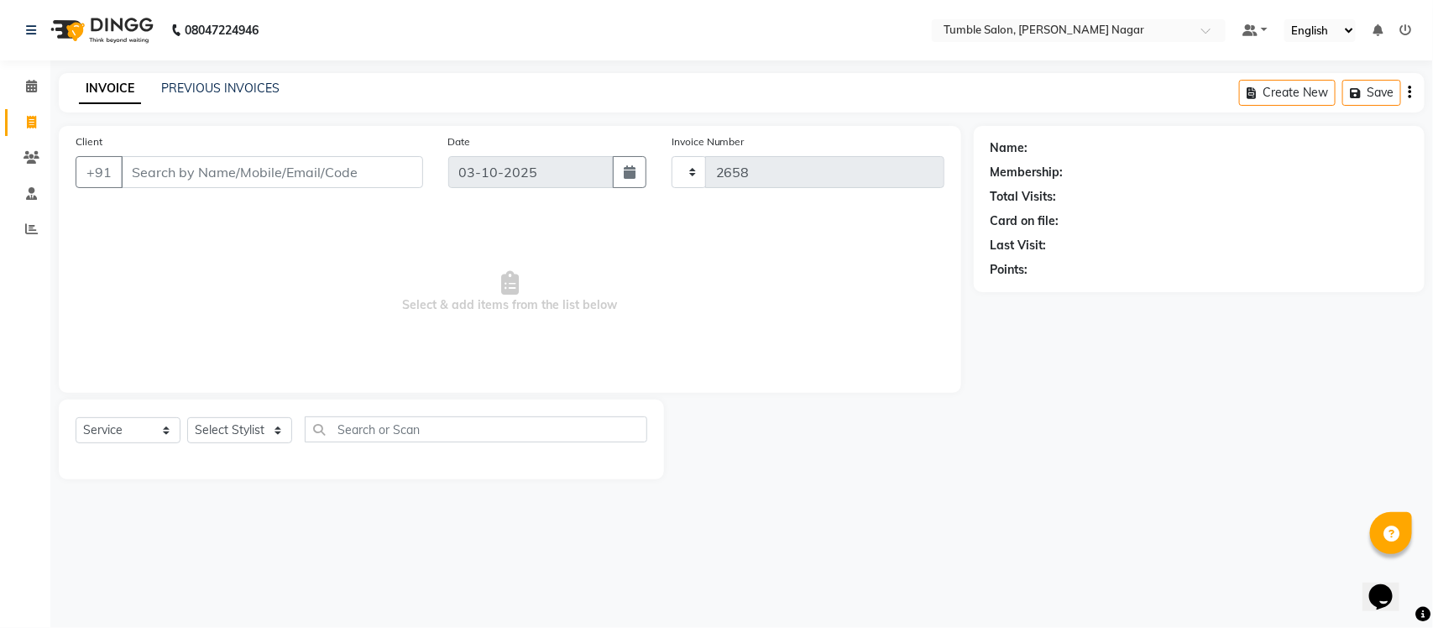
select select "8207"
click at [19, 227] on span at bounding box center [31, 229] width 29 height 19
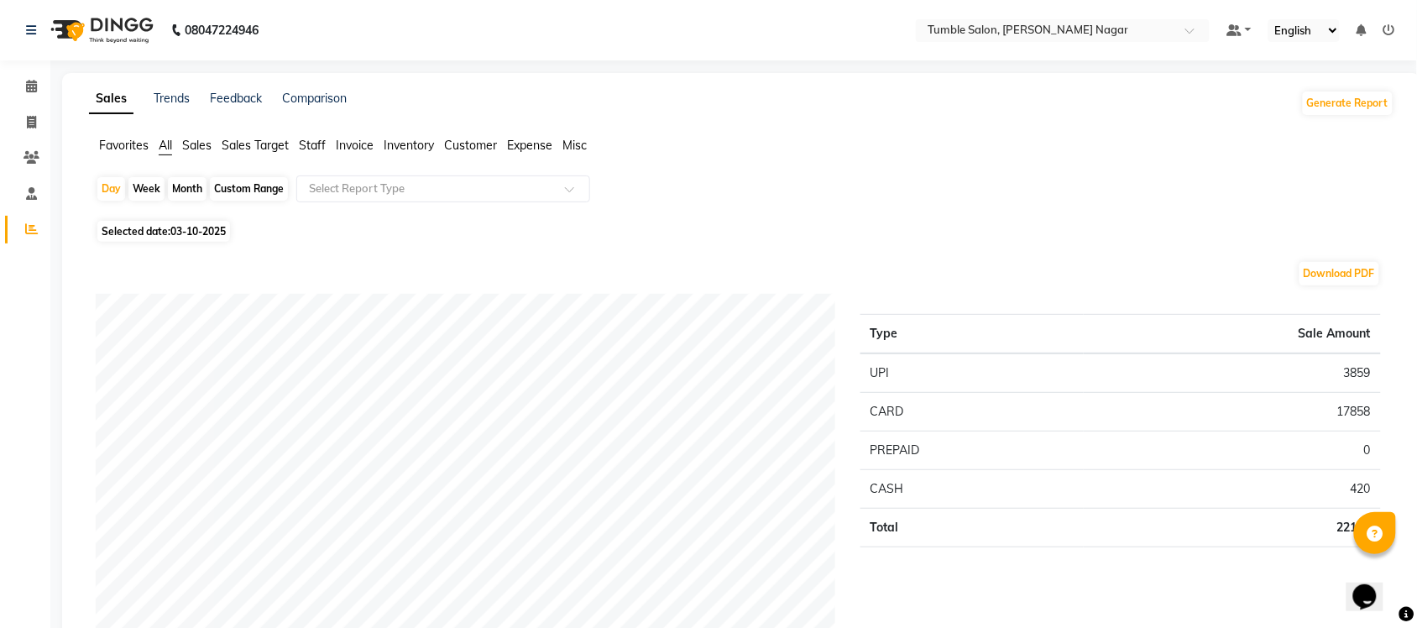
click at [193, 144] on span "Sales" at bounding box center [196, 145] width 29 height 15
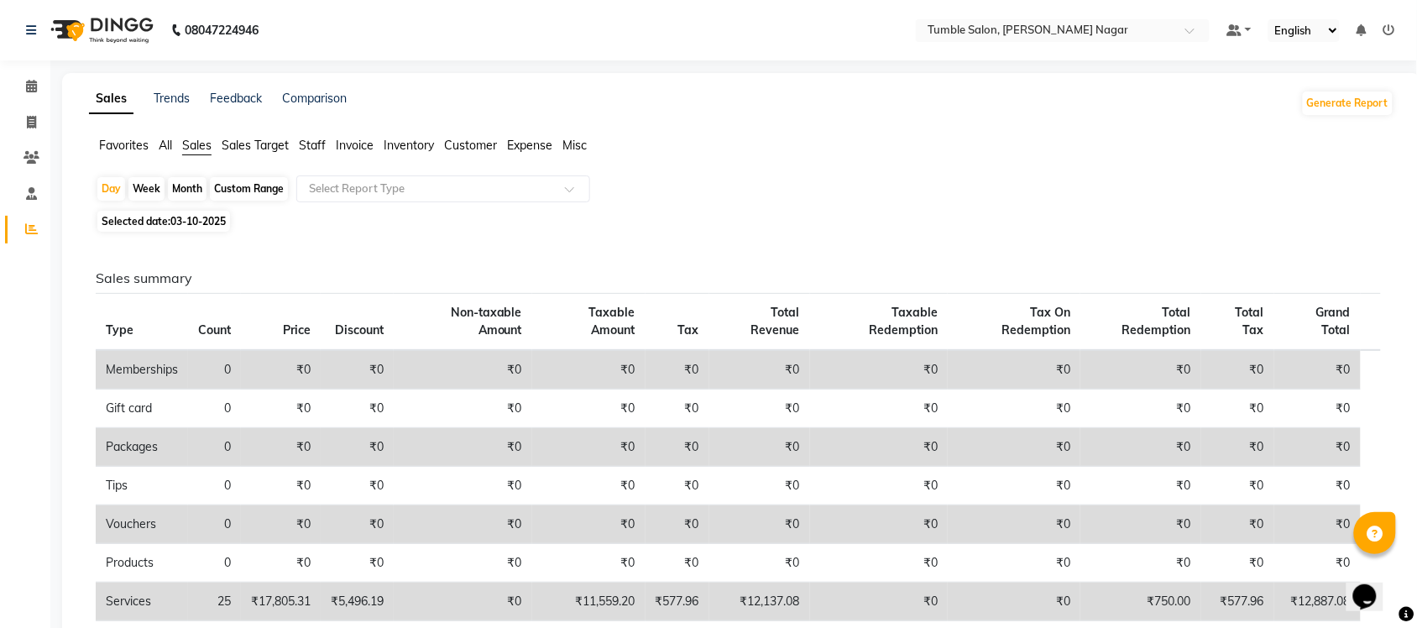
click at [191, 182] on div "Month" at bounding box center [187, 189] width 39 height 24
select select "10"
select select "2025"
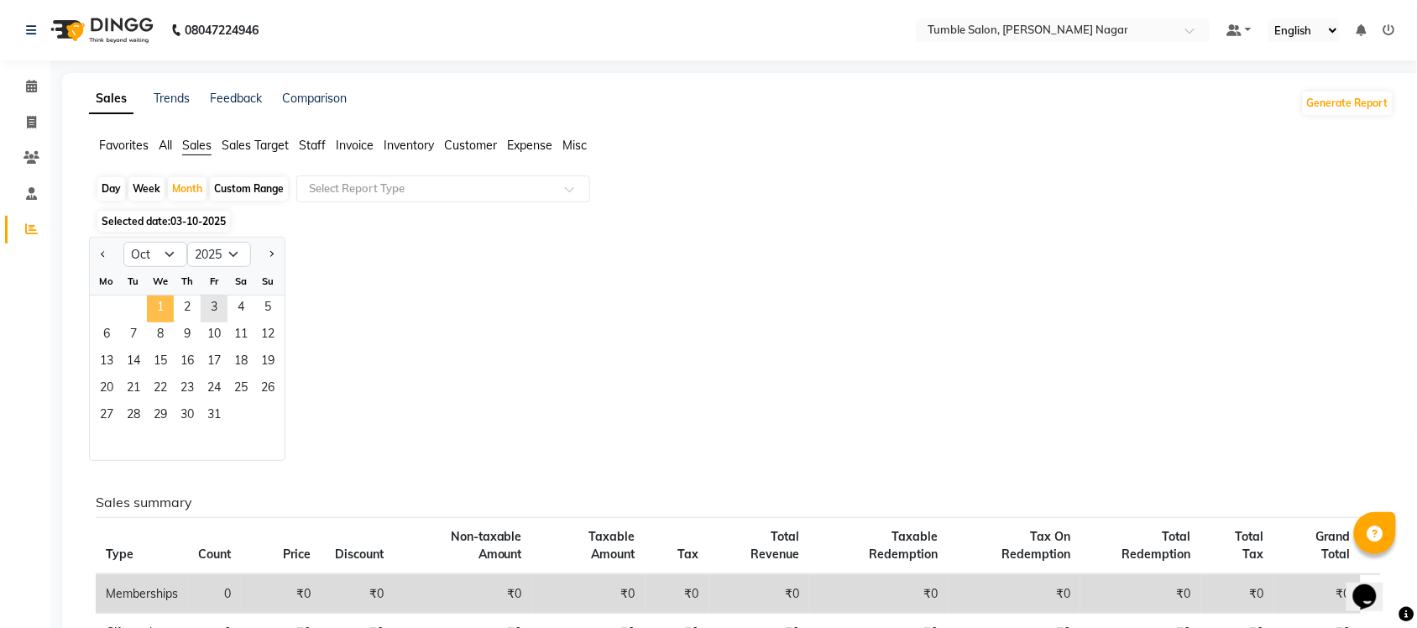
click at [164, 302] on span "1" at bounding box center [160, 309] width 27 height 27
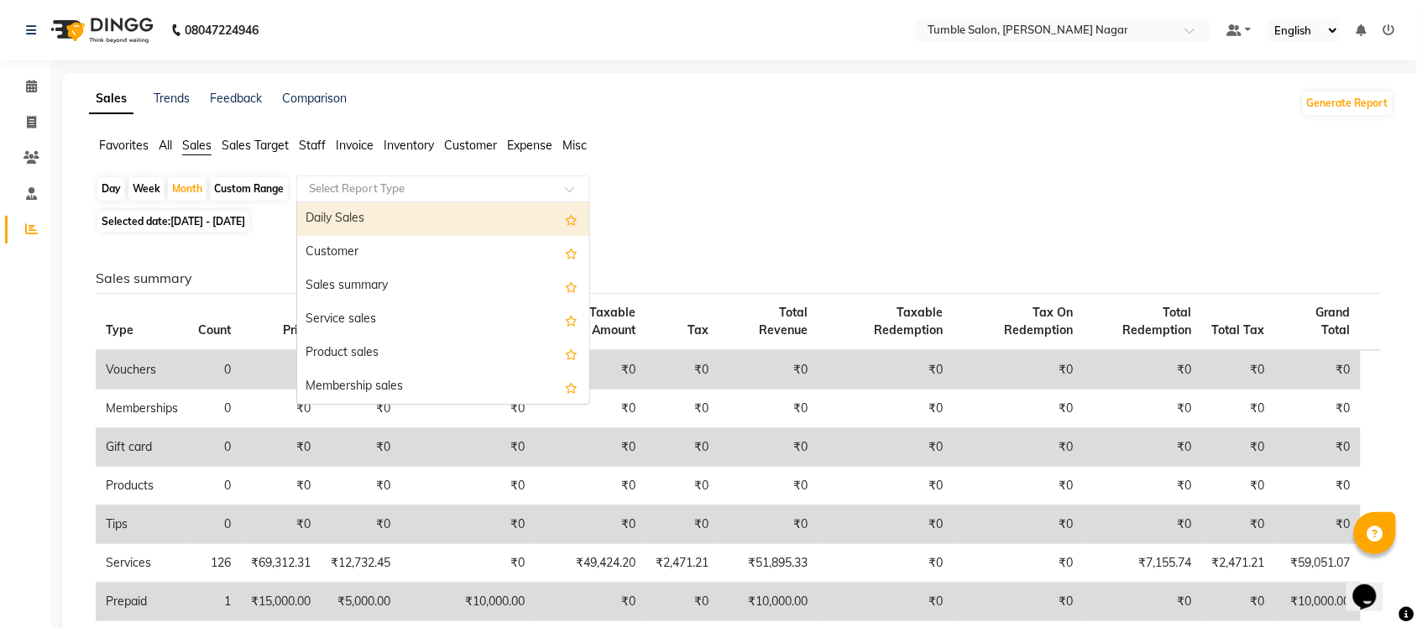
click at [574, 190] on span at bounding box center [575, 194] width 21 height 17
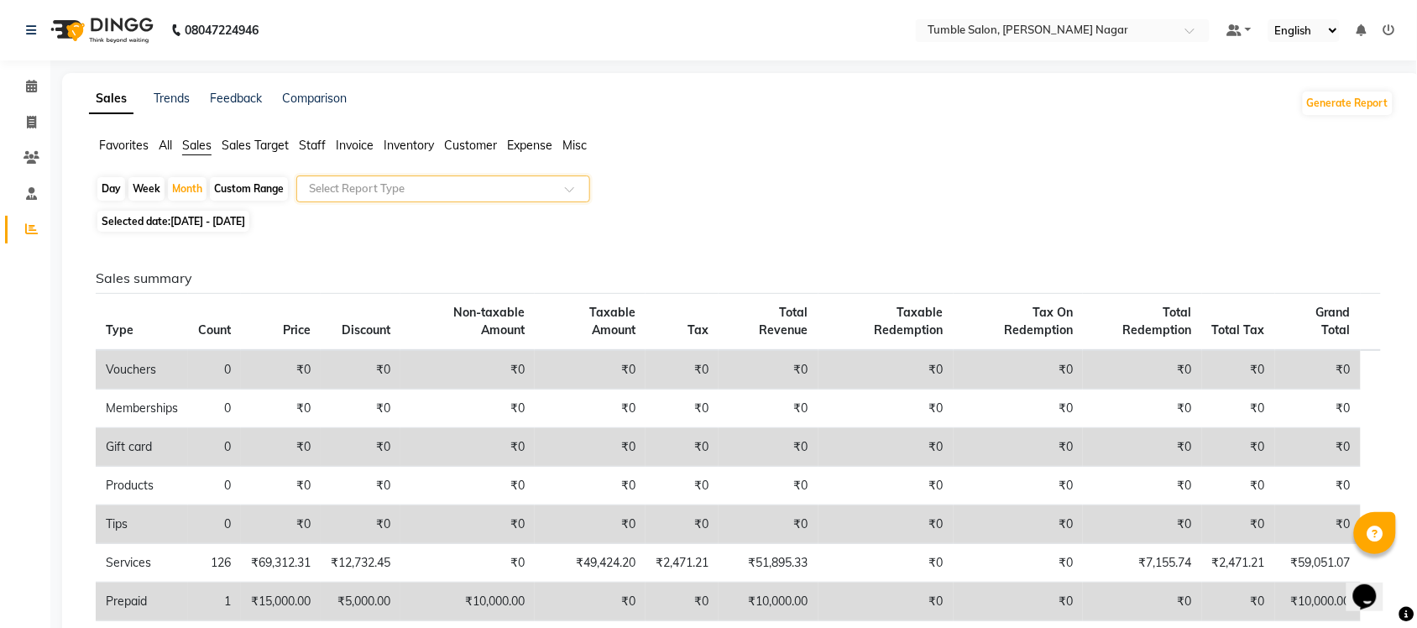
click at [574, 190] on span at bounding box center [575, 194] width 21 height 17
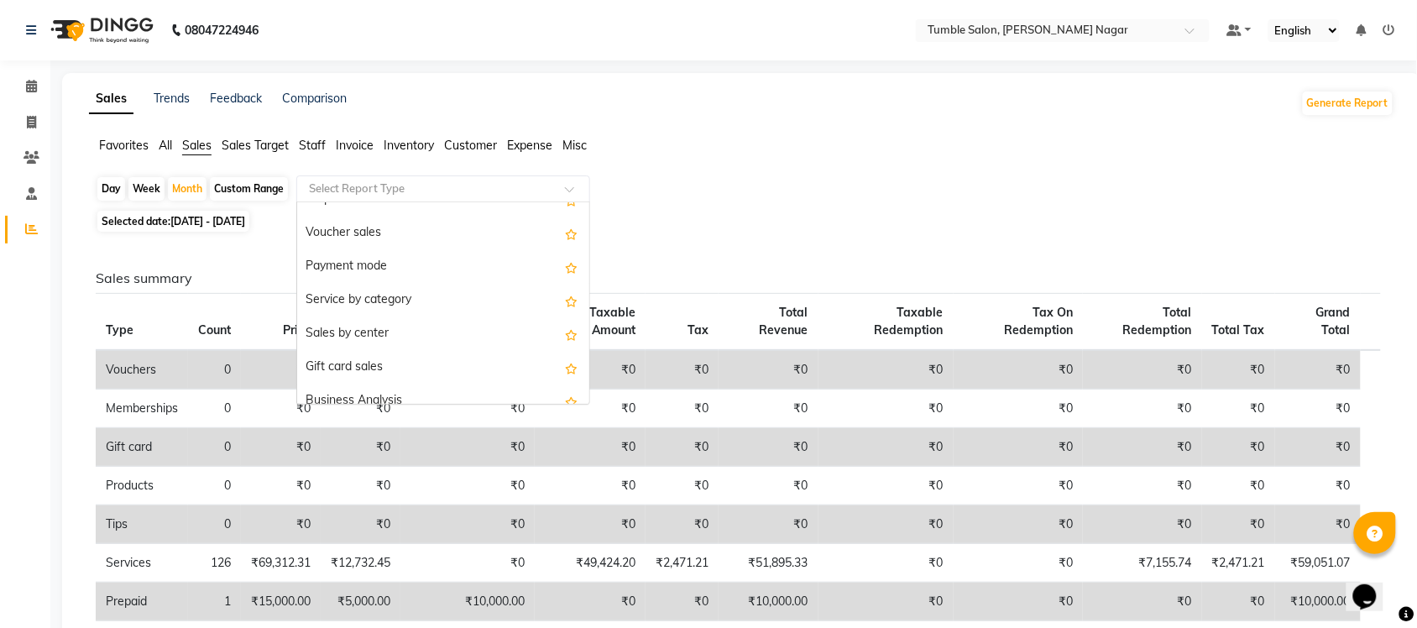
scroll to position [401, 0]
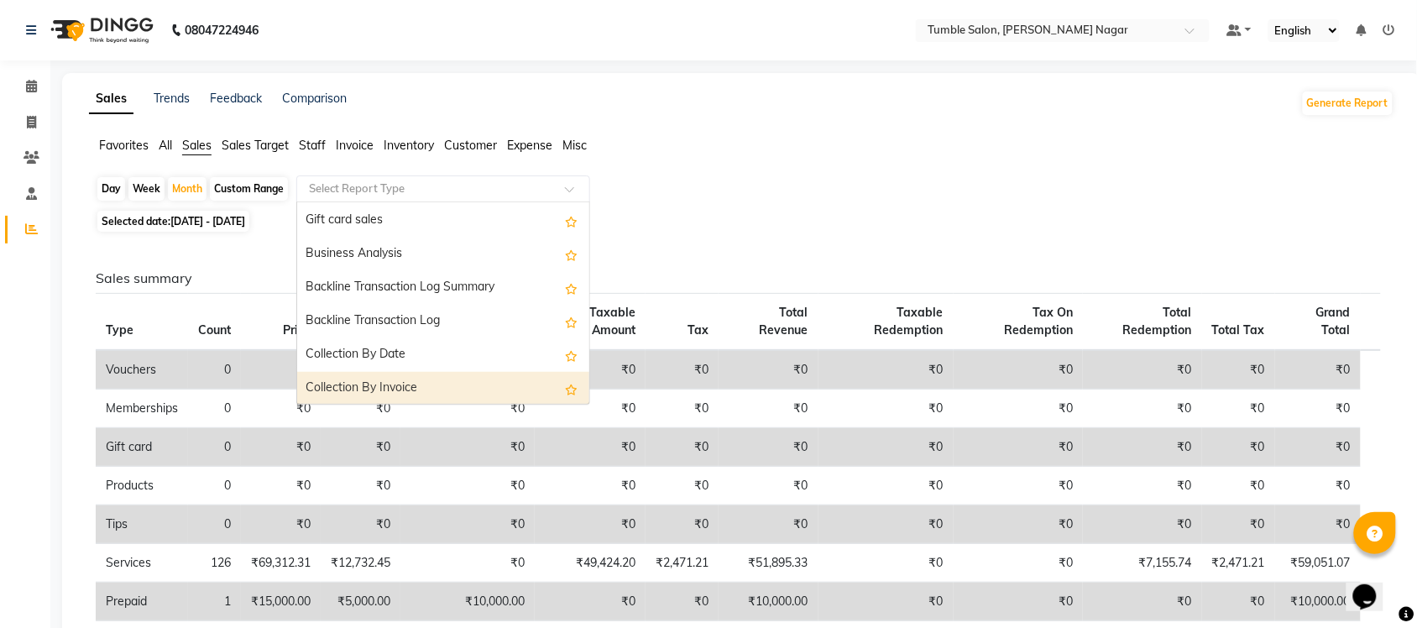
click at [506, 389] on div "Collection By Invoice" at bounding box center [443, 389] width 292 height 34
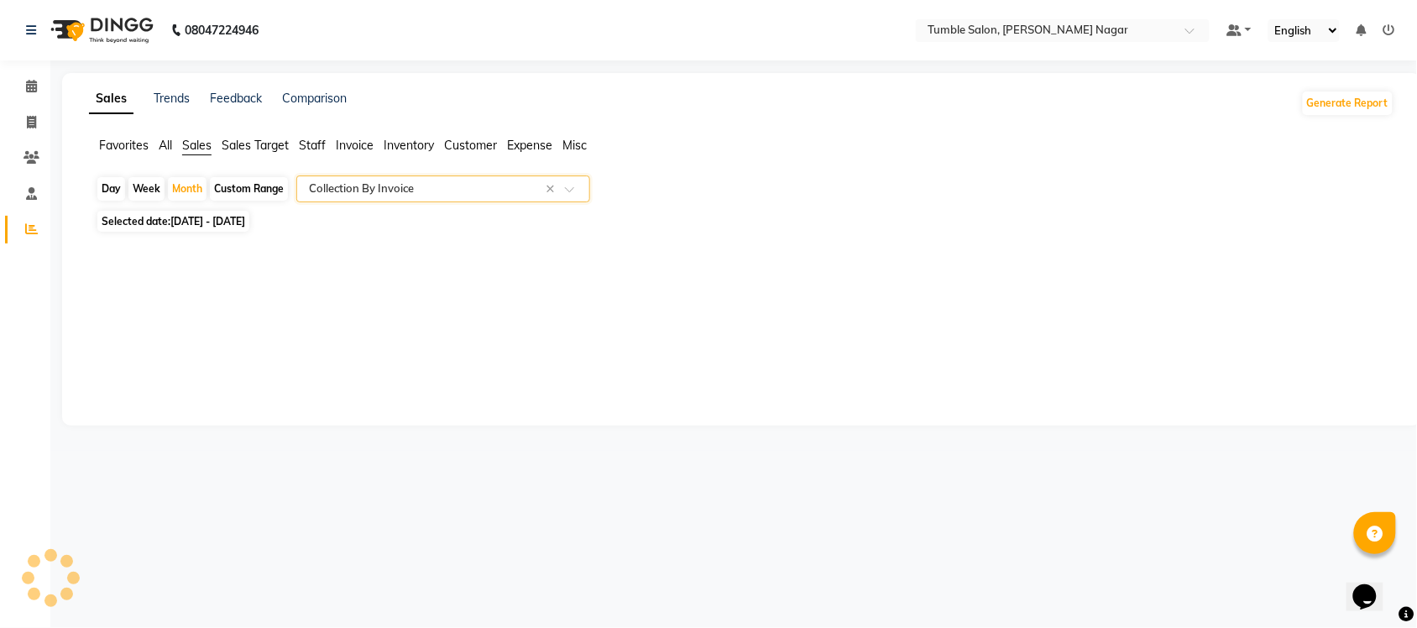
select select "full_report"
select select "csv"
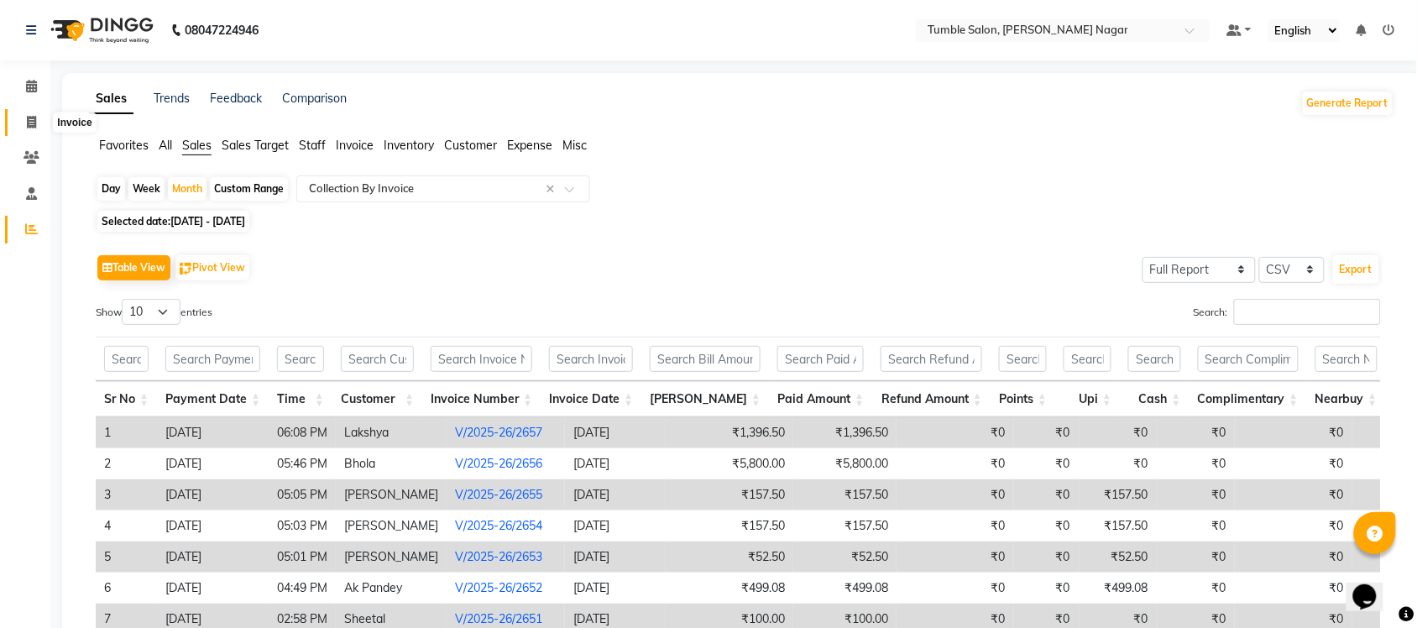
click at [38, 119] on span at bounding box center [31, 122] width 29 height 19
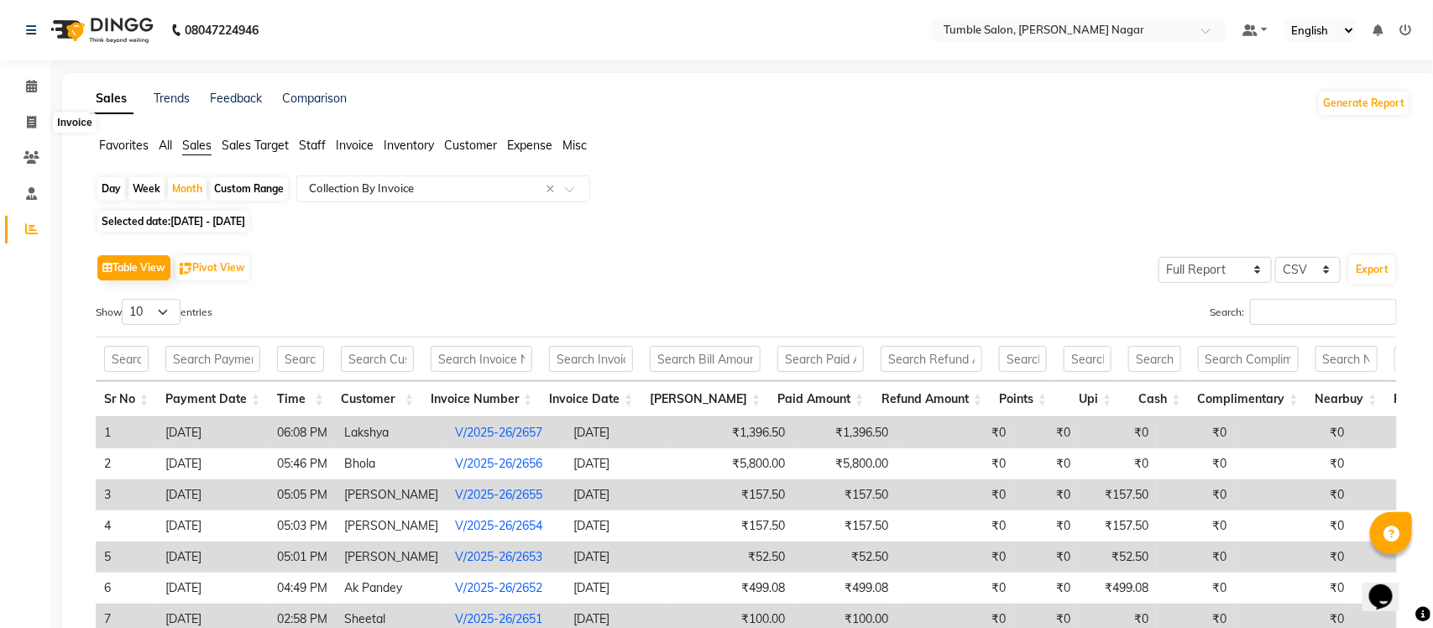
select select "8207"
select select "service"
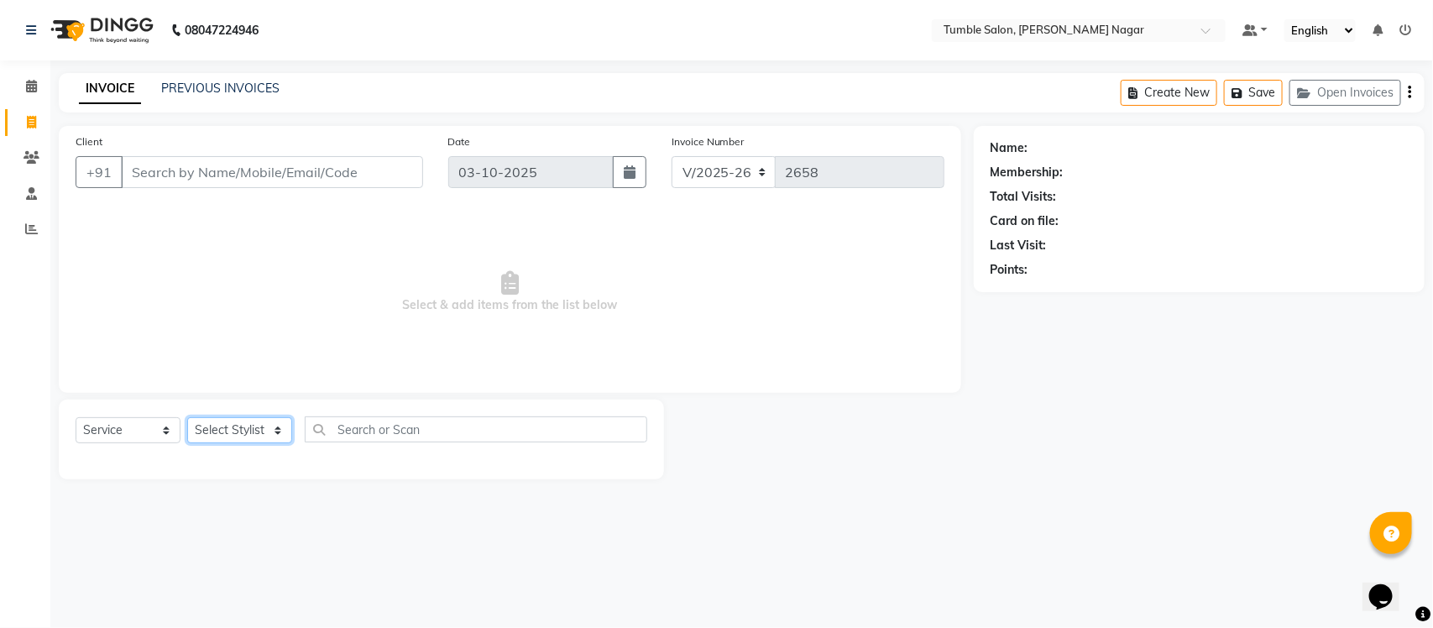
click at [274, 429] on select "Select Stylist Finance id Fiza Abbasi Govind Kiran Singh Krishna Lokesh Mahende…" at bounding box center [239, 430] width 105 height 26
select select "77846"
click at [187, 417] on select "Select Stylist Finance id Fiza Abbasi Govind Kiran Singh Krishna Lokesh Mahende…" at bounding box center [239, 430] width 105 height 26
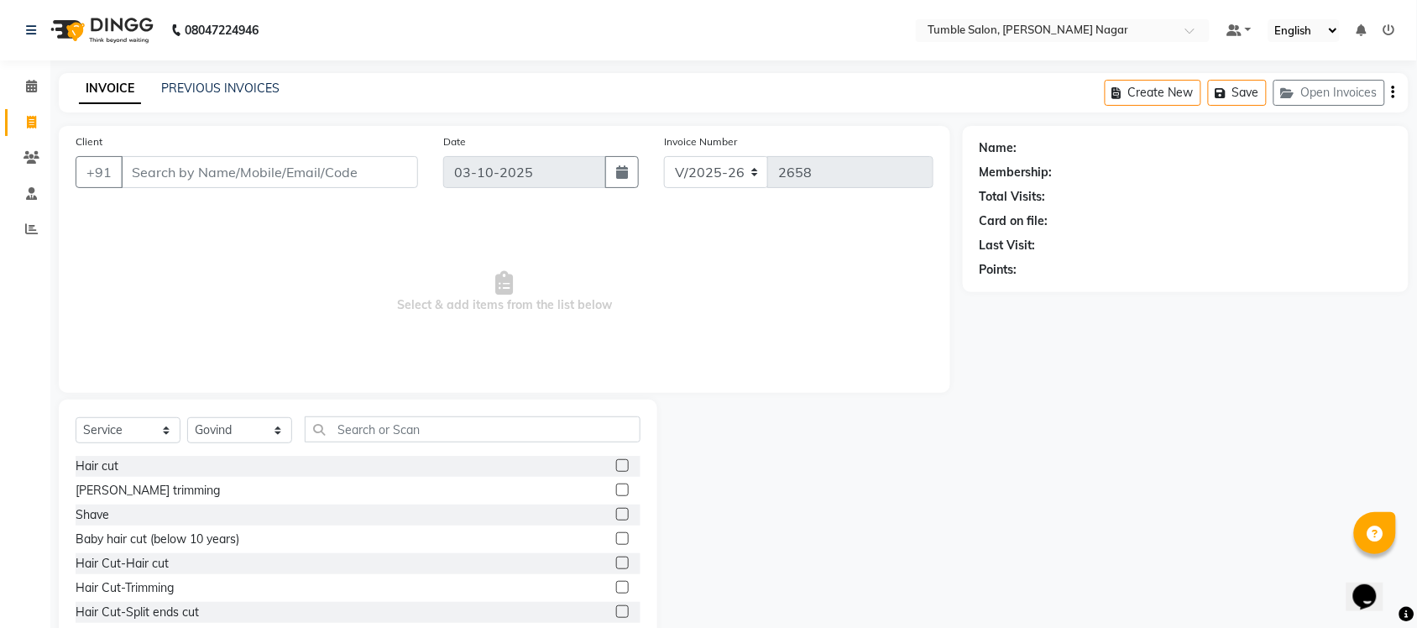
click at [616, 469] on label at bounding box center [622, 465] width 13 height 13
click at [616, 469] on input "checkbox" at bounding box center [621, 466] width 11 height 11
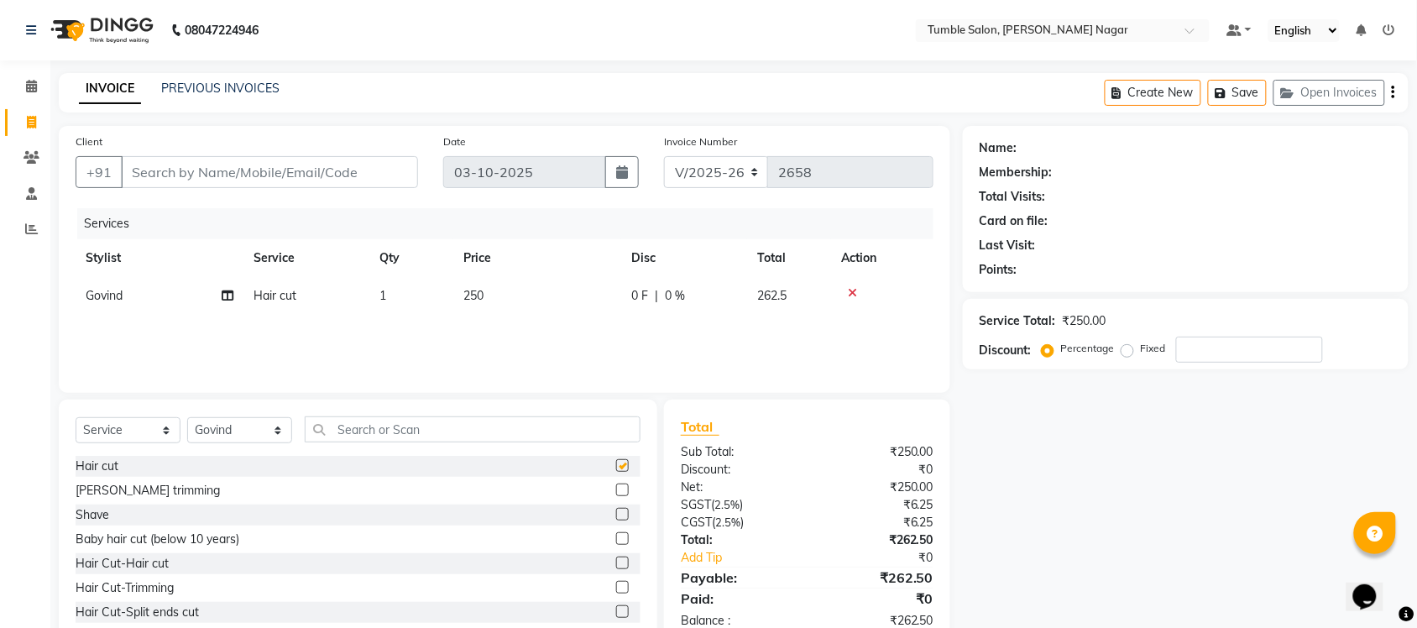
checkbox input "false"
click at [616, 490] on label at bounding box center [622, 490] width 13 height 13
click at [616, 490] on input "checkbox" at bounding box center [621, 490] width 11 height 11
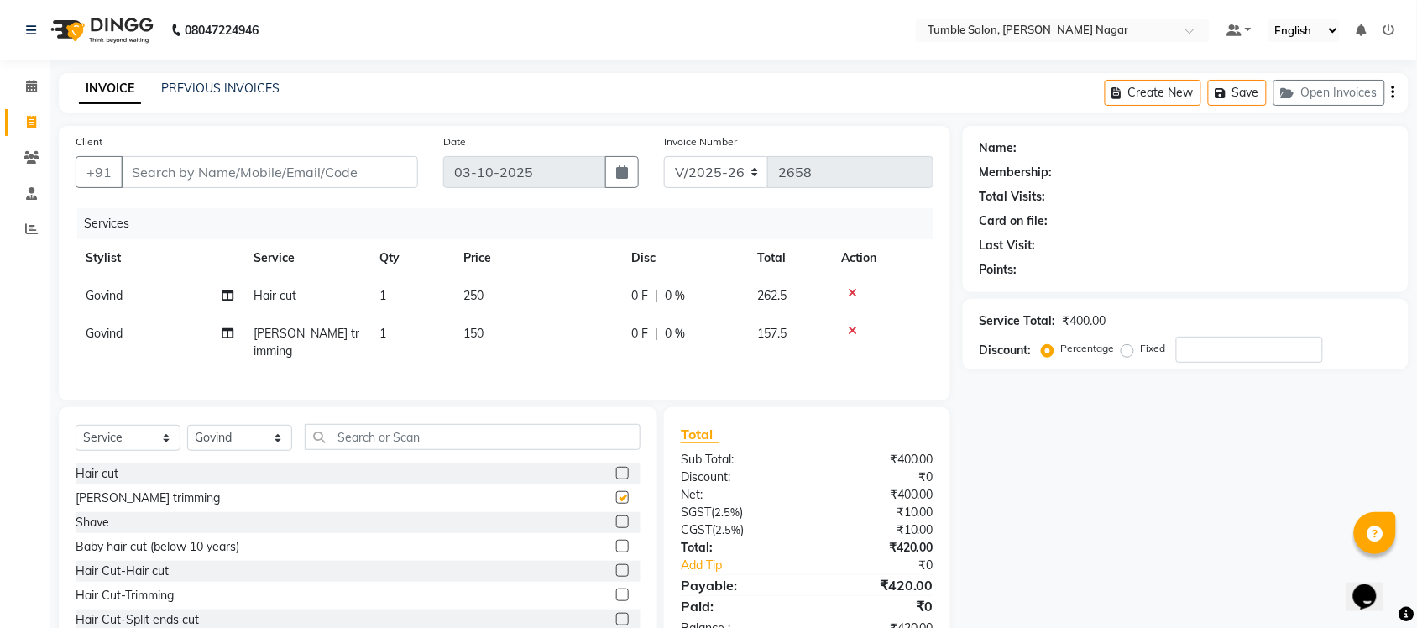
checkbox input "false"
click at [475, 296] on span "250" at bounding box center [474, 295] width 20 height 15
select select "77846"
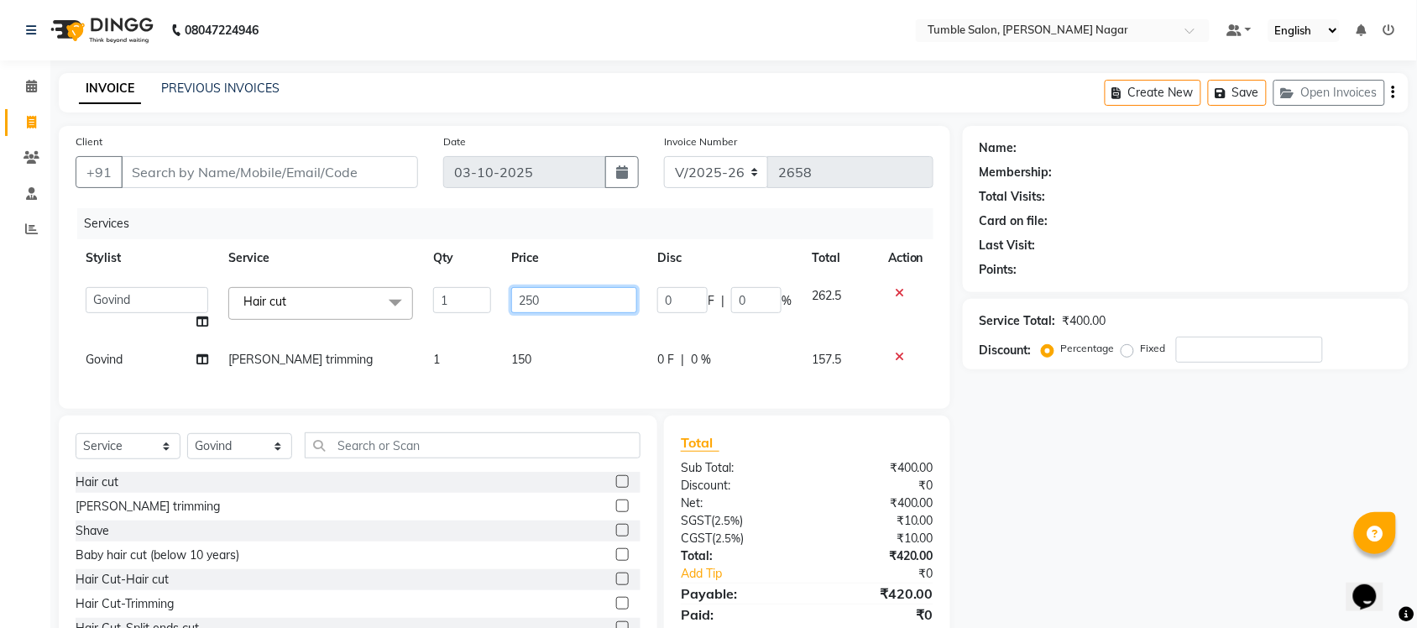
click at [531, 298] on input "250" at bounding box center [574, 300] width 126 height 26
type input "280"
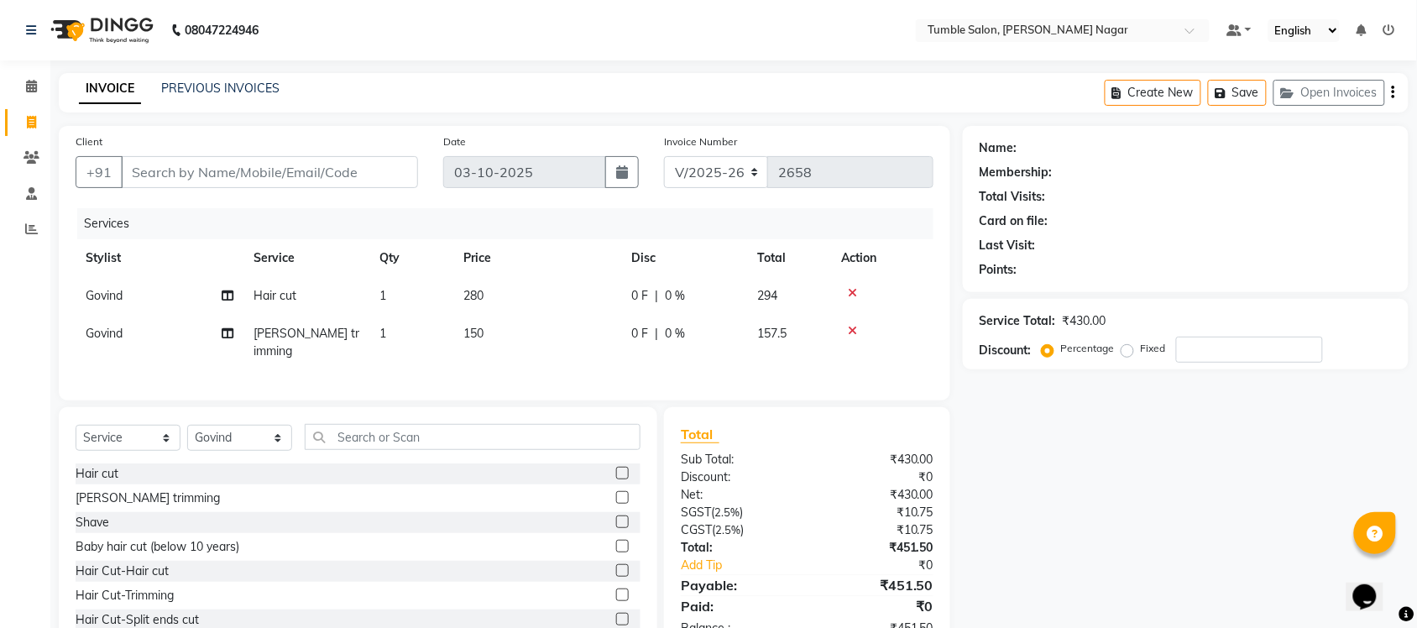
click at [527, 354] on div "Services Stylist Service Qty Price Disc Total Action Govind Hair cut 1 280 0 F …" at bounding box center [505, 296] width 858 height 176
click at [477, 332] on span "150" at bounding box center [474, 333] width 20 height 15
select select "77846"
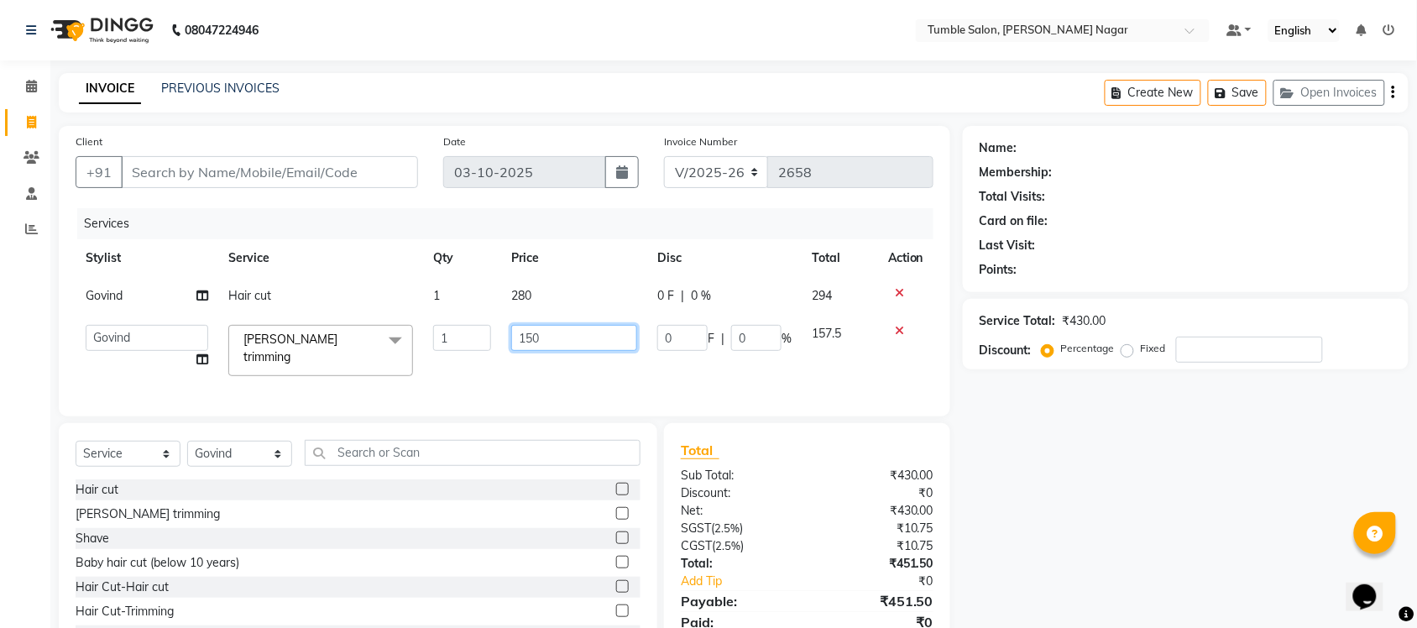
click at [534, 334] on input "150" at bounding box center [574, 338] width 126 height 26
type input "170"
click at [139, 168] on input "Client" at bounding box center [269, 172] width 297 height 32
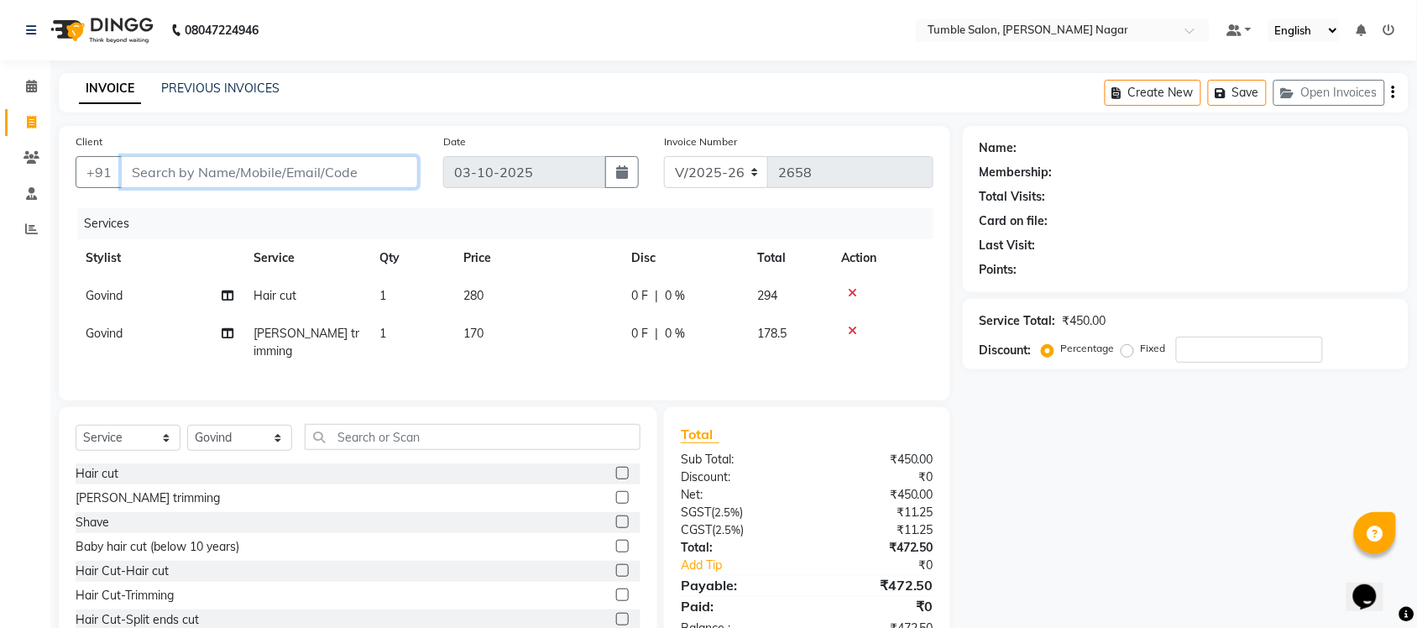
type input "9"
type input "0"
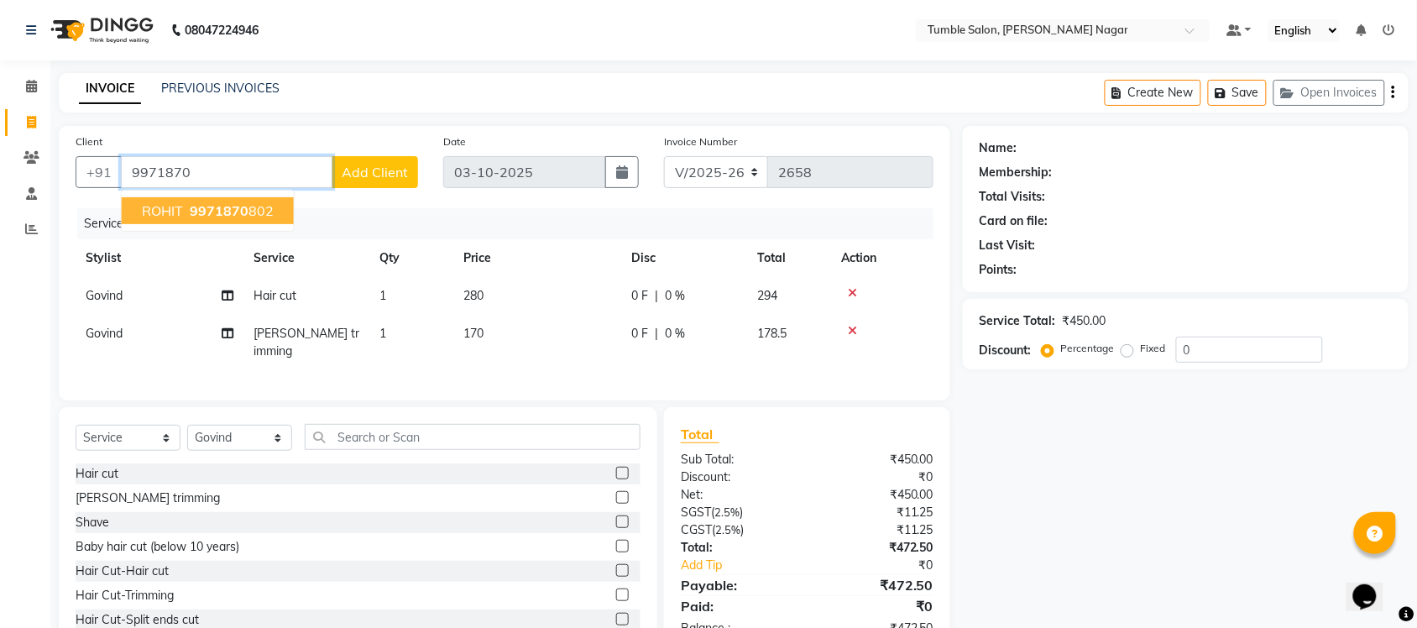
click at [223, 211] on span "9971870" at bounding box center [219, 210] width 59 height 17
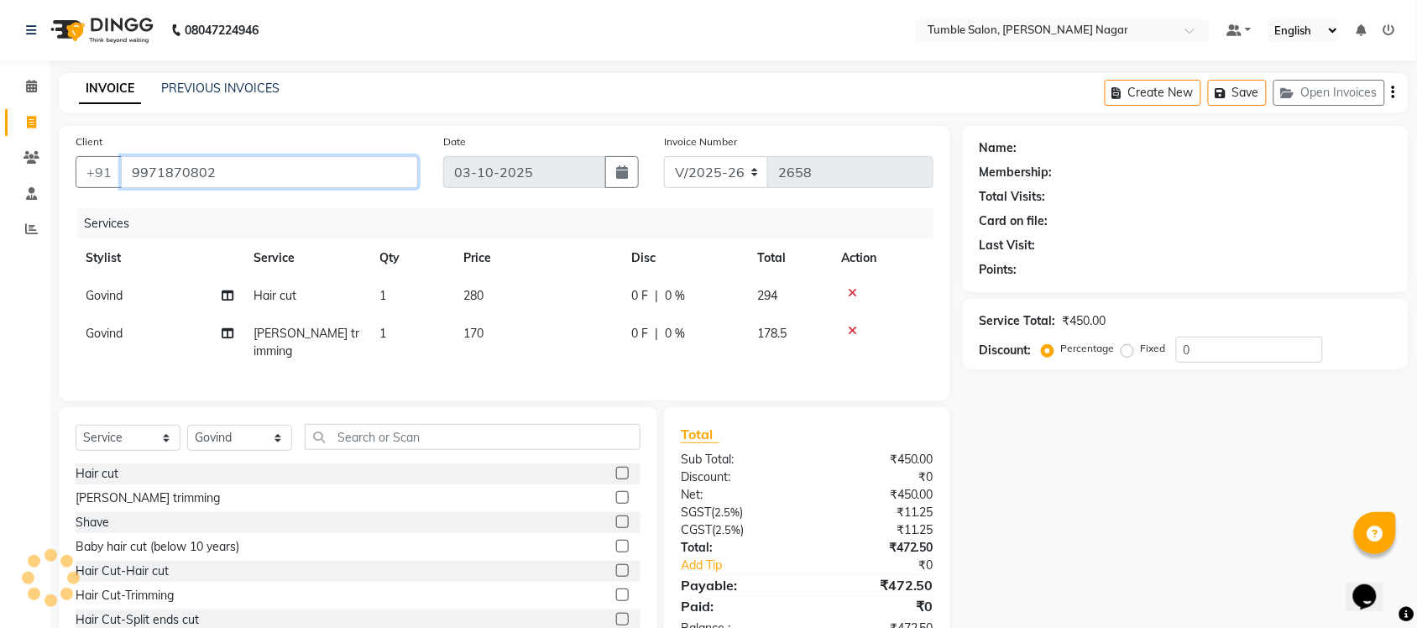
type input "9971870802"
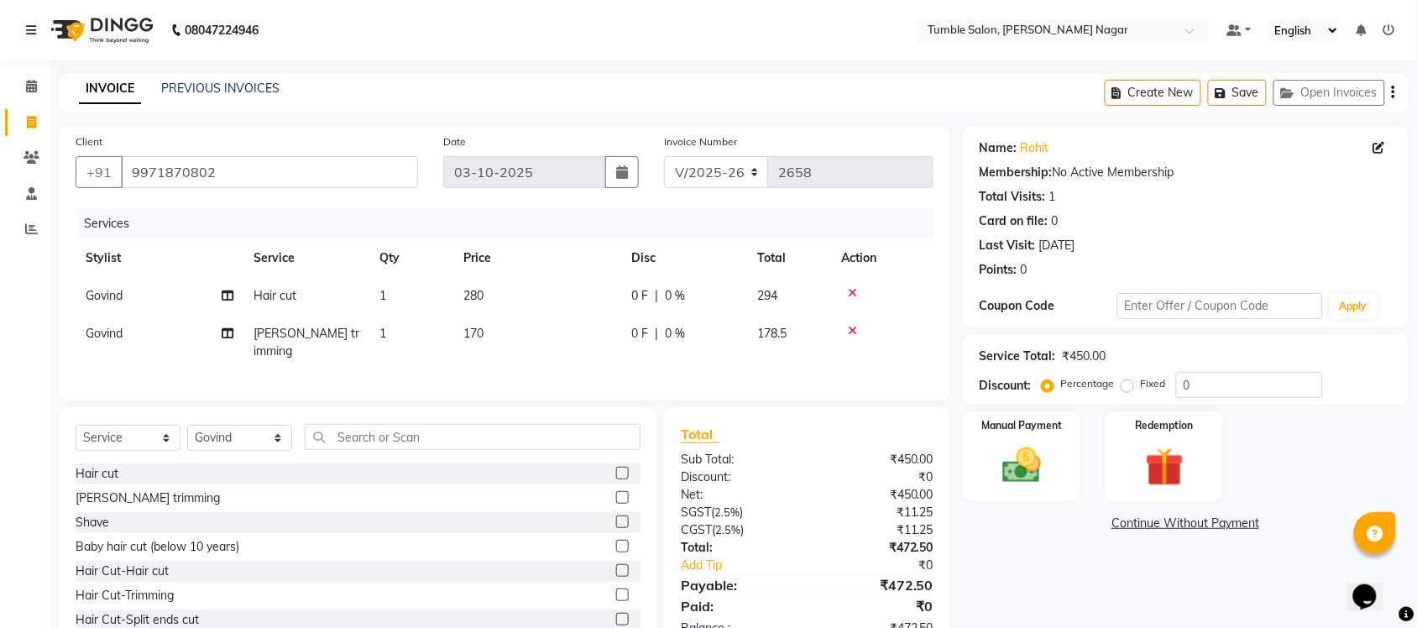
scroll to position [49, 0]
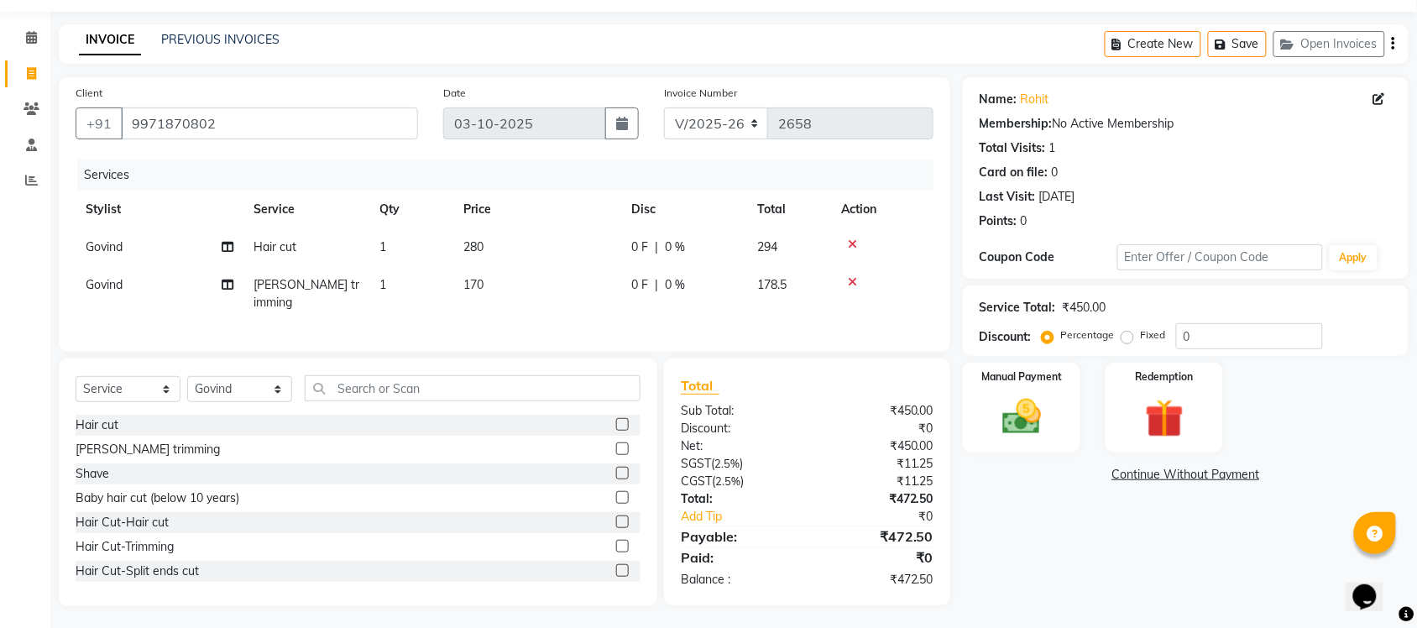
click at [476, 240] on span "280" at bounding box center [474, 246] width 20 height 15
select select "77846"
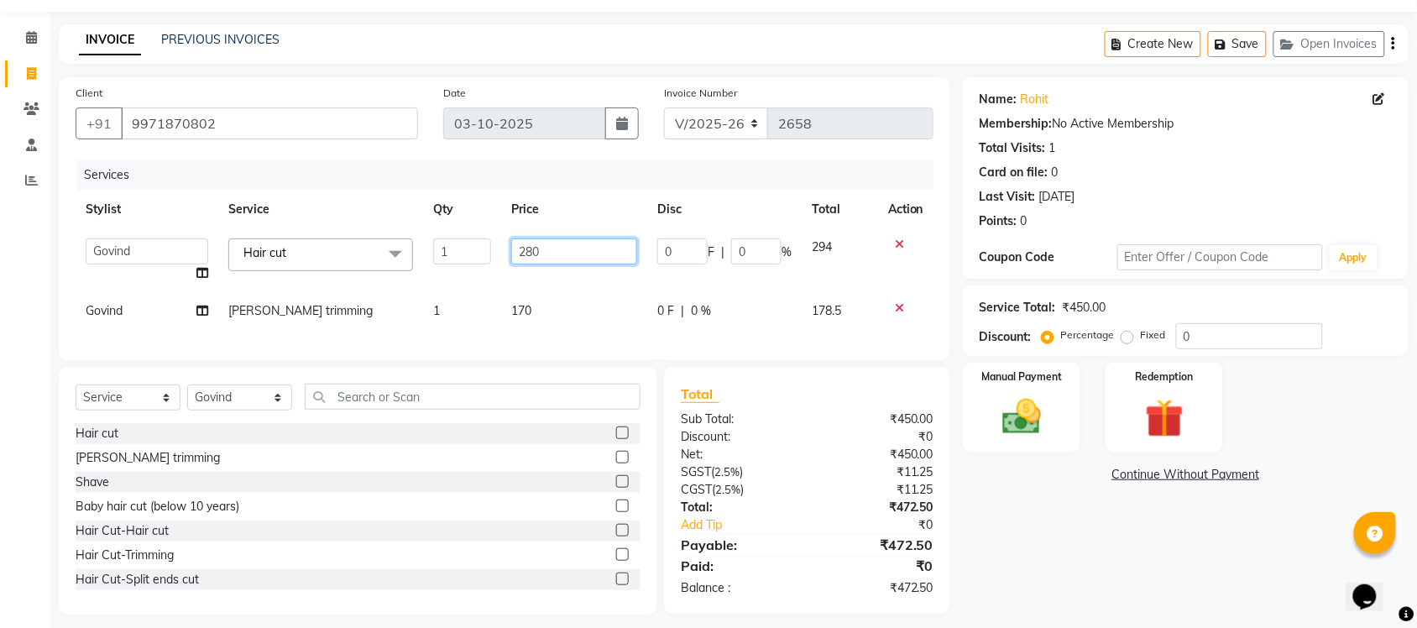
click at [530, 253] on input "280" at bounding box center [574, 251] width 126 height 26
type input "260"
click at [1071, 555] on div "Name: Rohit Membership: No Active Membership Total Visits: 1 Card on file: 0 La…" at bounding box center [1192, 345] width 458 height 537
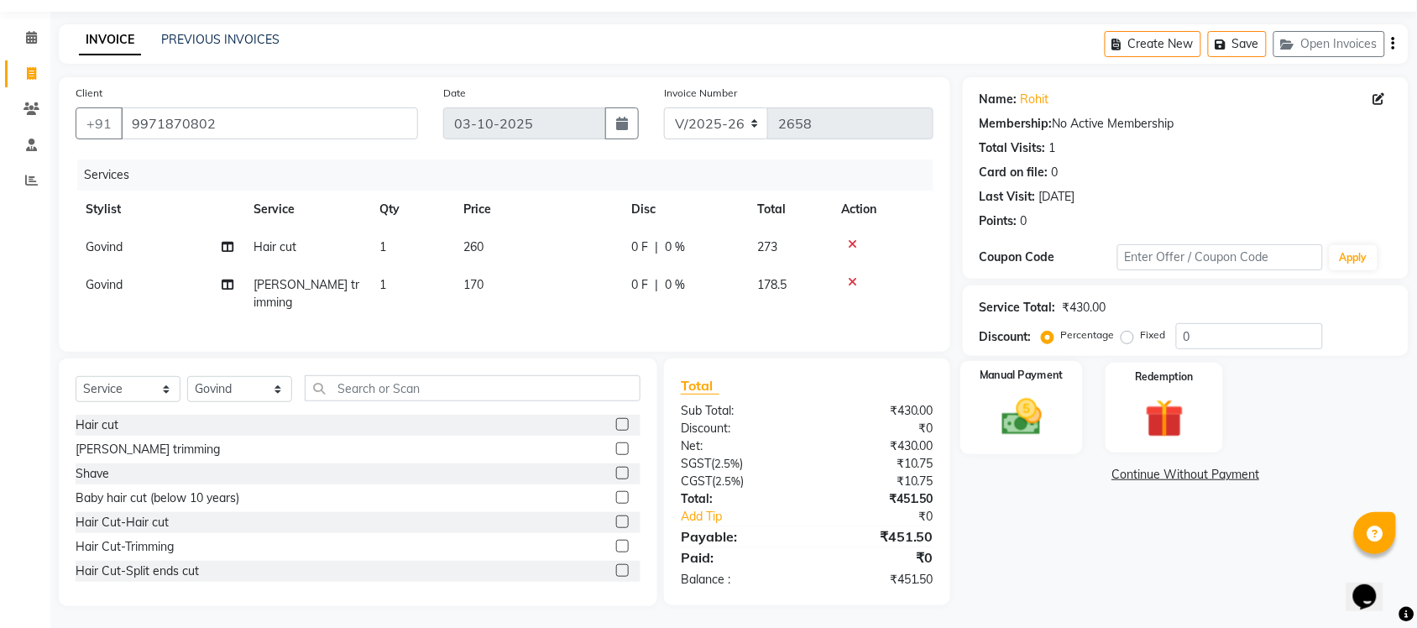
click at [1056, 448] on div "Manual Payment" at bounding box center [1022, 408] width 123 height 94
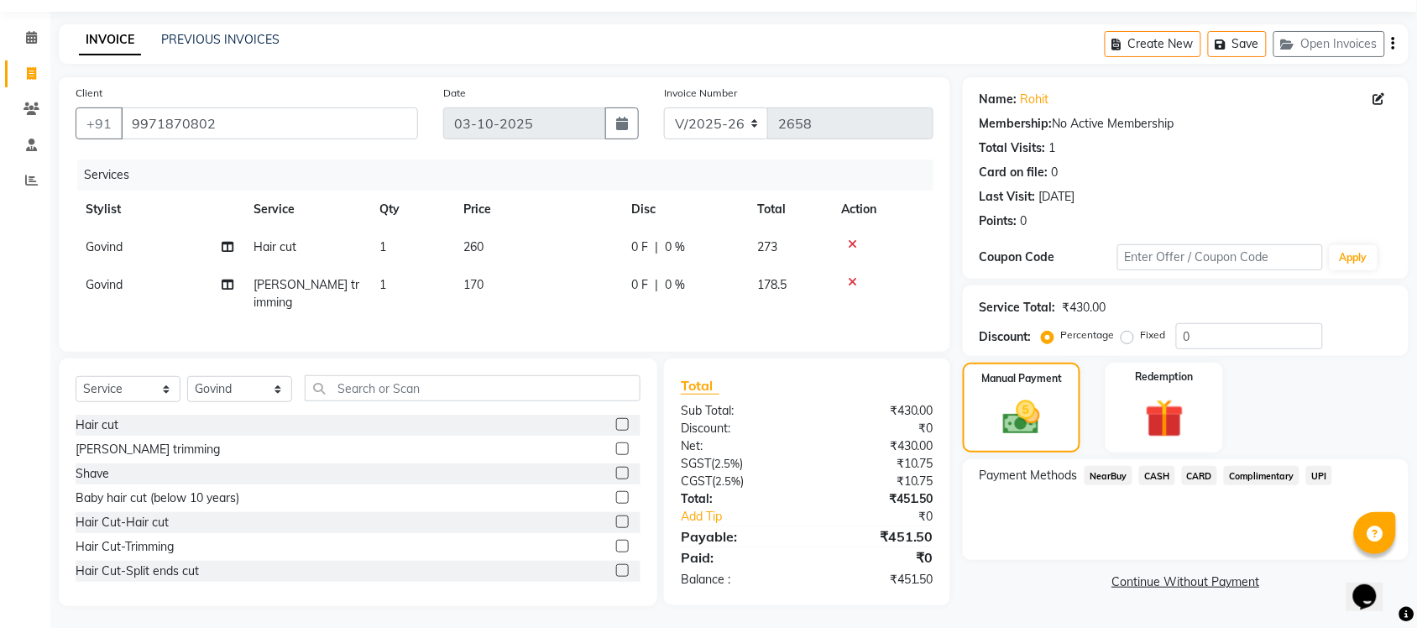
click at [487, 277] on td "170" at bounding box center [537, 293] width 168 height 55
select select "77846"
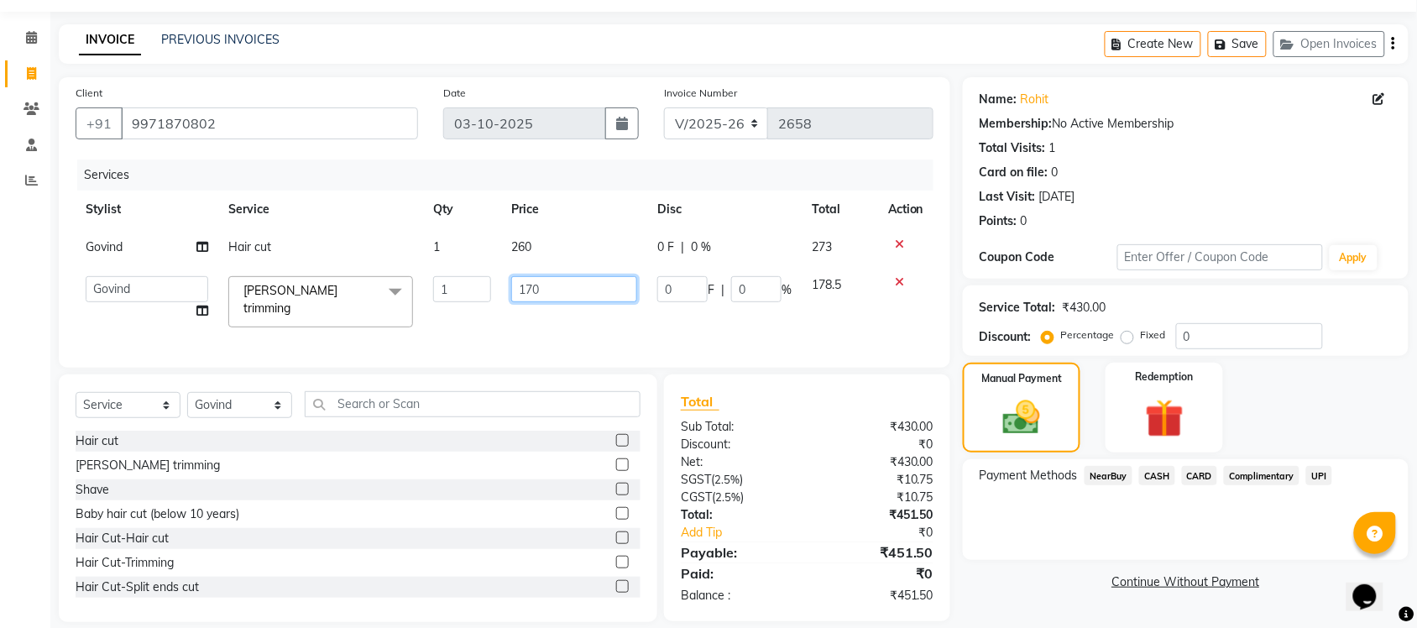
click at [567, 294] on input "170" at bounding box center [574, 289] width 126 height 26
type input "168"
click at [1061, 548] on div "Payment Methods NearBuy CASH CARD Complimentary UPI" at bounding box center [1186, 509] width 446 height 101
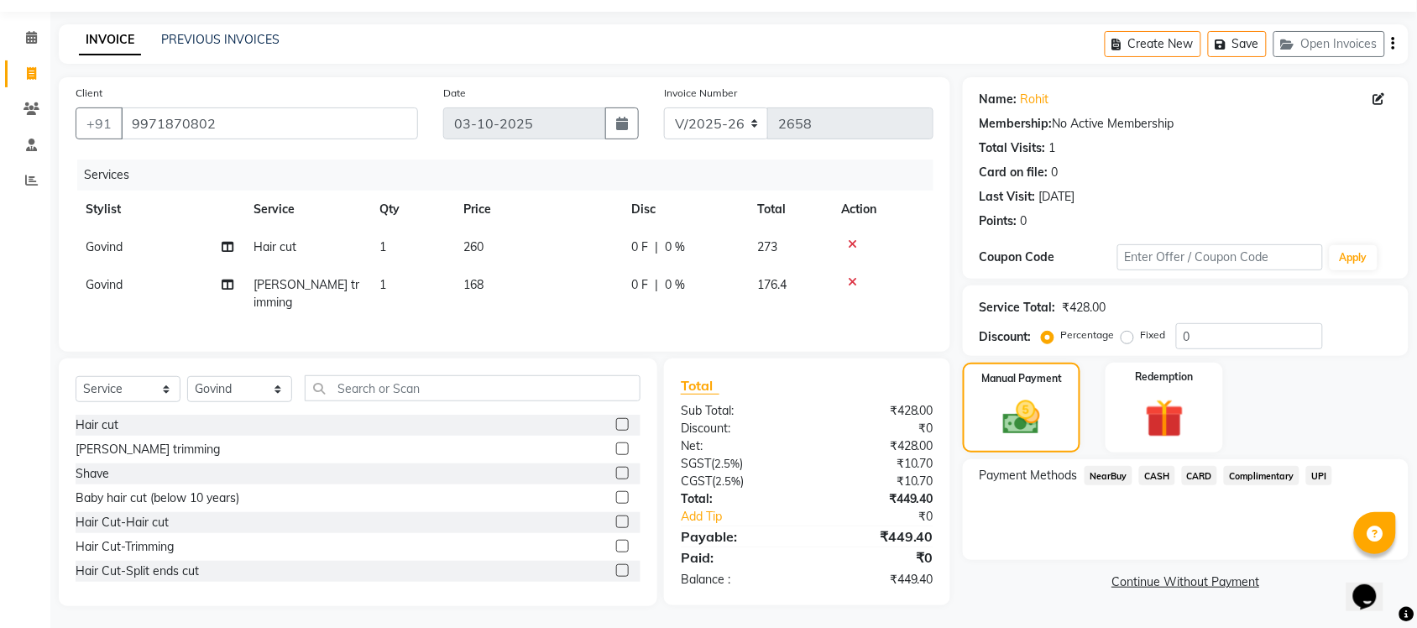
click at [1155, 476] on span "CASH" at bounding box center [1158, 475] width 36 height 19
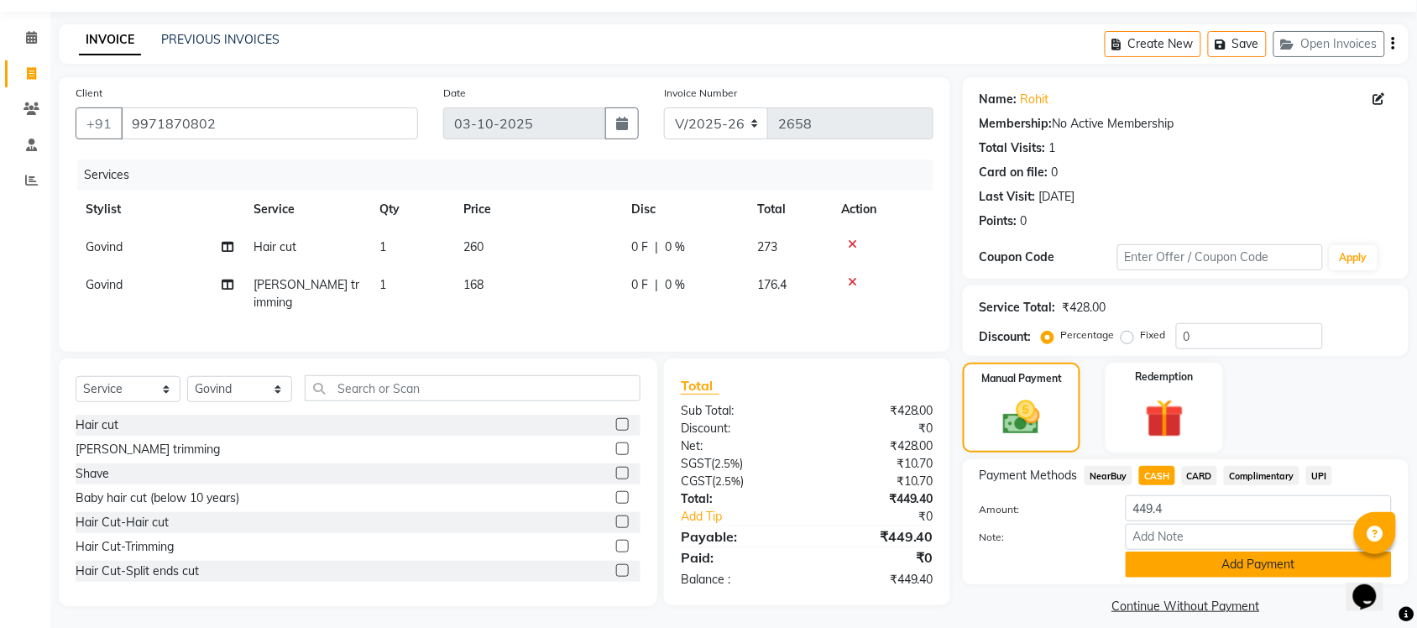
click at [1184, 568] on button "Add Payment" at bounding box center [1259, 565] width 266 height 26
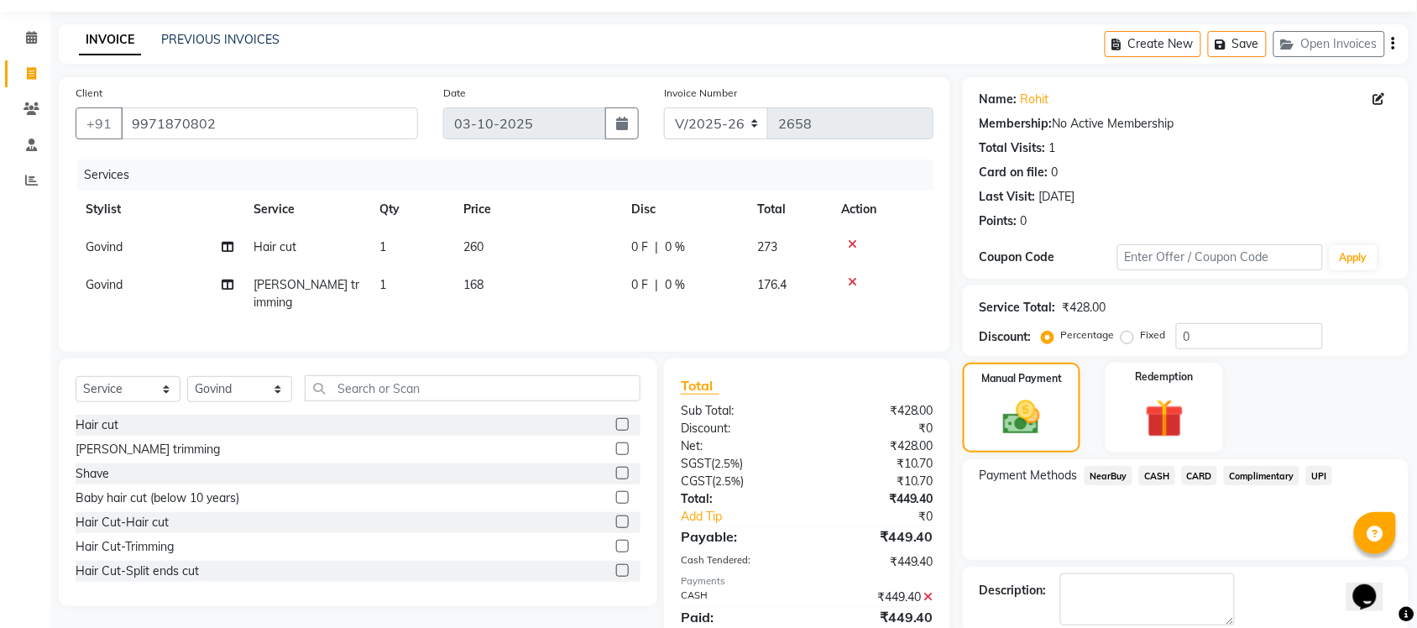
scroll to position [135, 0]
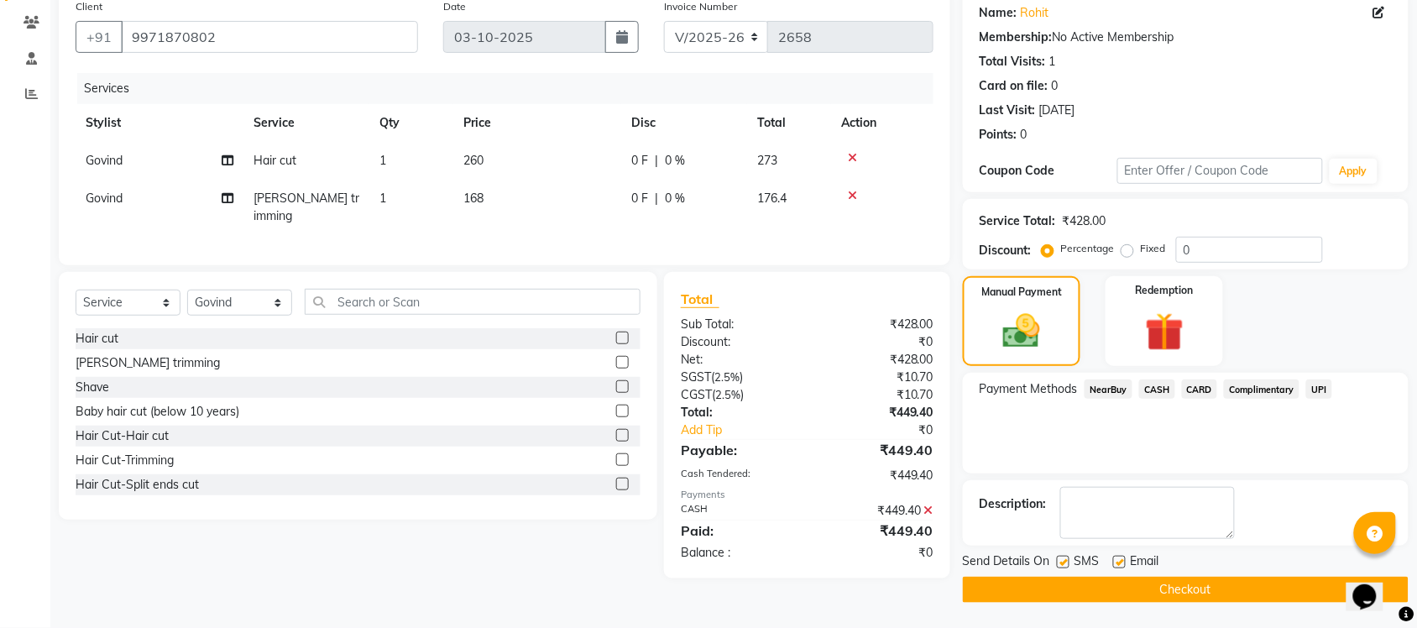
click at [1173, 592] on button "Checkout" at bounding box center [1186, 590] width 446 height 26
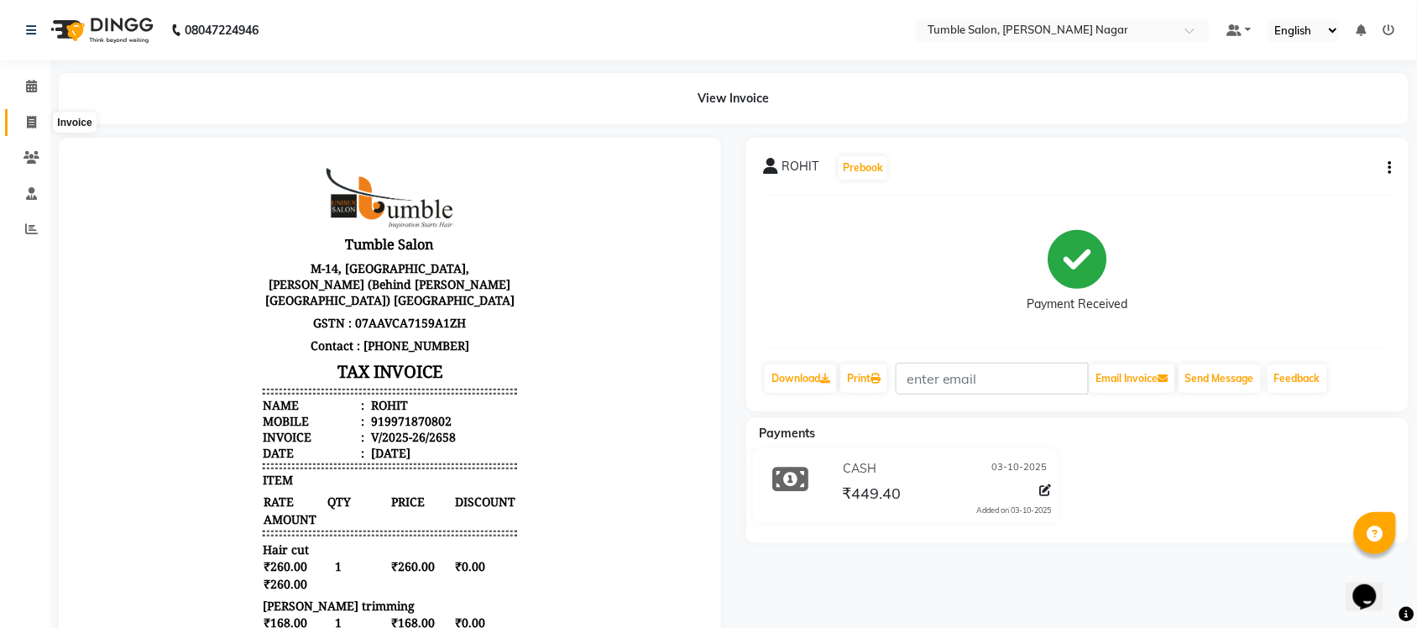
click at [24, 119] on span at bounding box center [31, 122] width 29 height 19
select select "service"
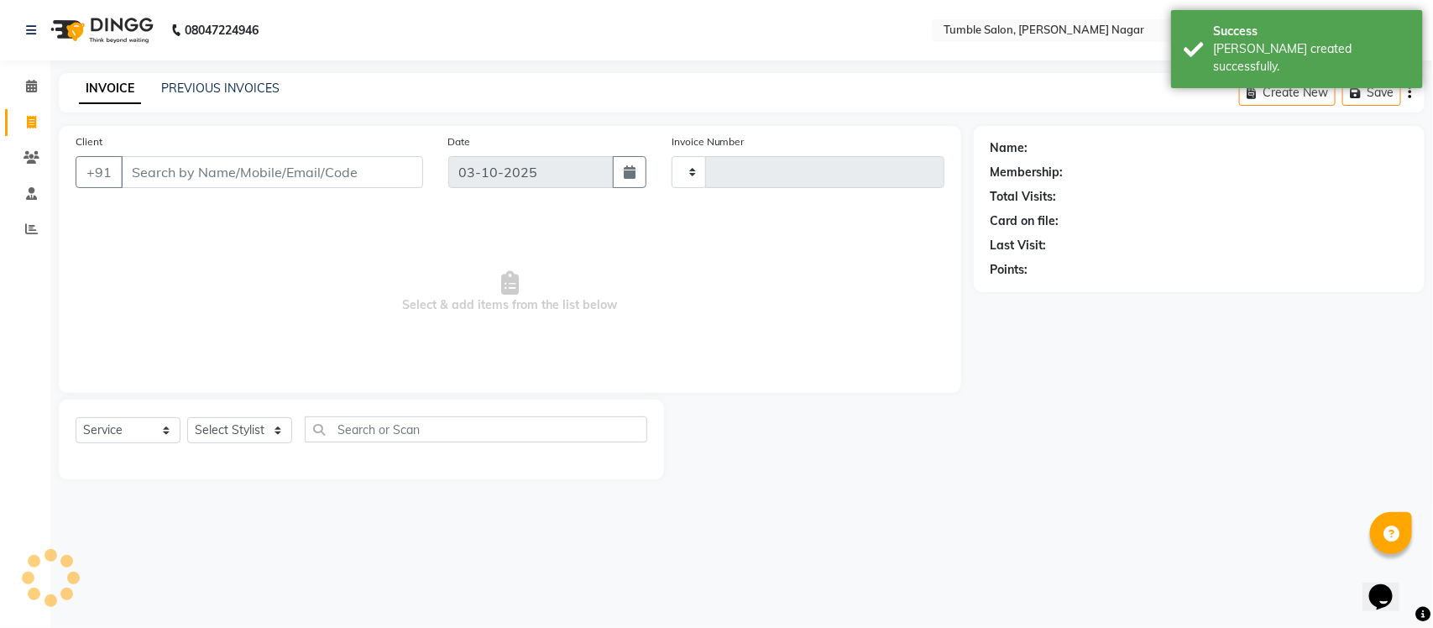
type input "2659"
select select "8207"
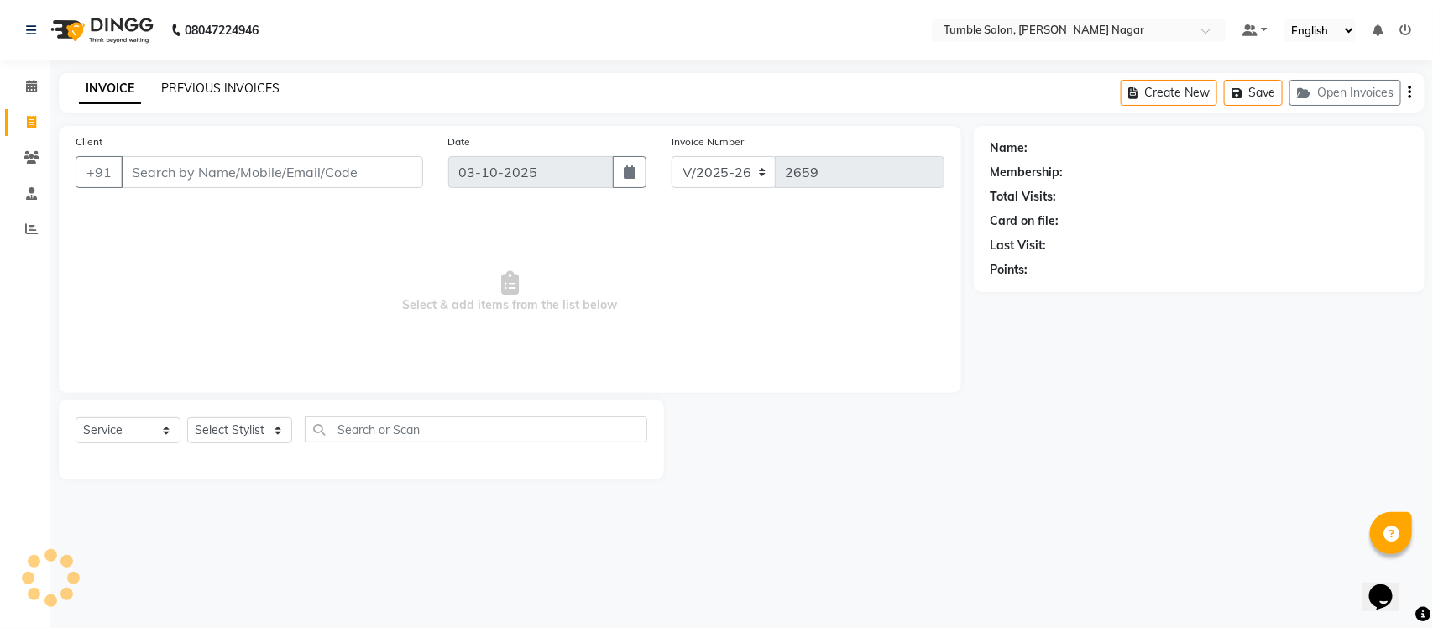
click at [176, 92] on link "PREVIOUS INVOICES" at bounding box center [220, 88] width 118 height 15
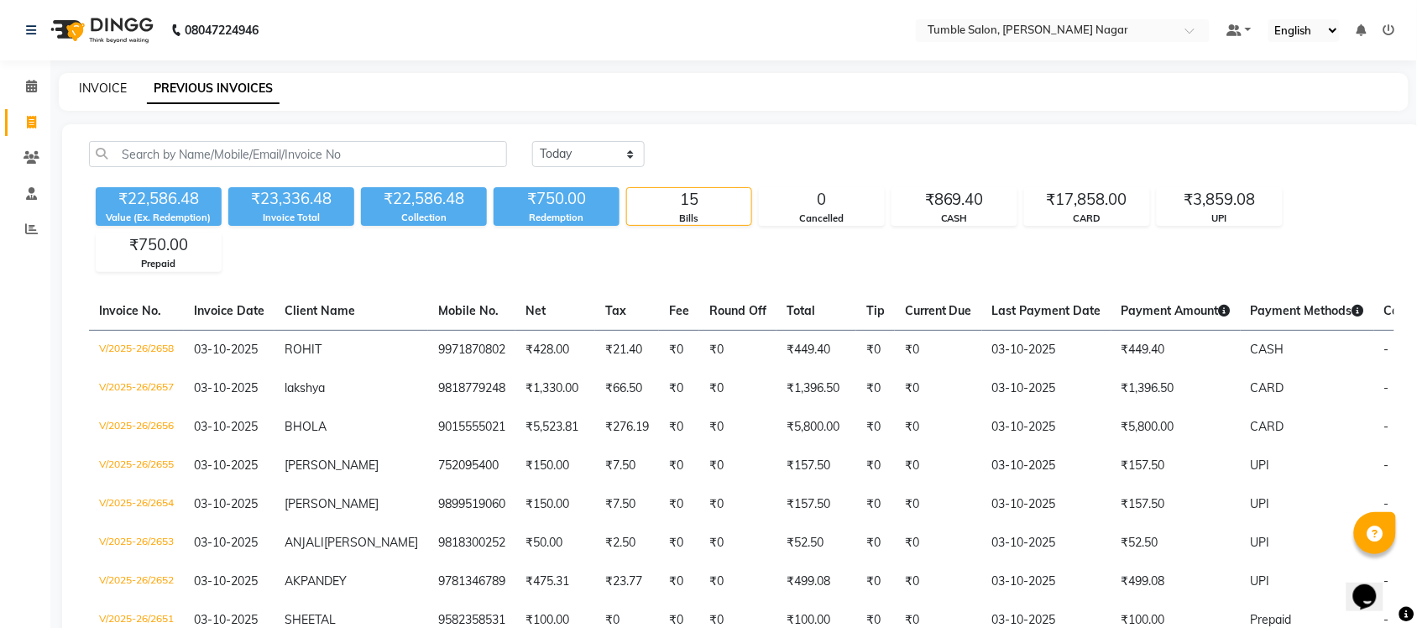
click at [95, 81] on link "INVOICE" at bounding box center [103, 88] width 48 height 15
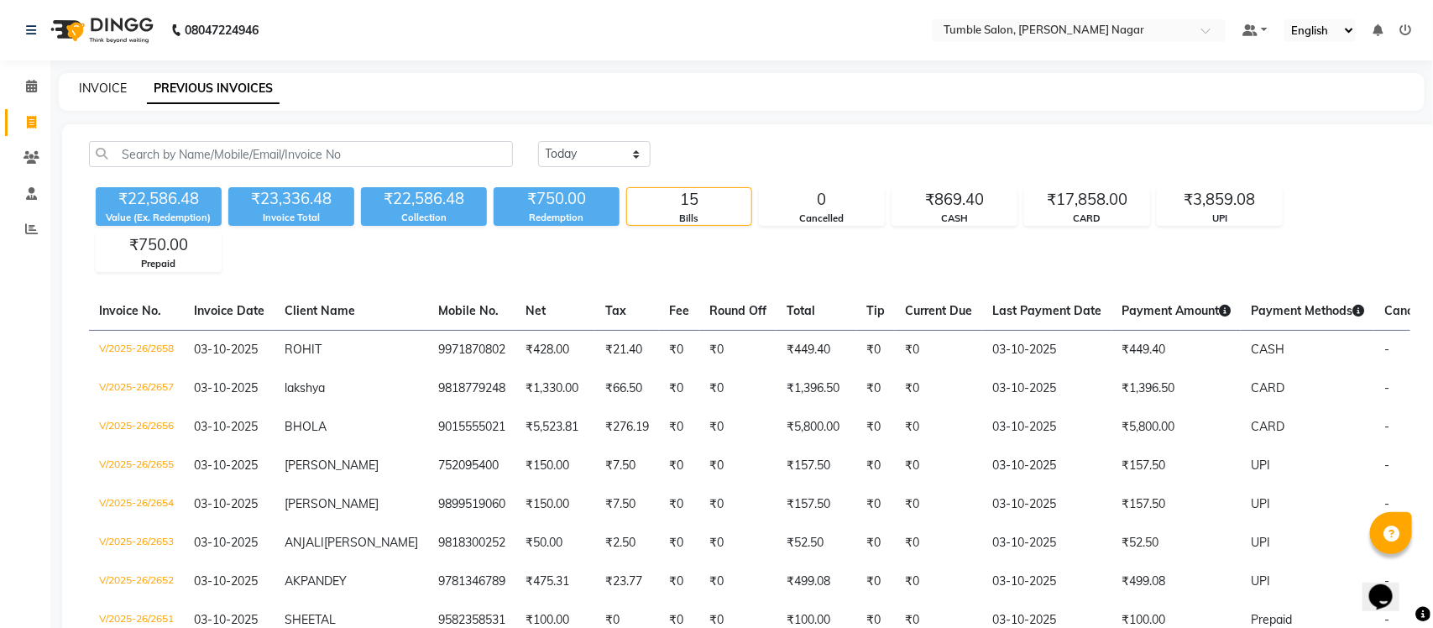
select select "service"
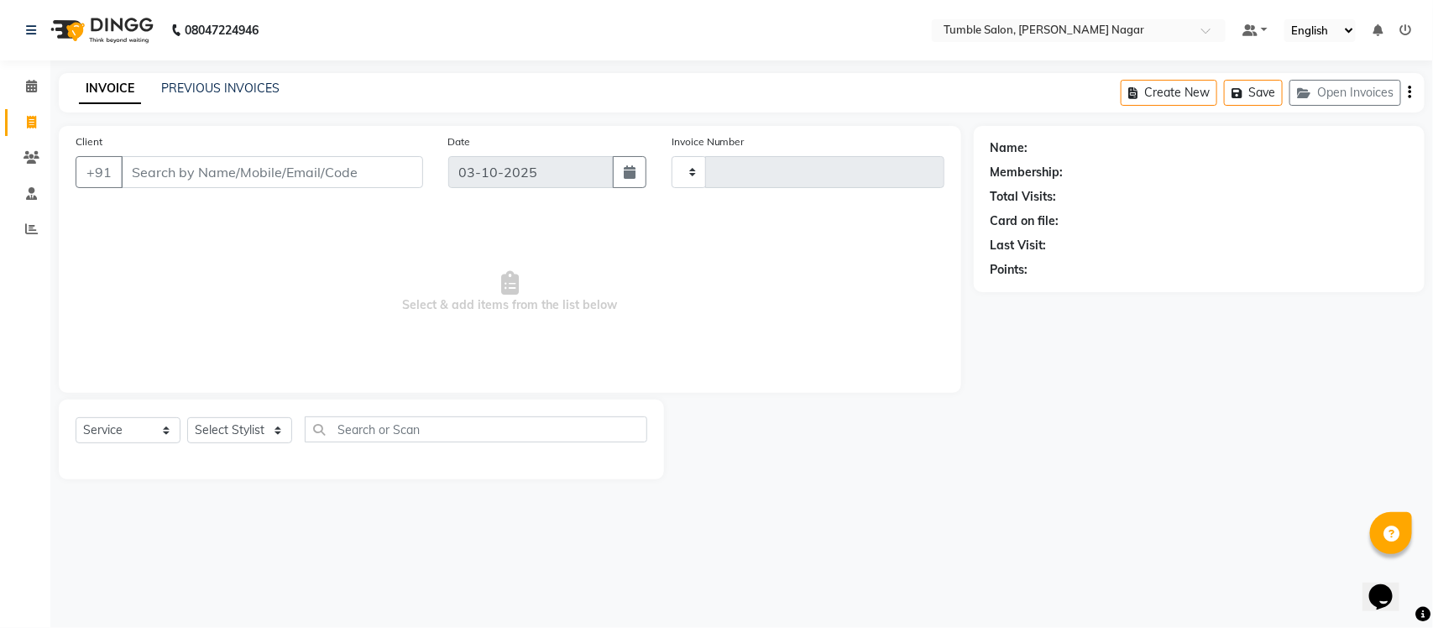
type input "2660"
select select "8207"
drag, startPoint x: 232, startPoint y: 430, endPoint x: 229, endPoint y: 372, distance: 58.0
click at [232, 430] on select "Select Stylist" at bounding box center [239, 430] width 105 height 26
select select "77845"
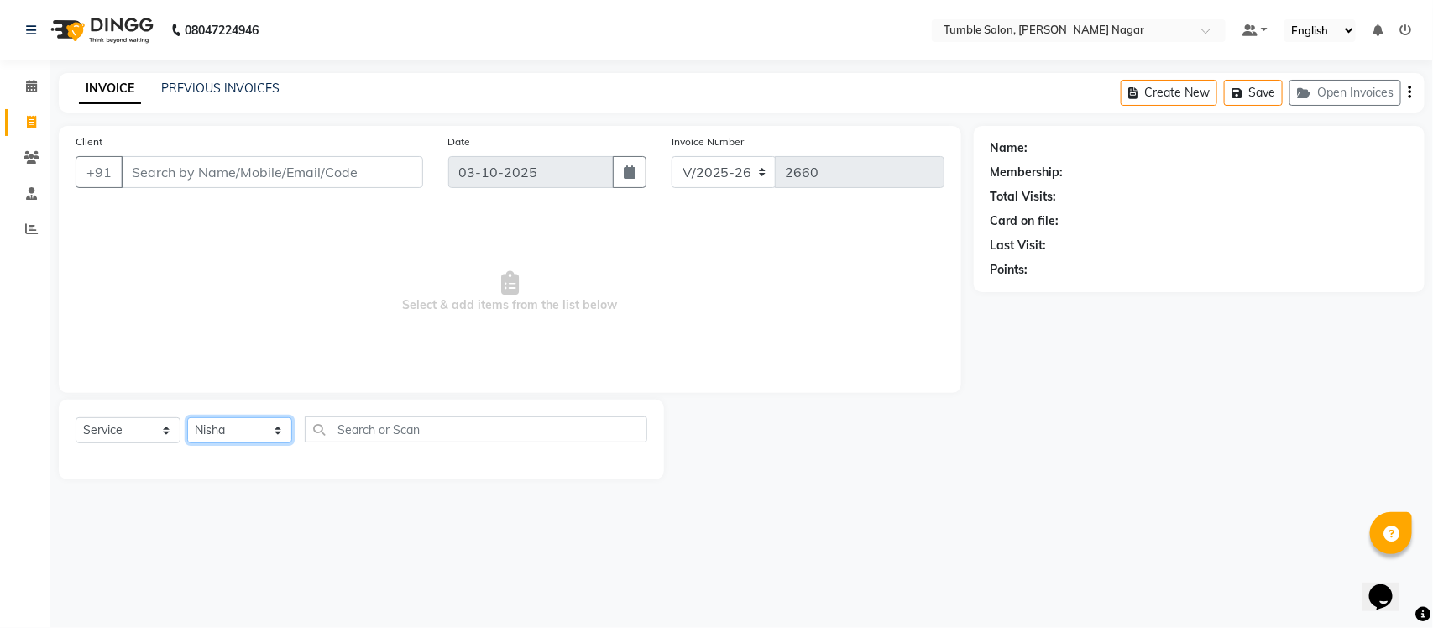
click at [187, 417] on select "Select Stylist Finance id Fiza Abbasi Govind Kiran Singh Krishna Lokesh Mahende…" at bounding box center [239, 430] width 105 height 26
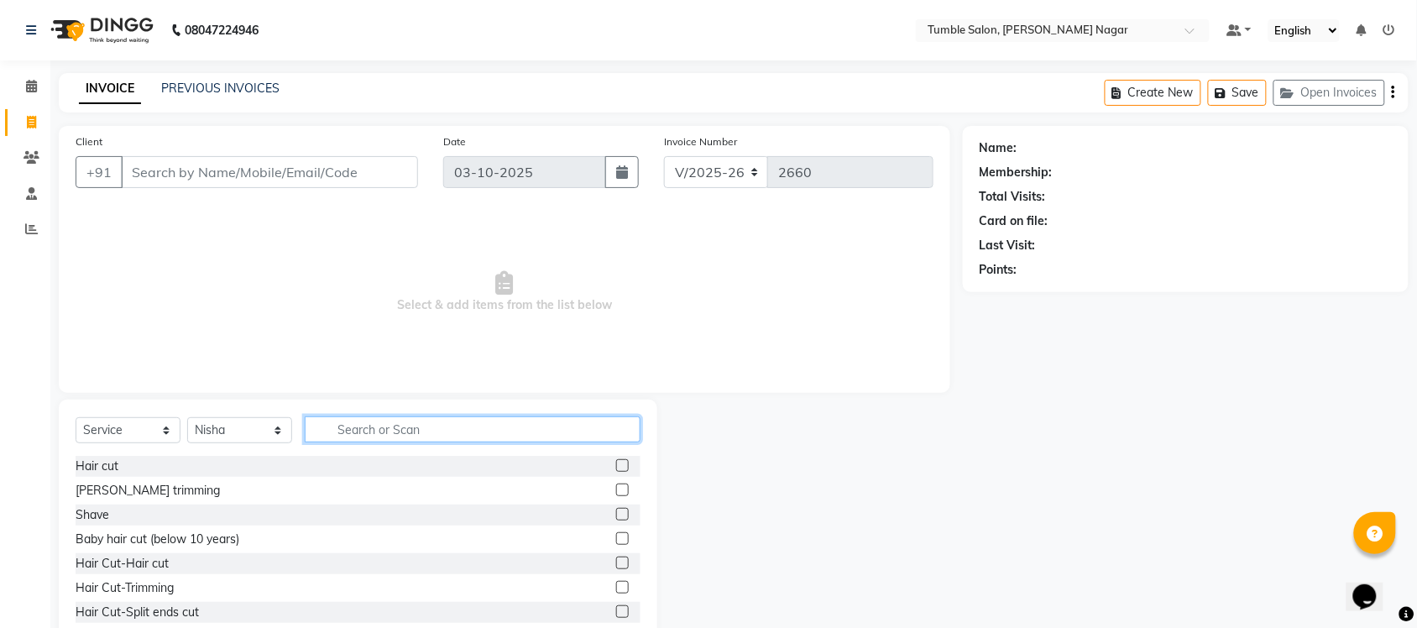
click at [340, 428] on input "text" at bounding box center [473, 430] width 336 height 26
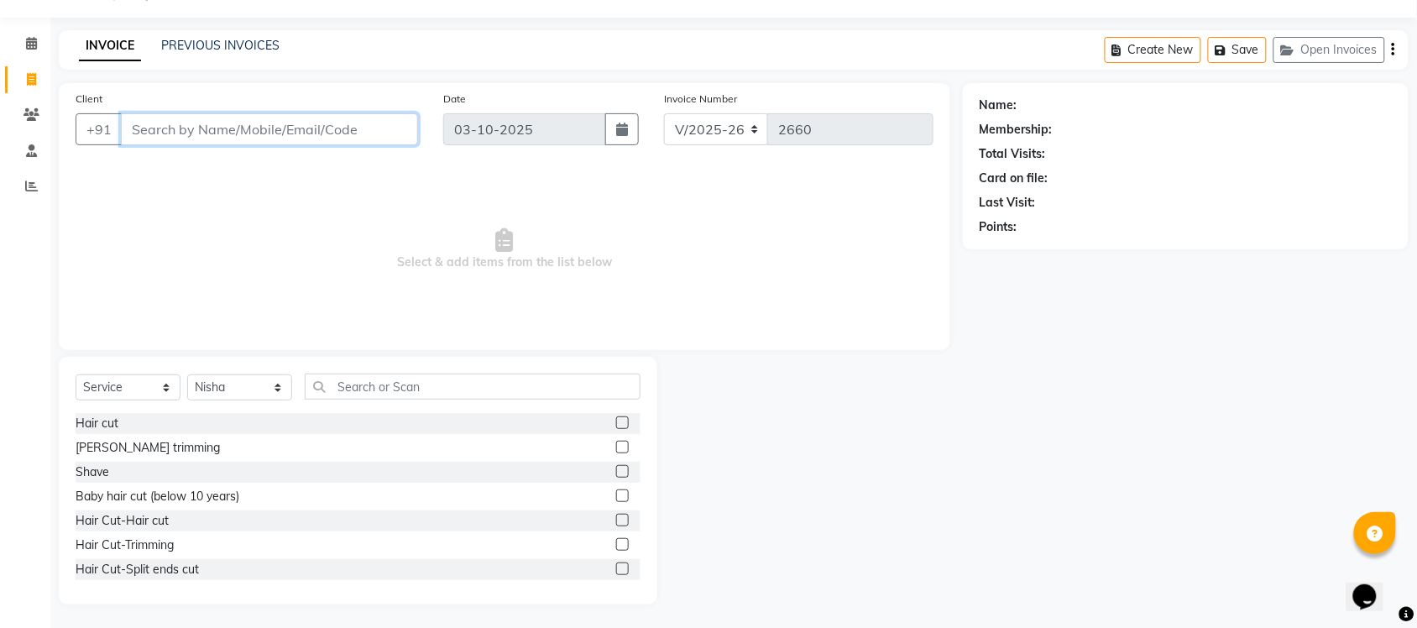
click at [153, 134] on input "Client" at bounding box center [269, 129] width 297 height 32
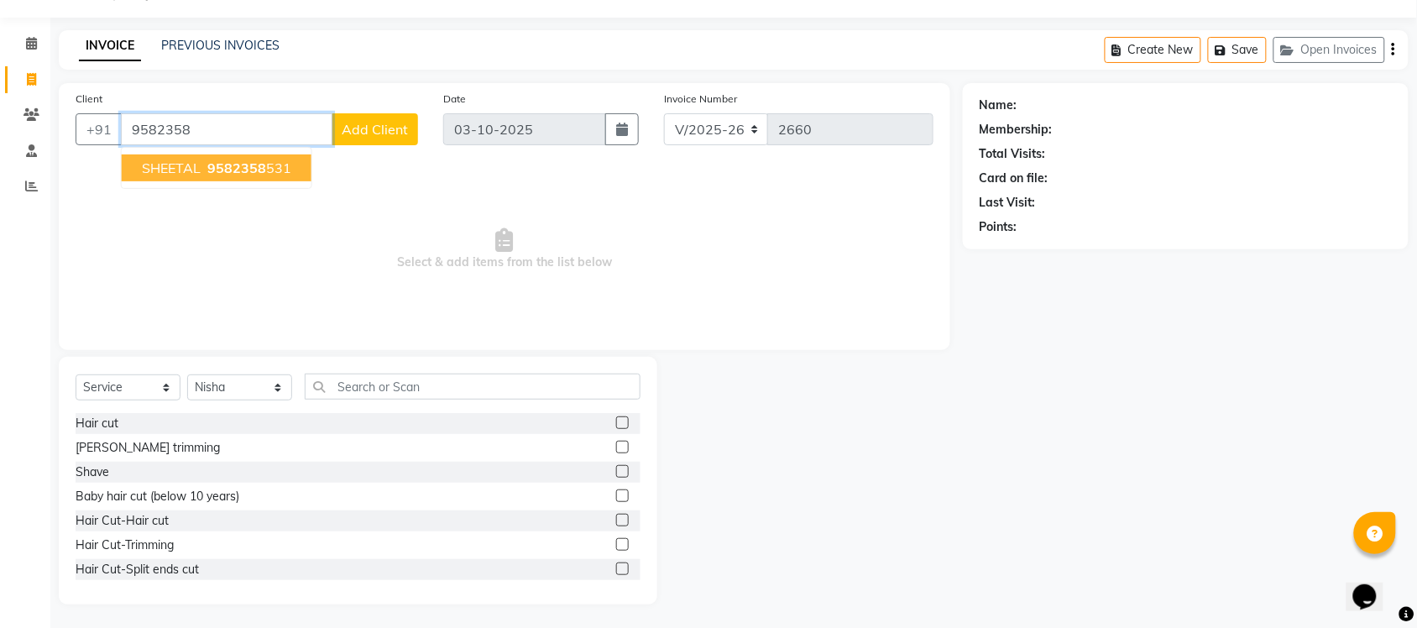
click at [191, 170] on span "SHEETAL" at bounding box center [171, 168] width 59 height 17
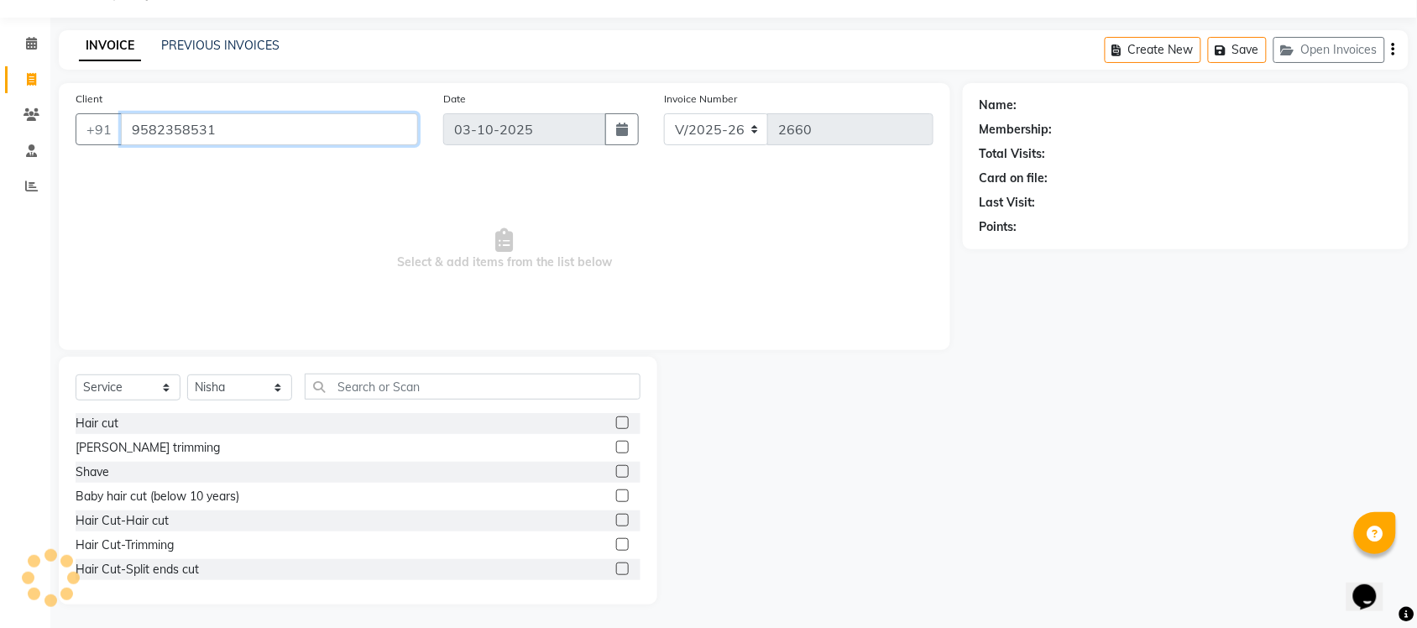
type input "9582358531"
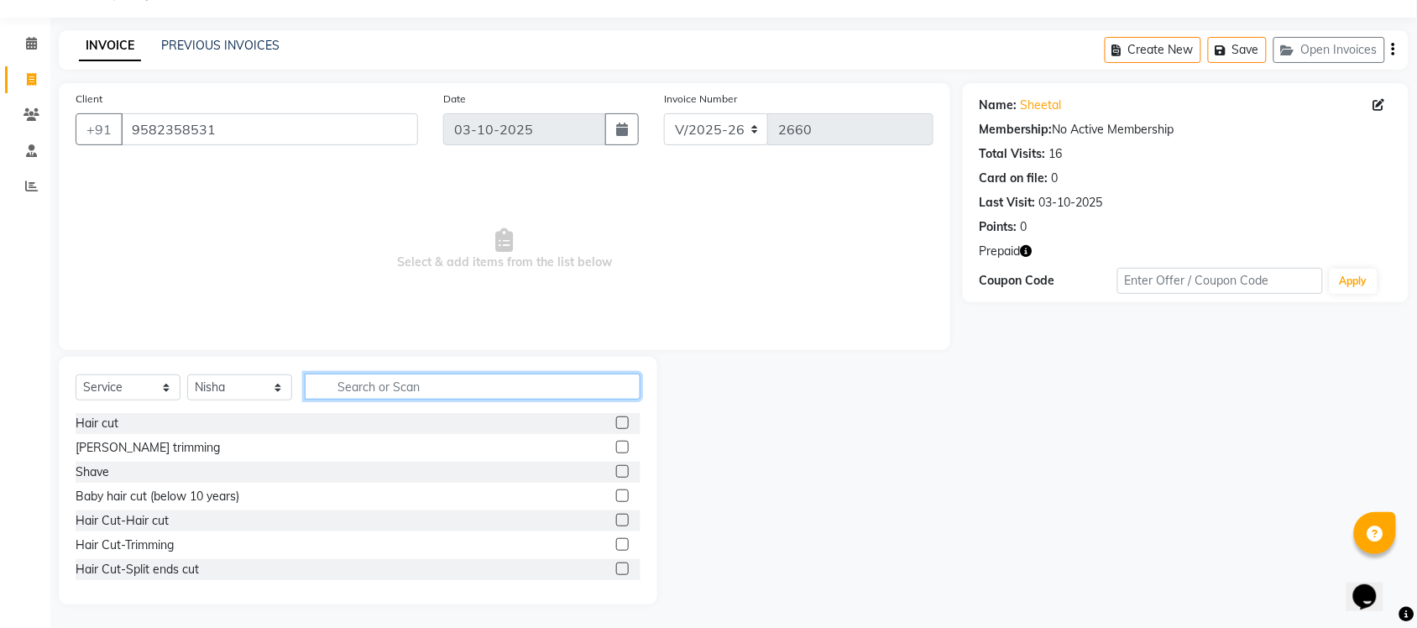
click at [364, 384] on input "text" at bounding box center [473, 387] width 336 height 26
type input "FACIAL"
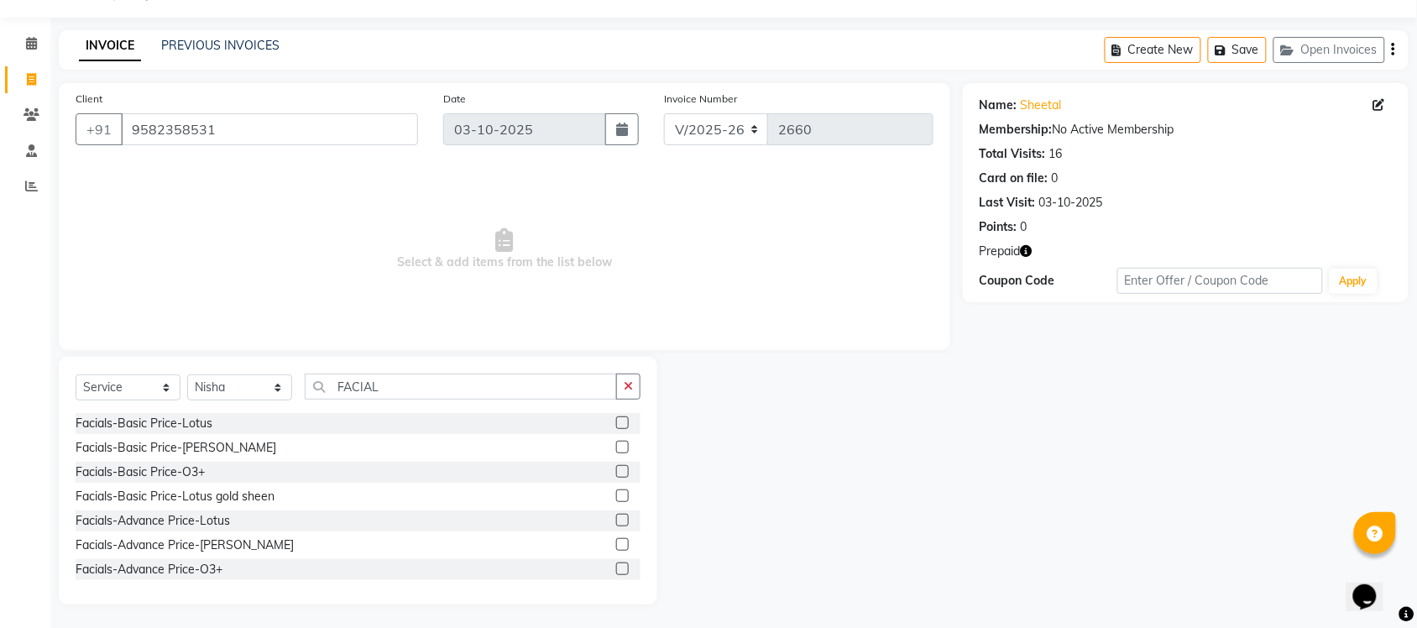
click at [616, 469] on label at bounding box center [622, 471] width 13 height 13
click at [616, 469] on input "checkbox" at bounding box center [621, 472] width 11 height 11
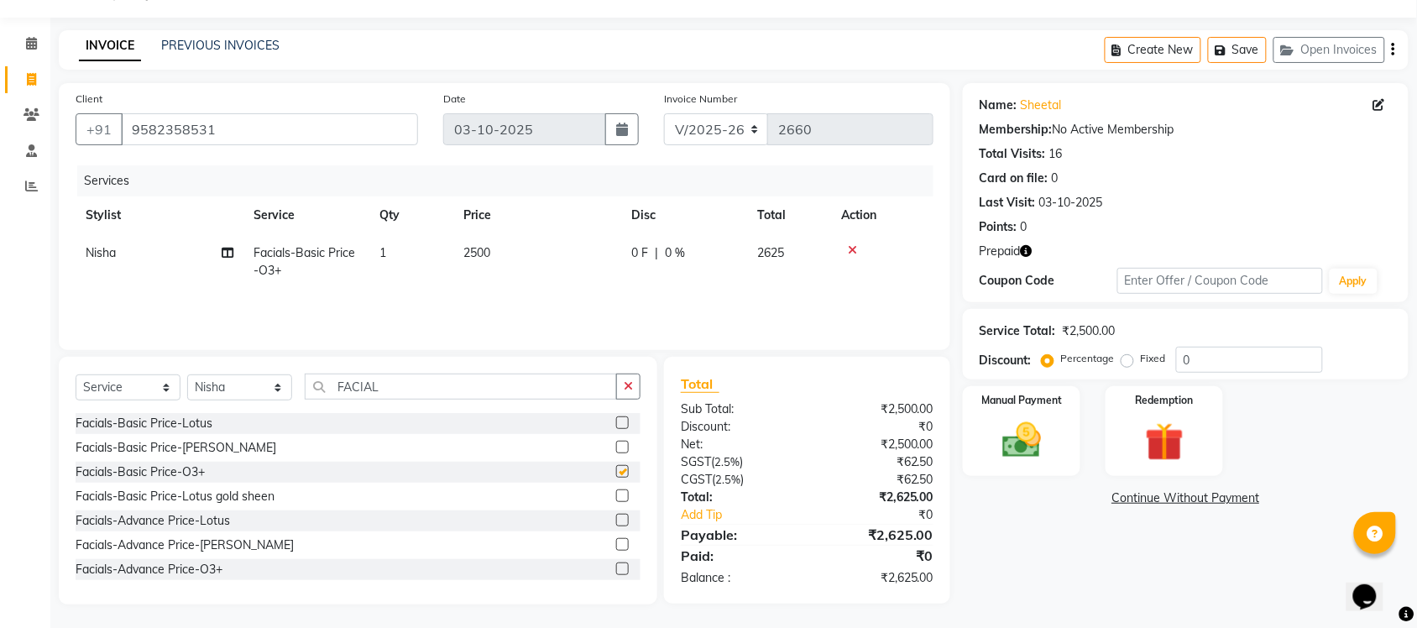
checkbox input "false"
click at [616, 571] on label at bounding box center [622, 569] width 13 height 13
click at [616, 571] on input "checkbox" at bounding box center [621, 569] width 11 height 11
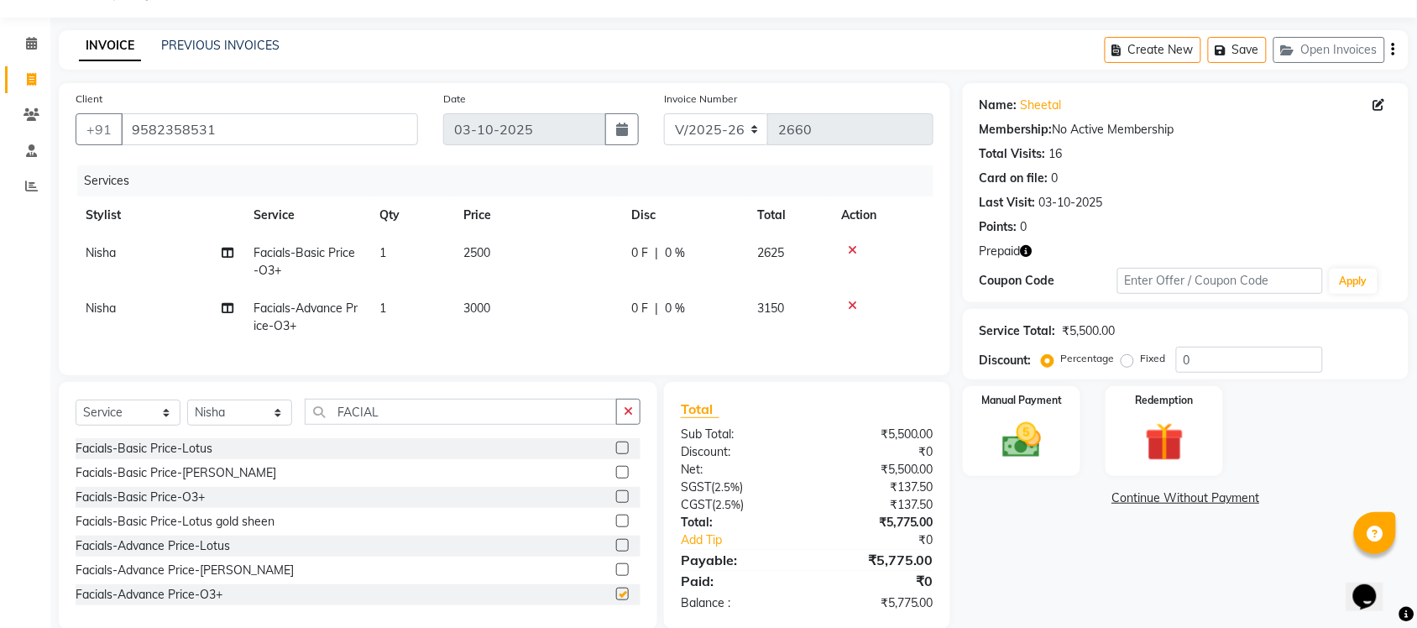
checkbox input "false"
click at [851, 248] on icon at bounding box center [852, 250] width 9 height 12
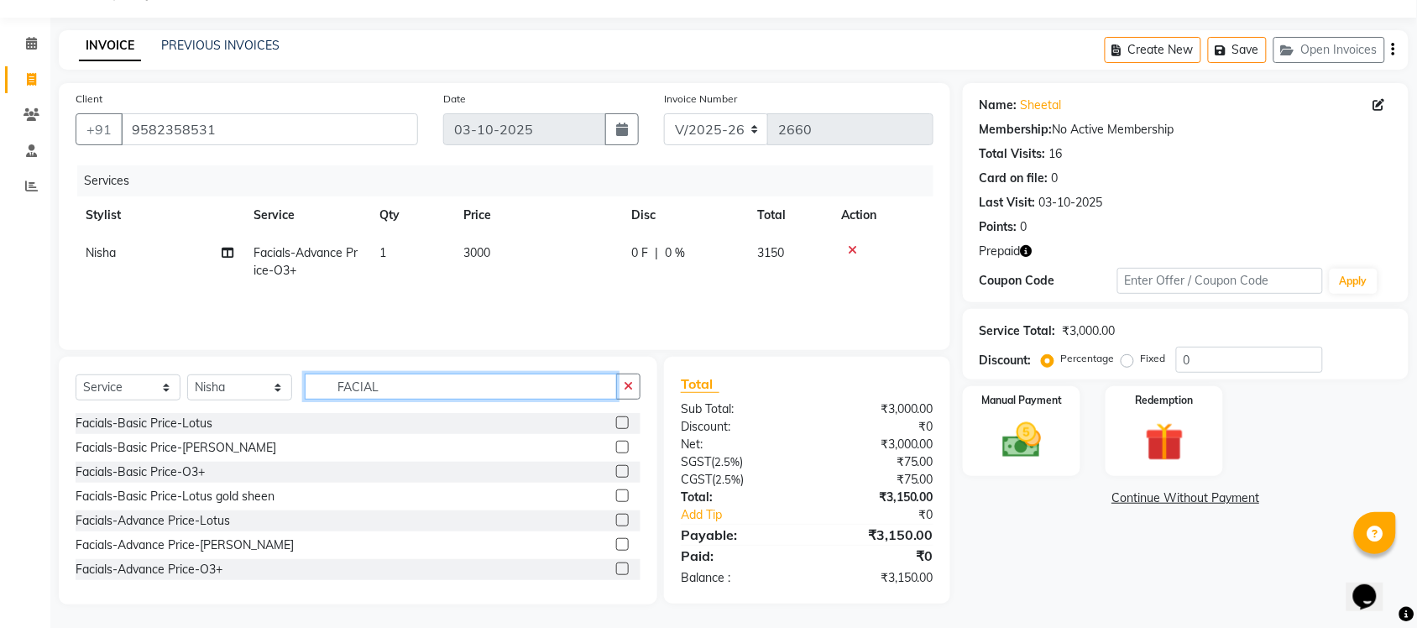
click at [403, 388] on input "FACIAL" at bounding box center [461, 387] width 312 height 26
type input "F"
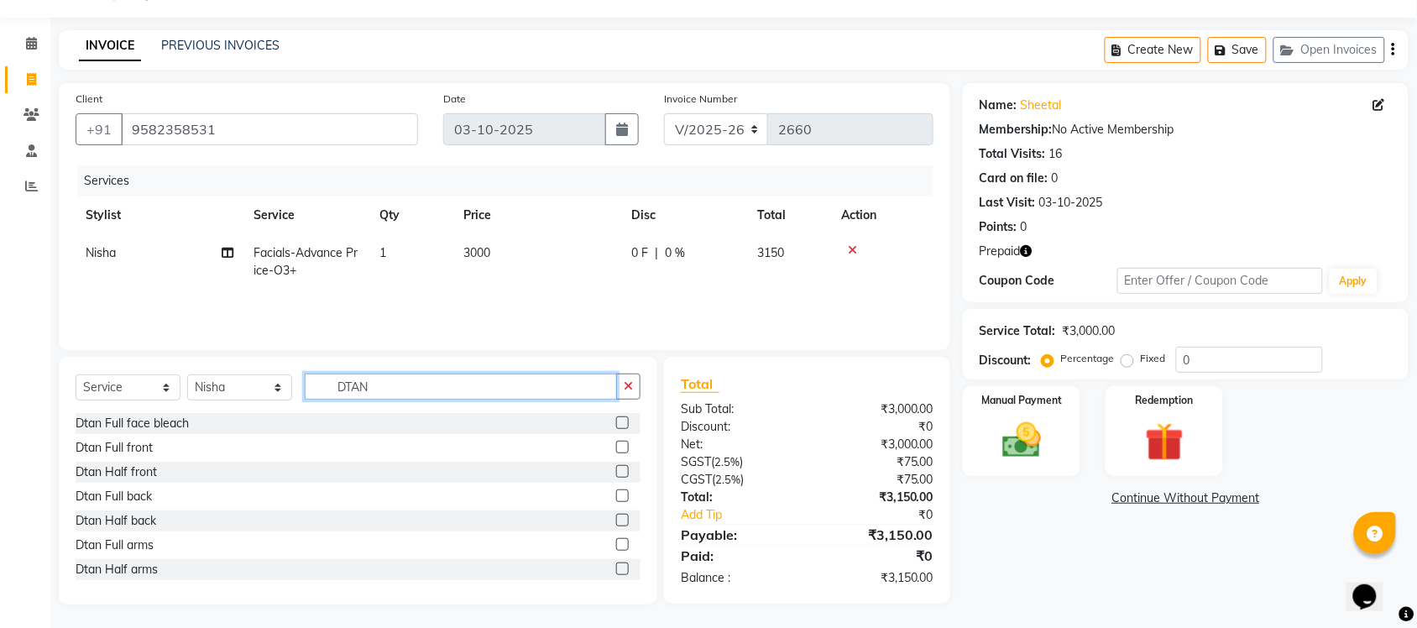
type input "DTAN"
click at [616, 425] on label at bounding box center [622, 423] width 13 height 13
click at [616, 425] on input "checkbox" at bounding box center [621, 423] width 11 height 11
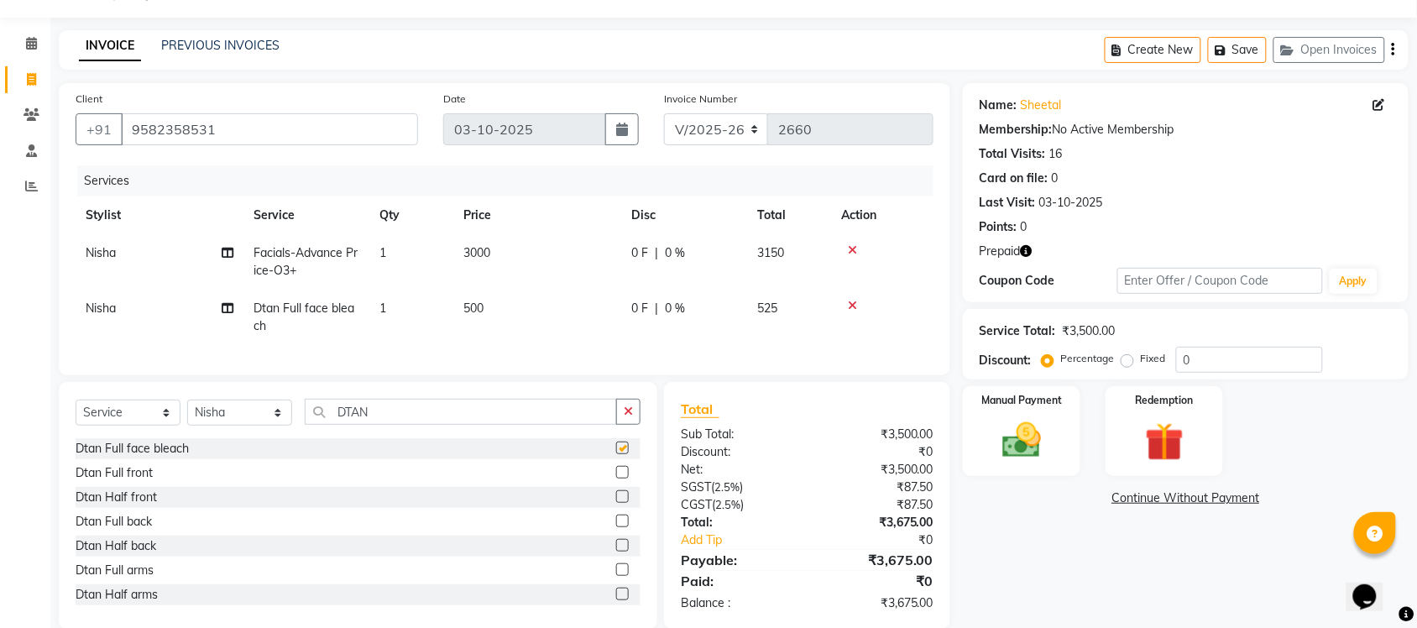
checkbox input "false"
click at [471, 302] on span "500" at bounding box center [474, 308] width 20 height 15
select select "77845"
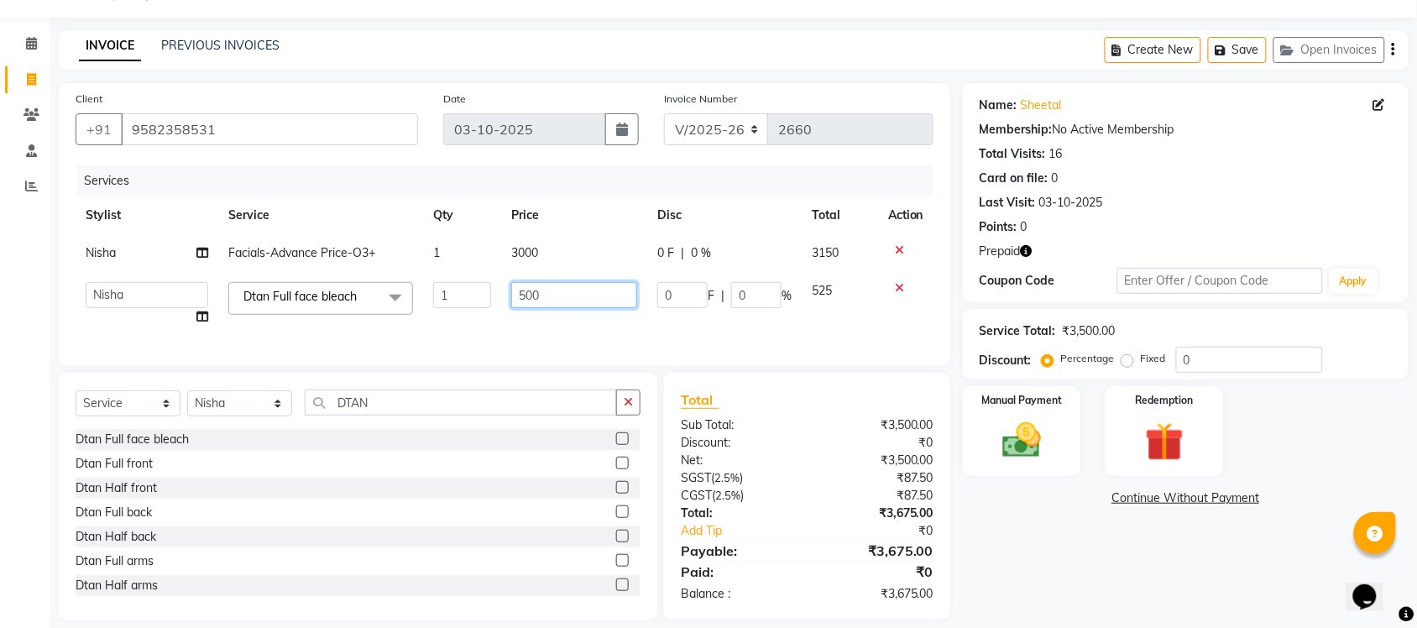
click at [527, 296] on input "500" at bounding box center [574, 295] width 126 height 26
type input "700"
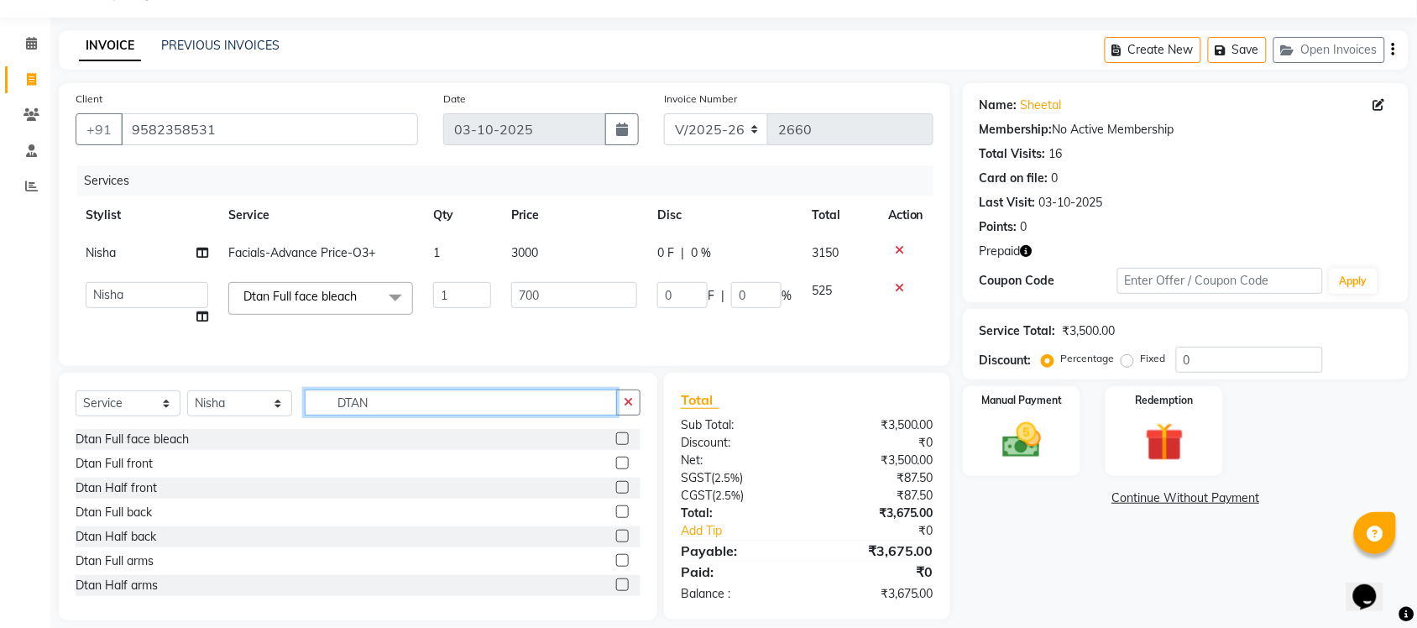
click at [417, 414] on input "DTAN" at bounding box center [461, 403] width 312 height 26
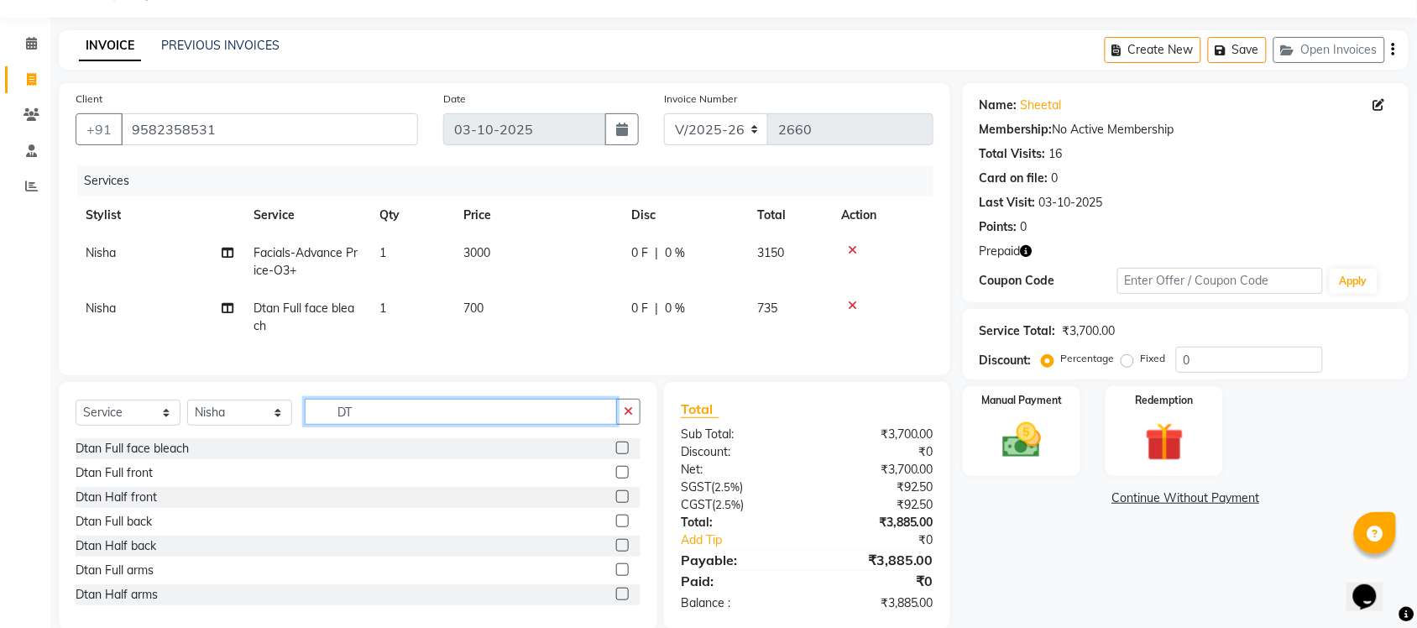
type input "D"
type input "FULL ARMS"
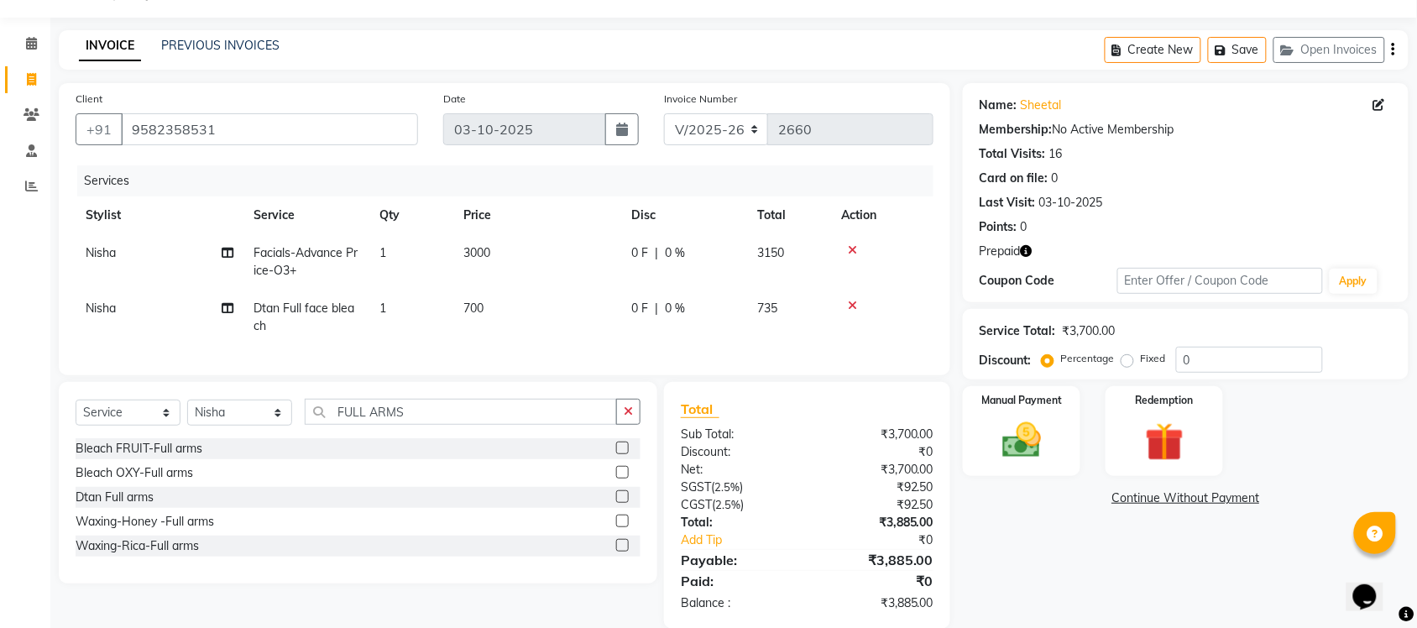
click at [616, 552] on label at bounding box center [622, 545] width 13 height 13
click at [616, 552] on input "checkbox" at bounding box center [621, 546] width 11 height 11
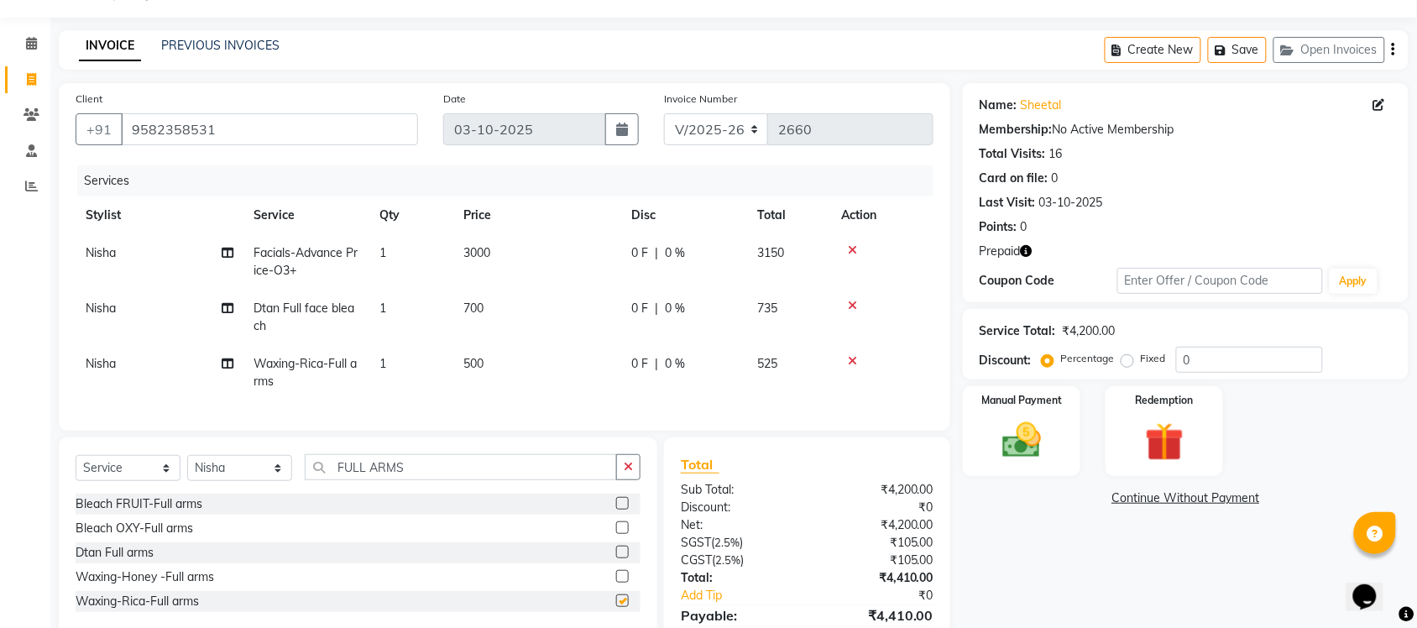
checkbox input "false"
click at [446, 480] on input "FULL ARMS" at bounding box center [461, 467] width 312 height 26
type input "F"
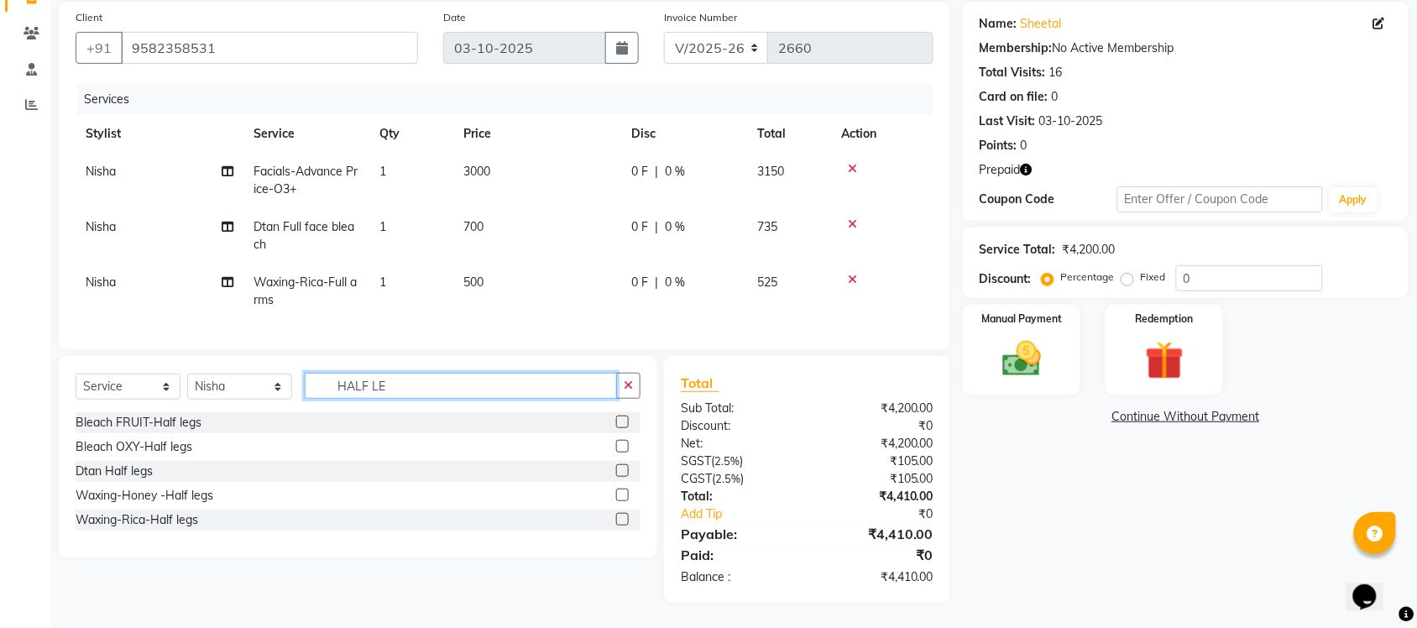
type input "HALF LE"
click at [622, 522] on label at bounding box center [622, 519] width 13 height 13
click at [622, 522] on input "checkbox" at bounding box center [621, 520] width 11 height 11
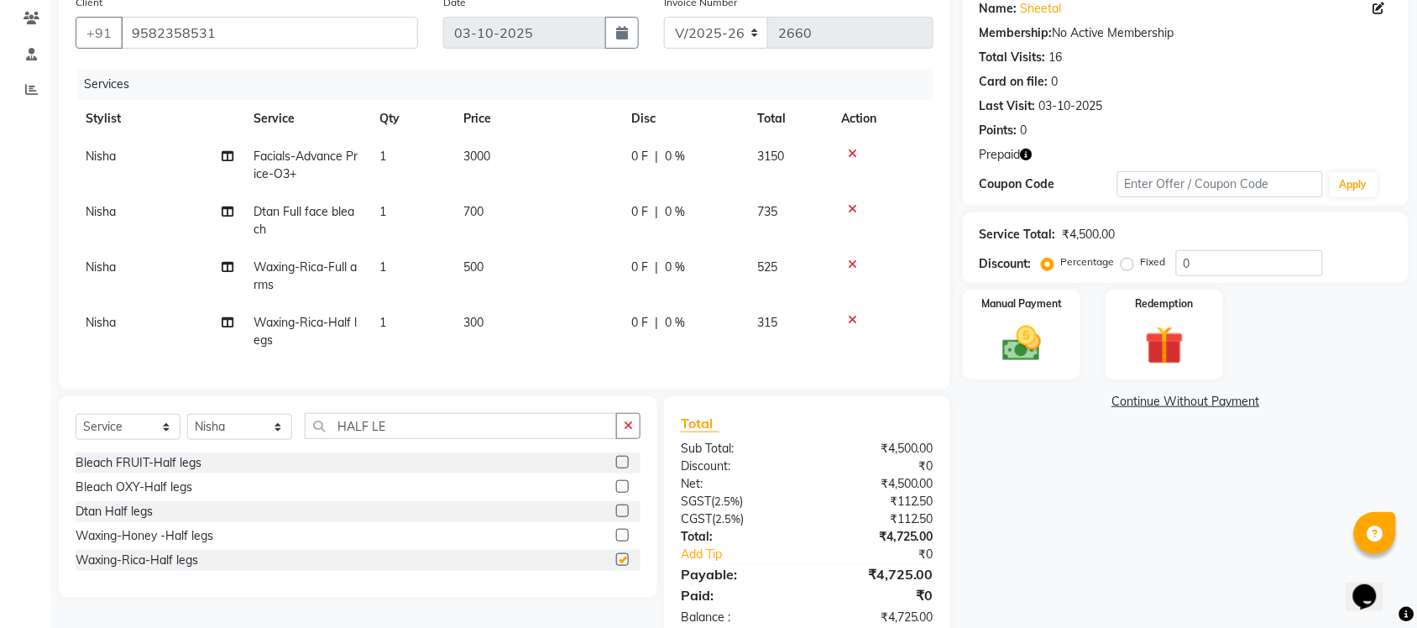
checkbox input "false"
click at [422, 439] on input "HALF LE" at bounding box center [461, 426] width 312 height 26
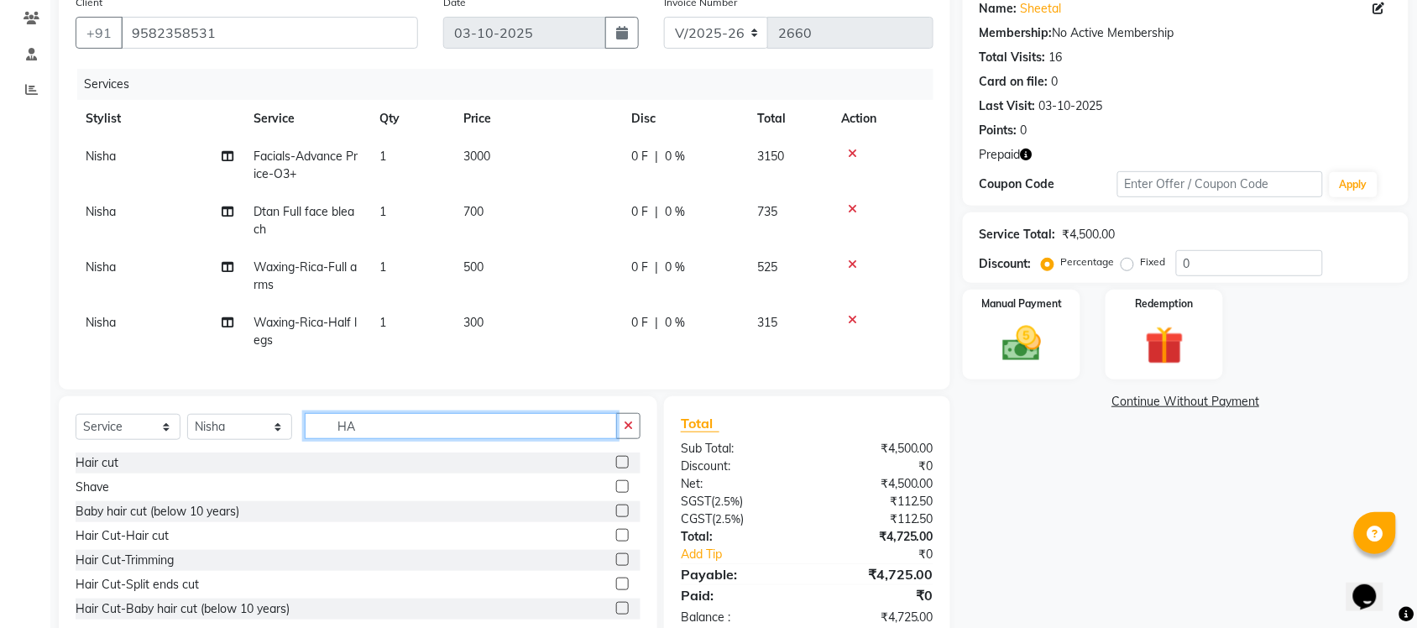
type input "H"
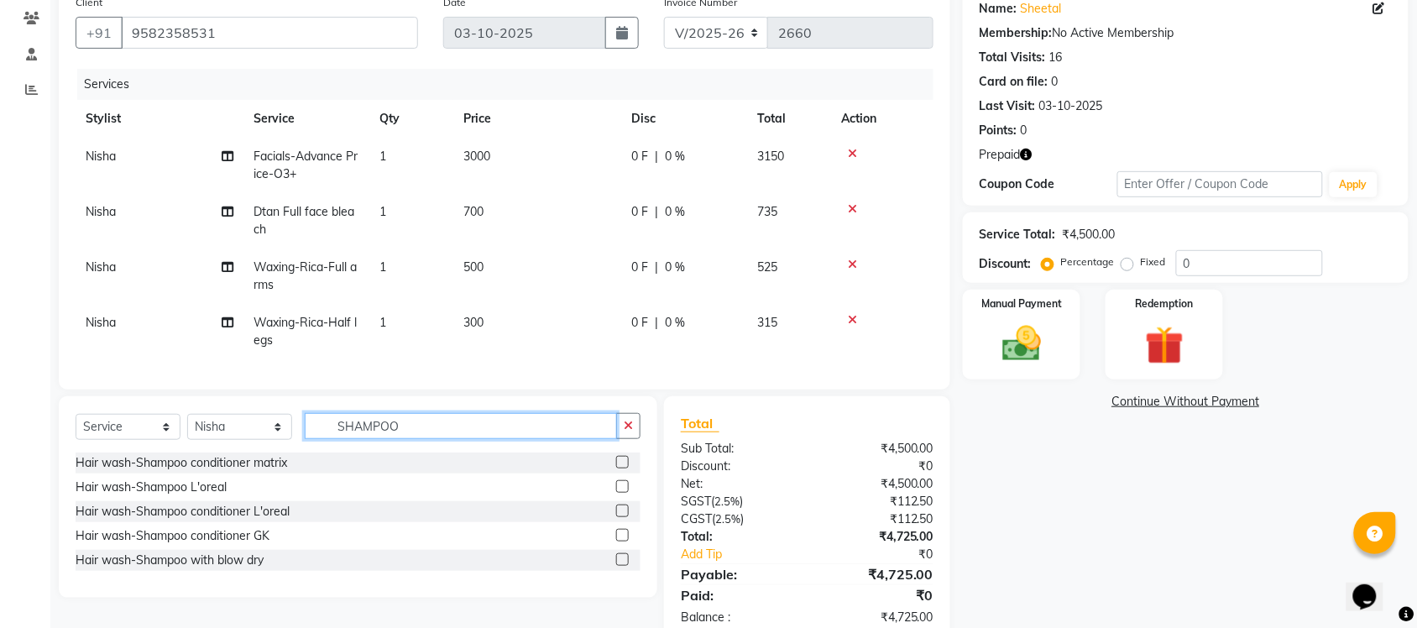
type input "SHAMPOO"
click at [620, 517] on label at bounding box center [622, 511] width 13 height 13
click at [620, 517] on input "checkbox" at bounding box center [621, 511] width 11 height 11
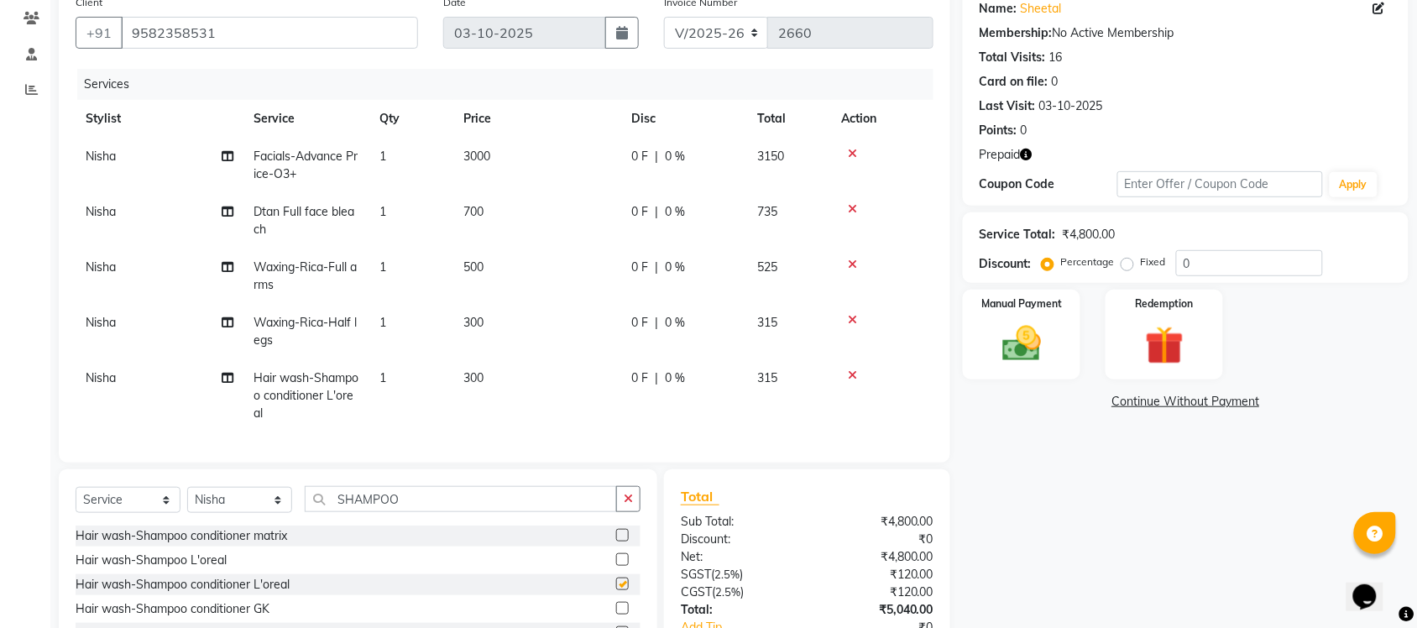
checkbox input "false"
click at [105, 379] on span "Nisha" at bounding box center [101, 377] width 30 height 15
select select "77845"
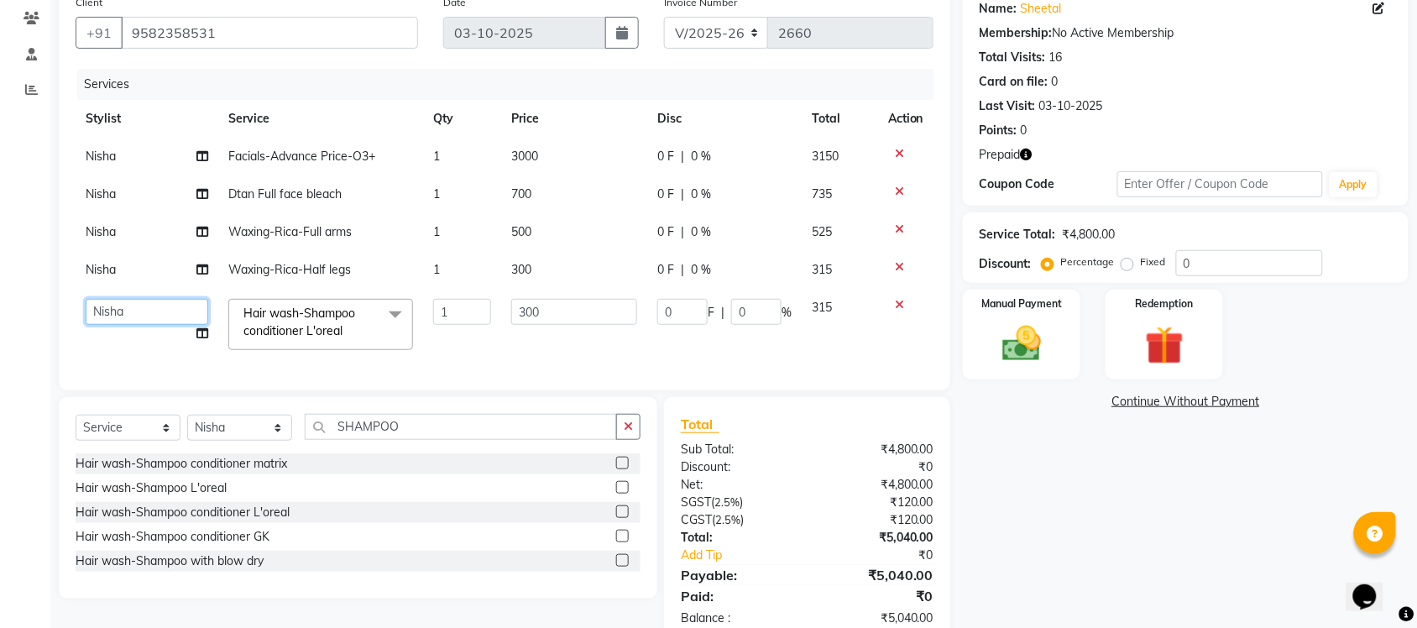
click at [107, 317] on select "Finance id Fiza Abbasi Govind Kiran Singh Krishna Lokesh Mahender Muskan Neetu …" at bounding box center [147, 312] width 123 height 26
select select "77844"
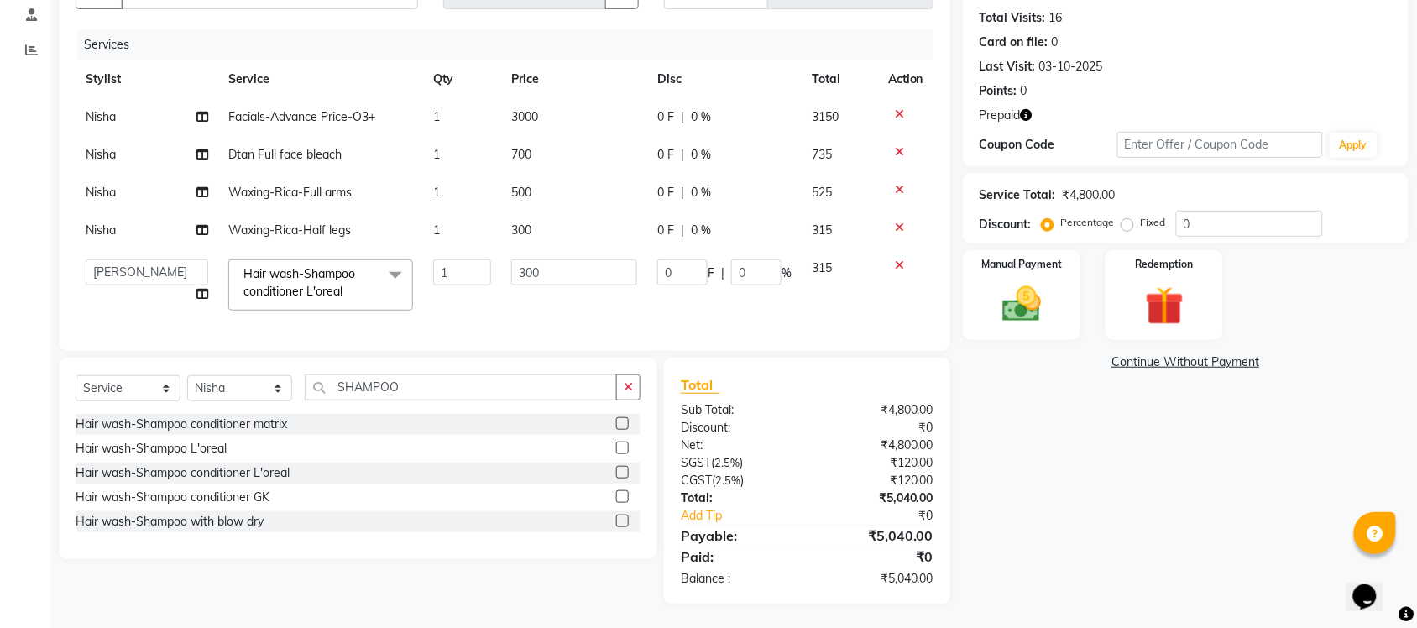
click at [1026, 111] on icon "button" at bounding box center [1027, 115] width 12 height 12
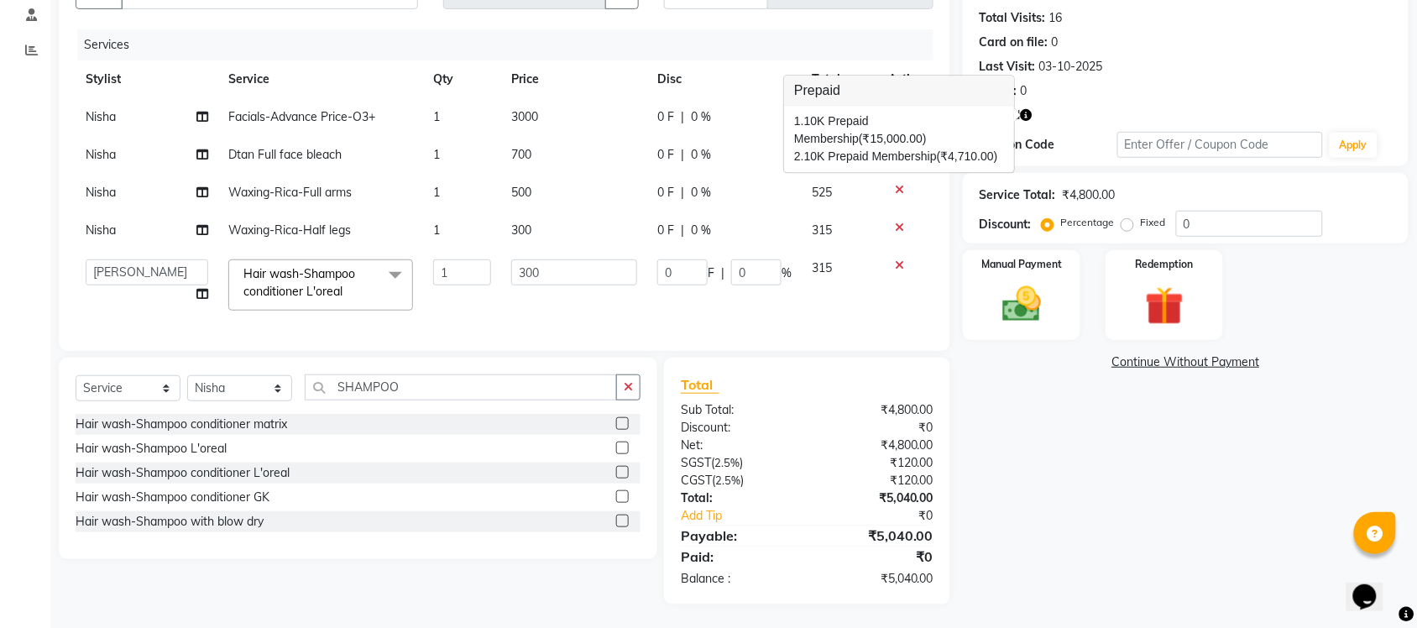
click at [1155, 343] on div "Name: Sheetal Membership: No Active Membership Total Visits: 16 Card on file: 0…" at bounding box center [1192, 276] width 458 height 658
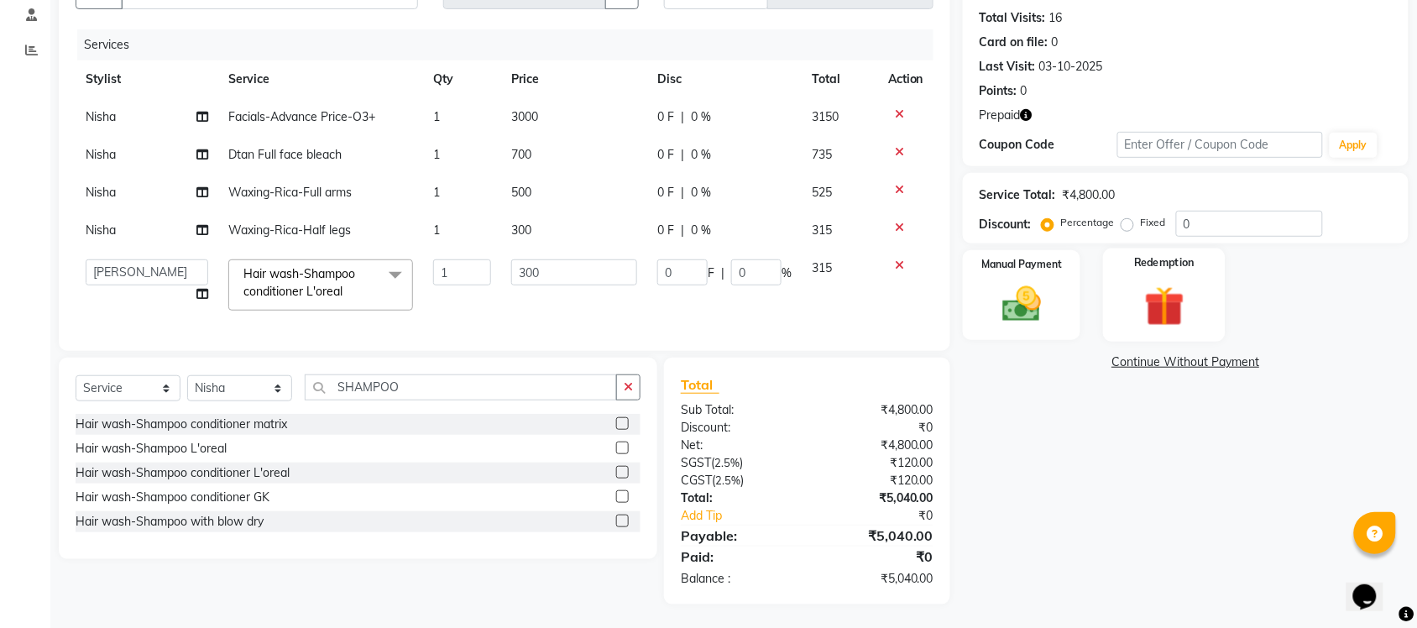
click at [1161, 328] on img at bounding box center [1164, 306] width 65 height 50
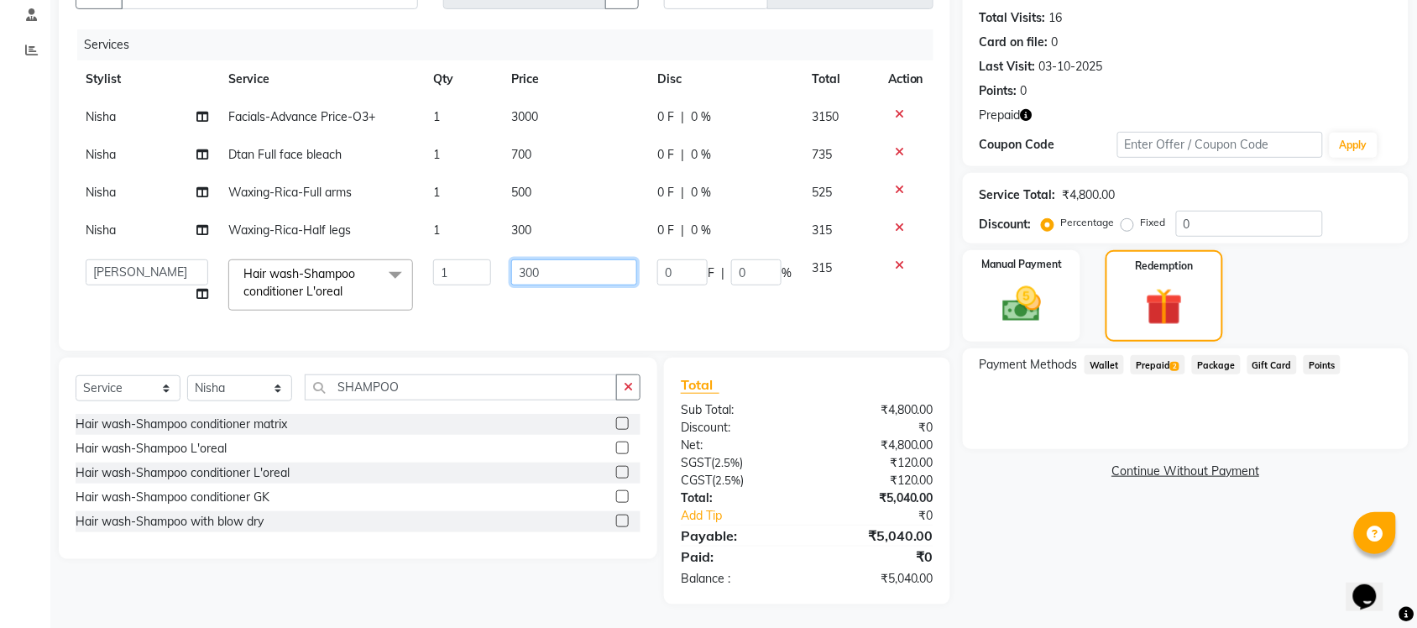
click at [522, 266] on input "300" at bounding box center [574, 272] width 126 height 26
click at [526, 270] on input "300" at bounding box center [574, 272] width 126 height 26
click at [1166, 365] on span "Prepaid 2" at bounding box center [1158, 364] width 55 height 19
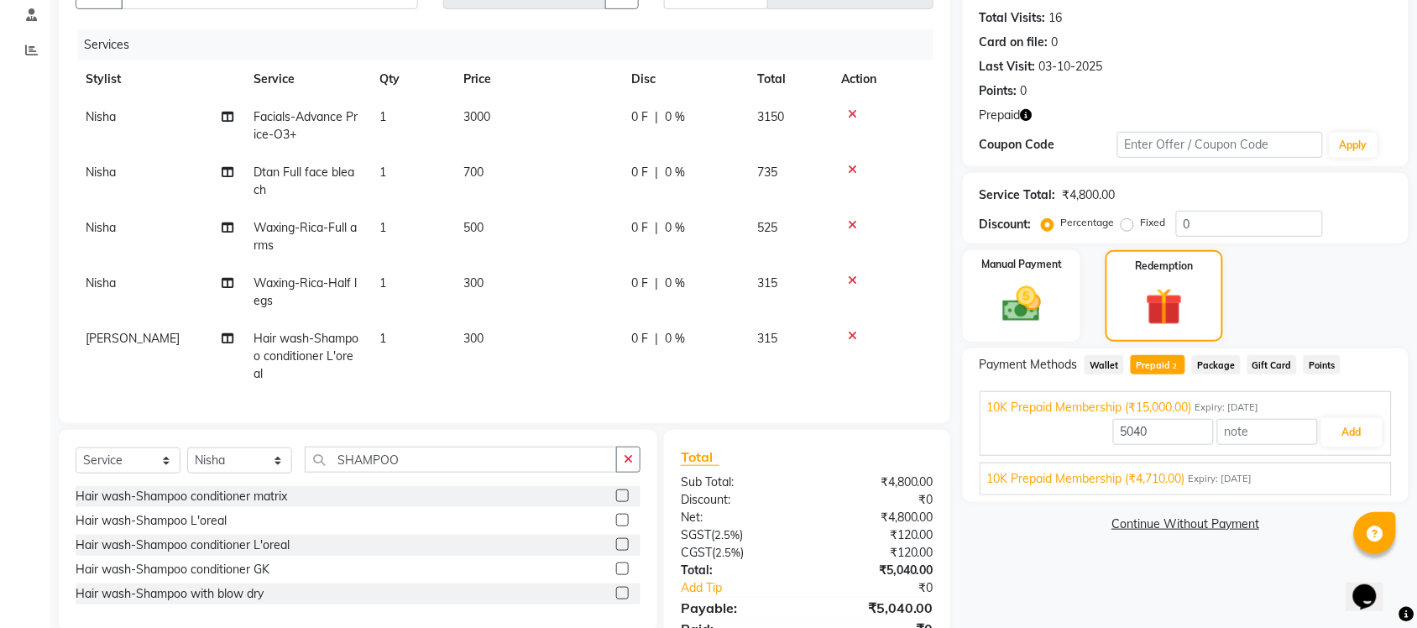
click at [1342, 295] on div "Manual Payment Redemption" at bounding box center [1186, 296] width 471 height 92
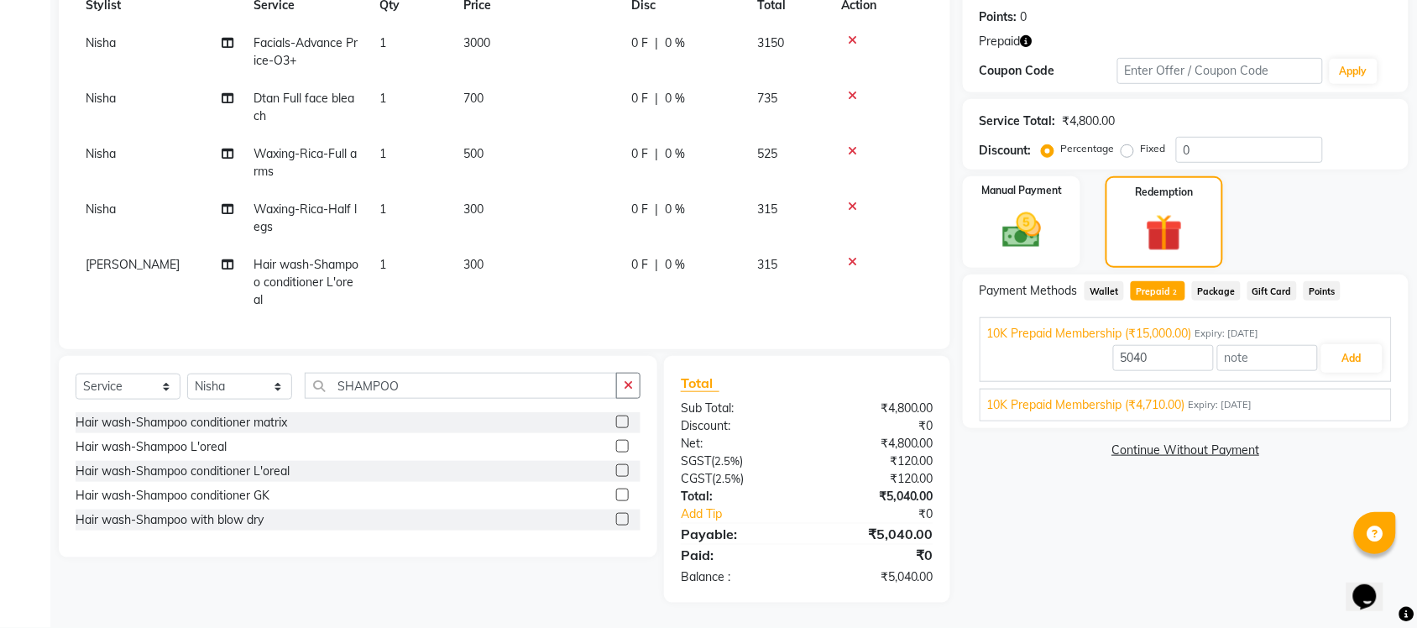
click at [1172, 281] on span "Prepaid 2" at bounding box center [1158, 290] width 55 height 19
click at [1342, 344] on button "Add" at bounding box center [1352, 358] width 61 height 29
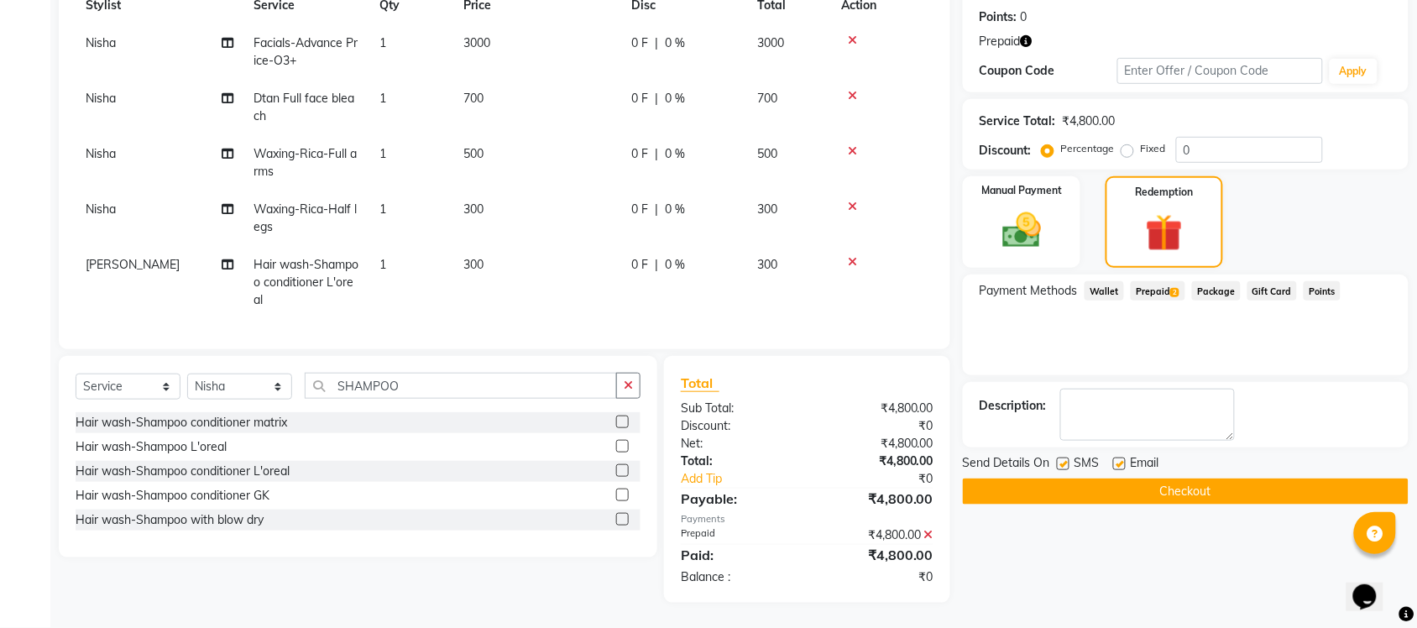
click at [928, 536] on icon at bounding box center [929, 535] width 9 height 12
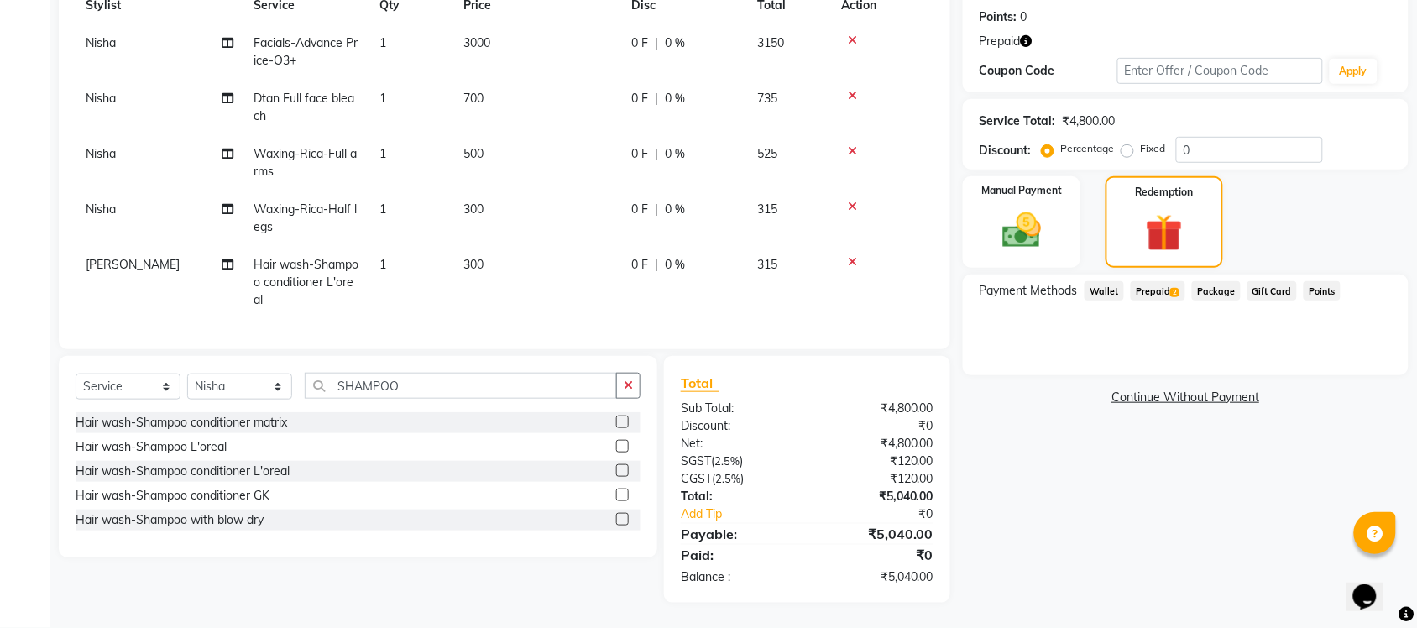
click at [1144, 281] on span "Prepaid 2" at bounding box center [1158, 290] width 55 height 19
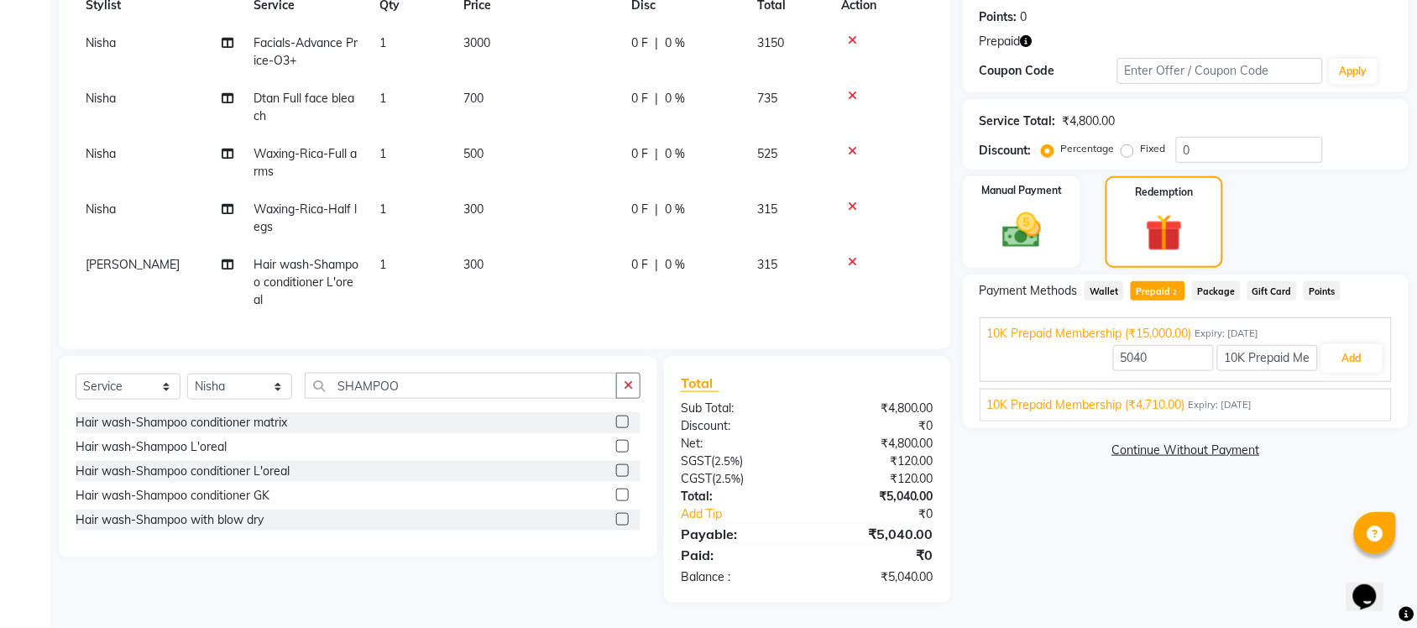
click at [1201, 398] on span "Expiry: 07-07-2026" at bounding box center [1221, 405] width 64 height 14
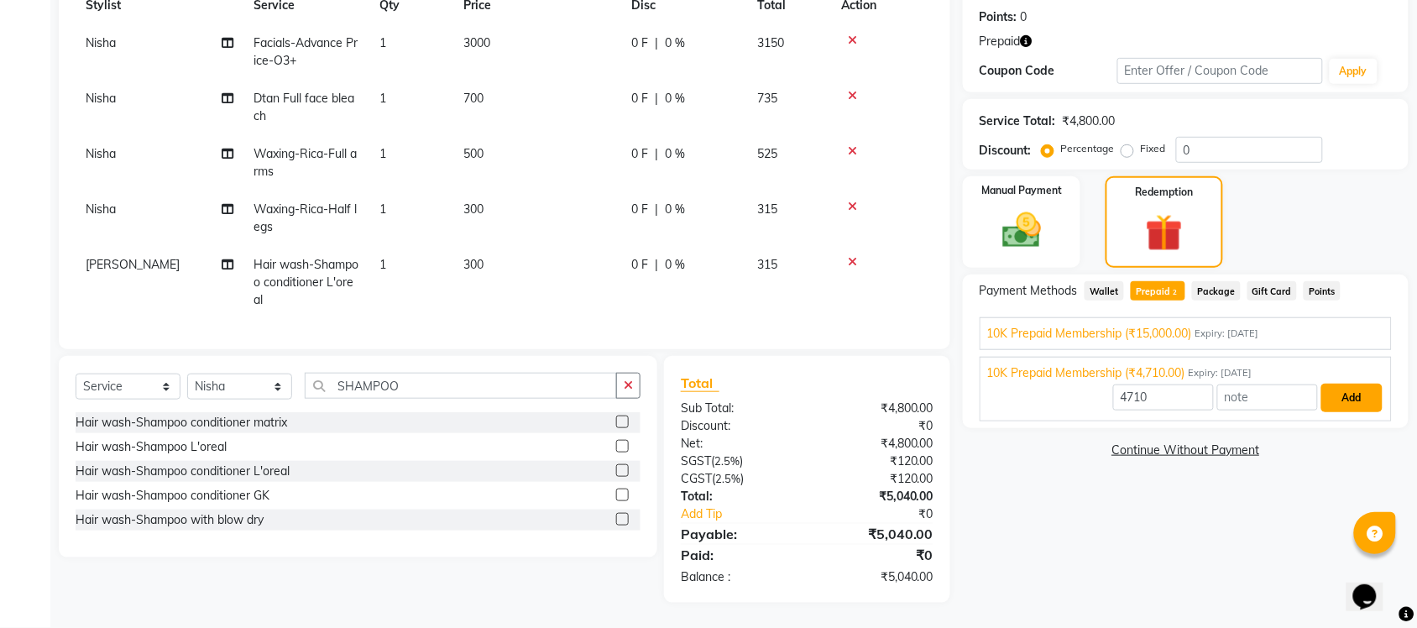
click at [1349, 385] on button "Add" at bounding box center [1352, 398] width 61 height 29
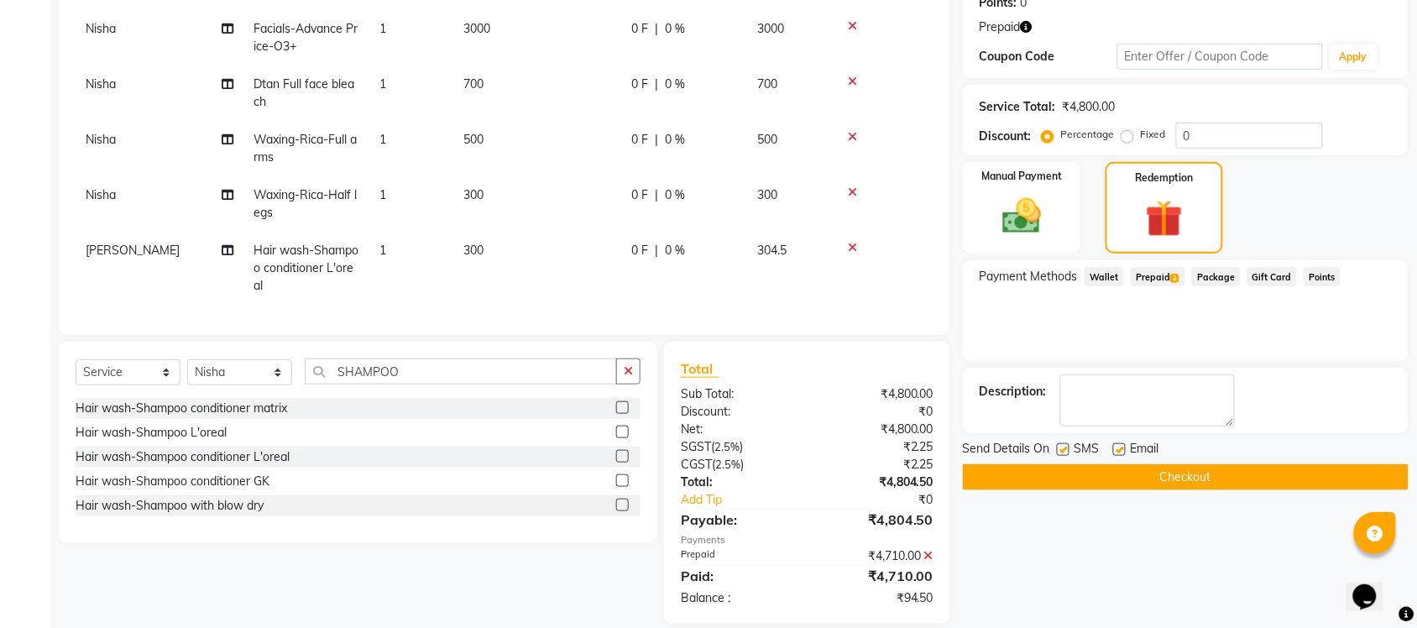
scroll to position [302, 0]
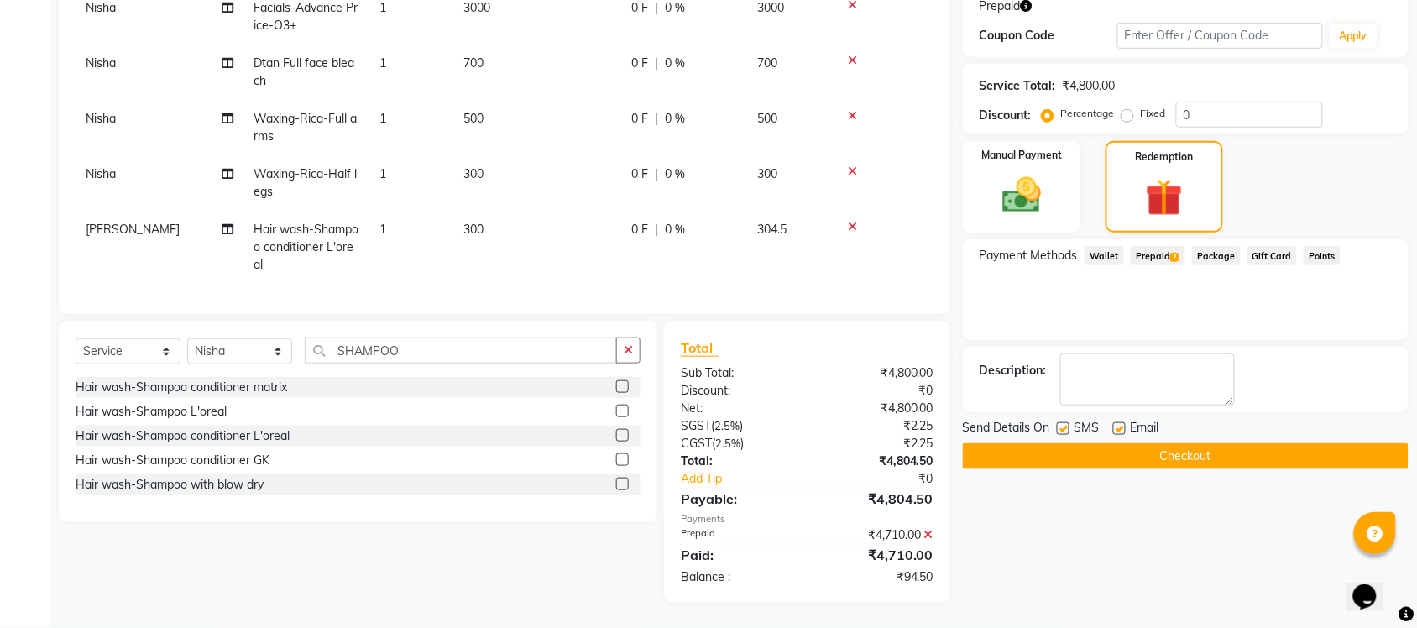
click at [1160, 246] on span "Prepaid 2" at bounding box center [1158, 255] width 55 height 19
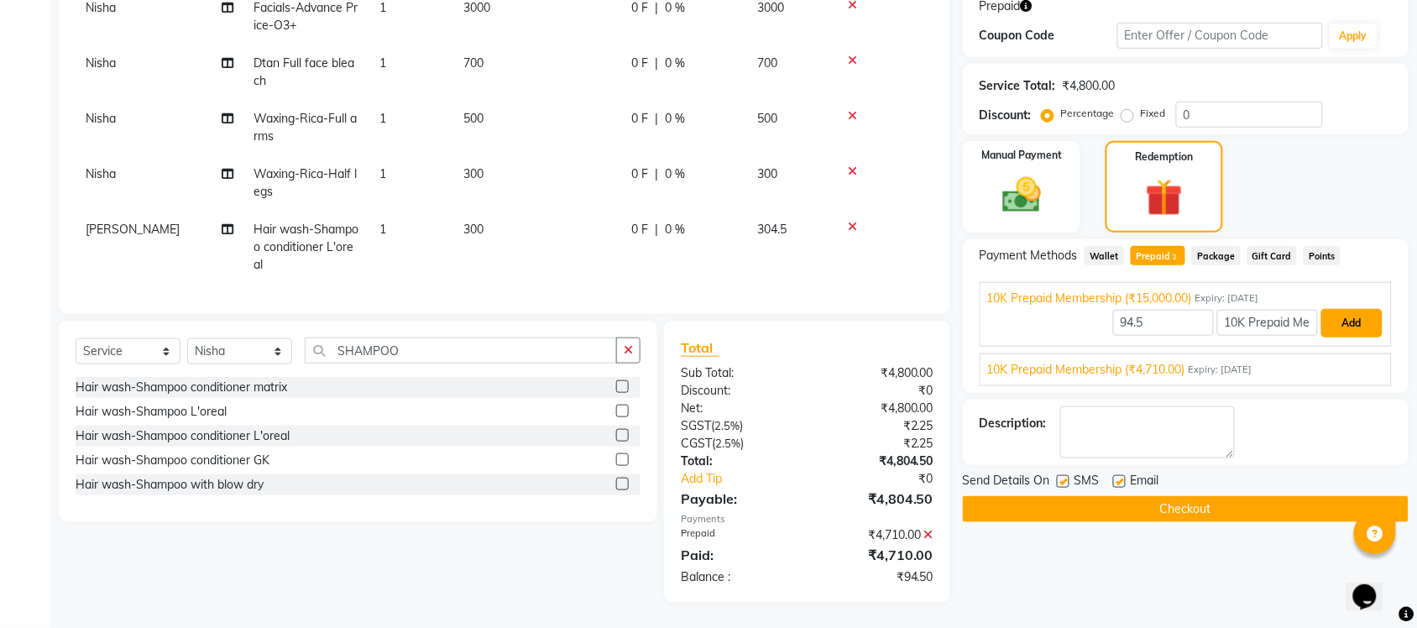
click at [1348, 312] on button "Add" at bounding box center [1352, 323] width 61 height 29
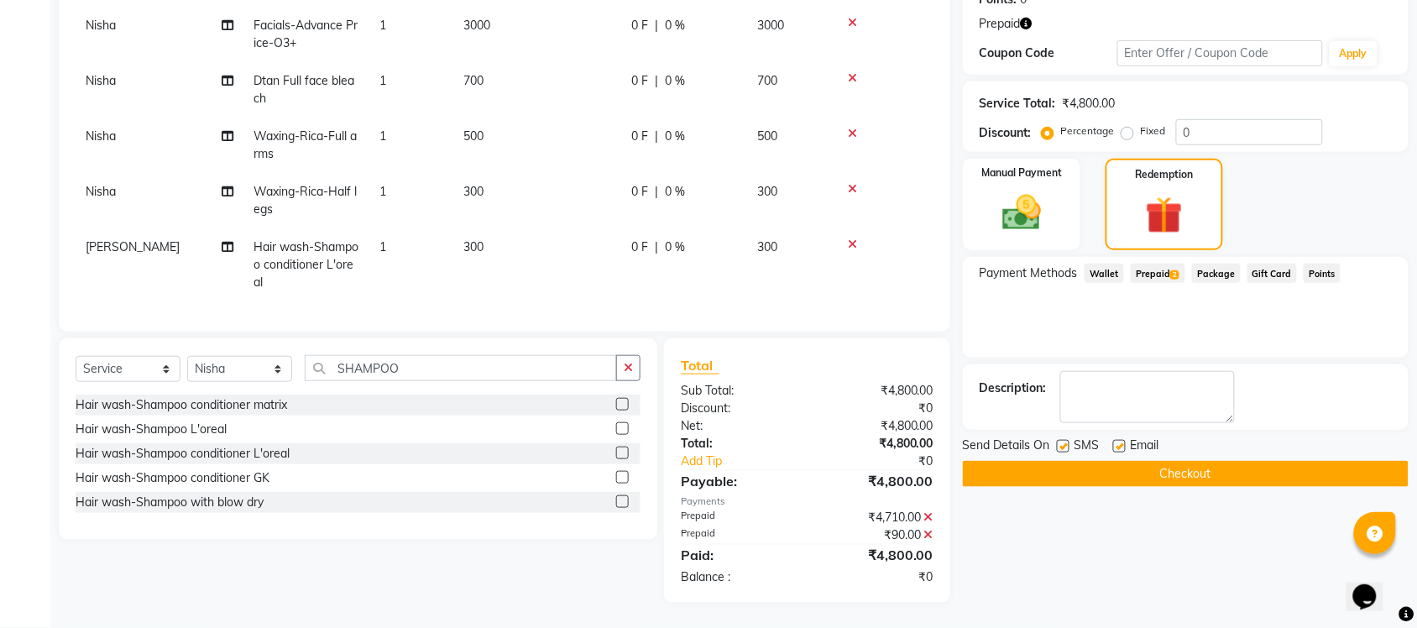
scroll to position [286, 0]
click at [1096, 461] on button "Checkout" at bounding box center [1186, 474] width 446 height 26
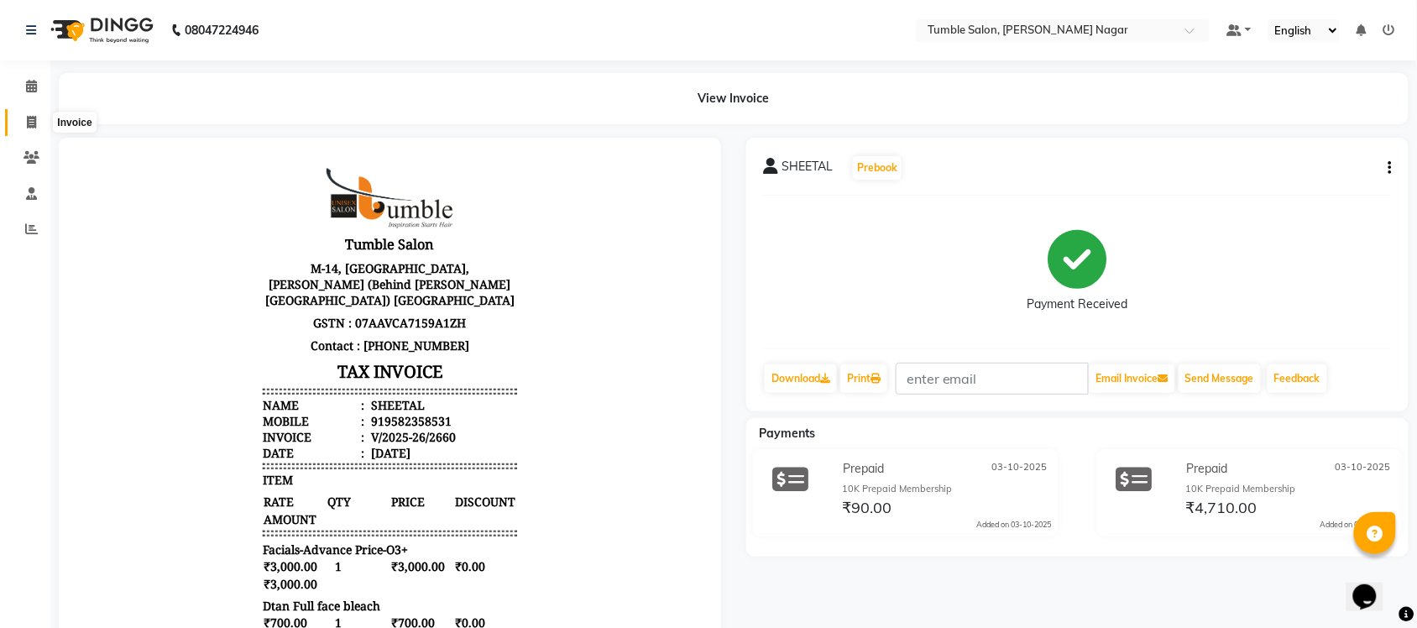
click at [28, 126] on icon at bounding box center [31, 122] width 9 height 13
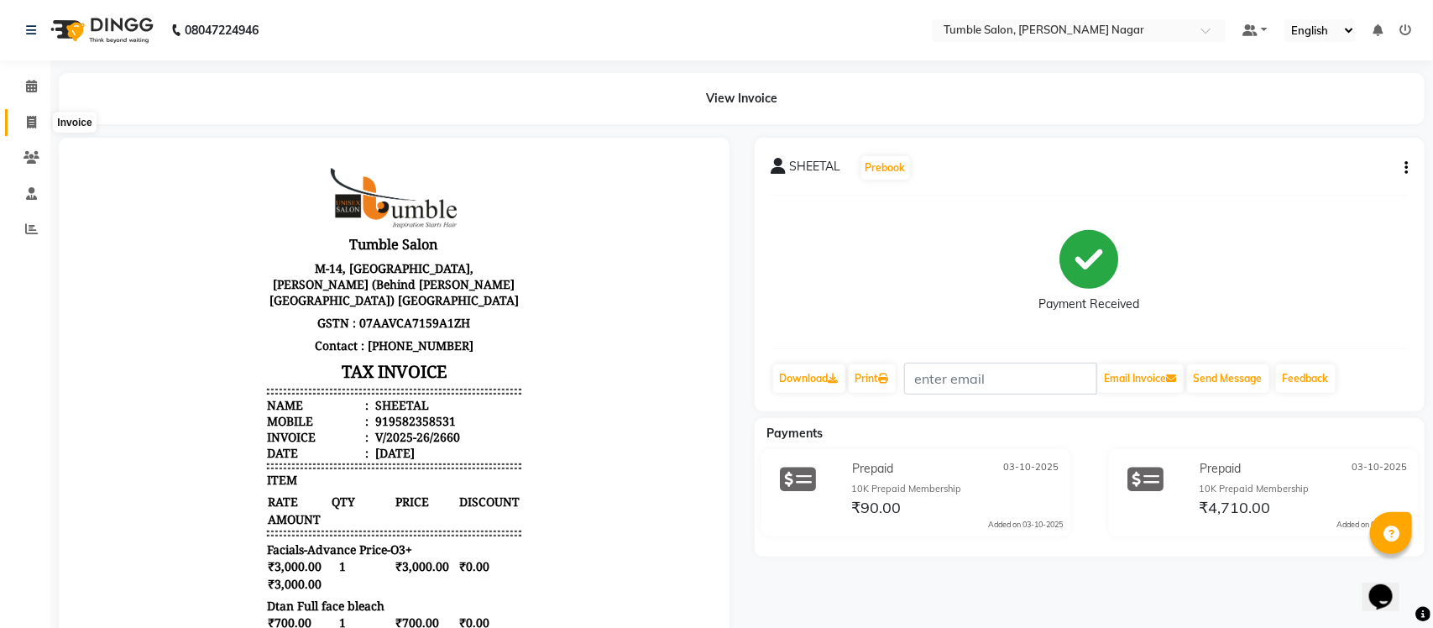
select select "service"
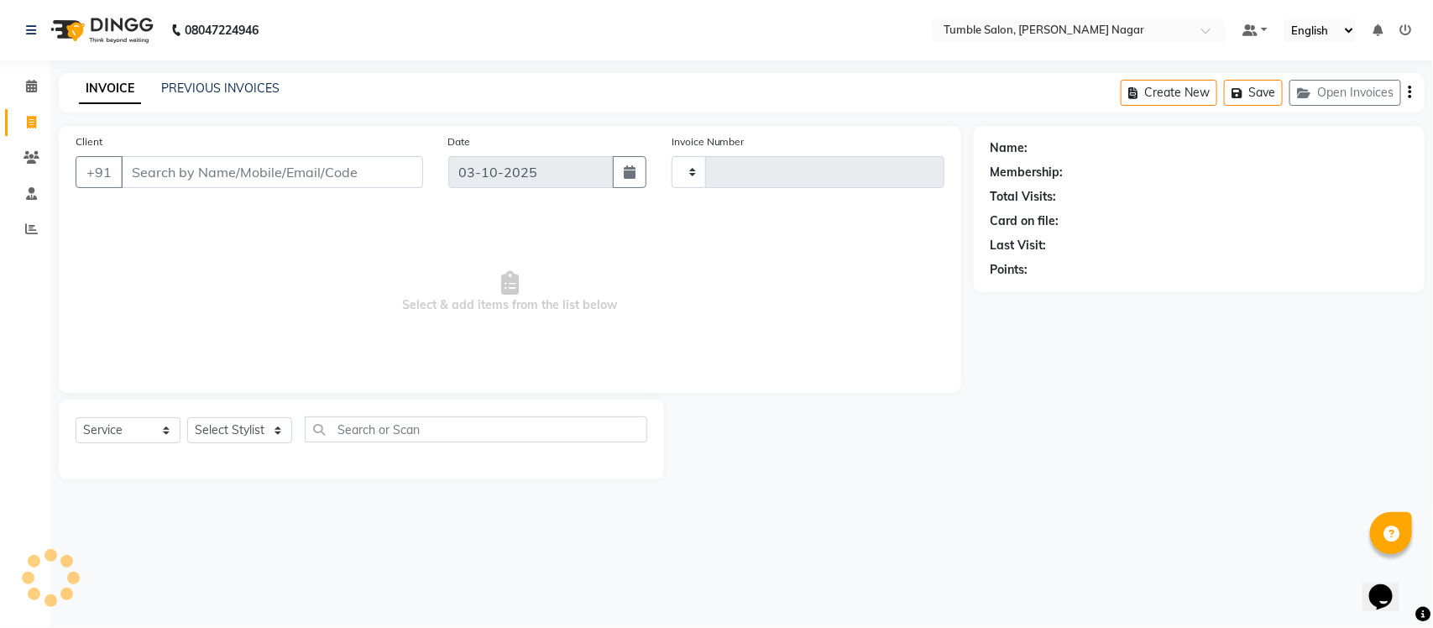
type input "2661"
select select "8207"
click at [181, 81] on link "PREVIOUS INVOICES" at bounding box center [220, 88] width 118 height 15
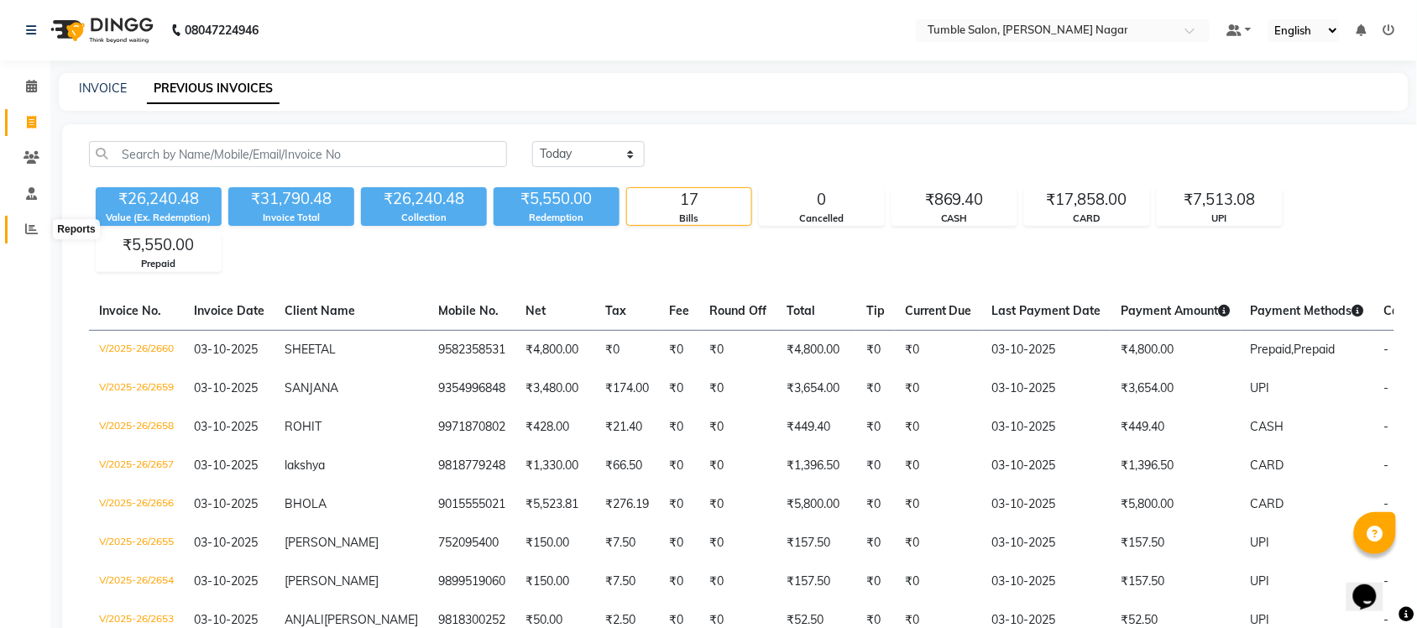
click at [29, 228] on icon at bounding box center [31, 229] width 13 height 13
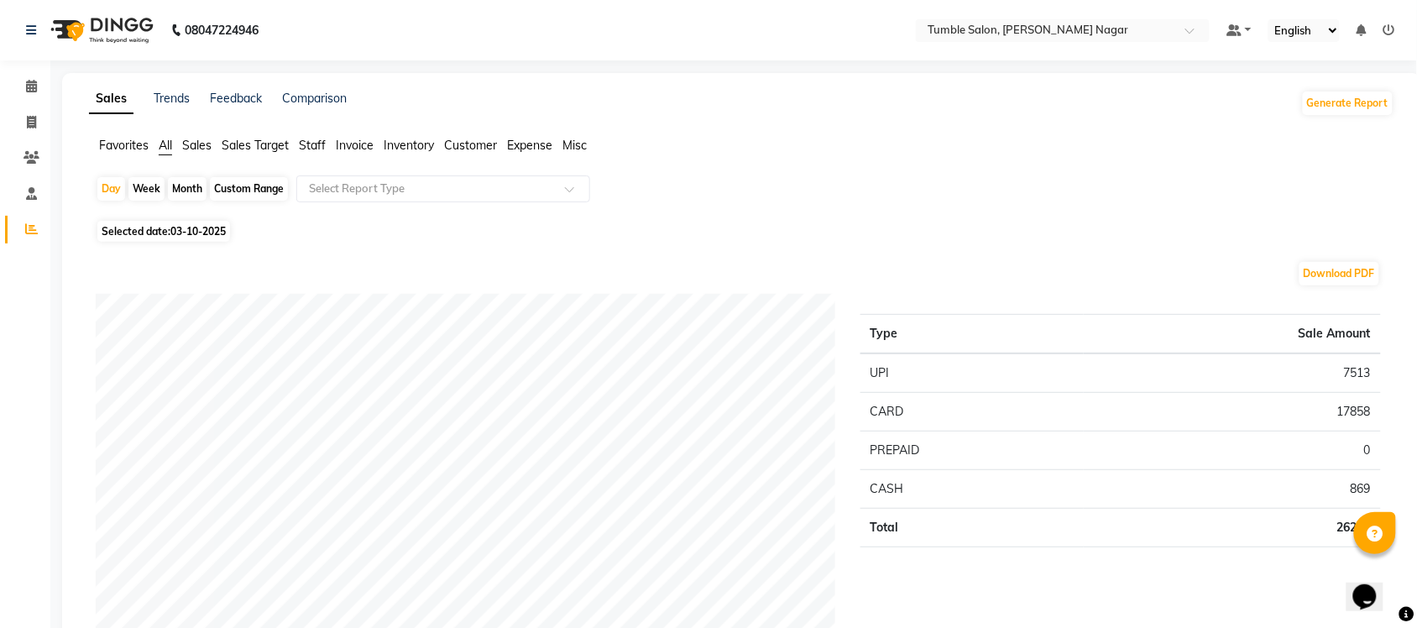
click at [312, 144] on span "Staff" at bounding box center [312, 145] width 27 height 15
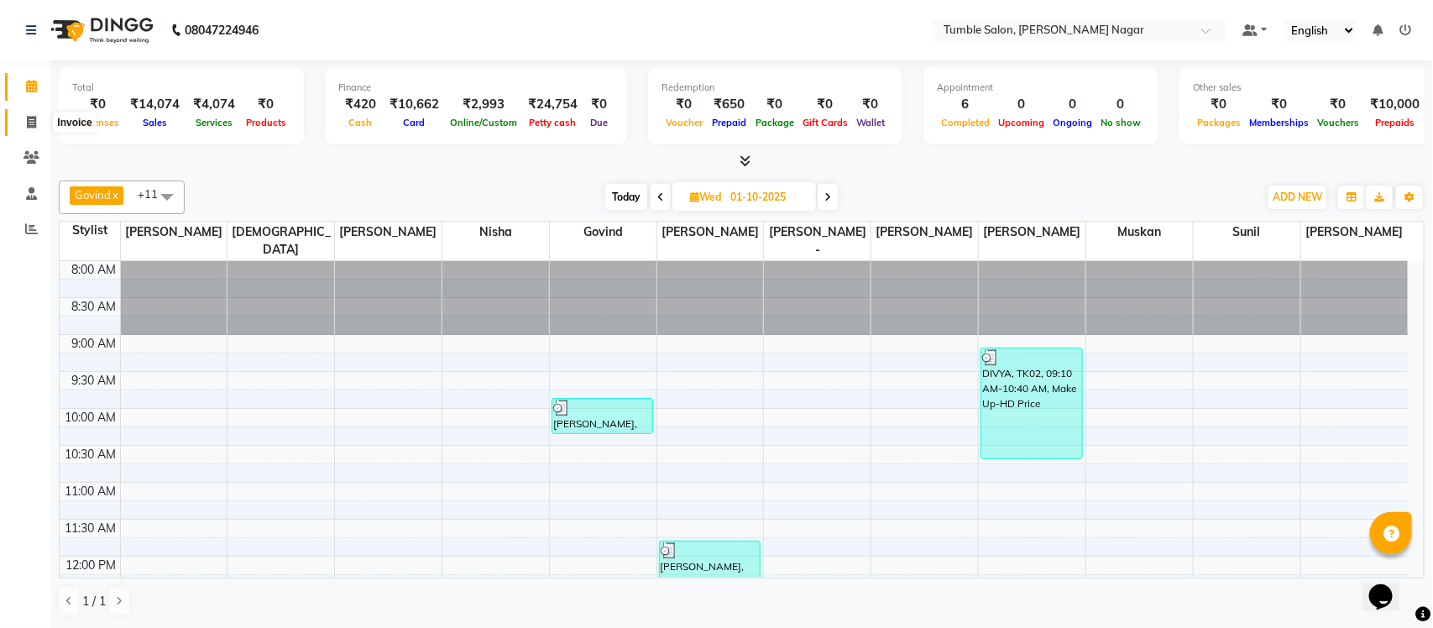
scroll to position [449, 0]
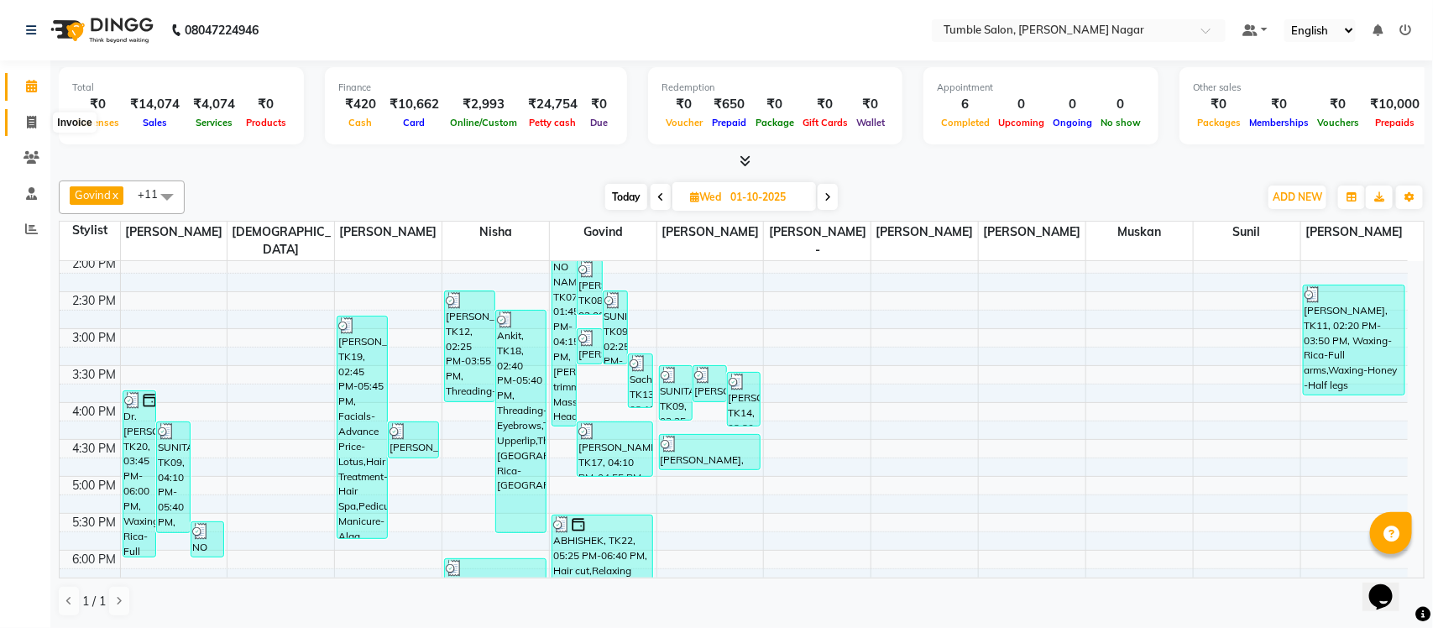
drag, startPoint x: 0, startPoint y: 0, endPoint x: 43, endPoint y: 118, distance: 125.1
click at [43, 118] on span at bounding box center [31, 122] width 29 height 19
select select "service"
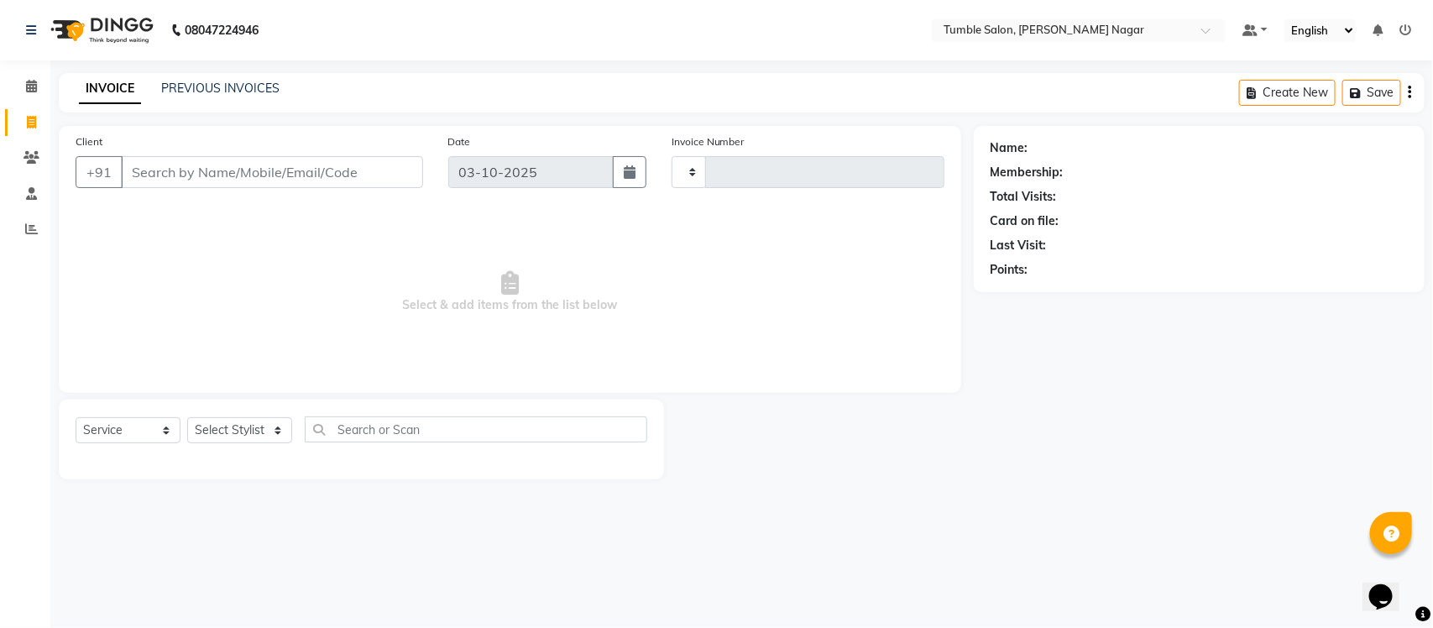
type input "2655"
select select "8207"
click at [256, 430] on select "Select Stylist Finance id [PERSON_NAME] [PERSON_NAME] [PERSON_NAME] [PERSON_NAM…" at bounding box center [239, 430] width 105 height 26
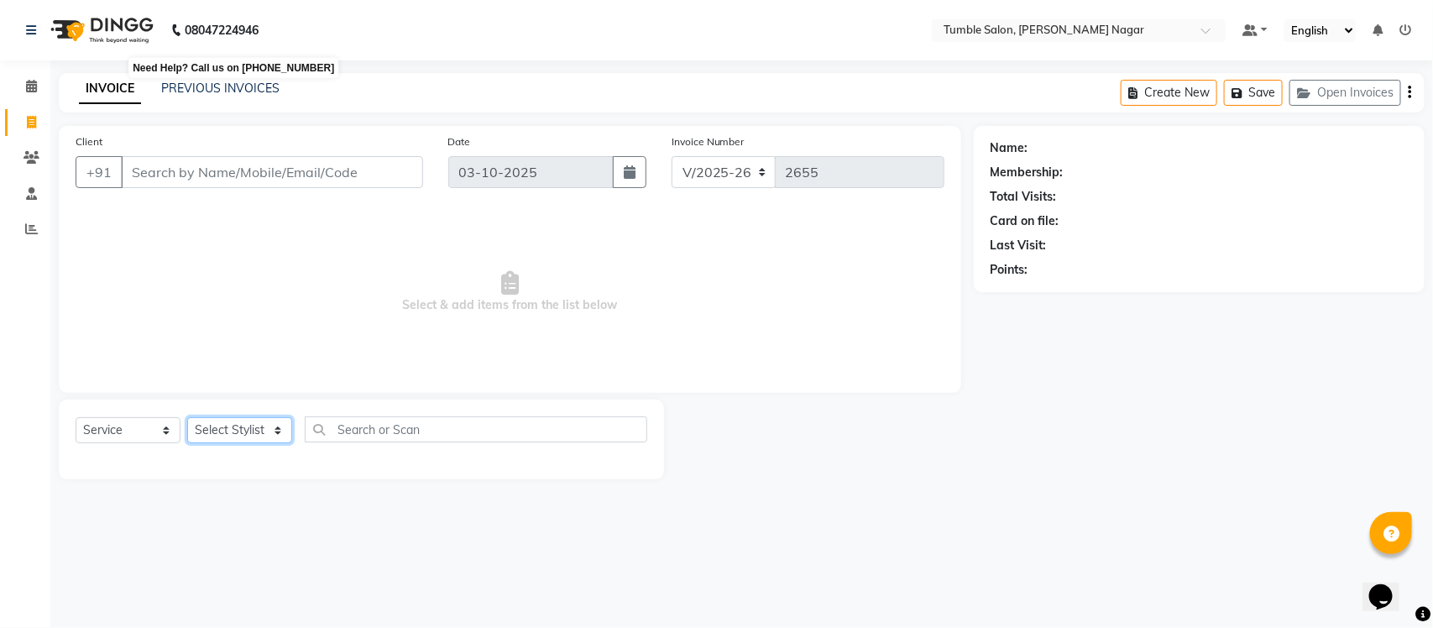
select select "77846"
click at [187, 417] on select "Select Stylist Finance id [PERSON_NAME] [PERSON_NAME] [PERSON_NAME] [PERSON_NAM…" at bounding box center [239, 430] width 105 height 26
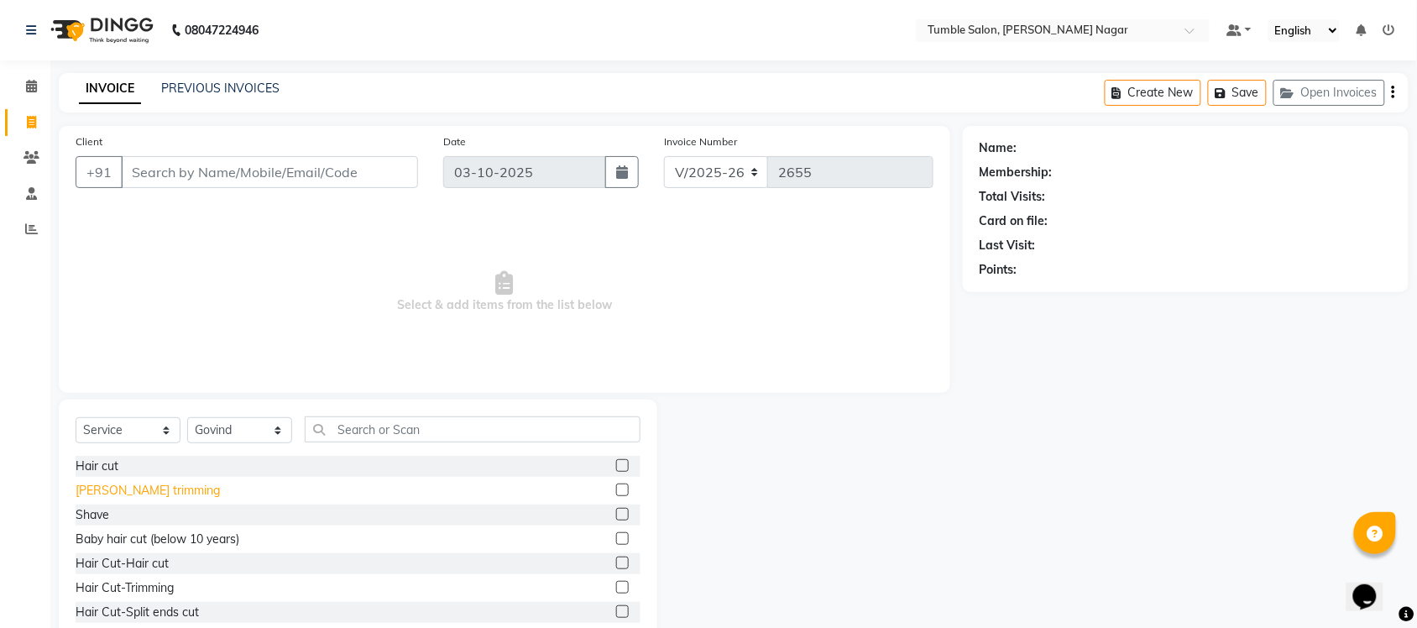
click at [139, 494] on div "[PERSON_NAME] trimming" at bounding box center [148, 491] width 144 height 18
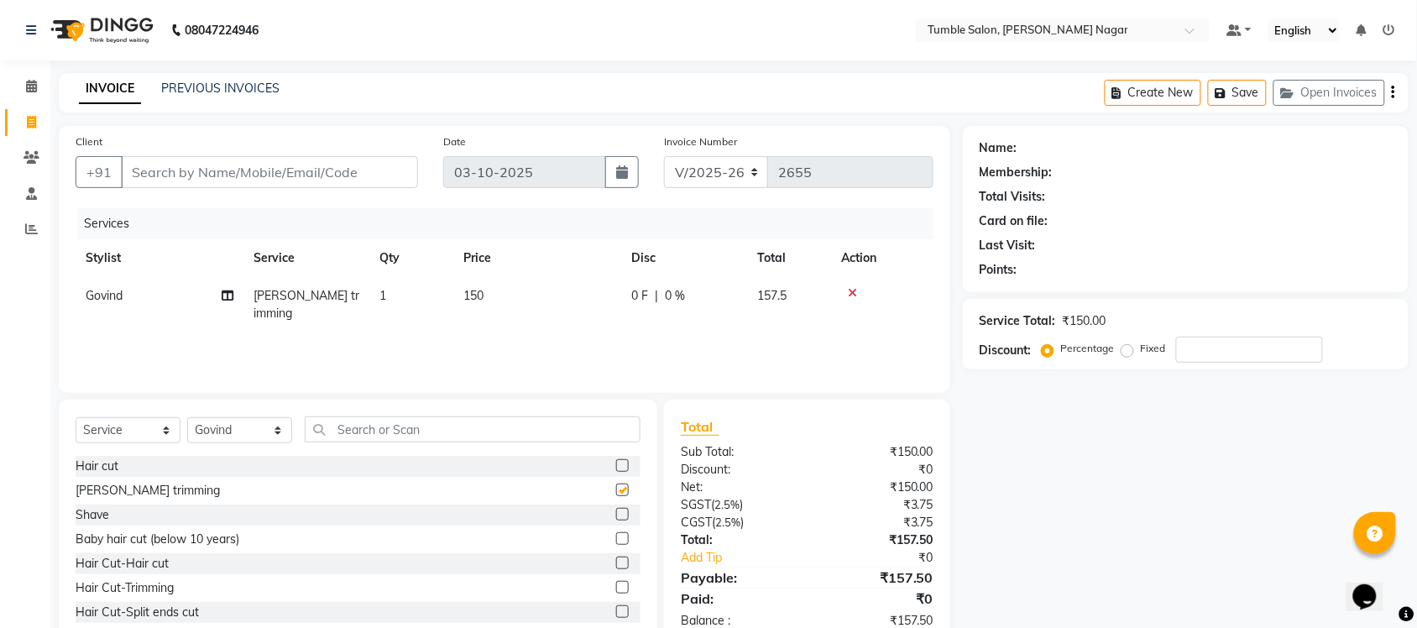
checkbox input "false"
click at [190, 181] on input "Client" at bounding box center [269, 172] width 297 height 32
type input "4"
type input "0"
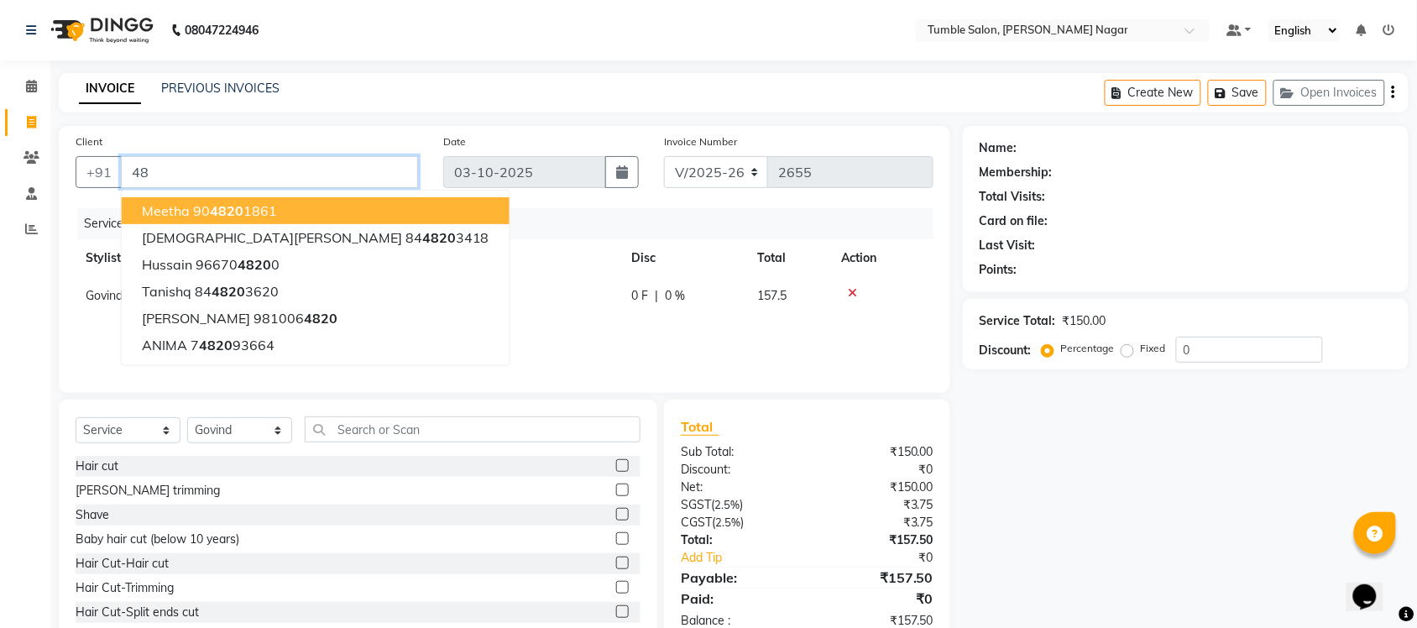
type input "4"
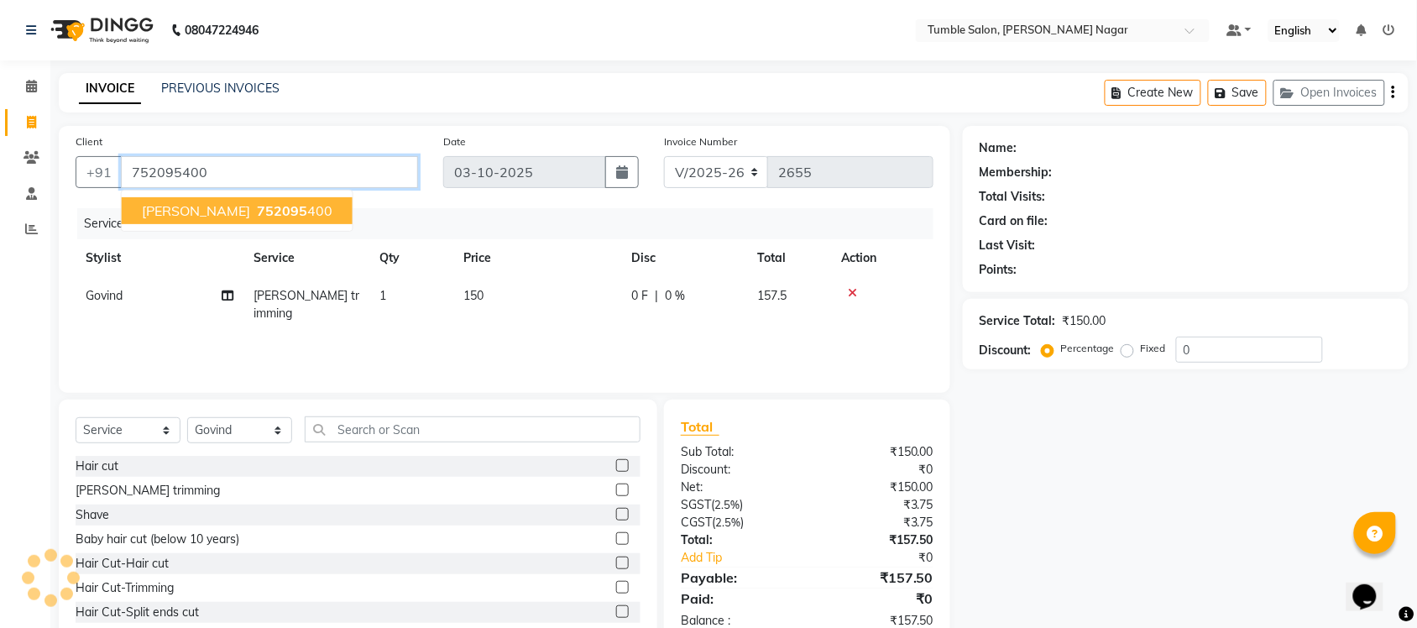
type input "752095400"
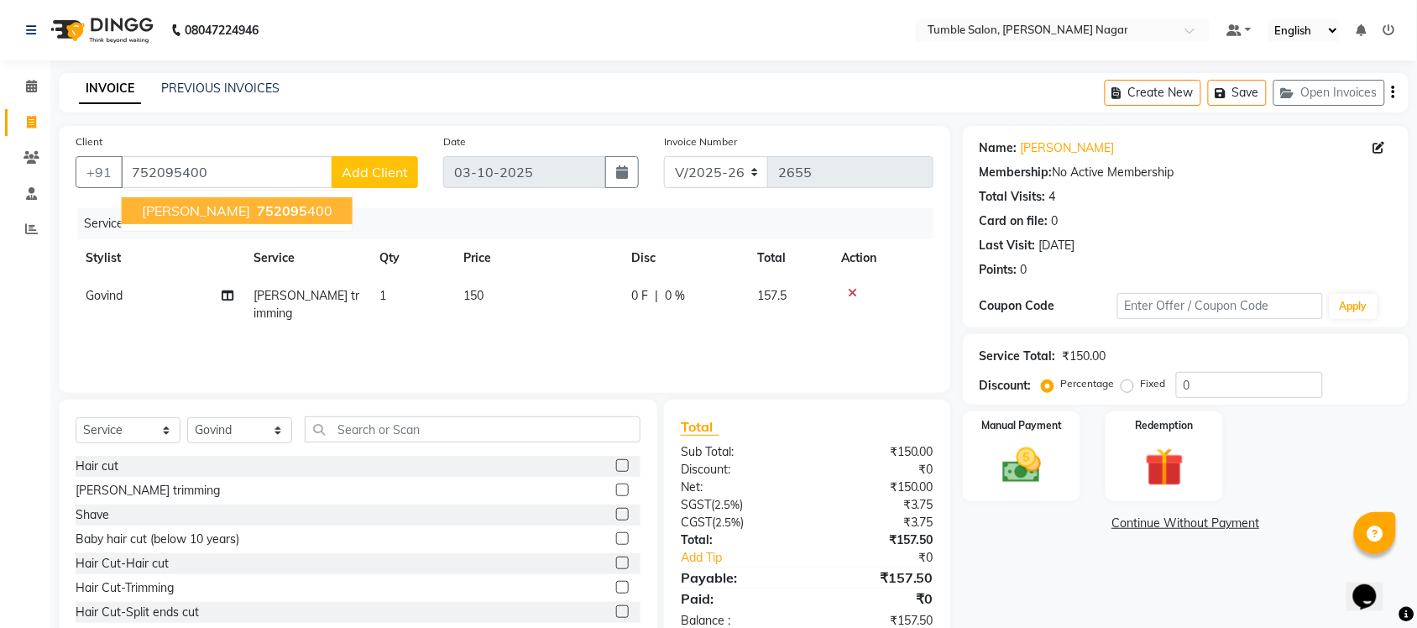
click at [169, 216] on span "[PERSON_NAME]" at bounding box center [196, 210] width 108 height 17
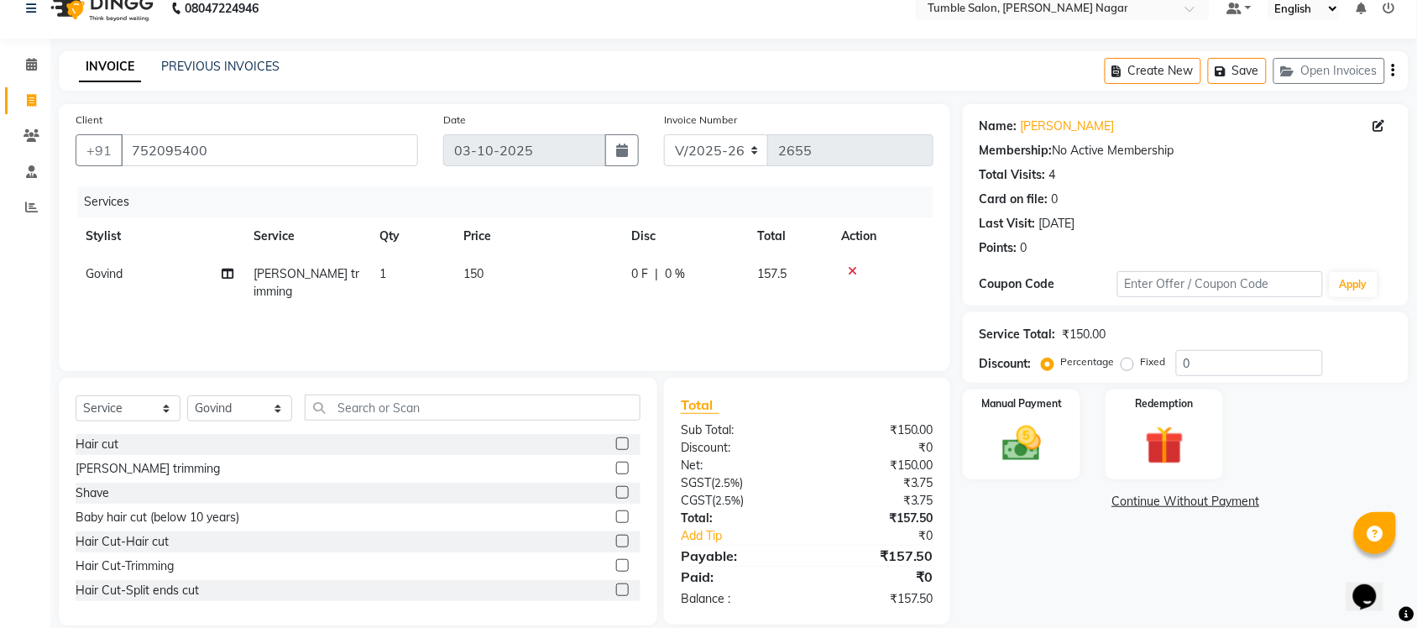
scroll to position [43, 0]
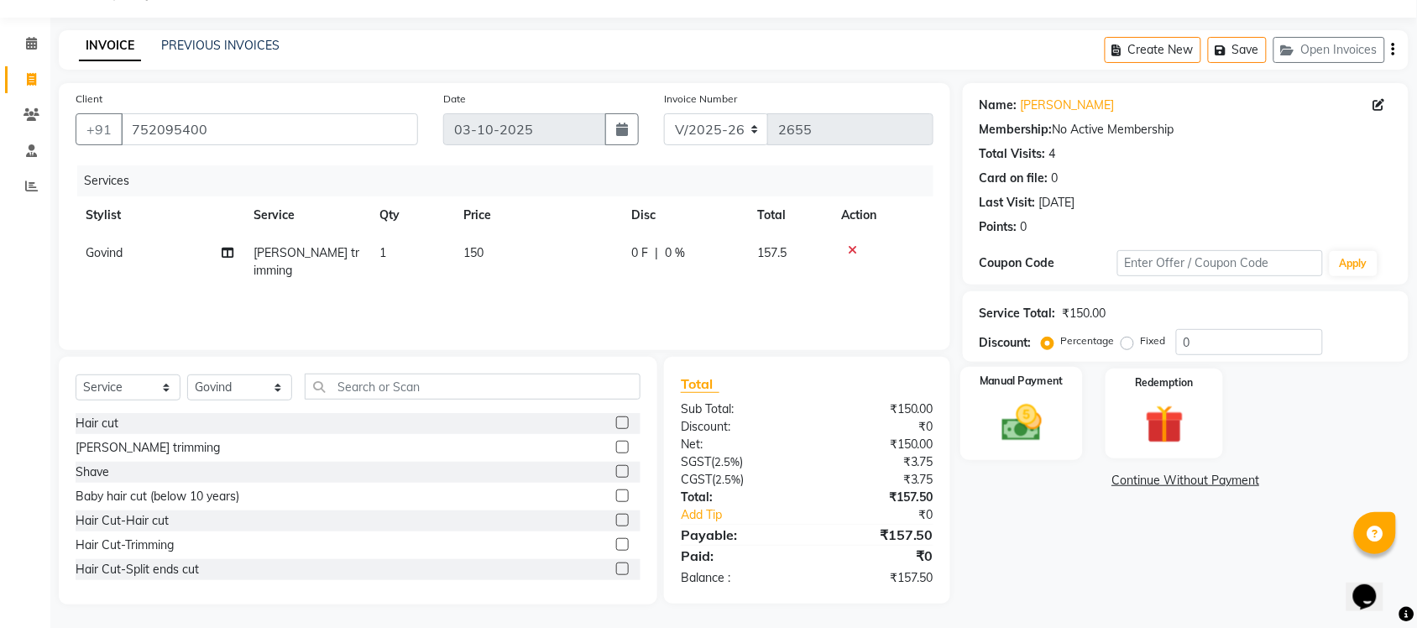
click at [1050, 422] on img at bounding box center [1021, 423] width 65 height 46
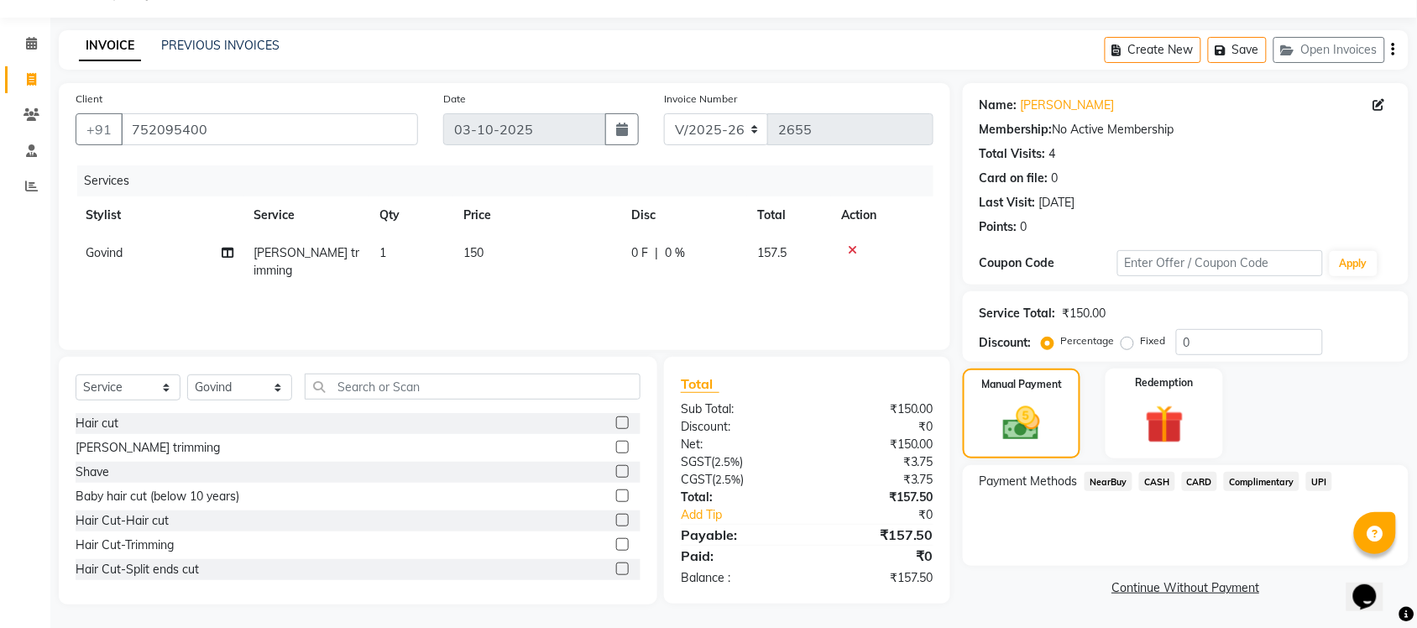
click at [1320, 475] on span "UPI" at bounding box center [1320, 481] width 26 height 19
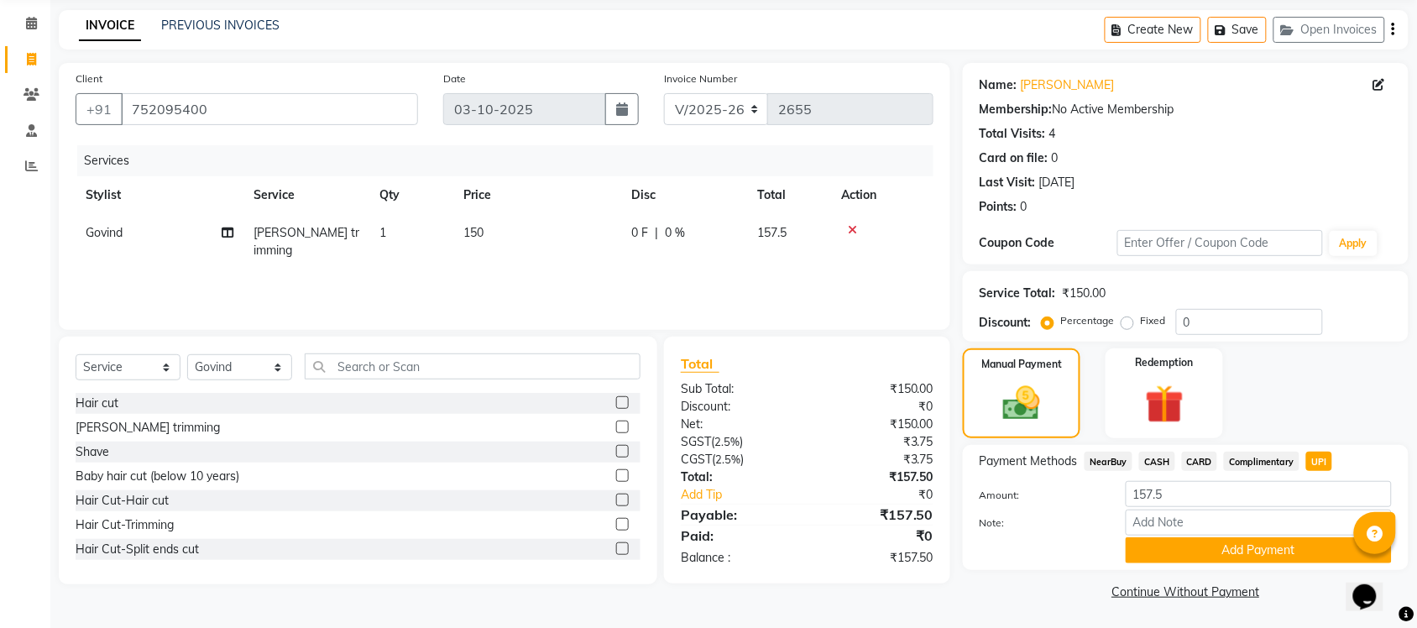
scroll to position [64, 0]
drag, startPoint x: 1278, startPoint y: 532, endPoint x: 1282, endPoint y: 542, distance: 11.7
click at [1278, 532] on input "Note:" at bounding box center [1259, 522] width 266 height 26
click at [1279, 548] on button "Add Payment" at bounding box center [1259, 550] width 266 height 26
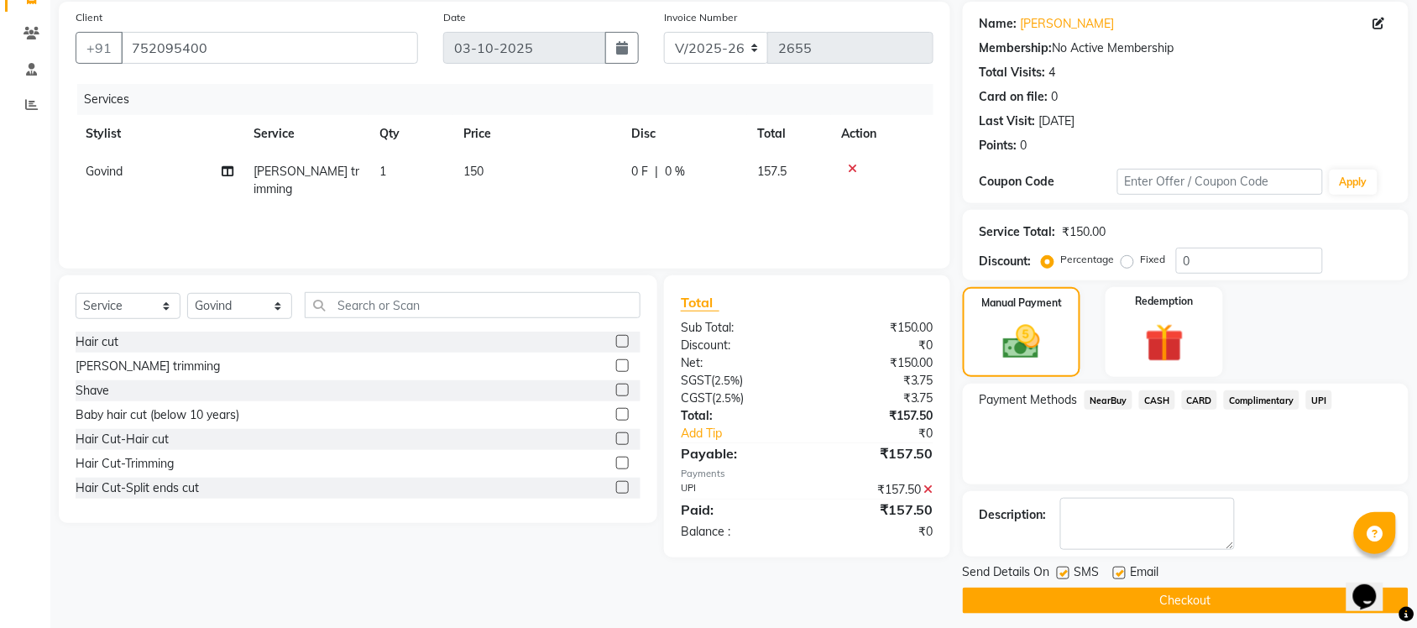
scroll to position [135, 0]
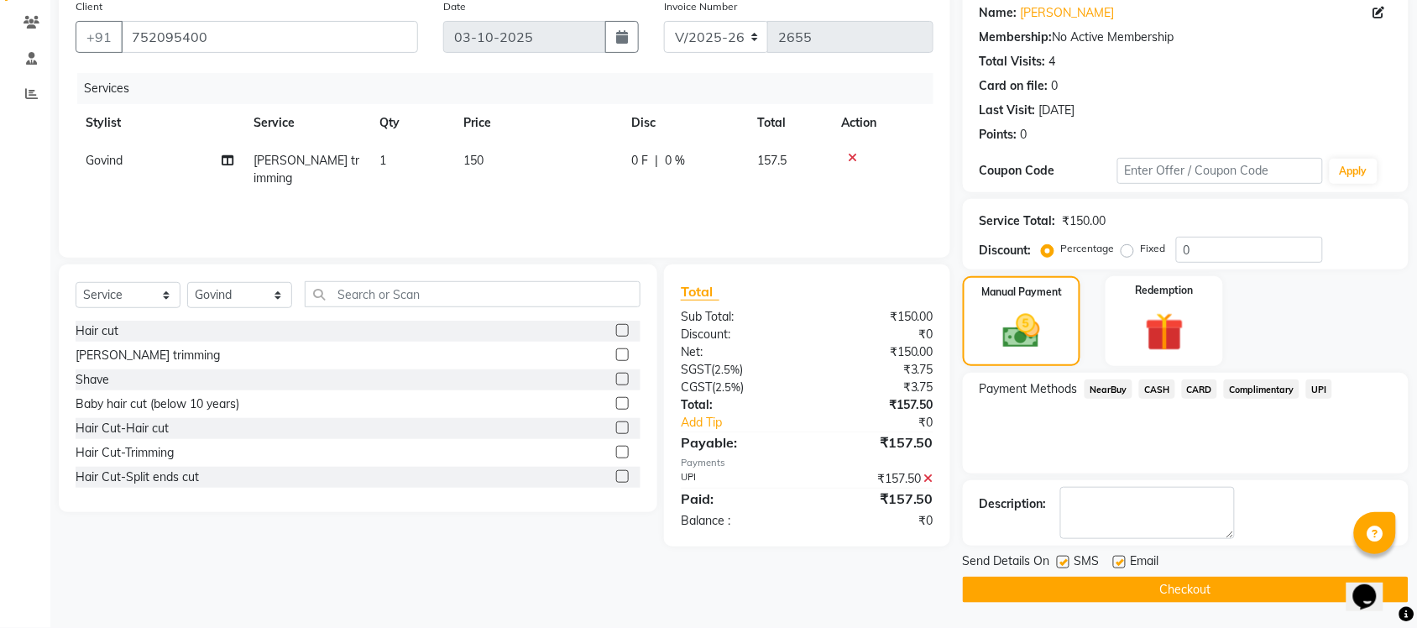
click at [1161, 580] on button "Checkout" at bounding box center [1186, 590] width 446 height 26
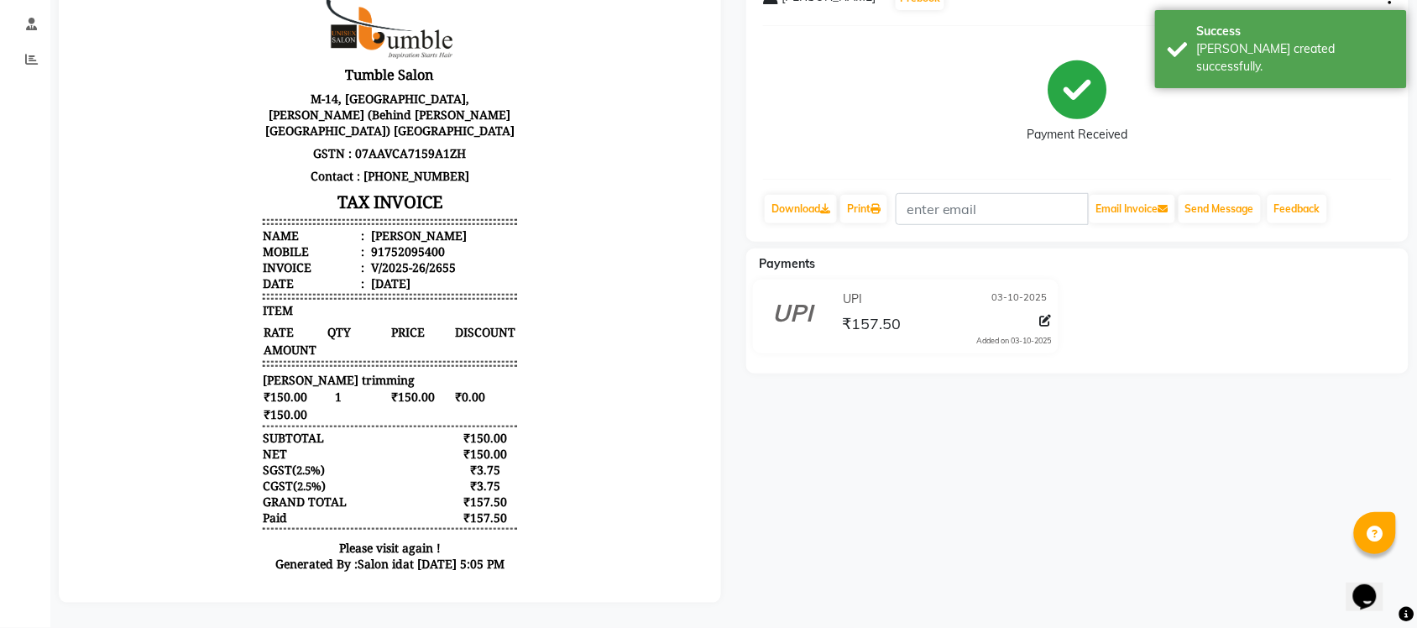
scroll to position [185, 0]
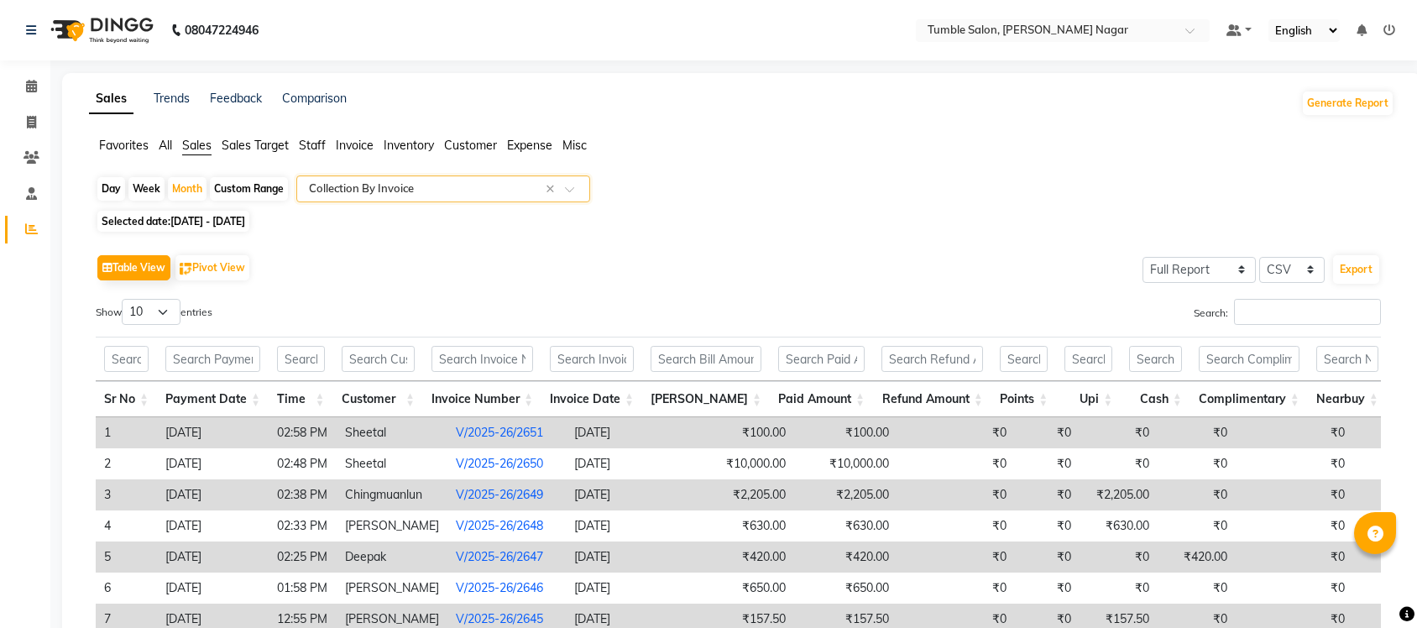
select select "full_report"
select select "csv"
click at [27, 120] on icon at bounding box center [31, 122] width 9 height 13
select select "8207"
select select "service"
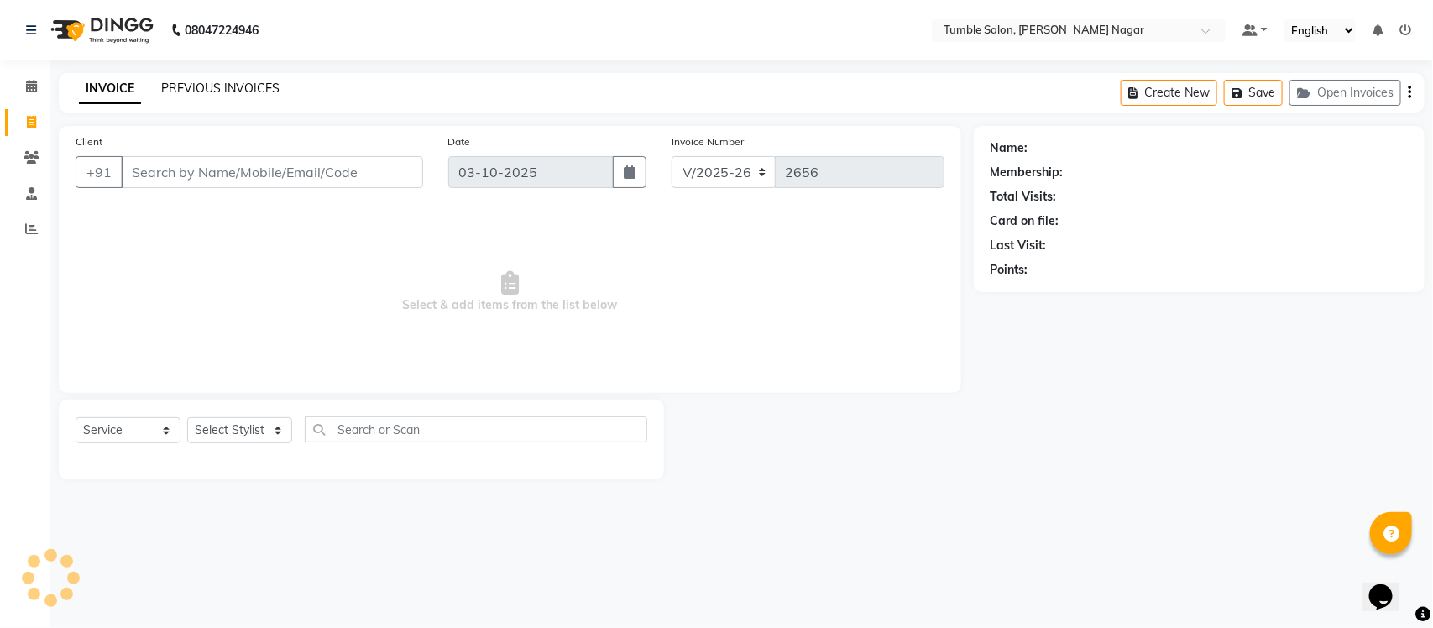
click at [202, 86] on link "PREVIOUS INVOICES" at bounding box center [220, 88] width 118 height 15
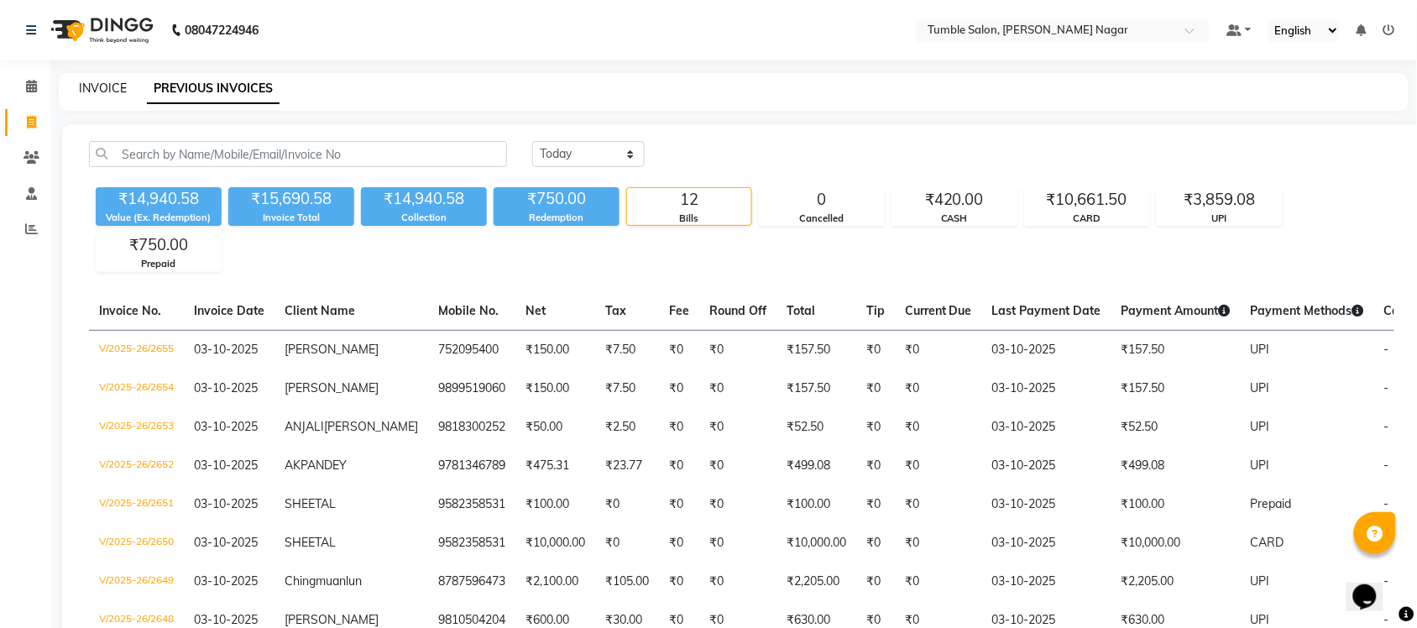
click at [124, 86] on link "INVOICE" at bounding box center [103, 88] width 48 height 15
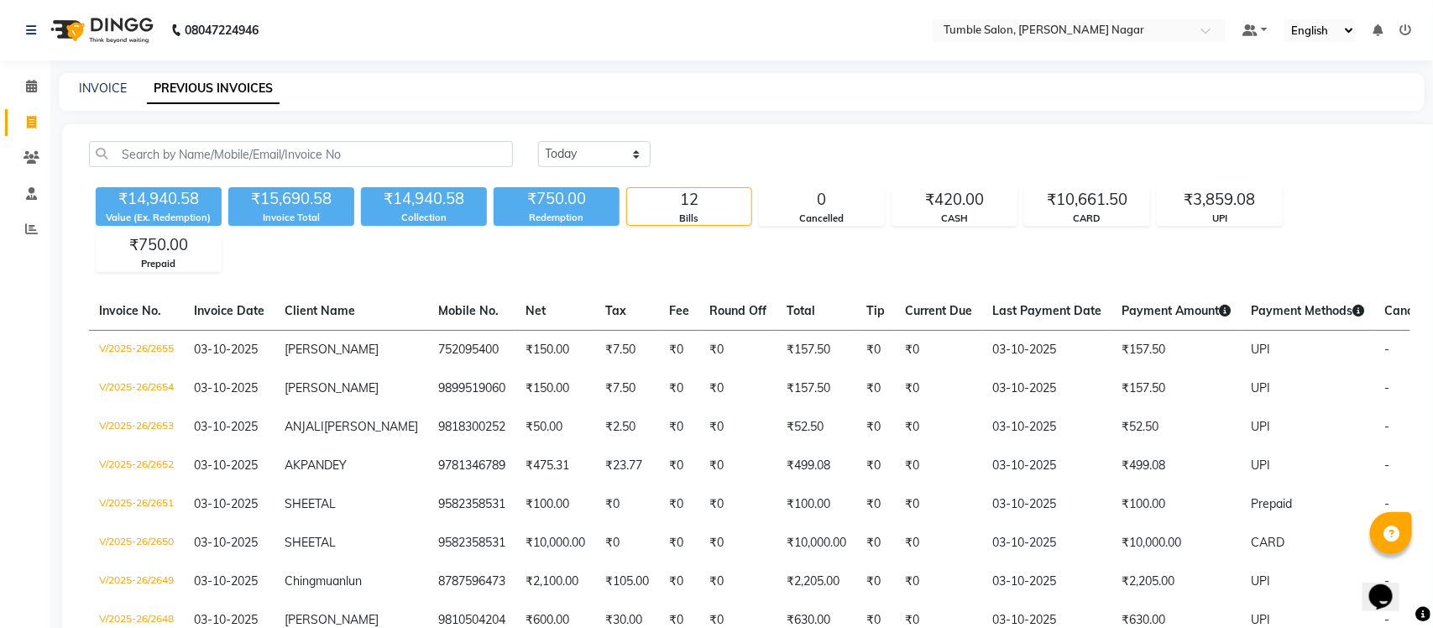
select select "8207"
select select "service"
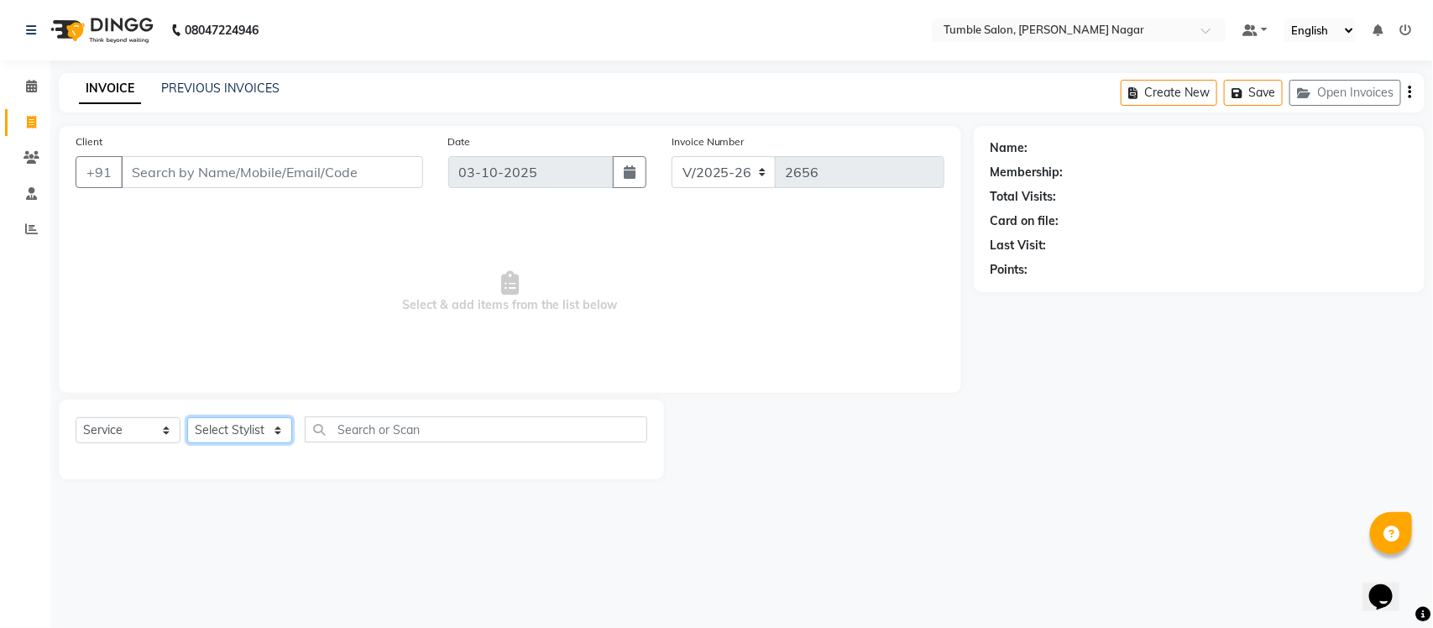
click at [275, 425] on select "Select Stylist Finance id [PERSON_NAME] [PERSON_NAME] [PERSON_NAME] [PERSON_NAM…" at bounding box center [239, 430] width 105 height 26
select select "77851"
click at [187, 417] on select "Select Stylist Finance id [PERSON_NAME] [PERSON_NAME] [PERSON_NAME] [PERSON_NAM…" at bounding box center [239, 430] width 105 height 26
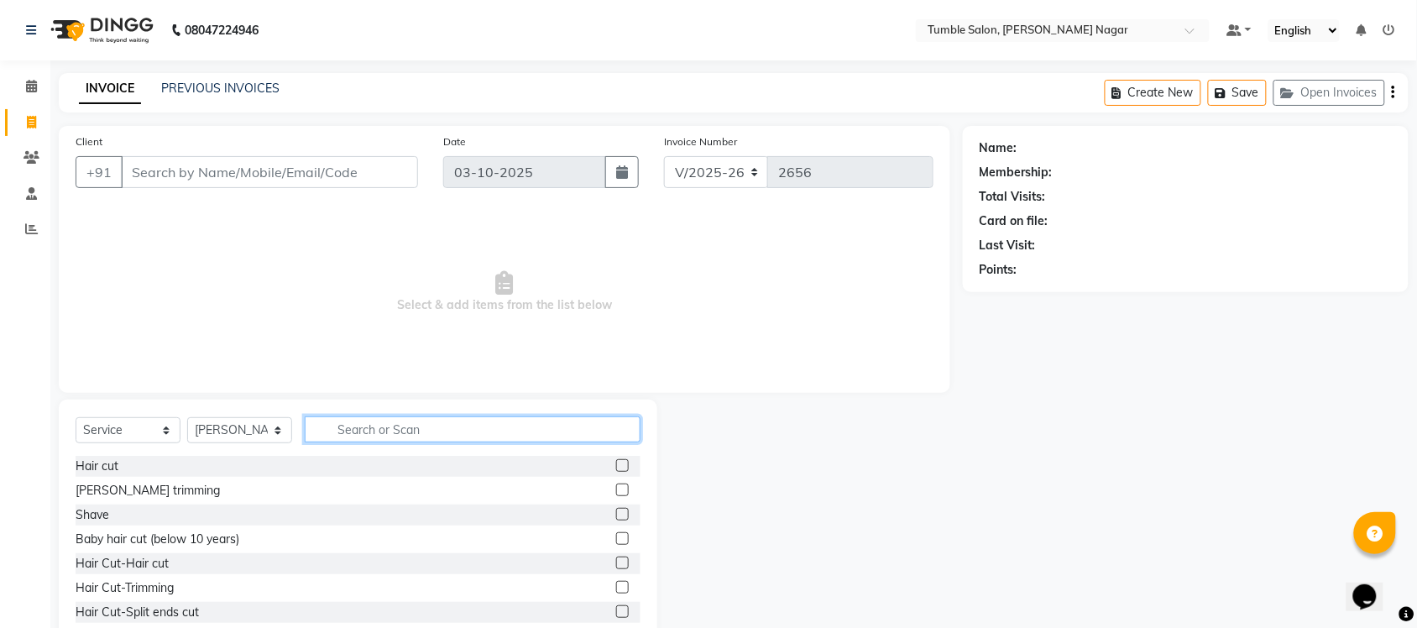
click at [411, 430] on input "text" at bounding box center [473, 430] width 336 height 26
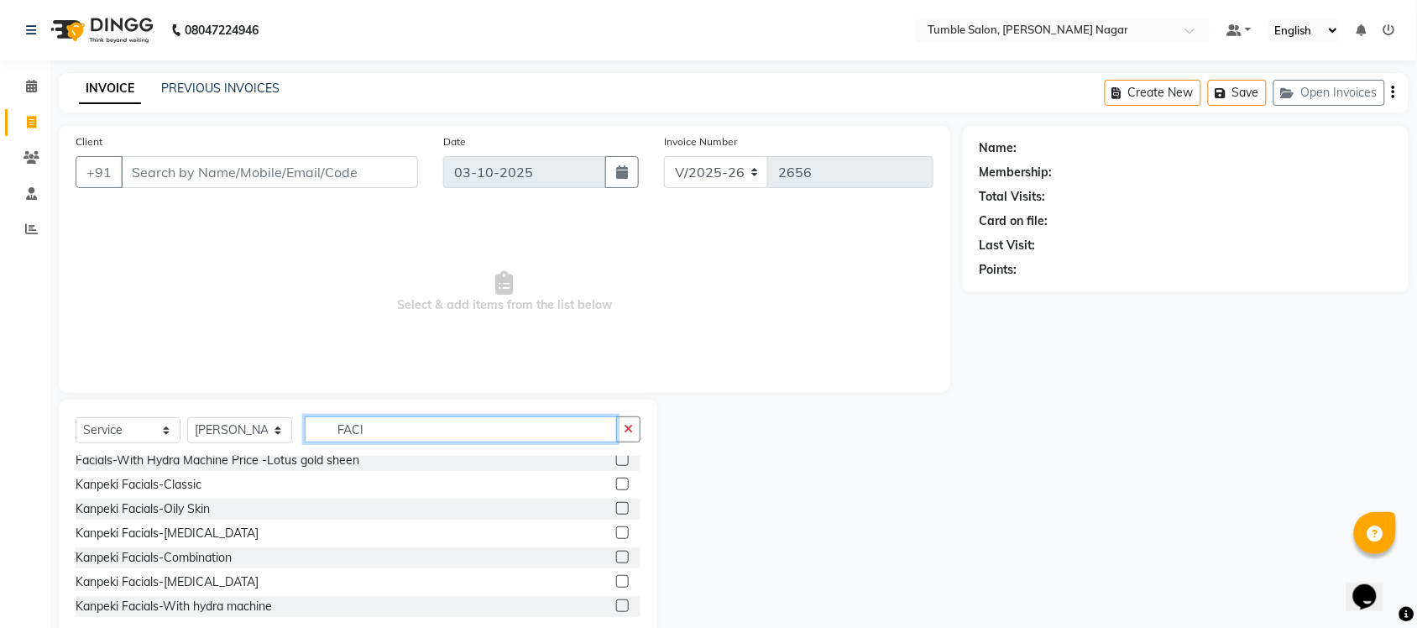
scroll to position [252, 0]
type input "FACI"
click at [616, 581] on label at bounding box center [622, 579] width 13 height 13
click at [616, 581] on input "checkbox" at bounding box center [621, 579] width 11 height 11
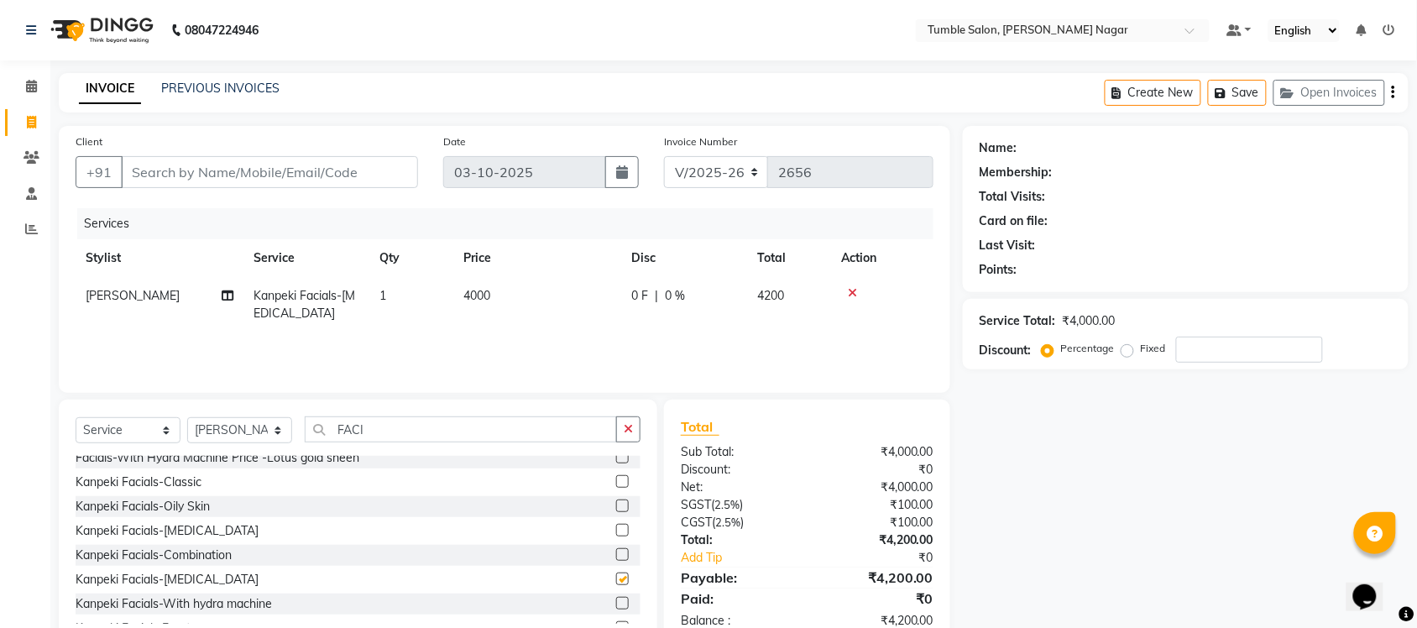
checkbox input "false"
click at [476, 294] on span "4000" at bounding box center [477, 295] width 27 height 15
select select "77851"
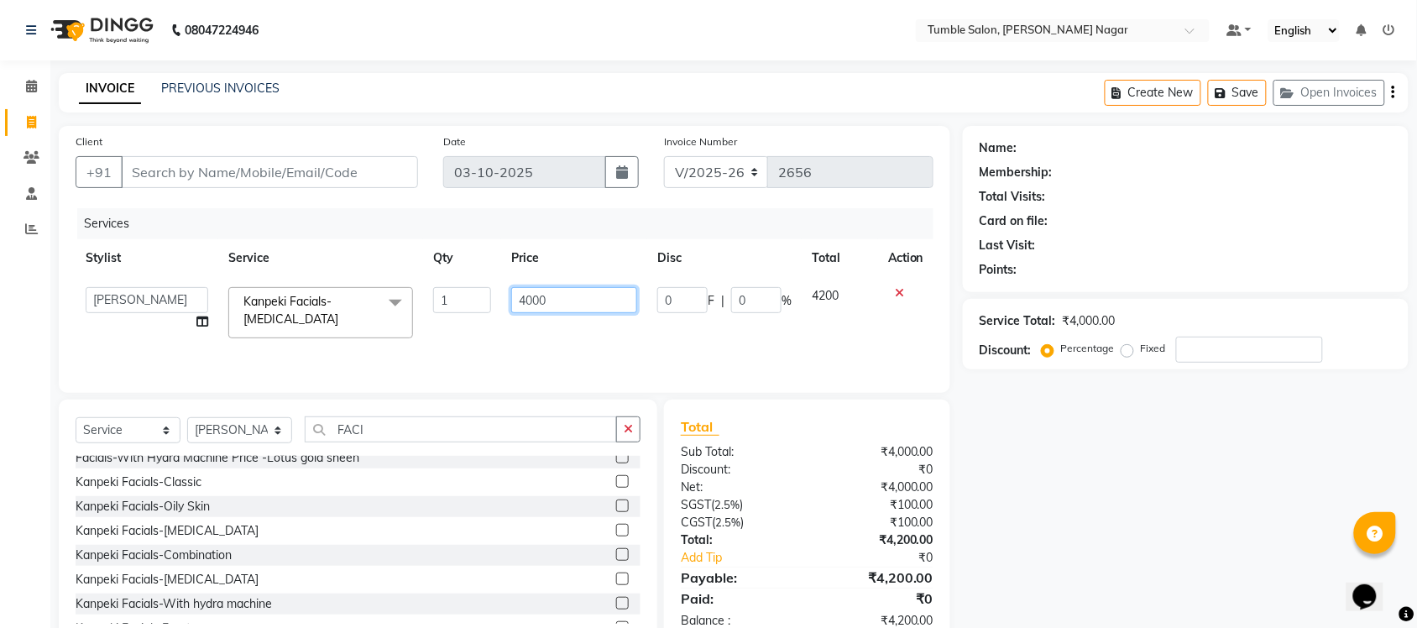
click at [532, 299] on input "4000" at bounding box center [574, 300] width 126 height 26
type input "4500"
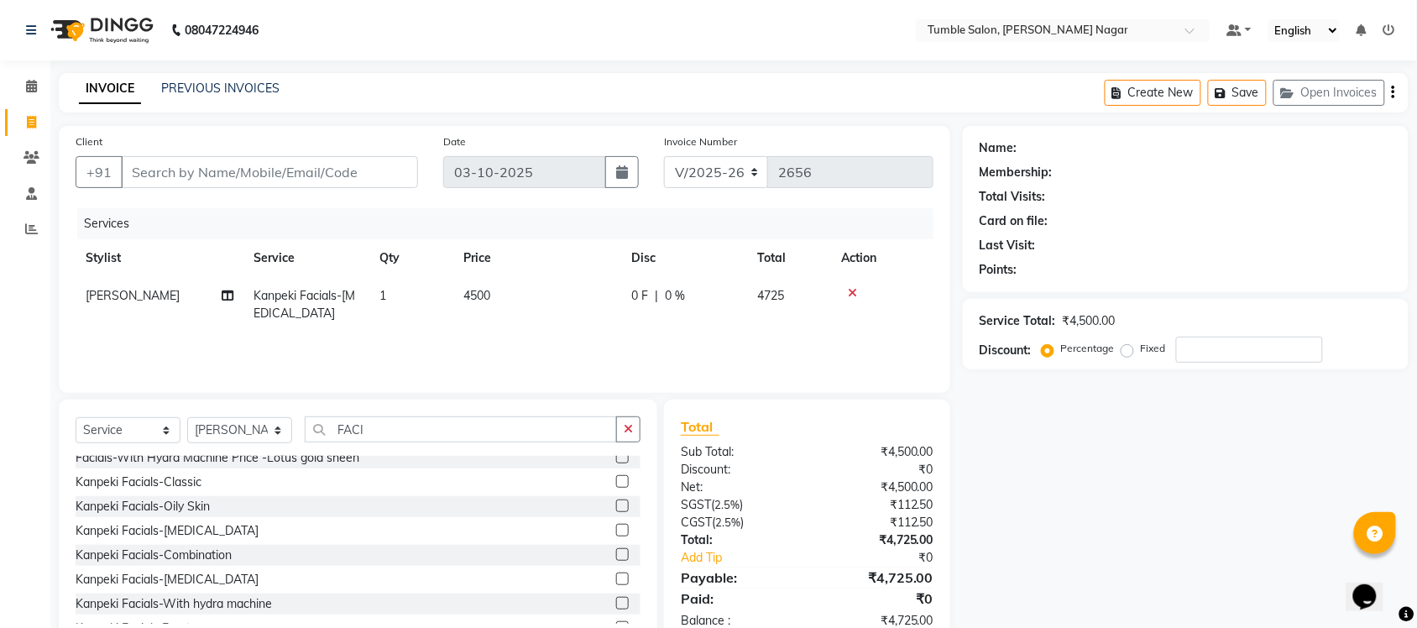
click at [1193, 519] on div "Name: Membership: Total Visits: Card on file: Last Visit: Points: Service Total…" at bounding box center [1192, 386] width 458 height 521
click at [1213, 353] on input "number" at bounding box center [1249, 350] width 147 height 26
type input "40"
click at [1008, 473] on div "Name: Membership: Total Visits: Card on file: Last Visit: Points: Service Total…" at bounding box center [1192, 386] width 458 height 521
click at [474, 291] on span "4500" at bounding box center [477, 295] width 27 height 15
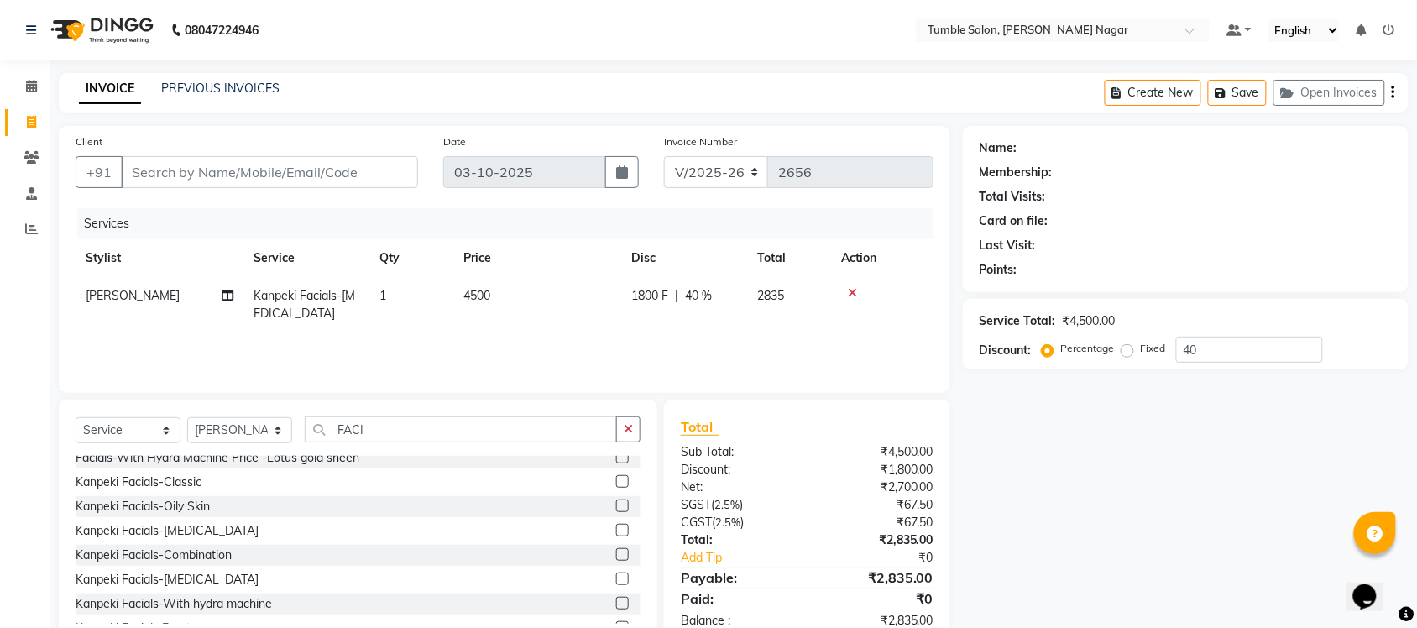
select select "77851"
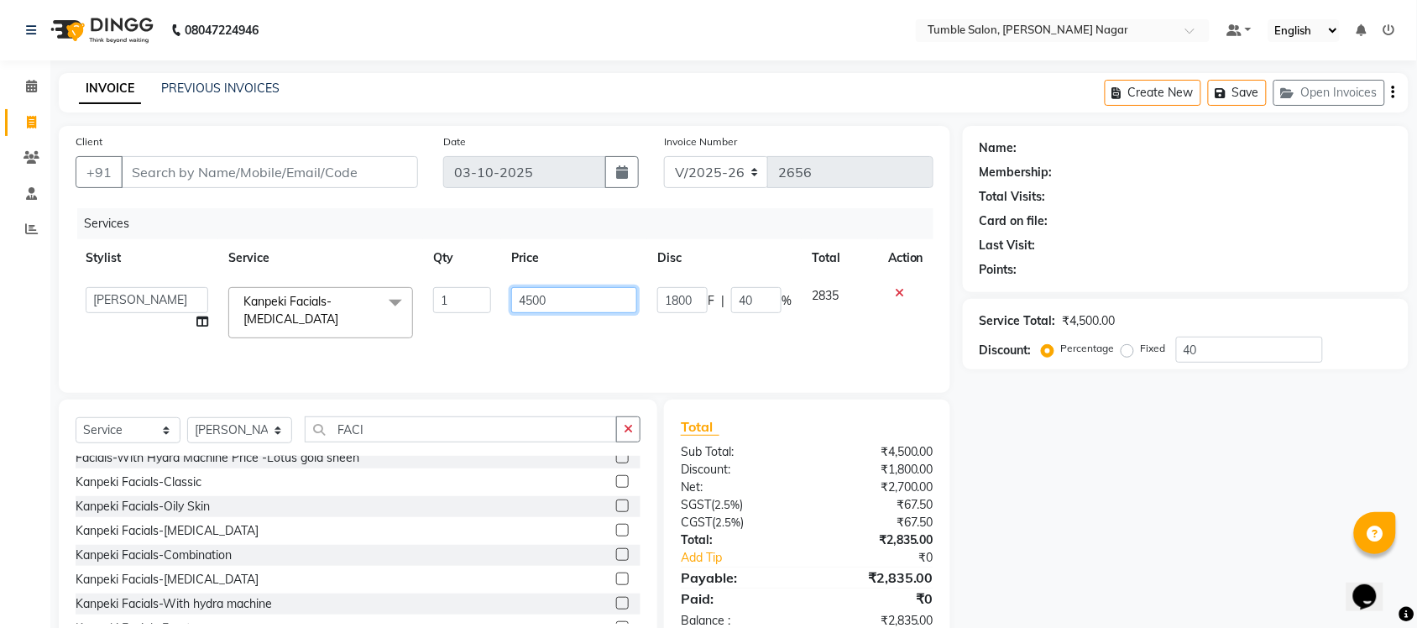
click at [530, 305] on input "4500" at bounding box center [574, 300] width 126 height 26
type input "5000"
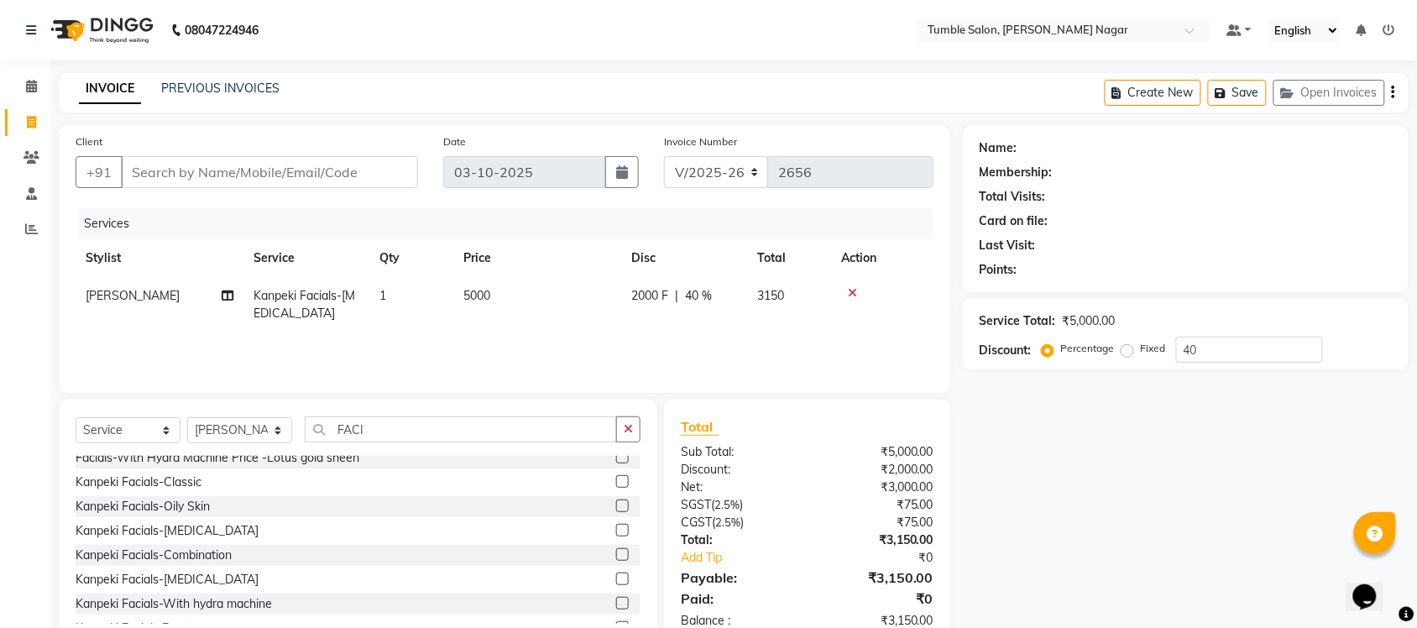
click at [1016, 485] on div "Name: Membership: Total Visits: Card on file: Last Visit: Points: Service Total…" at bounding box center [1192, 386] width 458 height 521
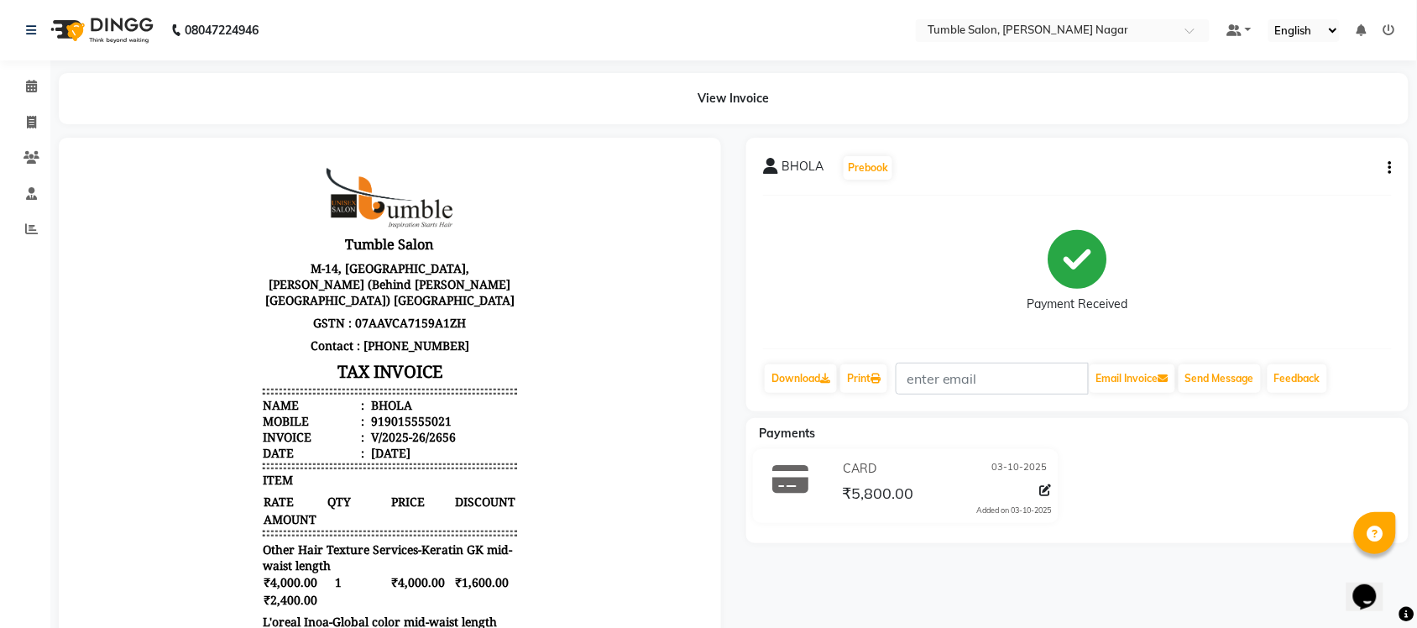
click at [1387, 165] on button "button" at bounding box center [1387, 169] width 10 height 18
click at [1344, 160] on div "Split Service Amount" at bounding box center [1307, 168] width 115 height 21
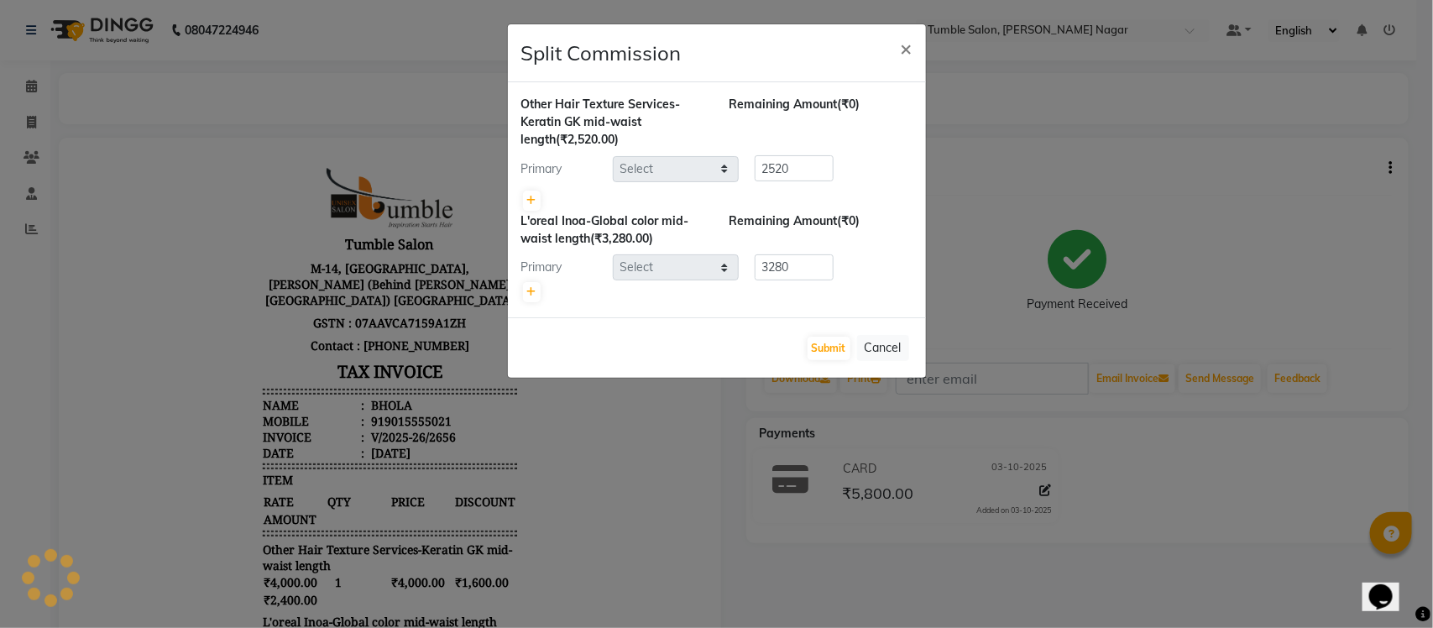
select select "77846"
click at [873, 351] on button "Cancel" at bounding box center [883, 348] width 52 height 26
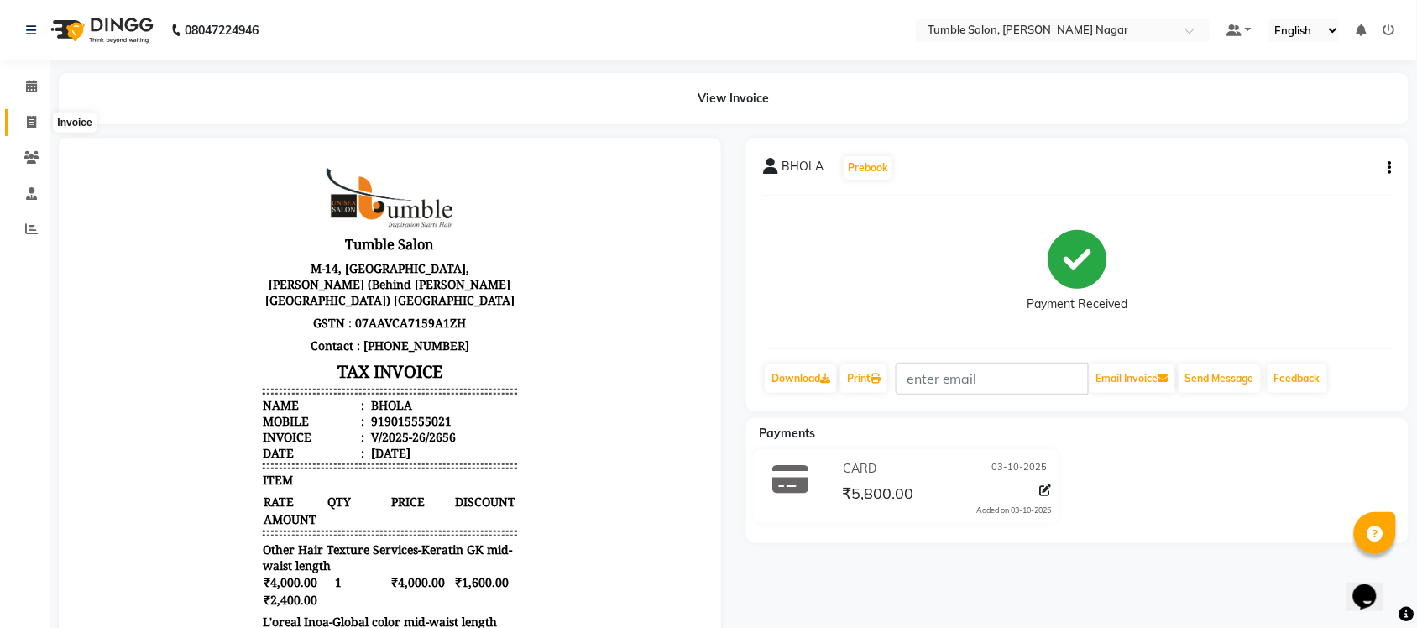
click at [27, 127] on icon at bounding box center [31, 122] width 9 height 13
select select "service"
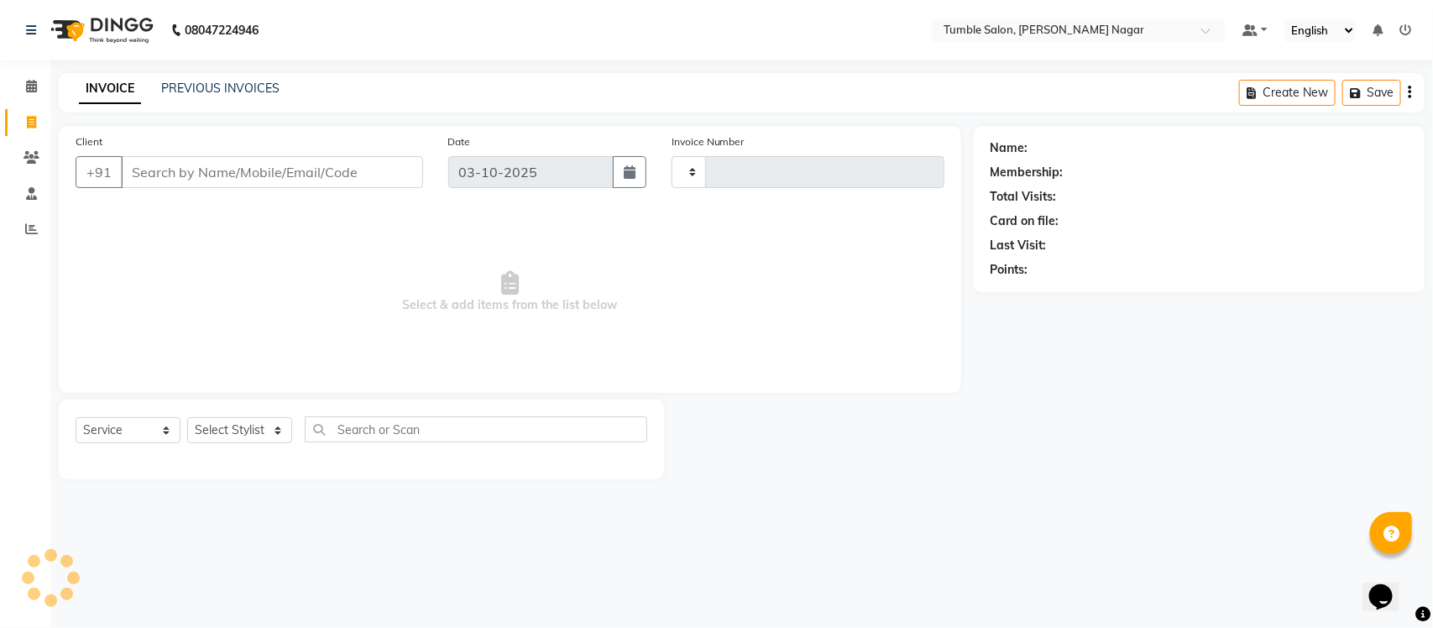
type input "2657"
select select "8207"
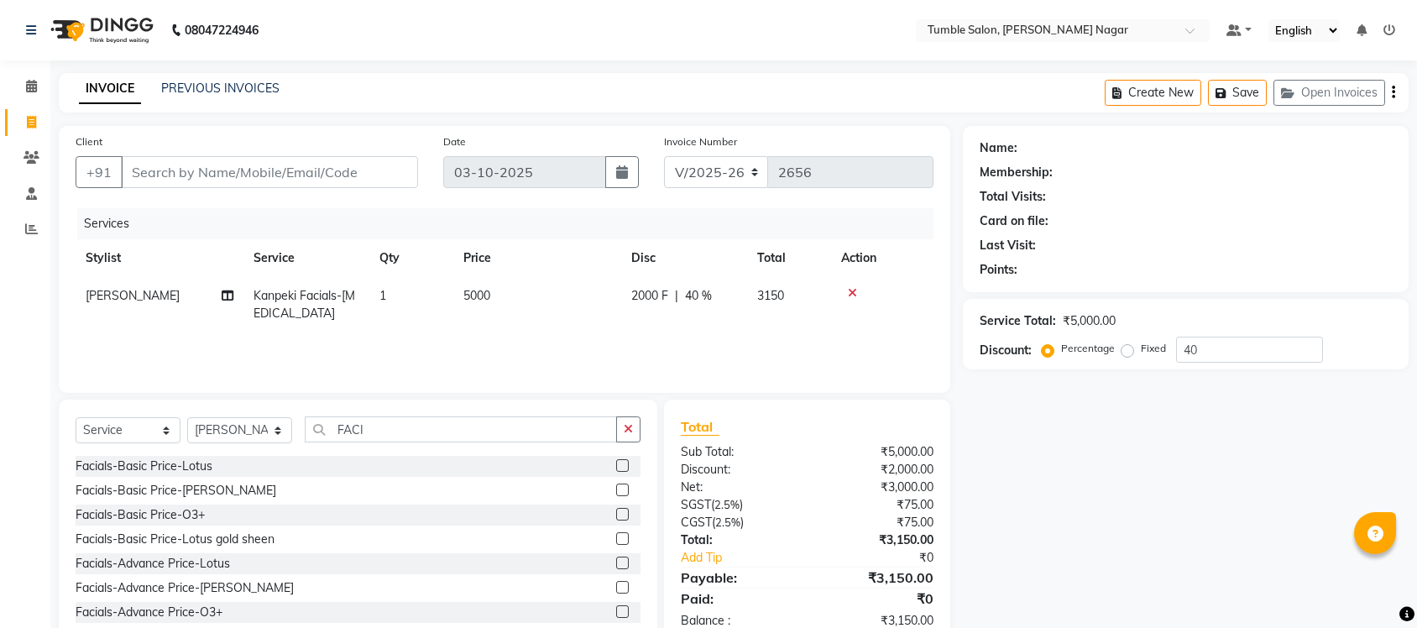
select select "8207"
select select "service"
select select "77851"
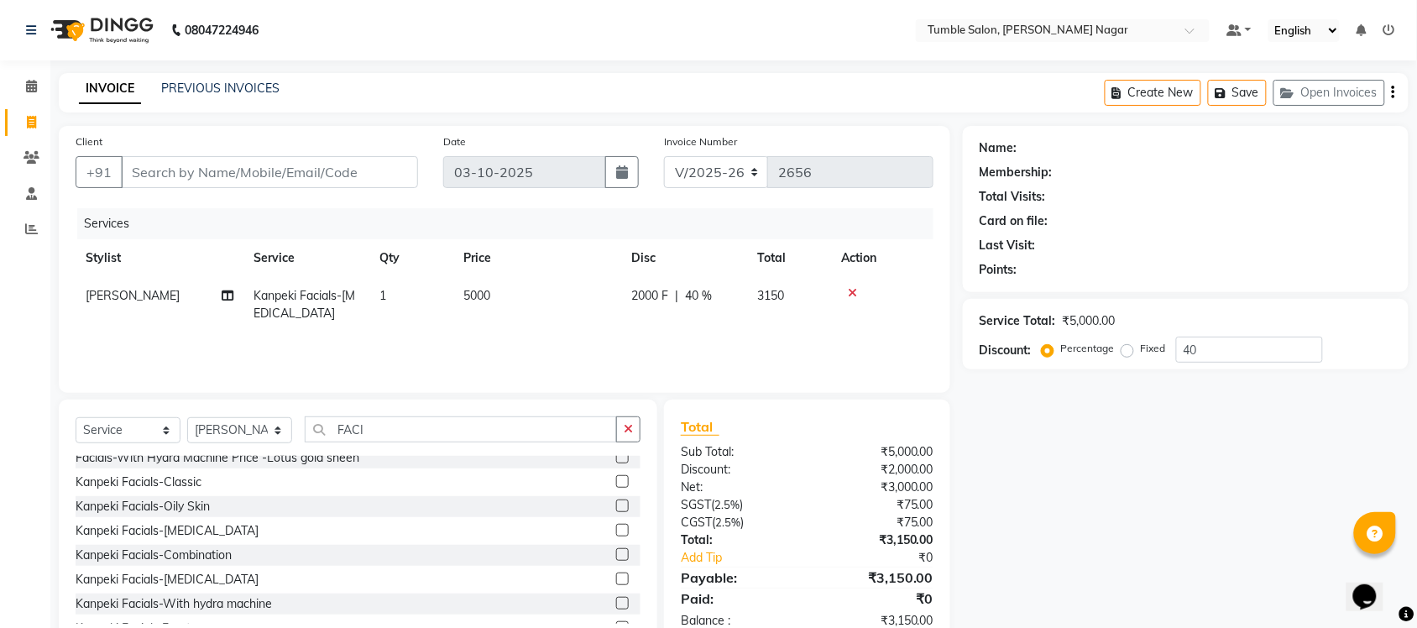
click at [474, 296] on span "5000" at bounding box center [477, 295] width 27 height 15
select select "77851"
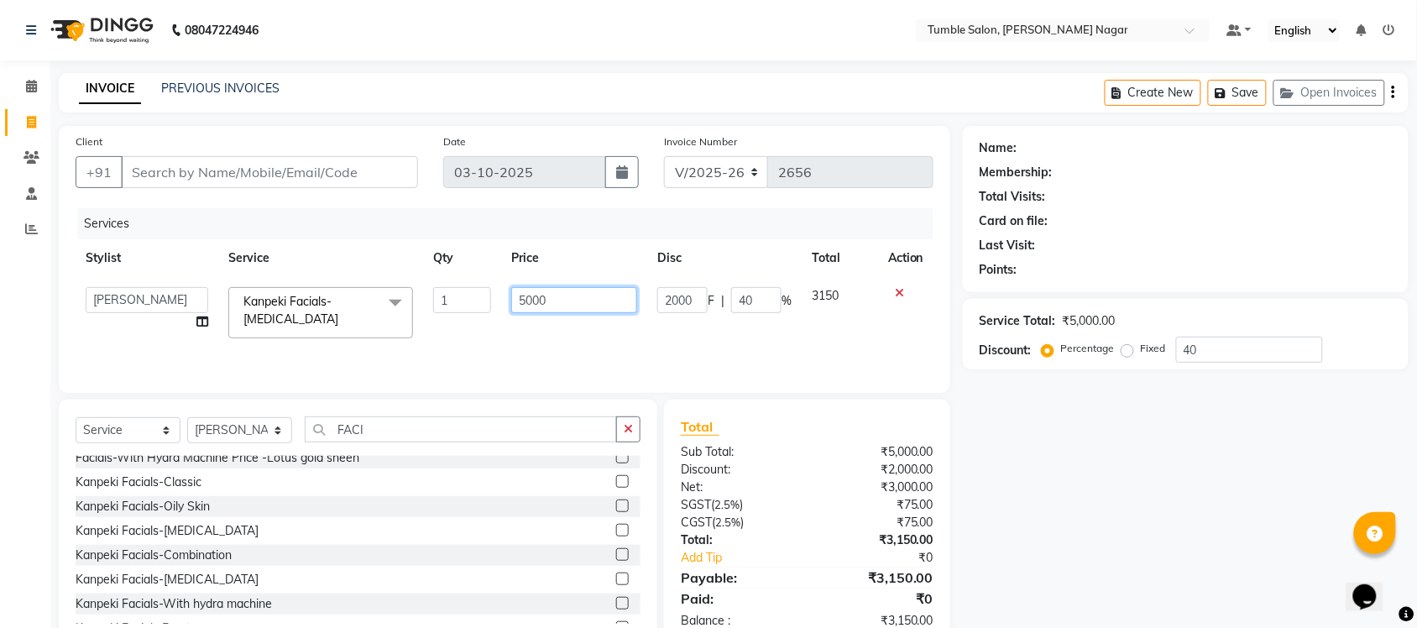
click at [527, 301] on input "5000" at bounding box center [574, 300] width 126 height 26
click at [535, 301] on input "5000" at bounding box center [574, 300] width 126 height 26
type input "4500"
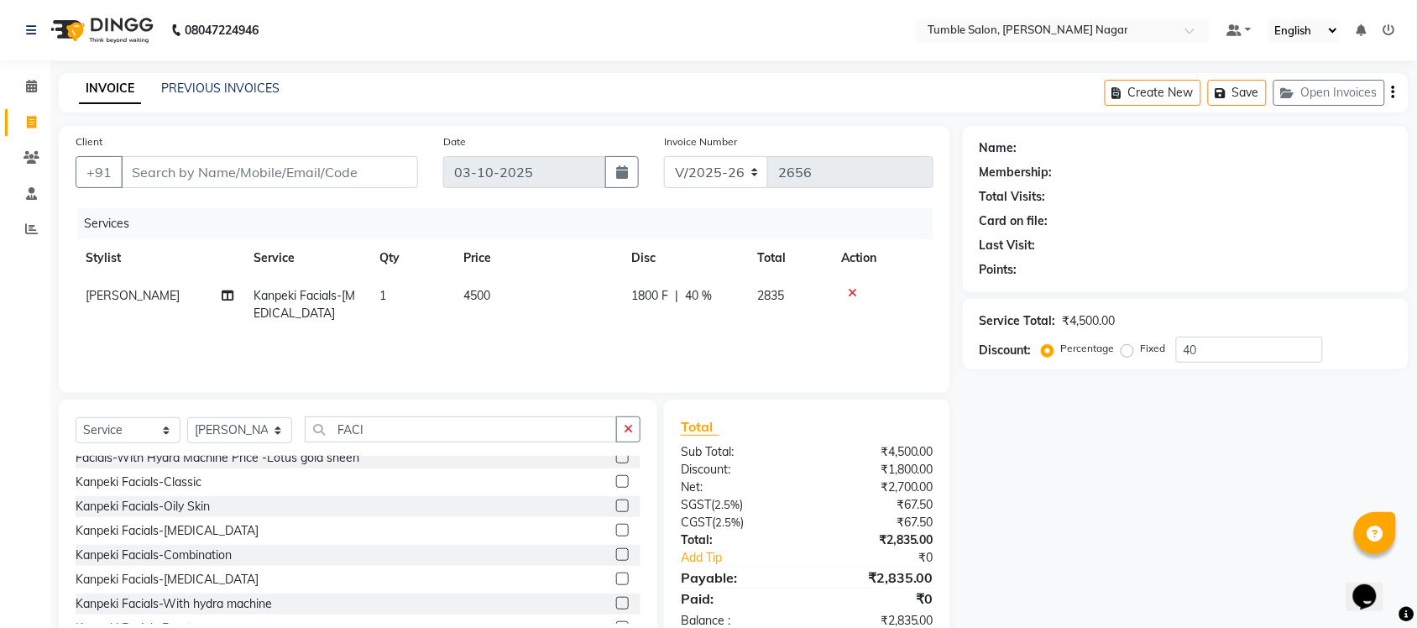
click at [1108, 506] on div "Name: Membership: Total Visits: Card on file: Last Visit: Points: Service Total…" at bounding box center [1192, 386] width 458 height 521
click at [534, 430] on input "FACI" at bounding box center [461, 430] width 312 height 26
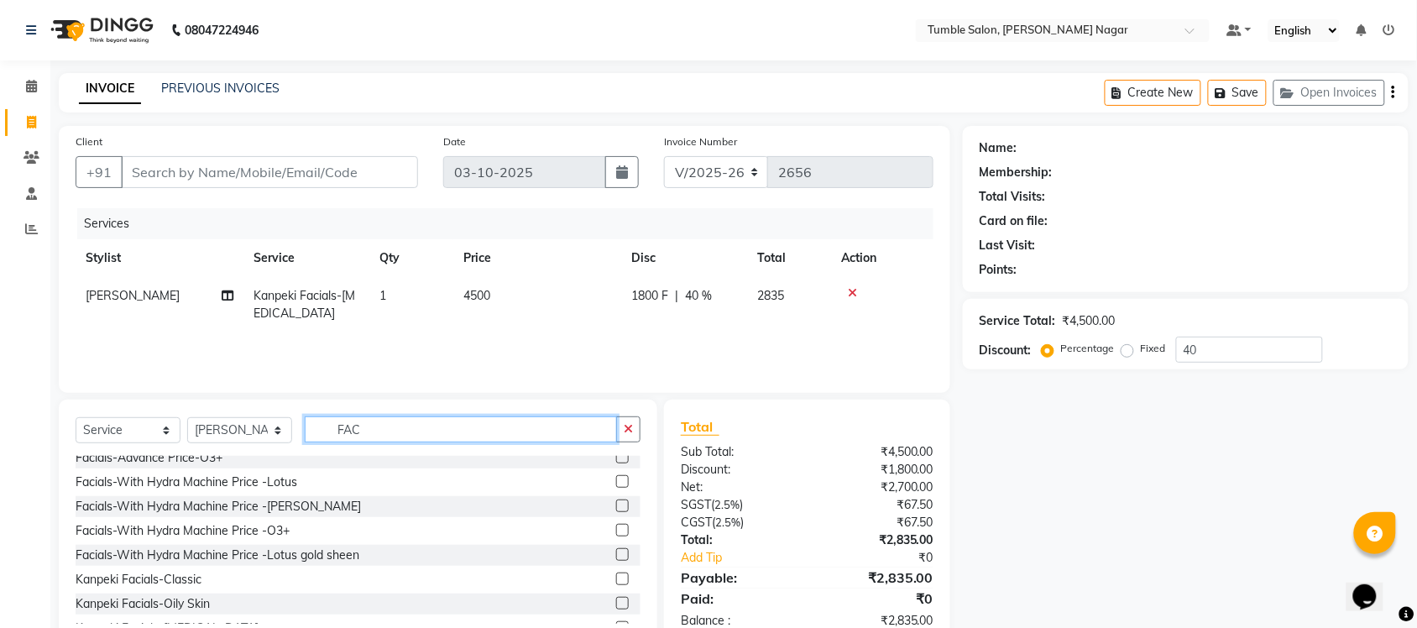
scroll to position [349, 0]
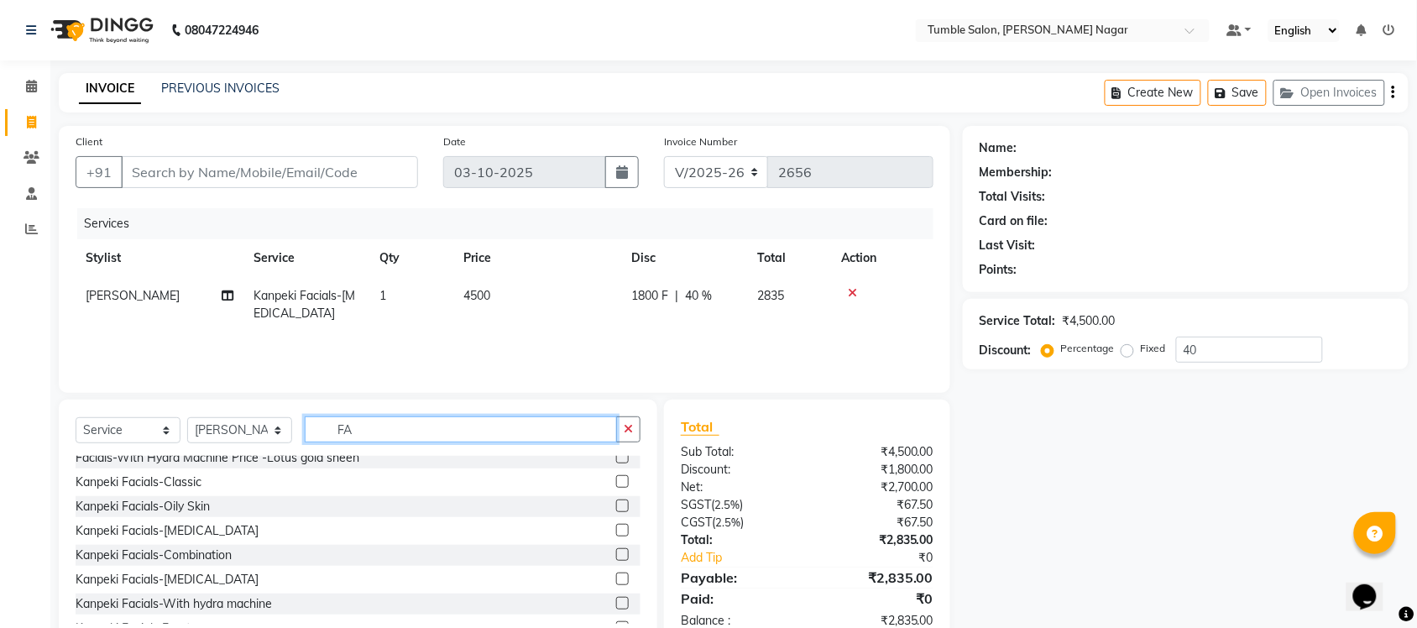
type input "F"
type input "\"
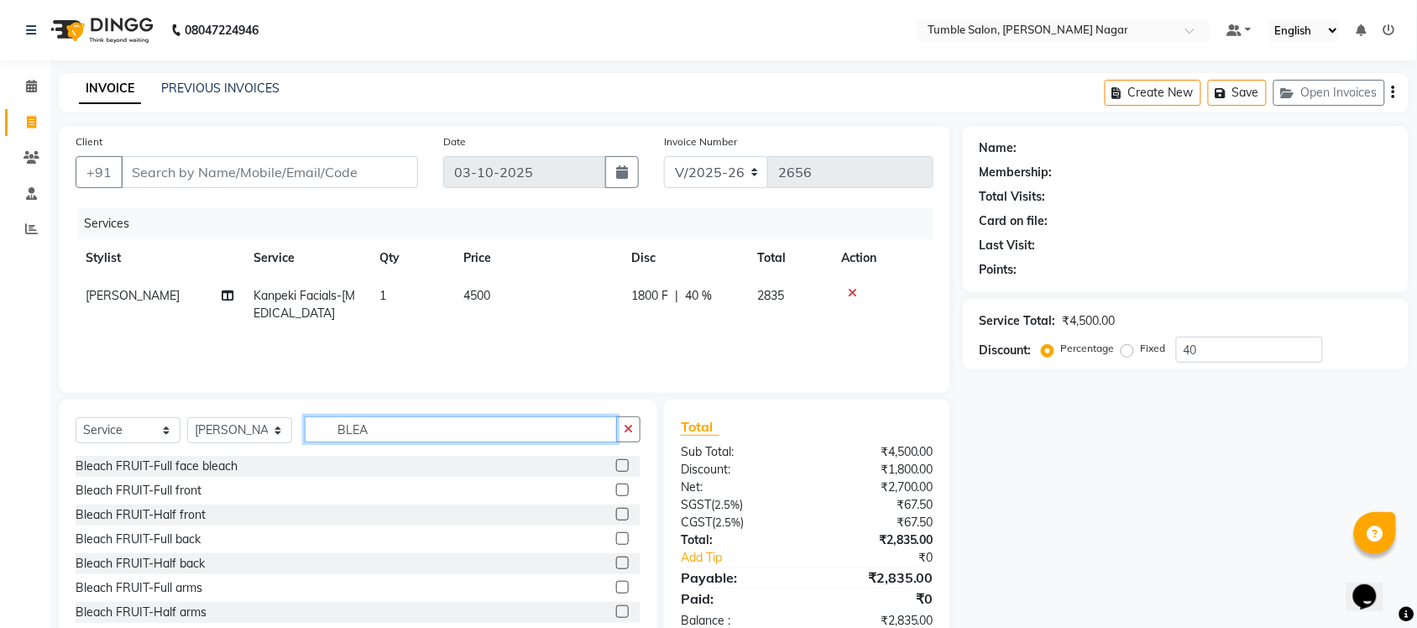
click at [420, 434] on input "BLEA" at bounding box center [461, 430] width 312 height 26
type input "B"
type input "OXY"
click at [616, 466] on label at bounding box center [622, 465] width 13 height 13
click at [616, 466] on input "checkbox" at bounding box center [621, 466] width 11 height 11
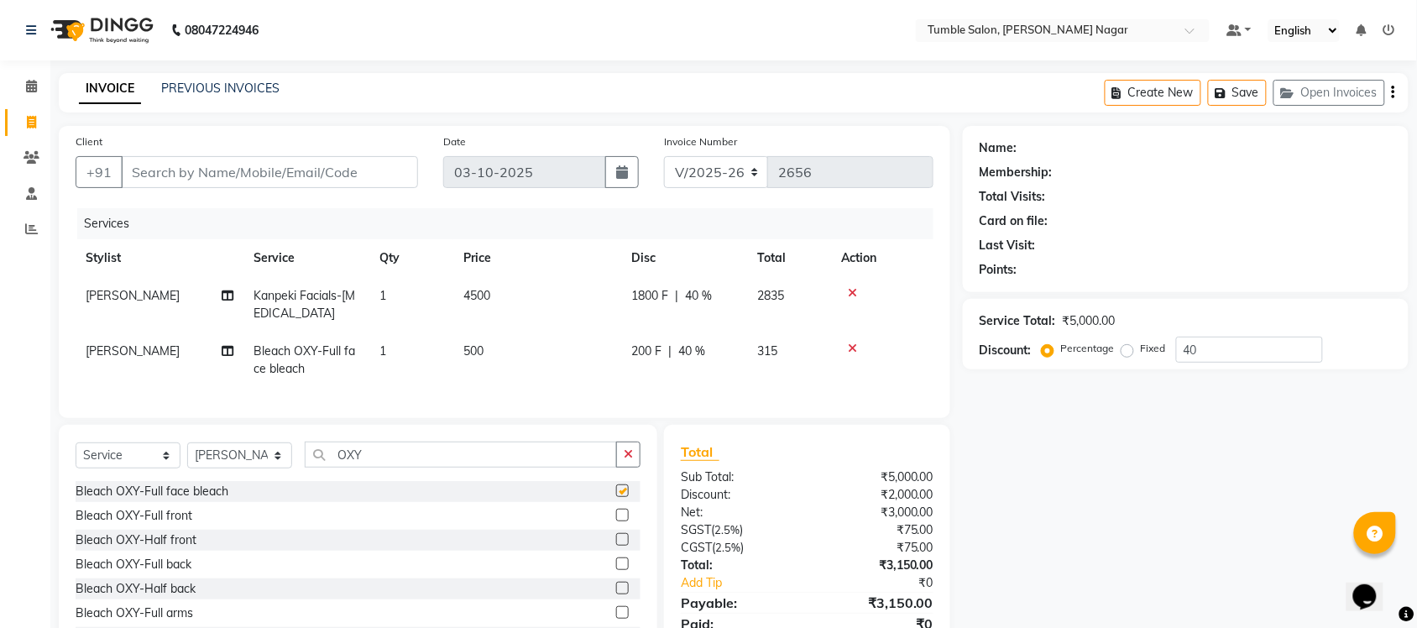
checkbox input "false"
click at [469, 349] on span "500" at bounding box center [474, 350] width 20 height 15
select select "77851"
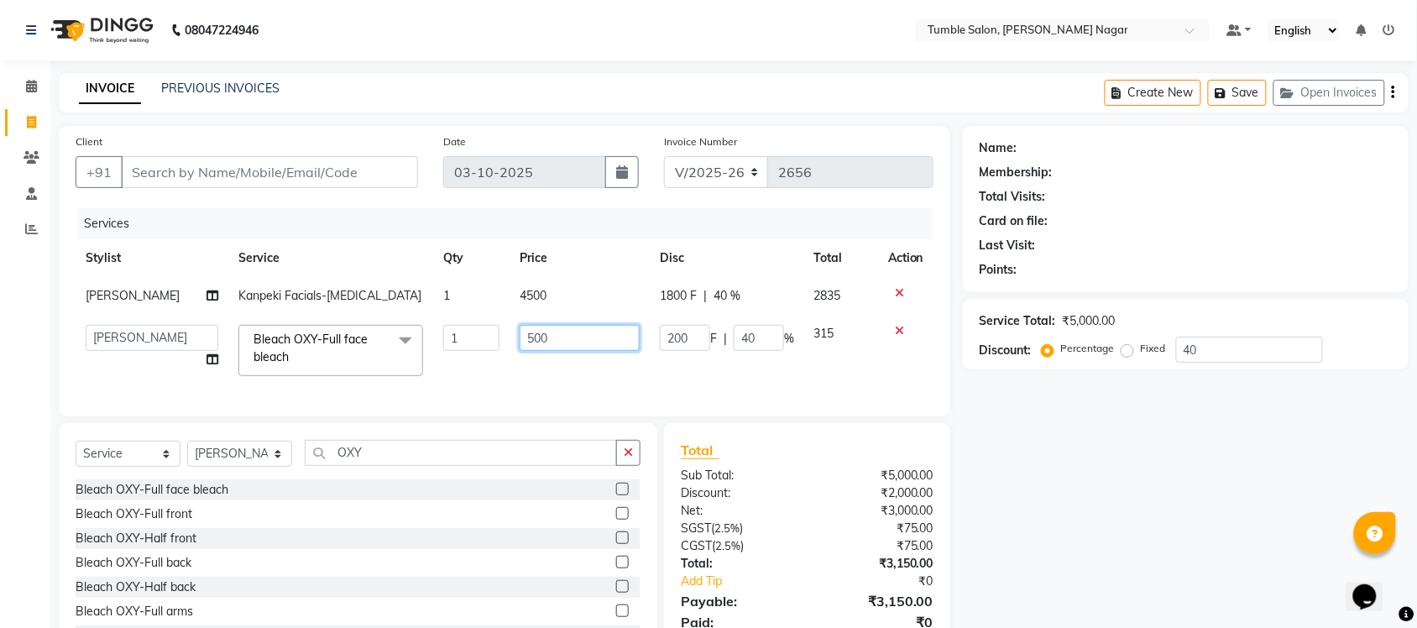
click at [527, 338] on input "500" at bounding box center [580, 338] width 120 height 26
type input "800"
click at [1093, 517] on div "Name: Membership: Total Visits: Card on file: Last Visit: Points: Service Total…" at bounding box center [1192, 398] width 458 height 545
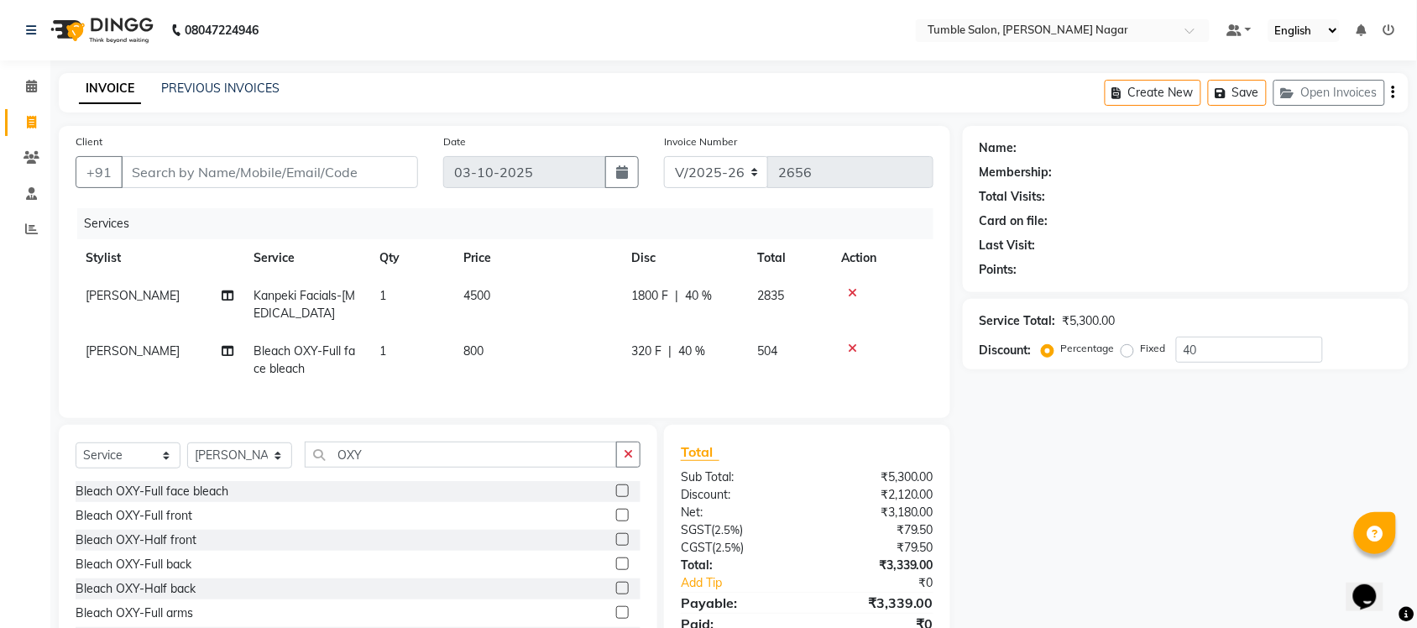
scroll to position [85, 0]
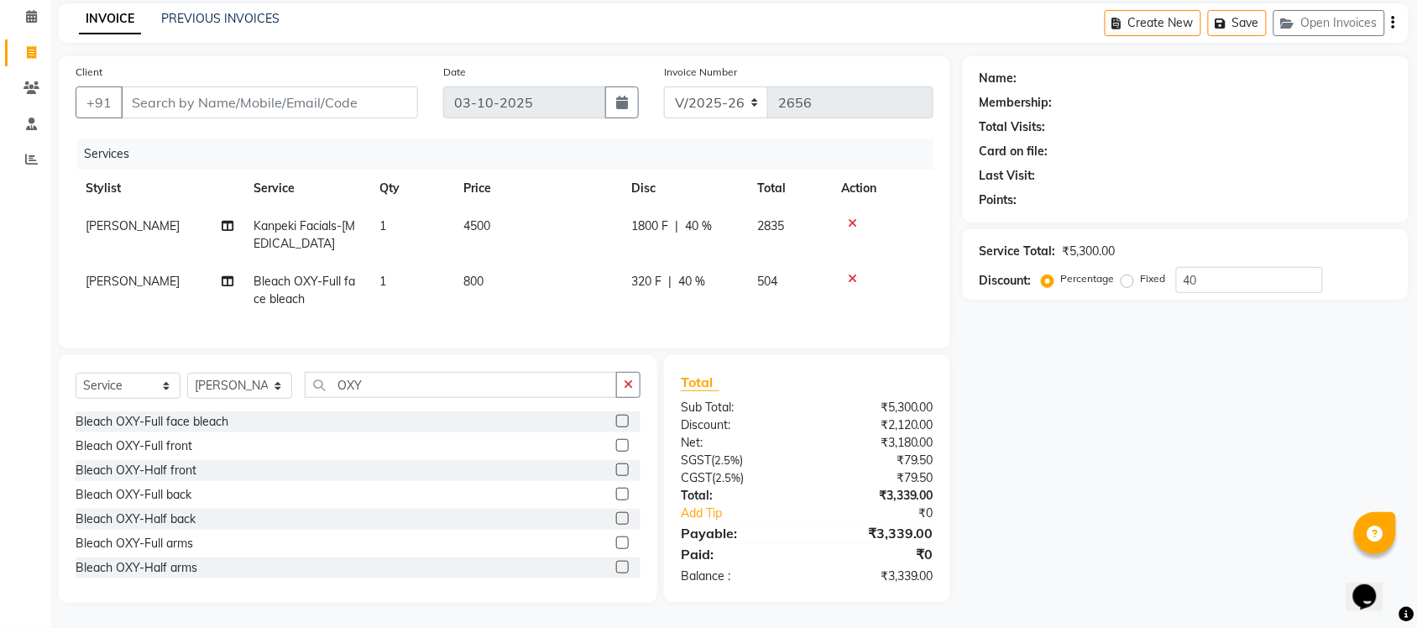
click at [474, 218] on span "4500" at bounding box center [477, 225] width 27 height 15
select select "77851"
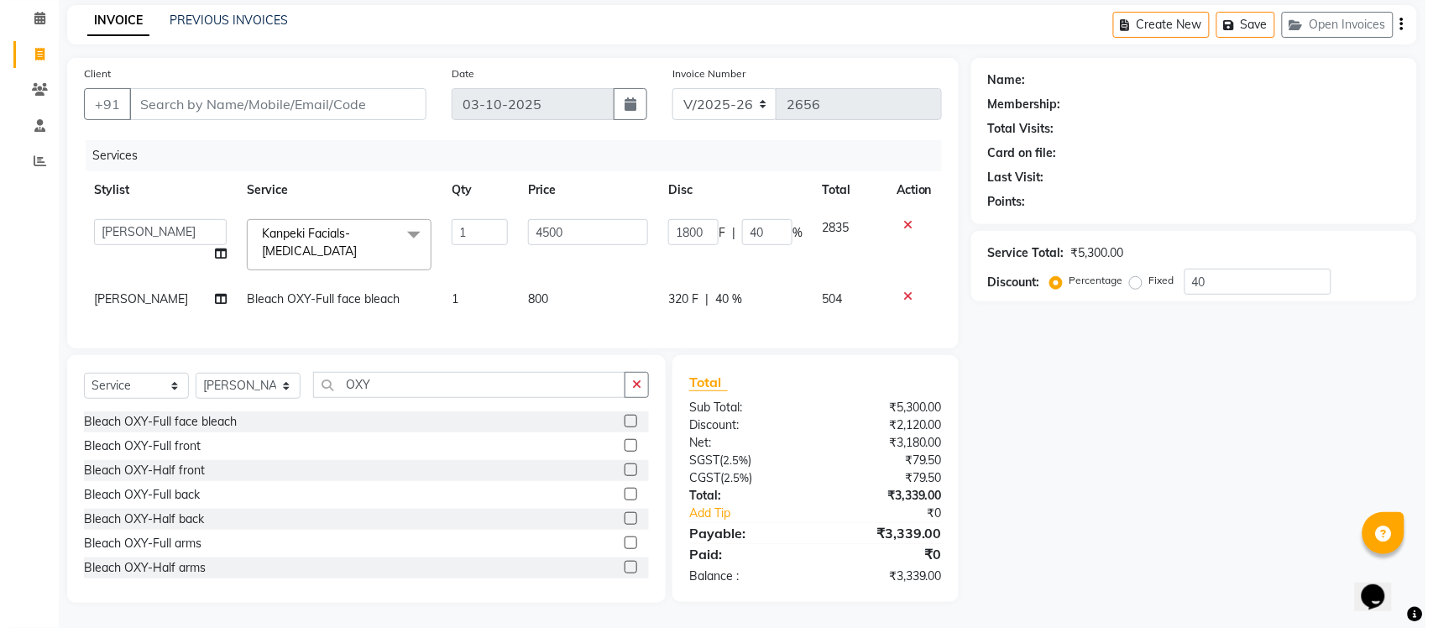
scroll to position [82, 0]
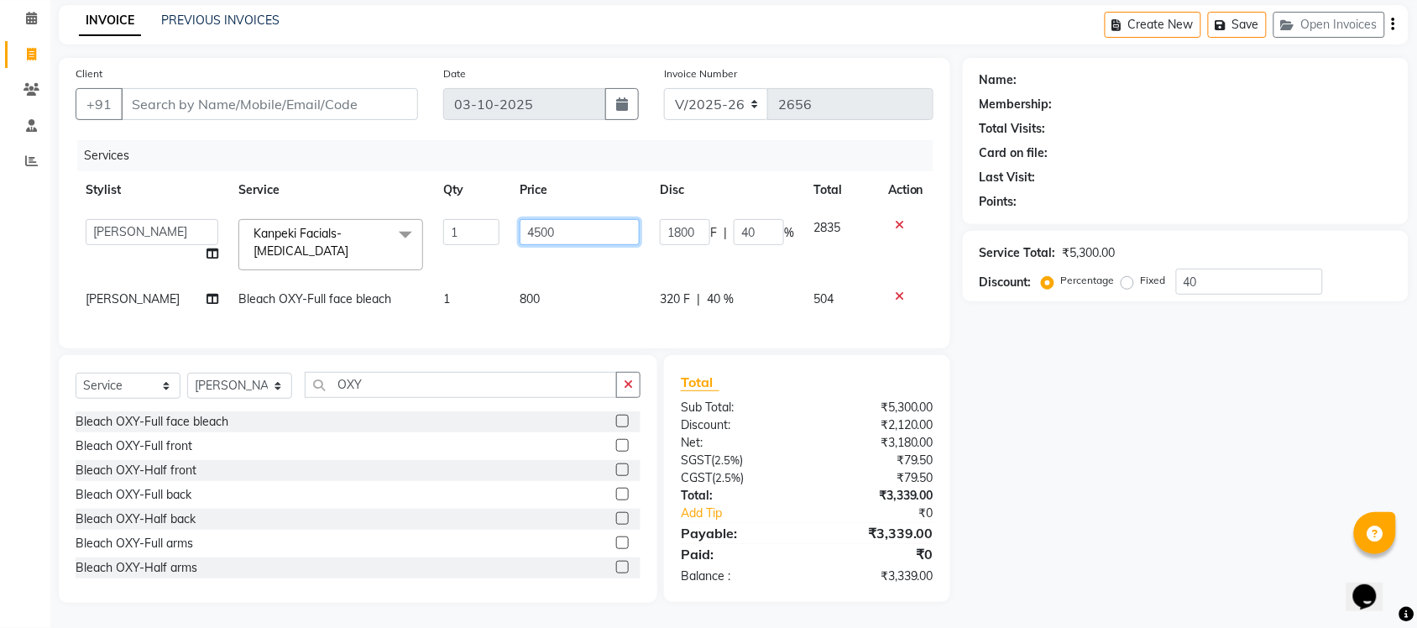
click at [534, 219] on input "4500" at bounding box center [580, 232] width 120 height 26
click at [1030, 470] on div "Name: Membership: Total Visits: Card on file: Last Visit: Points: Service Total…" at bounding box center [1192, 330] width 458 height 545
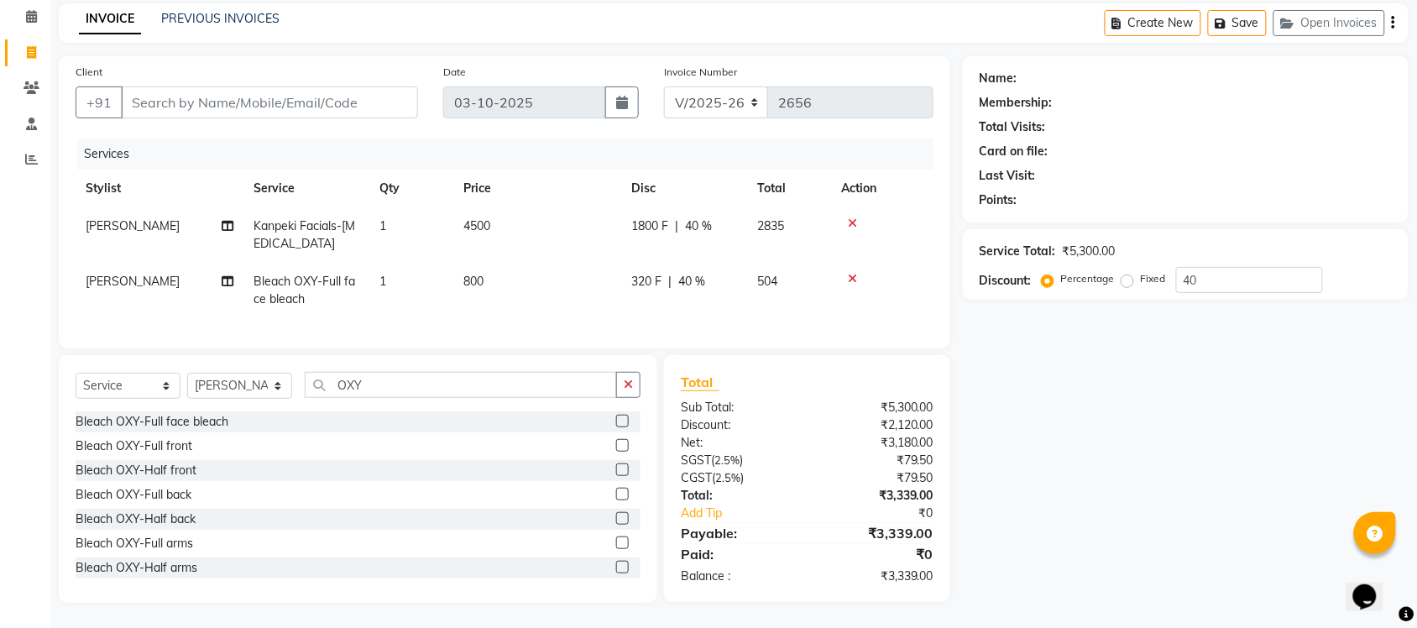
click at [479, 218] on span "4500" at bounding box center [477, 225] width 27 height 15
select select "77851"
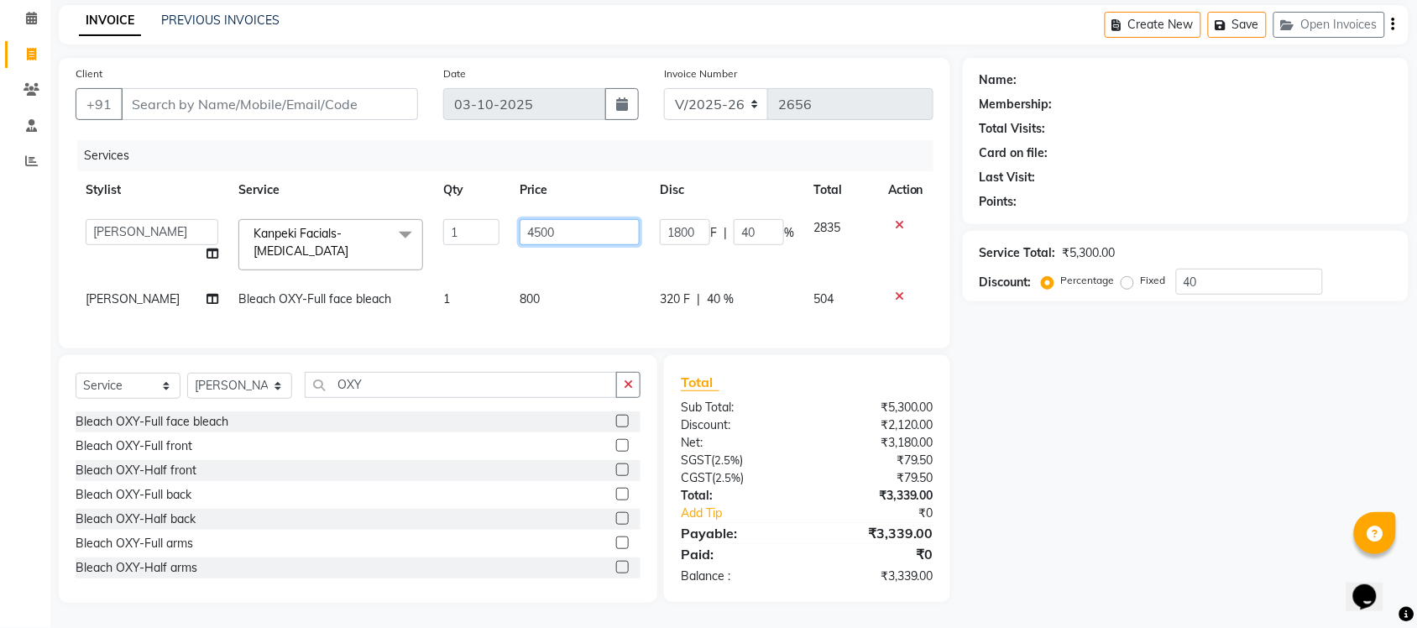
click at [529, 219] on input "4500" at bounding box center [580, 232] width 120 height 26
click at [534, 219] on input "4500" at bounding box center [580, 232] width 120 height 26
type input "4800"
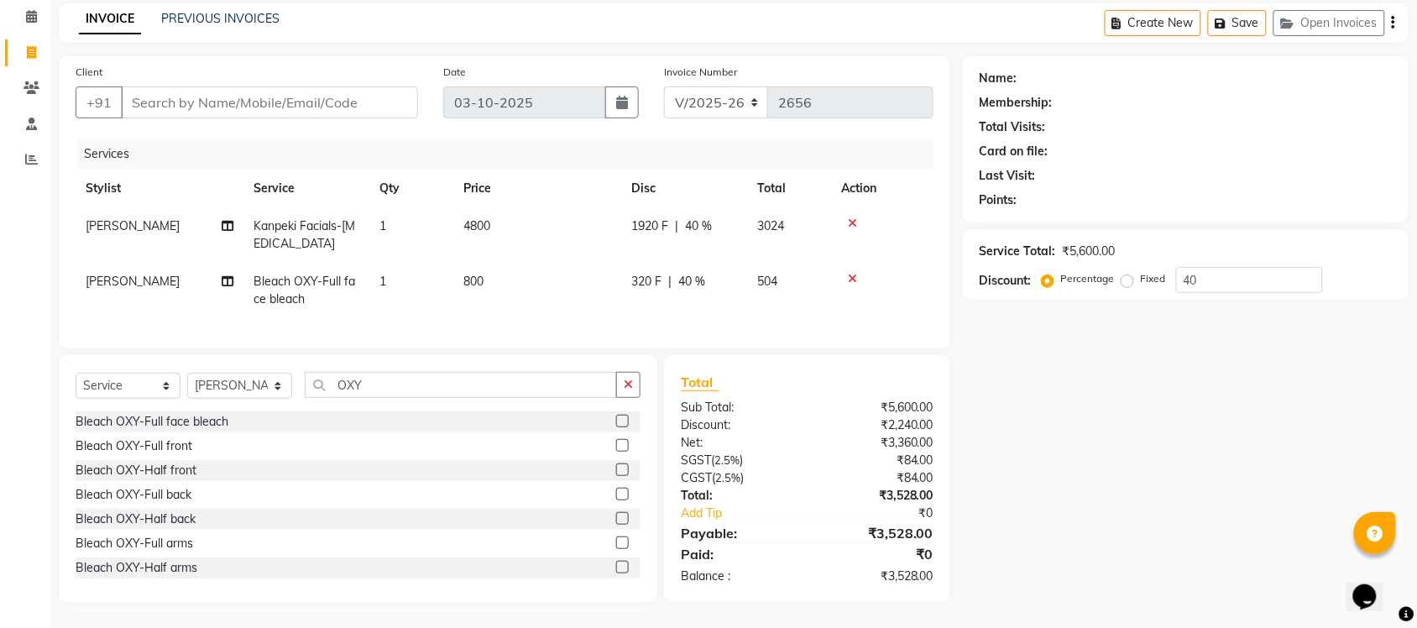
click at [1066, 392] on div "Name: Membership: Total Visits: Card on file: Last Visit: Points: Service Total…" at bounding box center [1192, 329] width 458 height 547
click at [477, 218] on span "4800" at bounding box center [477, 225] width 27 height 15
select select "77851"
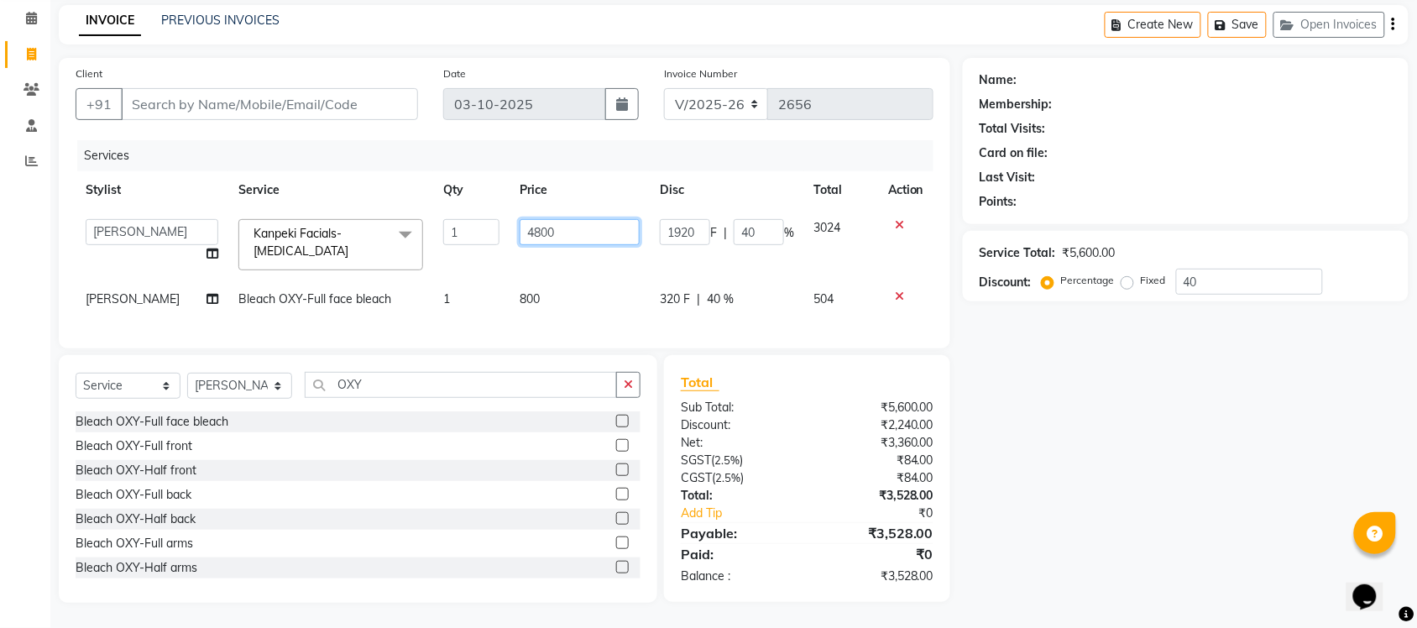
click at [531, 221] on input "4800" at bounding box center [580, 232] width 120 height 26
type input "5000"
click at [1068, 417] on div "Name: Membership: Total Visits: Card on file: Last Visit: Points: Service Total…" at bounding box center [1192, 330] width 458 height 545
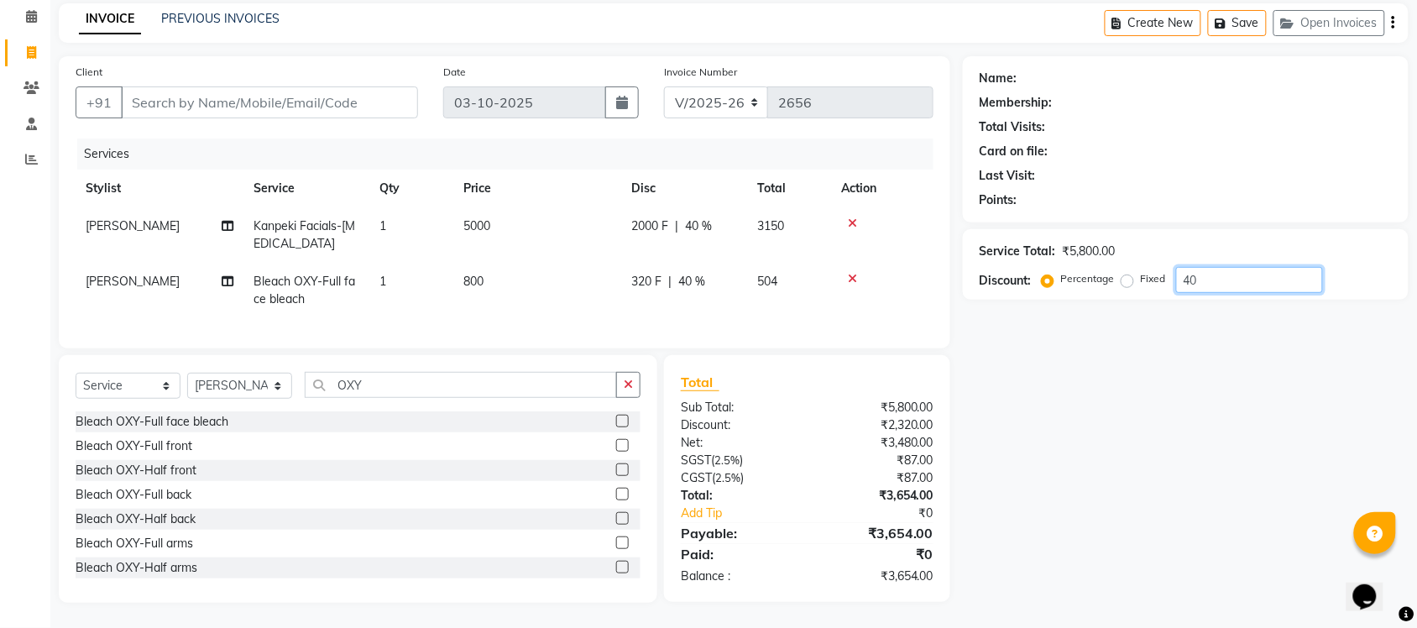
click at [1279, 271] on input "40" at bounding box center [1249, 280] width 147 height 26
click at [308, 90] on input "Client" at bounding box center [269, 102] width 297 height 32
type input "9"
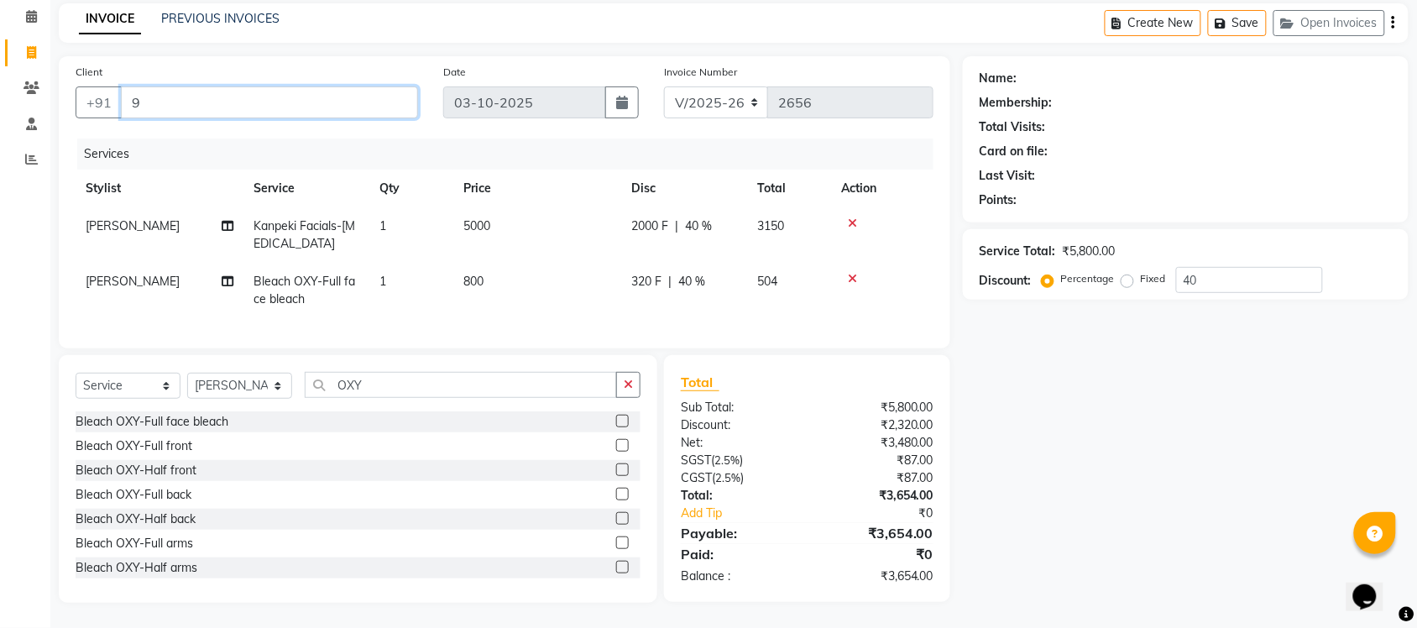
type input "0"
type input "9354996848"
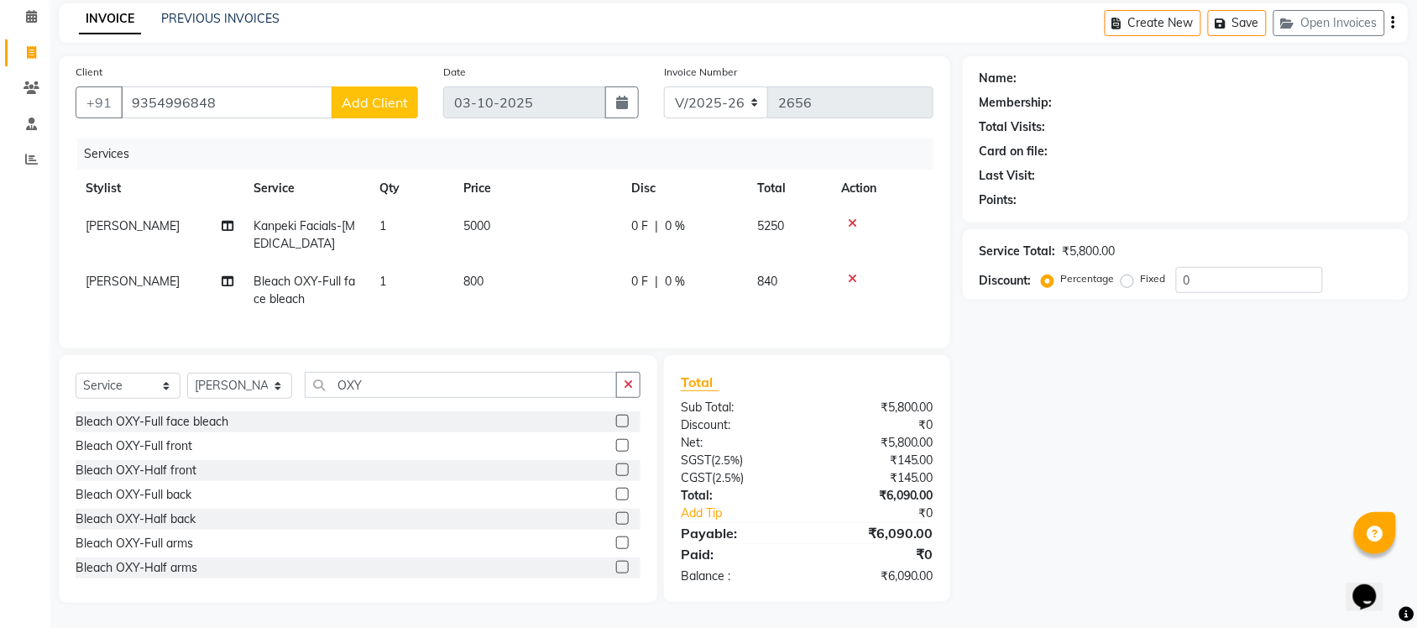
click at [392, 98] on button "Add Client" at bounding box center [375, 102] width 86 height 32
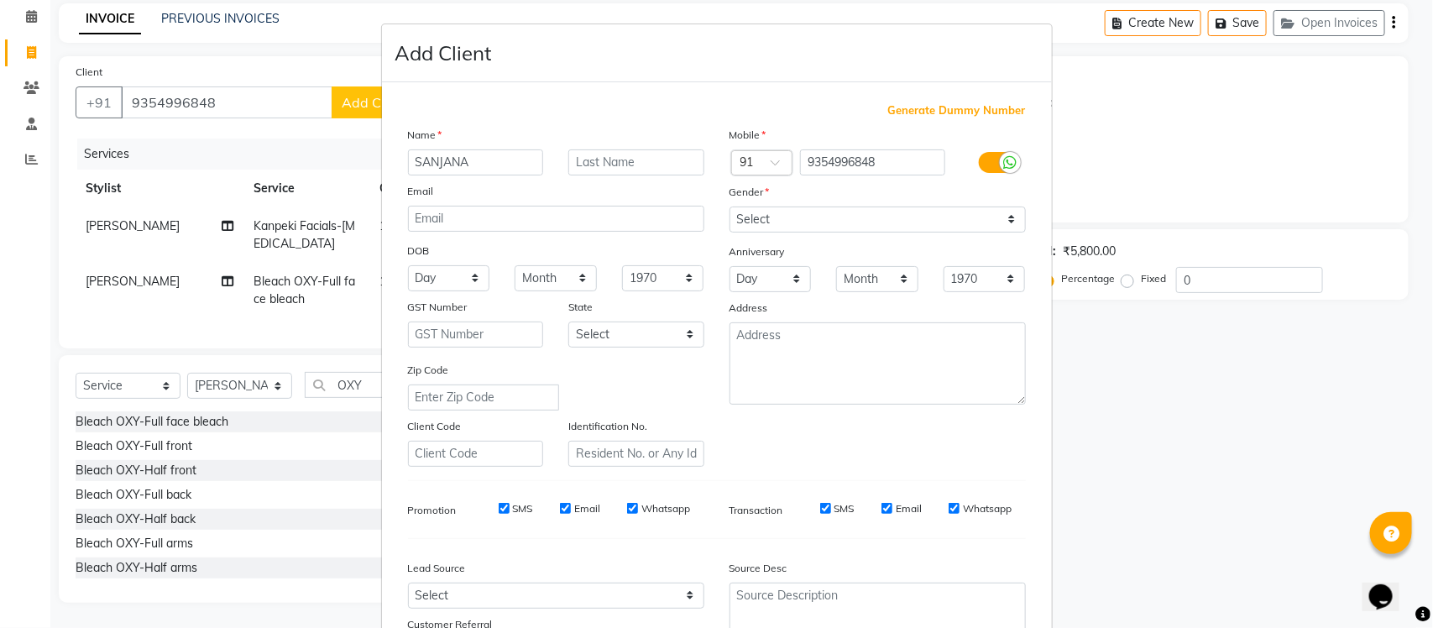
type input "SANJANA"
drag, startPoint x: 915, startPoint y: 212, endPoint x: 912, endPoint y: 228, distance: 16.3
click at [915, 212] on select "Select Male Female Other Prefer Not To Say" at bounding box center [878, 220] width 296 height 26
select select "female"
click at [730, 207] on select "Select Male Female Other Prefer Not To Say" at bounding box center [878, 220] width 296 height 26
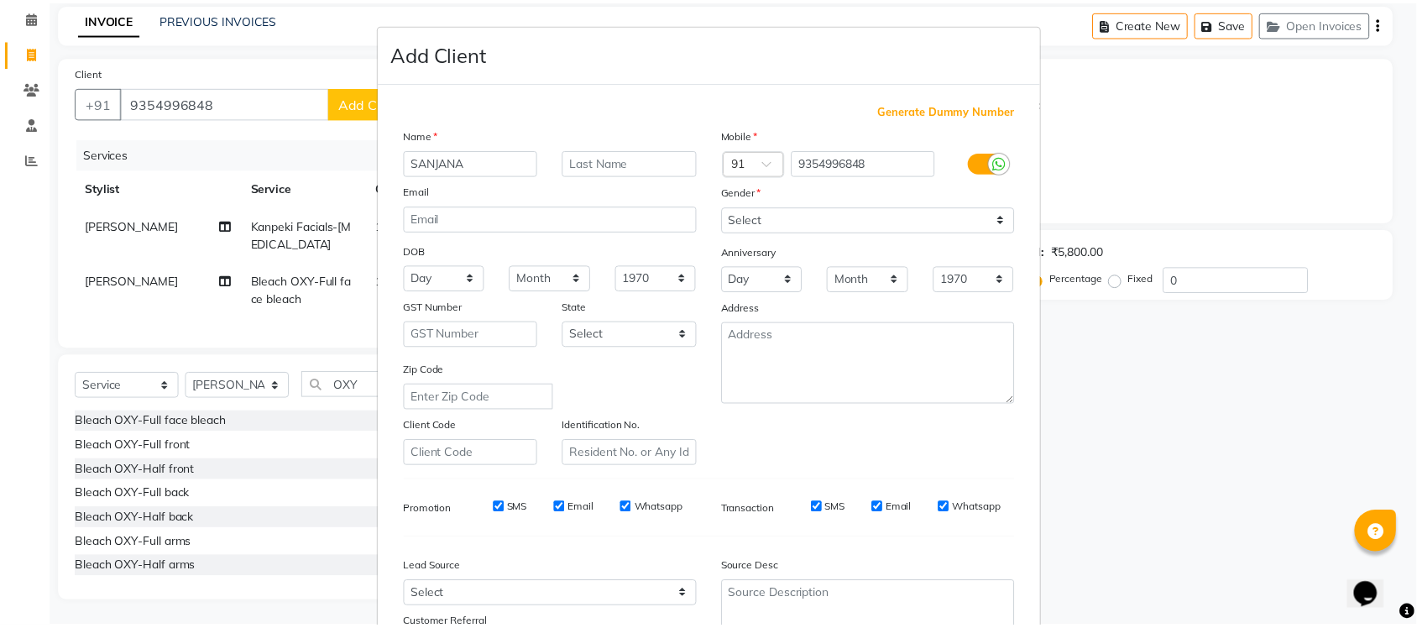
scroll to position [140, 0]
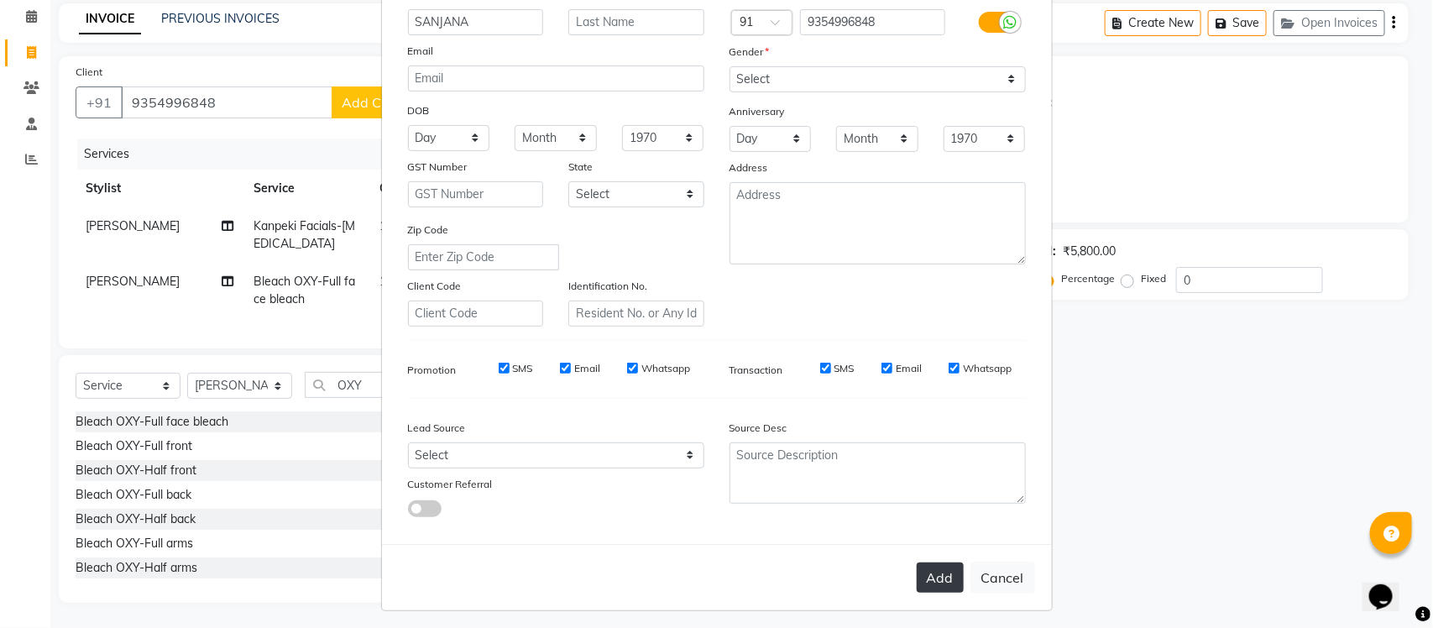
click at [947, 563] on button "Add" at bounding box center [940, 578] width 47 height 30
select select
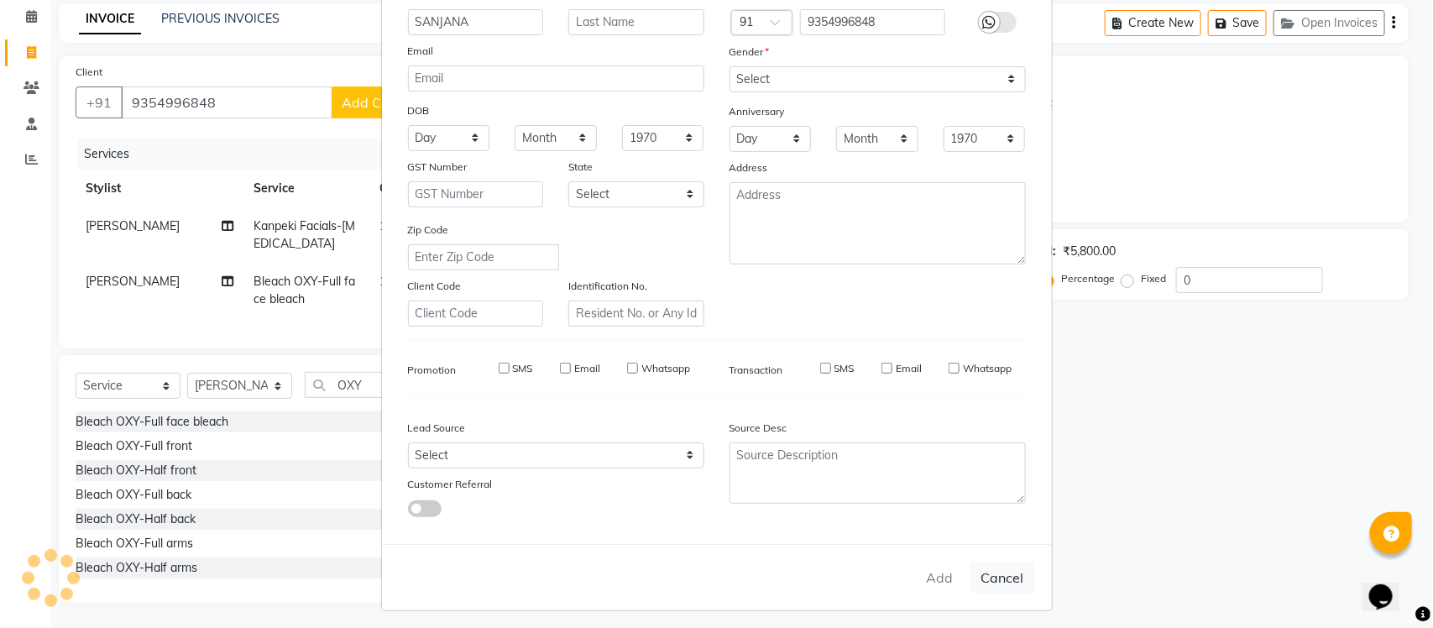
select select
checkbox input "false"
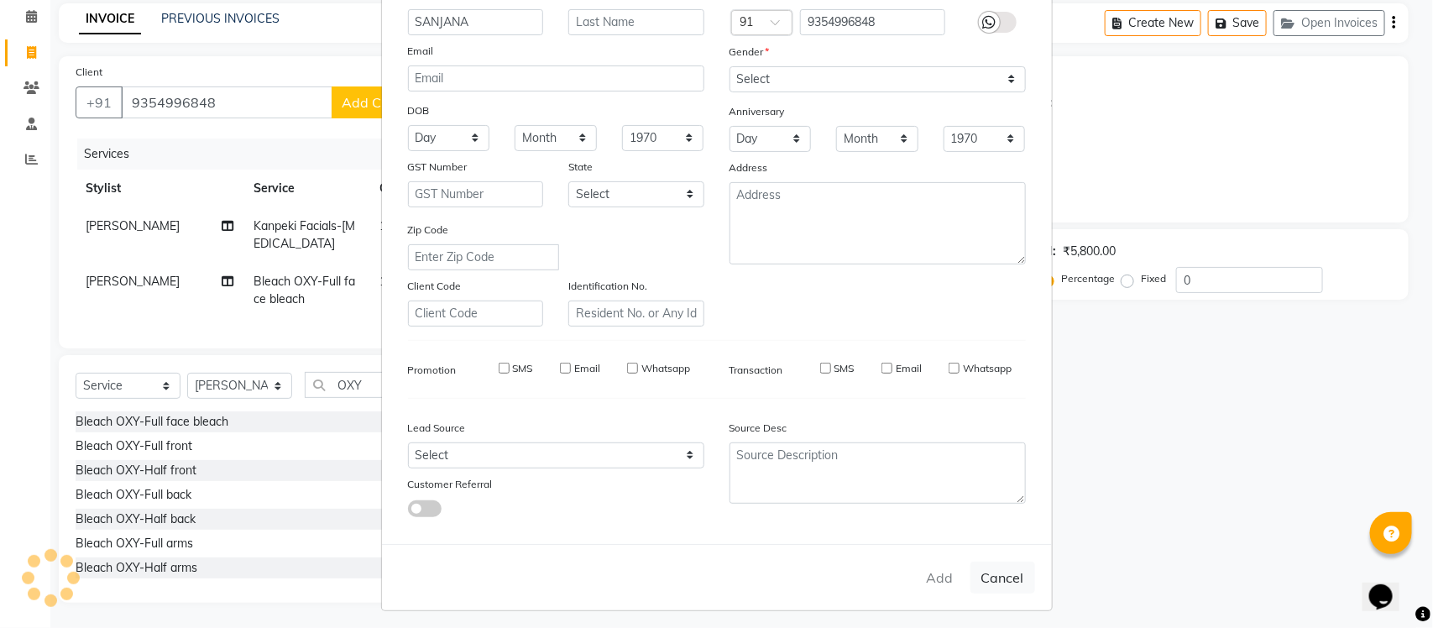
checkbox input "false"
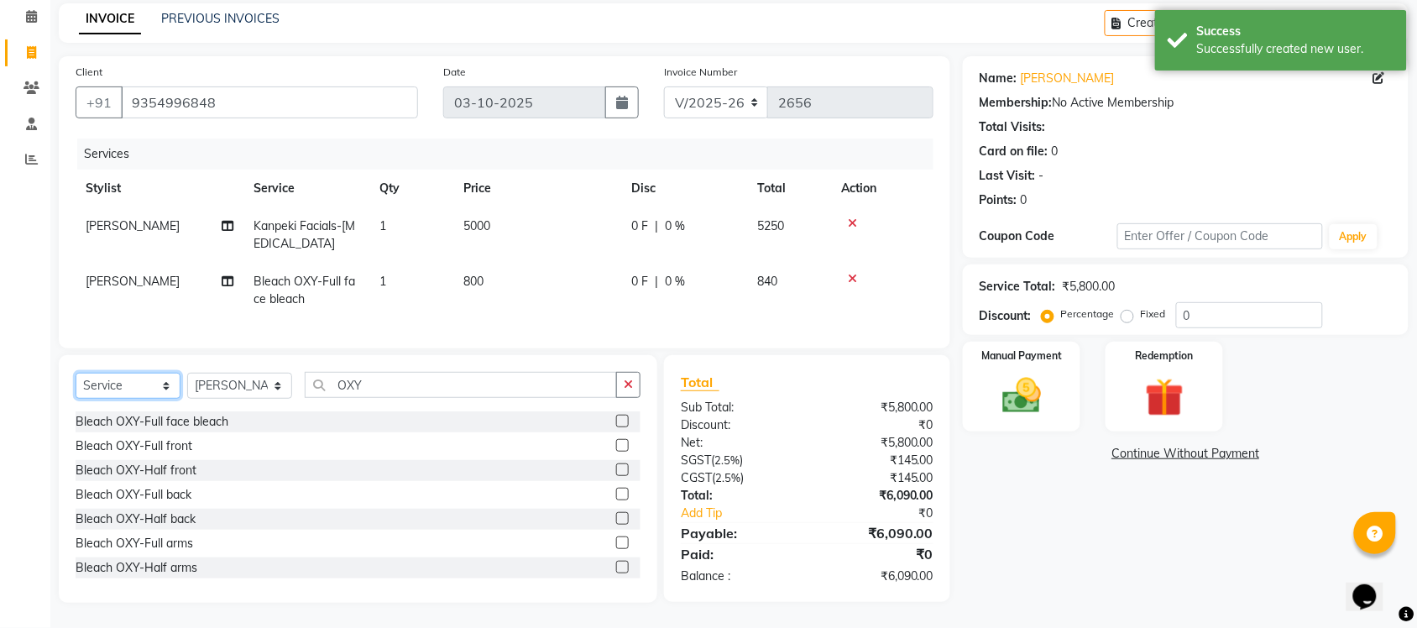
click at [149, 385] on select "Select Service Product Membership Package Voucher Prepaid Gift Card" at bounding box center [128, 386] width 105 height 26
click at [76, 375] on select "Select Service Product Membership Package Voucher Prepaid Gift Card" at bounding box center [128, 386] width 105 height 26
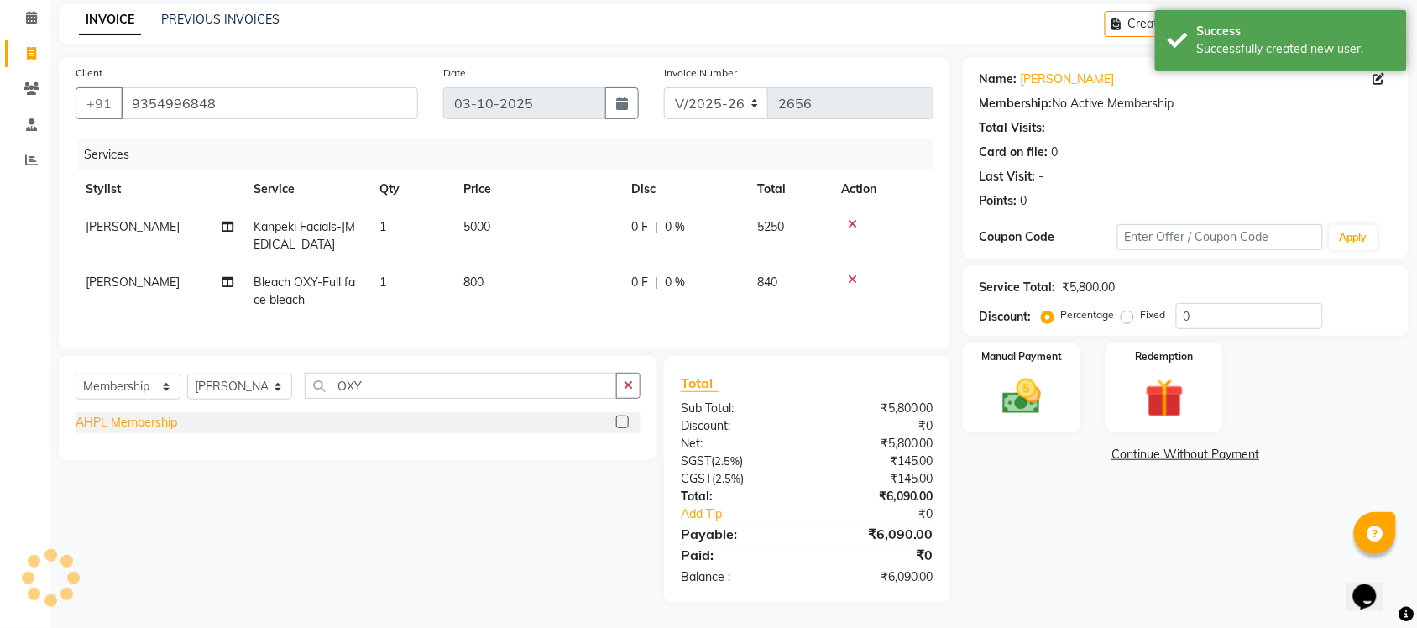
click at [143, 424] on div "AHPL Membership" at bounding box center [127, 423] width 102 height 18
select select "select"
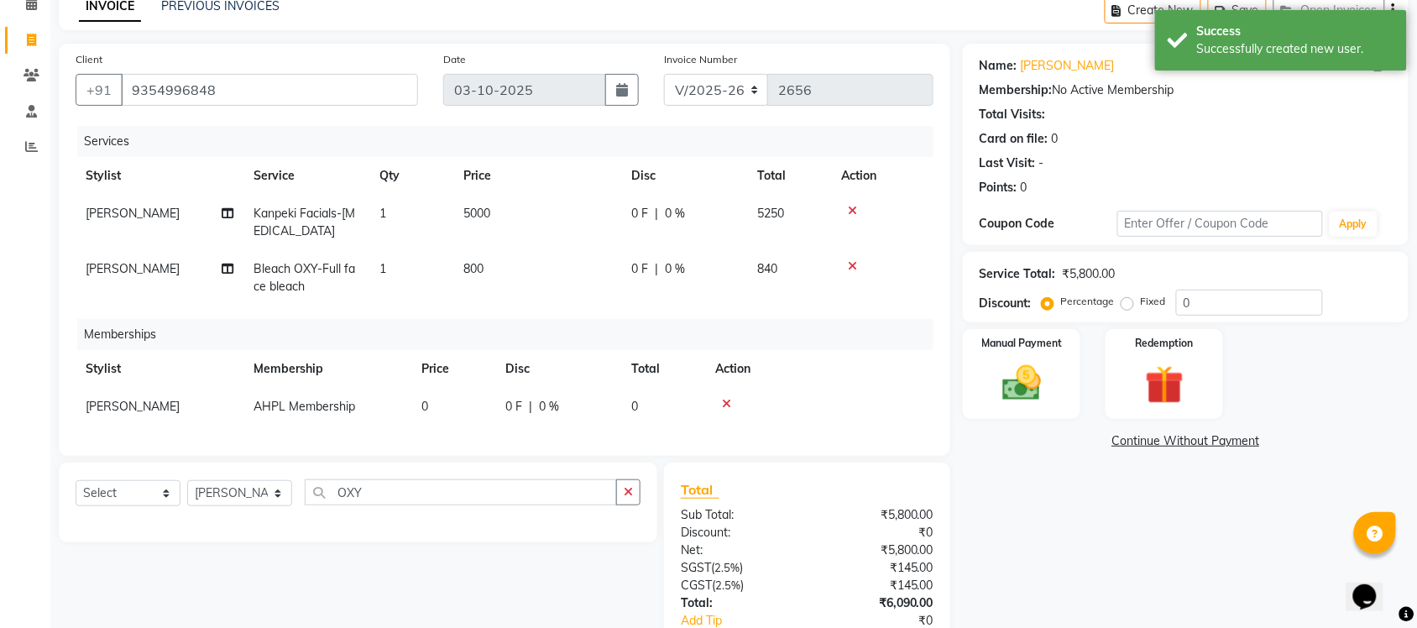
scroll to position [203, 0]
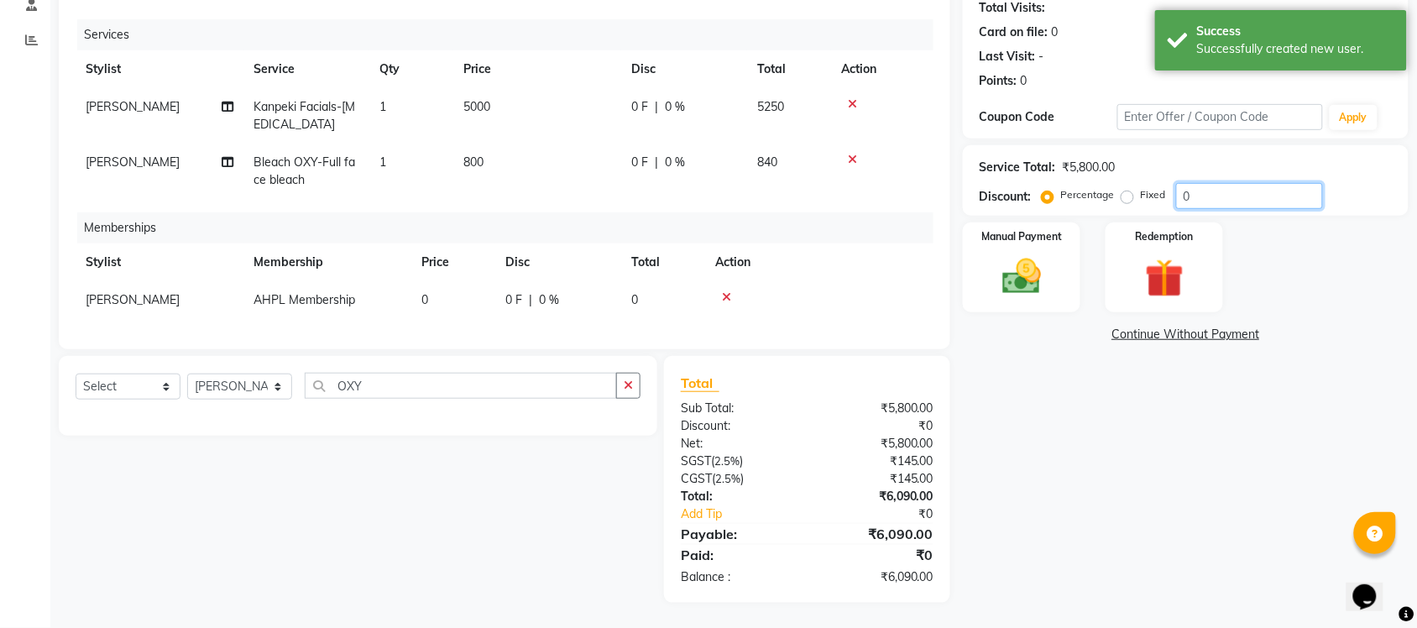
drag, startPoint x: 1239, startPoint y: 181, endPoint x: 1088, endPoint y: 196, distance: 151.1
click at [1125, 183] on div "Percentage Fixed 0" at bounding box center [1184, 196] width 278 height 26
type input "40"
click at [1014, 403] on div "Name: Sanjana Membership: No Active Membership Total Visits: Card on file: 0 La…" at bounding box center [1192, 270] width 458 height 666
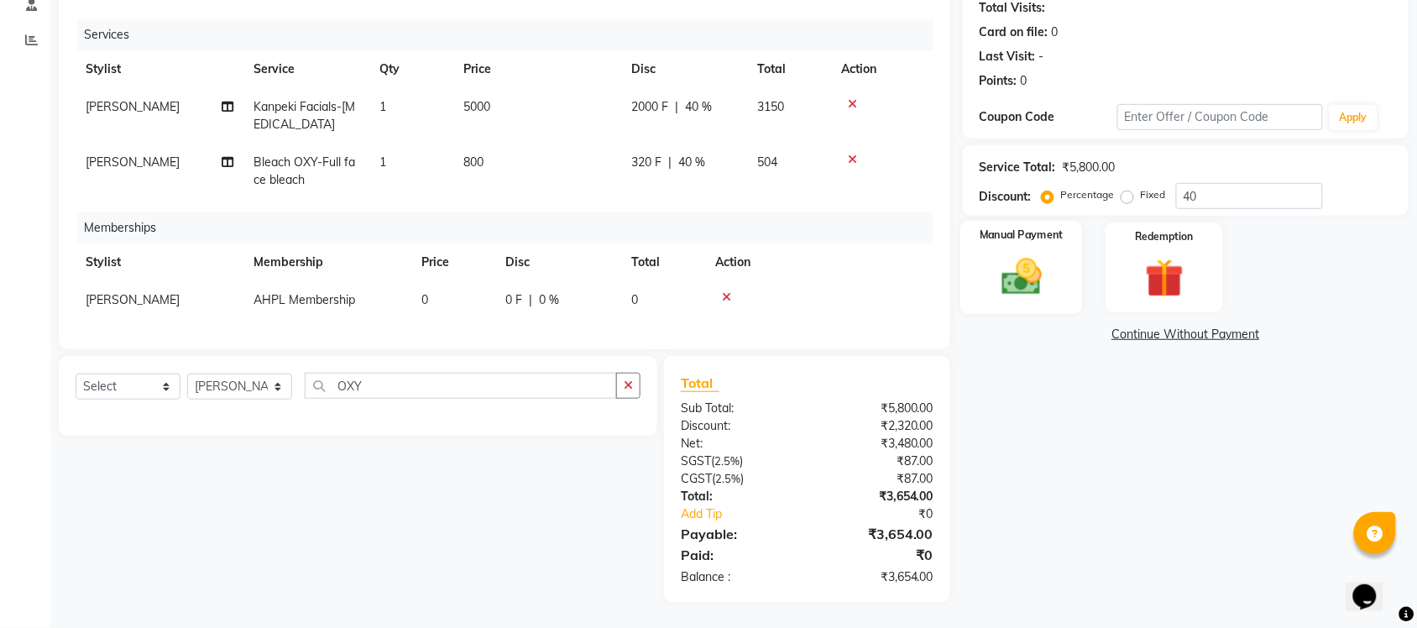
click at [1043, 254] on img at bounding box center [1021, 277] width 65 height 46
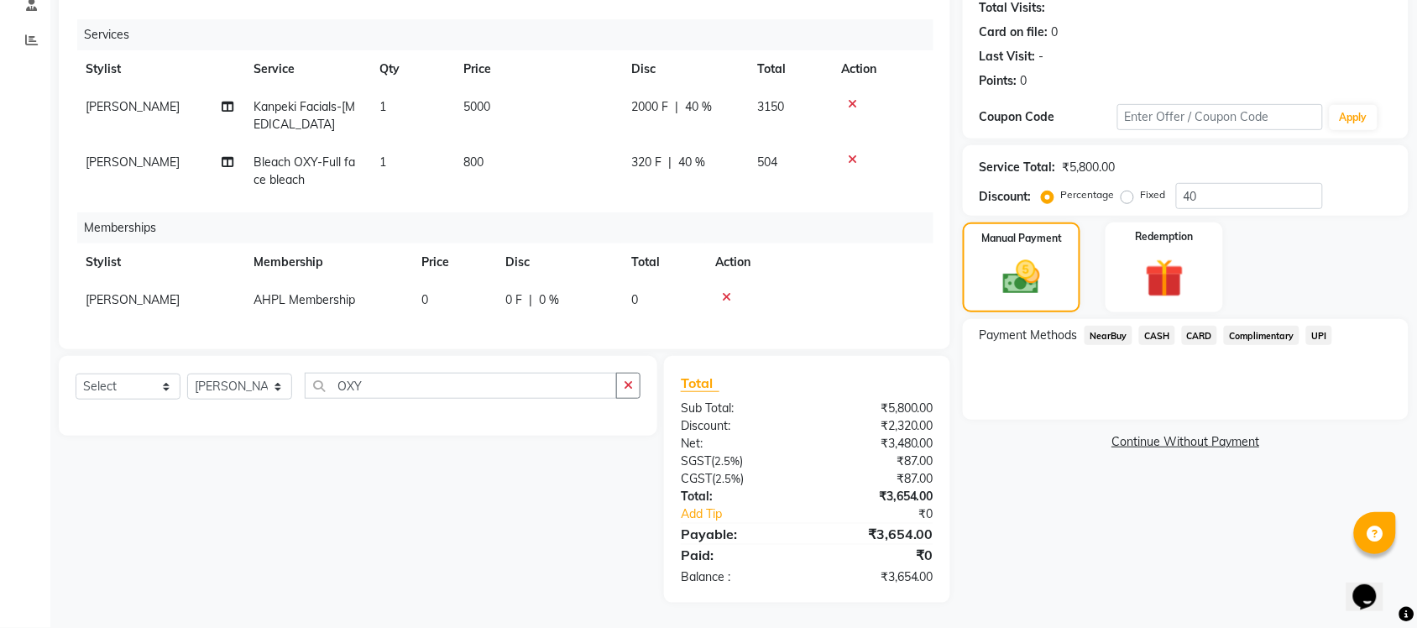
click at [1319, 326] on span "UPI" at bounding box center [1320, 335] width 26 height 19
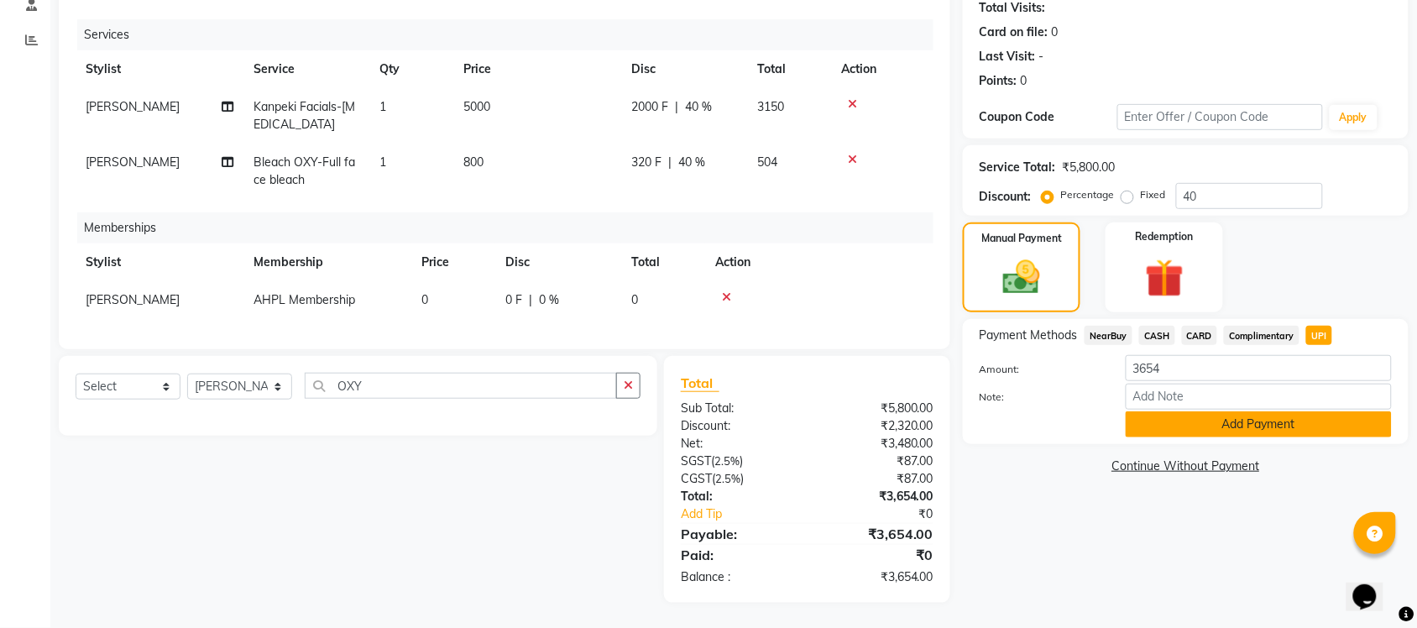
click at [1167, 411] on button "Add Payment" at bounding box center [1259, 424] width 266 height 26
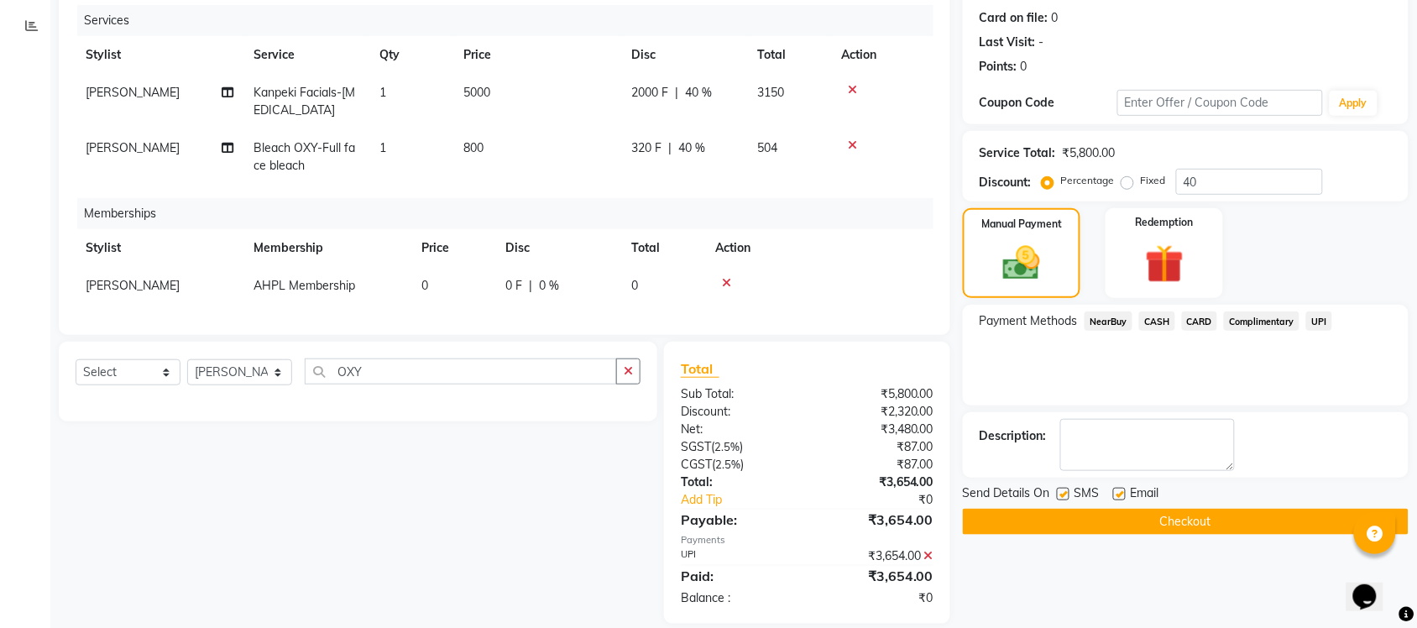
scroll to position [239, 0]
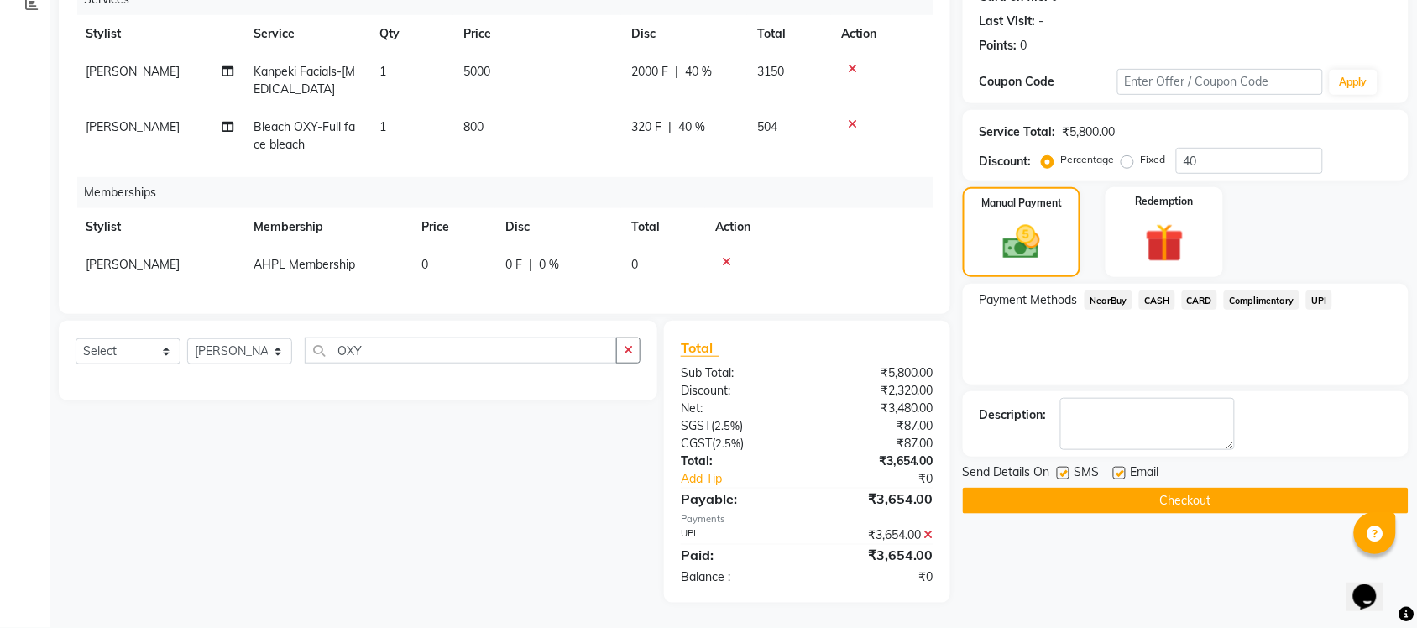
click at [1131, 488] on button "Checkout" at bounding box center [1186, 501] width 446 height 26
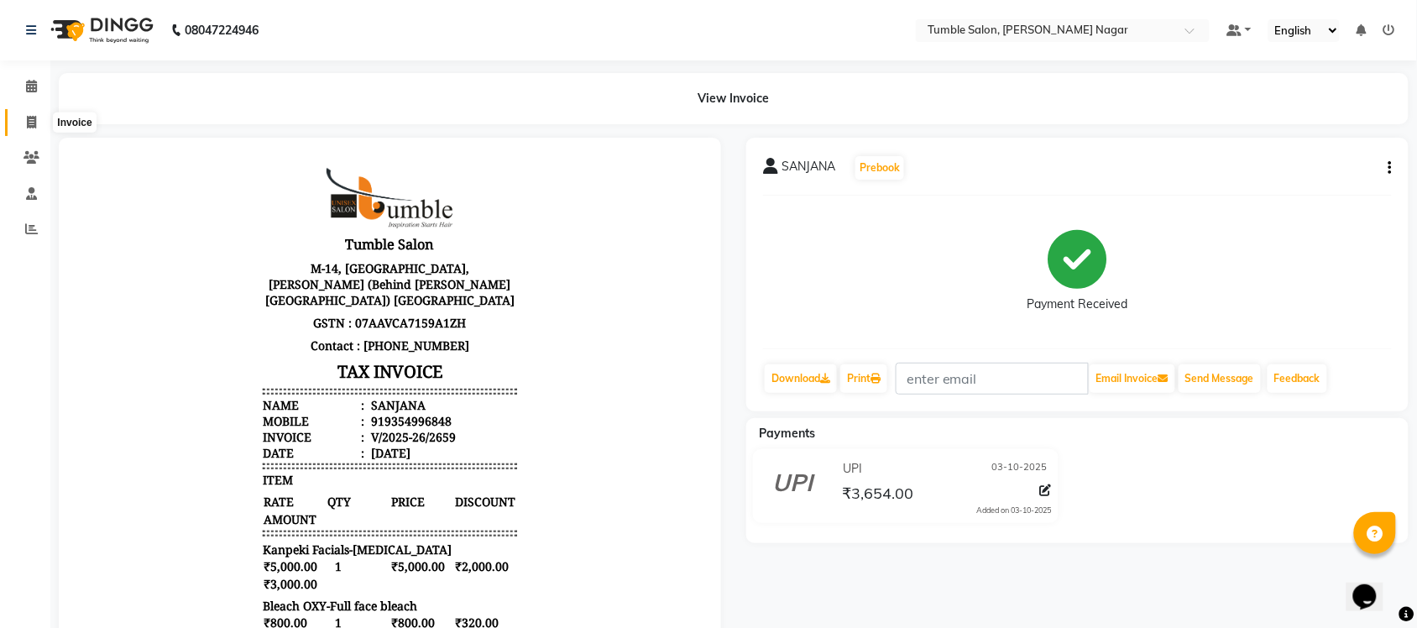
click at [18, 115] on span at bounding box center [31, 122] width 29 height 19
select select "service"
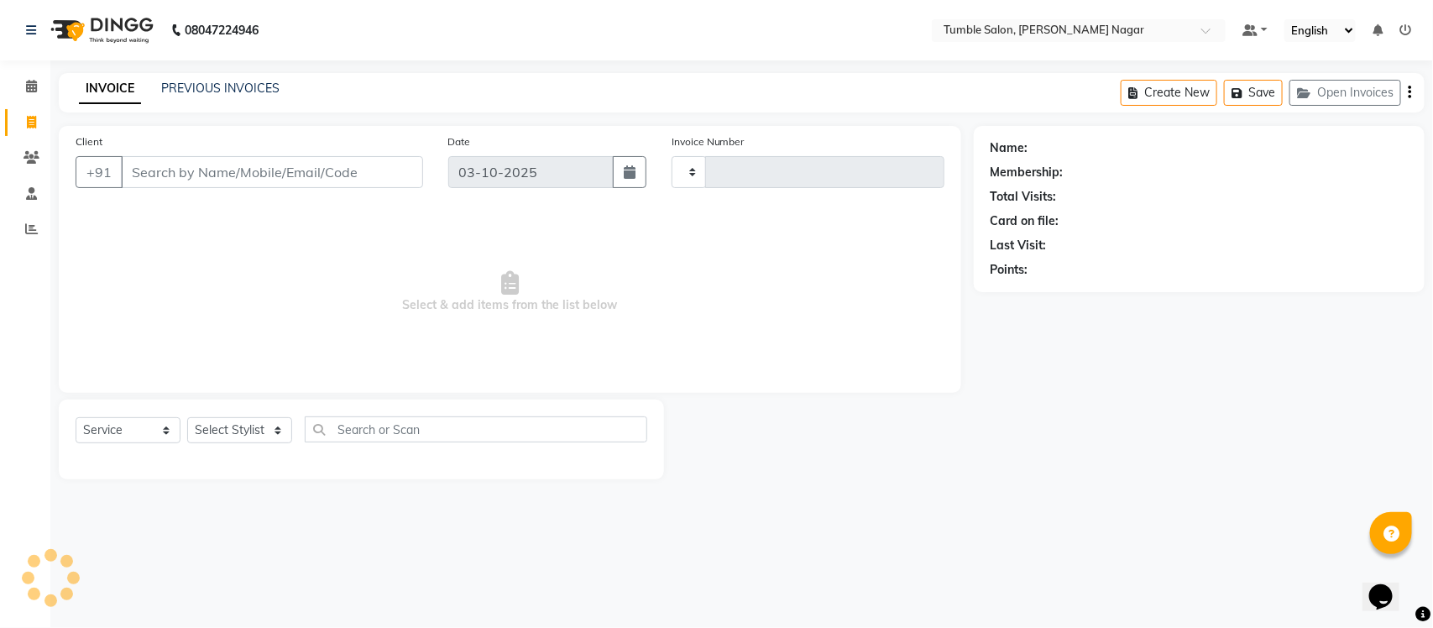
type input "2661"
select select "8207"
click at [239, 434] on select "Select Stylist Finance id Fiza Abbasi Govind Kiran Singh Krishna Lokesh Mahende…" at bounding box center [239, 430] width 105 height 26
select select "77847"
click at [187, 417] on select "Select Stylist Finance id Fiza Abbasi Govind Kiran Singh Krishna Lokesh Mahende…" at bounding box center [239, 430] width 105 height 26
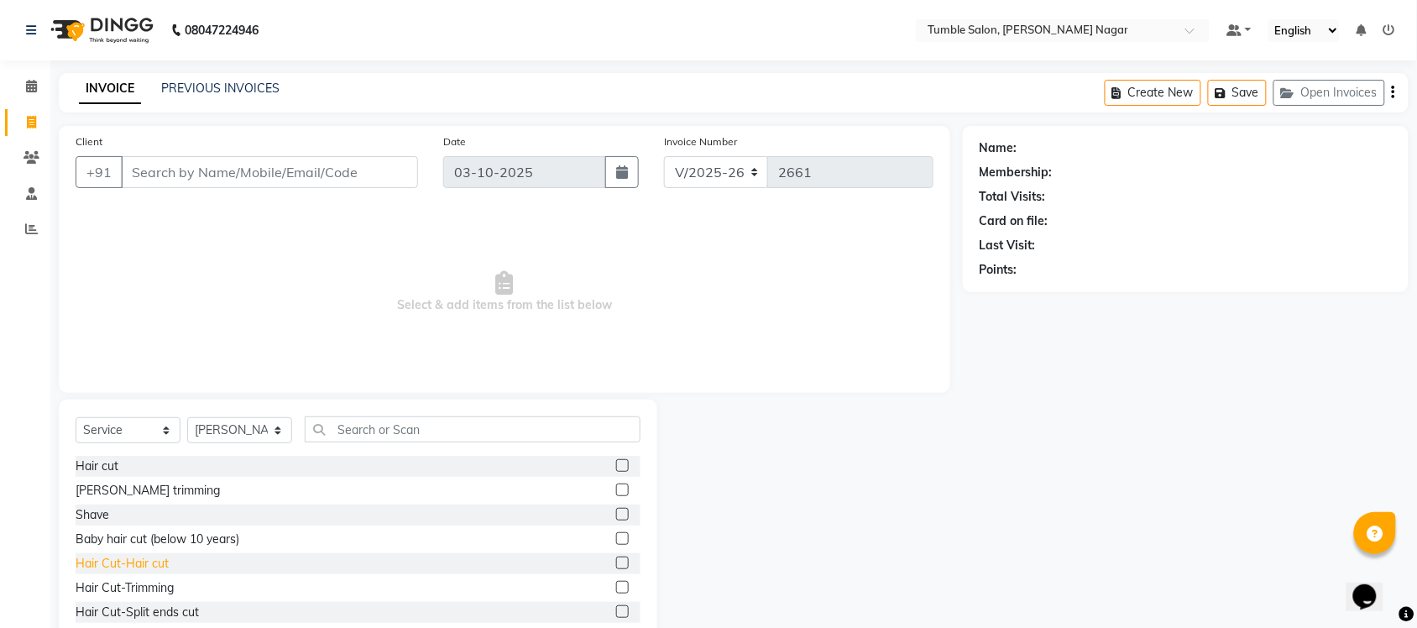
click at [135, 559] on div "Hair Cut-Hair cut" at bounding box center [122, 564] width 93 height 18
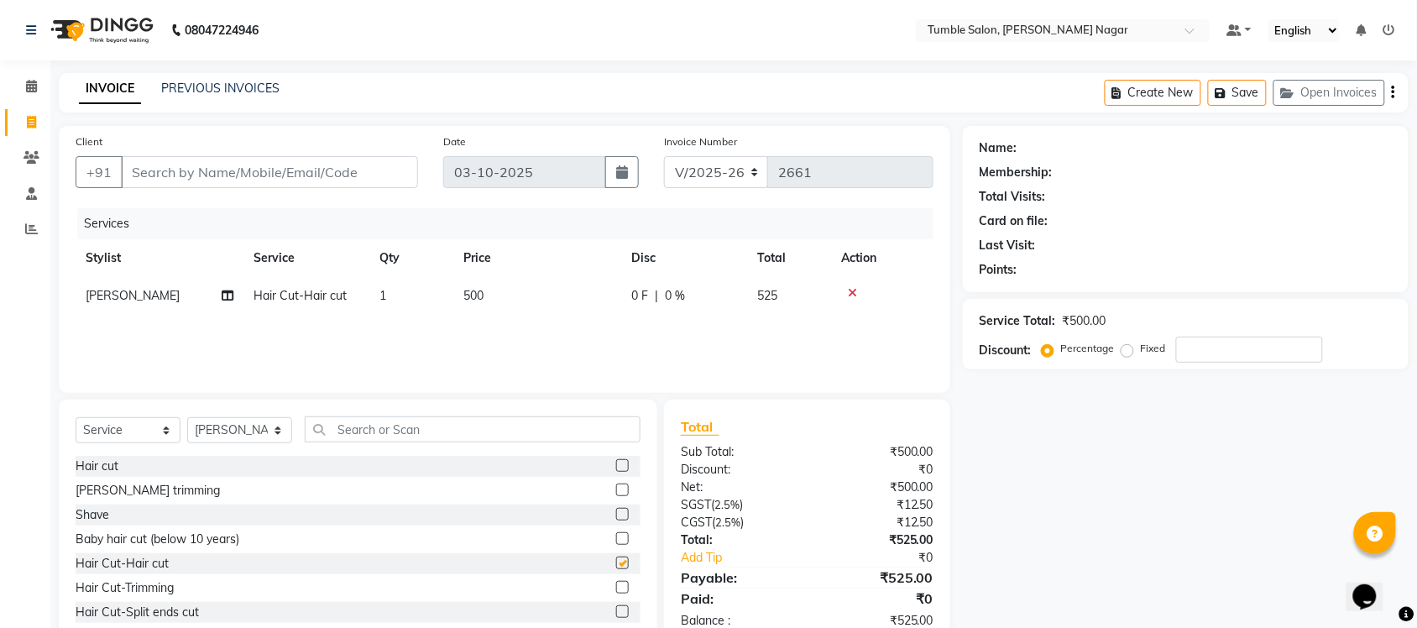
checkbox input "false"
click at [848, 287] on icon at bounding box center [852, 293] width 9 height 12
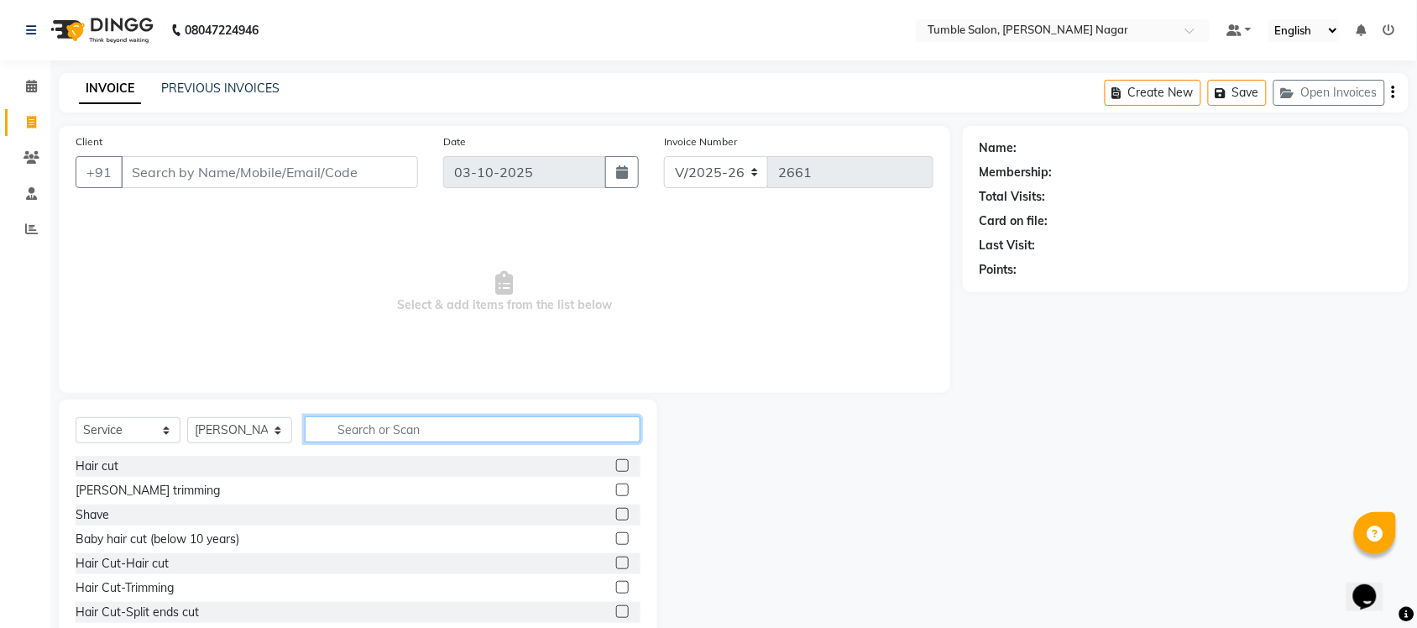
click at [376, 422] on input "text" at bounding box center [473, 430] width 336 height 26
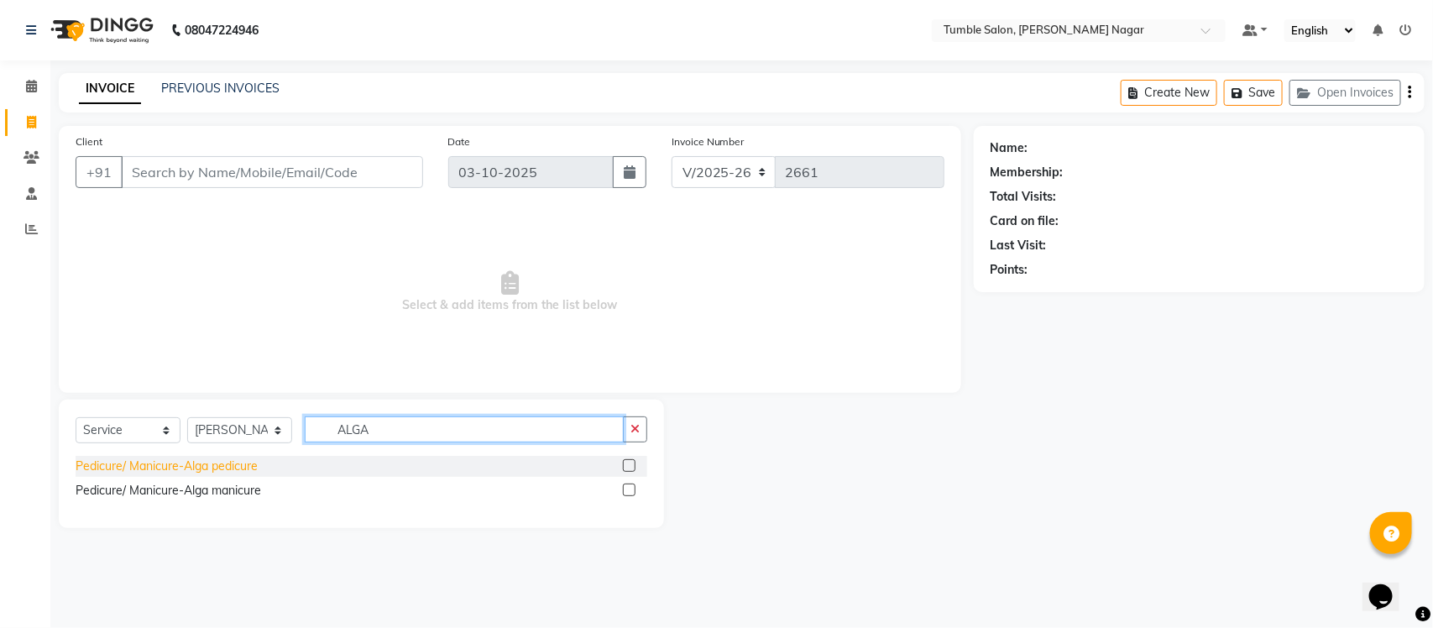
type input "ALGA"
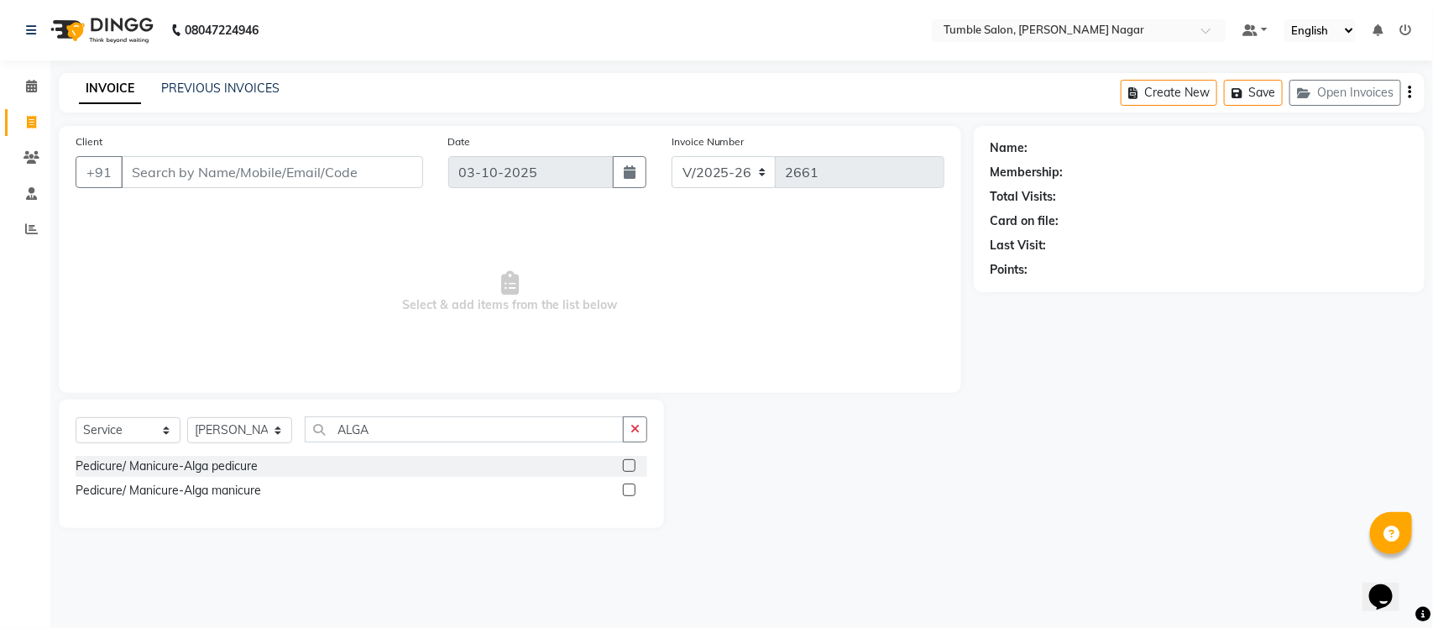
drag, startPoint x: 238, startPoint y: 466, endPoint x: 241, endPoint y: 371, distance: 94.9
click at [238, 458] on div "Pedicure/ Manicure-Alga pedicure" at bounding box center [167, 467] width 182 height 18
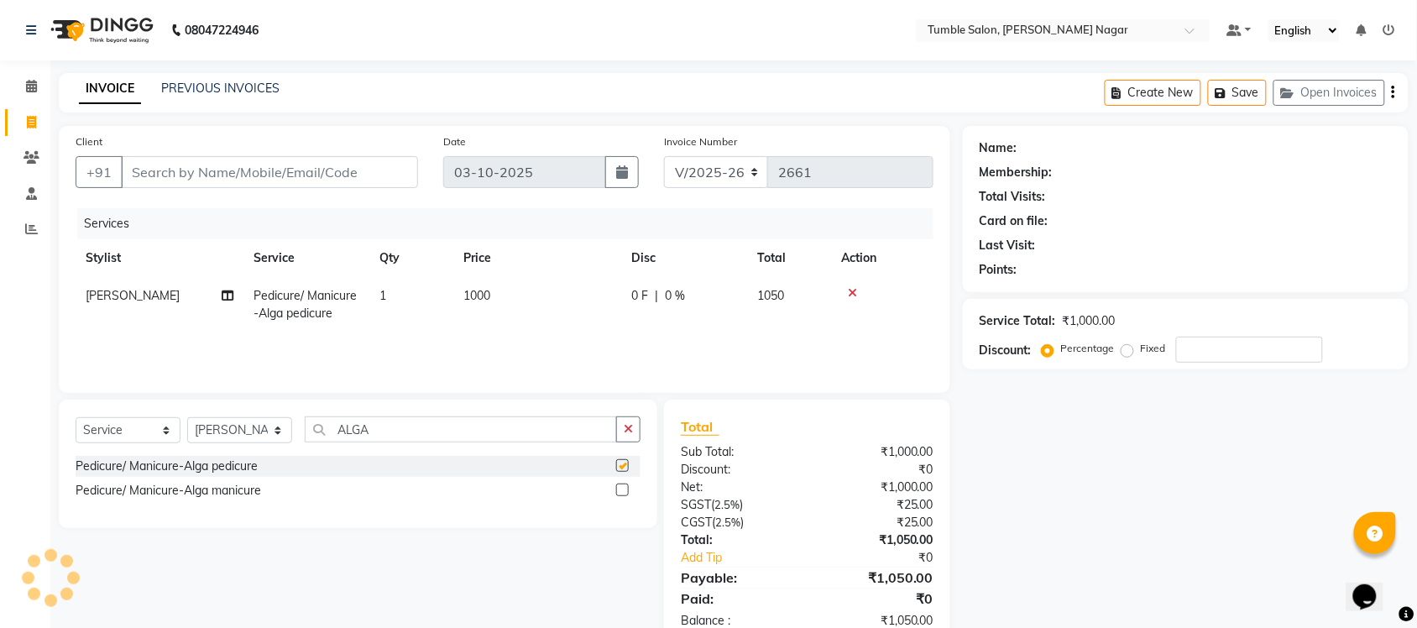
checkbox input "false"
click at [122, 295] on span "[PERSON_NAME]" at bounding box center [133, 295] width 94 height 15
select select "77847"
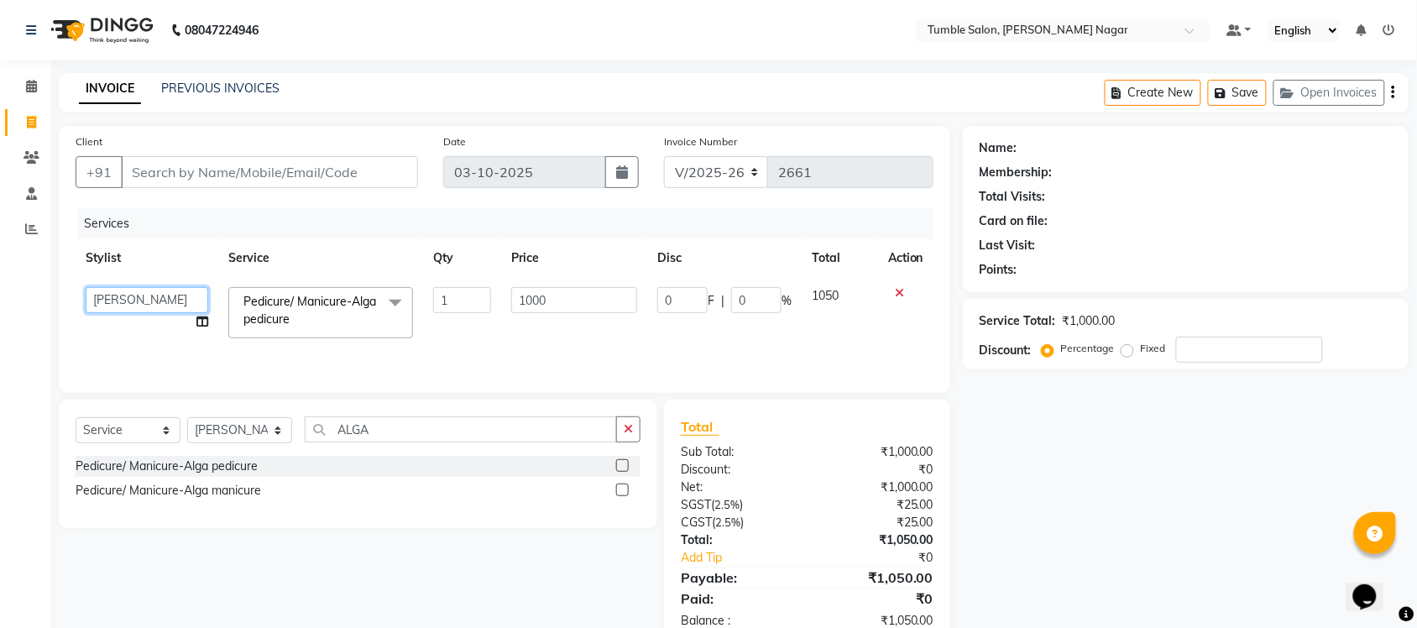
click at [124, 295] on select "Finance id Fiza Abbasi Govind Kiran Singh Krishna Lokesh Mahender Muskan Neetu …" at bounding box center [147, 300] width 123 height 26
select select "77844"
click at [626, 433] on icon "button" at bounding box center [628, 429] width 9 height 12
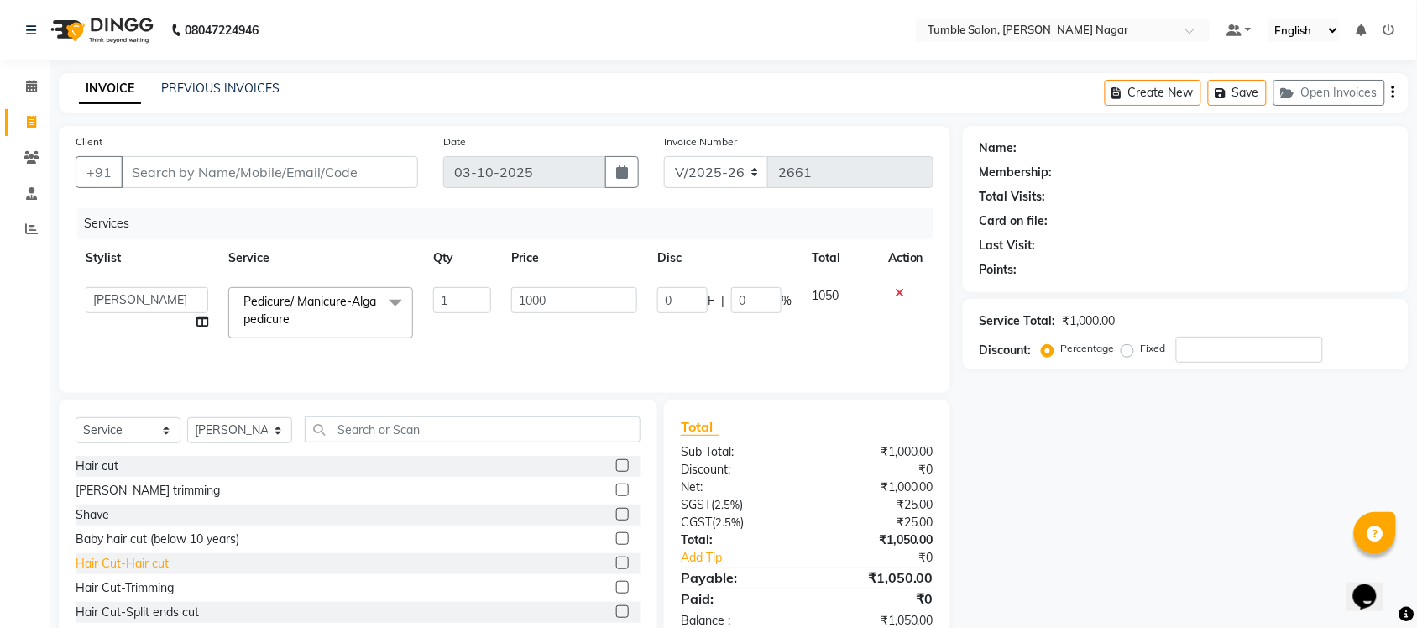
click at [149, 568] on div "Hair Cut-Hair cut" at bounding box center [122, 564] width 93 height 18
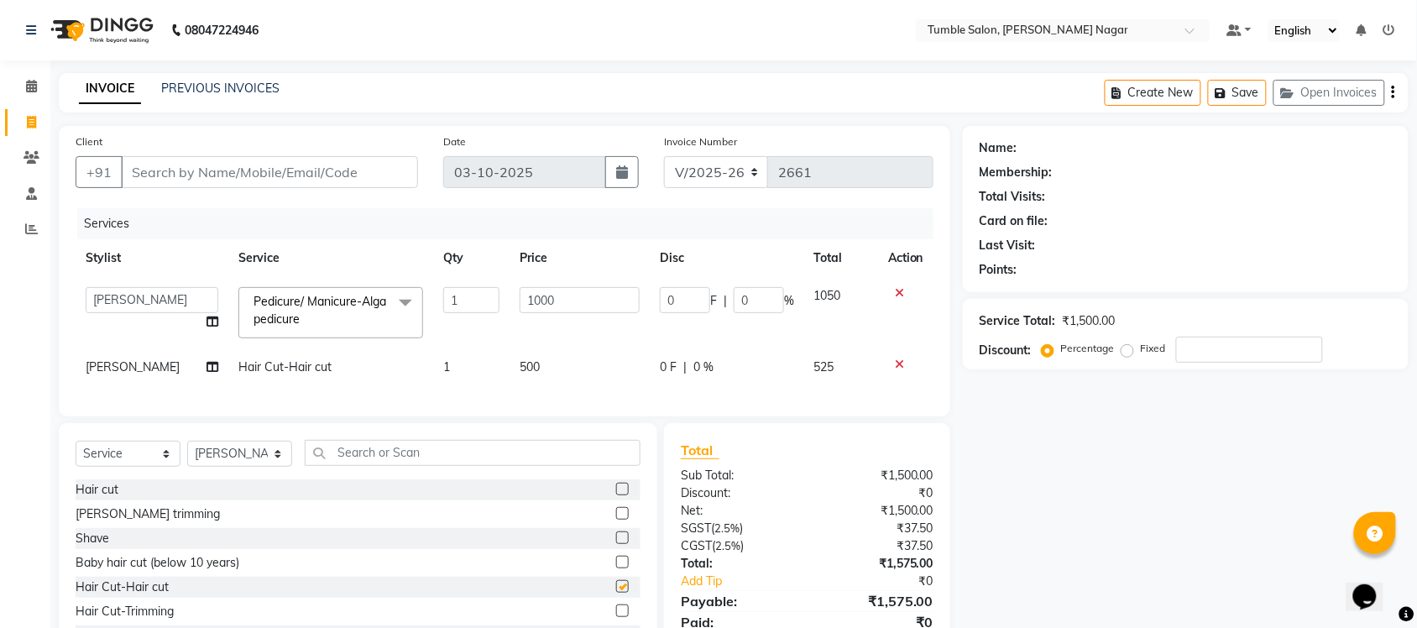
checkbox input "false"
click at [525, 368] on span "500" at bounding box center [530, 366] width 20 height 15
select select "77847"
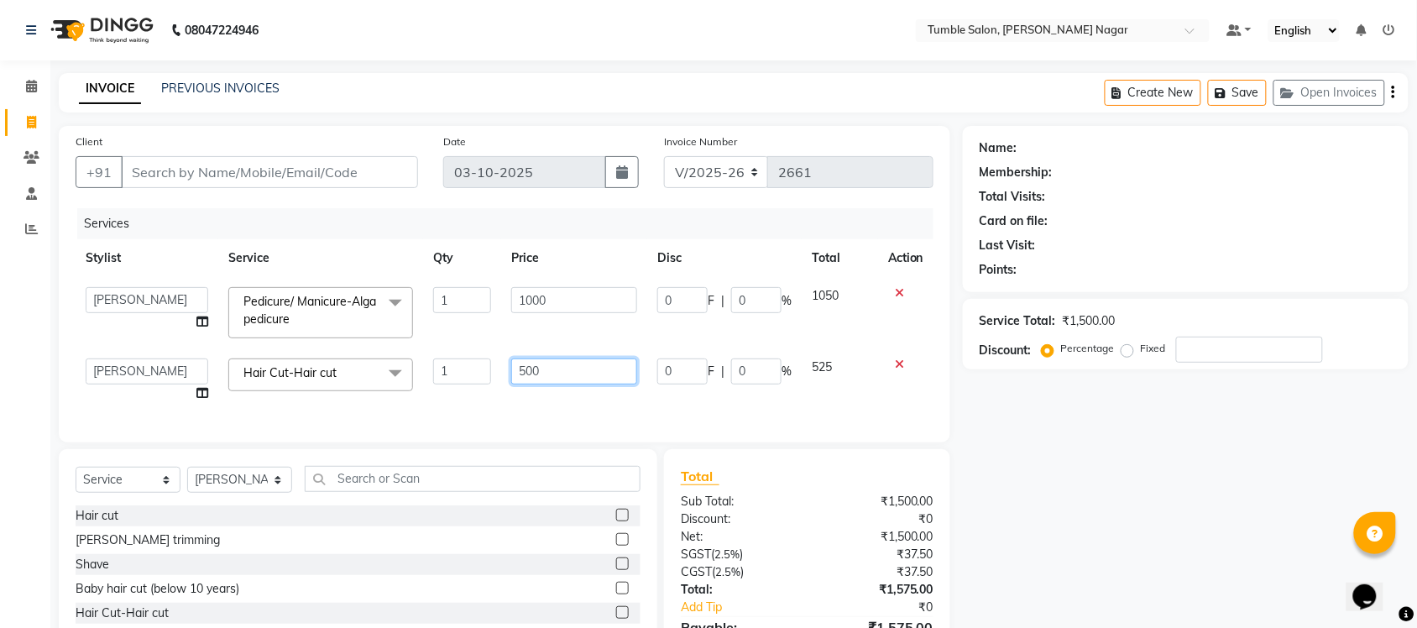
drag, startPoint x: 589, startPoint y: 372, endPoint x: 363, endPoint y: 370, distance: 225.9
click at [375, 378] on tr "Finance id Fiza Abbasi Govind Kiran Singh Krishna Lokesh Mahender Muskan Neetu …" at bounding box center [505, 380] width 858 height 64
type input "550"
click at [1134, 542] on div "Name: Membership: Total Visits: Card on file: Last Visit: Points: Service Total…" at bounding box center [1192, 411] width 458 height 571
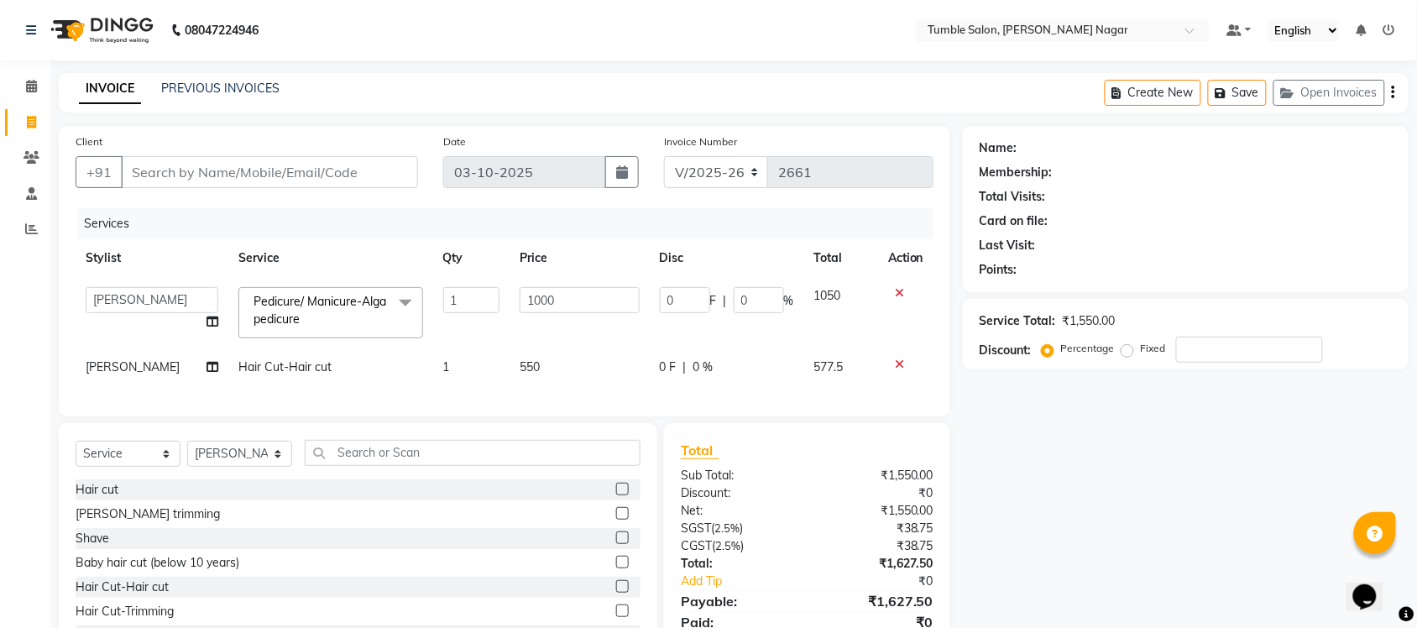
click at [516, 379] on td "550" at bounding box center [580, 367] width 140 height 38
select select "77847"
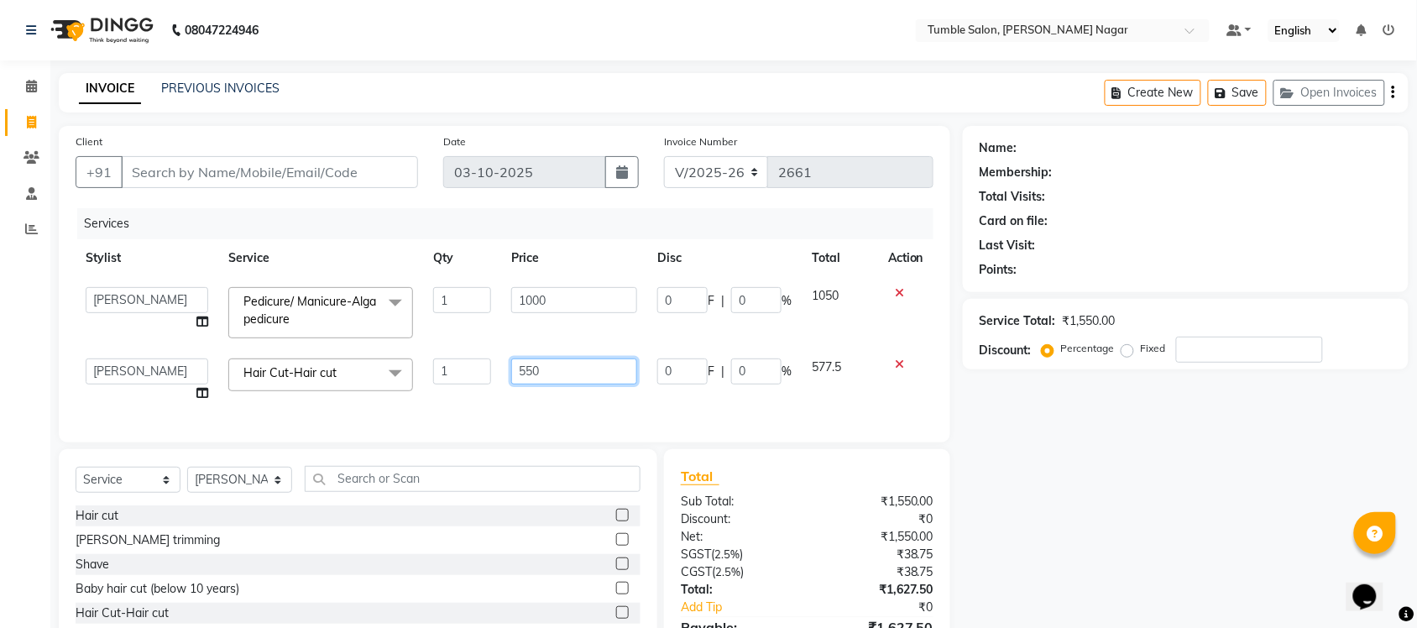
drag, startPoint x: 588, startPoint y: 375, endPoint x: 449, endPoint y: 380, distance: 138.6
click at [458, 380] on tr "Finance id Fiza Abbasi Govind Kiran Singh Krishna Lokesh Mahender Muskan Neetu …" at bounding box center [505, 380] width 858 height 64
type input "560"
click at [1066, 529] on div "Name: Membership: Total Visits: Card on file: Last Visit: Points: Service Total…" at bounding box center [1192, 411] width 458 height 571
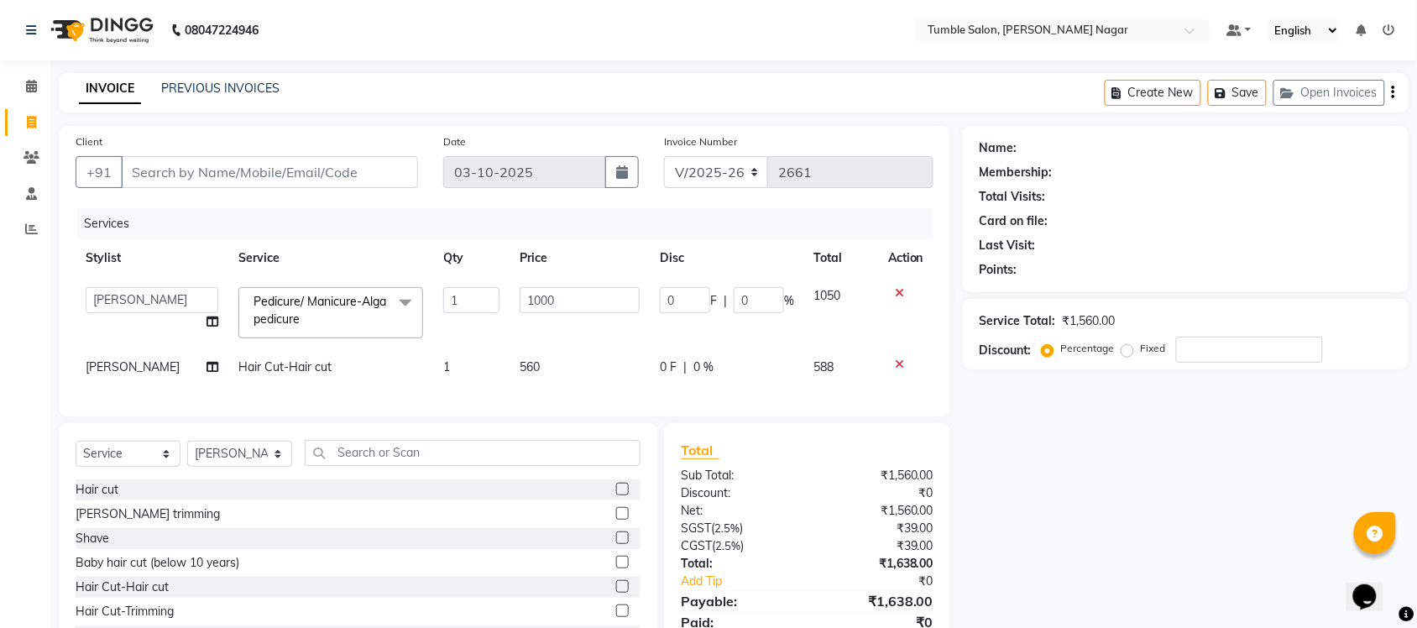
click at [511, 375] on td "560" at bounding box center [580, 367] width 140 height 38
select select "77847"
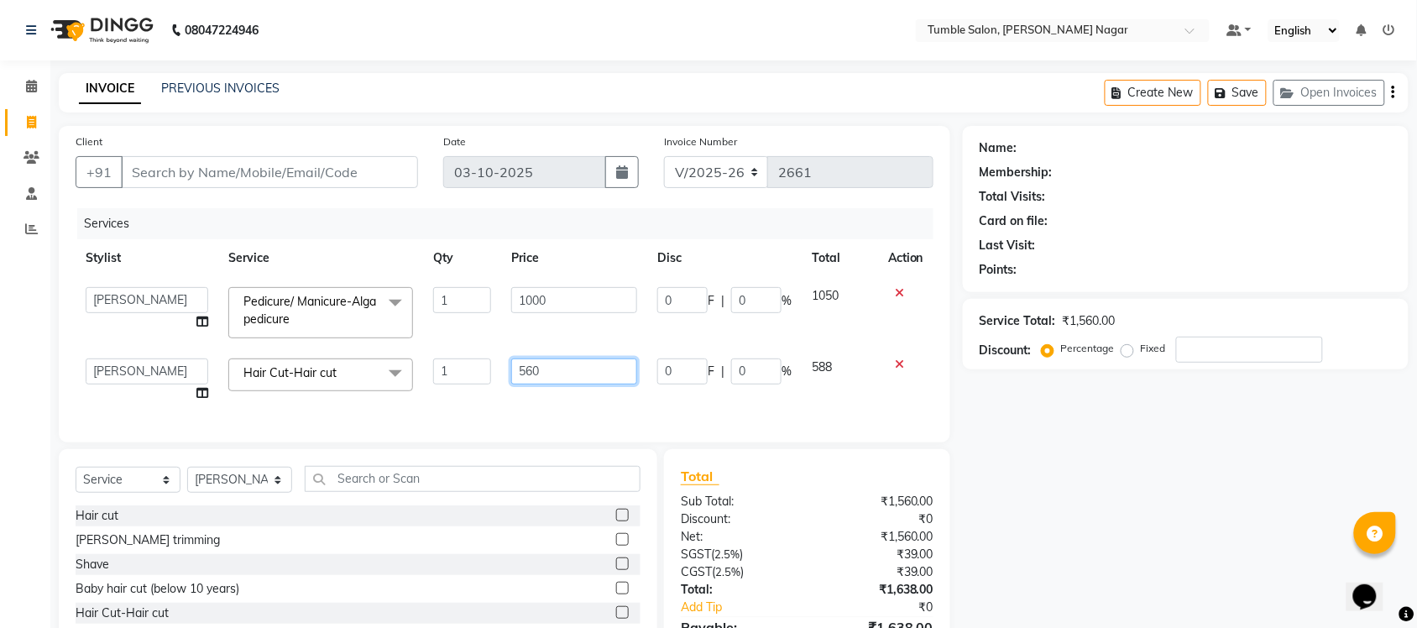
drag, startPoint x: 588, startPoint y: 365, endPoint x: 425, endPoint y: 370, distance: 163.0
click at [439, 371] on tr "Finance id Fiza Abbasi Govind Kiran Singh Krishna Lokesh Mahender Muskan Neetu …" at bounding box center [505, 380] width 858 height 64
type input "565"
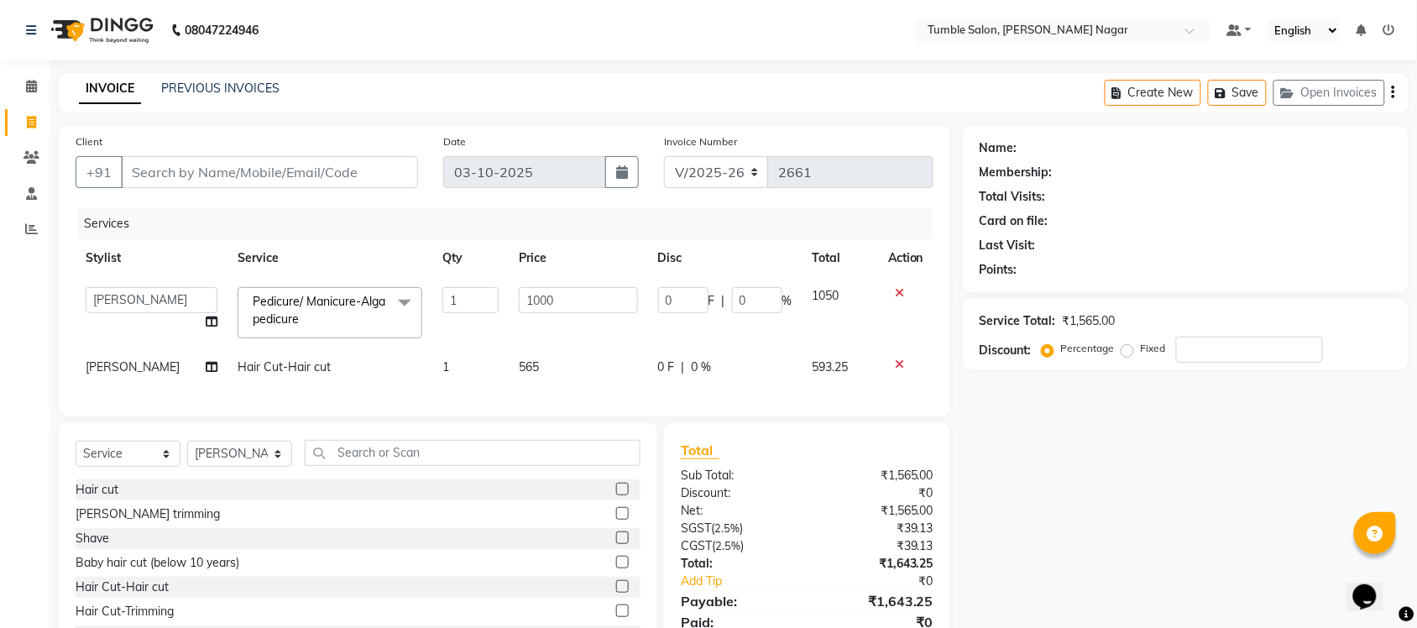
click at [1139, 543] on div "Name: Membership: Total Visits: Card on file: Last Visit: Points: Service Total…" at bounding box center [1192, 398] width 458 height 545
click at [519, 365] on span "565" at bounding box center [529, 366] width 20 height 15
select select "77847"
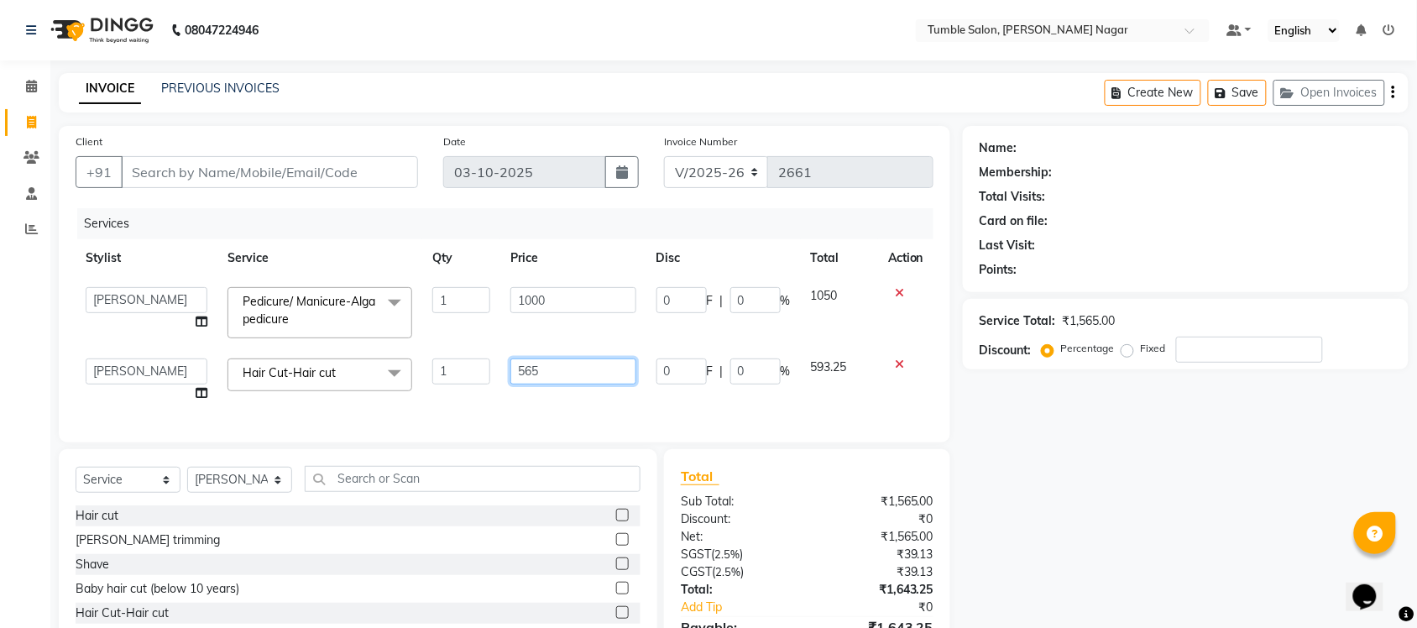
drag, startPoint x: 598, startPoint y: 380, endPoint x: 443, endPoint y: 364, distance: 156.2
click at [455, 366] on tr "Finance id Fiza Abbasi Govind Kiran Singh Krishna Lokesh Mahender Muskan Neetu …" at bounding box center [505, 380] width 858 height 64
type input "570"
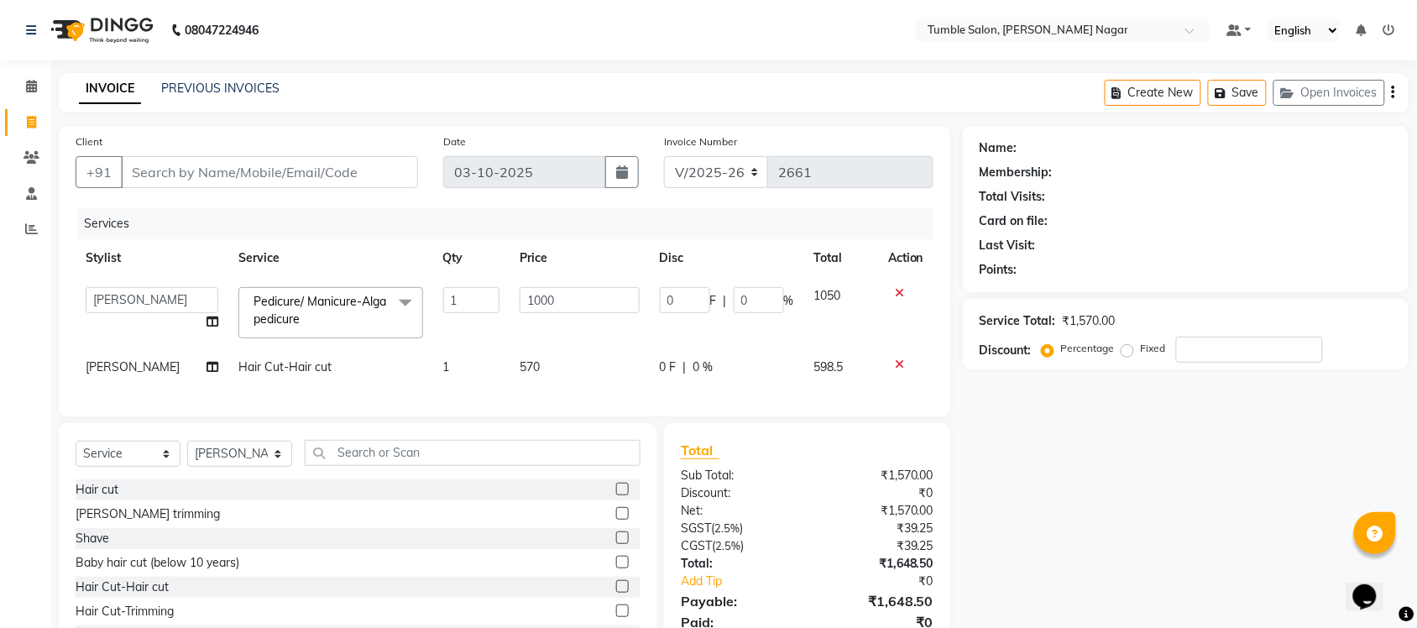
click at [1155, 466] on div "Name: Membership: Total Visits: Card on file: Last Visit: Points: Service Total…" at bounding box center [1192, 398] width 458 height 545
click at [525, 375] on td "570" at bounding box center [580, 367] width 140 height 38
select select "77847"
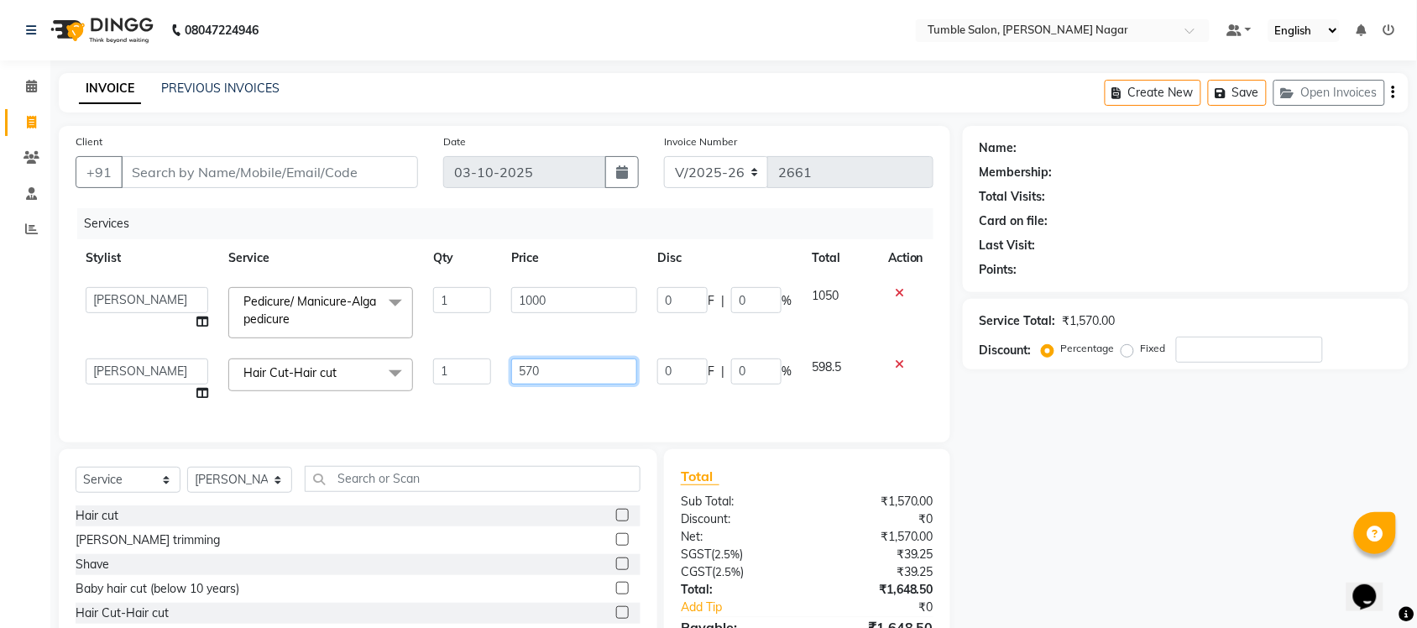
drag, startPoint x: 571, startPoint y: 369, endPoint x: 490, endPoint y: 361, distance: 81.9
click at [501, 361] on td "570" at bounding box center [574, 380] width 146 height 64
type input "571"
click at [1067, 481] on div "Name: Membership: Total Visits: Card on file: Last Visit: Points: Service Total…" at bounding box center [1192, 411] width 458 height 571
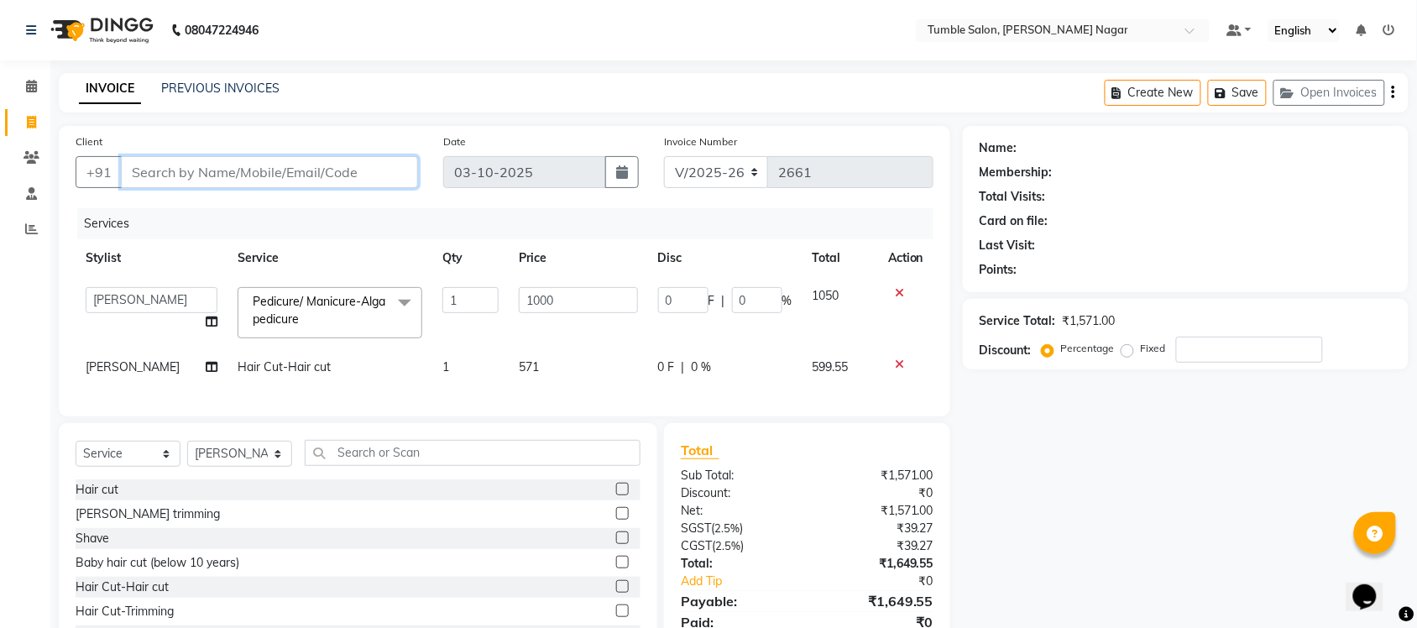
click at [302, 177] on input "Client" at bounding box center [269, 172] width 297 height 32
type input "8"
type input "0"
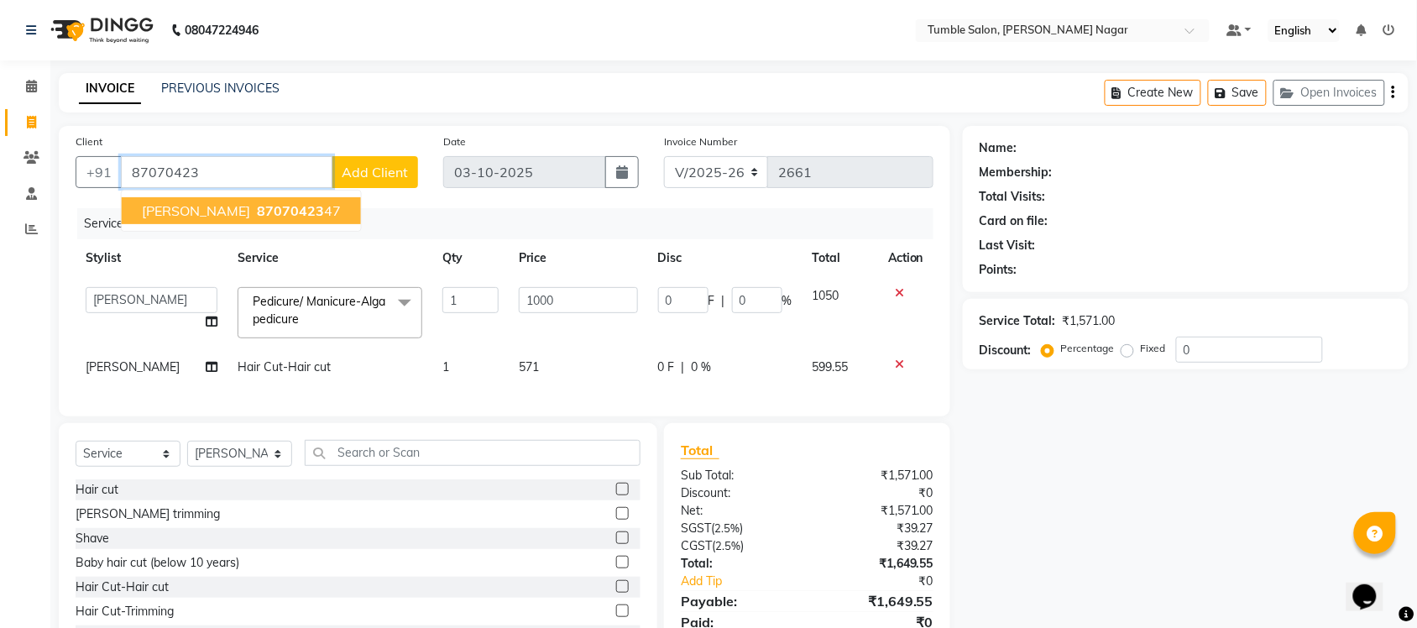
click at [218, 220] on button "Shalini 87070423 47" at bounding box center [241, 210] width 239 height 27
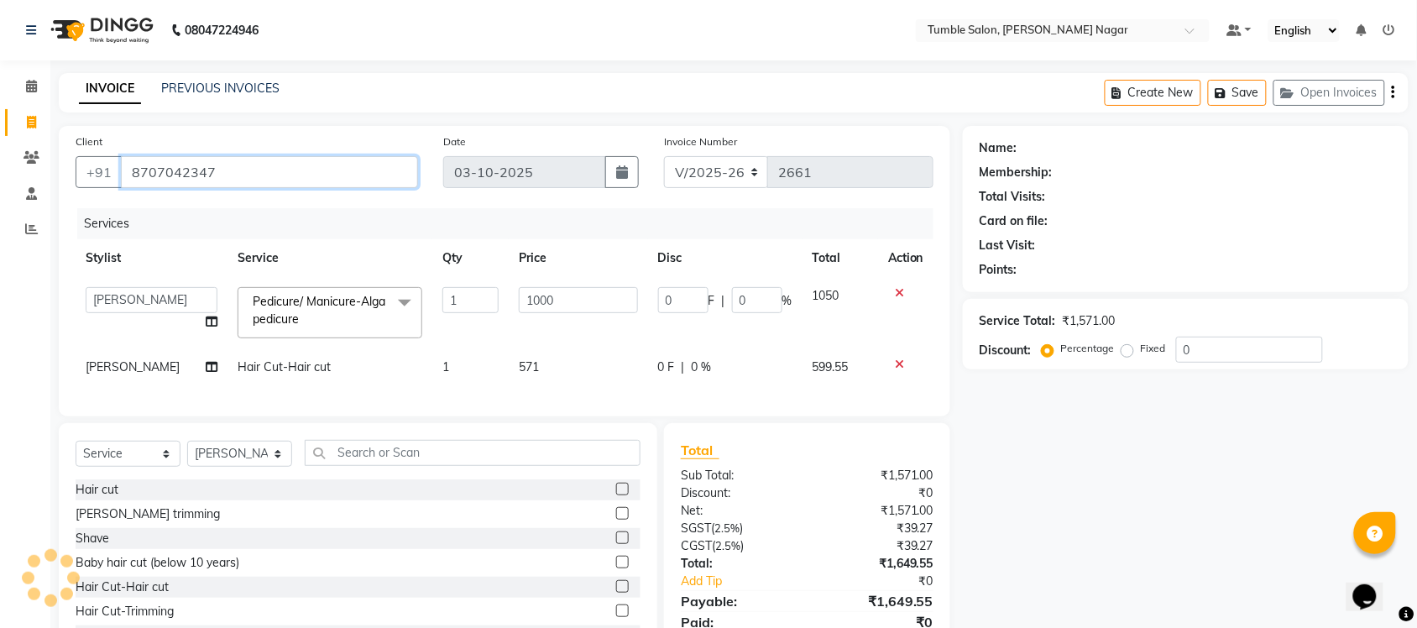
type input "8707042347"
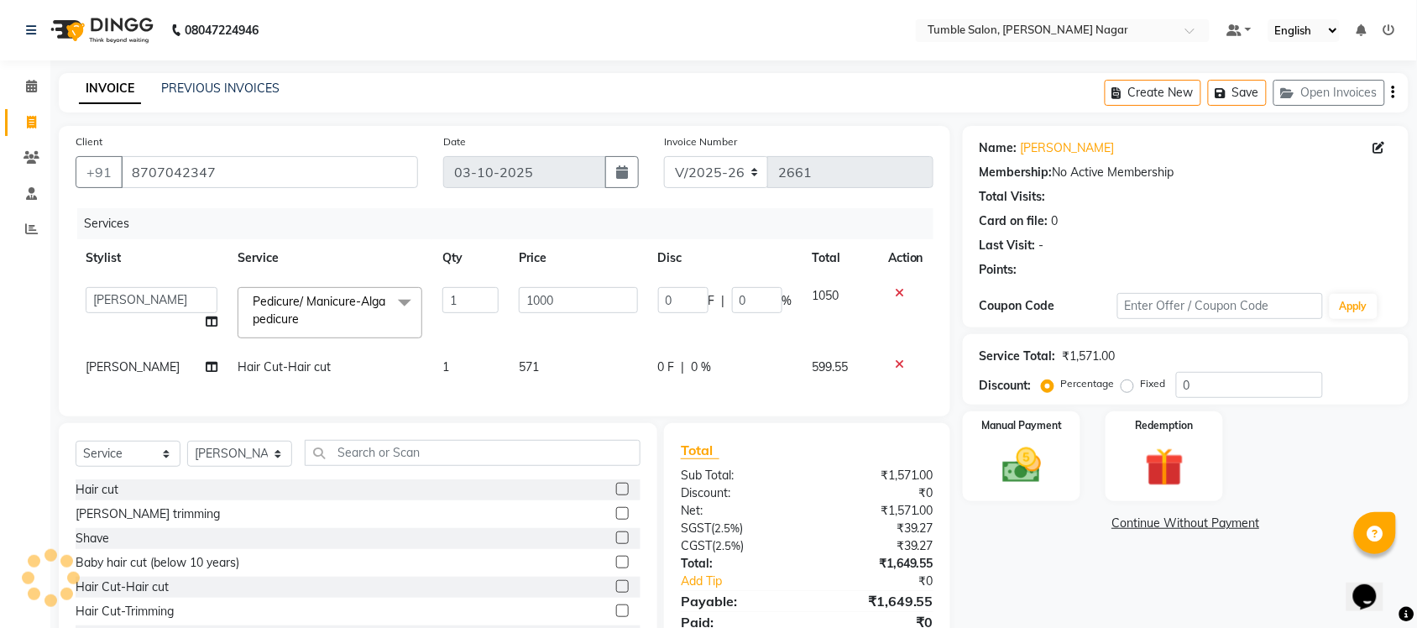
scroll to position [82, 0]
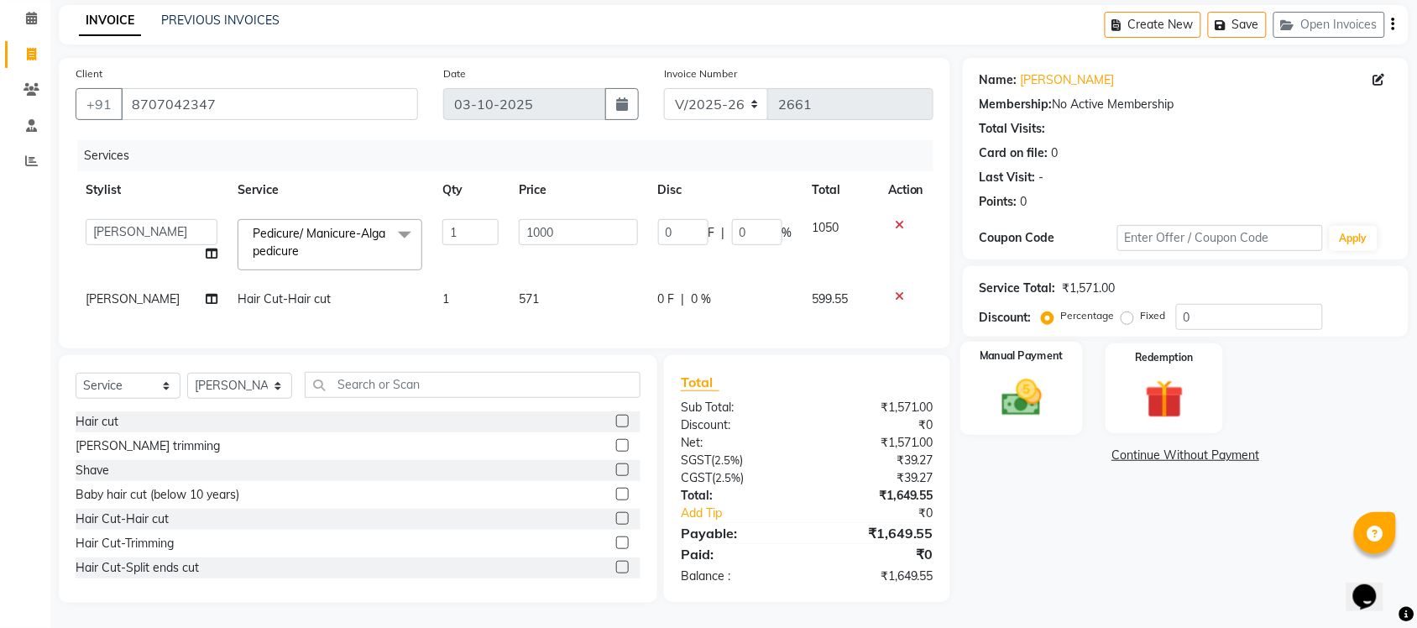
click at [1013, 388] on img at bounding box center [1021, 398] width 65 height 46
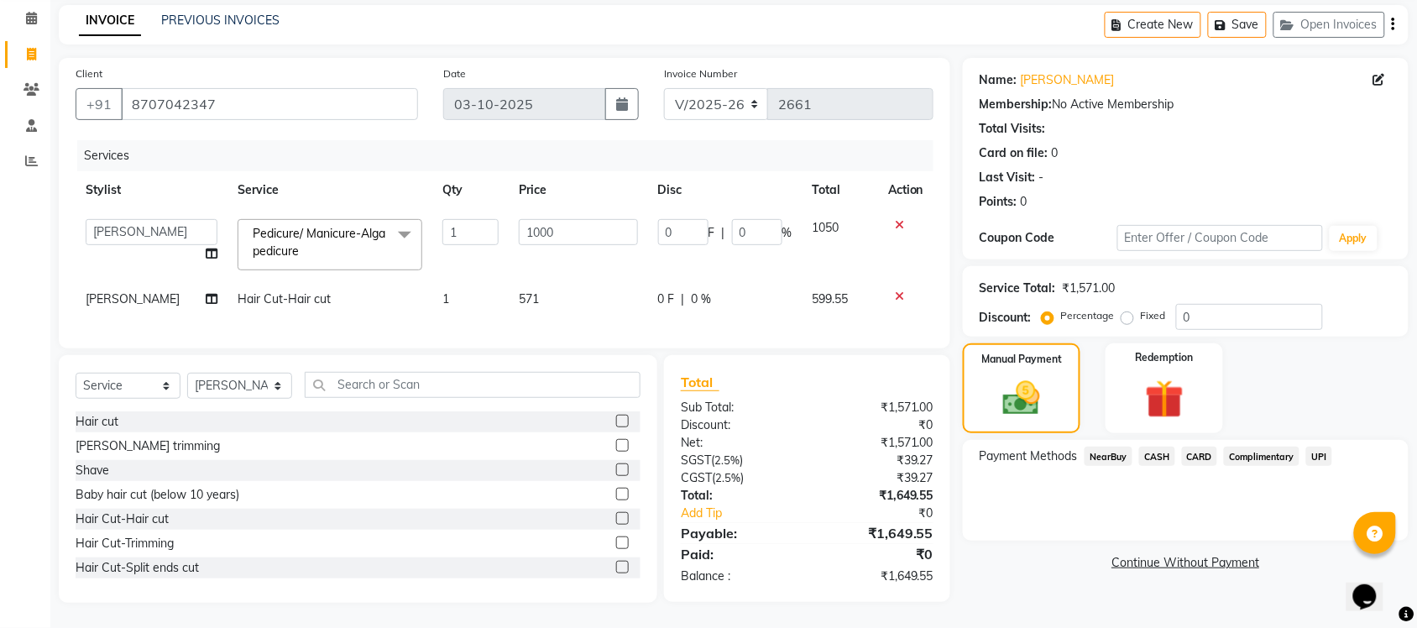
click at [1323, 447] on span "UPI" at bounding box center [1320, 456] width 26 height 19
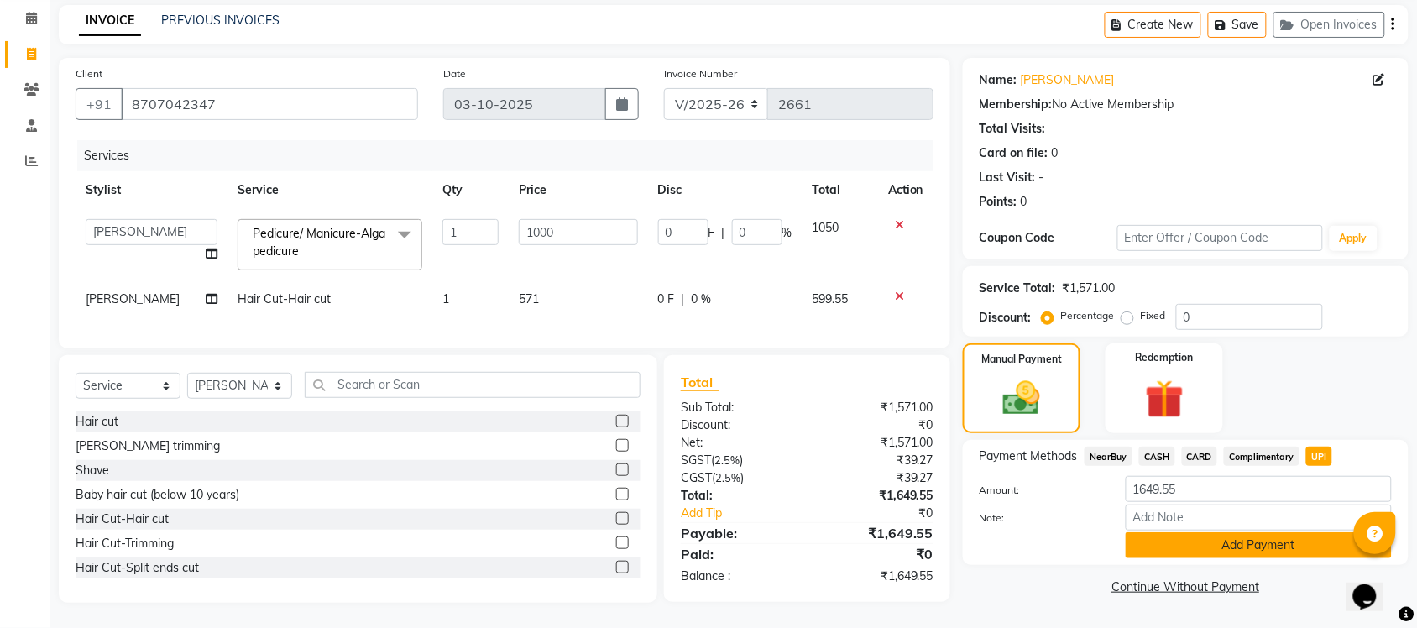
click at [1214, 532] on button "Add Payment" at bounding box center [1259, 545] width 266 height 26
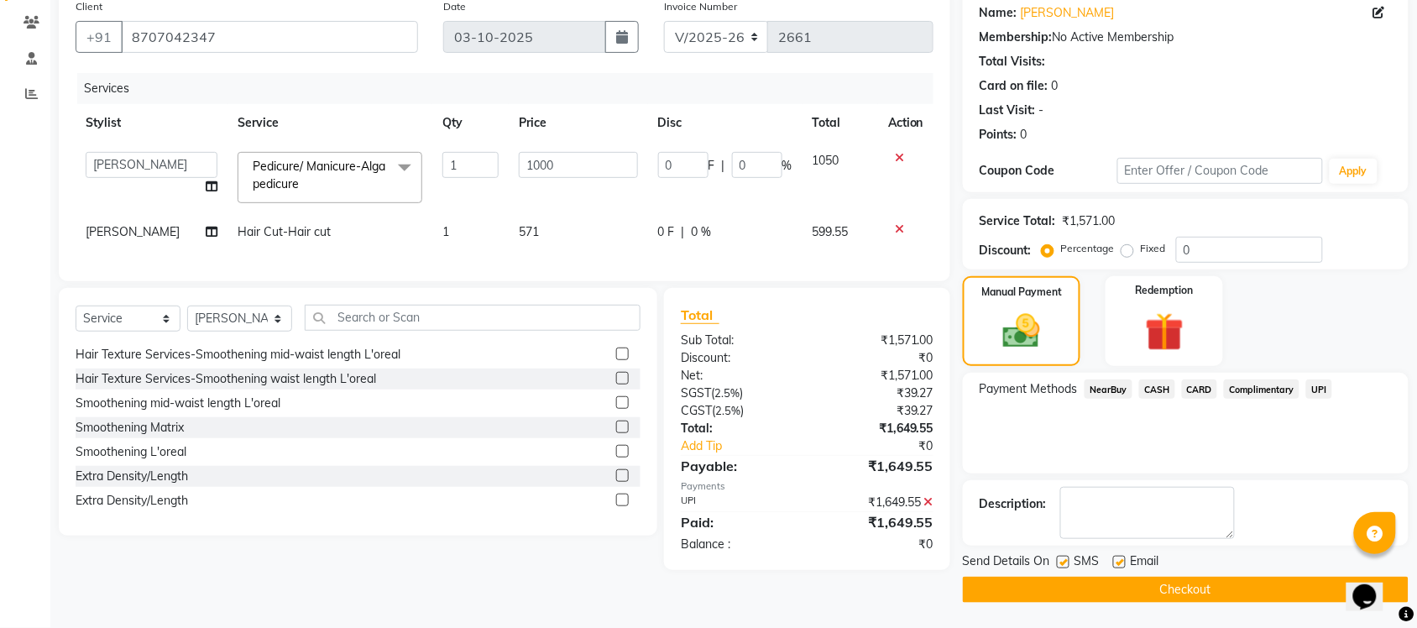
scroll to position [0, 0]
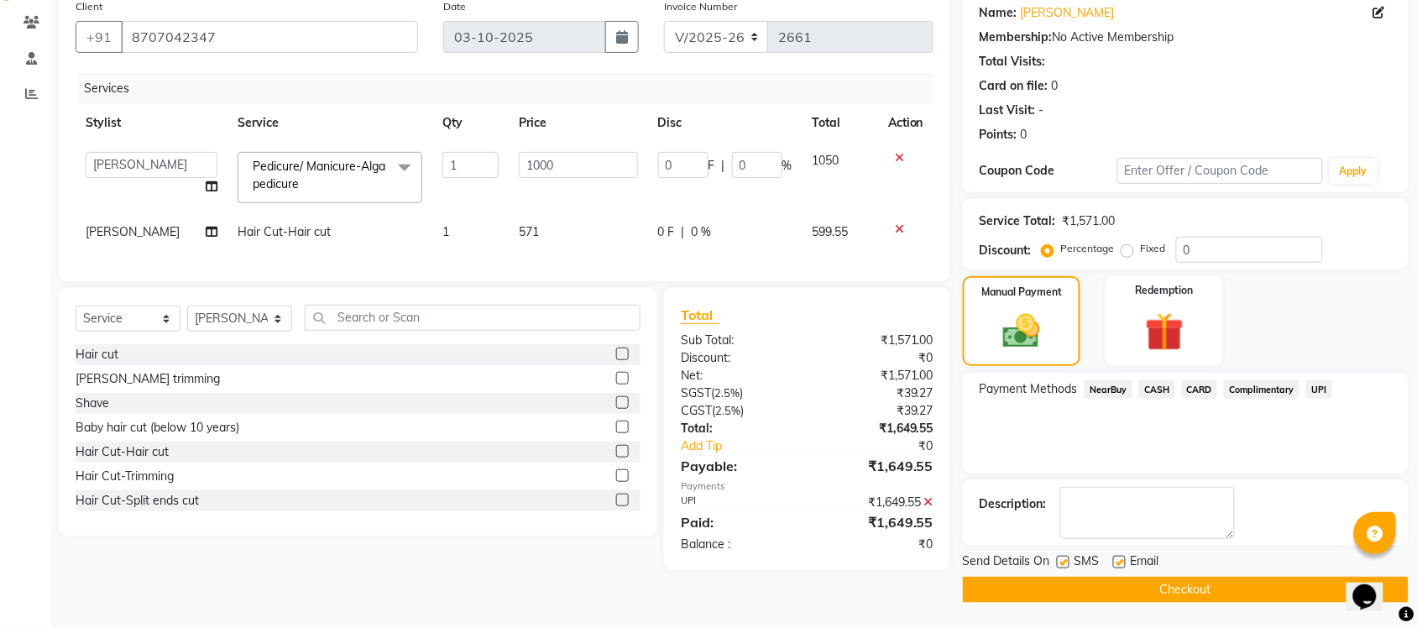
click at [1138, 600] on button "Checkout" at bounding box center [1186, 590] width 446 height 26
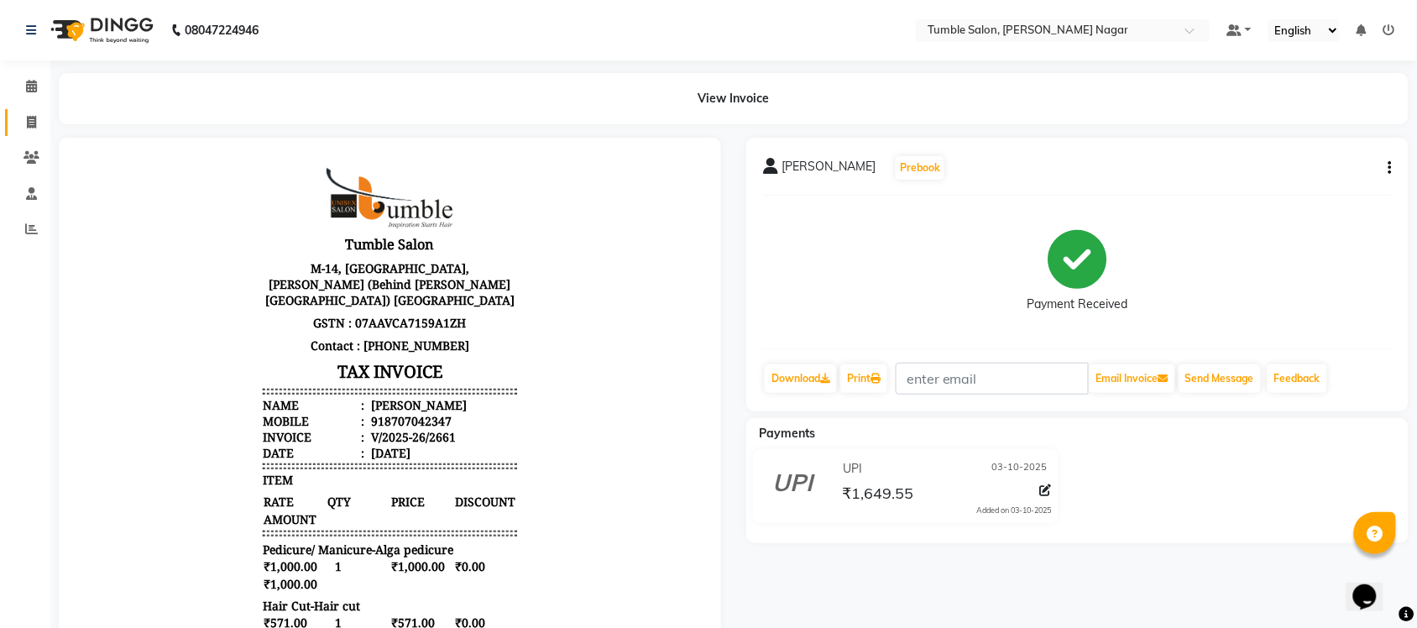
click at [23, 132] on link "Invoice" at bounding box center [25, 123] width 40 height 28
select select "service"
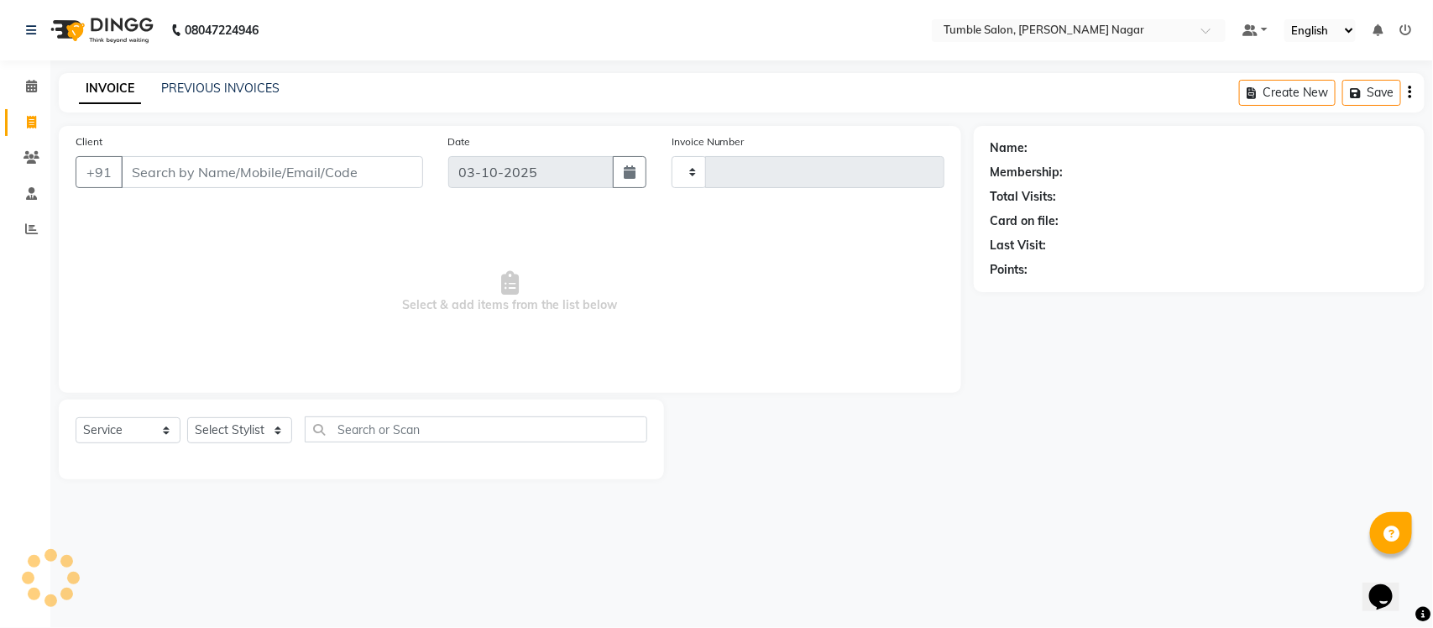
type input "2662"
select select "8207"
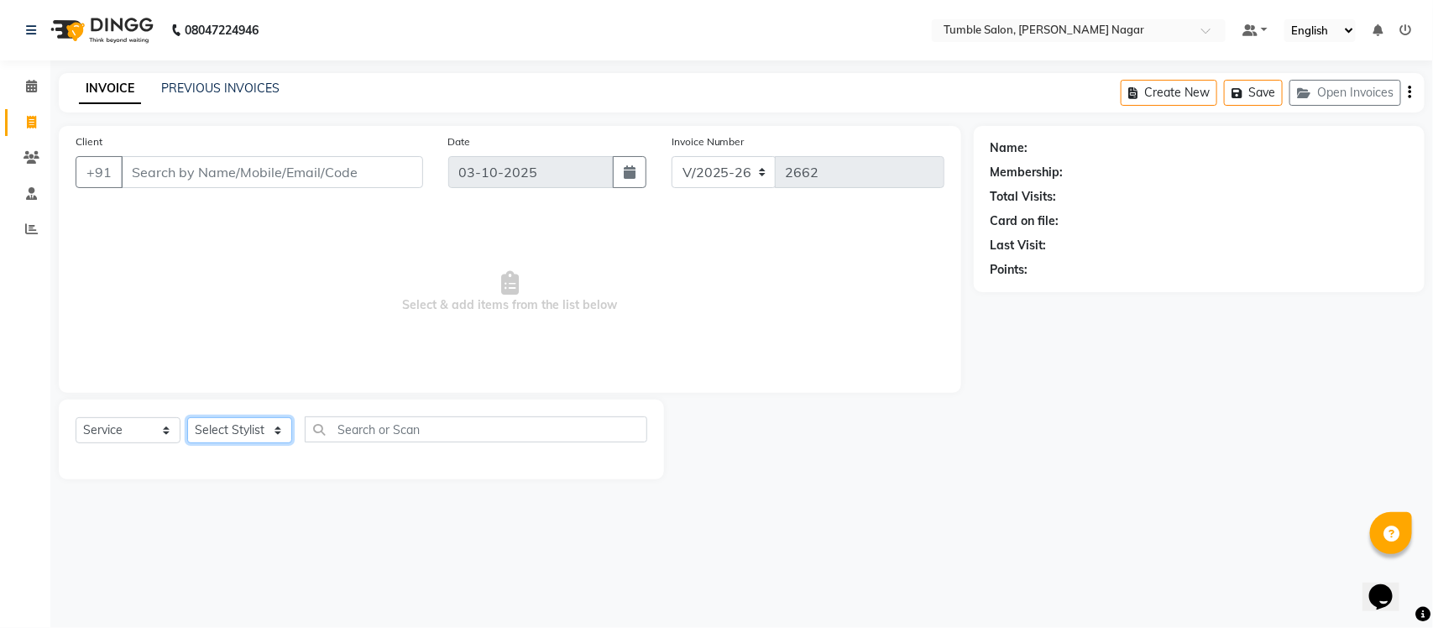
click at [219, 435] on select "Select Stylist" at bounding box center [239, 430] width 105 height 26
select select "77846"
click at [187, 417] on select "Select Stylist Finance id Fiza Abbasi Govind Kiran Singh Krishna Lokesh Mahende…" at bounding box center [239, 430] width 105 height 26
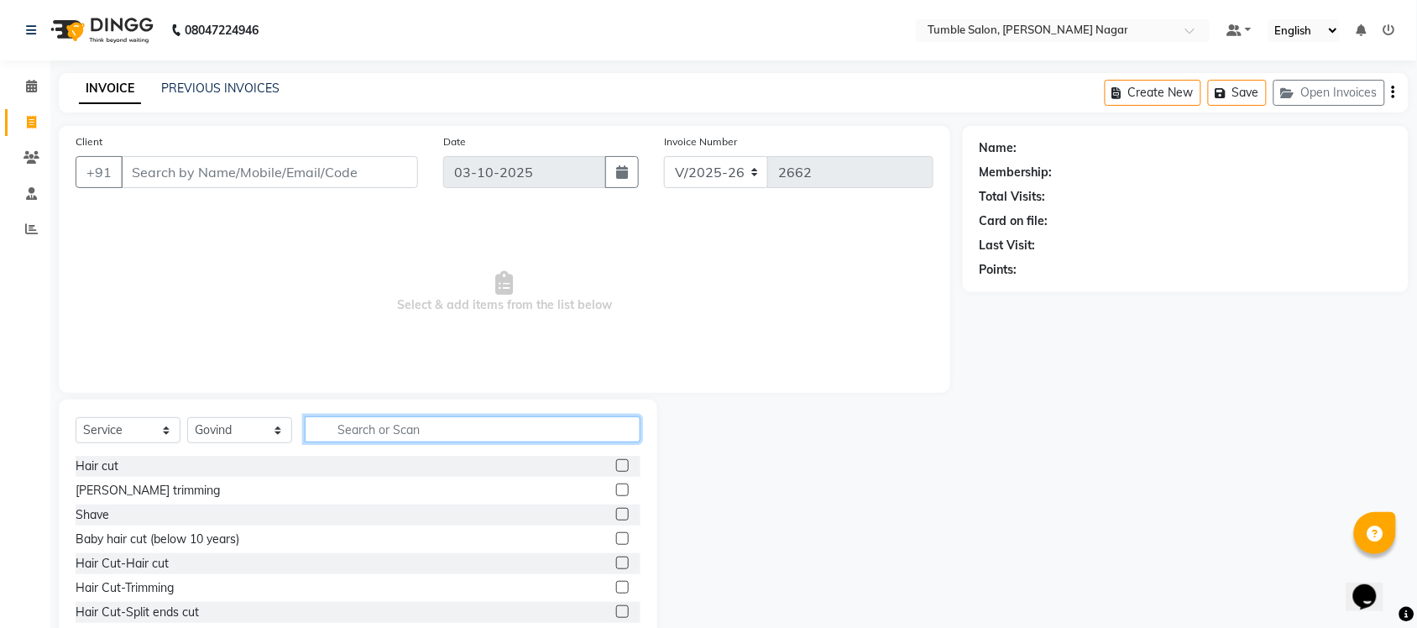
click at [396, 425] on input "text" at bounding box center [473, 430] width 336 height 26
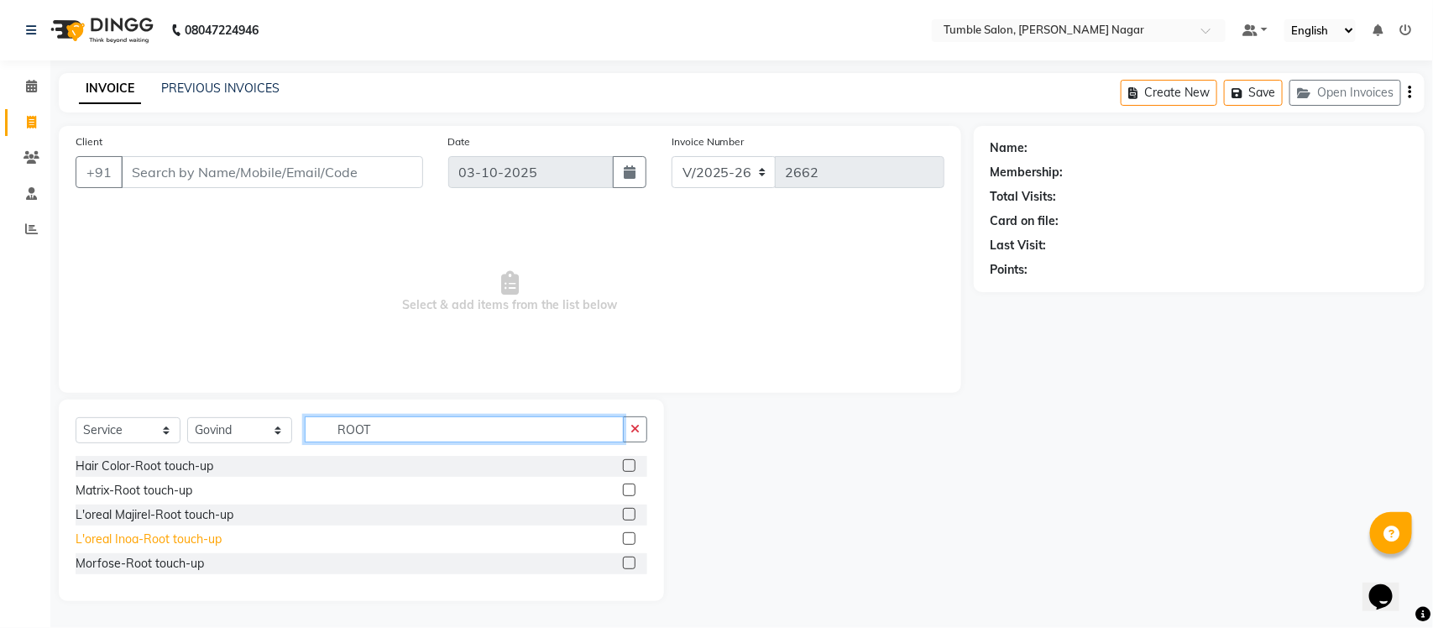
type input "ROOT"
click at [179, 531] on div "L'oreal Inoa-Root touch-up" at bounding box center [149, 540] width 146 height 18
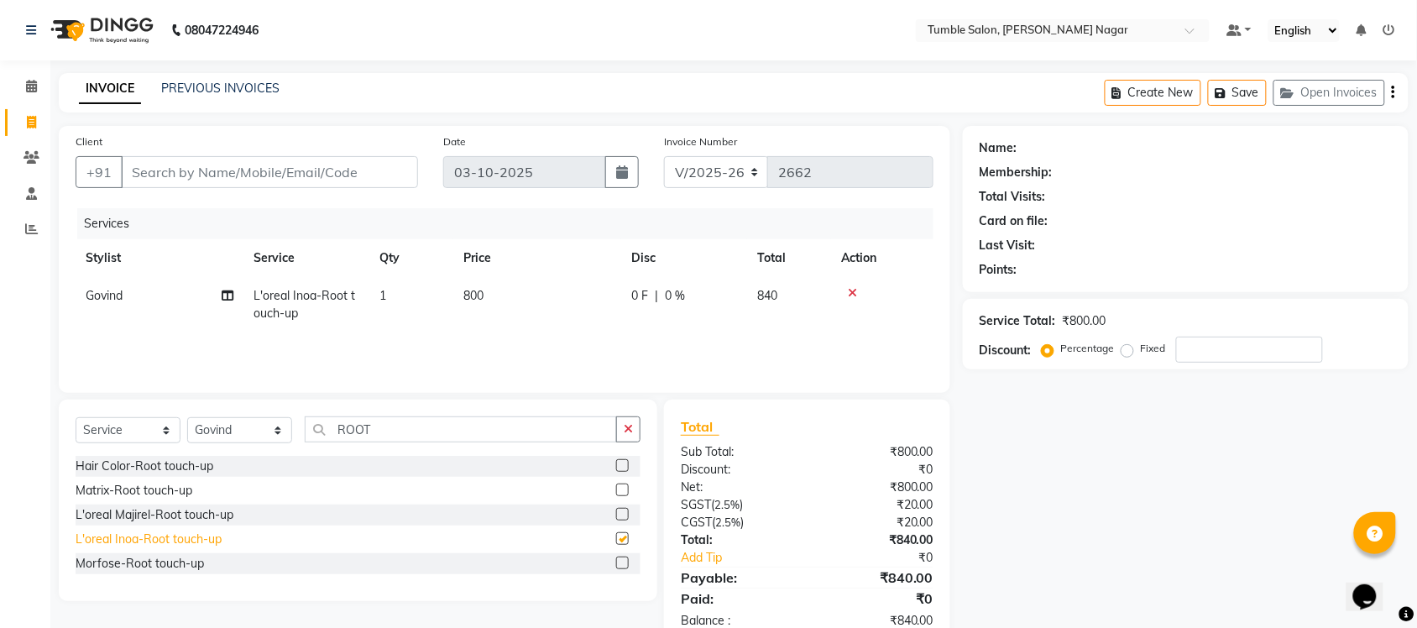
checkbox input "false"
click at [391, 282] on td "1" at bounding box center [411, 304] width 84 height 55
select select "77846"
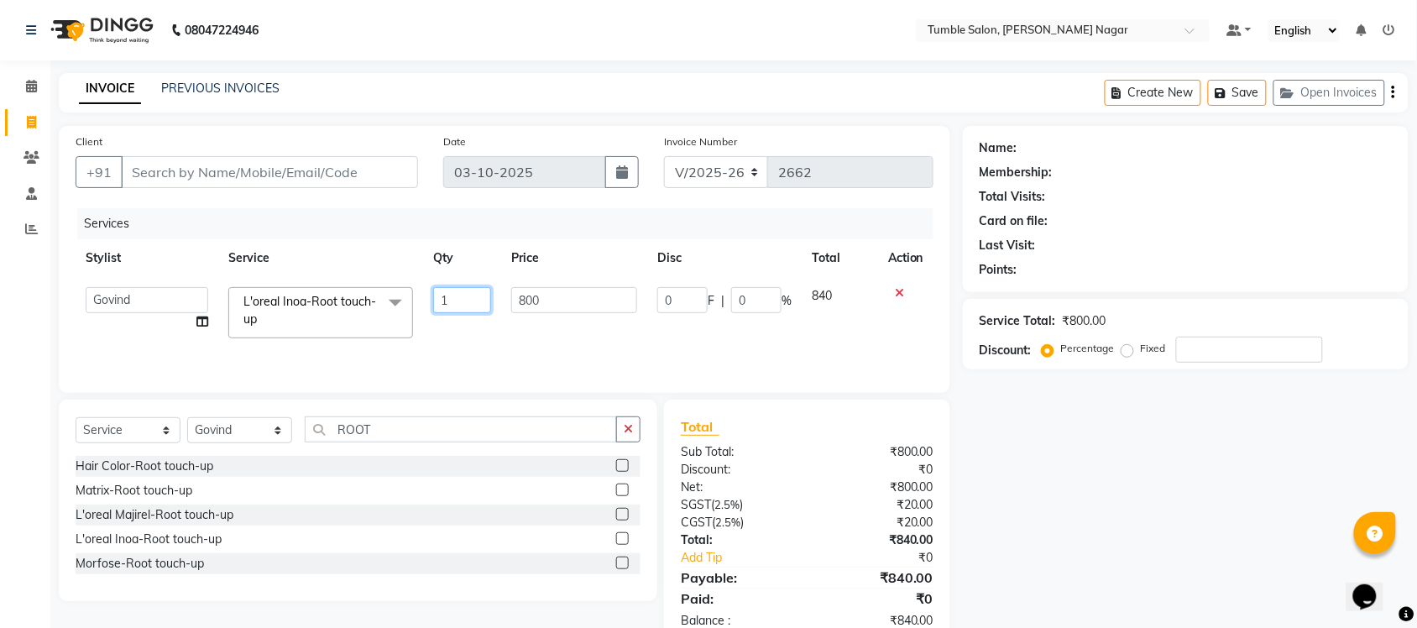
drag, startPoint x: 473, startPoint y: 299, endPoint x: 316, endPoint y: 311, distance: 157.5
click at [321, 309] on tr "Finance id Fiza Abbasi Govind Kiran Singh Krishna Lokesh Mahender Muskan Neetu …" at bounding box center [505, 312] width 858 height 71
type input "2"
click at [1005, 449] on div "Name: Membership: Total Visits: Card on file: Last Visit: Points: Service Total…" at bounding box center [1192, 386] width 458 height 521
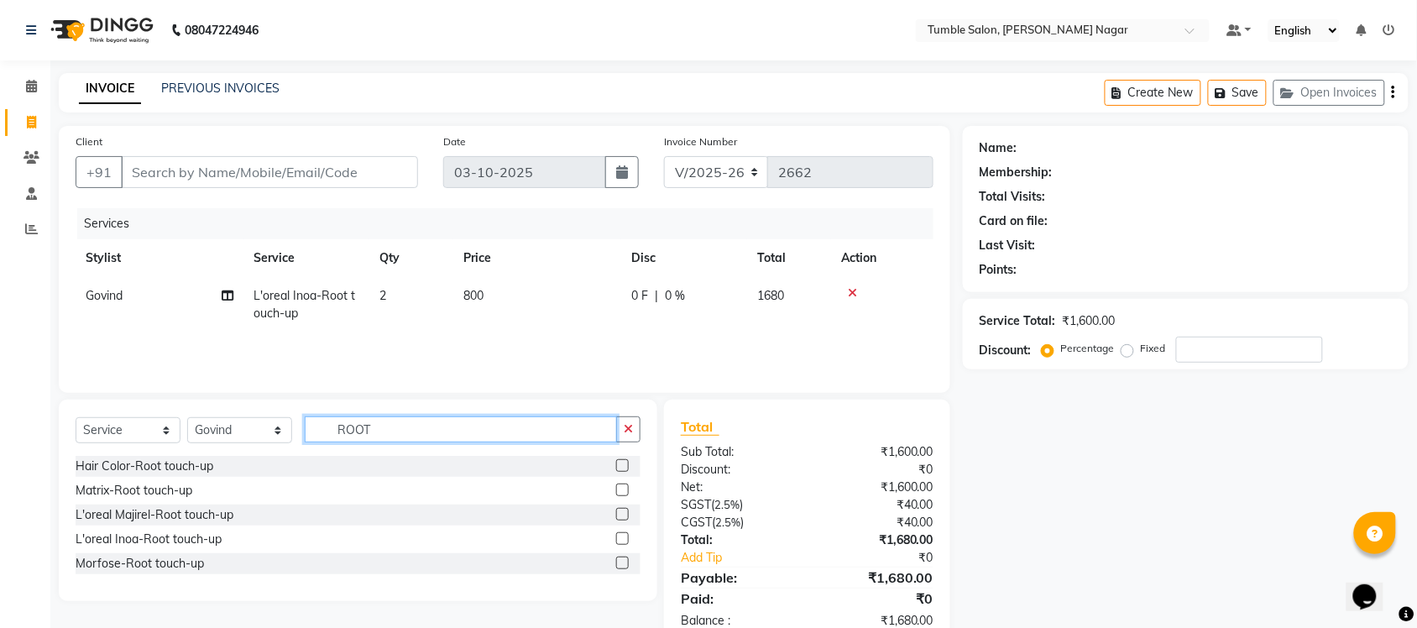
drag, startPoint x: 424, startPoint y: 426, endPoint x: 248, endPoint y: 434, distance: 176.5
click at [254, 434] on div "Select Service Product Membership Package Voucher Prepaid Gift Card Select Styl…" at bounding box center [358, 436] width 565 height 39
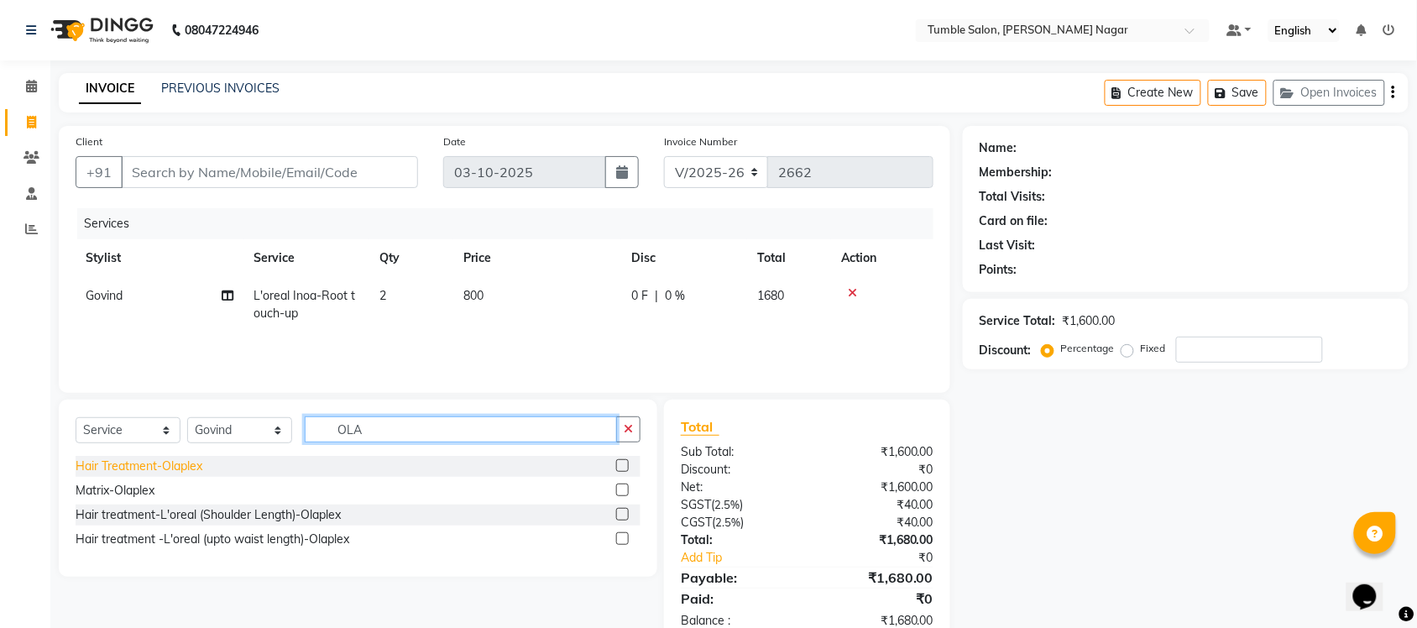
type input "OLA"
click at [151, 463] on div "Hair Treatment-Olaplex" at bounding box center [139, 467] width 127 height 18
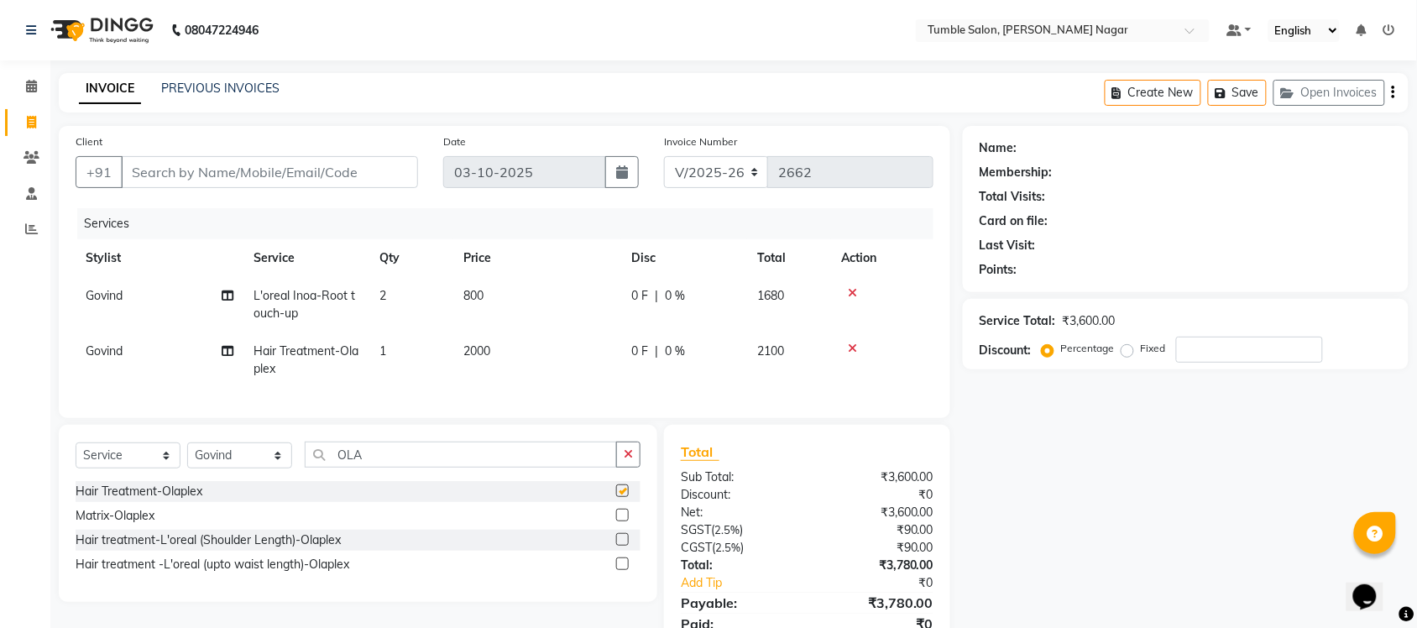
checkbox input "false"
click at [228, 549] on div "Hair treatment-L'oreal (Shoulder Length)-Olaplex" at bounding box center [208, 541] width 265 height 18
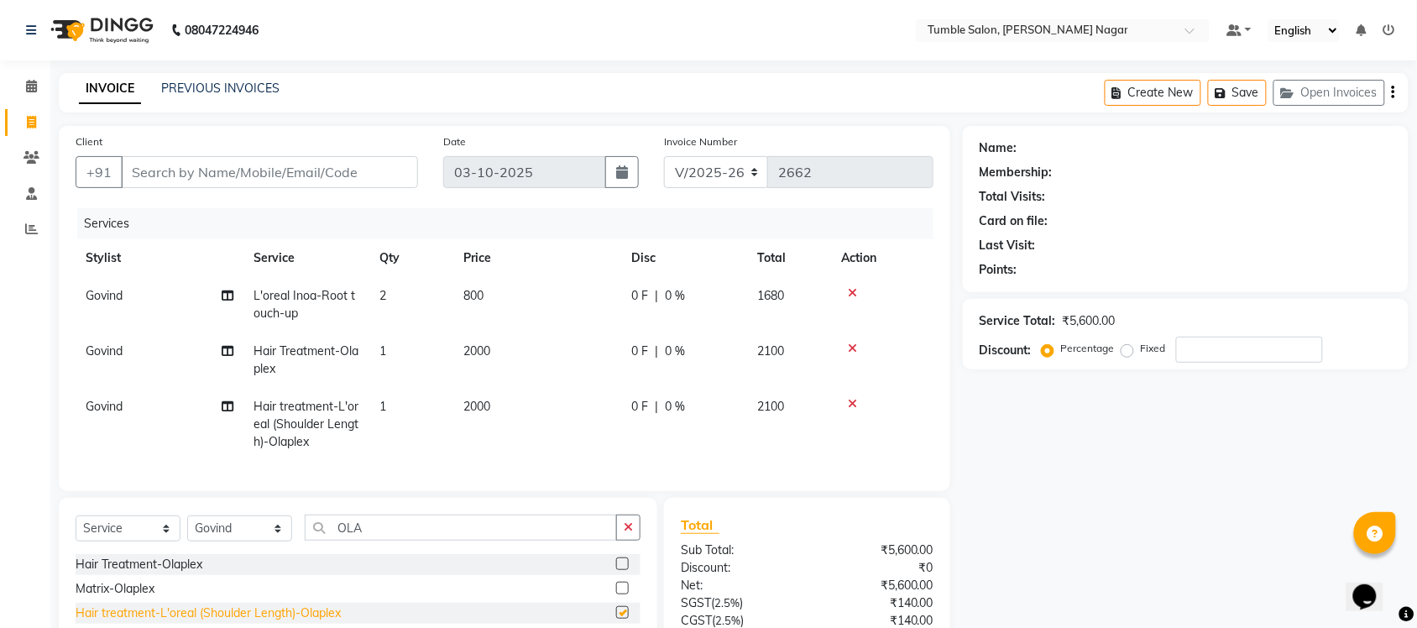
checkbox input "false"
click at [850, 401] on icon at bounding box center [852, 404] width 9 height 12
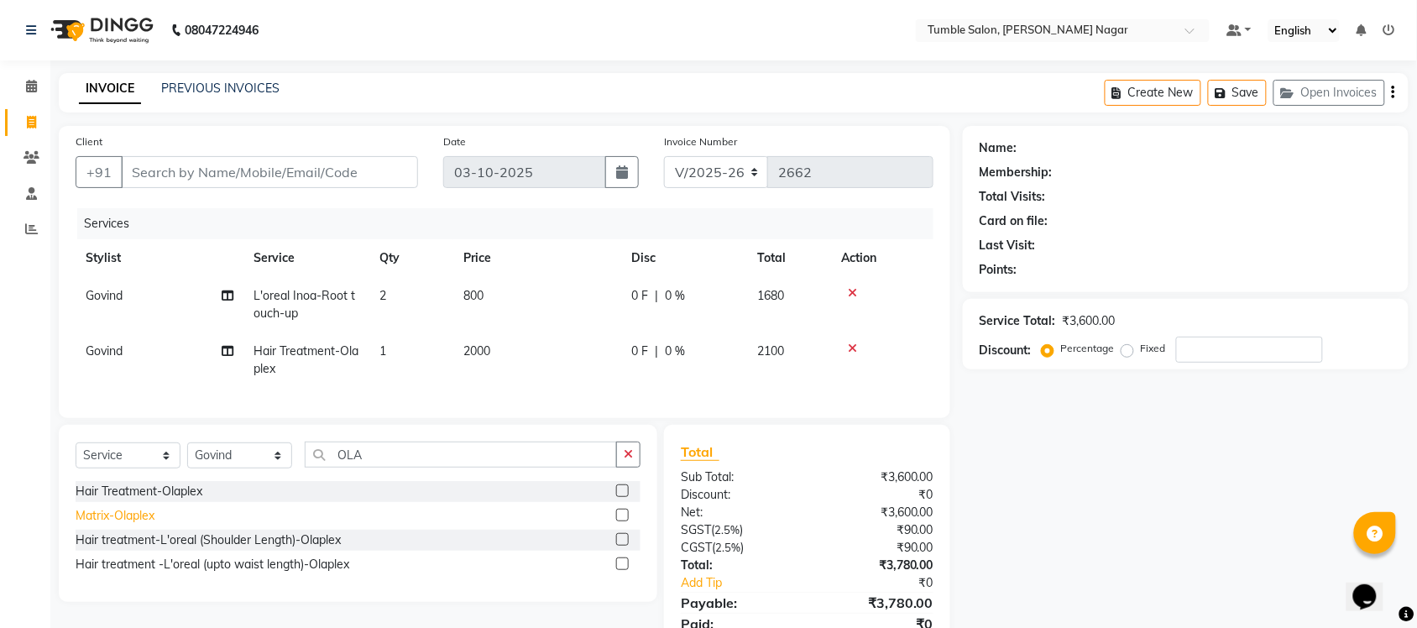
click at [134, 525] on div "Matrix-Olaplex" at bounding box center [115, 516] width 79 height 18
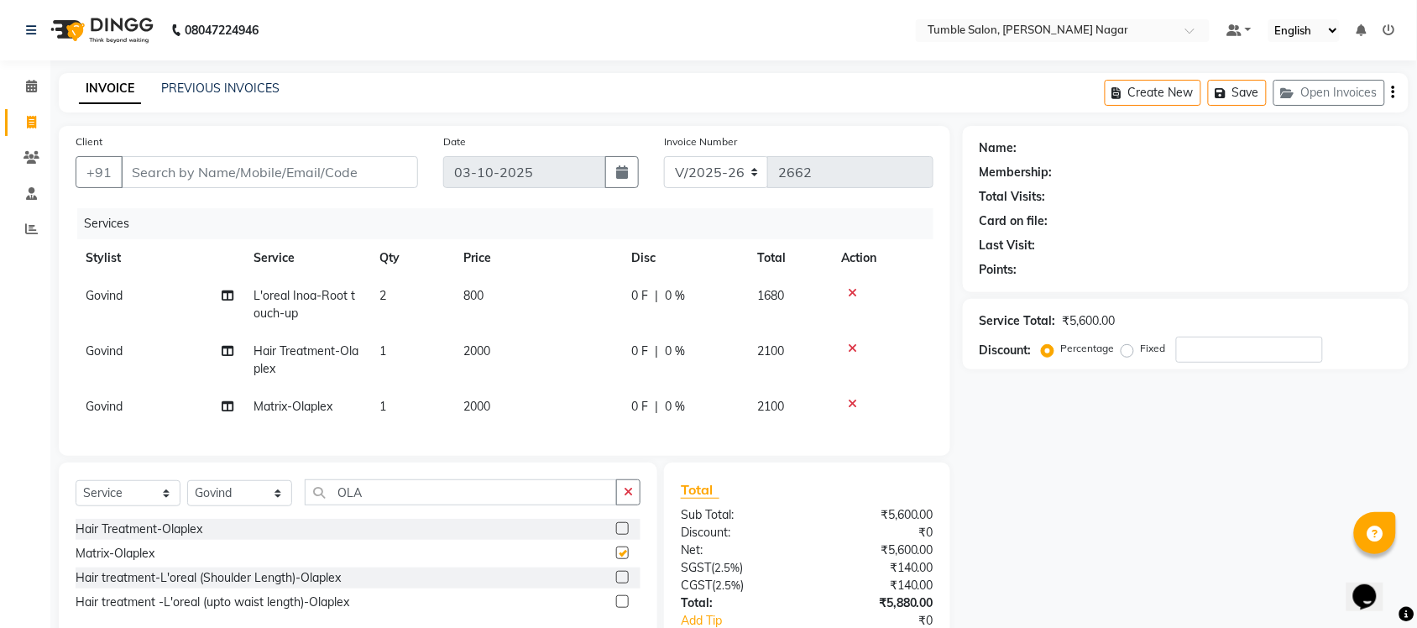
checkbox input "false"
click at [181, 538] on div "Hair Treatment-Olaplex" at bounding box center [139, 530] width 127 height 18
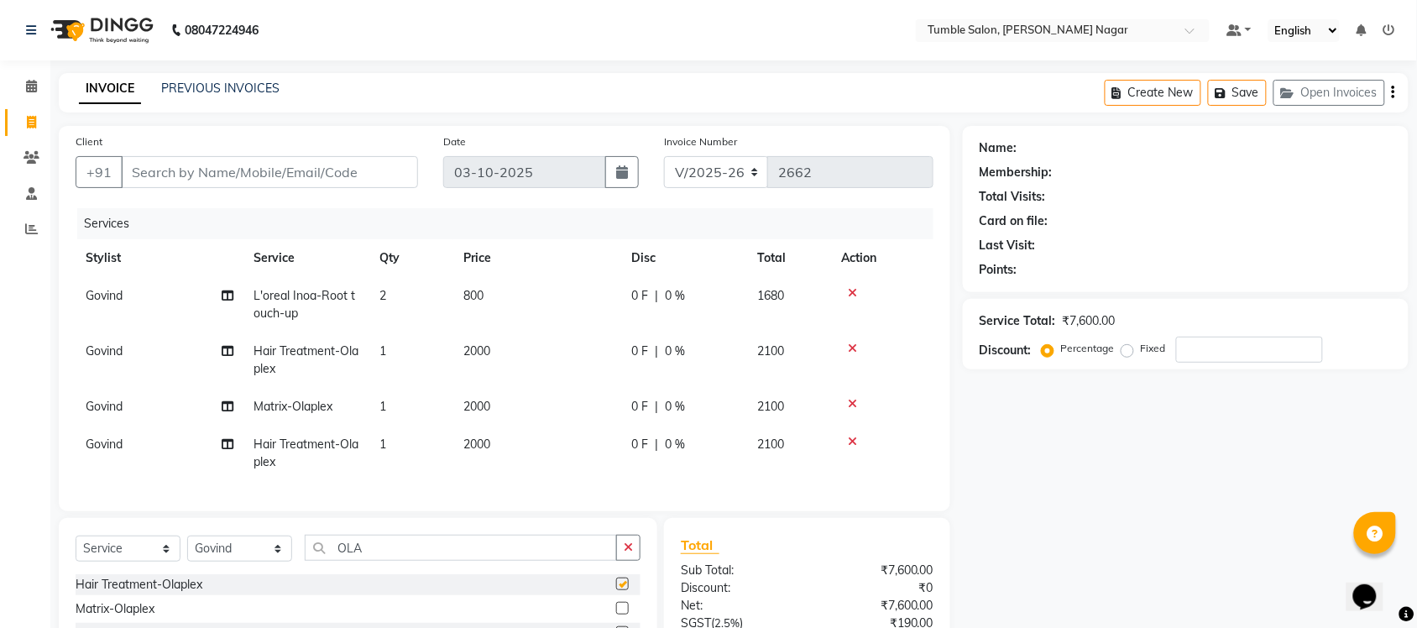
checkbox input "false"
click at [849, 401] on icon at bounding box center [852, 404] width 9 height 12
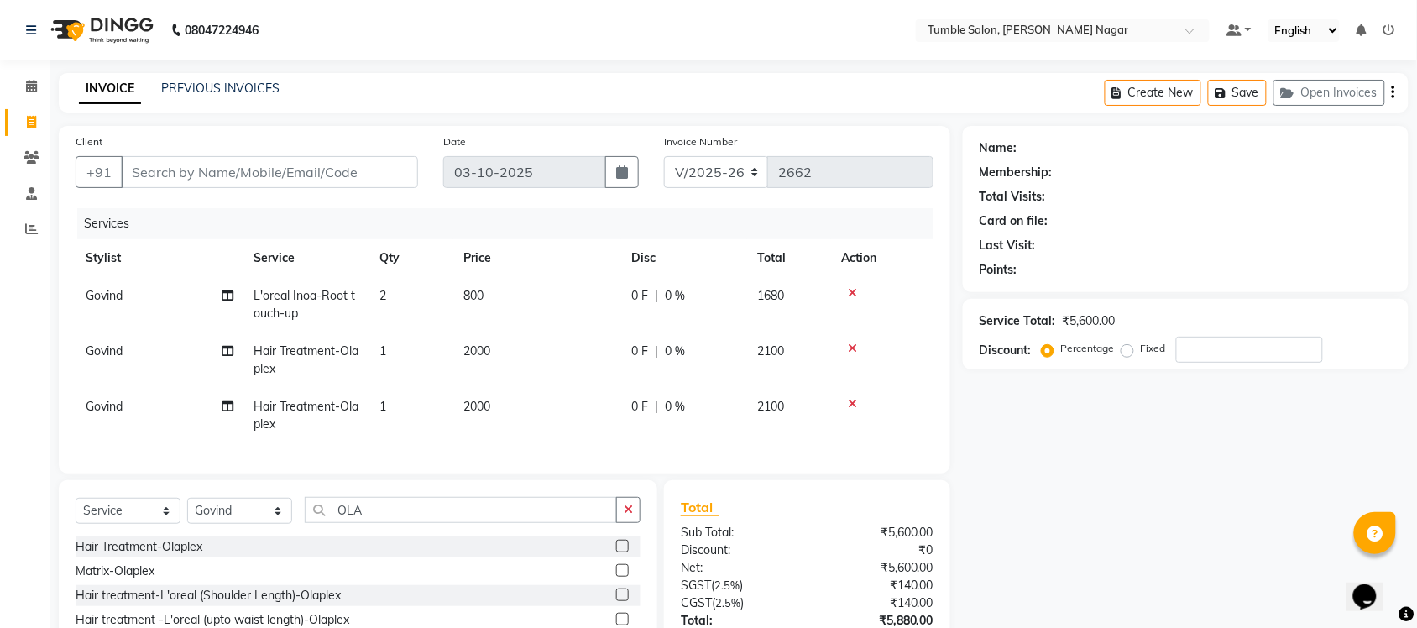
click at [849, 401] on icon at bounding box center [852, 404] width 9 height 12
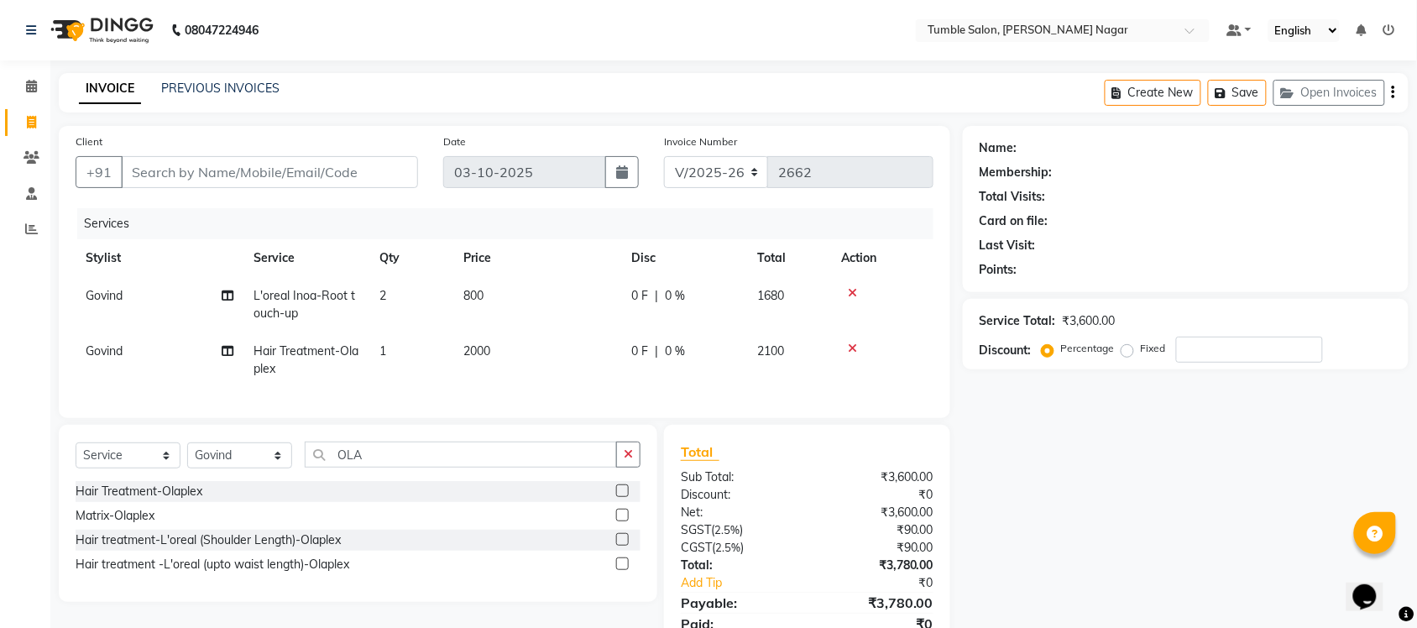
click at [494, 348] on td "2000" at bounding box center [537, 360] width 168 height 55
select select "77846"
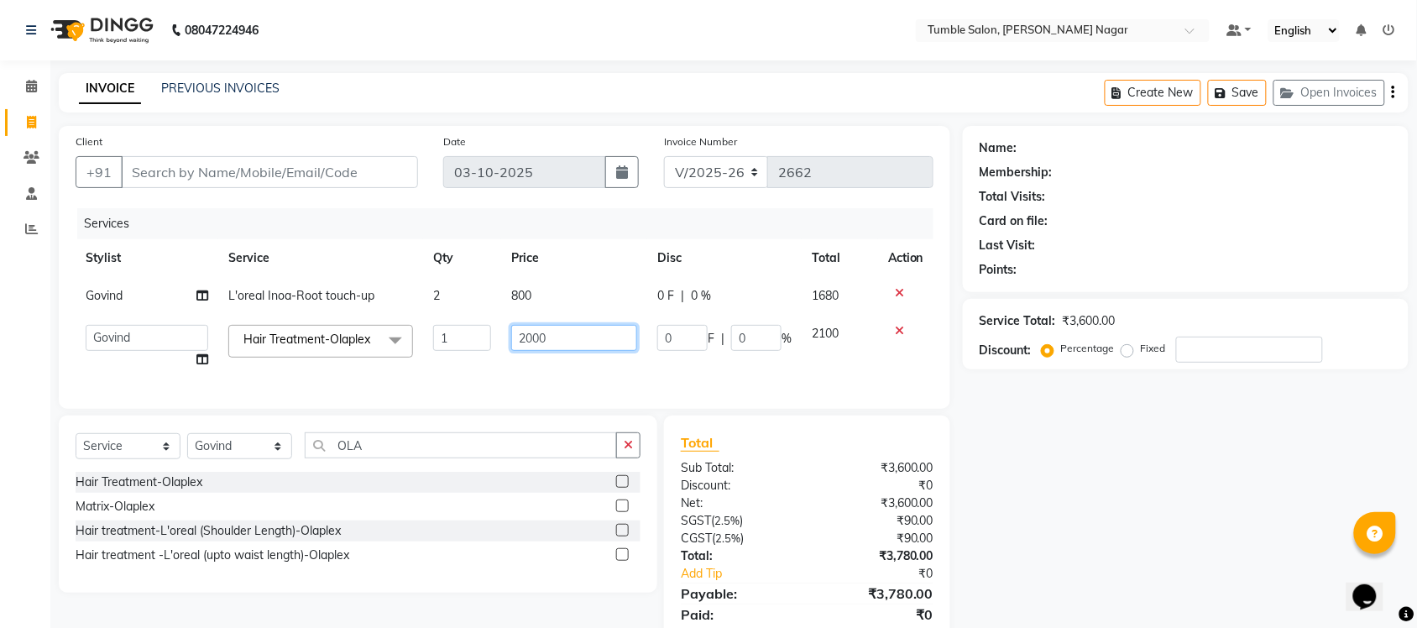
drag, startPoint x: 558, startPoint y: 341, endPoint x: 363, endPoint y: 342, distance: 195.7
click at [363, 342] on tr "Finance id Fiza Abbasi Govind Kiran Singh Krishna Lokesh Mahender Muskan Neetu …" at bounding box center [505, 347] width 858 height 64
type input "1800"
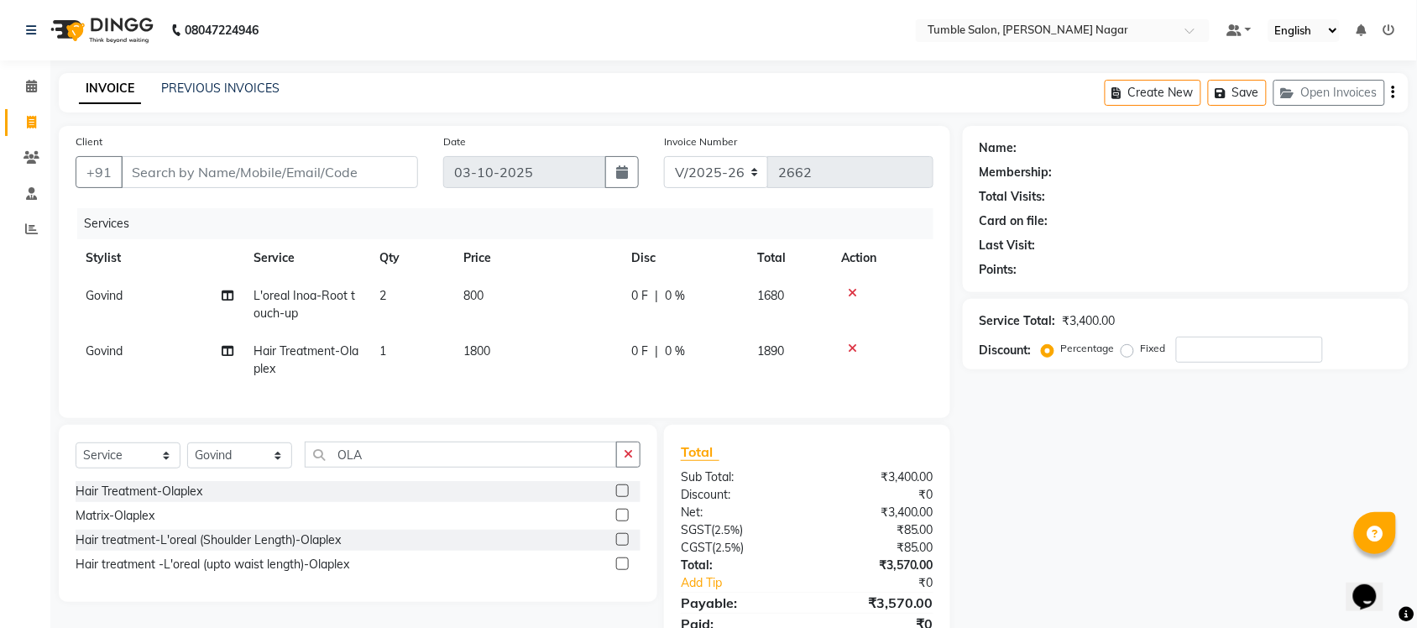
click at [1009, 443] on div "Name: Membership: Total Visits: Card on file: Last Visit: Points: Service Total…" at bounding box center [1192, 399] width 458 height 546
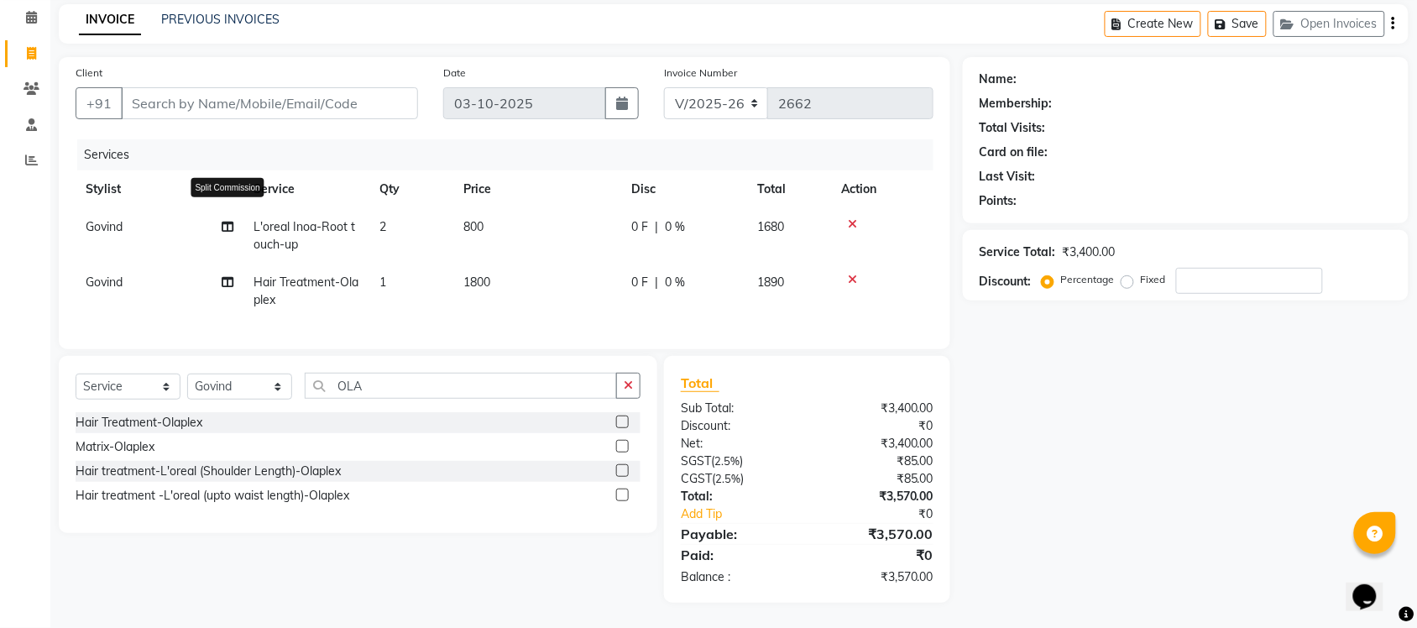
click at [228, 221] on icon at bounding box center [228, 227] width 12 height 12
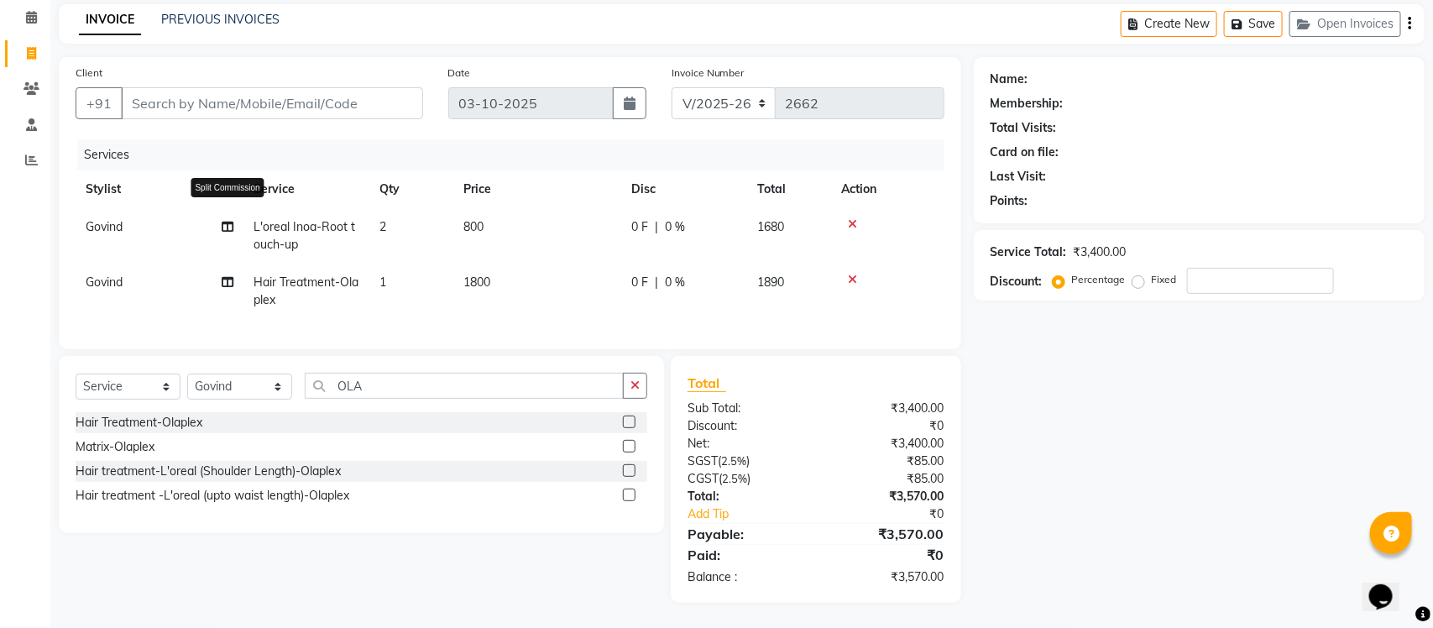
select select "77846"
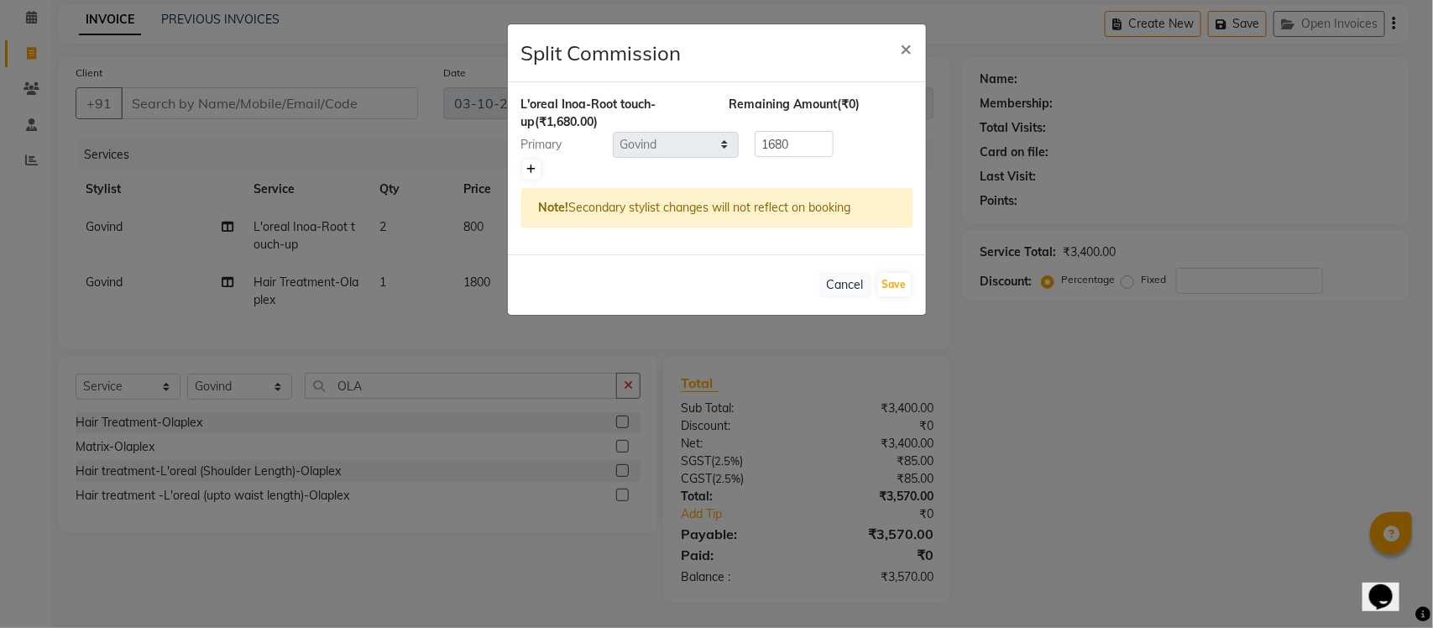
click at [536, 177] on link at bounding box center [532, 170] width 18 height 20
type input "840"
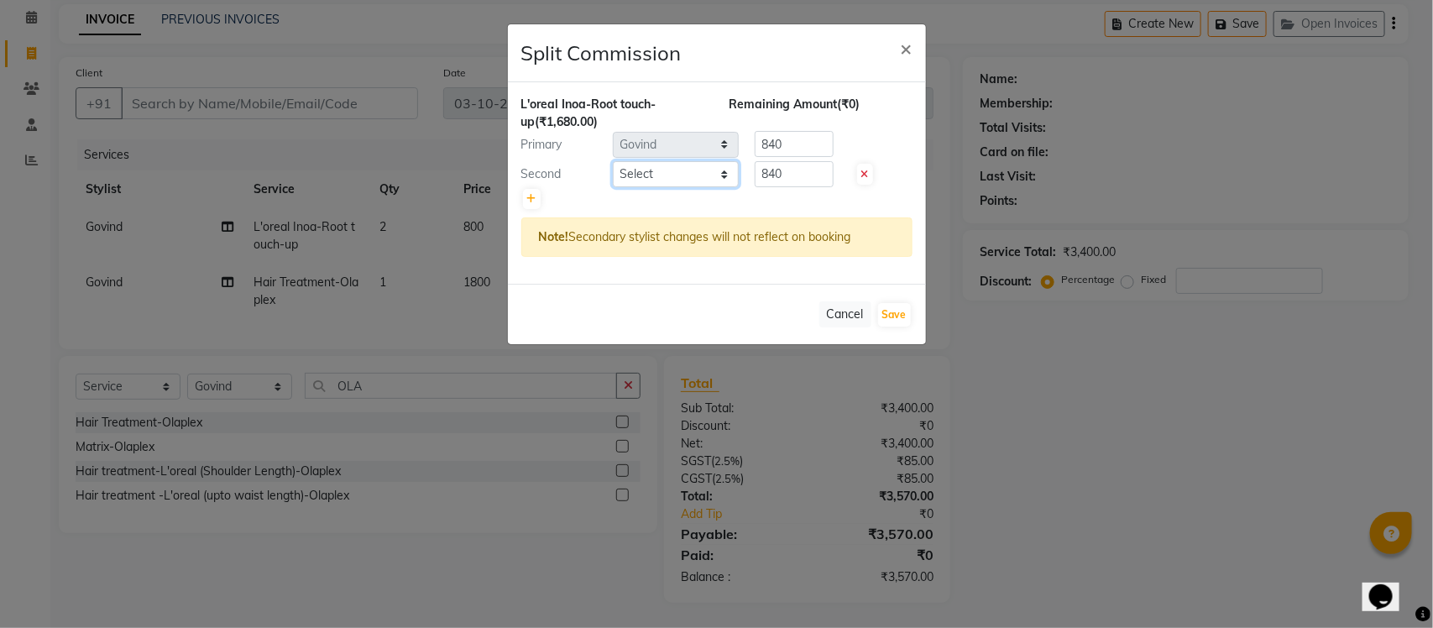
click at [660, 181] on select "Select Finance id Fiza Abbasi Govind Kiran Singh Krishna Lokesh Mahender Muskan…" at bounding box center [676, 174] width 126 height 26
select select "89715"
click at [613, 161] on select "Select Finance id Fiza Abbasi Govind Kiran Singh Krishna Lokesh Mahender Muskan…" at bounding box center [676, 174] width 126 height 26
click at [886, 316] on button "Save" at bounding box center [894, 315] width 33 height 24
select select "Select"
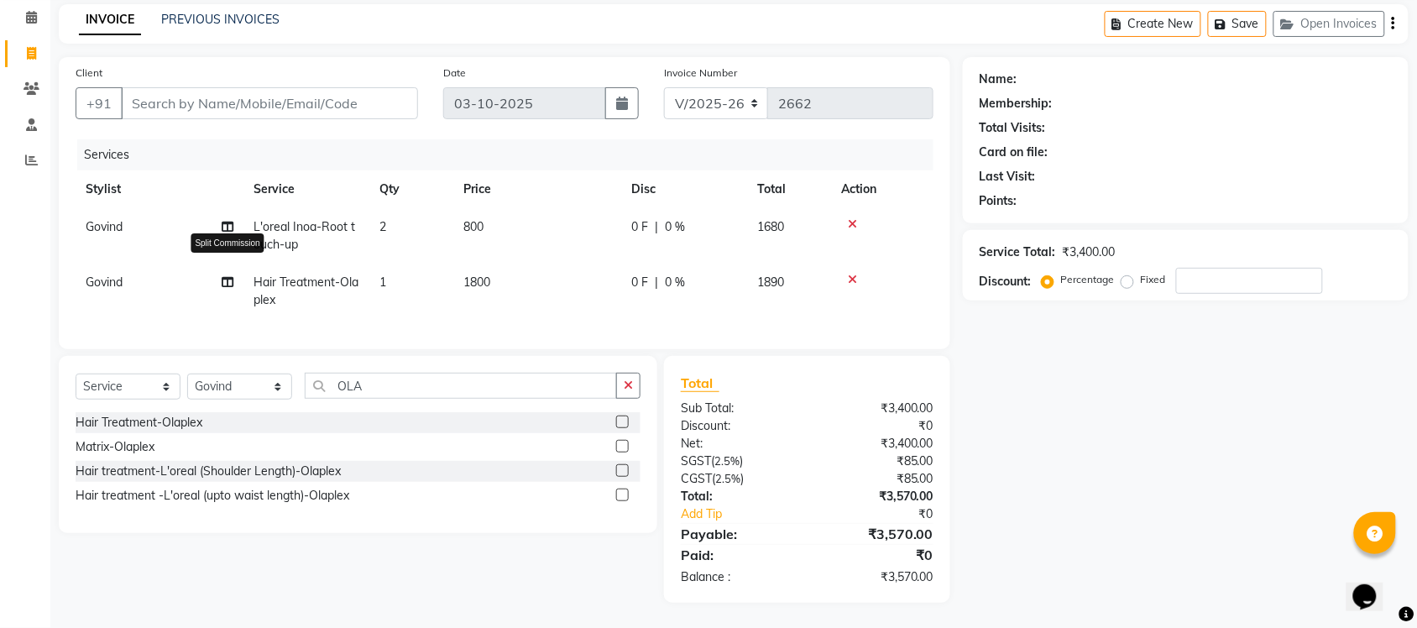
click at [223, 276] on icon at bounding box center [228, 282] width 12 height 12
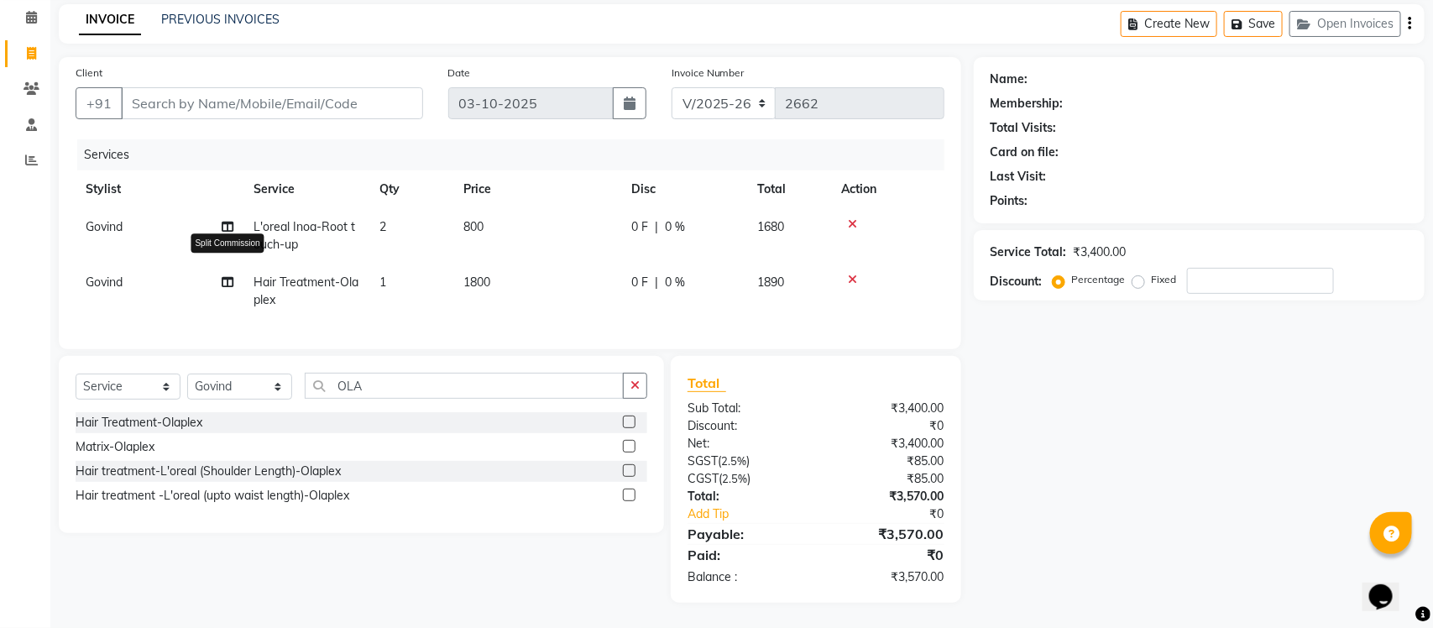
select select "77846"
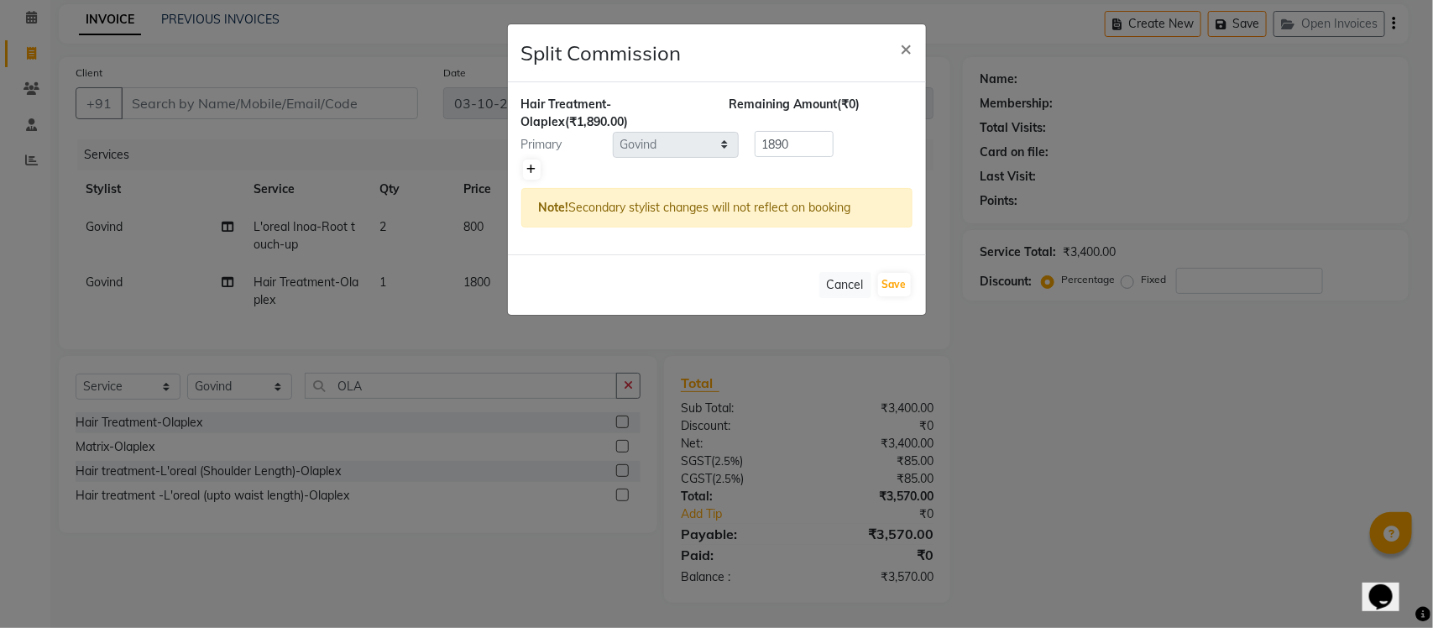
click at [532, 172] on icon at bounding box center [531, 170] width 9 height 10
type input "945"
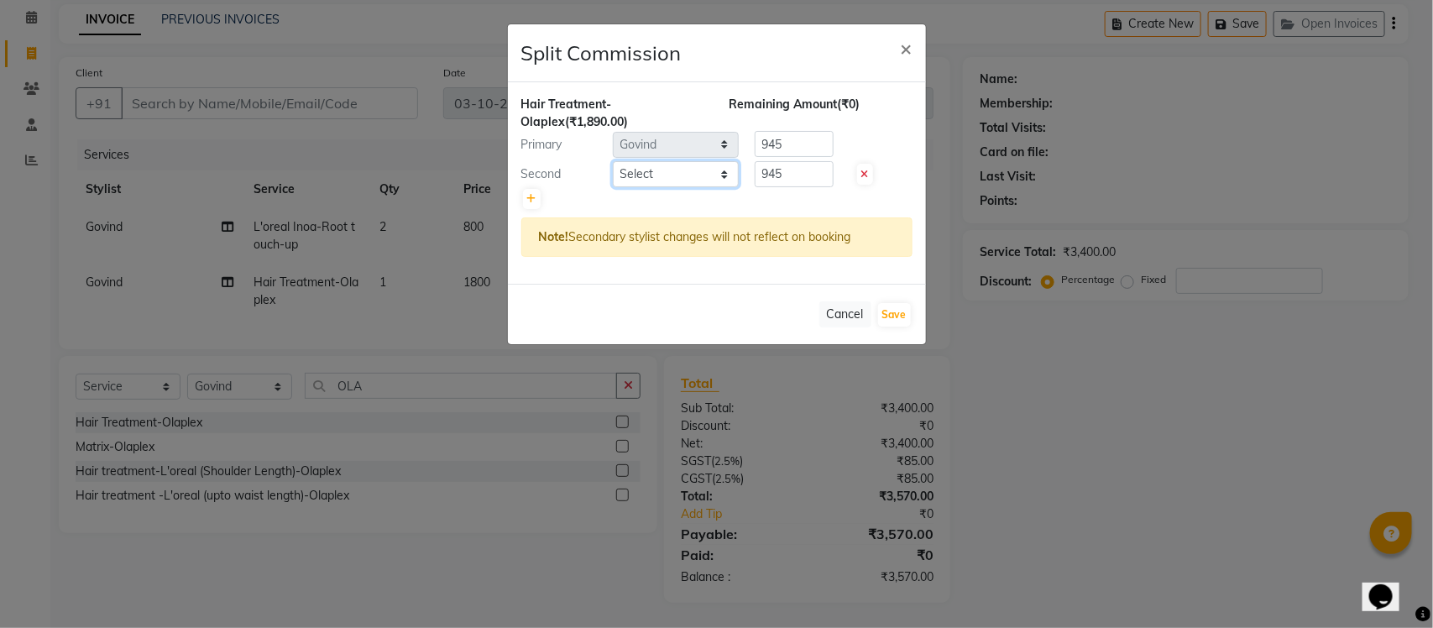
drag, startPoint x: 695, startPoint y: 175, endPoint x: 708, endPoint y: 186, distance: 16.7
click at [695, 175] on select "Select Finance id Fiza Abbasi Govind Kiran Singh Krishna Lokesh Mahender Muskan…" at bounding box center [676, 174] width 126 height 26
select select "89715"
click at [613, 161] on select "Select Finance id Fiza Abbasi Govind Kiran Singh Krishna Lokesh Mahender Muskan…" at bounding box center [676, 174] width 126 height 26
click at [895, 317] on button "Save" at bounding box center [894, 315] width 33 height 24
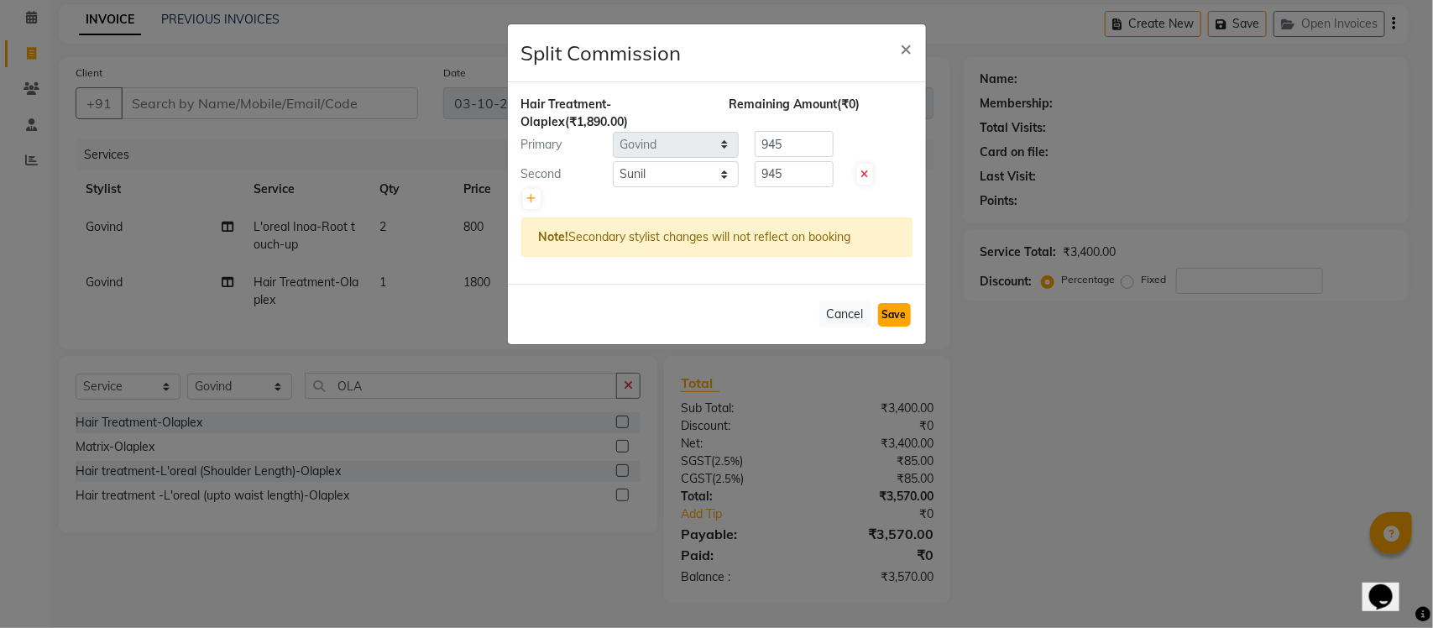
select select "Select"
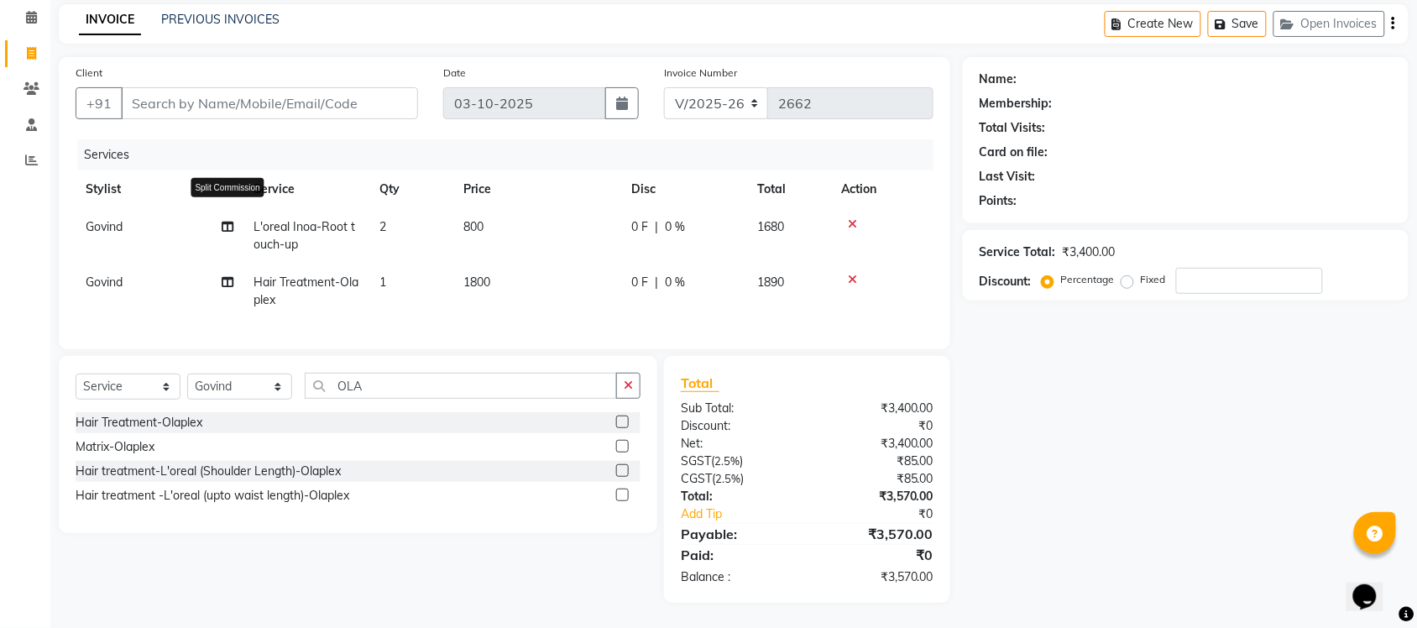
click at [225, 221] on icon at bounding box center [228, 227] width 12 height 12
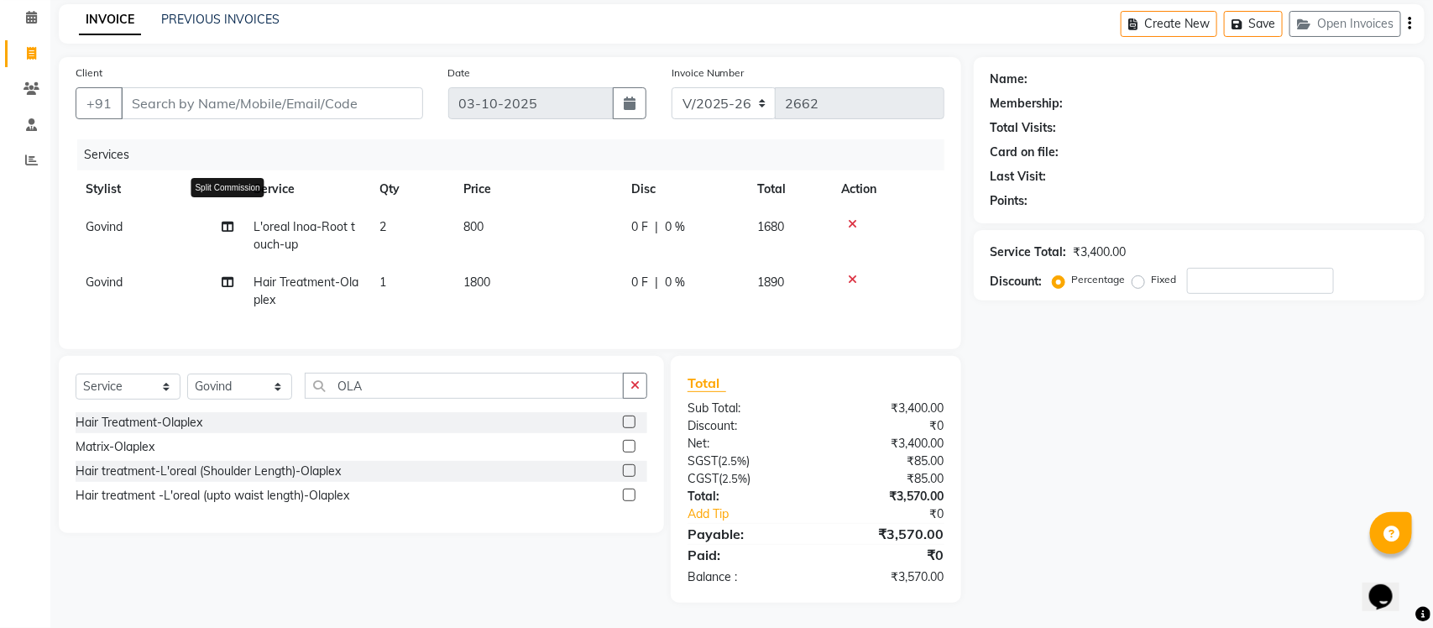
select select "77846"
select select "89715"
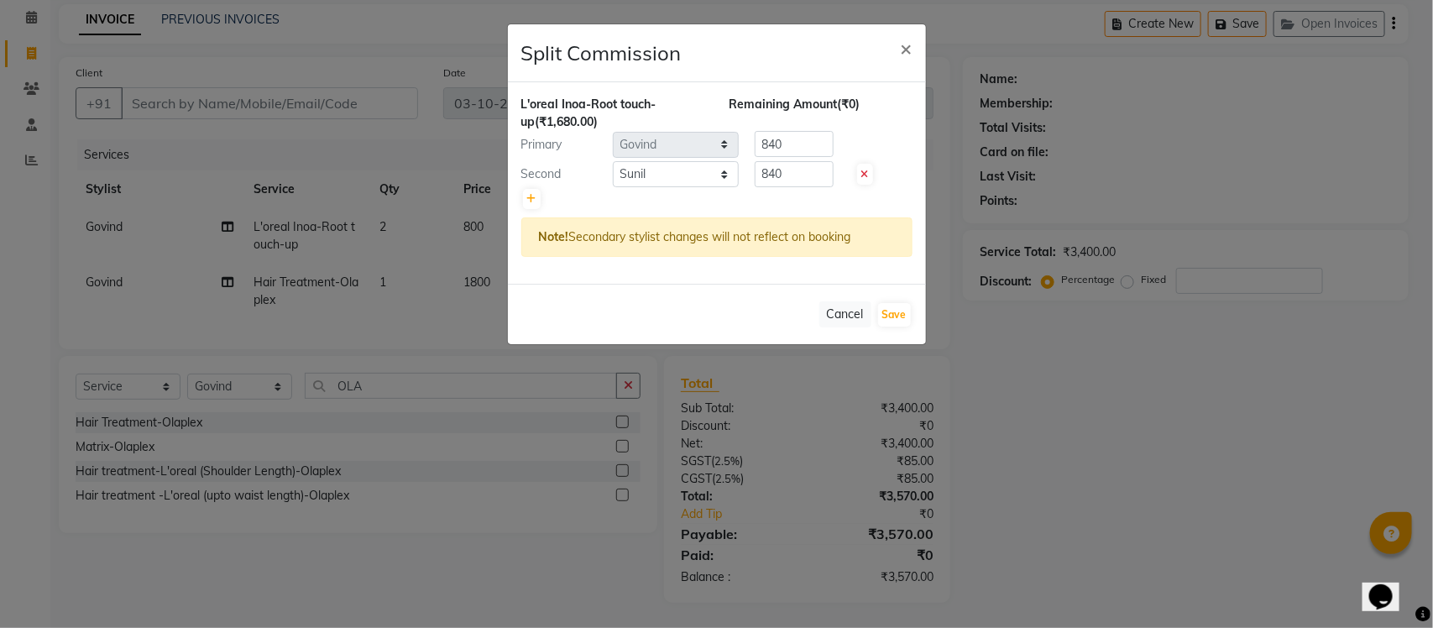
click at [1082, 359] on ngb-modal-window "Split Commission × L'oreal Inoa-Root touch-up (₹1,680.00) Remaining Amount (₹0)…" at bounding box center [716, 314] width 1433 height 628
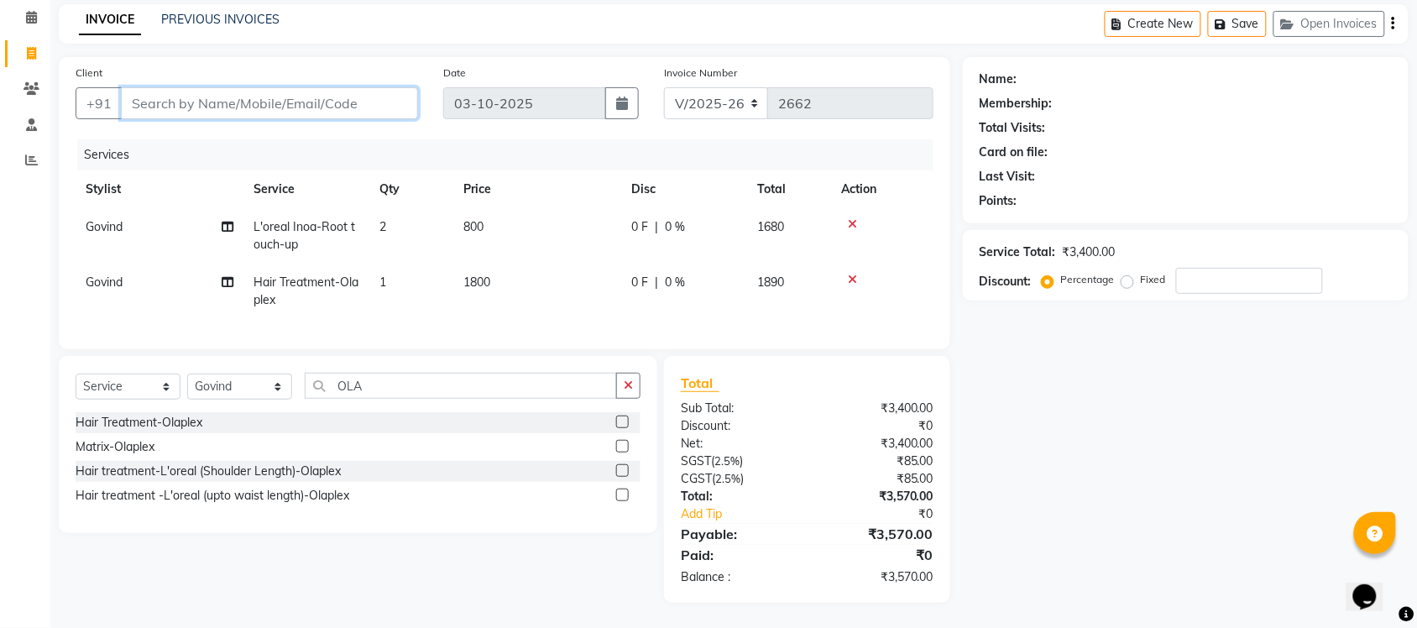
click at [244, 92] on input "Client" at bounding box center [269, 103] width 297 height 32
type input "9"
type input "0"
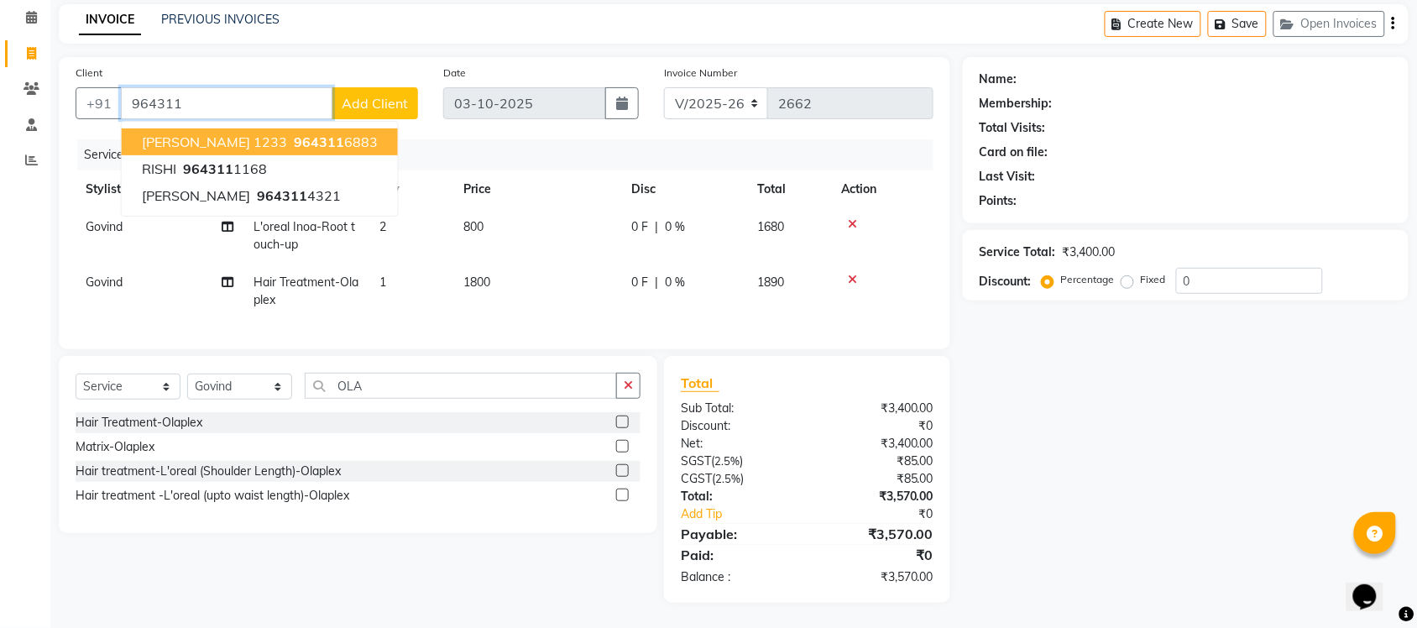
click at [211, 134] on span "ARADHANA 1233" at bounding box center [214, 142] width 145 height 17
type input "9643116883"
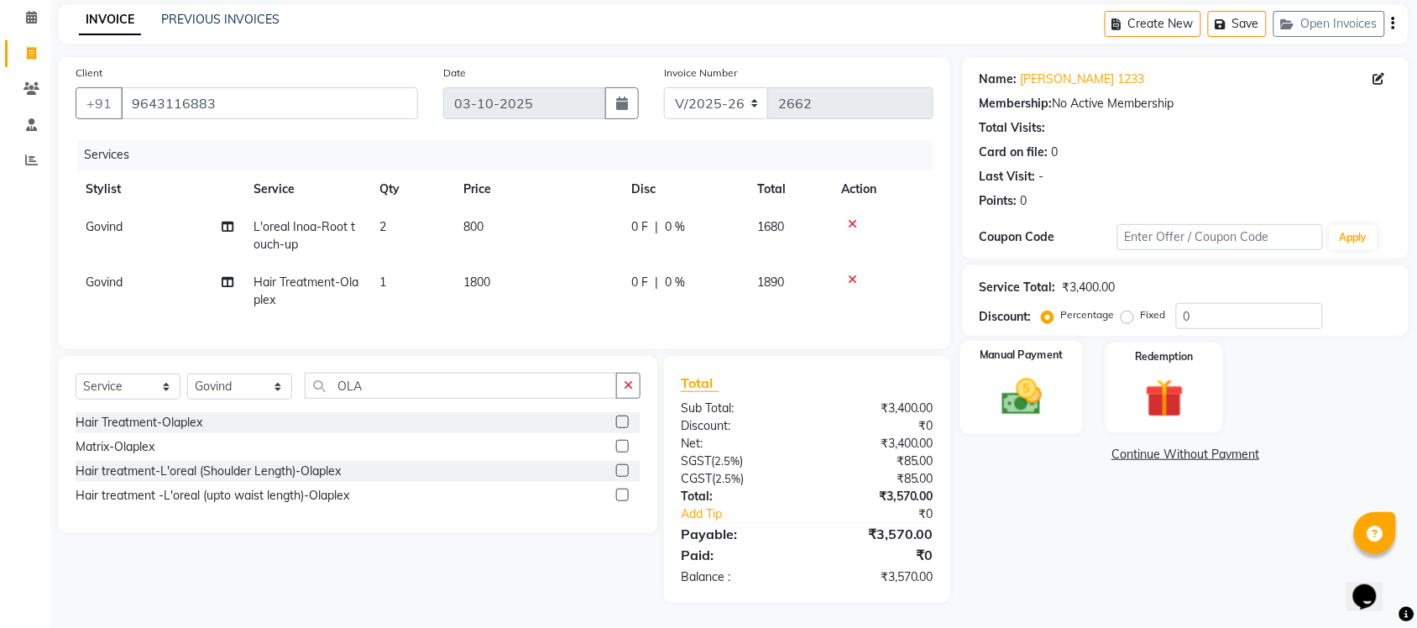
click at [1044, 374] on img at bounding box center [1021, 397] width 65 height 46
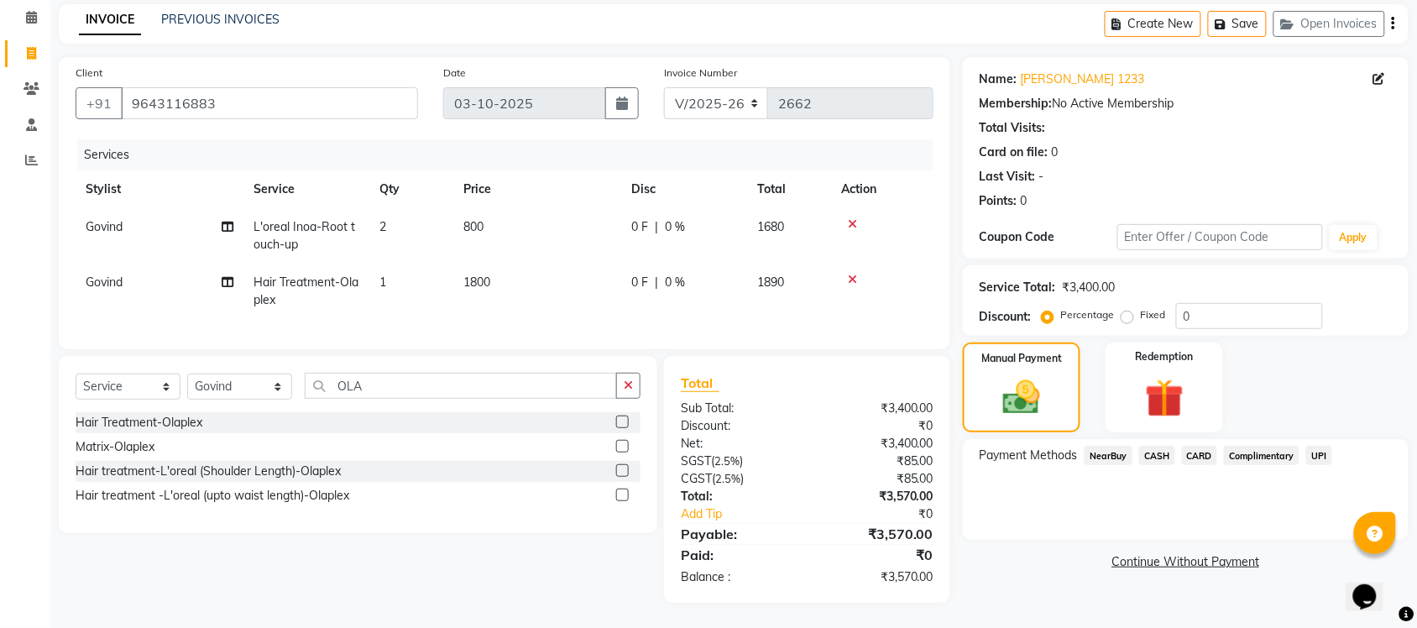
click at [1315, 446] on span "UPI" at bounding box center [1320, 455] width 26 height 19
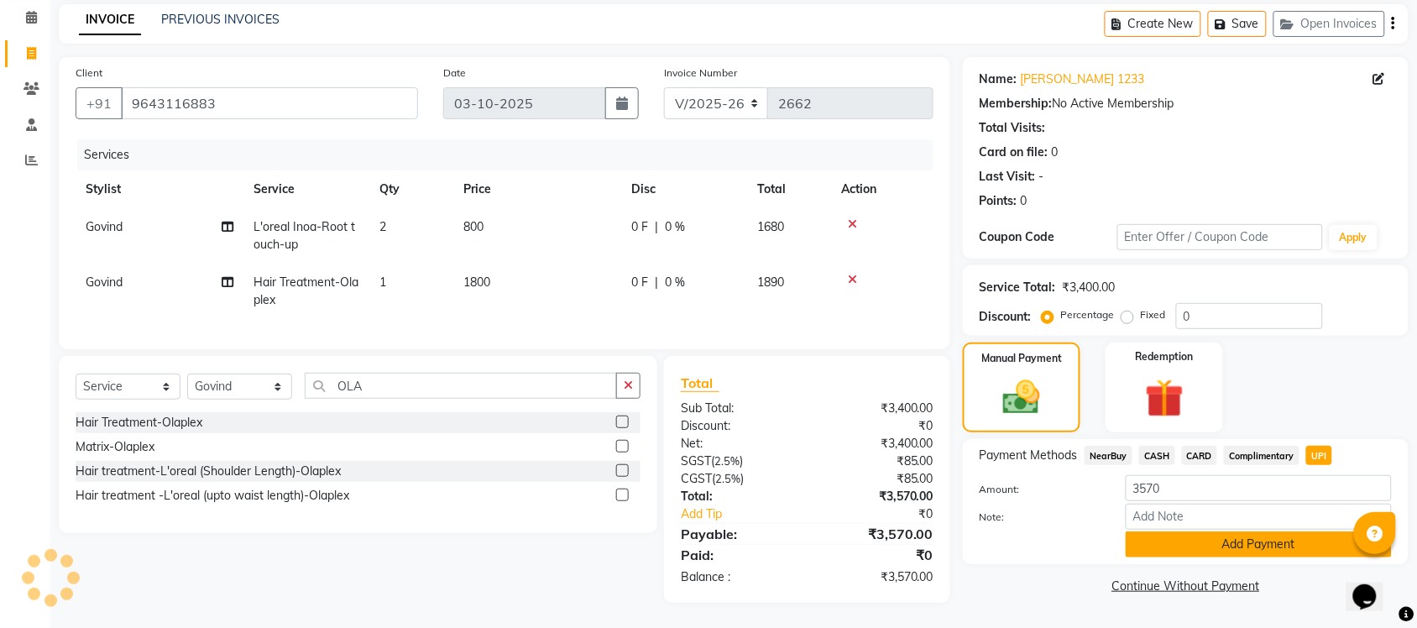
click at [1207, 532] on button "Add Payment" at bounding box center [1259, 545] width 266 height 26
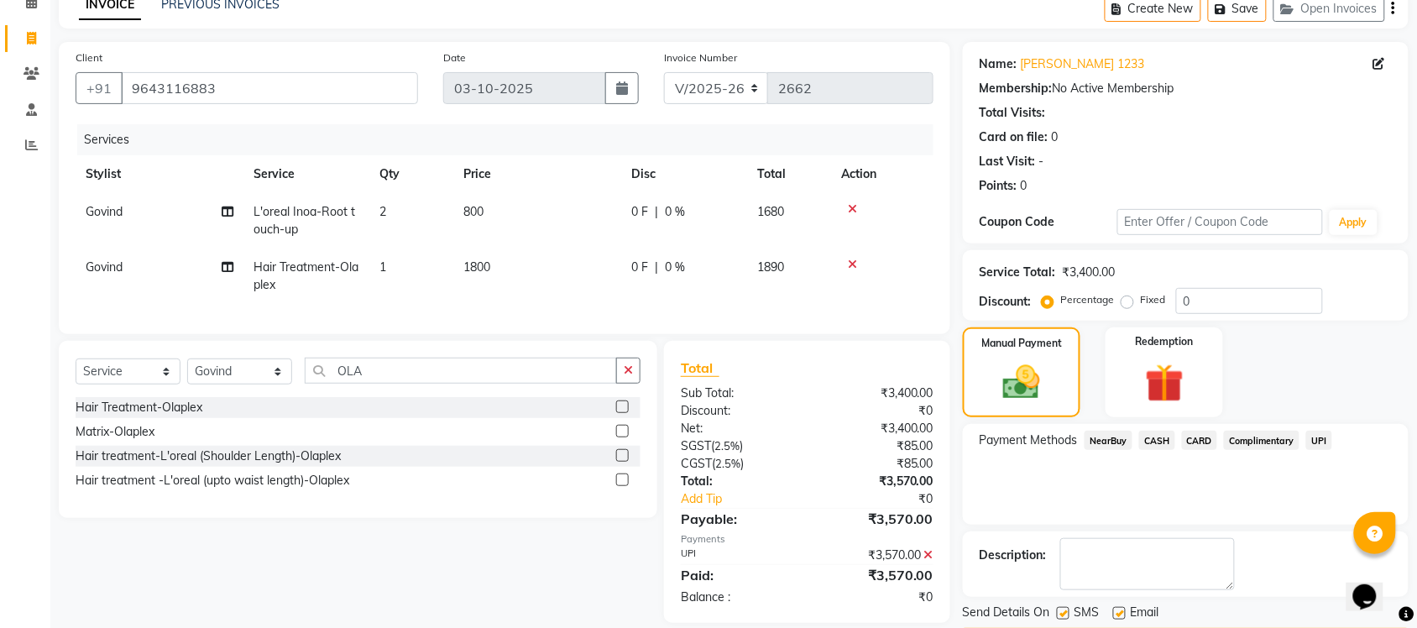
scroll to position [135, 0]
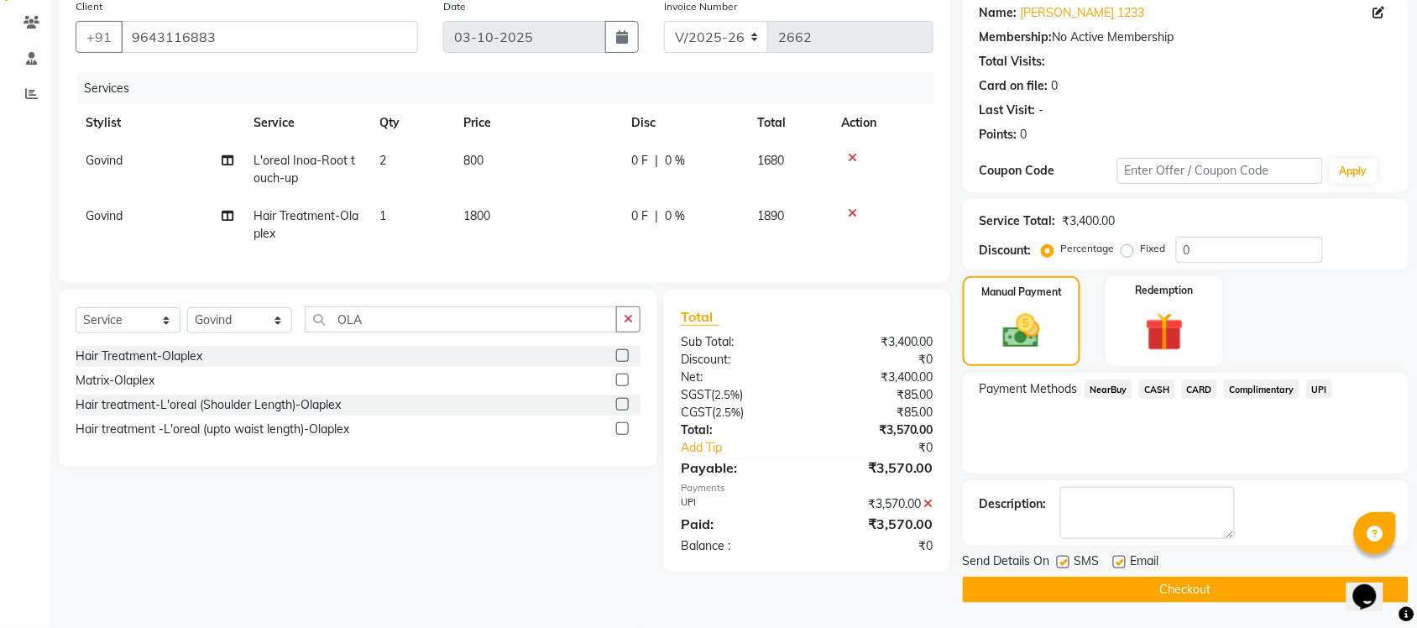
click at [1188, 585] on button "Checkout" at bounding box center [1186, 590] width 446 height 26
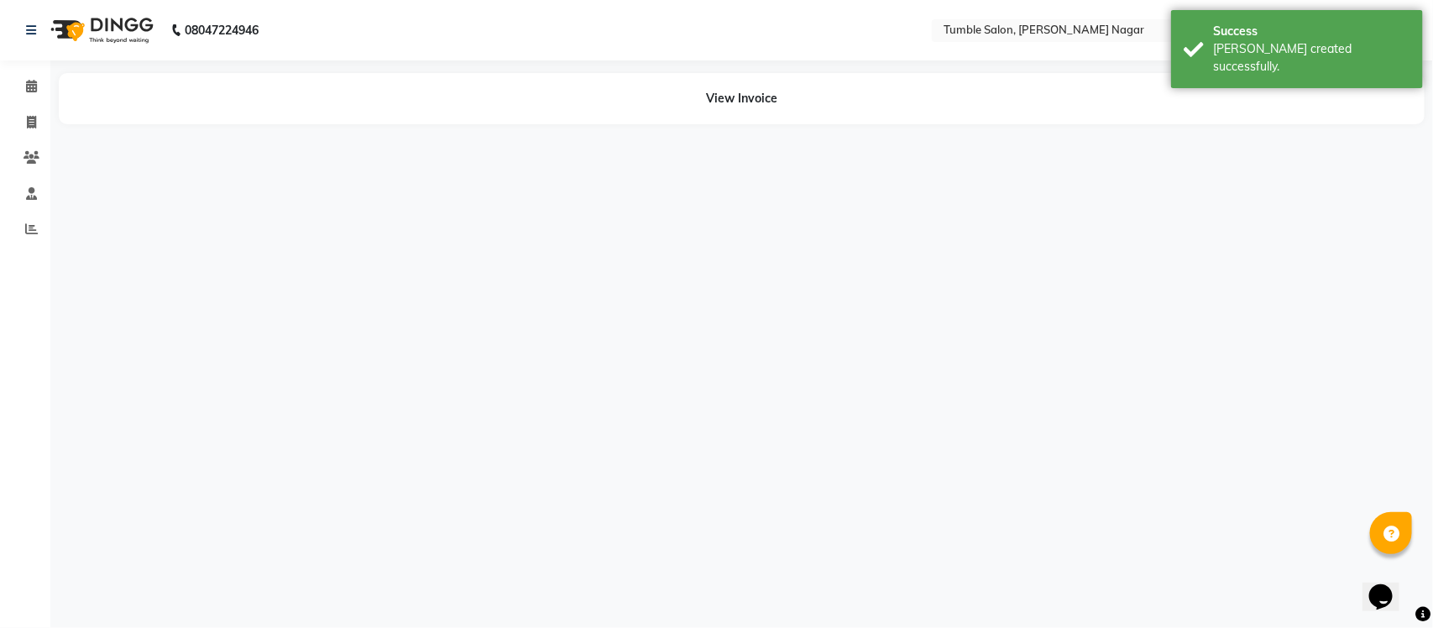
select select "77846"
select select "89715"
select select "77846"
select select "89715"
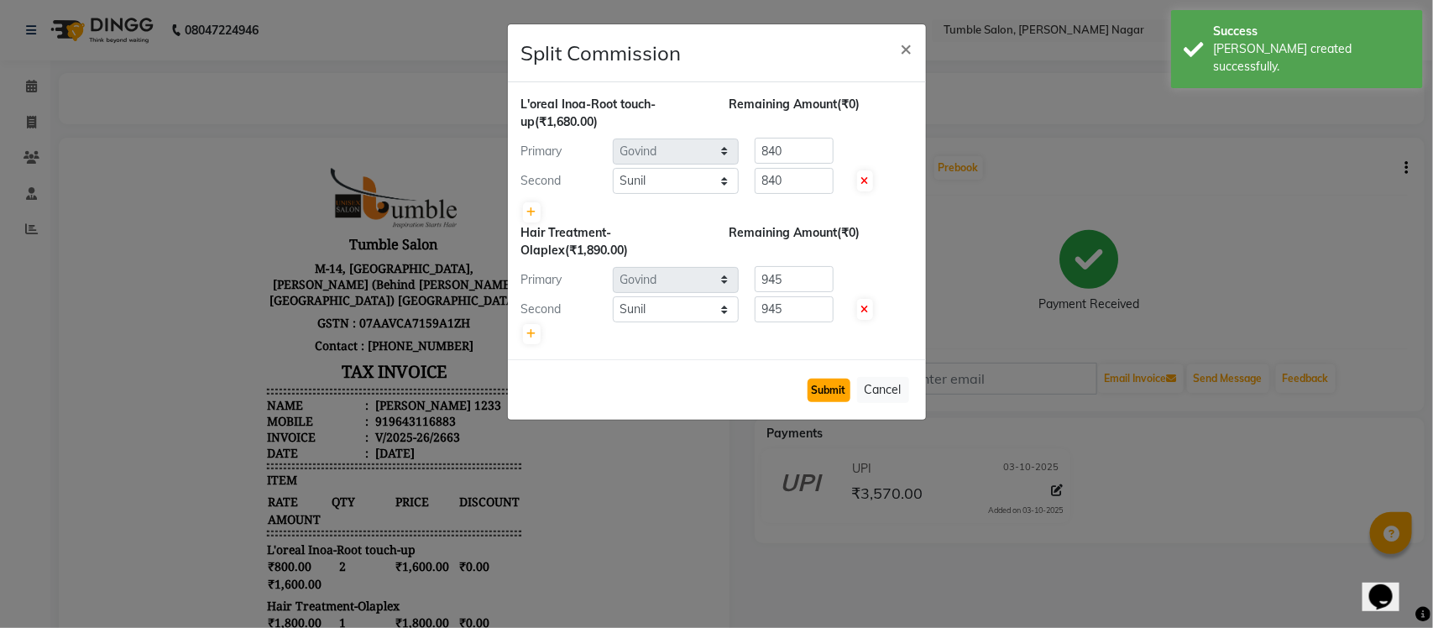
click at [824, 393] on button "Submit" at bounding box center [829, 391] width 43 height 24
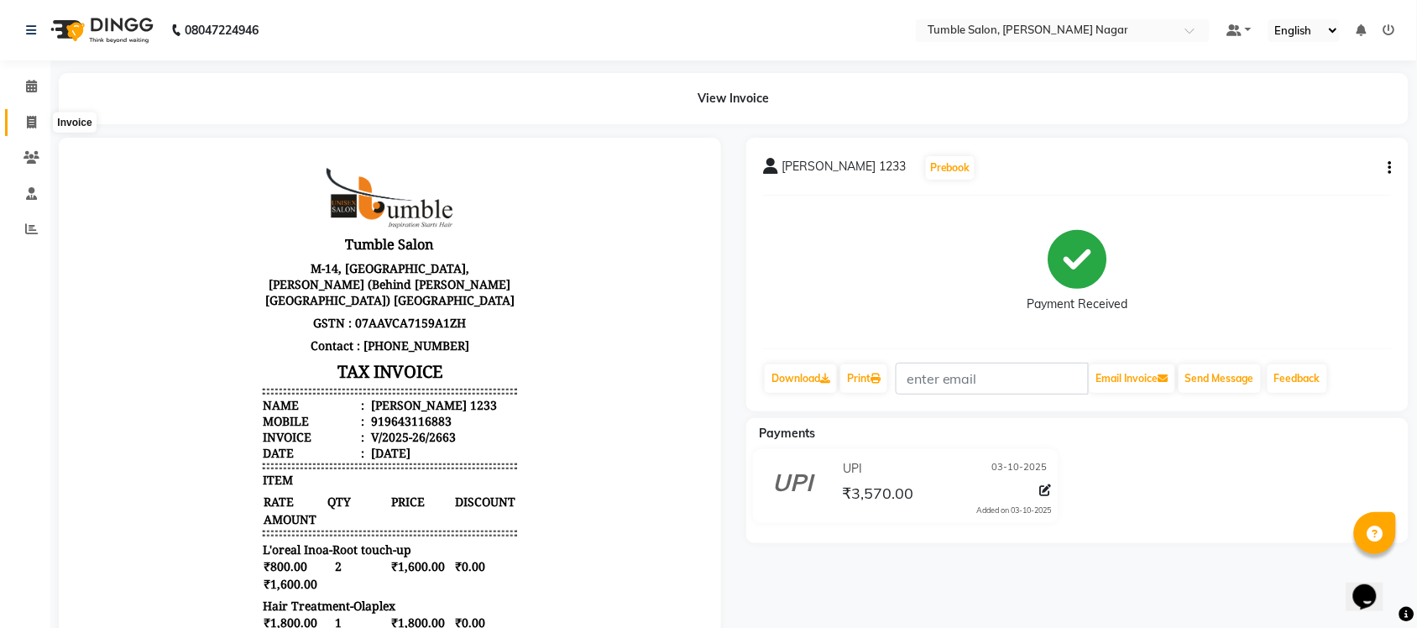
click at [21, 119] on span at bounding box center [31, 122] width 29 height 19
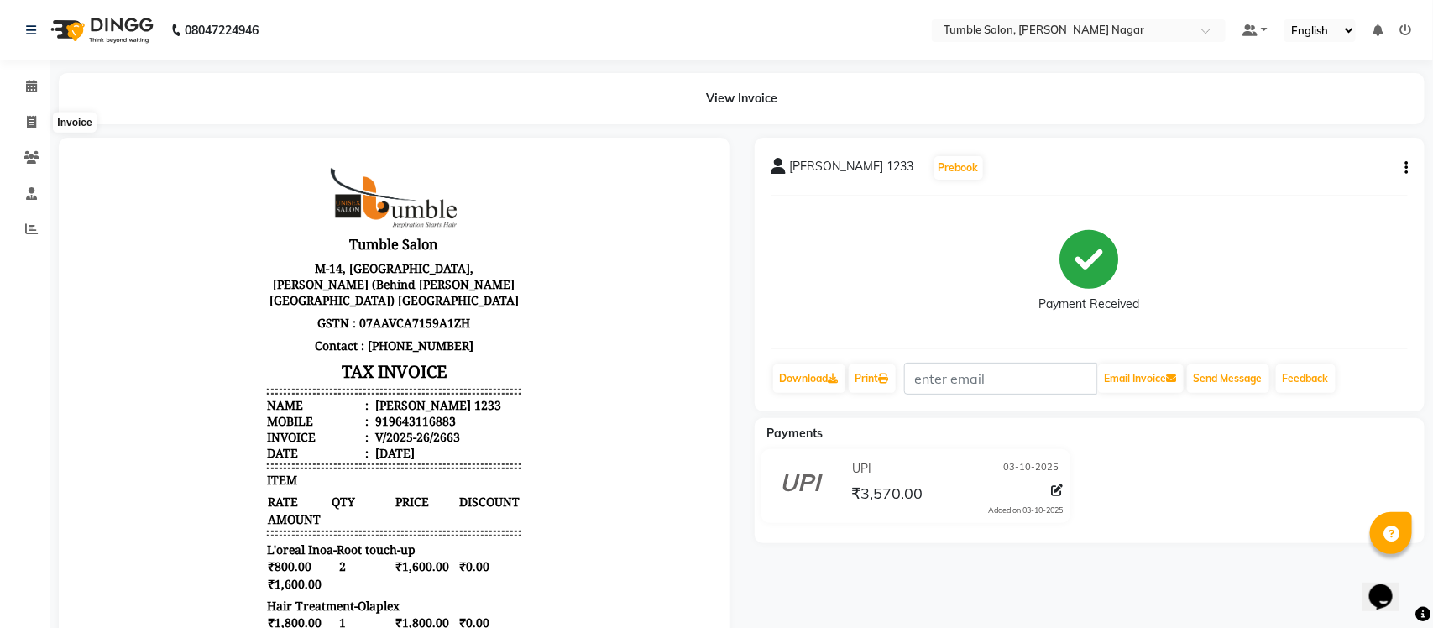
select select "8207"
select select "service"
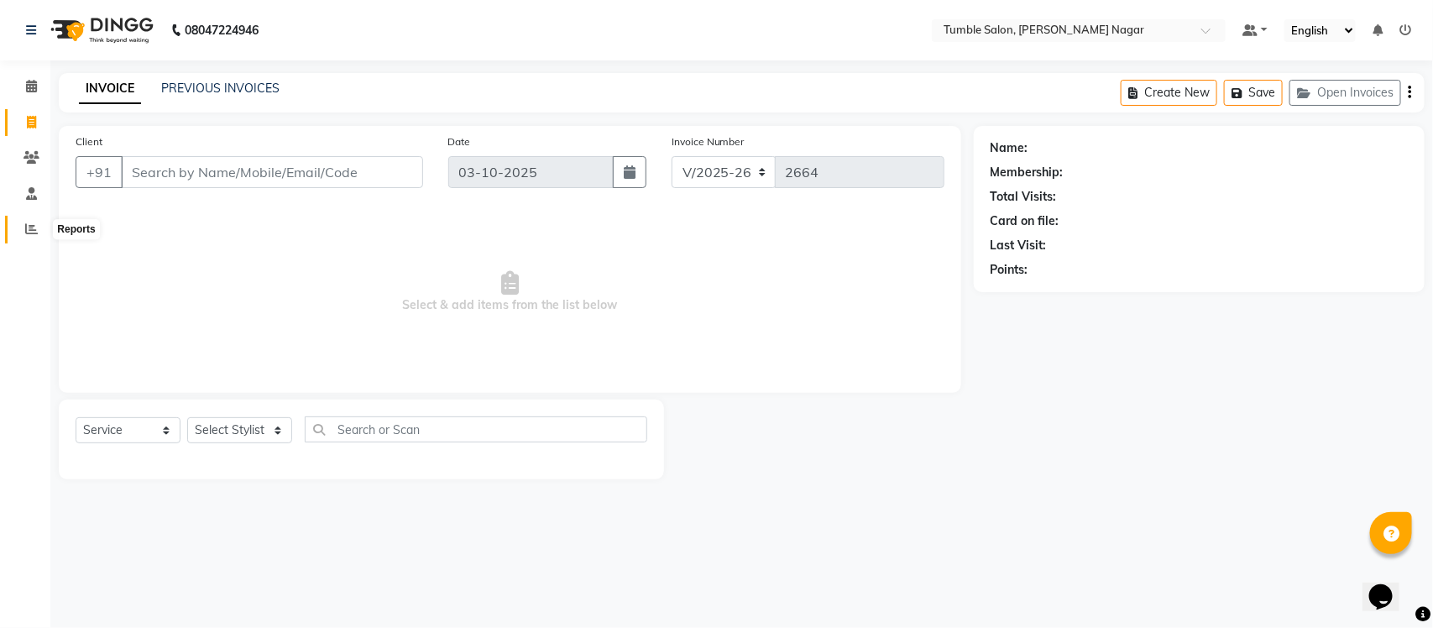
click at [35, 225] on icon at bounding box center [31, 229] width 13 height 13
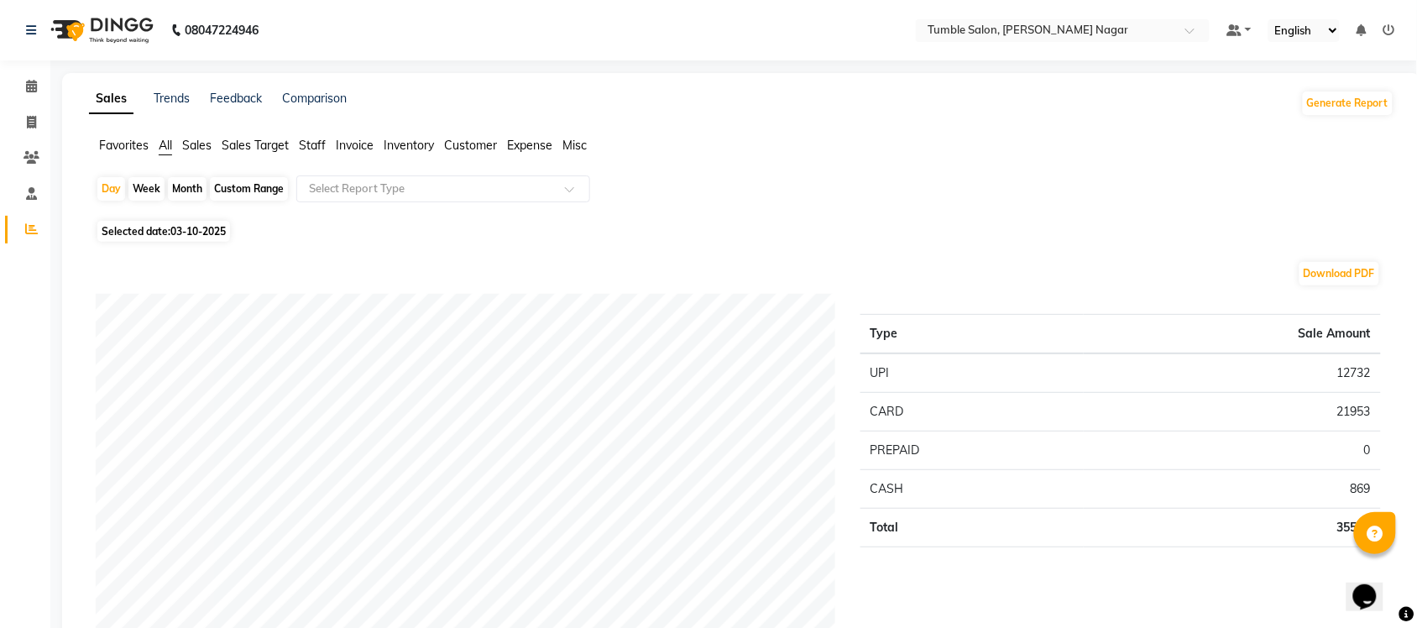
click at [315, 139] on span "Staff" at bounding box center [312, 145] width 27 height 15
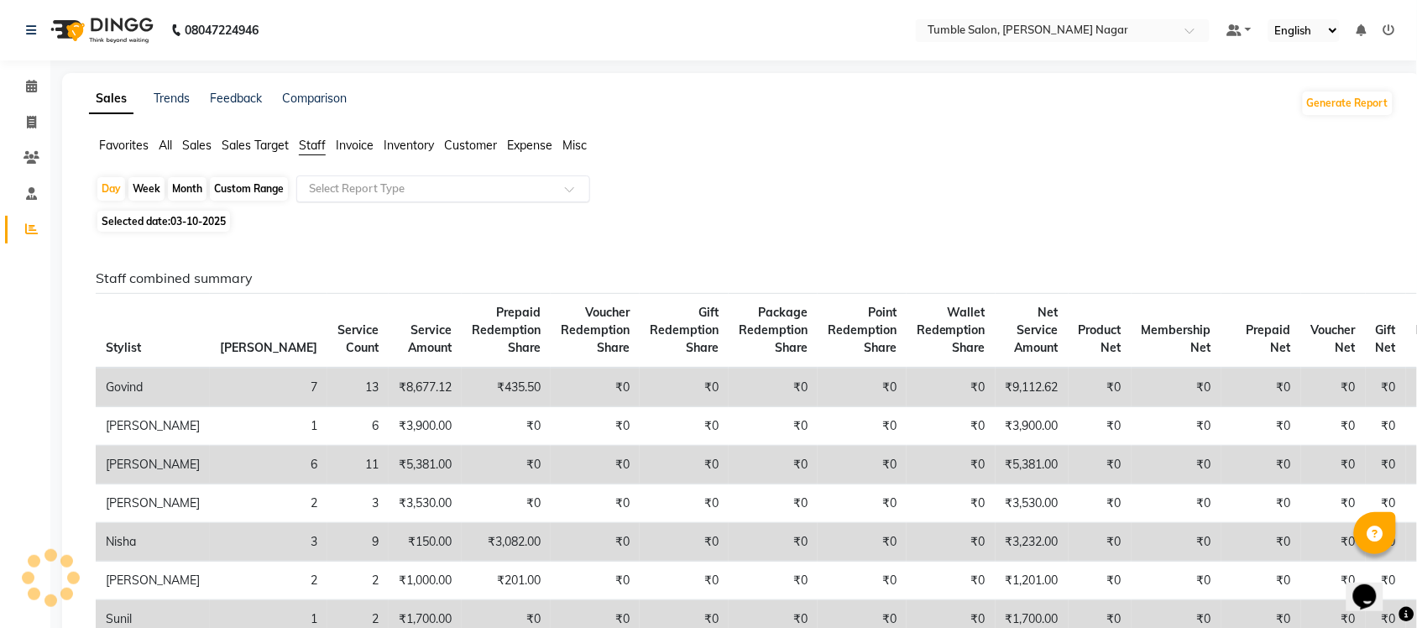
click at [342, 198] on div "Select Report Type" at bounding box center [443, 189] width 294 height 27
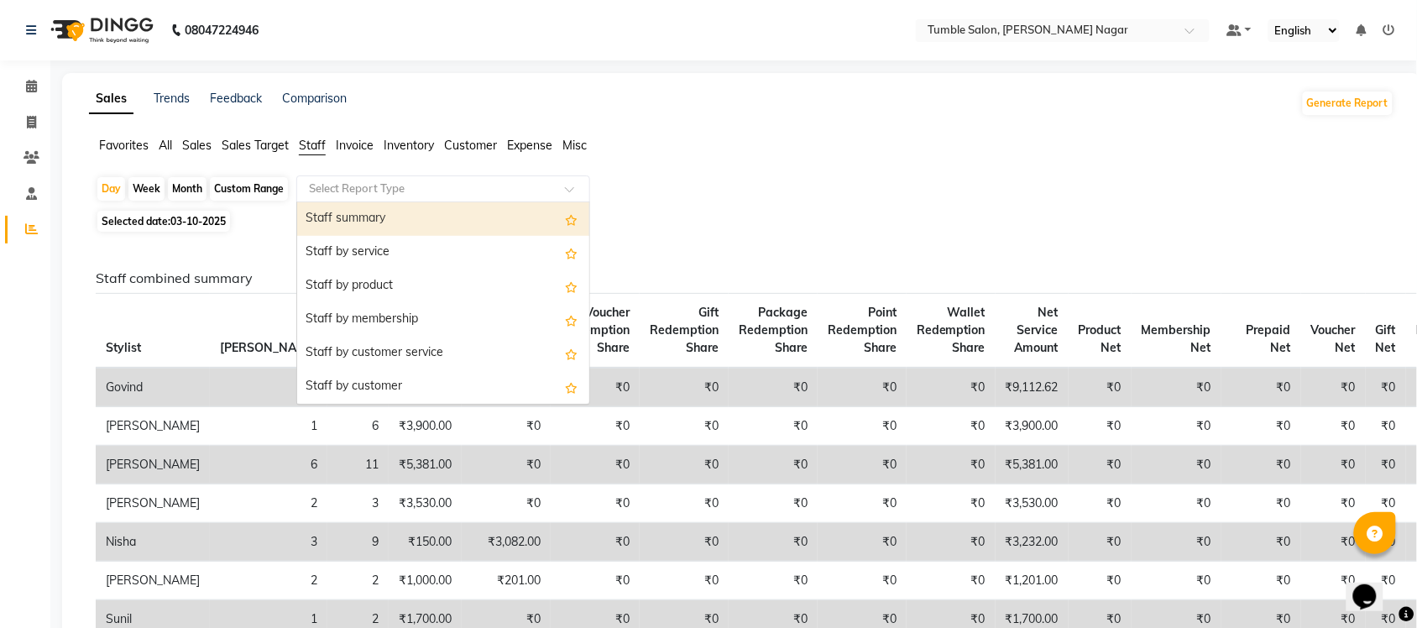
click at [338, 219] on div "Staff summary" at bounding box center [443, 219] width 292 height 34
select select "full_report"
select select "csv"
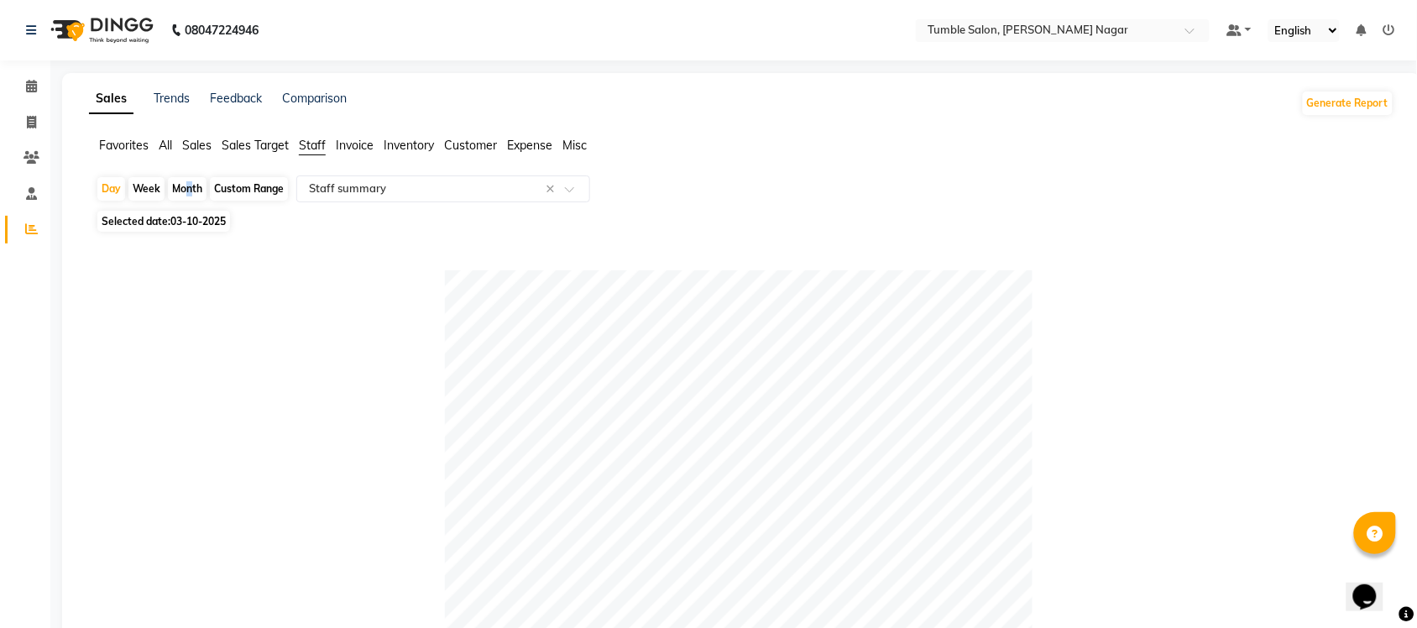
click at [183, 183] on div "Month" at bounding box center [187, 189] width 39 height 24
select select "10"
select select "2025"
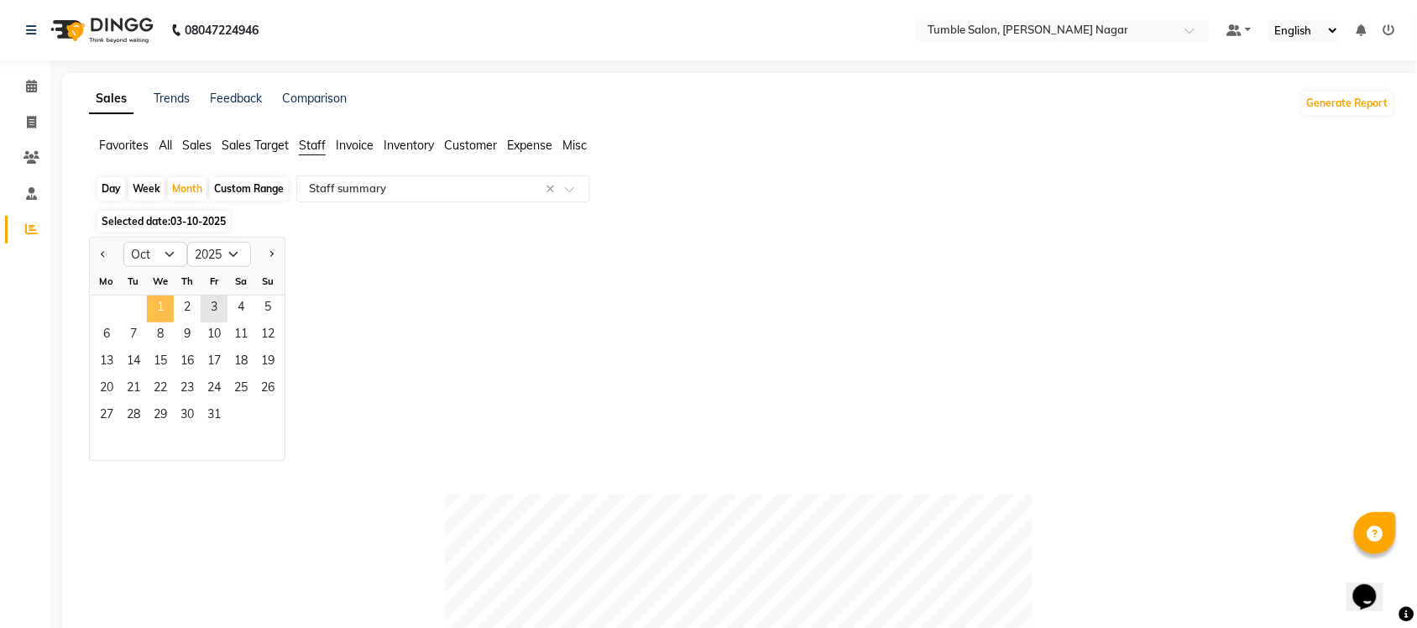
click at [156, 308] on span "1" at bounding box center [160, 309] width 27 height 27
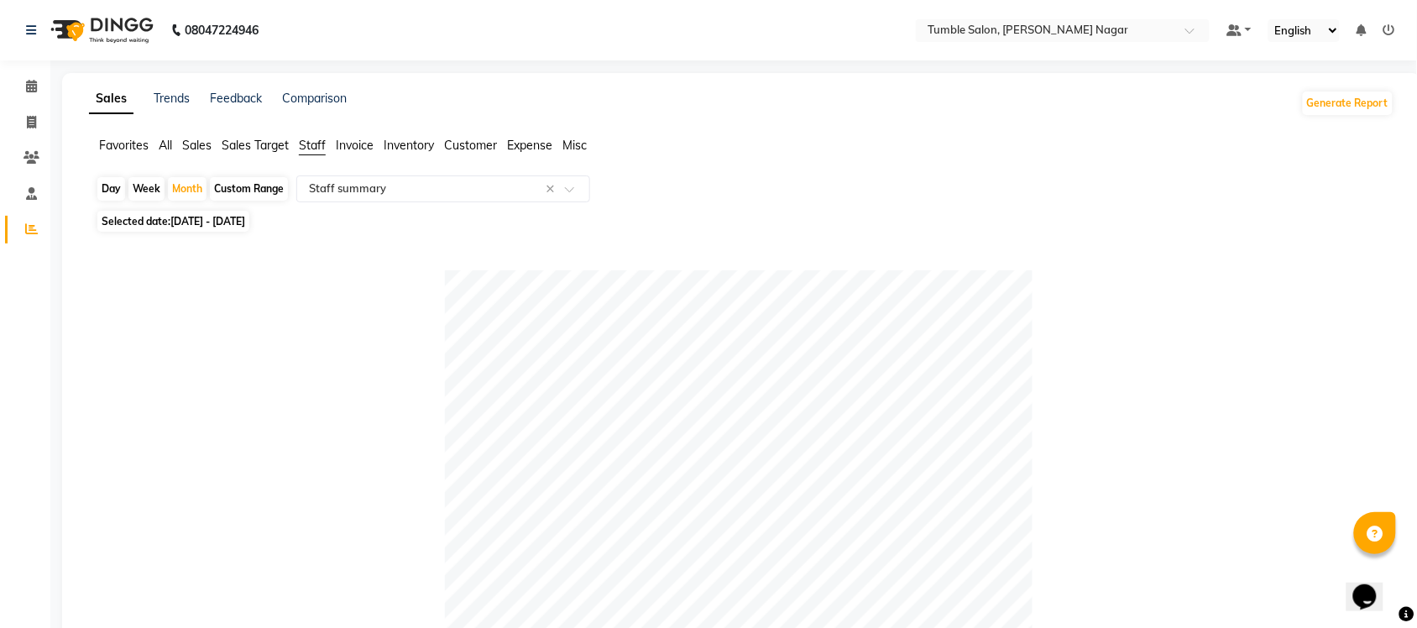
click at [312, 140] on span "Staff" at bounding box center [312, 145] width 27 height 15
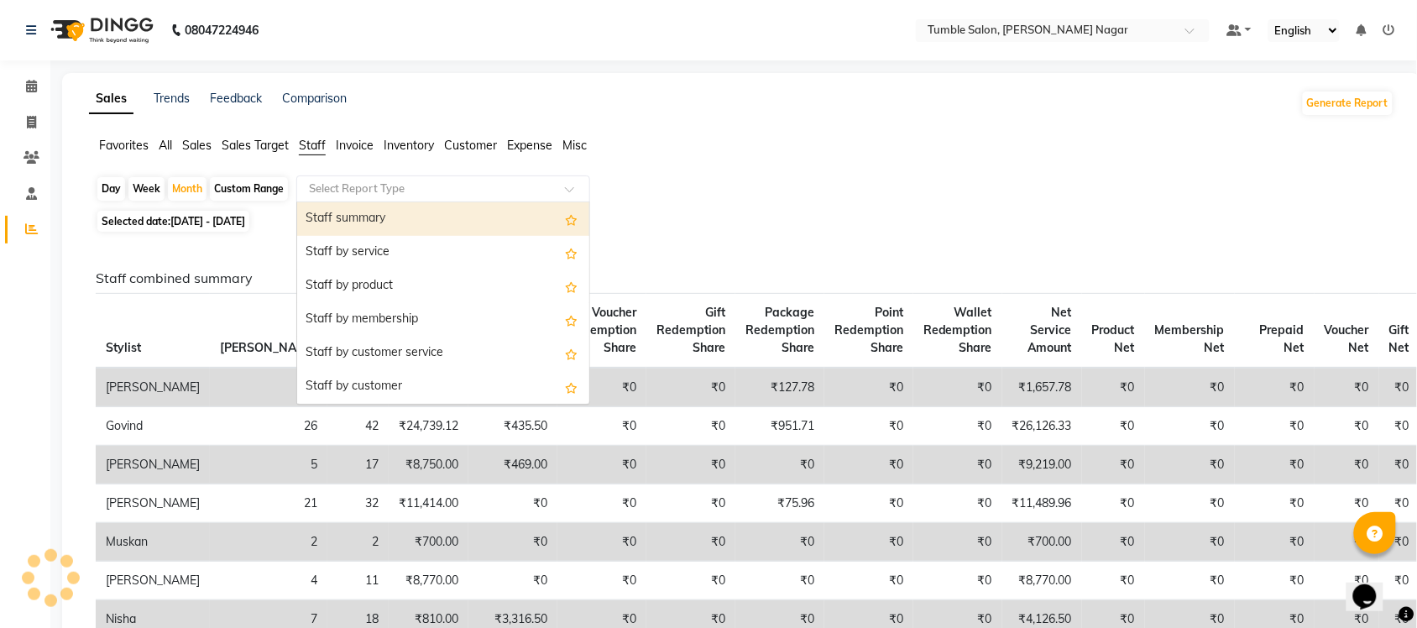
click at [333, 187] on input "text" at bounding box center [427, 189] width 242 height 17
click at [337, 220] on div "Staff summary" at bounding box center [443, 219] width 292 height 34
select select "full_report"
select select "csv"
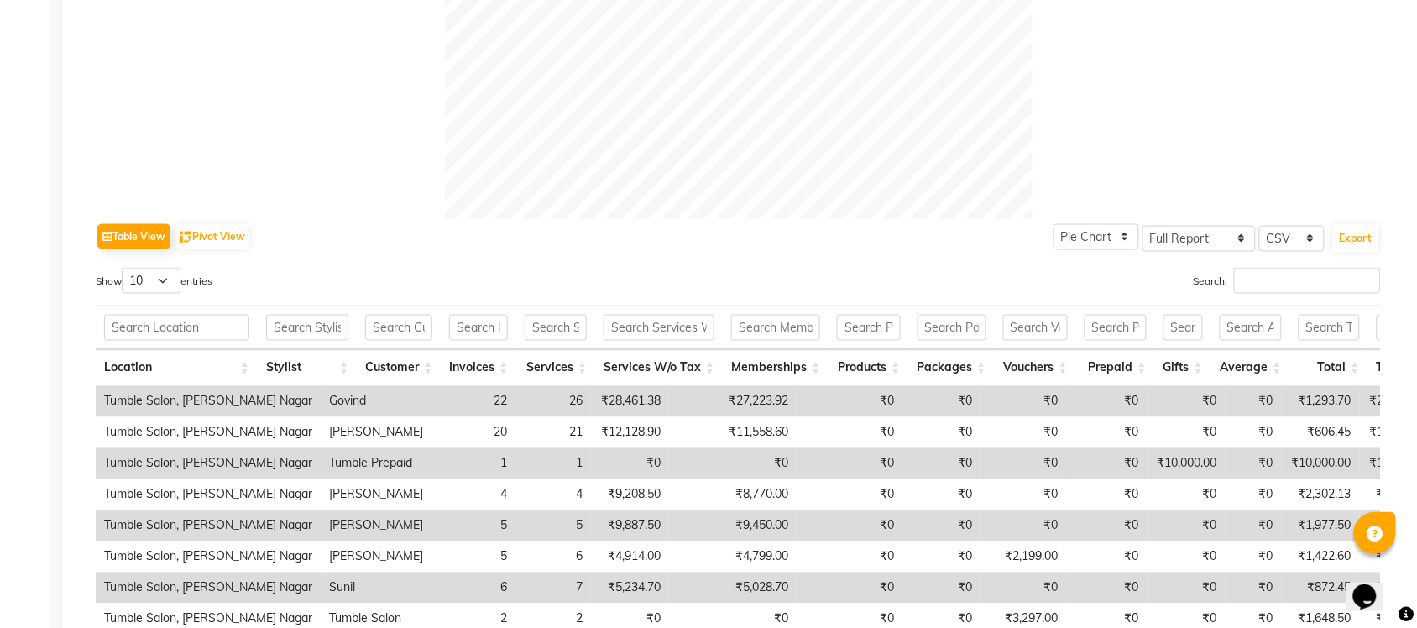
scroll to position [840, 0]
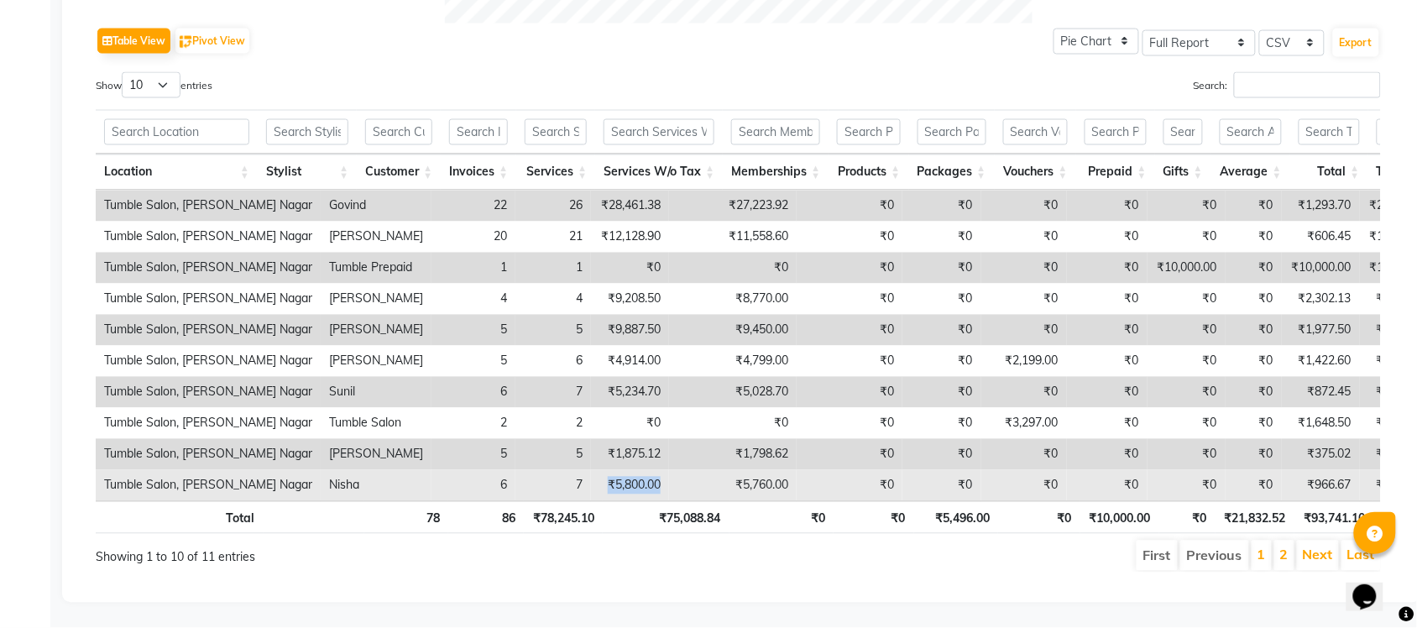
drag, startPoint x: 527, startPoint y: 491, endPoint x: 617, endPoint y: 485, distance: 90.9
click at [617, 485] on tr "Tumble Salon, Uttam Nagar Nisha 6 7 ₹5,800.00 ₹5,760.00 ₹0 ₹0 ₹0 ₹0 ₹0 ₹0 ₹966.…" at bounding box center [1023, 485] width 1855 height 31
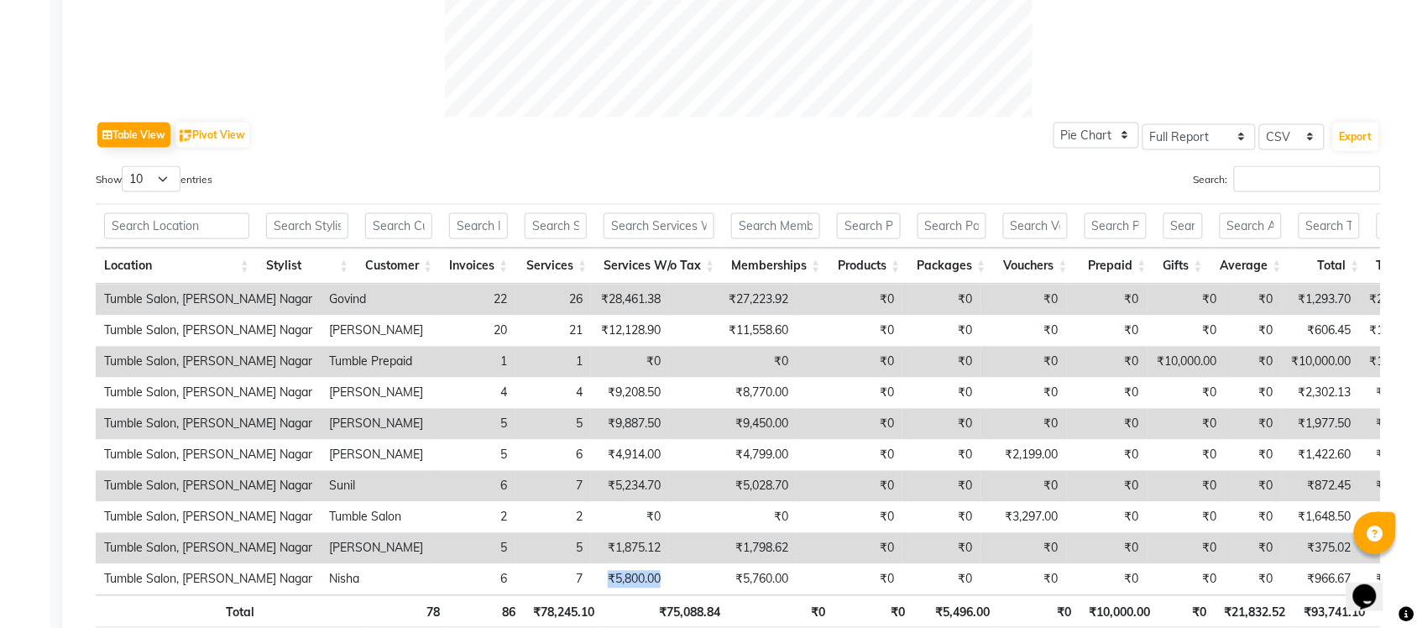
scroll to position [867, 0]
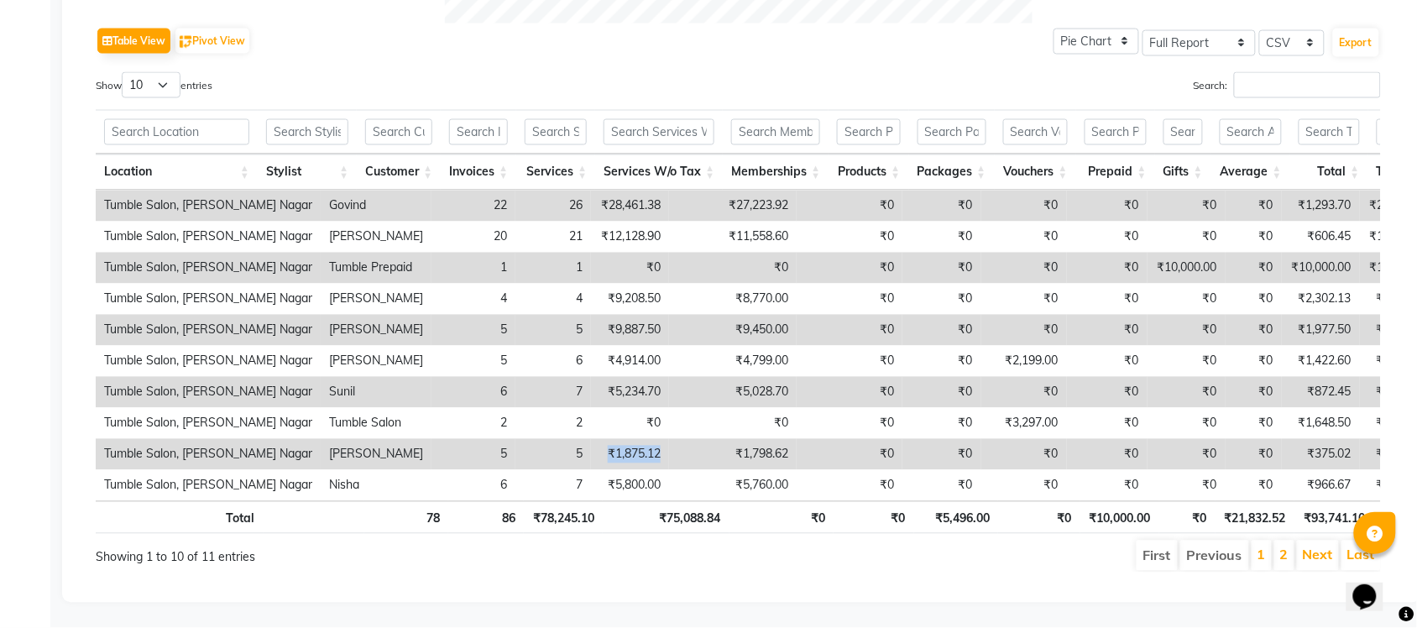
drag, startPoint x: 534, startPoint y: 418, endPoint x: 641, endPoint y: 417, distance: 106.6
click at [641, 439] on tr "Tumble Salon, Uttam Nagar Fiza Abbasi 5 5 ₹1,875.12 ₹1,798.62 ₹0 ₹0 ₹0 ₹0 ₹0 ₹0…" at bounding box center [1023, 454] width 1855 height 31
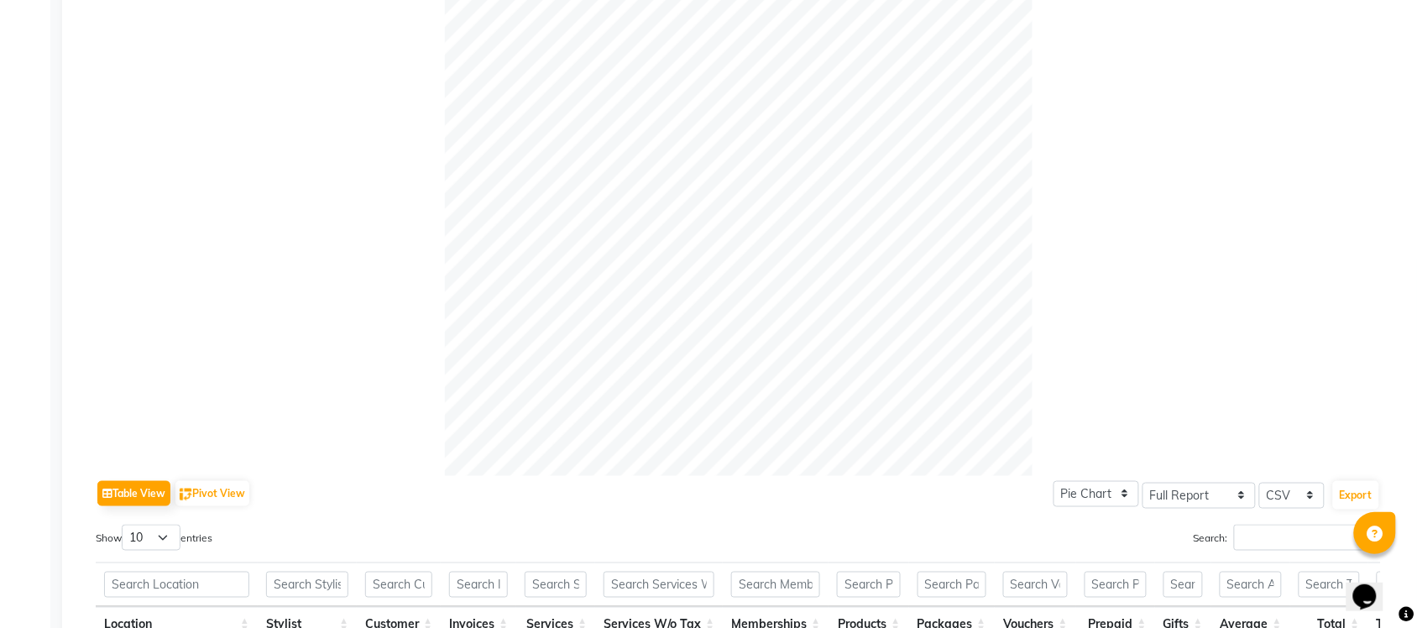
scroll to position [0, 0]
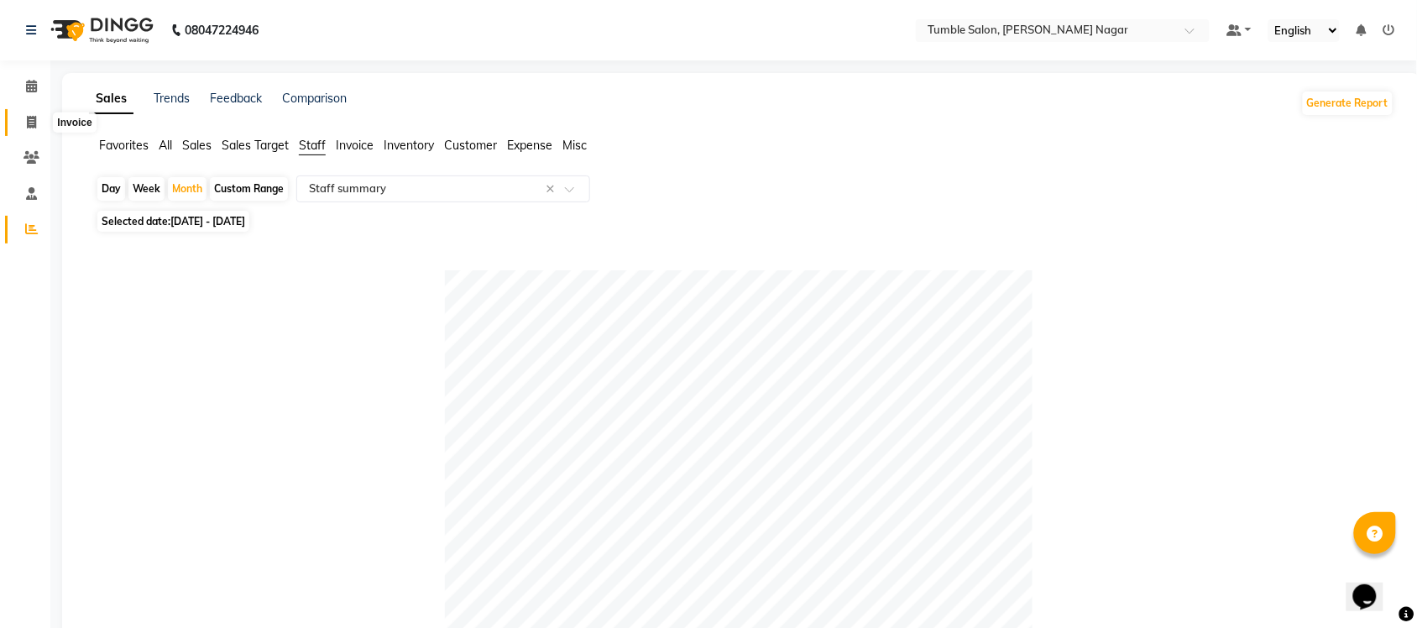
click at [25, 119] on span at bounding box center [31, 122] width 29 height 19
select select "service"
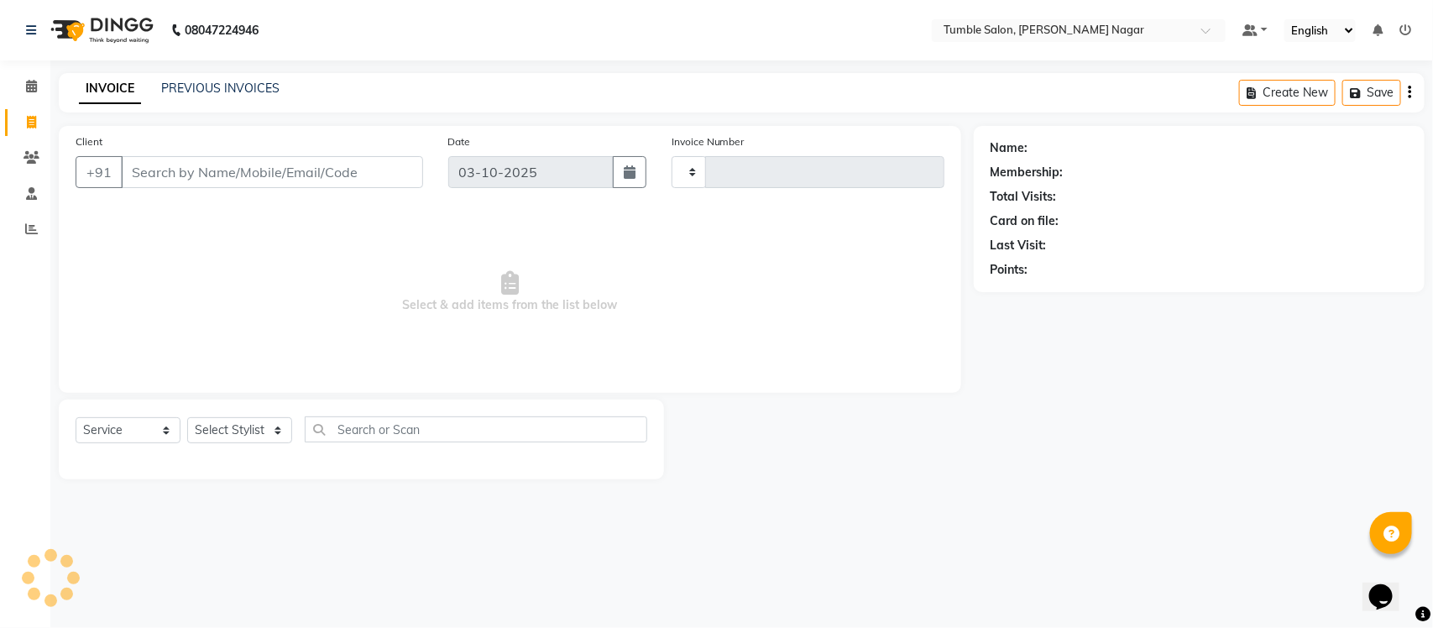
type input "2666"
select select "8207"
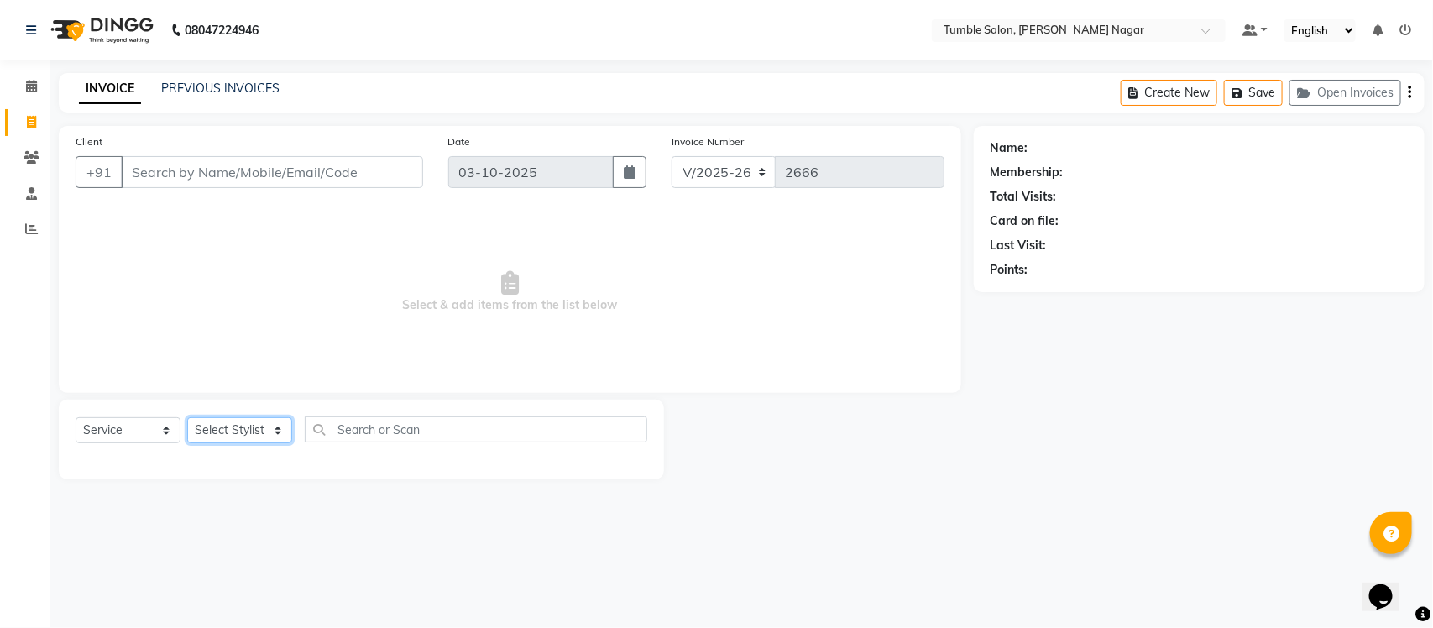
click at [228, 429] on select "Select Stylist" at bounding box center [239, 430] width 105 height 26
select select "77844"
click at [187, 417] on select "Select Stylist Finance id Fiza Abbasi Govind Kiran Singh Krishna Lokesh Mahende…" at bounding box center [239, 430] width 105 height 26
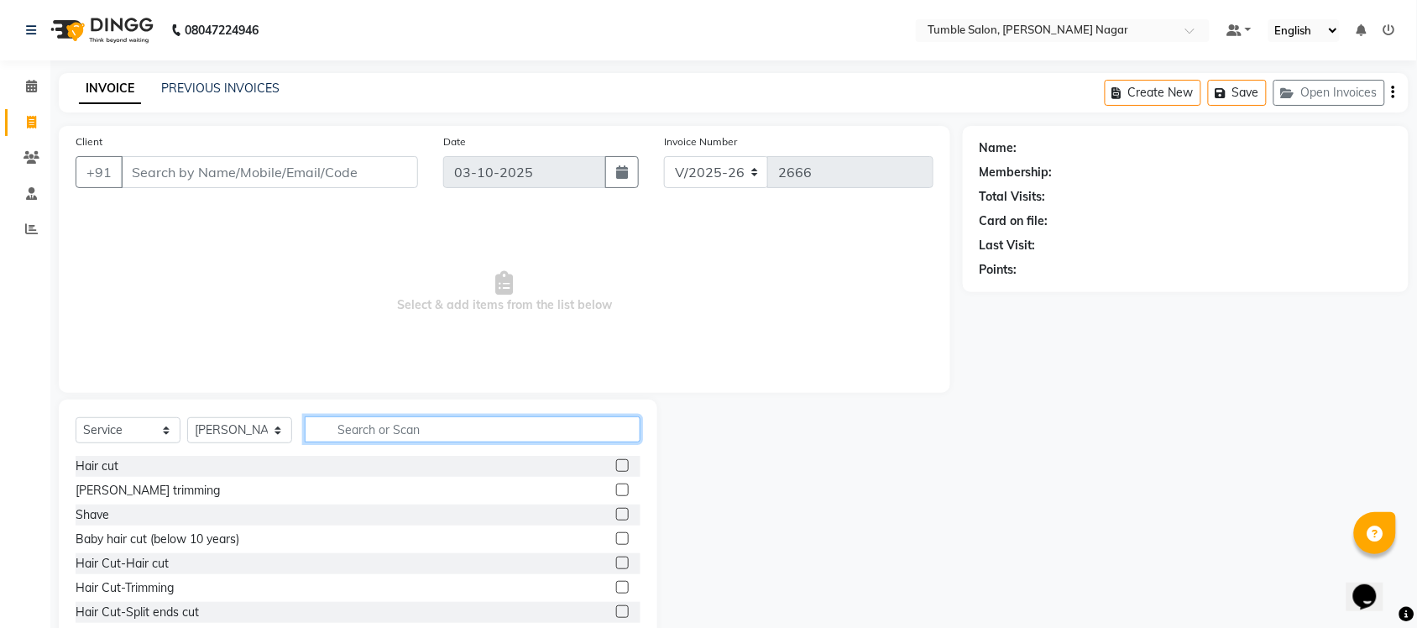
click at [354, 426] on input "text" at bounding box center [473, 430] width 336 height 26
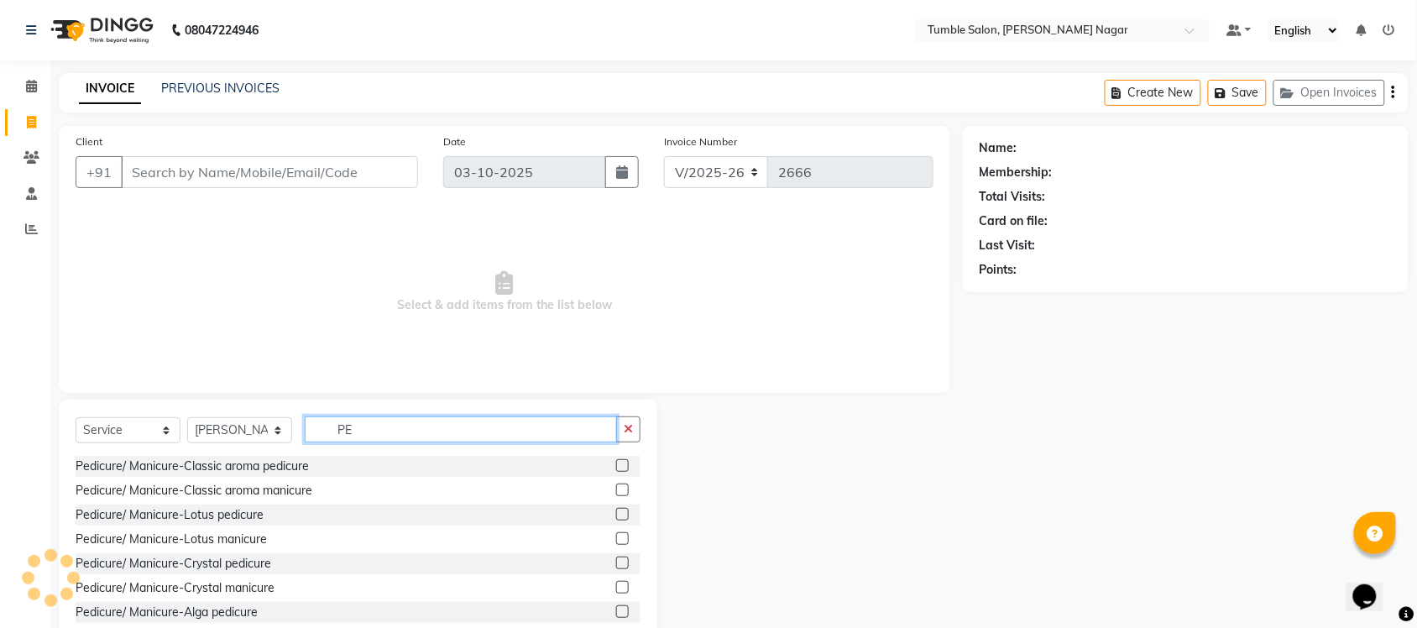
type input "P"
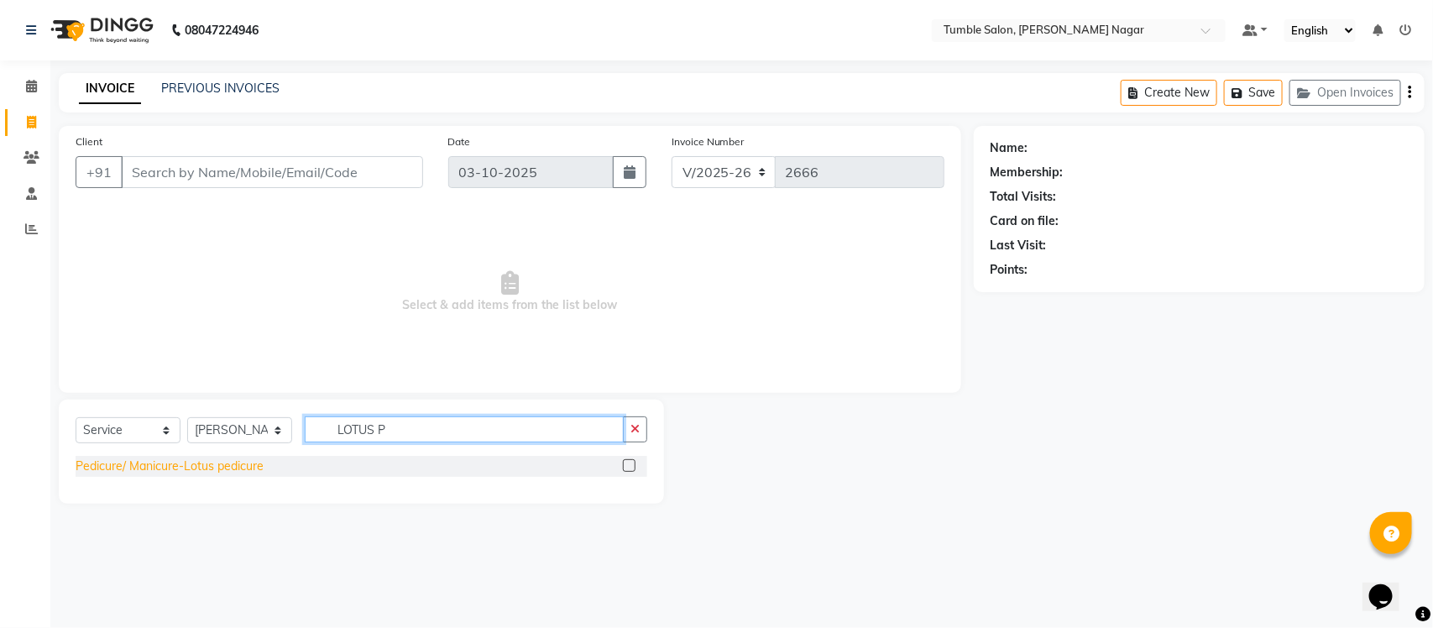
type input "LOTUS P"
click at [206, 464] on div "Pedicure/ Manicure-Lotus pedicure" at bounding box center [170, 467] width 188 height 18
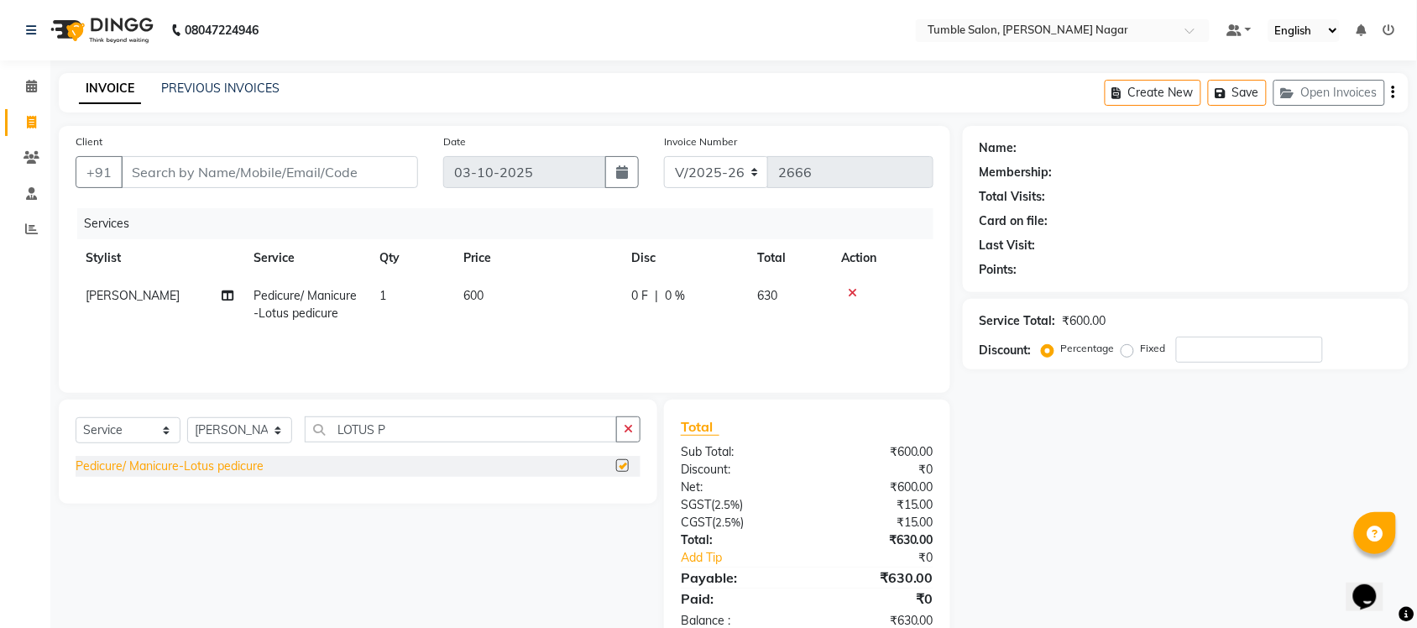
checkbox input "false"
click at [228, 432] on select "Select Stylist Finance id Fiza Abbasi Govind Kiran Singh Krishna Lokesh Mahende…" at bounding box center [239, 430] width 105 height 26
select select "77846"
click at [187, 417] on select "Select Stylist Finance id Fiza Abbasi Govind Kiran Singh Krishna Lokesh Mahende…" at bounding box center [239, 430] width 105 height 26
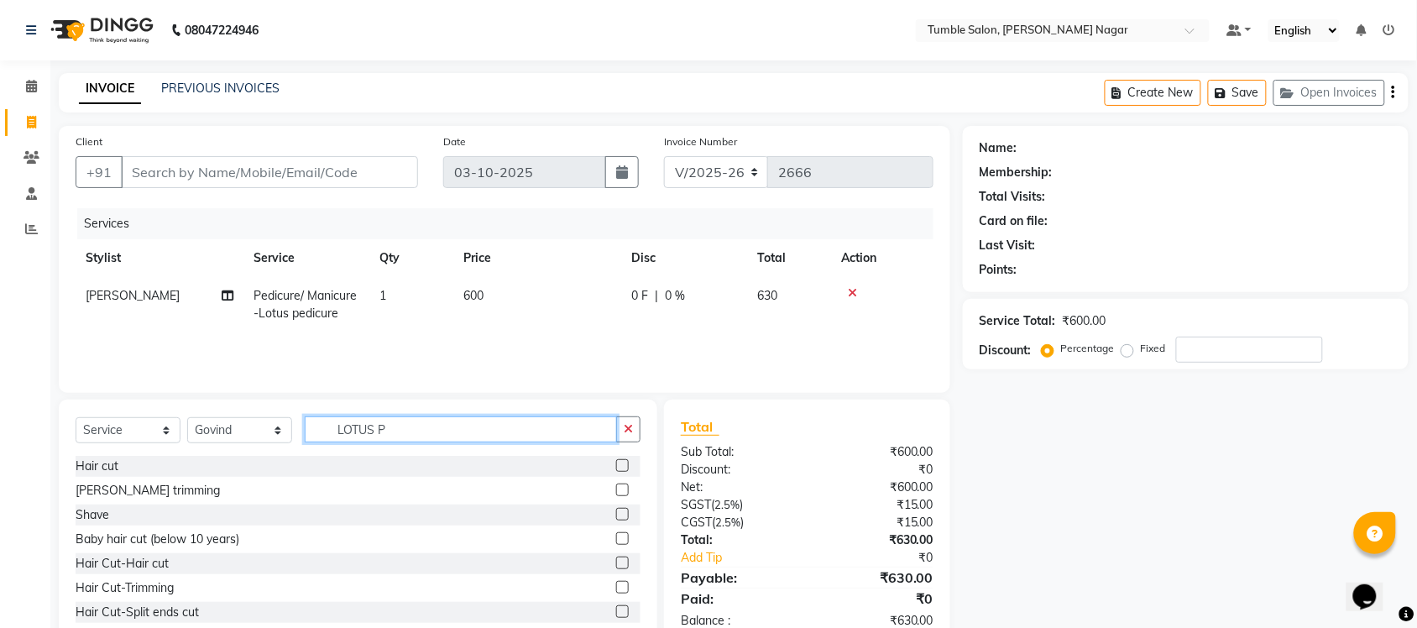
drag, startPoint x: 401, startPoint y: 424, endPoint x: 228, endPoint y: 438, distance: 174.4
click at [228, 438] on div "Select Service Product Membership Package Voucher Prepaid Gift Card Select Styl…" at bounding box center [358, 436] width 565 height 39
type input "HAIR C"
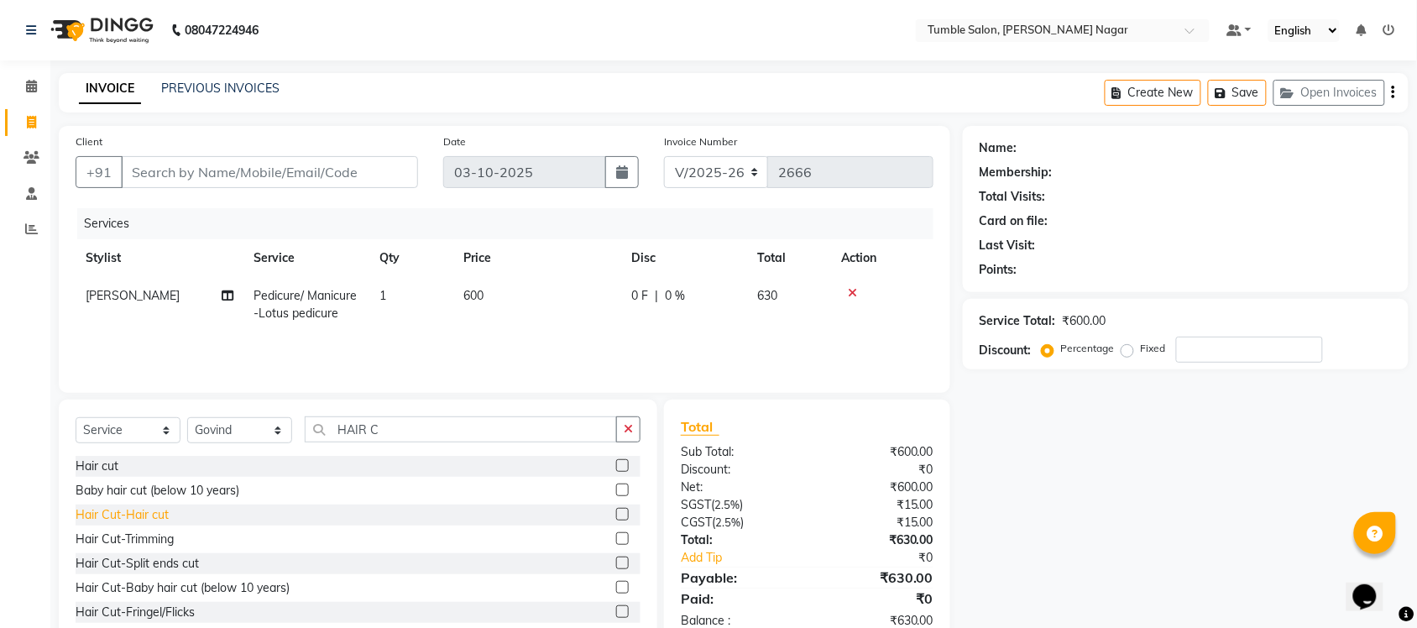
click at [137, 512] on div "Hair Cut-Hair cut" at bounding box center [122, 515] width 93 height 18
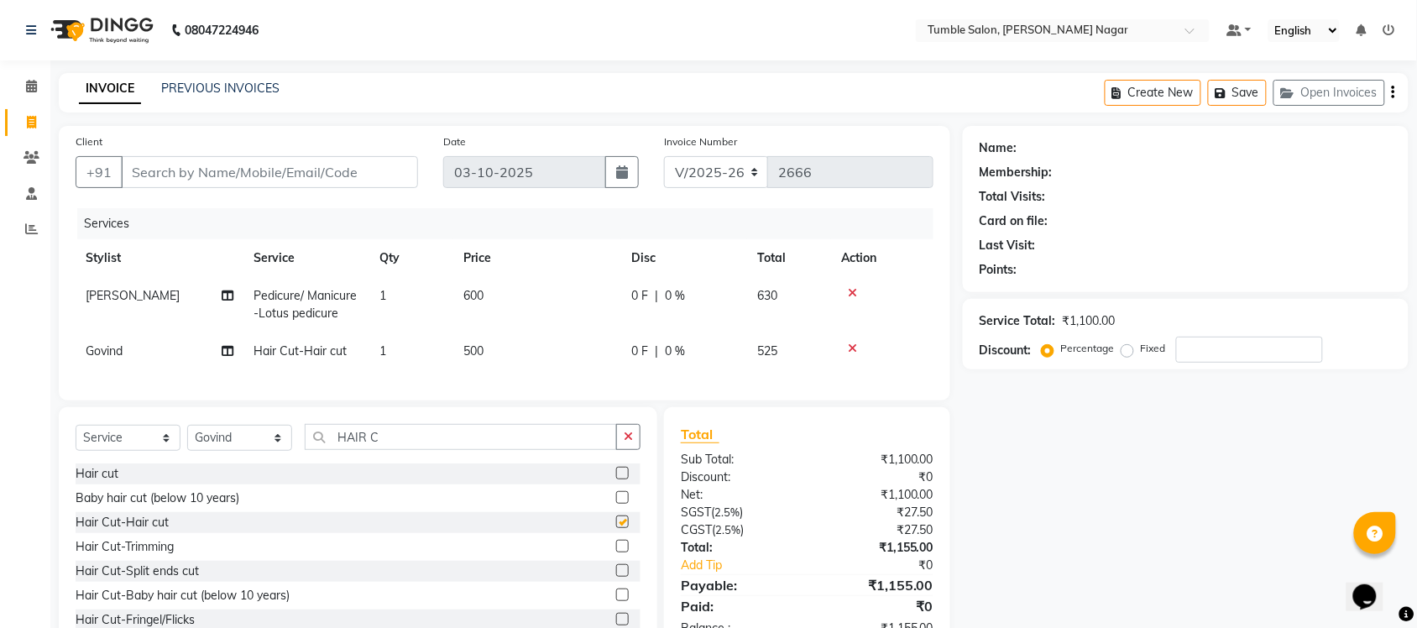
checkbox input "false"
click at [107, 358] on td "Govind" at bounding box center [160, 352] width 168 height 38
select select "77846"
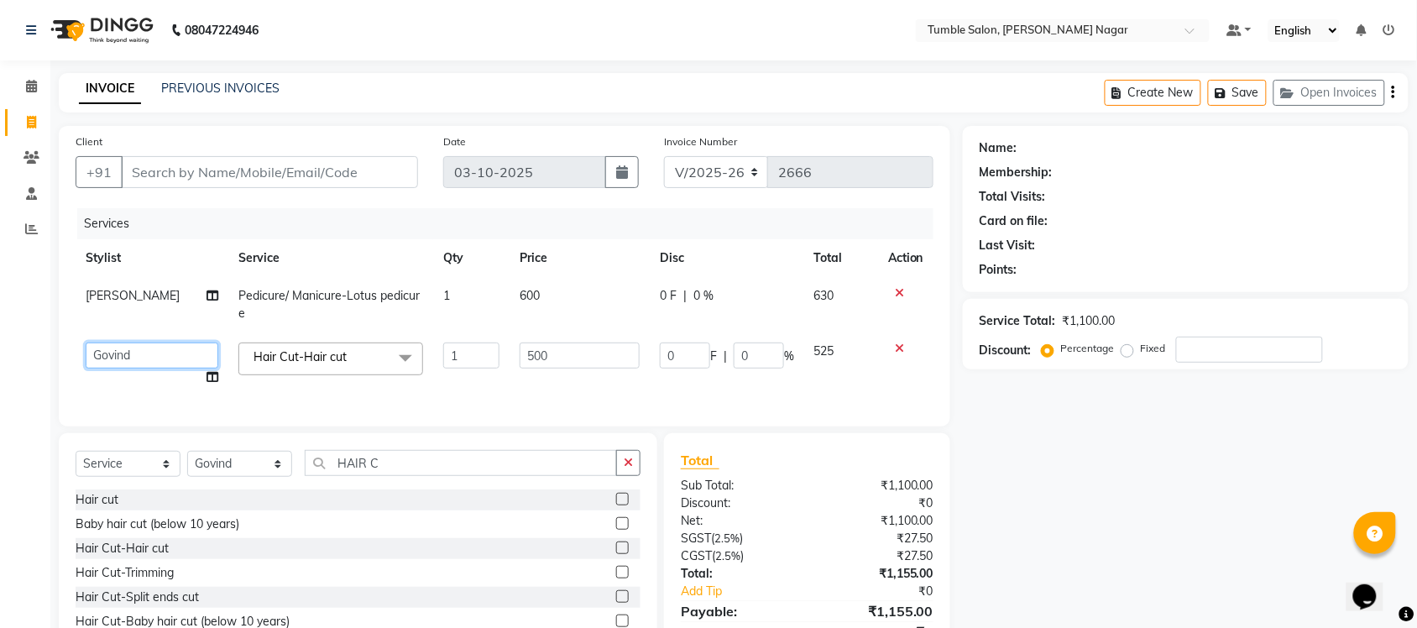
click at [111, 358] on select "Finance id Fiza Abbasi Govind Kiran Singh Krishna Lokesh Mahender Muskan Neetu …" at bounding box center [152, 356] width 133 height 26
select select "77847"
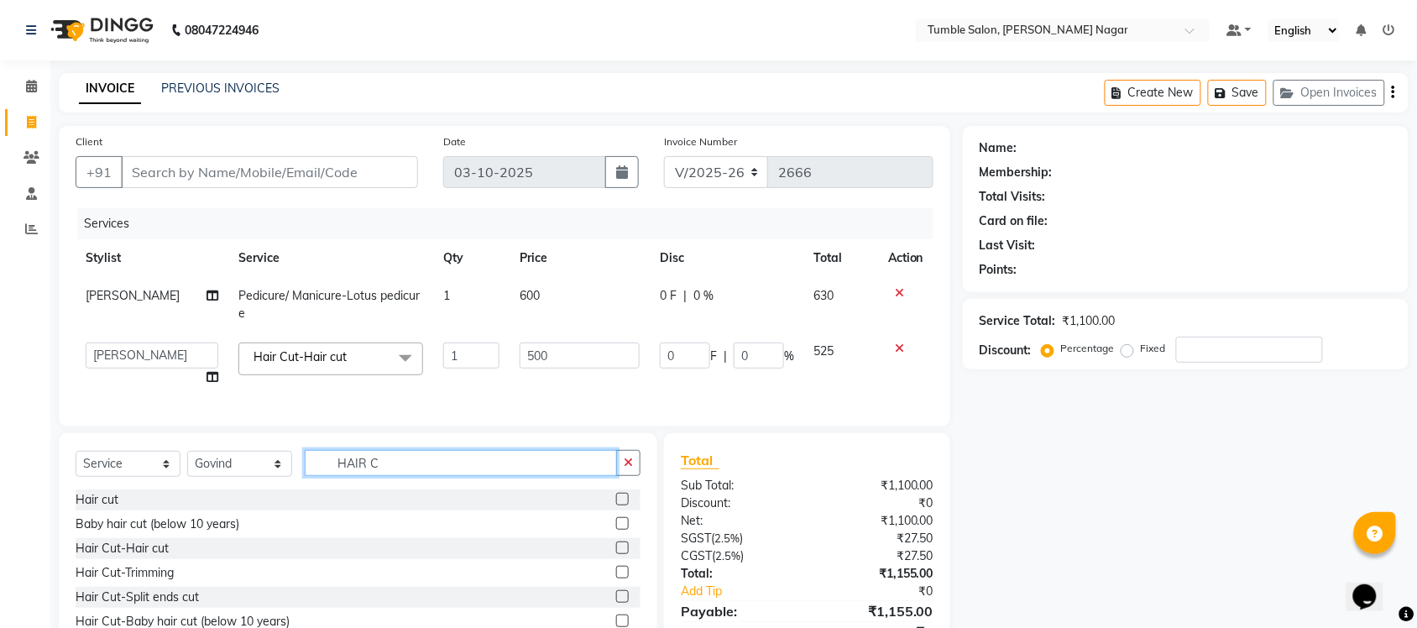
drag, startPoint x: 403, startPoint y: 484, endPoint x: 106, endPoint y: 458, distance: 298.3
click at [106, 458] on div "Select Service Product Membership Package Voucher Prepaid Gift Card Select Styl…" at bounding box center [358, 557] width 599 height 248
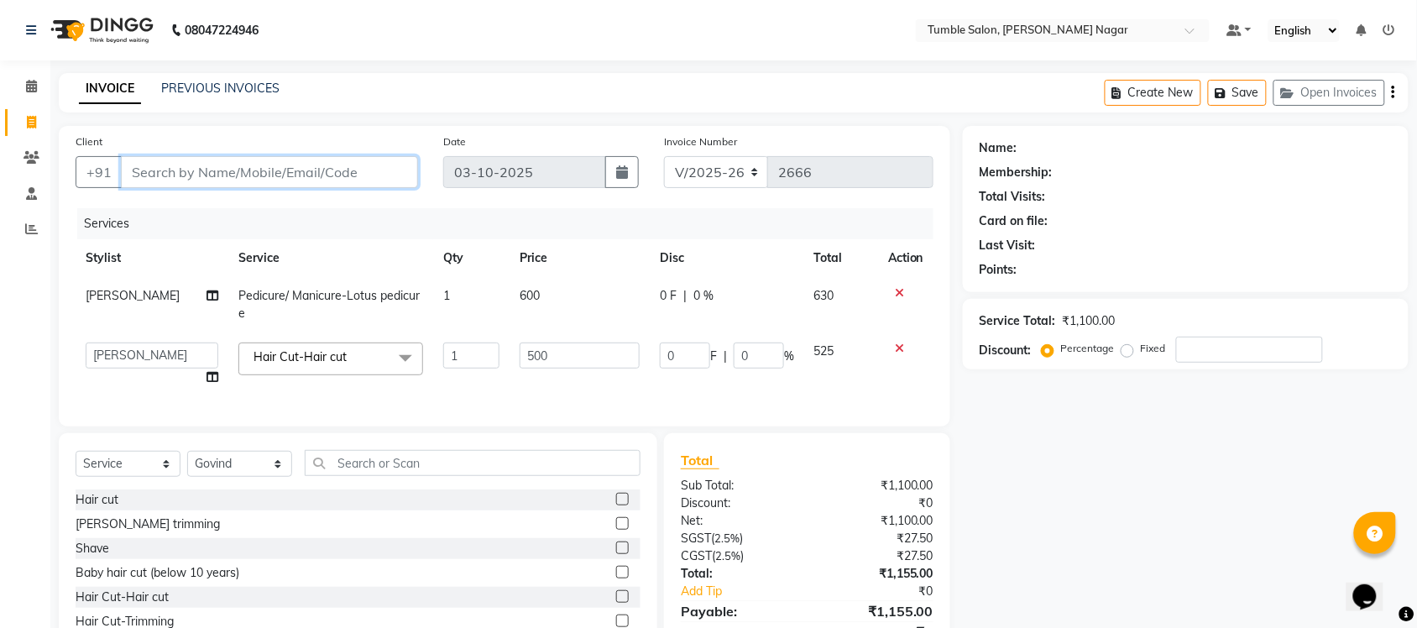
click at [174, 175] on input "Client" at bounding box center [269, 172] width 297 height 32
type input "D"
type input "0"
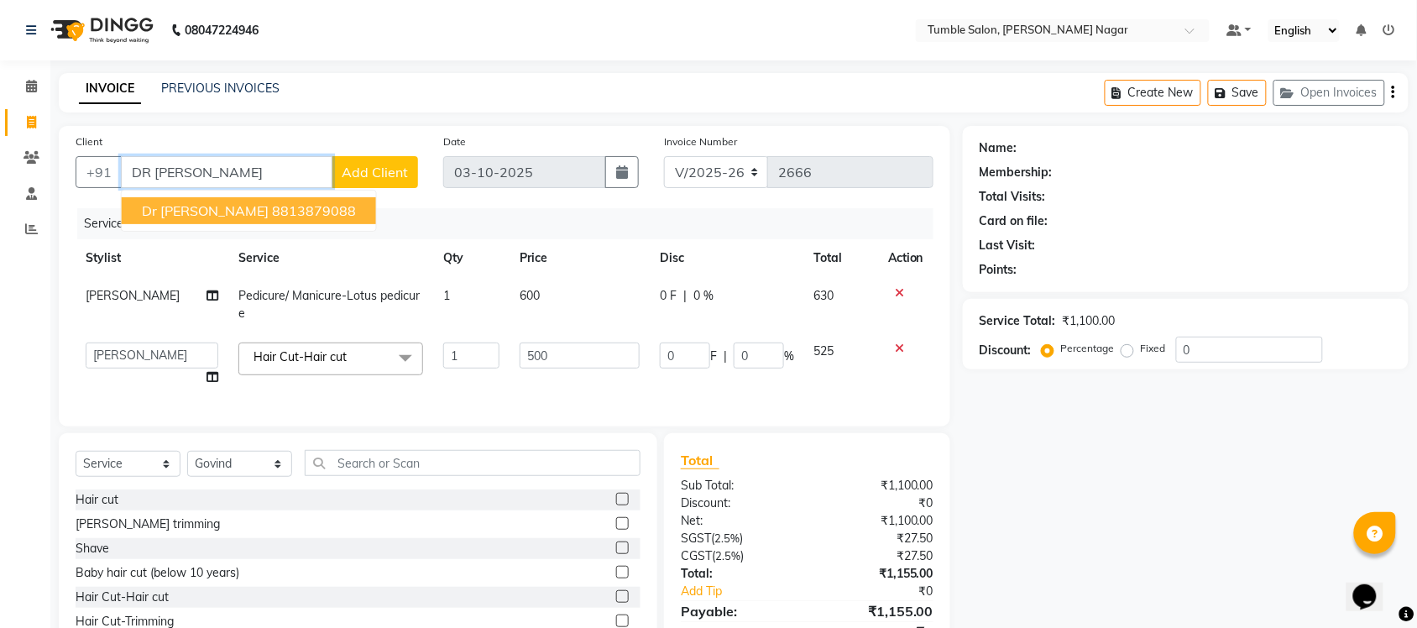
click at [272, 212] on ngb-highlight "8813879088" at bounding box center [314, 210] width 84 height 17
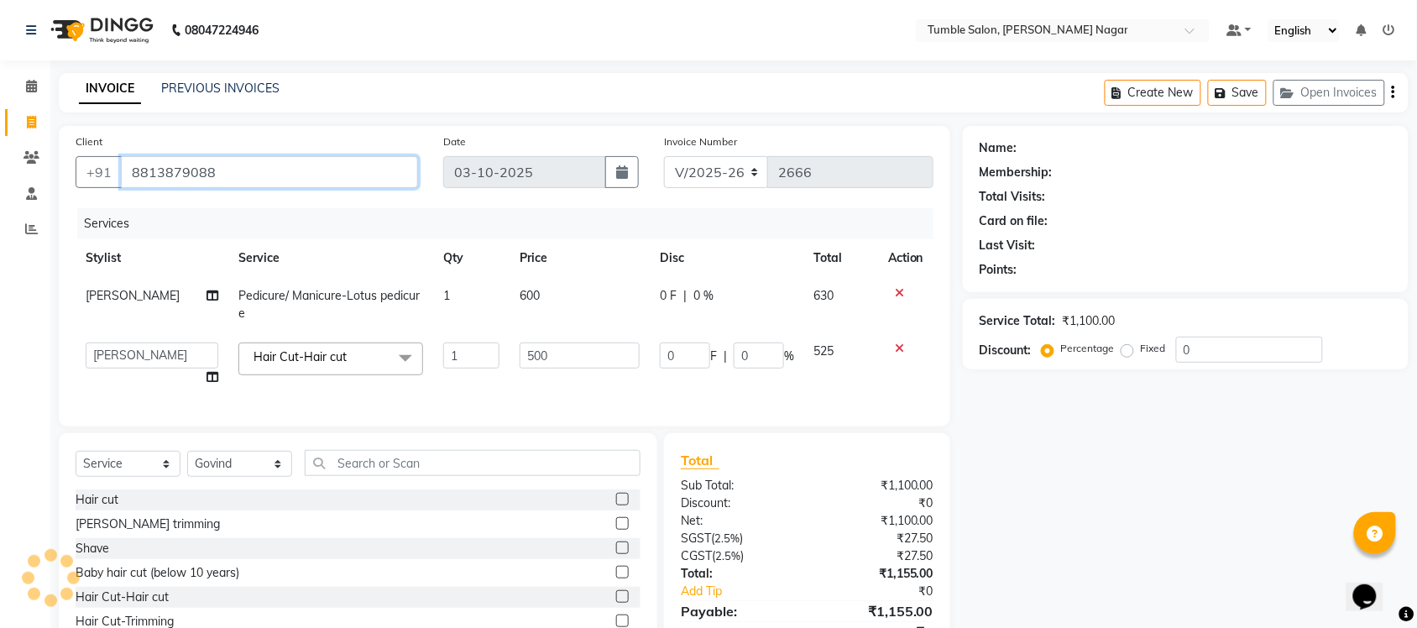
type input "8813879088"
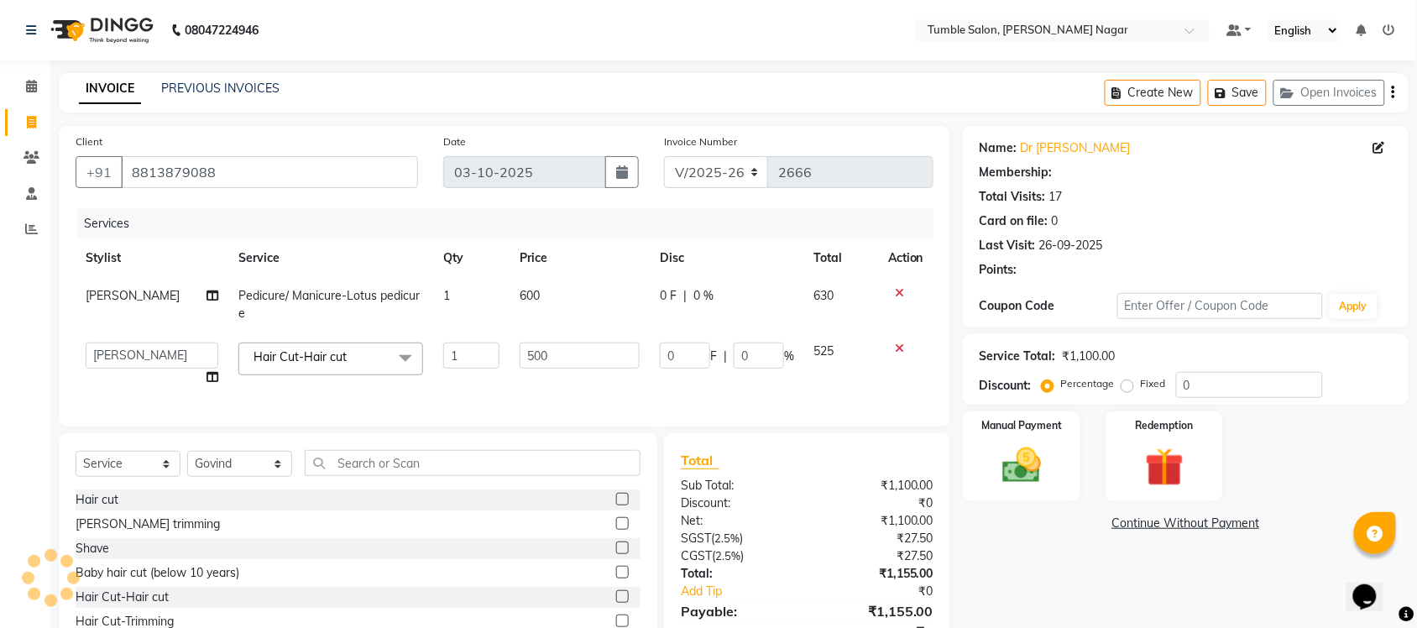
type input "200"
type input "40"
select select "1: Object"
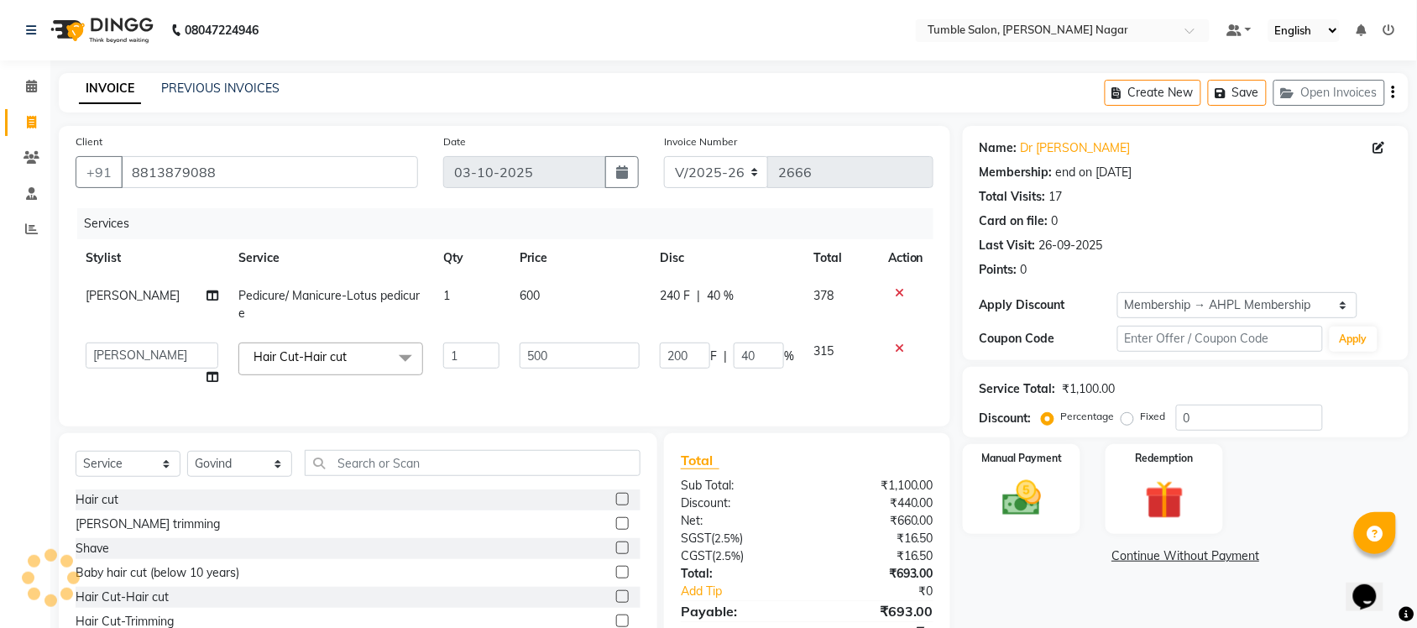
type input "40"
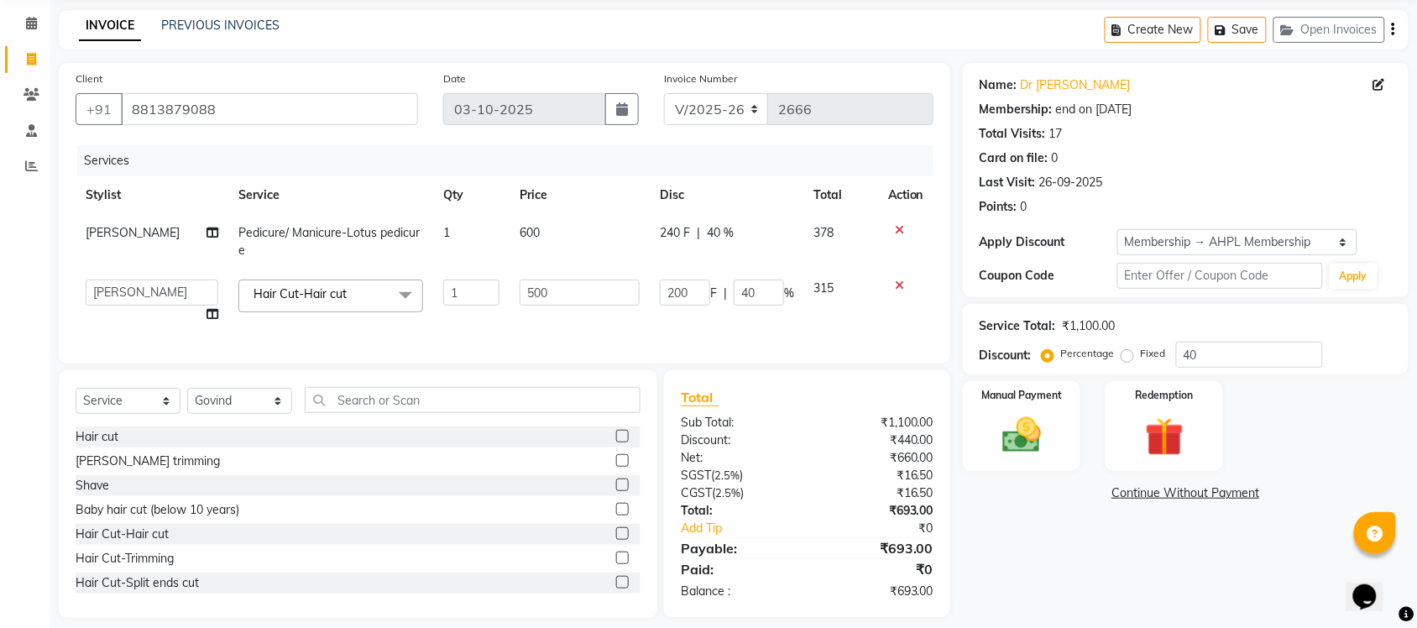
scroll to position [92, 0]
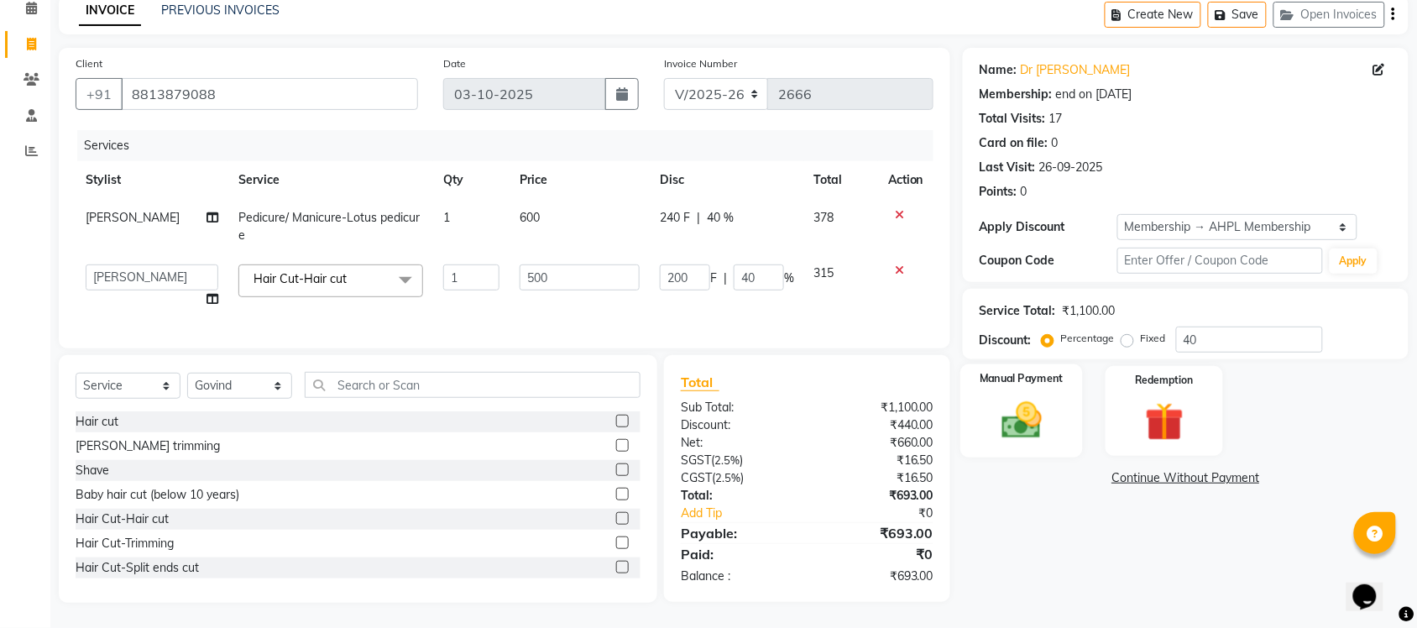
click at [1042, 403] on img at bounding box center [1021, 420] width 65 height 46
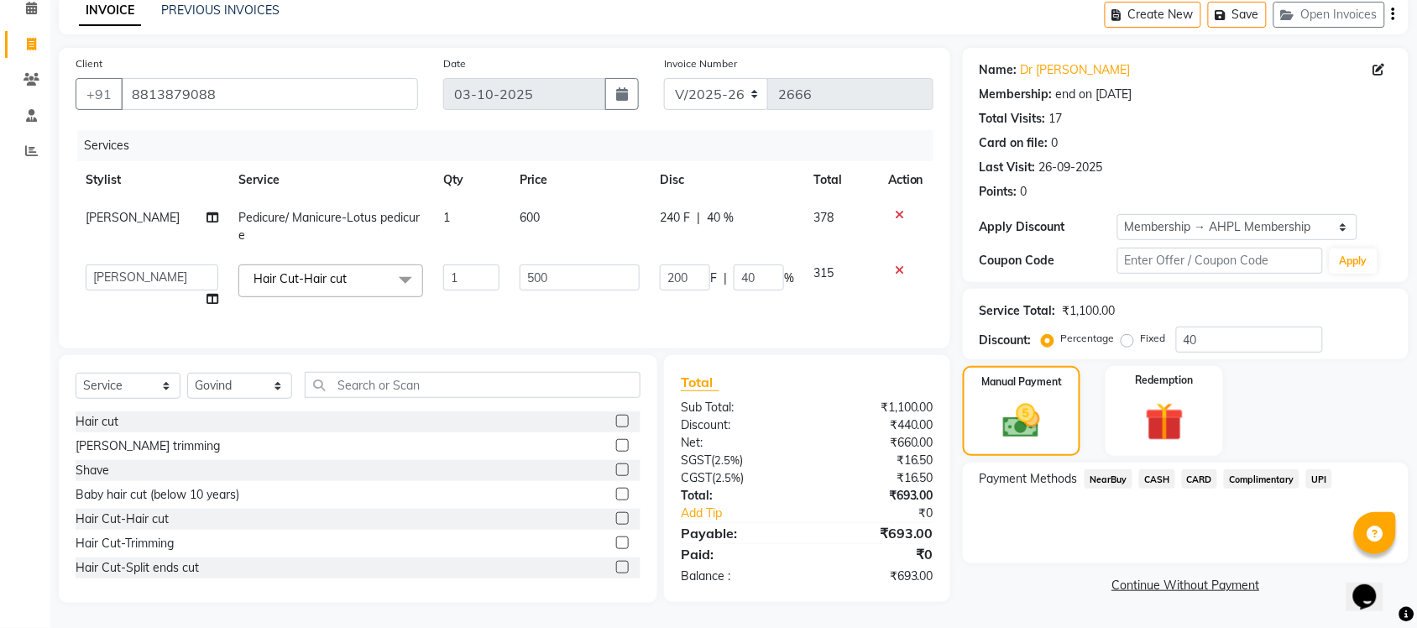
click at [1323, 469] on span "UPI" at bounding box center [1320, 478] width 26 height 19
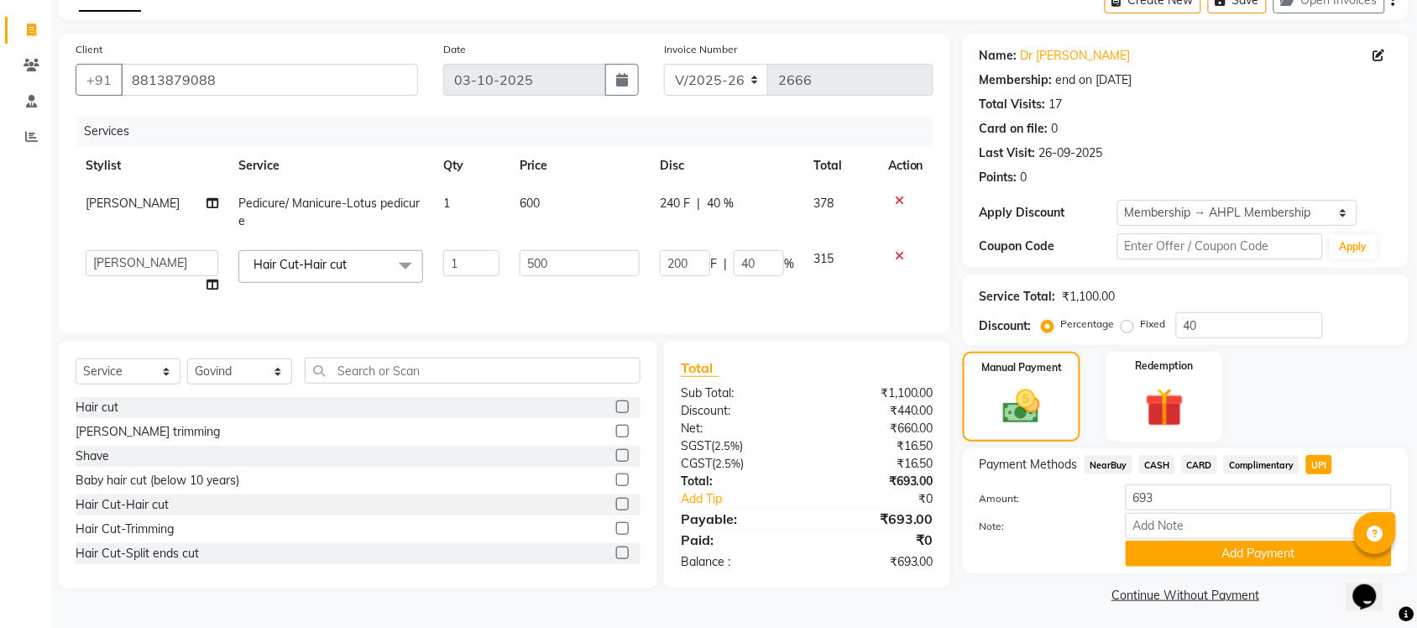
scroll to position [97, 0]
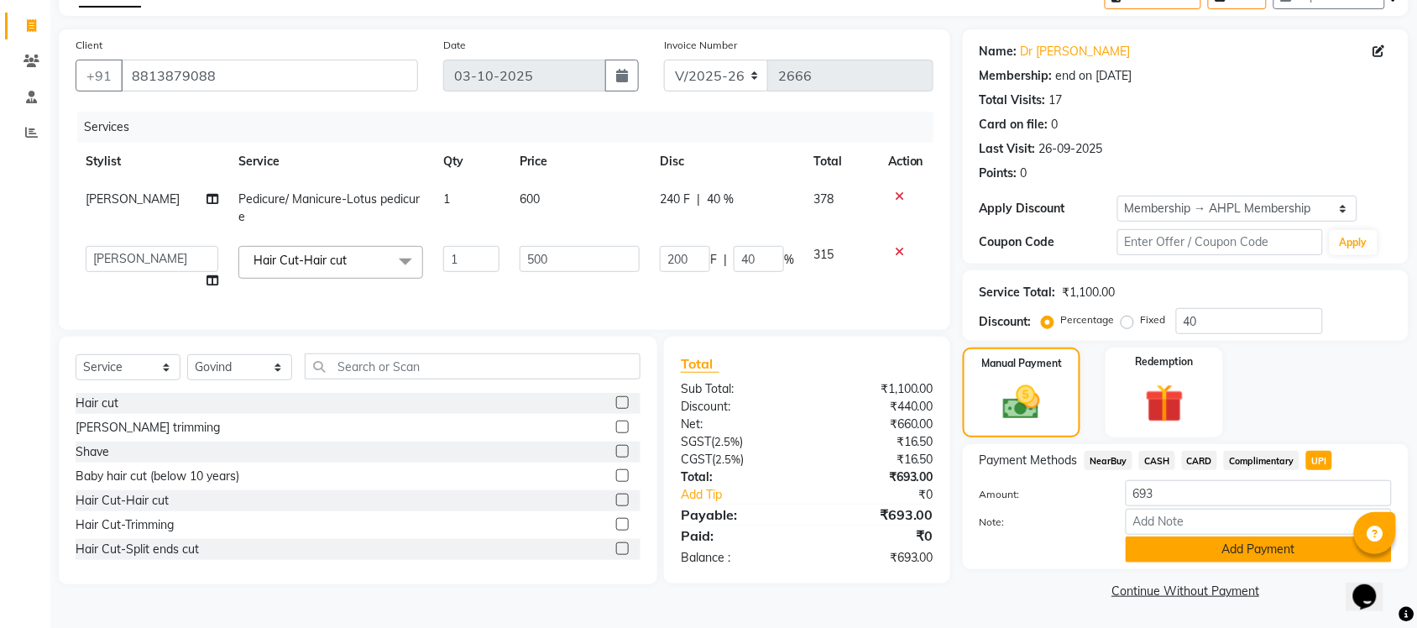
click at [1241, 560] on button "Add Payment" at bounding box center [1259, 550] width 266 height 26
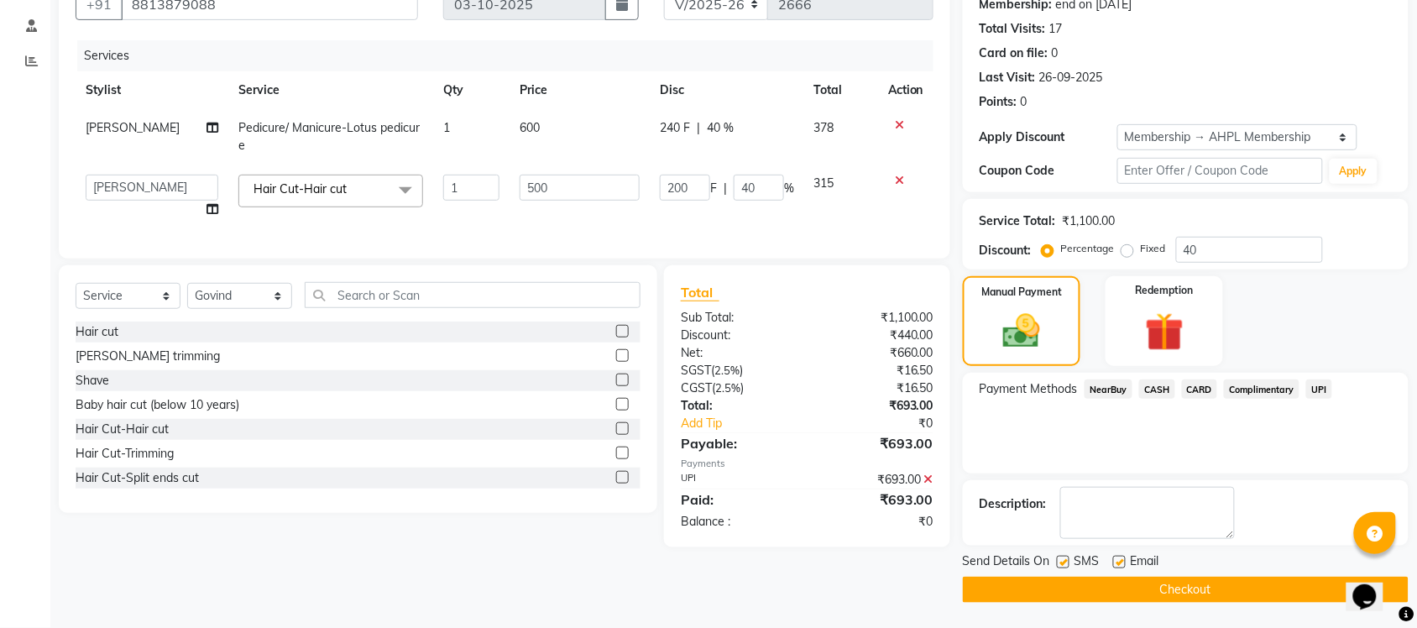
scroll to position [169, 0]
click at [1193, 595] on button "Checkout" at bounding box center [1186, 590] width 446 height 26
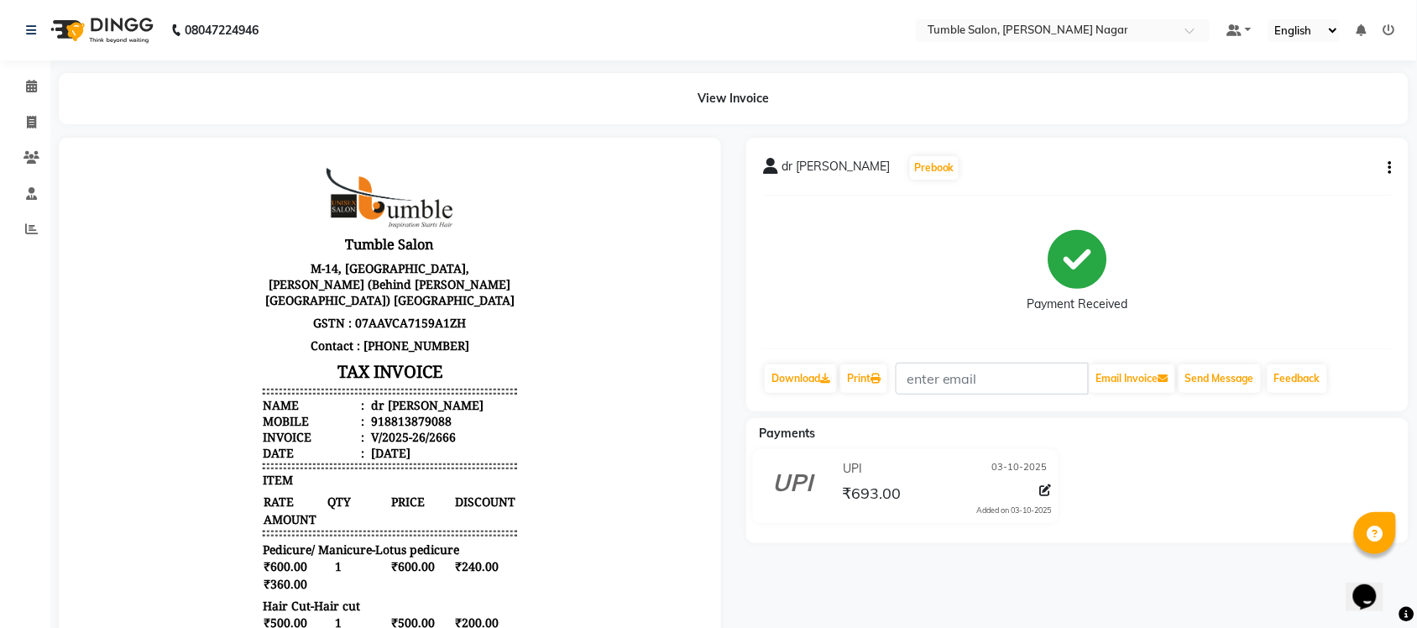
select select "service"
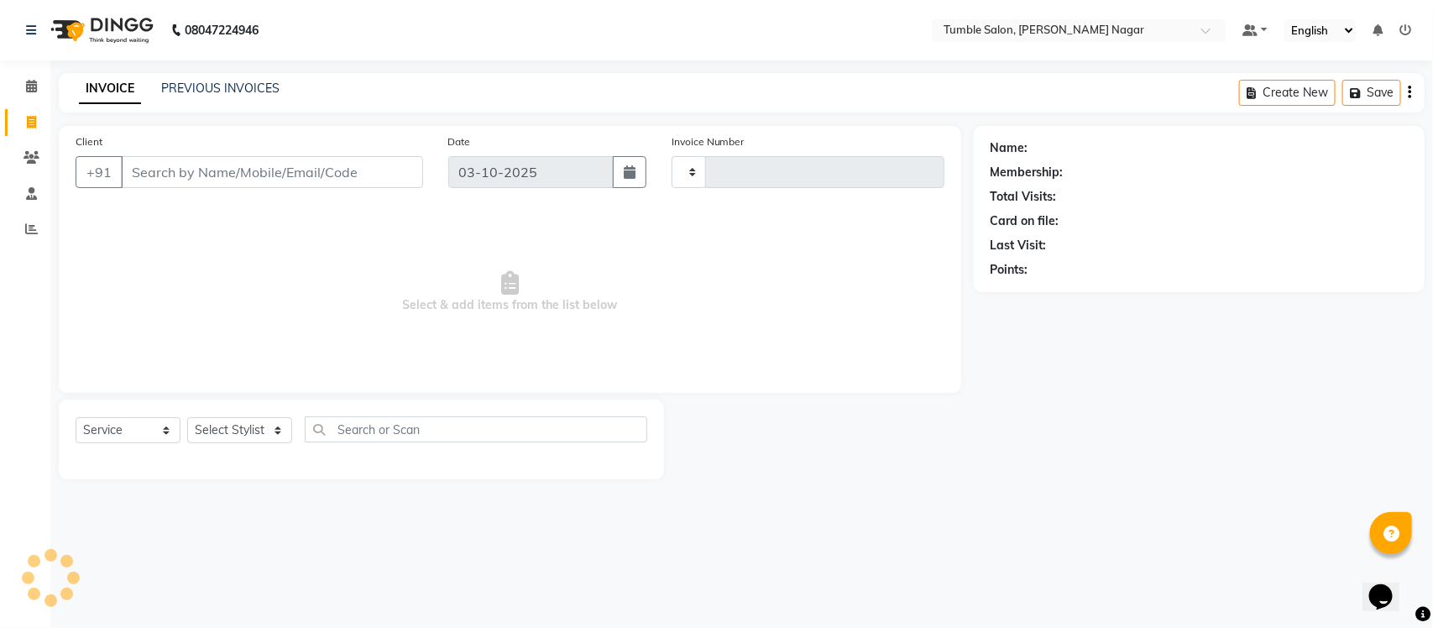
type input "2667"
select select "8207"
click at [206, 169] on input "Client" at bounding box center [272, 172] width 302 height 32
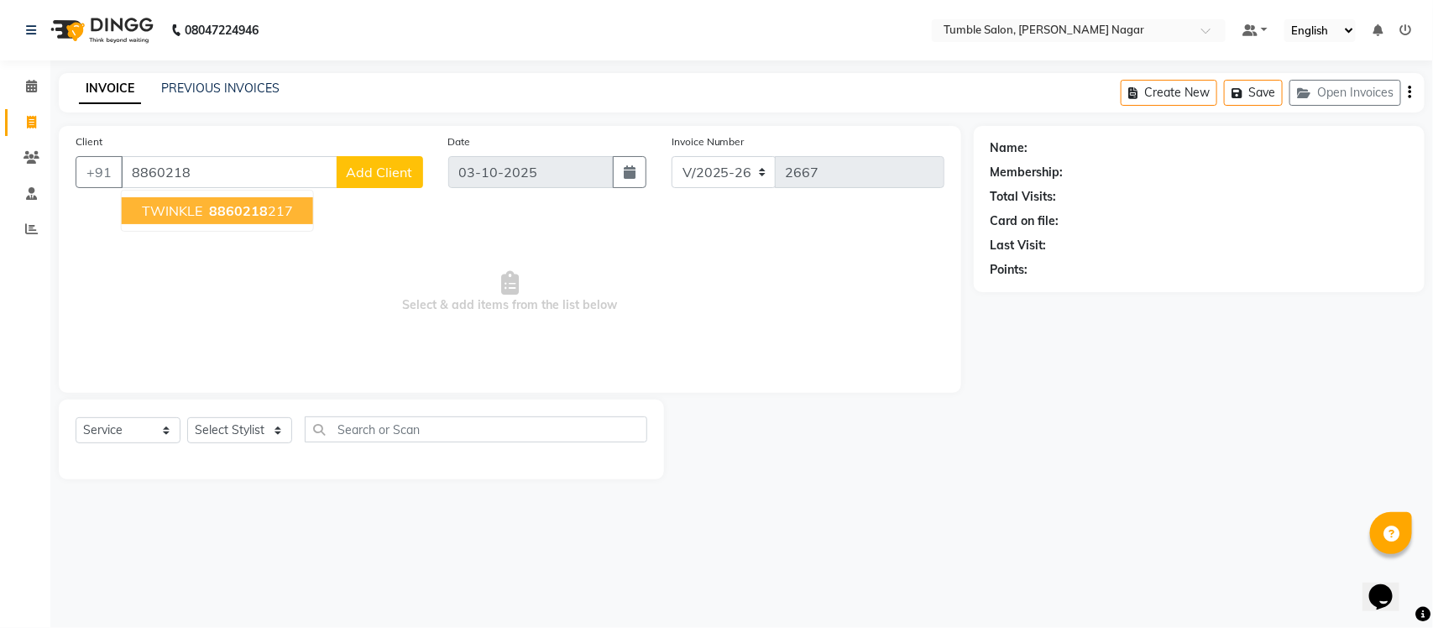
click at [204, 219] on button "TWINKLE 8860218 217" at bounding box center [217, 210] width 191 height 27
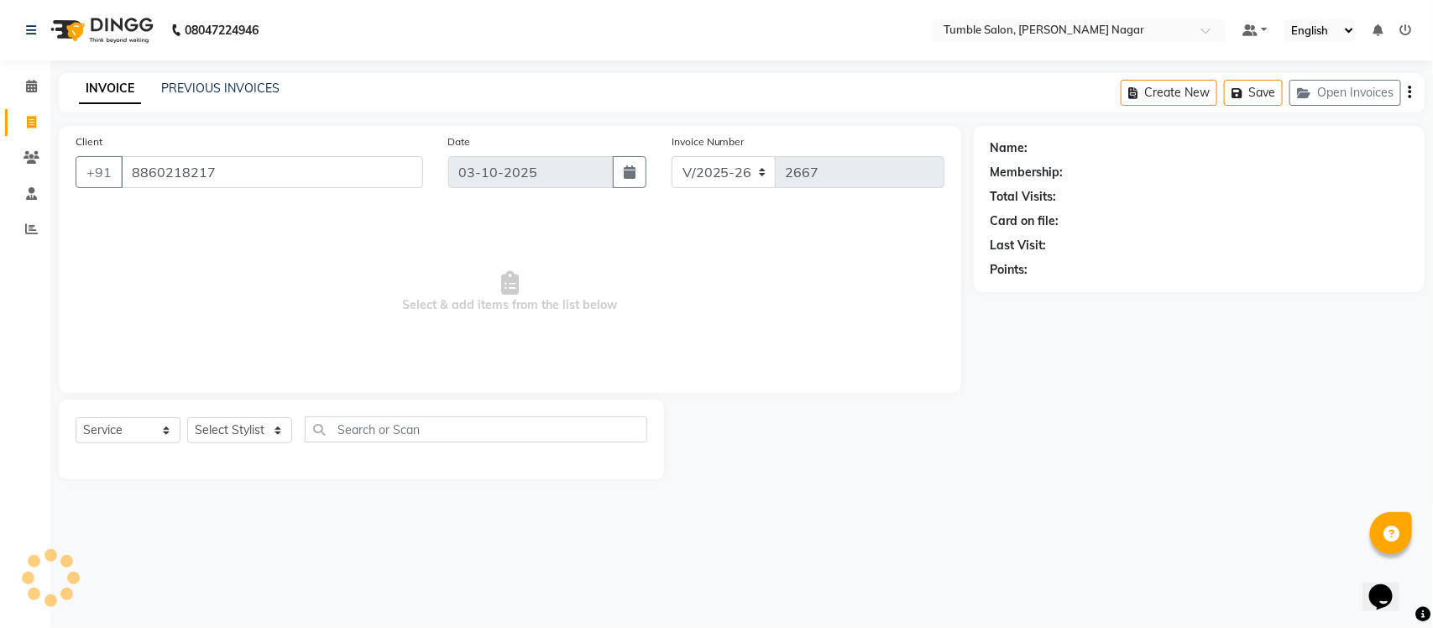
type input "8860218217"
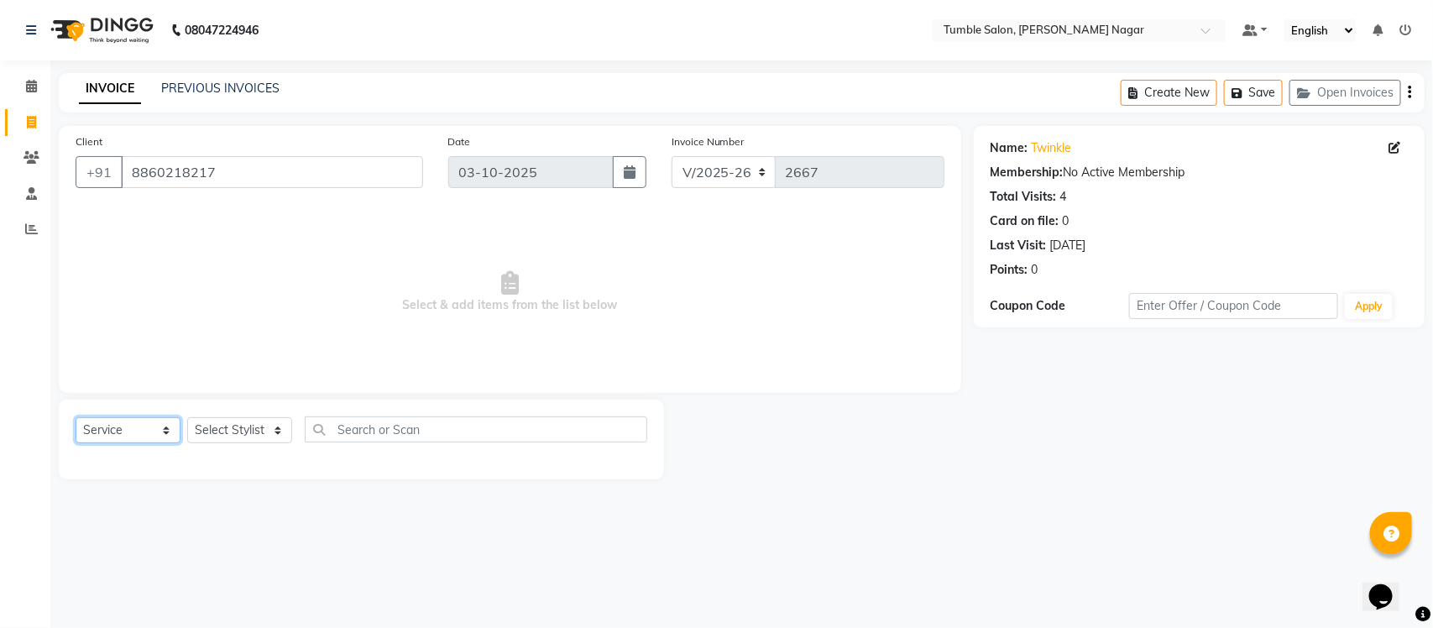
click at [161, 434] on select "Select Service Product Membership Package Voucher Prepaid Gift Card" at bounding box center [128, 430] width 105 height 26
click at [76, 417] on select "Select Service Product Membership Package Voucher Prepaid Gift Card" at bounding box center [128, 430] width 105 height 26
click at [277, 433] on select "Select Stylist Finance id Fiza Abbasi Govind Kiran Singh Krishna Lokesh Mahende…" at bounding box center [239, 430] width 105 height 26
select select "77847"
click at [187, 417] on select "Select Stylist Finance id Fiza Abbasi Govind Kiran Singh Krishna Lokesh Mahende…" at bounding box center [239, 430] width 105 height 26
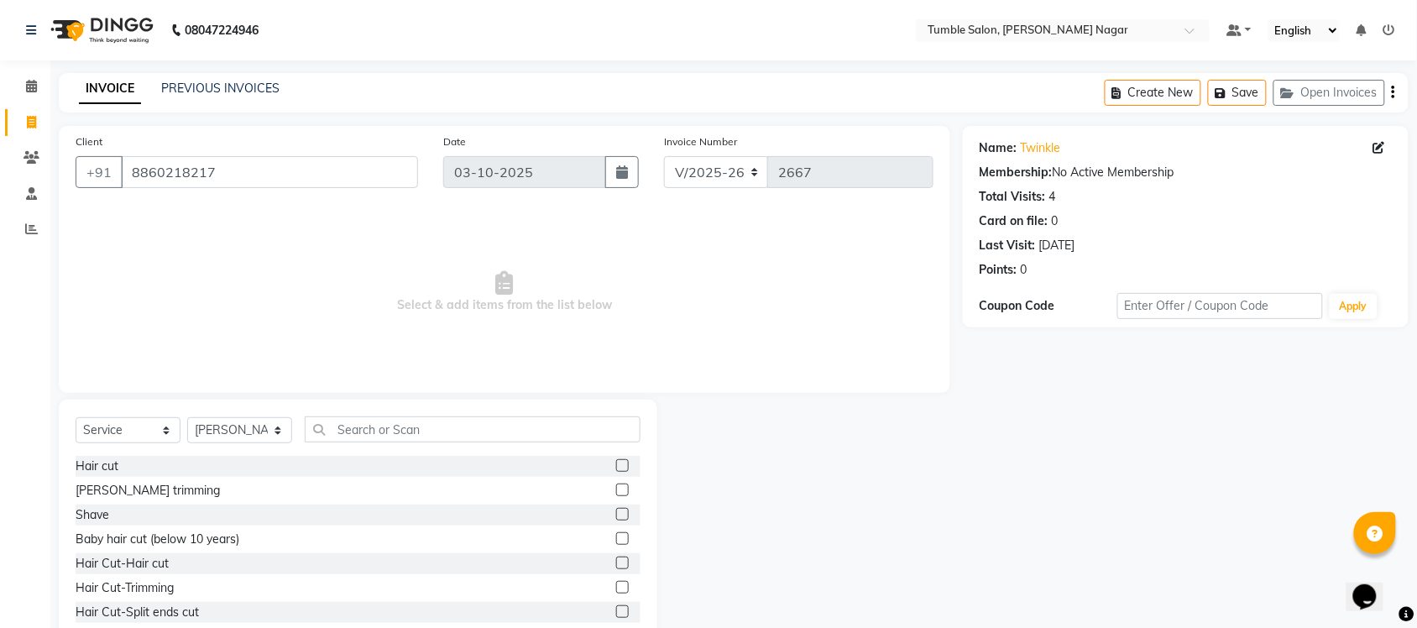
click at [616, 462] on label at bounding box center [622, 465] width 13 height 13
click at [616, 462] on input "checkbox" at bounding box center [621, 466] width 11 height 11
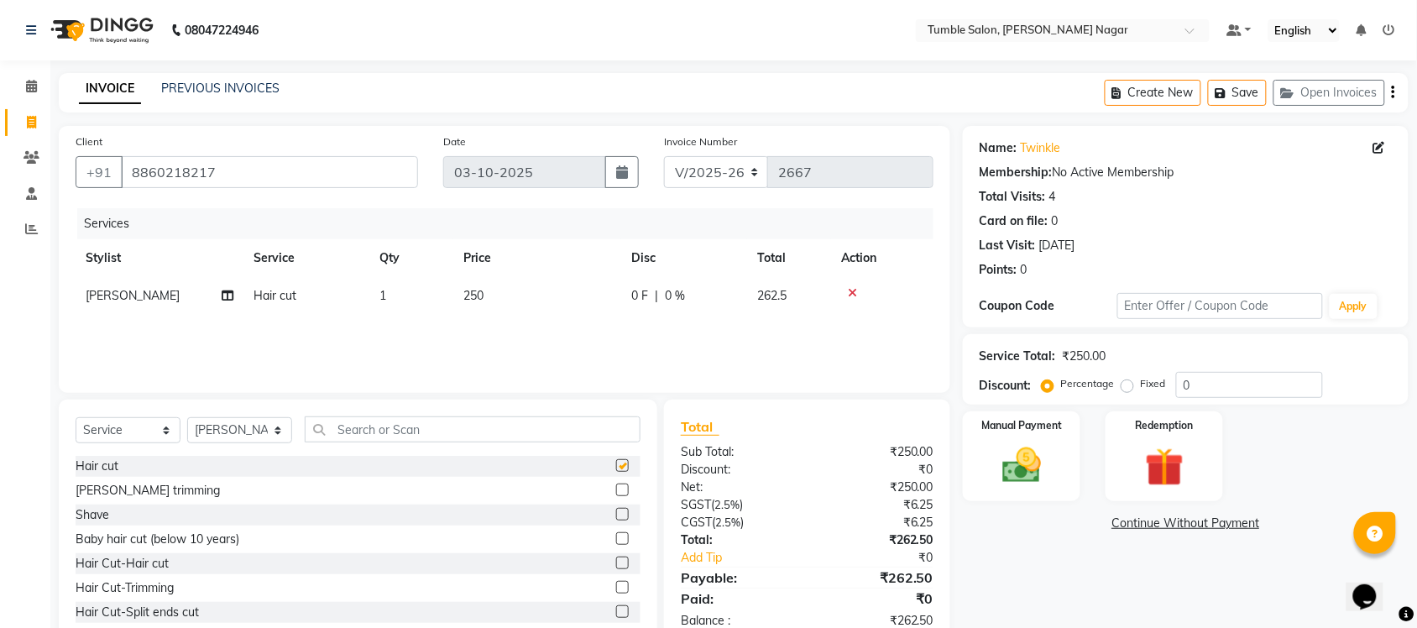
checkbox input "false"
click at [616, 512] on label at bounding box center [622, 514] width 13 height 13
click at [616, 512] on input "checkbox" at bounding box center [621, 515] width 11 height 11
checkbox input "false"
click at [616, 543] on label at bounding box center [622, 538] width 13 height 13
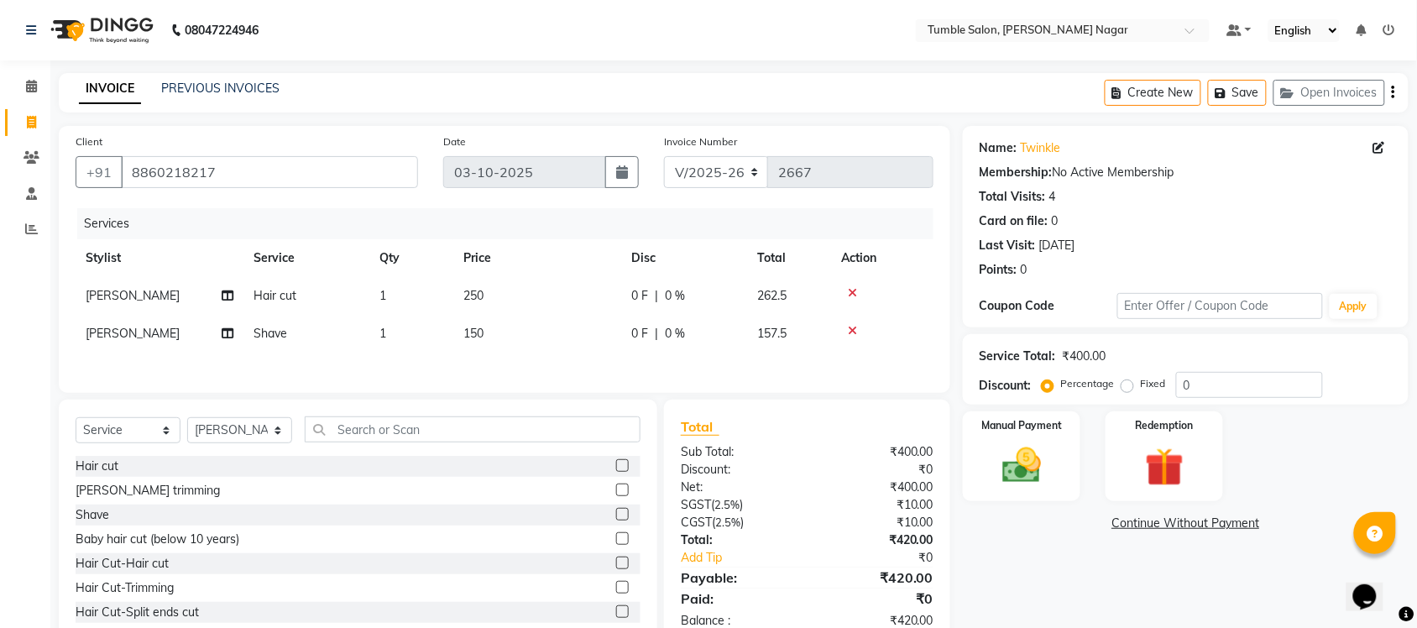
click at [616, 543] on input "checkbox" at bounding box center [621, 539] width 11 height 11
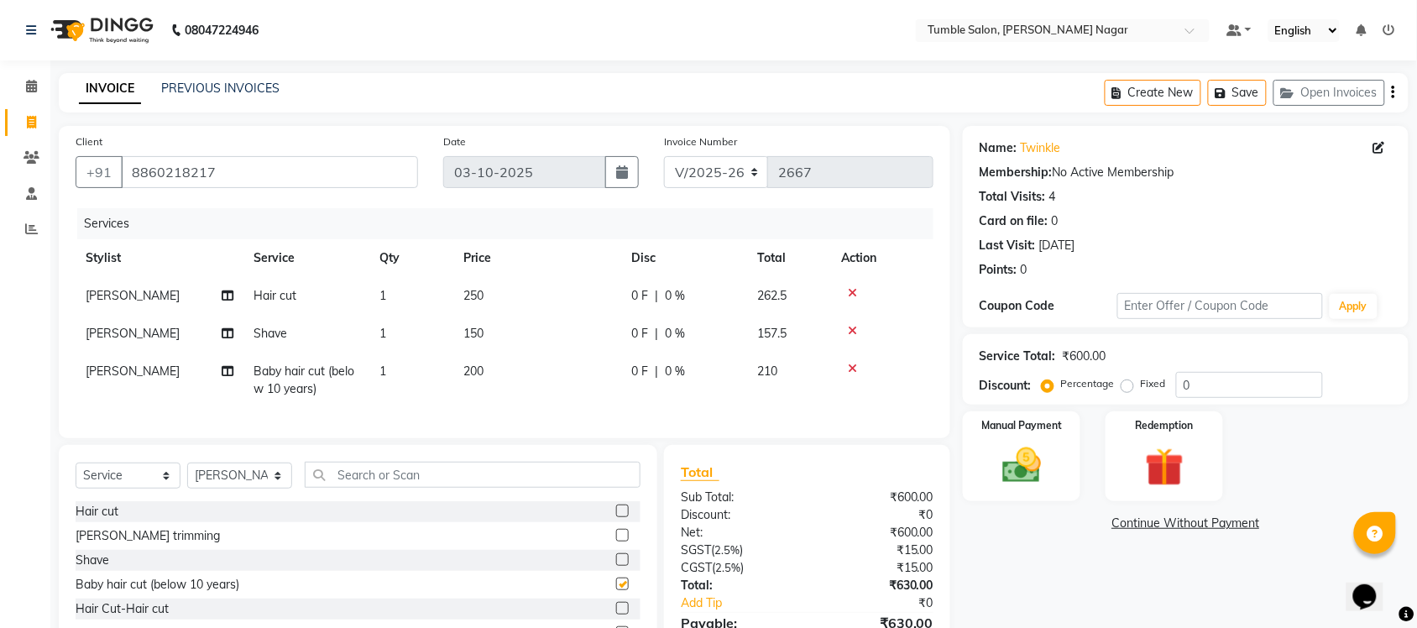
checkbox input "false"
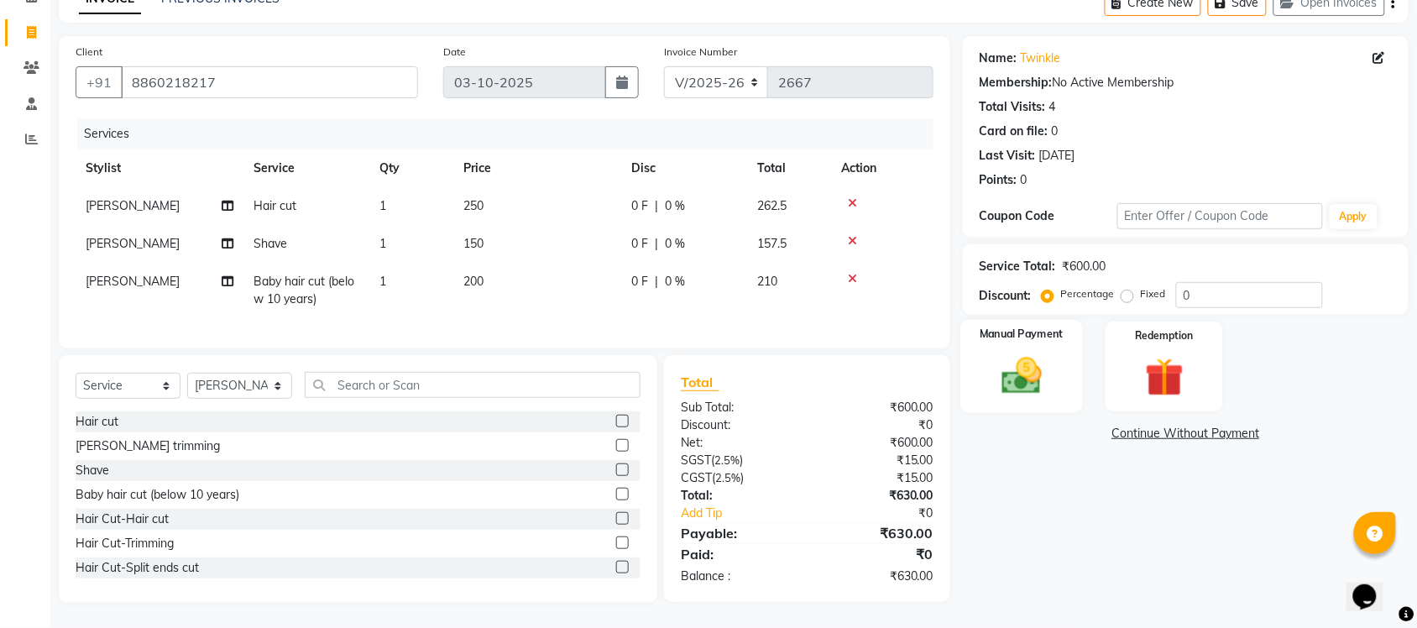
click at [1056, 354] on div "Manual Payment" at bounding box center [1022, 367] width 123 height 94
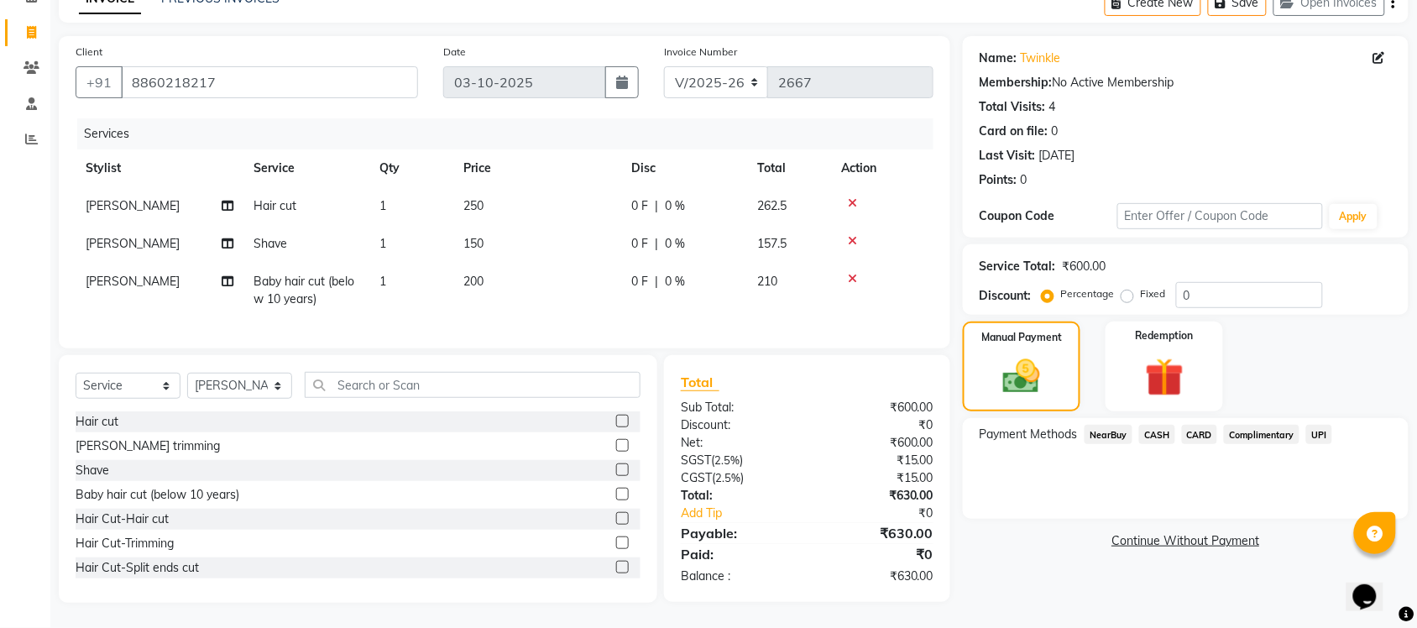
click at [1161, 425] on span "CASH" at bounding box center [1158, 434] width 36 height 19
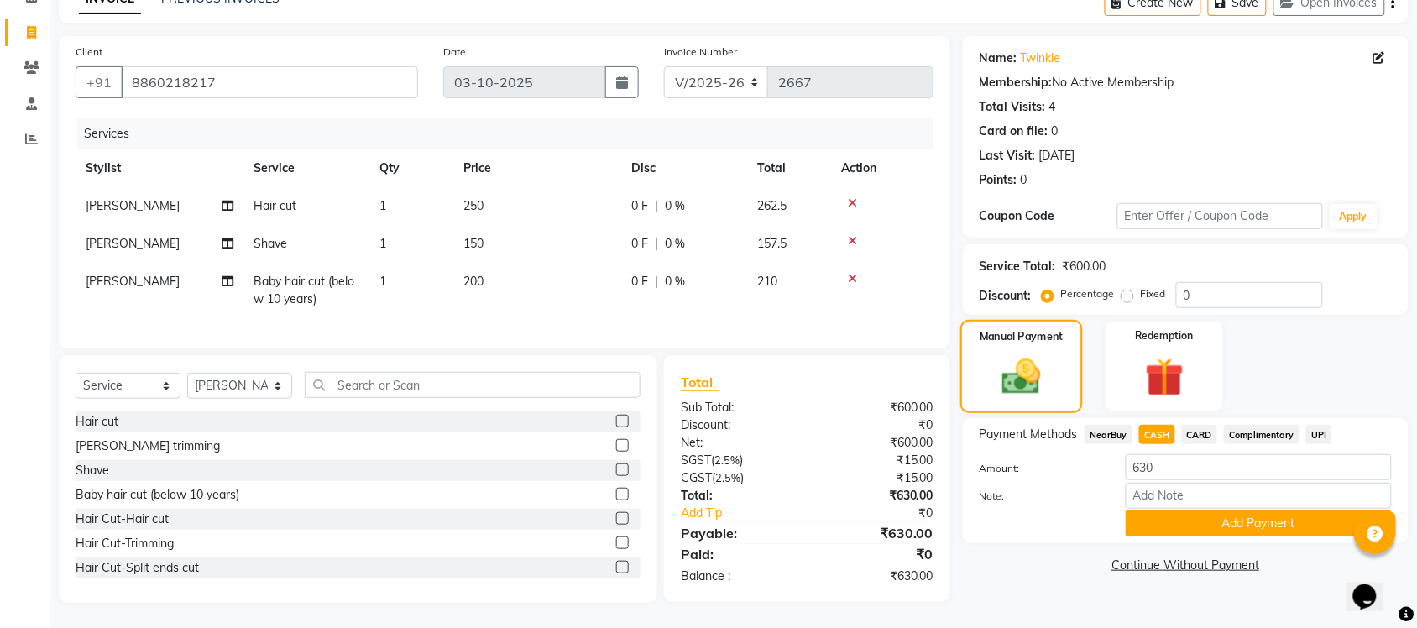
click at [1039, 384] on img at bounding box center [1022, 376] width 63 height 45
click at [1192, 511] on button "Add Payment" at bounding box center [1259, 524] width 266 height 26
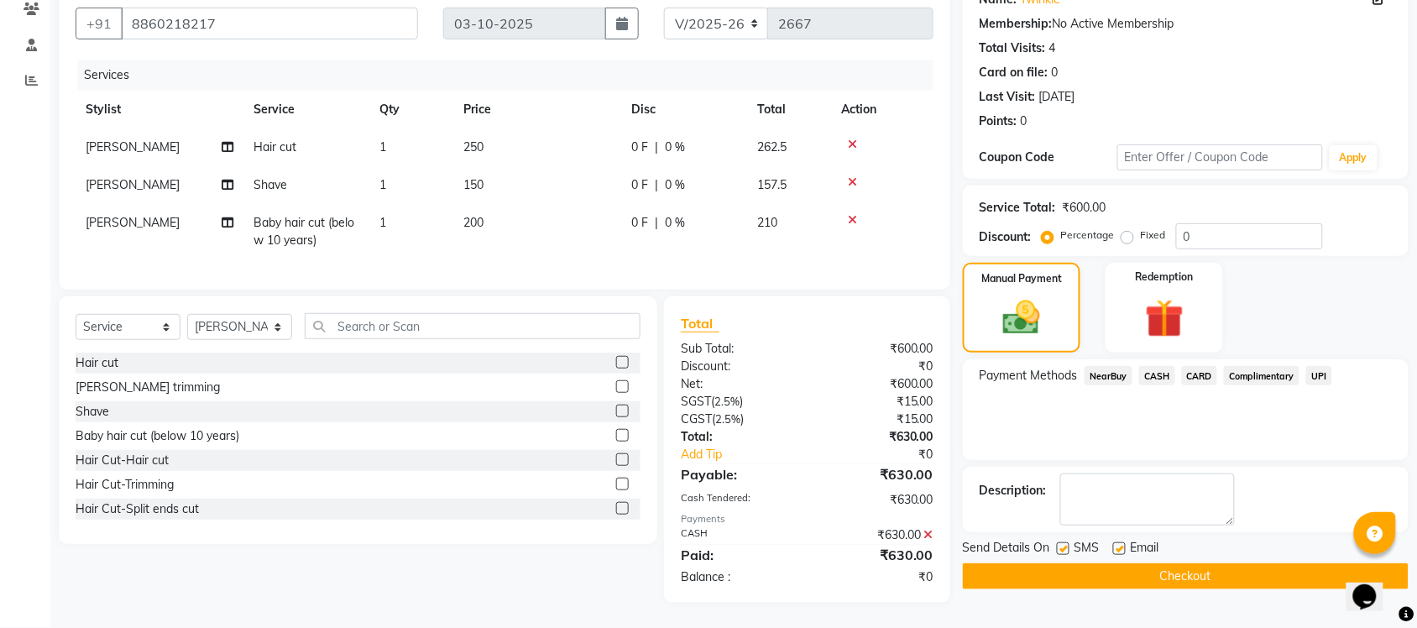
scroll to position [164, 0]
click at [1251, 563] on button "Checkout" at bounding box center [1186, 576] width 446 height 26
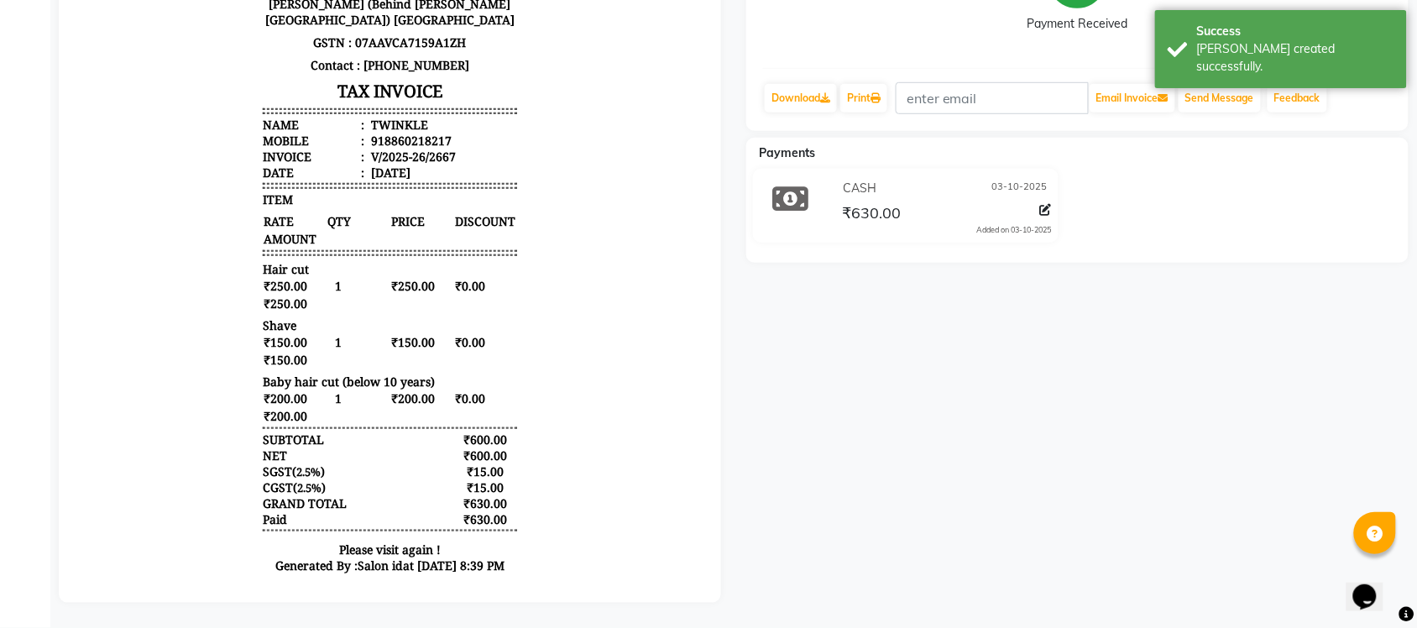
scroll to position [296, 0]
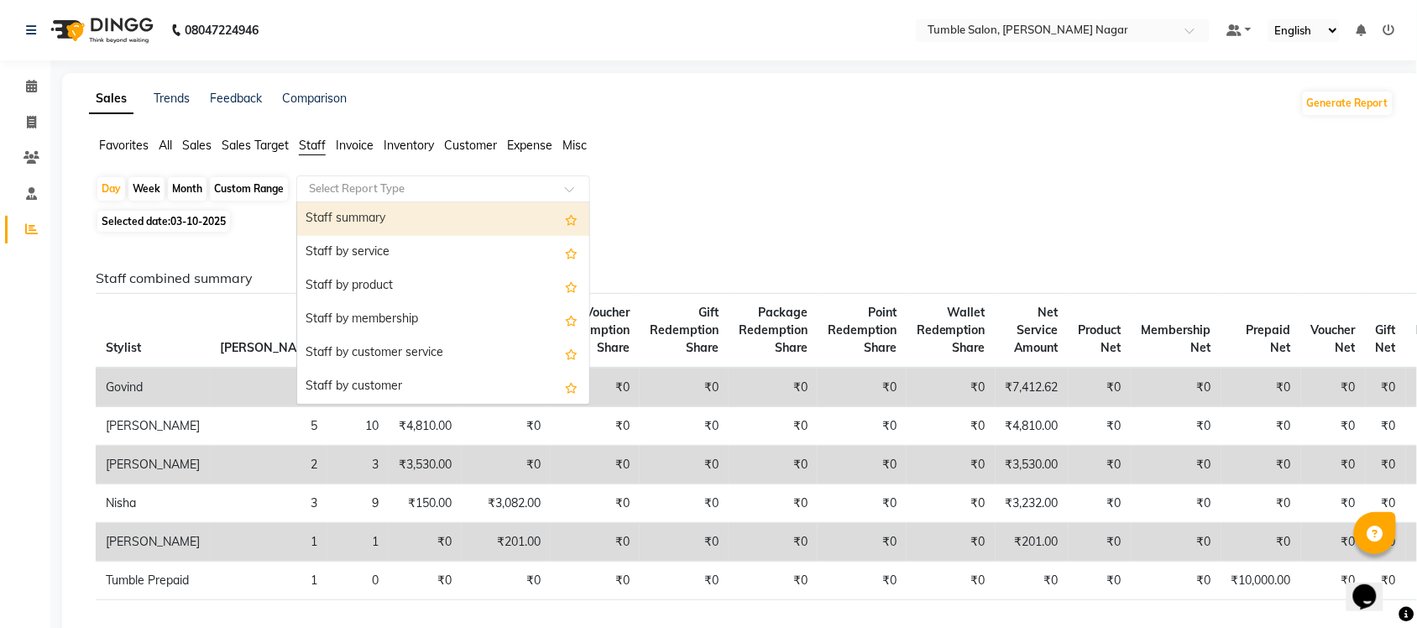
click at [321, 178] on div "Select Report Type" at bounding box center [443, 189] width 294 height 27
click at [336, 215] on div "Staff summary" at bounding box center [443, 219] width 292 height 34
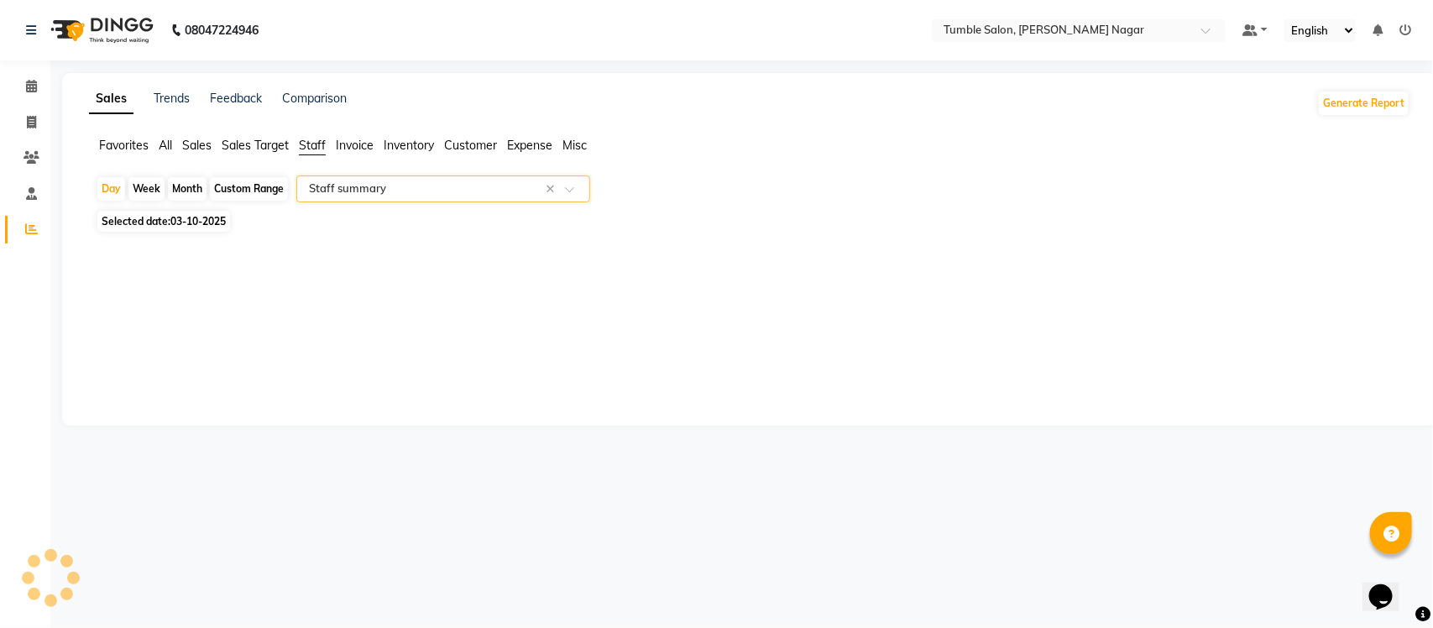
select select "full_report"
select select "csv"
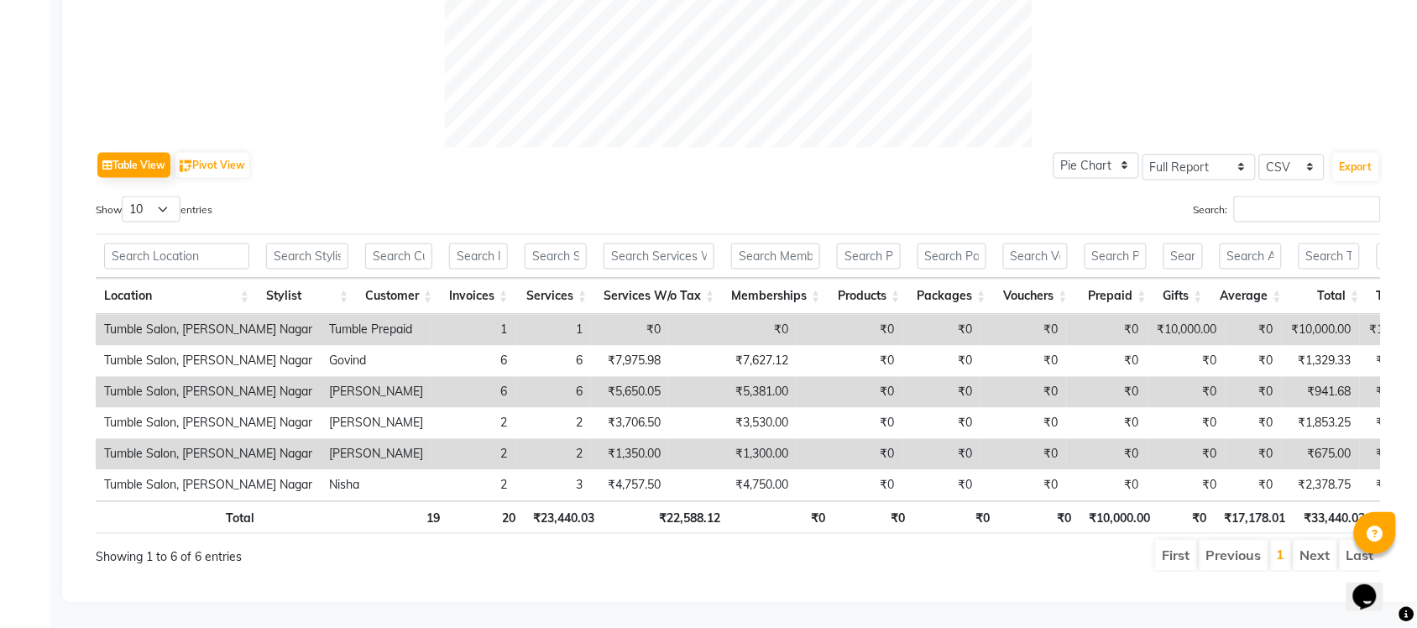
scroll to position [744, 0]
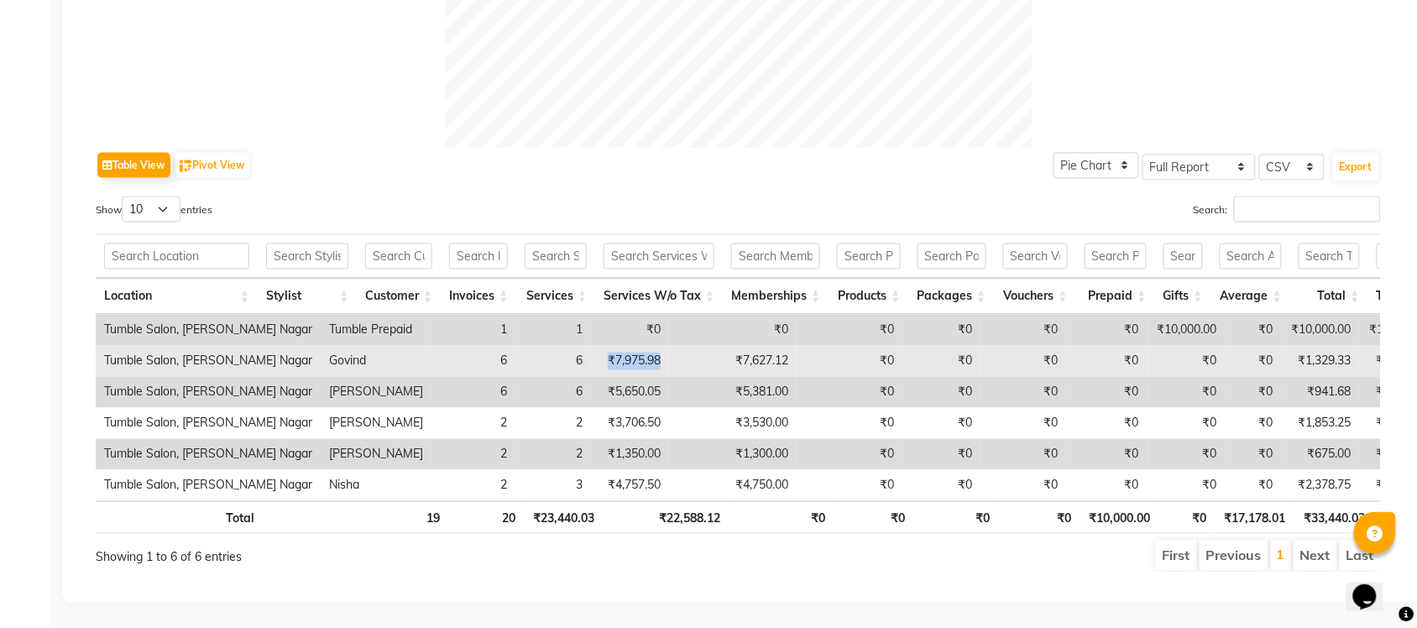
drag, startPoint x: 532, startPoint y: 332, endPoint x: 624, endPoint y: 326, distance: 92.6
click at [603, 346] on tr "Tumble Salon, [PERSON_NAME] Nagar Govind 6 6 ₹7,975.98 ₹7,627.12 ₹0 ₹0 ₹0 ₹0 ₹0…" at bounding box center [1023, 361] width 1855 height 31
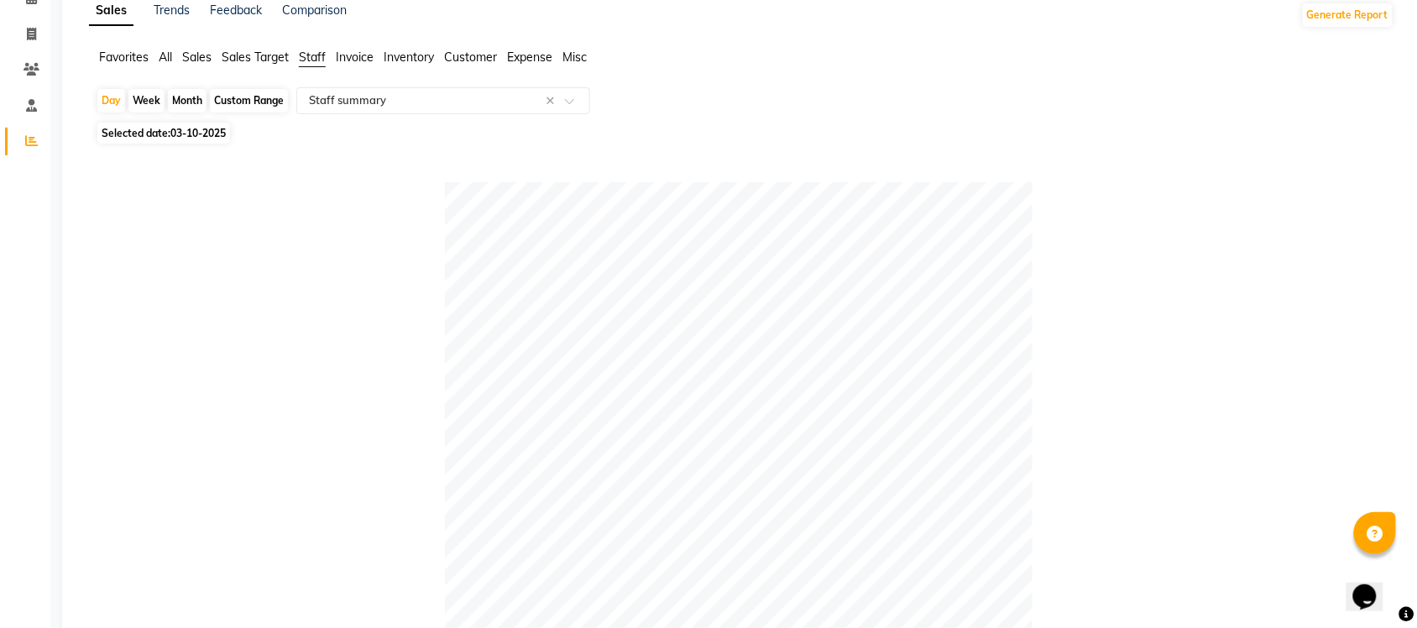
scroll to position [0, 0]
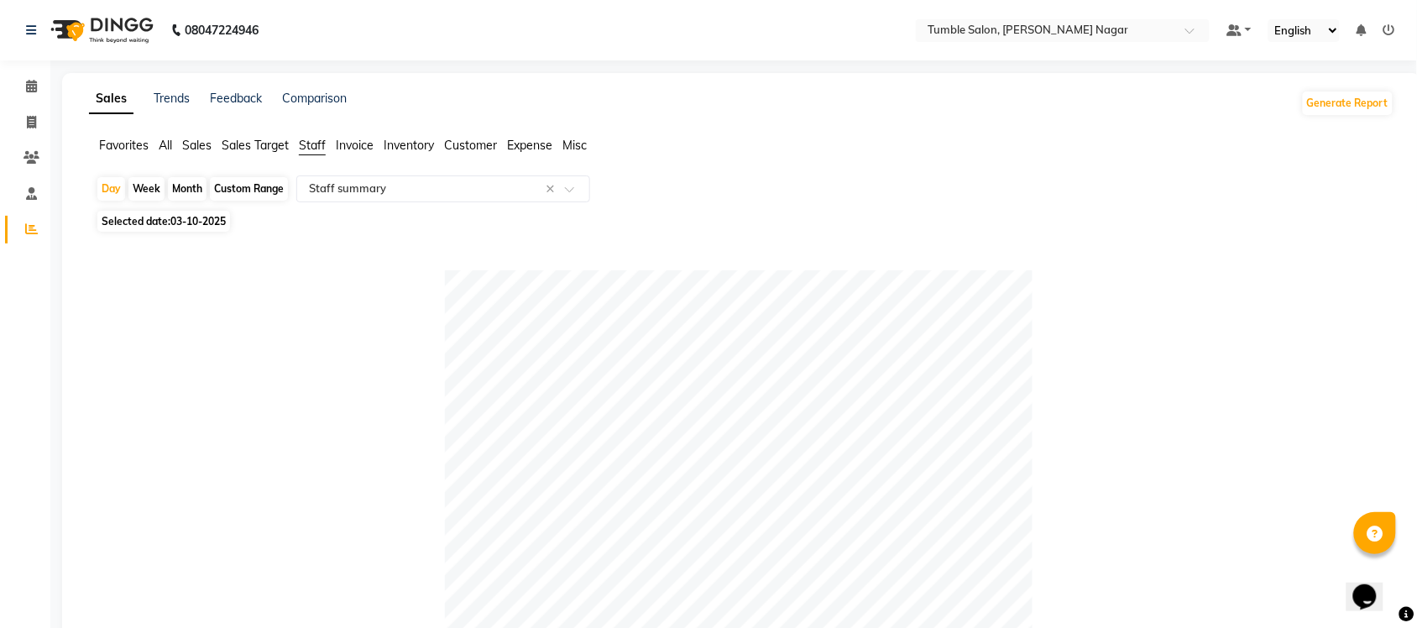
click at [190, 186] on div "Month" at bounding box center [187, 189] width 39 height 24
select select "10"
select select "2025"
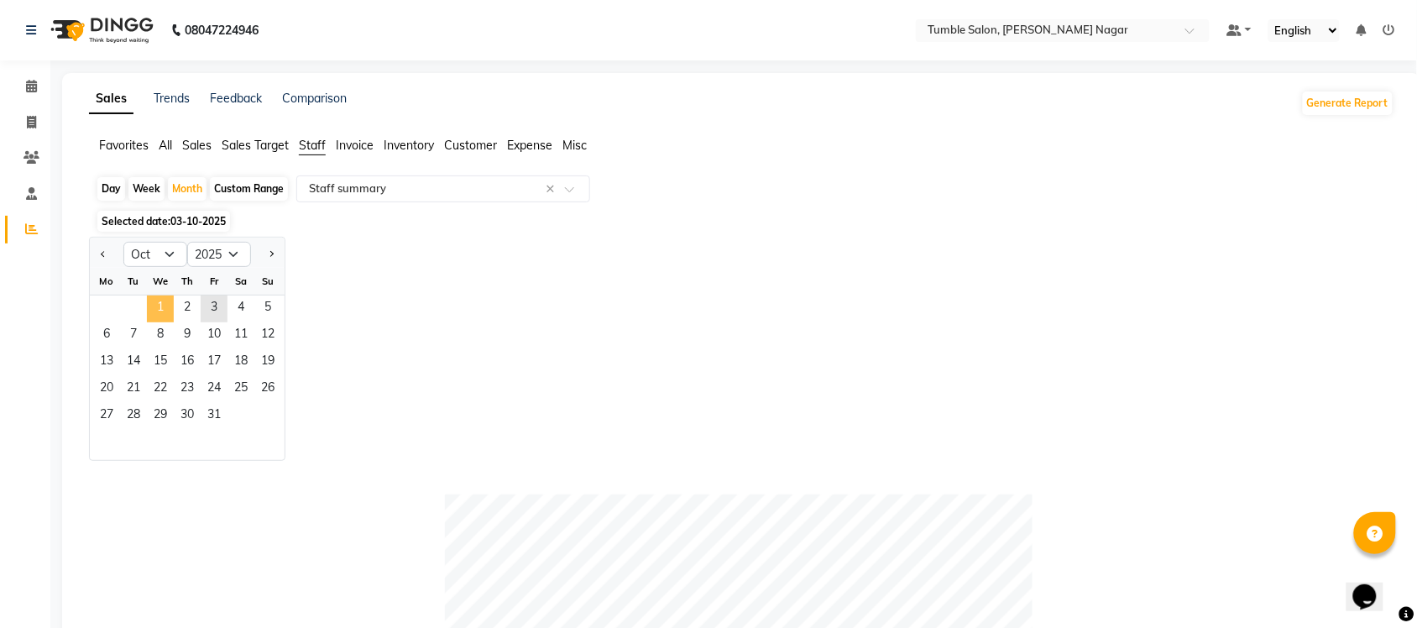
click at [153, 303] on span "1" at bounding box center [160, 309] width 27 height 27
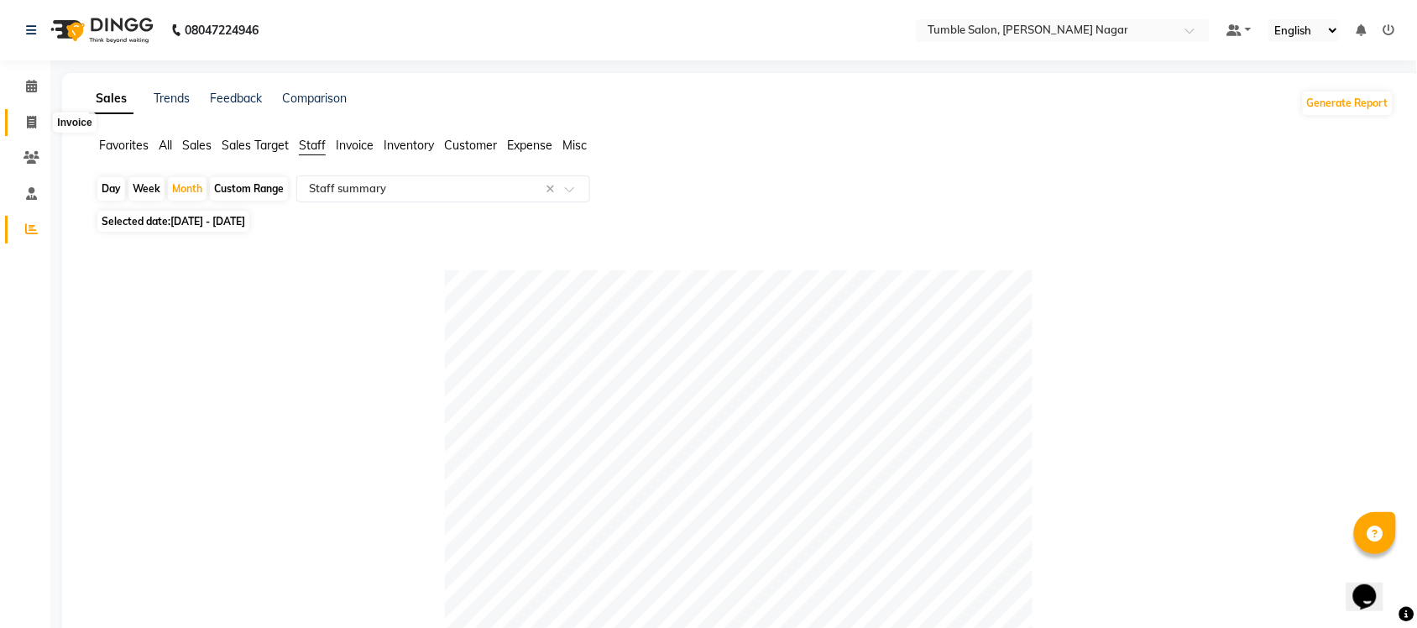
click at [38, 119] on span at bounding box center [31, 122] width 29 height 19
select select "8207"
select select "service"
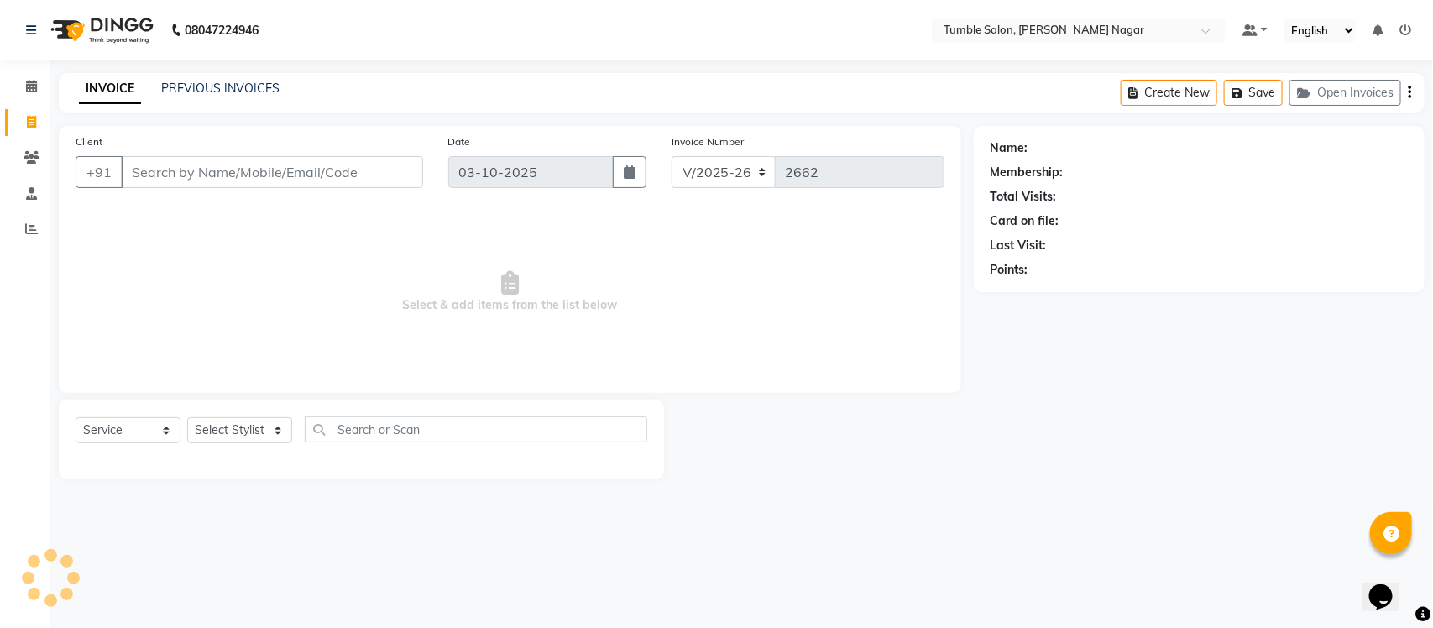
click at [216, 410] on div "Select Service Product Membership Package Voucher Prepaid Gift Card Select Styl…" at bounding box center [361, 440] width 605 height 80
drag, startPoint x: 228, startPoint y: 438, endPoint x: 228, endPoint y: 417, distance: 20.2
click at [228, 438] on select "Select Stylist Finance id [PERSON_NAME] [PERSON_NAME] [PERSON_NAME] [PERSON_NAM…" at bounding box center [239, 430] width 105 height 26
select select "92332"
click at [187, 417] on select "Select Stylist Finance id [PERSON_NAME] [PERSON_NAME] [PERSON_NAME] [PERSON_NAM…" at bounding box center [239, 430] width 105 height 26
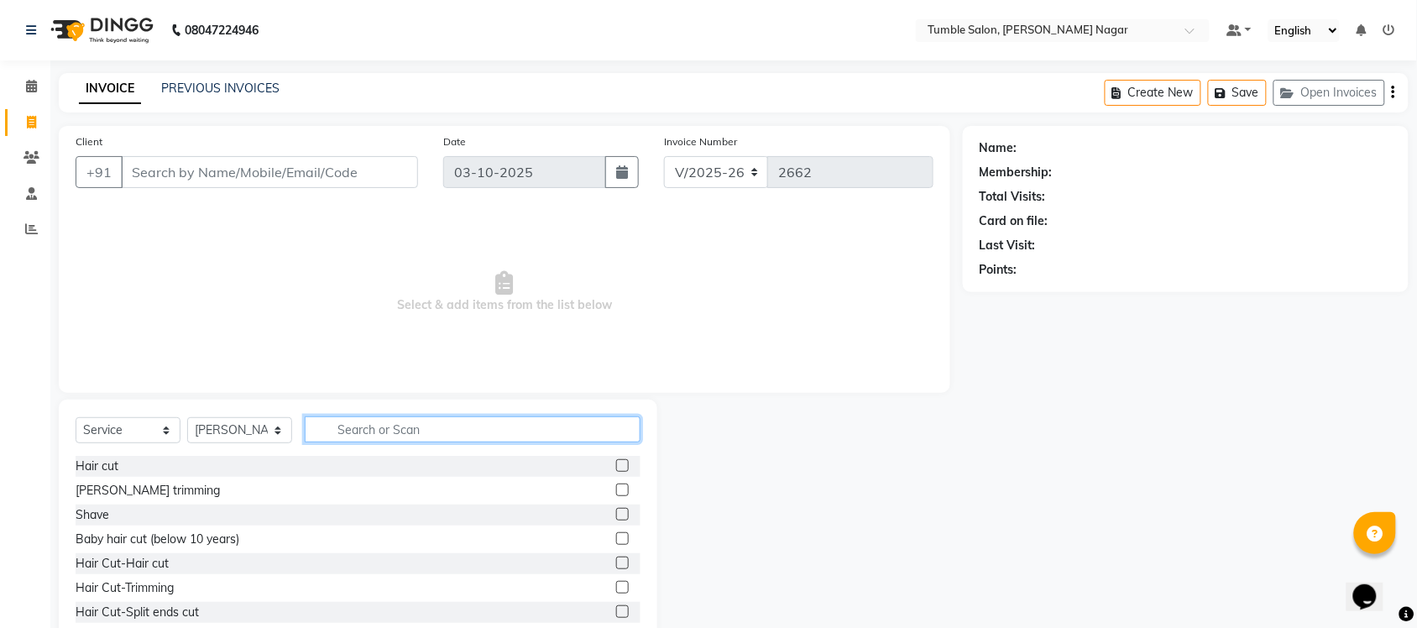
click at [401, 424] on input "text" at bounding box center [473, 430] width 336 height 26
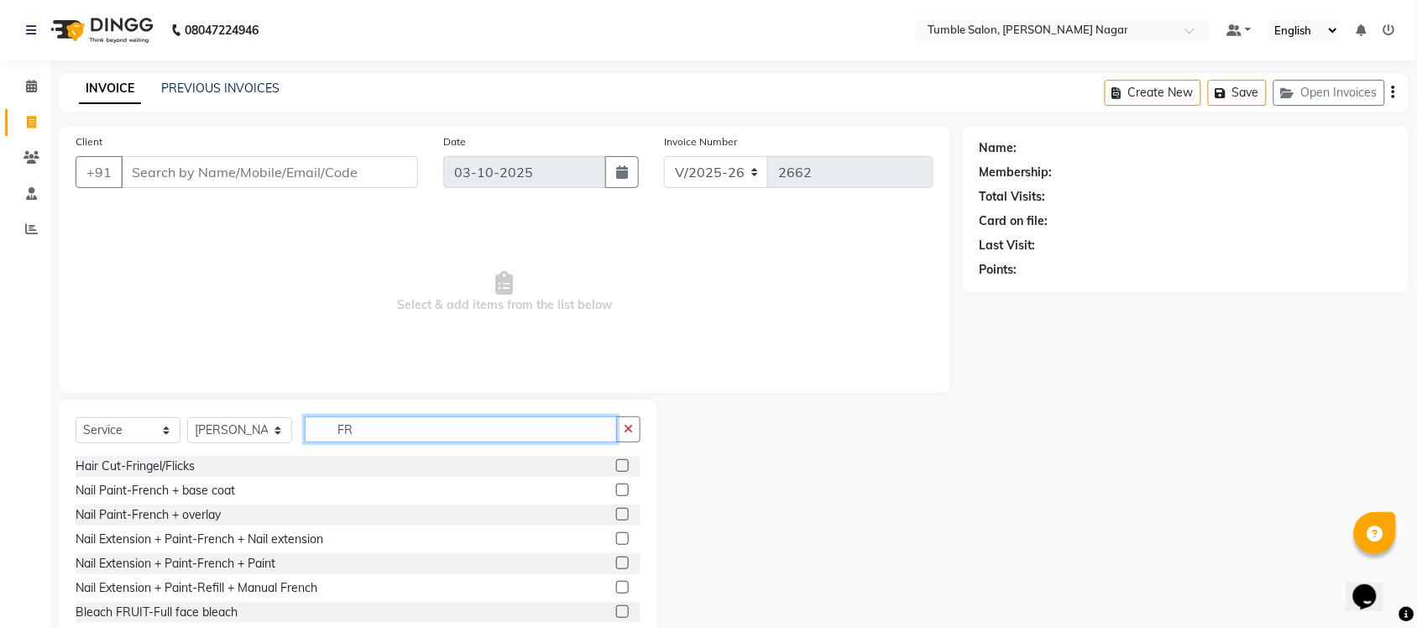
type input "F"
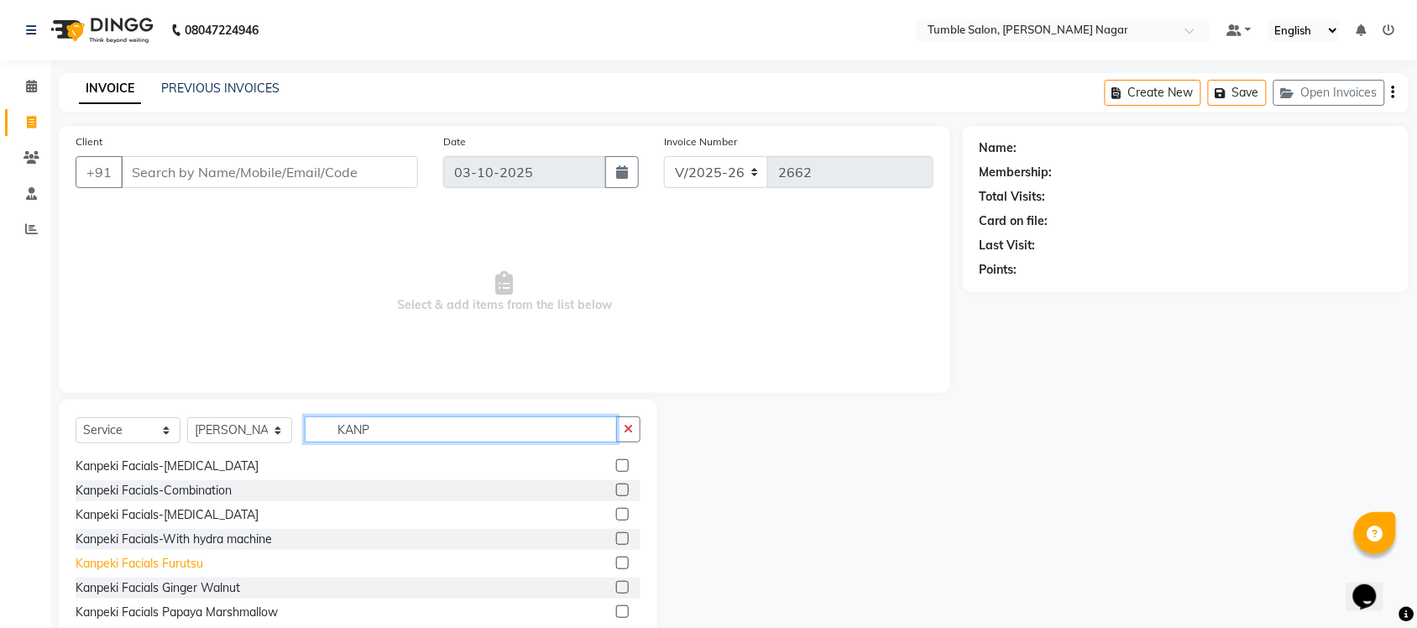
type input "KANP"
click at [119, 559] on div "Kanpeki Facials Furutsu" at bounding box center [140, 564] width 128 height 18
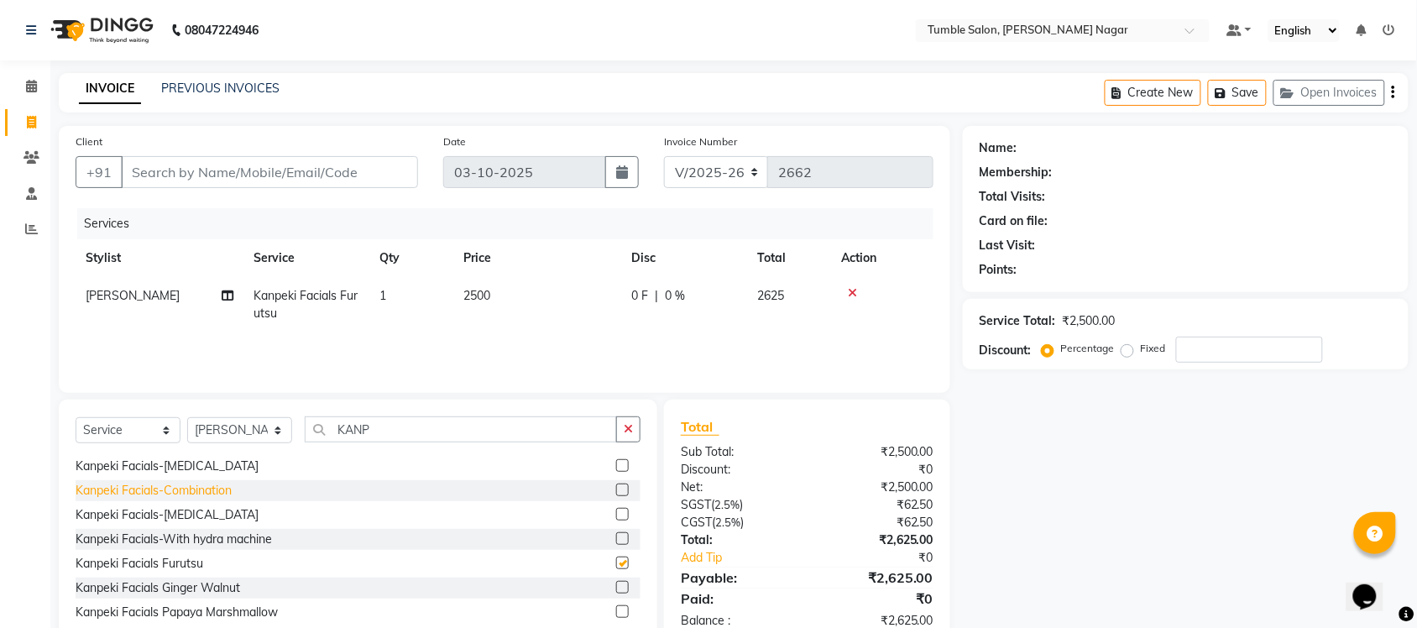
checkbox input "false"
click at [620, 426] on button "button" at bounding box center [628, 430] width 24 height 26
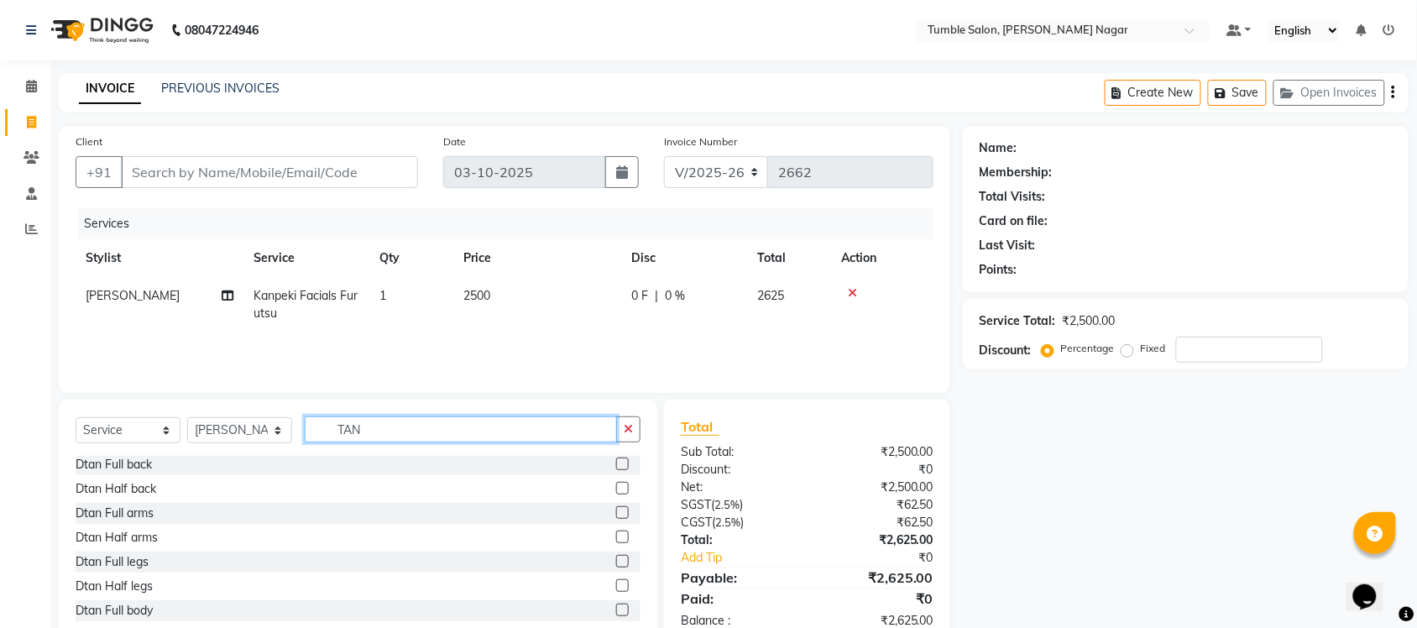
scroll to position [0, 0]
type input "TAN"
click at [123, 493] on div "Dtan Full face bleach" at bounding box center [132, 491] width 113 height 18
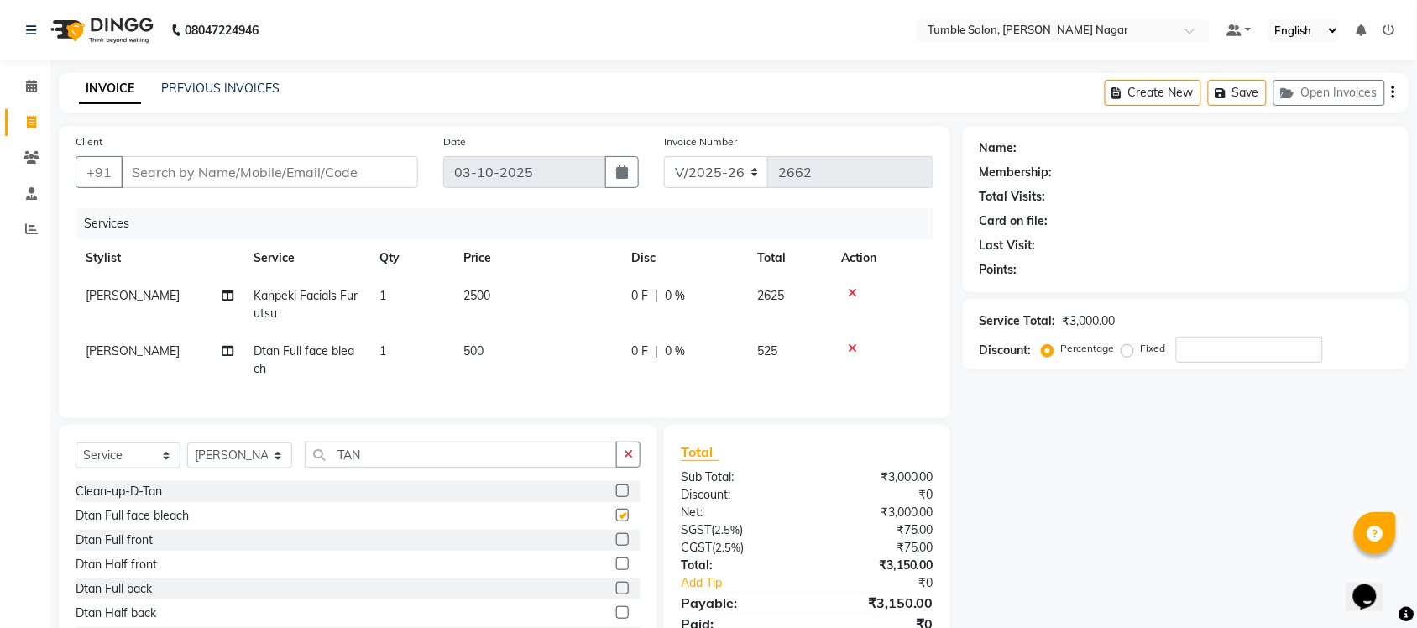
checkbox input "false"
drag, startPoint x: 375, startPoint y: 467, endPoint x: 65, endPoint y: 493, distance: 311.0
click at [77, 481] on div "Select Service Product Membership Package Voucher Prepaid Gift Card Select Styl…" at bounding box center [358, 461] width 565 height 39
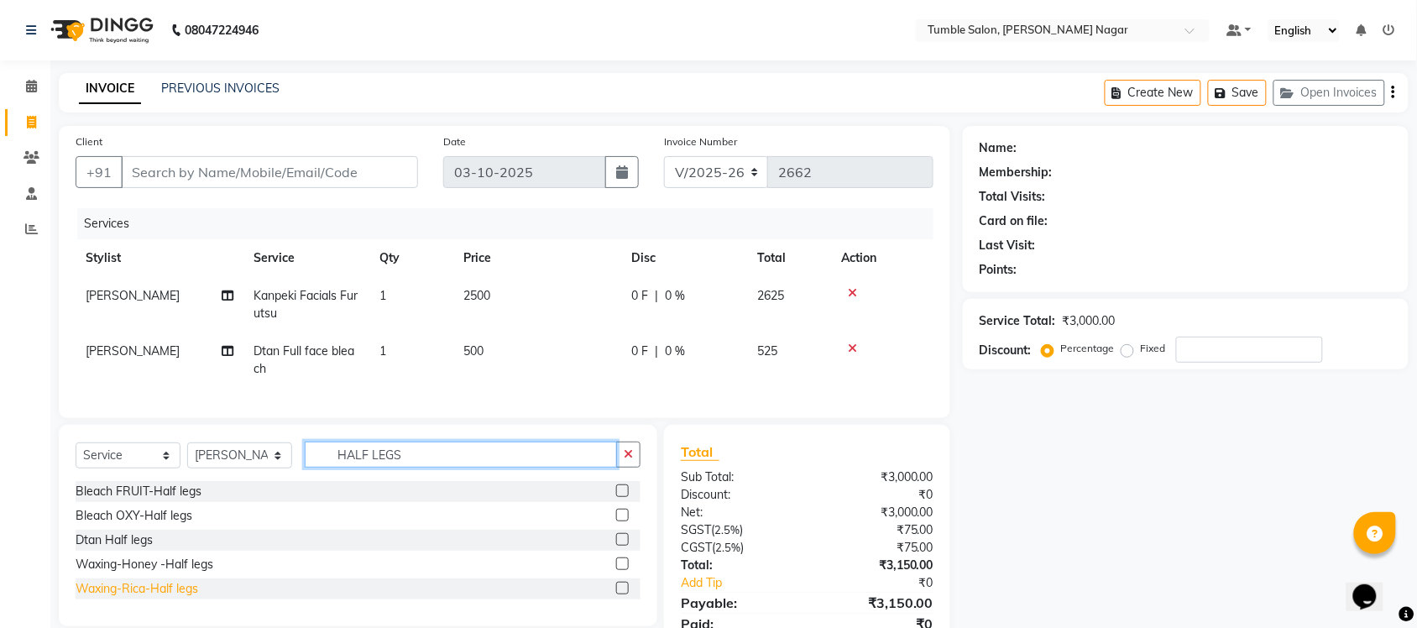
type input "HALF LEGS"
click at [139, 598] on div "Waxing-Rica-Half legs" at bounding box center [137, 589] width 123 height 18
checkbox input "false"
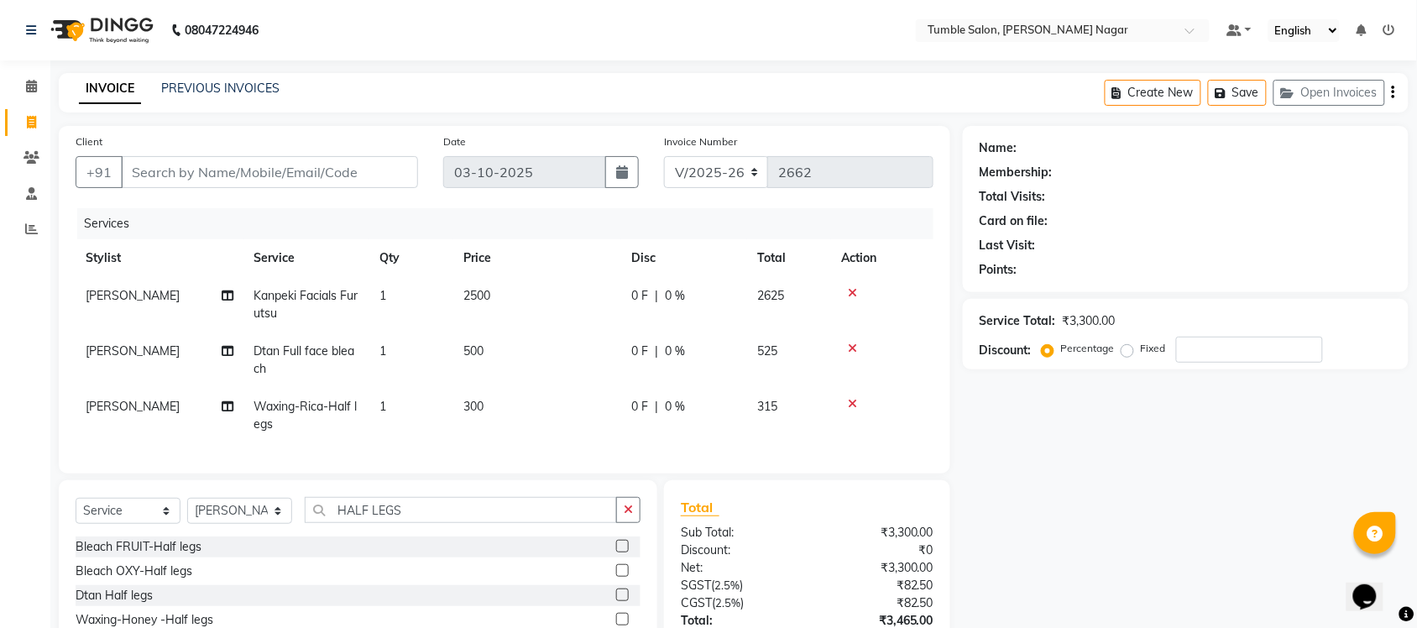
drag, startPoint x: 454, startPoint y: 511, endPoint x: 168, endPoint y: 554, distance: 289.7
click at [229, 530] on div "Select Service Product Membership Package Voucher Prepaid Gift Card Select Styl…" at bounding box center [358, 581] width 599 height 202
drag, startPoint x: 497, startPoint y: 523, endPoint x: 157, endPoint y: 504, distance: 340.6
click at [174, 513] on div "Select Service Product Membership Package Voucher Prepaid Gift Card Select Styl…" at bounding box center [358, 516] width 565 height 39
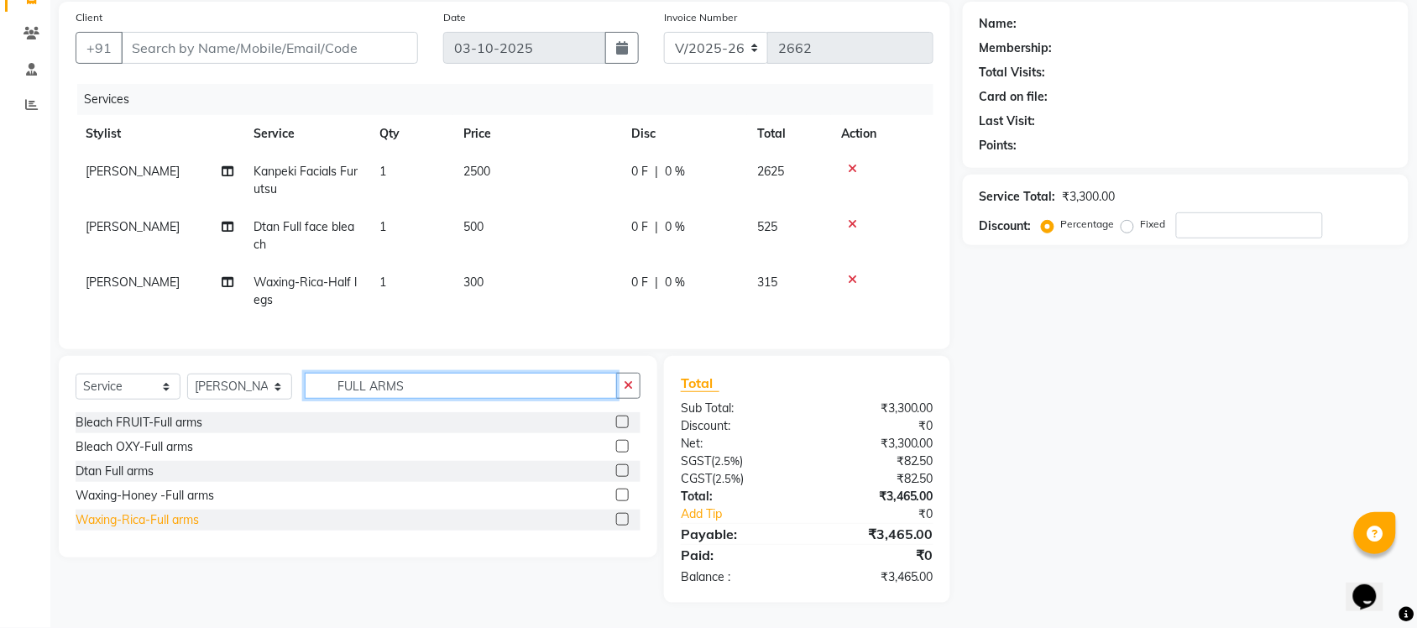
type input "FULL ARMS"
click at [122, 521] on div "Waxing-Rica-Full arms" at bounding box center [137, 520] width 123 height 18
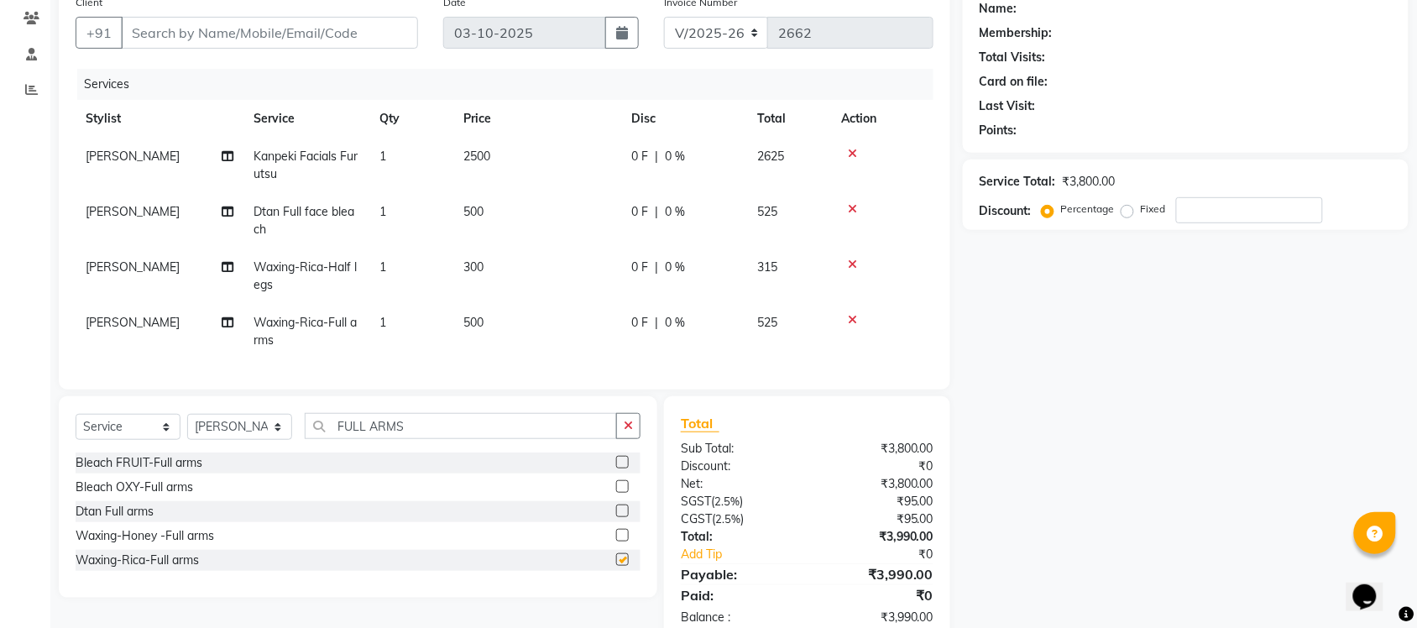
checkbox input "false"
drag, startPoint x: 446, startPoint y: 446, endPoint x: 228, endPoint y: 445, distance: 218.3
click at [233, 443] on div "Select Service Product Membership Package Voucher Prepaid Gift Card Select Styl…" at bounding box center [358, 432] width 565 height 39
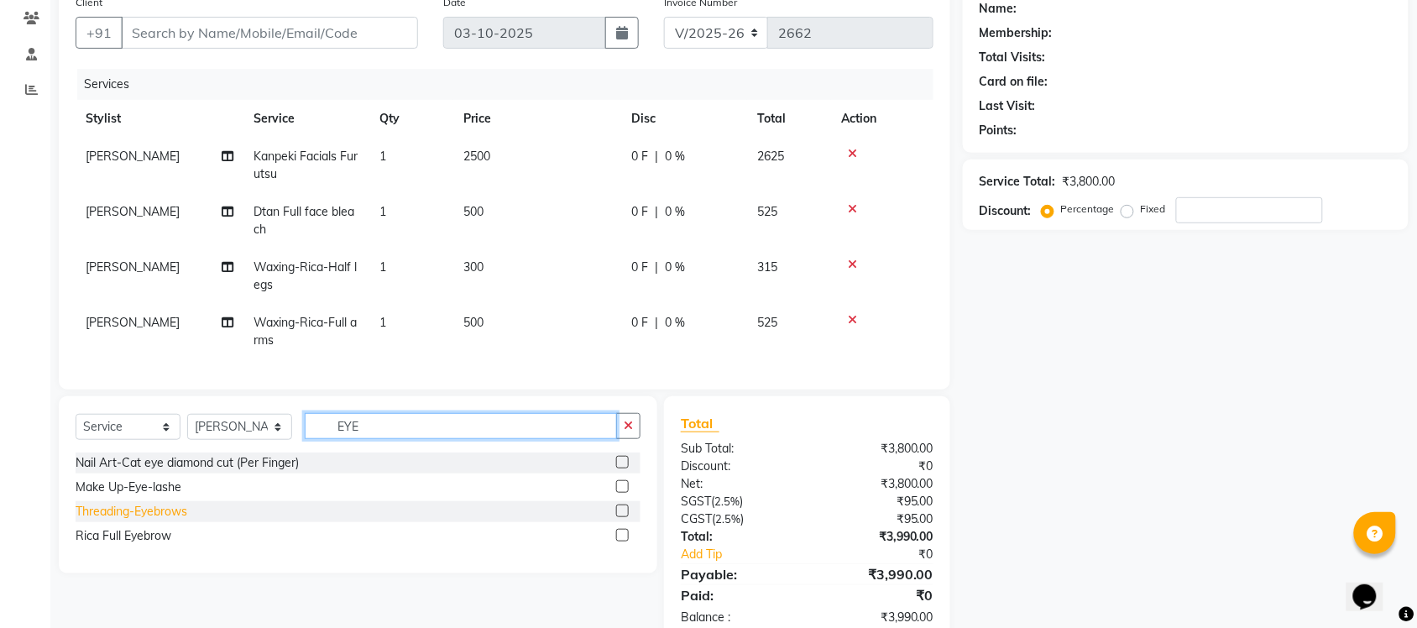
type input "EYE"
click at [165, 521] on div "Threading-Eyebrows" at bounding box center [132, 512] width 112 height 18
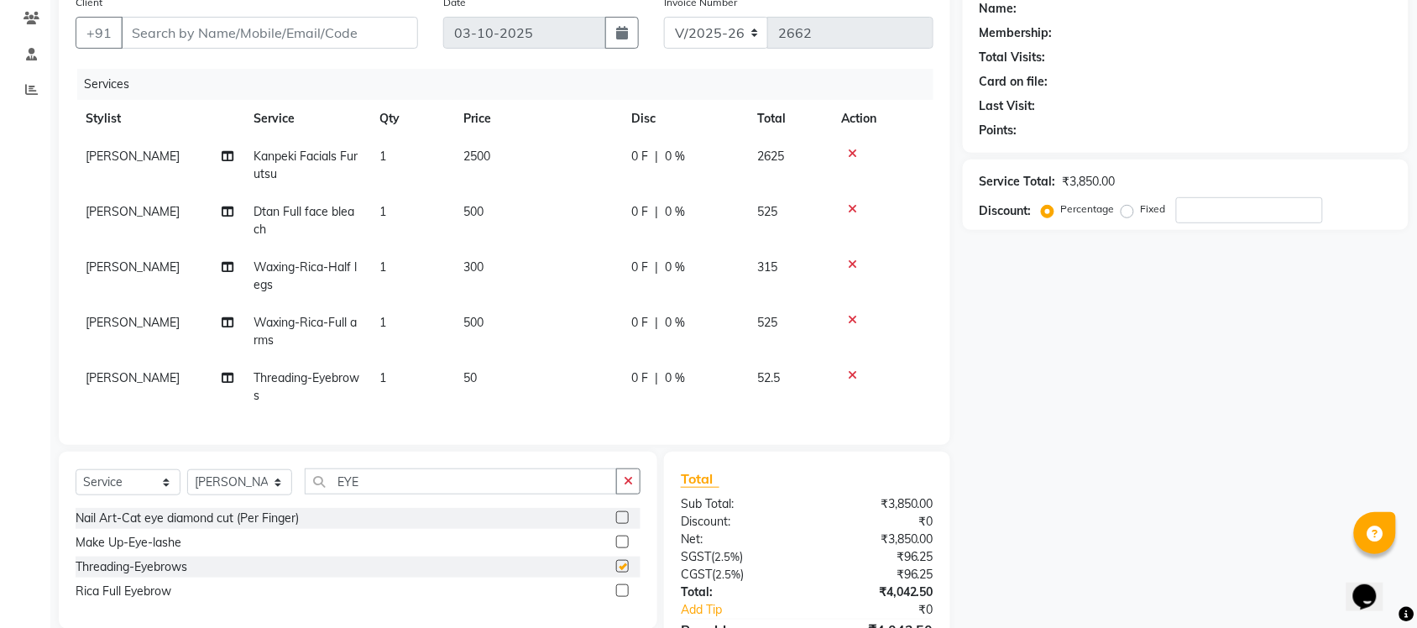
checkbox input "false"
drag, startPoint x: 395, startPoint y: 492, endPoint x: 216, endPoint y: 537, distance: 184.5
click at [235, 534] on div "Select Service Product Membership Package Voucher Prepaid Gift Card Select Styl…" at bounding box center [358, 540] width 599 height 177
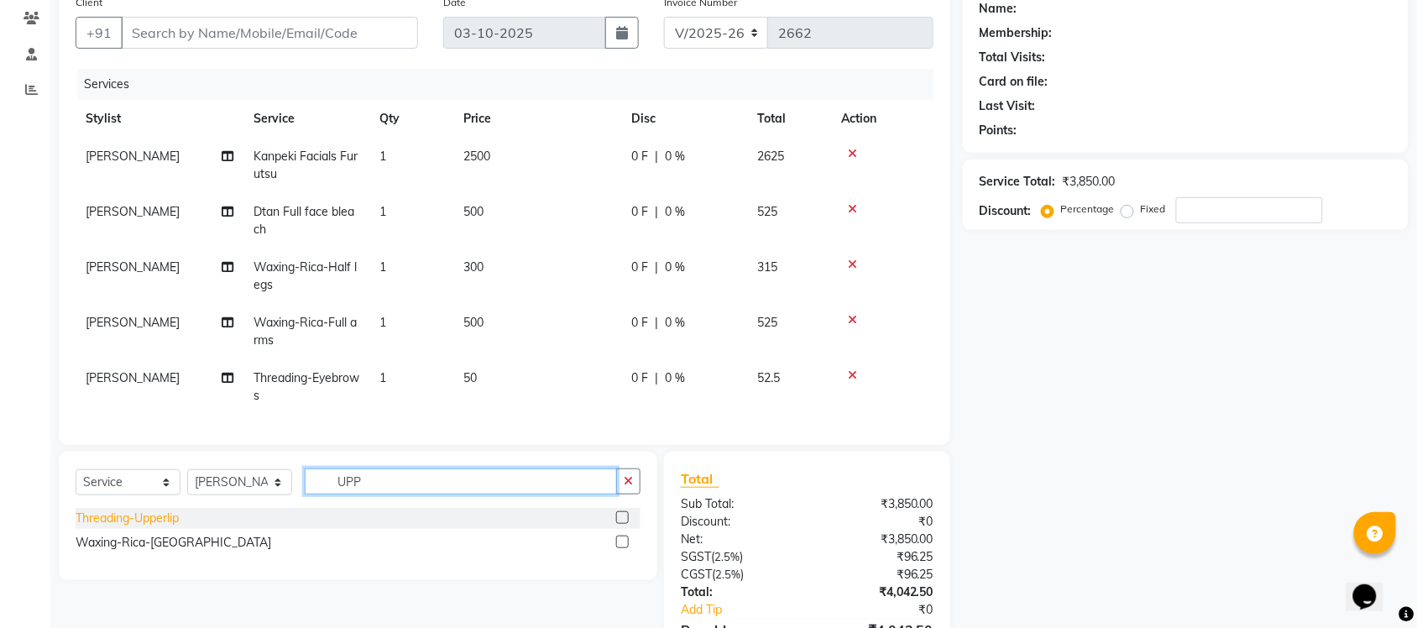
type input "UPP"
click at [157, 527] on div "Threading-Upperlip" at bounding box center [127, 519] width 103 height 18
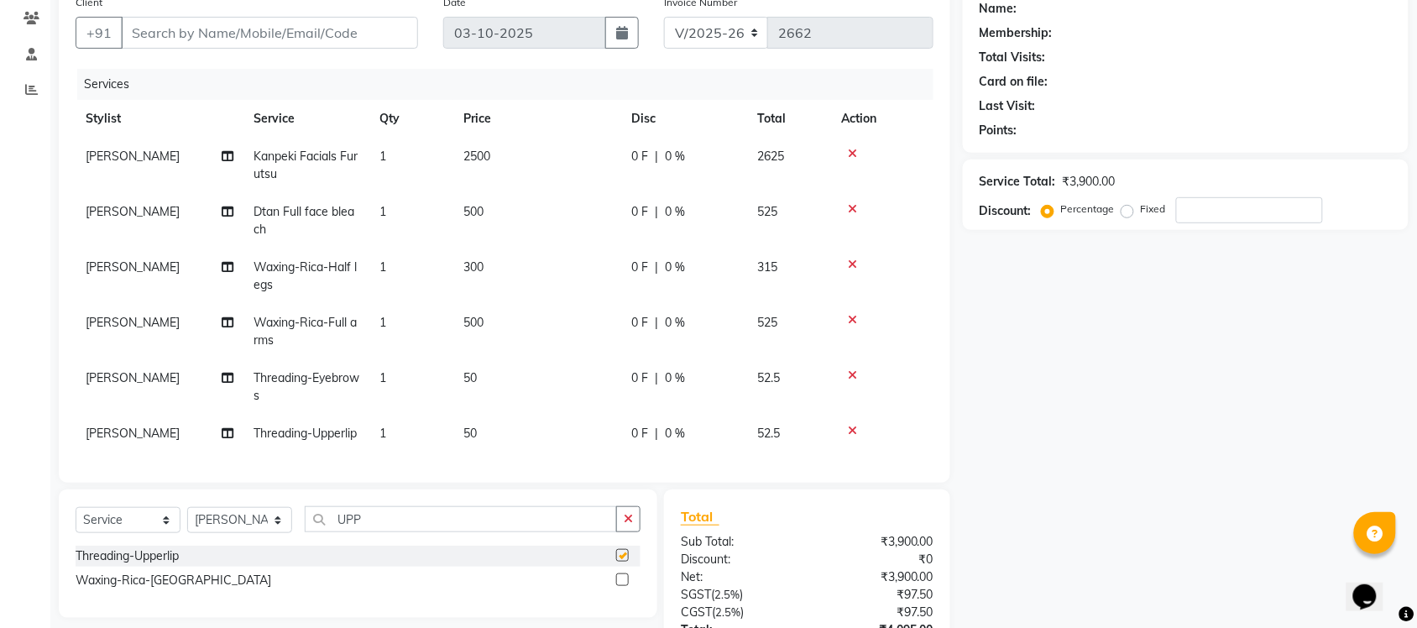
checkbox input "false"
click at [286, 34] on input "Client" at bounding box center [269, 33] width 297 height 32
type input "9"
type input "0"
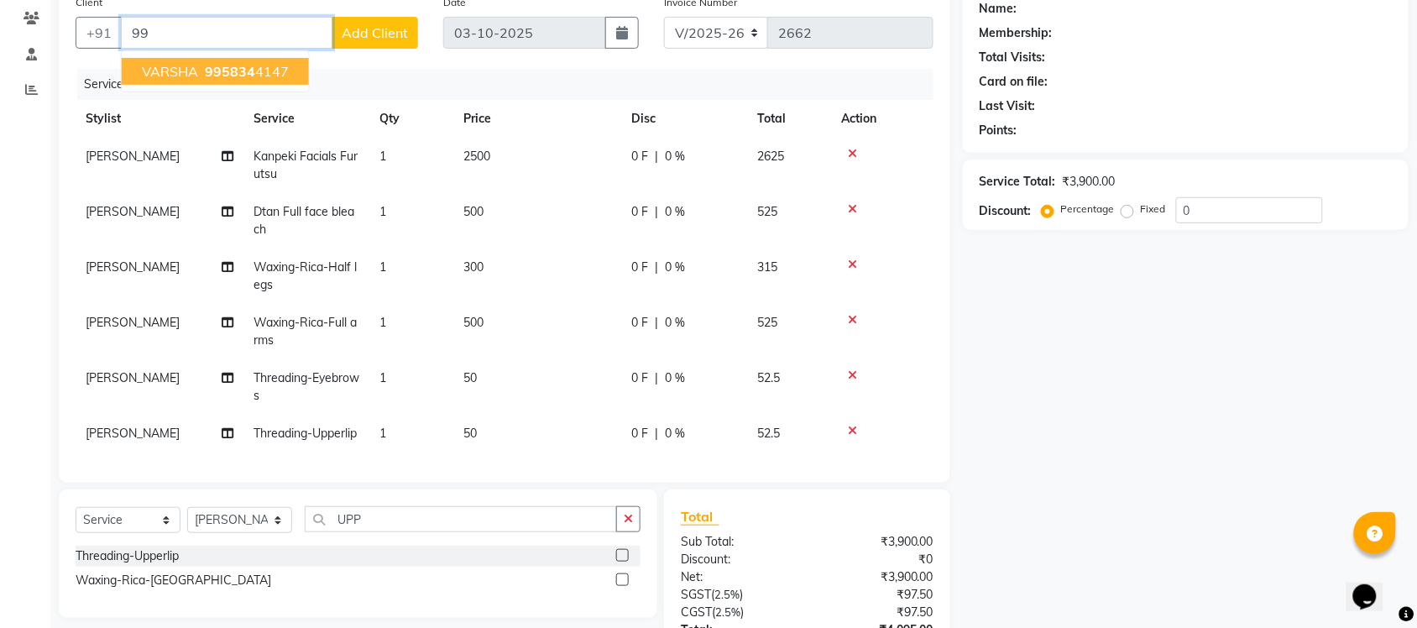
type input "9"
click at [257, 73] on span "9810504" at bounding box center [286, 71] width 59 height 17
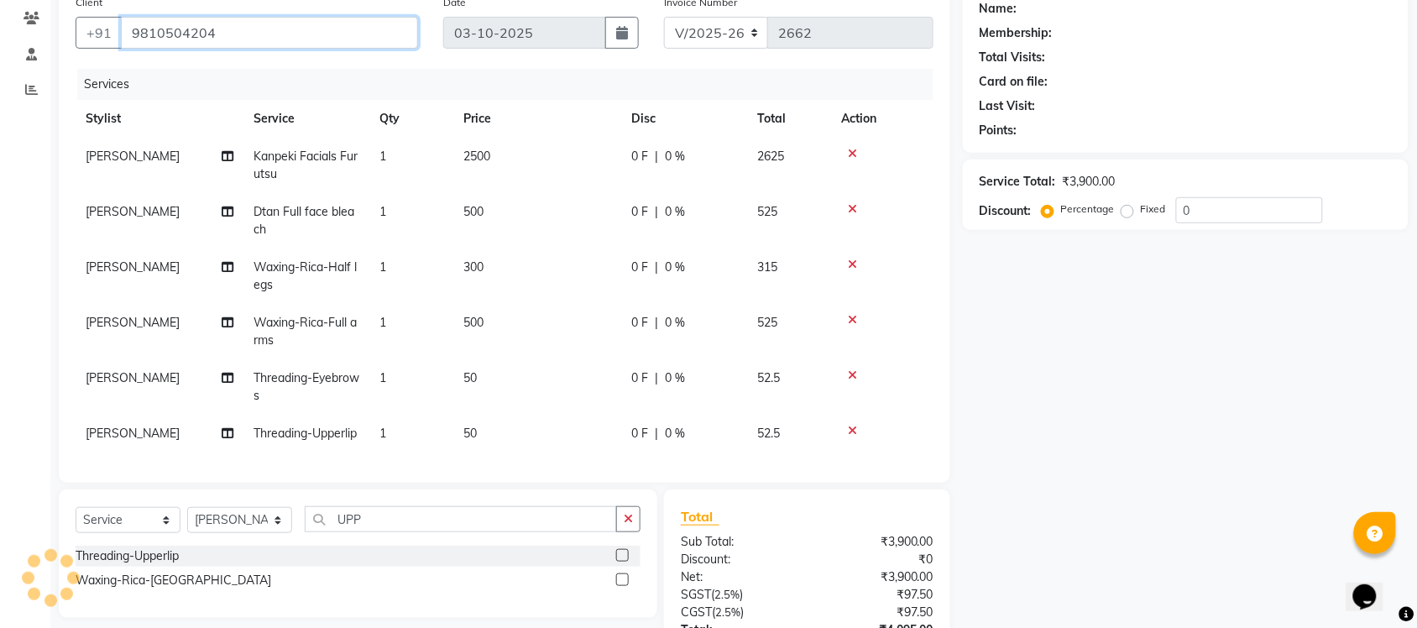
type input "9810504204"
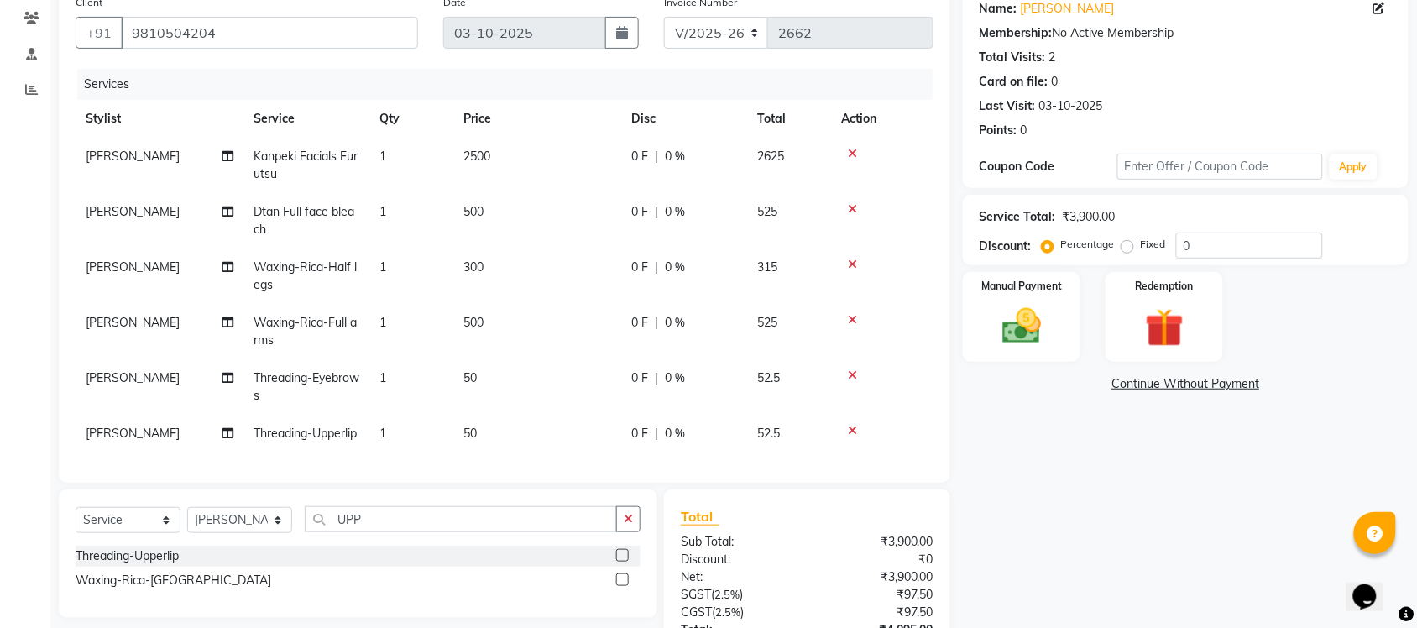
scroll to position [295, 0]
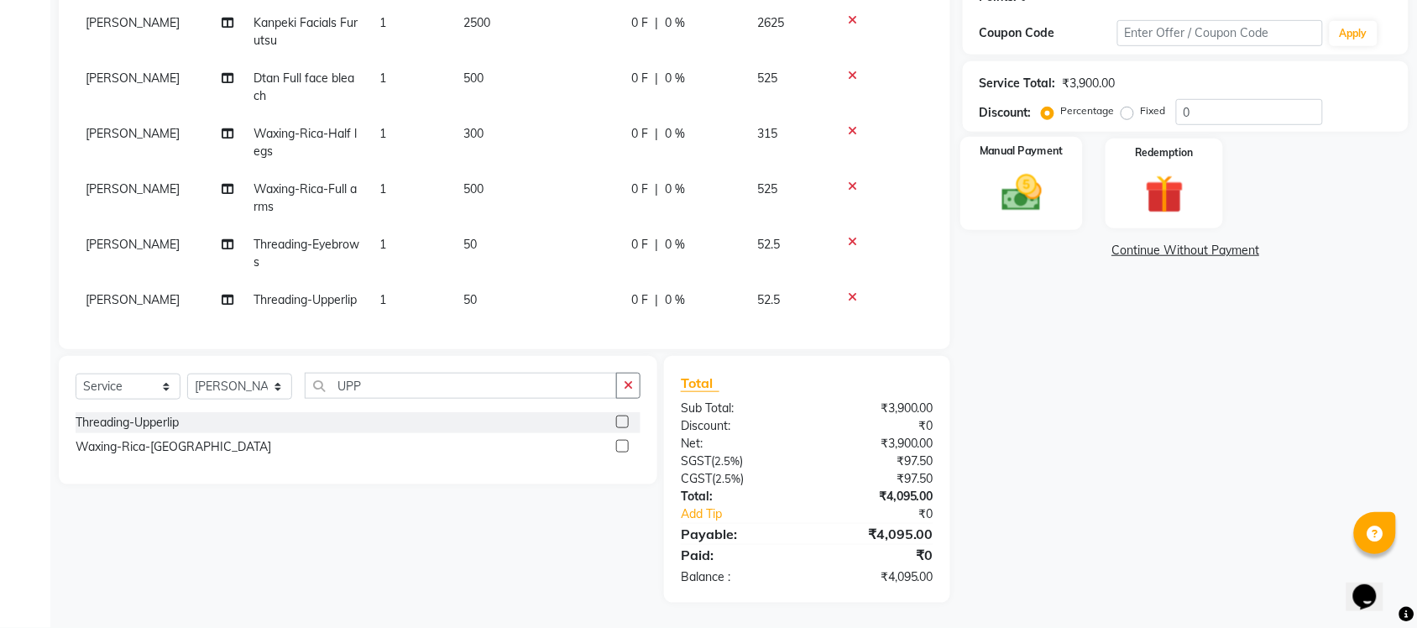
click at [1051, 170] on img at bounding box center [1021, 193] width 65 height 46
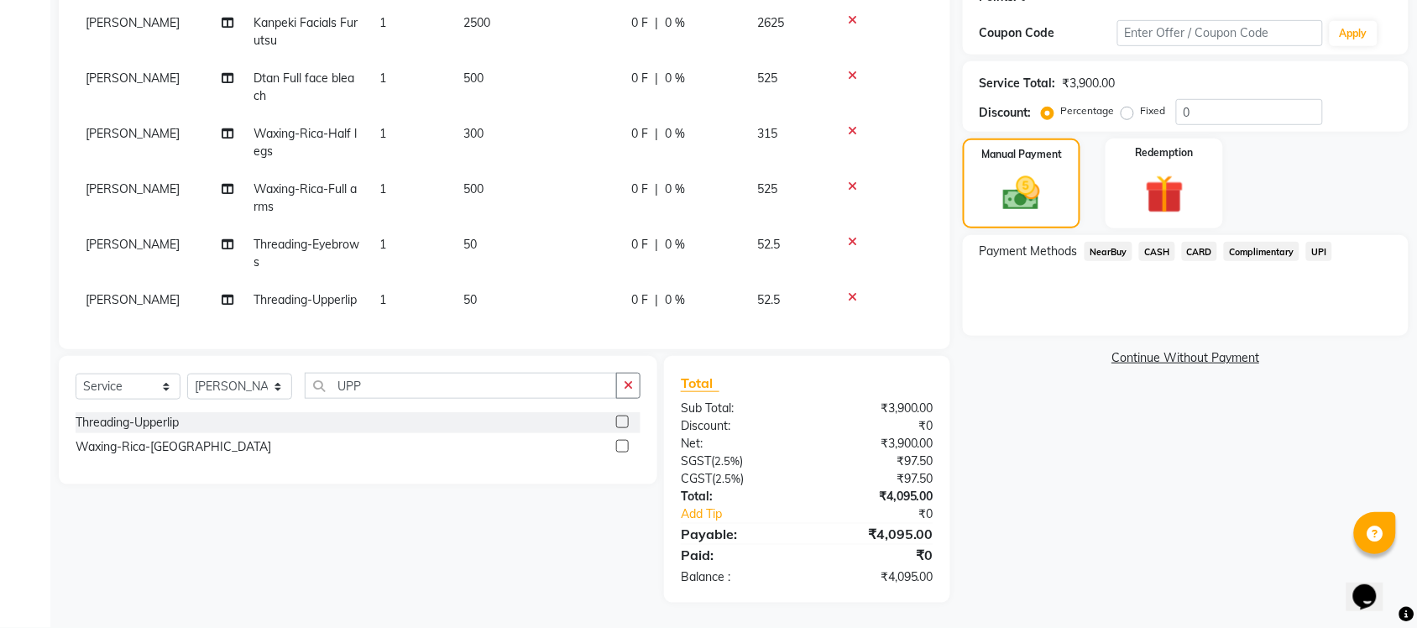
click at [1191, 242] on span "CARD" at bounding box center [1200, 251] width 36 height 19
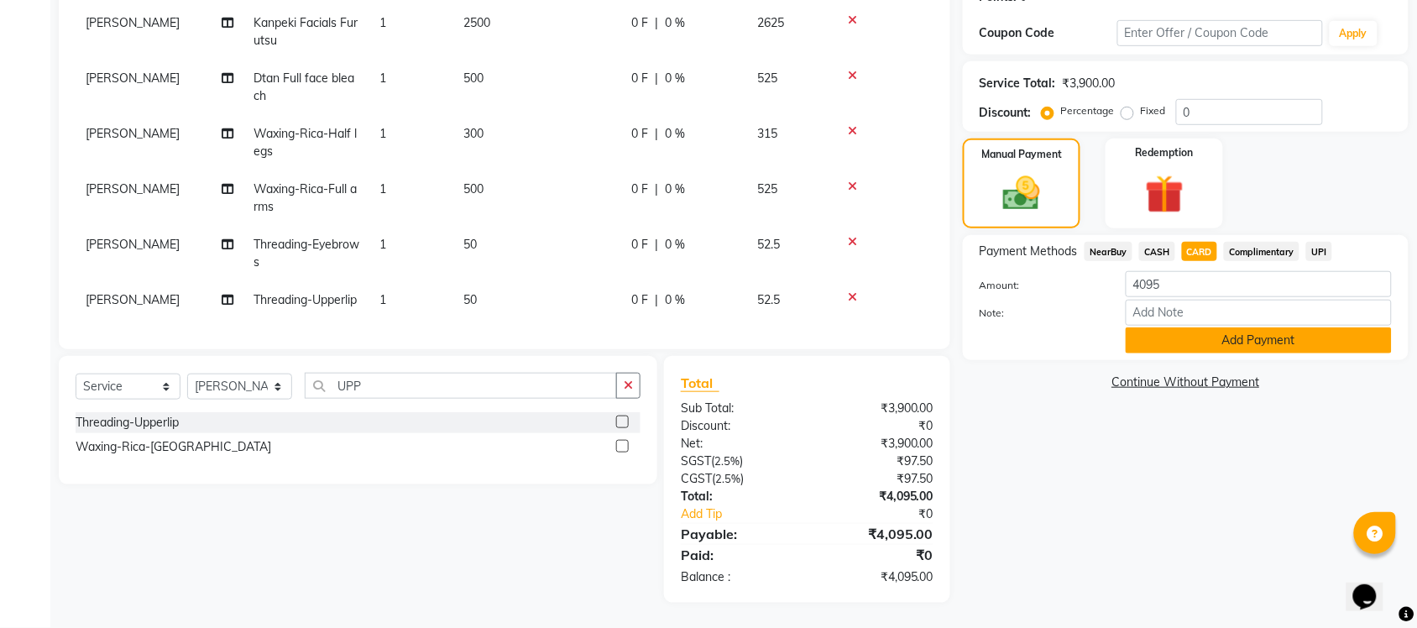
click at [1233, 327] on button "Add Payment" at bounding box center [1259, 340] width 266 height 26
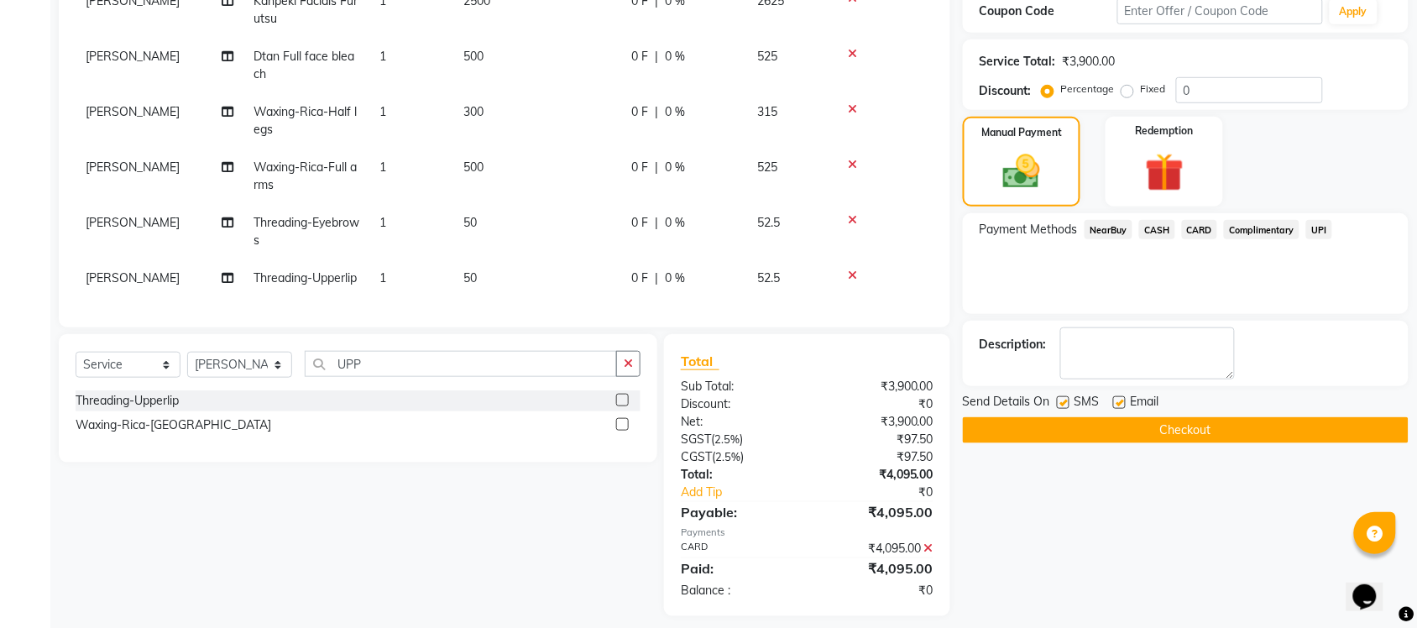
scroll to position [329, 0]
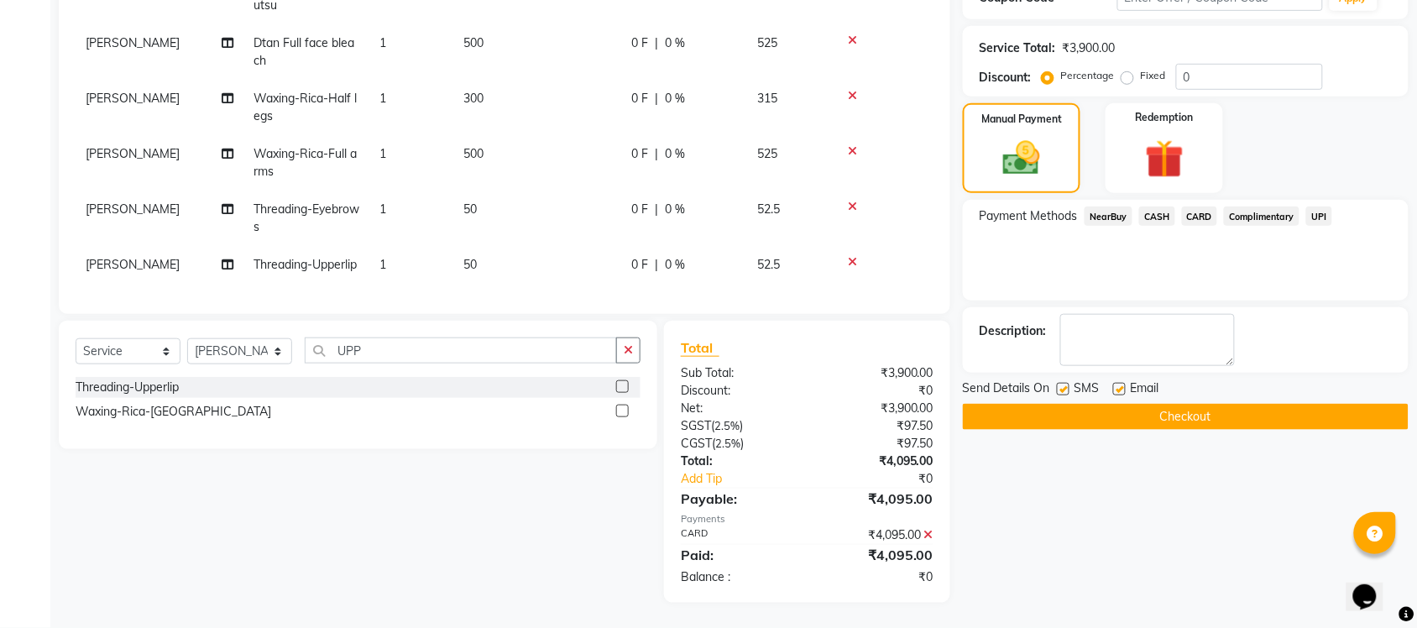
click at [1185, 404] on button "Checkout" at bounding box center [1186, 417] width 446 height 26
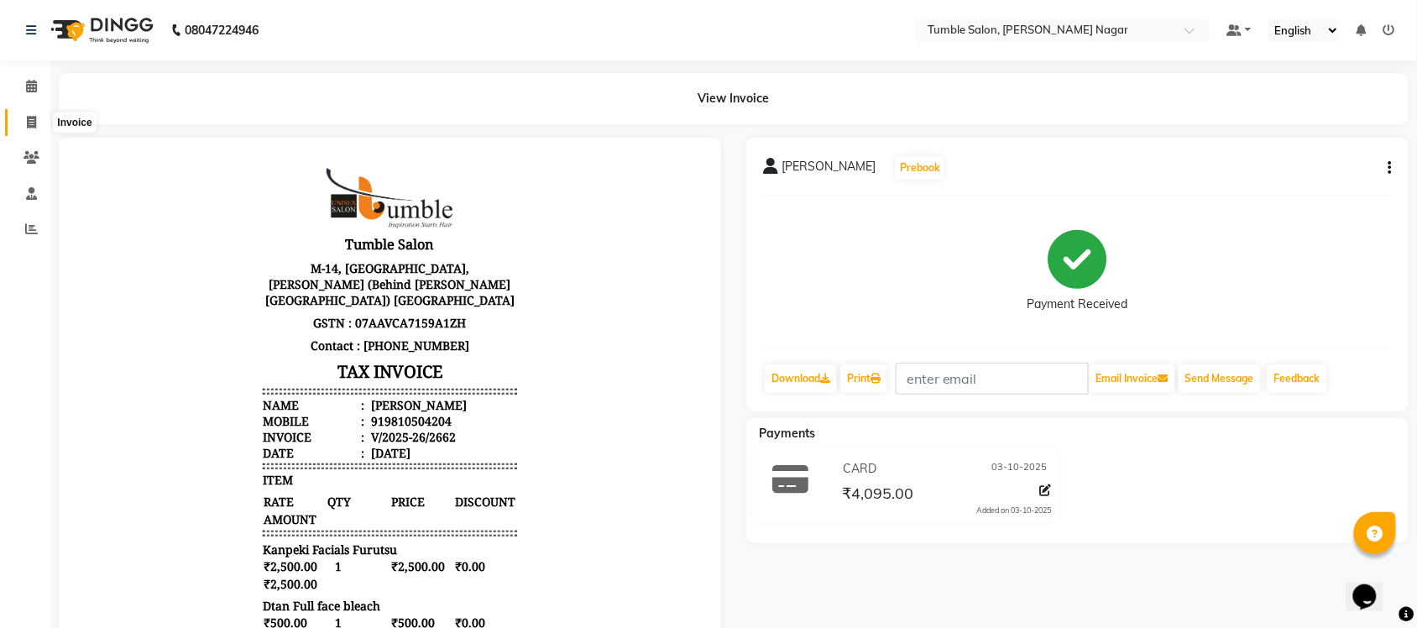
click at [34, 116] on span at bounding box center [31, 122] width 29 height 19
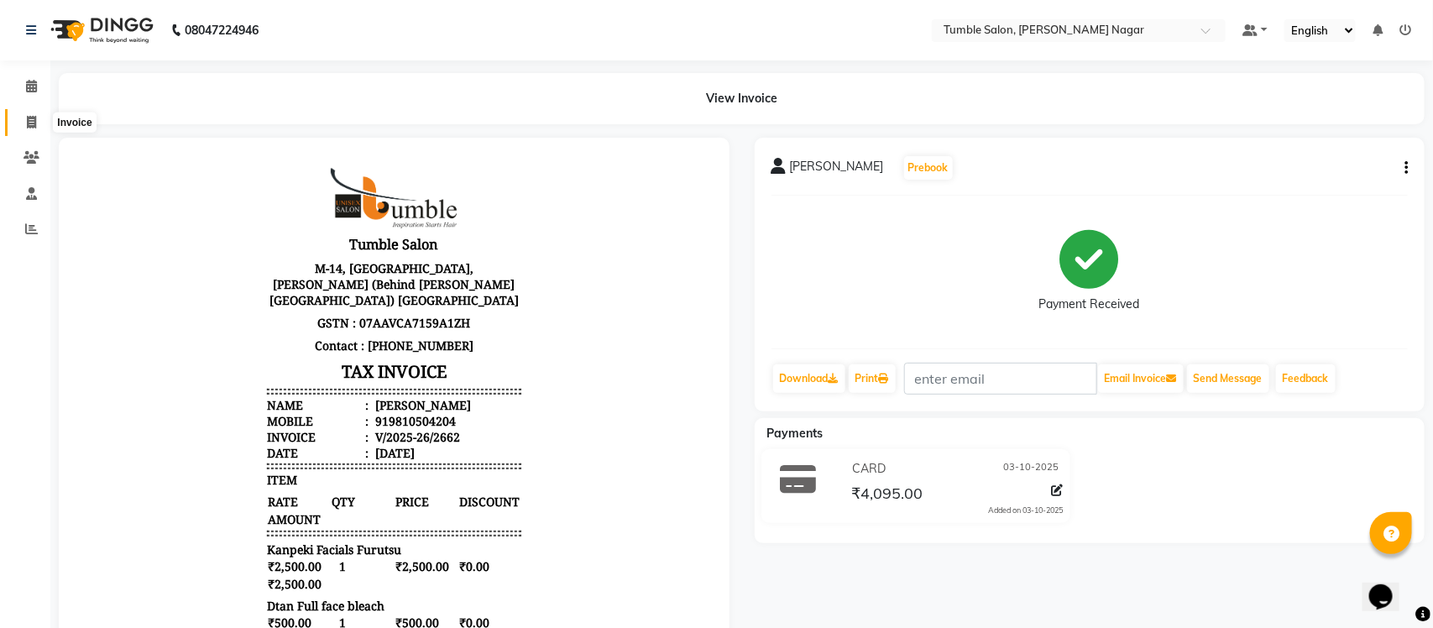
select select "service"
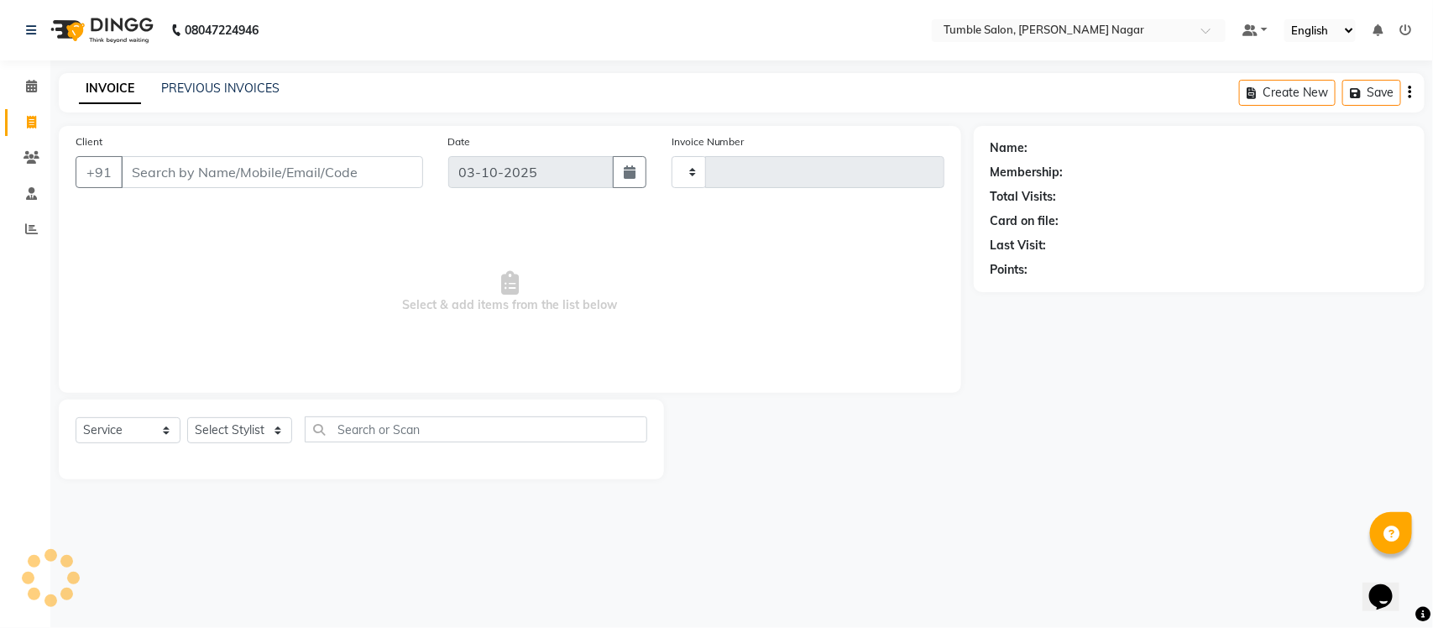
type input "2664"
select select "8207"
click at [228, 441] on select "Select Stylist" at bounding box center [239, 430] width 105 height 26
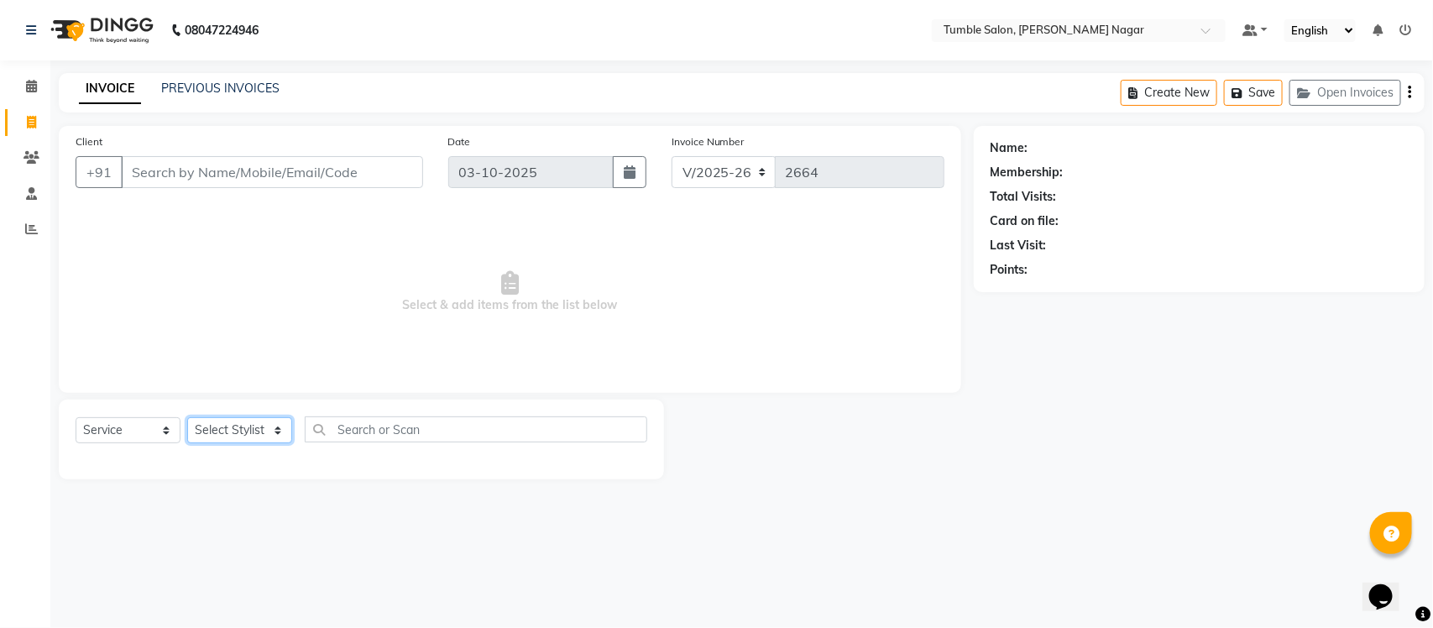
click at [231, 418] on select "Select Stylist" at bounding box center [239, 430] width 105 height 26
click at [229, 417] on div "Select Service Product Membership Package Voucher Prepaid Gift Card Select Styl…" at bounding box center [361, 440] width 605 height 80
click at [228, 434] on select "Select Stylist Finance id [PERSON_NAME] [PERSON_NAME] [PERSON_NAME] [PERSON_NAM…" at bounding box center [239, 430] width 105 height 26
select select "89715"
click at [187, 417] on select "Select Stylist Finance id [PERSON_NAME] [PERSON_NAME] [PERSON_NAME] [PERSON_NAM…" at bounding box center [239, 430] width 105 height 26
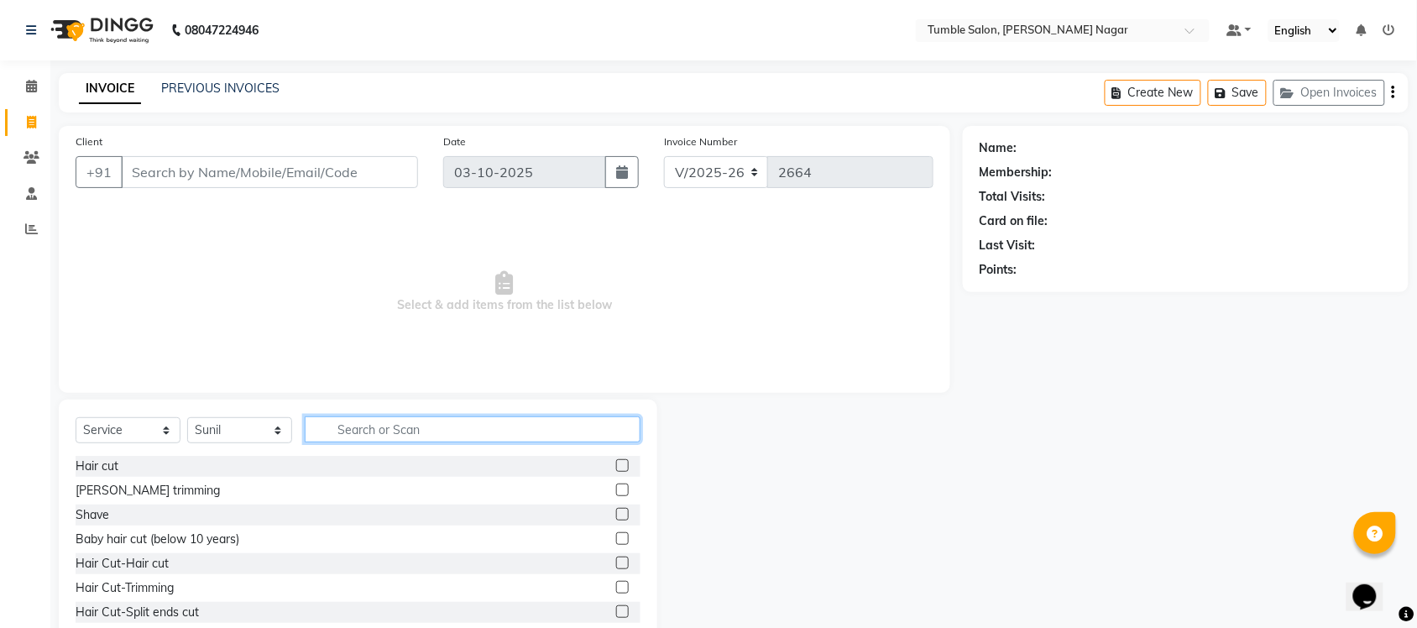
click at [354, 437] on input "text" at bounding box center [473, 430] width 336 height 26
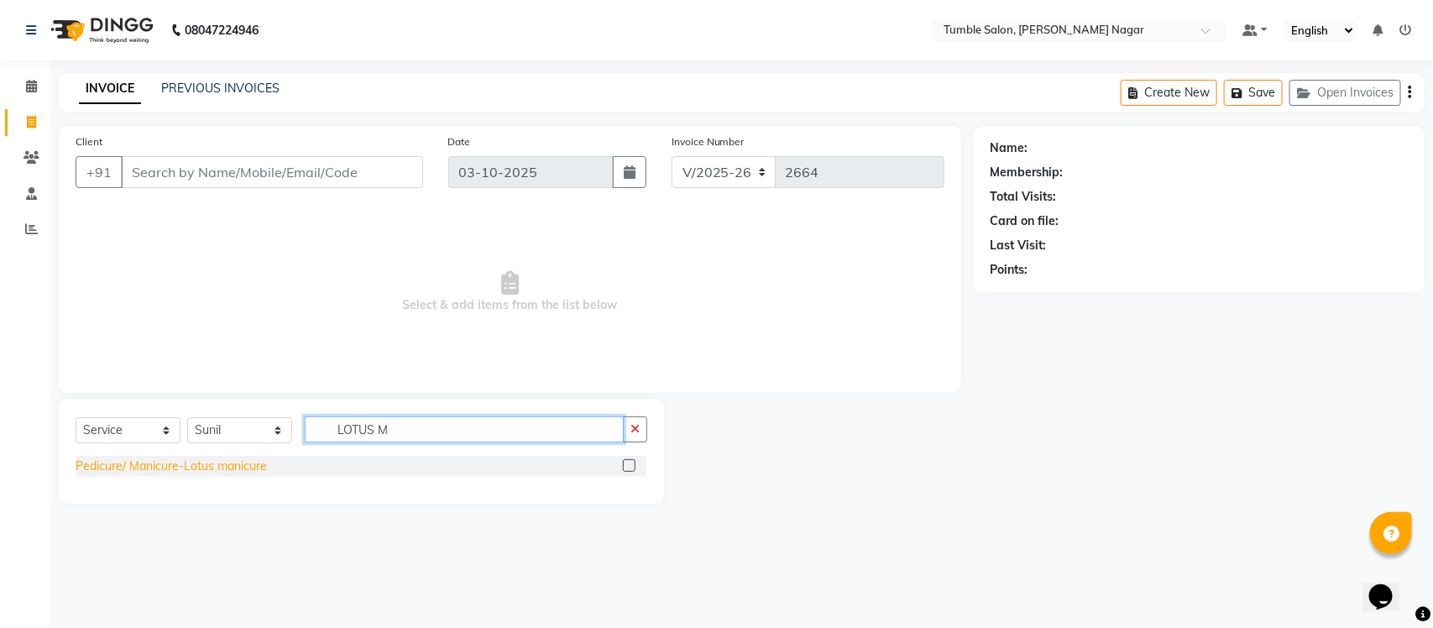
type input "LOTUS M"
click at [232, 463] on div "Pedicure/ Manicure-Lotus manicure" at bounding box center [171, 467] width 191 height 18
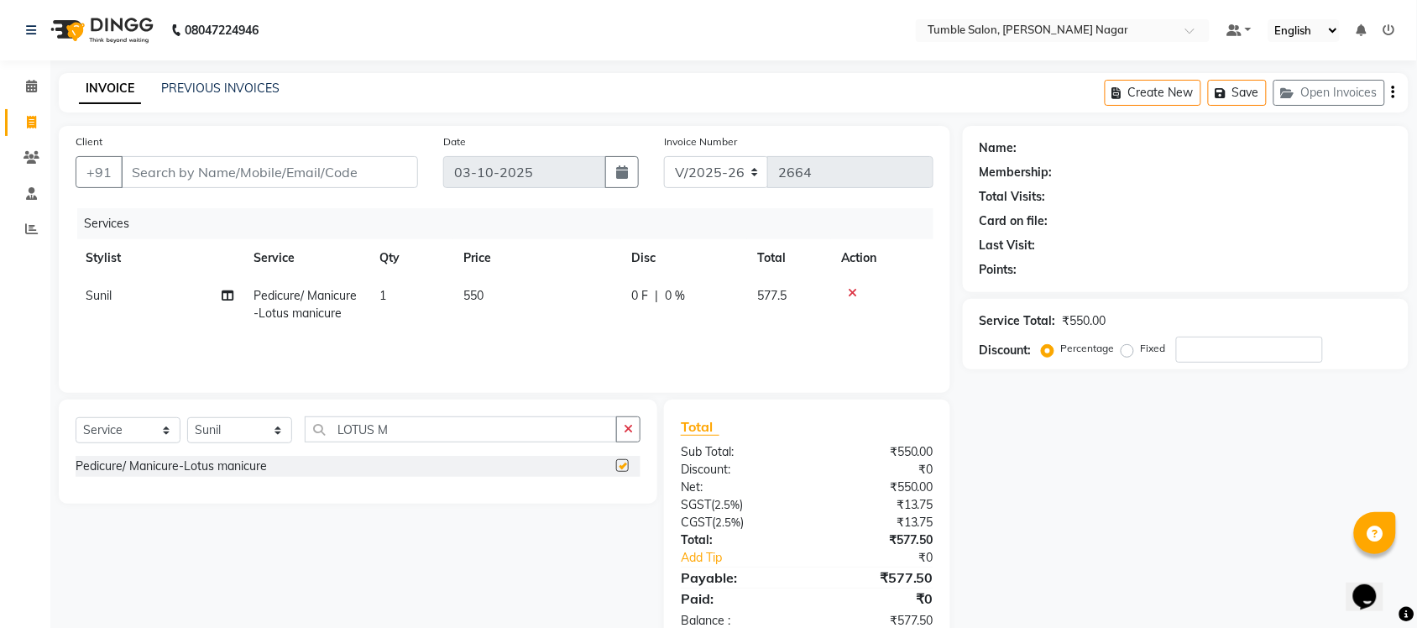
checkbox input "false"
click at [224, 422] on select "Select Stylist Finance id [PERSON_NAME] [PERSON_NAME] [PERSON_NAME] [PERSON_NAM…" at bounding box center [239, 430] width 105 height 26
select select "77845"
click at [187, 417] on select "Select Stylist Finance id [PERSON_NAME] [PERSON_NAME] [PERSON_NAME] [PERSON_NAM…" at bounding box center [239, 430] width 105 height 26
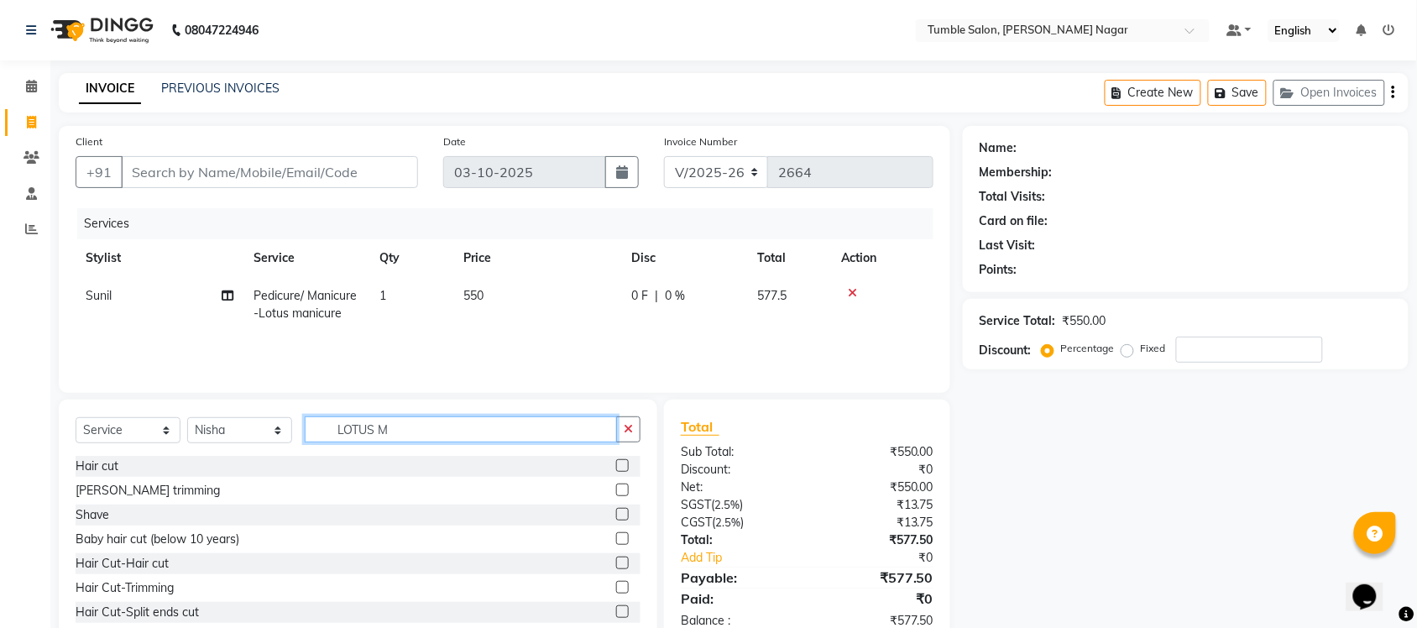
drag, startPoint x: 410, startPoint y: 434, endPoint x: 207, endPoint y: 418, distance: 203.8
click at [207, 418] on div "Select Service Product Membership Package Voucher Prepaid Gift Card Select Styl…" at bounding box center [358, 436] width 565 height 39
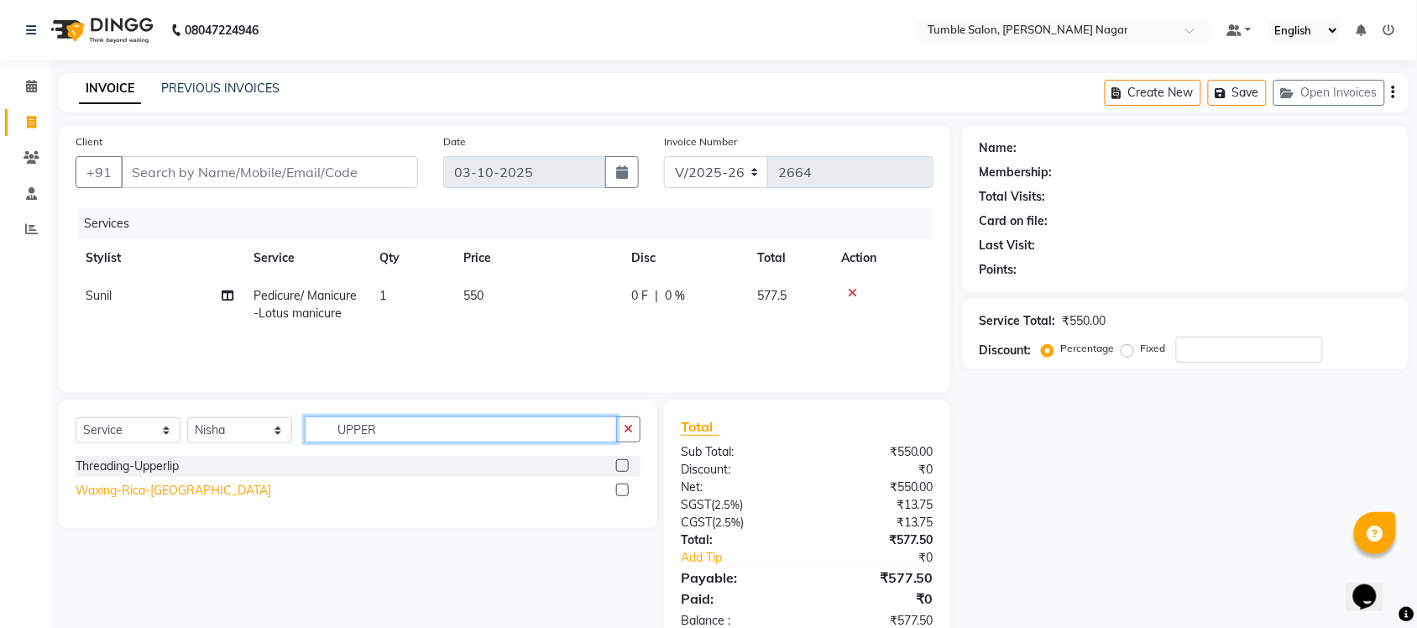
type input "UPPER"
click at [136, 492] on div "Waxing-Rica-[GEOGRAPHIC_DATA]" at bounding box center [174, 491] width 196 height 18
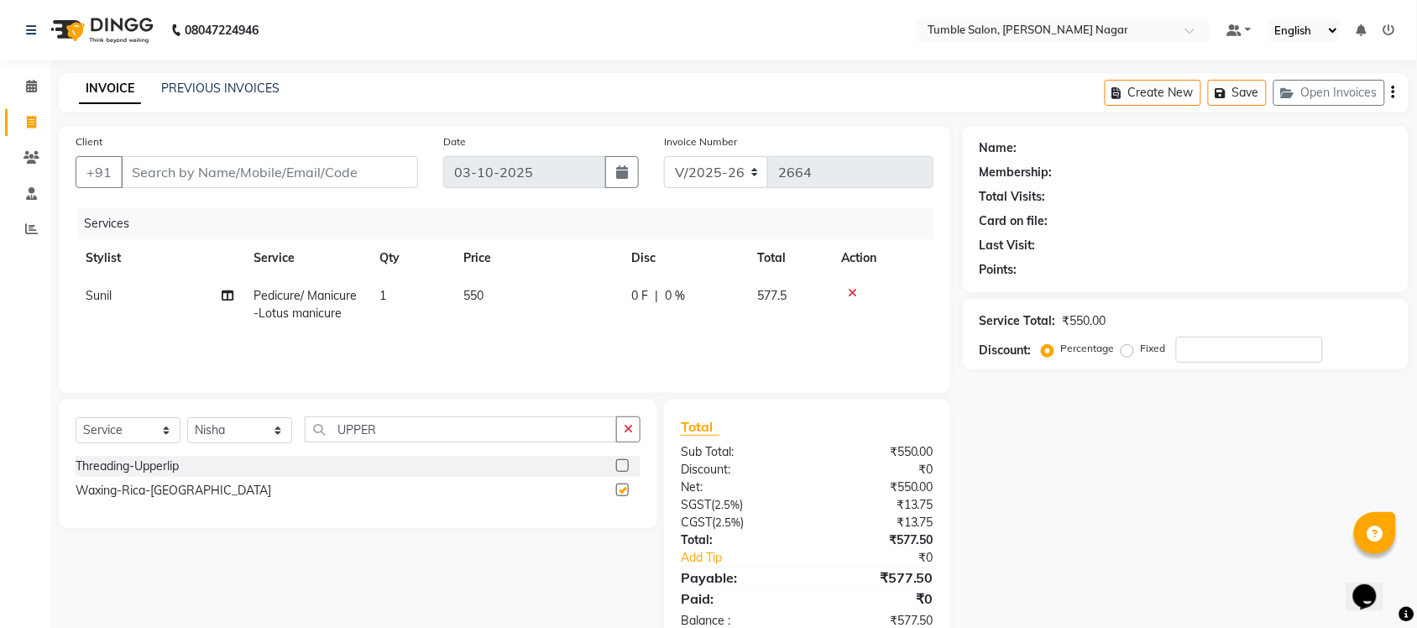
checkbox input "false"
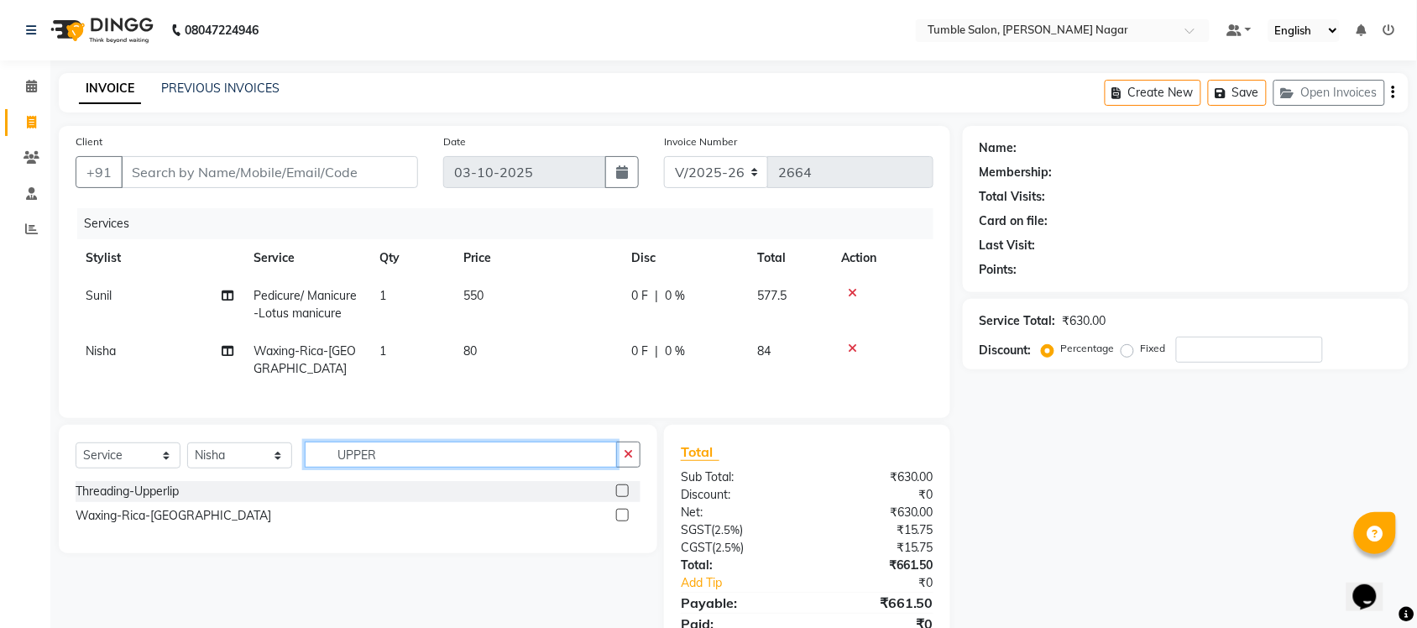
drag, startPoint x: 374, startPoint y: 463, endPoint x: 196, endPoint y: 446, distance: 178.8
click at [196, 446] on div "Select Service Product Membership Package Voucher Prepaid Gift Card Select Styl…" at bounding box center [358, 489] width 599 height 128
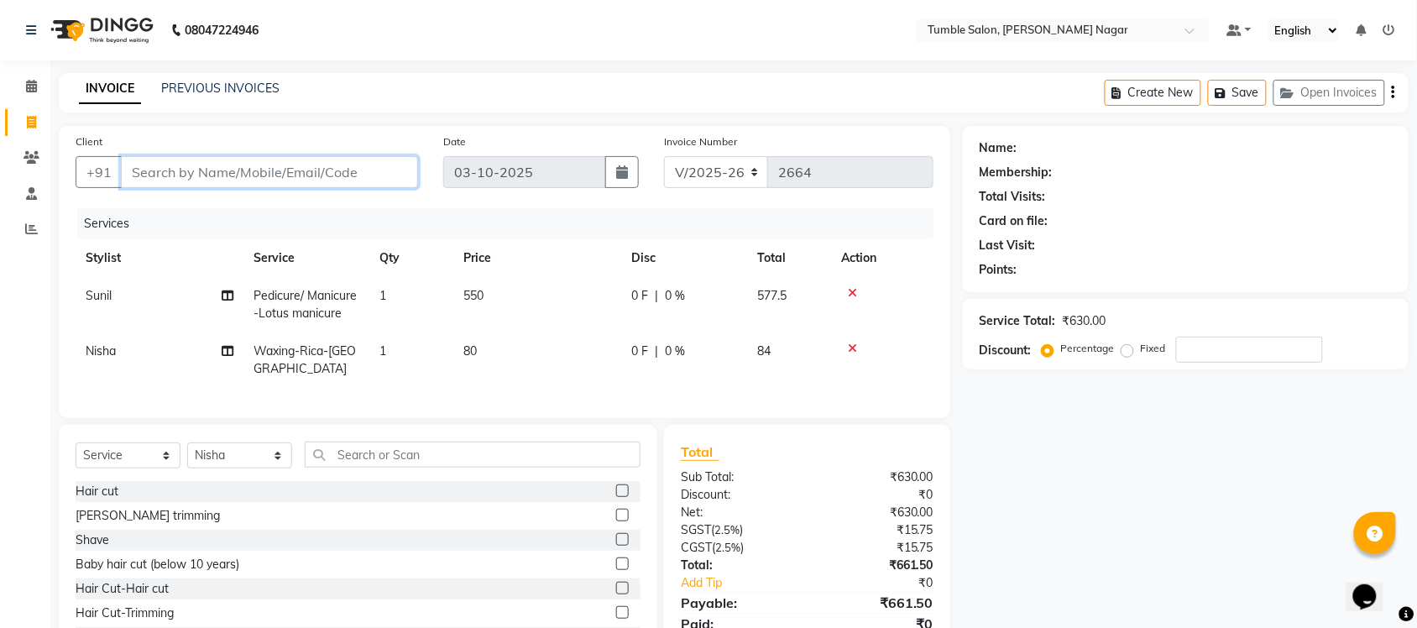
click at [190, 164] on input "Client" at bounding box center [269, 172] width 297 height 32
type input "9"
type input "0"
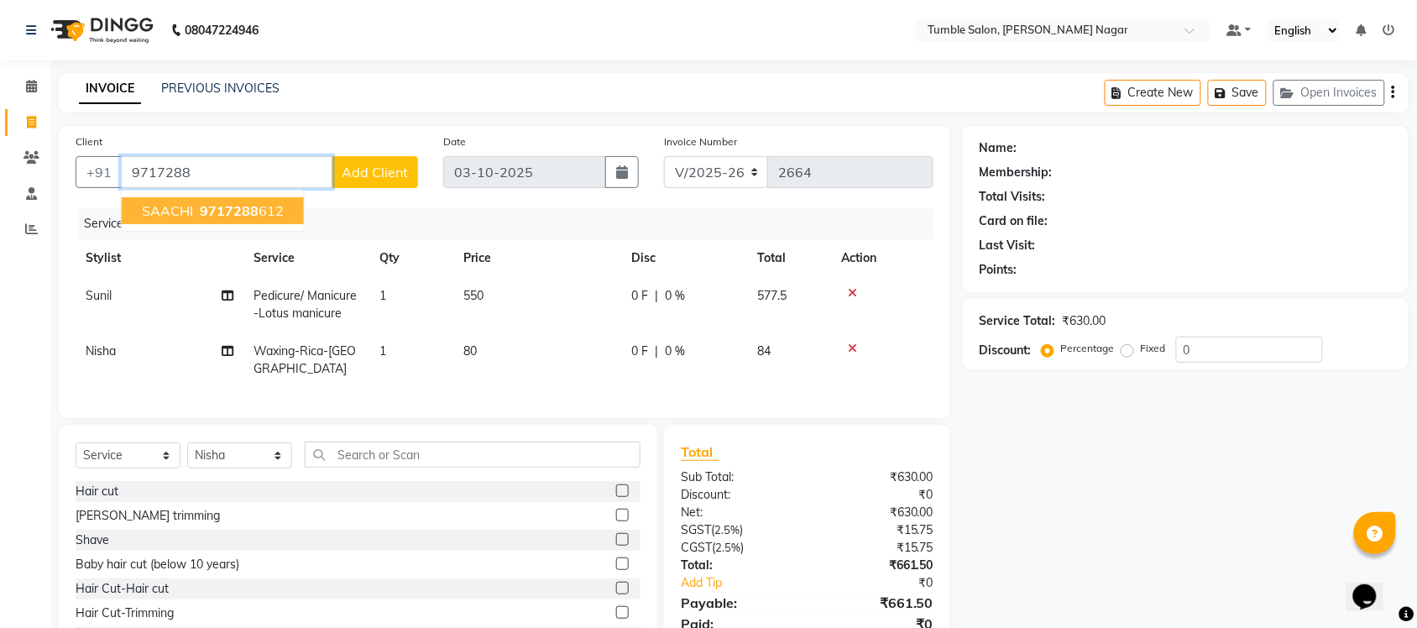
click at [187, 211] on span "SAACHI" at bounding box center [167, 210] width 51 height 17
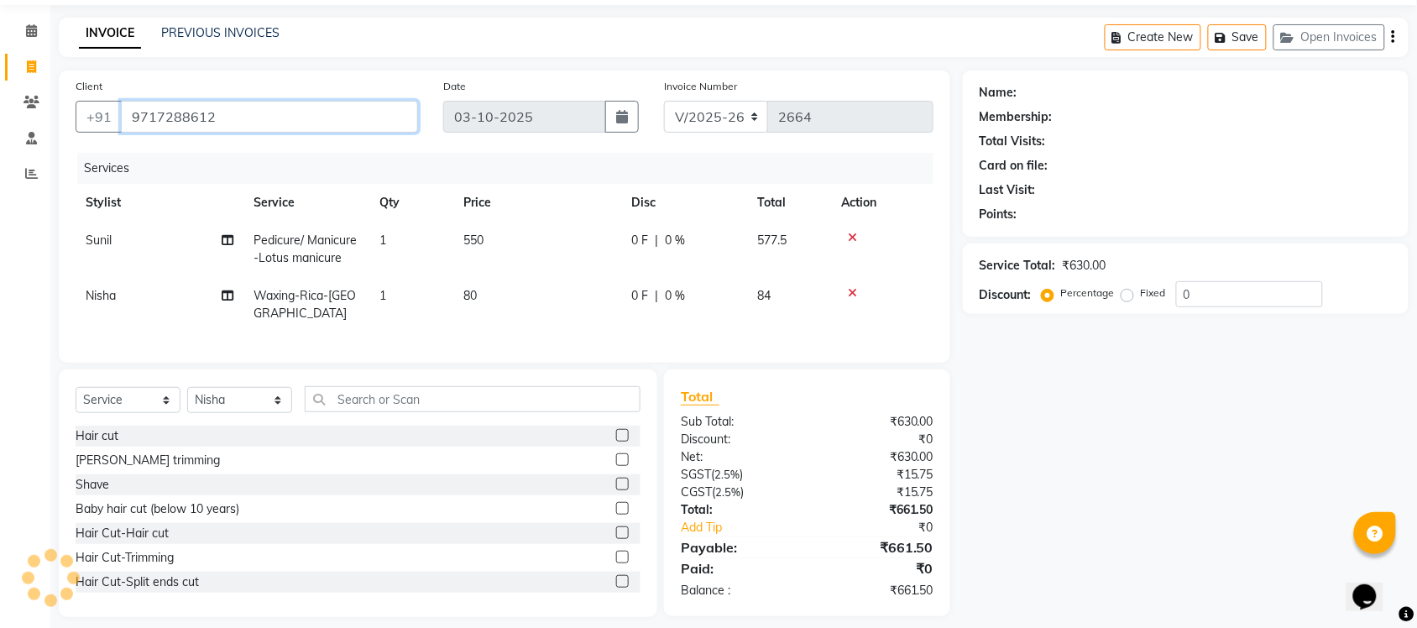
scroll to position [84, 0]
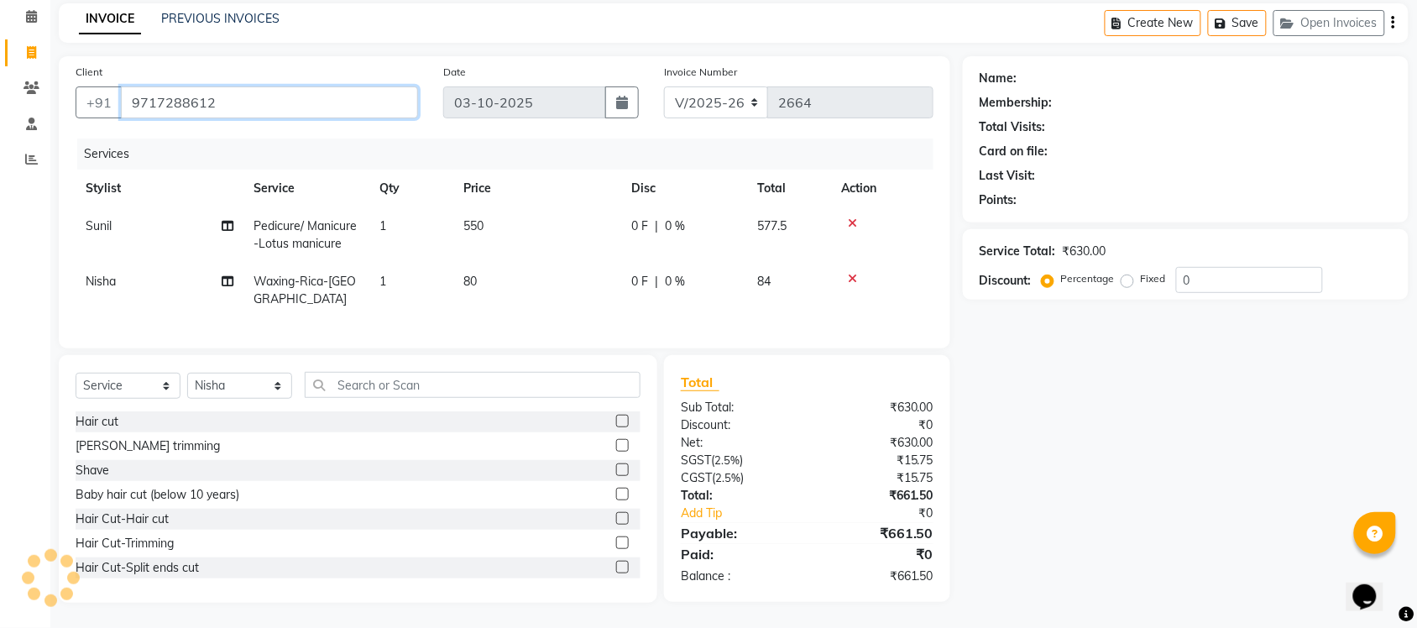
type input "9717288612"
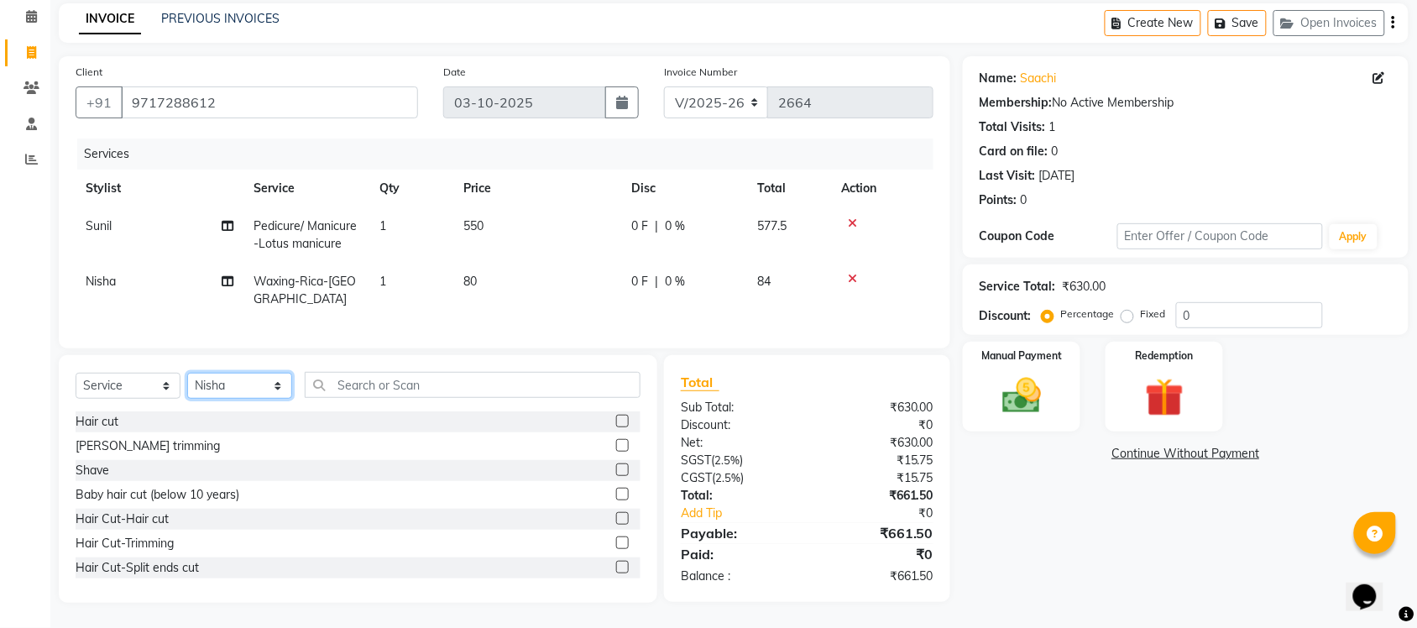
click at [231, 383] on select "Select Stylist Finance id [PERSON_NAME] [PERSON_NAME] [PERSON_NAME] [PERSON_NAM…" at bounding box center [239, 386] width 105 height 26
select select "77852"
click at [187, 374] on select "Select Stylist Finance id [PERSON_NAME] [PERSON_NAME] [PERSON_NAME] [PERSON_NAM…" at bounding box center [239, 386] width 105 height 26
click at [995, 374] on img at bounding box center [1021, 396] width 65 height 46
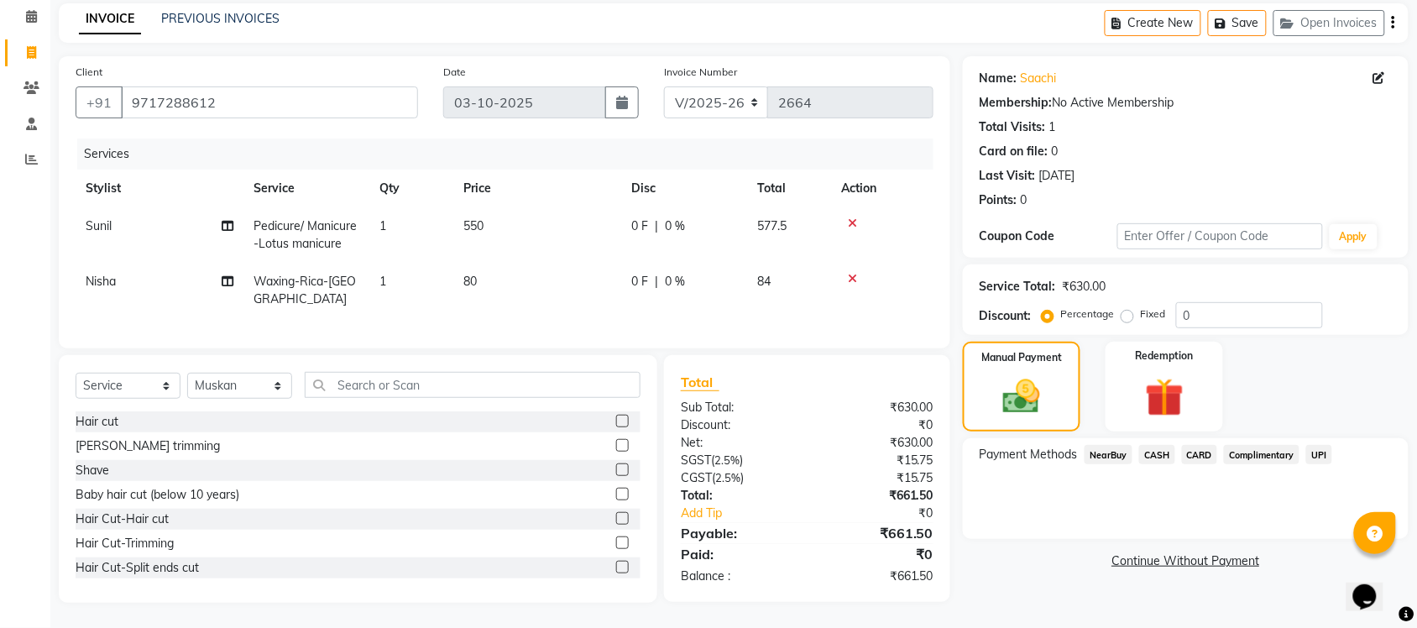
click at [1316, 445] on span "UPI" at bounding box center [1320, 454] width 26 height 19
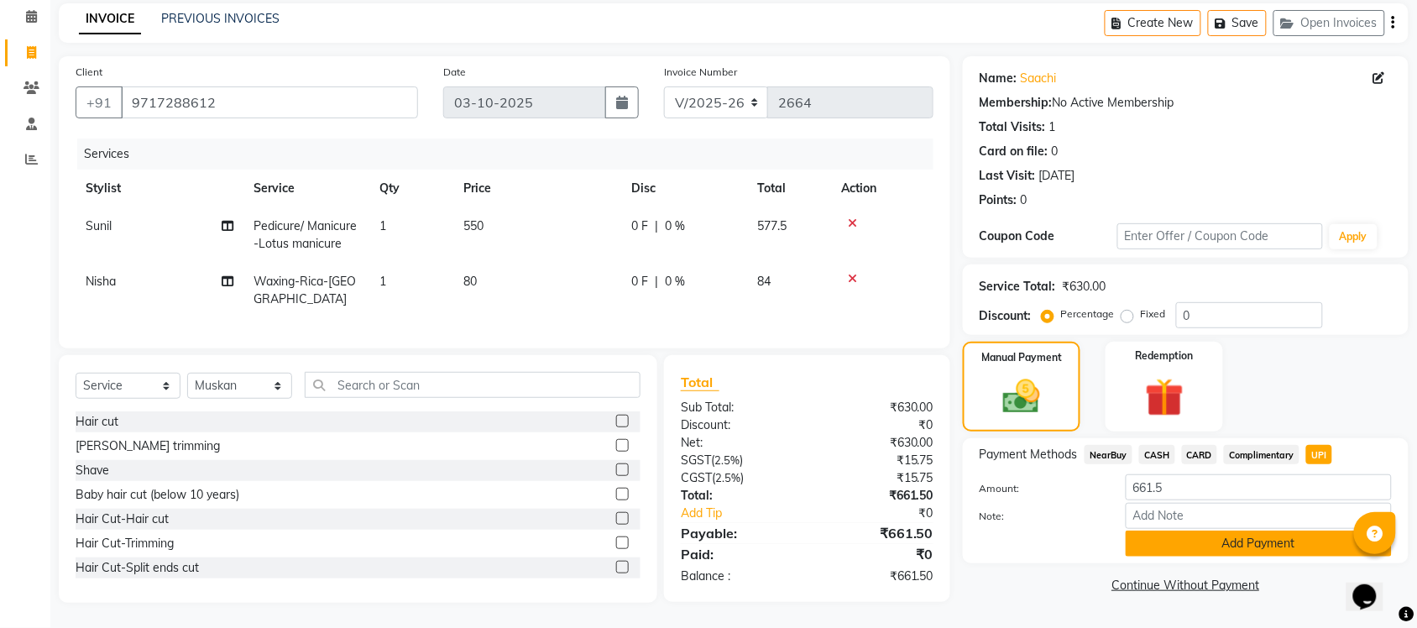
click at [1235, 531] on button "Add Payment" at bounding box center [1259, 544] width 266 height 26
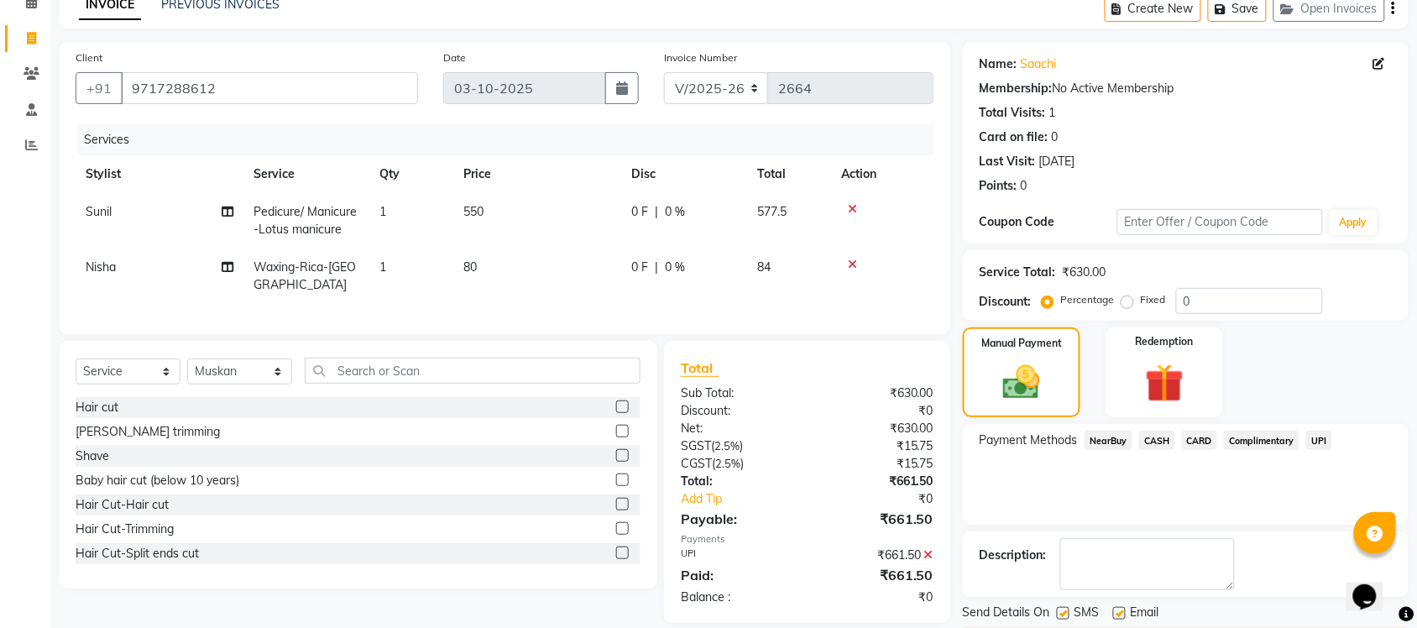
scroll to position [135, 0]
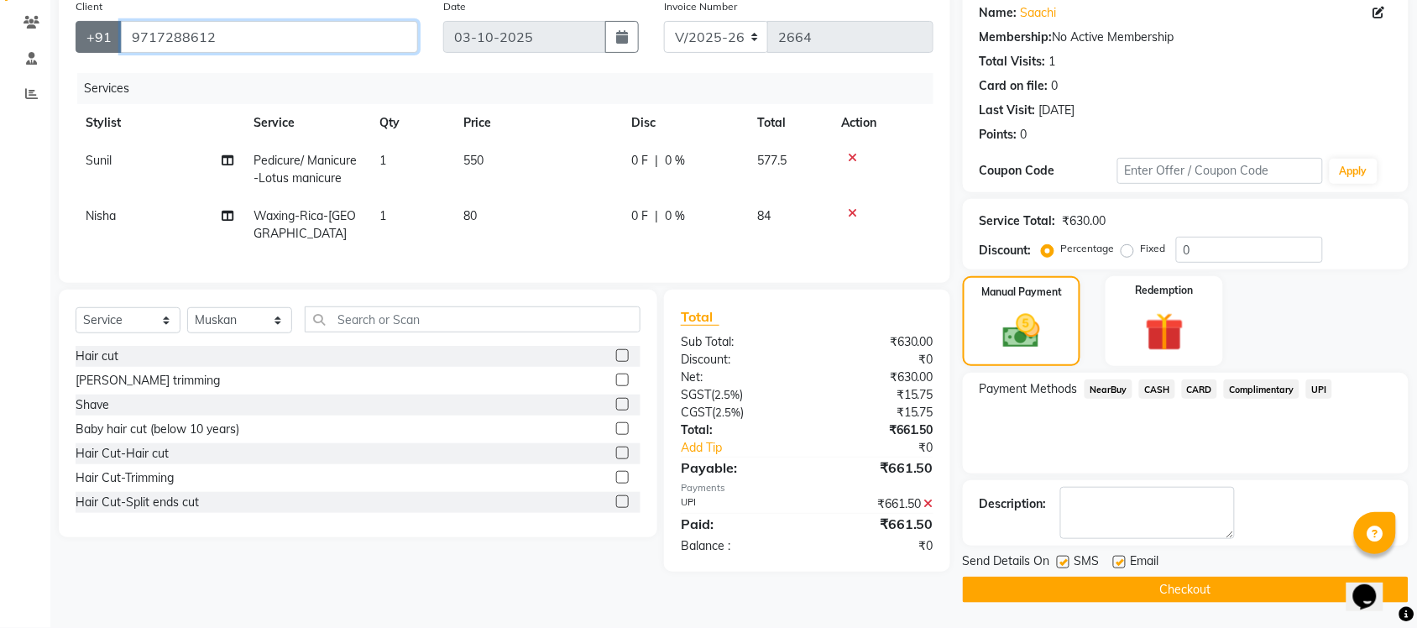
drag, startPoint x: 156, startPoint y: 34, endPoint x: 86, endPoint y: 30, distance: 70.6
click at [86, 30] on div "[PHONE_NUMBER]" at bounding box center [247, 37] width 343 height 32
click at [1084, 585] on button "Checkout" at bounding box center [1186, 590] width 446 height 26
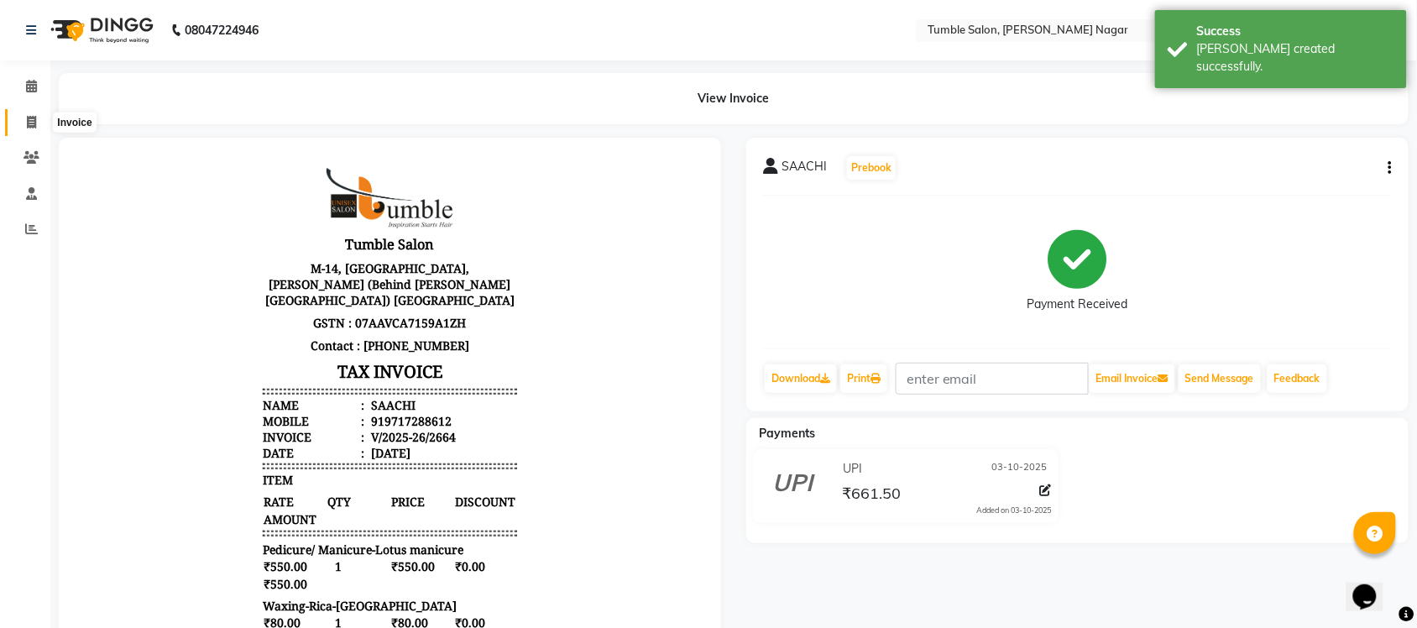
click at [27, 119] on icon at bounding box center [31, 122] width 9 height 13
select select "service"
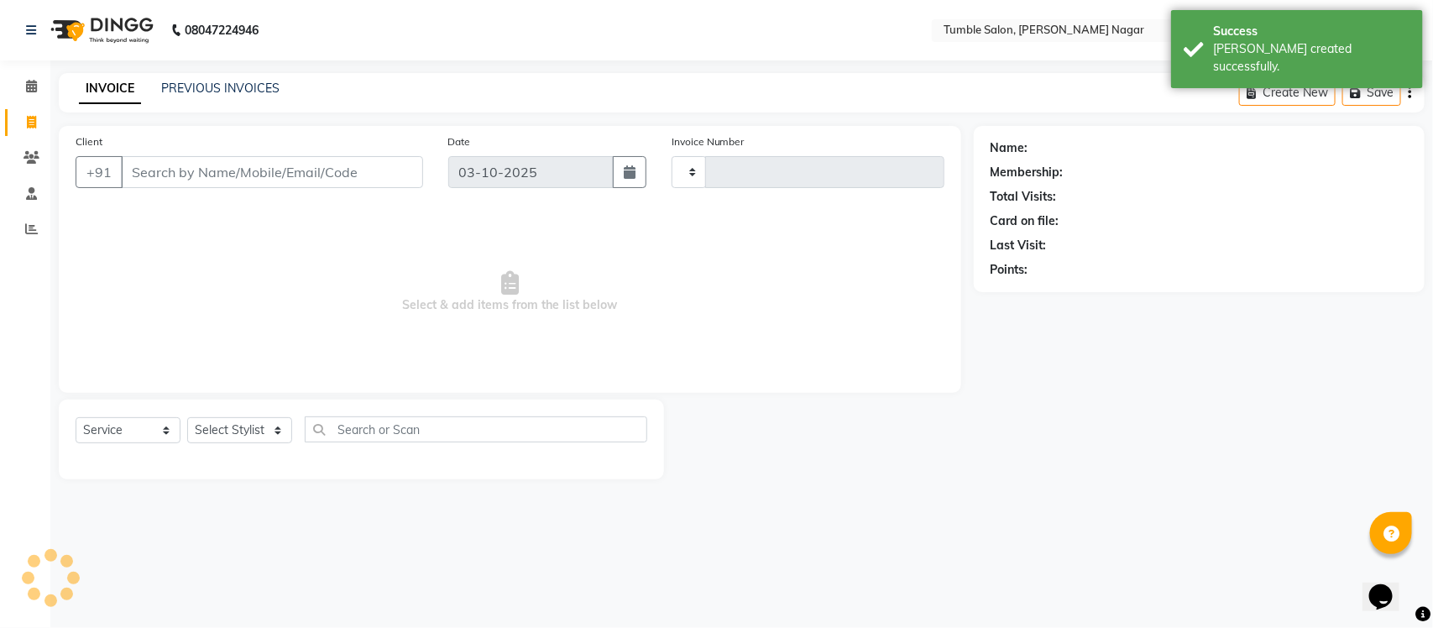
type input "2665"
select select "8207"
click at [228, 170] on input "Client" at bounding box center [272, 172] width 302 height 32
type input "9717288612"
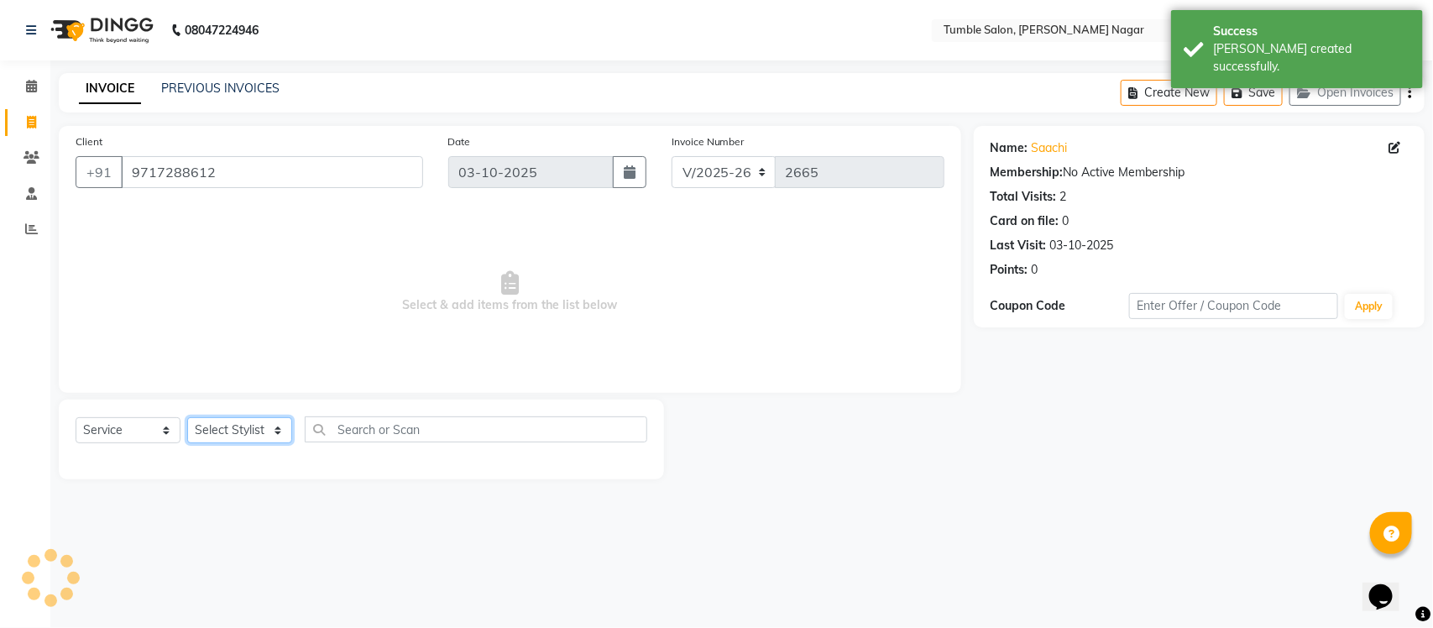
click at [242, 427] on select "Select Stylist Finance id [PERSON_NAME] [PERSON_NAME] [PERSON_NAME] [PERSON_NAM…" at bounding box center [239, 430] width 105 height 26
select select "77852"
click at [187, 417] on select "Select Stylist Finance id [PERSON_NAME] [PERSON_NAME] [PERSON_NAME] [PERSON_NAM…" at bounding box center [239, 430] width 105 height 26
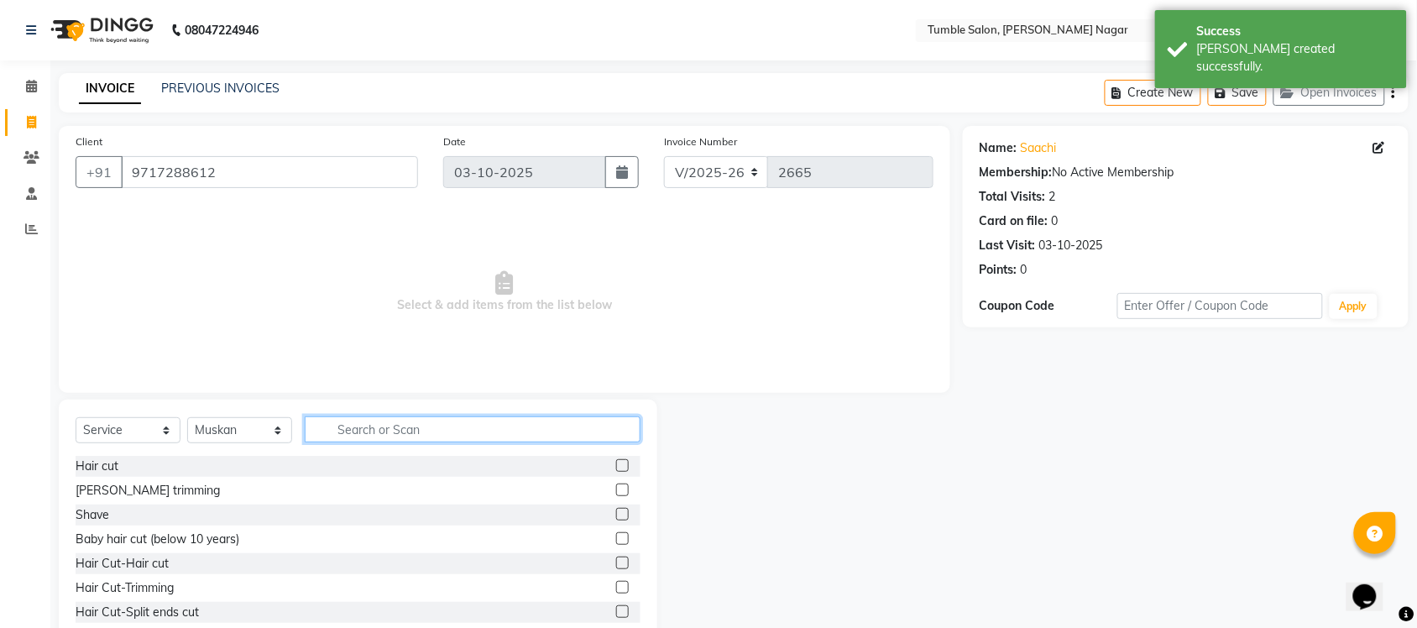
click at [367, 422] on input "text" at bounding box center [473, 430] width 336 height 26
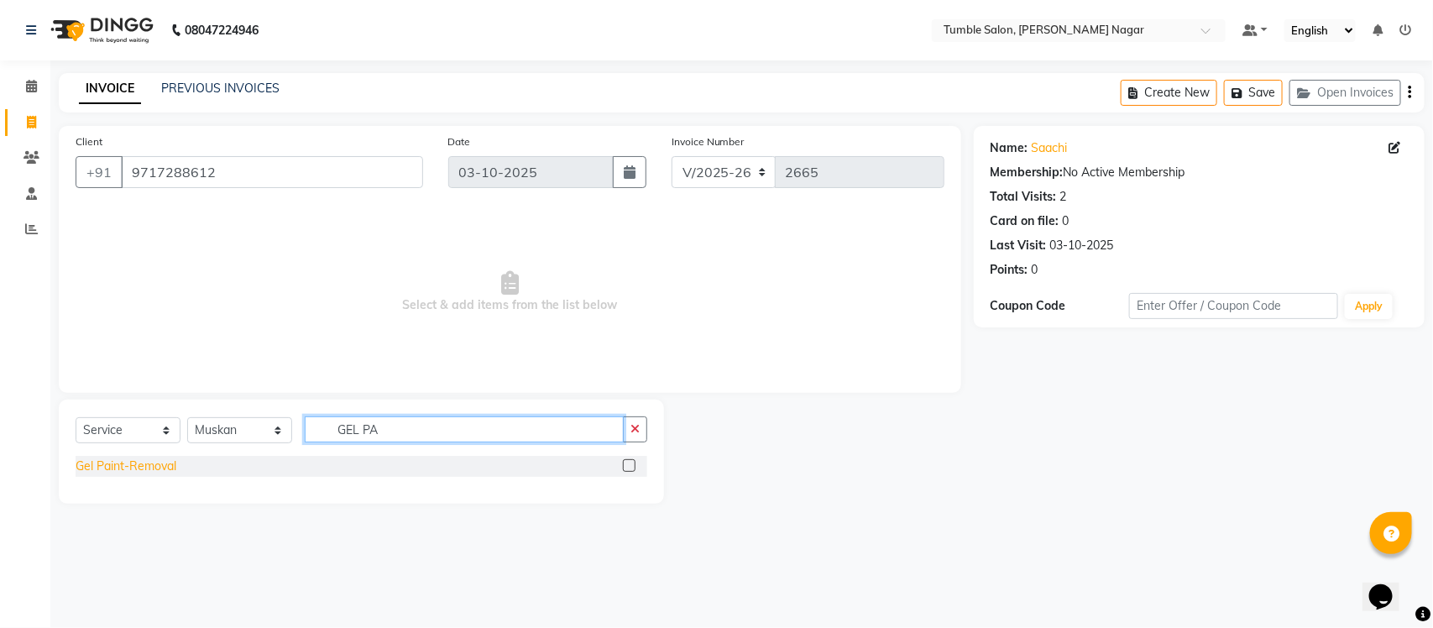
type input "GEL PA"
click at [152, 462] on div "Gel Paint-Removal" at bounding box center [126, 467] width 101 height 18
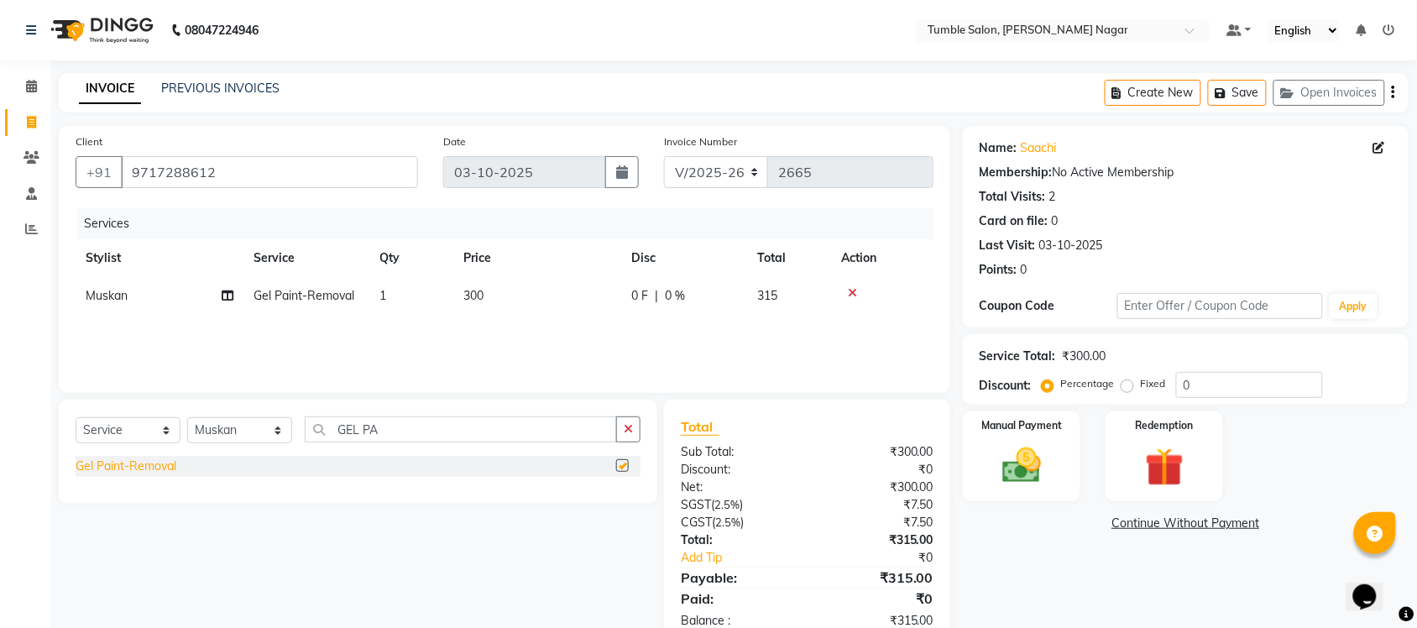
checkbox input "false"
click at [1039, 474] on img at bounding box center [1021, 466] width 65 height 46
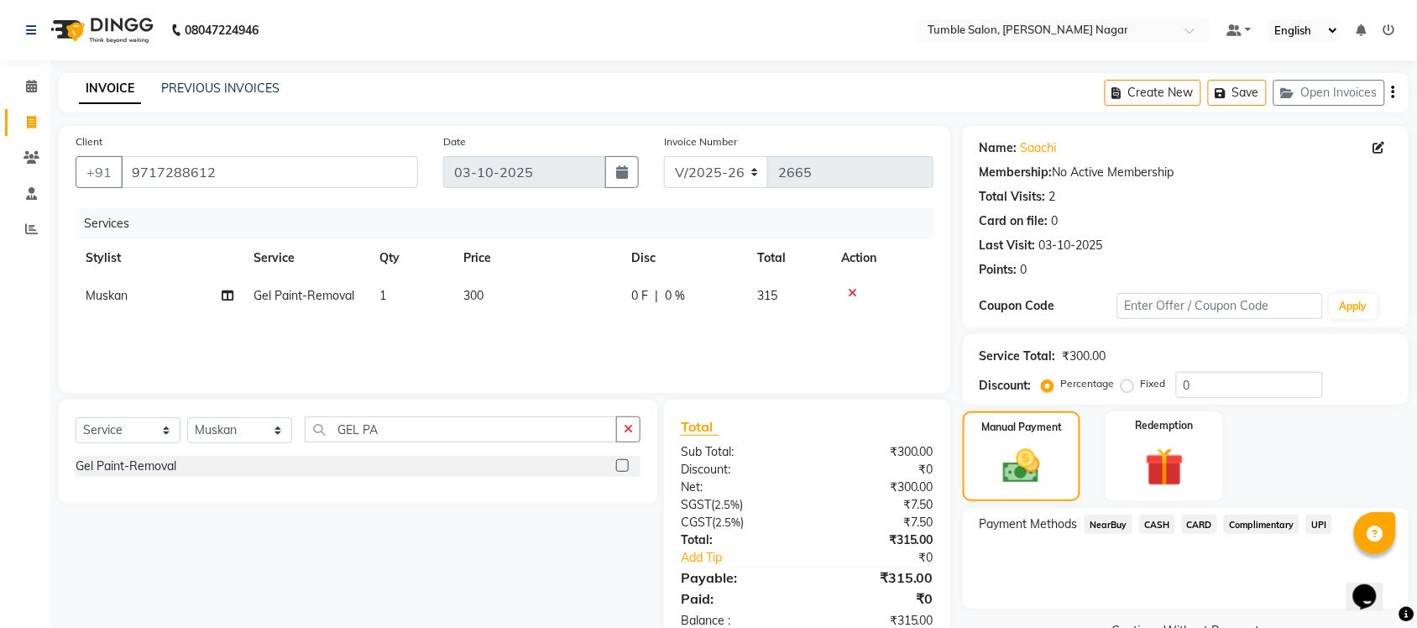
click at [1321, 512] on div "Payment Methods NearBuy CASH CARD Complimentary UPI" at bounding box center [1186, 558] width 446 height 101
click at [1313, 515] on span "UPI" at bounding box center [1320, 524] width 26 height 19
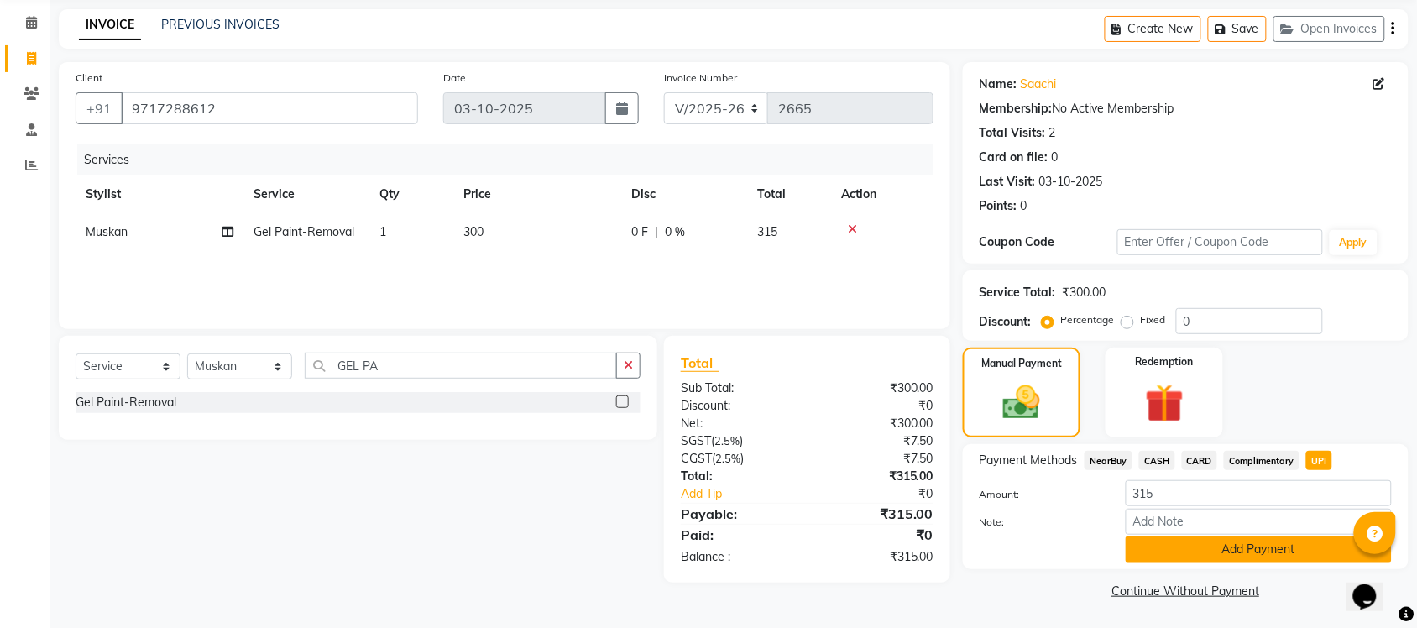
click at [1227, 556] on button "Add Payment" at bounding box center [1259, 550] width 266 height 26
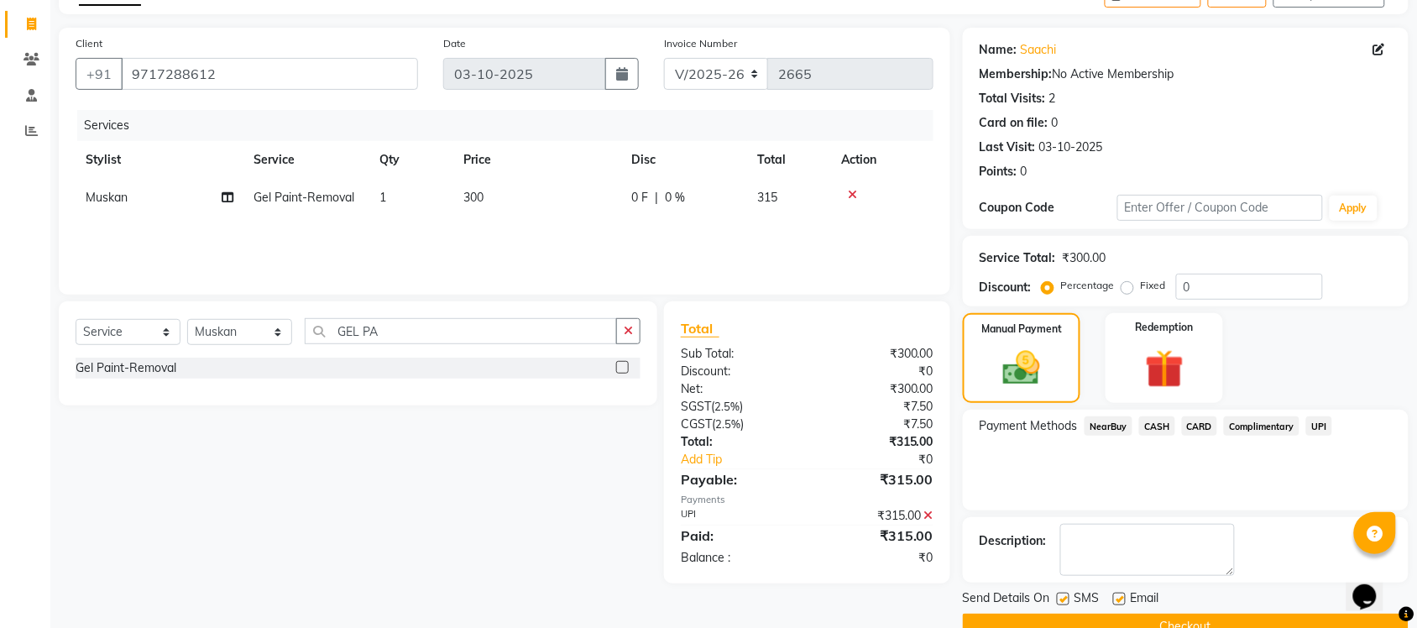
scroll to position [135, 0]
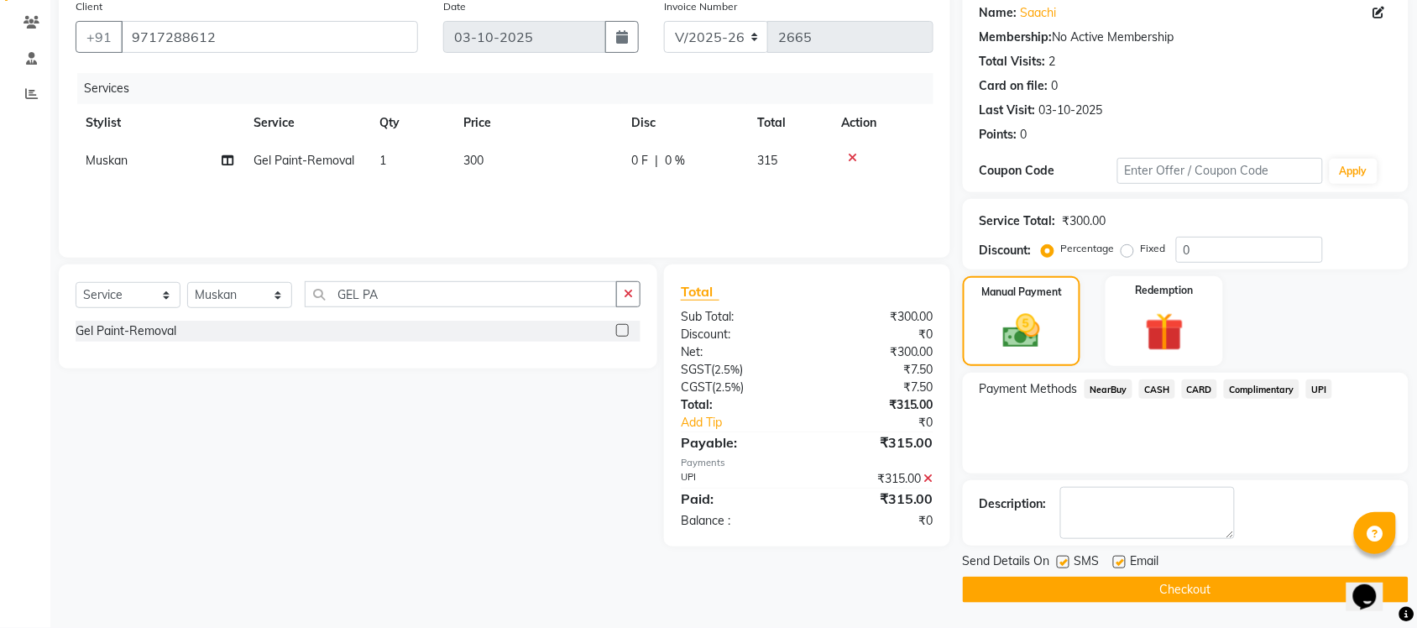
click at [1195, 589] on button "Checkout" at bounding box center [1186, 590] width 446 height 26
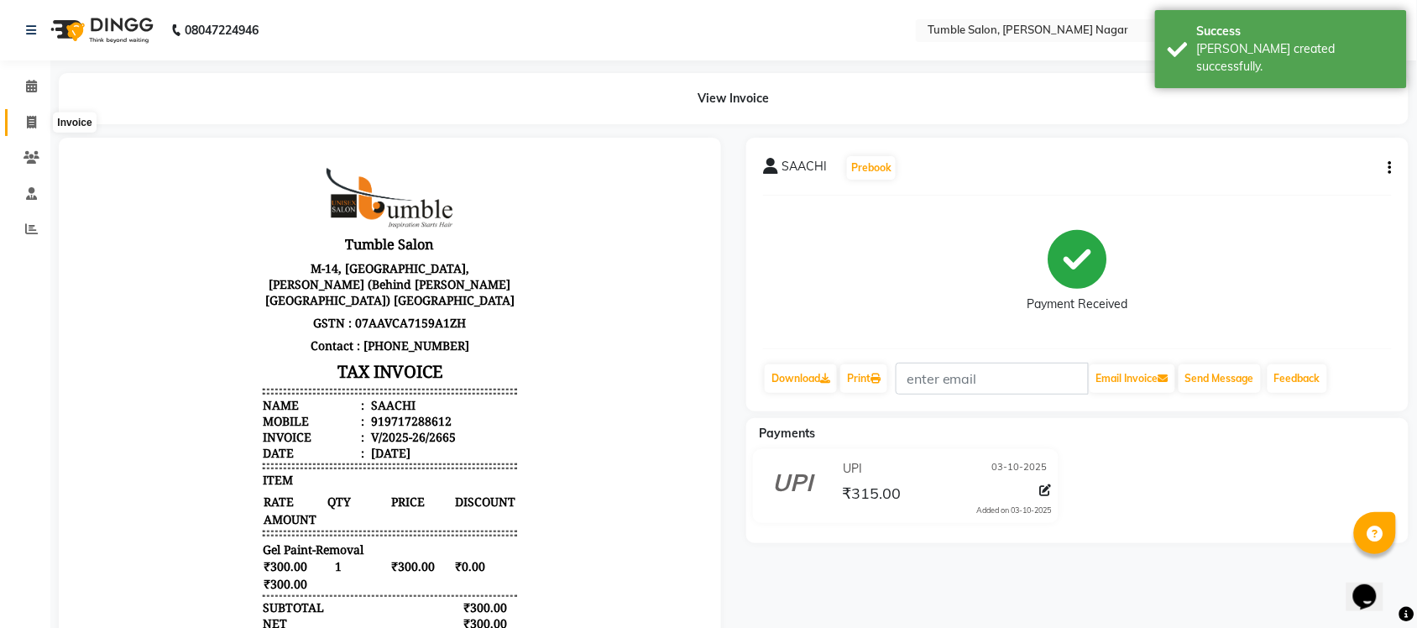
click at [26, 130] on span at bounding box center [31, 122] width 29 height 19
select select "service"
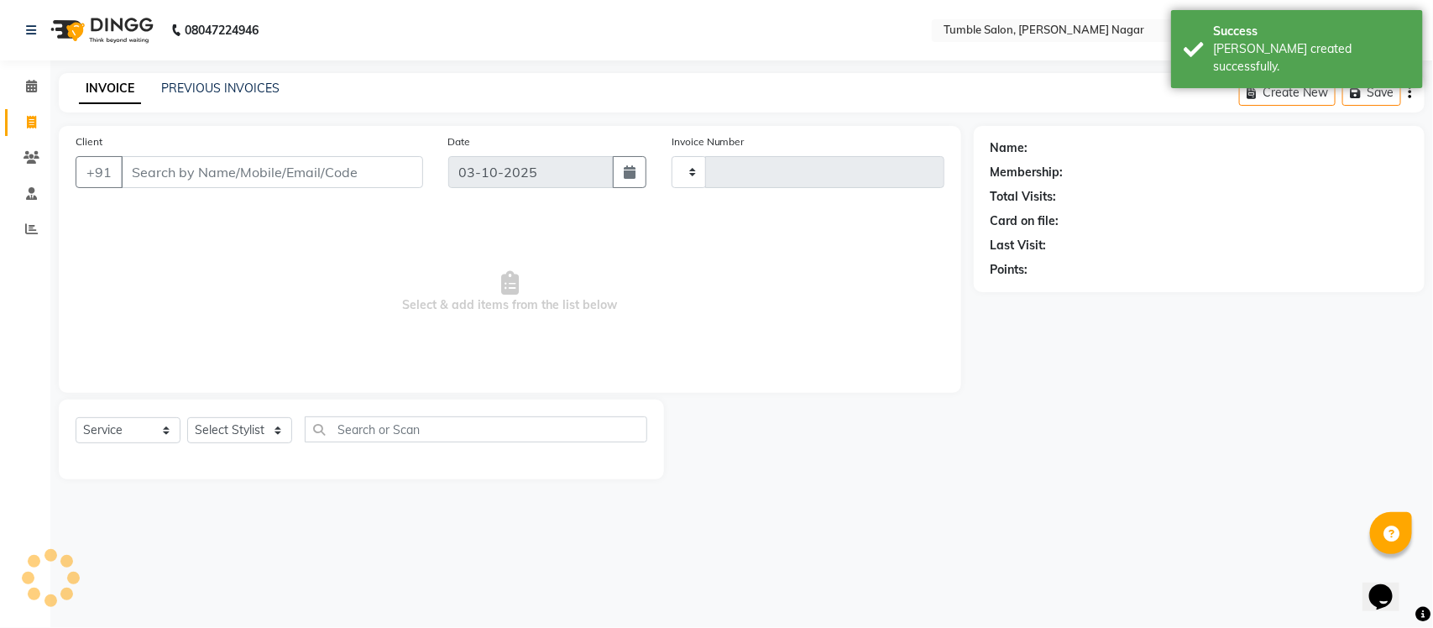
type input "2666"
select select "8207"
click at [216, 90] on link "PREVIOUS INVOICES" at bounding box center [220, 88] width 118 height 15
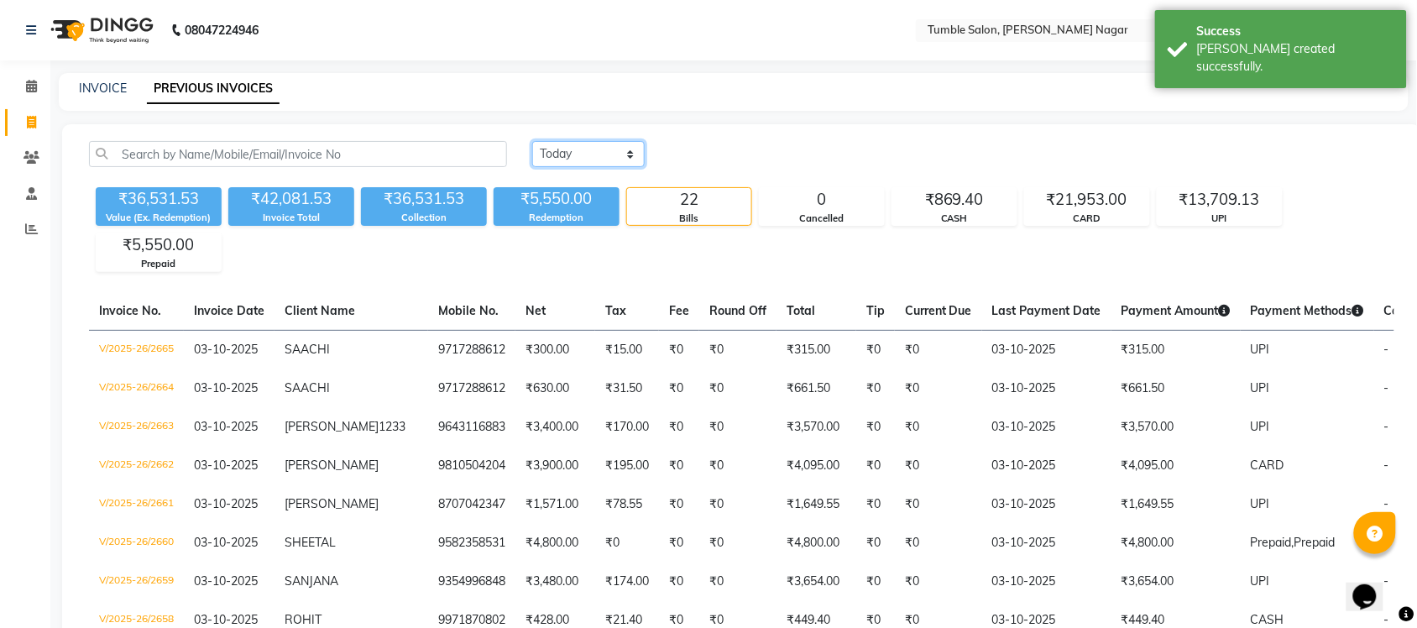
click at [580, 155] on select "[DATE] [DATE] Custom Range" at bounding box center [588, 154] width 113 height 26
click at [532, 141] on select "[DATE] [DATE] Custom Range" at bounding box center [588, 154] width 113 height 26
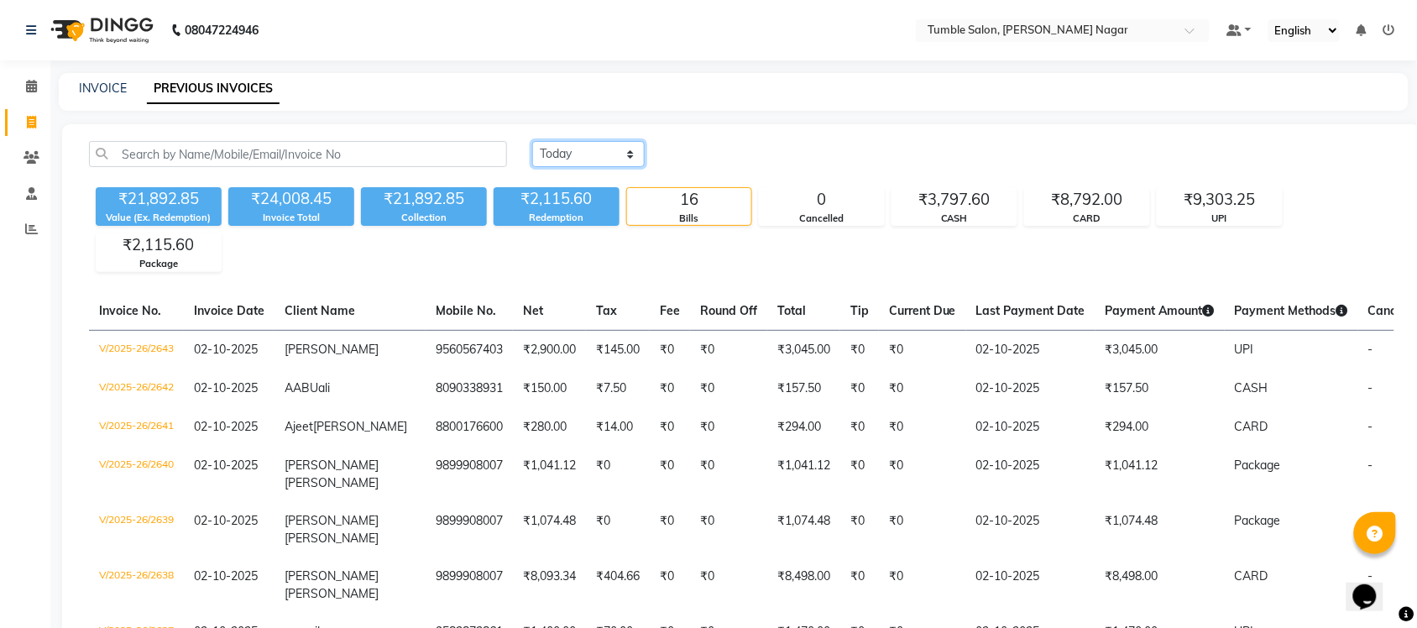
click at [558, 155] on select "[DATE] [DATE] Custom Range" at bounding box center [588, 154] width 113 height 26
select select "today"
click at [532, 141] on select "[DATE] [DATE] Custom Range" at bounding box center [588, 154] width 113 height 26
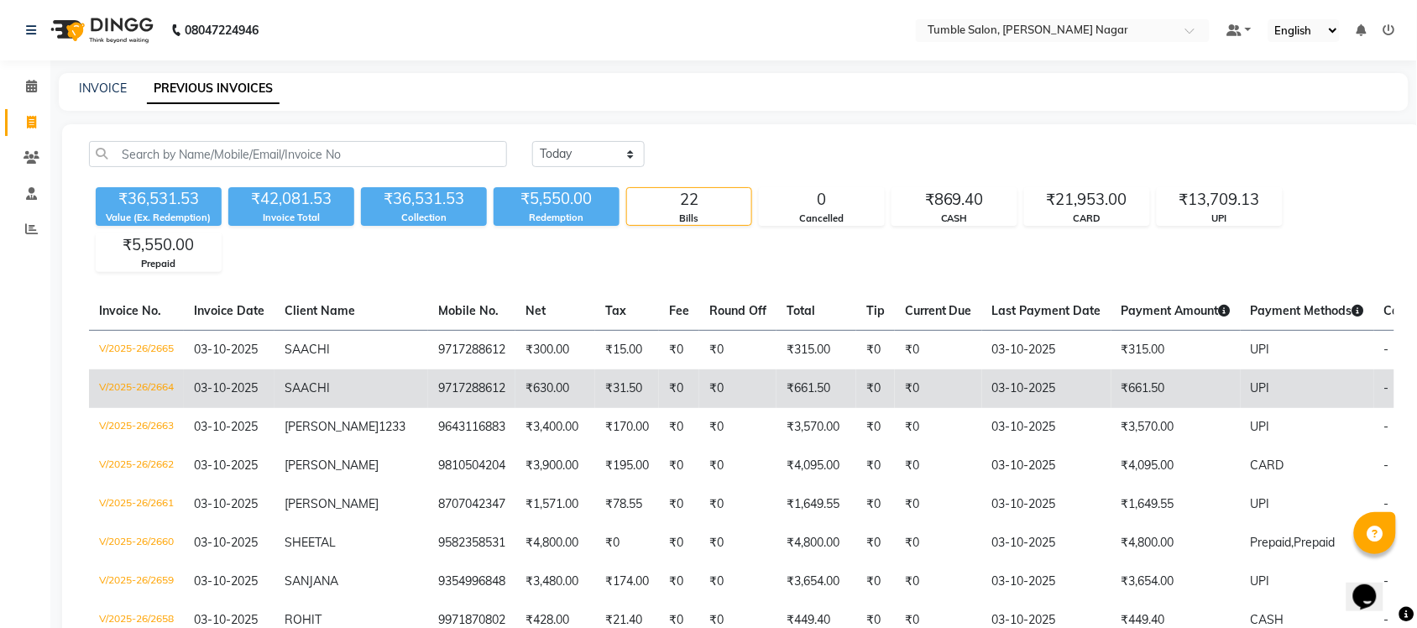
click at [595, 400] on td "₹31.50" at bounding box center [627, 388] width 64 height 39
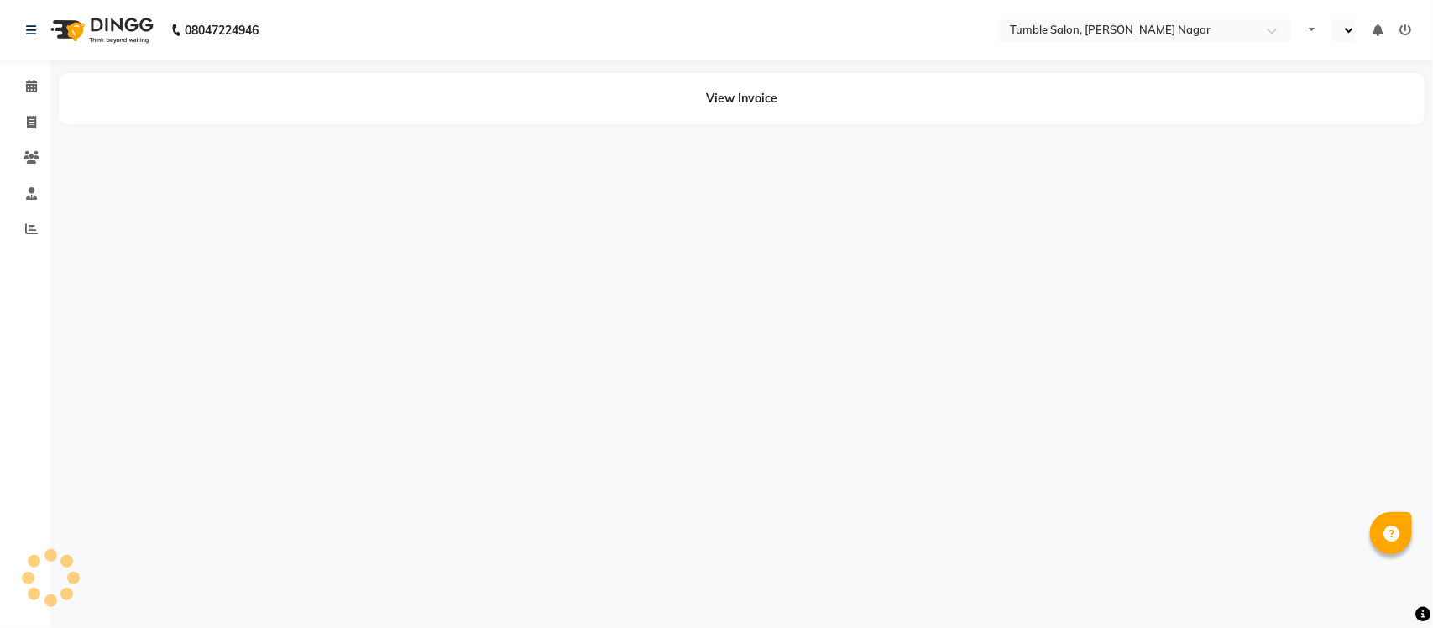
select select "en"
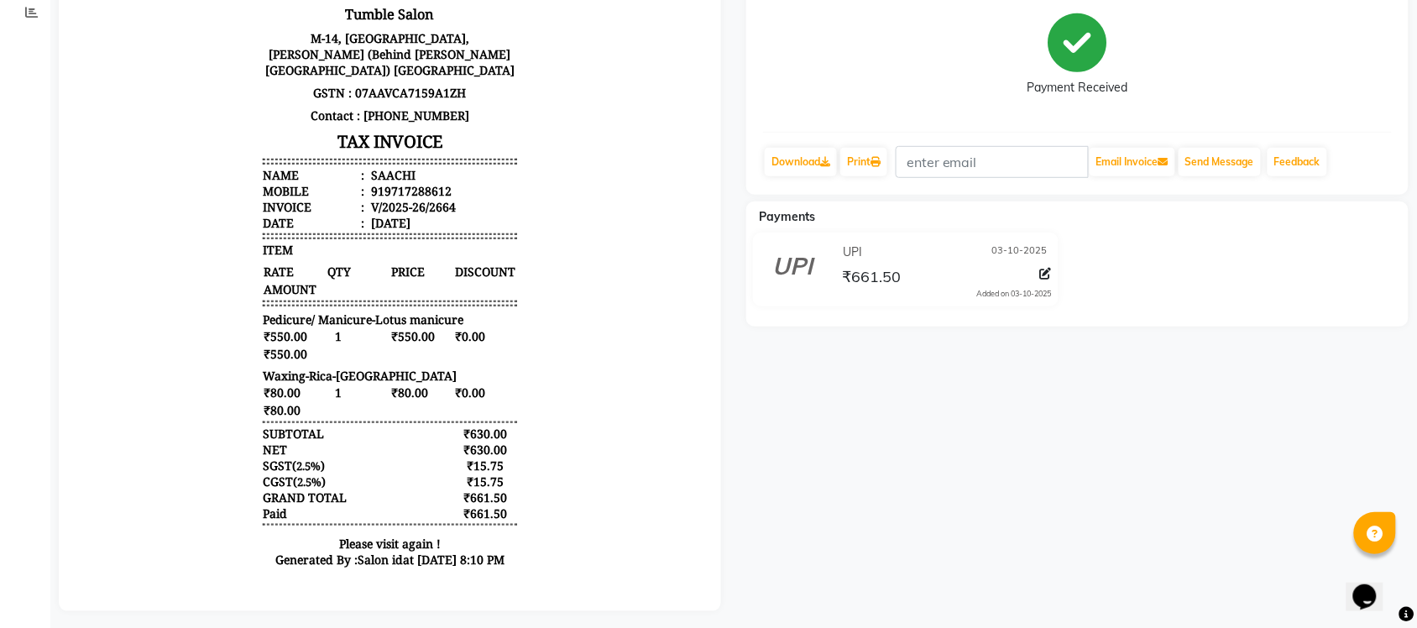
scroll to position [240, 0]
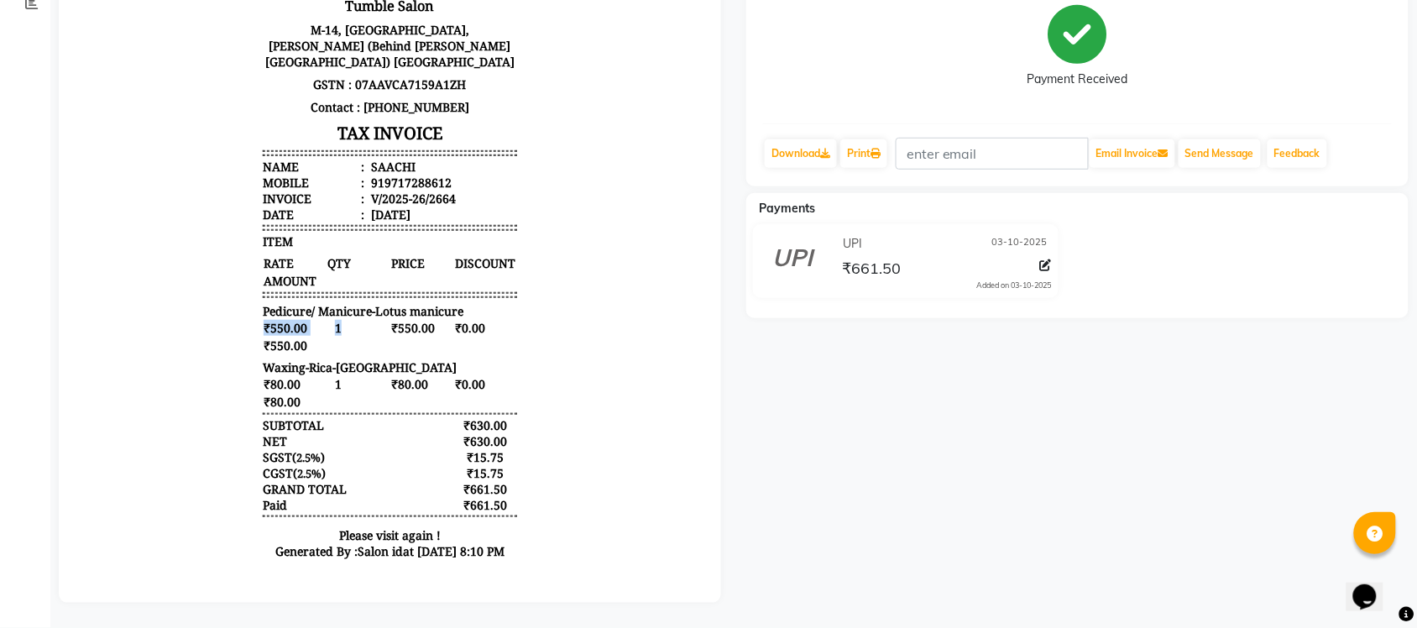
drag, startPoint x: 362, startPoint y: 311, endPoint x: 537, endPoint y: 298, distance: 175.1
click at [537, 298] on body "Tumble Salon M-14, [GEOGRAPHIC_DATA], [PERSON_NAME][GEOGRAPHIC_DATA] (Behind [P…" at bounding box center [389, 250] width 616 height 653
click at [390, 320] on span "₹550.00" at bounding box center [421, 329] width 62 height 18
drag, startPoint x: 360, startPoint y: 307, endPoint x: 468, endPoint y: 306, distance: 107.5
click at [468, 320] on div "₹550.00 1 ₹550.00 ₹0.00 ₹550.00" at bounding box center [389, 337] width 254 height 35
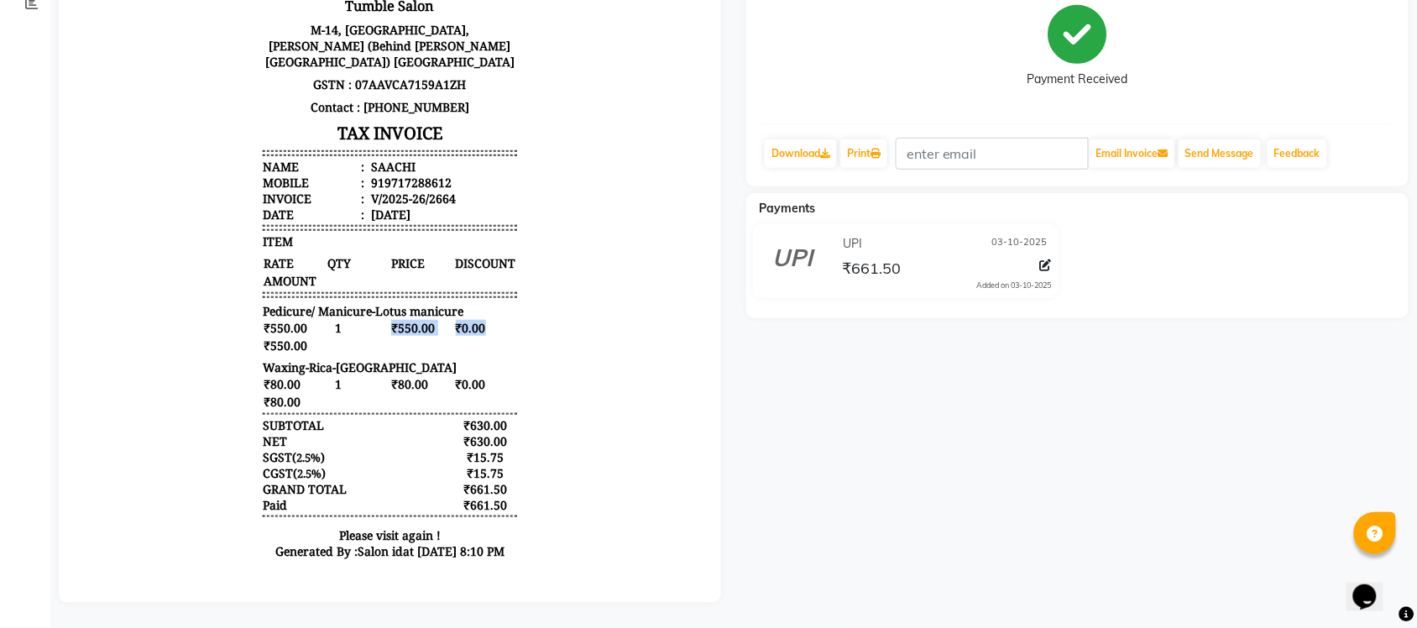
click at [454, 320] on span "₹0.00" at bounding box center [485, 329] width 62 height 18
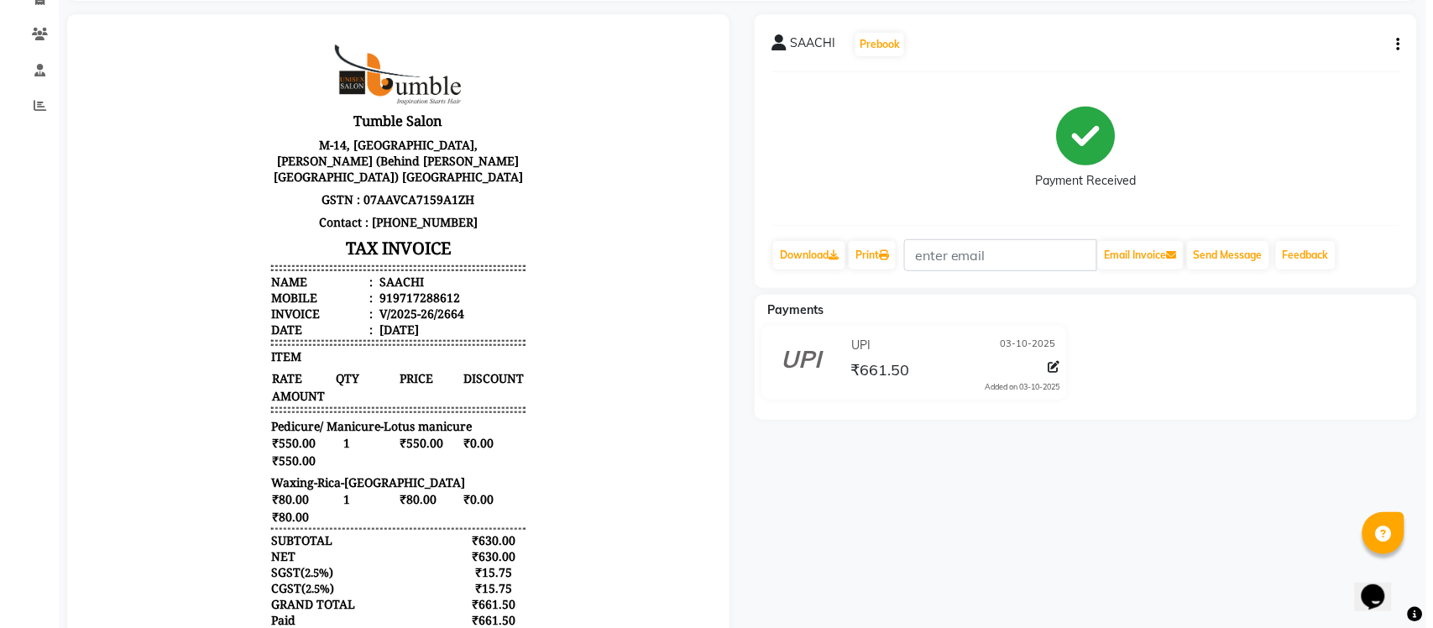
scroll to position [0, 0]
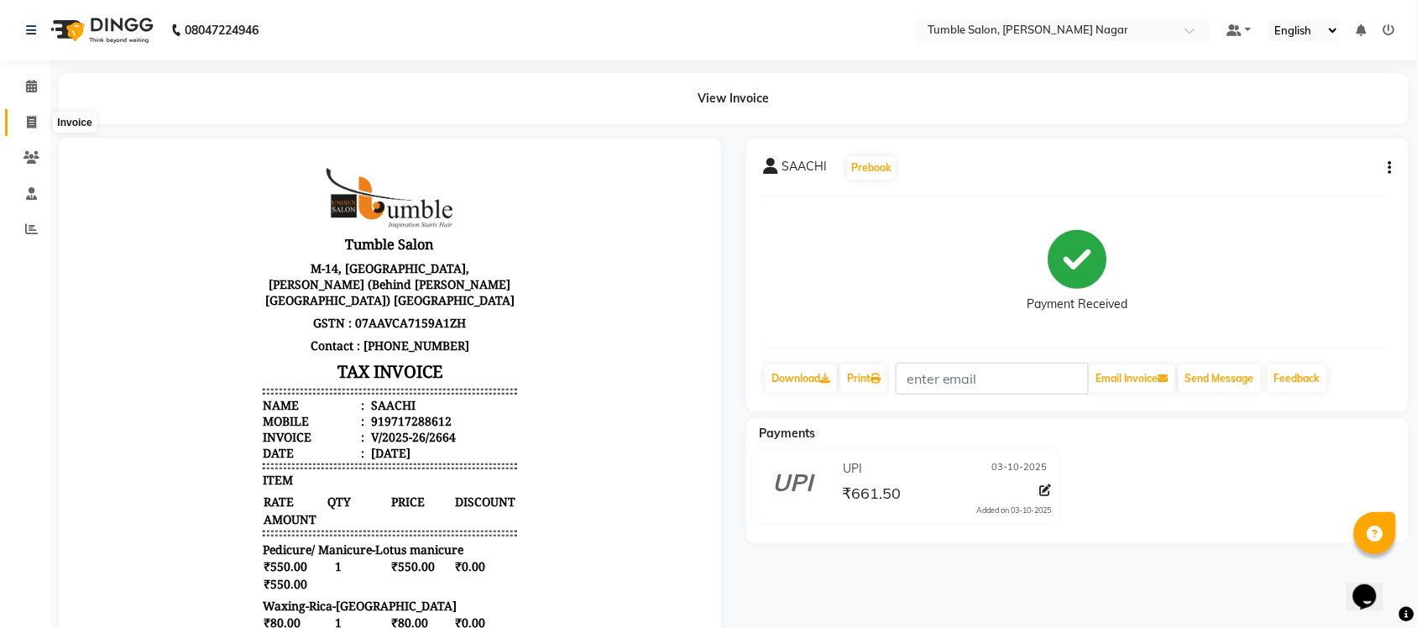
click at [30, 116] on icon at bounding box center [31, 122] width 9 height 13
select select "8207"
select select "service"
